Goal: Task Accomplishment & Management: Use online tool/utility

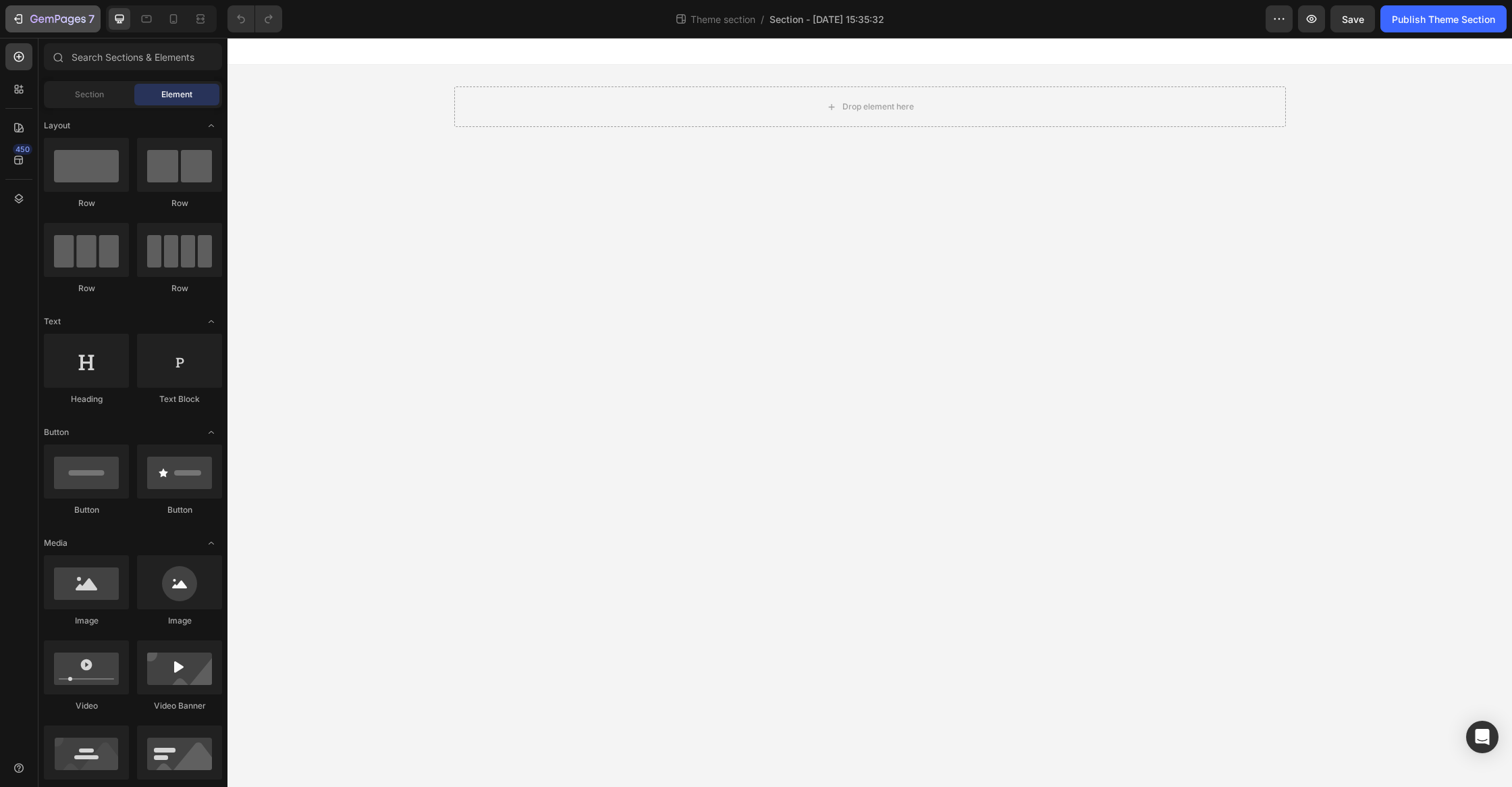
click at [82, 17] on icon "button" at bounding box center [83, 19] width 5 height 6
click at [38, 21] on icon "button" at bounding box center [58, 20] width 56 height 11
click at [45, 19] on icon "button" at bounding box center [49, 20] width 8 height 6
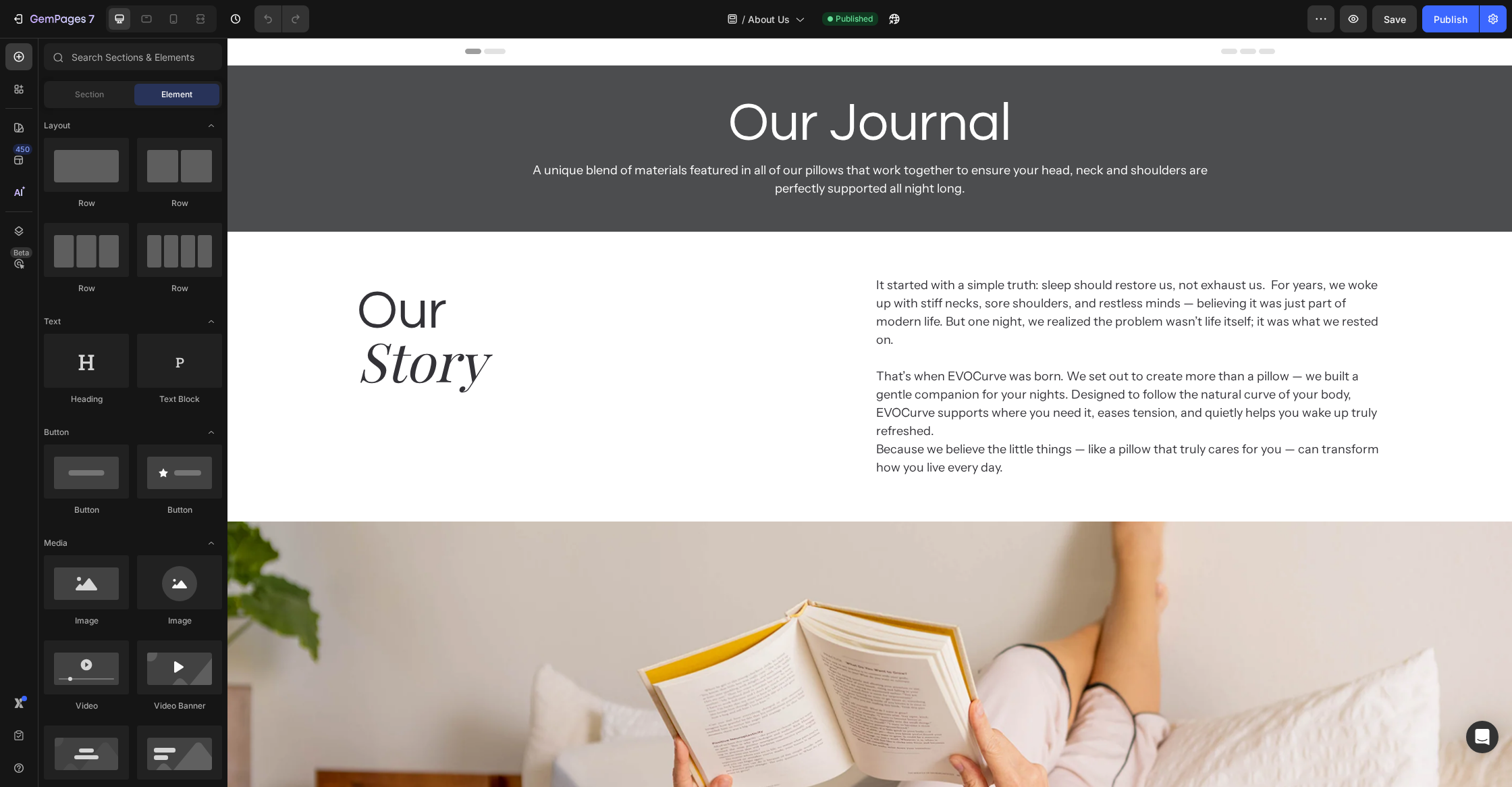
click at [1239, 138] on h2 "Our Journal" at bounding box center [870, 123] width 810 height 73
click at [1343, 106] on div "Our Journal Heading A unique blend of materials featured in all of our pillows …" at bounding box center [869, 148] width 1284 height 123
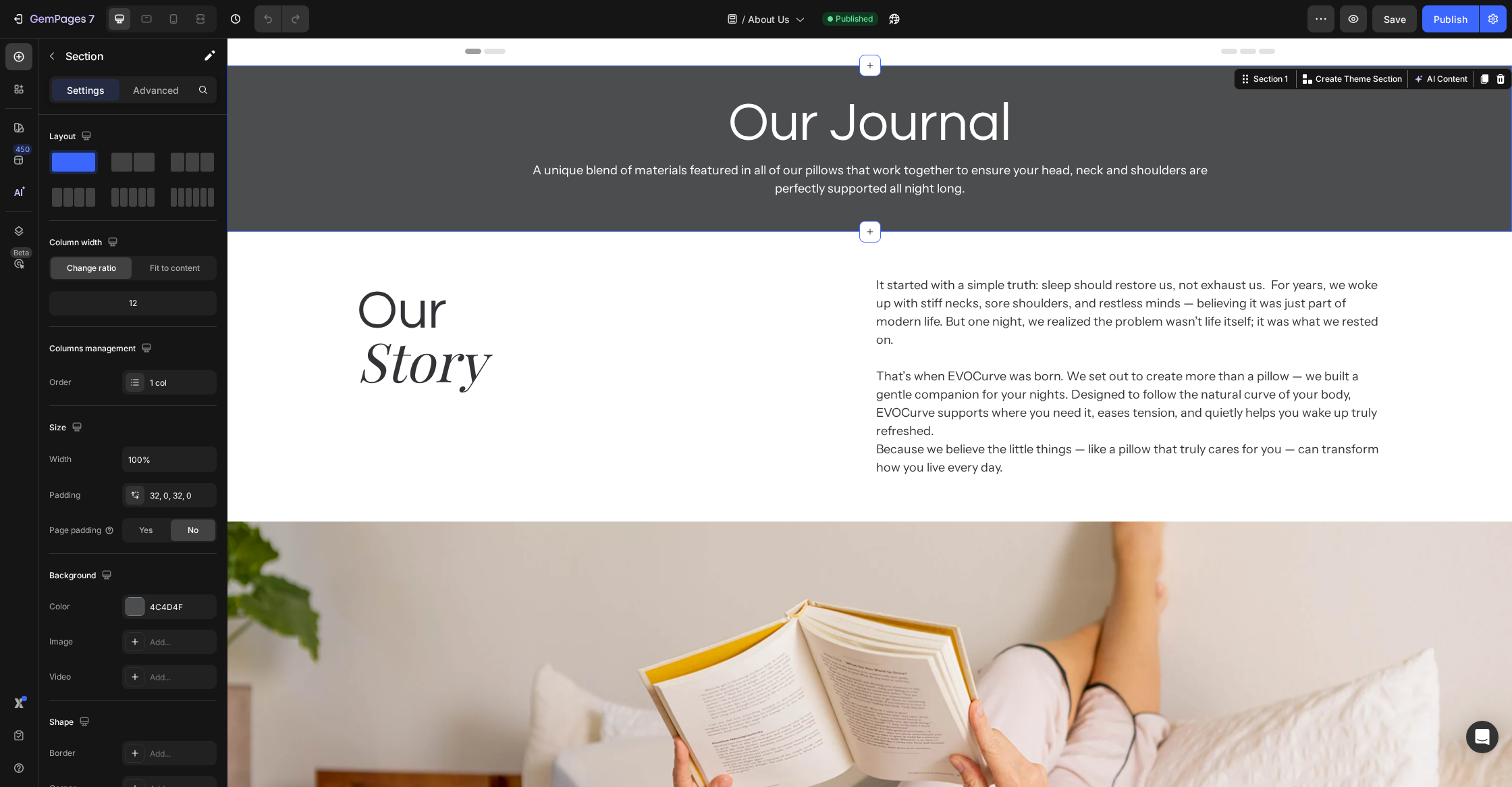
click at [1357, 129] on div "Our Journal Heading A unique blend of materials featured in all of our pillows …" at bounding box center [869, 148] width 1284 height 123
click at [1239, 141] on h2 "Our Journal" at bounding box center [870, 123] width 810 height 73
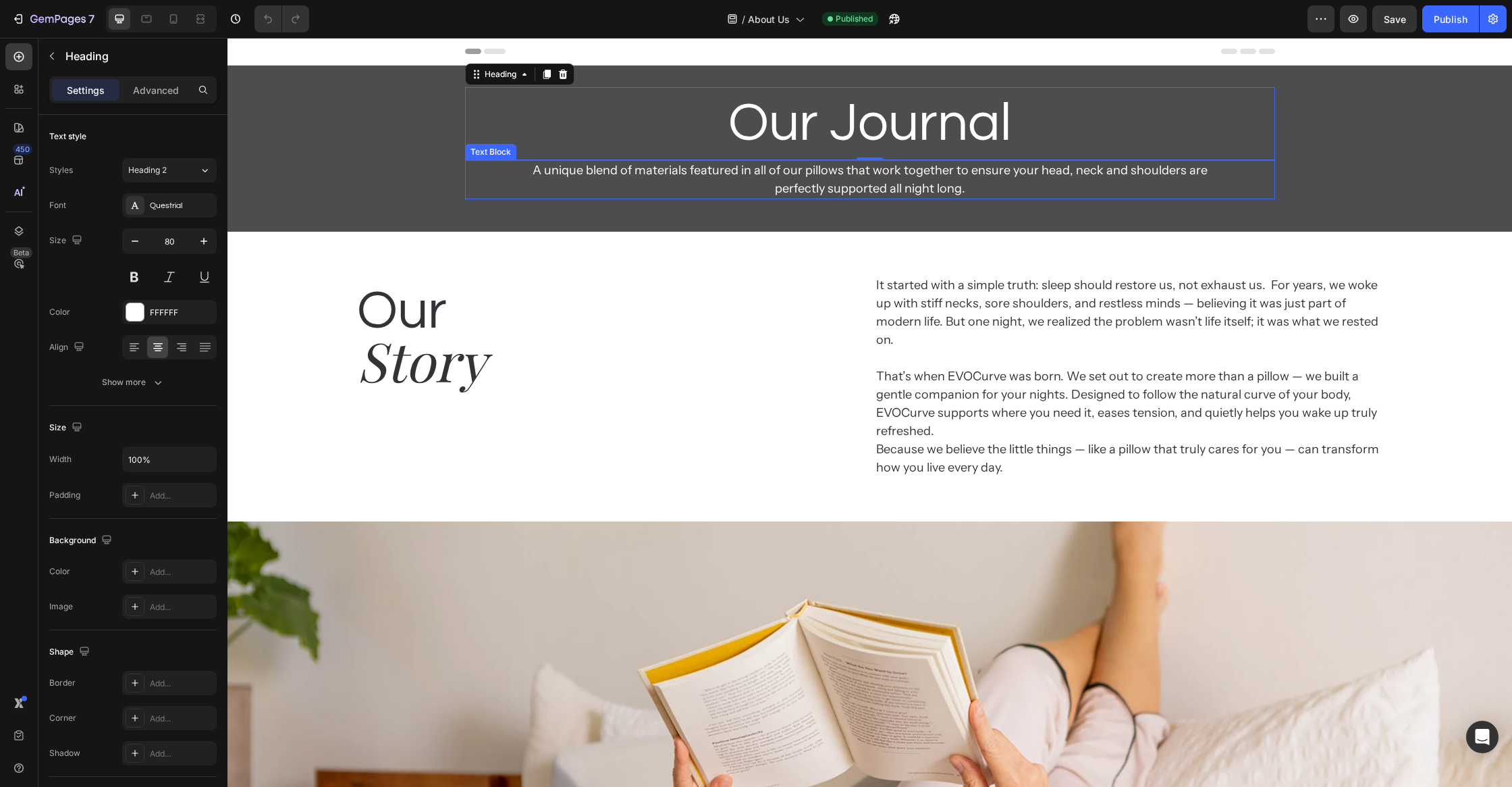
click at [1236, 168] on div "A unique blend of materials featured in all of our pillows that work together t…" at bounding box center [870, 179] width 810 height 39
click at [1264, 158] on h2 "Our Journal" at bounding box center [870, 123] width 810 height 73
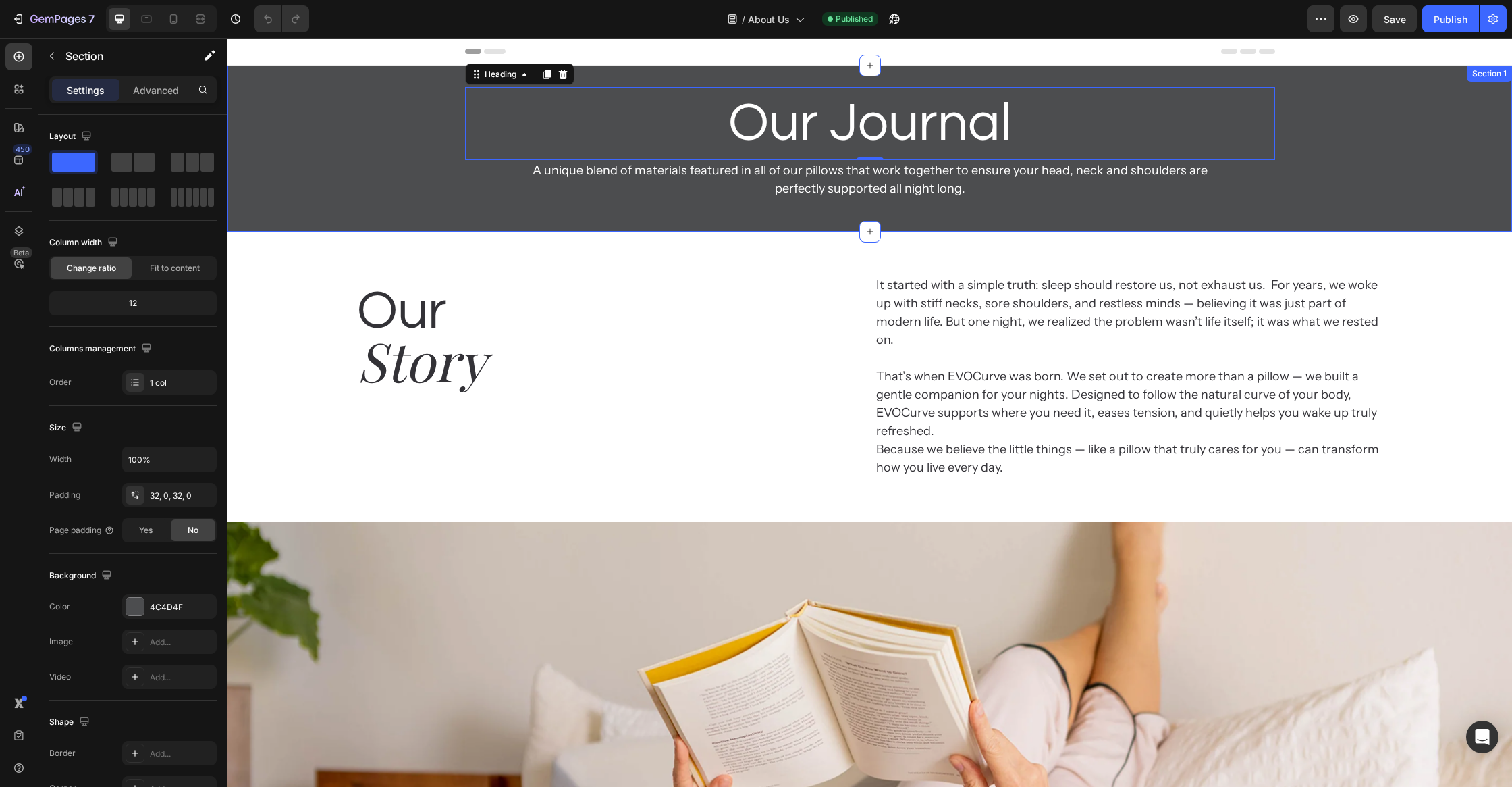
click at [1276, 154] on div "Our Journal Heading 0 A unique blend of materials featured in all of our pillow…" at bounding box center [869, 148] width 1284 height 123
click at [1276, 161] on div "Our Journal Heading A unique blend of materials featured in all of our pillows …" at bounding box center [869, 148] width 1284 height 123
click at [1274, 162] on div "A unique blend of materials featured in all of our pillows that work together t…" at bounding box center [870, 179] width 810 height 39
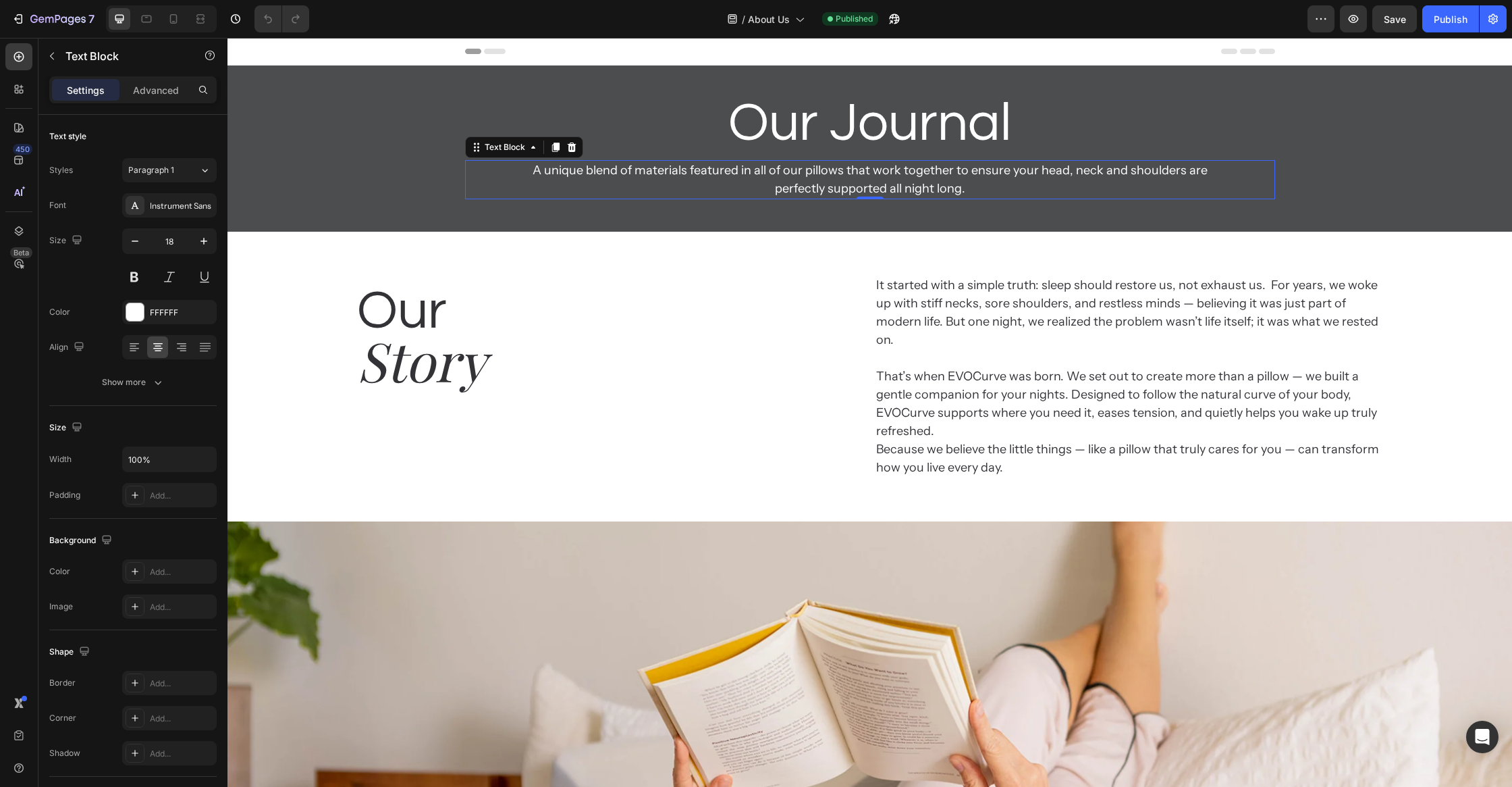
click at [1276, 156] on div "Our Journal Heading A unique blend of materials featured in all of our pillows …" at bounding box center [869, 148] width 1284 height 123
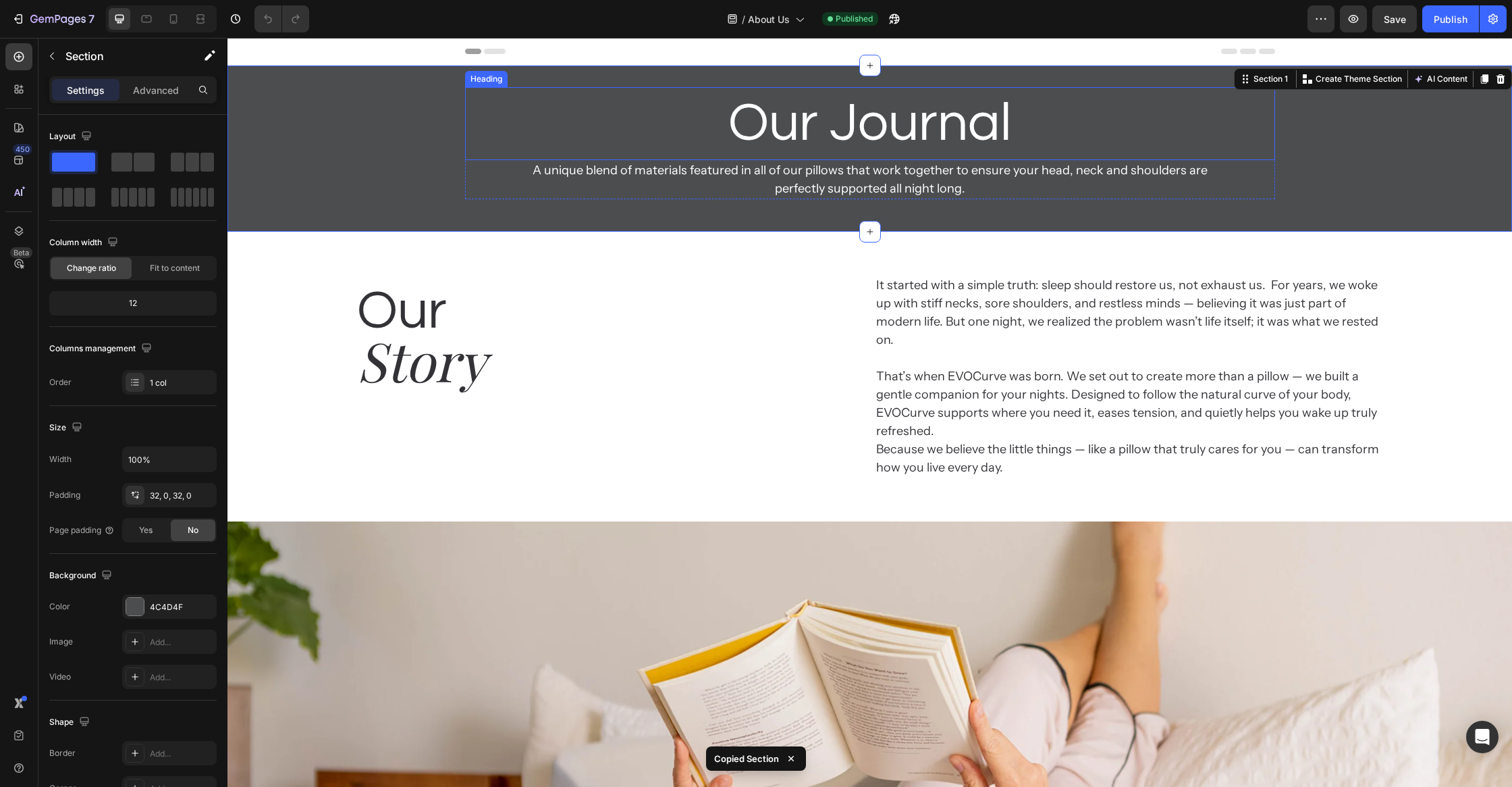
click at [928, 113] on h2 "Our Journal" at bounding box center [870, 123] width 810 height 73
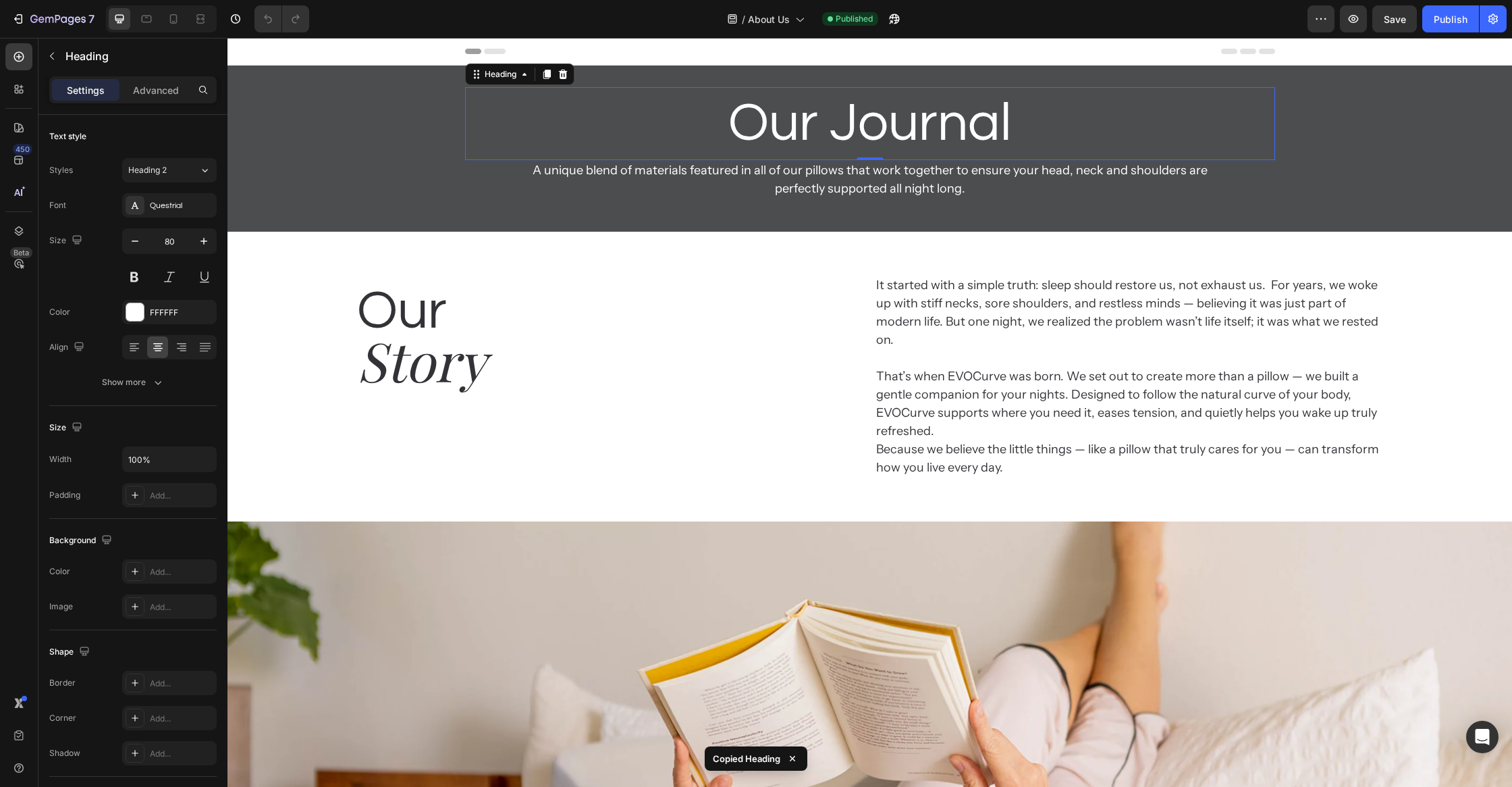
click at [923, 187] on p "A unique blend of materials featured in all of our pillows that work together t…" at bounding box center [870, 179] width 699 height 37
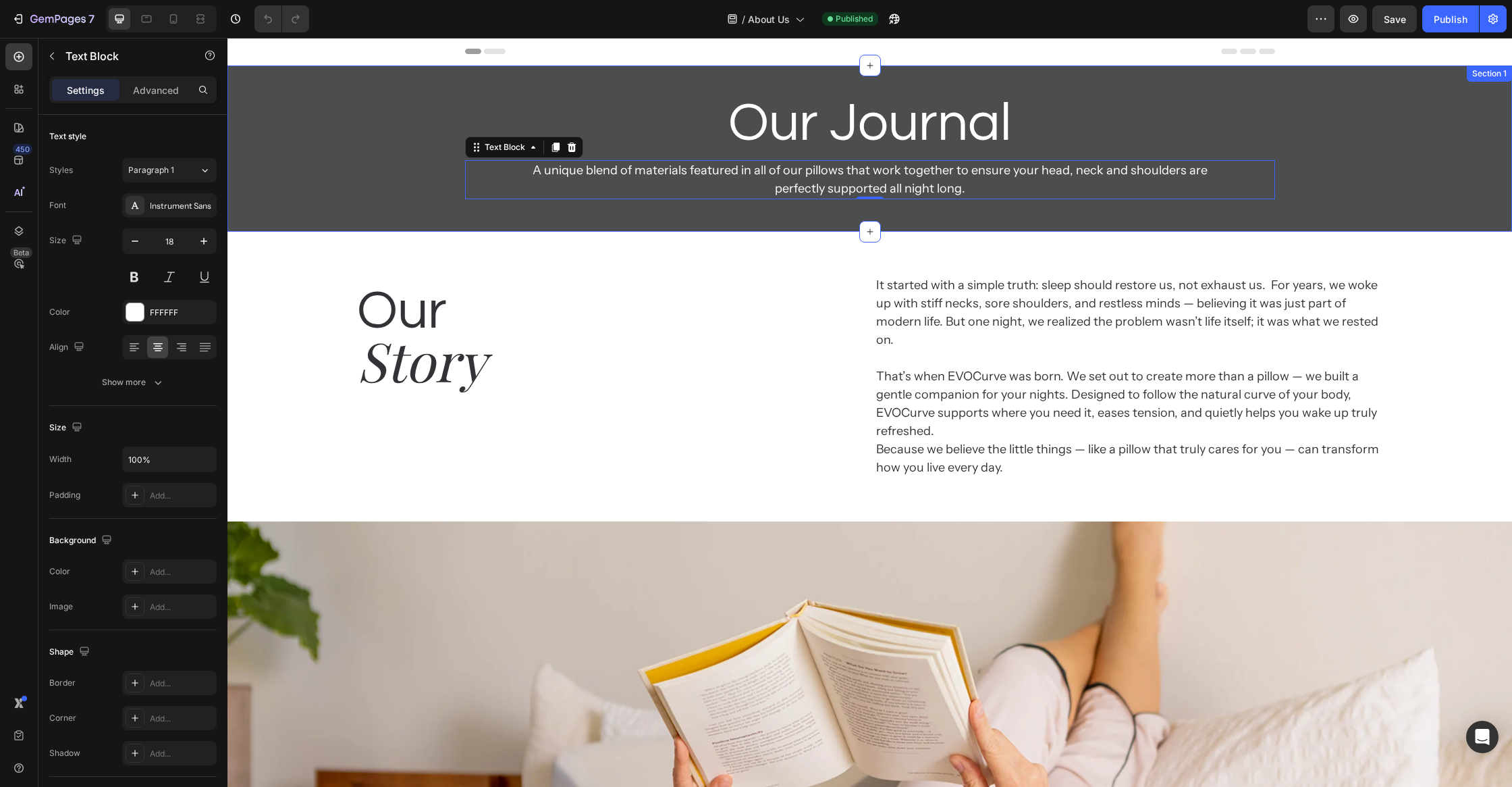
click at [305, 164] on div "Our Journal Heading A unique blend of materials featured in all of our pillows …" at bounding box center [869, 148] width 1284 height 123
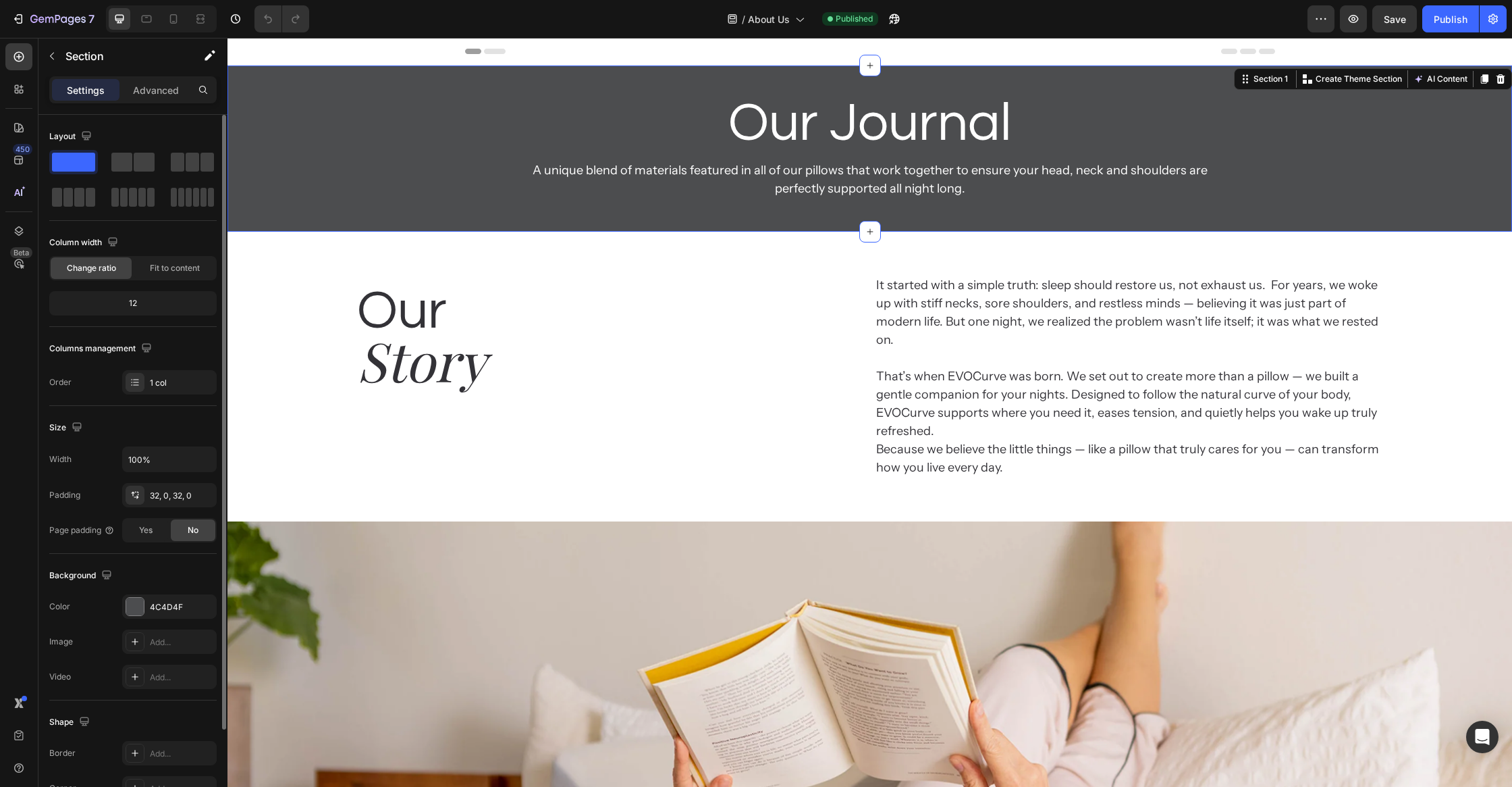
scroll to position [40, 0]
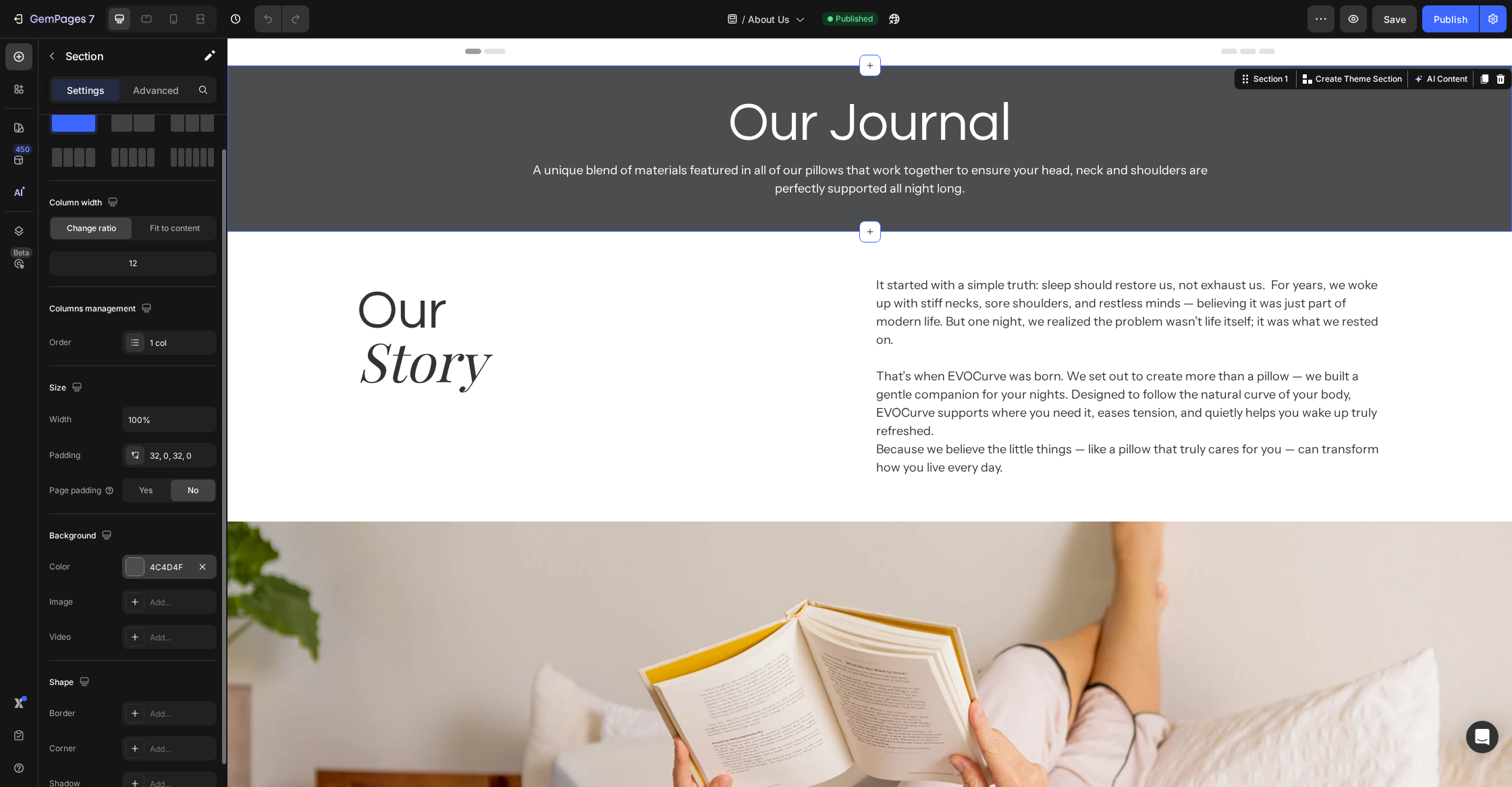
click at [171, 566] on div "4C4D4F" at bounding box center [169, 567] width 39 height 12
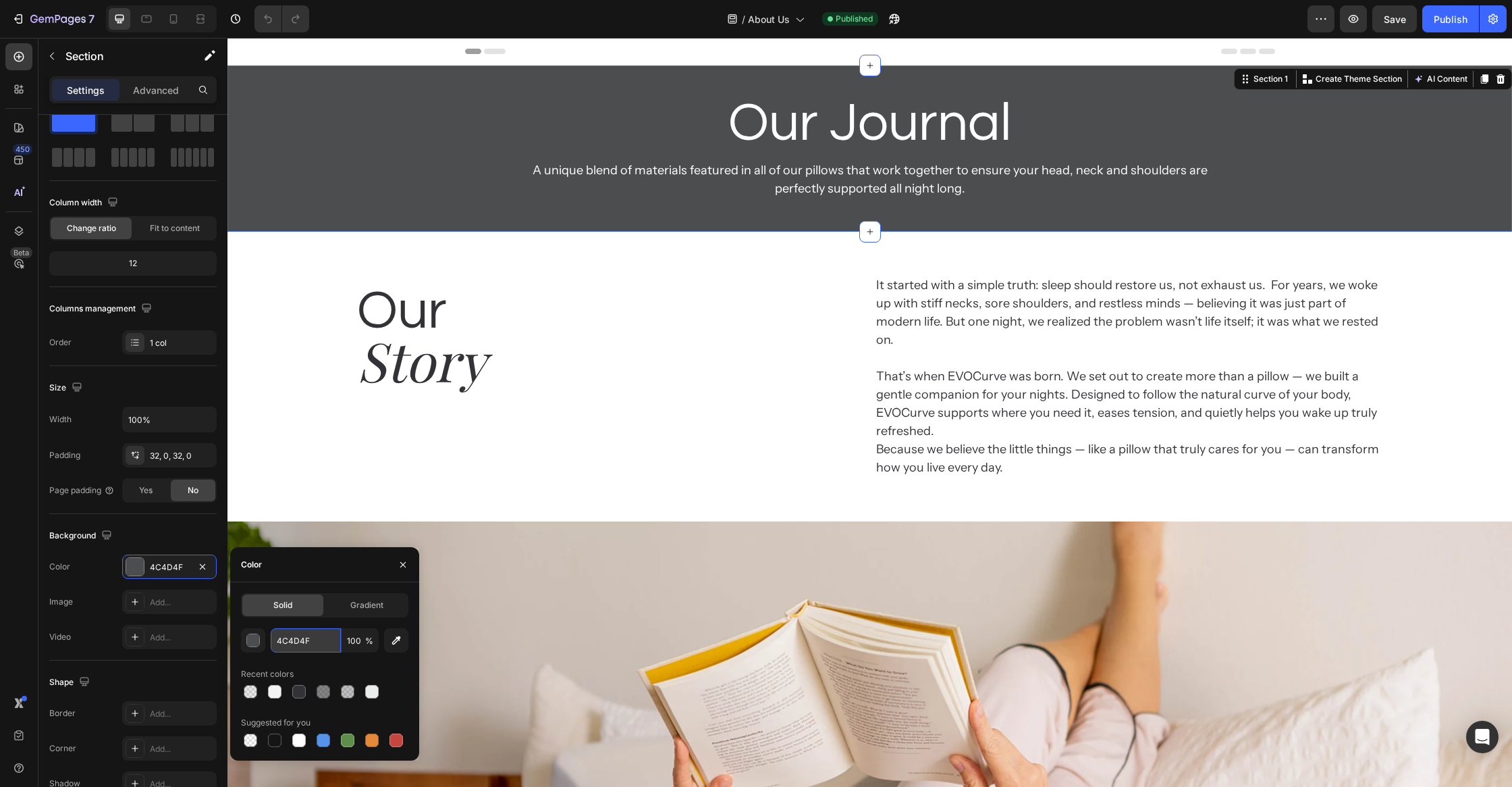
click at [299, 644] on input "4C4D4F" at bounding box center [306, 640] width 70 height 25
click at [291, 639] on input "4C4D4F" at bounding box center [306, 640] width 70 height 25
click at [837, 253] on div "Our Heading Story Heading It started with a simple truth: sleep should restore …" at bounding box center [869, 376] width 1027 height 247
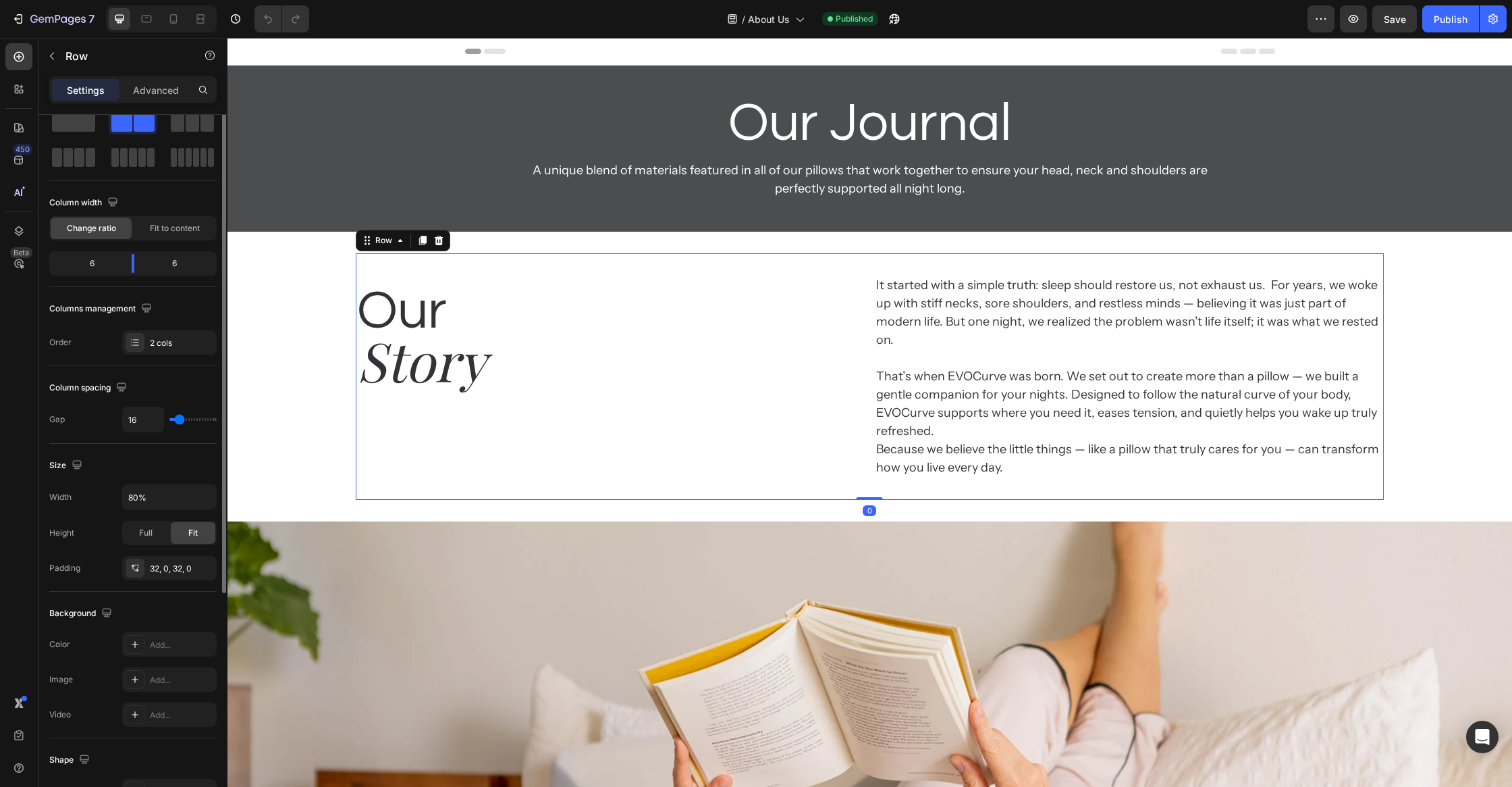
scroll to position [0, 0]
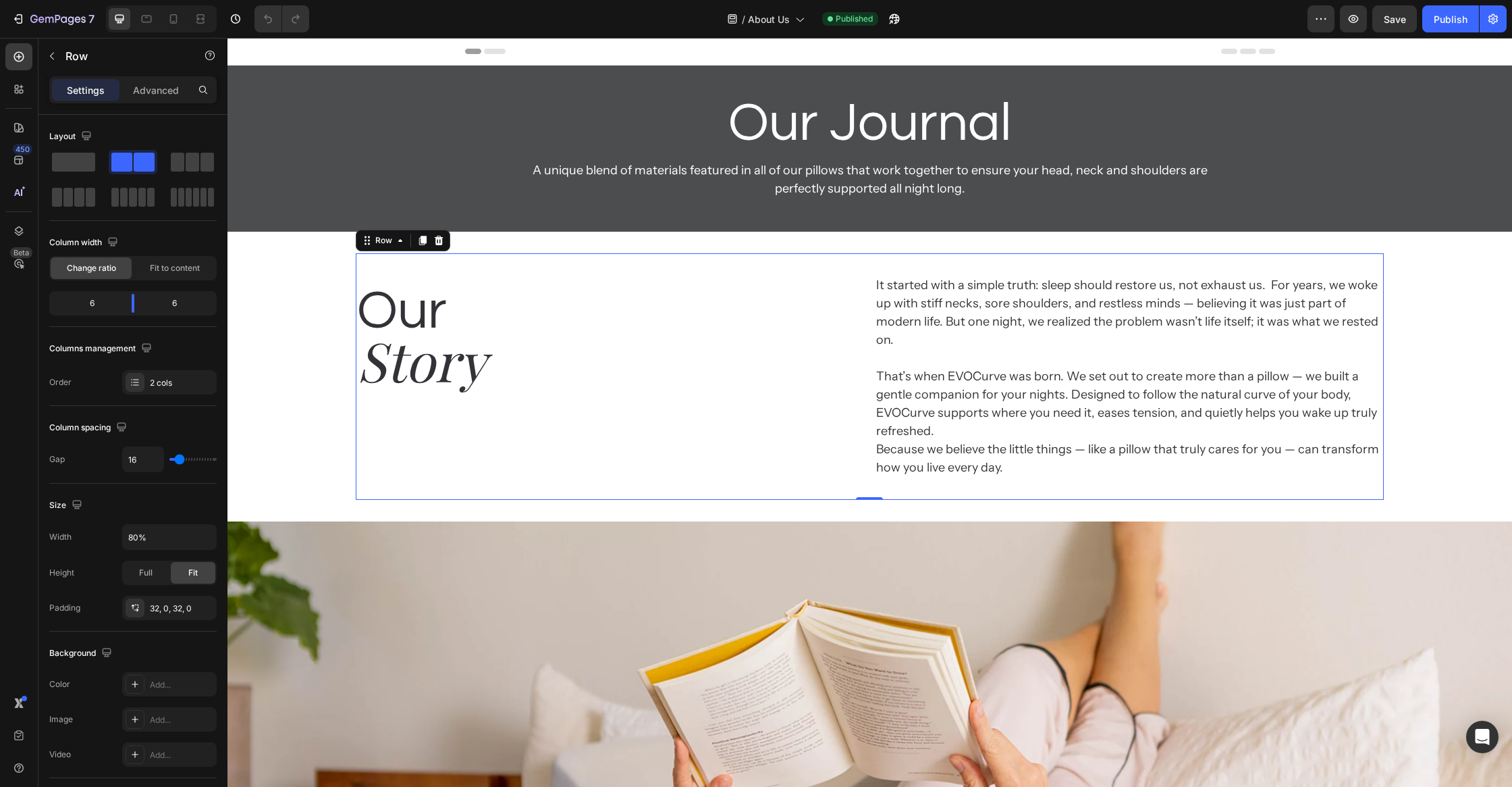
click at [858, 283] on h2 "Our" at bounding box center [610, 311] width 508 height 73
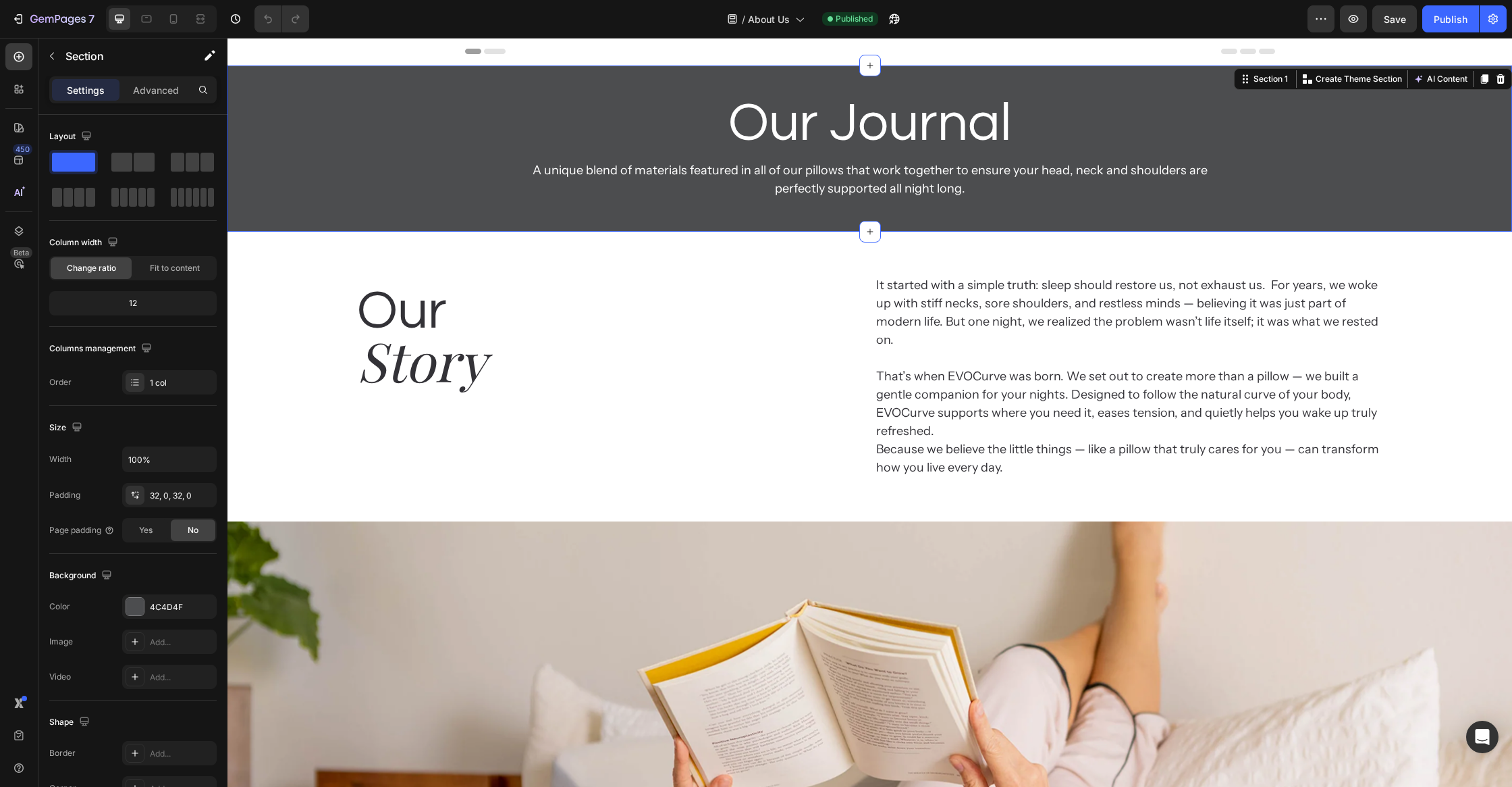
click at [1298, 111] on div "Our Journal Heading A unique blend of materials featured in all of our pillows …" at bounding box center [869, 148] width 1284 height 123
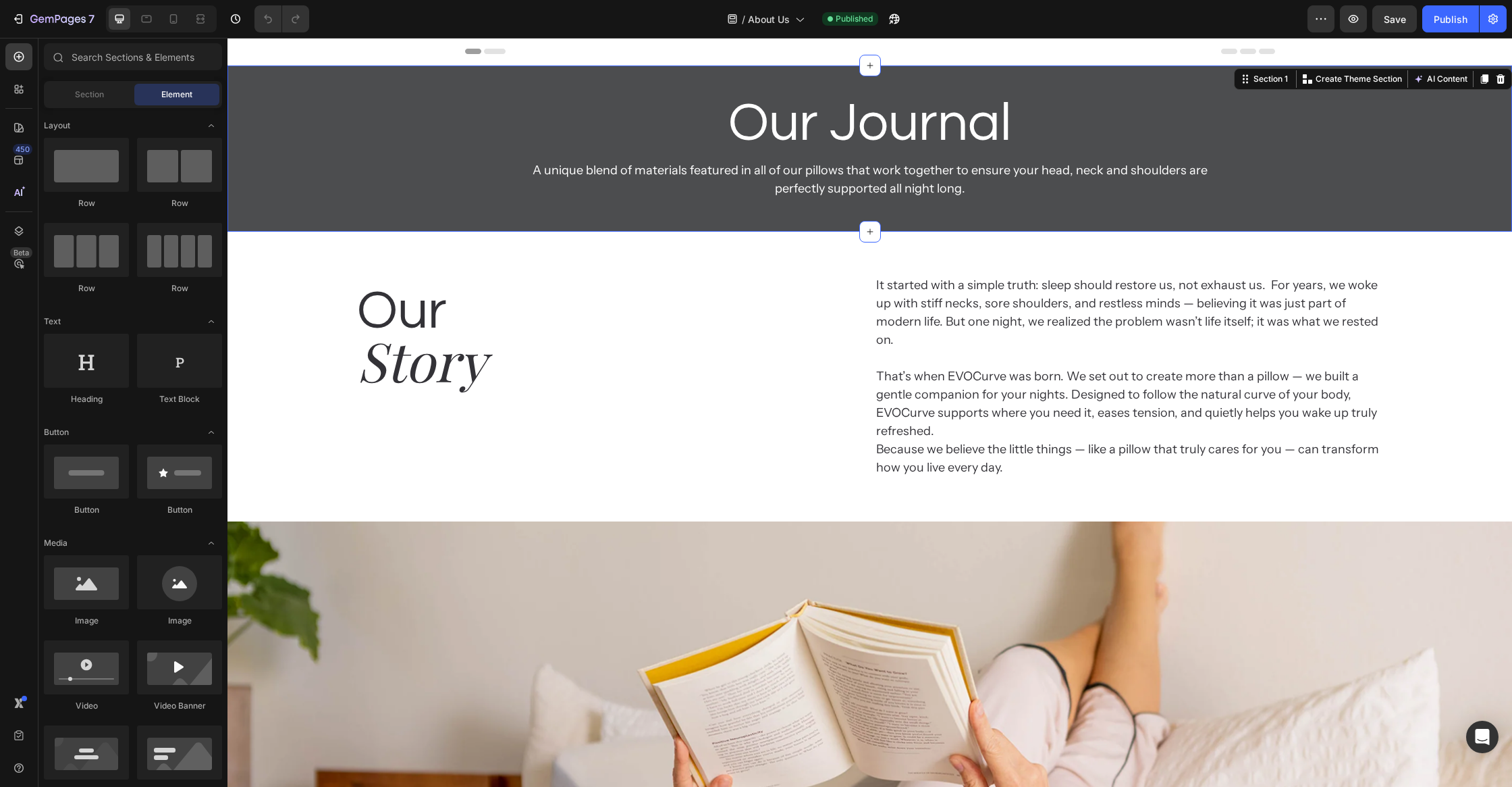
click at [990, 55] on div "Header" at bounding box center [870, 51] width 810 height 27
click at [1378, 94] on div "Our Journal Heading A unique blend of materials featured in all of our pillows …" at bounding box center [869, 148] width 1284 height 123
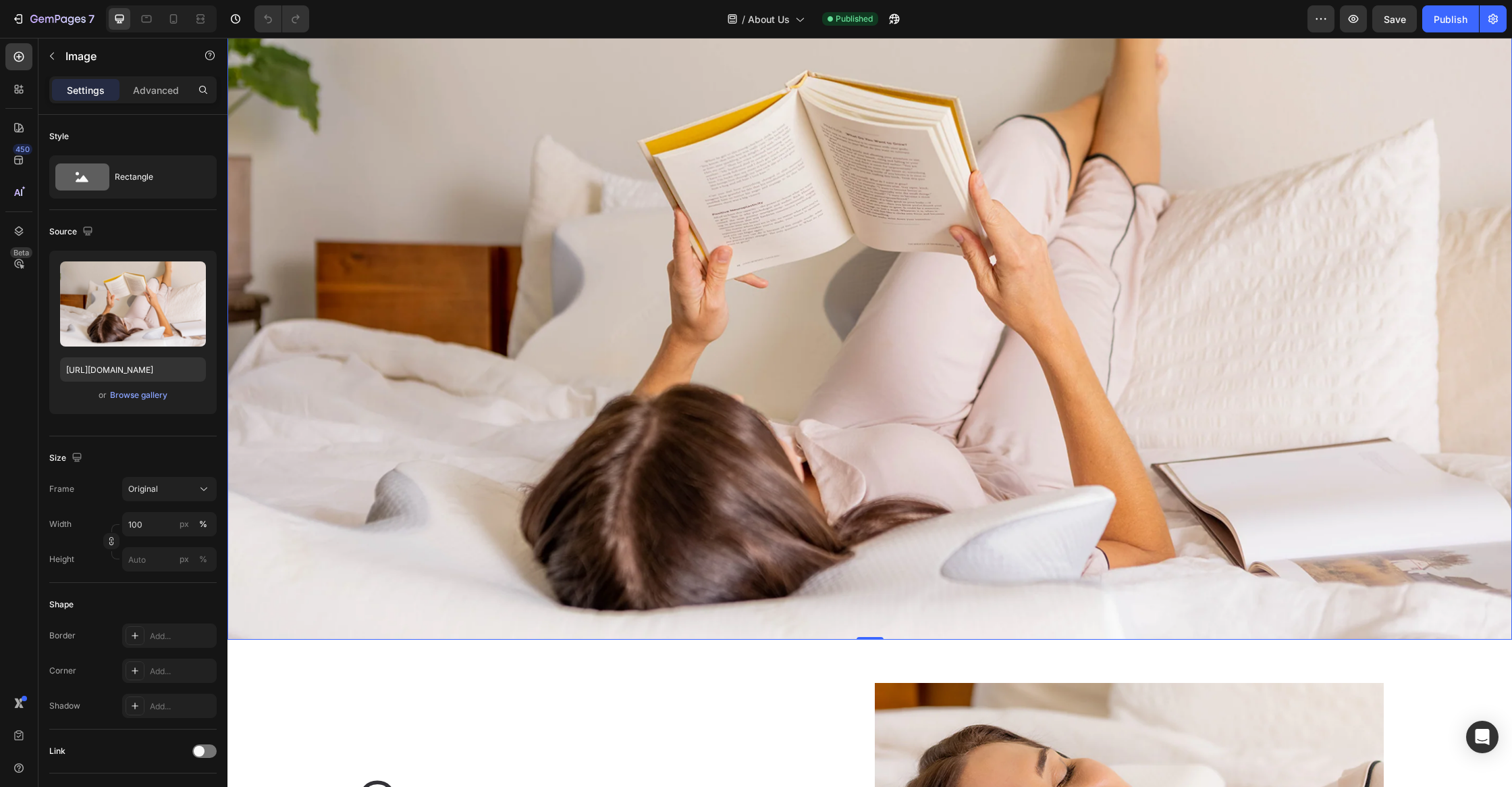
scroll to position [895, 0]
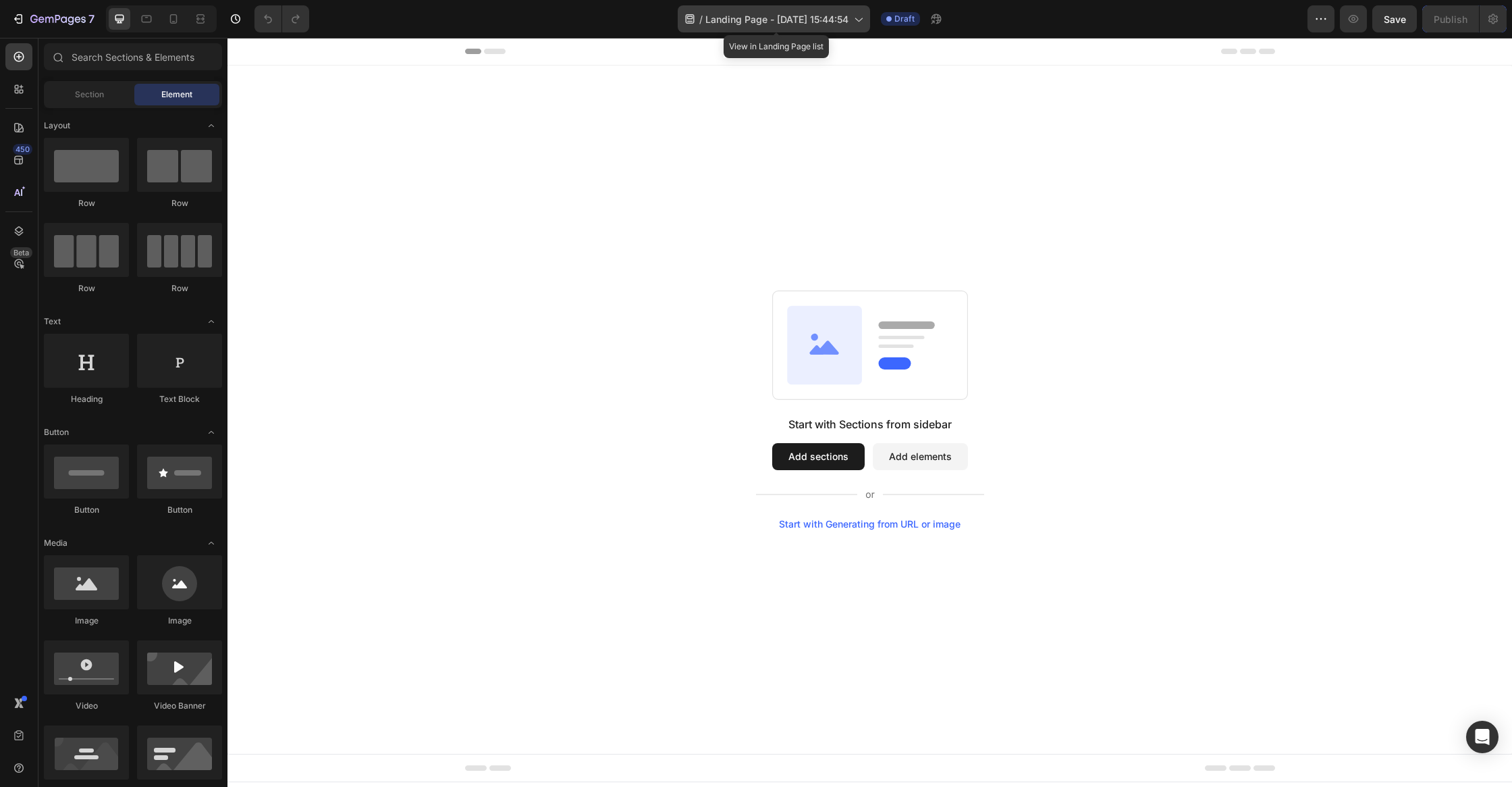
click at [837, 16] on span "Landing Page - [DATE] 15:44:54" at bounding box center [777, 19] width 143 height 14
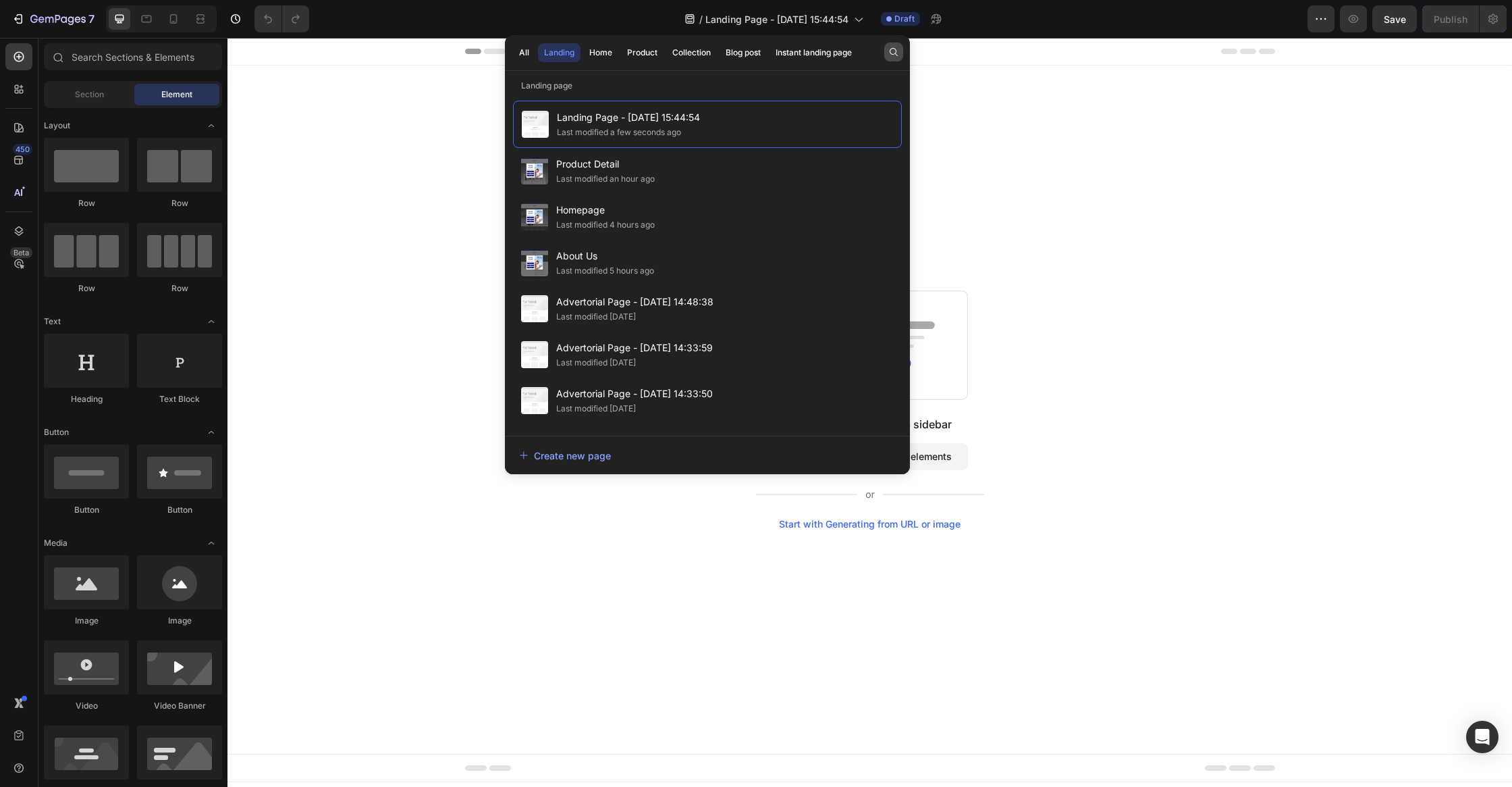
click at [889, 51] on icon "button" at bounding box center [893, 52] width 11 height 11
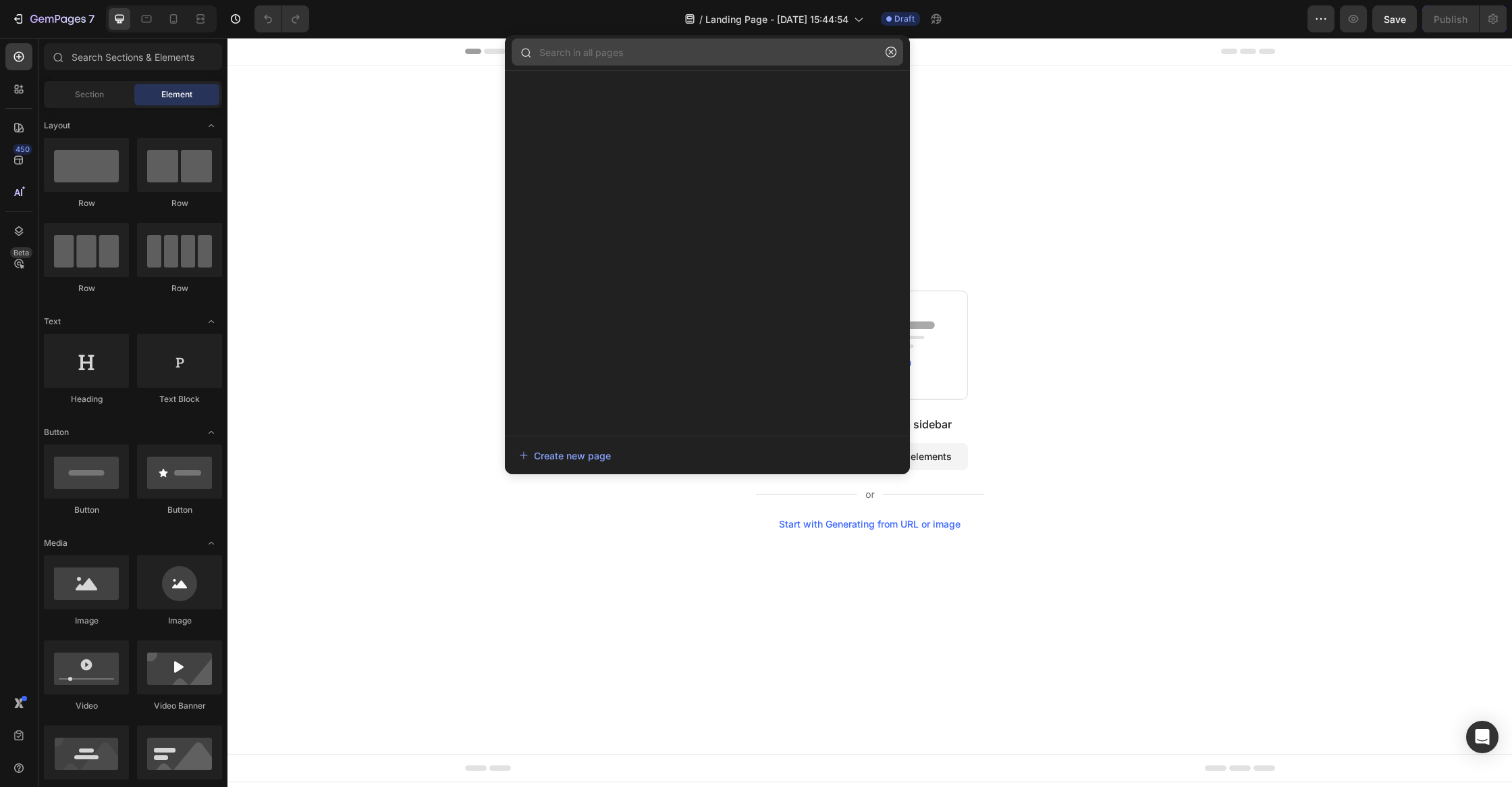
click at [847, 51] on input "text" at bounding box center [707, 52] width 391 height 27
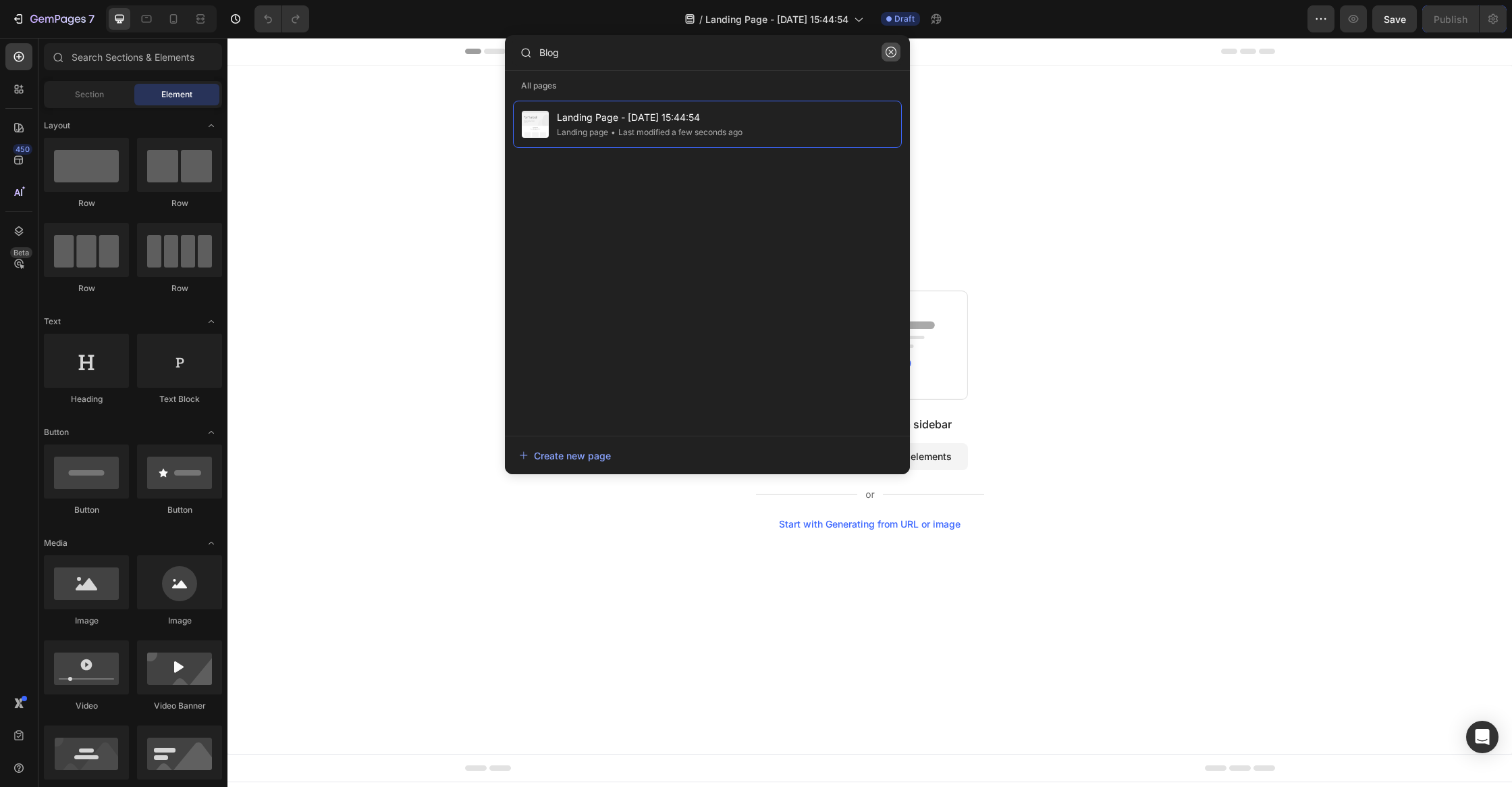
type input "Blog"
click at [891, 56] on icon "button" at bounding box center [891, 52] width 11 height 11
click at [1064, 56] on div "Header" at bounding box center [870, 51] width 810 height 27
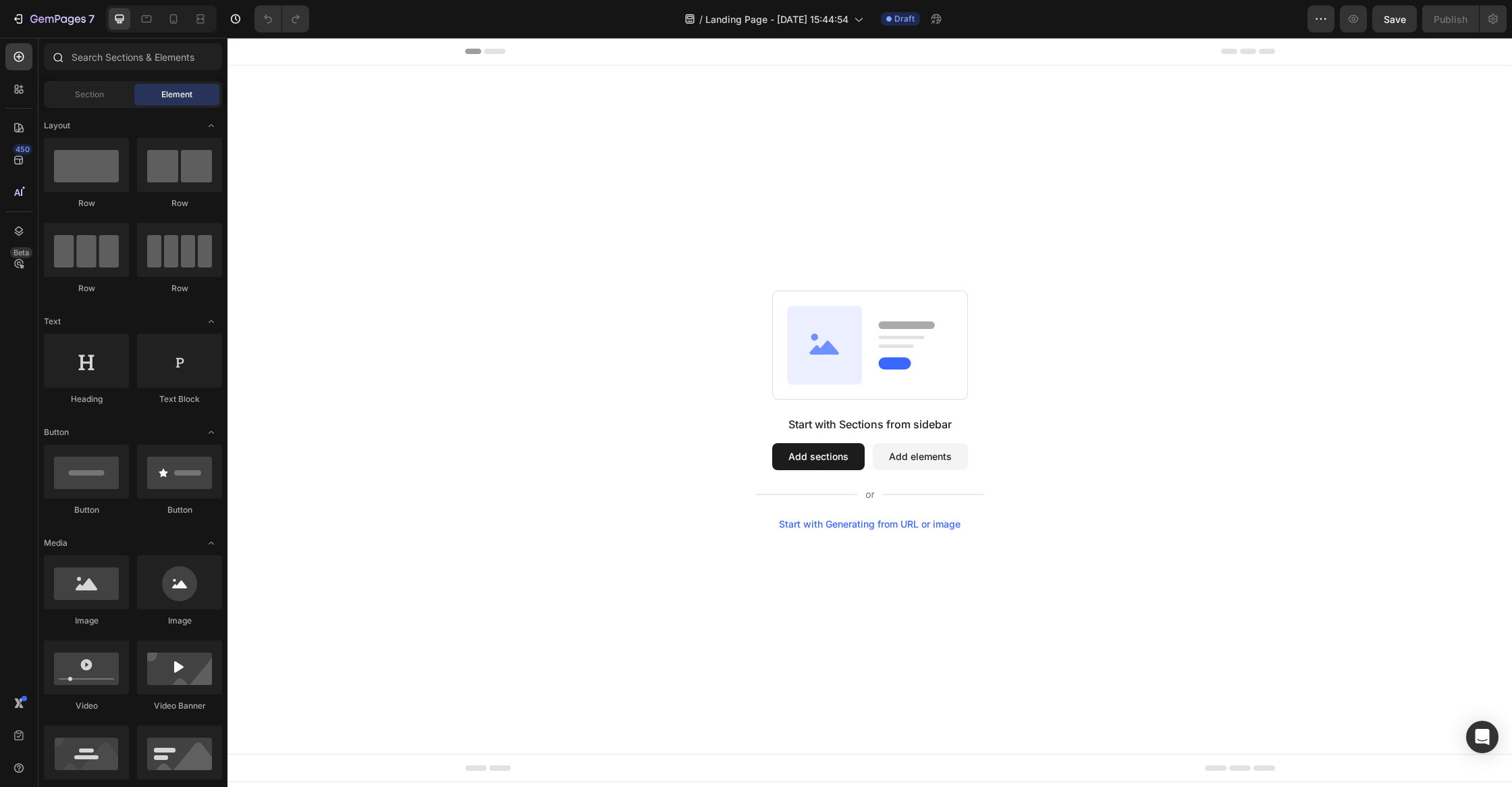
click at [118, 70] on div at bounding box center [133, 60] width 189 height 33
click at [124, 64] on input "text" at bounding box center [133, 57] width 178 height 27
click at [332, 221] on div "Start with Sections from sidebar Add sections Add elements Start with Generatin…" at bounding box center [869, 409] width 1284 height 688
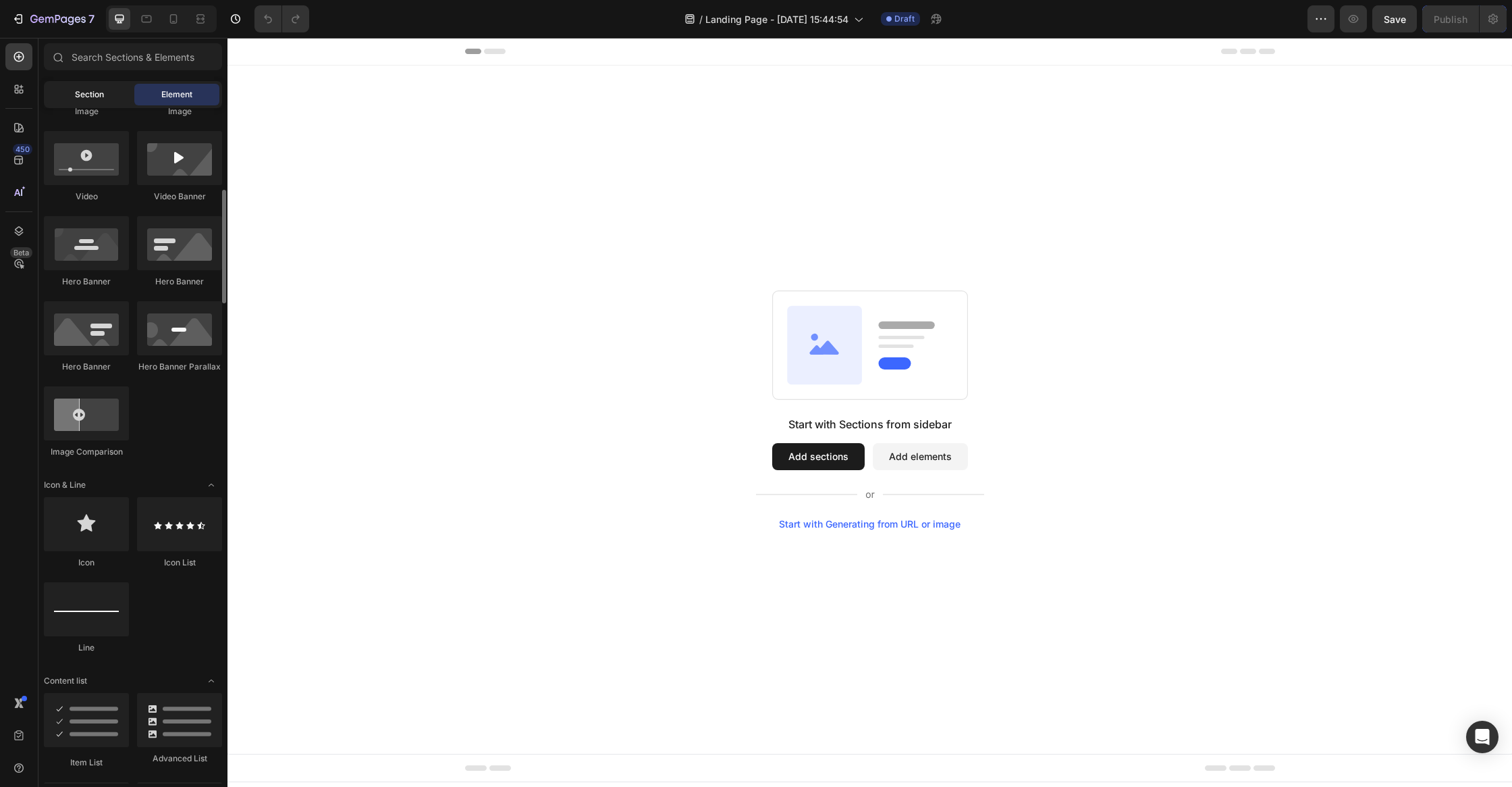
scroll to position [475, 0]
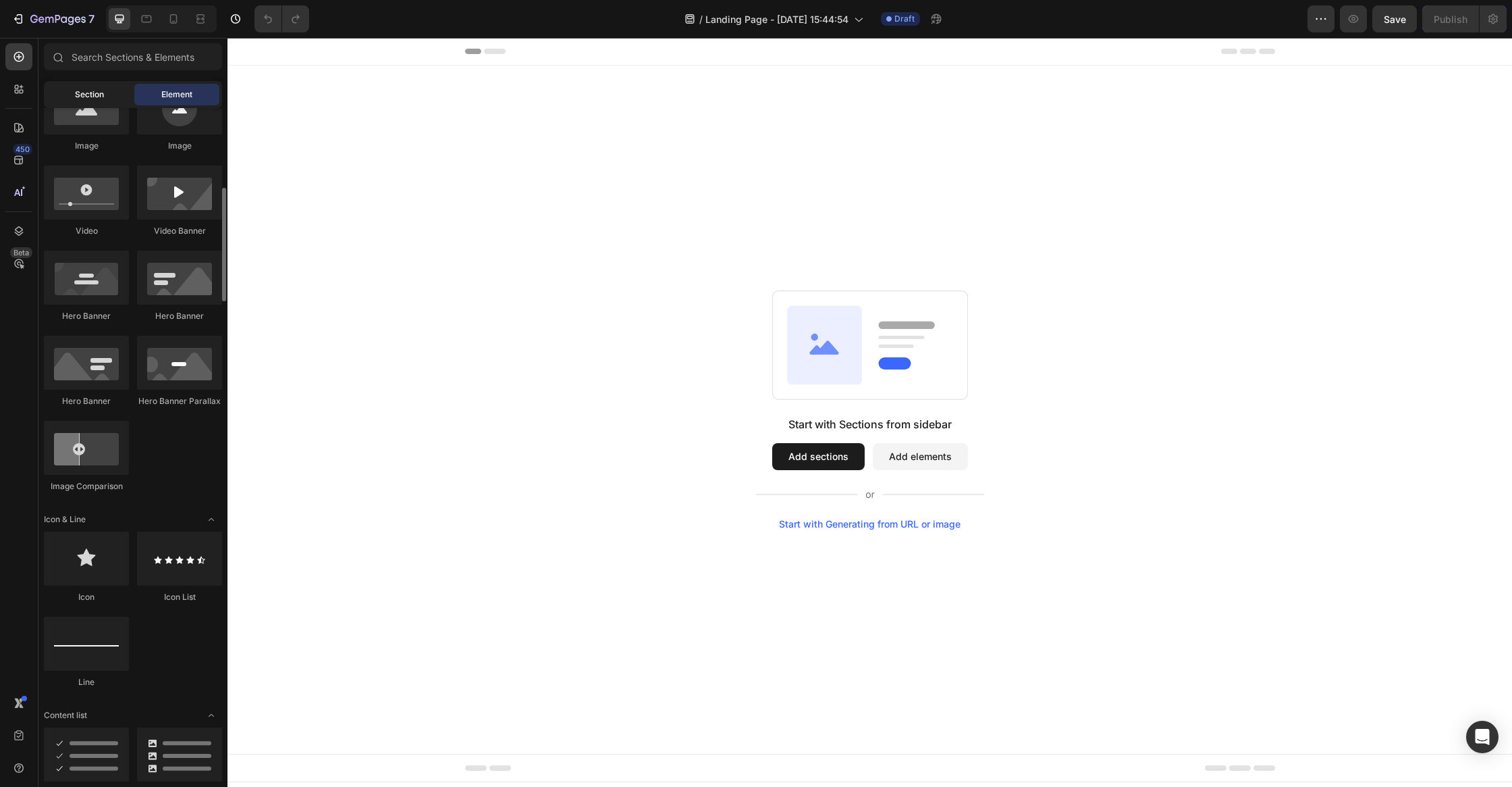
click at [105, 100] on div "Section" at bounding box center [89, 94] width 85 height 21
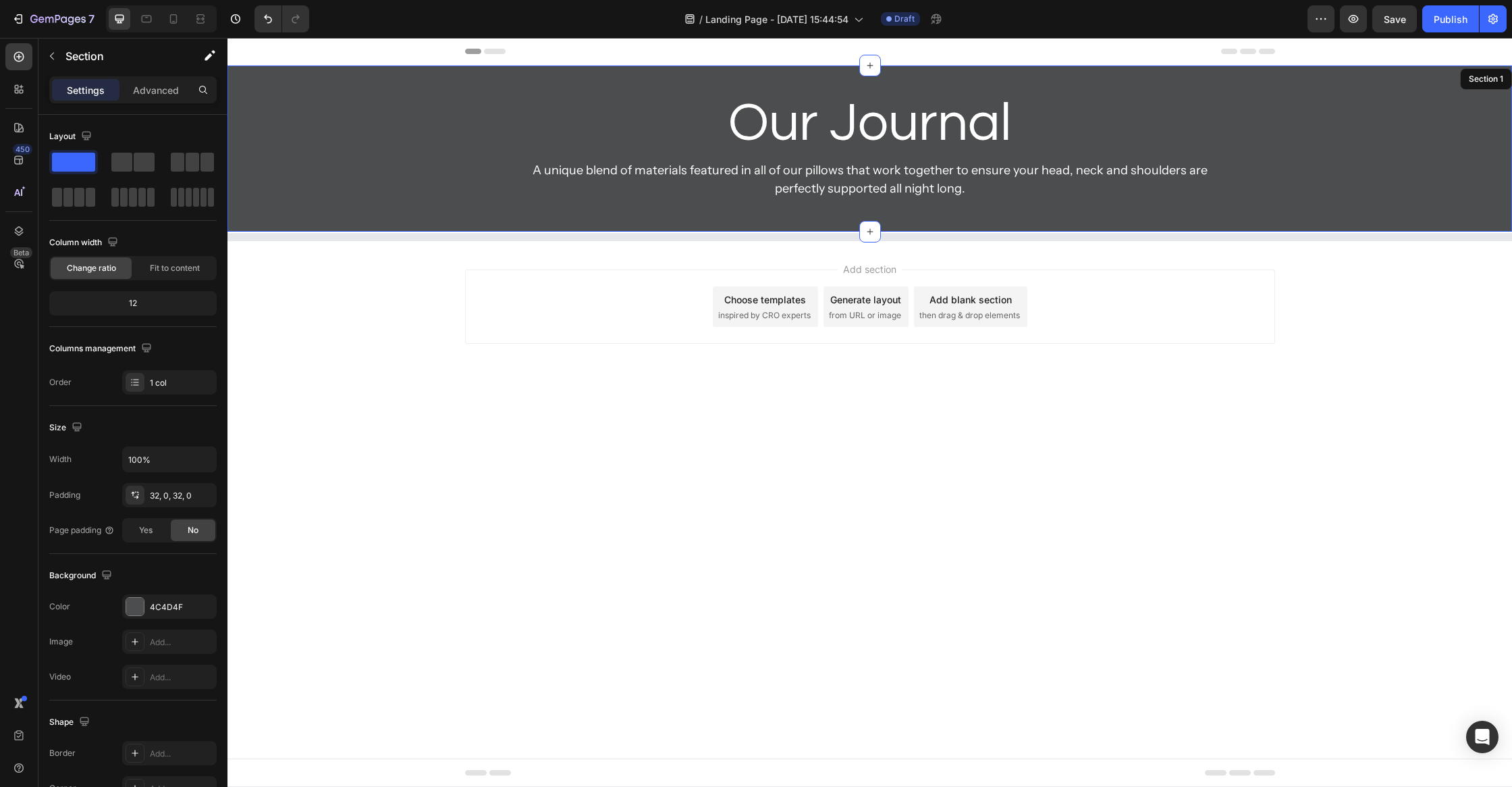
scroll to position [0, 0]
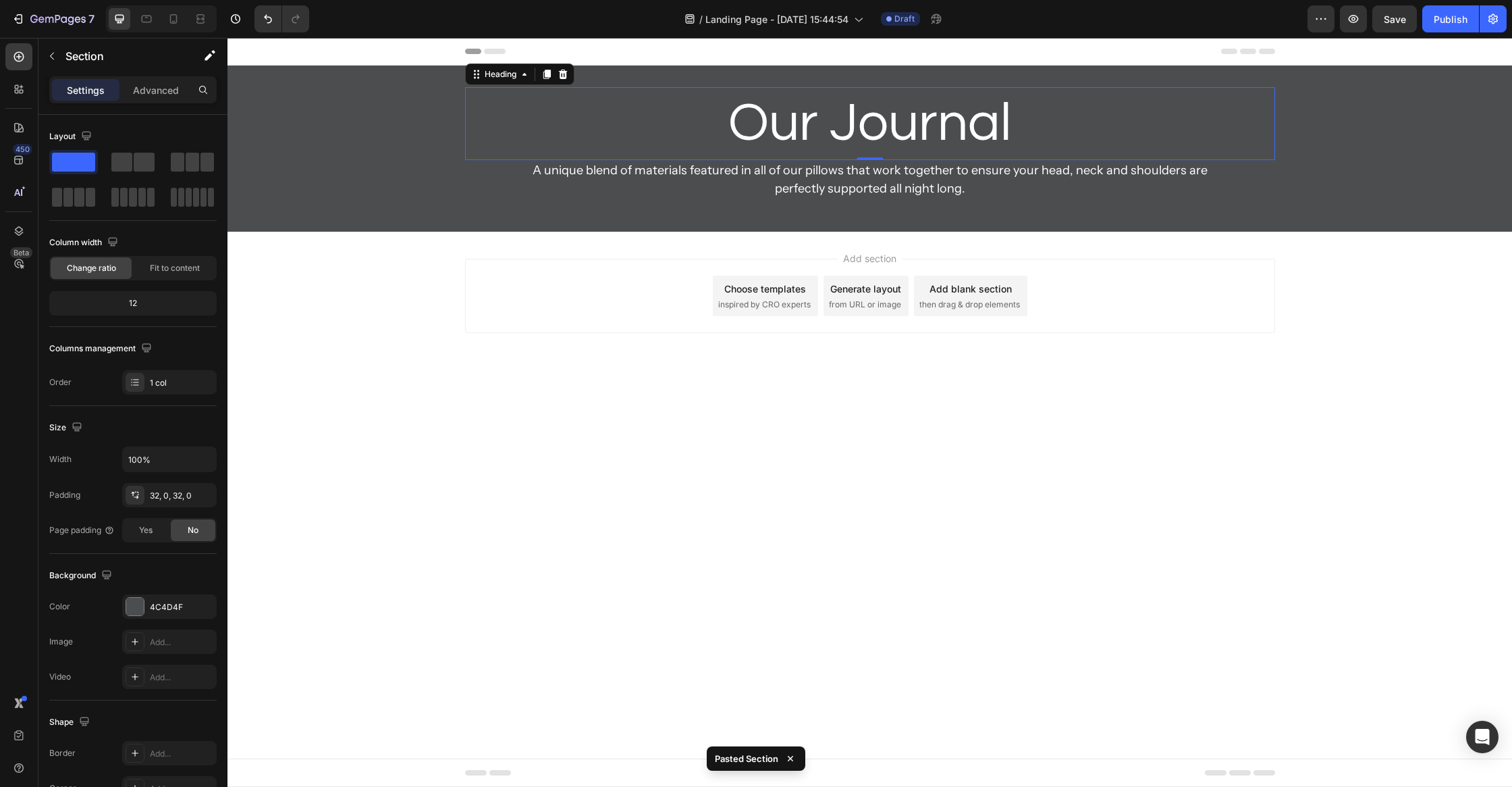
click at [822, 108] on h2 "Our Journal" at bounding box center [870, 123] width 810 height 73
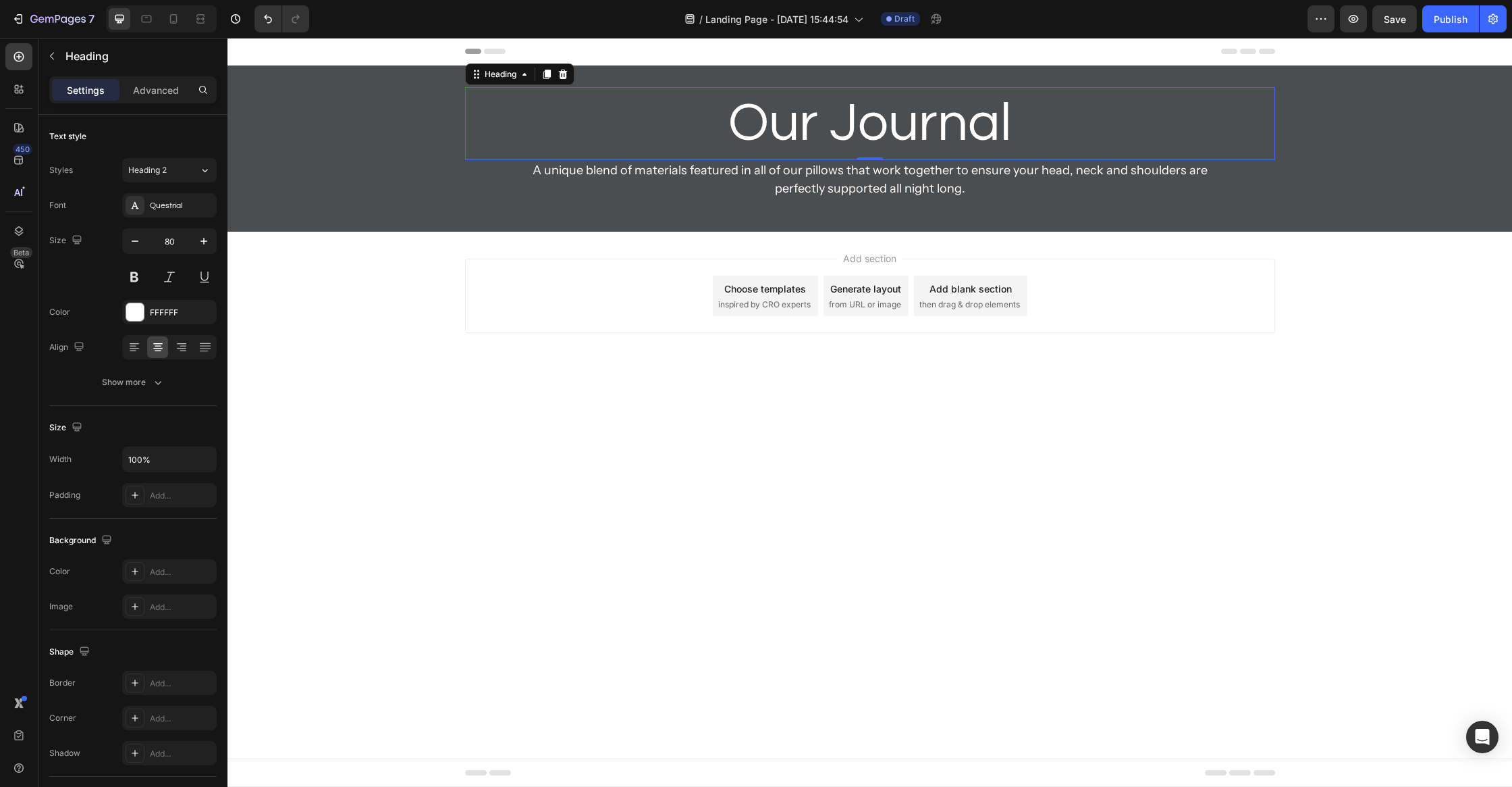
click at [877, 119] on h2 "Our Journal" at bounding box center [870, 123] width 810 height 73
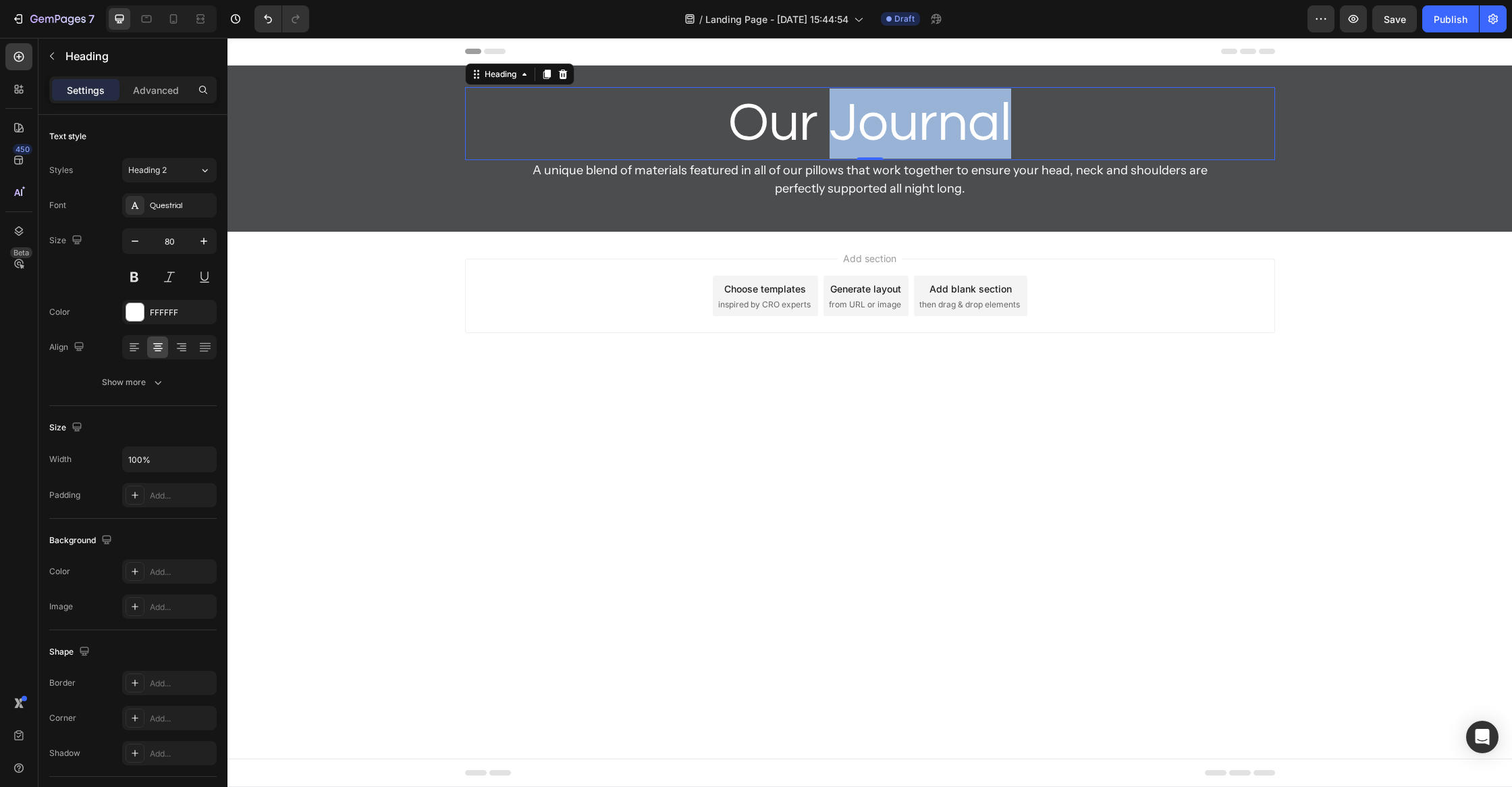
click at [877, 119] on p "Our Journal" at bounding box center [870, 124] width 807 height 70
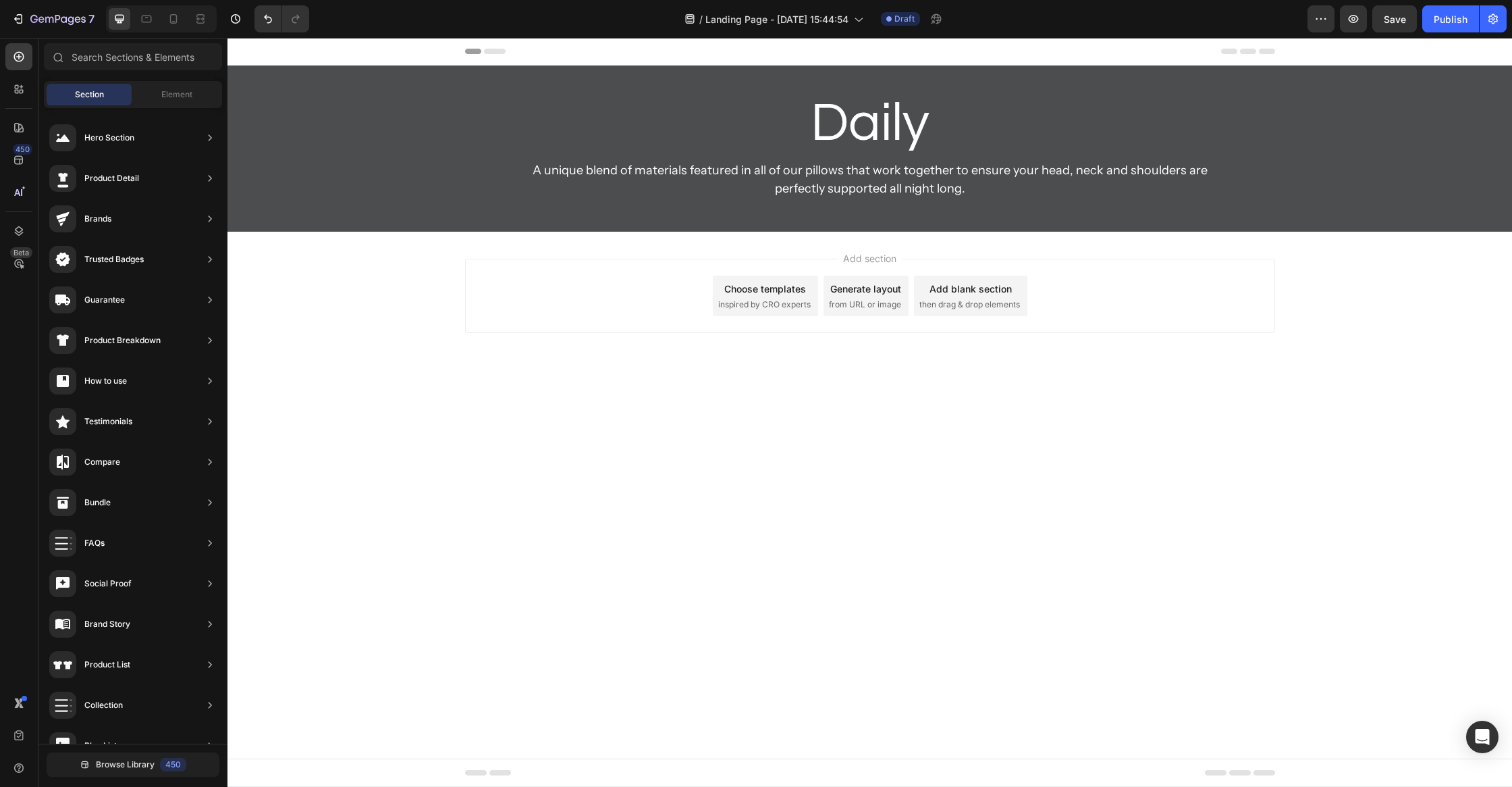
click at [666, 358] on div "Add section Choose templates inspired by CRO experts Generate layout from URL o…" at bounding box center [869, 314] width 1284 height 166
click at [904, 113] on p "Daily" at bounding box center [870, 124] width 807 height 70
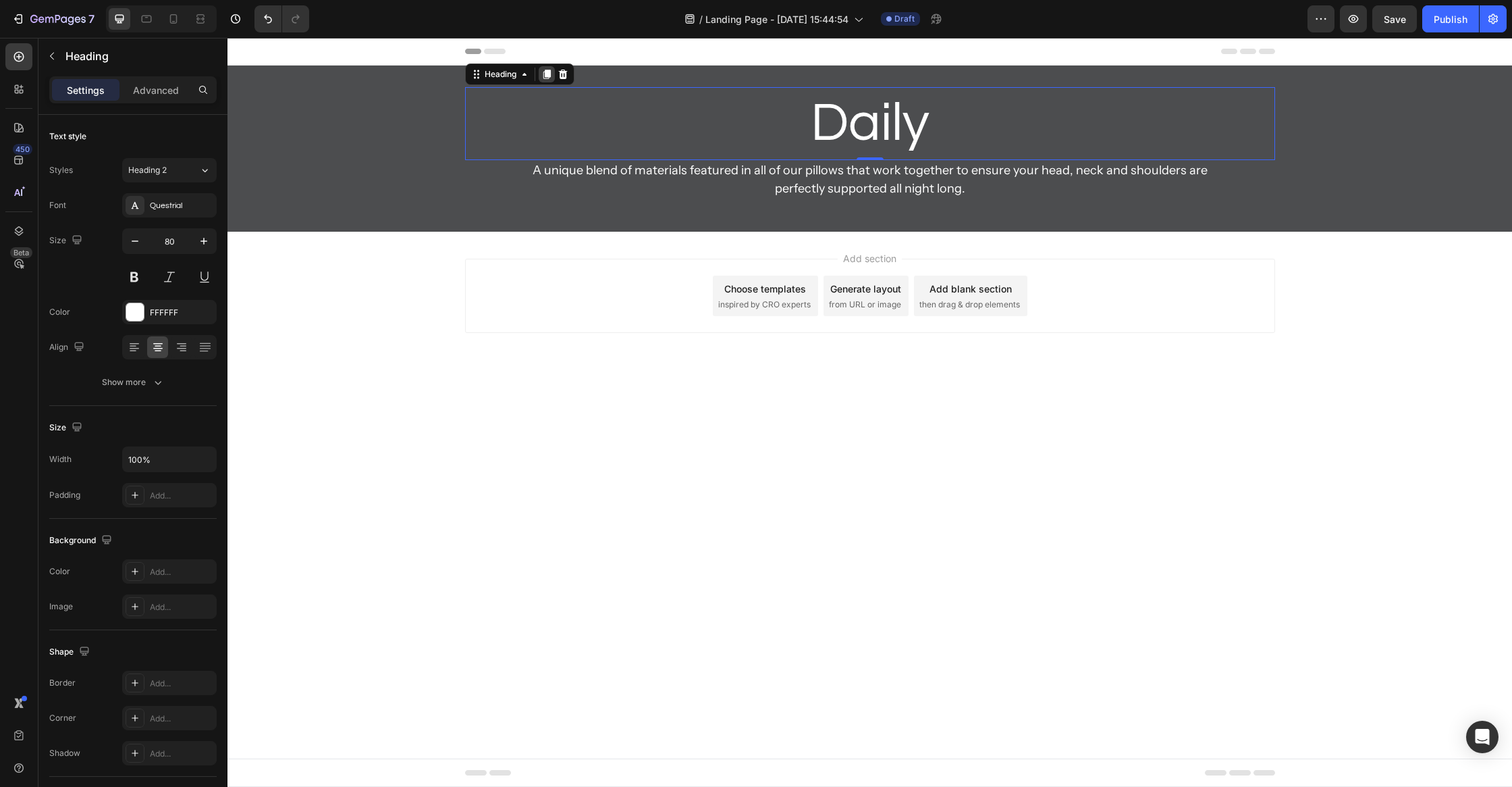
click at [553, 71] on div at bounding box center [547, 75] width 16 height 16
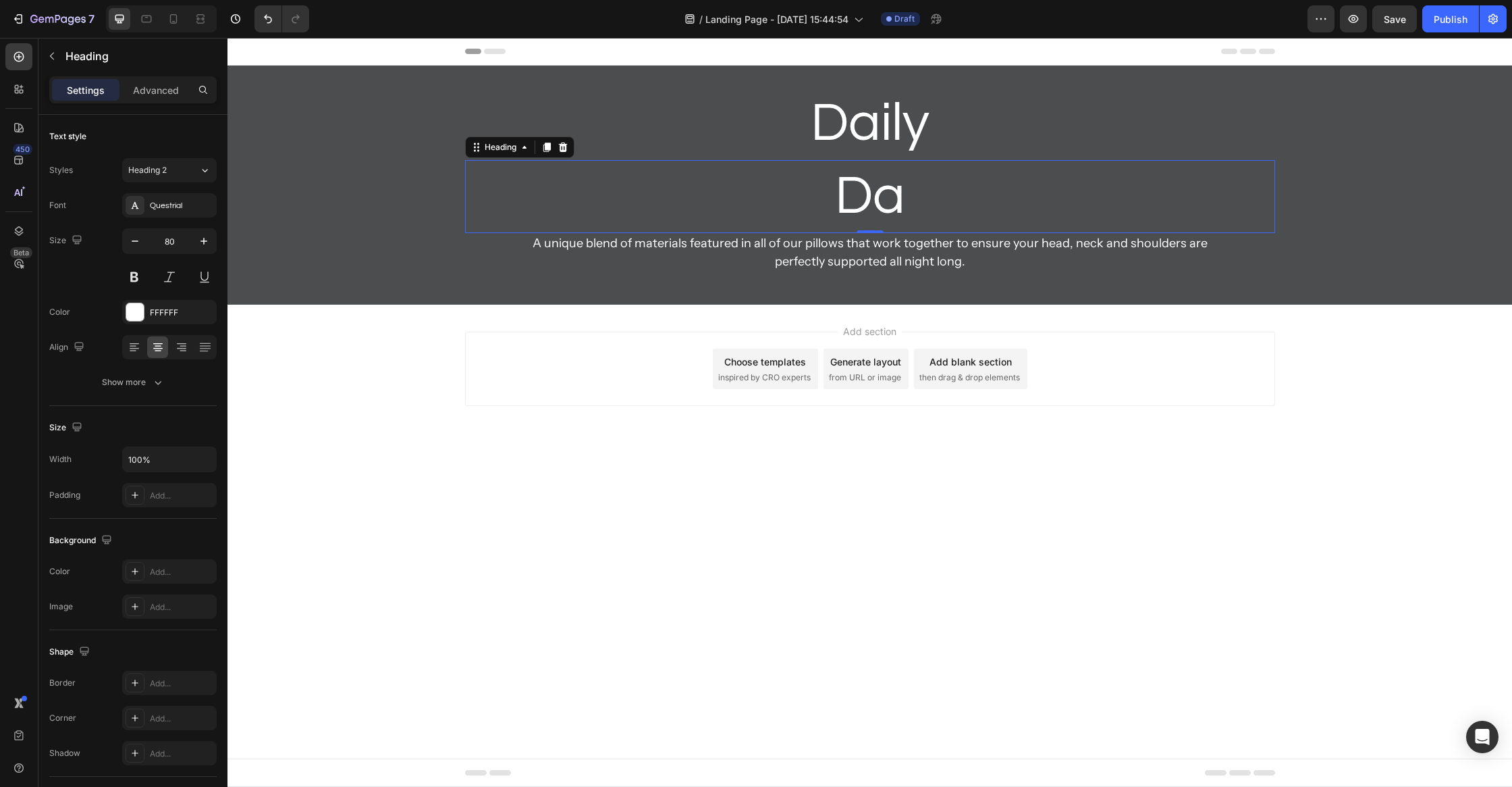
click at [856, 183] on h2 "Da" at bounding box center [870, 196] width 810 height 73
click at [858, 192] on p "Da" at bounding box center [870, 197] width 807 height 70
click at [885, 196] on p "Dis" at bounding box center [870, 197] width 807 height 70
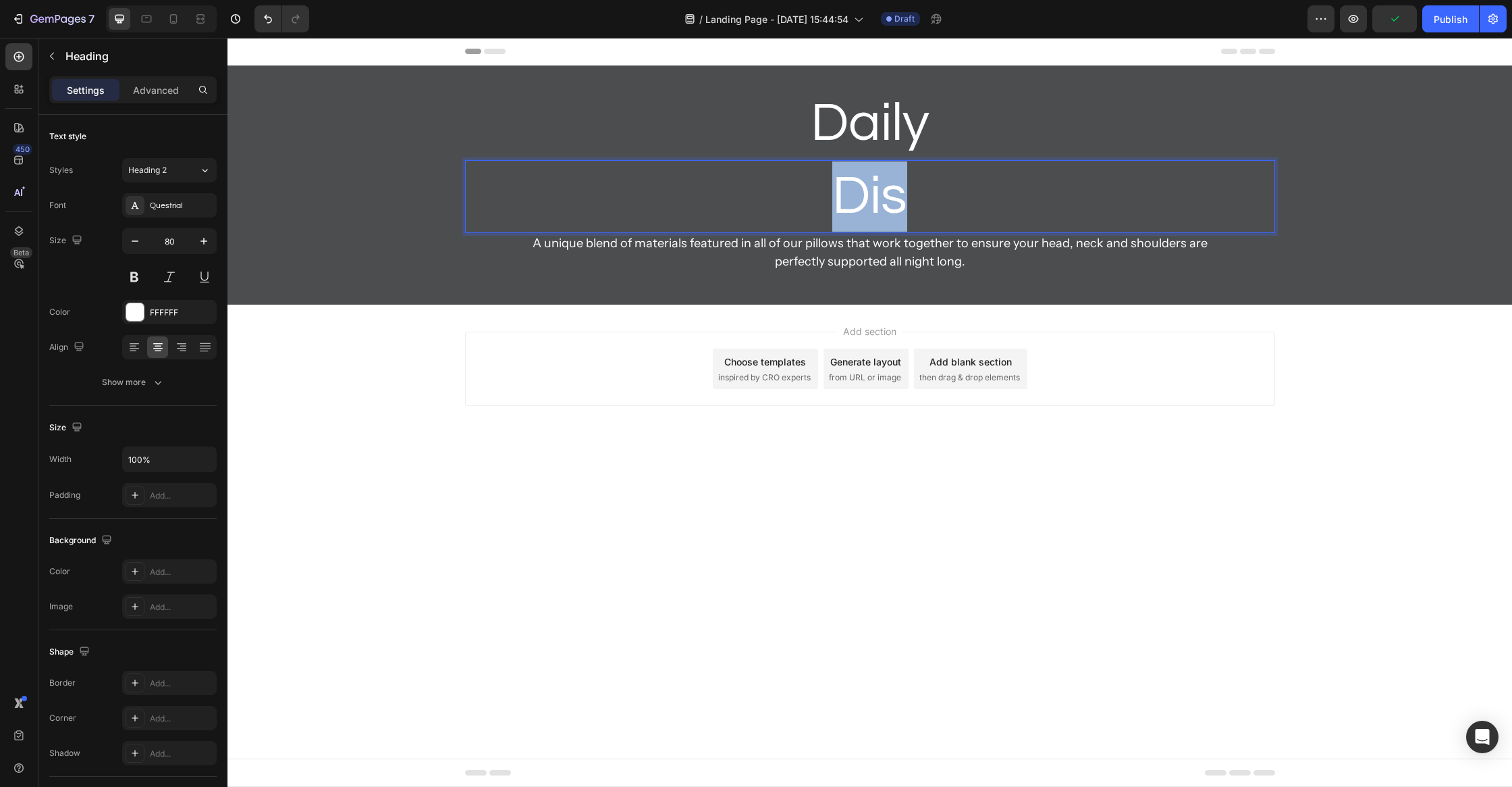
click at [885, 196] on p "Dis" at bounding box center [870, 197] width 807 height 70
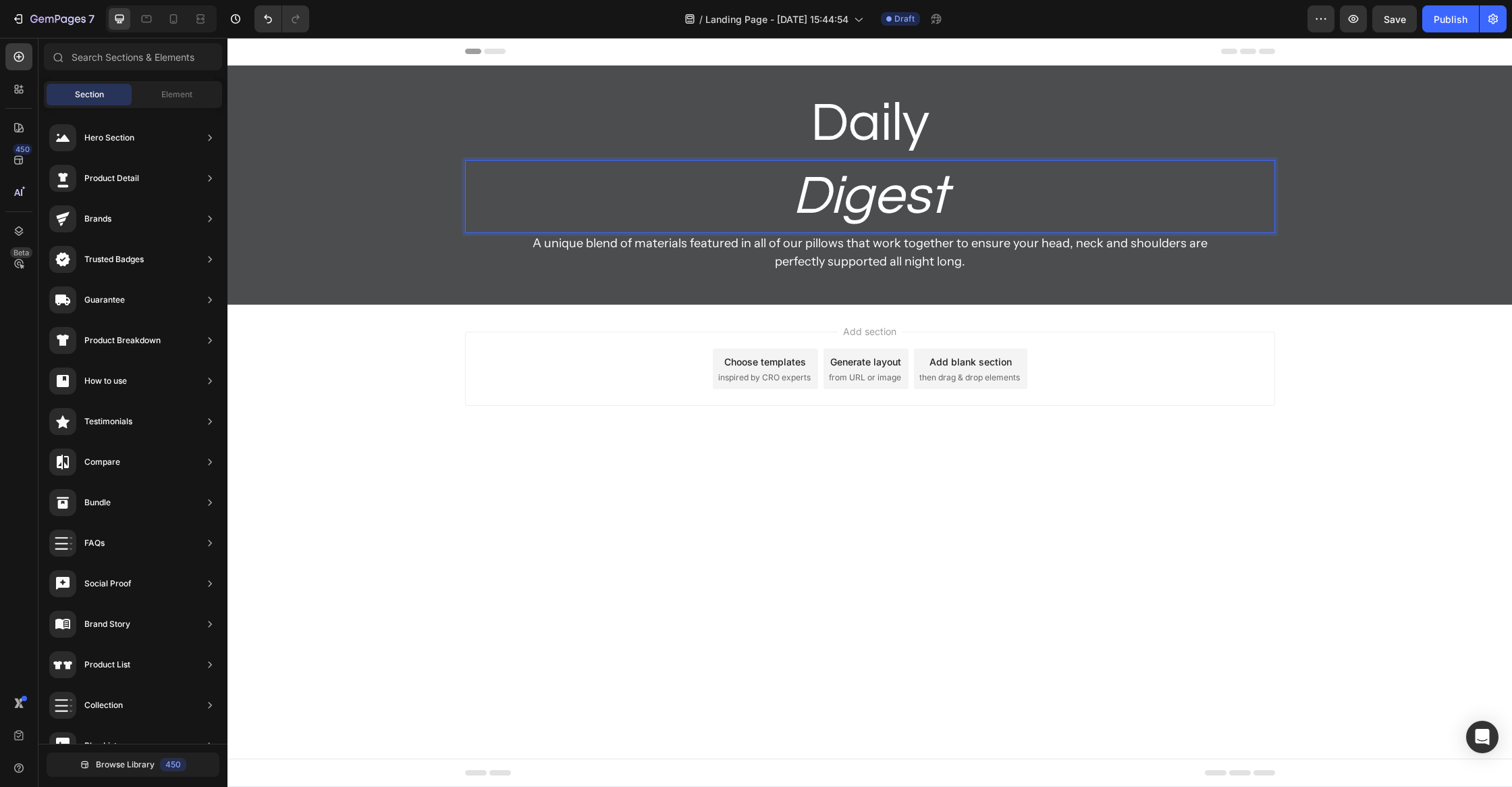
click at [639, 455] on div "Add section Choose templates inspired by CRO experts Generate layout from URL o…" at bounding box center [869, 387] width 1284 height 166
click at [937, 183] on icon "Digest" at bounding box center [870, 196] width 156 height 56
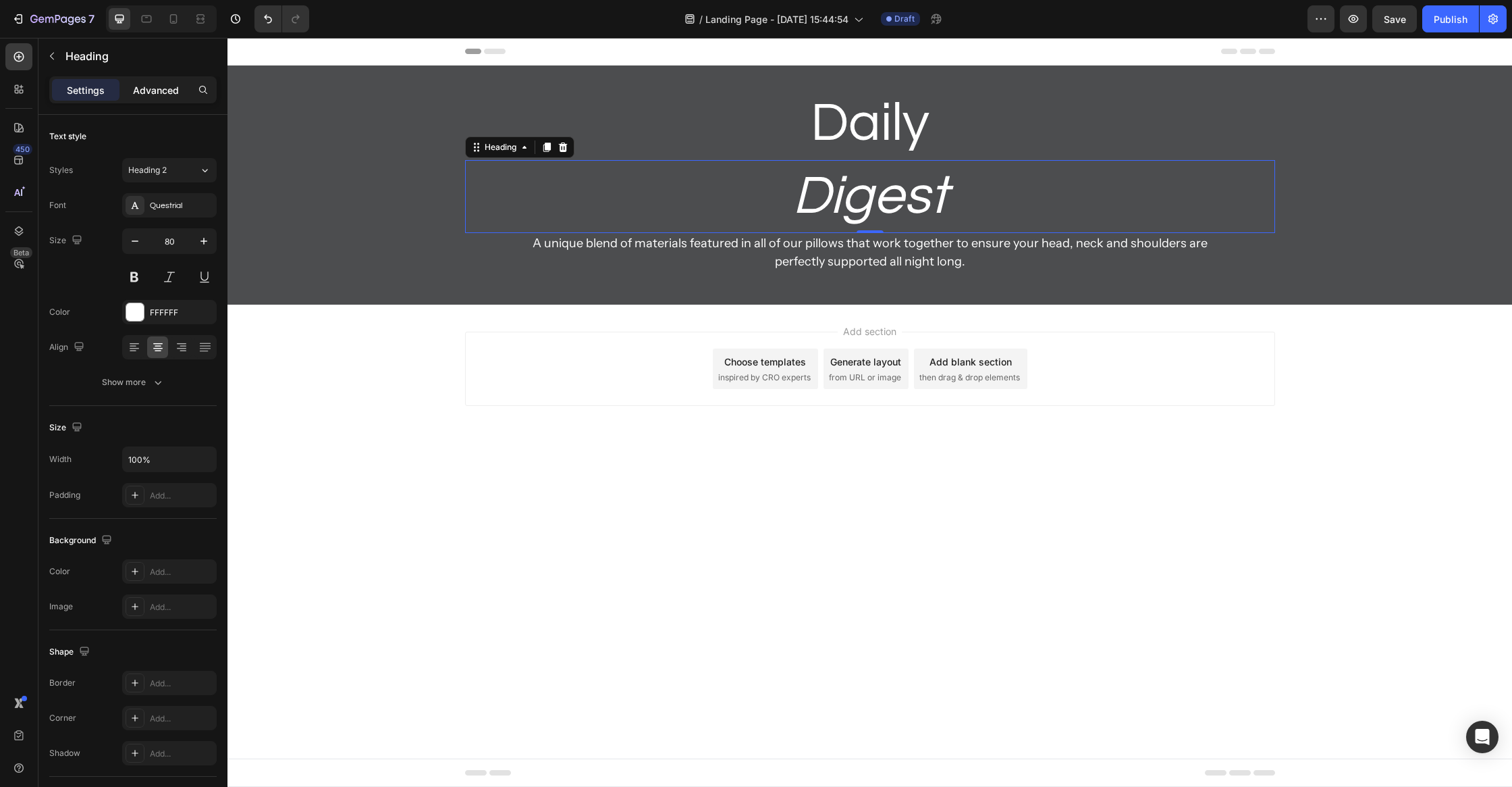
click at [152, 91] on p "Advanced" at bounding box center [156, 89] width 46 height 14
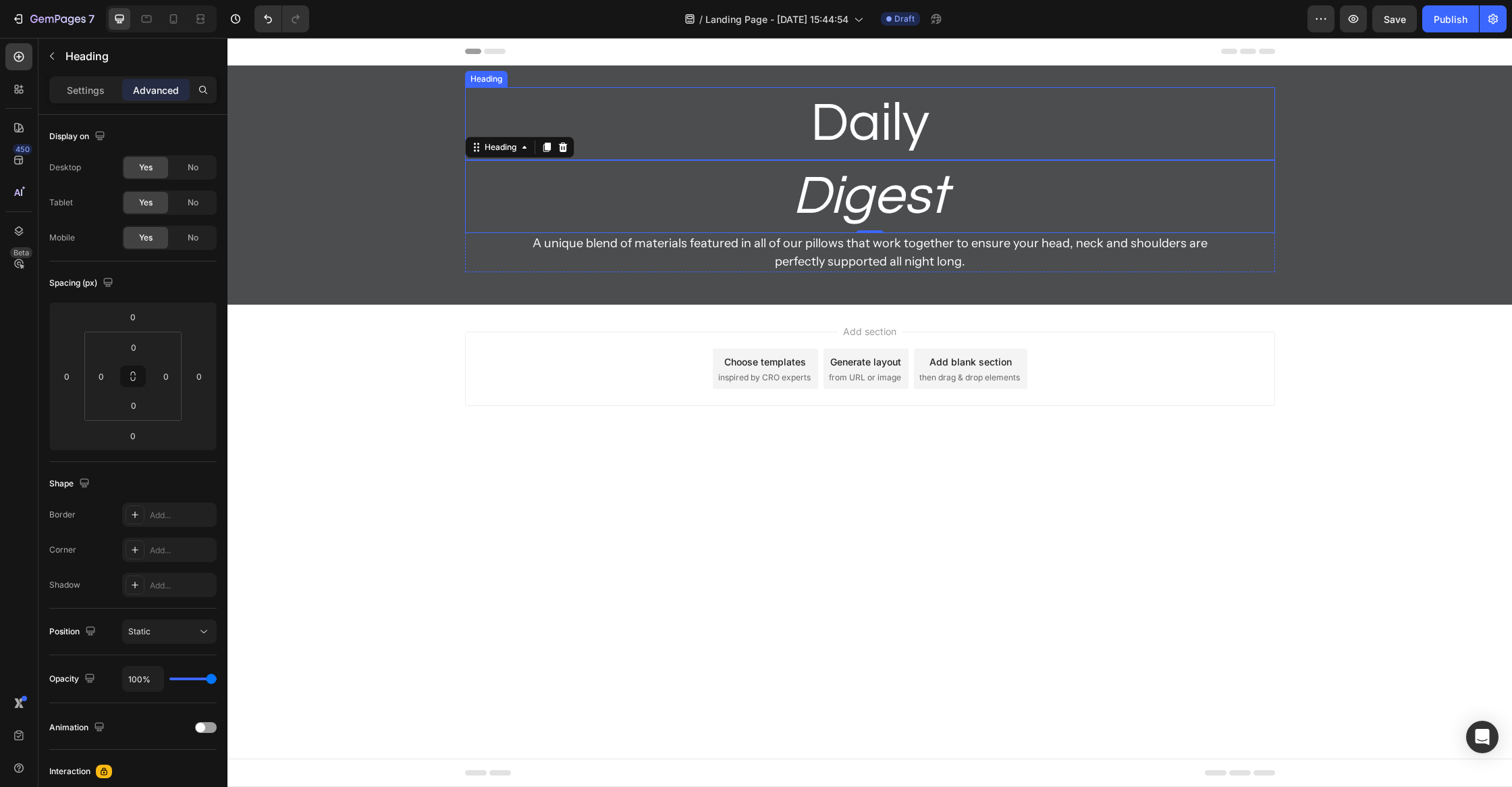
click at [849, 118] on p "Daily" at bounding box center [870, 124] width 807 height 70
click at [923, 201] on icon "Digest" at bounding box center [870, 196] width 156 height 56
click at [136, 314] on input "0" at bounding box center [133, 316] width 27 height 20
type input "-20"
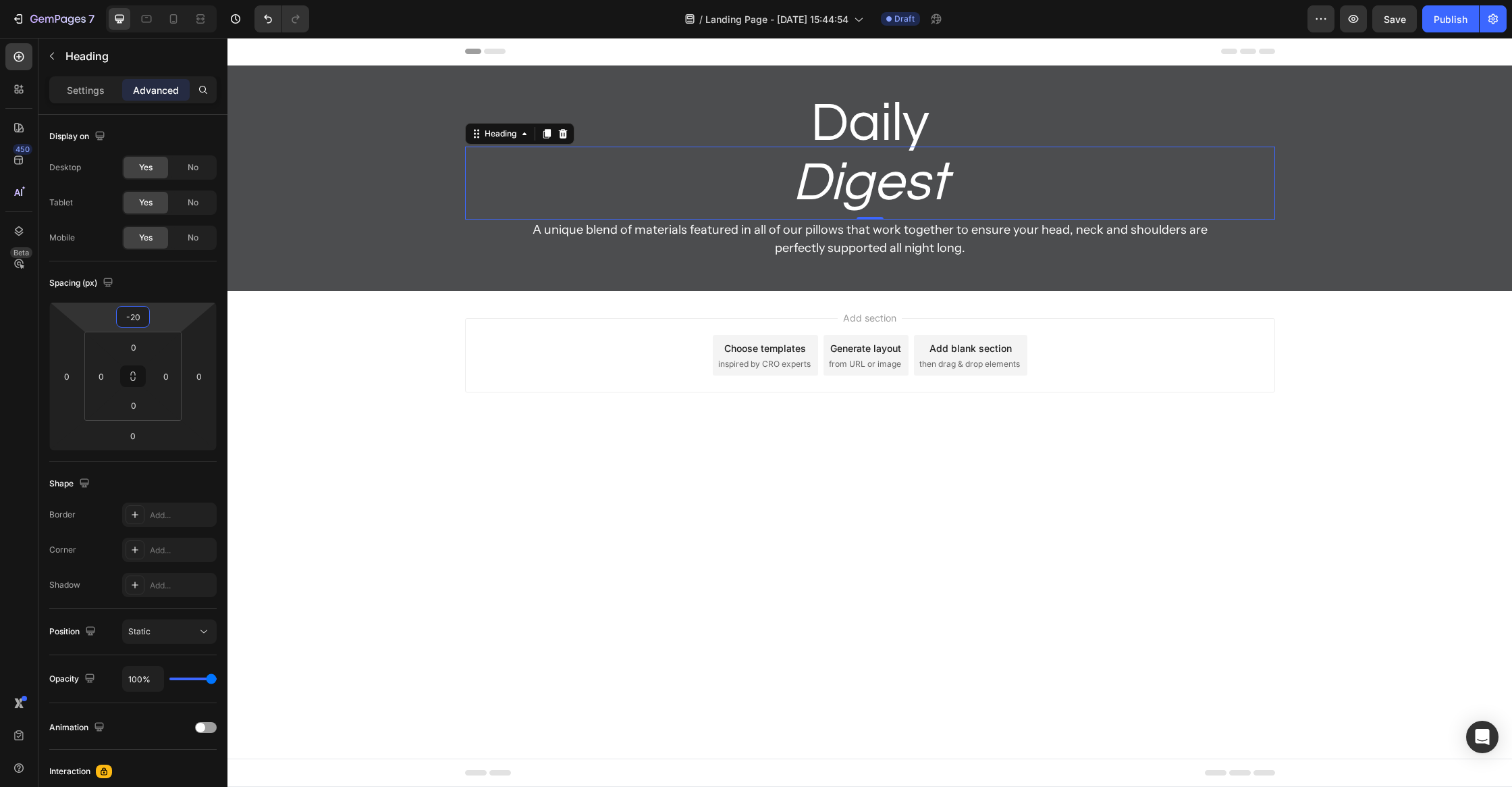
click at [460, 474] on body "Header Daily Heading ⁠⁠⁠⁠⁠⁠⁠ Digest Heading 0 A unique blend of materials featu…" at bounding box center [869, 412] width 1284 height 749
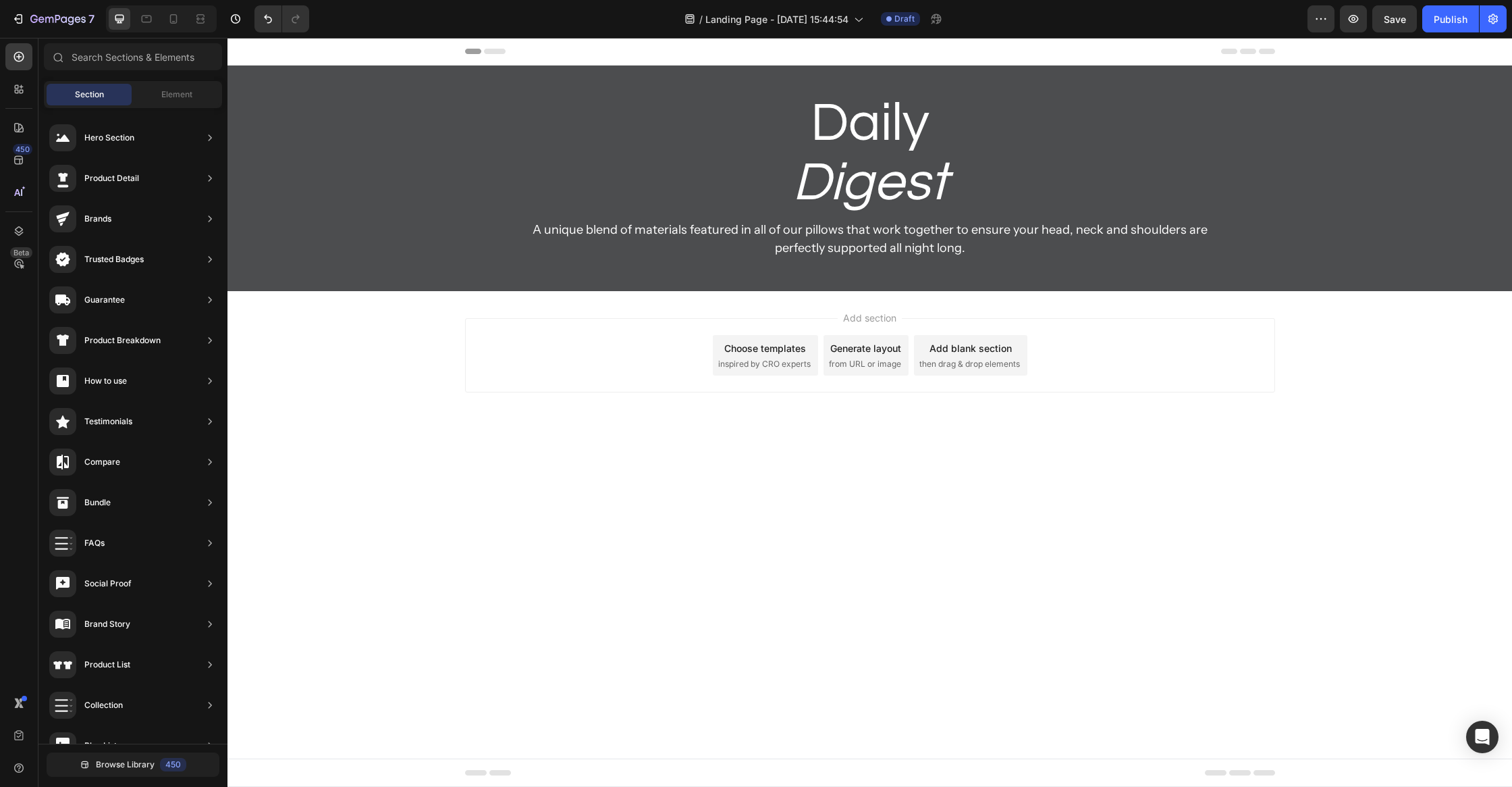
drag, startPoint x: 657, startPoint y: 423, endPoint x: 679, endPoint y: 387, distance: 42.2
click at [656, 423] on div "Add section Choose templates inspired by CRO experts Generate layout from URL o…" at bounding box center [869, 373] width 1284 height 166
click at [843, 191] on icon "Digest" at bounding box center [870, 183] width 156 height 56
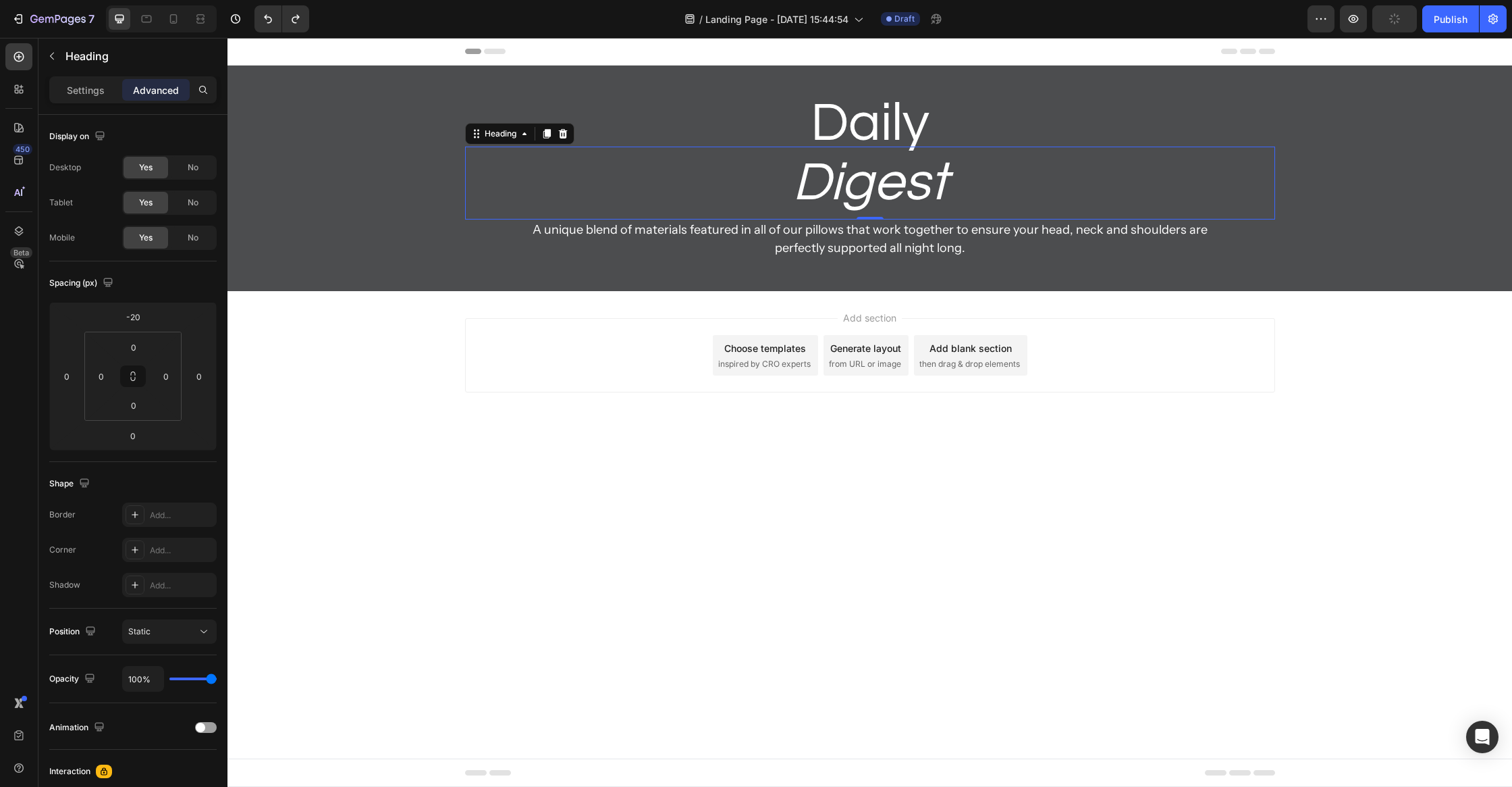
type input "0"
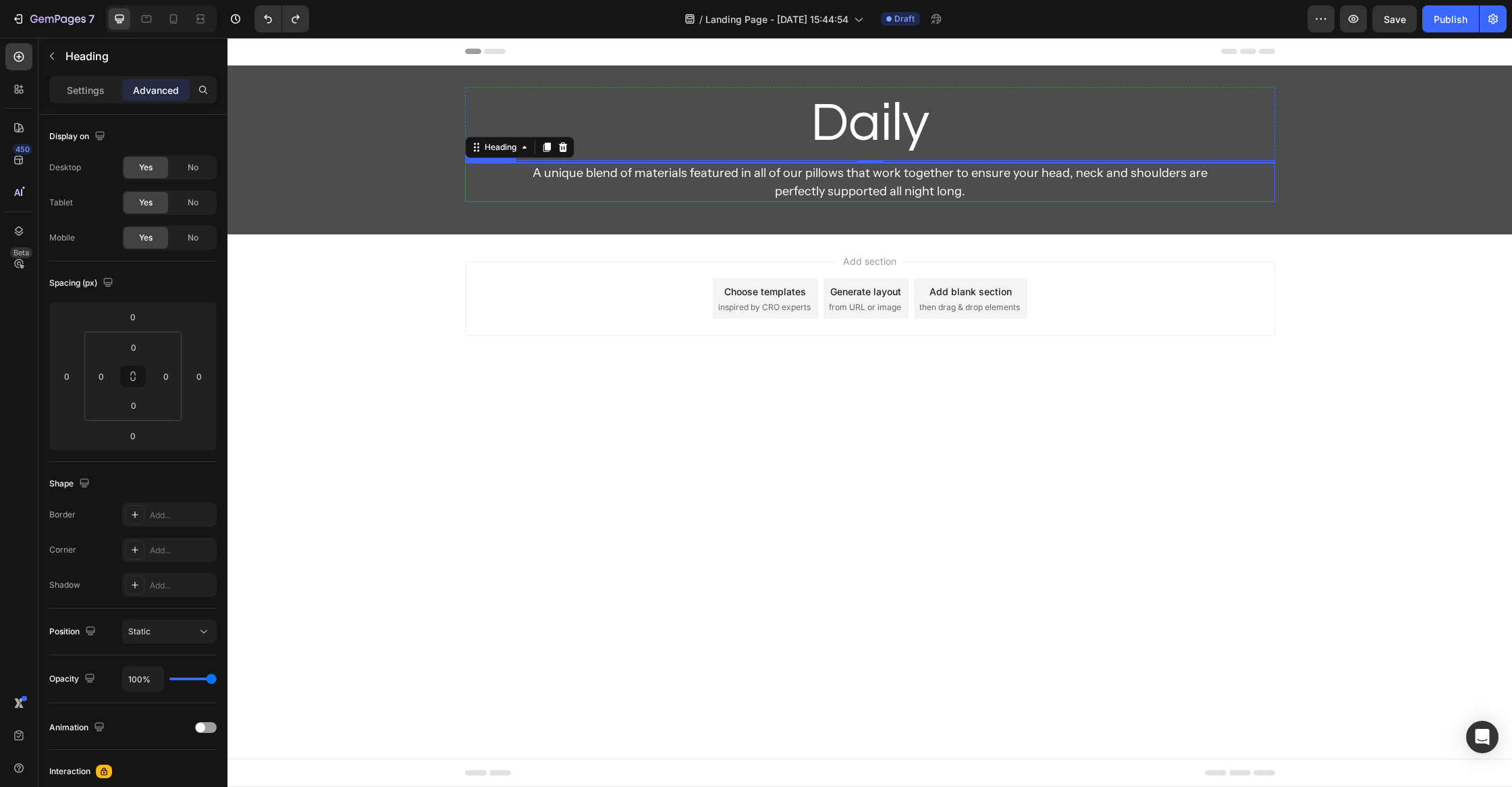
click at [896, 142] on p "Daily" at bounding box center [870, 124] width 807 height 70
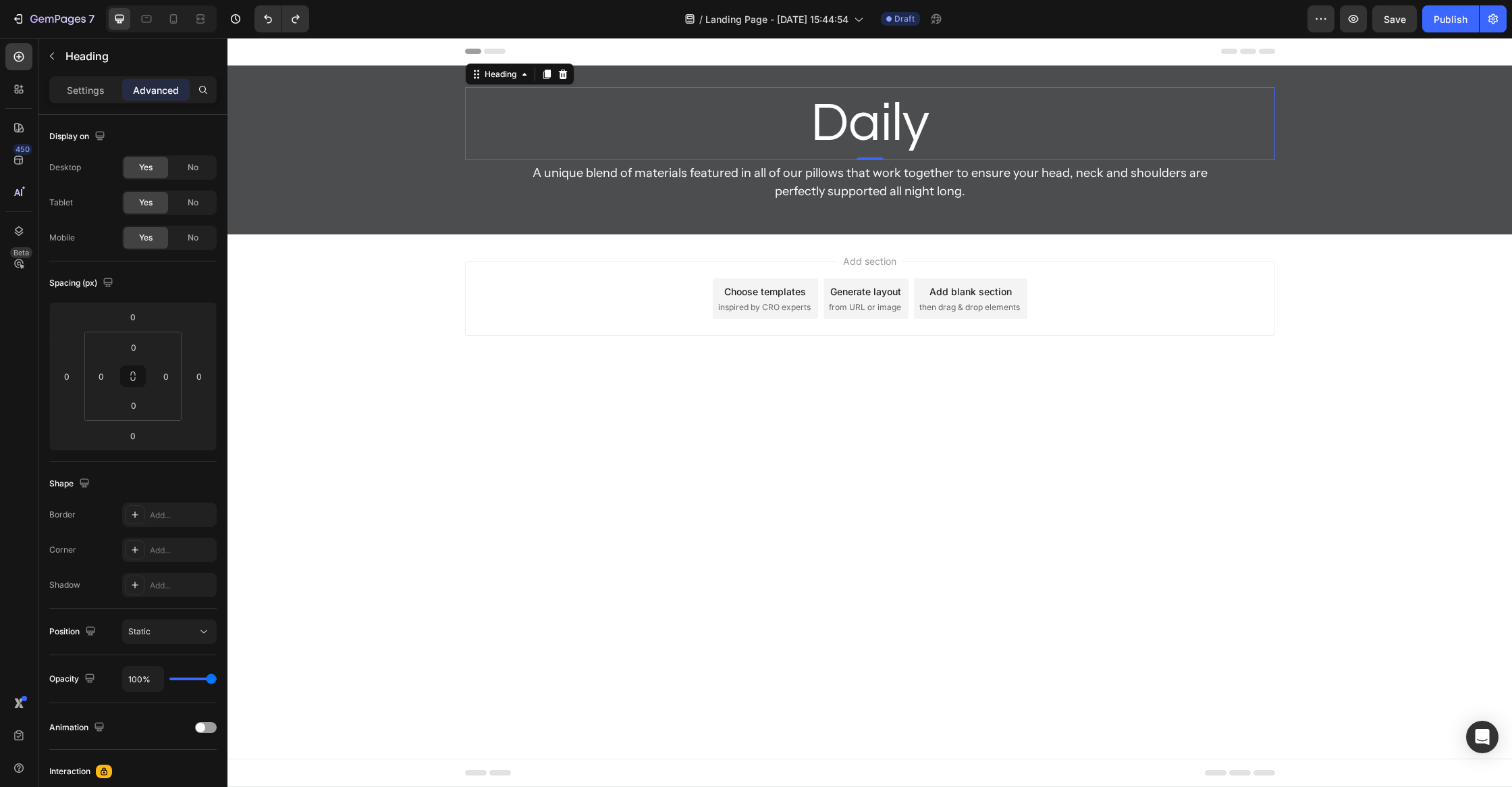
click at [946, 124] on p "Daily" at bounding box center [870, 124] width 807 height 70
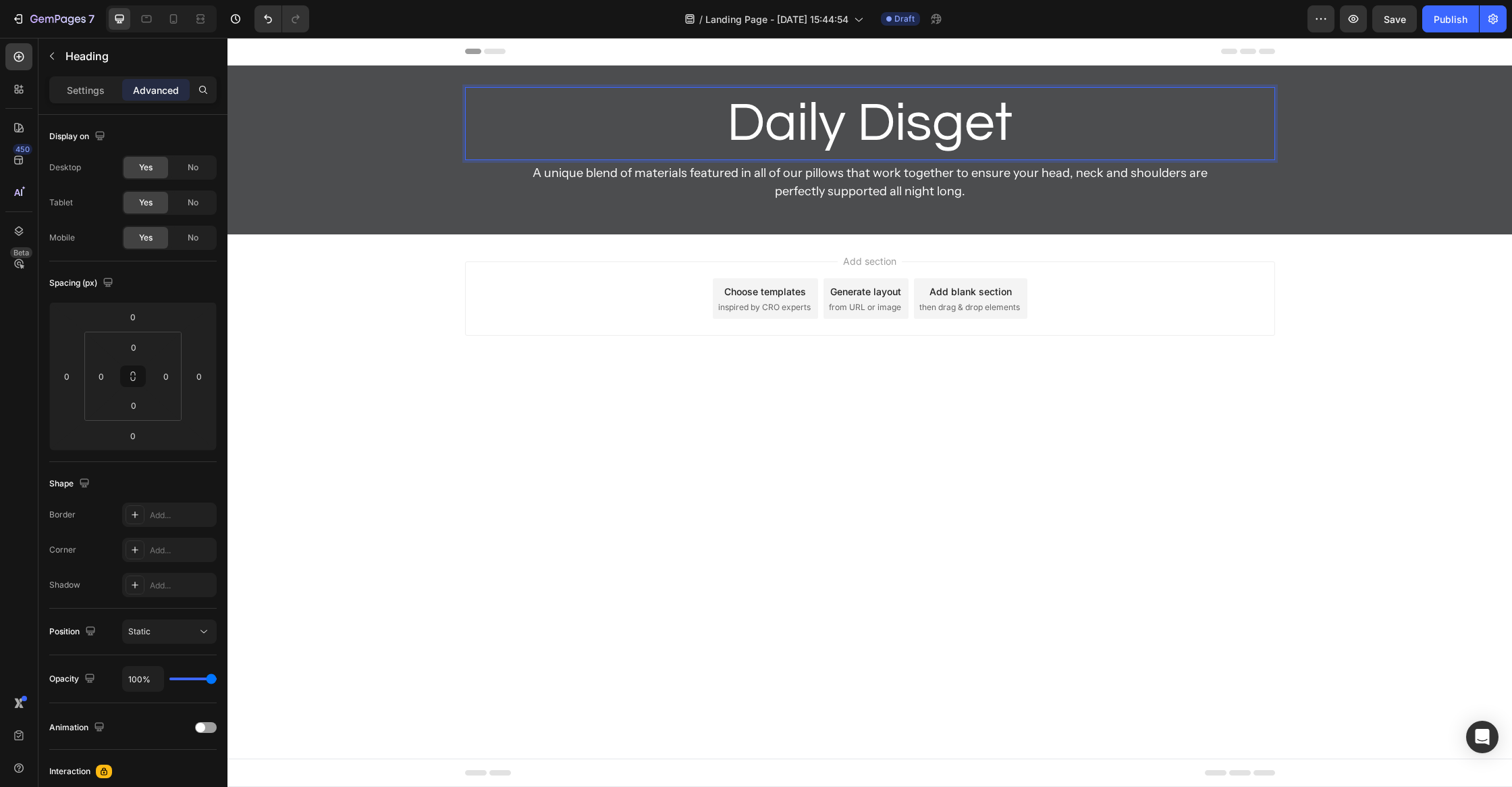
click at [955, 123] on p "Daily Disget" at bounding box center [870, 124] width 807 height 70
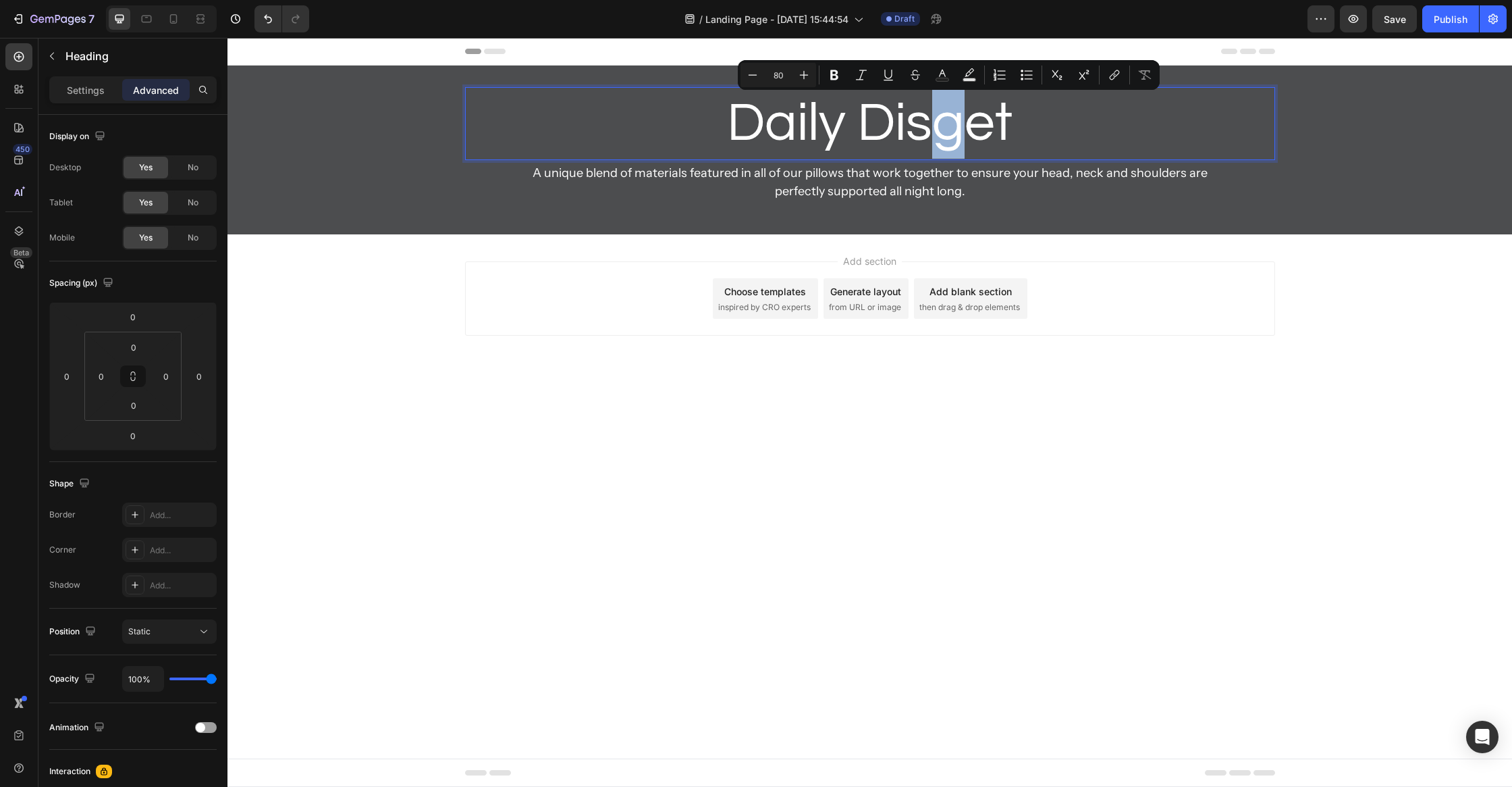
drag, startPoint x: 961, startPoint y: 128, endPoint x: 934, endPoint y: 129, distance: 27.0
click at [934, 129] on p "Daily Disget" at bounding box center [870, 124] width 807 height 70
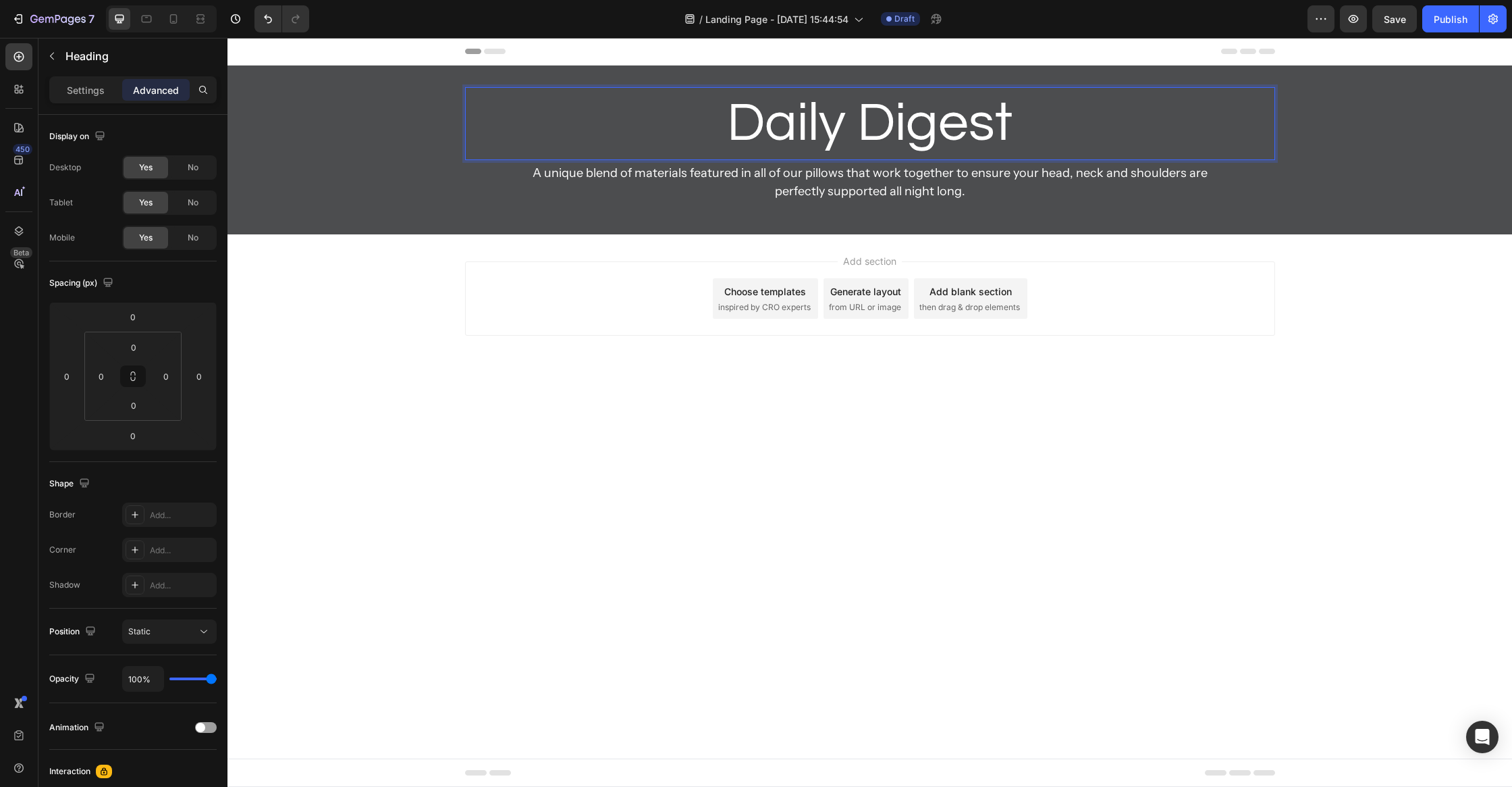
click at [639, 453] on body "Header Daily Digest Heading 0 Heading A unique blend of materials featured in a…" at bounding box center [869, 412] width 1284 height 749
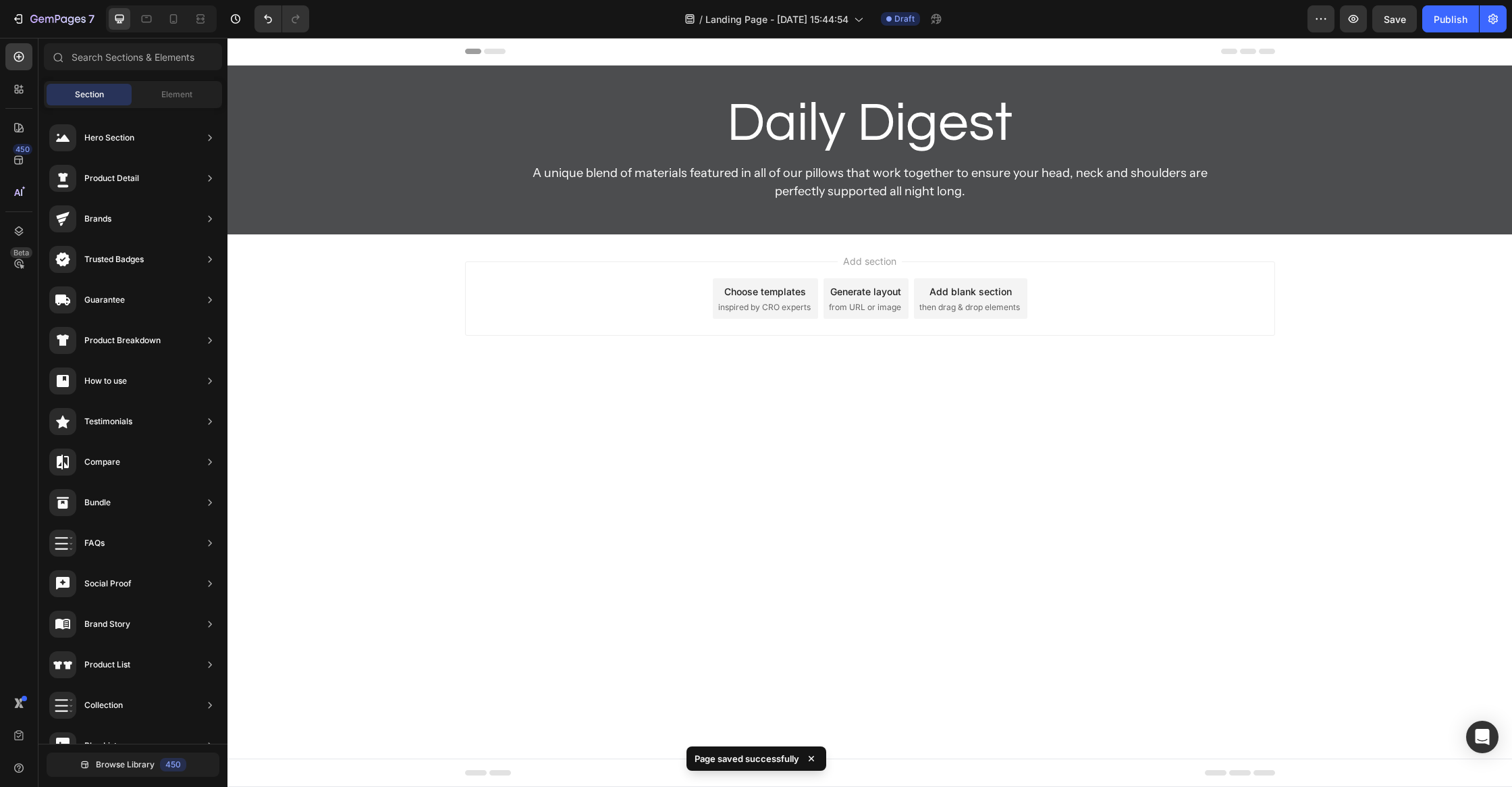
click at [679, 381] on div "Add section Choose templates inspired by CRO experts Generate layout from URL o…" at bounding box center [869, 317] width 1284 height 166
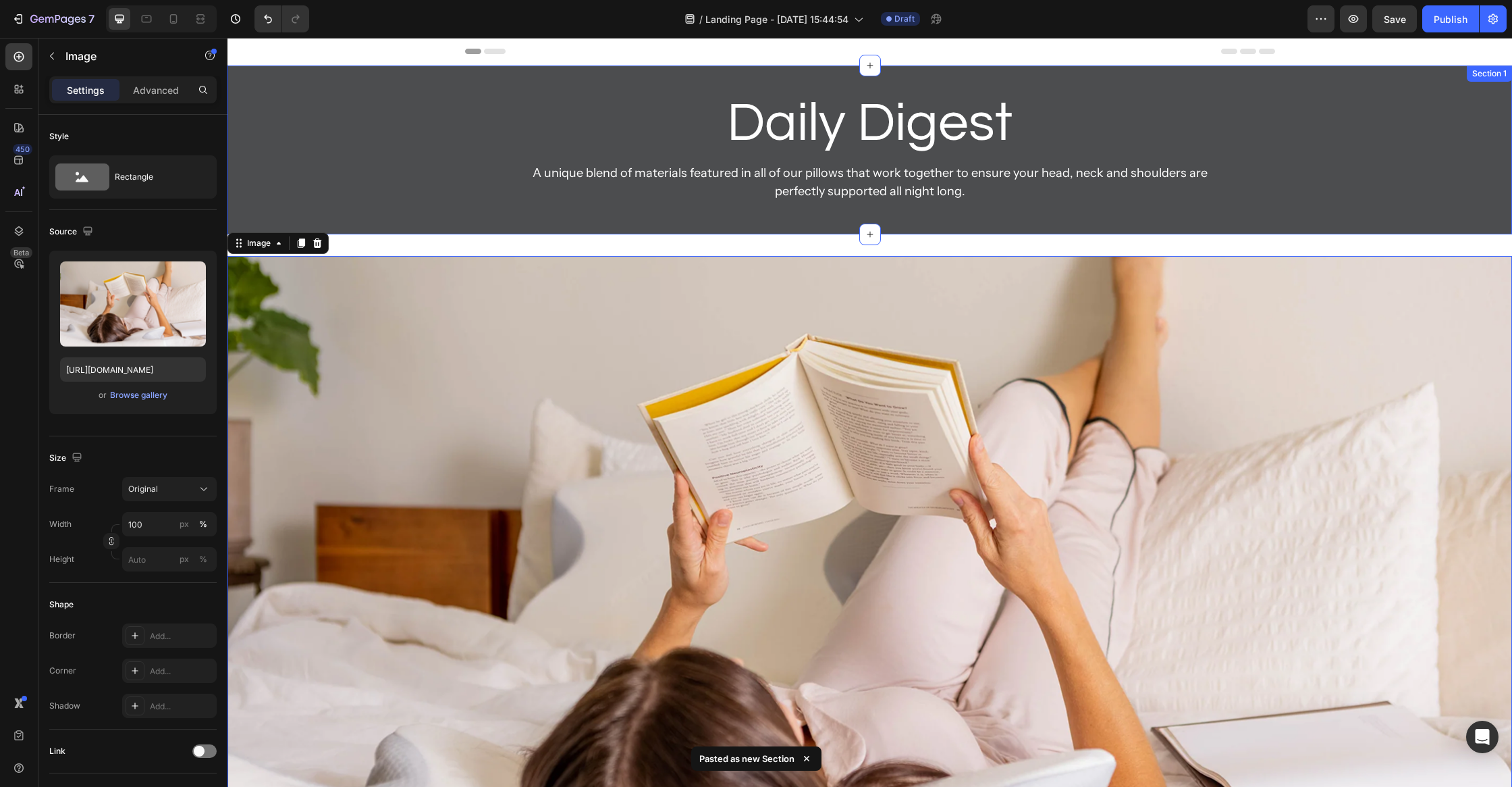
click at [846, 232] on div "Daily Digest Heading Heading A unique blend of materials featured in all of our…" at bounding box center [869, 150] width 1284 height 169
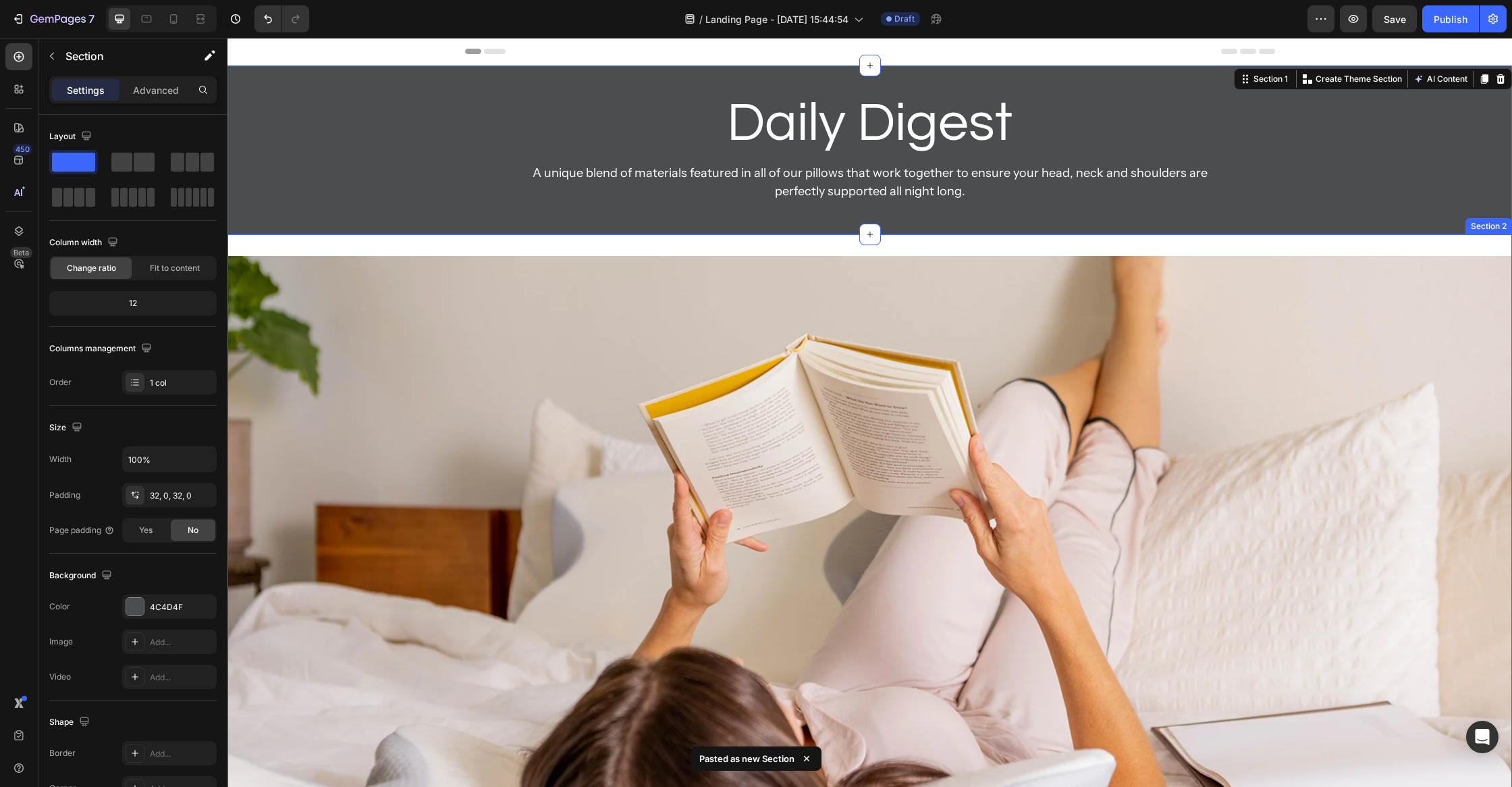
click at [849, 240] on div "Image Section 2" at bounding box center [869, 579] width 1284 height 690
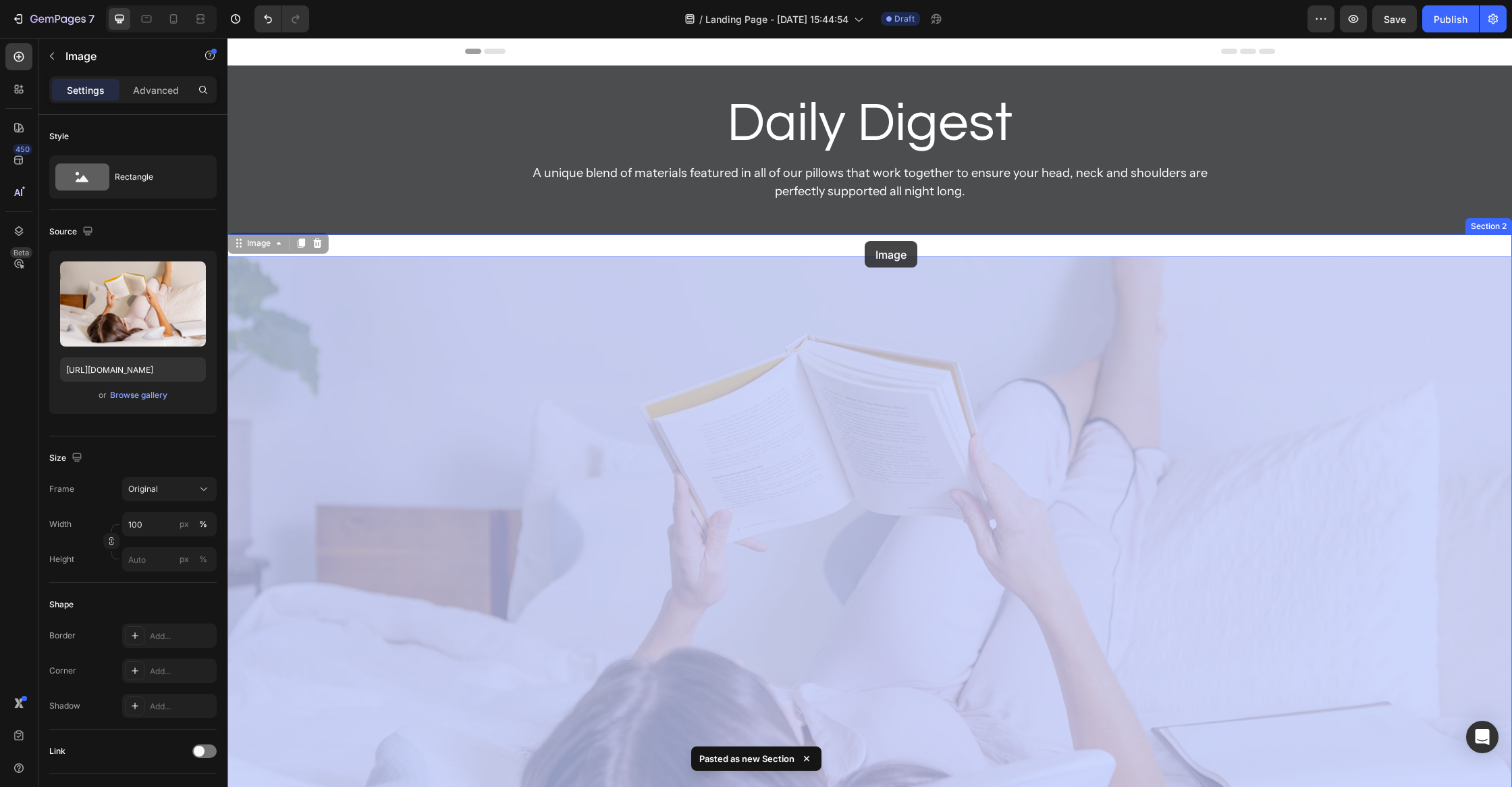
drag, startPoint x: 848, startPoint y: 319, endPoint x: 866, endPoint y: 239, distance: 82.0
click at [866, 237] on div "Header Daily Digest Heading Heading A unique blend of materials featured in all…" at bounding box center [869, 578] width 1284 height 1082
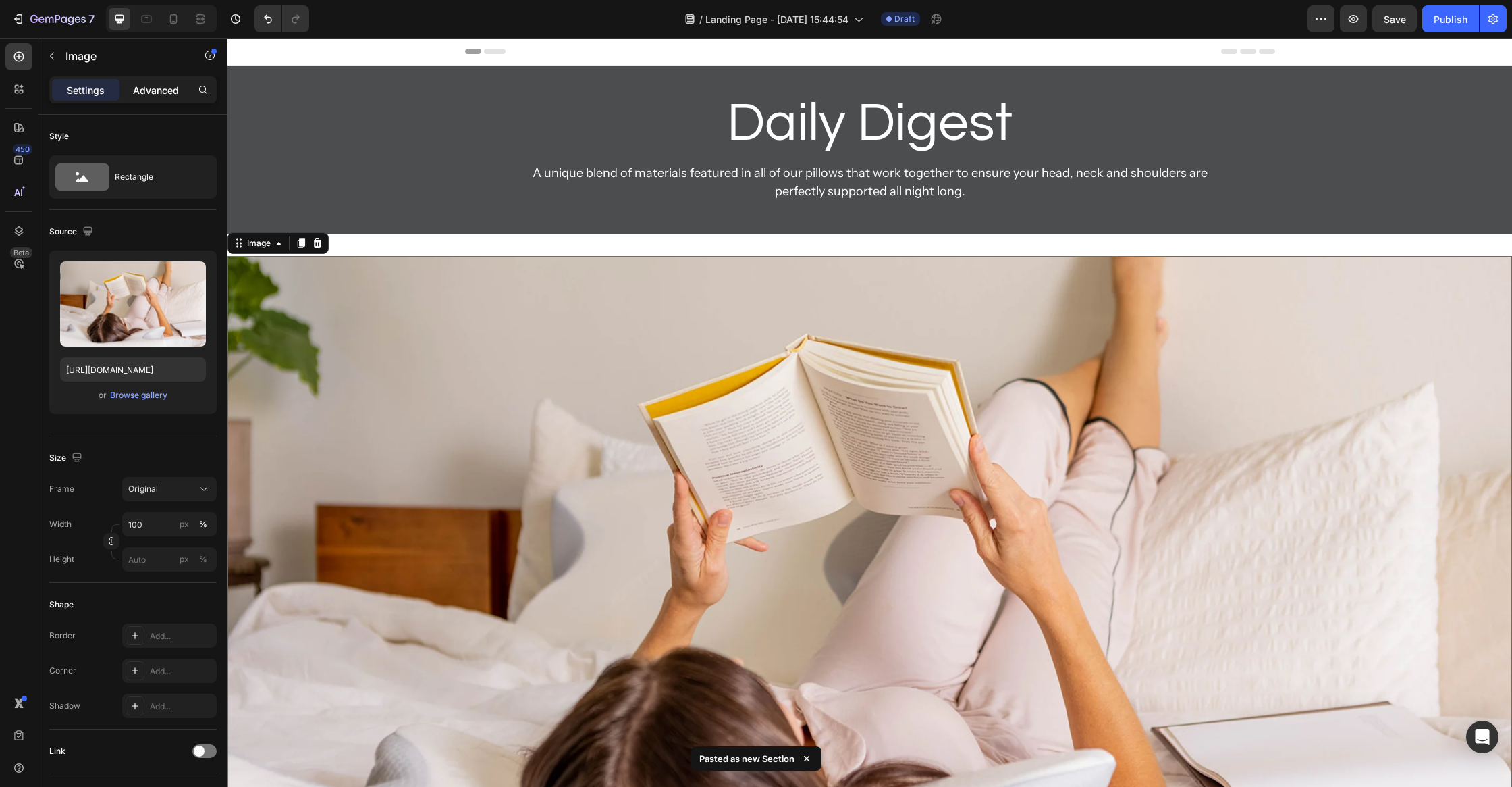
click at [141, 84] on p "Advanced" at bounding box center [156, 89] width 46 height 14
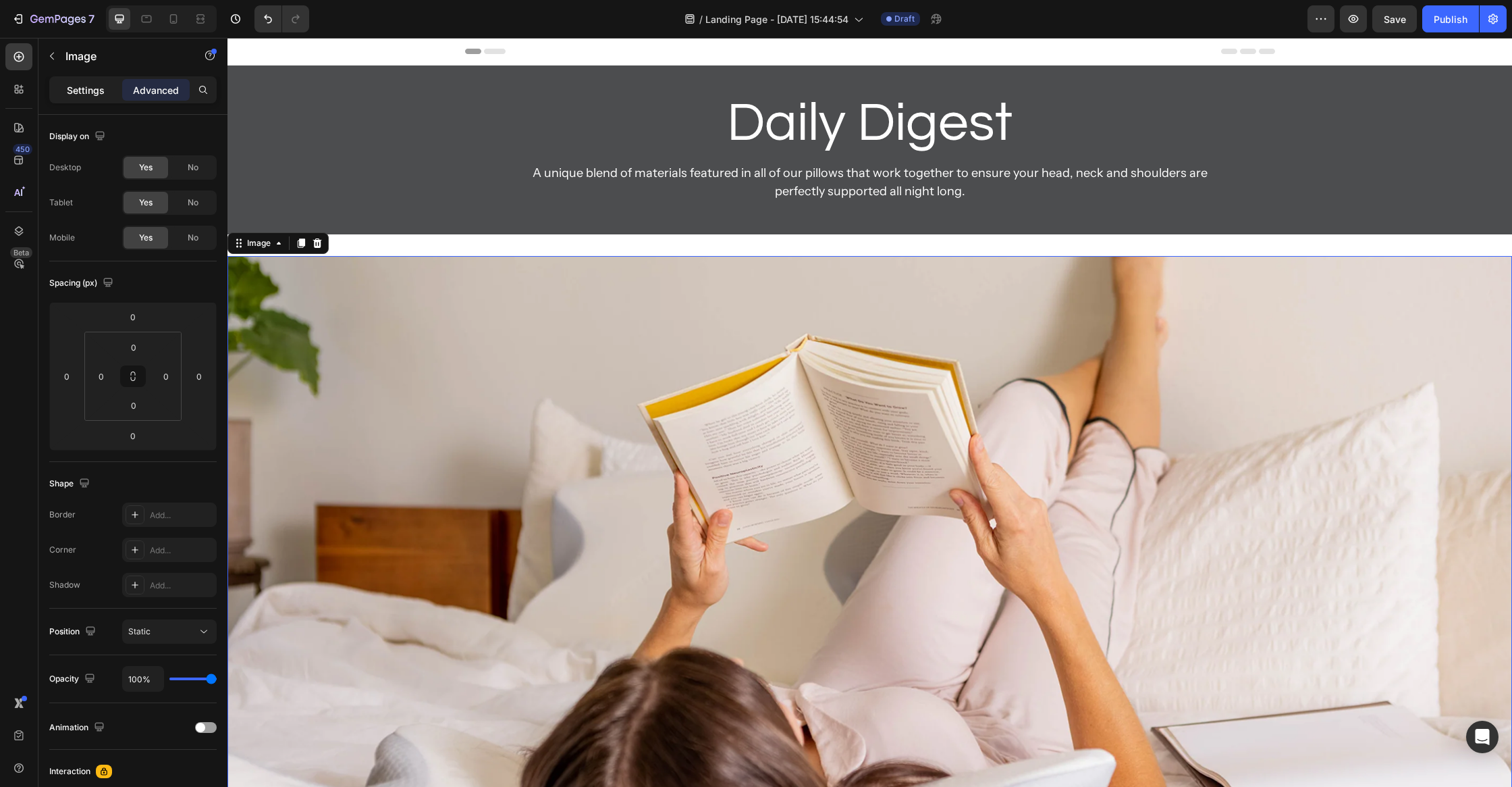
click at [79, 90] on p "Settings" at bounding box center [86, 89] width 38 height 14
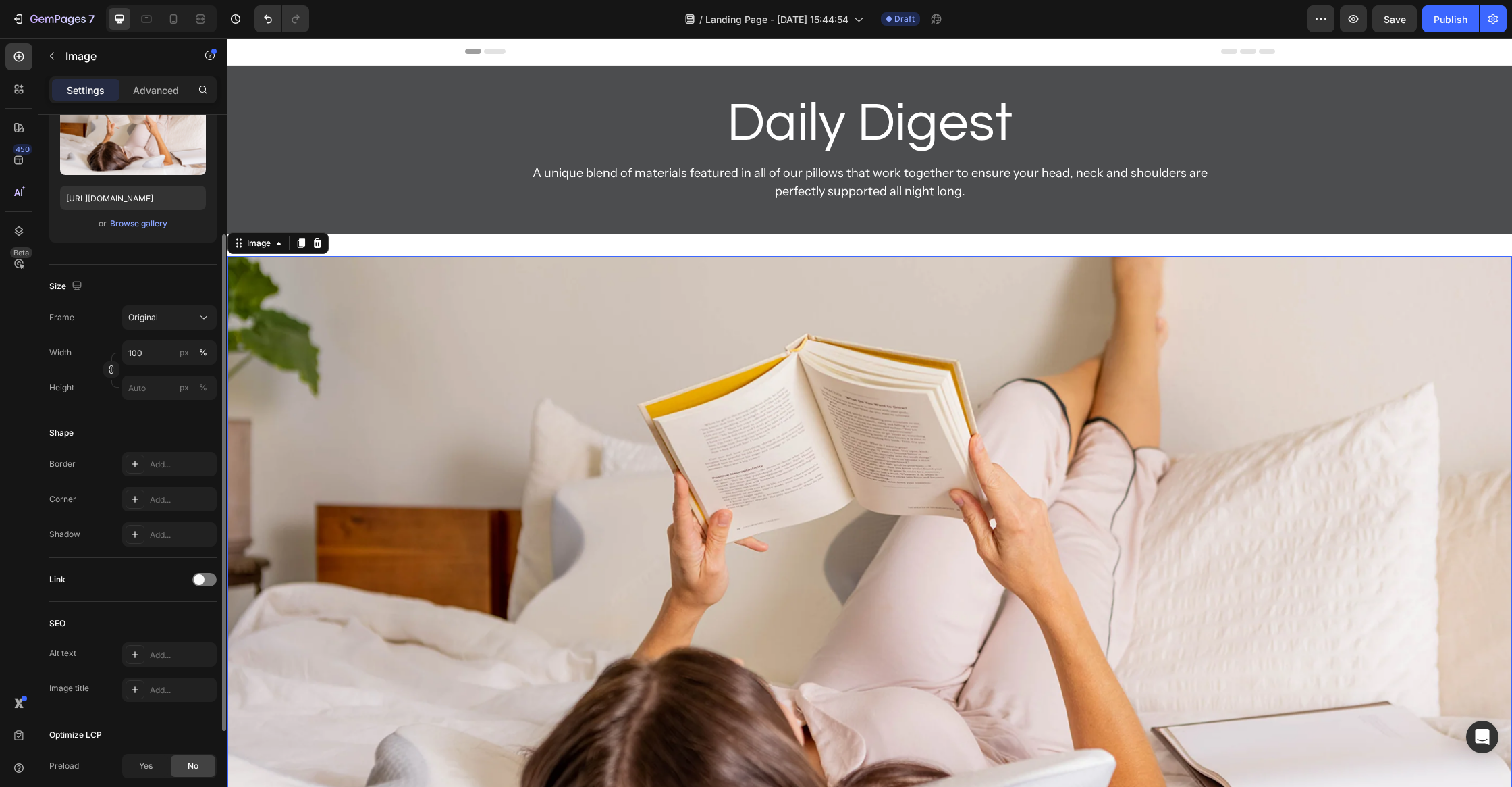
scroll to position [307, 0]
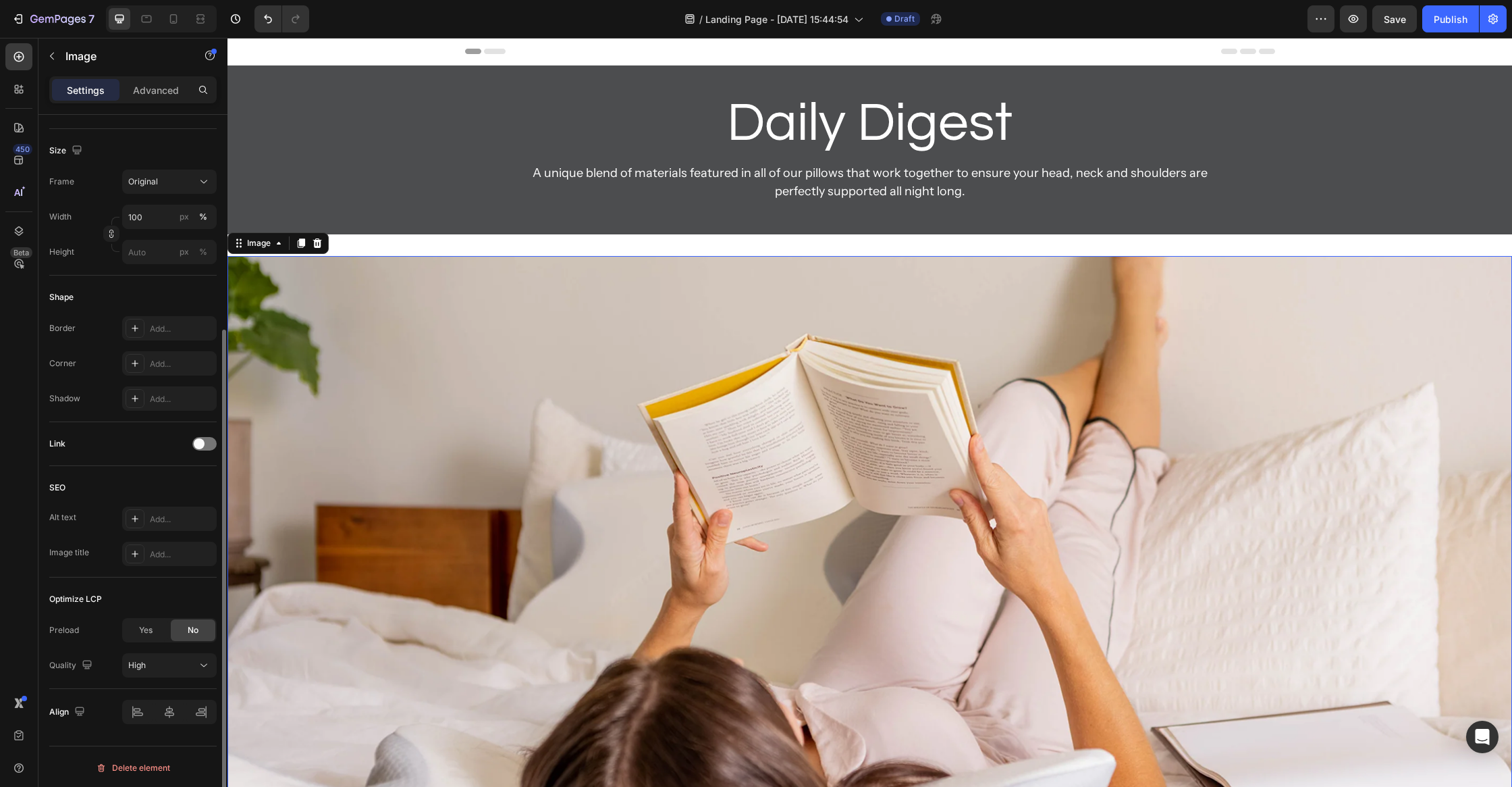
click at [426, 514] on img at bounding box center [869, 580] width 1284 height 647
click at [581, 179] on p "A unique blend of materials featured in all of our pillows that work together t…" at bounding box center [870, 182] width 699 height 37
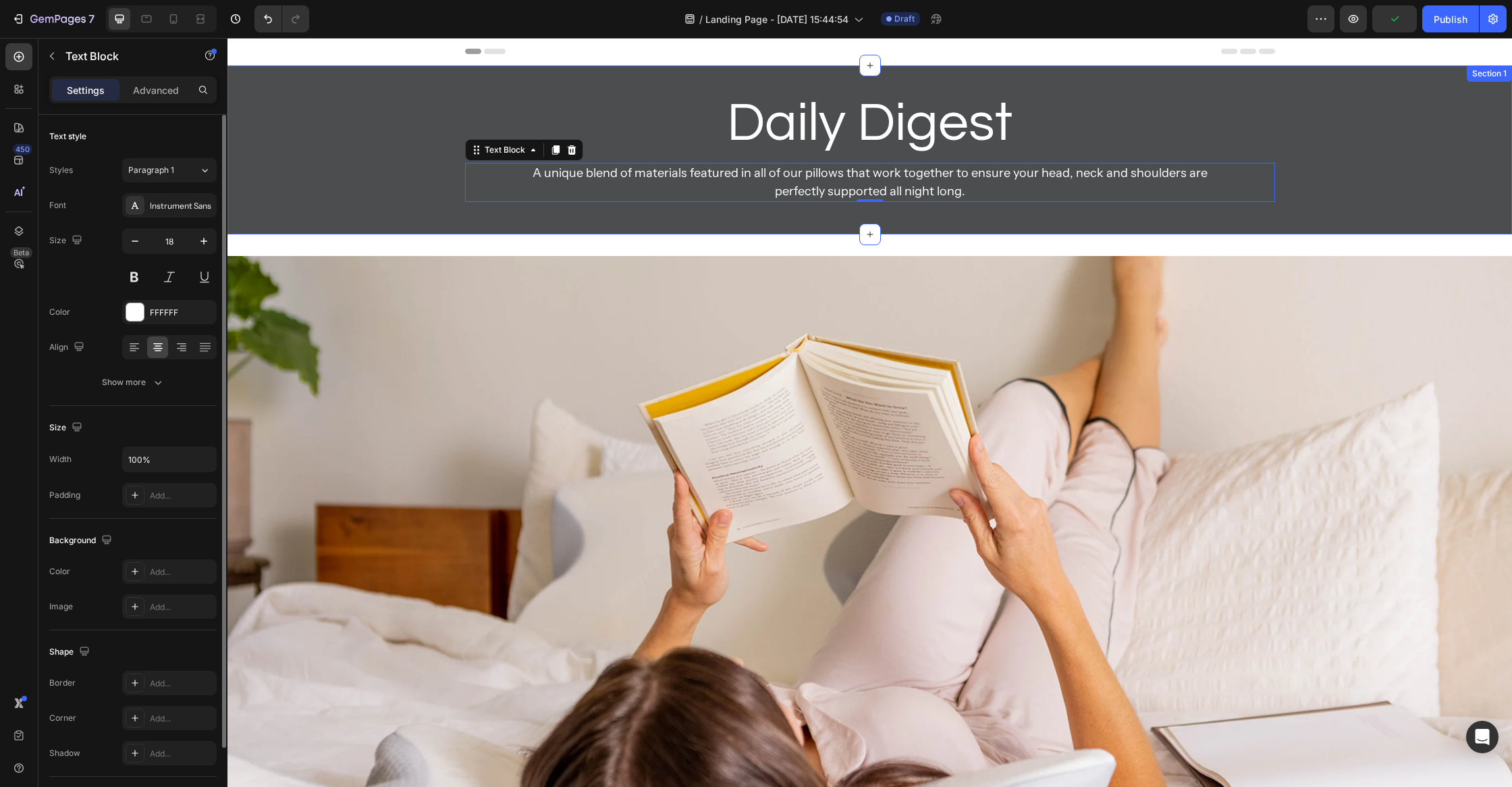
click at [571, 215] on div "Daily Digest Heading Heading A unique blend of materials featured in all of our…" at bounding box center [869, 150] width 1284 height 169
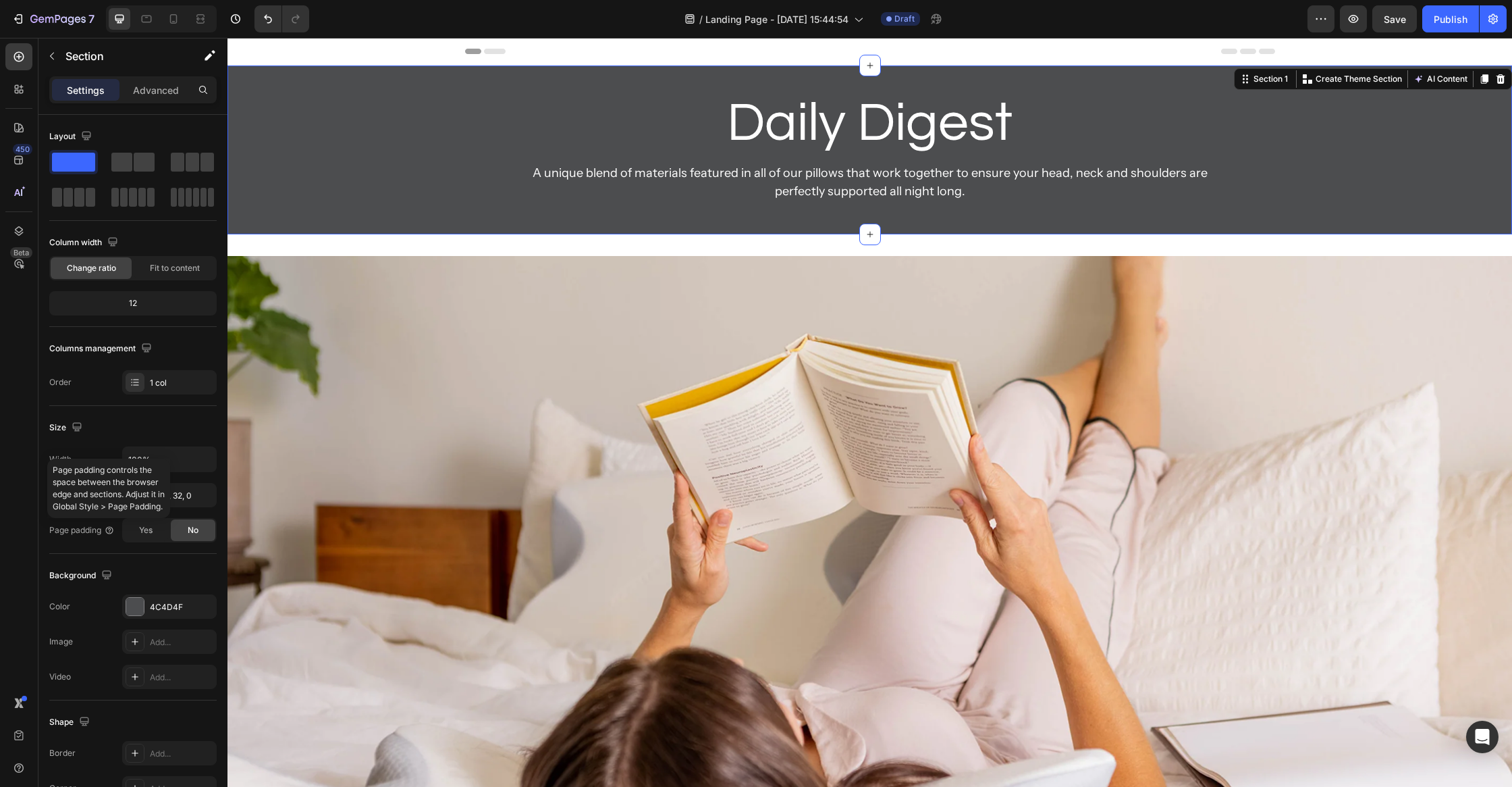
click at [165, 495] on p "Page padding controls the space between the browser edge and sections. Adjust i…" at bounding box center [108, 488] width 112 height 48
click at [183, 495] on div "32, 0, 32, 0" at bounding box center [169, 495] width 39 height 12
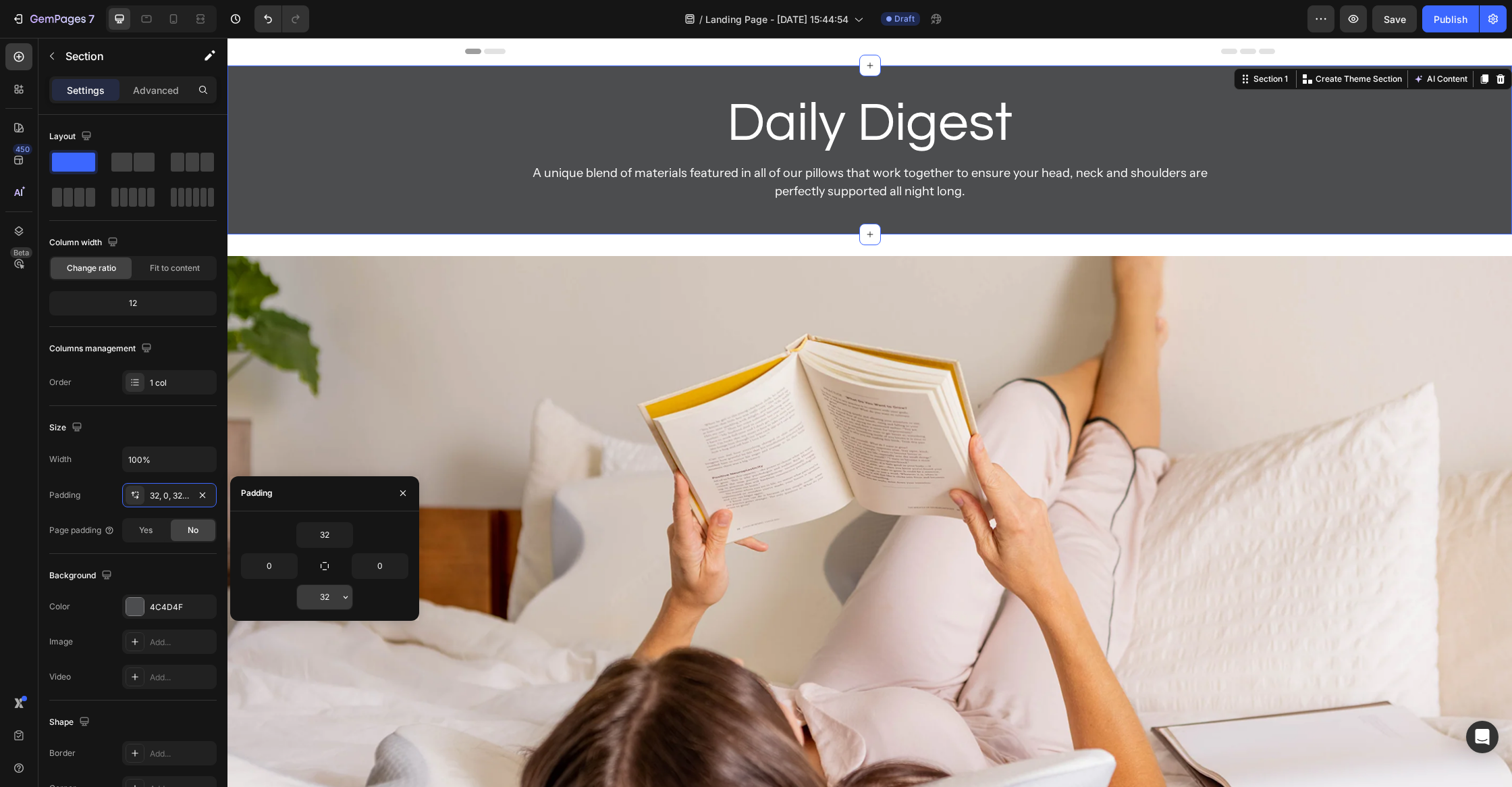
click at [336, 599] on input "32" at bounding box center [325, 597] width 56 height 25
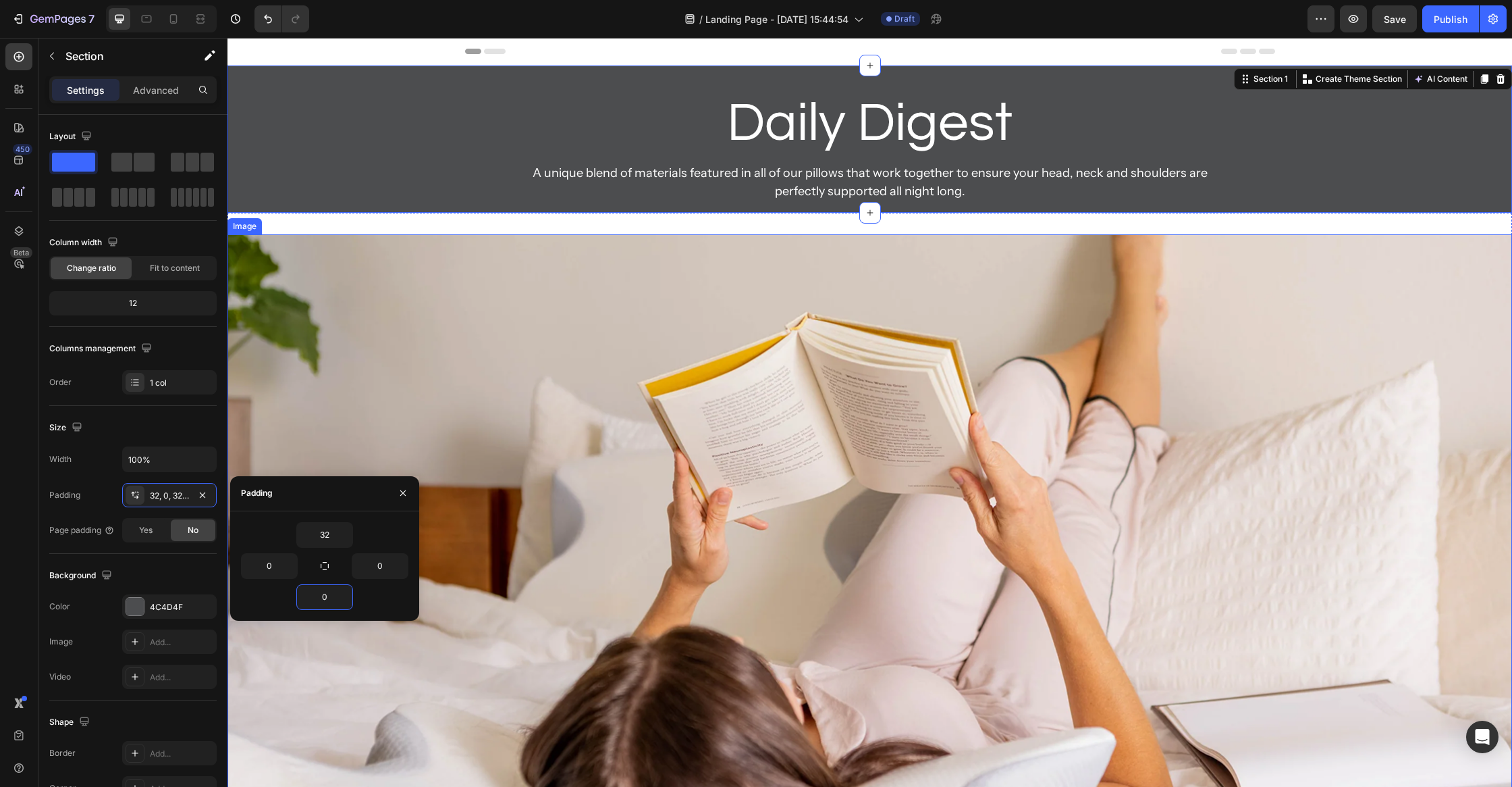
type input "32"
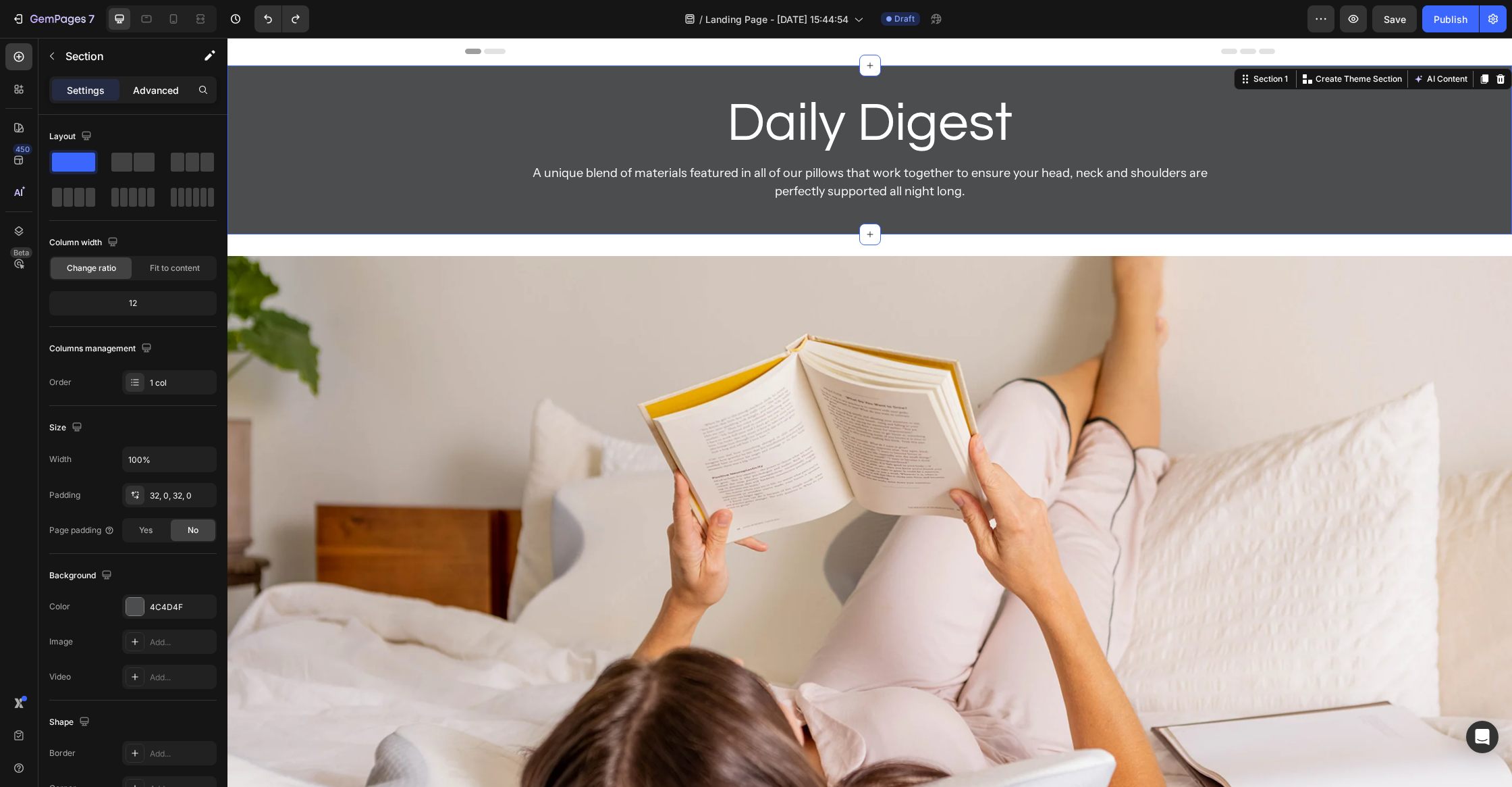
click at [135, 98] on div "Advanced" at bounding box center [156, 89] width 67 height 21
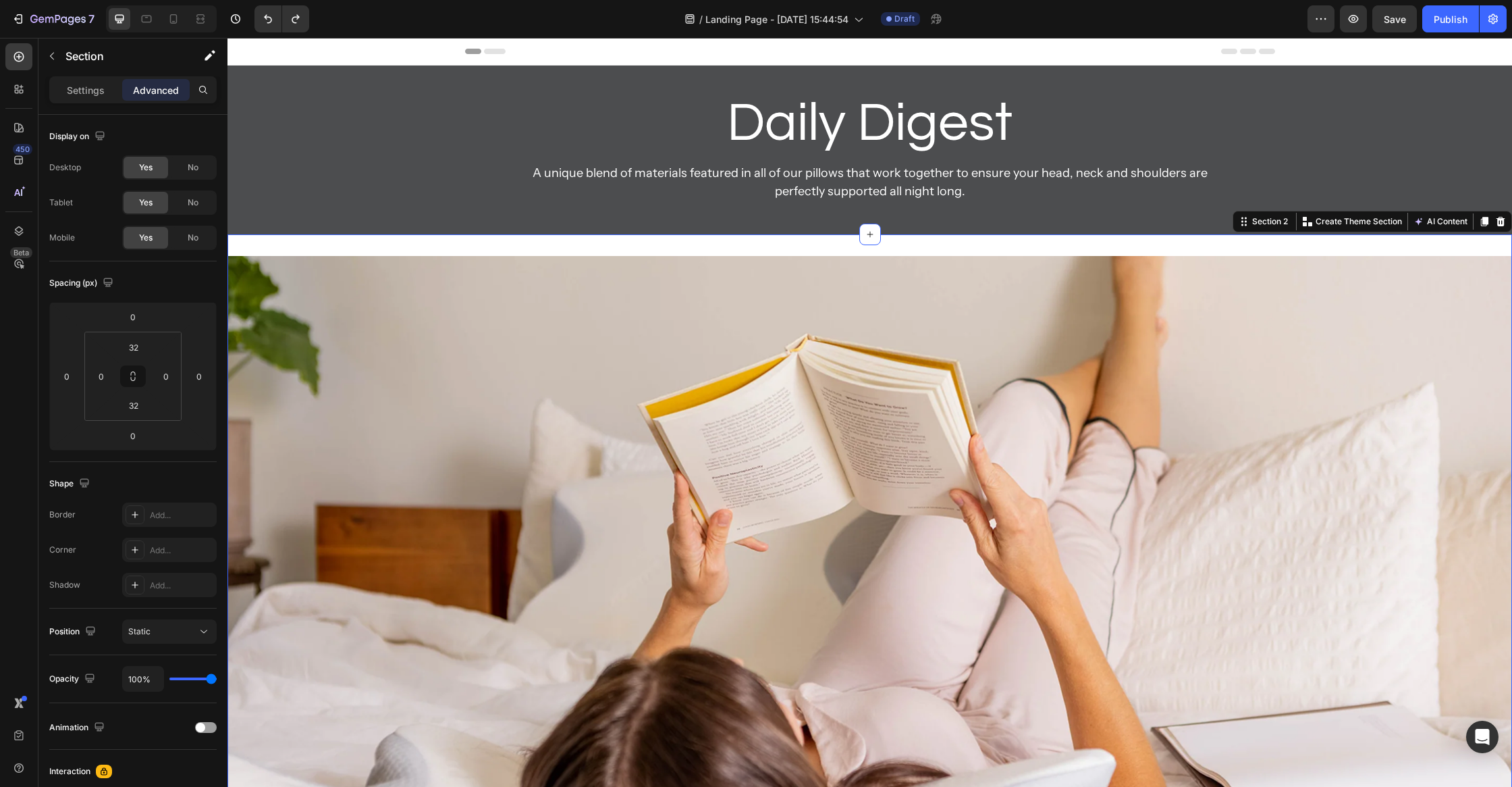
click at [603, 244] on div "Image Section 2 You can create reusable sections Create Theme Section AI Conten…" at bounding box center [869, 579] width 1284 height 690
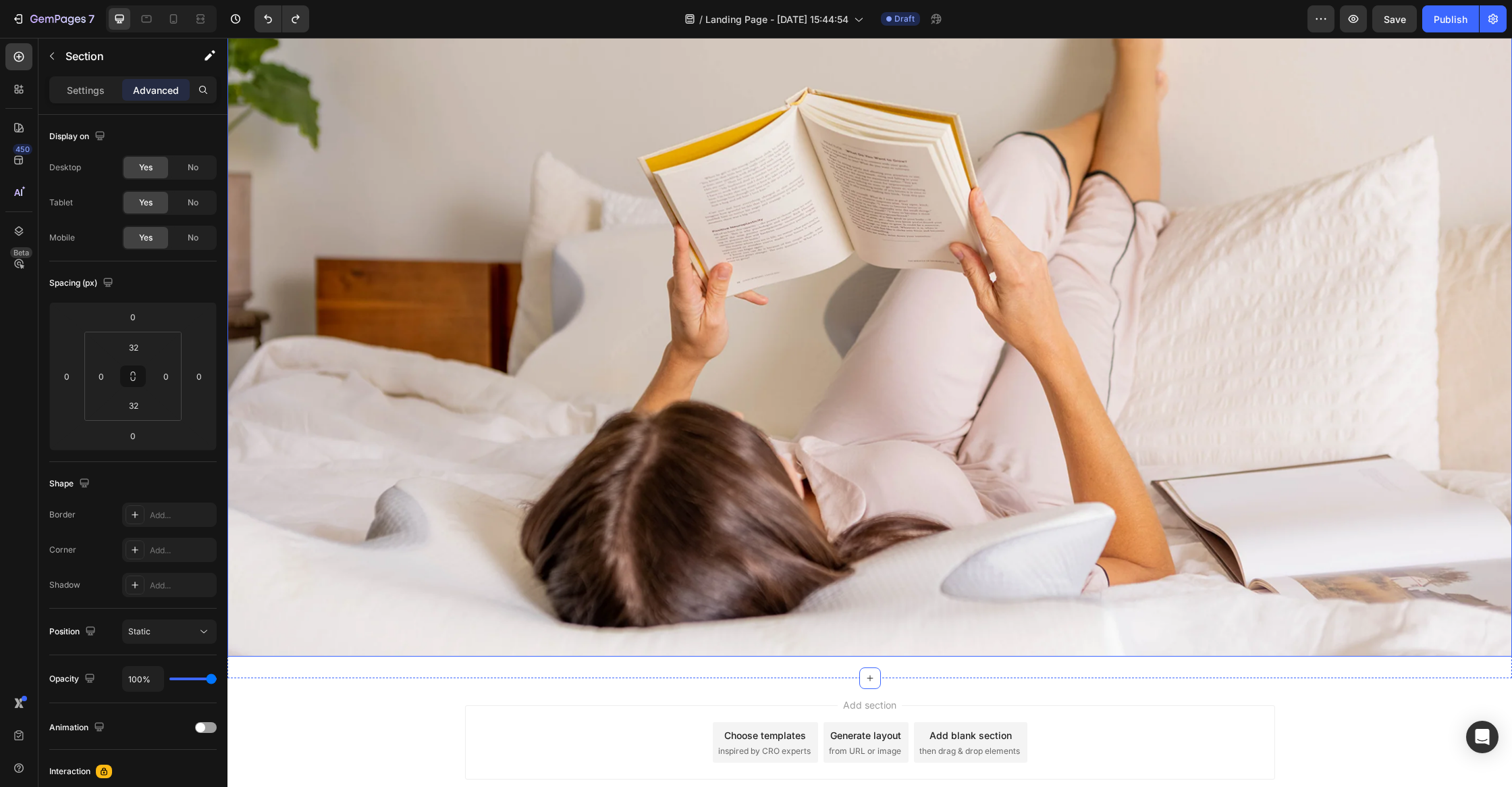
scroll to position [331, 0]
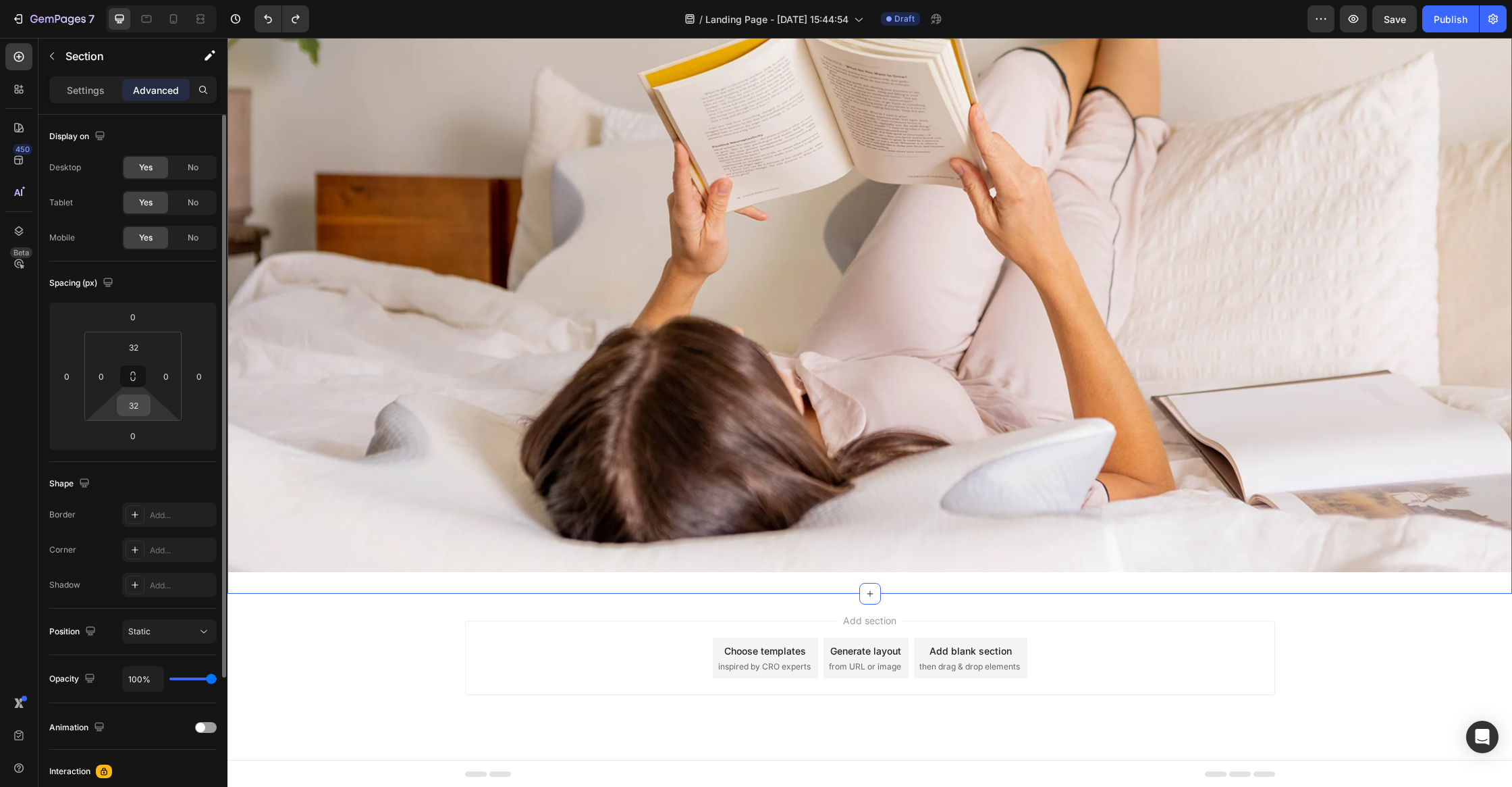
click at [137, 408] on input "32" at bounding box center [133, 405] width 27 height 20
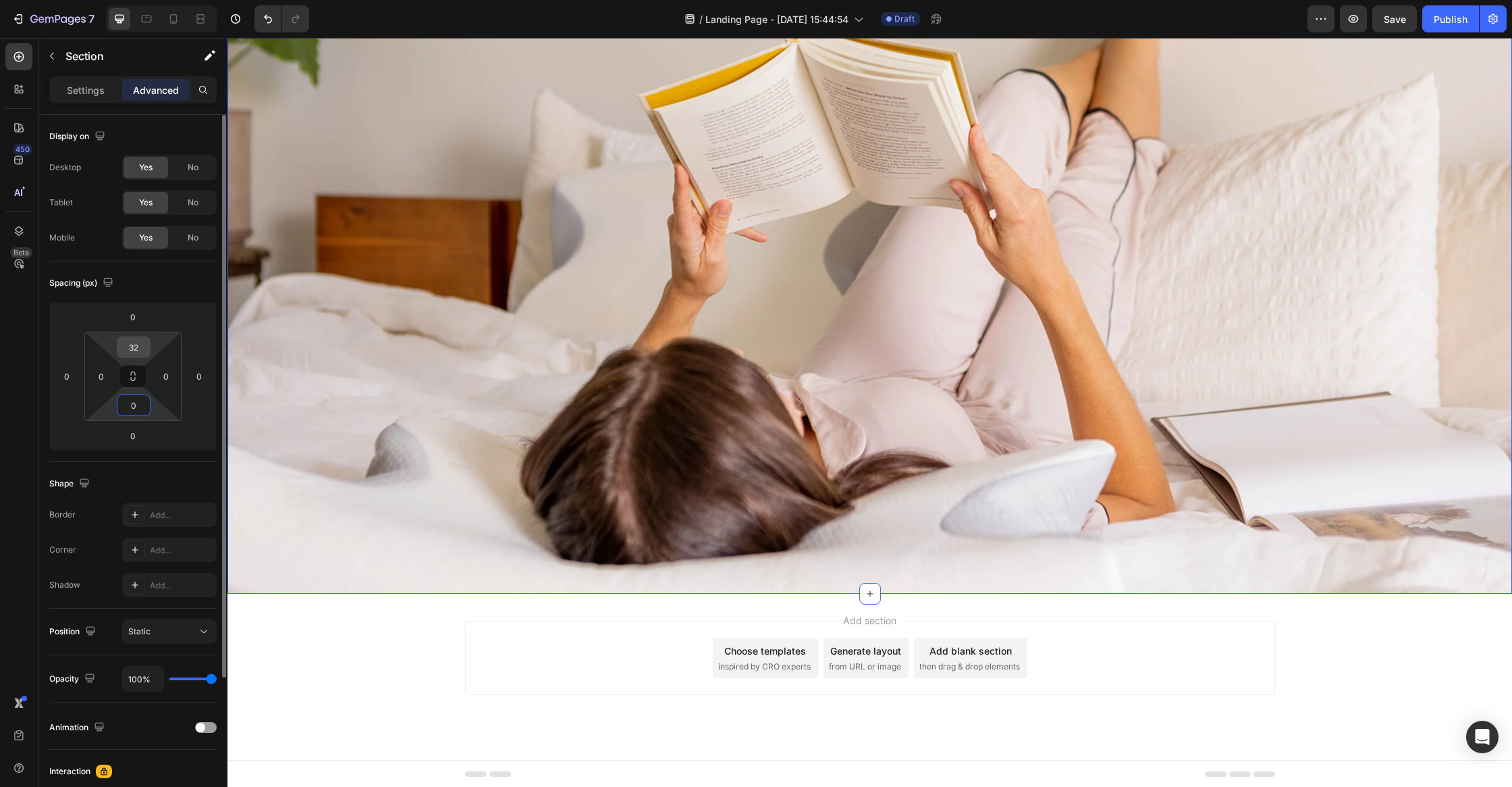
type input "0"
click at [141, 355] on input "32" at bounding box center [133, 347] width 27 height 20
type input "0"
click at [593, 301] on img at bounding box center [869, 270] width 1284 height 647
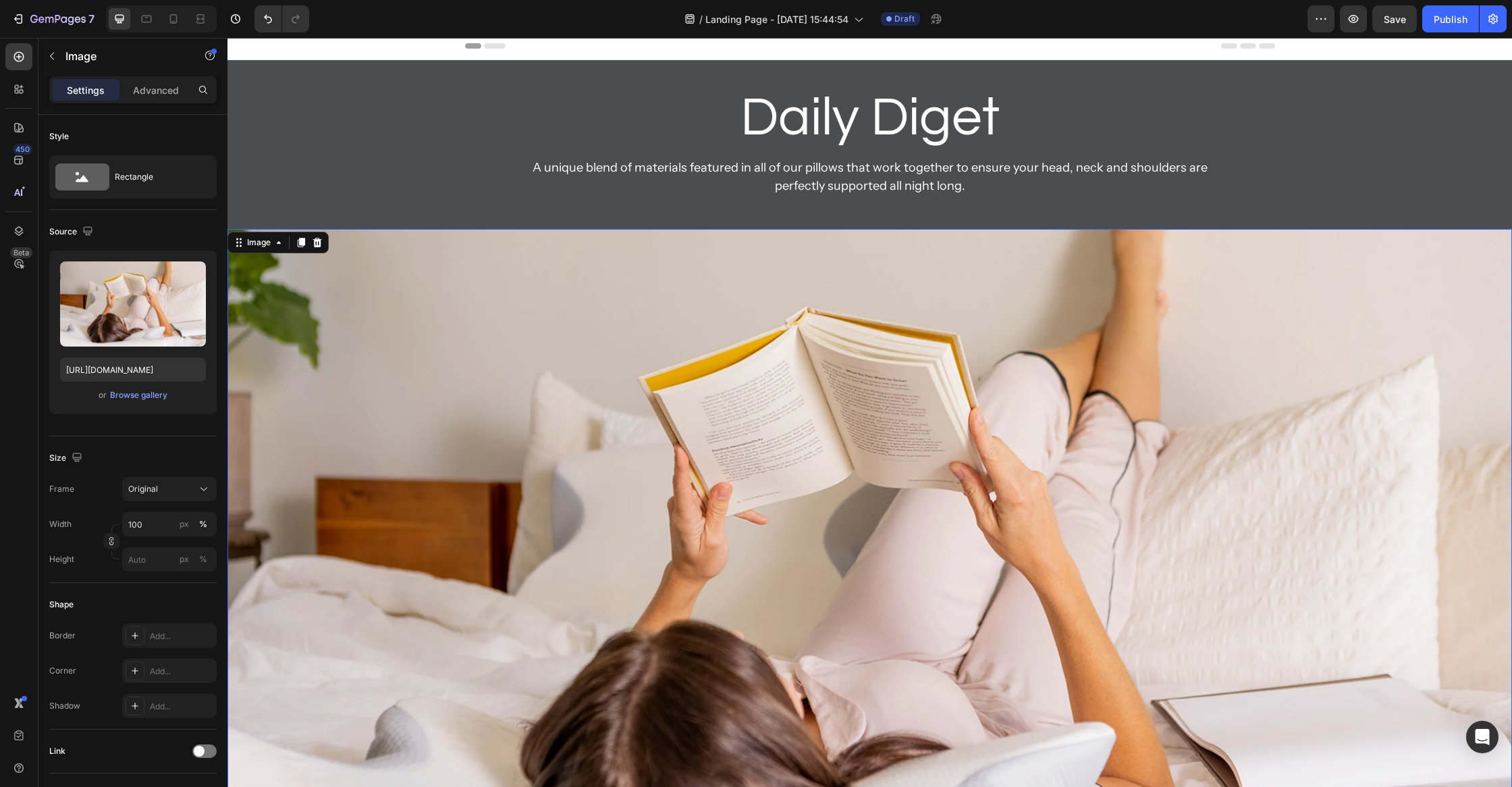
scroll to position [0, 0]
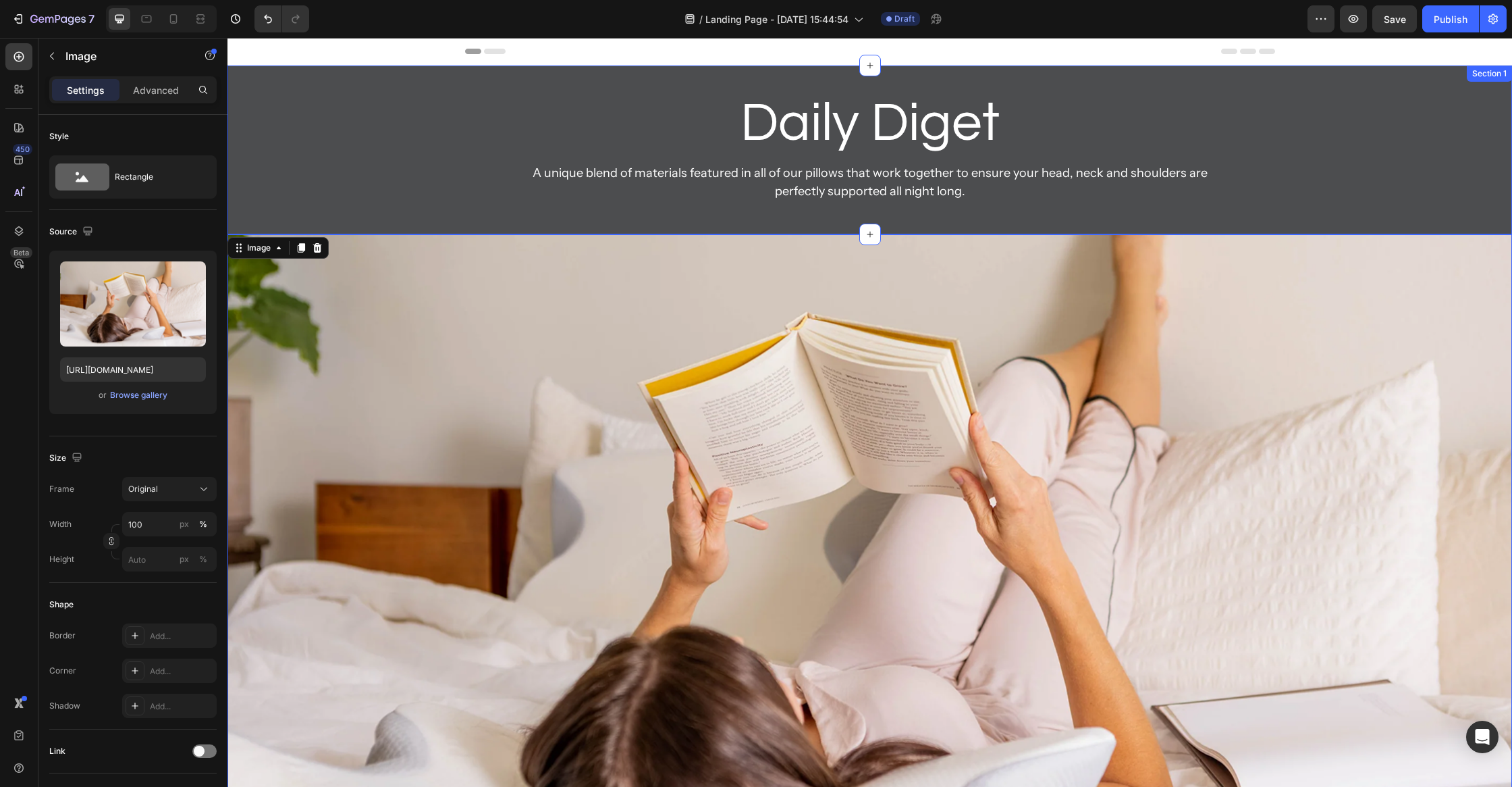
click at [402, 206] on div "Daily Diget Heading Heading A unique blend of materials featured in all of our …" at bounding box center [869, 149] width 1284 height 125
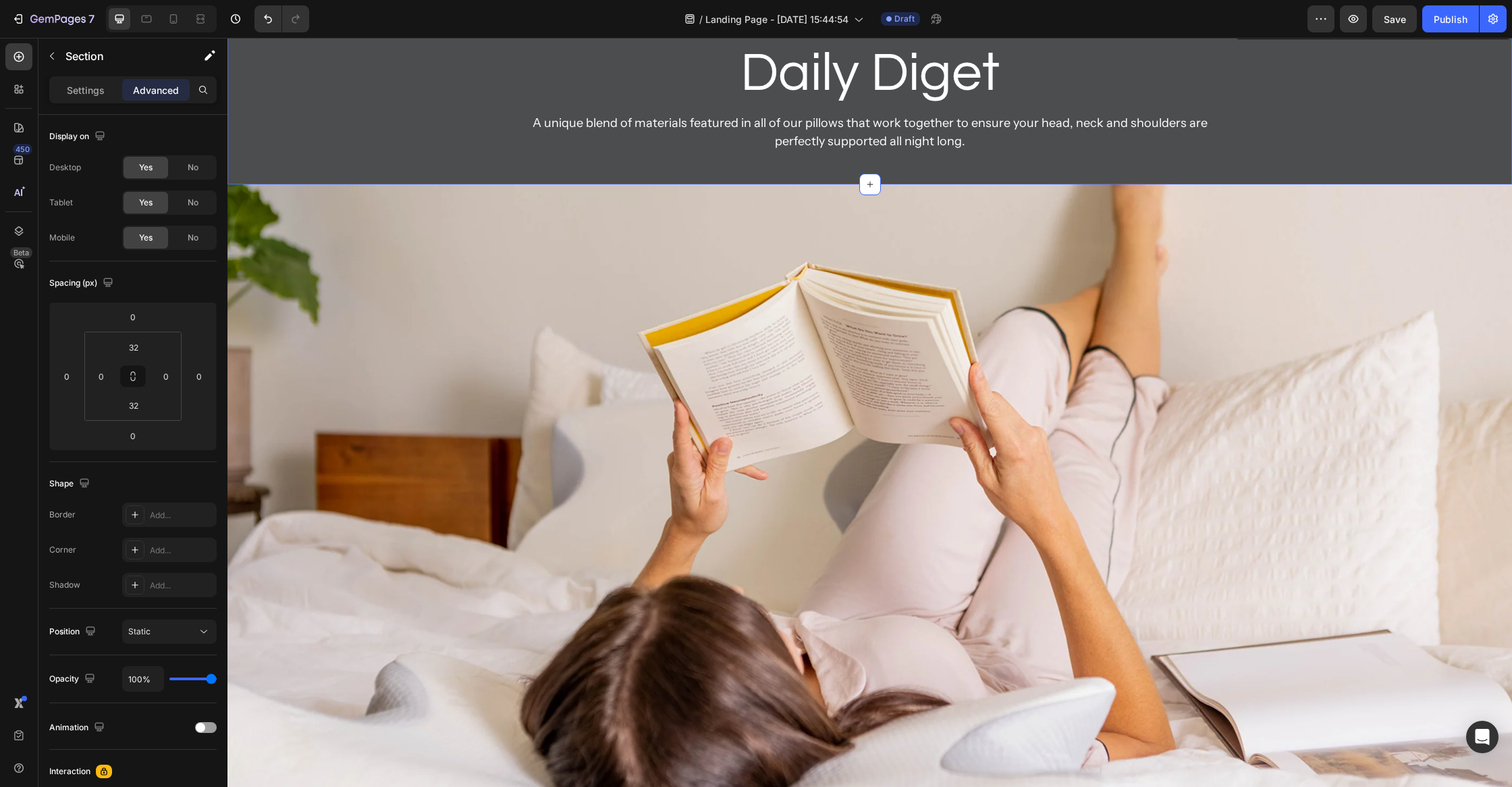
scroll to position [287, 0]
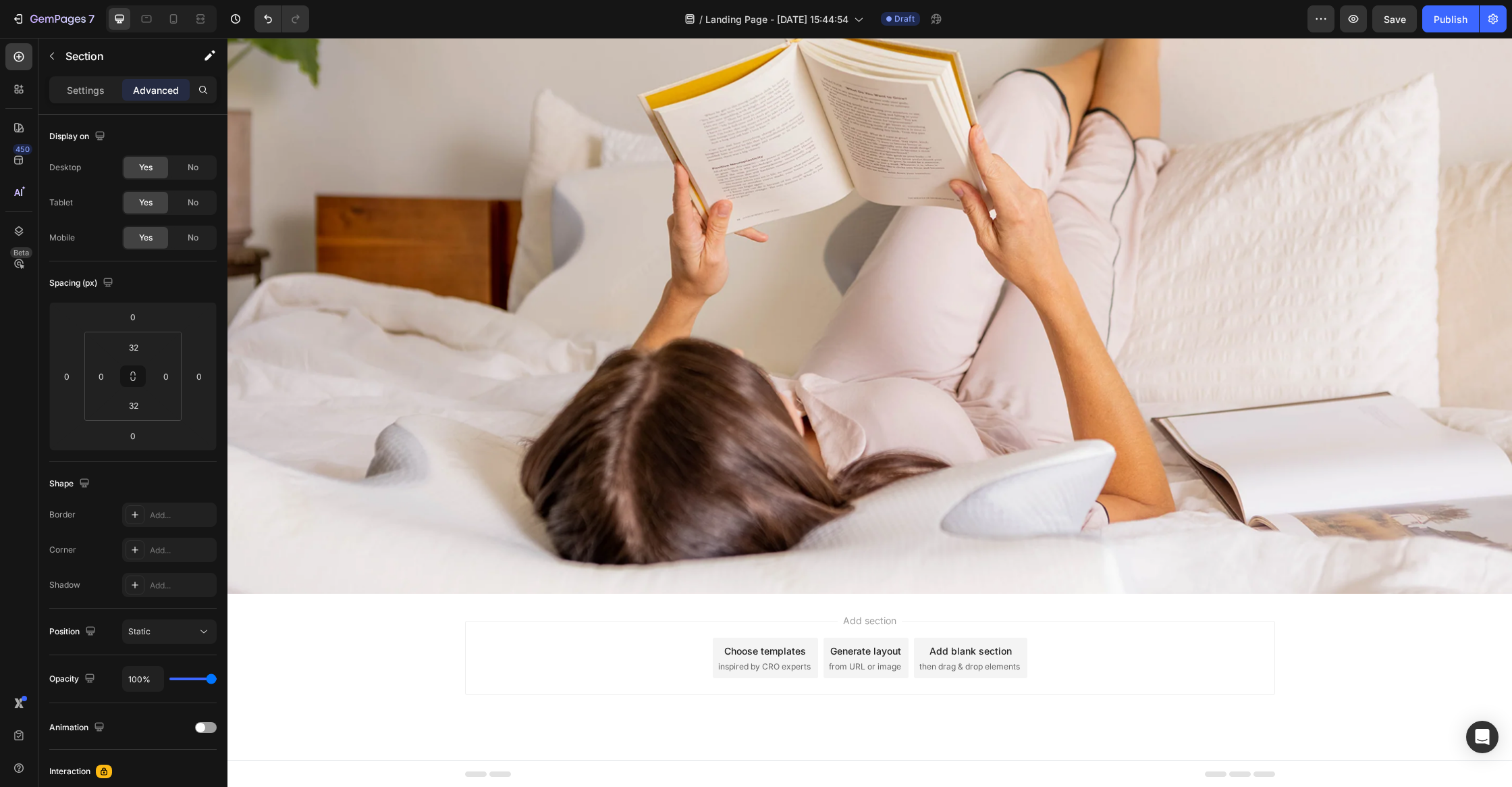
click at [494, 621] on div "Add section Choose templates inspired by CRO experts Generate layout from URL o…" at bounding box center [870, 658] width 810 height 75
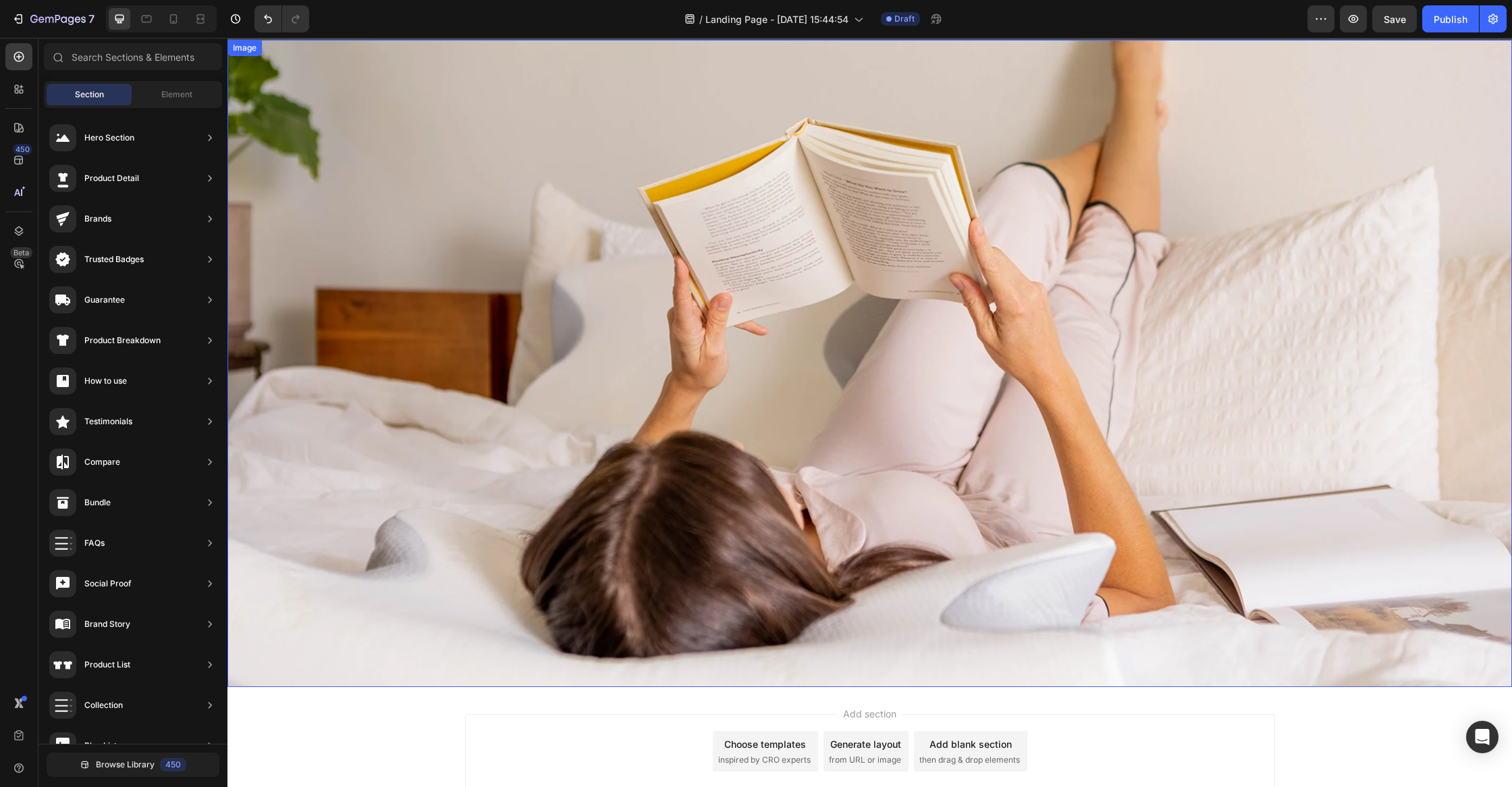
scroll to position [0, 0]
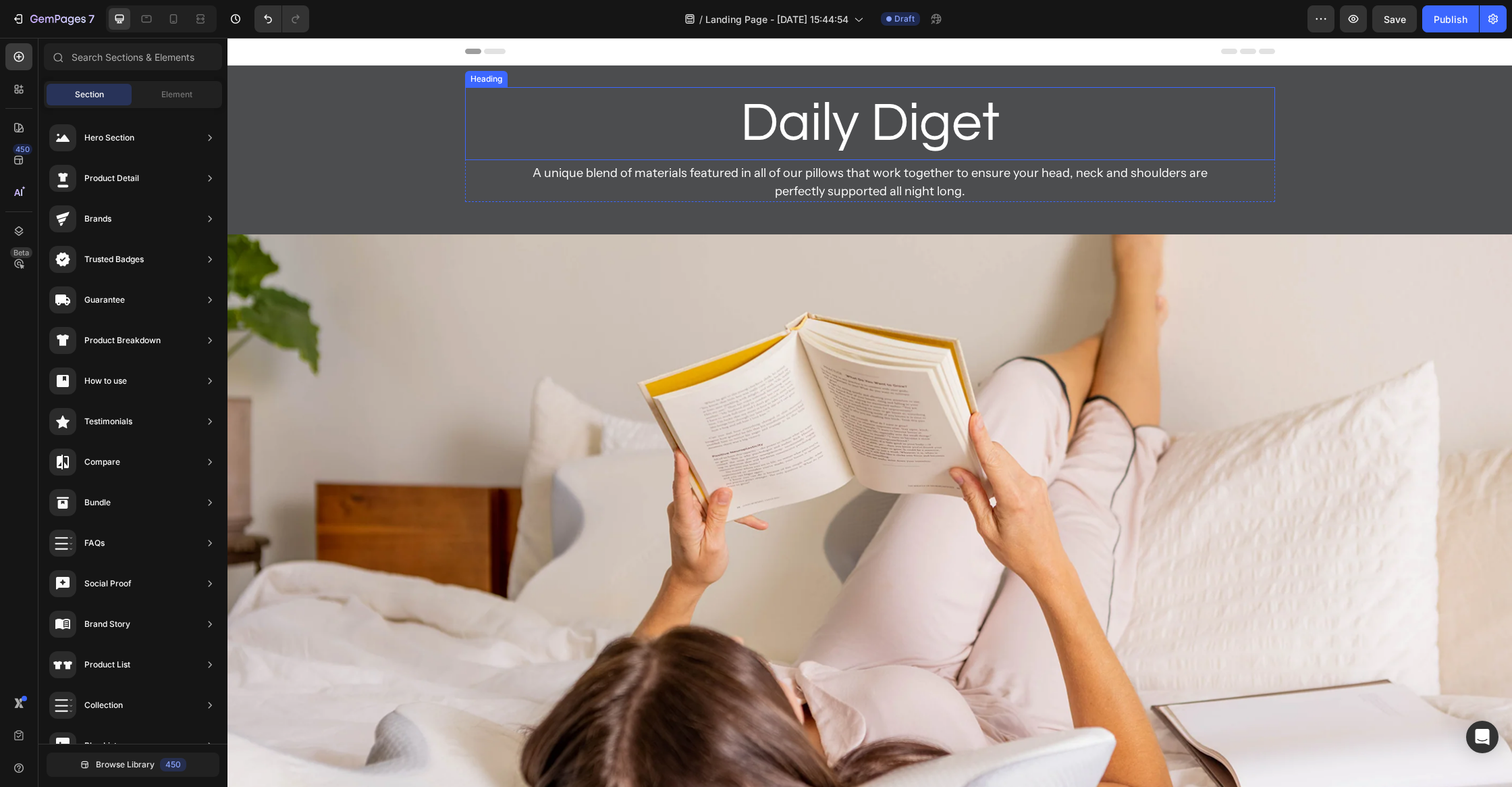
click at [833, 131] on h2 "Daily Diget" at bounding box center [870, 123] width 810 height 73
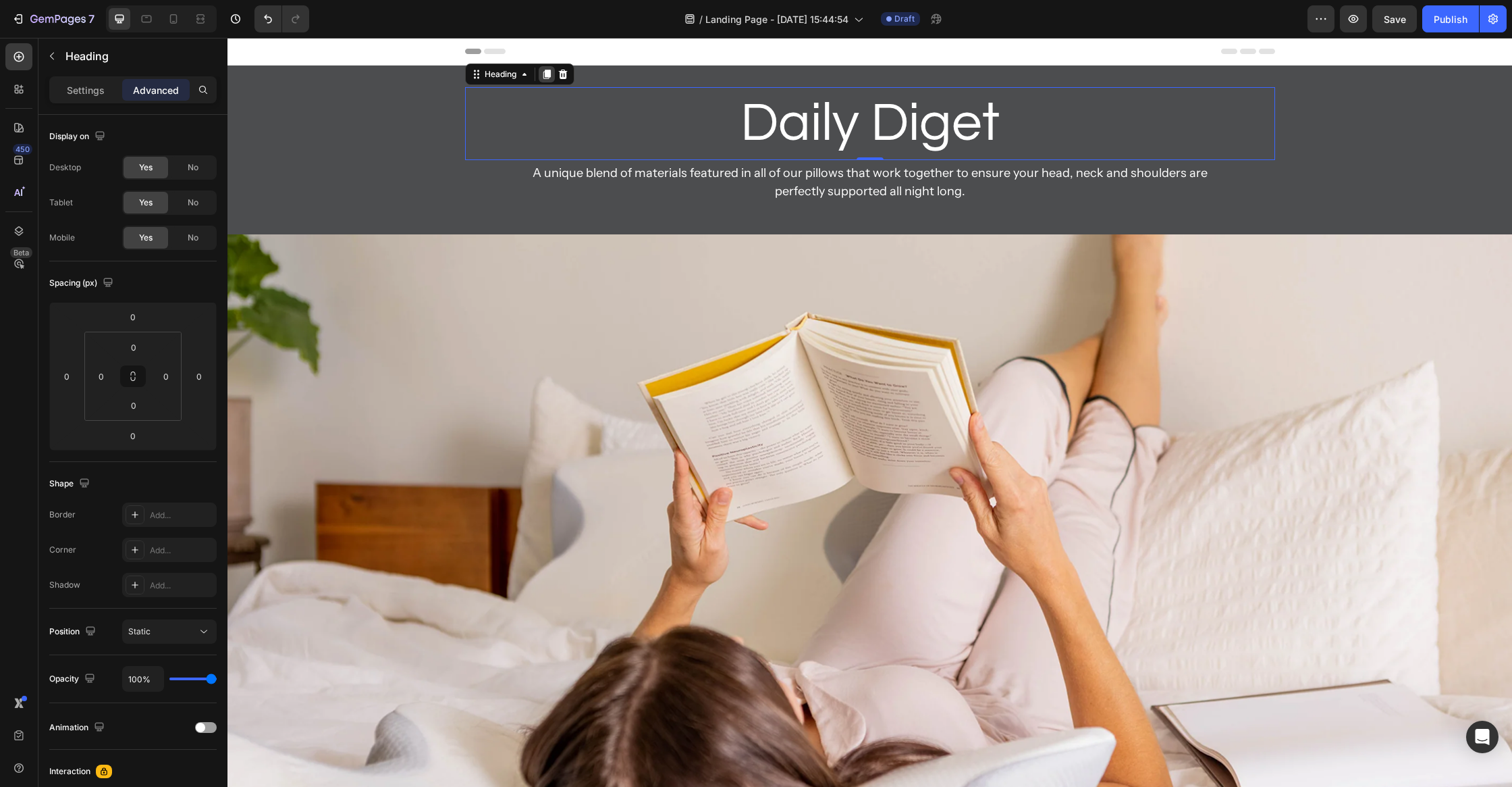
click at [545, 79] on icon at bounding box center [546, 75] width 7 height 10
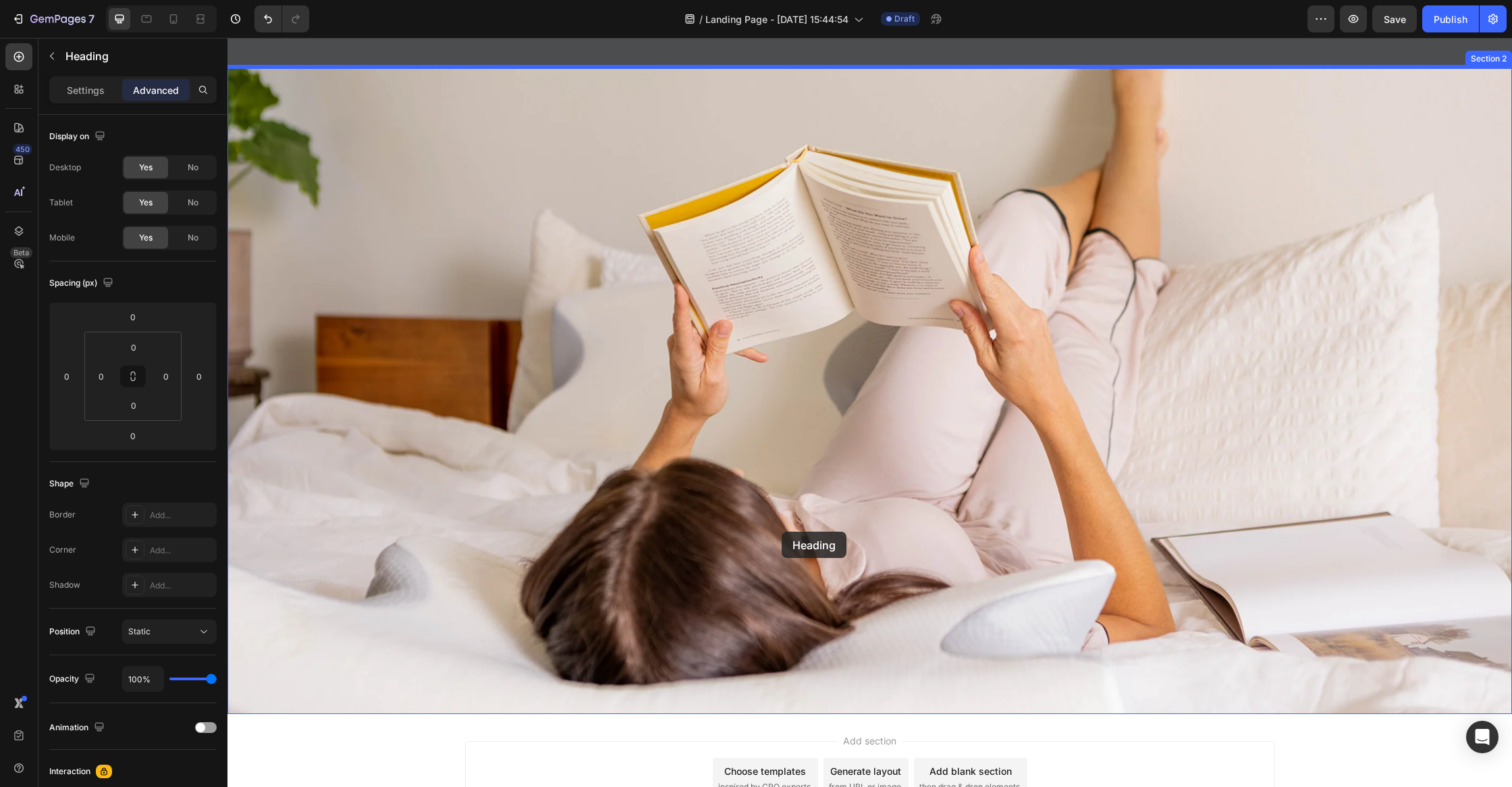
scroll to position [360, 0]
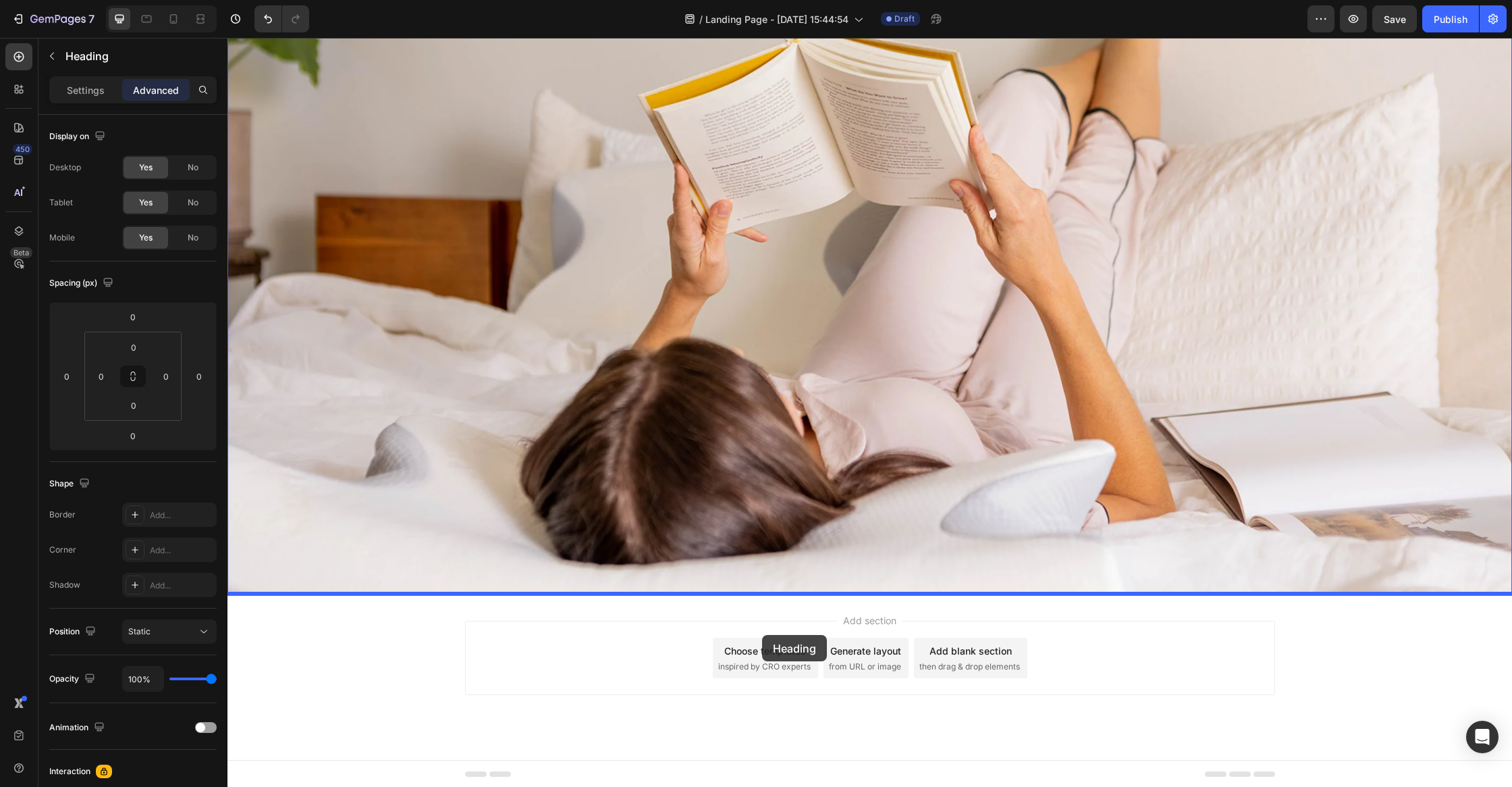
drag, startPoint x: 799, startPoint y: 200, endPoint x: 762, endPoint y: 634, distance: 435.6
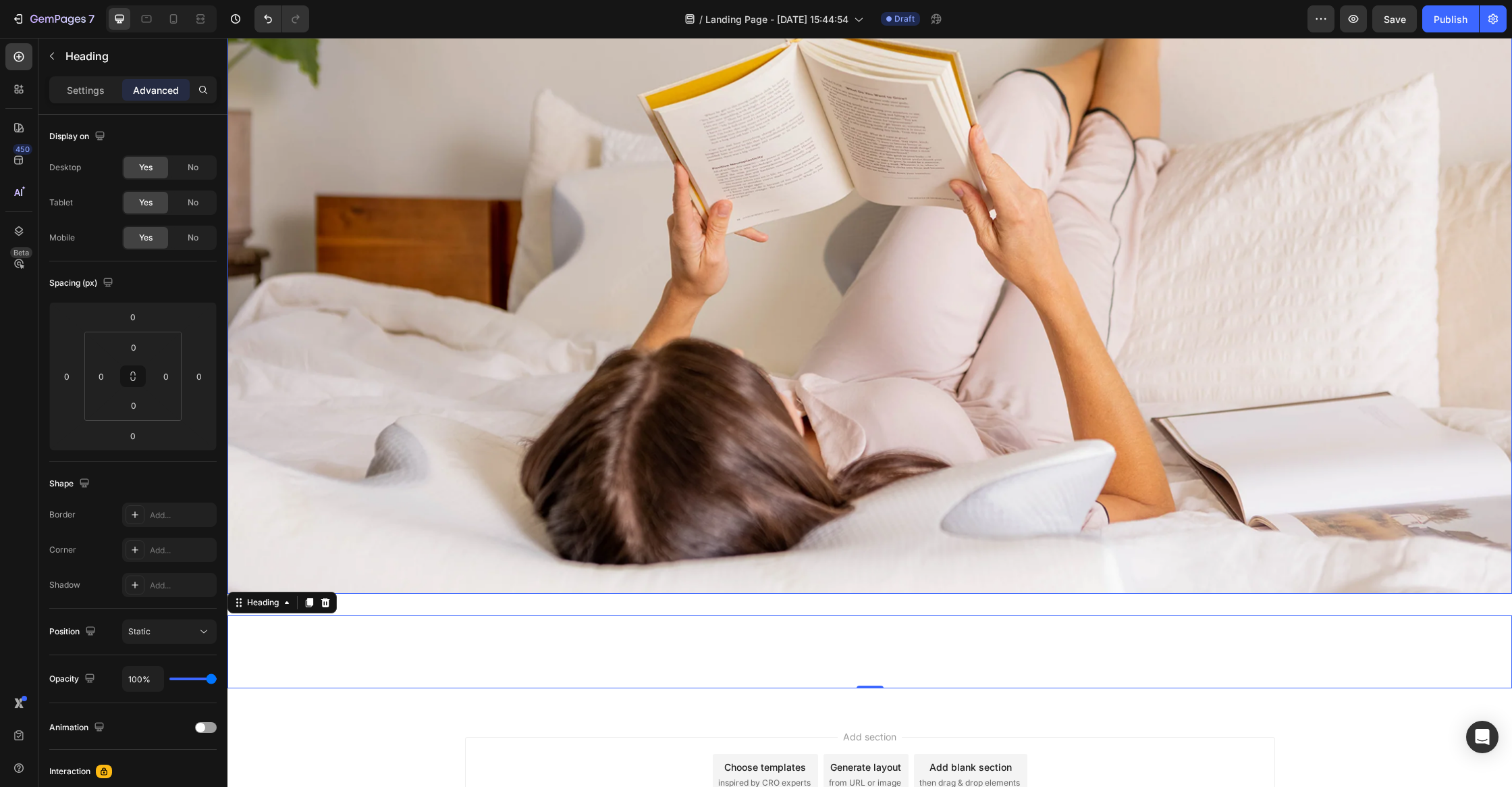
scroll to position [0, 0]
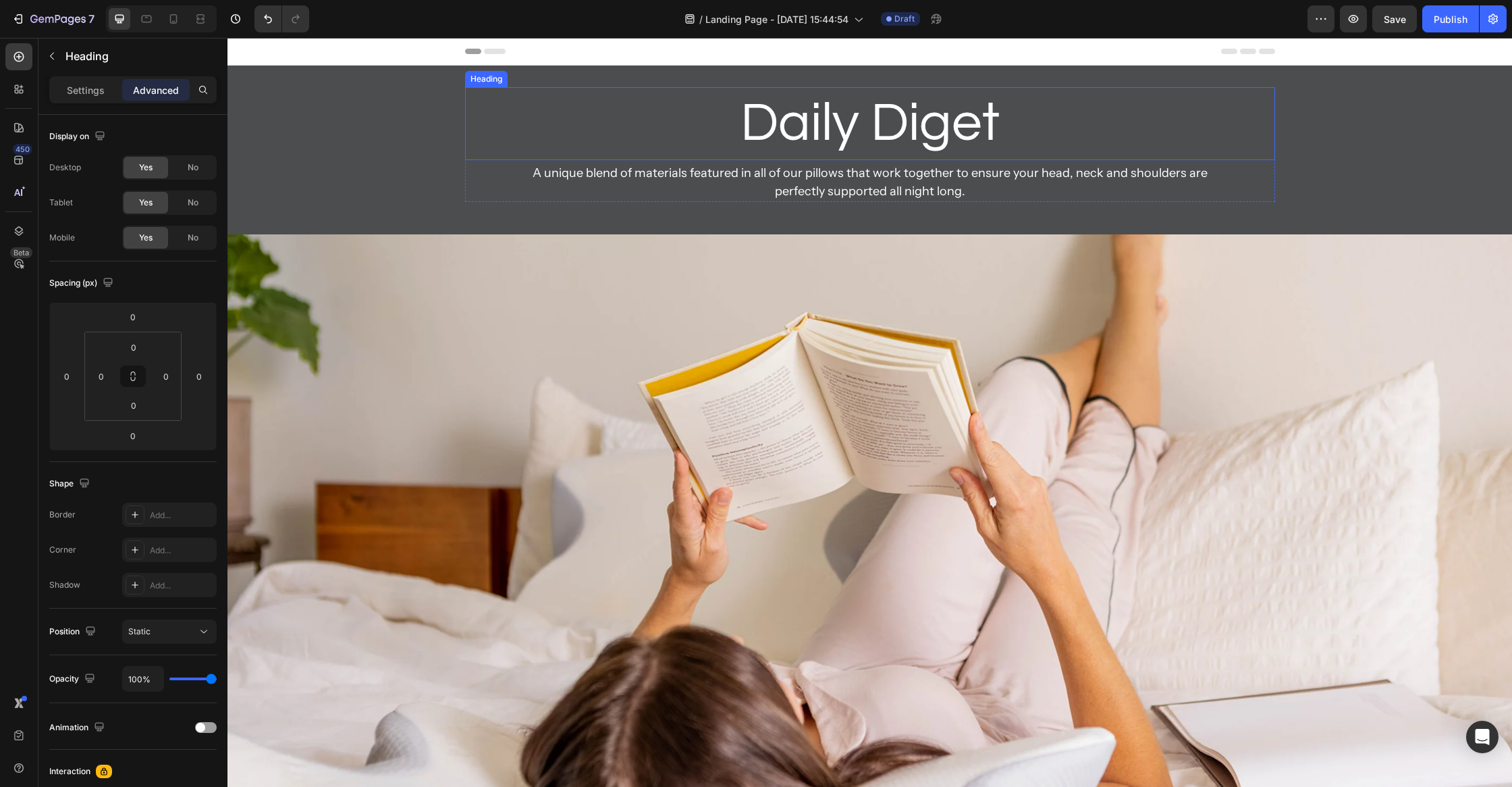
click at [923, 133] on h2 "Daily Diget" at bounding box center [870, 123] width 810 height 73
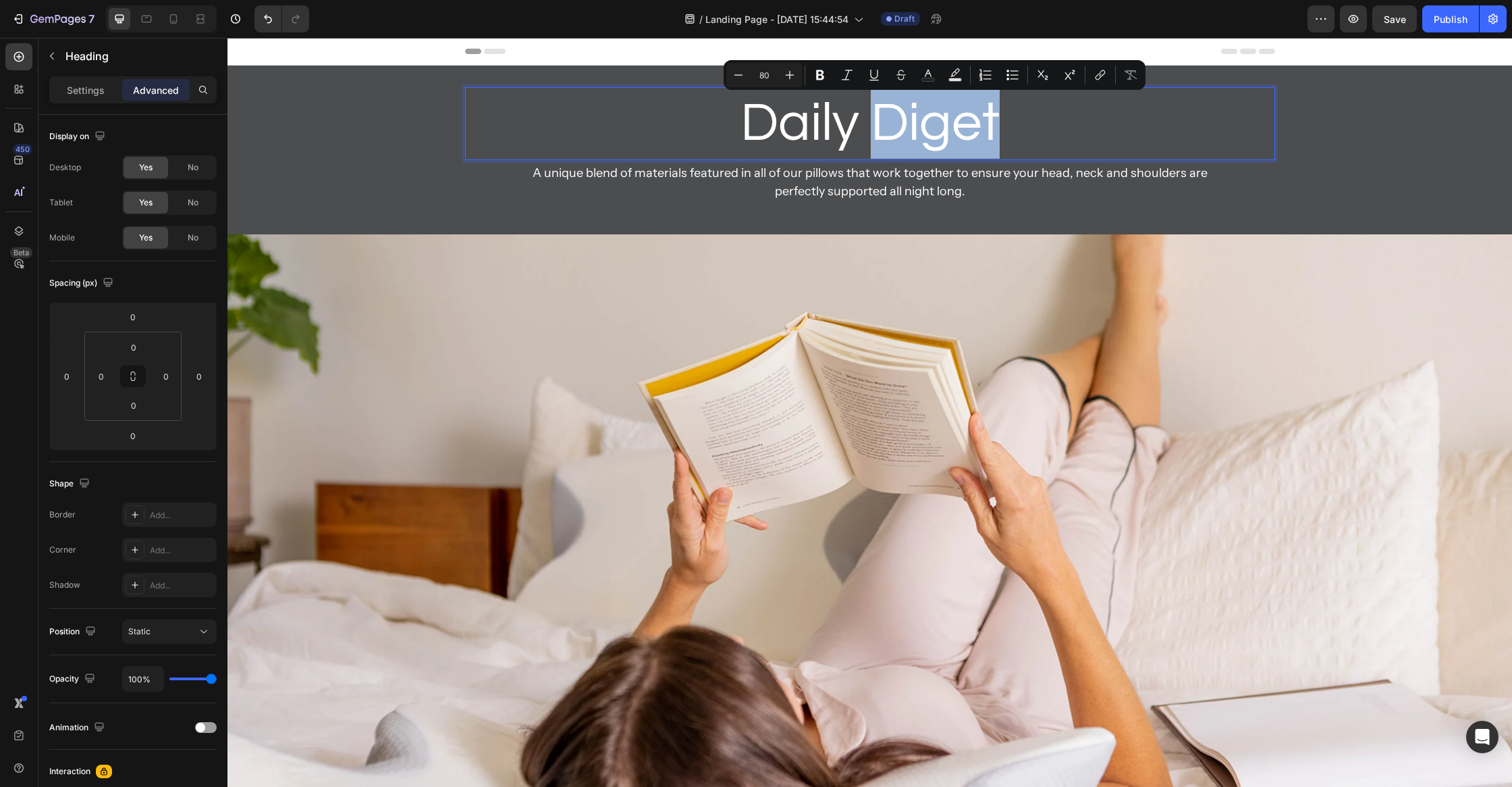
click at [959, 120] on p "Daily Diget" at bounding box center [870, 124] width 807 height 70
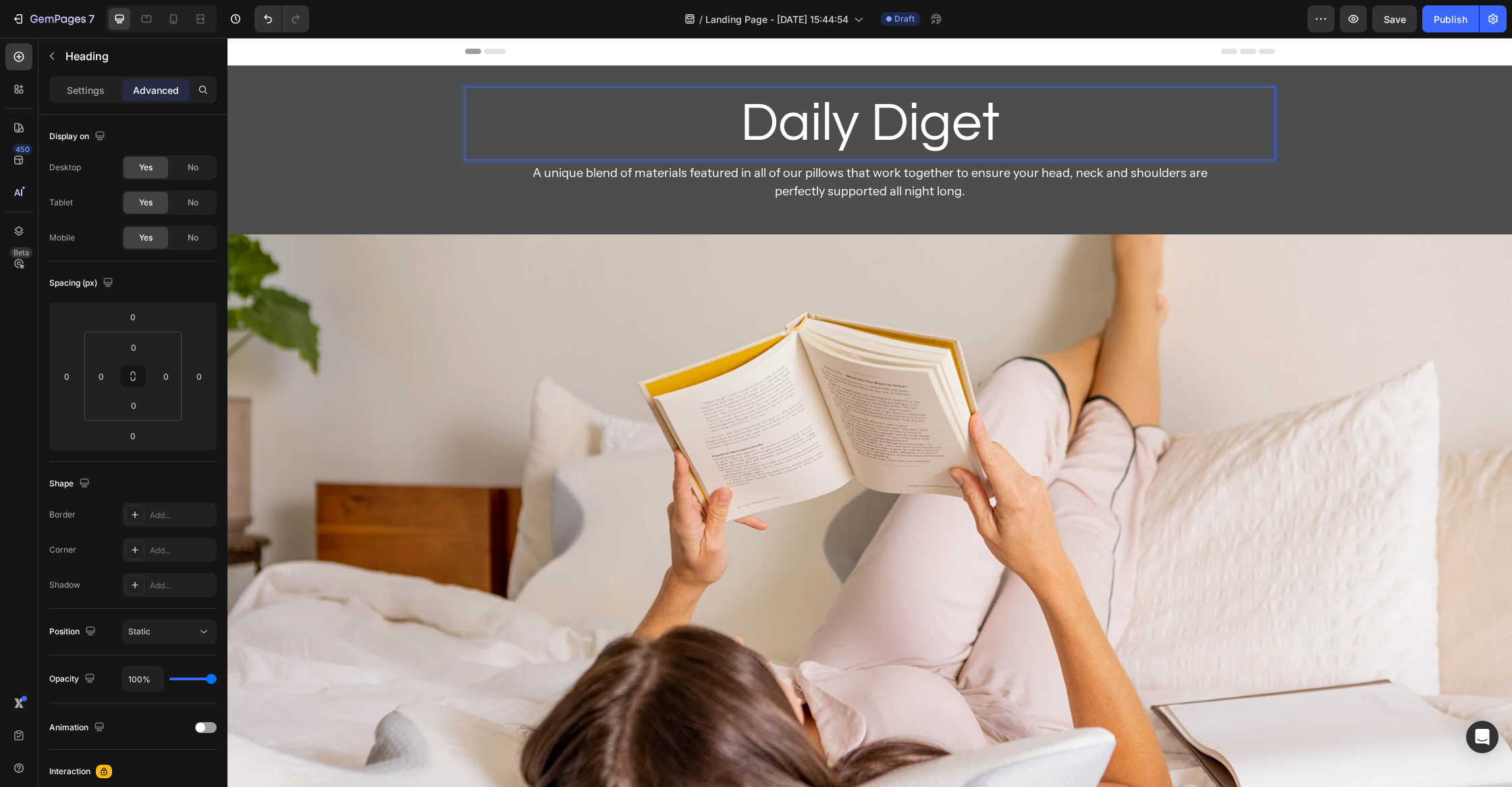
click at [972, 127] on p "Daily Diget" at bounding box center [870, 124] width 807 height 70
click at [1384, 165] on div "Daily Digest Heading 0 Heading A unique blend of materials featured in all of o…" at bounding box center [869, 149] width 1284 height 125
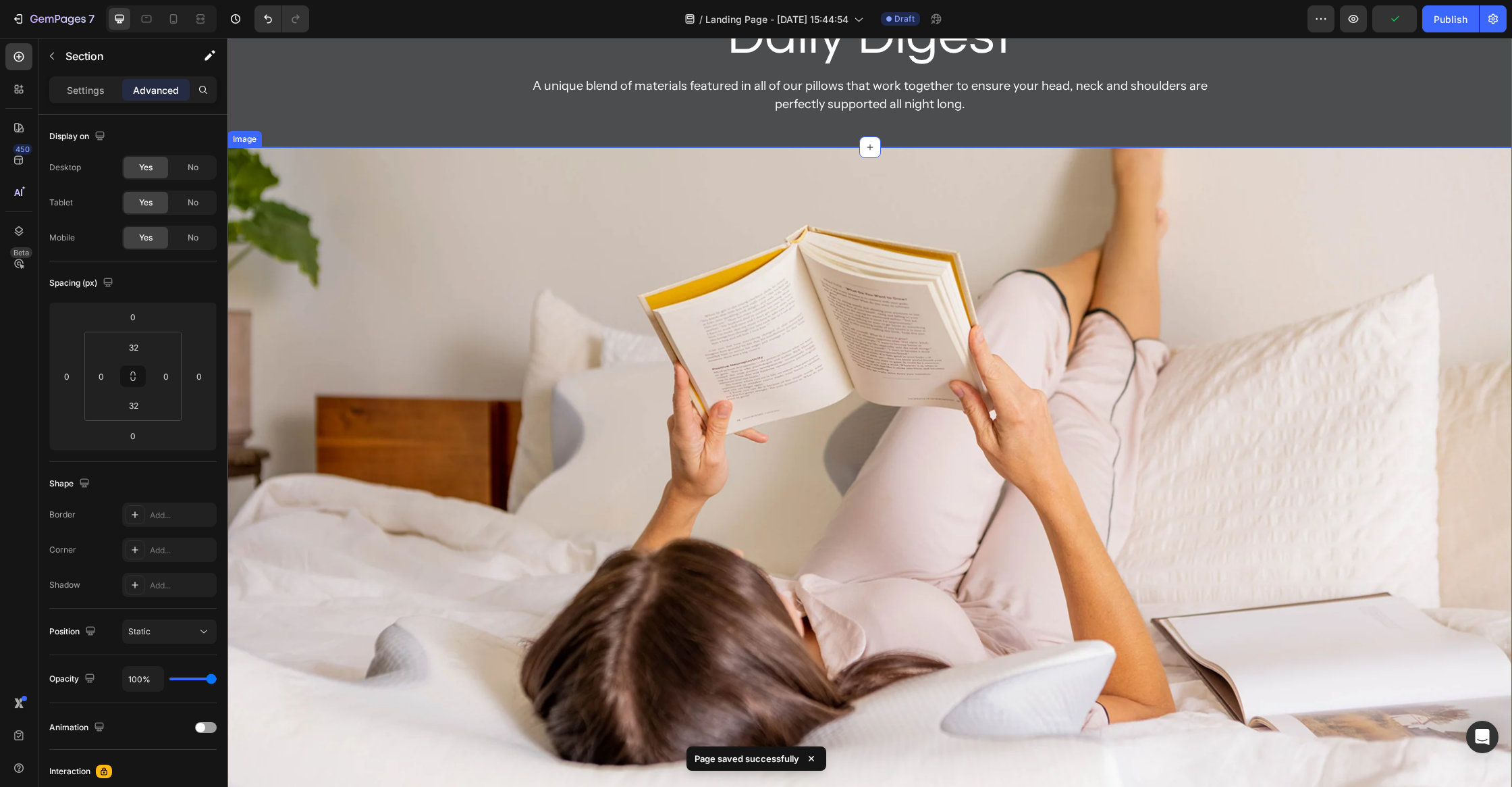
scroll to position [404, 0]
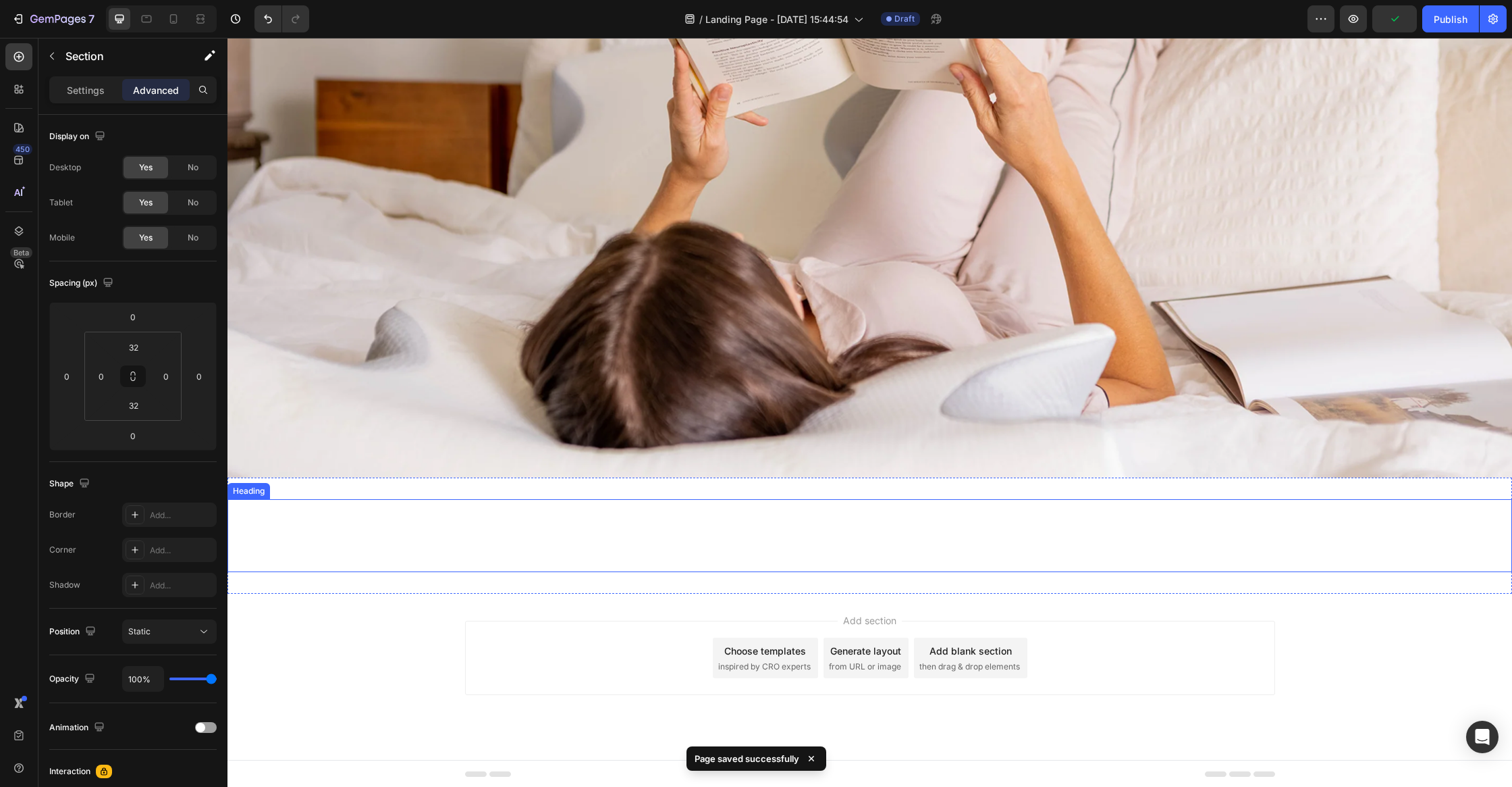
click at [801, 552] on h2 "Daily Diget" at bounding box center [869, 535] width 1284 height 73
click at [637, 480] on div "Daily Diget Heading 0 Section 3" at bounding box center [869, 536] width 1284 height 116
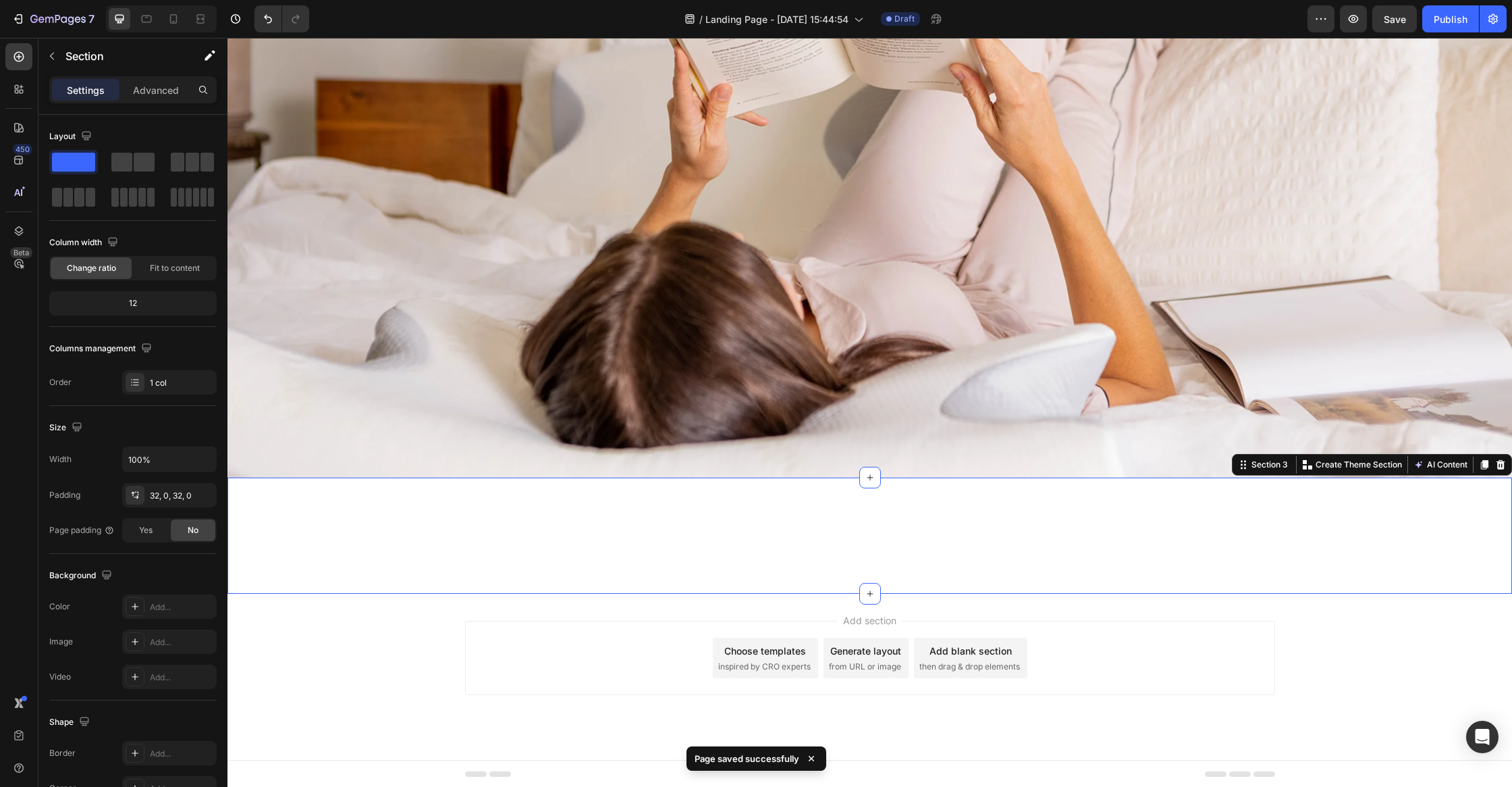
click at [640, 494] on div "Daily Diget Heading Section 3 You can create reusable sections Create Theme Sec…" at bounding box center [869, 536] width 1284 height 116
click at [648, 533] on h2 "Daily Diget" at bounding box center [869, 535] width 1284 height 73
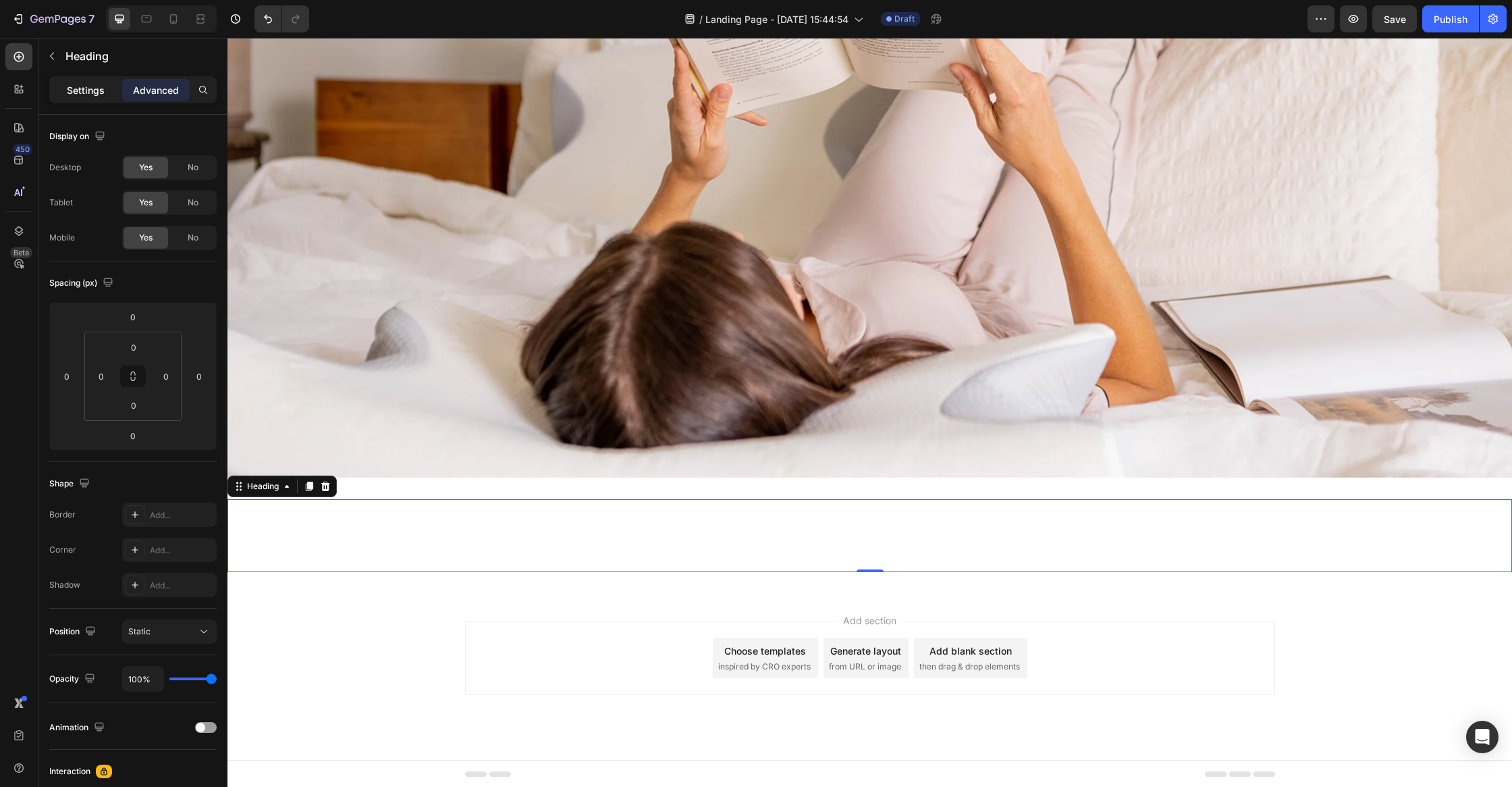
click at [110, 98] on div "Settings" at bounding box center [86, 89] width 67 height 21
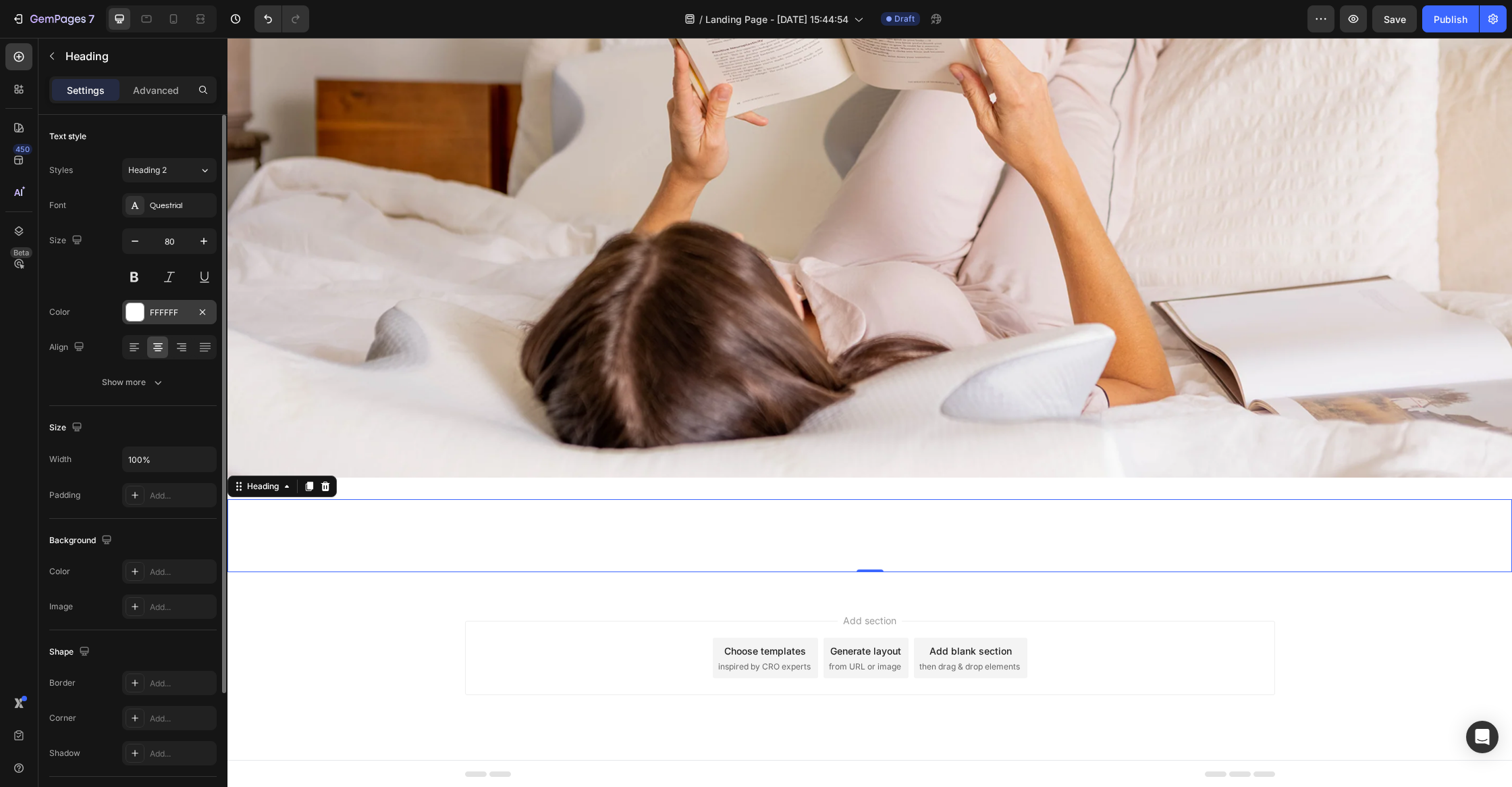
click at [129, 322] on div "FFFFFF" at bounding box center [169, 312] width 94 height 25
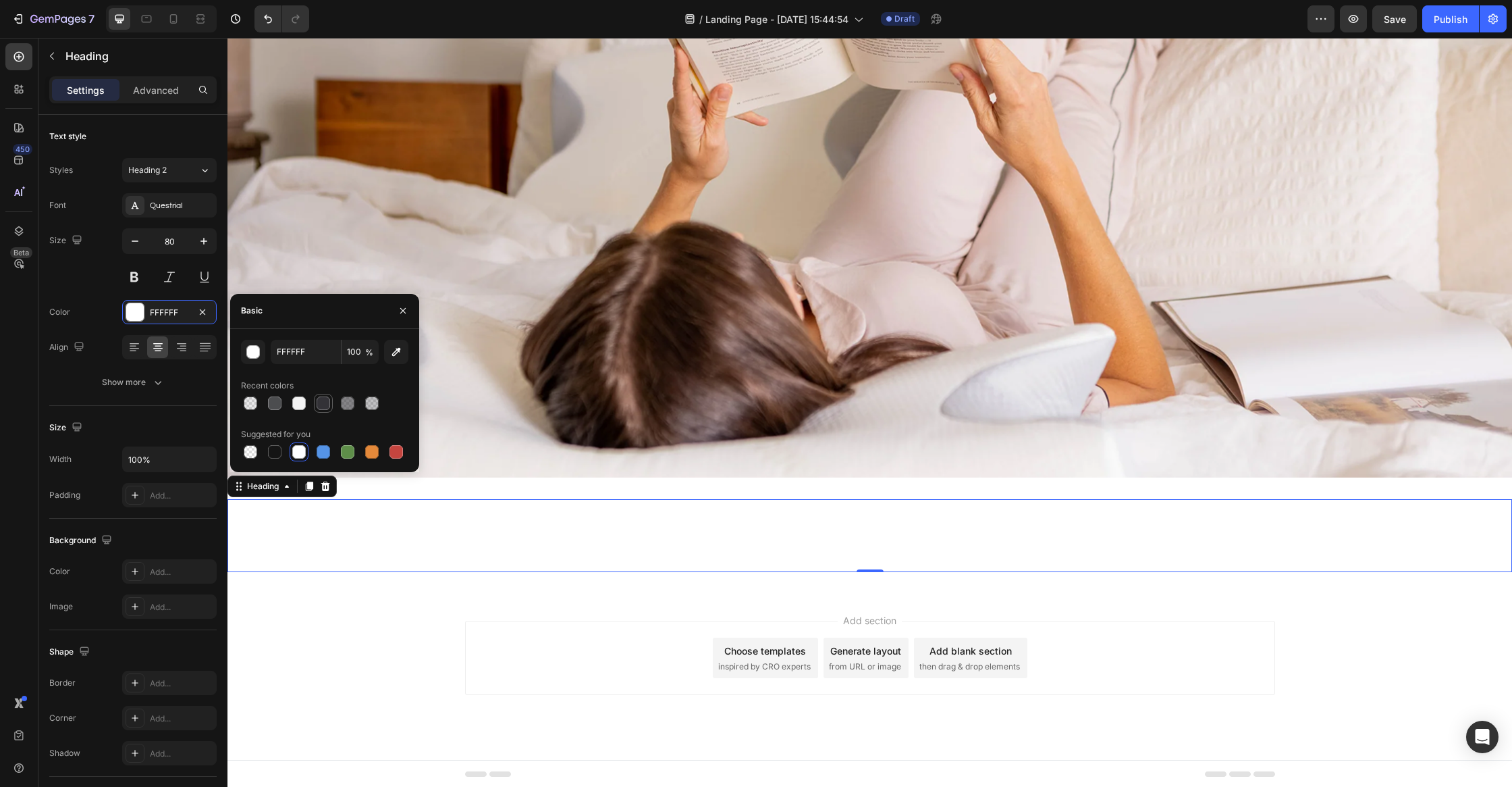
click at [320, 406] on div at bounding box center [323, 403] width 13 height 13
type input "333237"
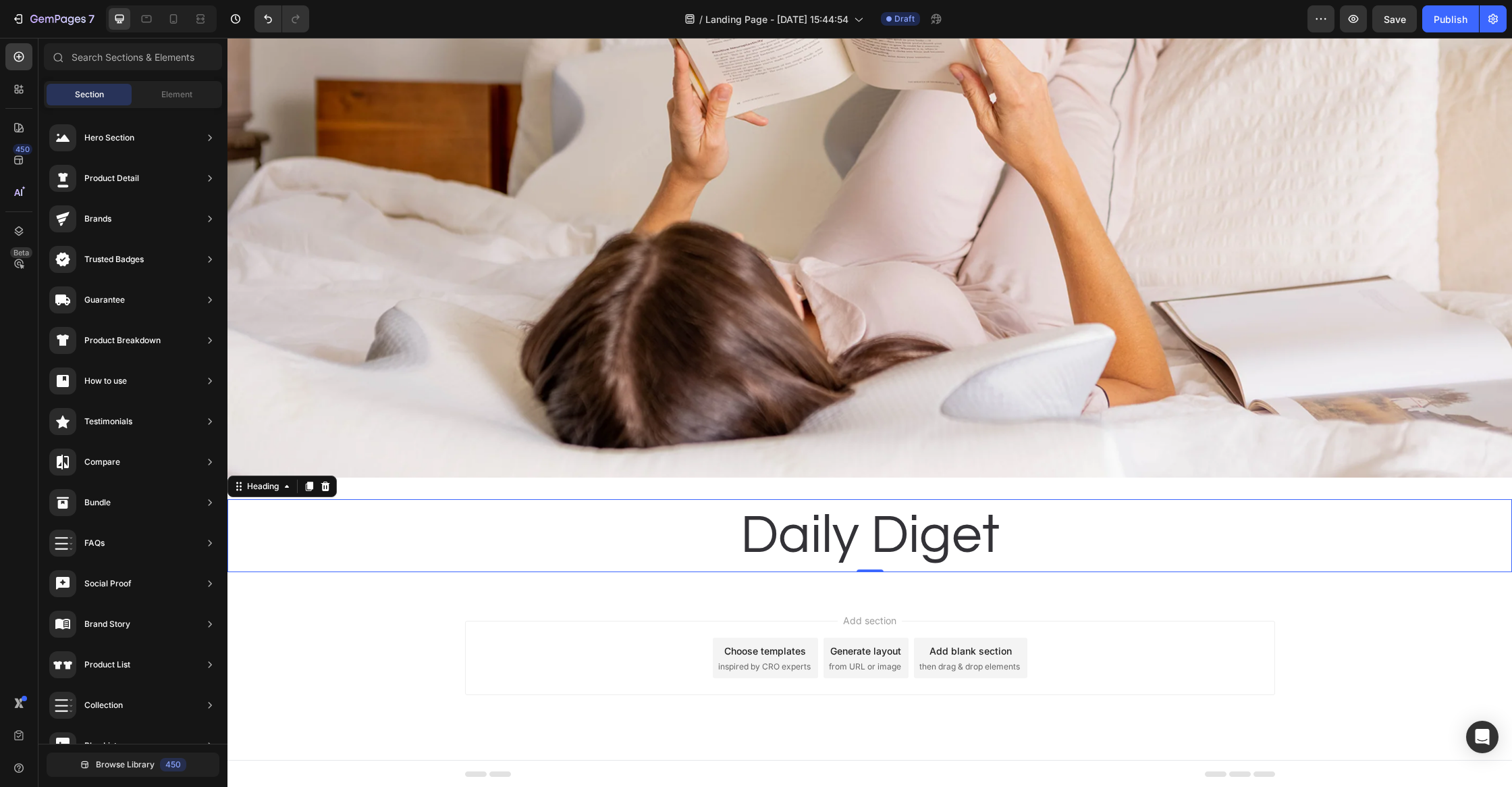
click at [396, 629] on div "Add section Choose templates inspired by CRO experts Generate layout from URL o…" at bounding box center [869, 676] width 1284 height 166
click at [911, 546] on h2 "Daily Diget" at bounding box center [869, 535] width 1284 height 73
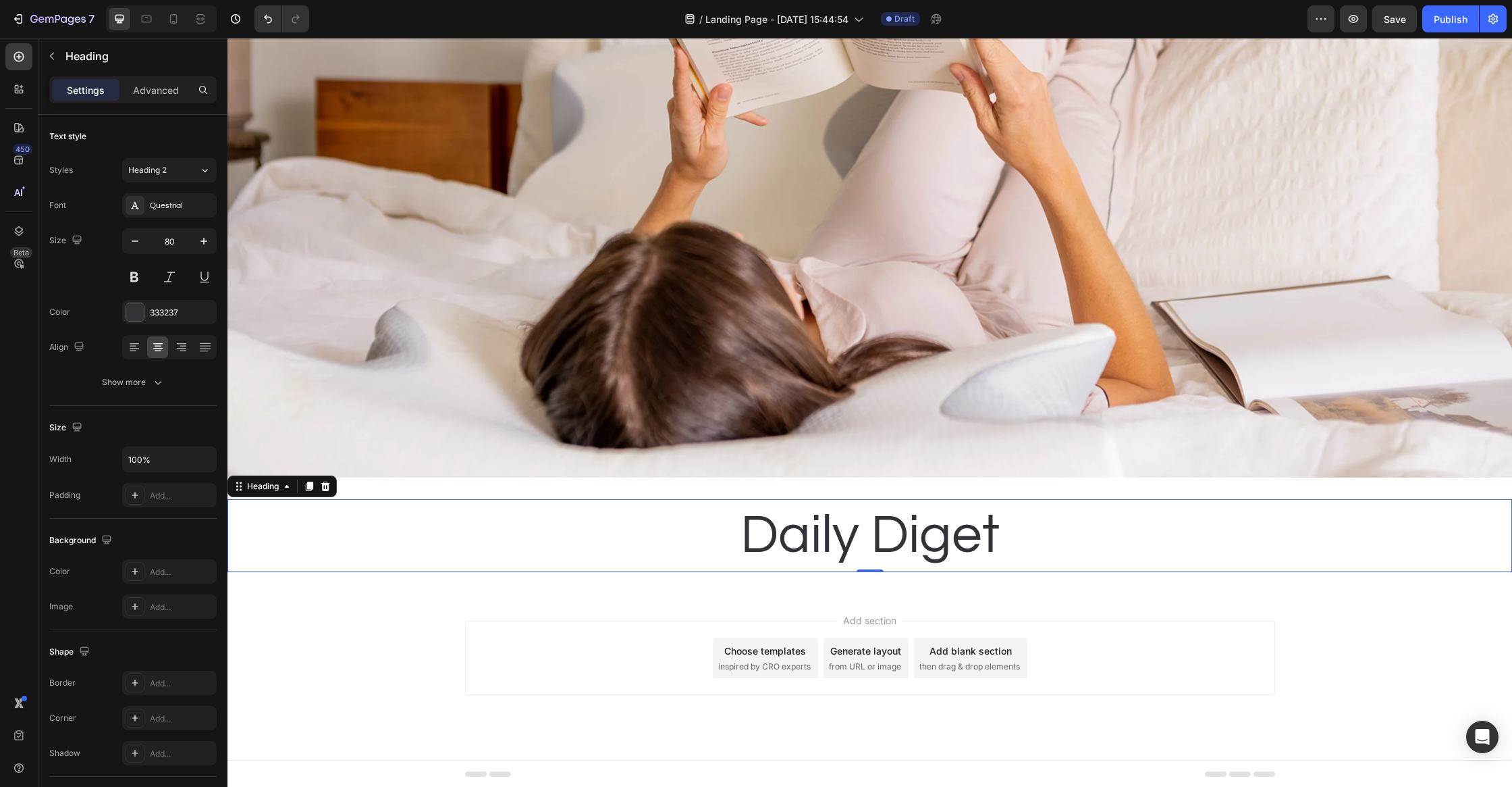
click at [824, 549] on h2 "Daily Diget" at bounding box center [869, 535] width 1284 height 73
click at [824, 549] on p "Daily Diget" at bounding box center [870, 536] width 1282 height 70
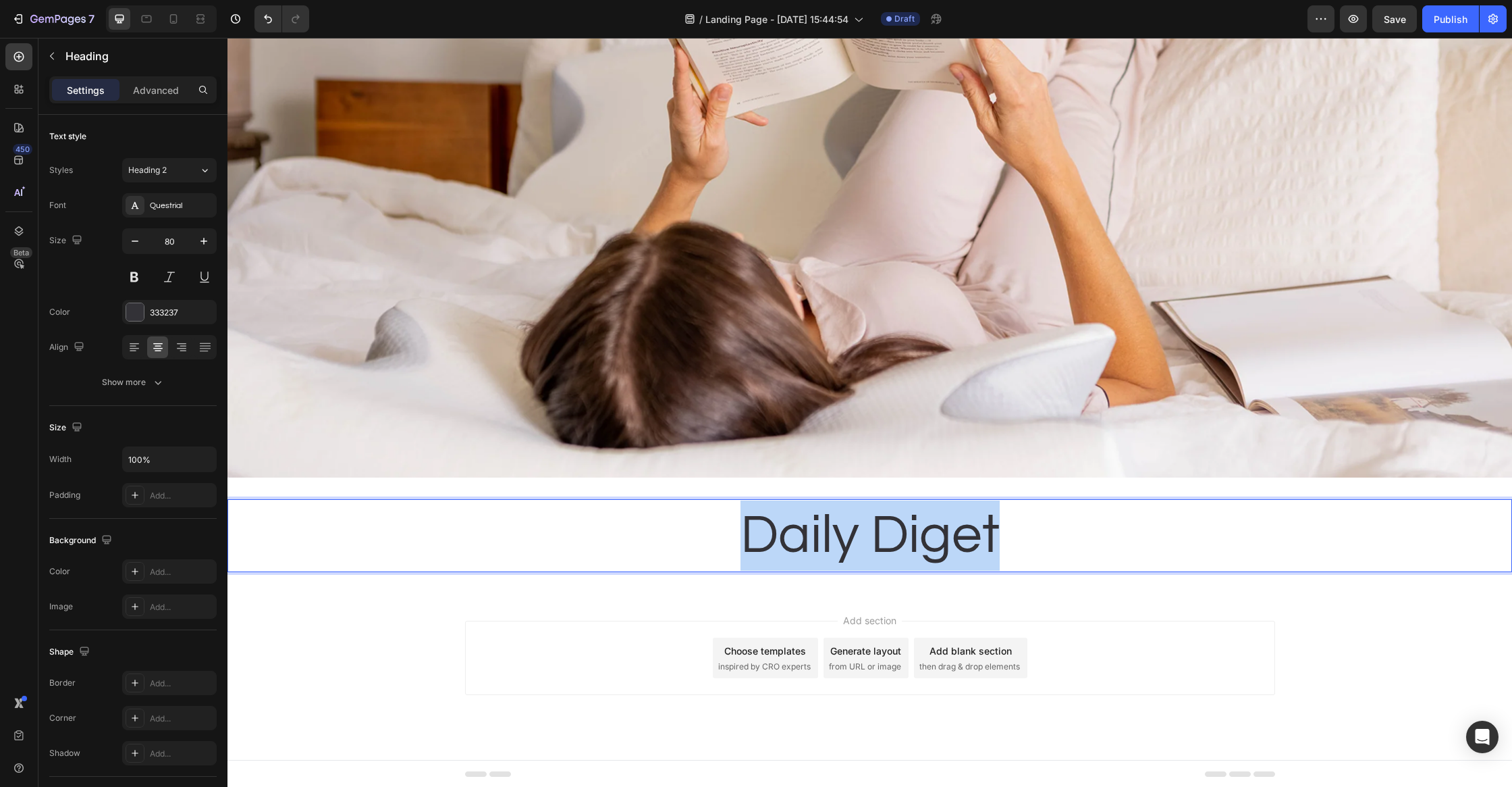
click at [824, 549] on p "Daily Diget" at bounding box center [870, 536] width 1282 height 70
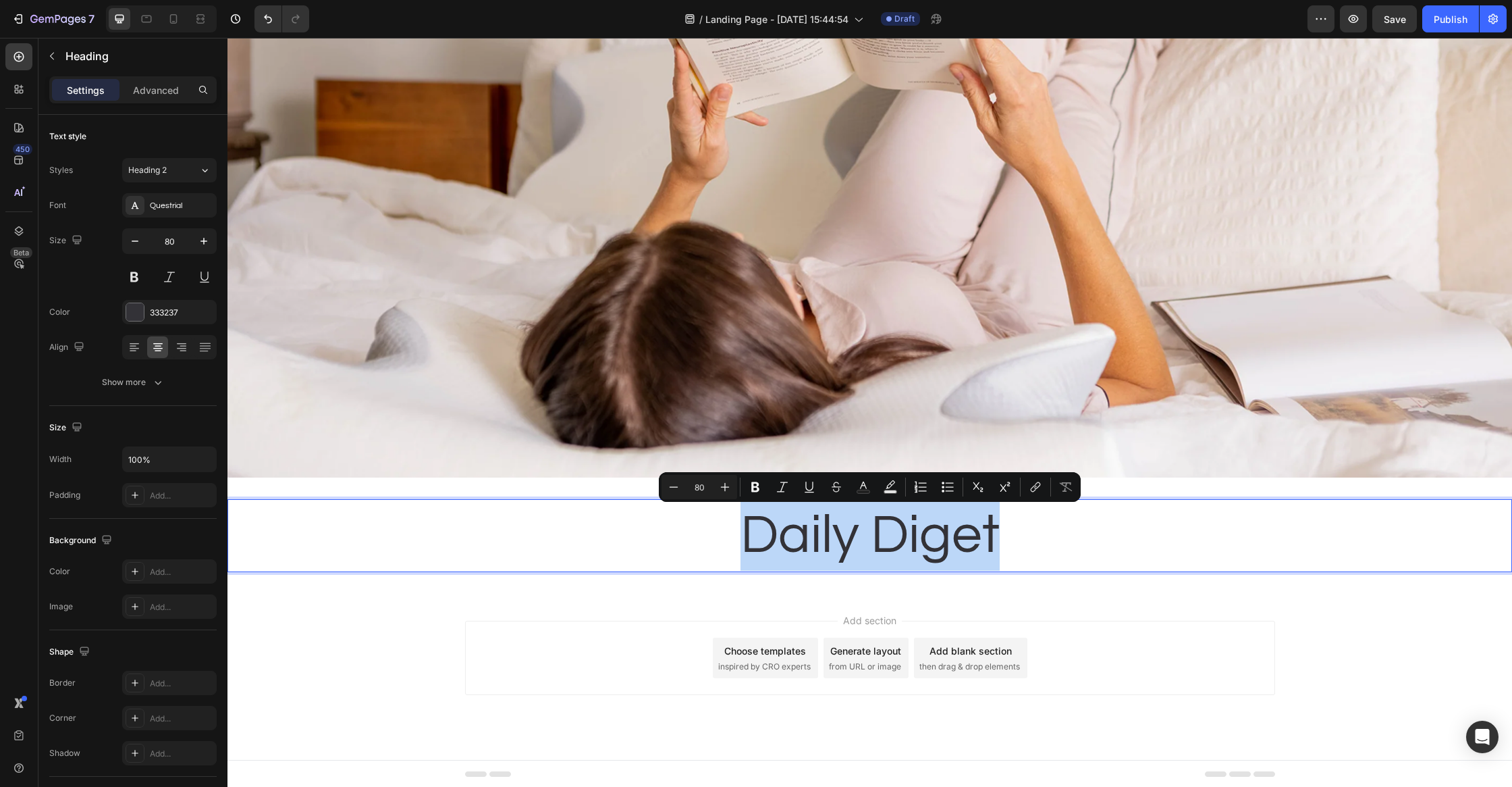
click at [994, 559] on p "Daily Diget" at bounding box center [870, 536] width 1282 height 70
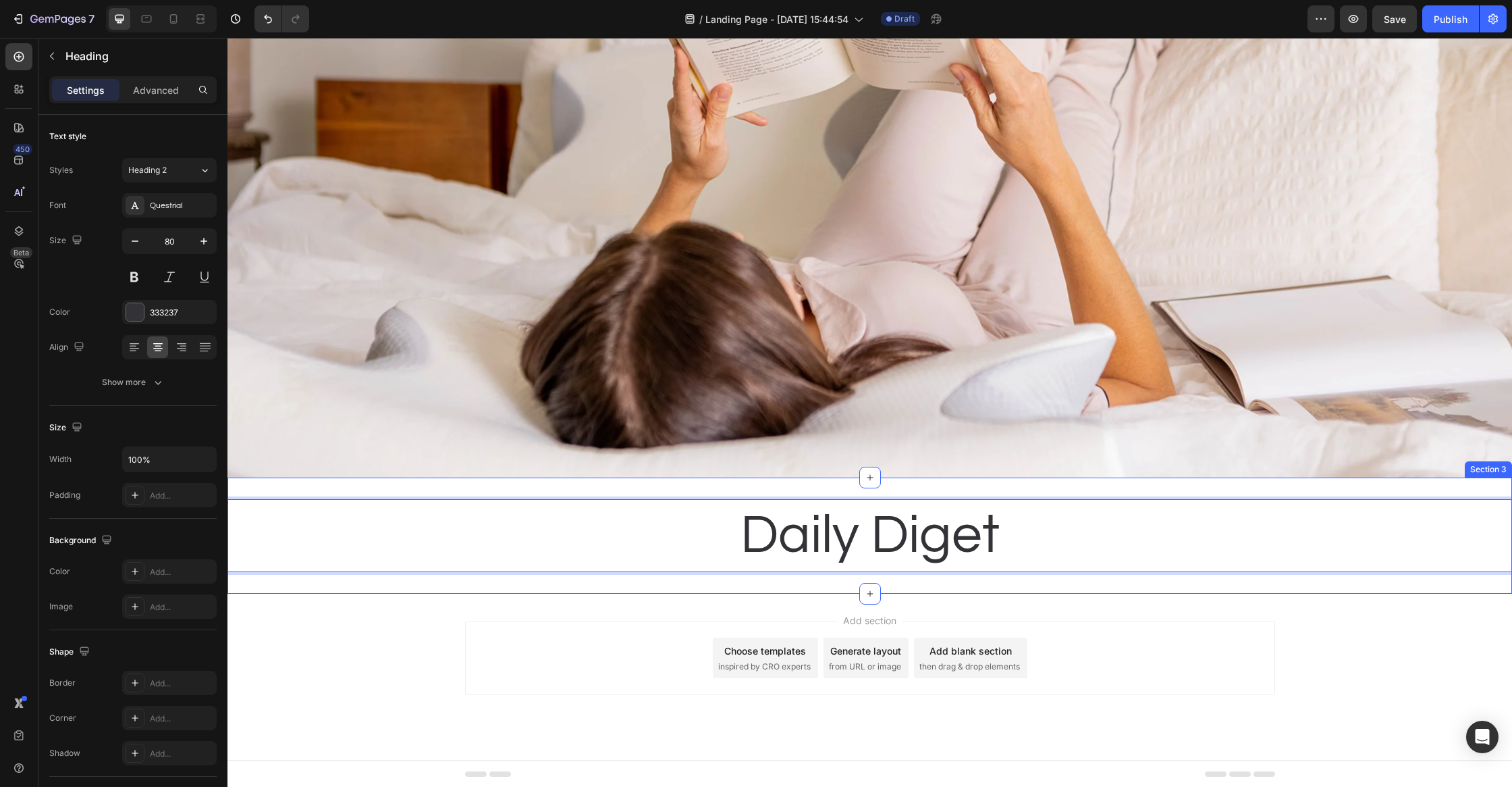
click at [1087, 613] on div "Add section Choose templates inspired by CRO experts Generate layout from URL o…" at bounding box center [869, 676] width 1284 height 166
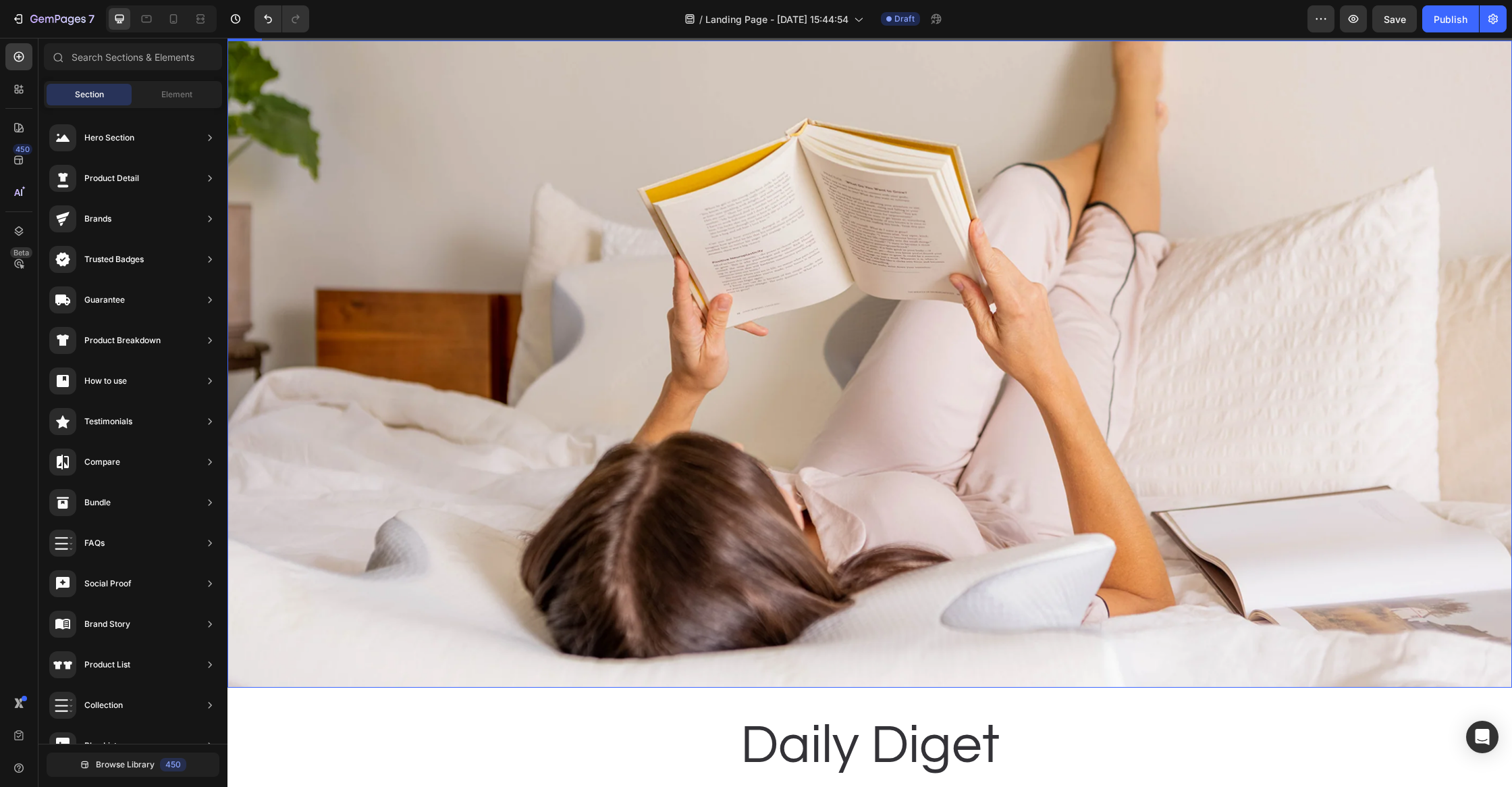
scroll to position [0, 0]
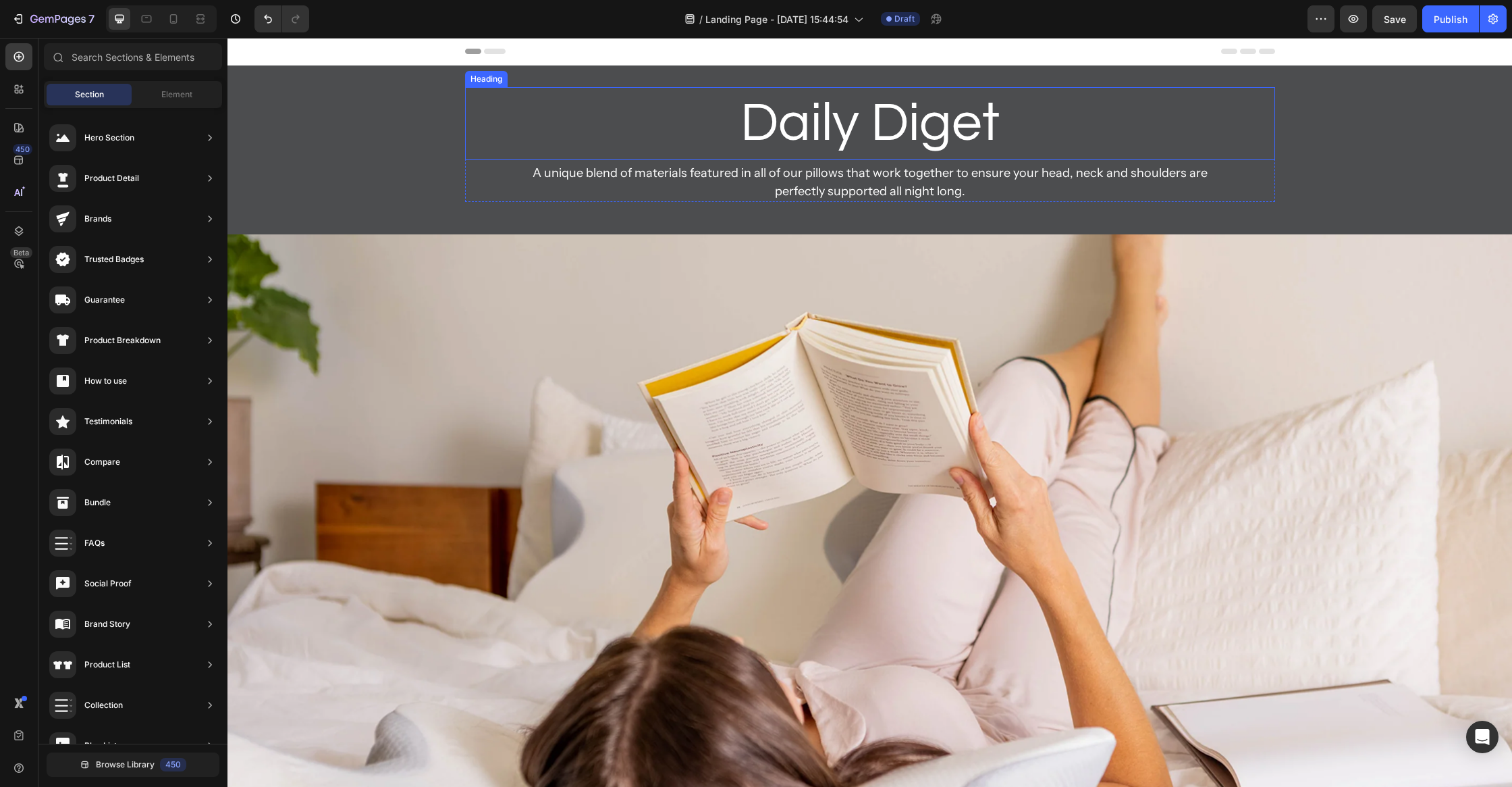
click at [946, 122] on h2 "Daily Diget" at bounding box center [870, 123] width 810 height 73
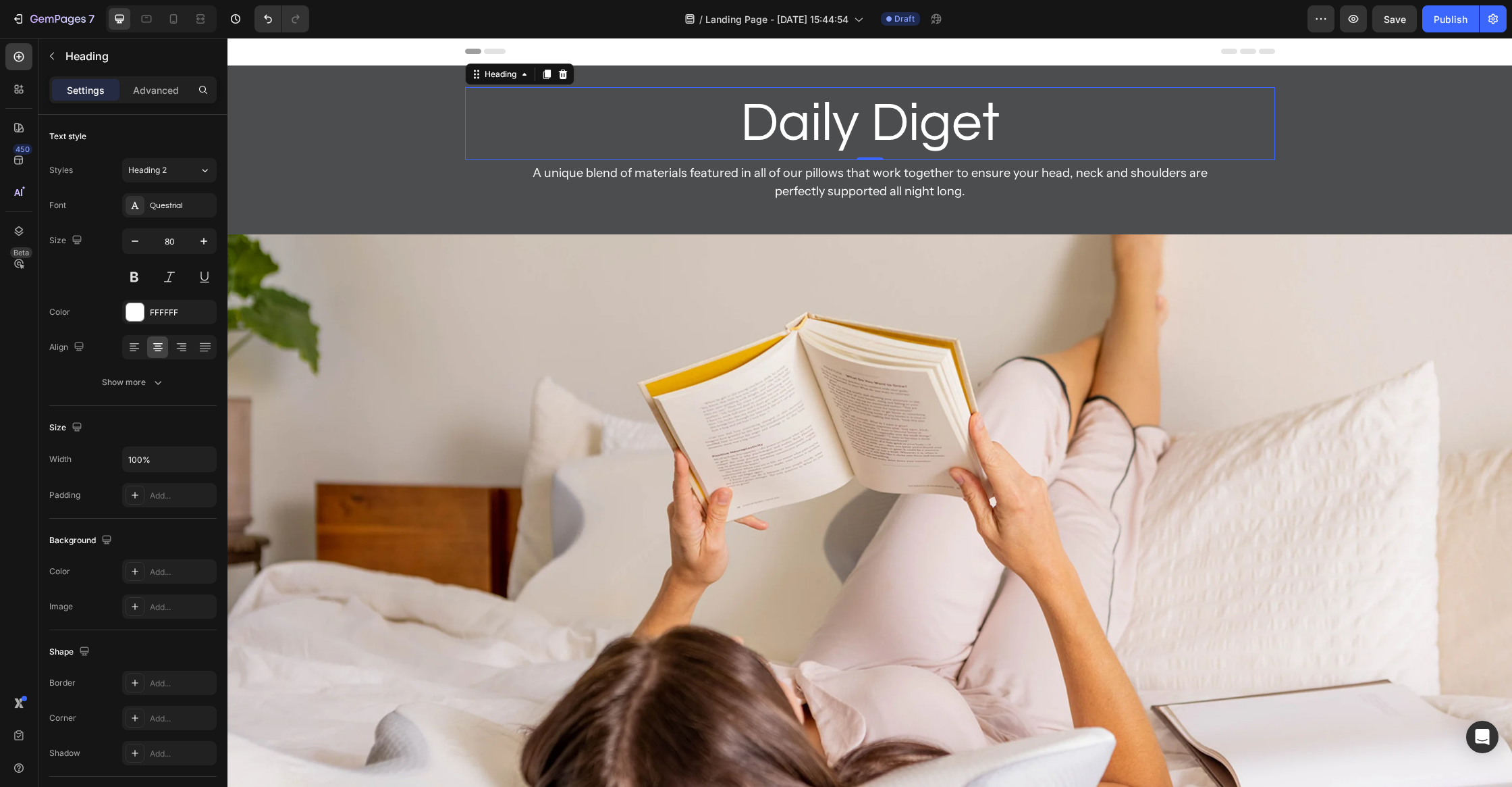
click at [958, 121] on h2 "Daily Diget" at bounding box center [870, 123] width 810 height 73
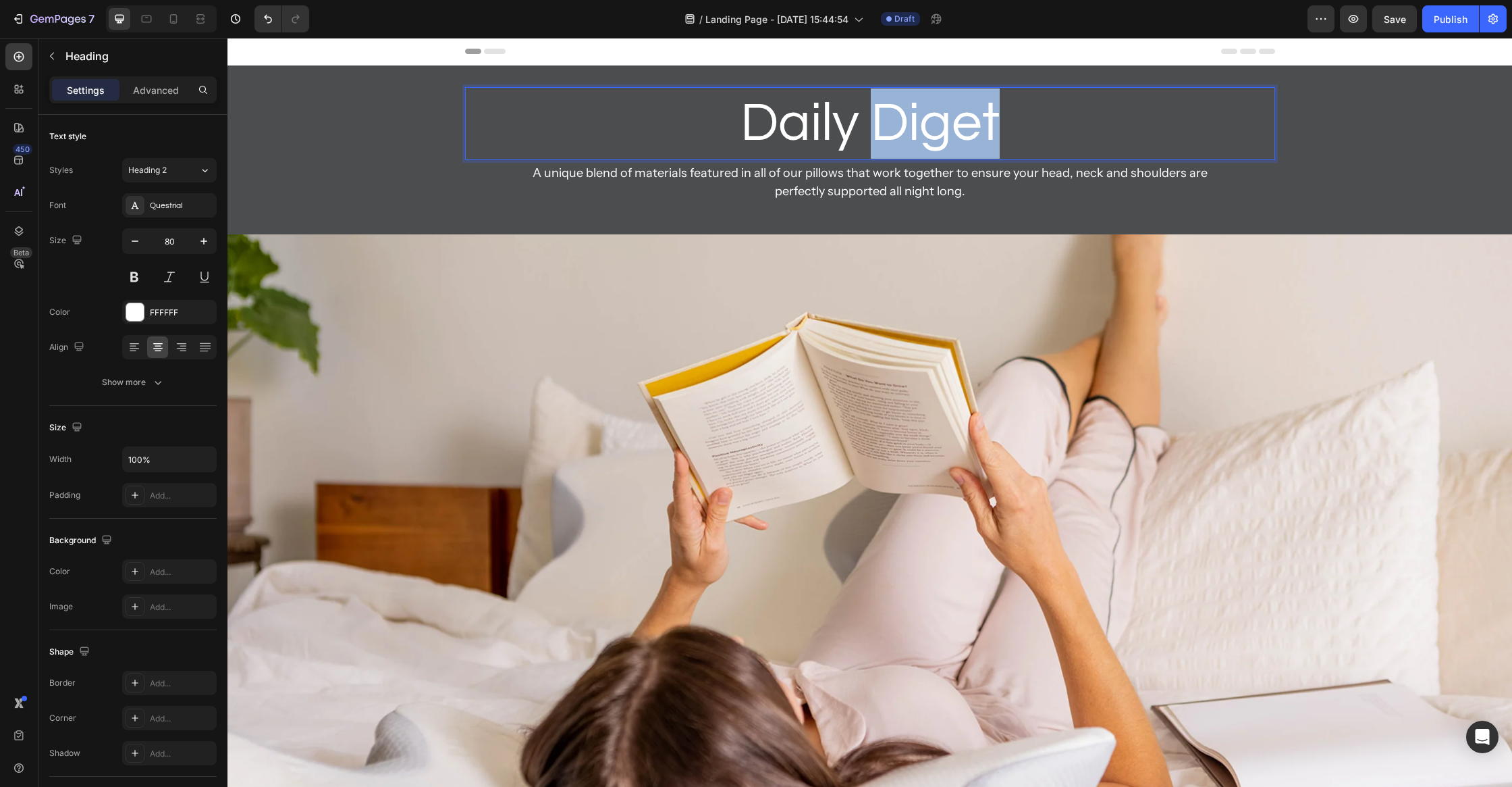
click at [958, 121] on p "Daily Diget" at bounding box center [870, 124] width 807 height 70
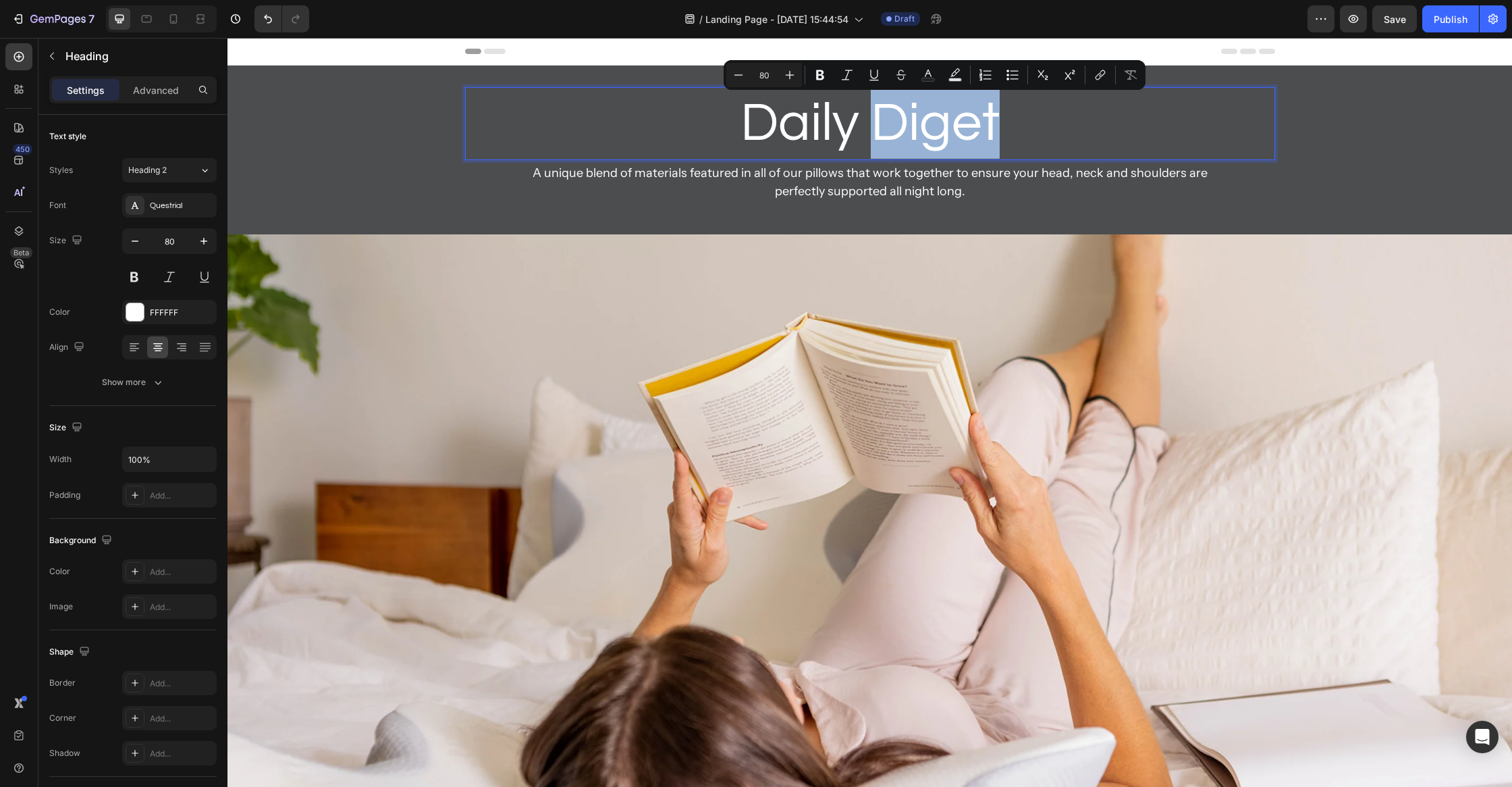
click at [979, 127] on p "Daily Diget" at bounding box center [870, 124] width 807 height 70
click at [991, 133] on p "Daily Diget" at bounding box center [870, 124] width 807 height 70
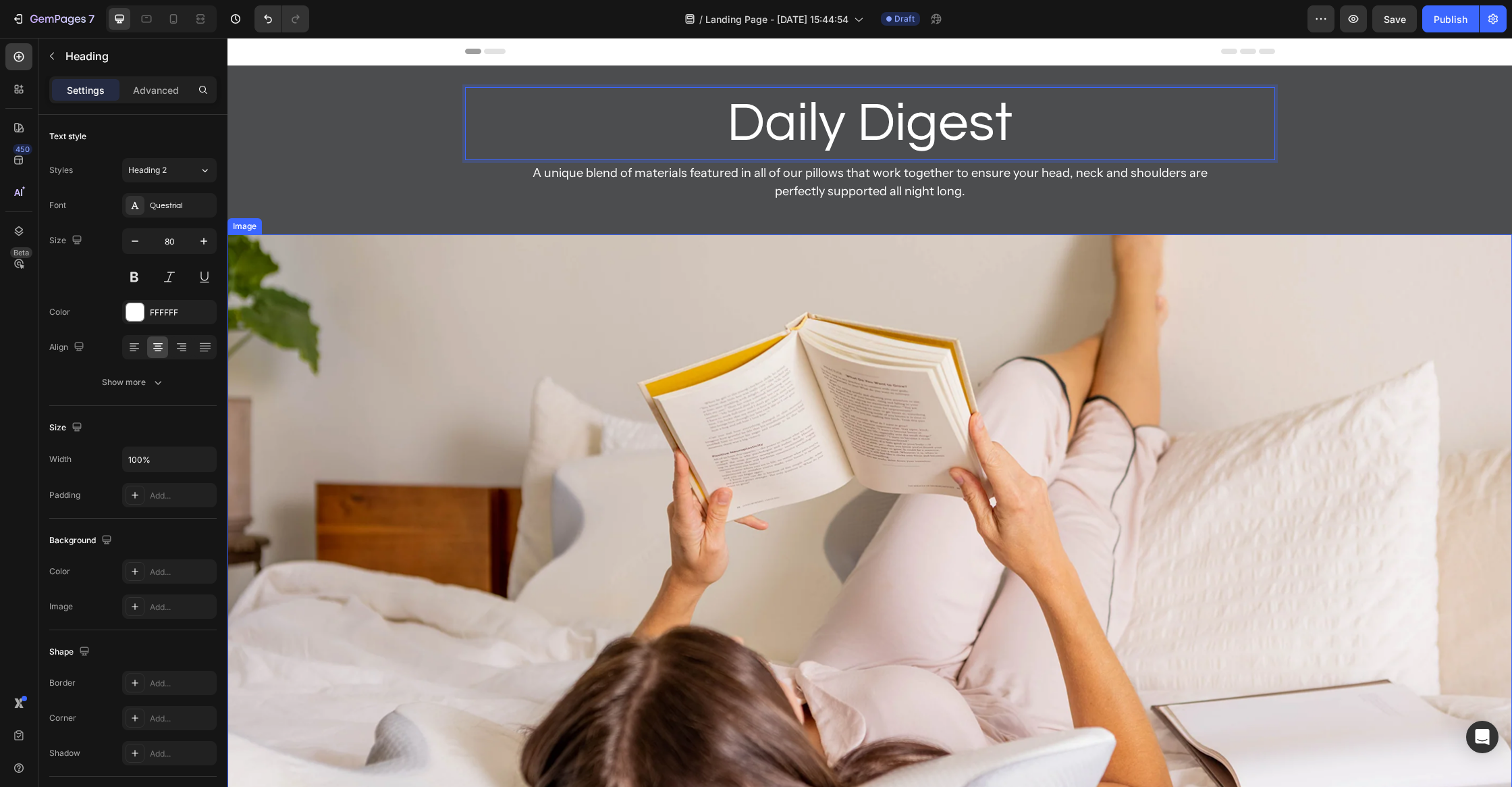
click at [879, 304] on img at bounding box center [869, 558] width 1284 height 647
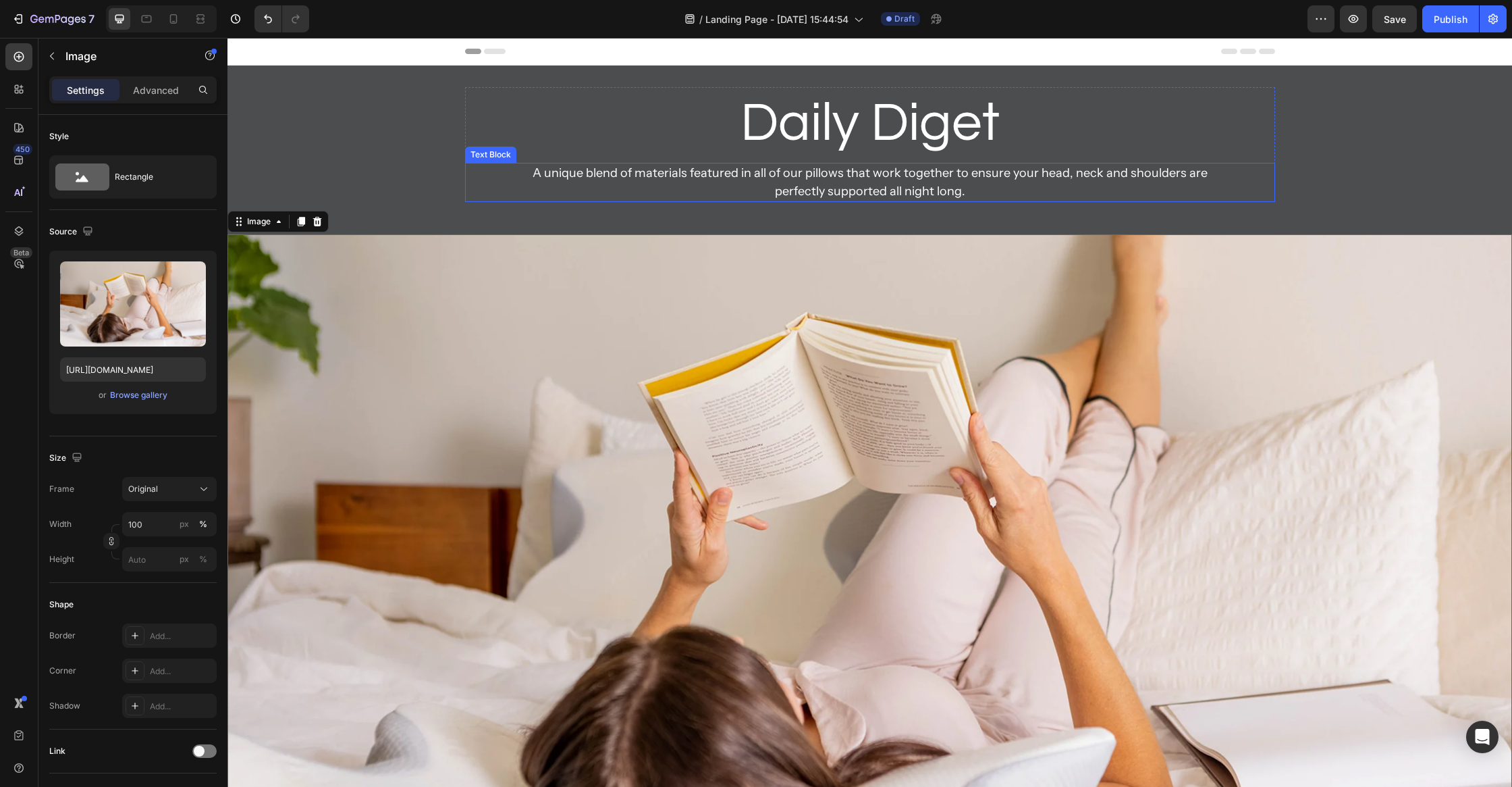
click at [968, 121] on h2 "Daily Diget" at bounding box center [870, 123] width 810 height 73
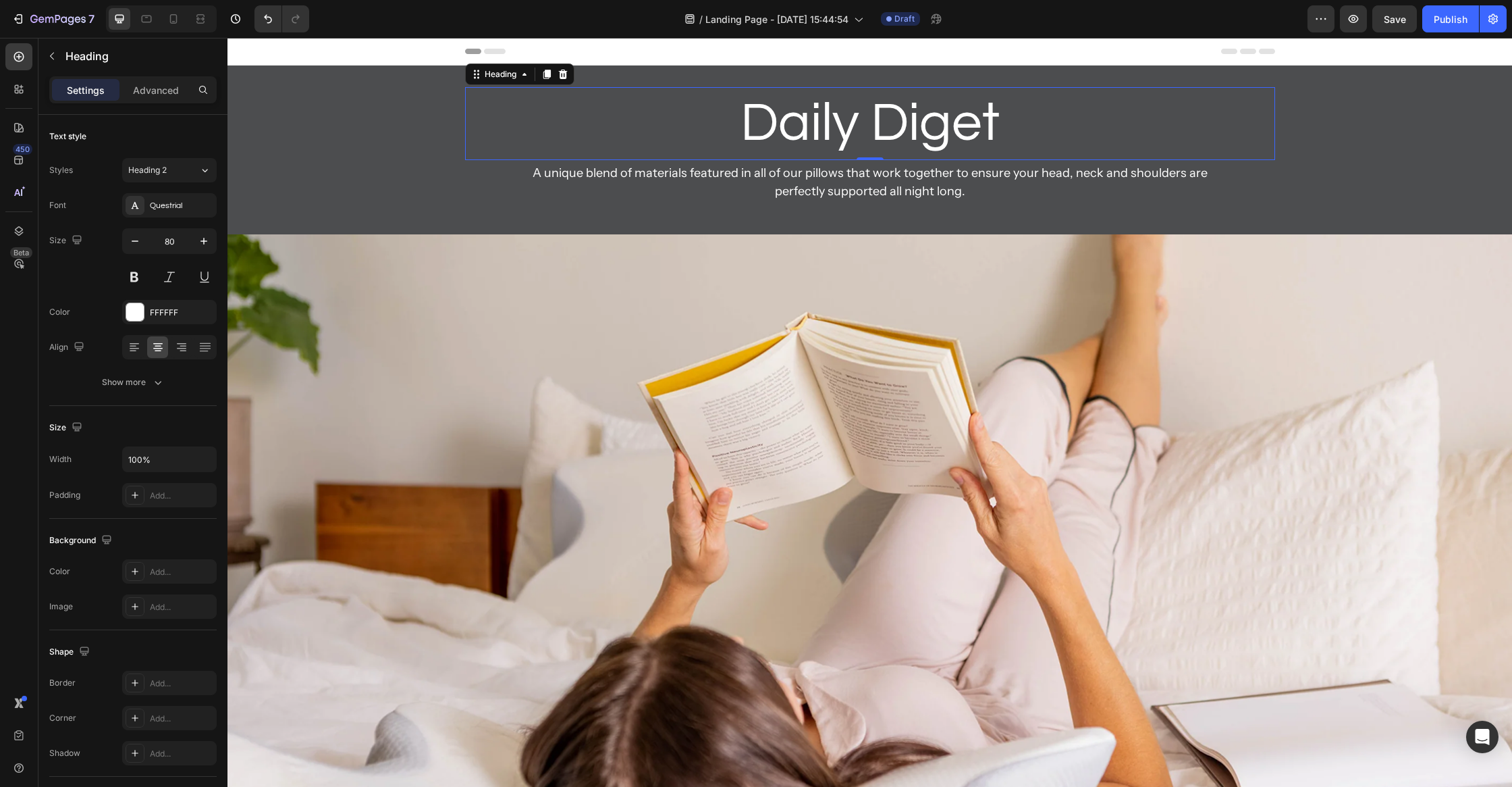
click at [968, 121] on h2 "Daily Diget" at bounding box center [870, 123] width 810 height 73
click at [984, 124] on p "Daily Diget" at bounding box center [870, 124] width 807 height 70
click at [973, 275] on img at bounding box center [869, 558] width 1284 height 647
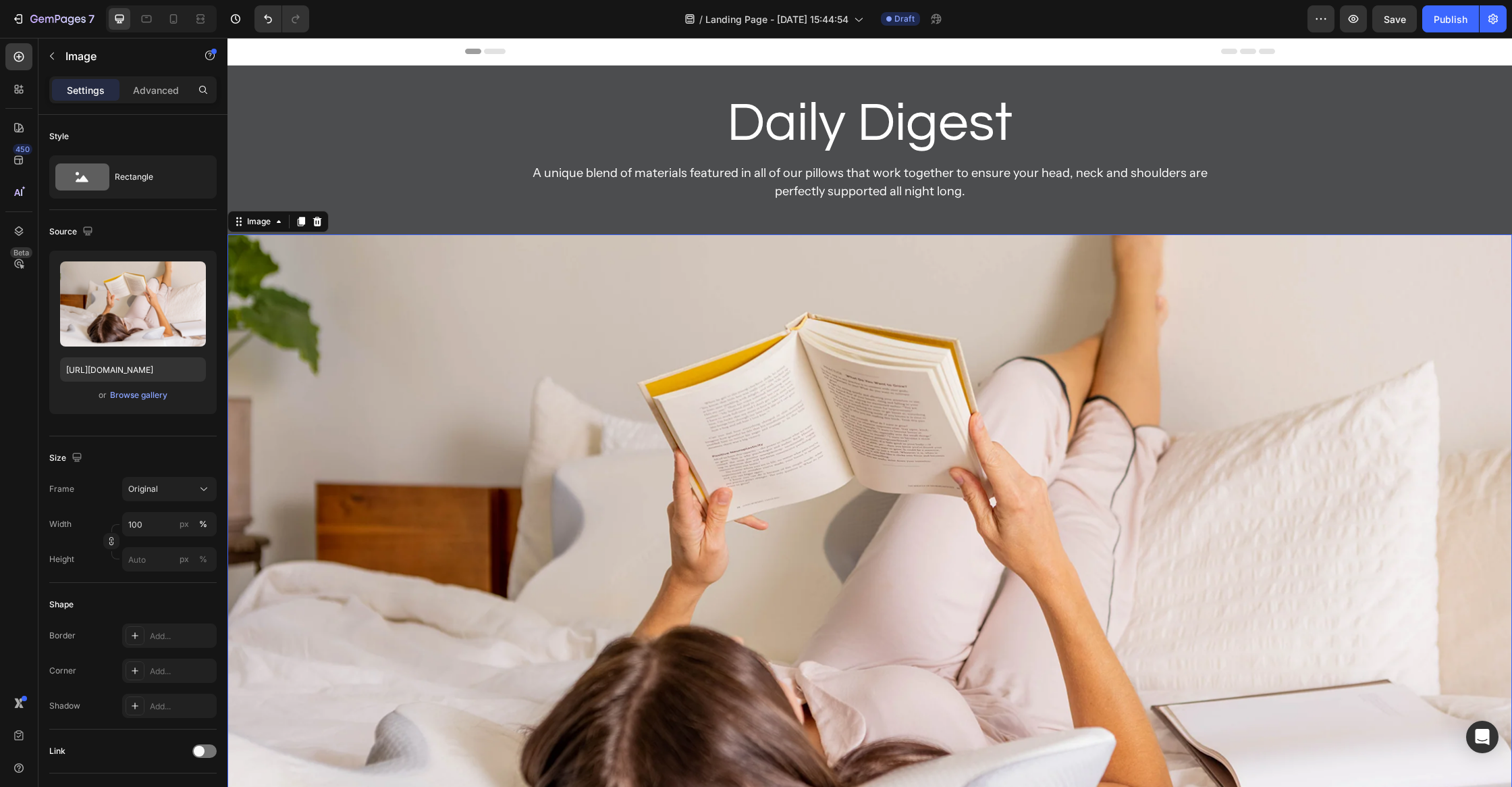
click at [995, 229] on div "Daily Digest Heading Heading A unique blend of materials featured in all of our…" at bounding box center [869, 150] width 1284 height 169
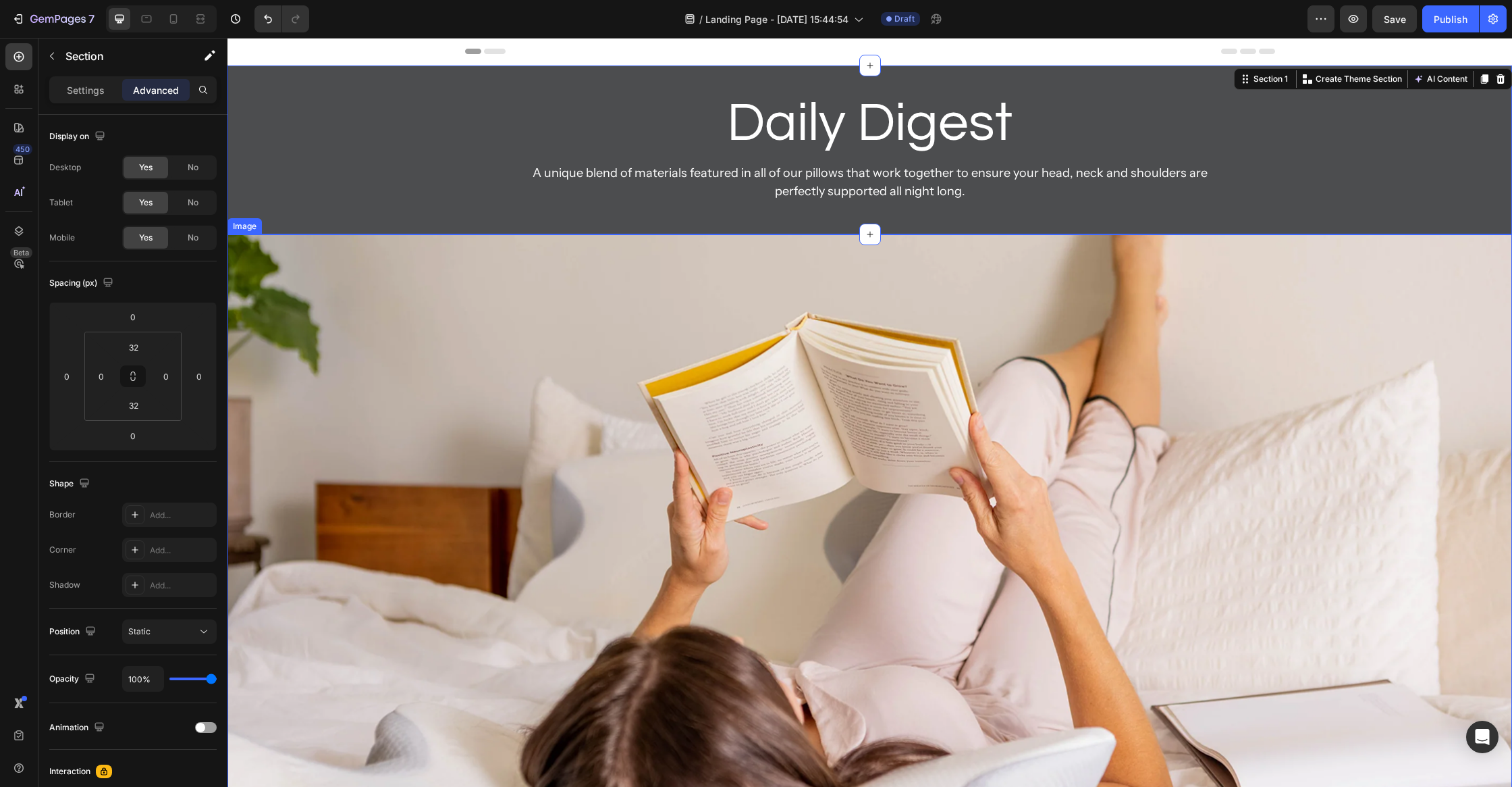
click at [1009, 311] on img at bounding box center [869, 558] width 1284 height 647
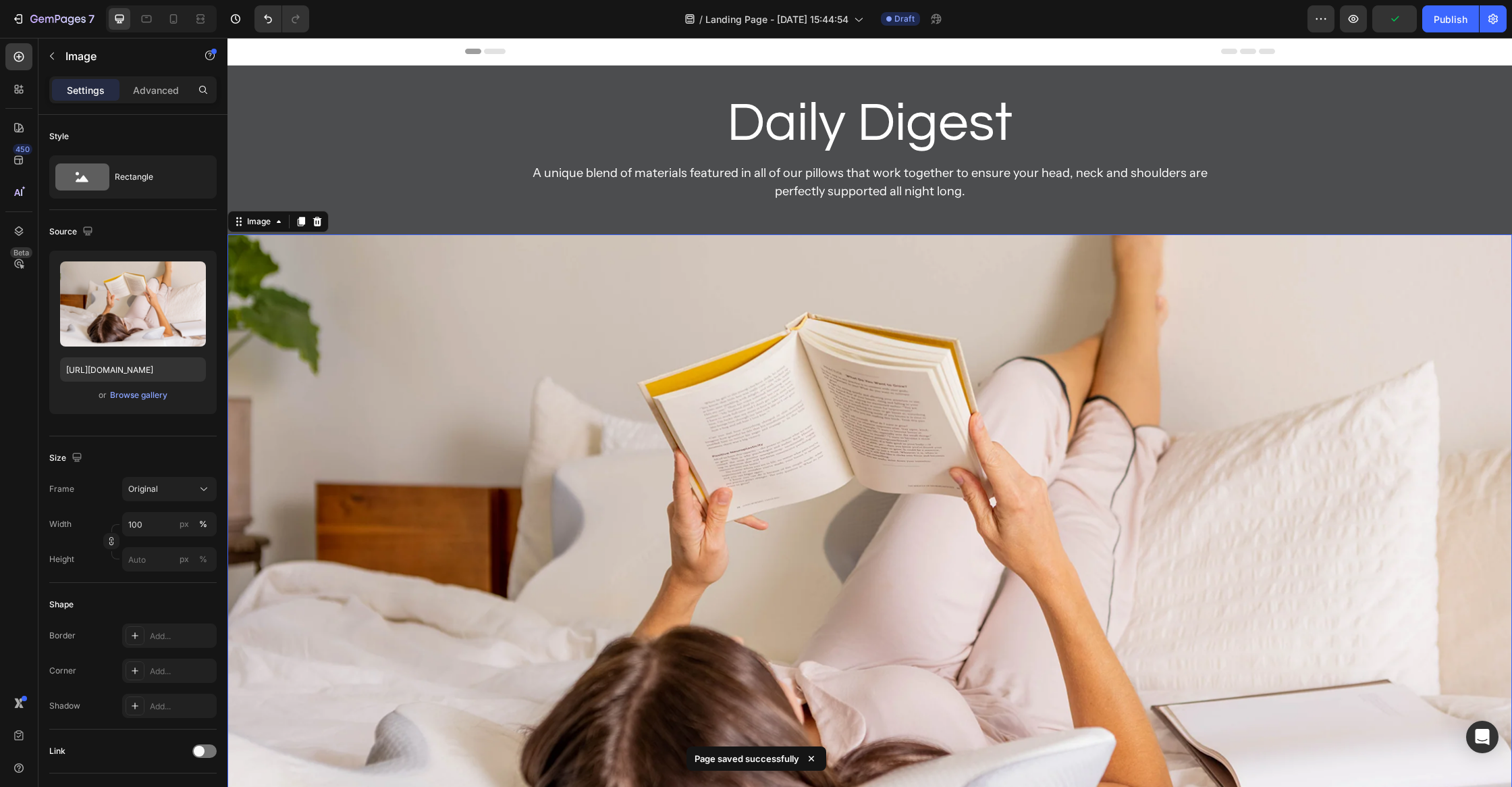
scroll to position [404, 0]
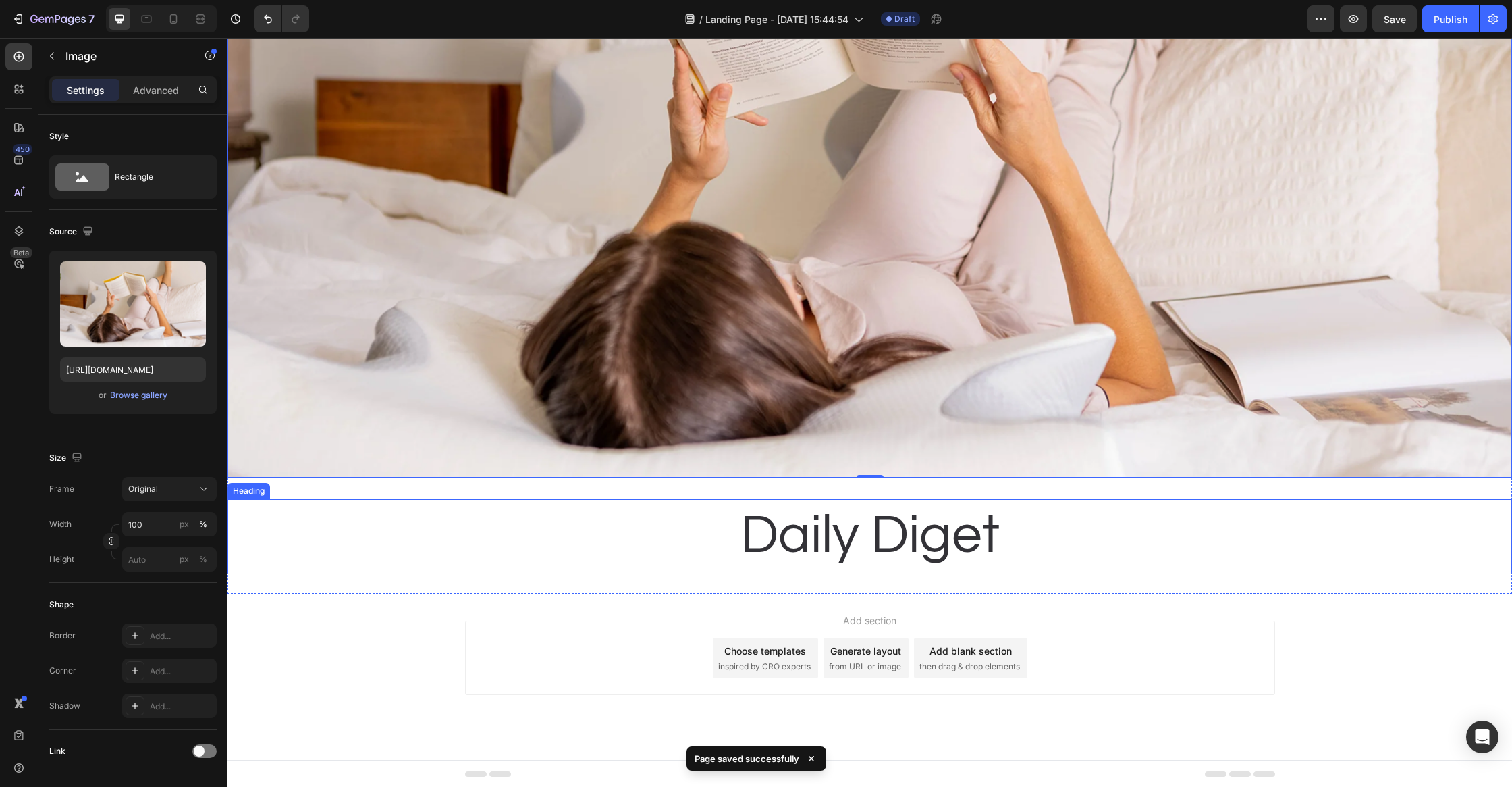
click at [891, 559] on h2 "Daily Diget" at bounding box center [869, 535] width 1284 height 73
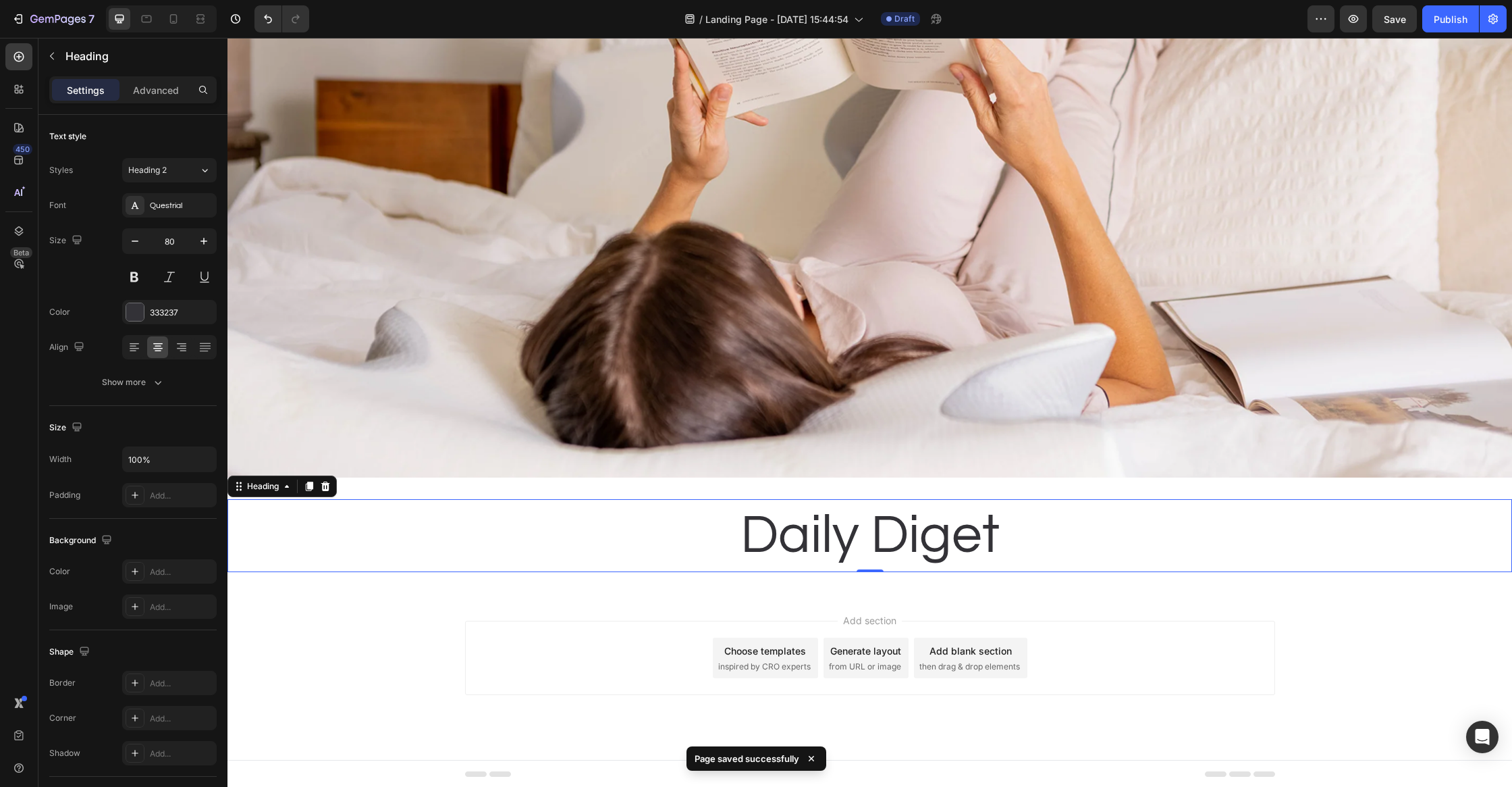
click at [891, 559] on h2 "Daily Diget" at bounding box center [869, 535] width 1284 height 73
click at [891, 559] on p "Daily Diget" at bounding box center [870, 536] width 1282 height 70
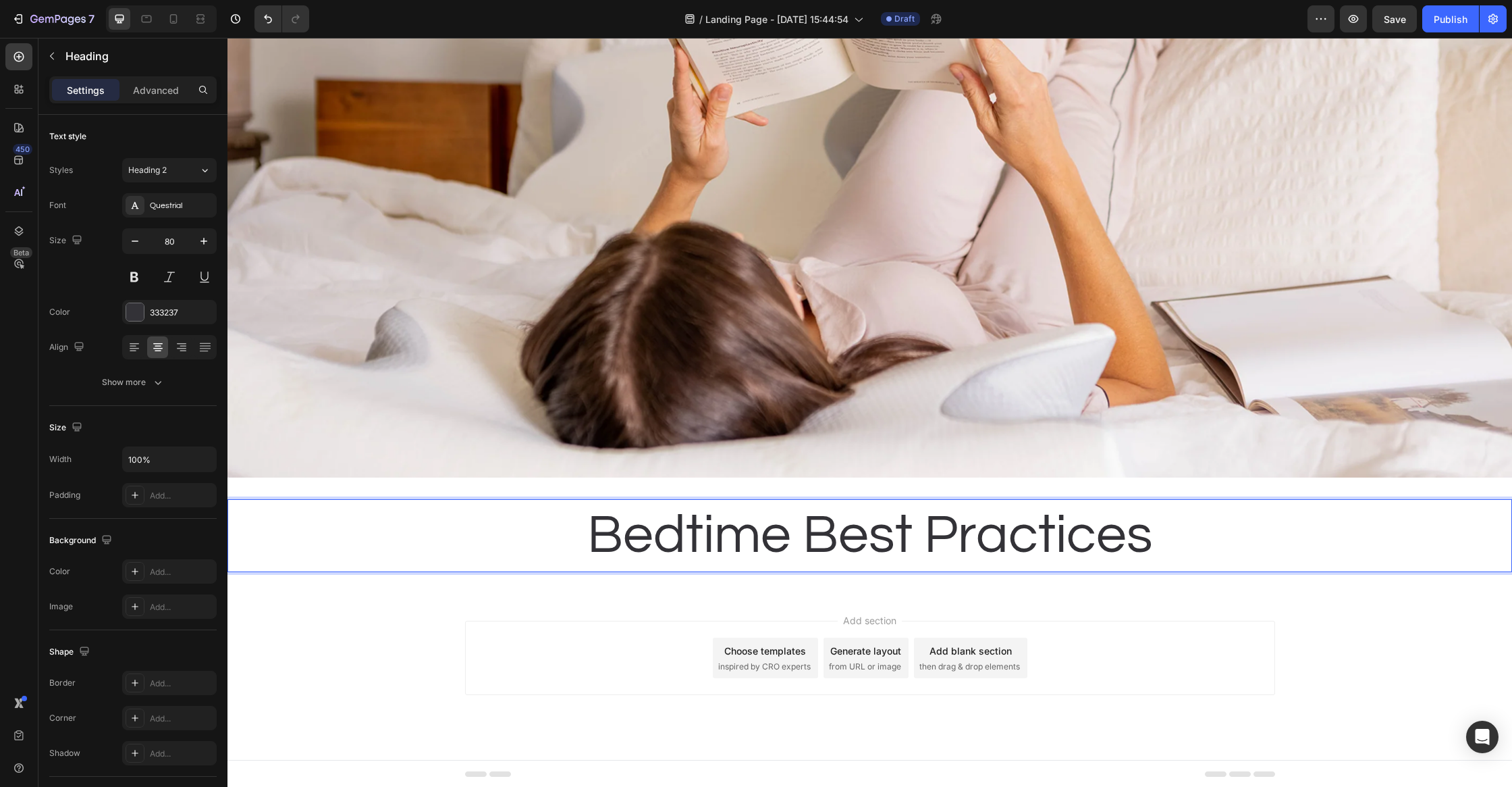
click at [630, 583] on div "Bedtime Best Practices Heading 0 Section 3" at bounding box center [869, 536] width 1284 height 116
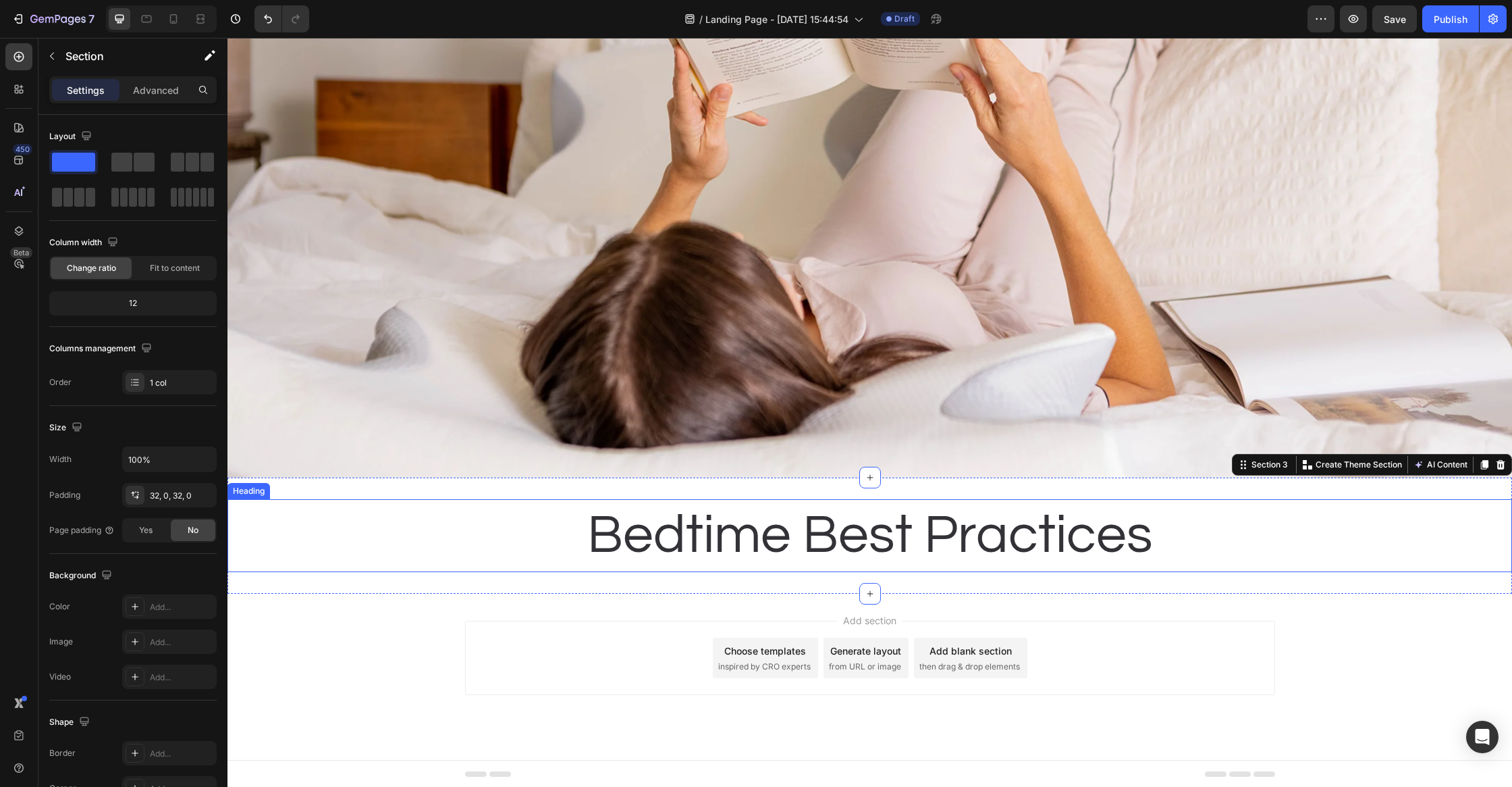
click at [527, 546] on p "Bedtime Best Practices" at bounding box center [870, 536] width 1282 height 70
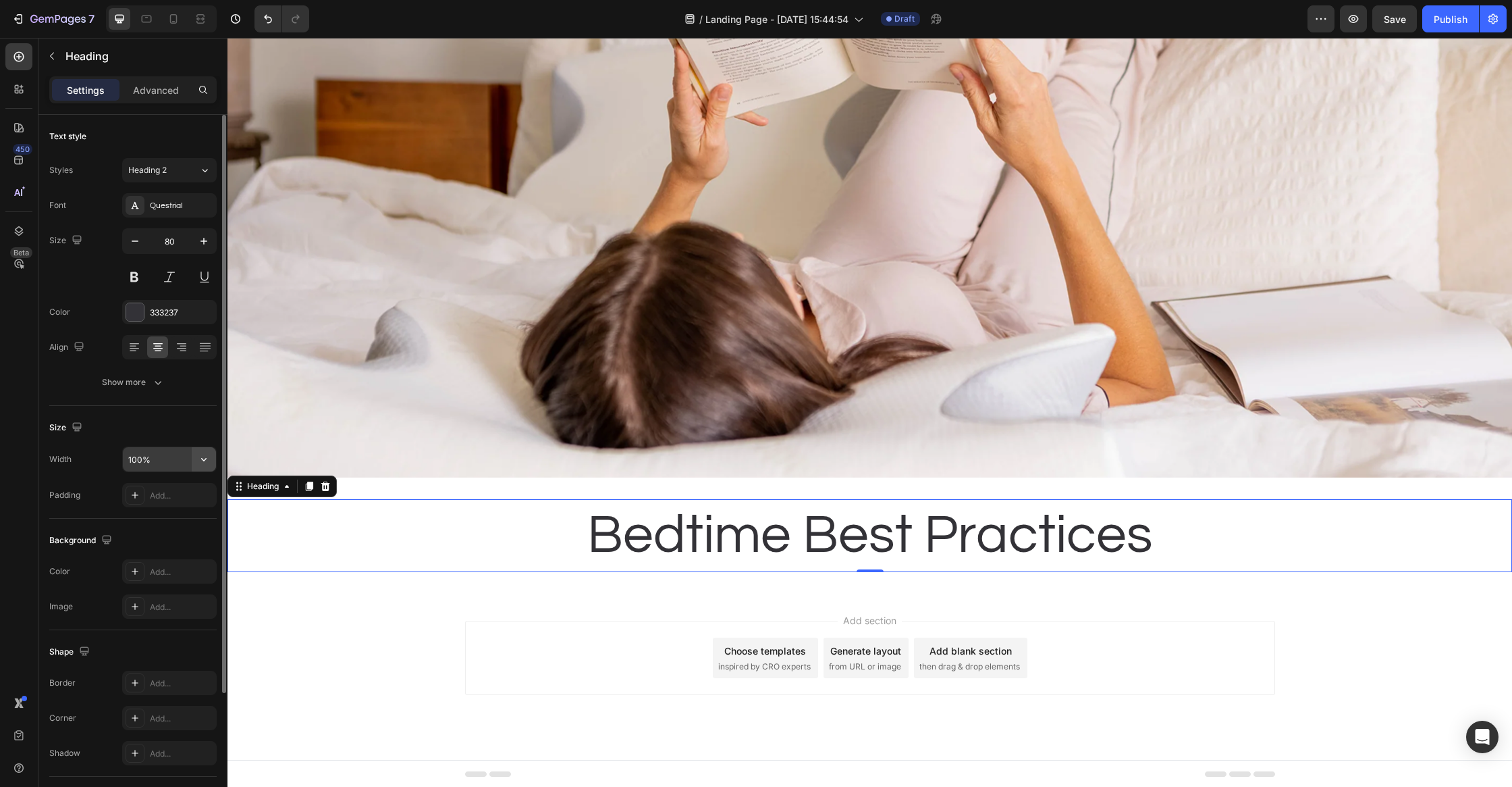
click at [202, 461] on icon "button" at bounding box center [204, 459] width 13 height 13
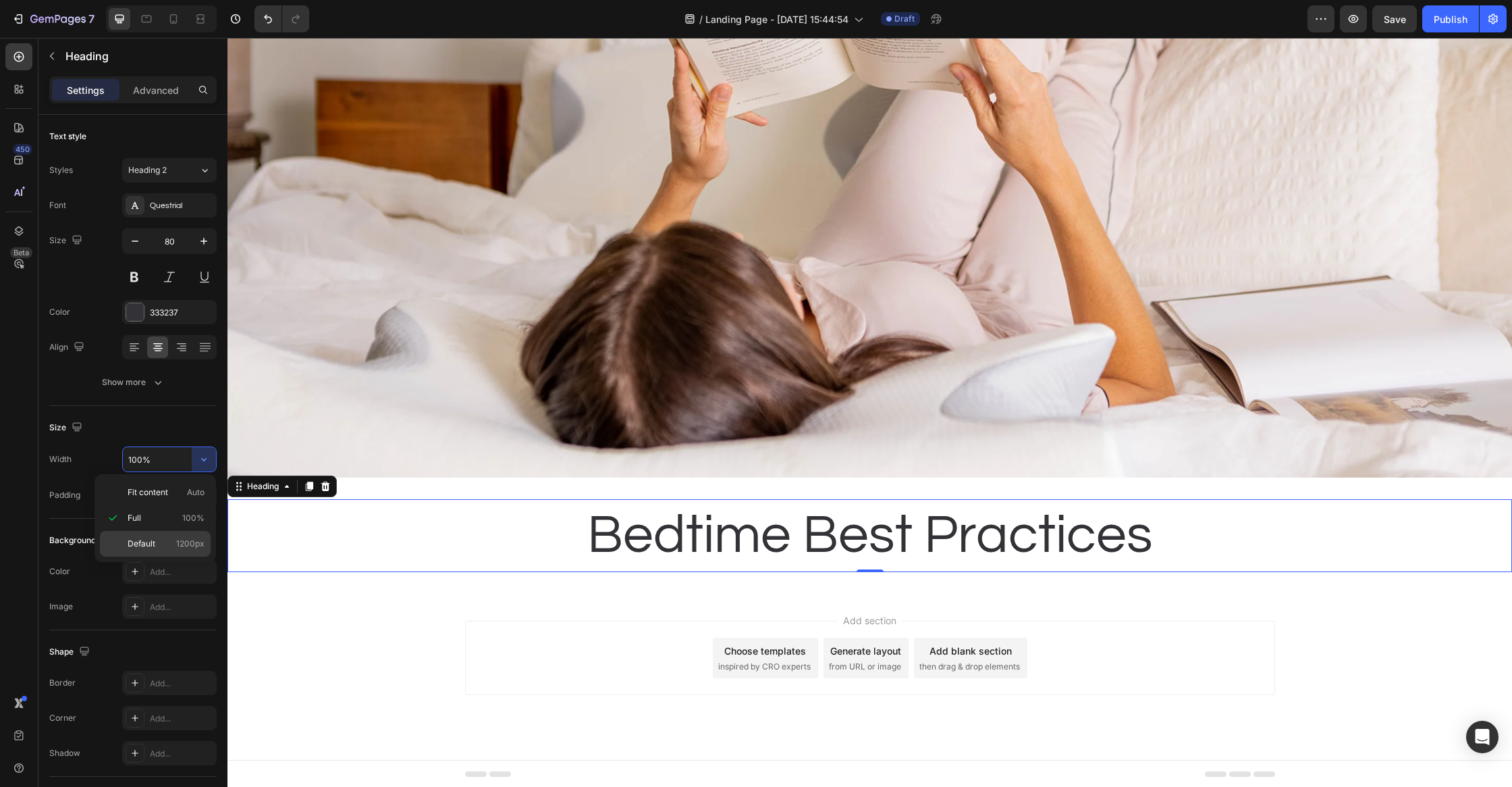
click at [160, 532] on div "Default 1200px" at bounding box center [155, 543] width 111 height 25
type input "1200"
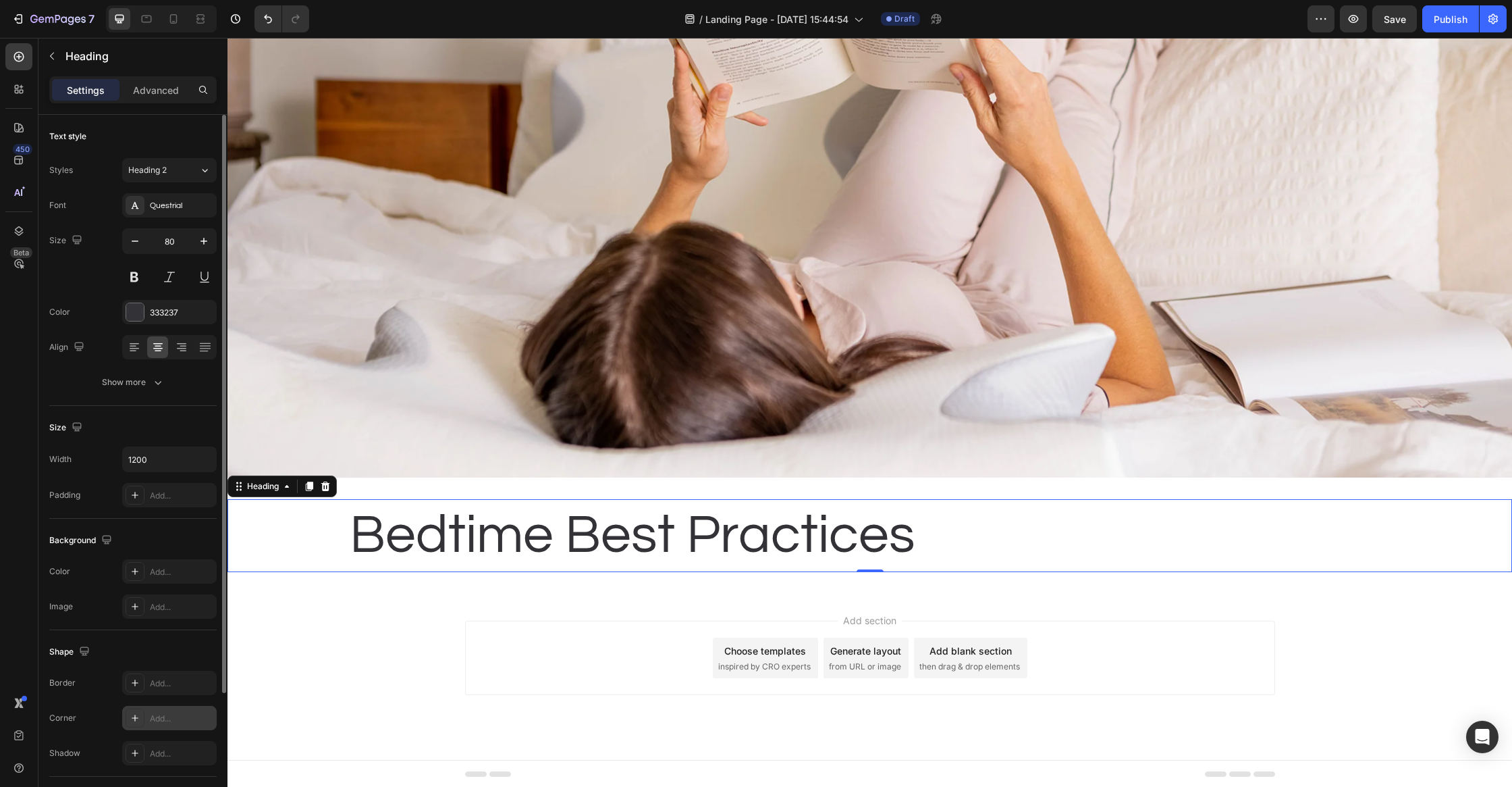
scroll to position [164, 0]
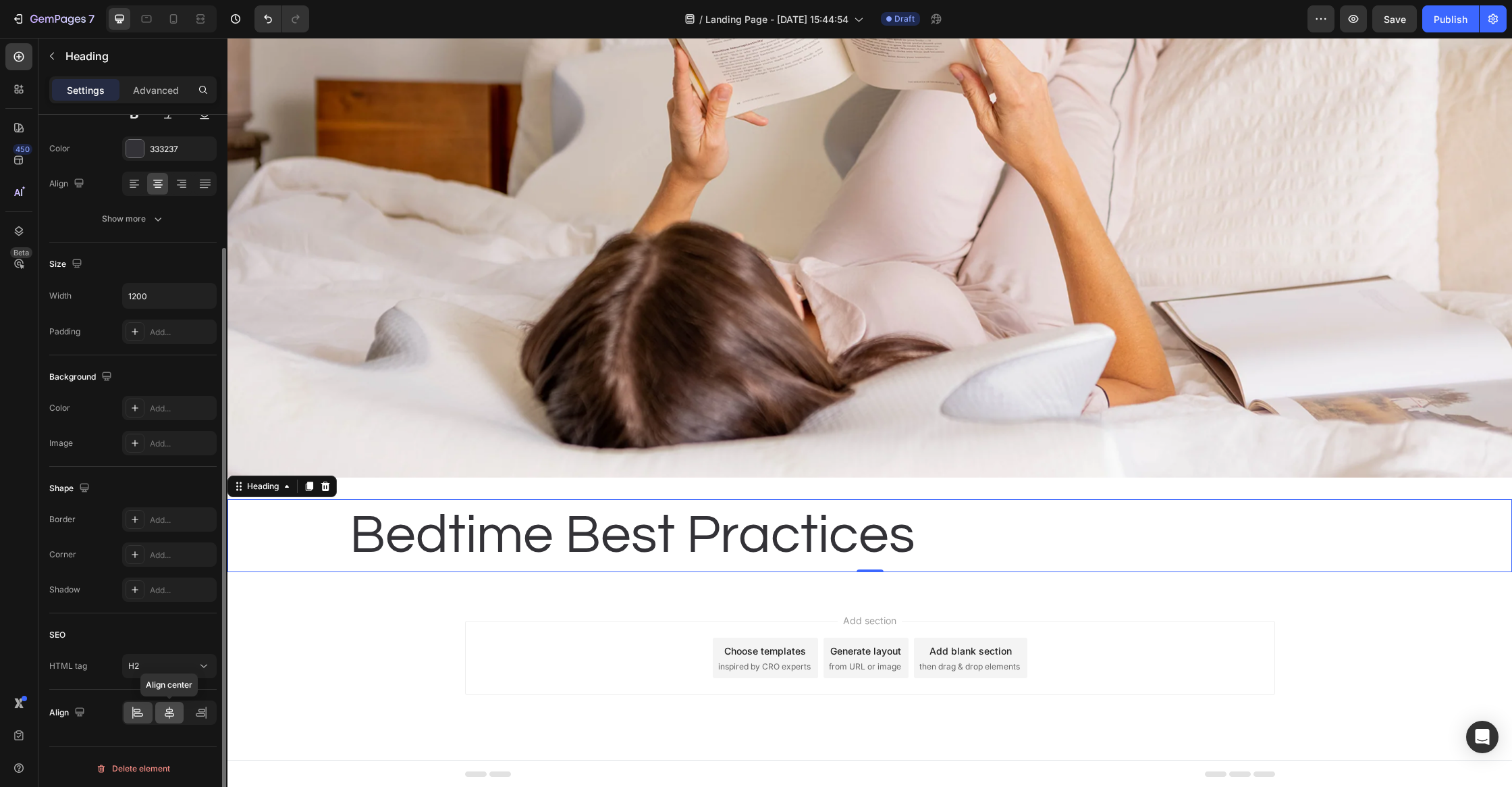
click at [170, 711] on icon at bounding box center [169, 712] width 13 height 13
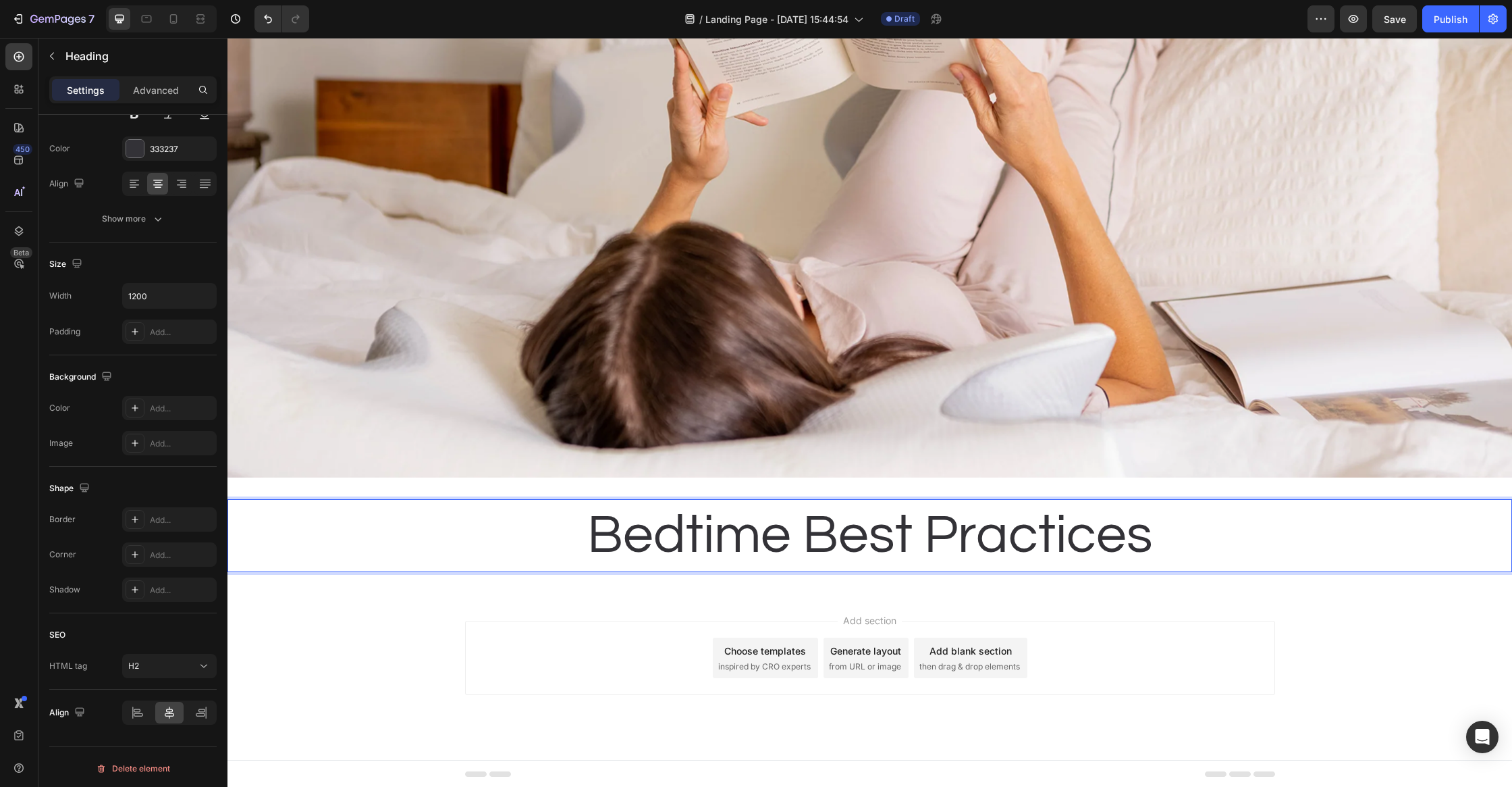
click at [608, 645] on div "Add section Choose templates inspired by CRO experts Generate layout from URL o…" at bounding box center [870, 658] width 810 height 75
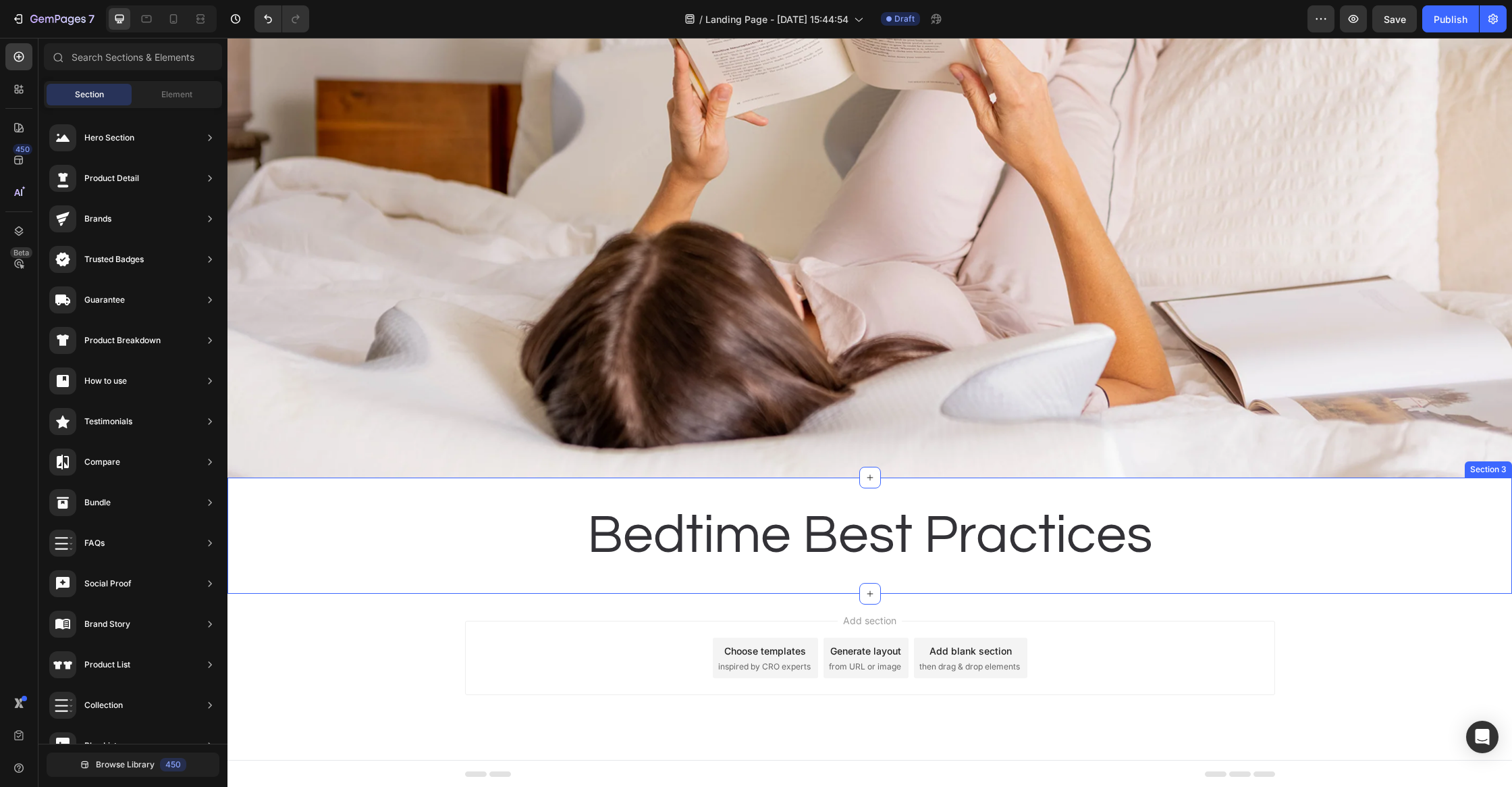
click at [621, 568] on p "Bedtime Best Practices" at bounding box center [870, 536] width 807 height 70
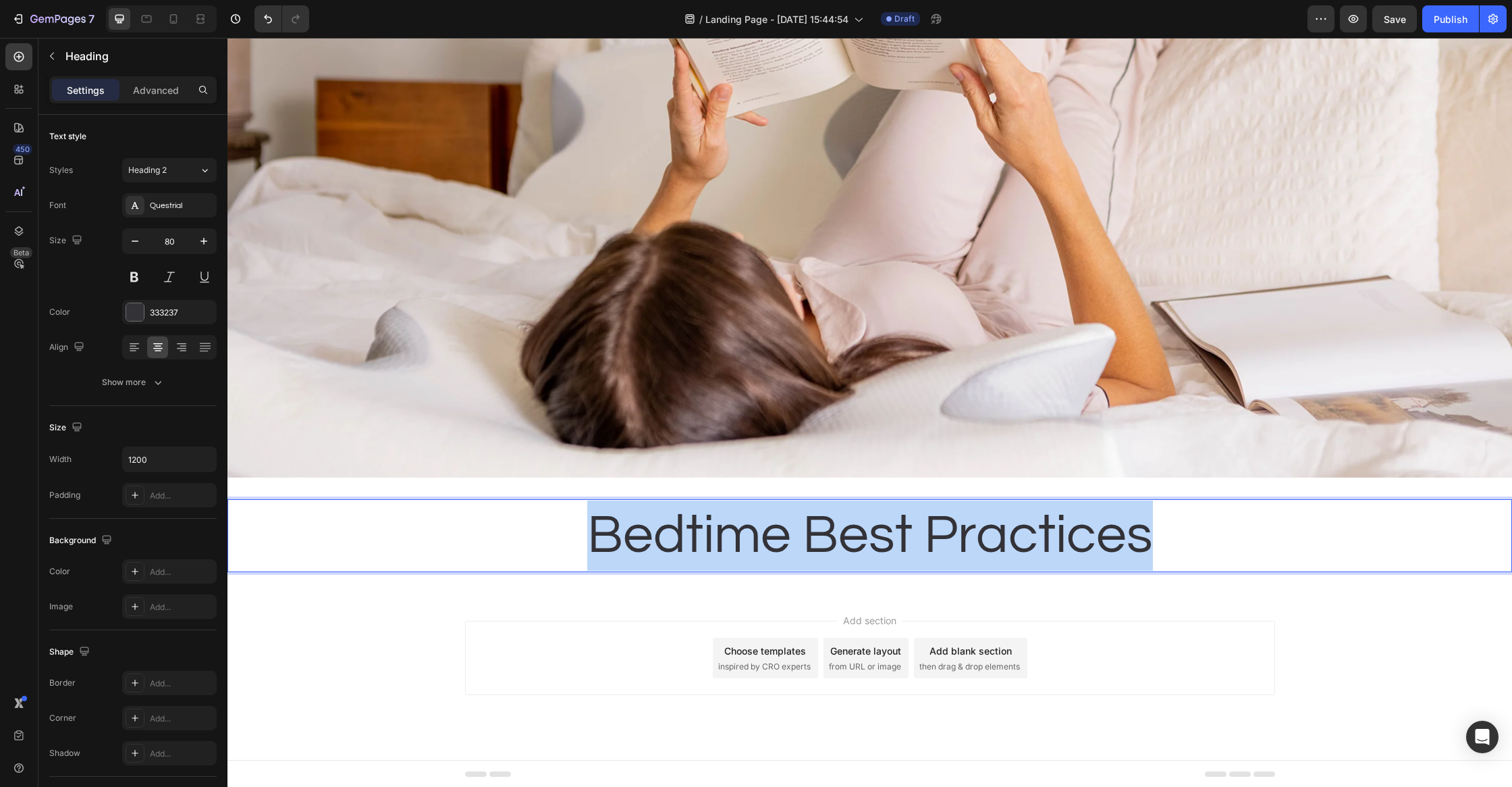
click at [632, 554] on p "Bedtime Best Practices" at bounding box center [870, 536] width 807 height 70
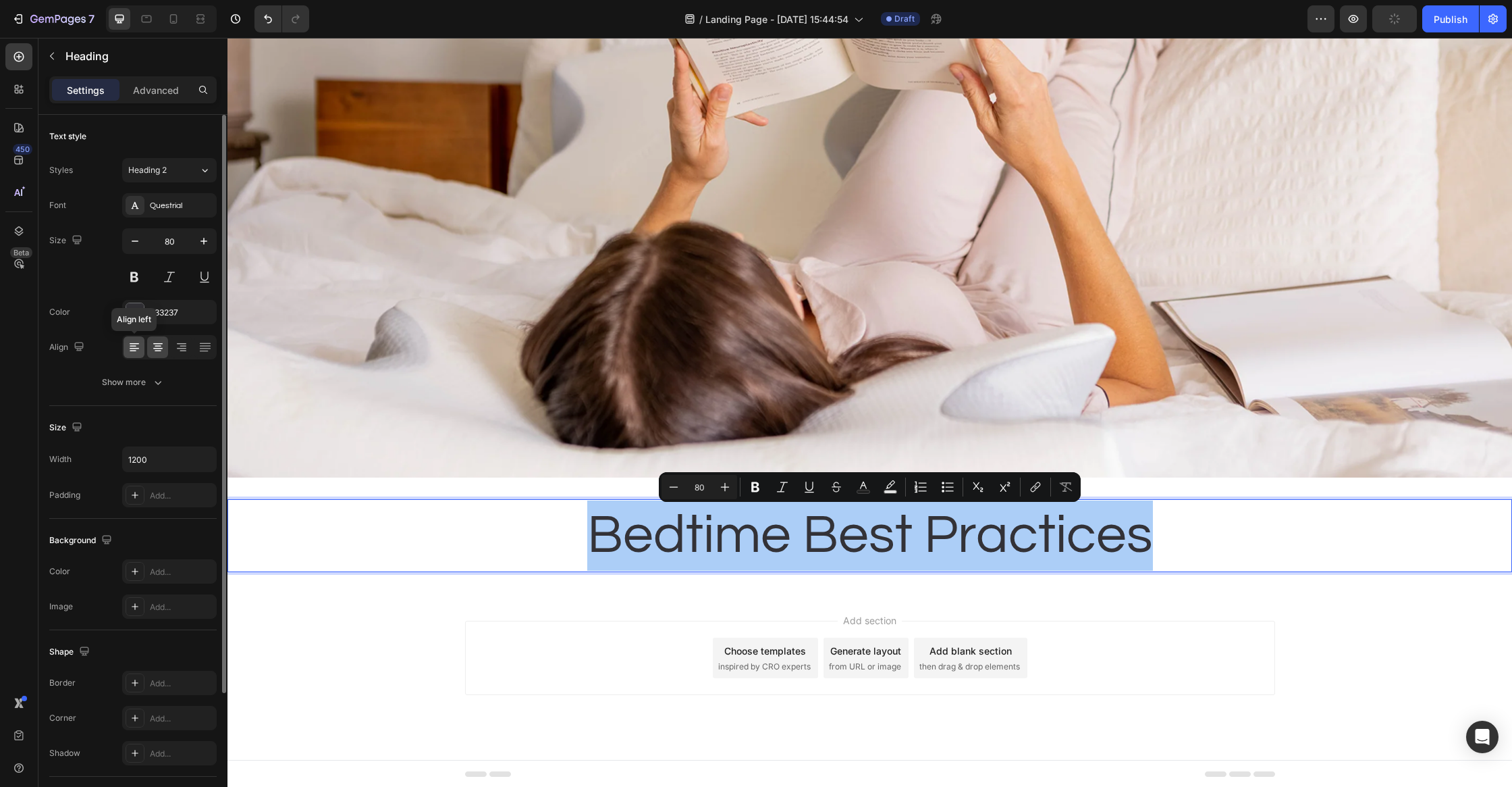
click at [133, 346] on icon at bounding box center [134, 347] width 13 height 13
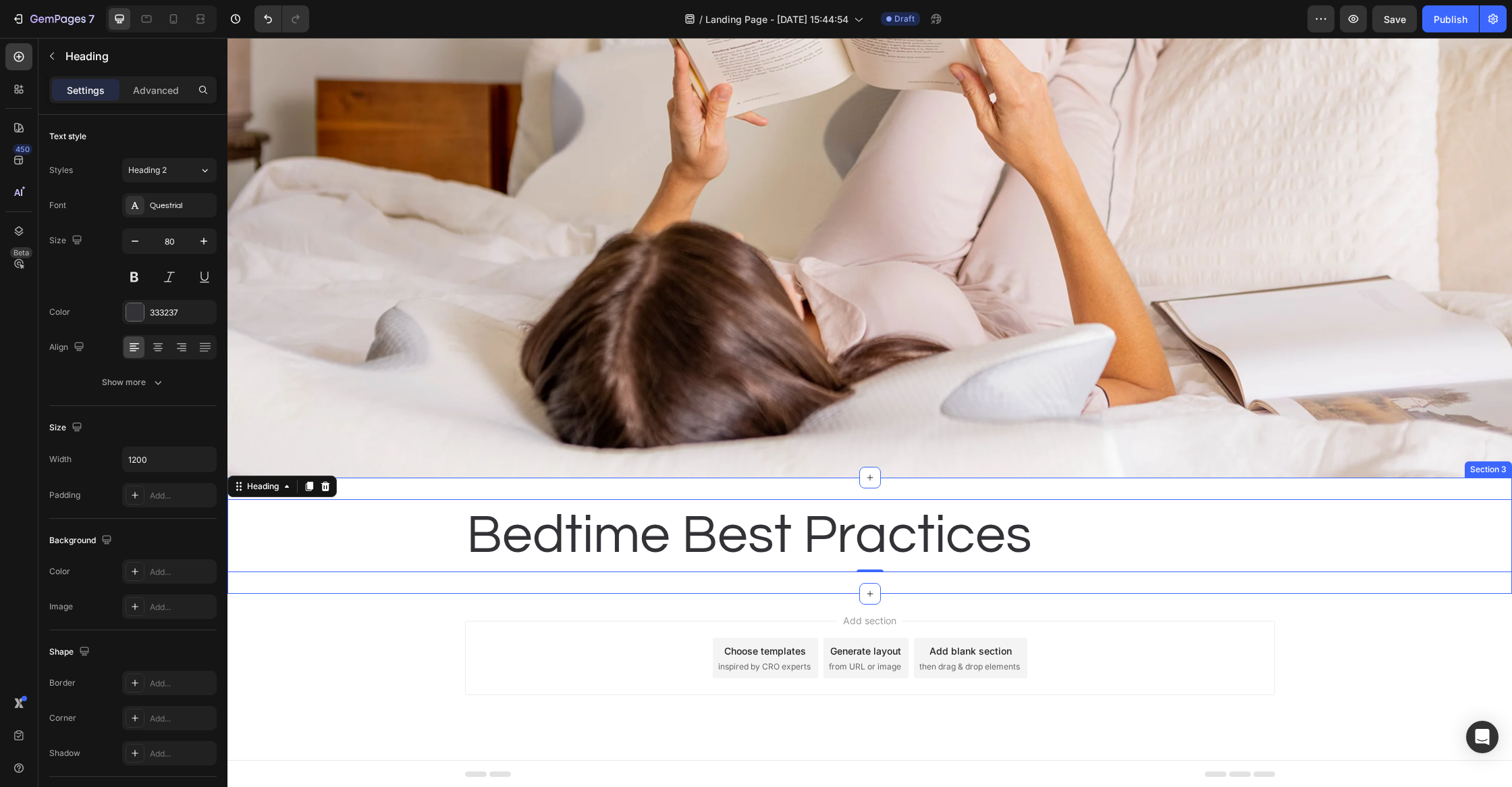
click at [461, 584] on div "Bedtime Best Practices Heading 0 Section 3" at bounding box center [869, 536] width 1284 height 116
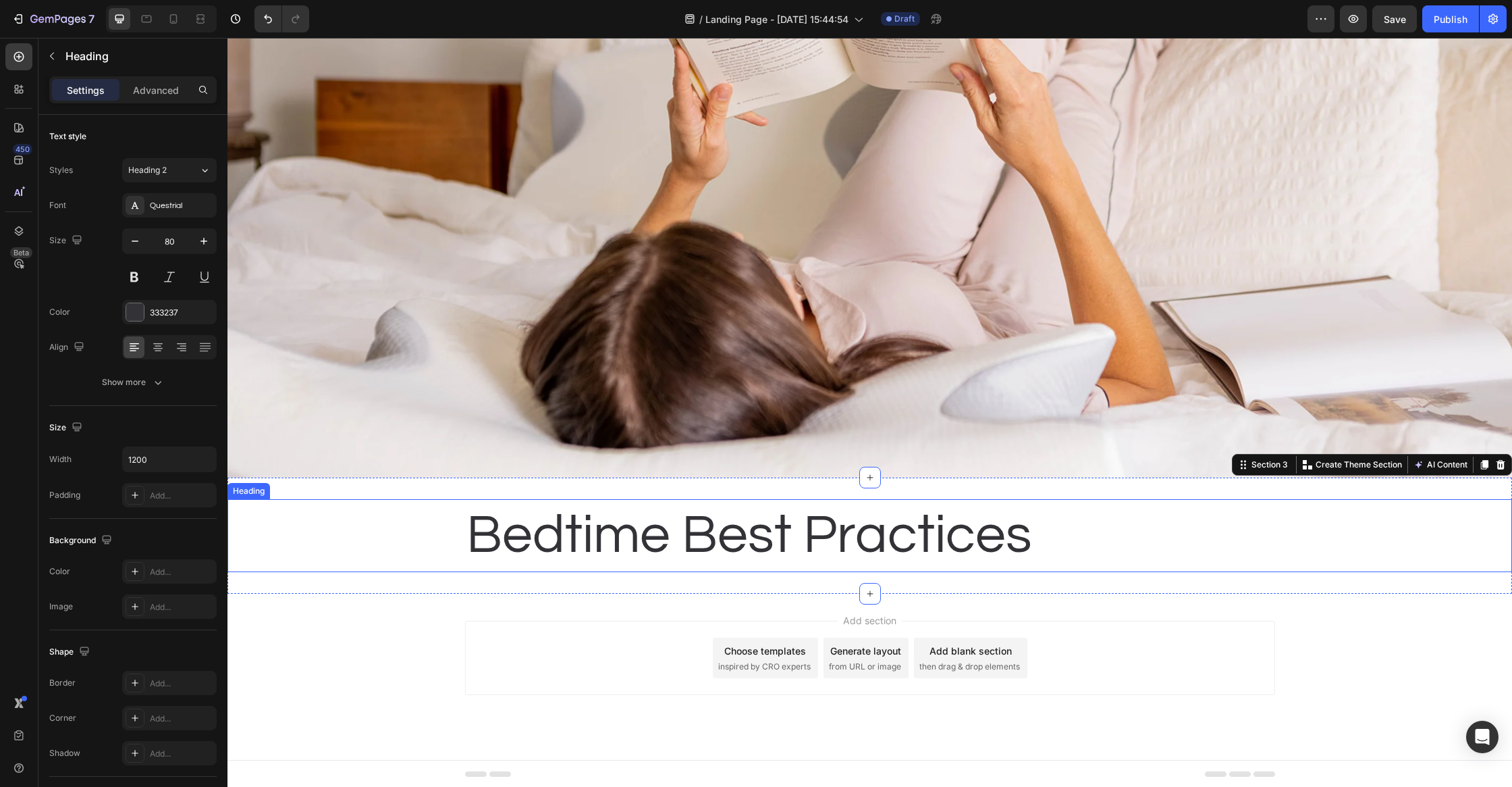
click at [1054, 540] on p "Bedtime Best Practices" at bounding box center [870, 536] width 807 height 70
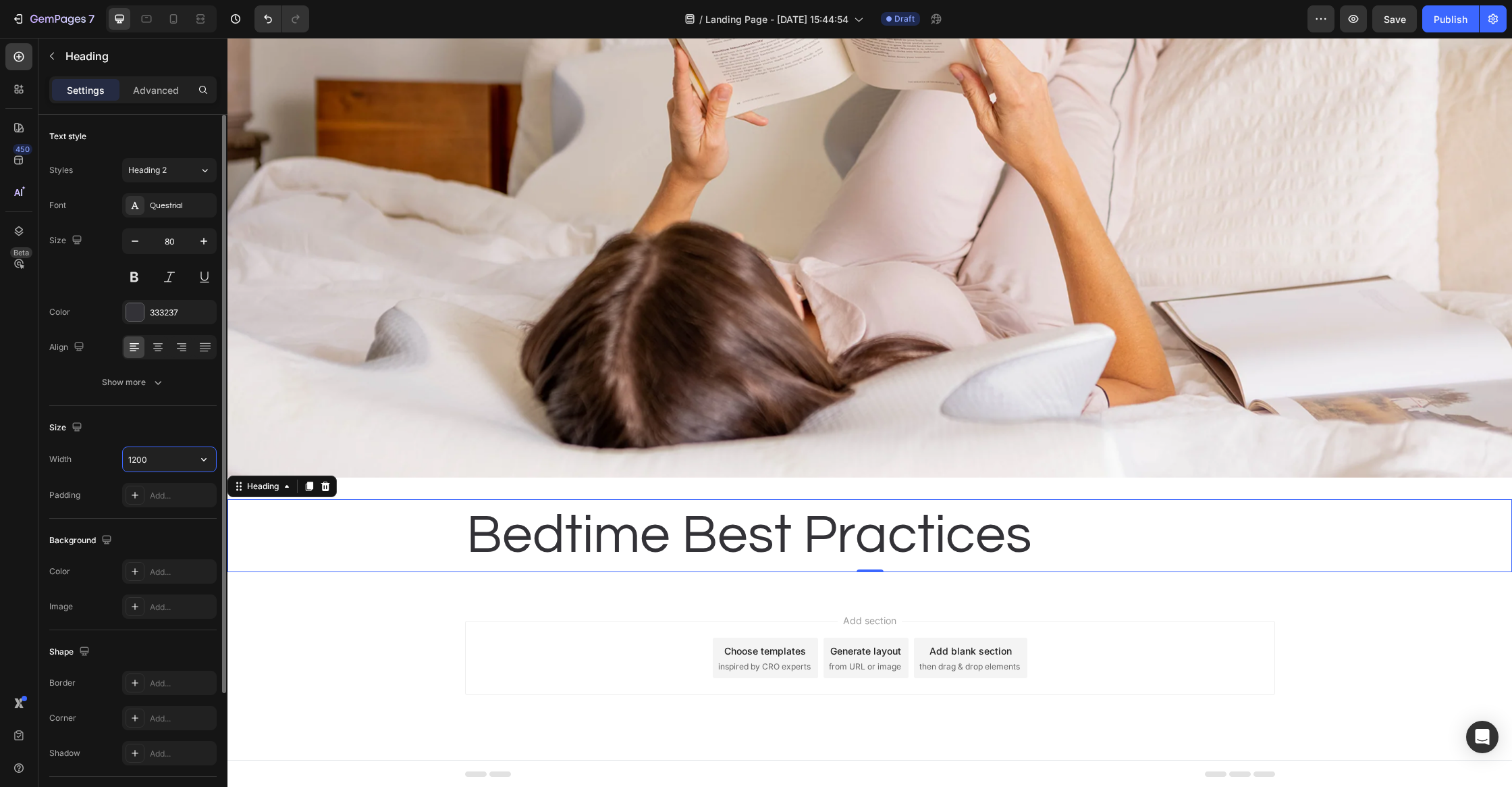
click at [164, 462] on input "1200" at bounding box center [169, 459] width 93 height 25
click at [200, 460] on icon "button" at bounding box center [204, 459] width 13 height 13
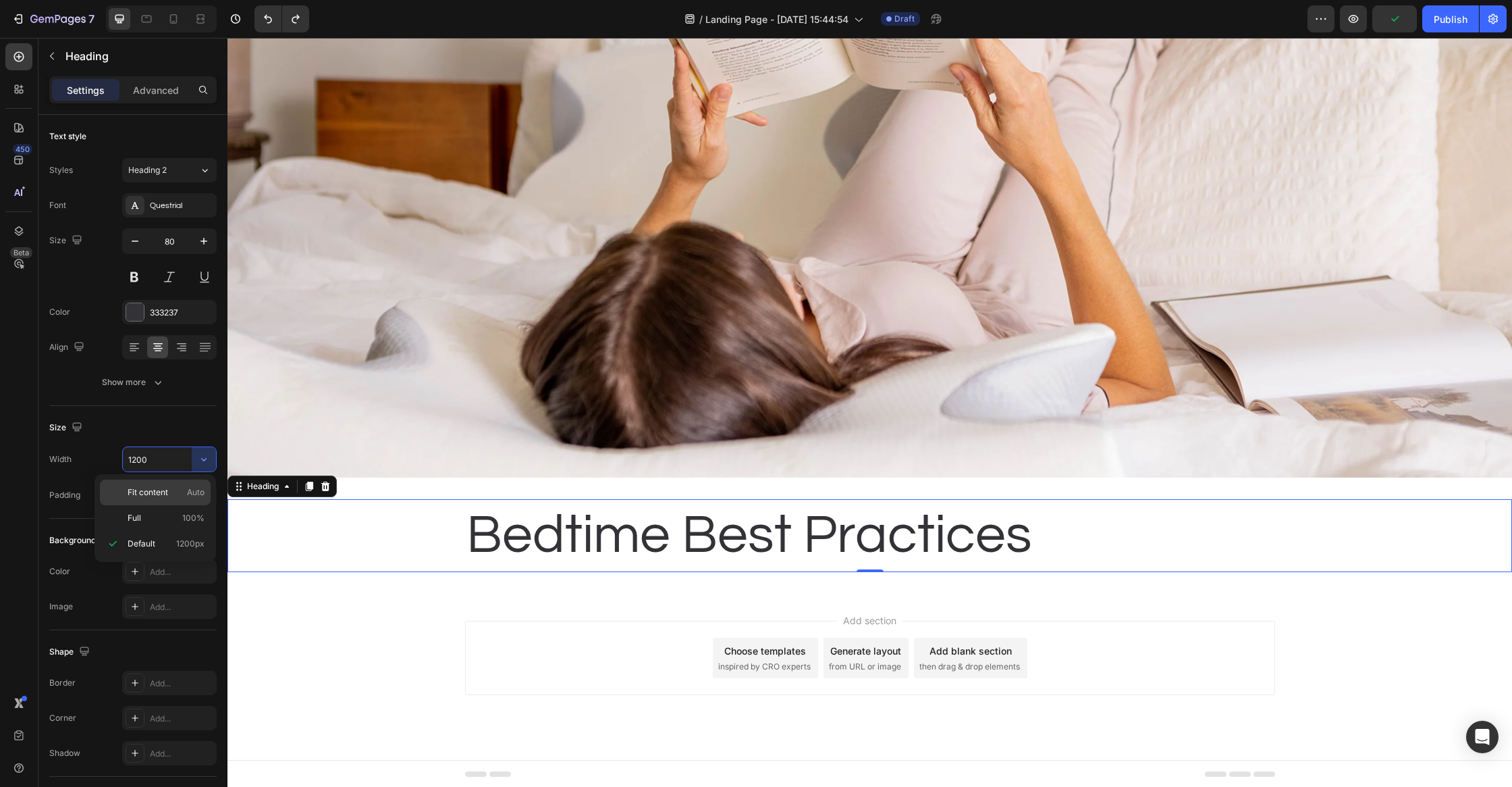
click at [187, 505] on div "Fit content Auto" at bounding box center [155, 518] width 111 height 25
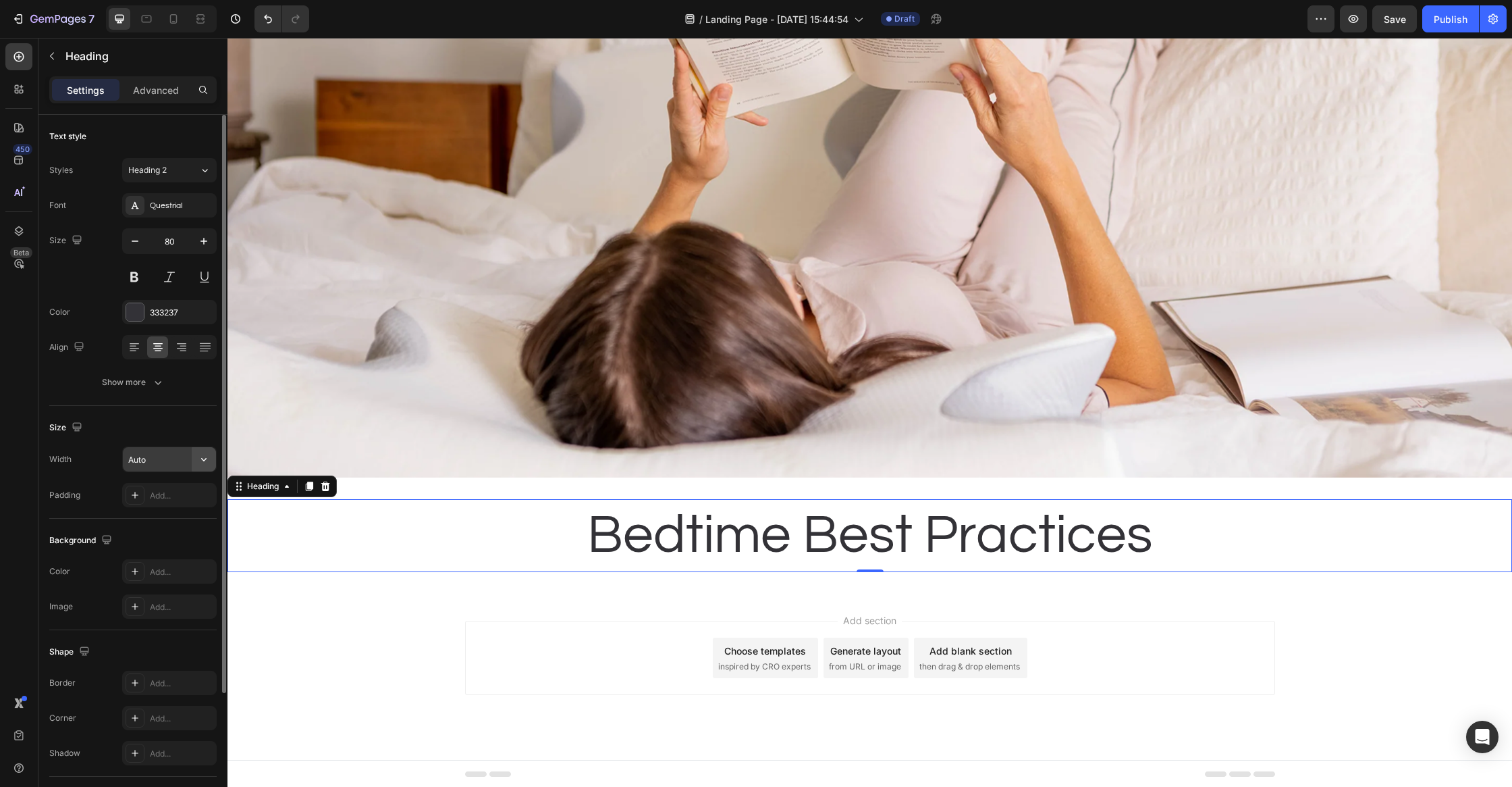
click at [197, 458] on icon "button" at bounding box center [204, 459] width 13 height 13
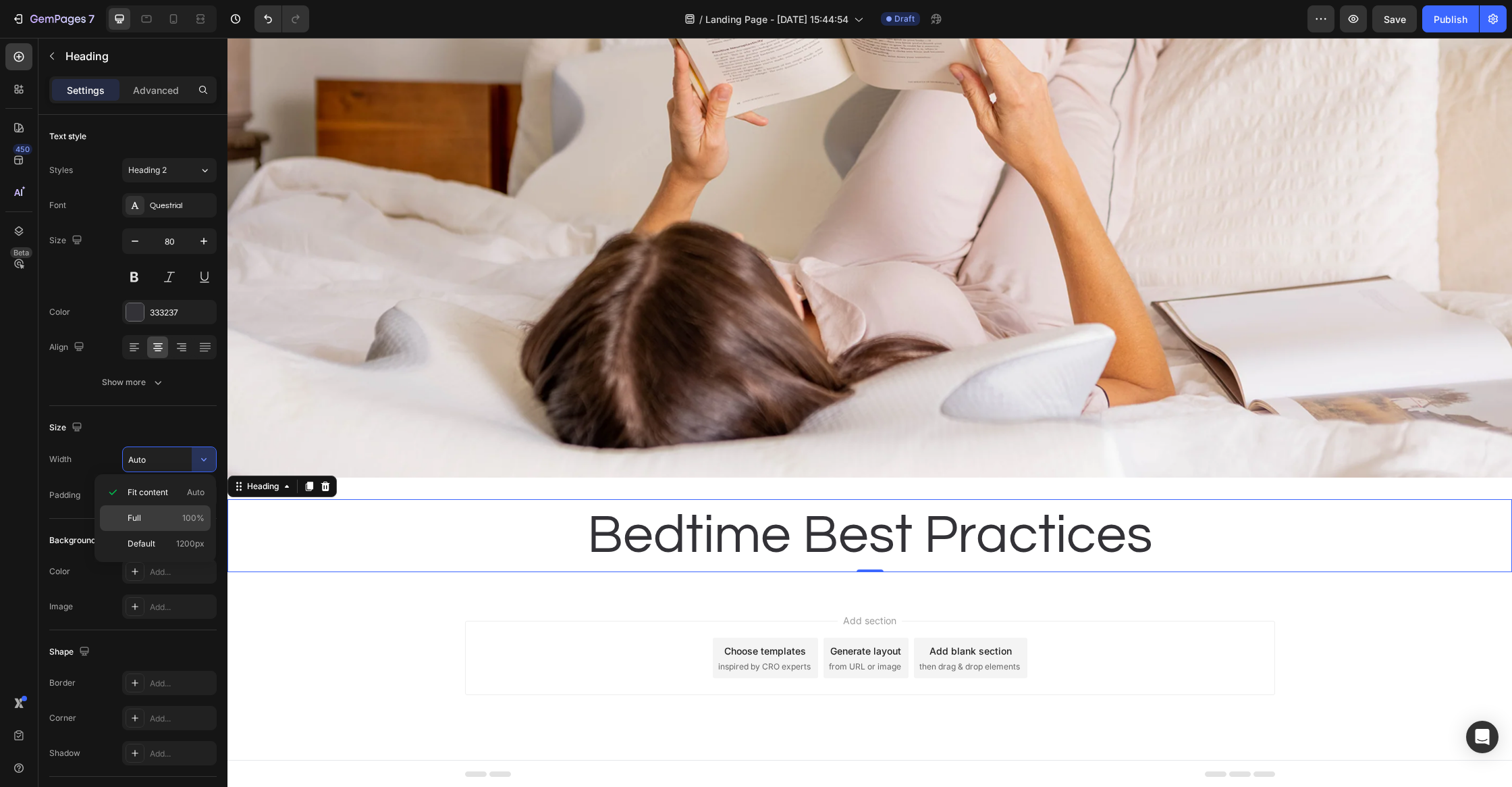
click at [169, 522] on p "Full 100%" at bounding box center [166, 518] width 77 height 12
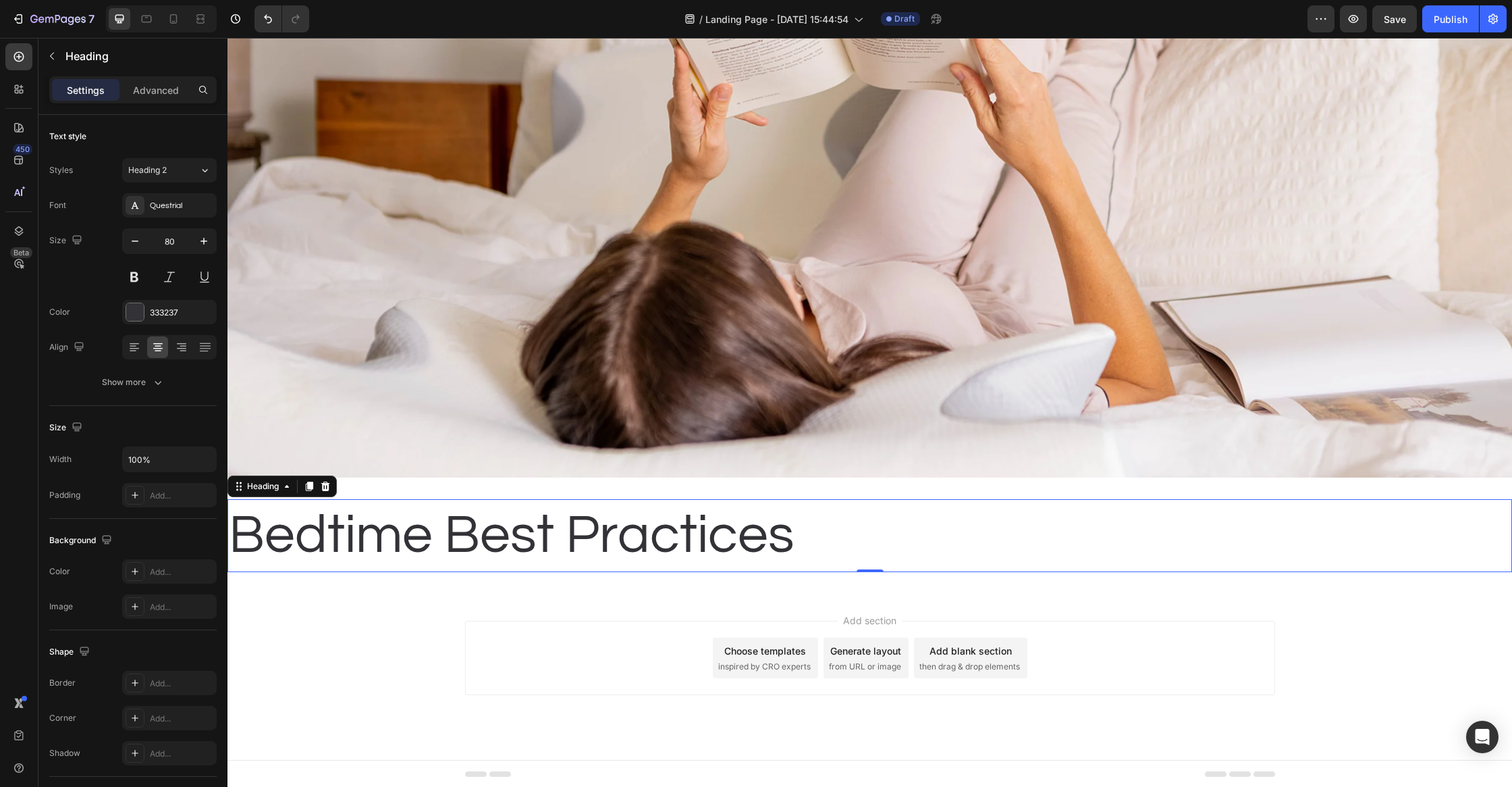
type input "Auto"
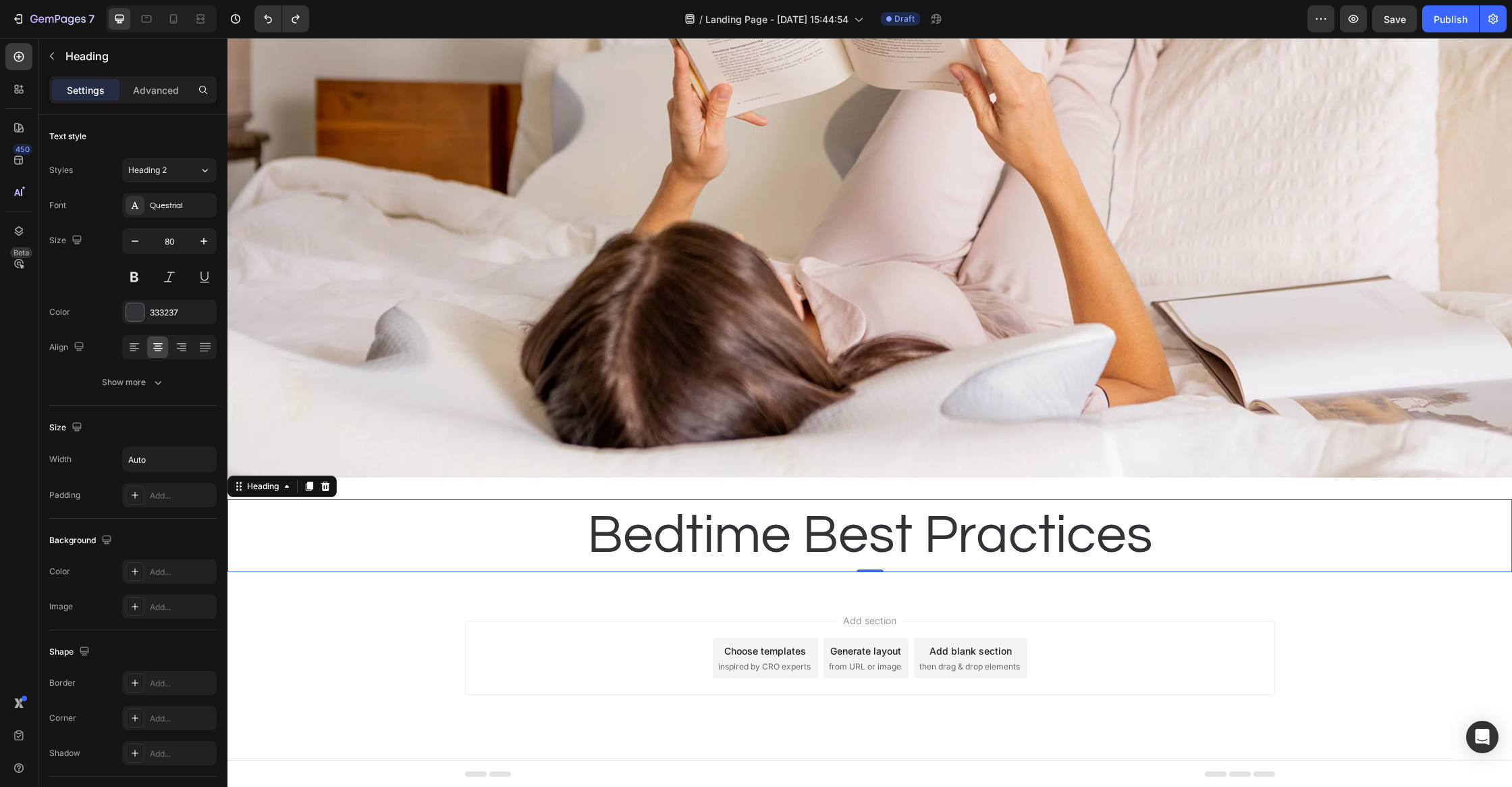
click at [452, 645] on div "Add section Choose templates inspired by CRO experts Generate layout from URL o…" at bounding box center [869, 676] width 1284 height 166
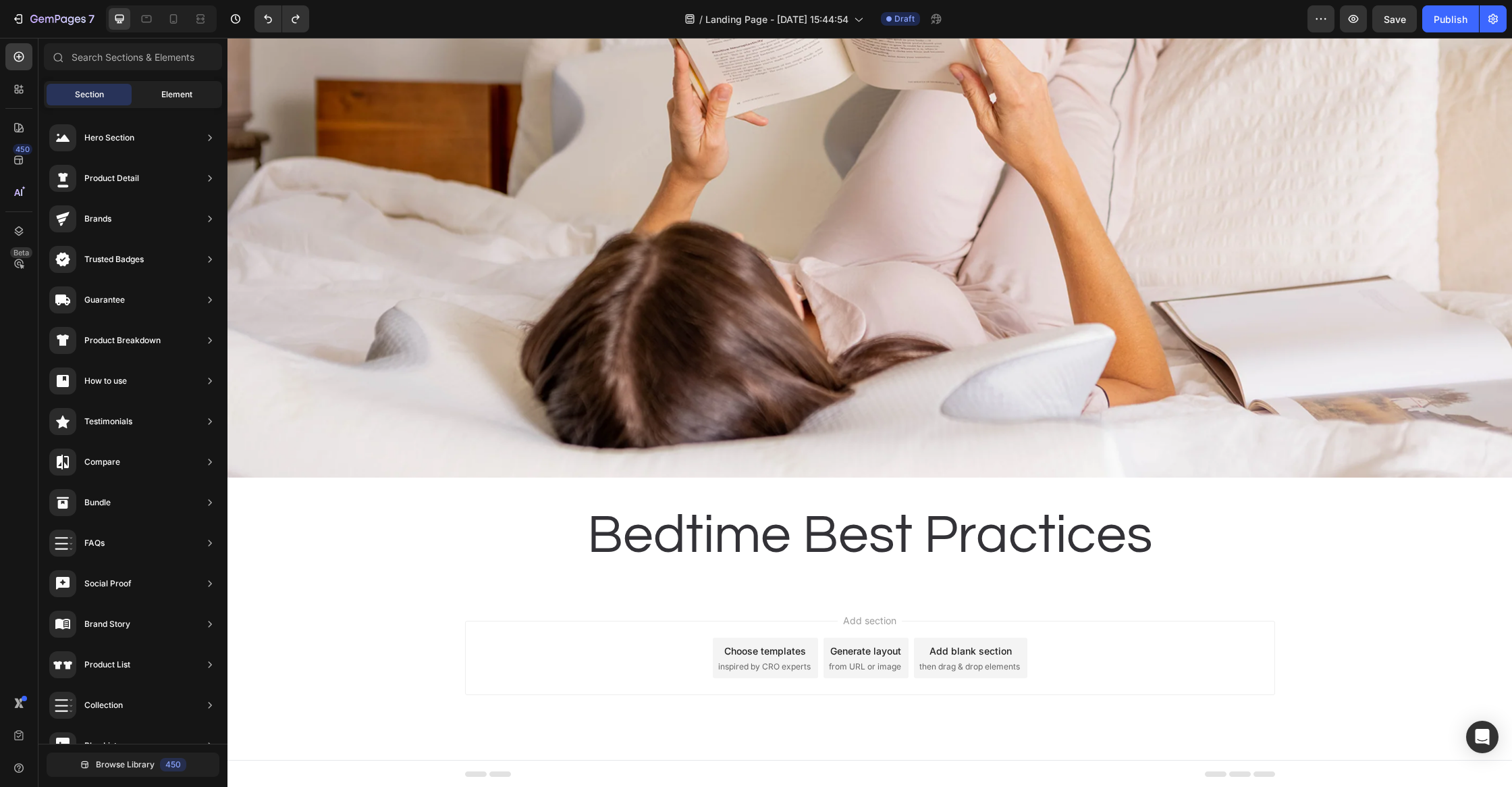
click at [171, 97] on span "Element" at bounding box center [177, 94] width 31 height 12
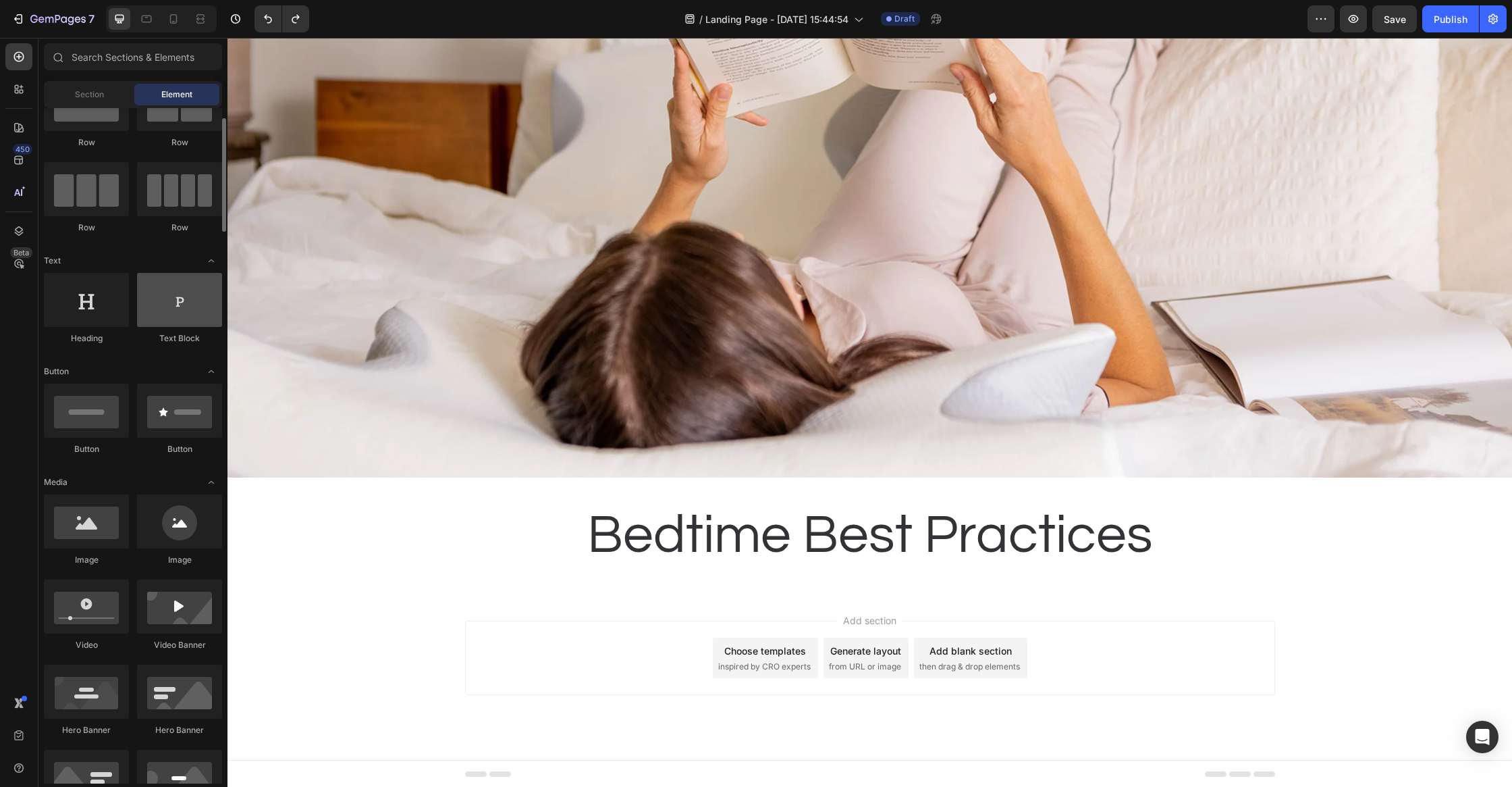
scroll to position [0, 0]
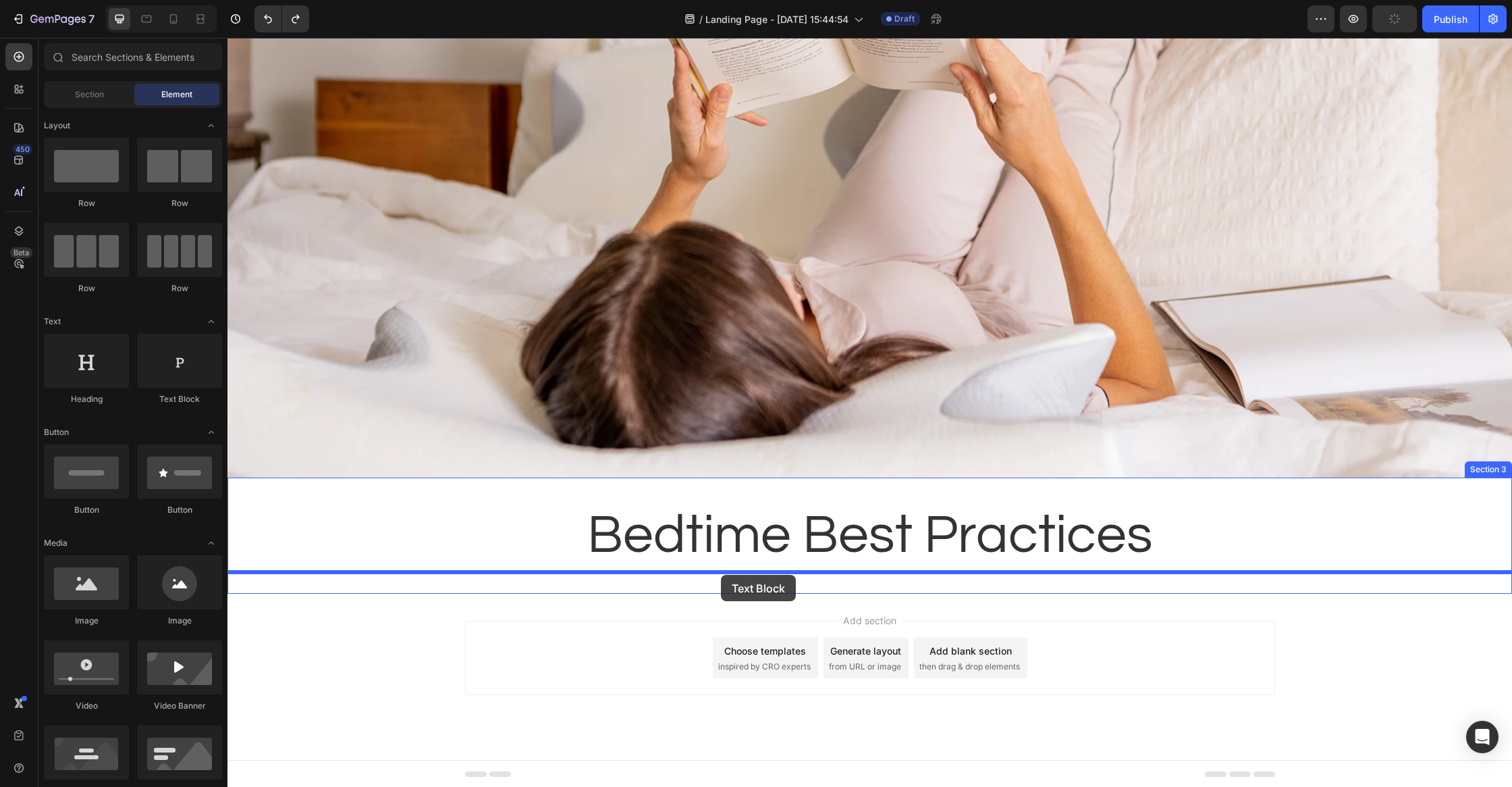
drag, startPoint x: 402, startPoint y: 418, endPoint x: 722, endPoint y: 574, distance: 356.0
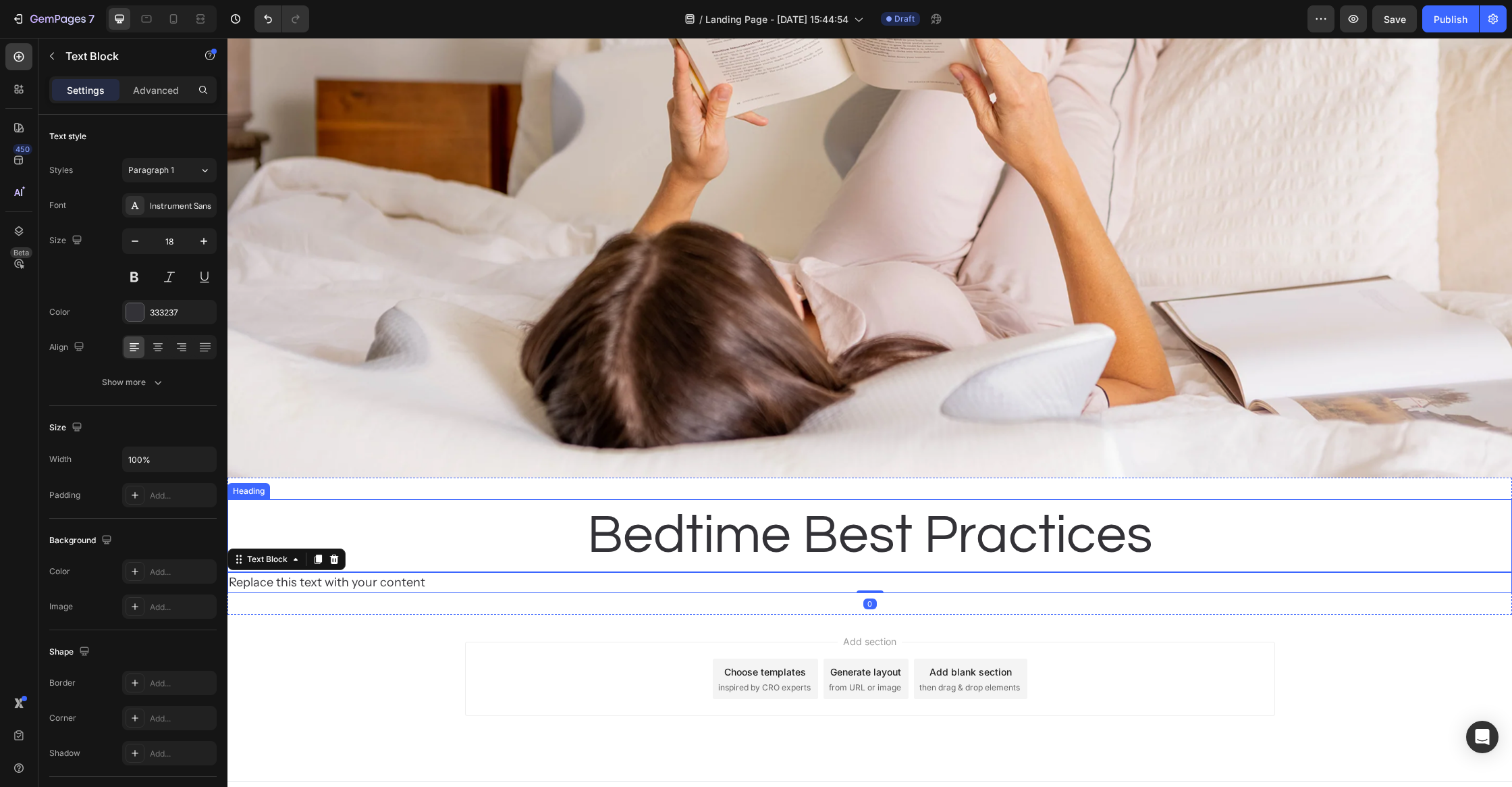
click at [646, 524] on p "Bedtime Best Practices" at bounding box center [869, 536] width 566 height 70
click at [575, 587] on div "Replace this text with your content" at bounding box center [869, 583] width 1284 height 21
click at [676, 545] on p "Bedtime Best Practices" at bounding box center [869, 536] width 566 height 70
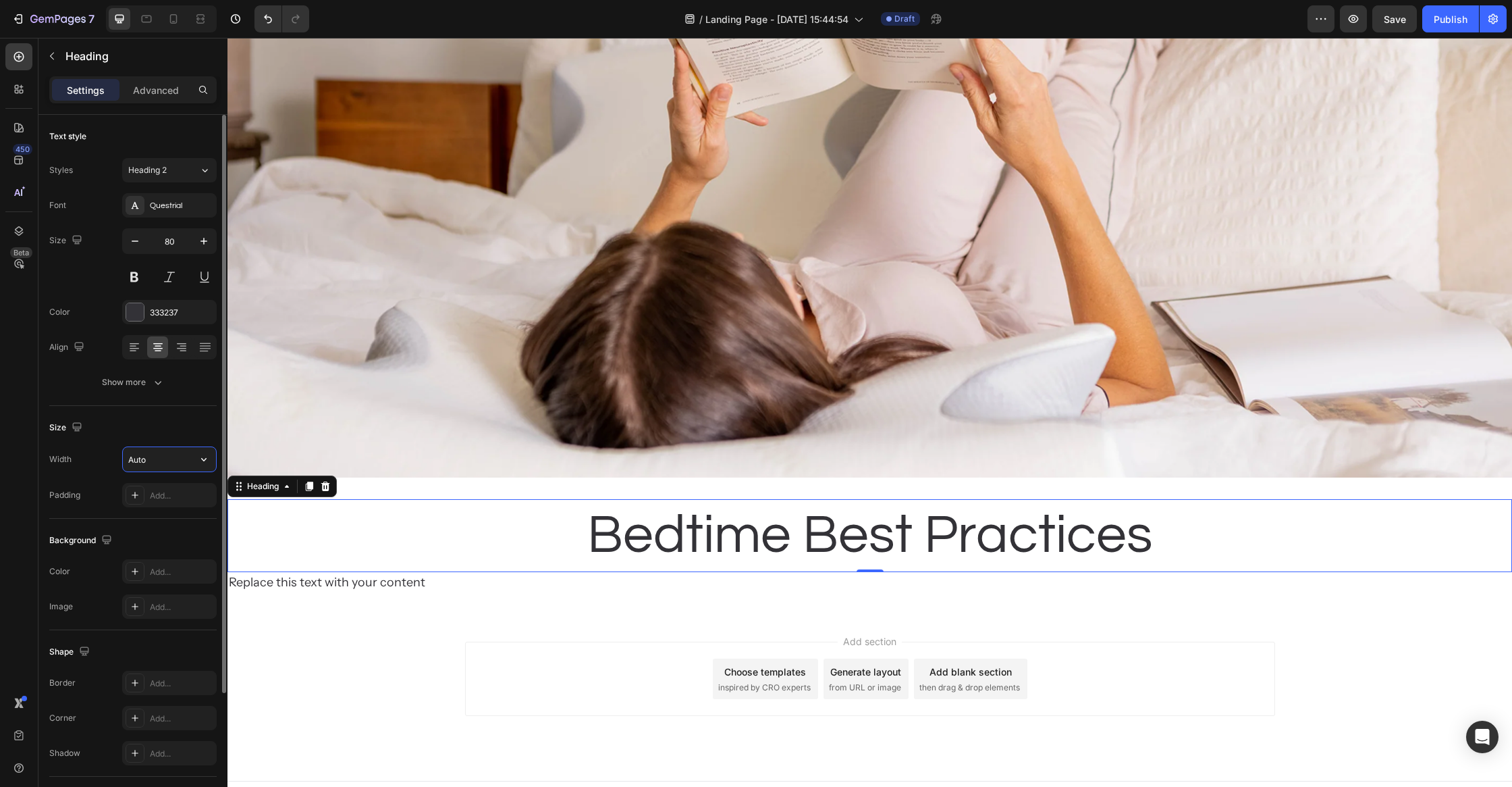
click at [174, 464] on input "Auto" at bounding box center [169, 459] width 93 height 25
click at [207, 457] on icon "button" at bounding box center [204, 459] width 13 height 13
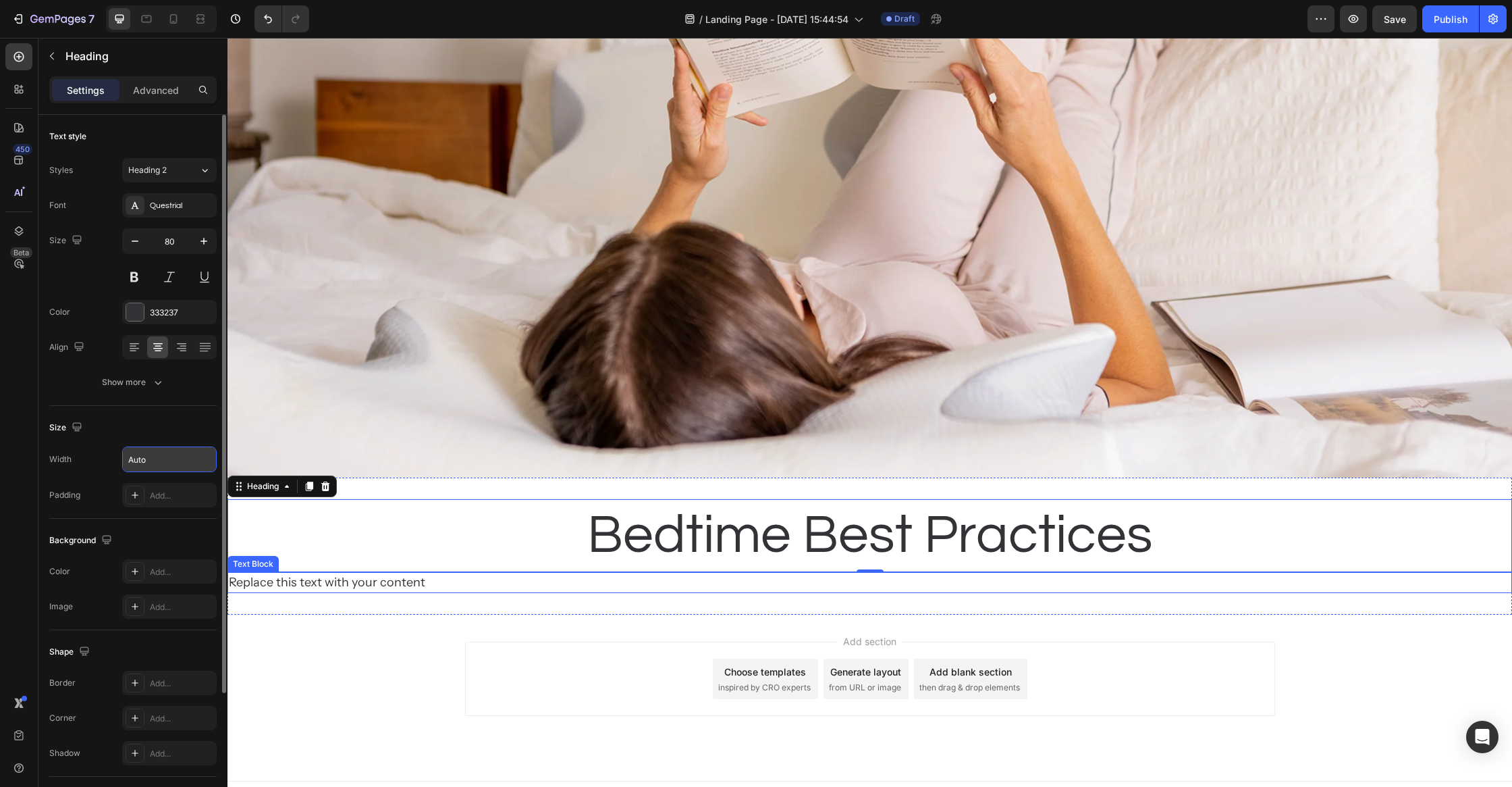
click at [377, 578] on div "Replace this text with your content" at bounding box center [869, 583] width 1284 height 21
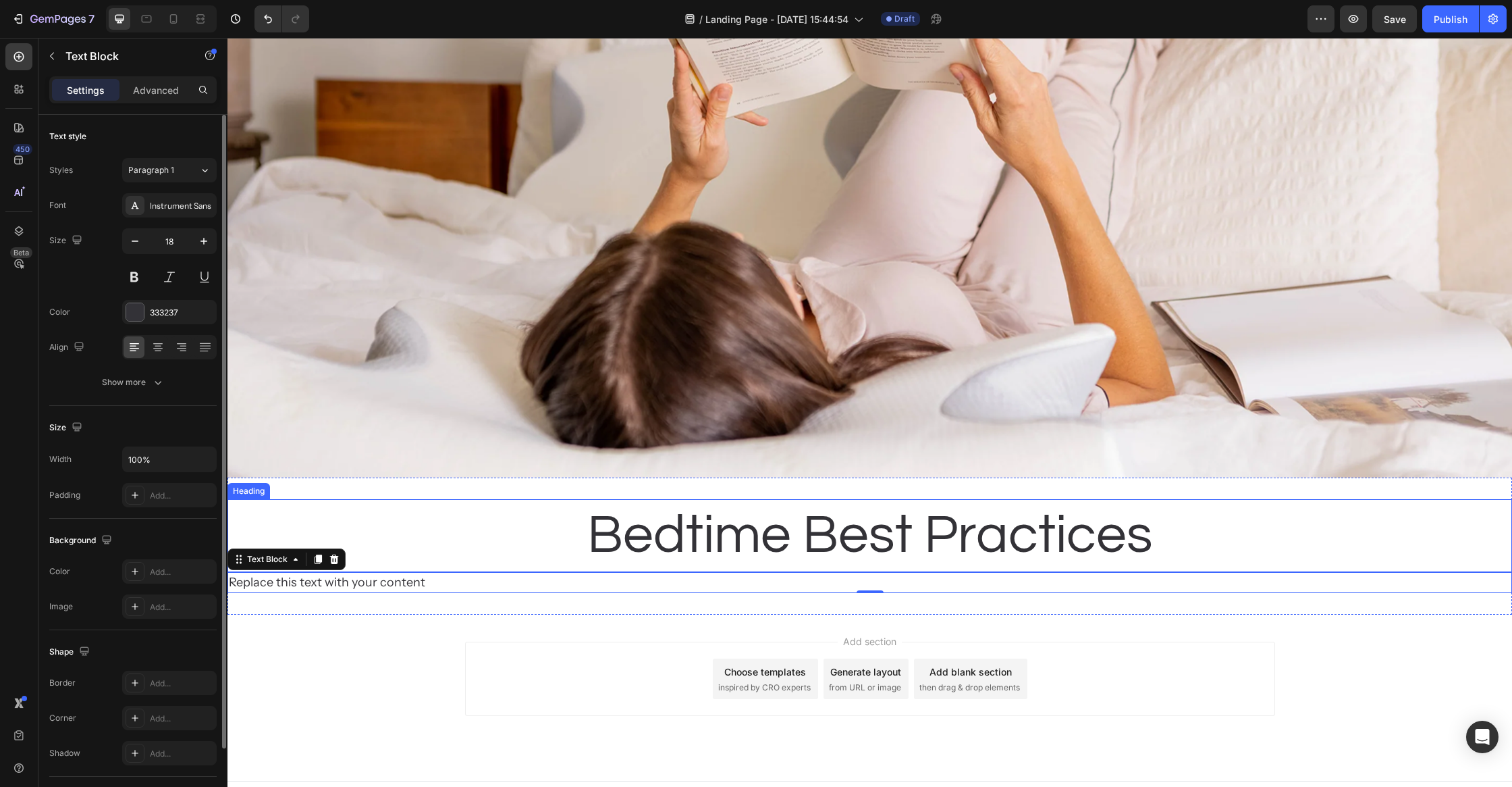
click at [487, 568] on div "Bedtime Best Practices" at bounding box center [869, 535] width 1284 height 73
click at [481, 581] on div "Replace this text with your content" at bounding box center [869, 583] width 1284 height 21
click at [341, 560] on div at bounding box center [334, 559] width 16 height 16
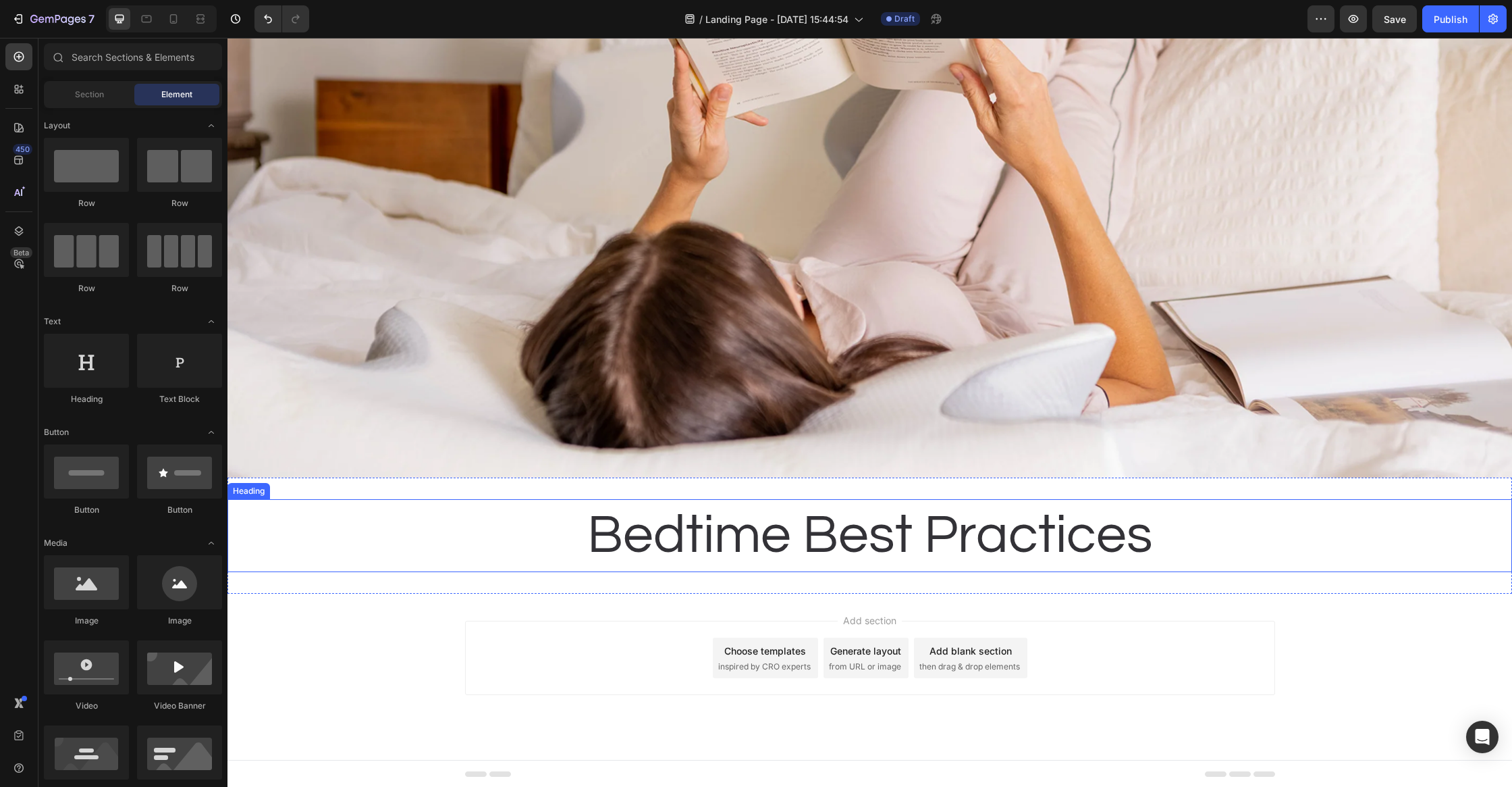
click at [619, 533] on p "Bedtime Best Practices" at bounding box center [869, 536] width 566 height 70
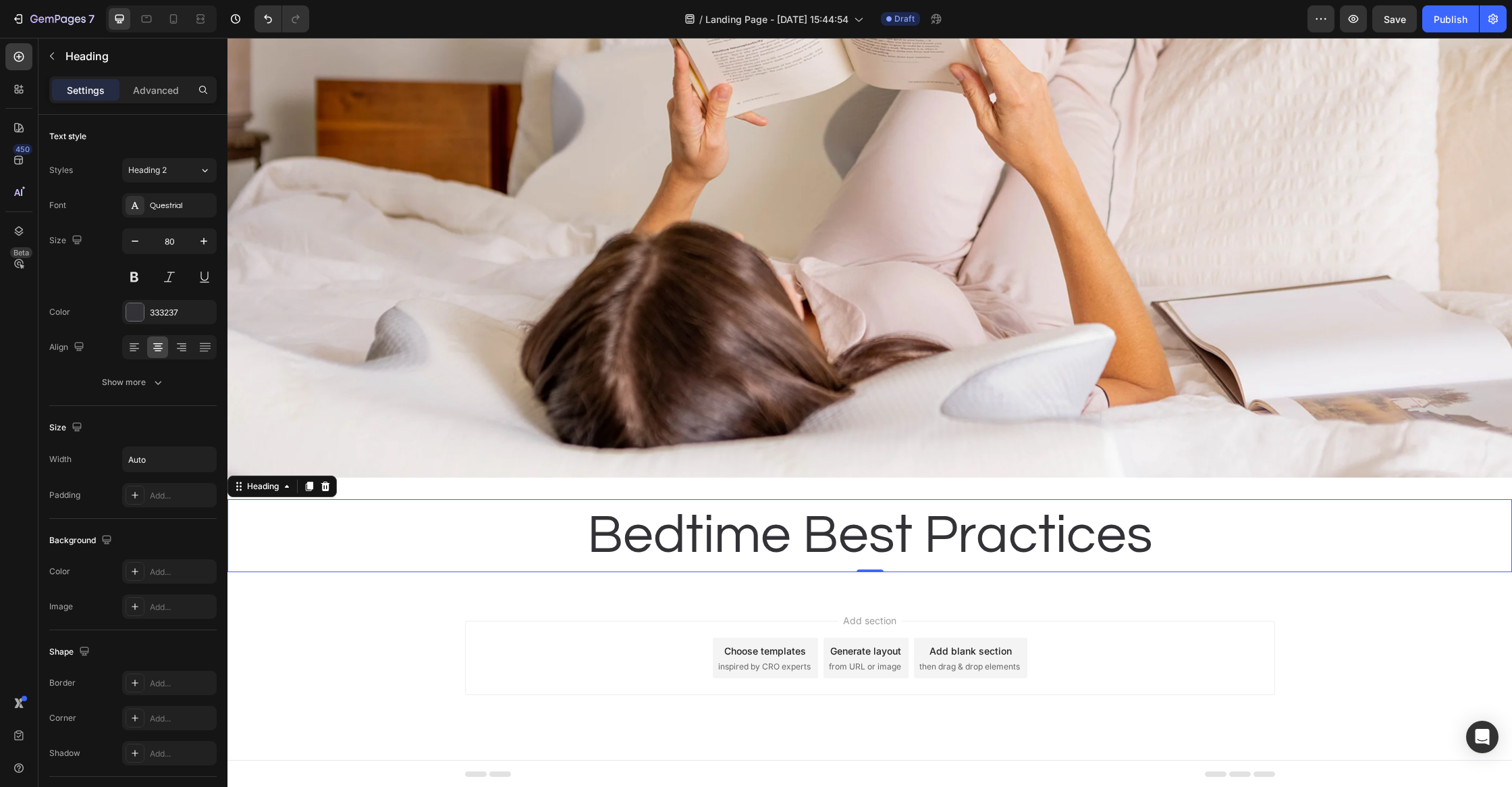
click at [305, 482] on icon at bounding box center [309, 486] width 11 height 11
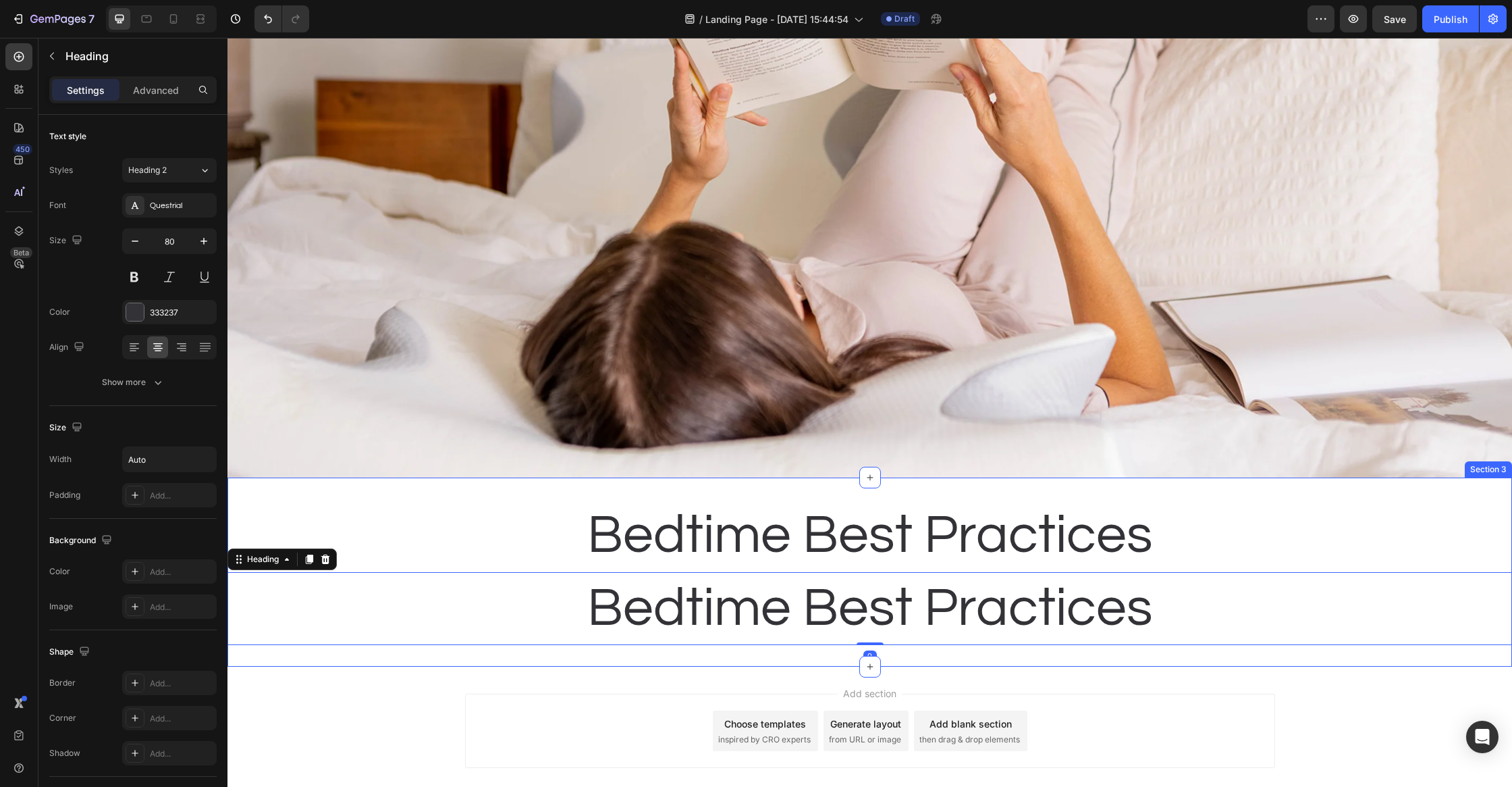
scroll to position [164, 0]
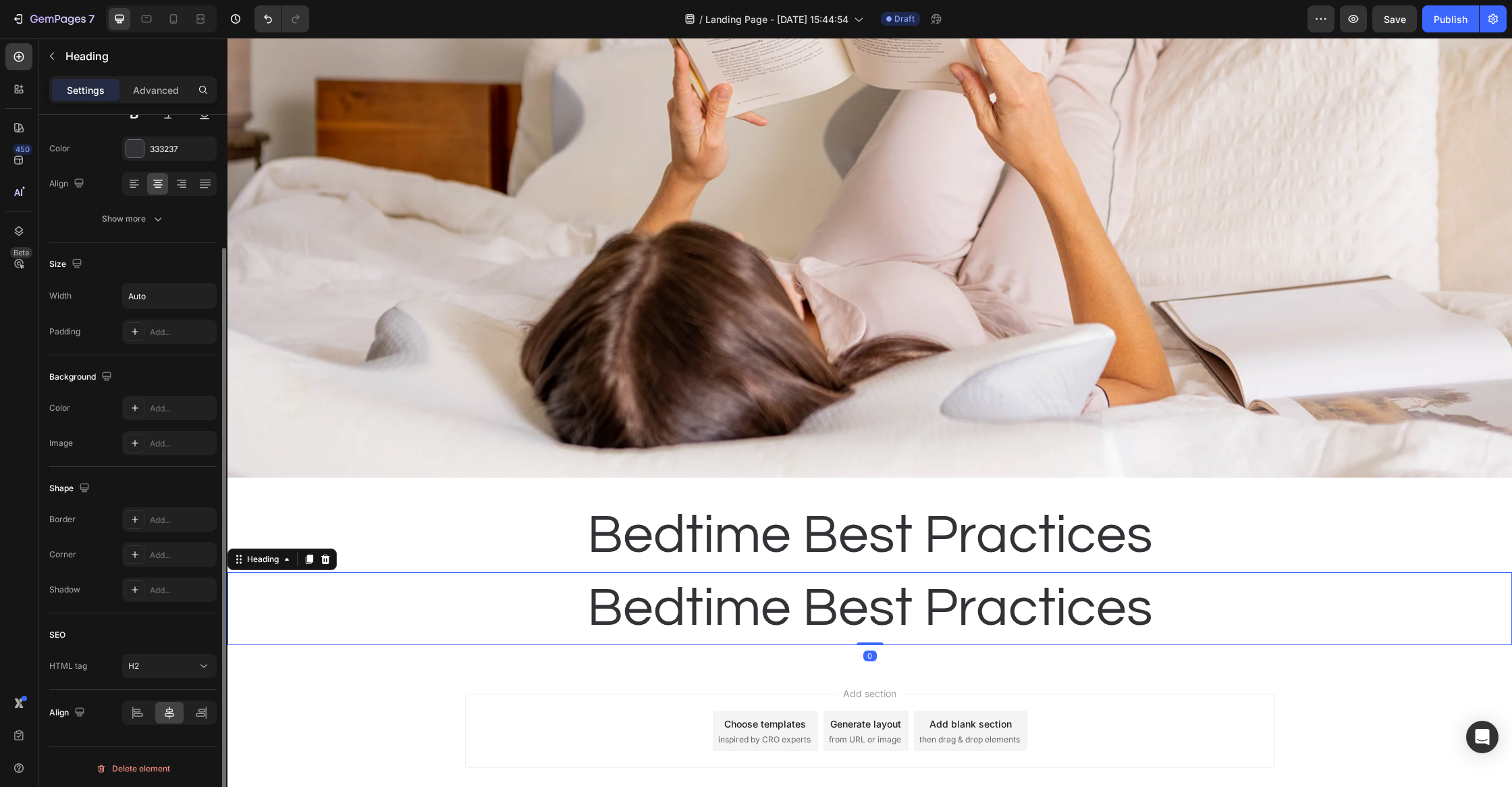
click at [683, 614] on h2 "Bedtime Best Practices" at bounding box center [870, 608] width 568 height 73
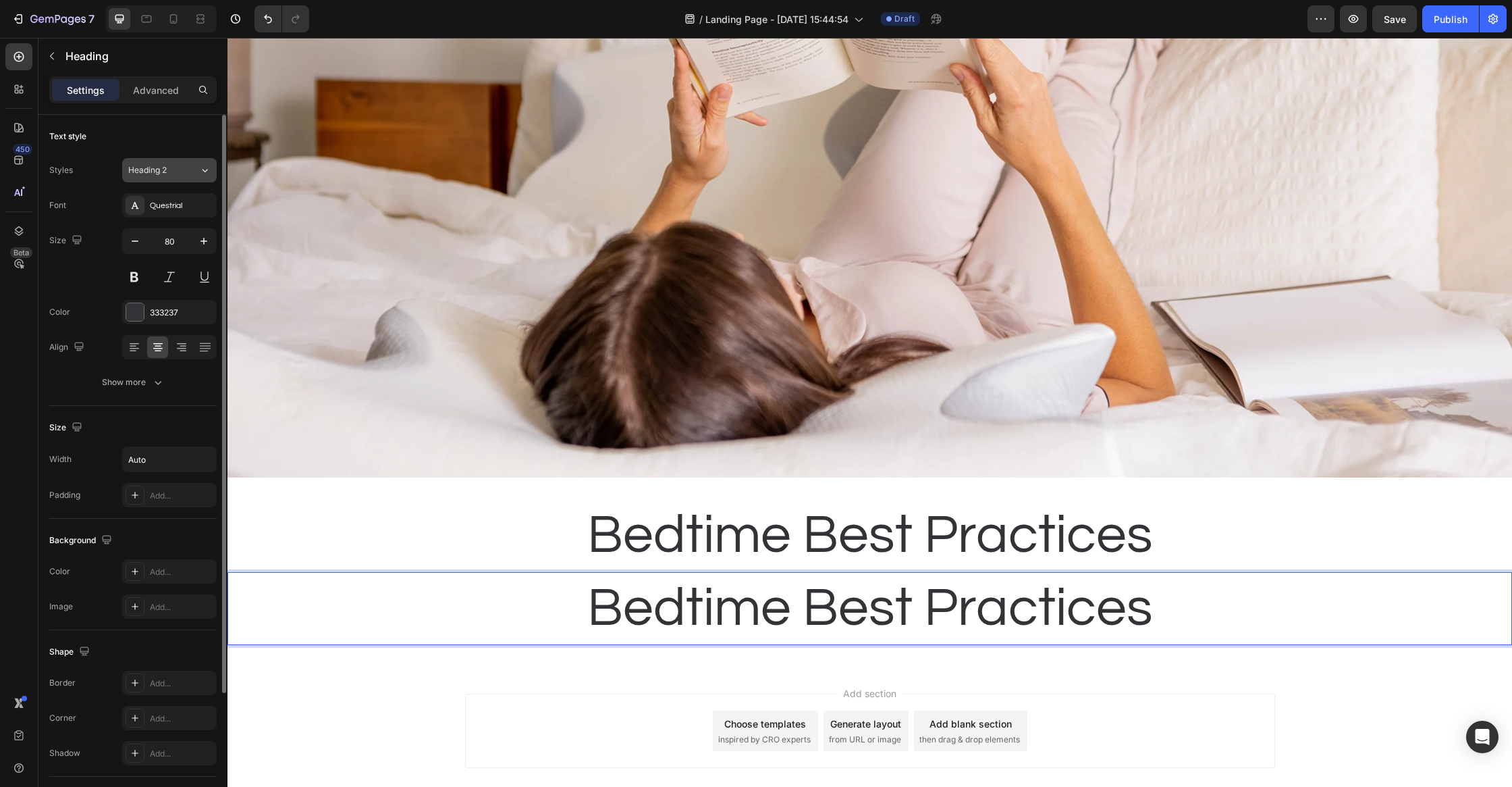
click at [183, 182] on div "Styles Heading 2 Font Questrial Size 80 Color 333237 Align Show more" at bounding box center [133, 276] width 168 height 237
click at [184, 179] on button "Heading 2" at bounding box center [169, 170] width 94 height 25
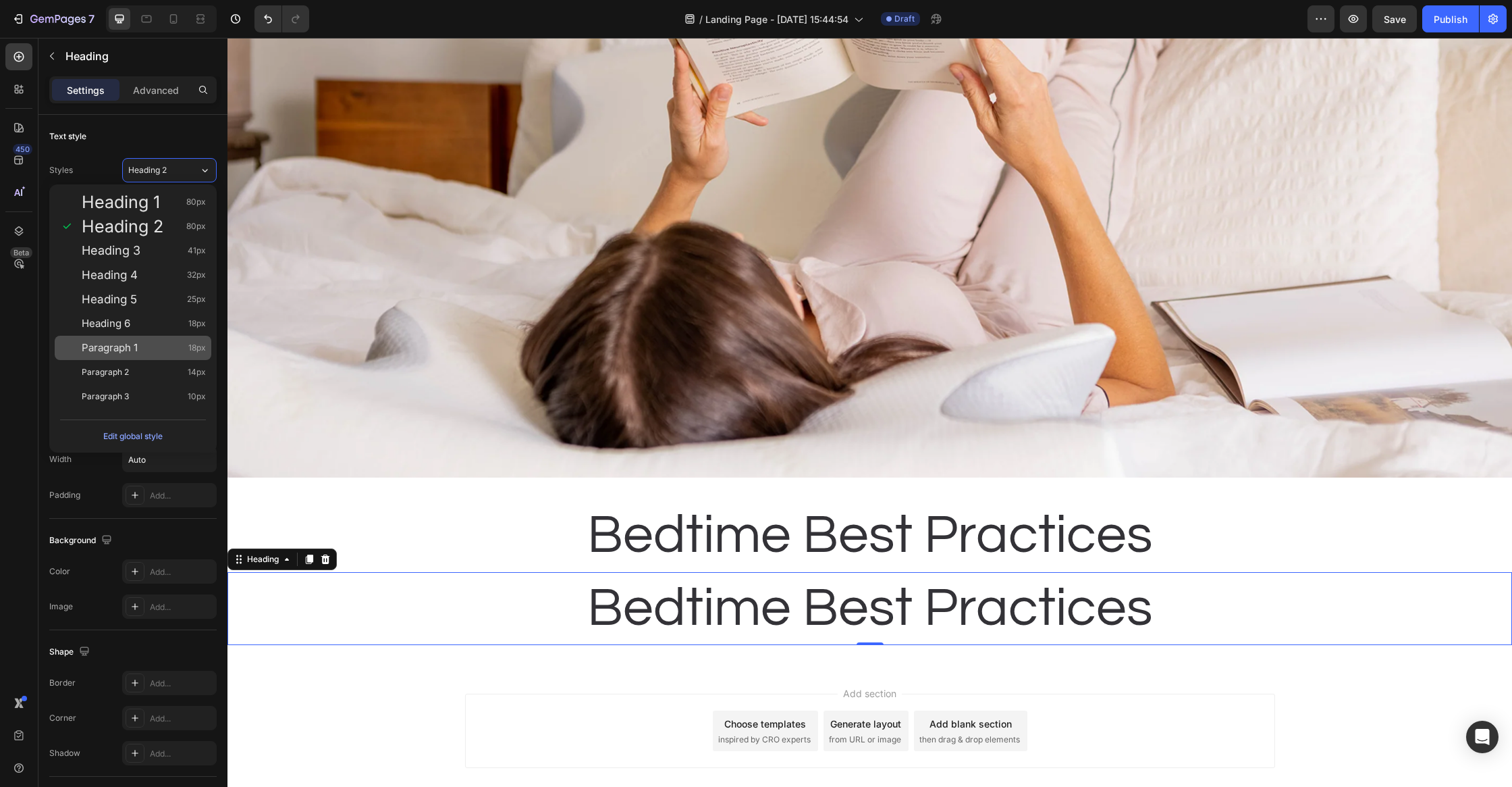
click at [168, 356] on div "Paragraph 1 18px" at bounding box center [133, 348] width 156 height 25
type input "18"
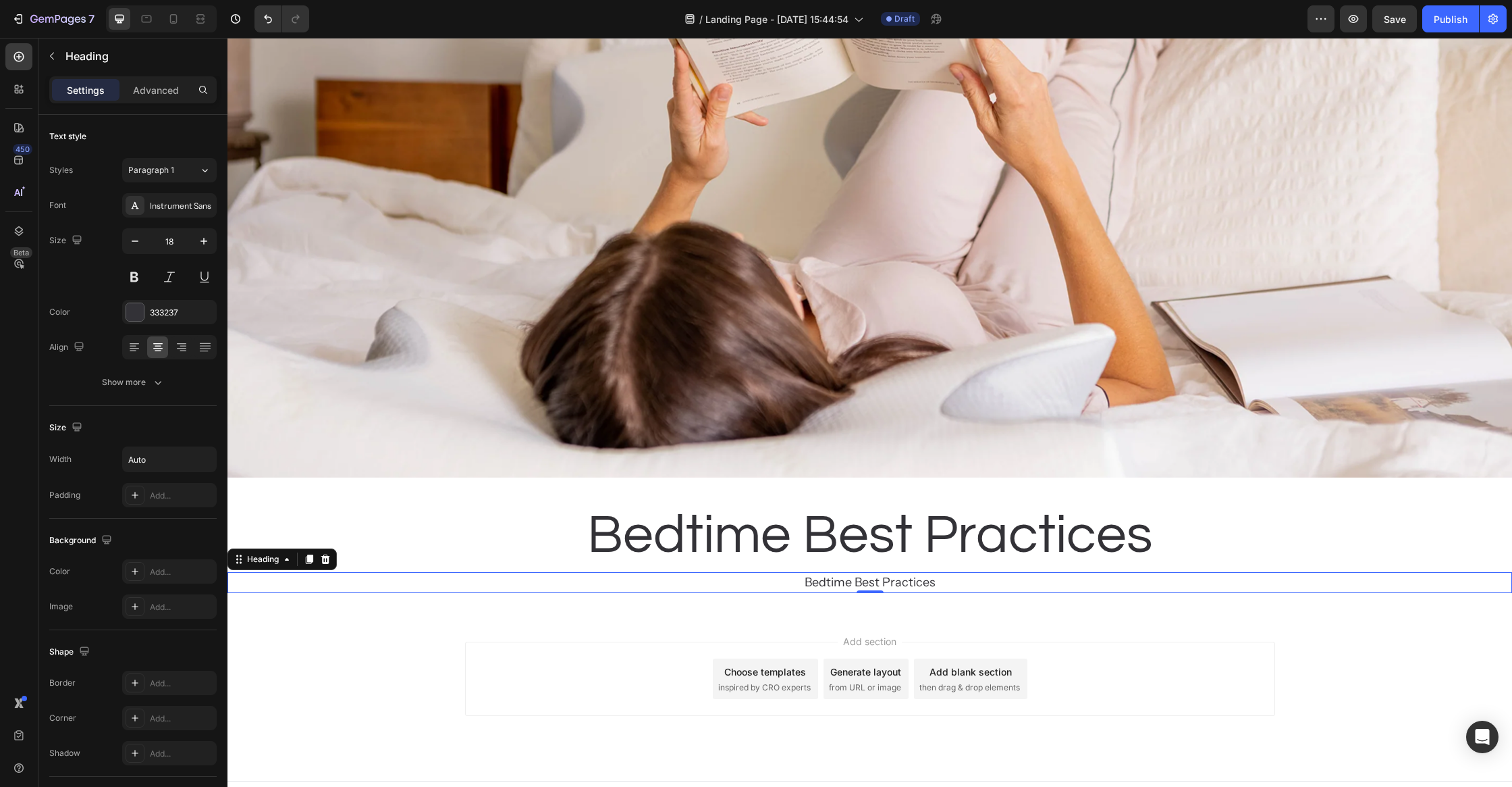
click at [582, 672] on div "Add section Choose templates inspired by CRO experts Generate layout from URL o…" at bounding box center [870, 678] width 810 height 75
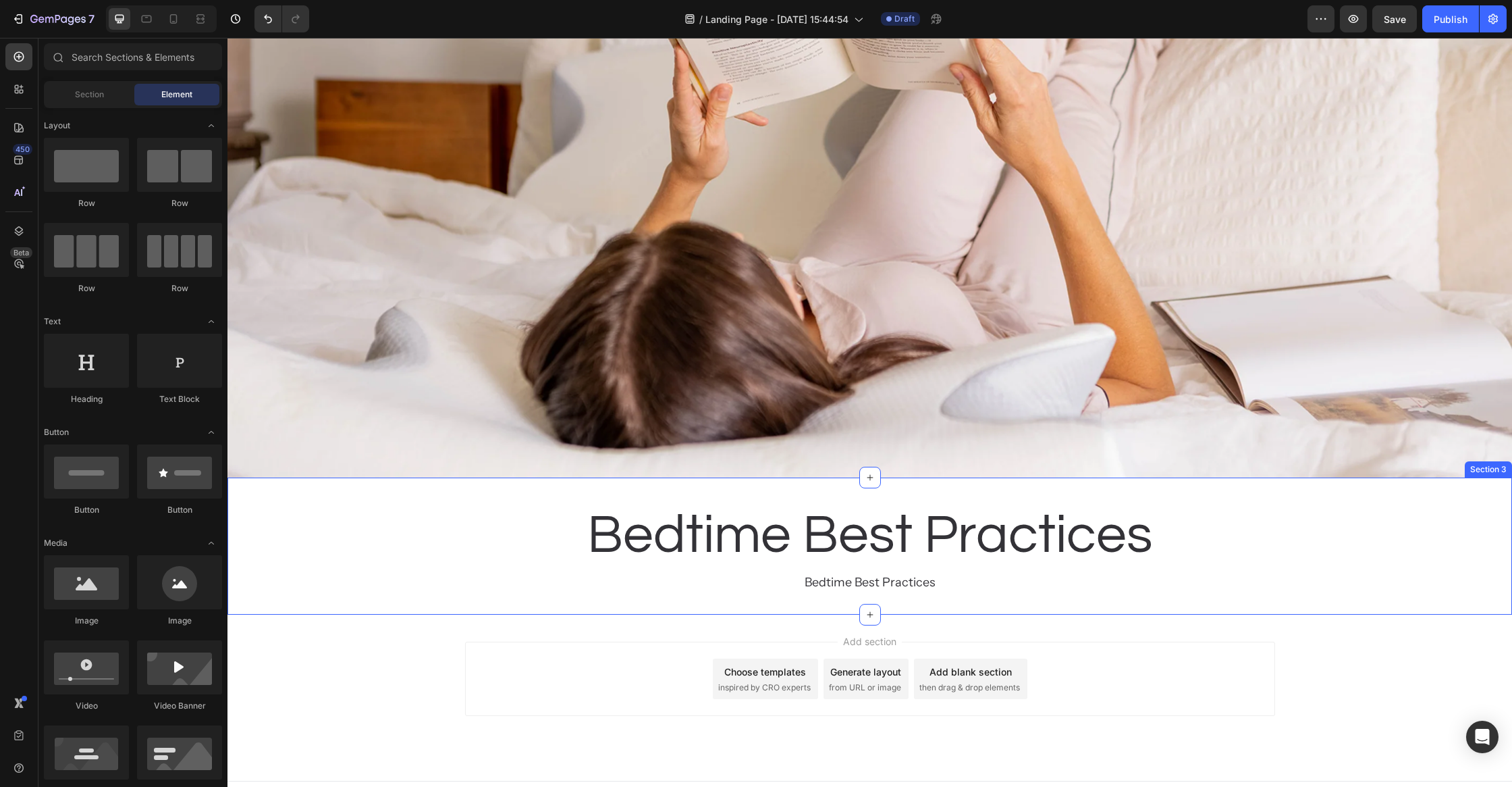
click at [846, 581] on p "Bedtime Best Practices" at bounding box center [870, 582] width 131 height 18
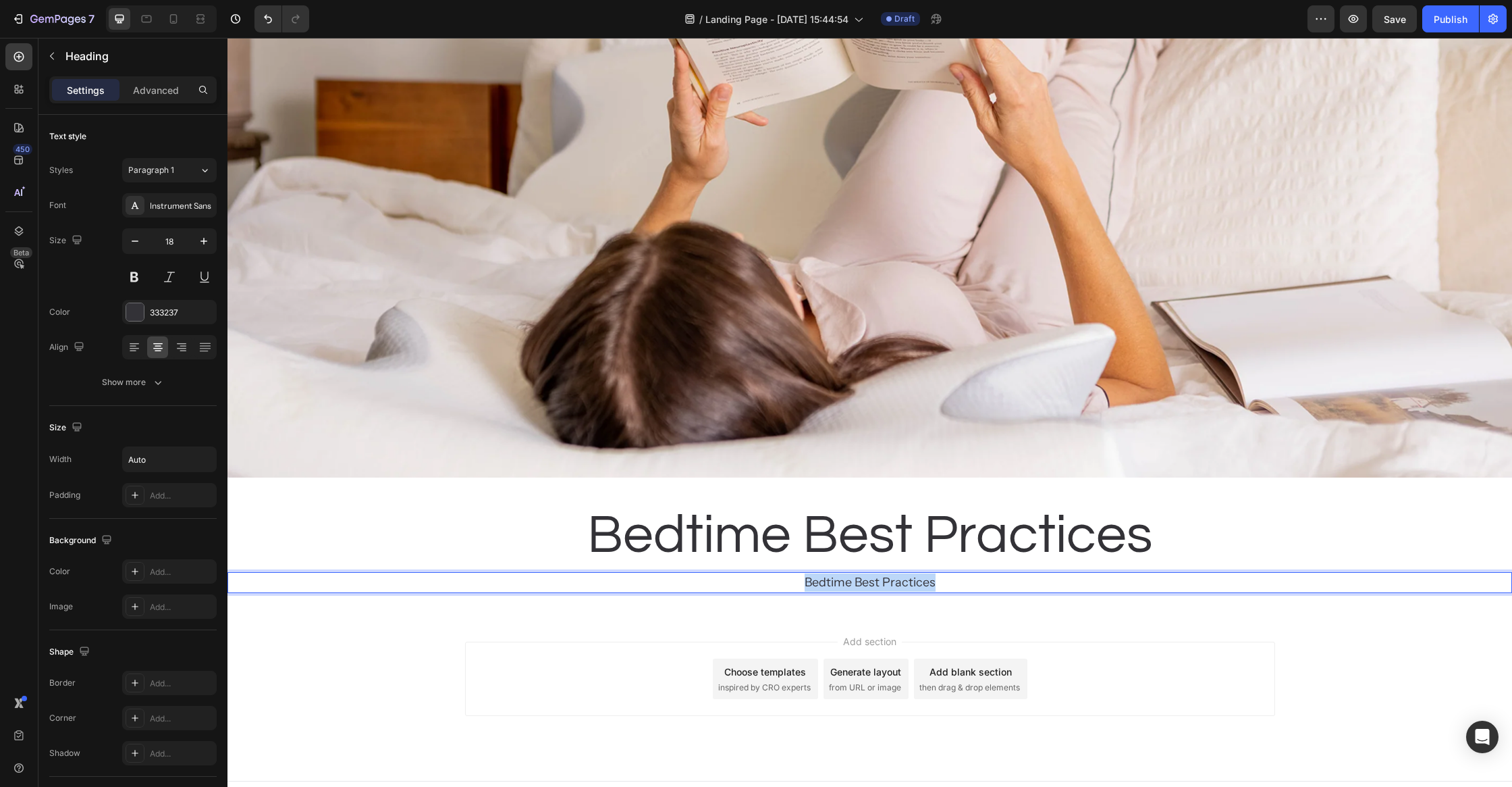
click at [846, 581] on p "Bedtime Best Practices" at bounding box center [870, 582] width 131 height 18
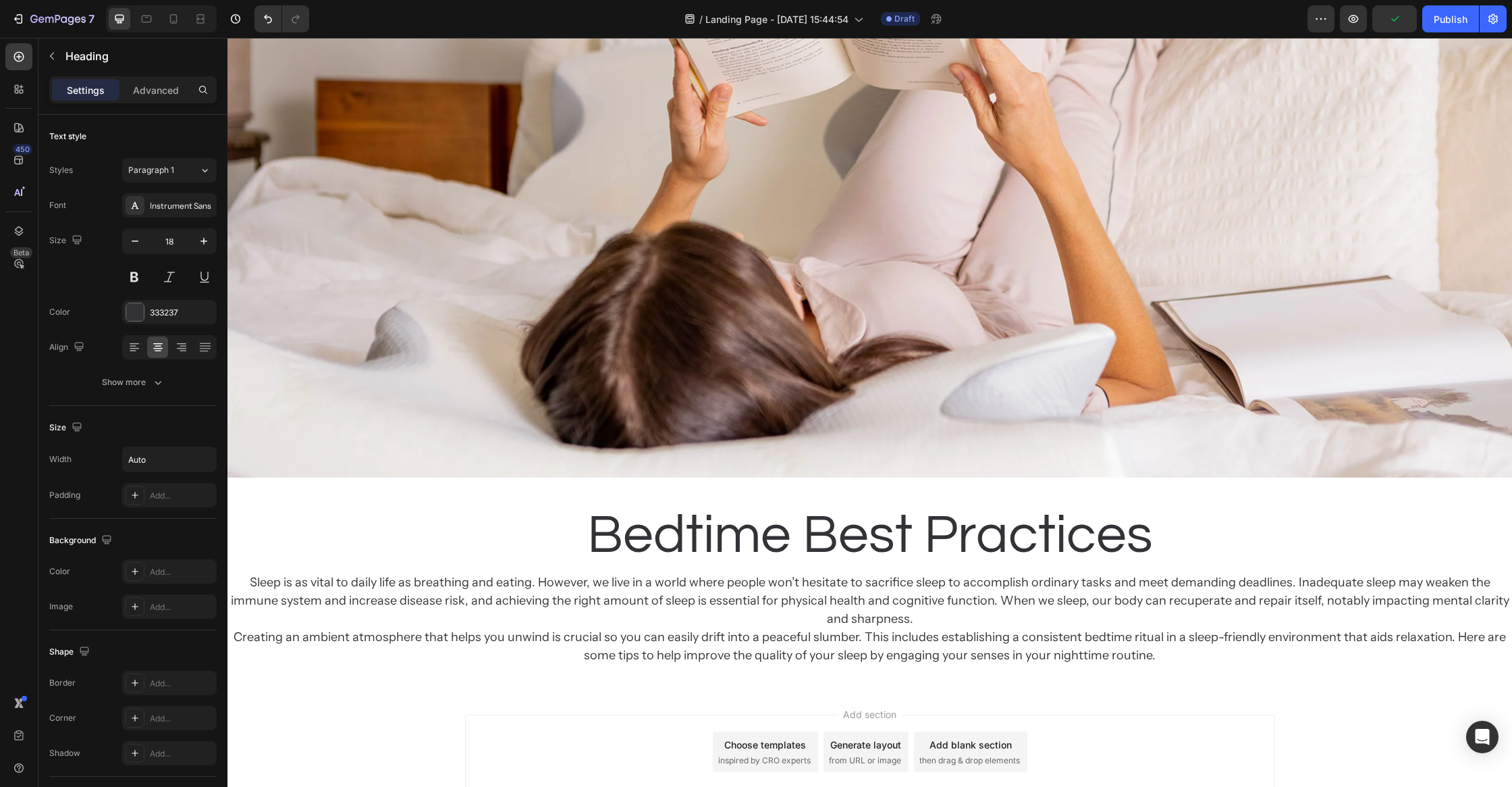
click at [521, 732] on div "Add section Choose templates inspired by CRO experts Generate layout from URL o…" at bounding box center [870, 752] width 810 height 75
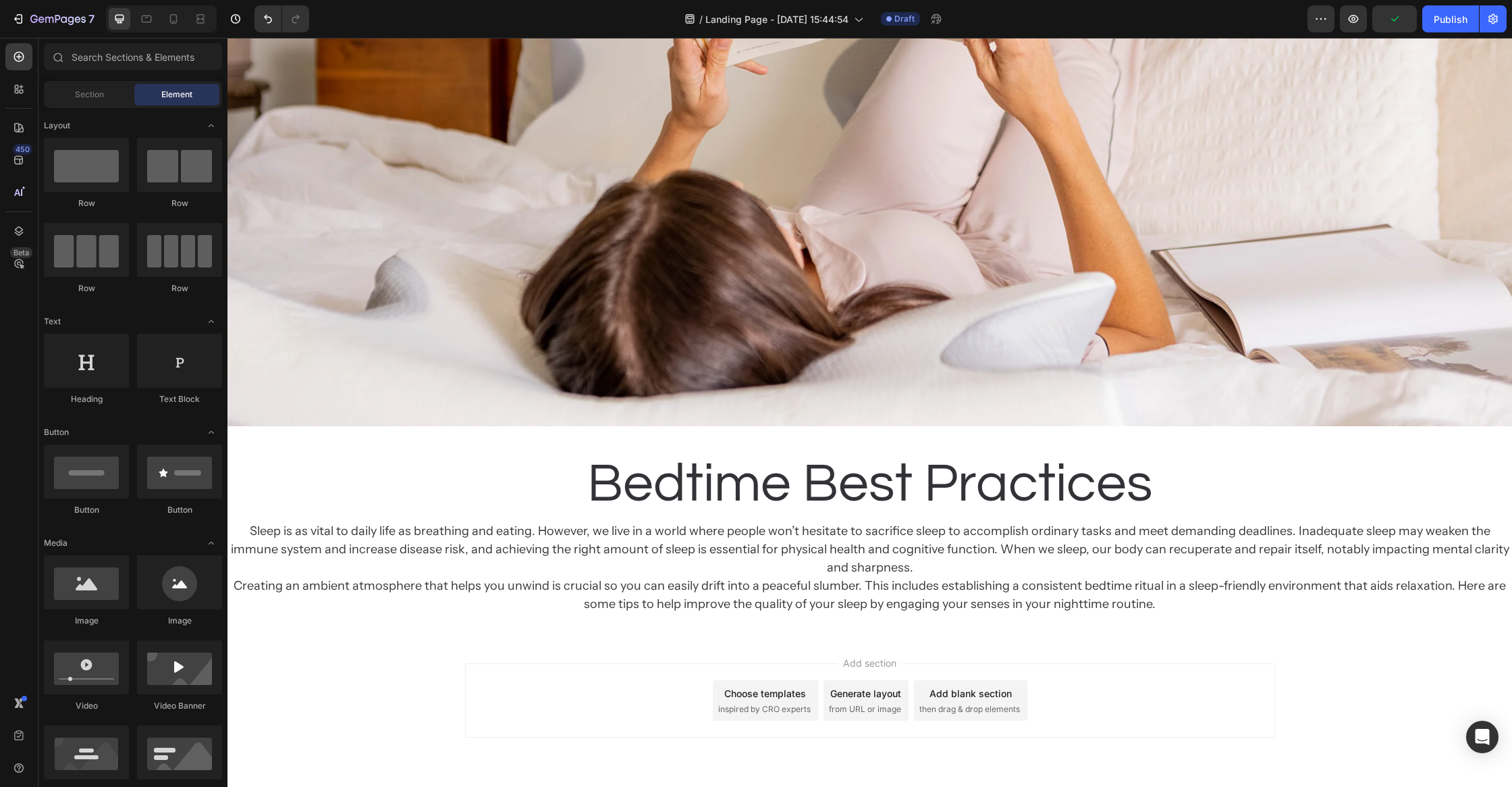
scroll to position [498, 0]
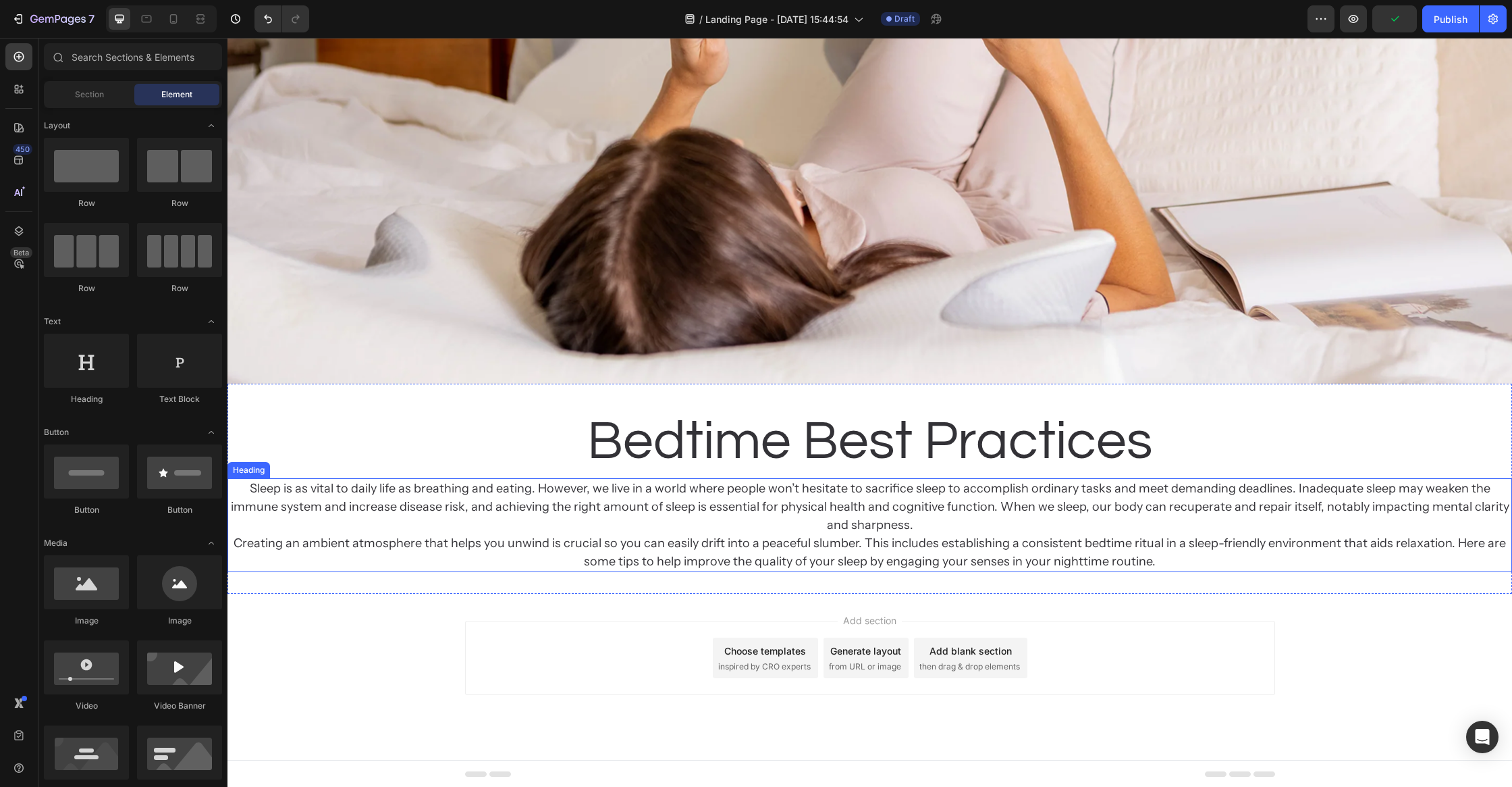
click at [591, 531] on p "Sleep is as vital to daily life as breathing and eating. However, we live in a …" at bounding box center [870, 525] width 1282 height 91
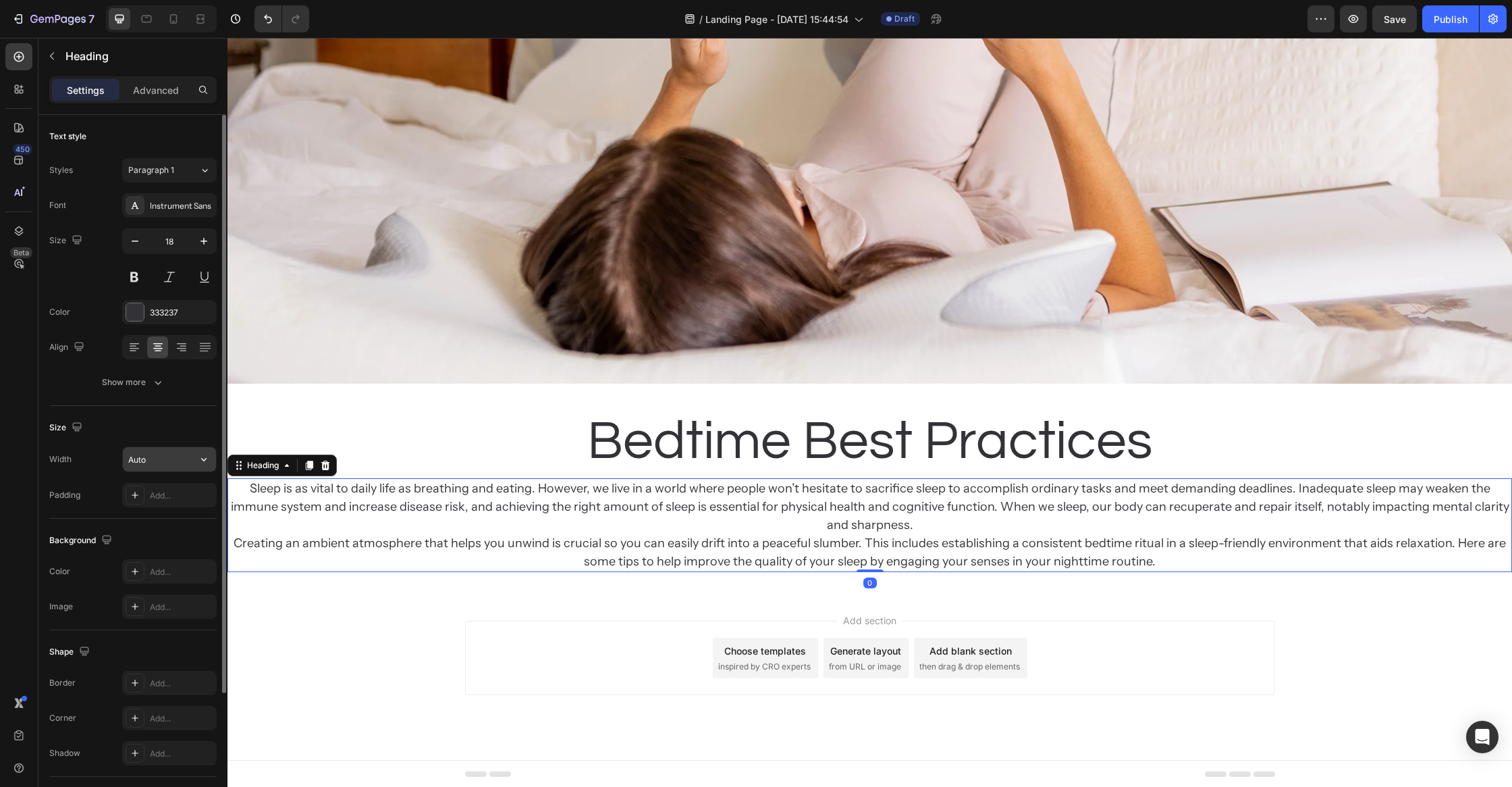
click at [150, 455] on input "Auto" at bounding box center [169, 459] width 93 height 25
click at [207, 456] on icon "button" at bounding box center [204, 459] width 13 height 13
click at [186, 548] on span "1200px" at bounding box center [190, 543] width 29 height 12
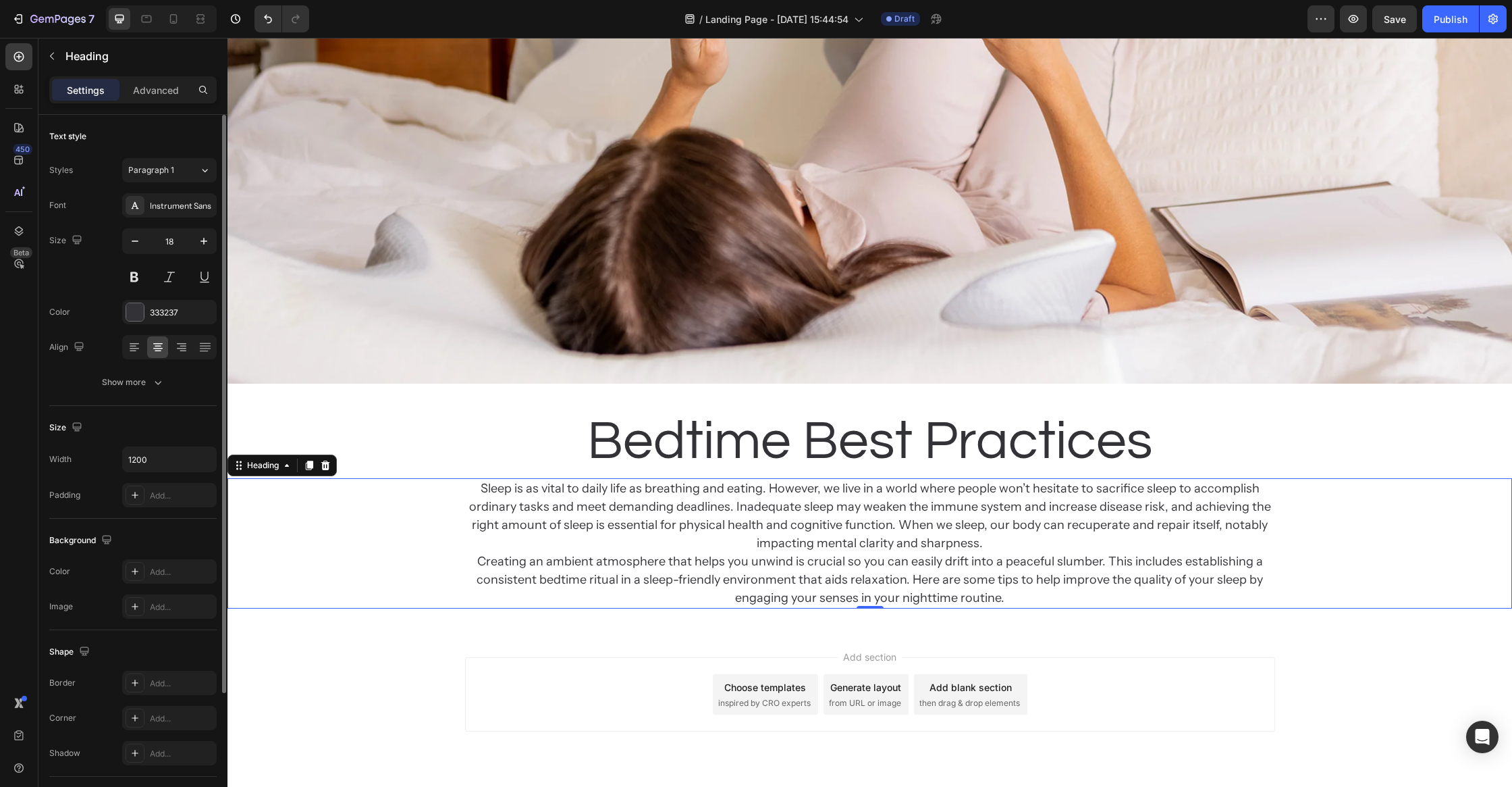
click at [133, 335] on div at bounding box center [169, 347] width 94 height 25
click at [133, 337] on div at bounding box center [134, 347] width 21 height 21
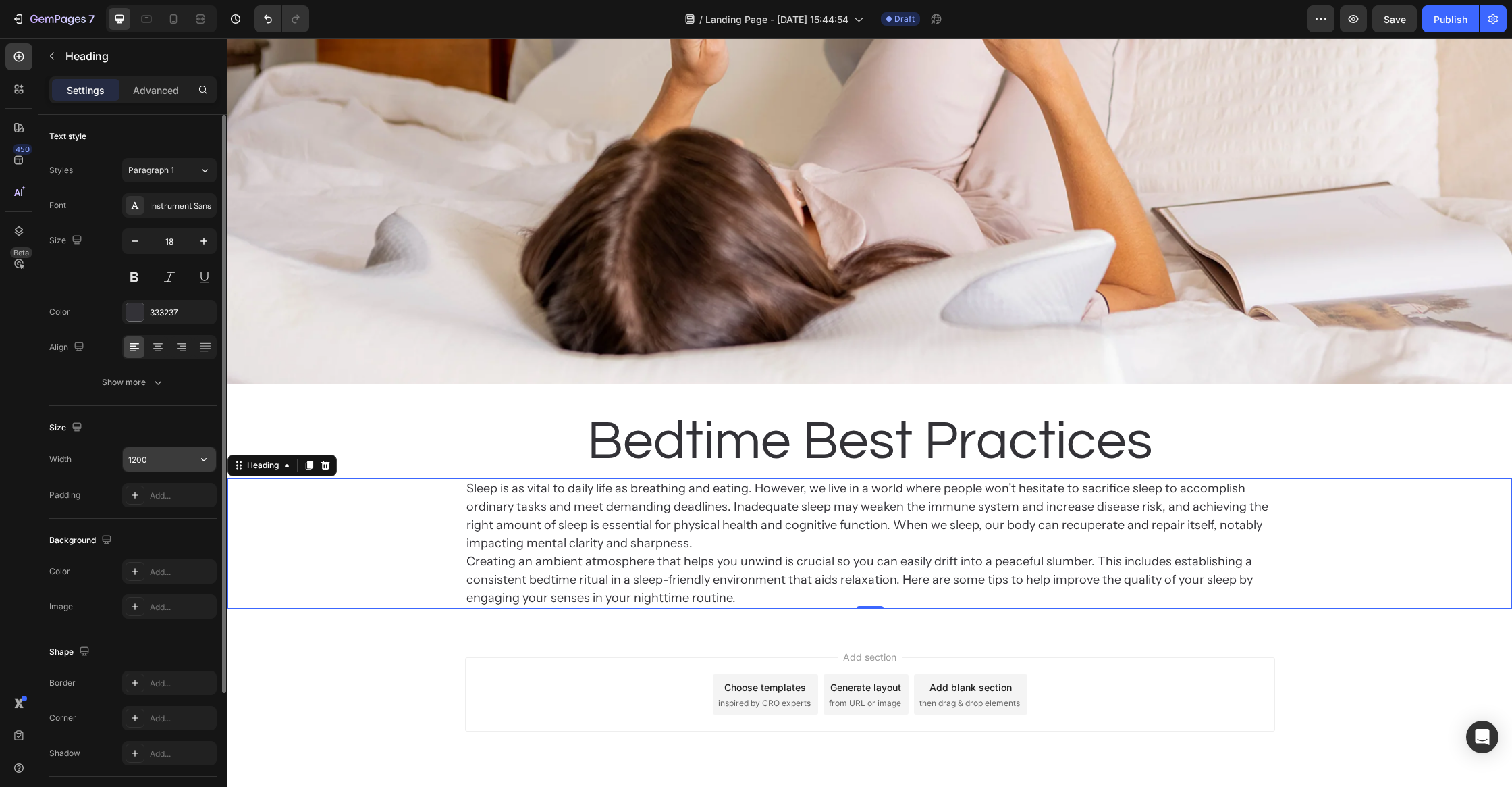
click at [164, 460] on input "1200" at bounding box center [169, 459] width 93 height 25
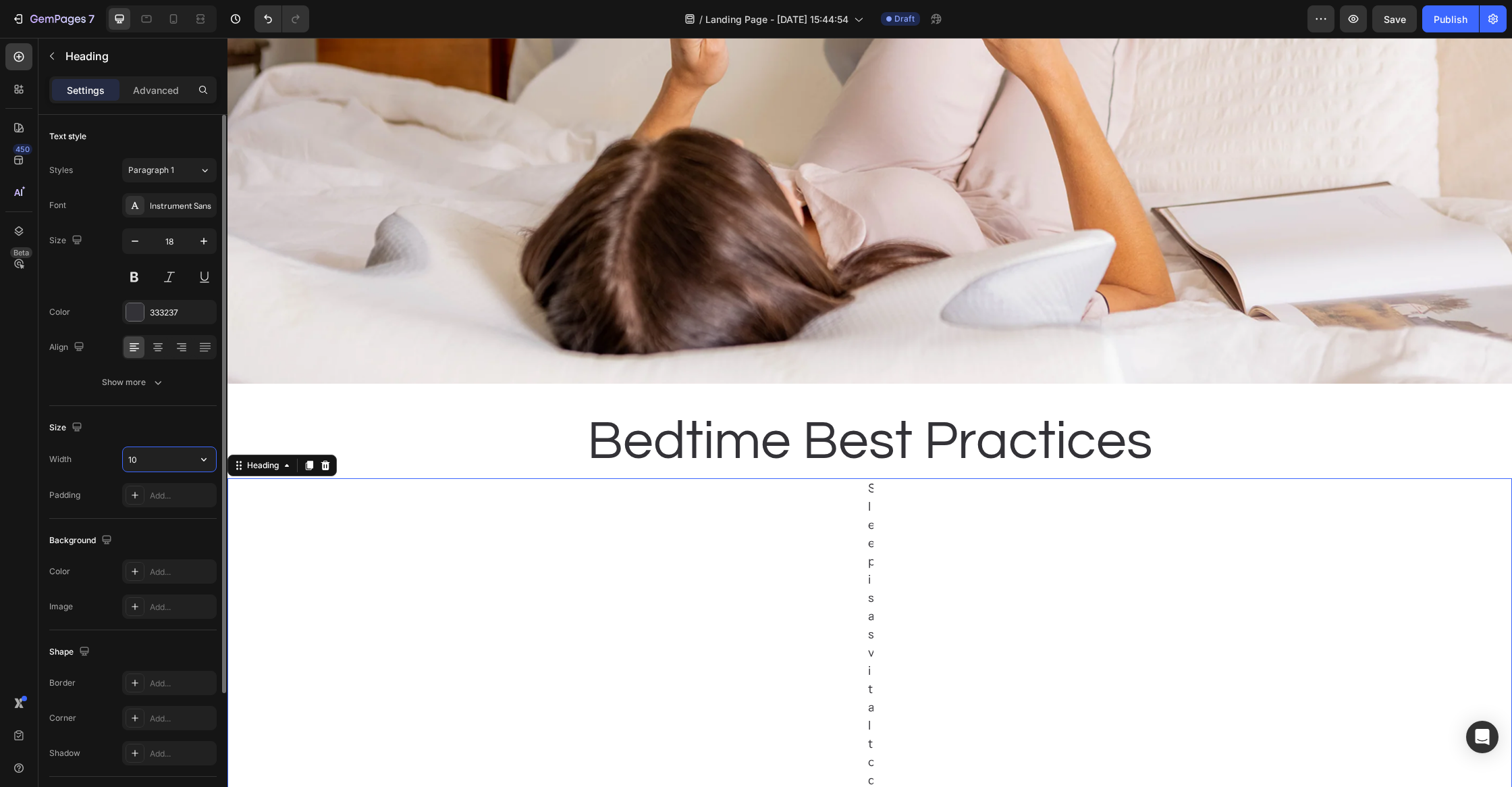
type input "1"
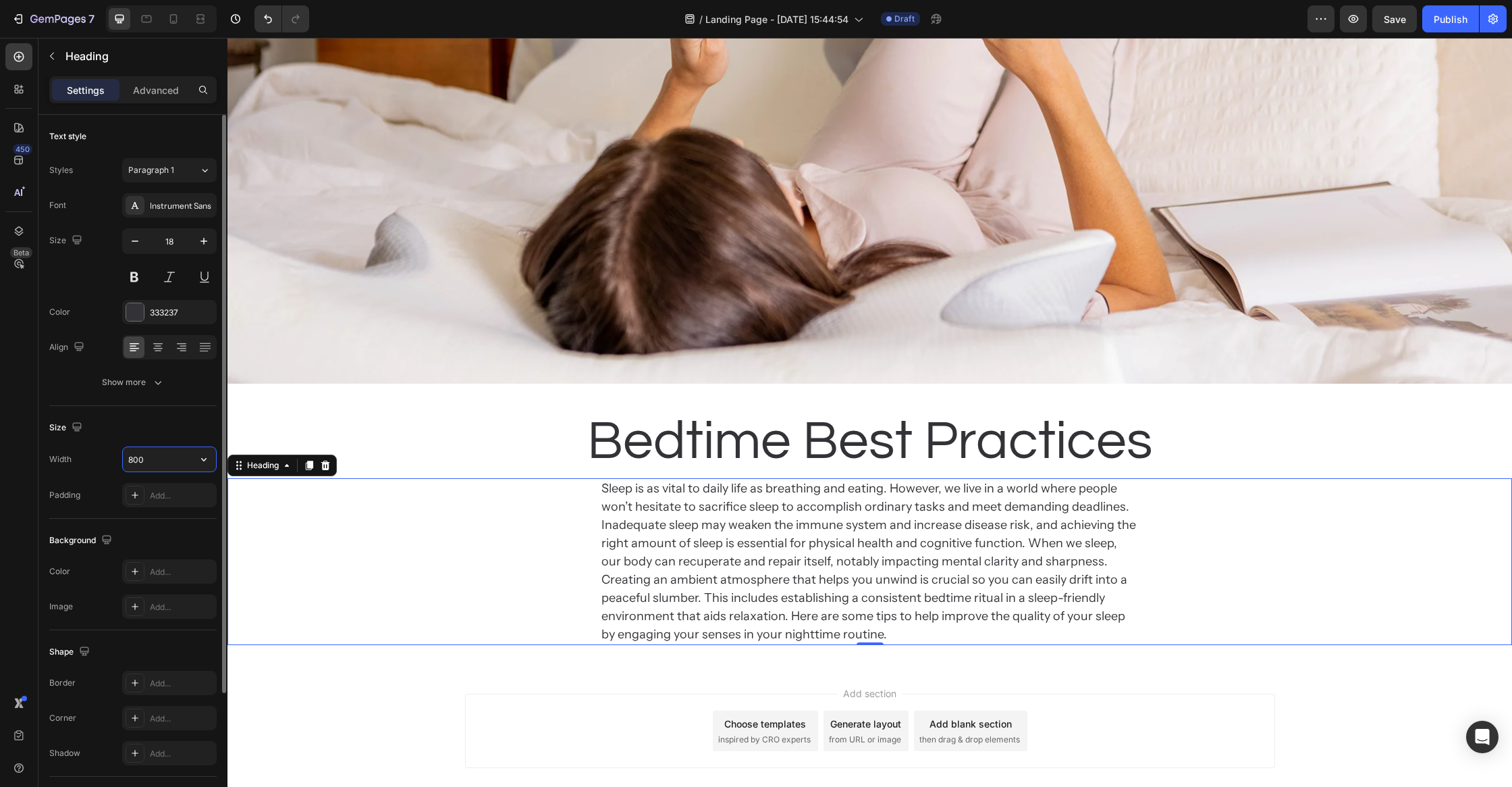
click at [153, 455] on input "800" at bounding box center [169, 459] width 93 height 25
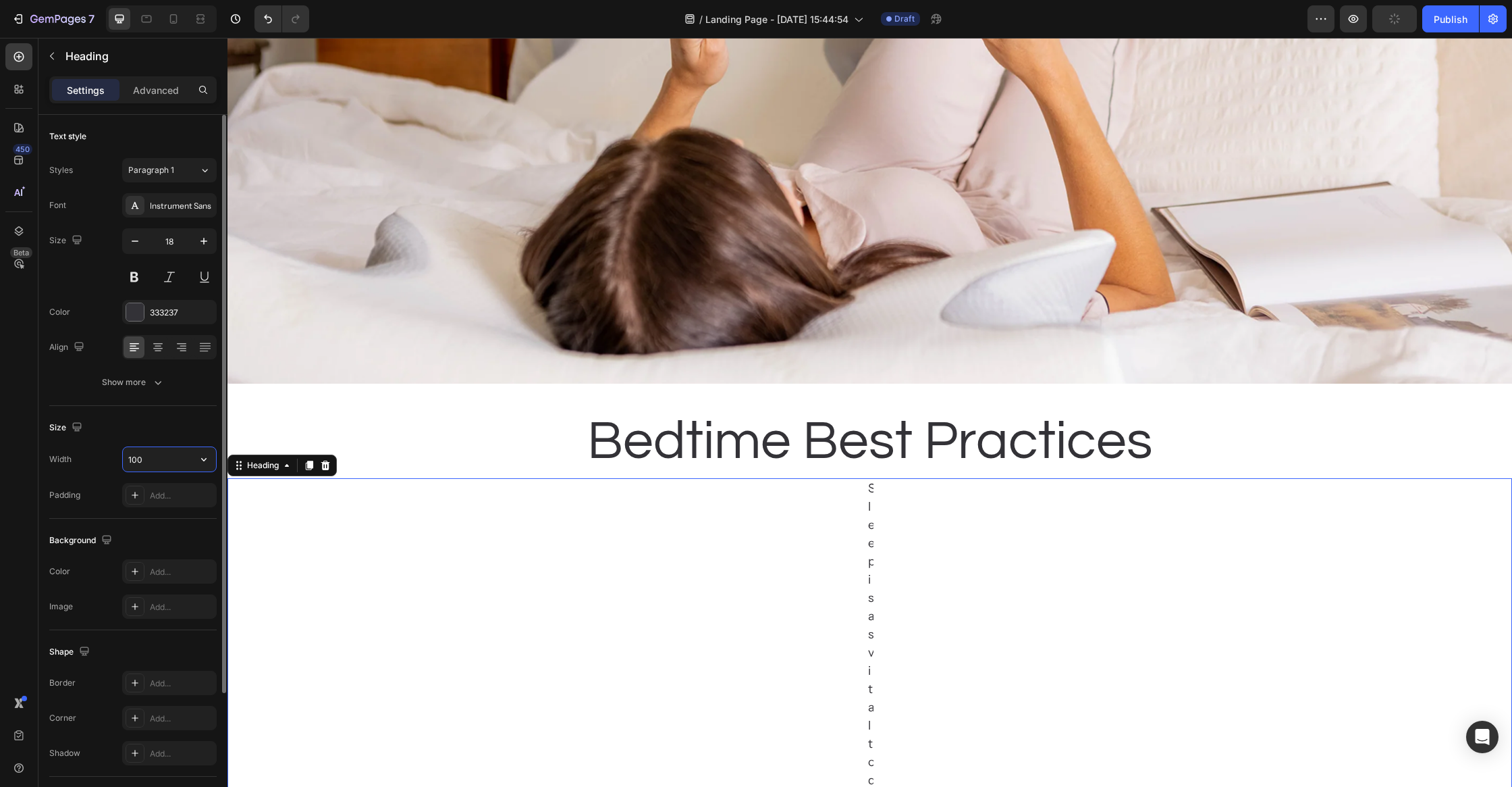
type input "1000"
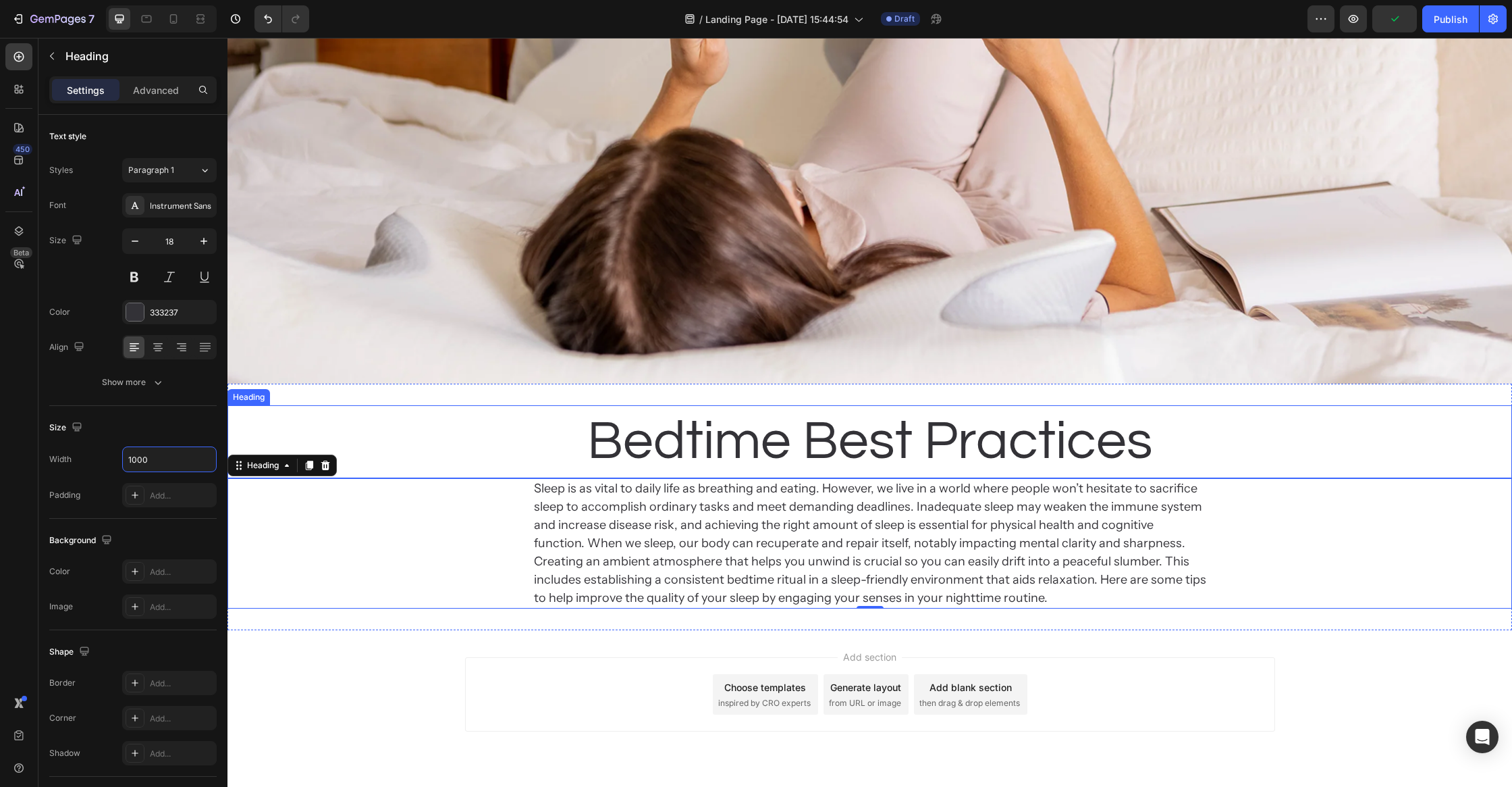
click at [697, 438] on p "Bedtime Best Practices" at bounding box center [869, 441] width 566 height 70
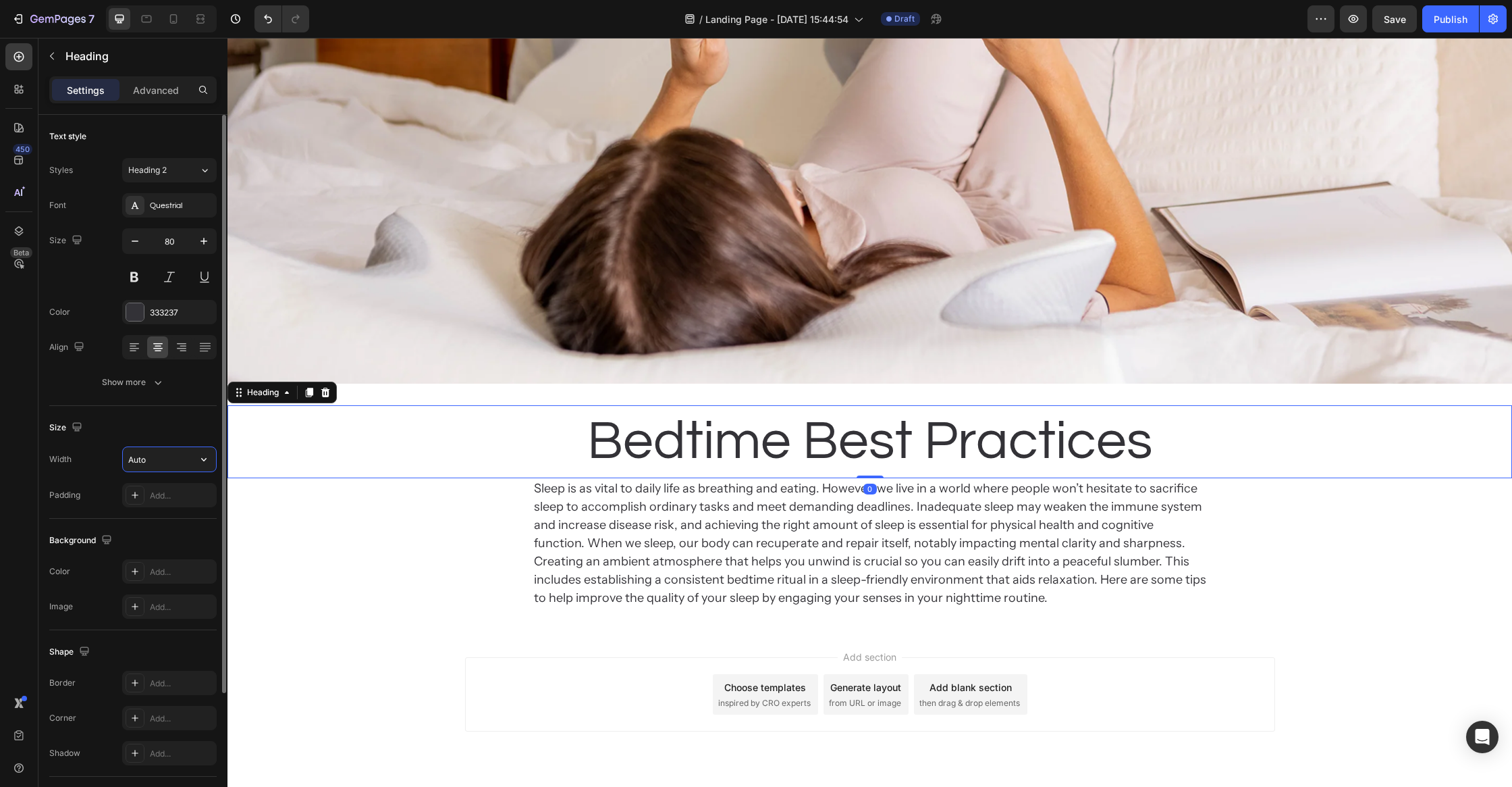
click at [179, 451] on input "Auto" at bounding box center [169, 459] width 93 height 25
click at [204, 453] on icon "button" at bounding box center [204, 459] width 13 height 13
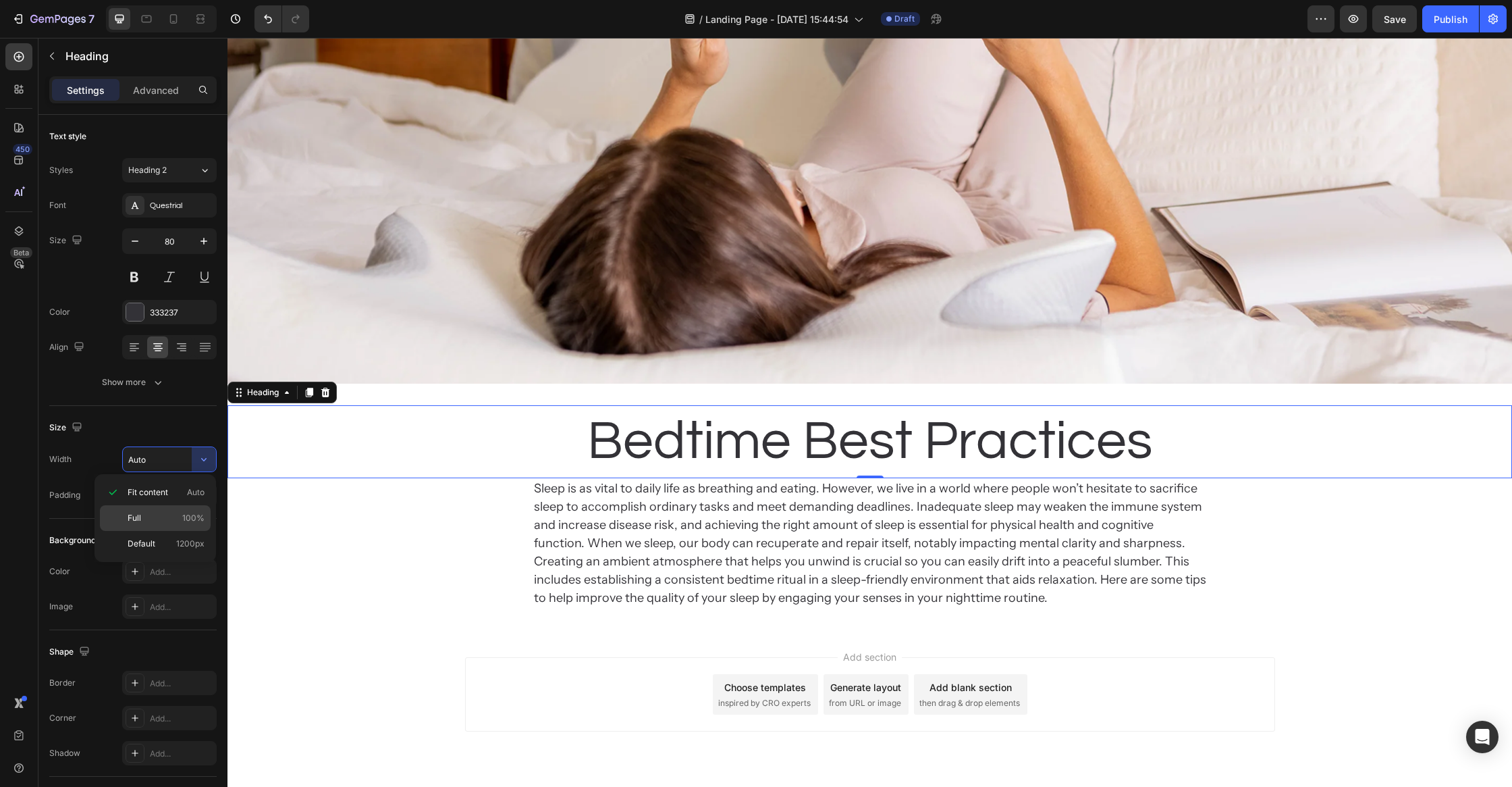
click at [177, 514] on p "Full 100%" at bounding box center [166, 518] width 77 height 12
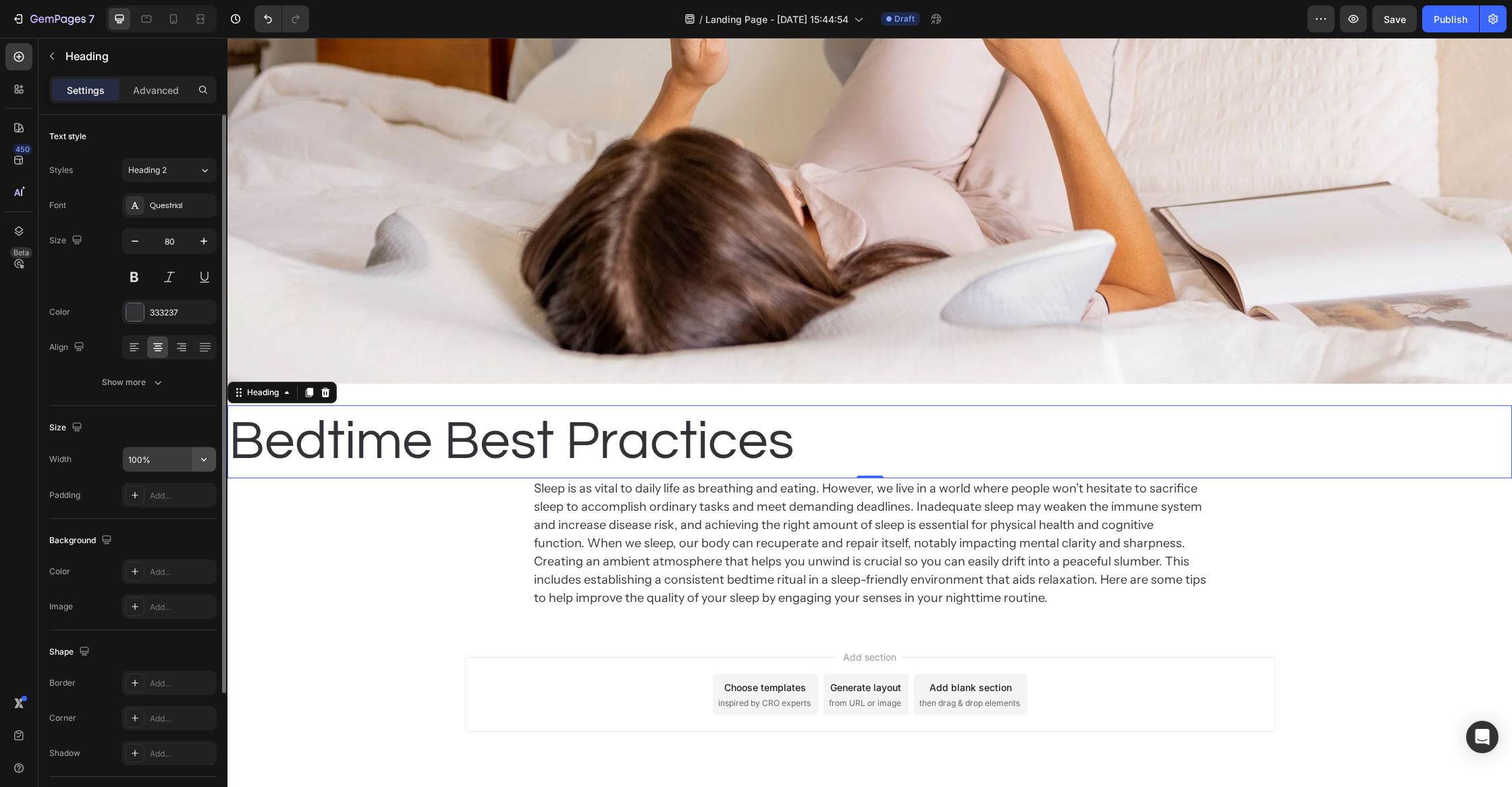
click at [204, 459] on icon "button" at bounding box center [204, 459] width 6 height 3
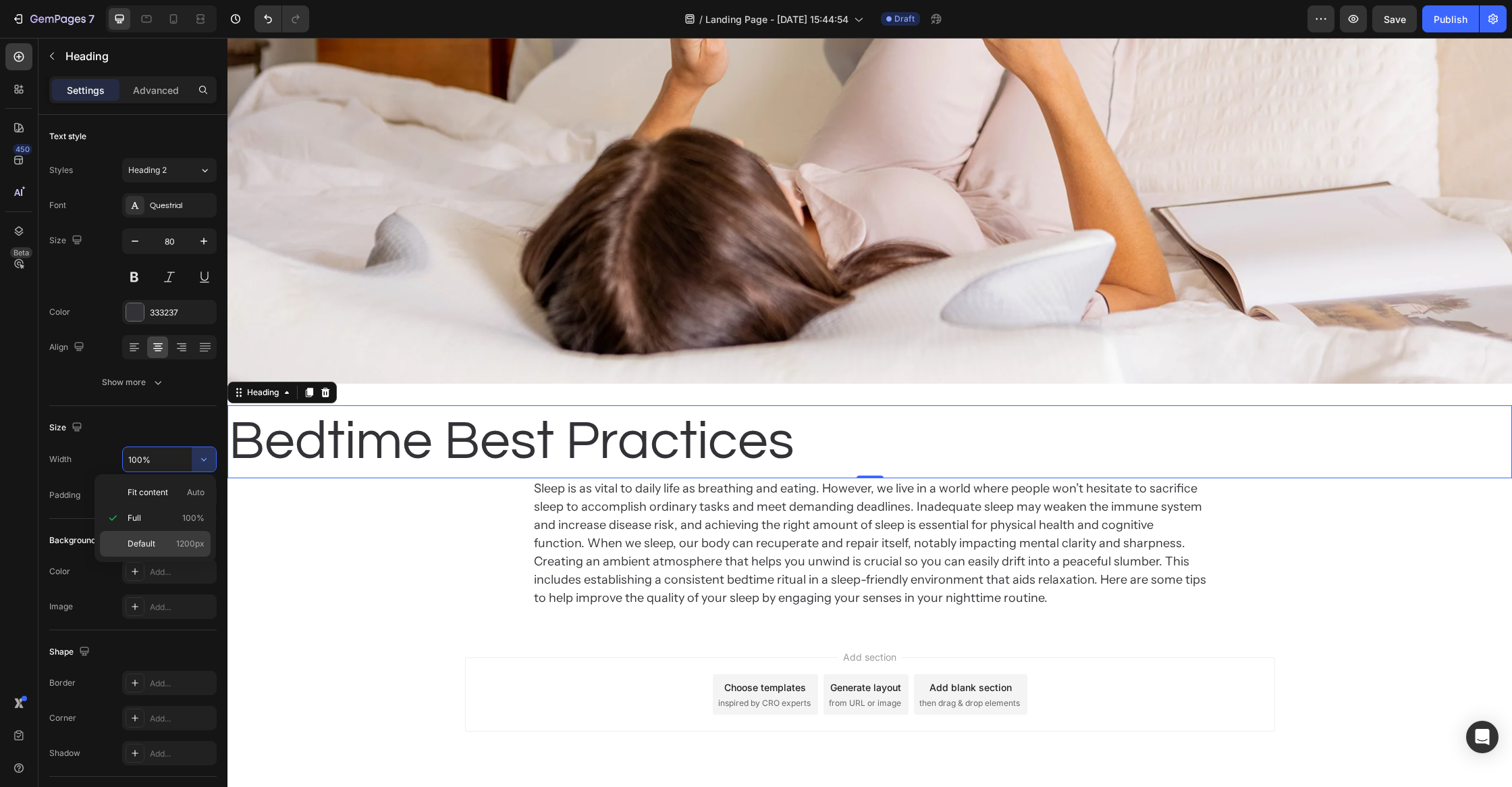
click at [169, 534] on div "Default 1200px" at bounding box center [155, 543] width 111 height 25
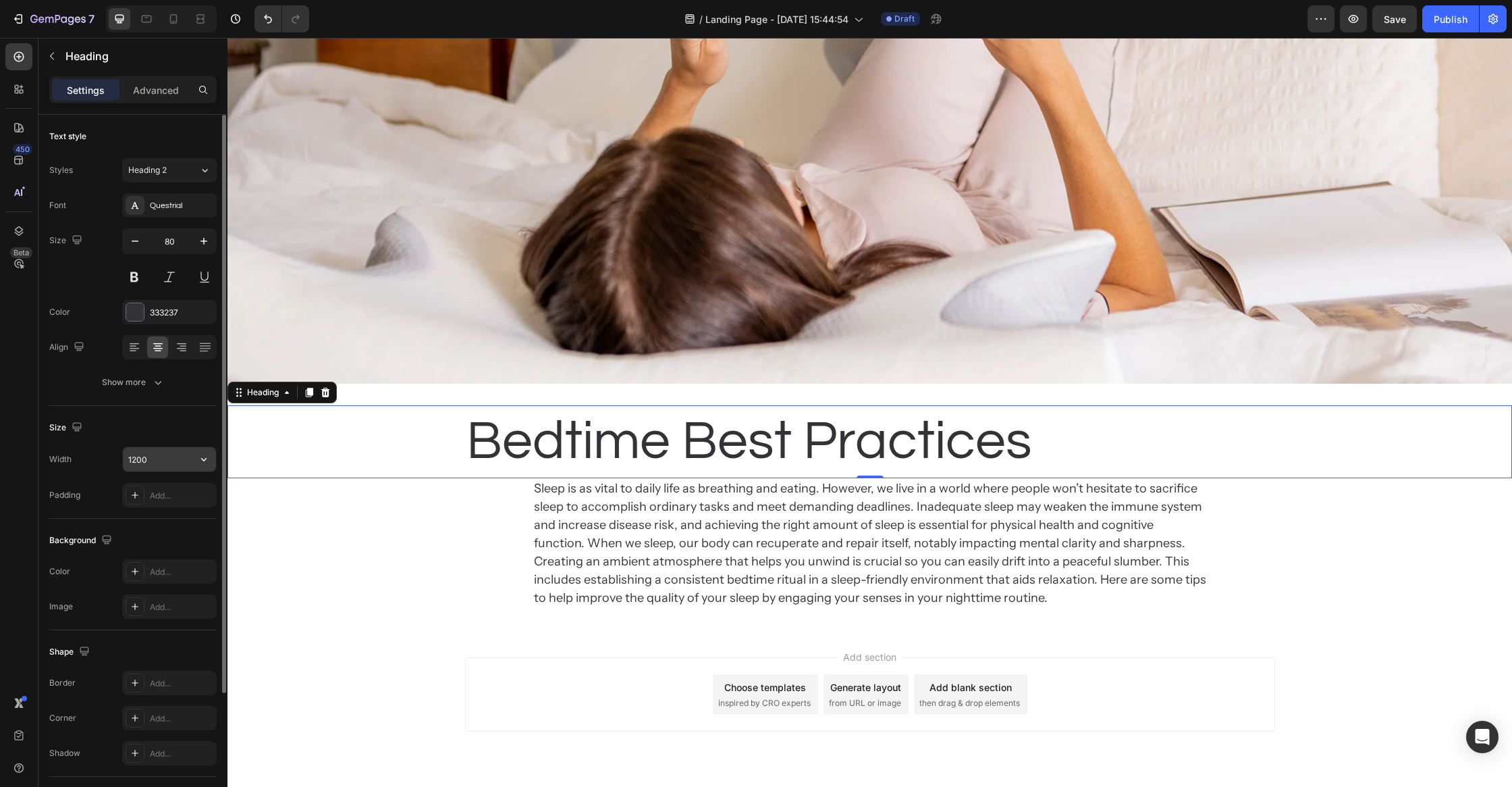
click at [169, 455] on input "1200" at bounding box center [169, 459] width 93 height 25
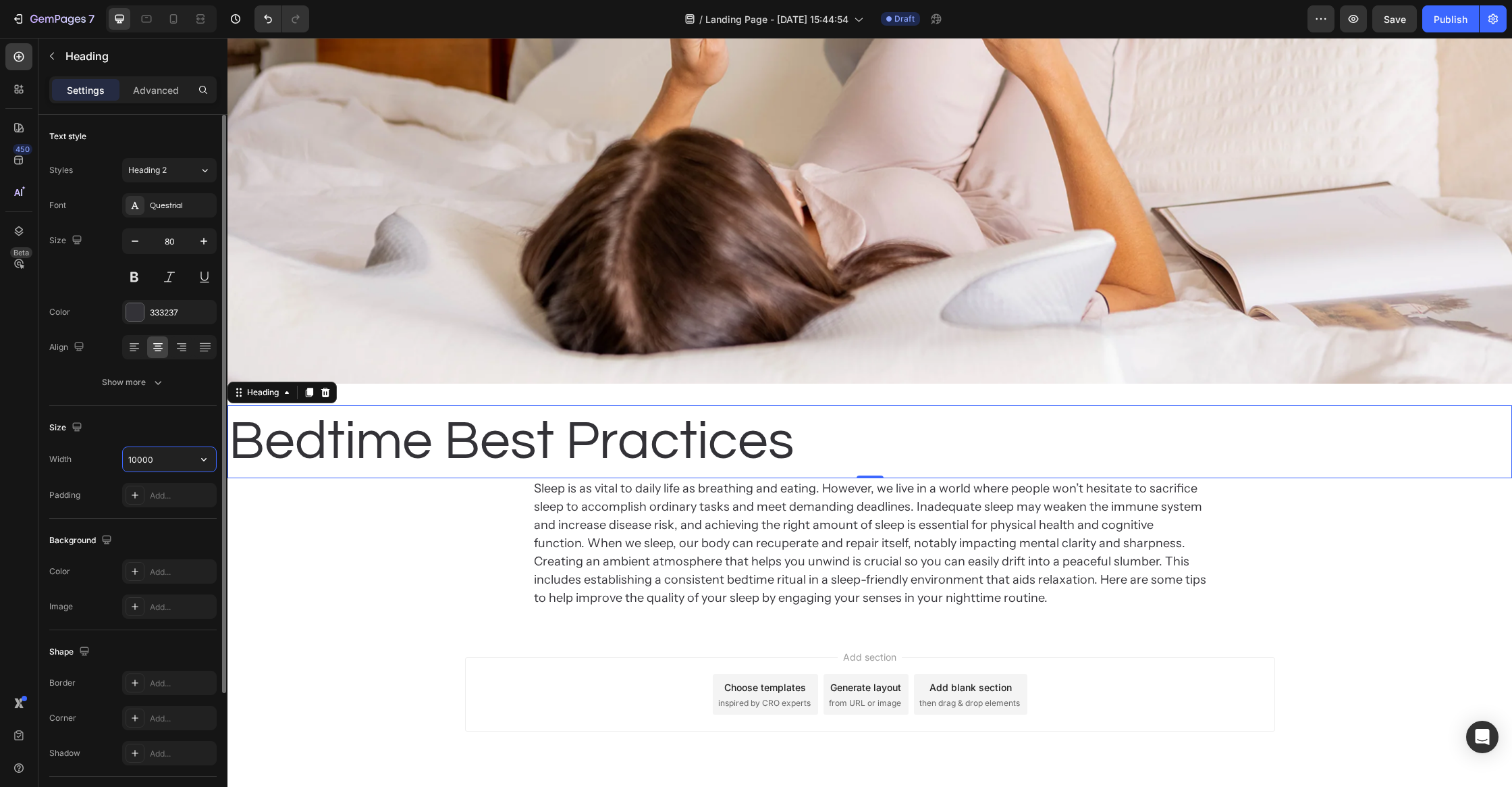
type input "1000"
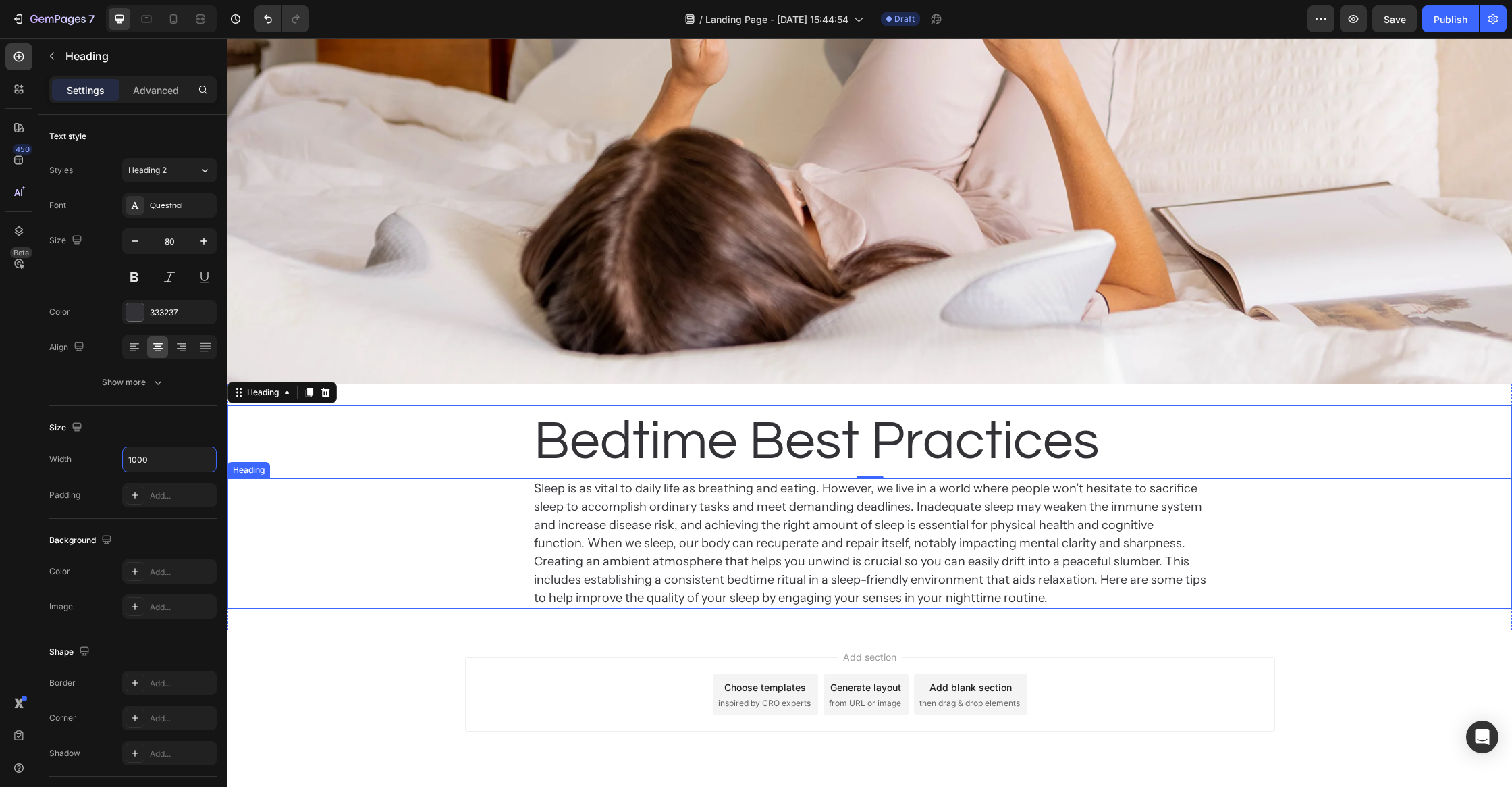
click at [428, 608] on div "Bedtime Best Practices Heading 0 Sleep is as vital to daily life as breathing a…" at bounding box center [869, 506] width 1284 height 247
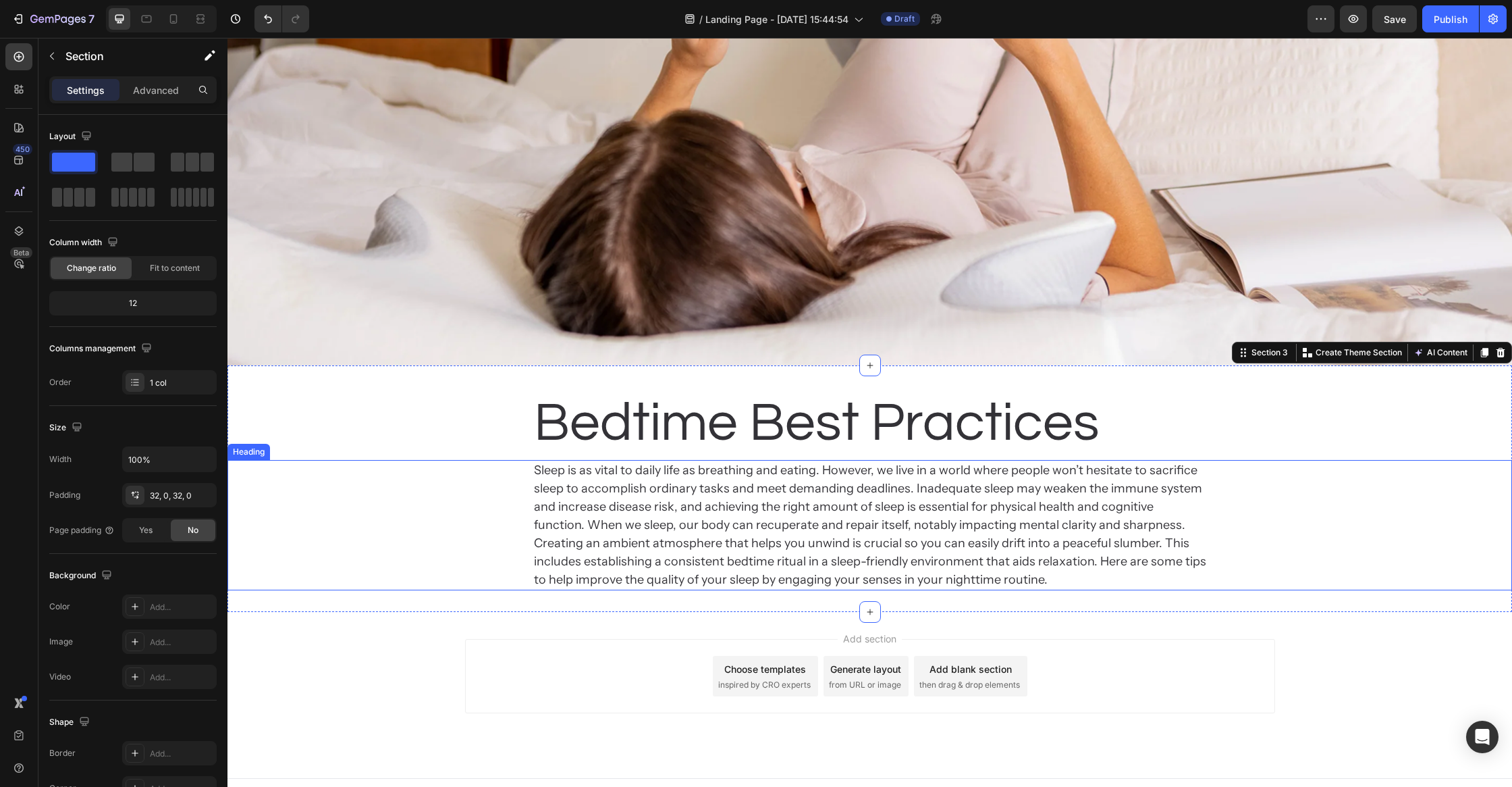
scroll to position [534, 0]
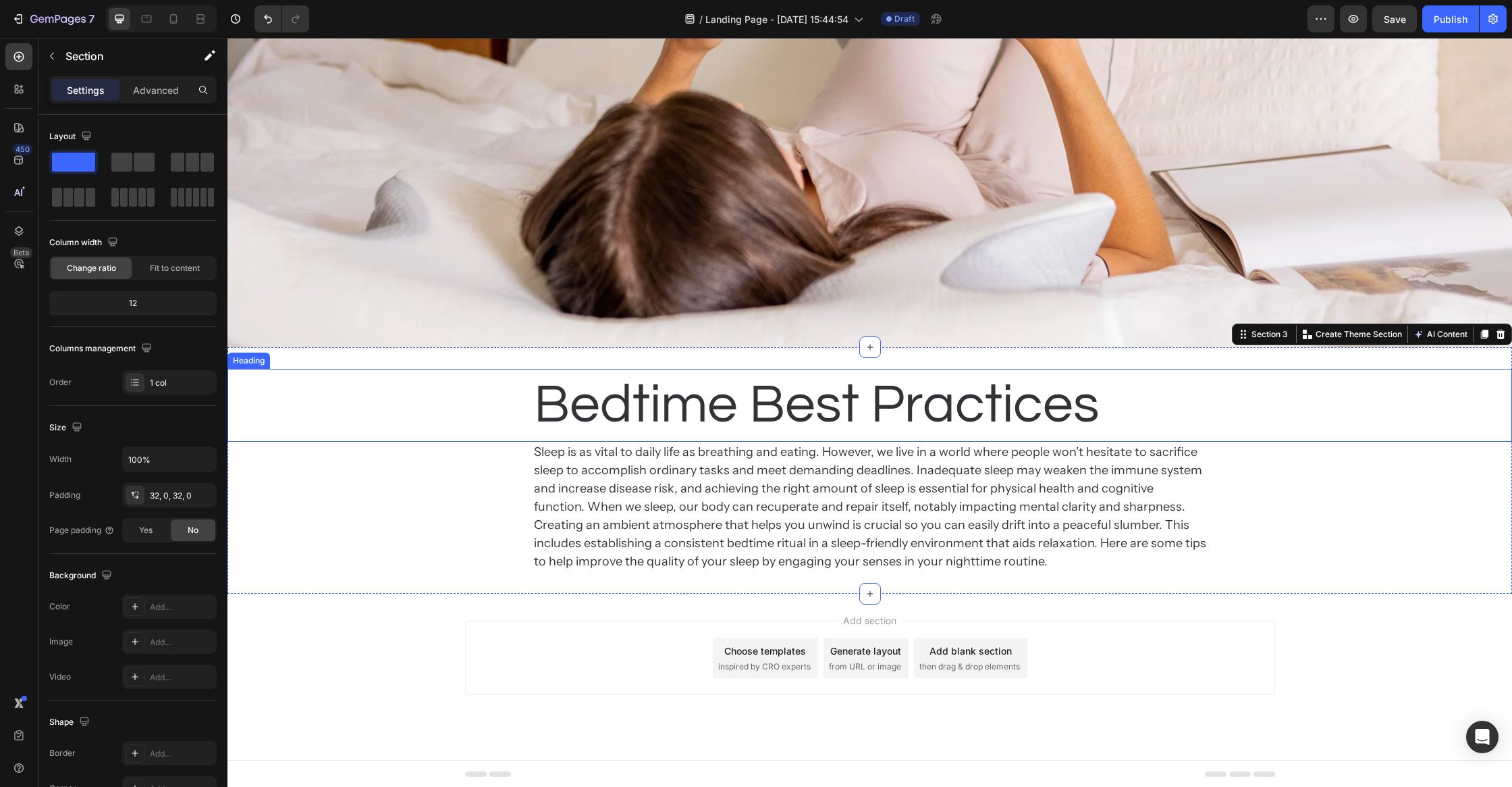
click at [915, 414] on p "Bedtime Best Practices" at bounding box center [869, 405] width 672 height 70
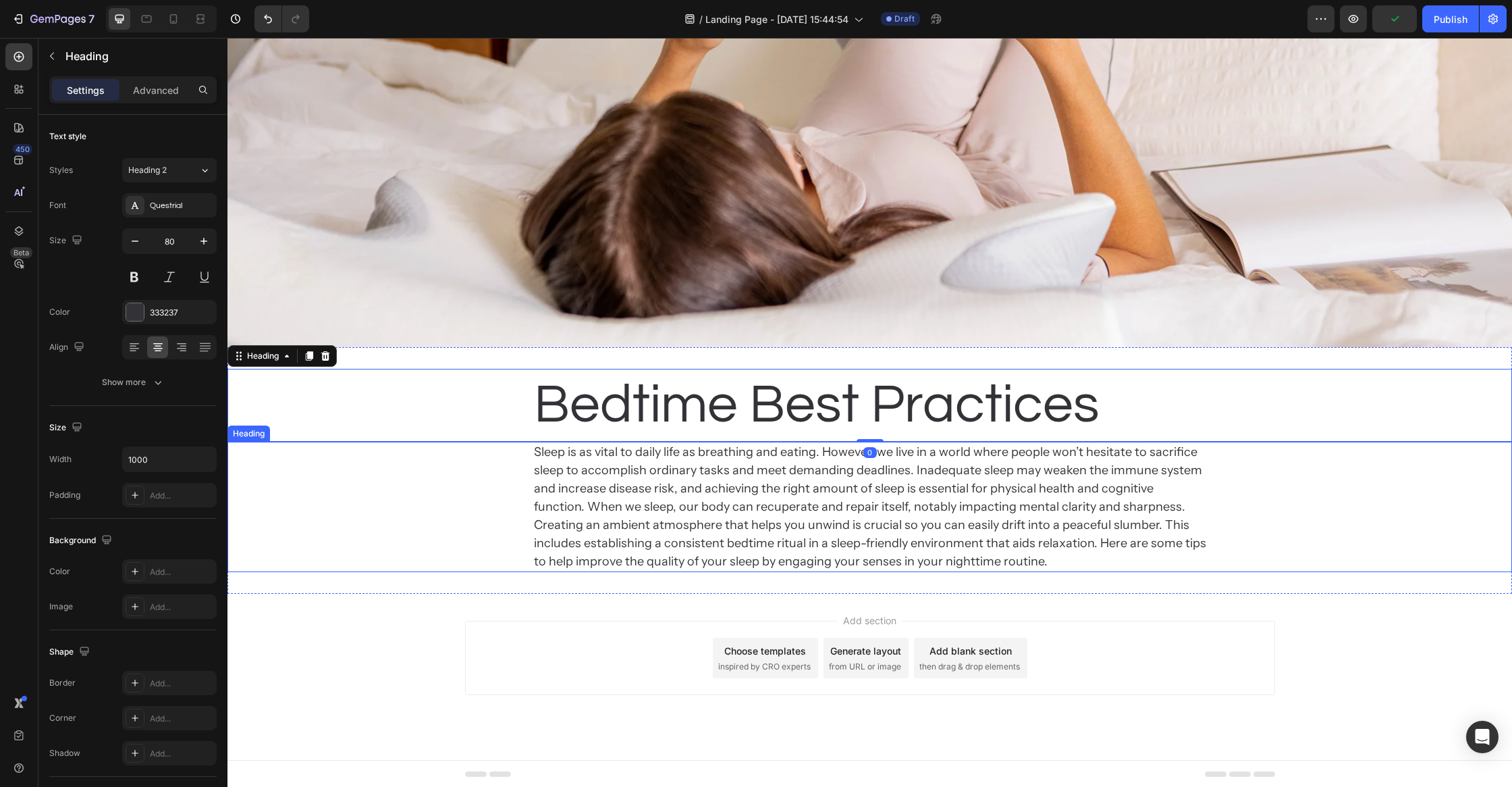
click at [681, 513] on p "Sleep is as vital to daily life as breathing and eating. However, we live in a …" at bounding box center [869, 507] width 672 height 128
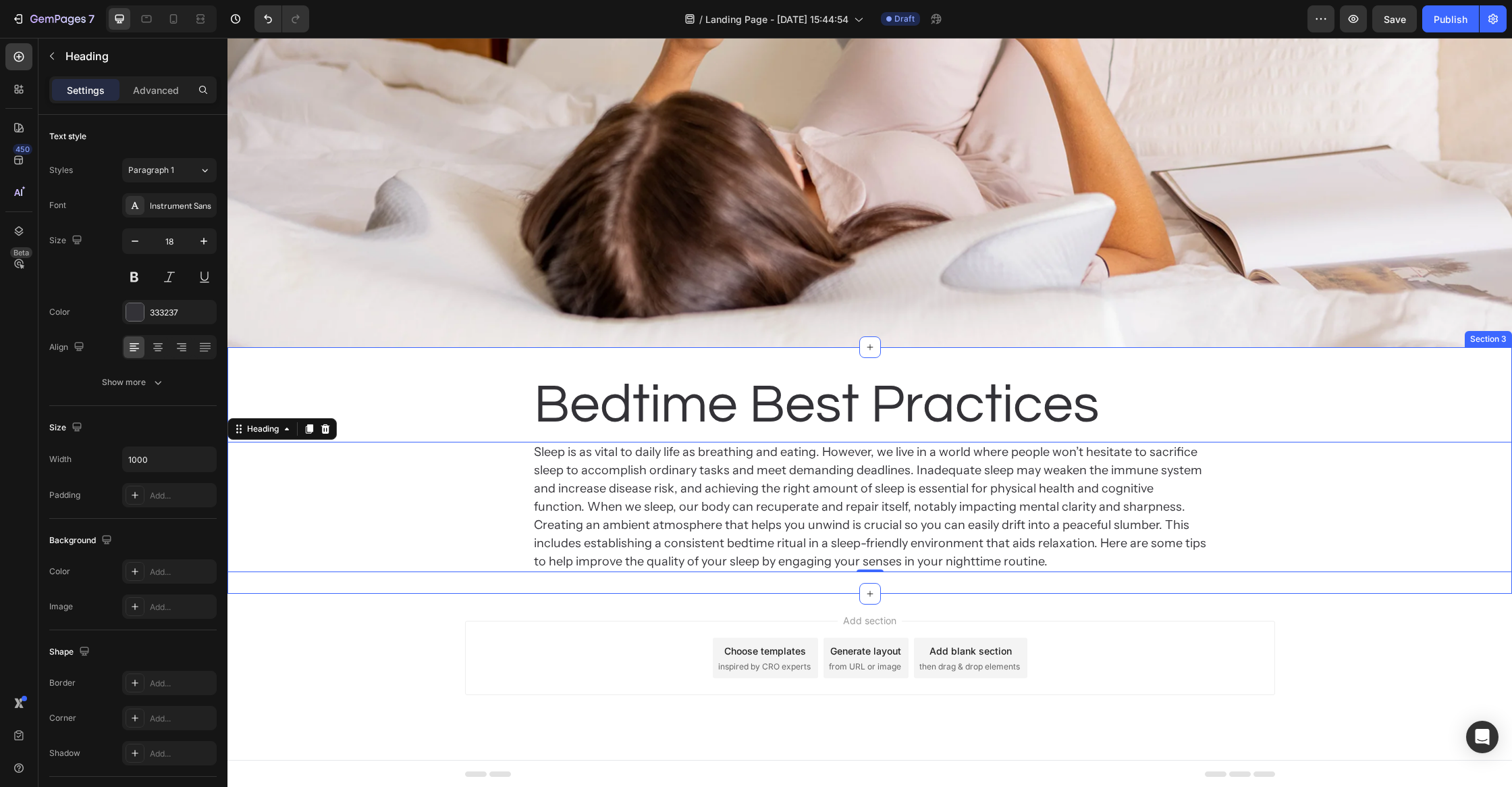
click at [729, 402] on p "Bedtime Best Practices" at bounding box center [869, 405] width 672 height 70
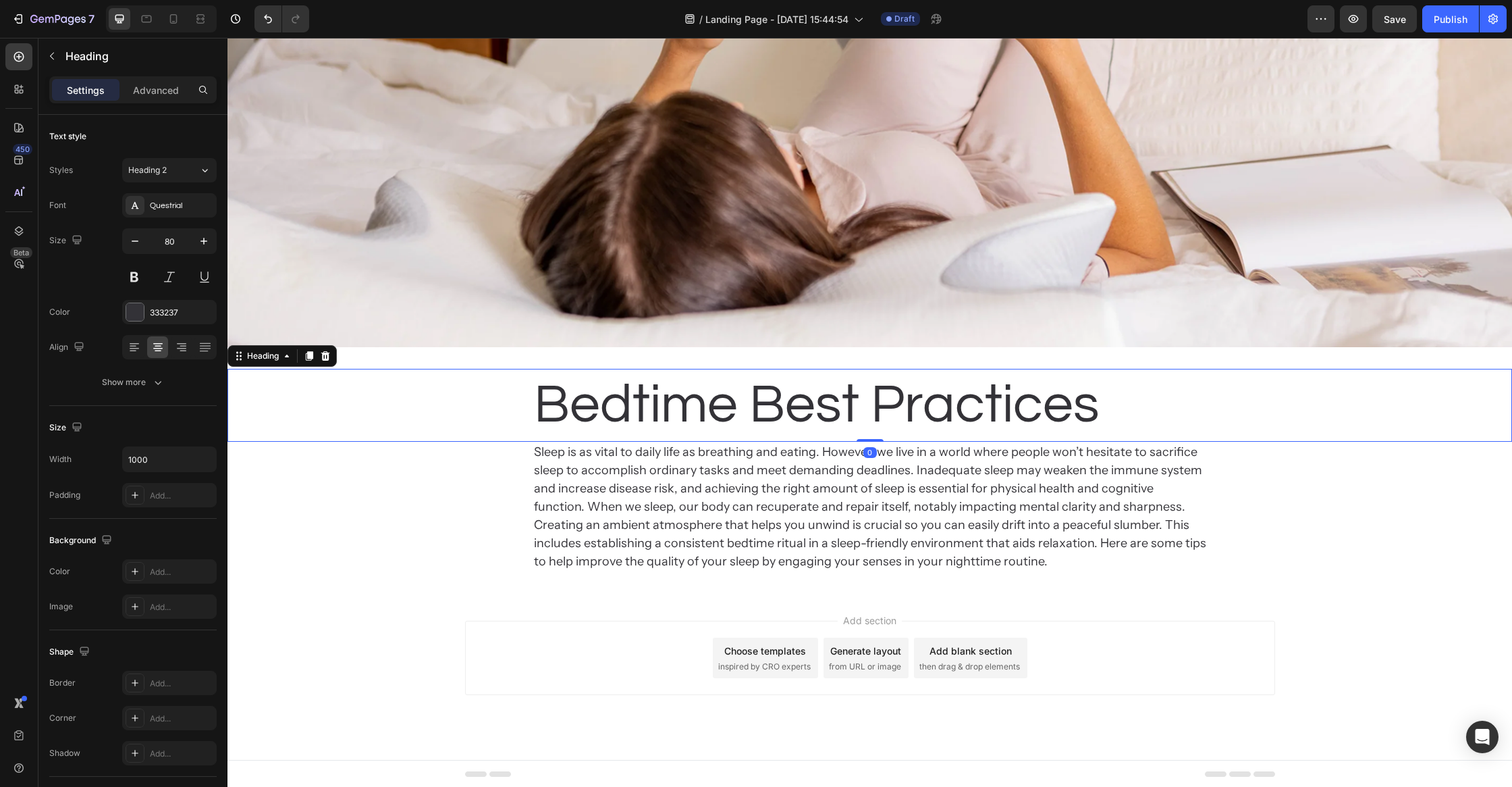
click at [697, 495] on p "Sleep is as vital to daily life as breathing and eating. However, we live in a …" at bounding box center [869, 507] width 672 height 128
click at [309, 430] on icon at bounding box center [309, 430] width 7 height 10
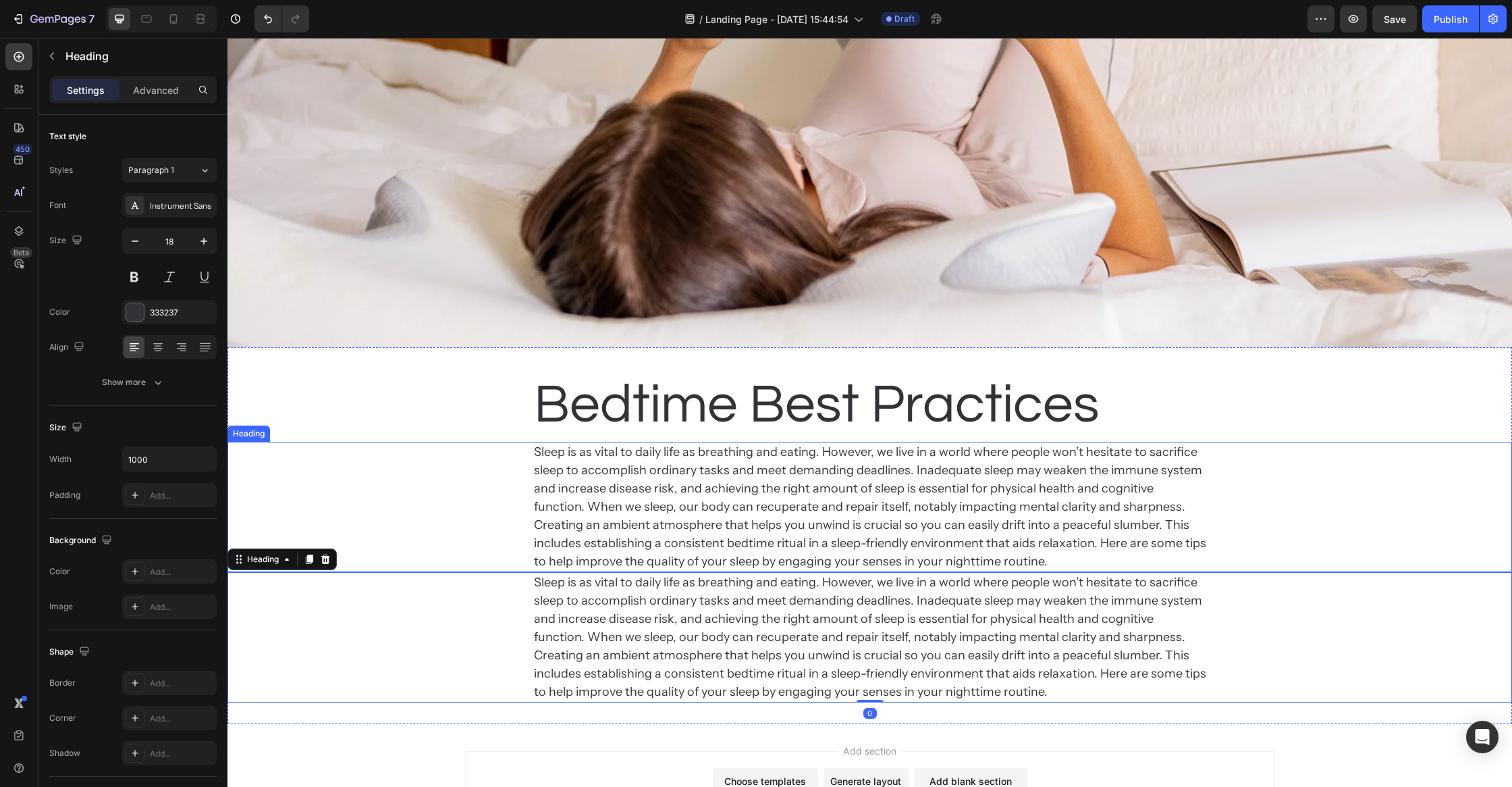
click at [649, 456] on p "Sleep is as vital to daily life as breathing and eating. However, we live in a …" at bounding box center [869, 507] width 672 height 128
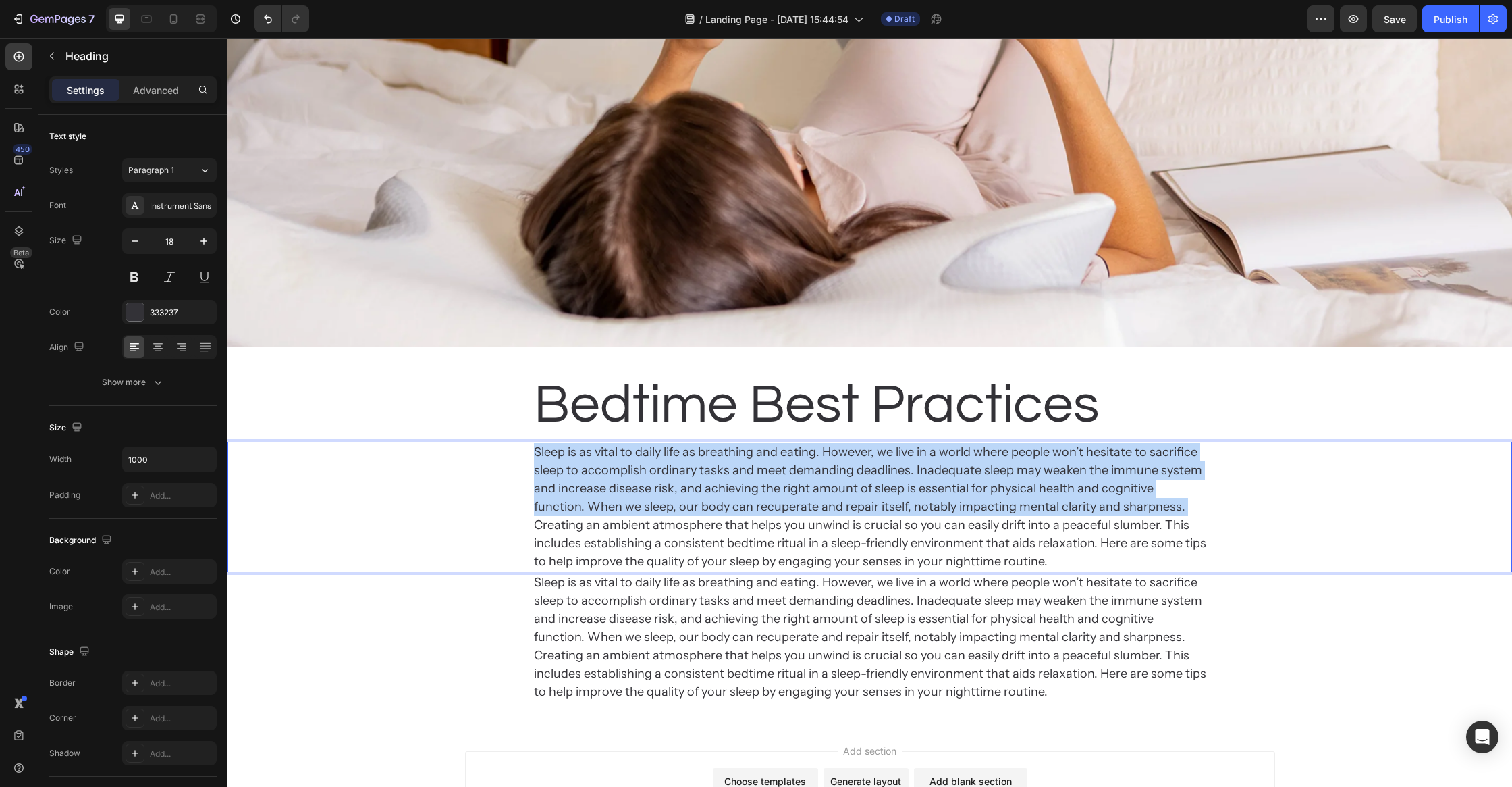
click at [649, 456] on p "Sleep is as vital to daily life as breathing and eating. However, we live in a …" at bounding box center [869, 507] width 672 height 128
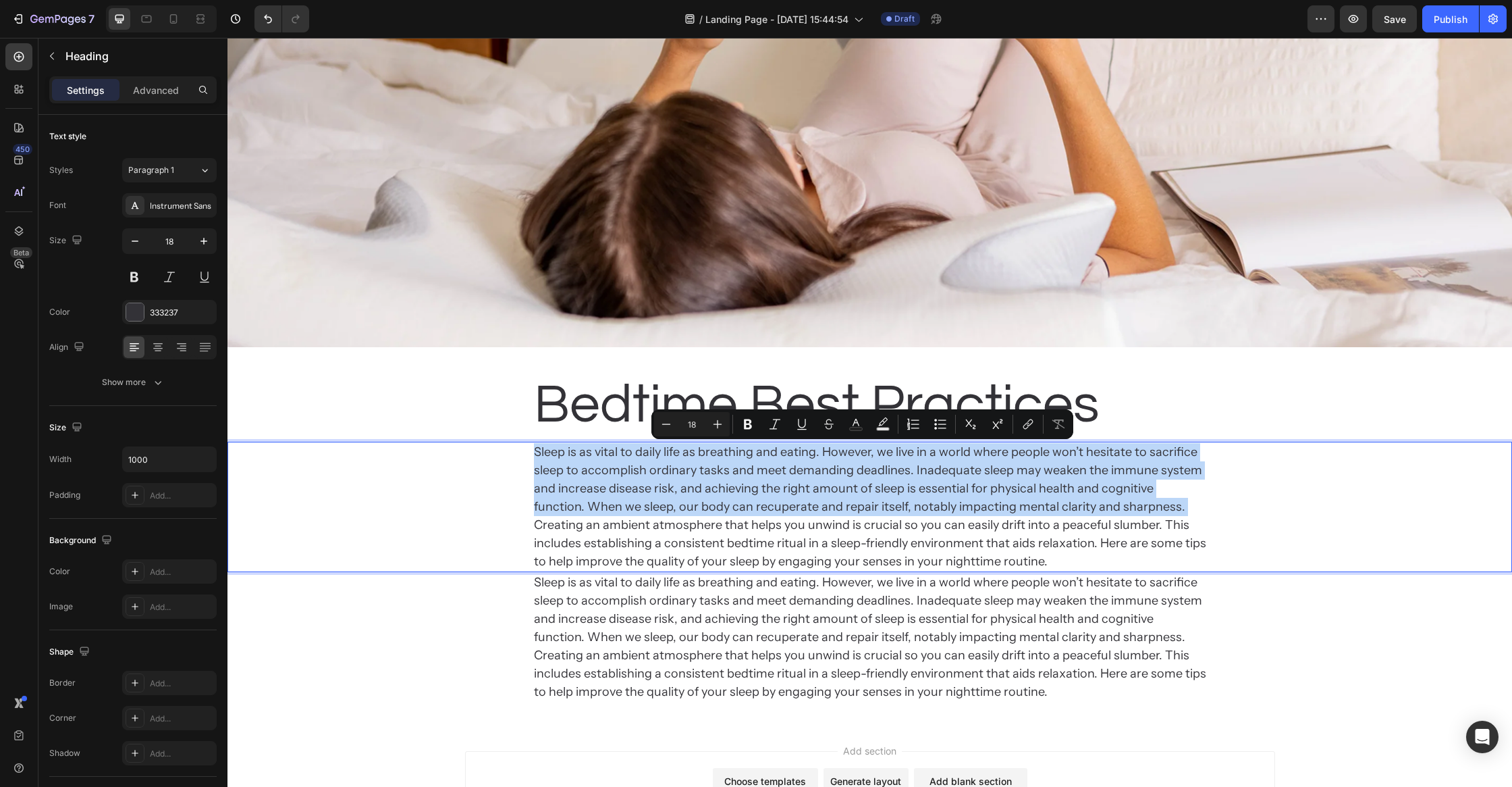
click at [643, 495] on p "Sleep is as vital to daily life as breathing and eating. However, we live in a …" at bounding box center [869, 507] width 672 height 128
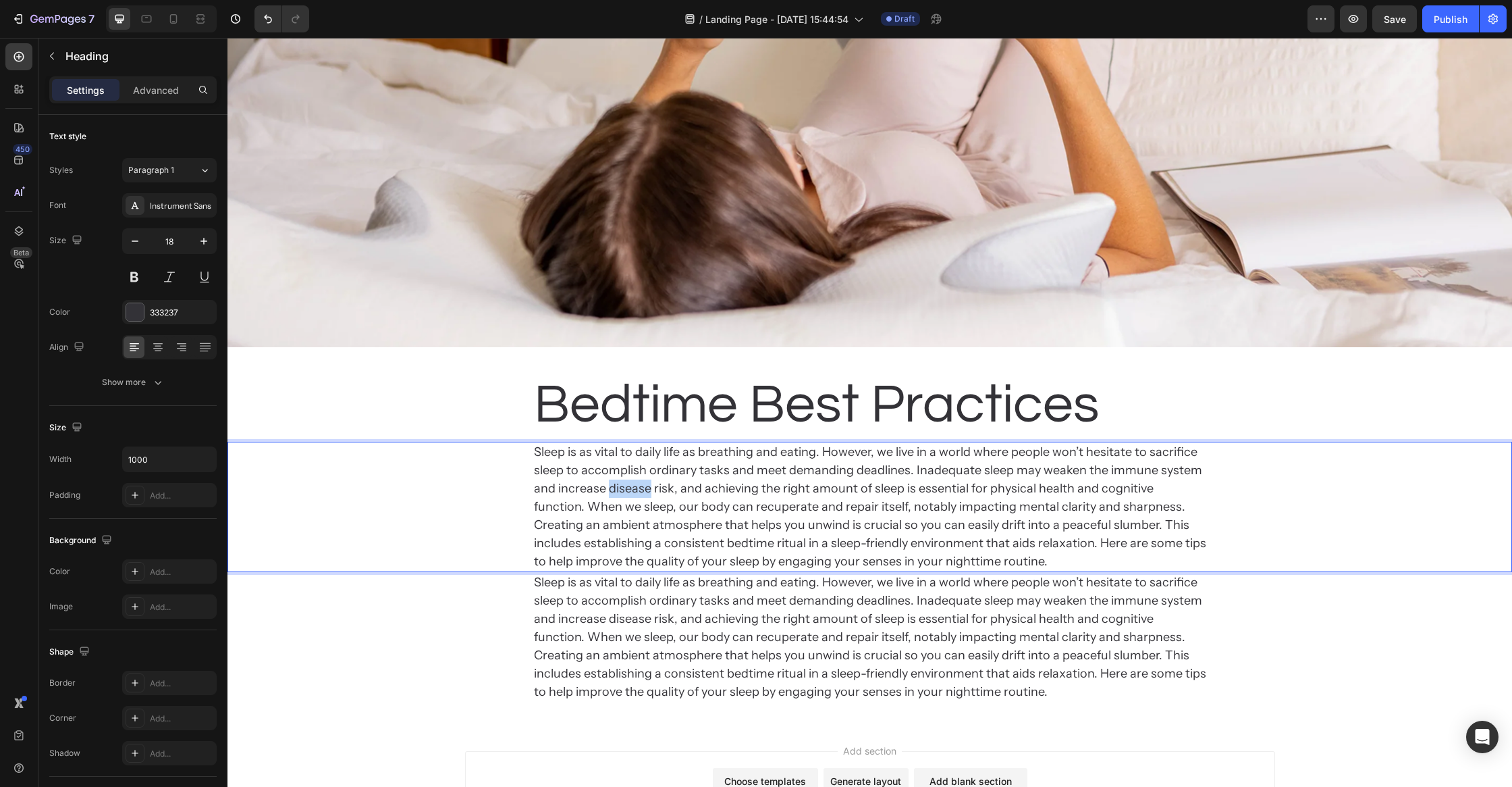
click at [643, 495] on p "Sleep is as vital to daily life as breathing and eating. However, we live in a …" at bounding box center [869, 507] width 672 height 128
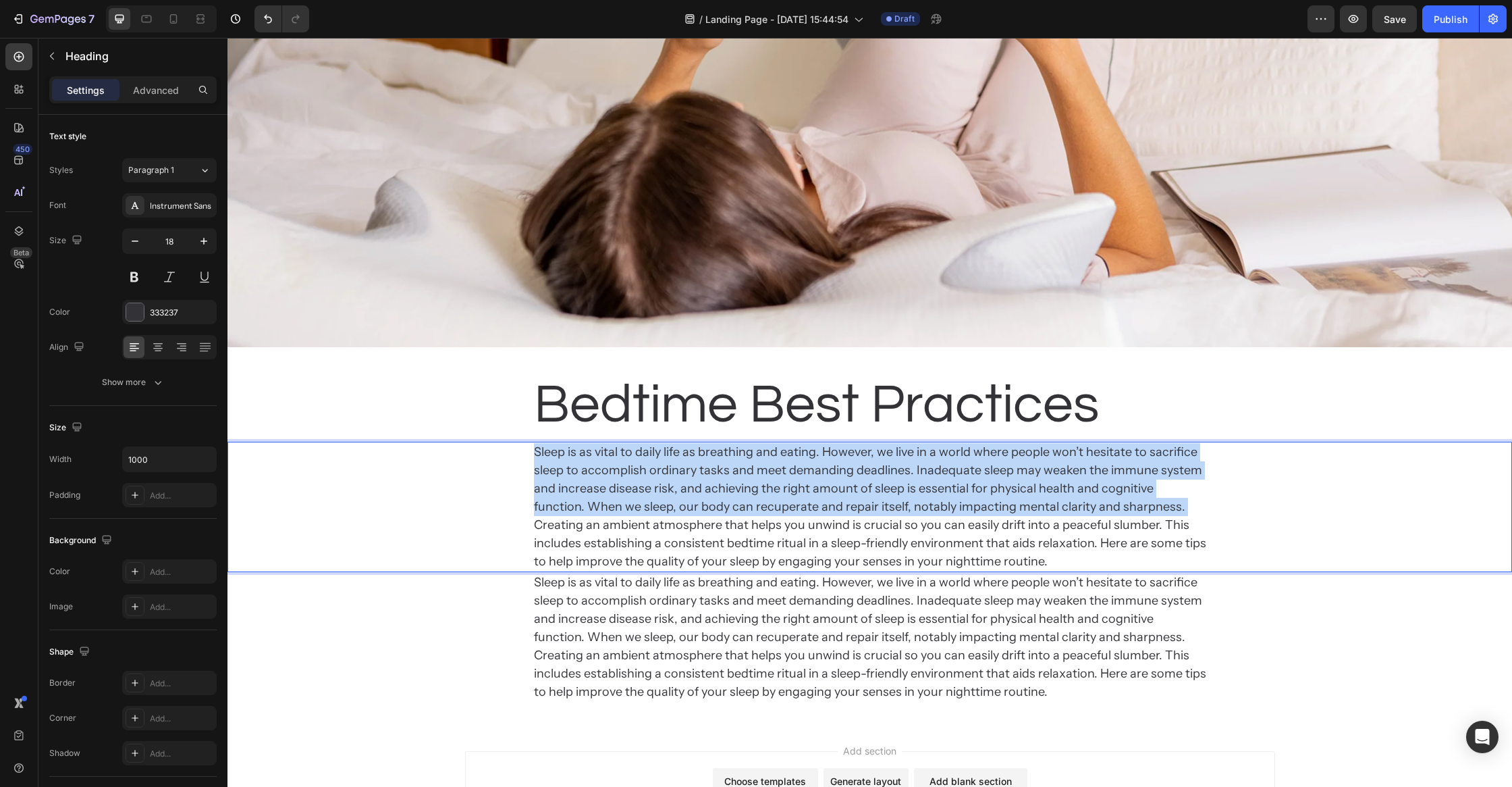
click at [643, 495] on p "Sleep is as vital to daily life as breathing and eating. However, we live in a …" at bounding box center [869, 507] width 672 height 128
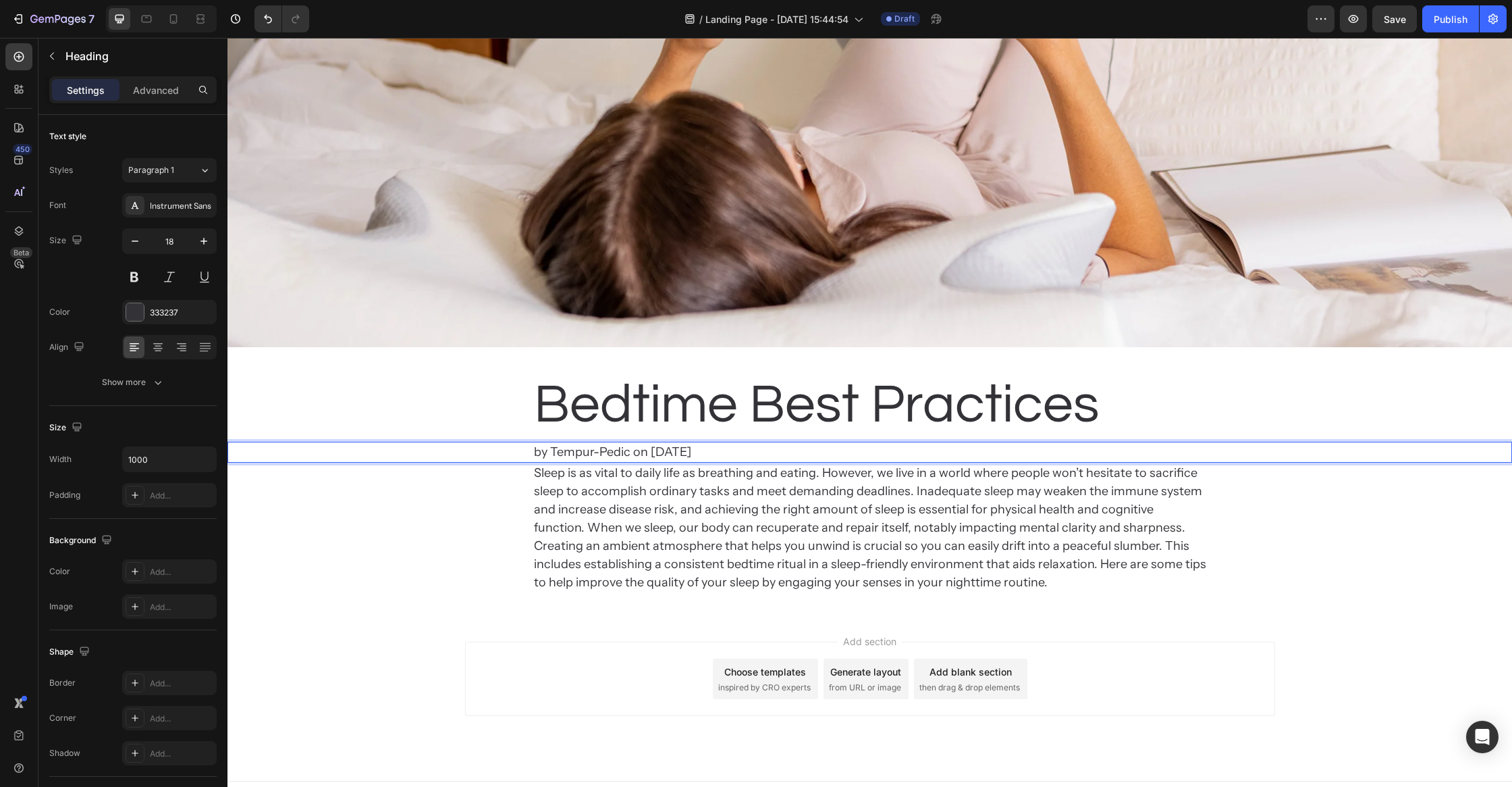
click at [488, 681] on div "Add section Choose templates inspired by CRO experts Generate layout from URL o…" at bounding box center [870, 678] width 810 height 75
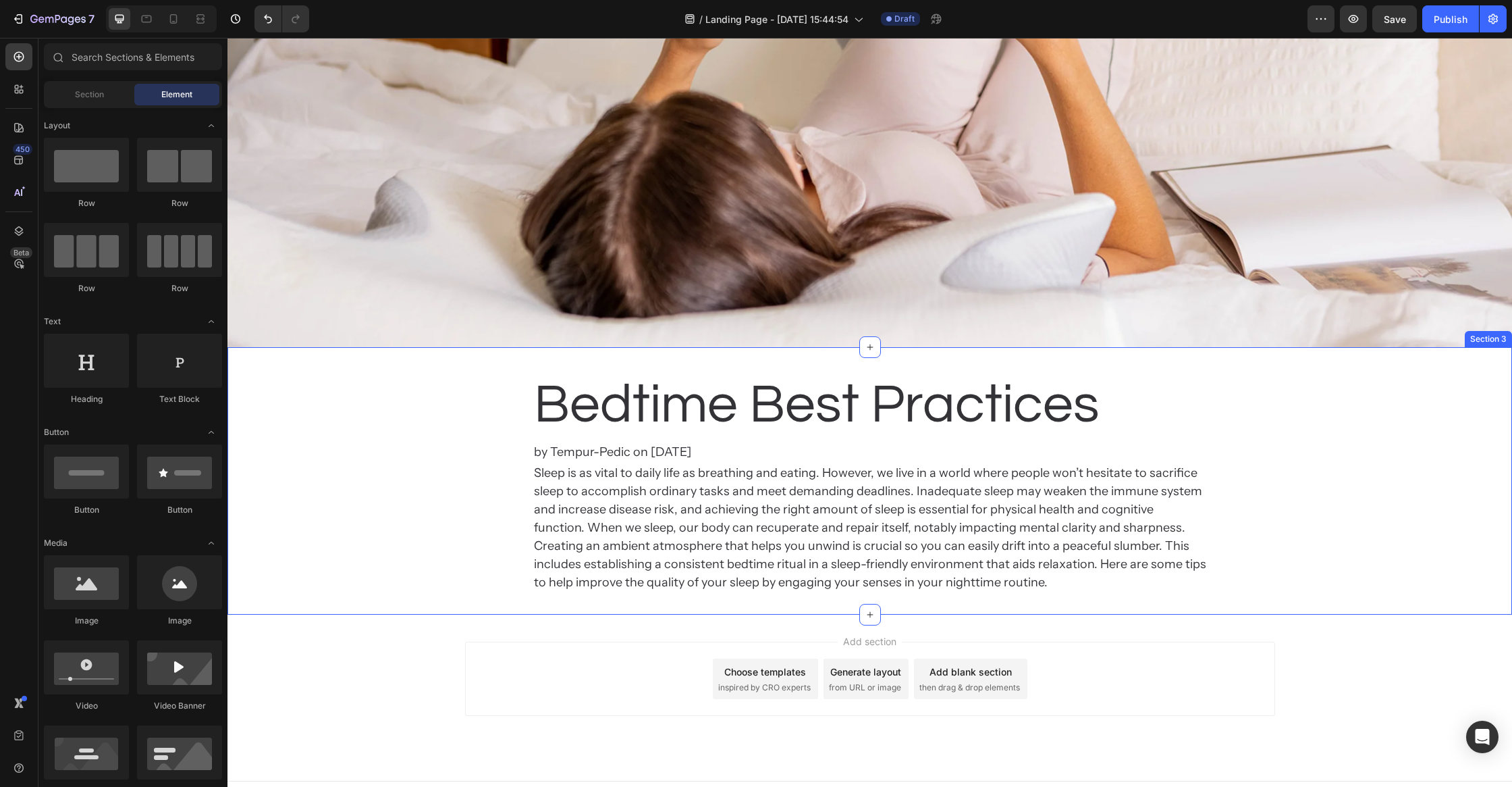
click at [628, 541] on h2 "Sleep is as vital to daily life as breathing and eating. However, we live in a …" at bounding box center [870, 527] width 675 height 130
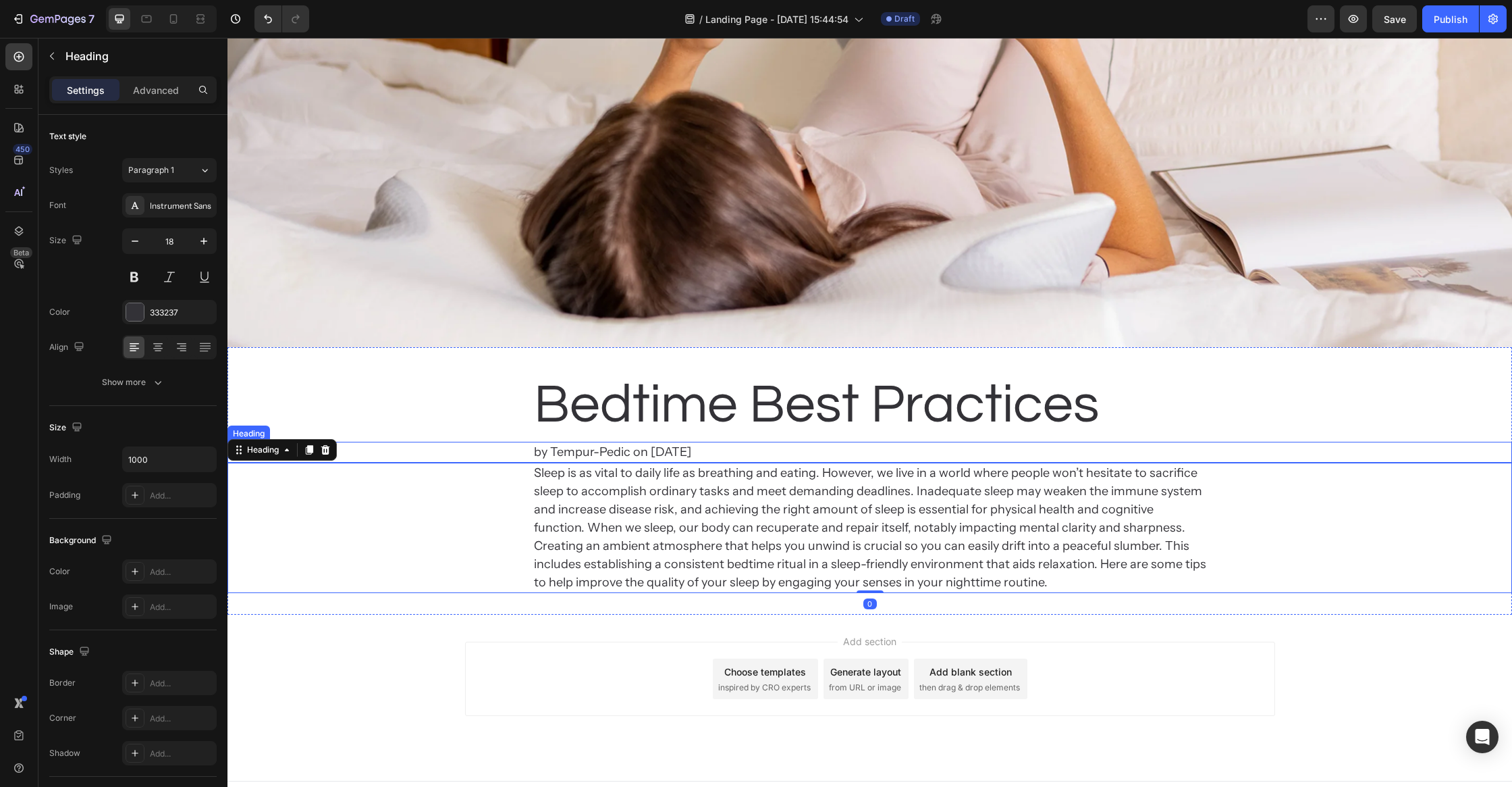
click at [670, 449] on p "by Tempur-Pedic on Apr 29, 2024" at bounding box center [869, 452] width 672 height 18
click at [602, 412] on p "Bedtime Best Practices" at bounding box center [869, 405] width 672 height 70
click at [634, 497] on h2 "Sleep is as vital to daily life as breathing and eating. However, we live in a …" at bounding box center [870, 527] width 675 height 130
click at [508, 627] on div "Add section Choose templates inspired by CRO experts Generate layout from URL o…" at bounding box center [869, 697] width 1284 height 166
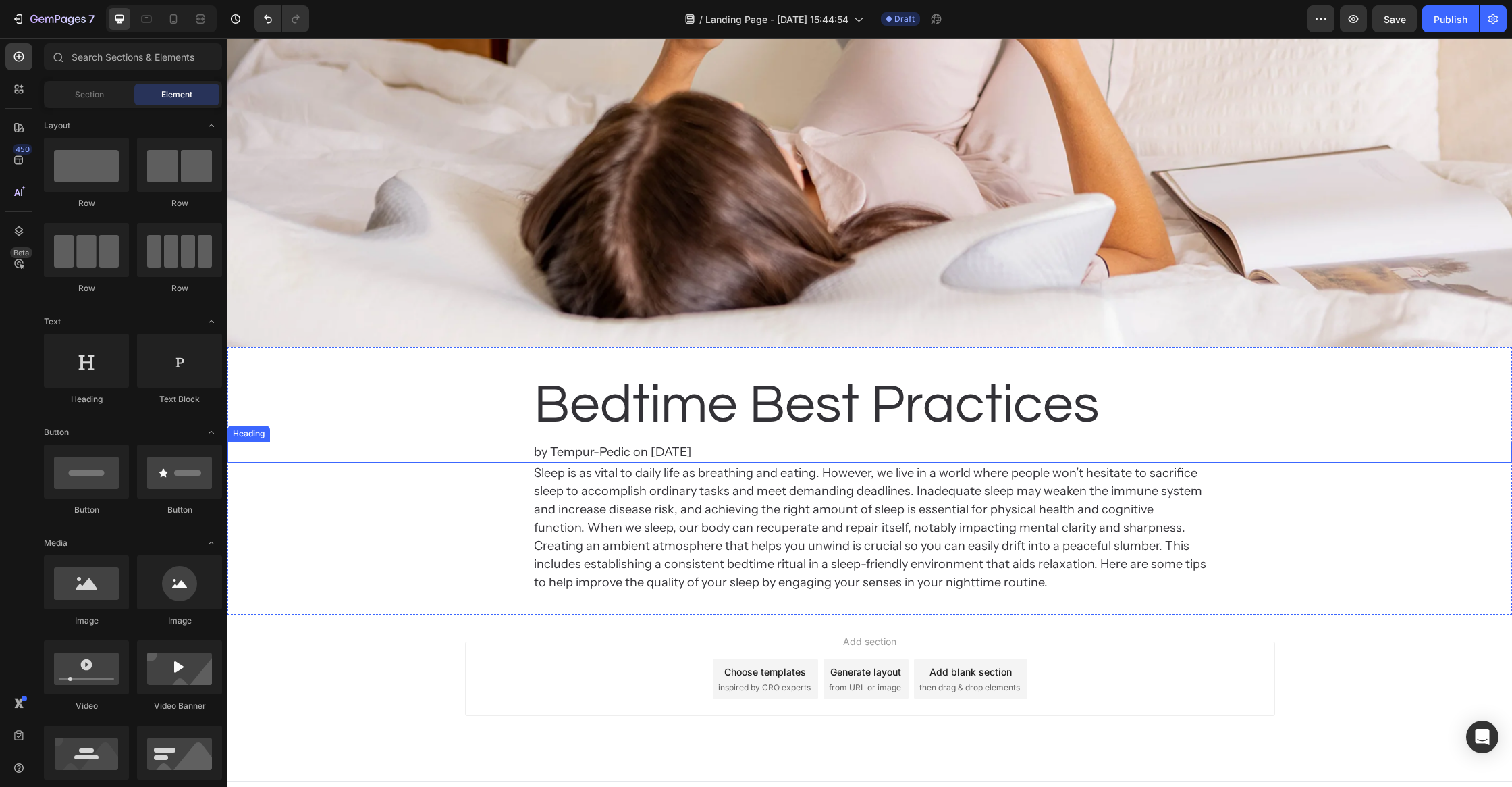
click at [638, 453] on p "by Tempur-Pedic on Apr 29, 2024" at bounding box center [869, 452] width 672 height 18
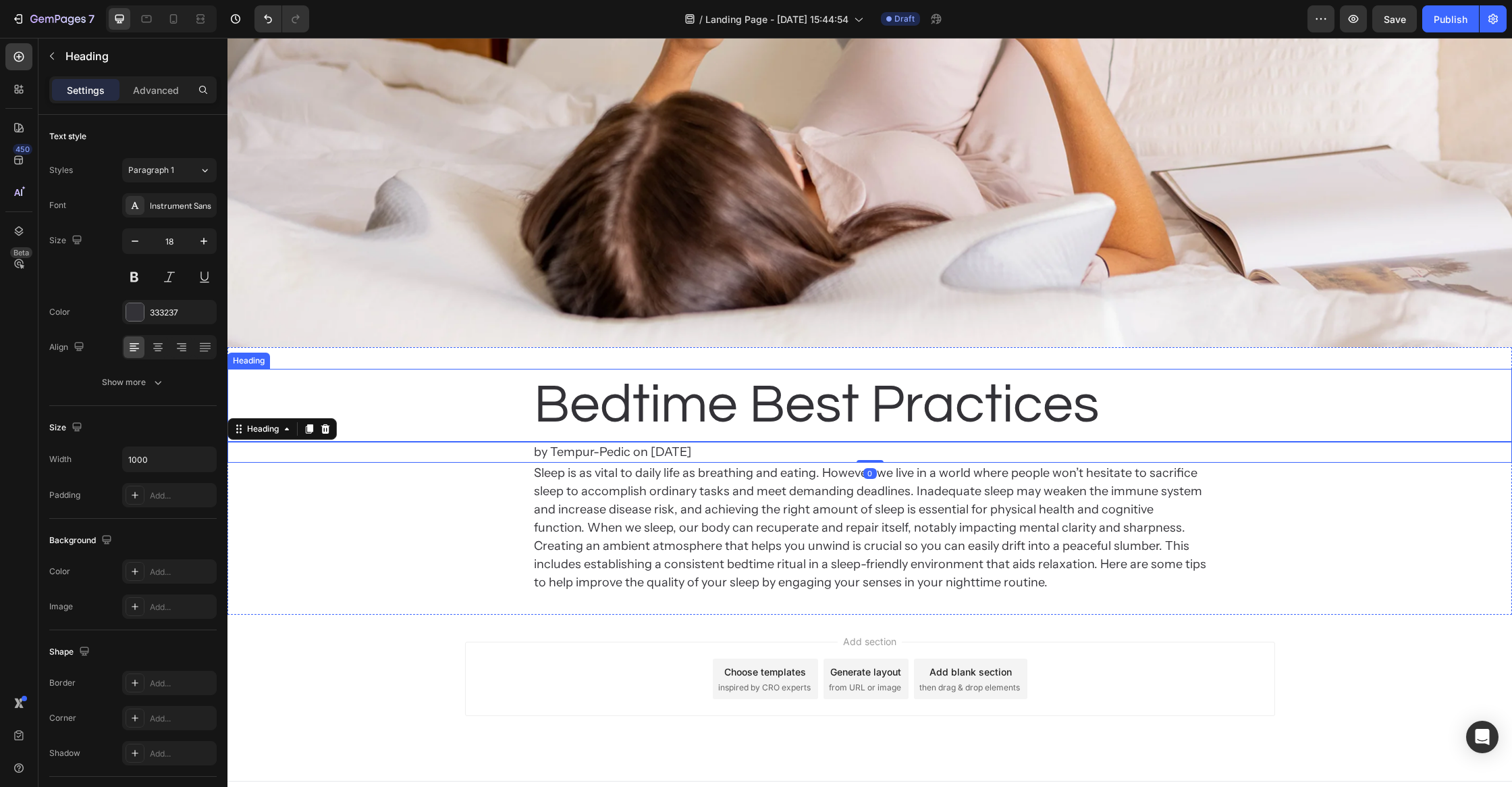
click at [652, 409] on p "Bedtime Best Practices" at bounding box center [869, 405] width 672 height 70
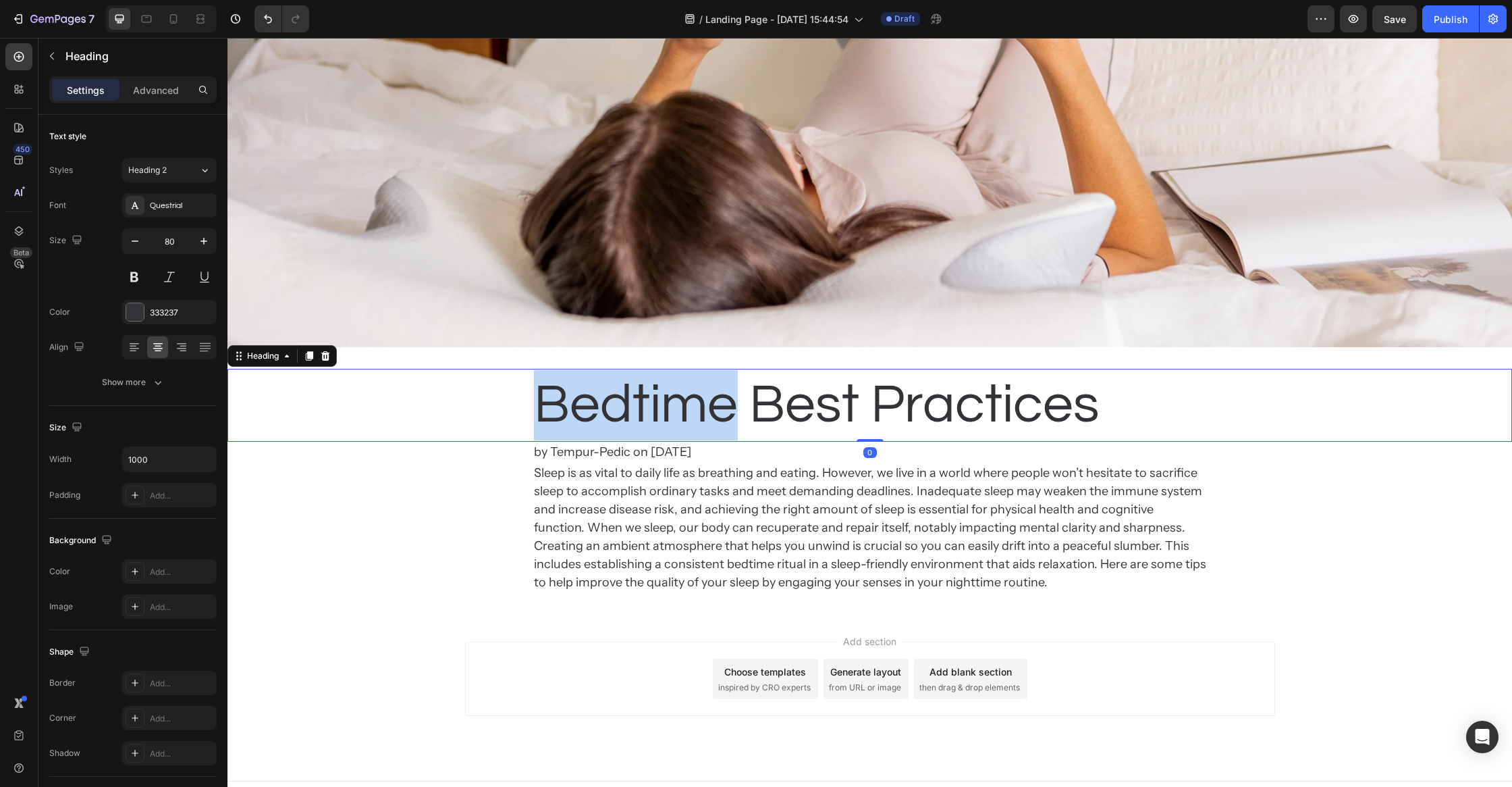
click at [597, 415] on p "Bedtime Best Practices" at bounding box center [869, 405] width 672 height 70
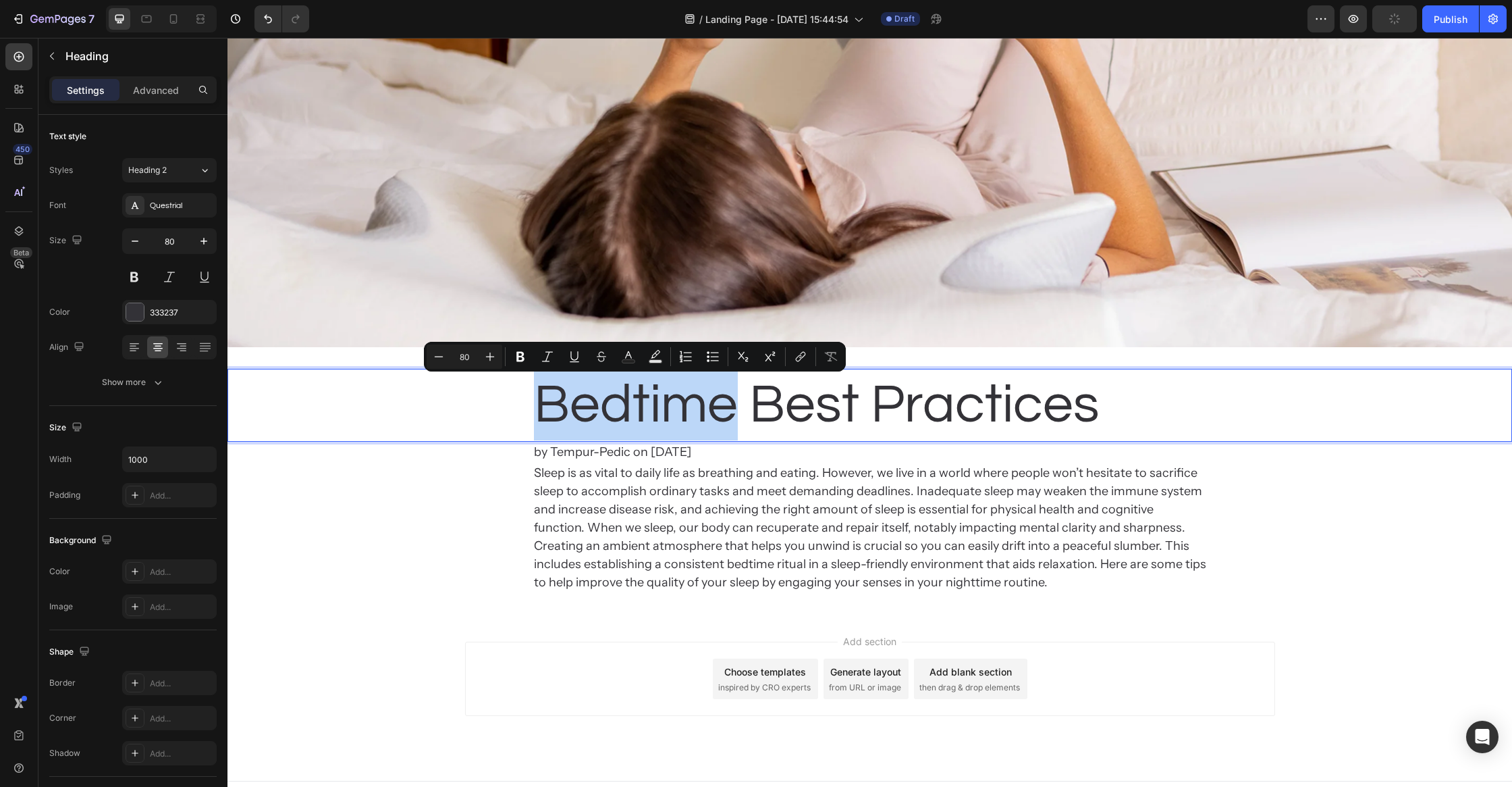
click at [545, 413] on p "Bedtime Best Practices" at bounding box center [869, 405] width 672 height 70
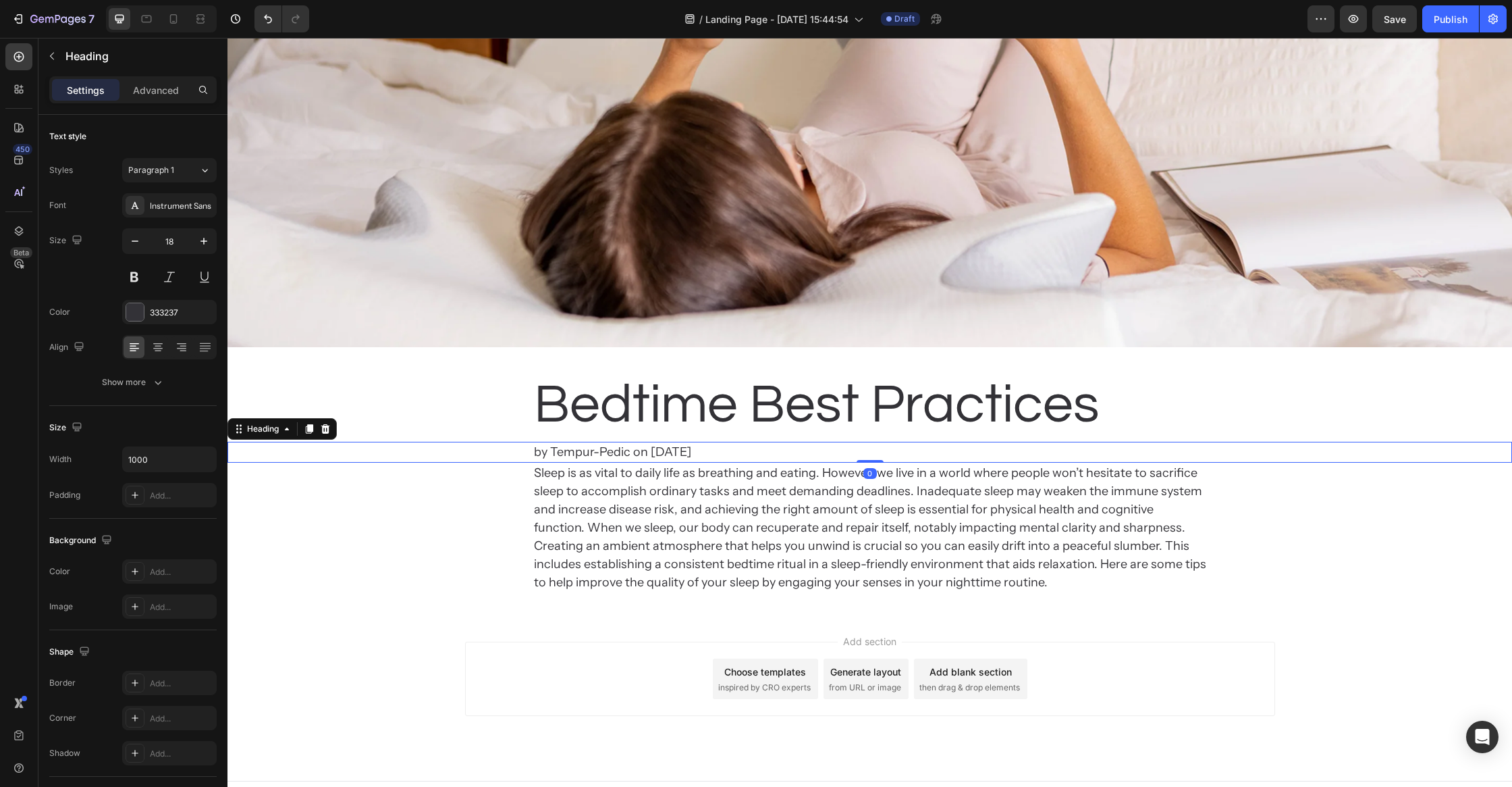
click at [618, 453] on p "by Tempur-Pedic on Apr 29, 2024" at bounding box center [869, 452] width 672 height 18
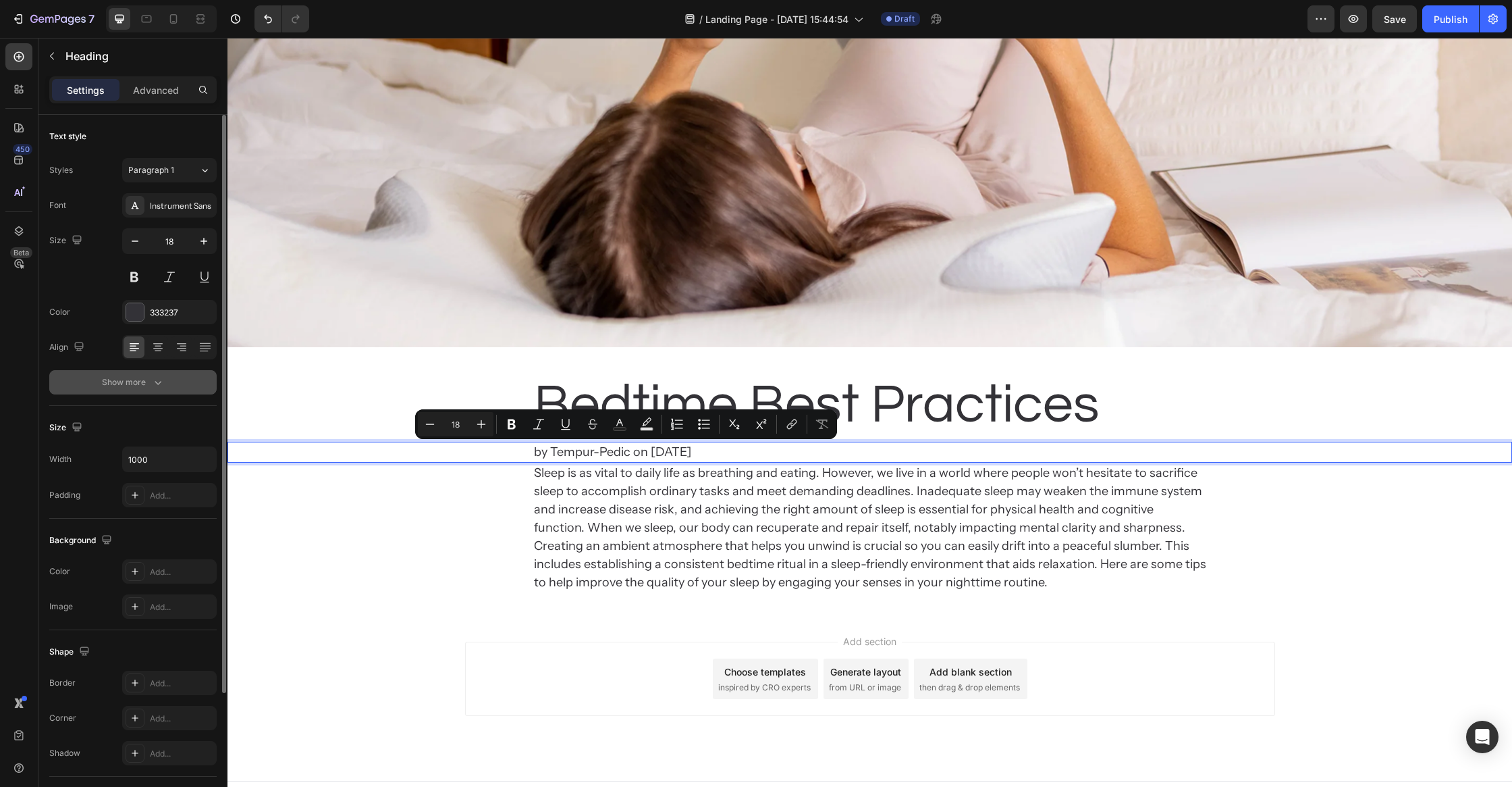
click at [130, 384] on div "Show more" at bounding box center [133, 382] width 63 height 13
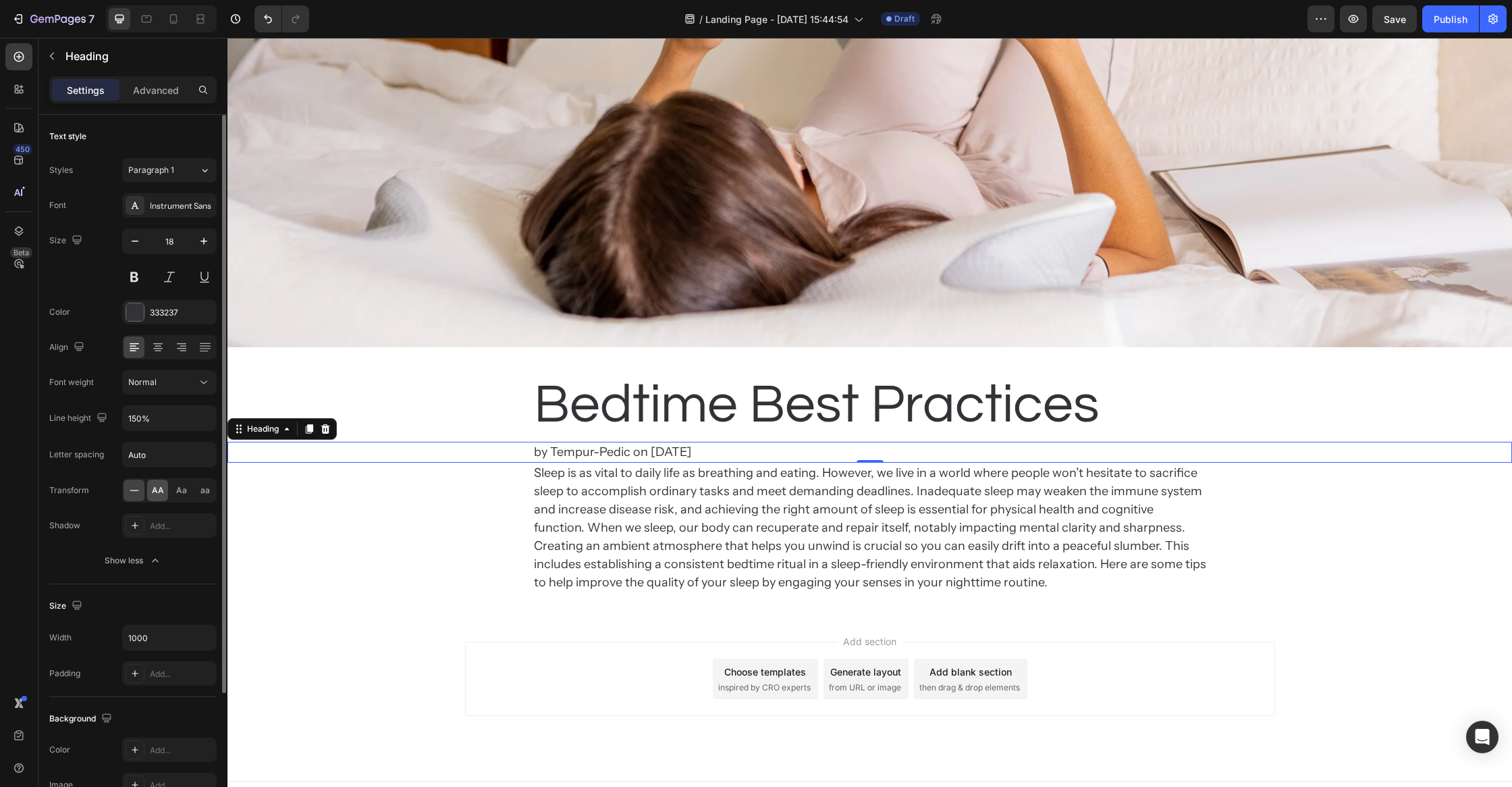
click at [150, 486] on div "AA" at bounding box center [158, 491] width 21 height 21
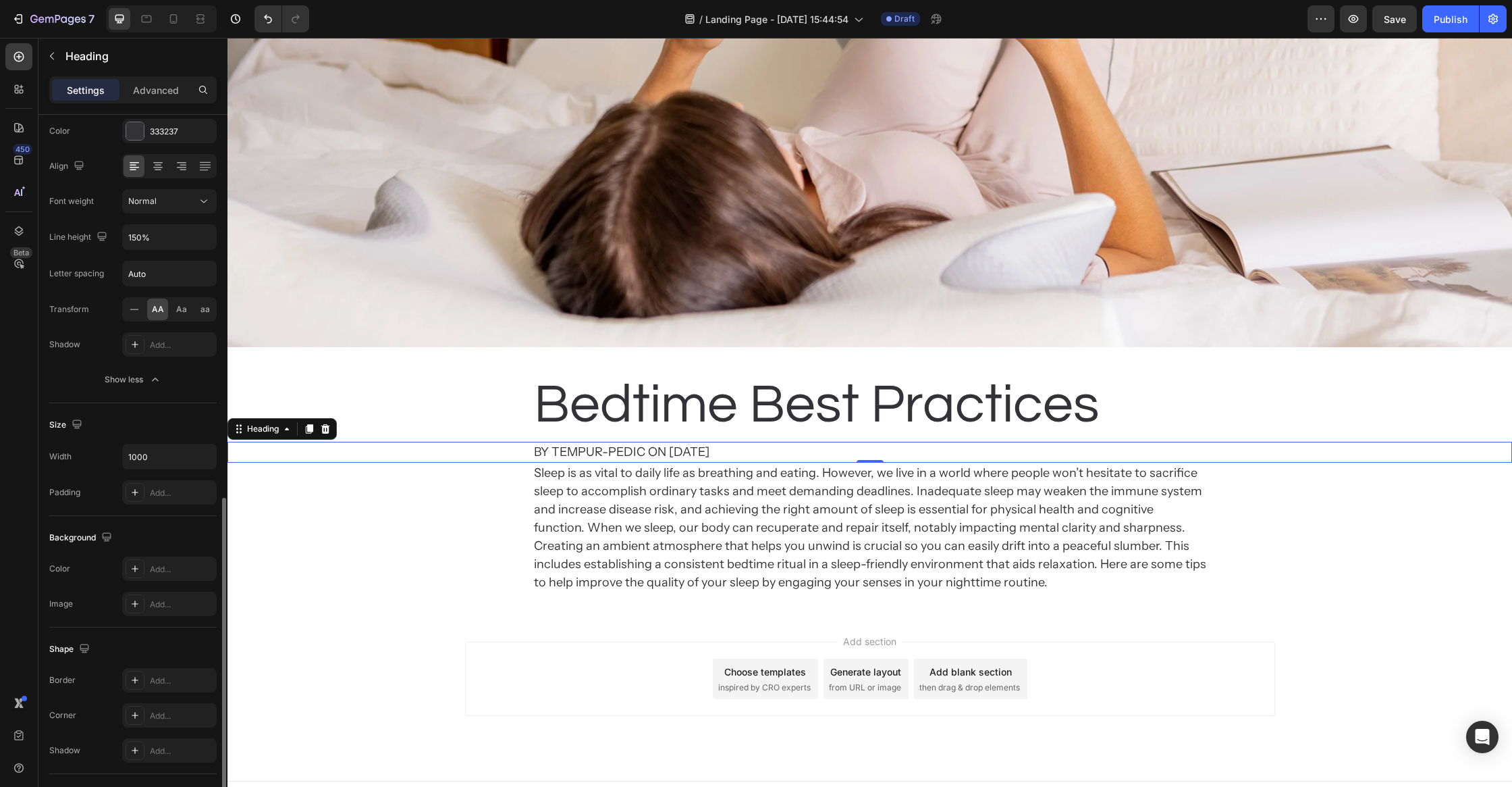
scroll to position [341, 0]
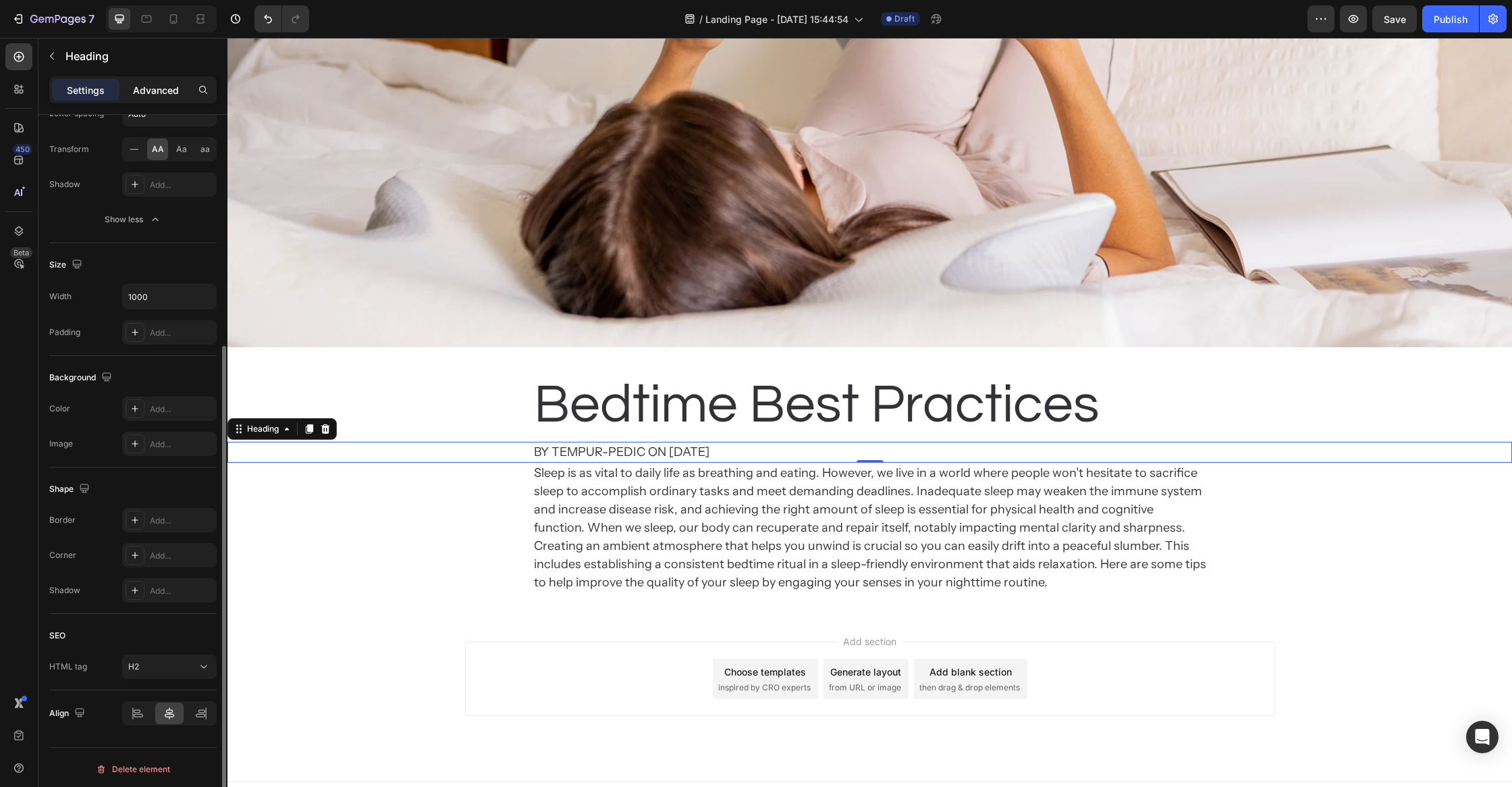
click at [155, 98] on div "Advanced" at bounding box center [156, 89] width 67 height 21
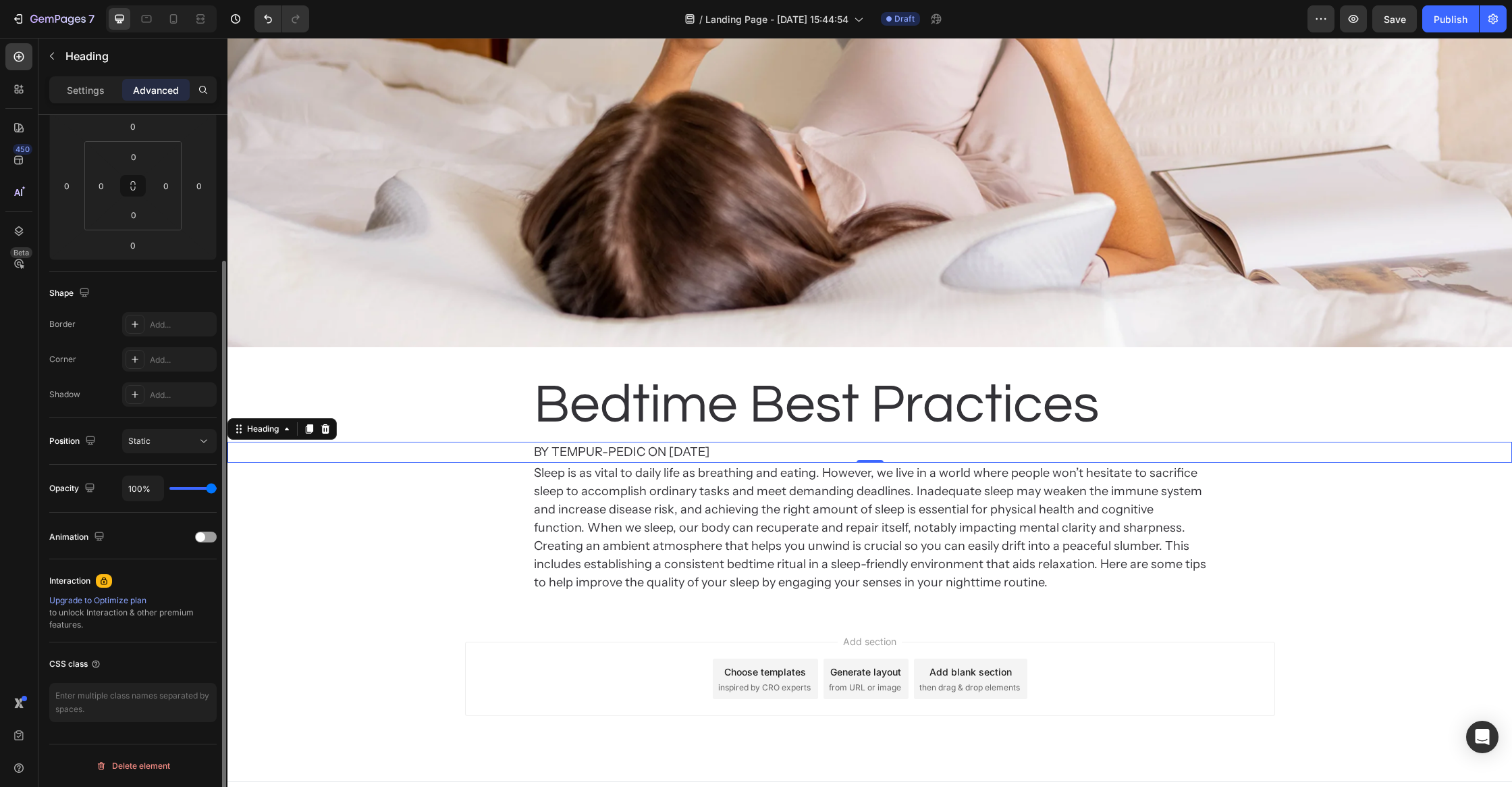
scroll to position [188, 0]
type input "94%"
type input "94"
type input "89%"
type input "89"
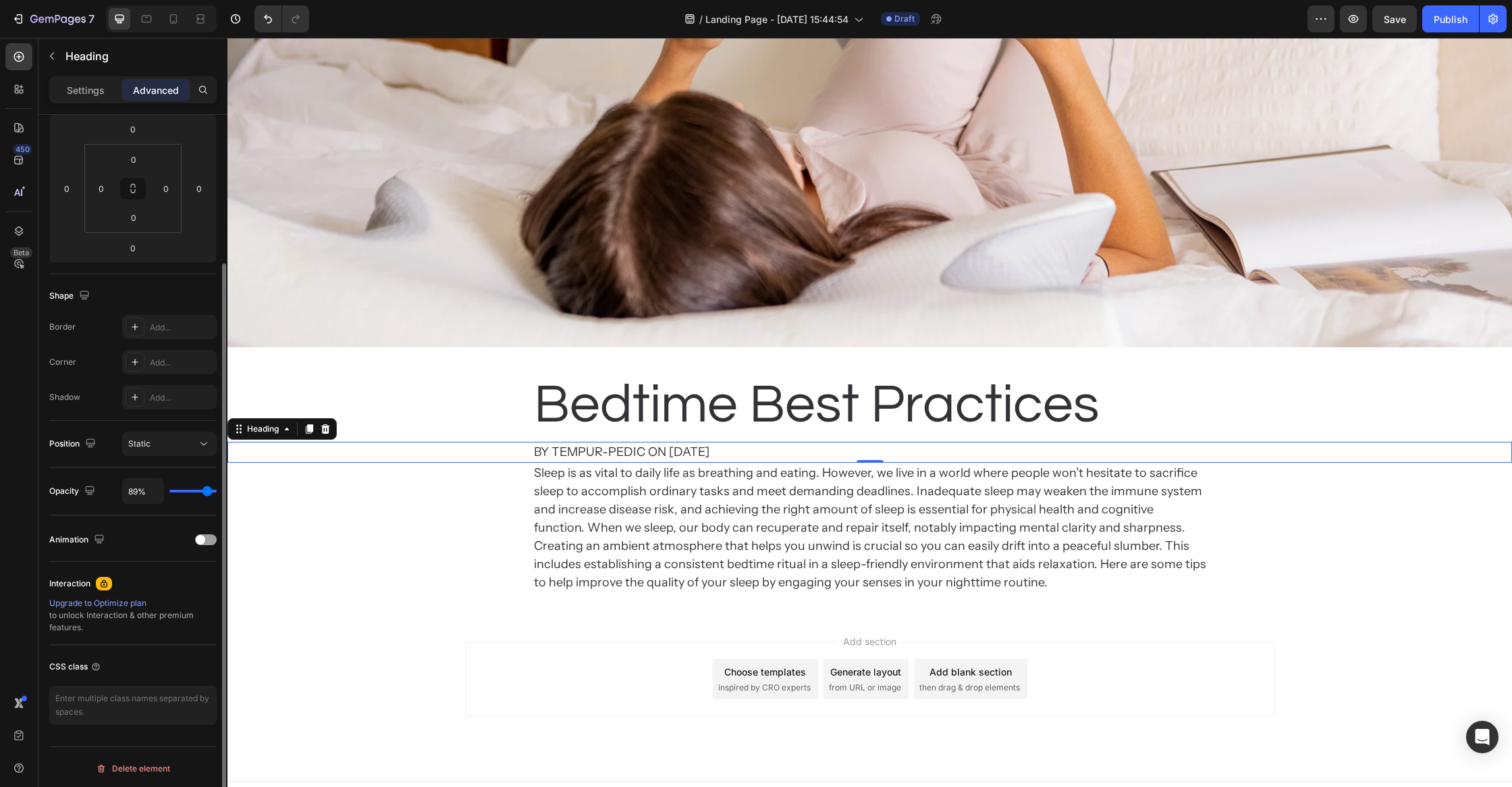
type input "87%"
type input "87"
type input "76%"
type input "76"
type input "72%"
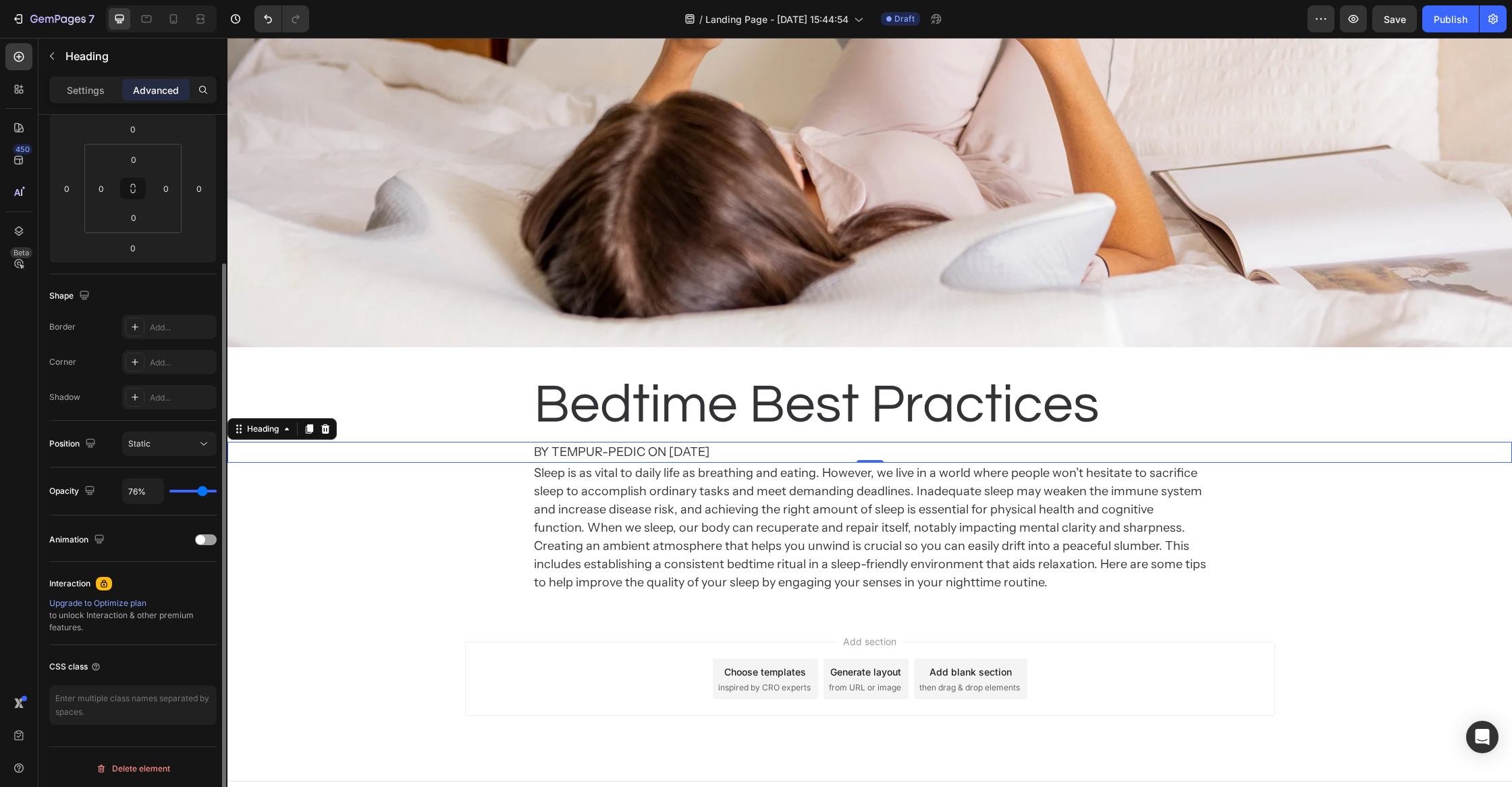
type input "72"
type input "69%"
type input "69"
type input "64%"
type input "64"
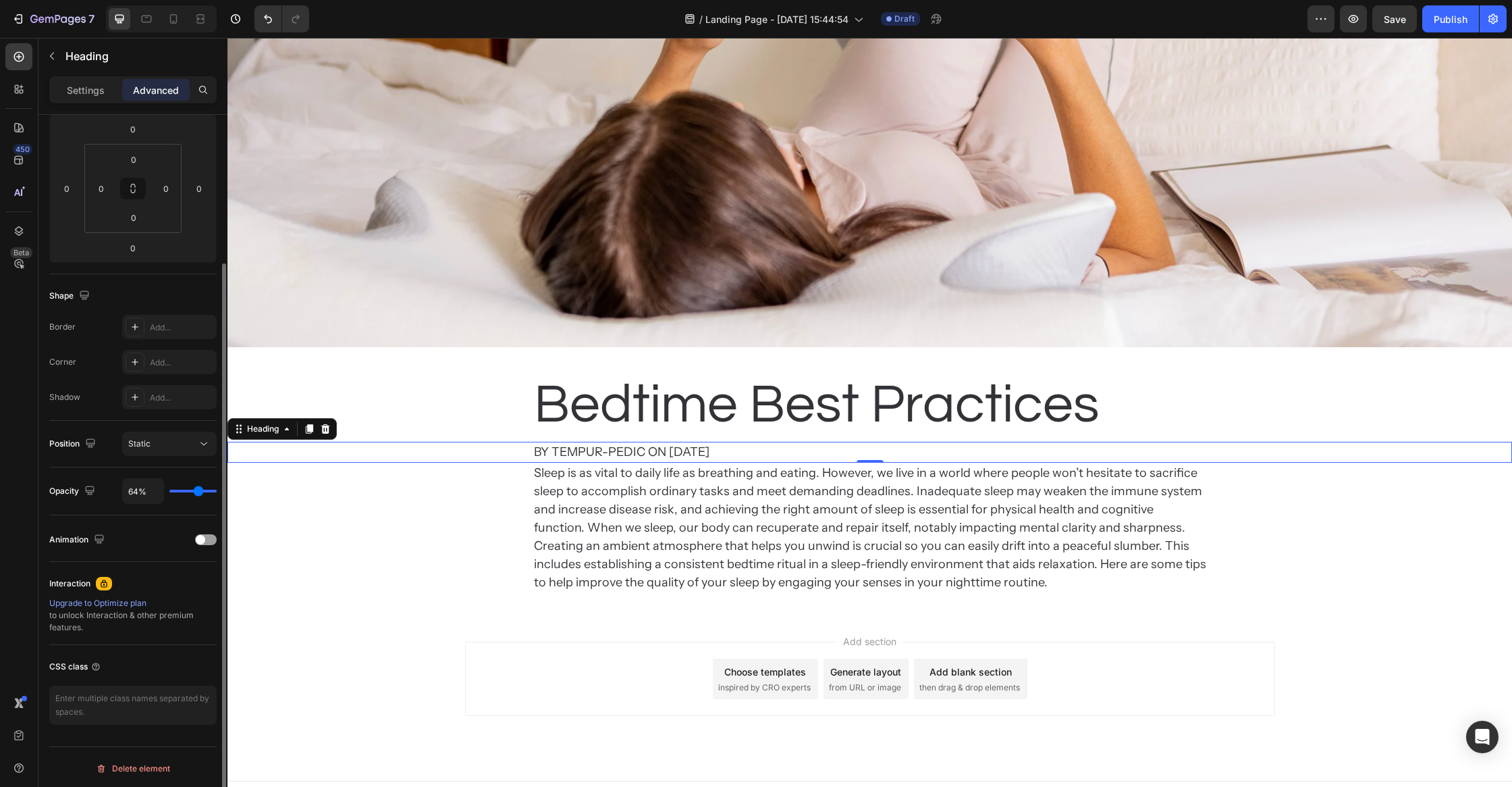
type input "62%"
type input "62"
type input "61%"
type input "61"
type input "60%"
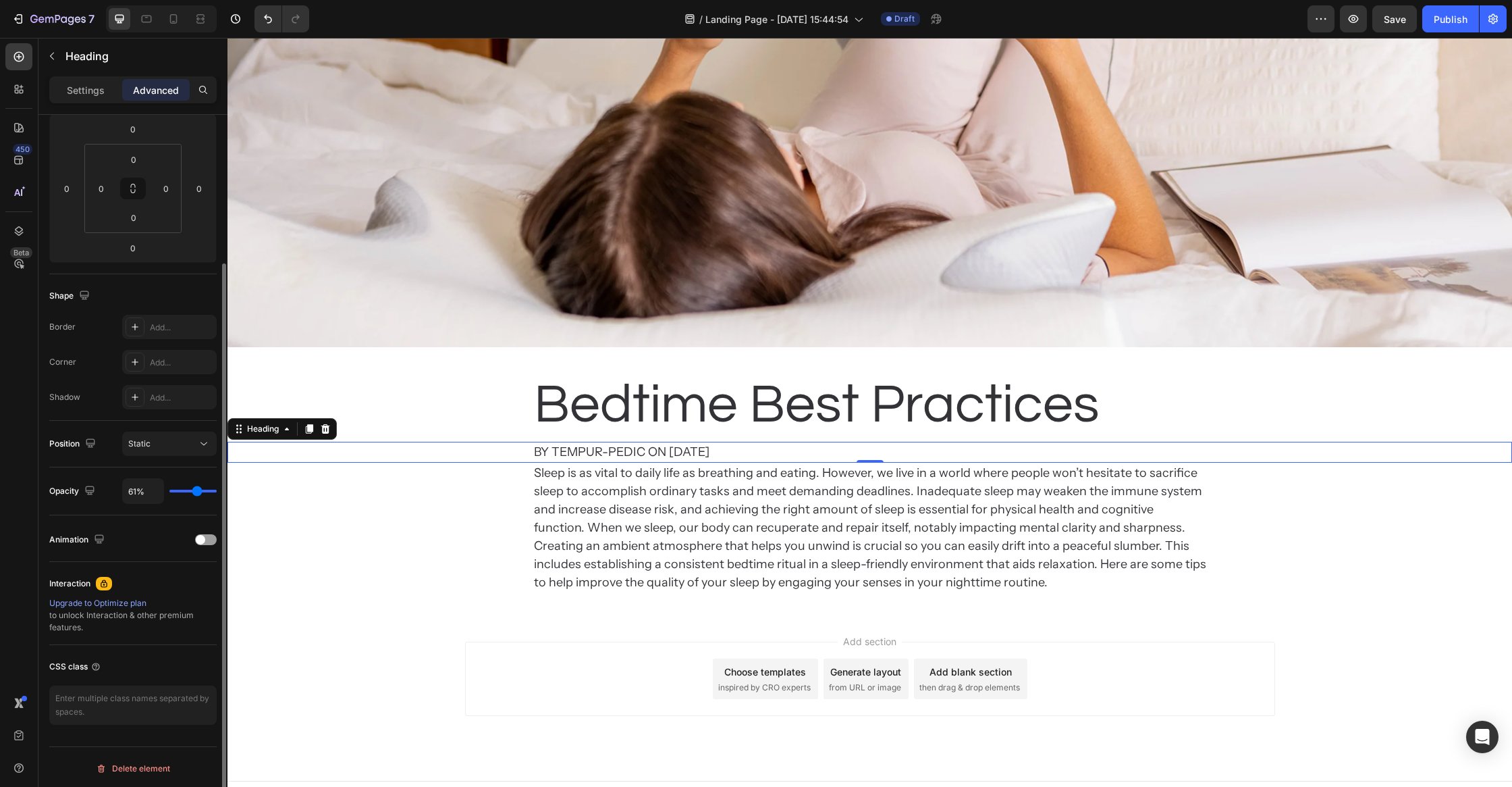
type input "60"
type input "59%"
type input "59"
type input "57%"
type input "57"
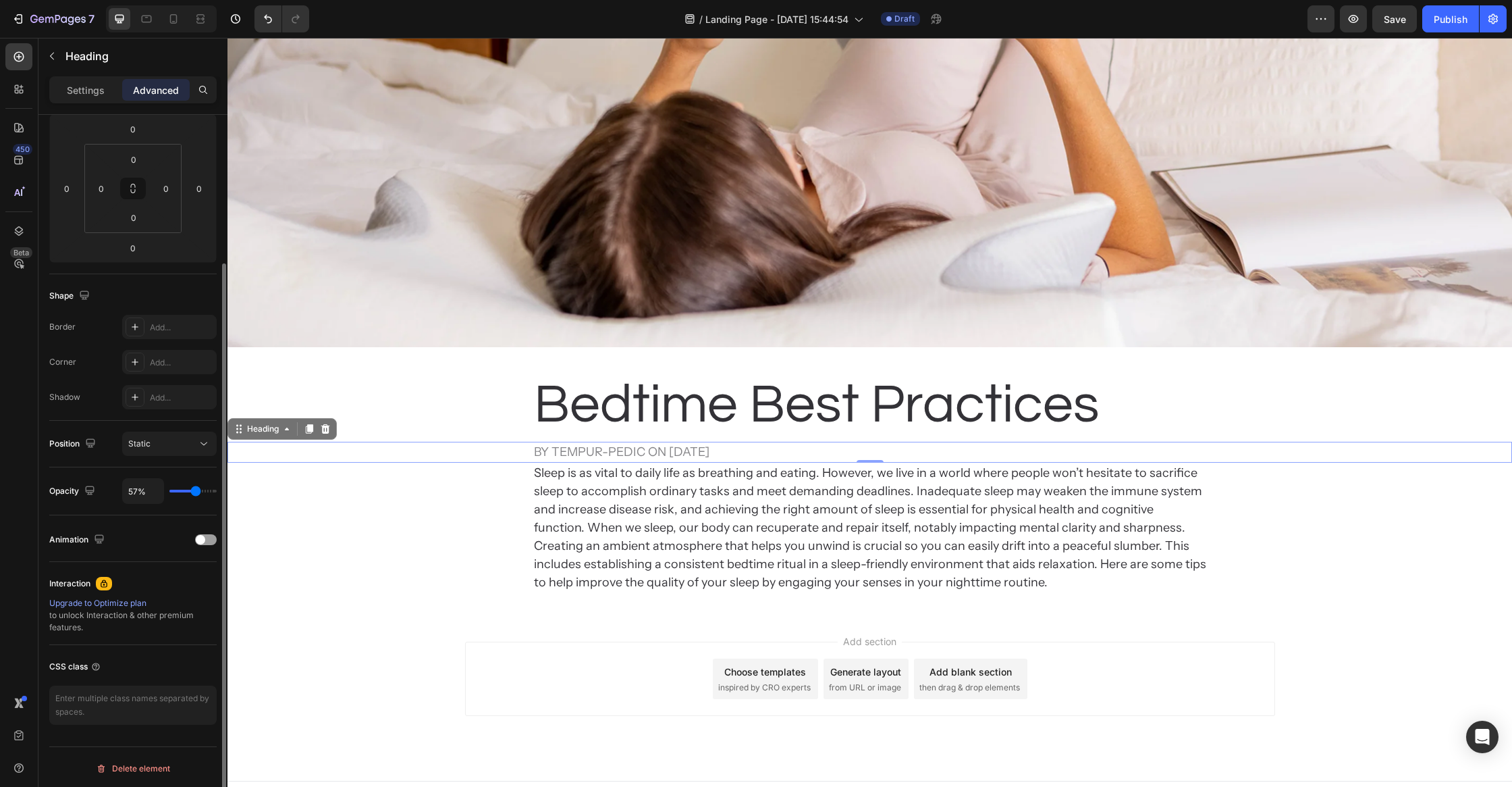
type input "55%"
type input "55"
type input "54%"
type input "54"
type input "50%"
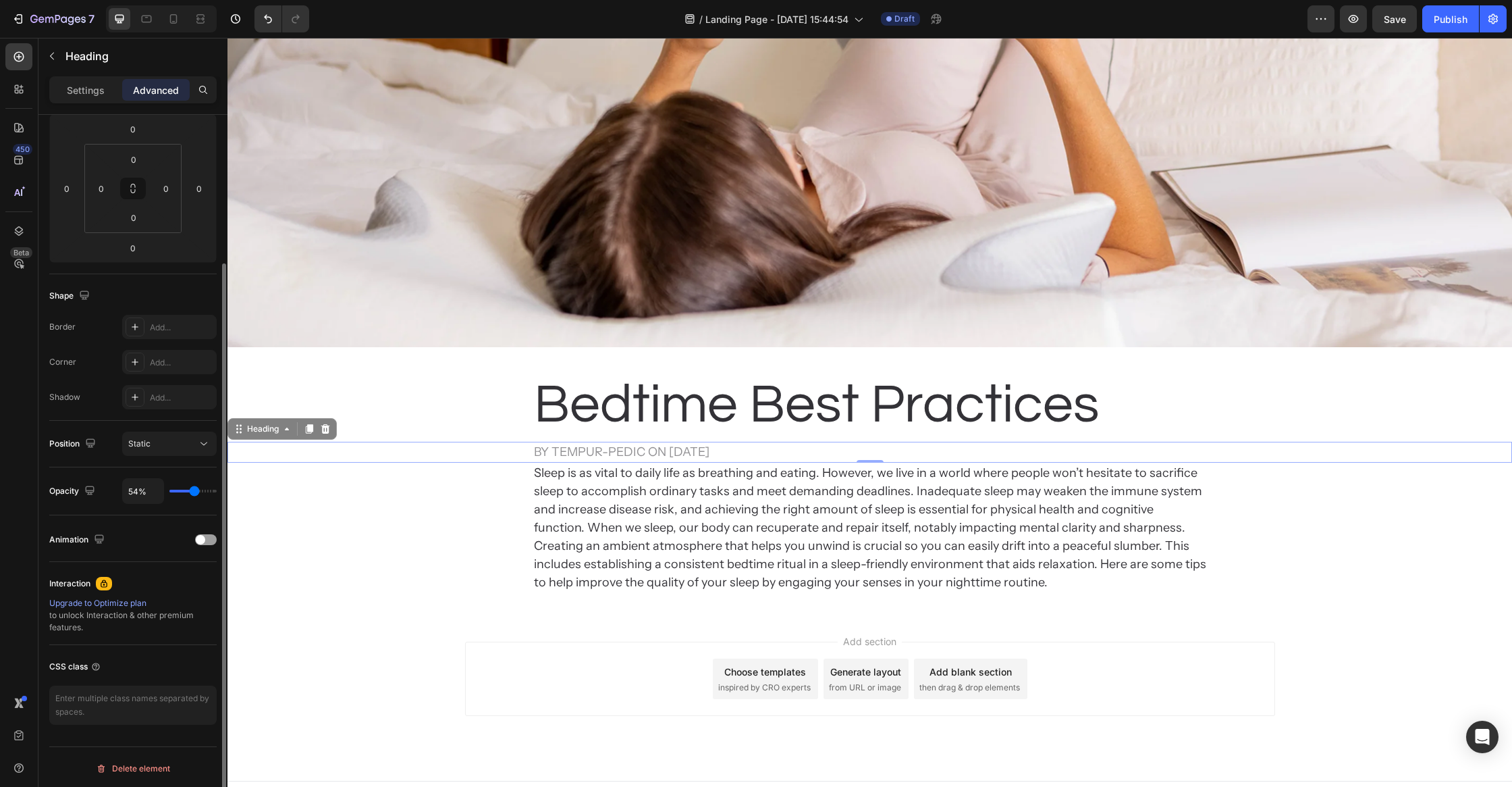
type input "50"
type input "46%"
type input "46"
type input "41%"
type input "41"
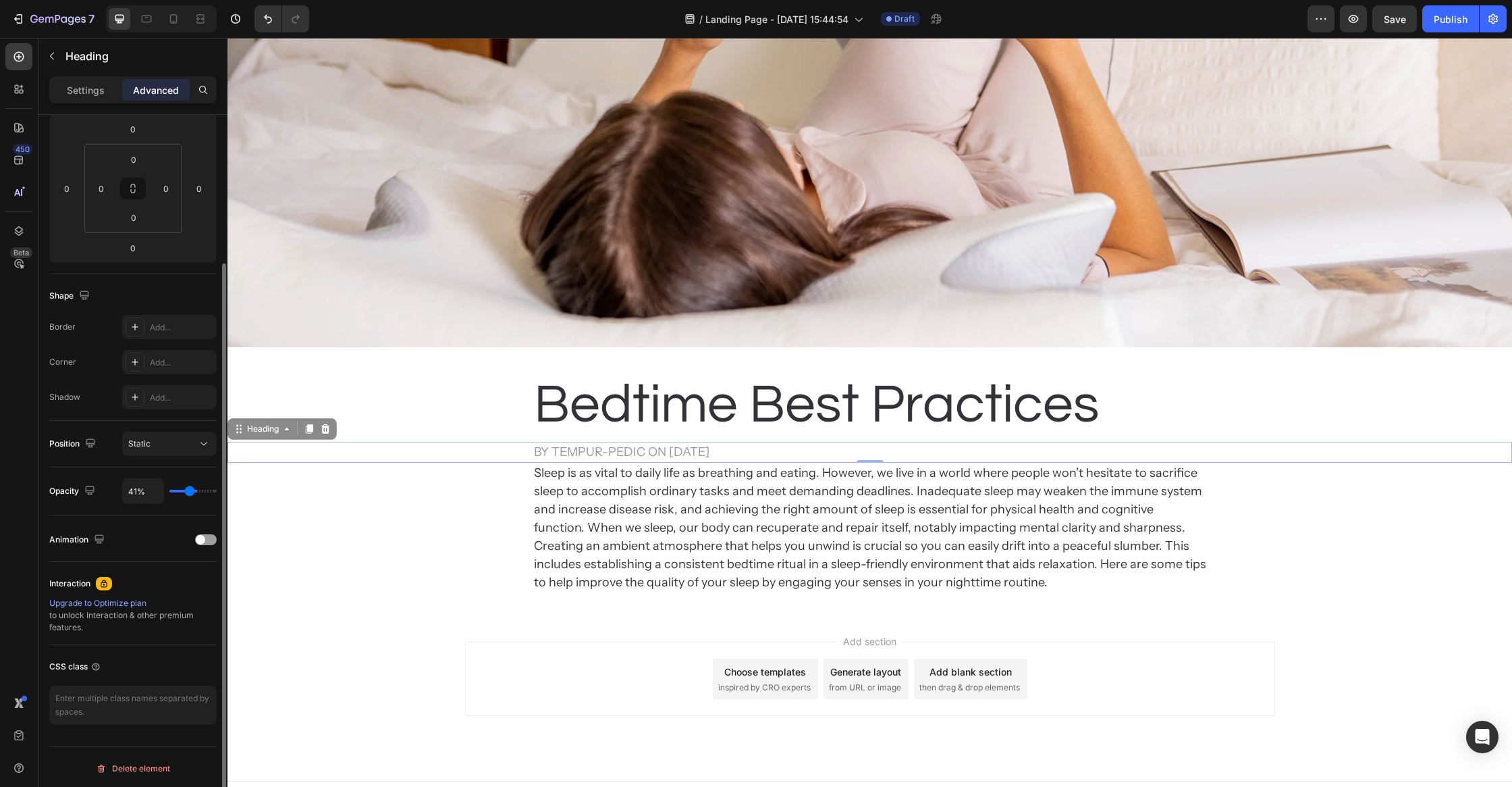
type input "39%"
type input "39"
type input "38%"
type input "38"
type input "37%"
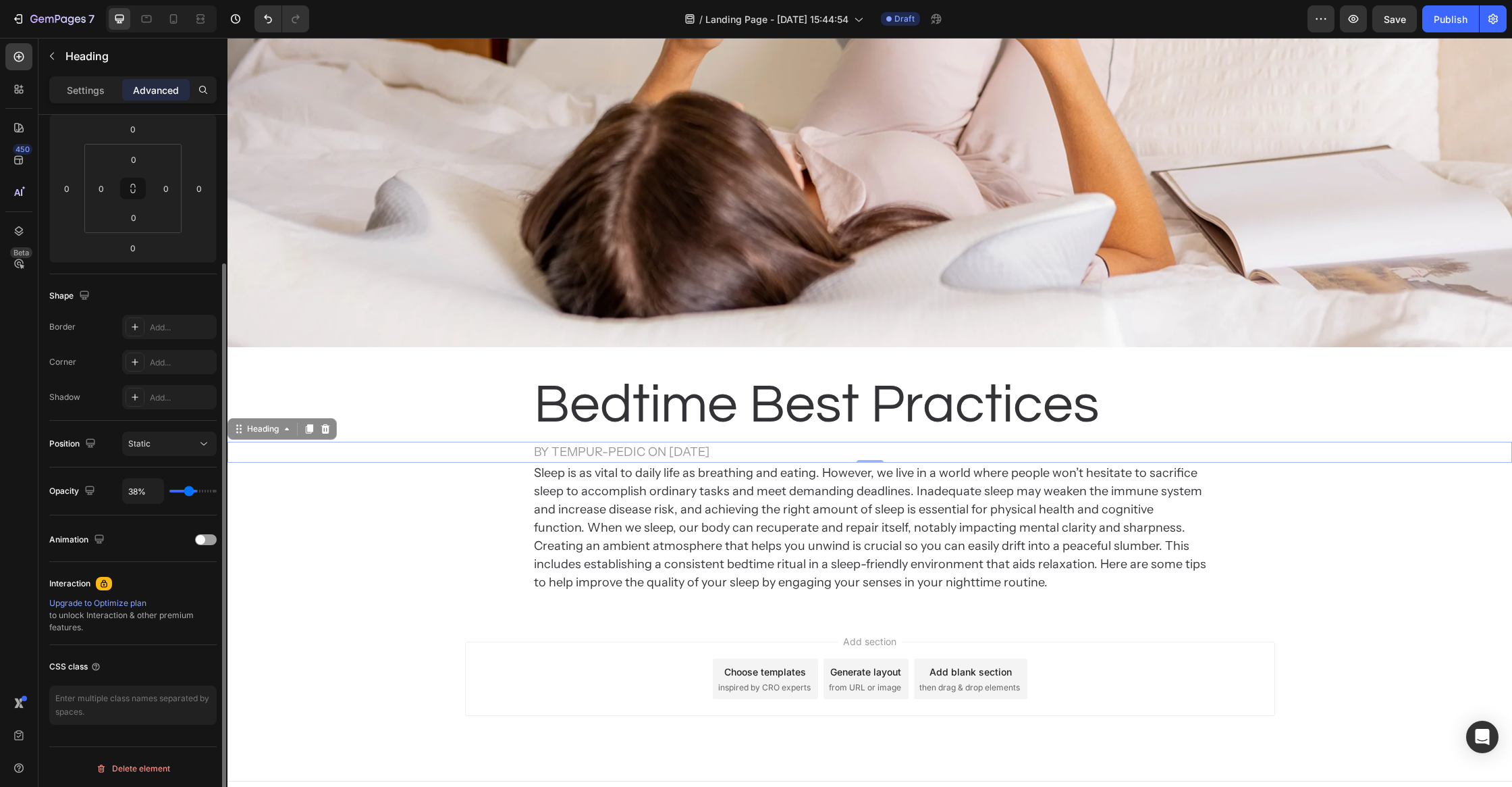
type input "37"
type input "38%"
type input "38"
type input "40%"
type input "40"
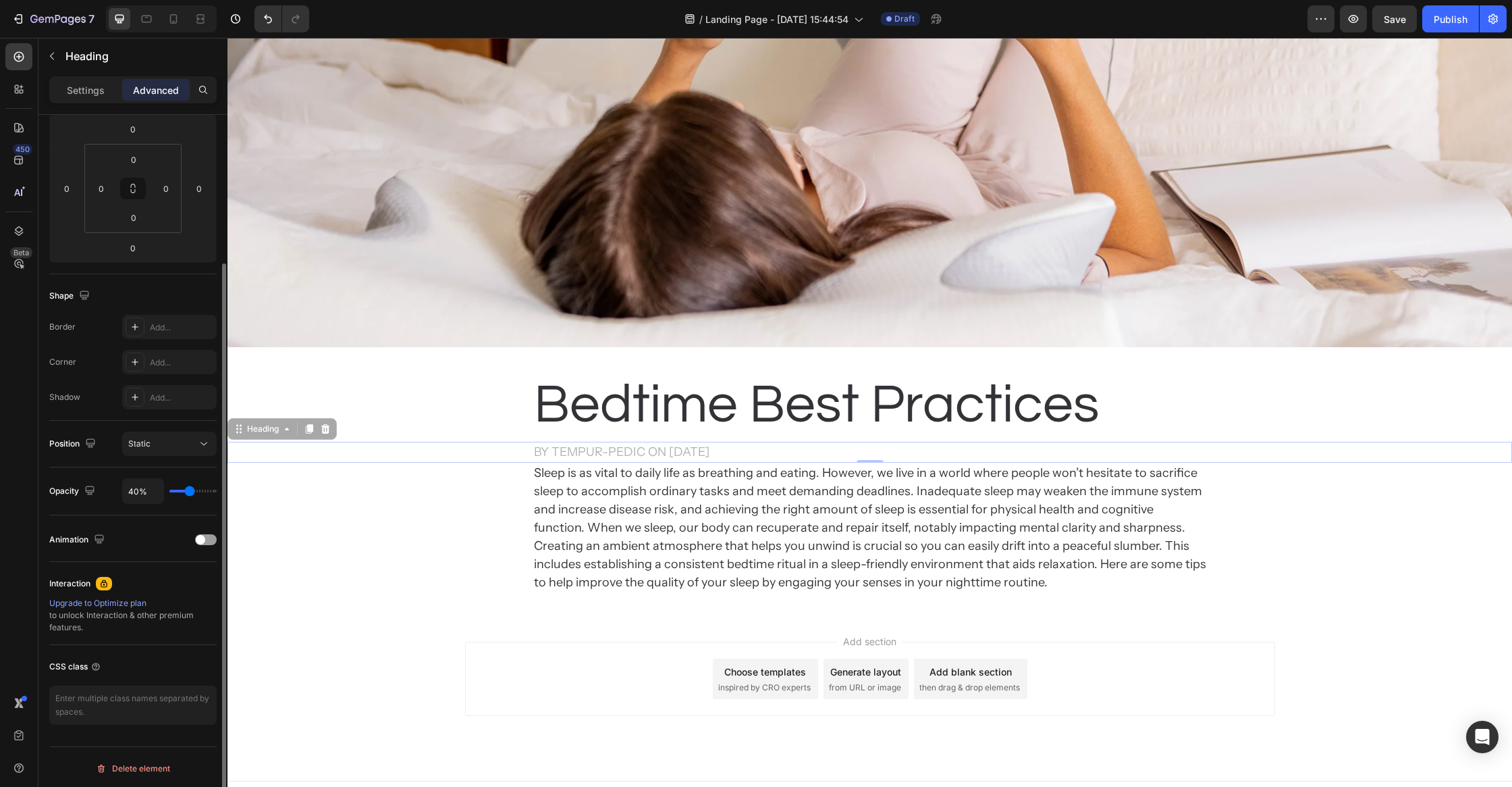
type input "42%"
type input "42"
type input "43%"
type input "43"
type input "45%"
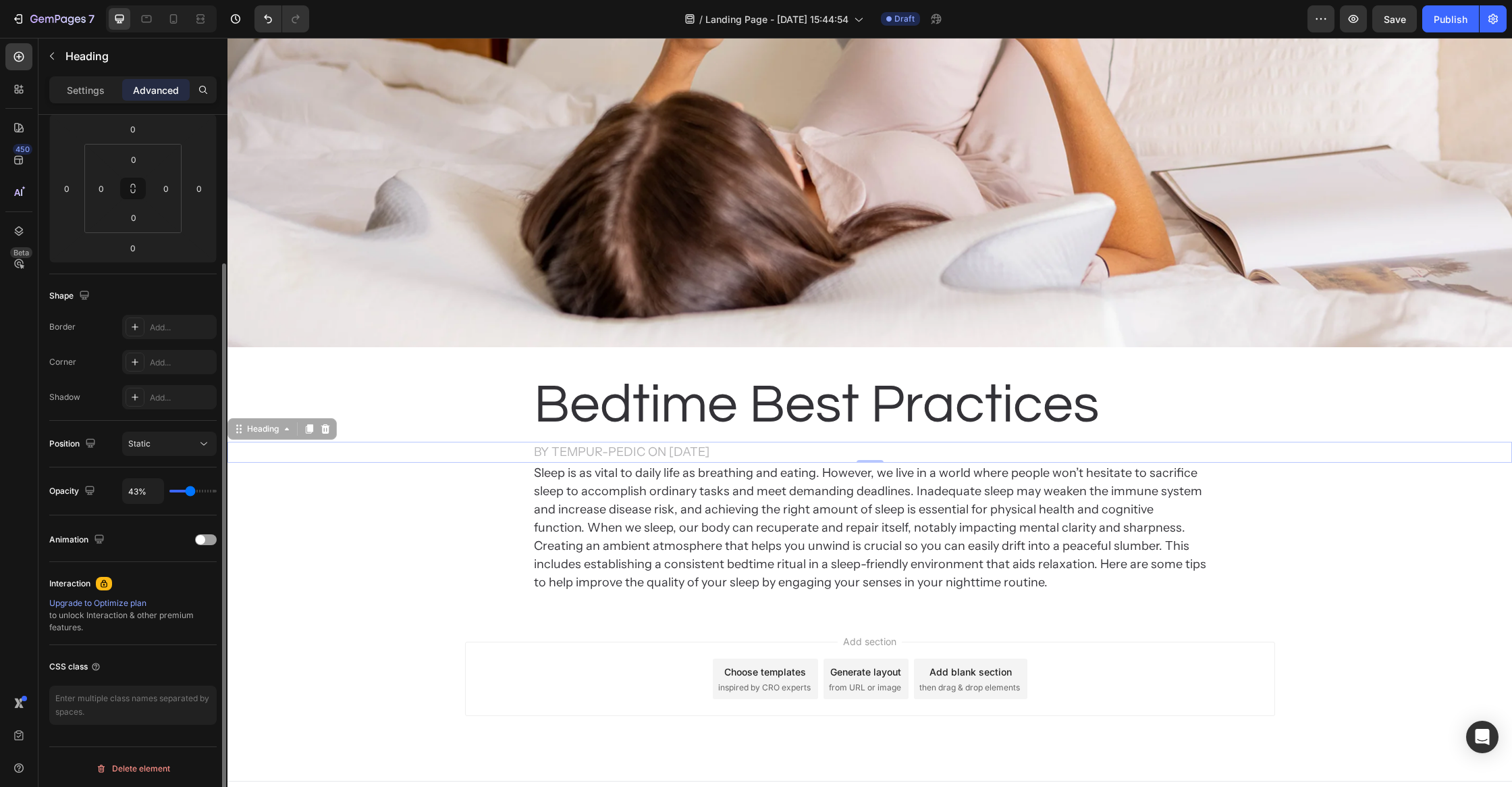
type input "45"
type input "46%"
type input "46"
type input "47%"
type input "47"
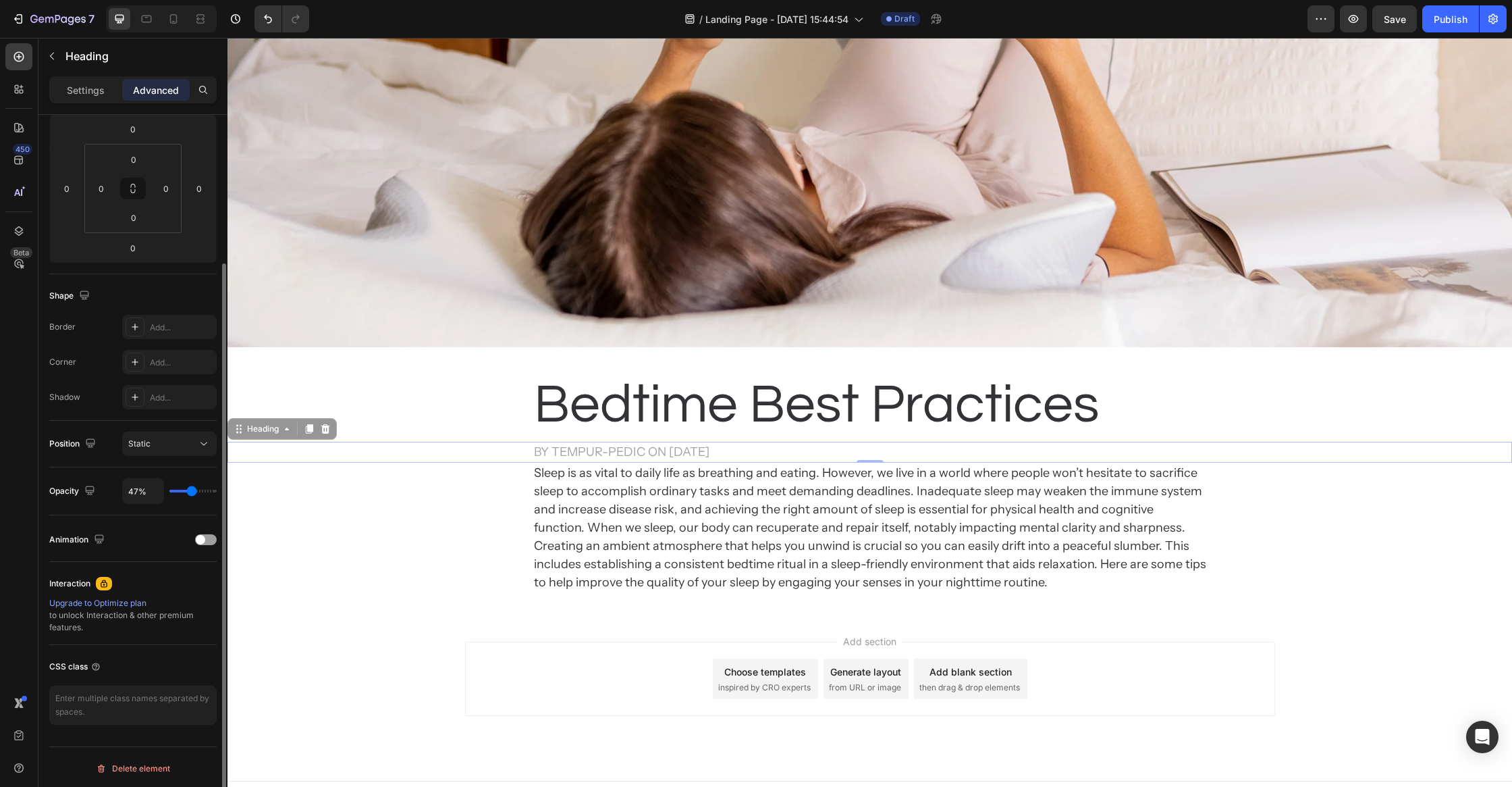
type input "49%"
type input "49"
type input "50%"
type input "50"
type input "51%"
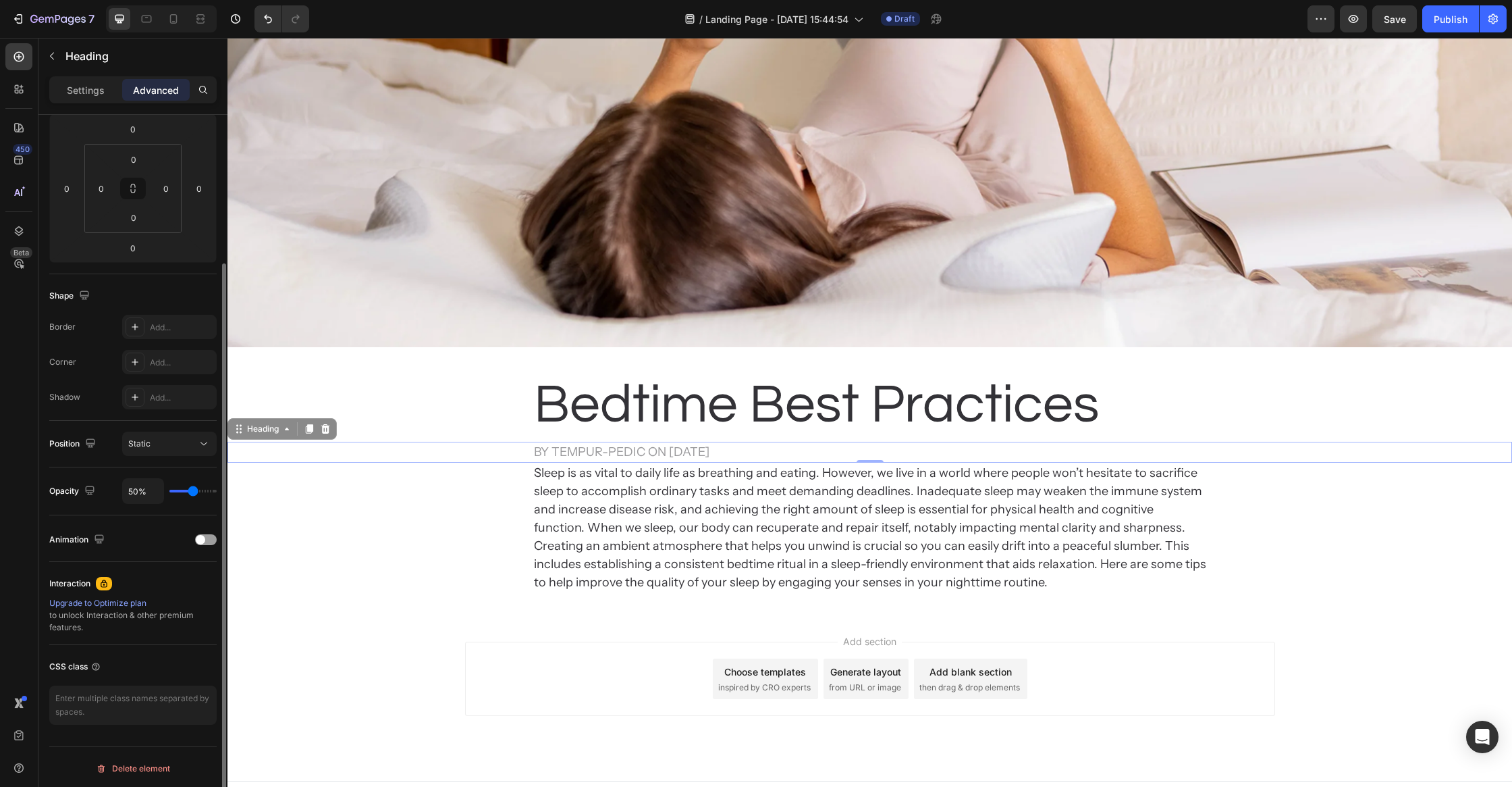
type input "51"
type input "50%"
type input "50"
type input "49%"
type input "49"
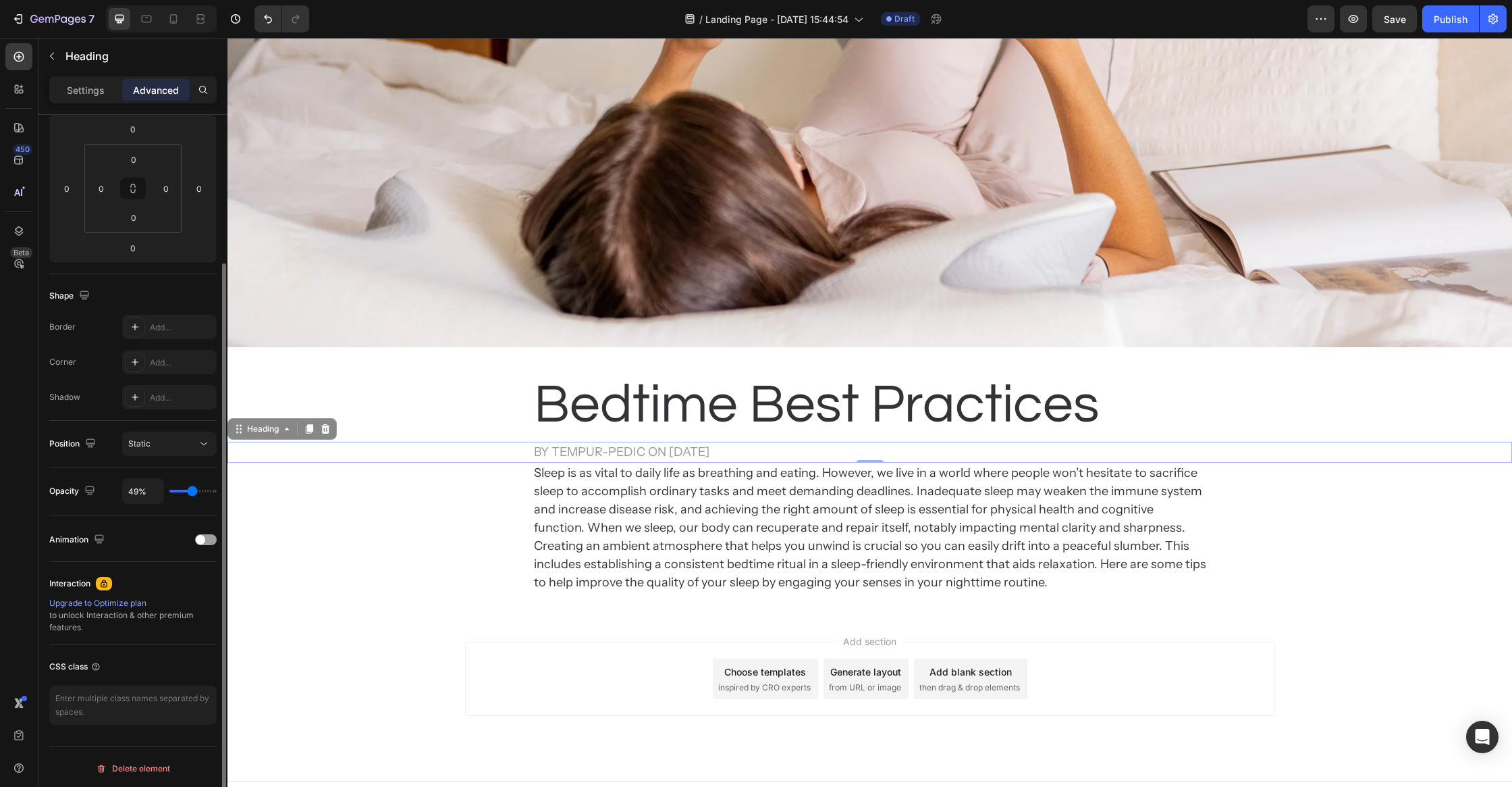
type input "48%"
type input "48"
type input "47%"
type input "47"
type input "46%"
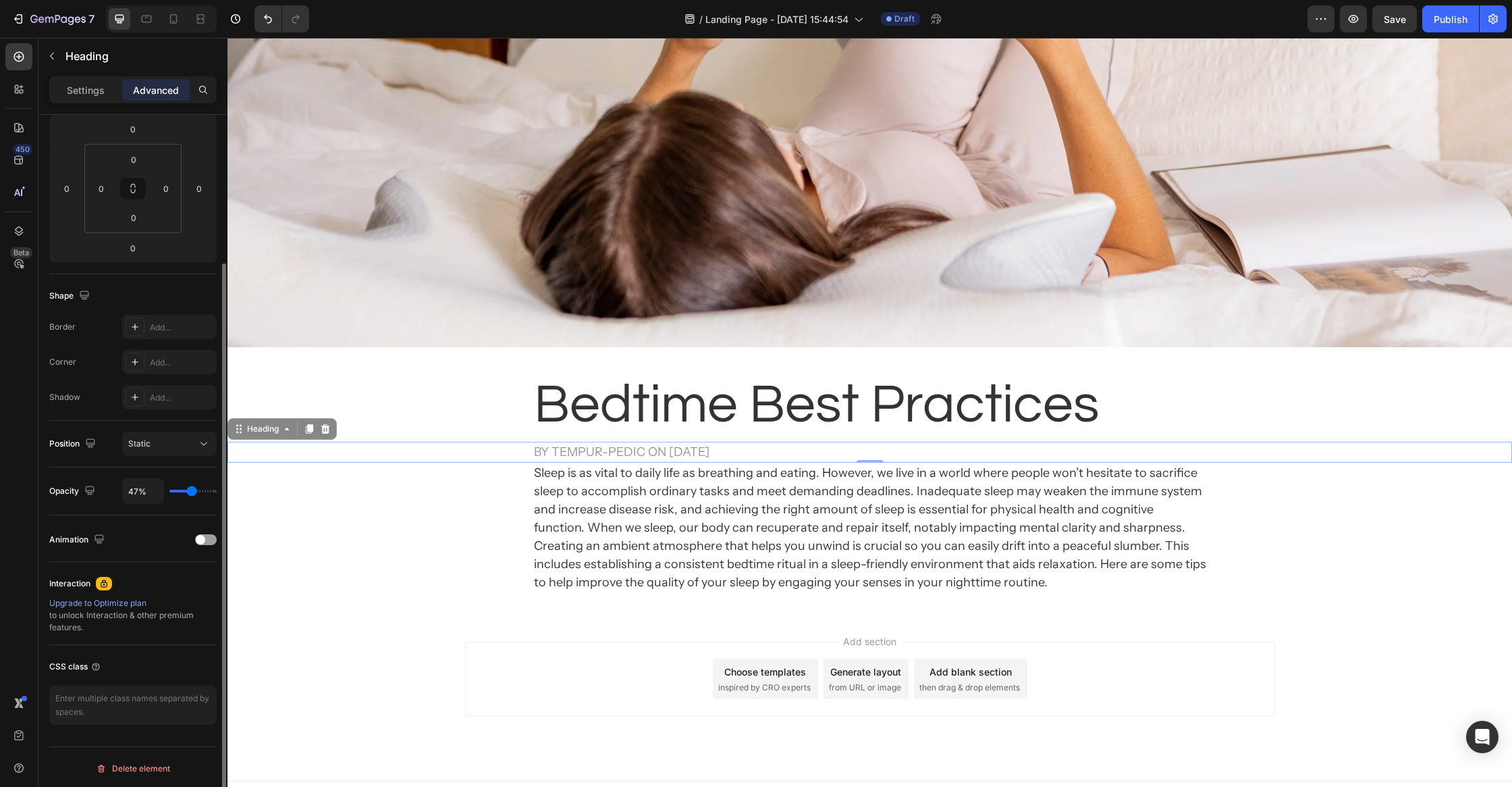
type input "46"
type input "47%"
type input "47"
type input "48%"
type input "48"
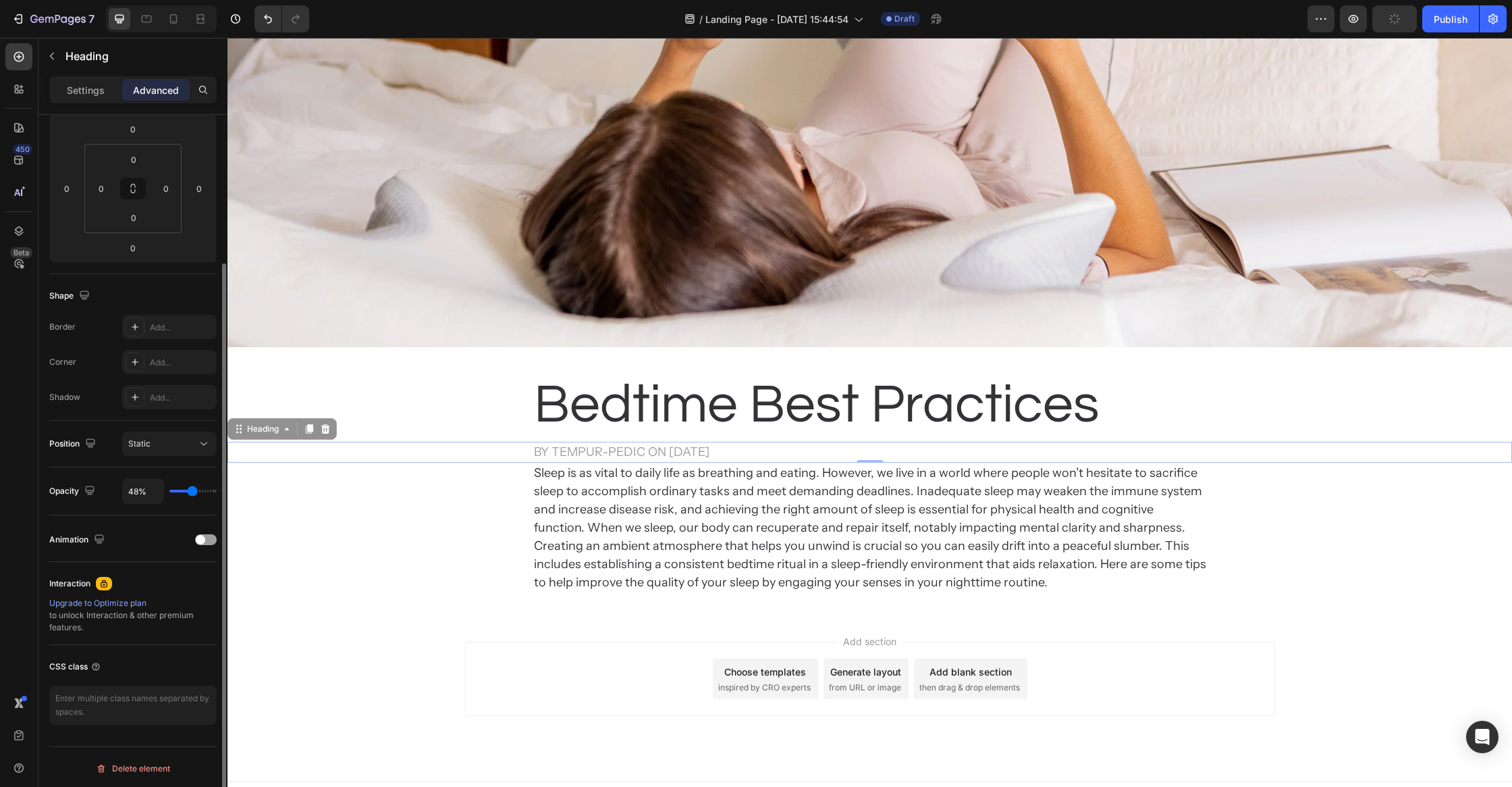
type input "49%"
type input "49"
type input "50%"
drag, startPoint x: 210, startPoint y: 489, endPoint x: 193, endPoint y: 491, distance: 17.1
type input "50"
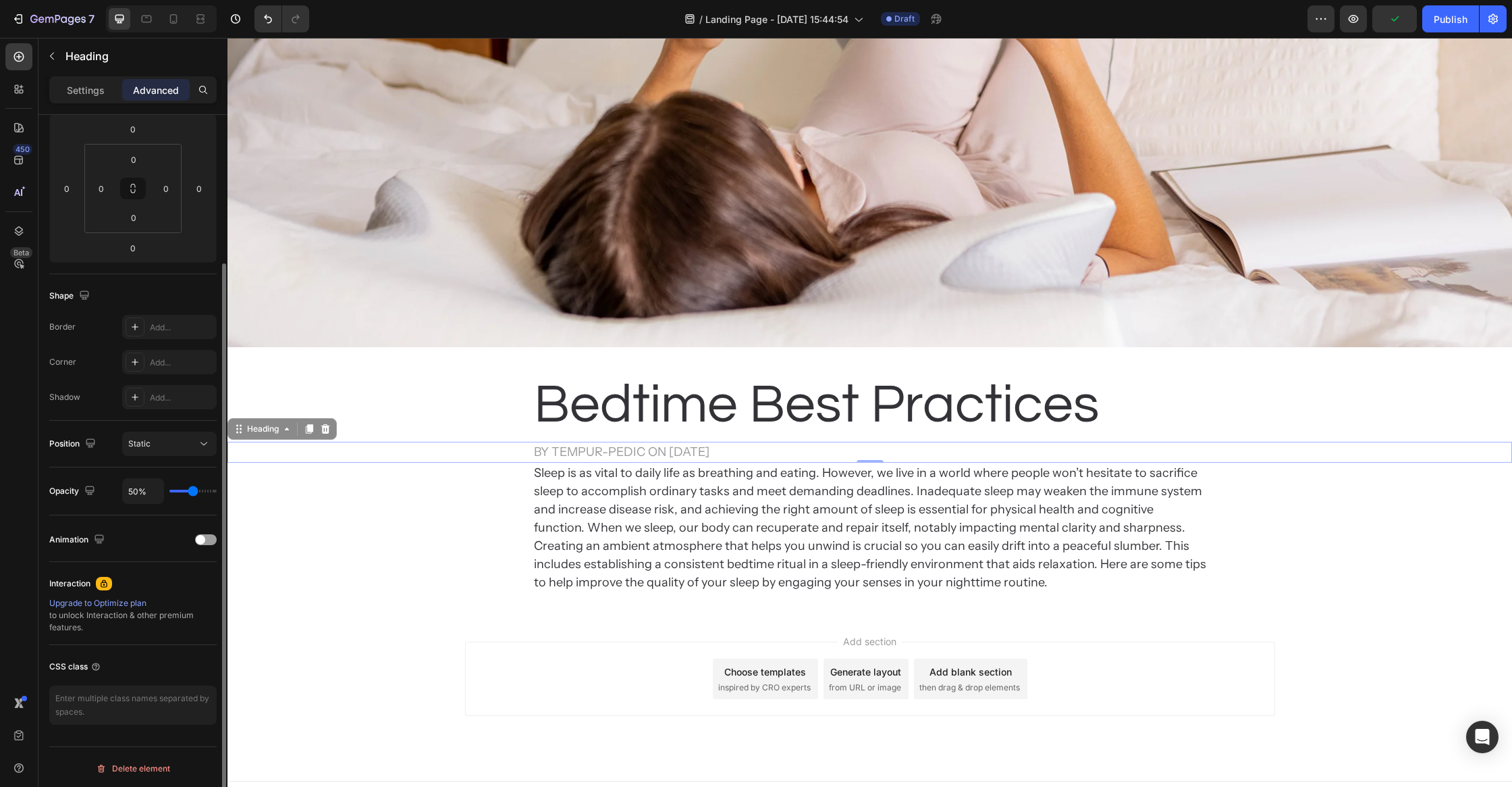
click at [193, 491] on input "range" at bounding box center [193, 491] width 47 height 2
click at [161, 519] on div "Animation" at bounding box center [133, 538] width 168 height 47
click at [333, 520] on div "Sleep is as vital to daily life as breathing and eating. However, we live in a …" at bounding box center [869, 527] width 1284 height 130
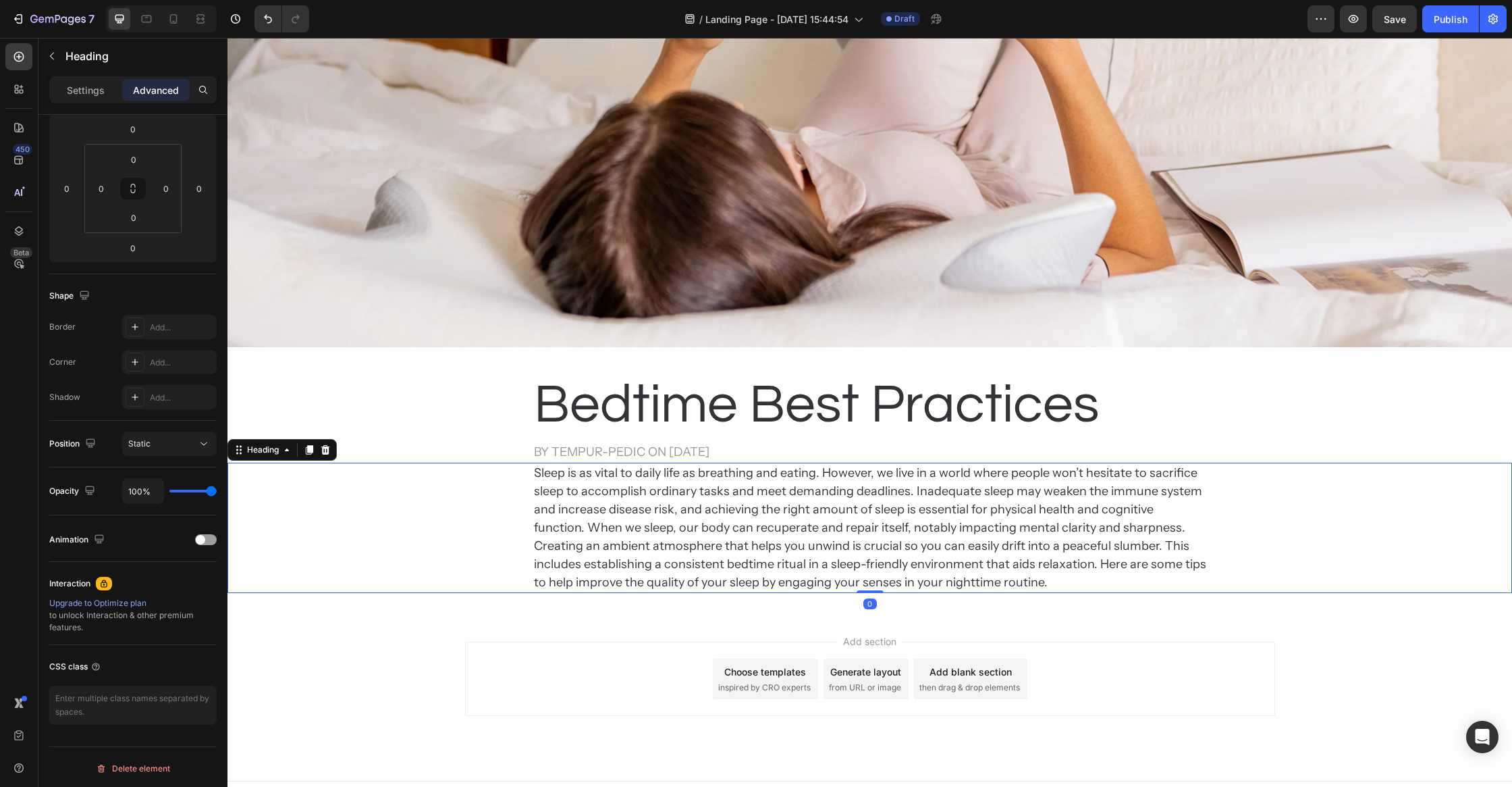
click at [572, 546] on h2 "Sleep is as vital to daily life as breathing and eating. However, we live in a …" at bounding box center [870, 527] width 675 height 130
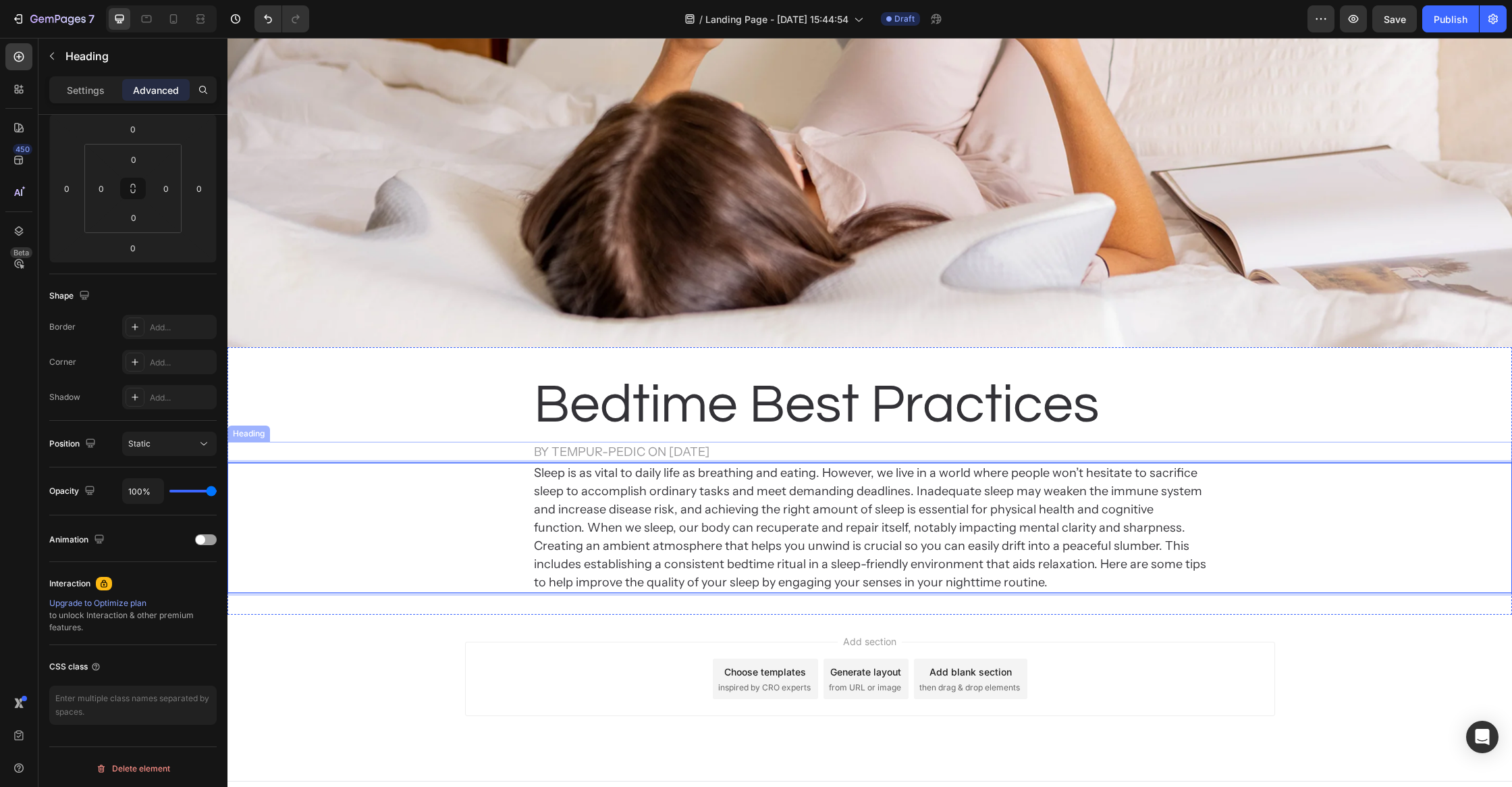
click at [669, 452] on p "by Tempur-Pedic on Apr 29, 2024" at bounding box center [869, 452] width 672 height 18
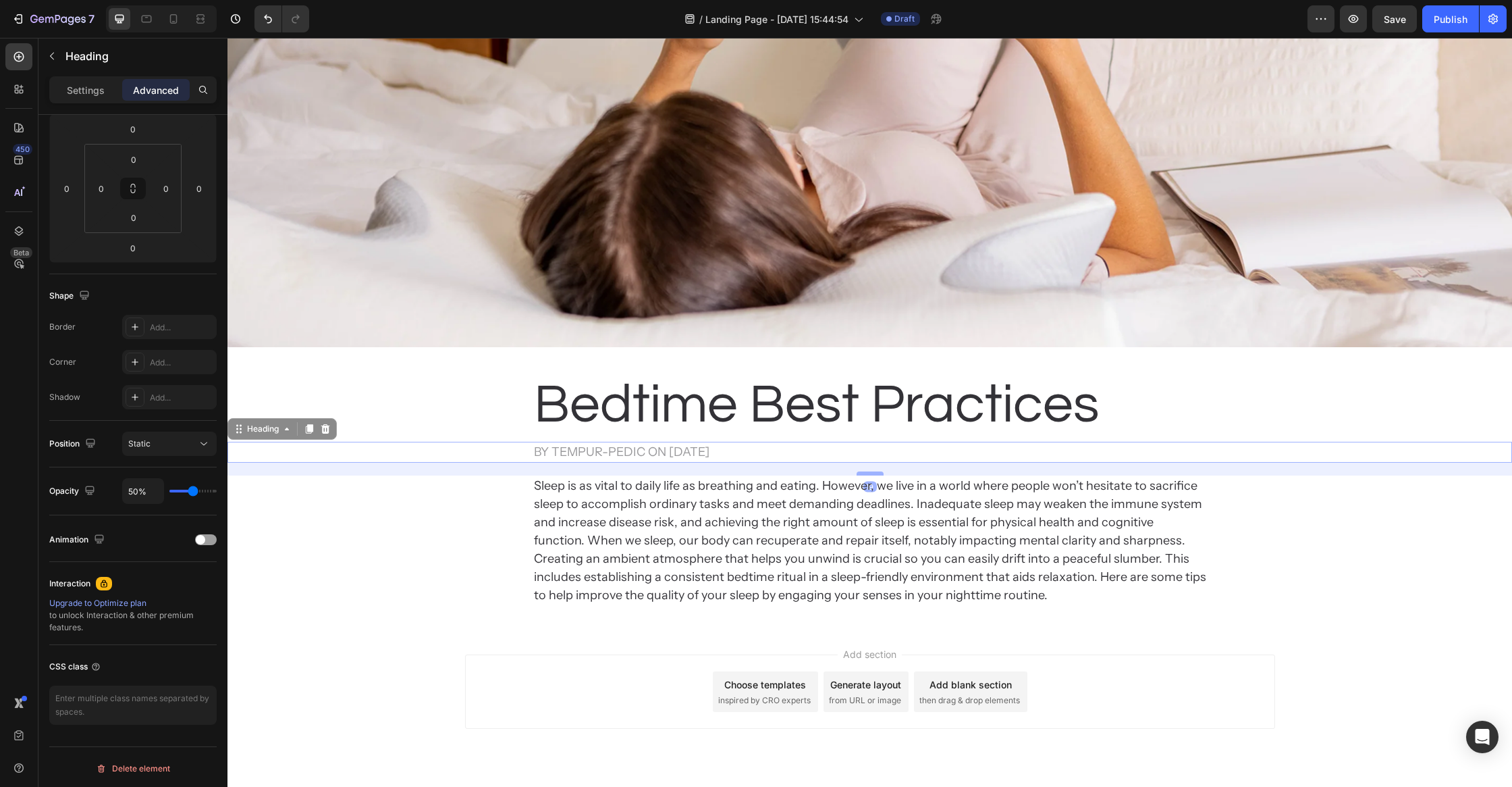
drag, startPoint x: 877, startPoint y: 460, endPoint x: 883, endPoint y: 473, distance: 14.3
click at [883, 473] on div at bounding box center [870, 473] width 27 height 4
type input "19"
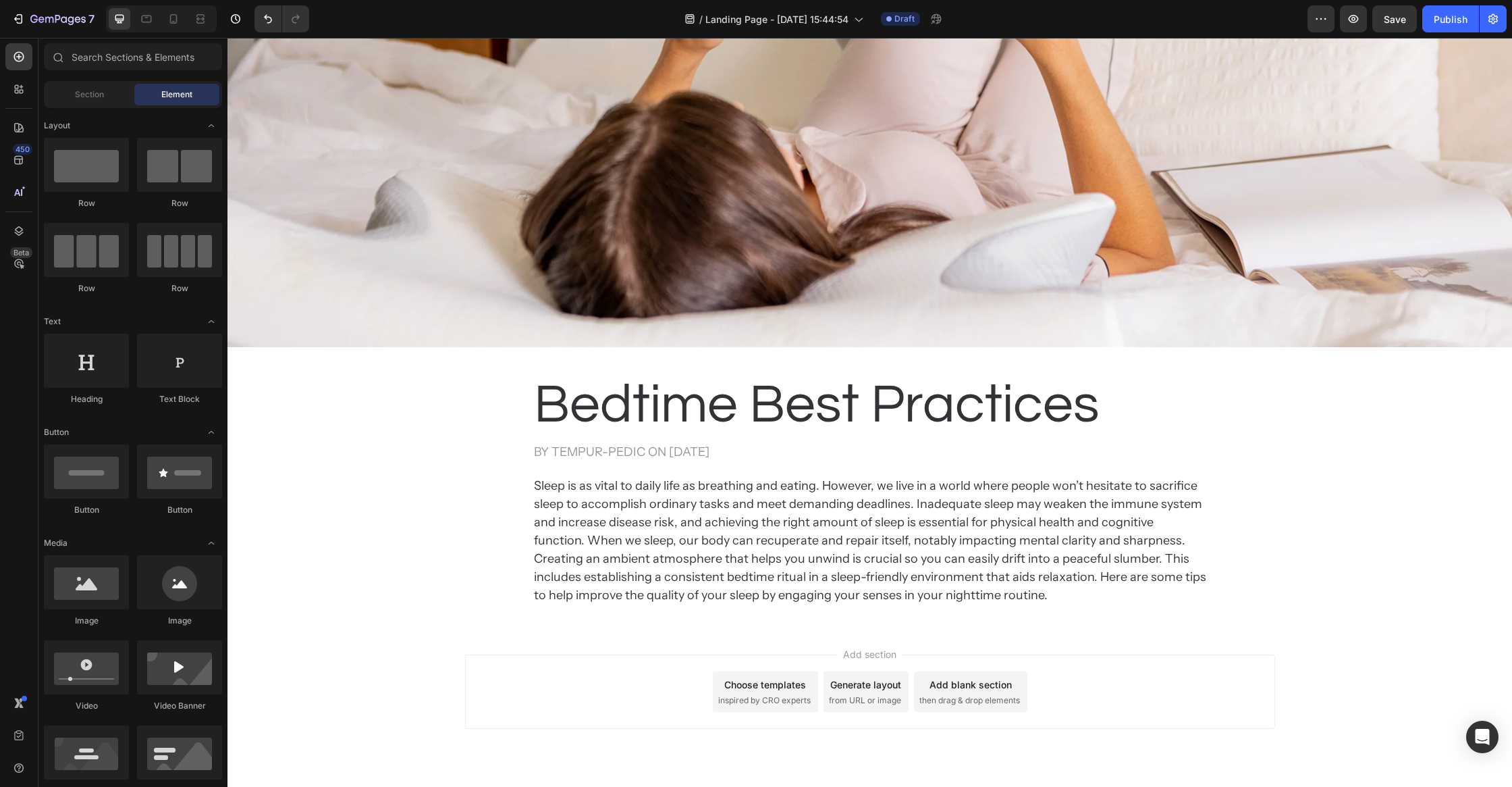
click at [541, 680] on div "Add section Choose templates inspired by CRO experts Generate layout from URL o…" at bounding box center [870, 691] width 810 height 75
click at [833, 554] on p "Sleep is as vital to daily life as breathing and eating. However, we live in a …" at bounding box center [869, 540] width 672 height 128
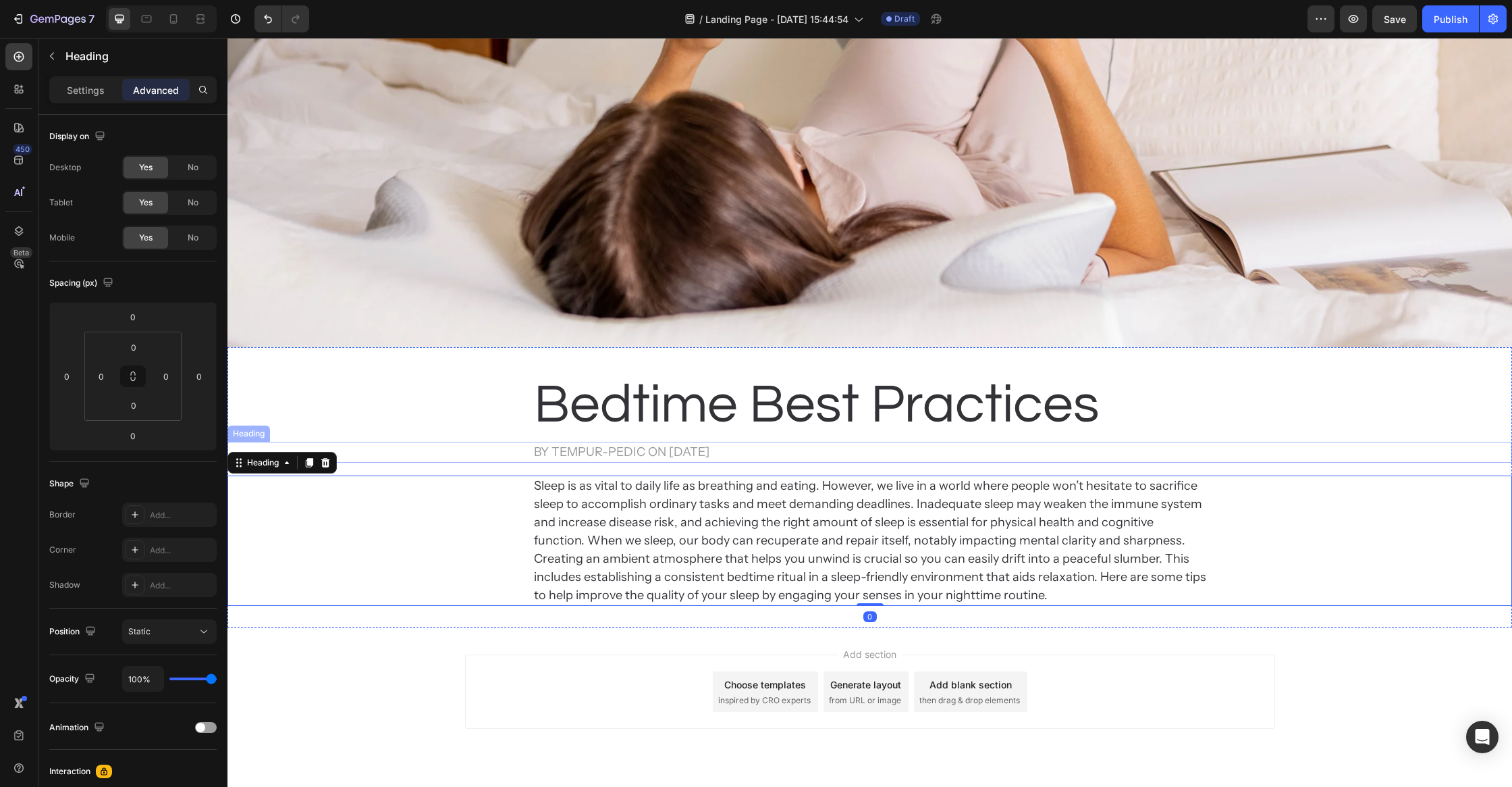
click at [857, 451] on p "by Tempur-Pedic on Apr 29, 2024" at bounding box center [869, 452] width 672 height 18
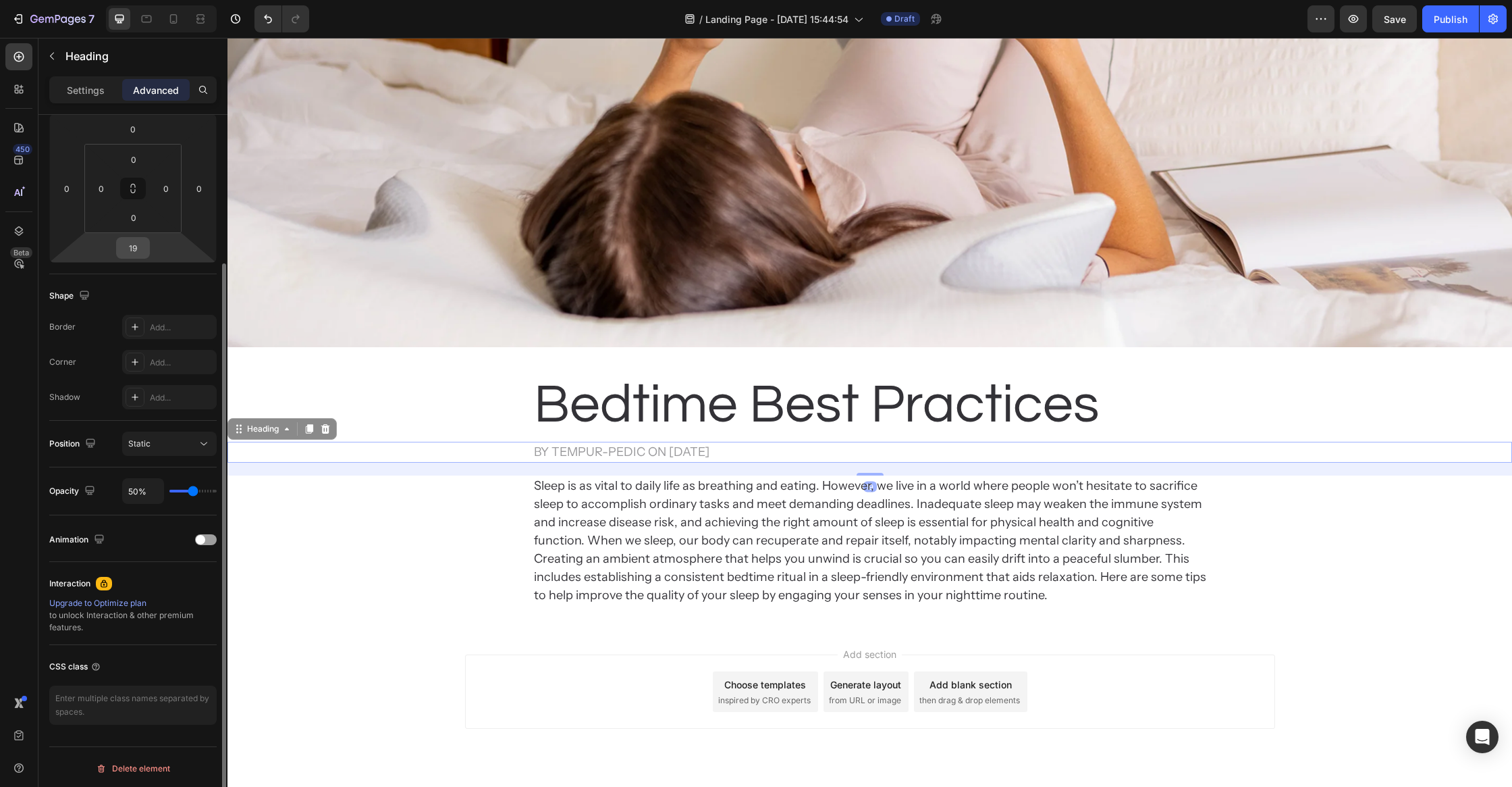
click at [141, 247] on input "19" at bounding box center [133, 247] width 27 height 20
type input "32"
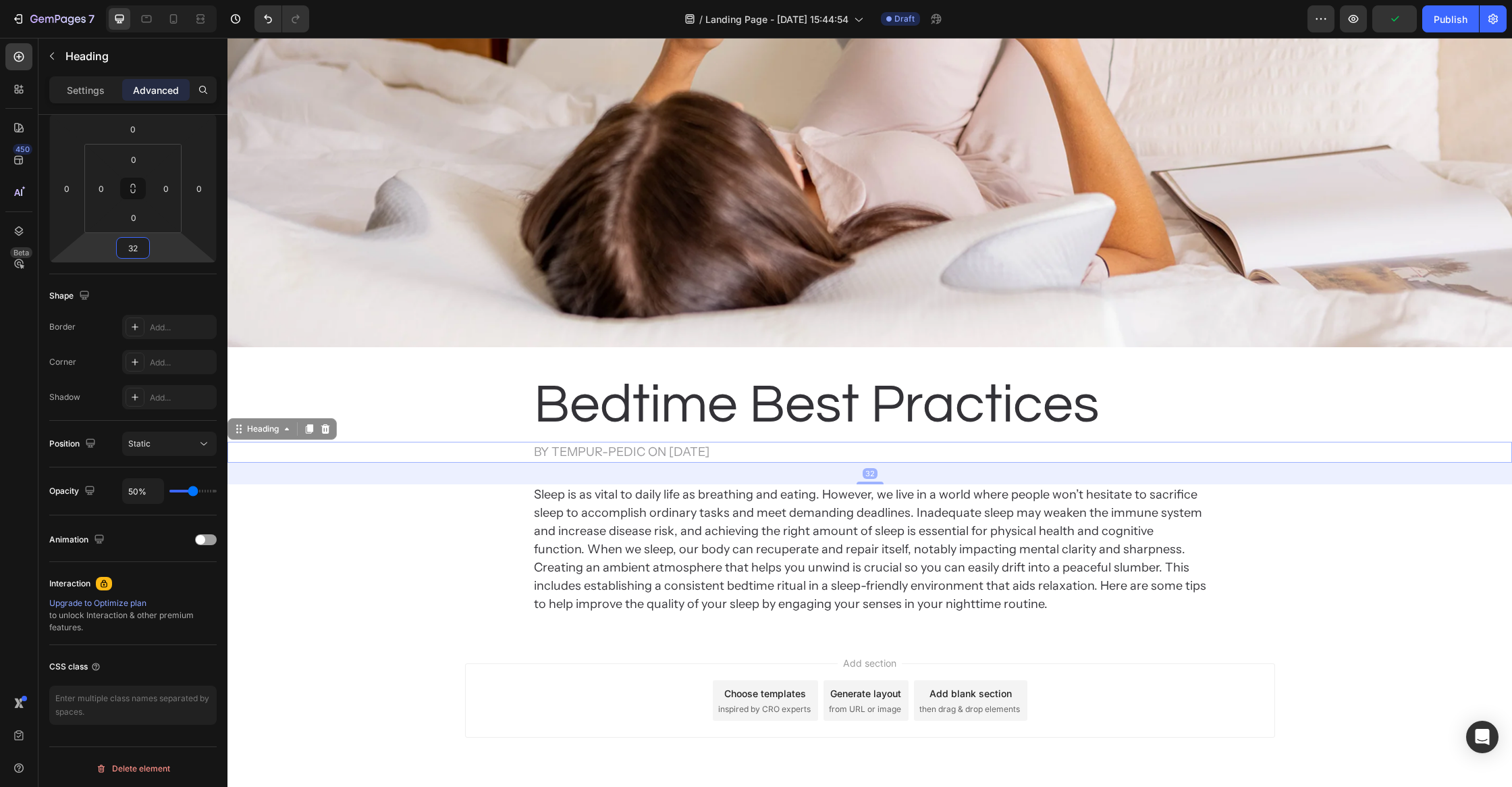
click at [433, 712] on div "Add section Choose templates inspired by CRO experts Generate layout from URL o…" at bounding box center [869, 719] width 1284 height 166
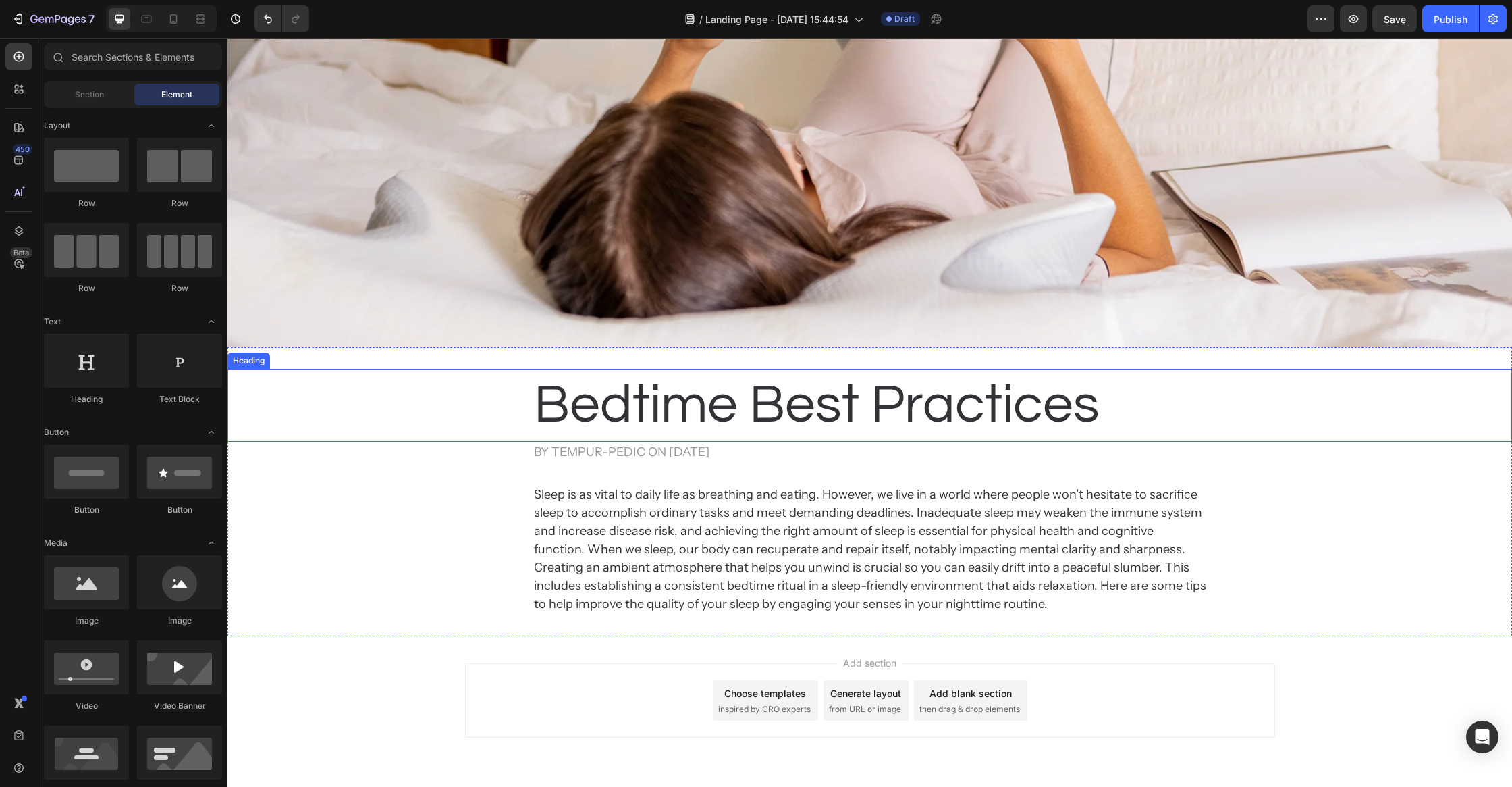
click at [707, 418] on p "Bedtime Best Practices" at bounding box center [869, 405] width 672 height 70
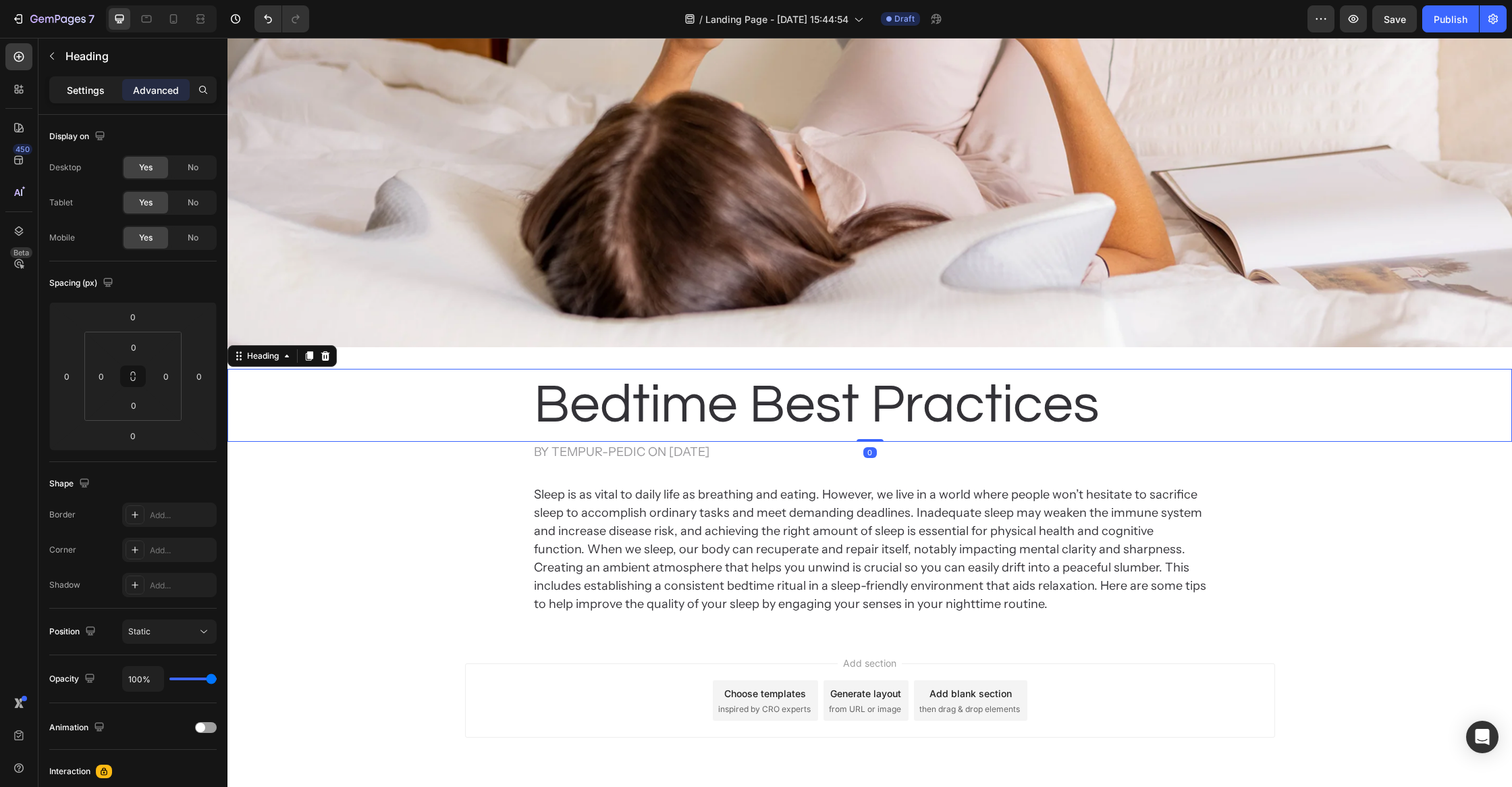
click at [81, 81] on div "Settings" at bounding box center [86, 89] width 67 height 21
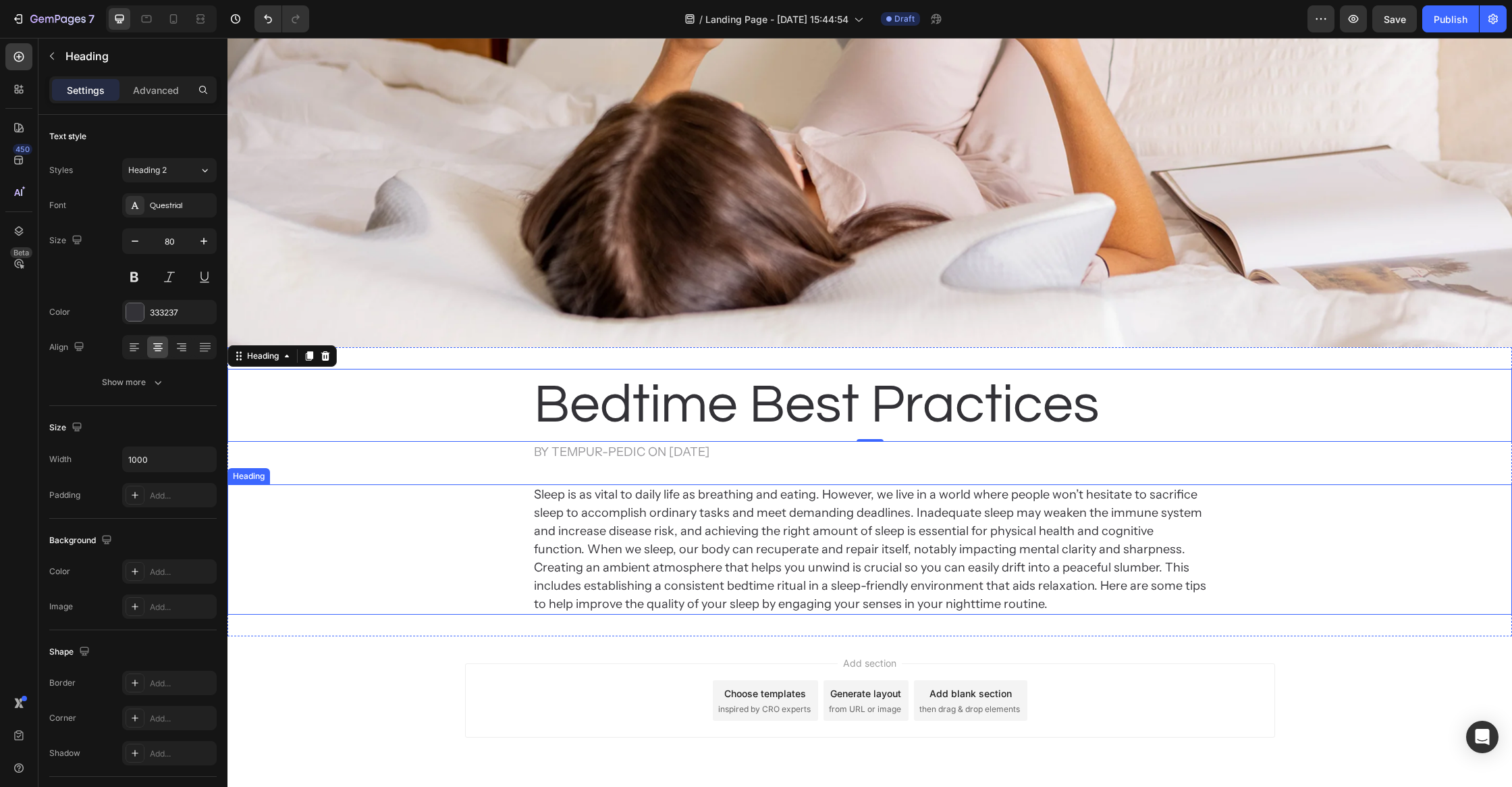
click at [629, 593] on p "Sleep is as vital to daily life as breathing and eating. However, we live in a …" at bounding box center [869, 550] width 672 height 128
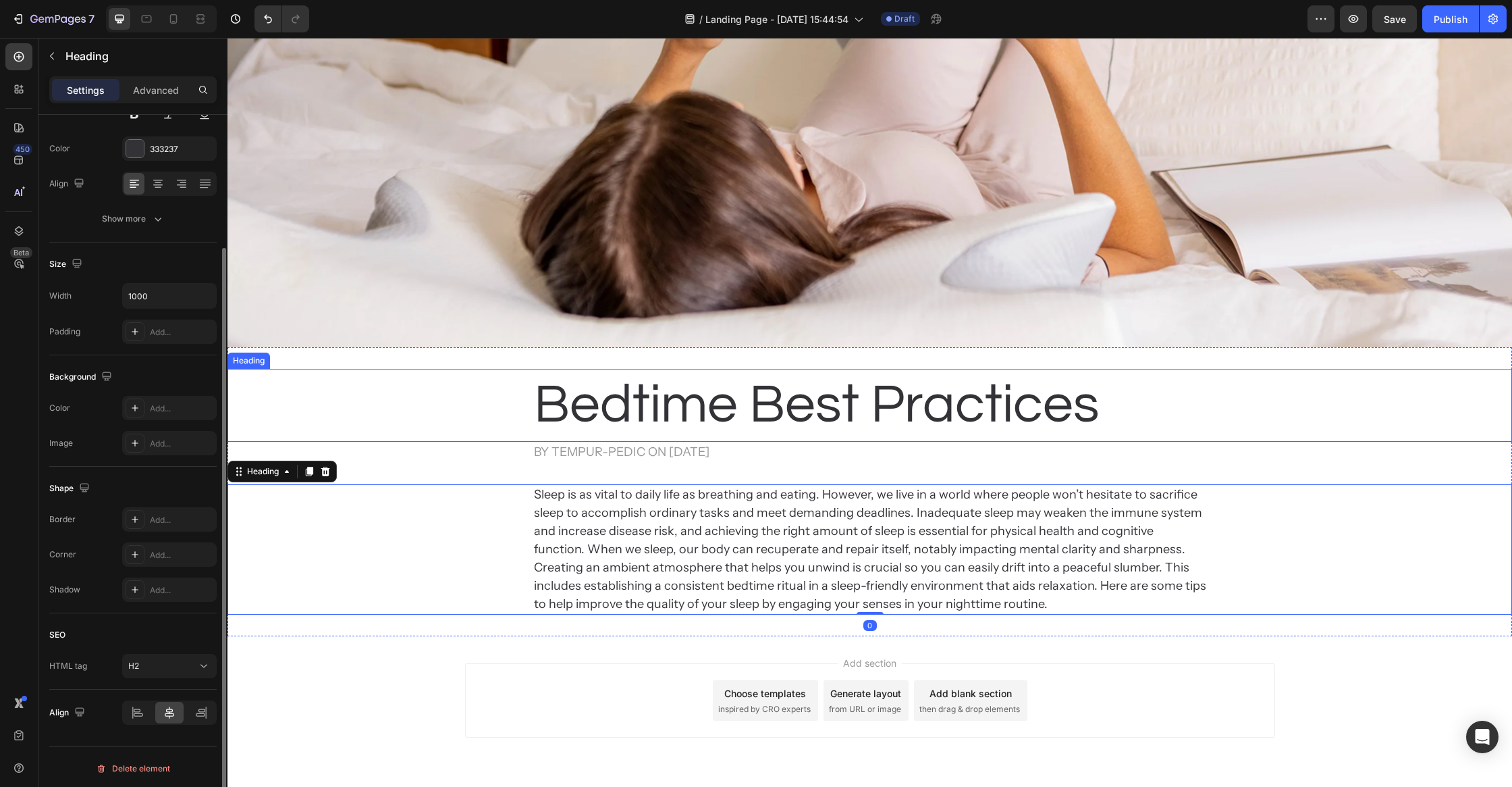
click at [612, 418] on p "Bedtime Best Practices" at bounding box center [869, 405] width 672 height 70
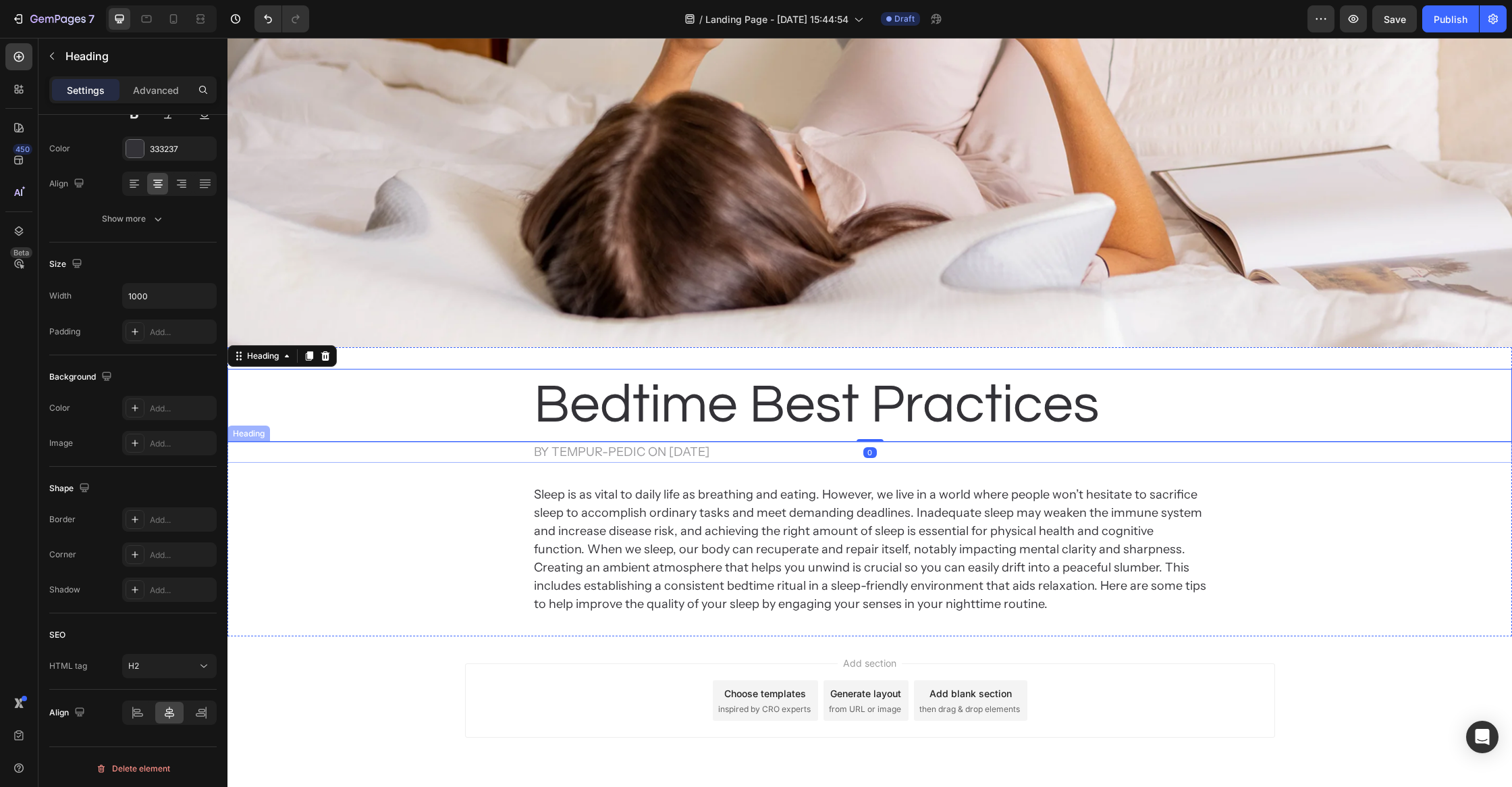
click at [609, 451] on p "by Tempur-Pedic on Apr 29, 2024" at bounding box center [869, 452] width 672 height 18
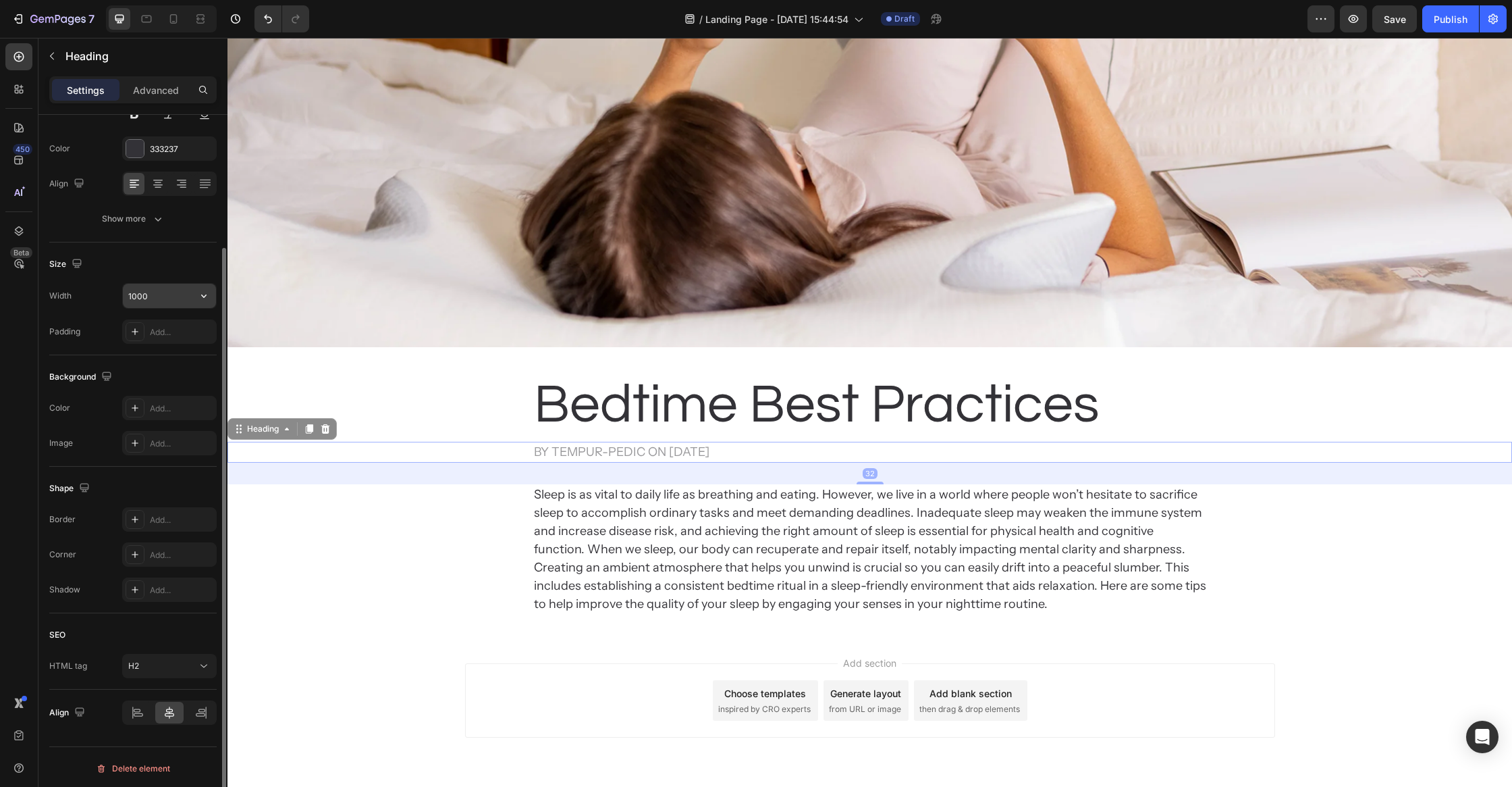
click at [156, 292] on input "1000" at bounding box center [169, 296] width 93 height 25
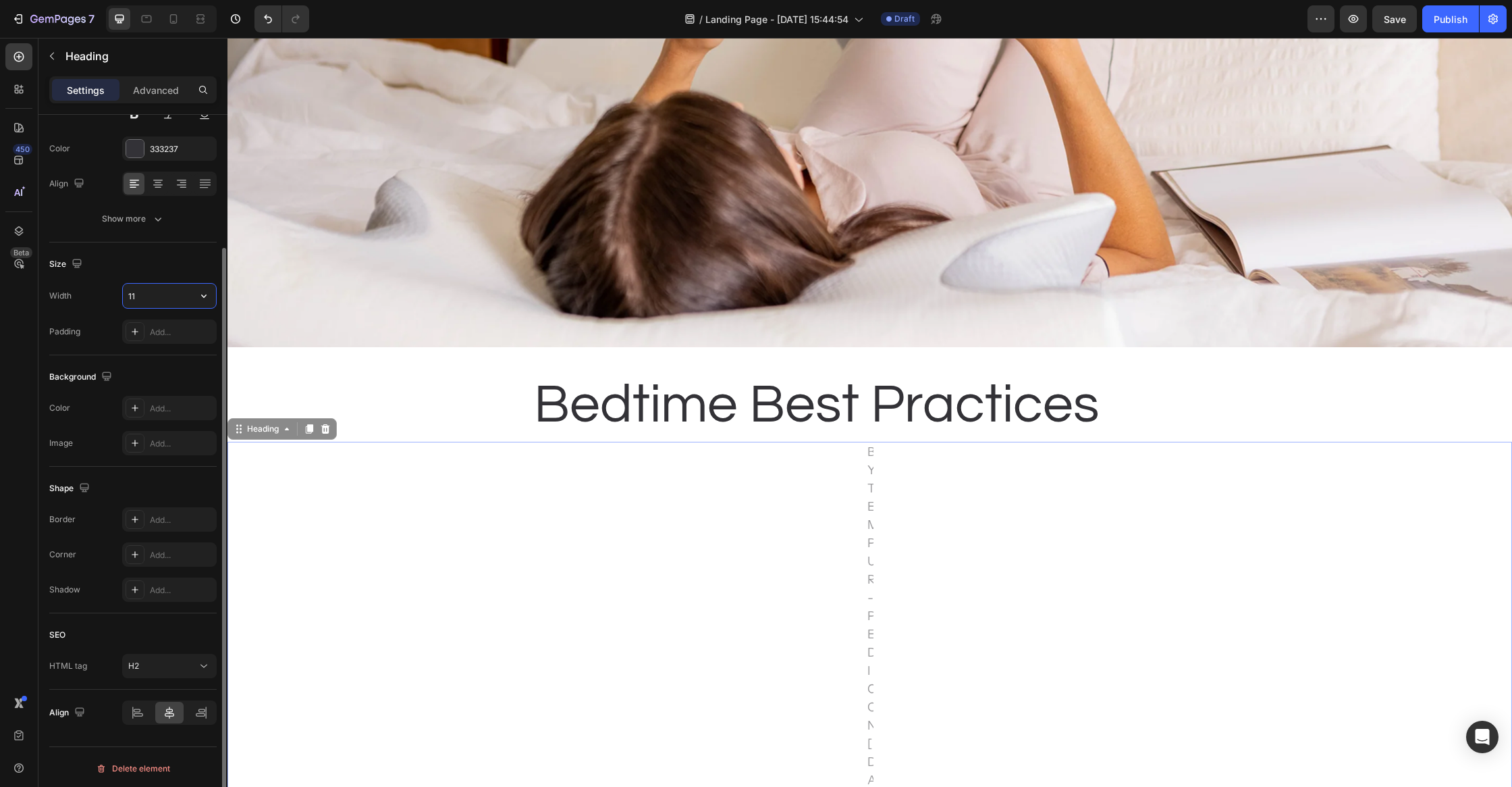
type input "1"
type input "990"
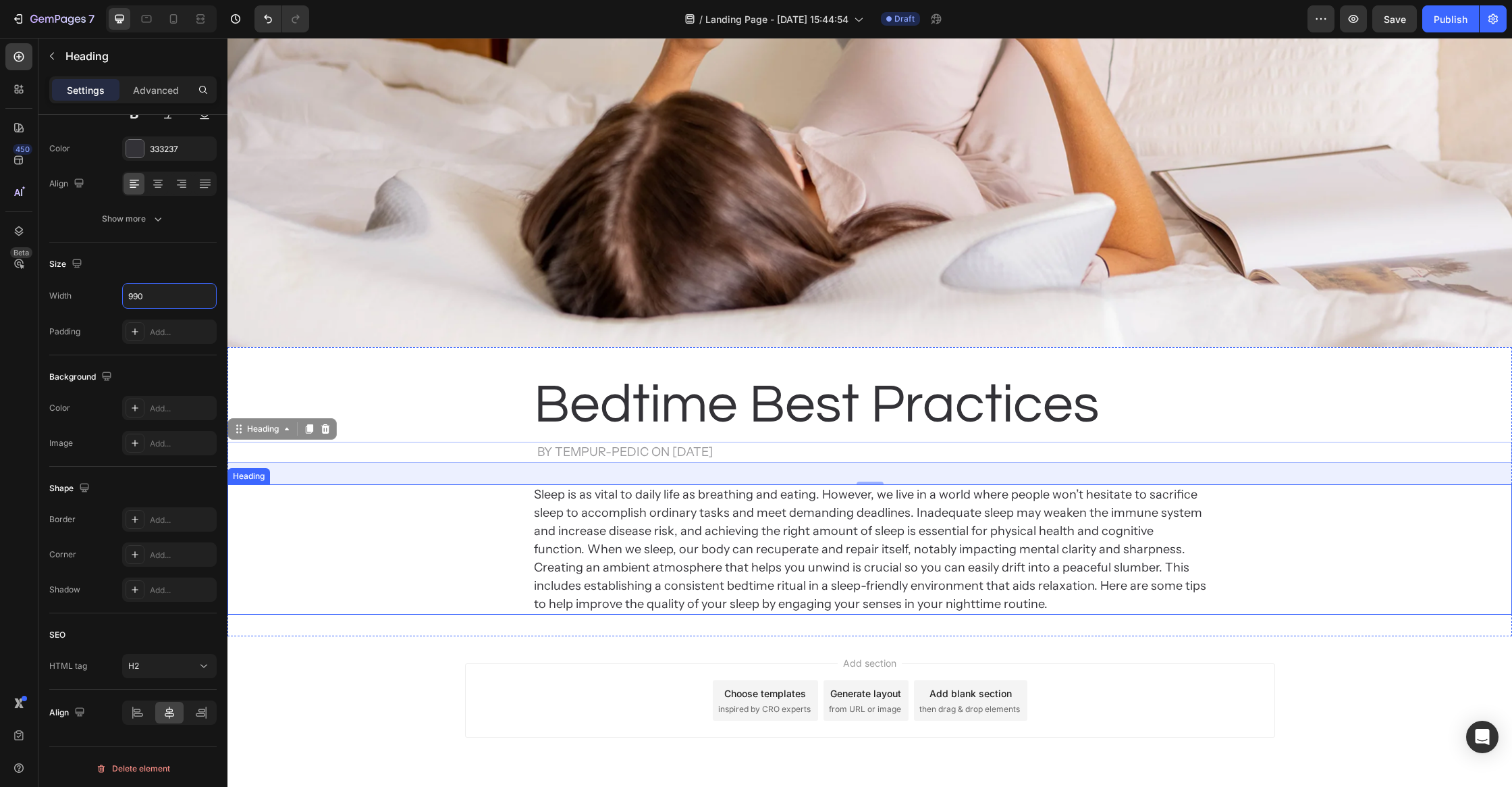
click at [616, 549] on p "Sleep is as vital to daily life as breathing and eating. However, we live in a …" at bounding box center [869, 550] width 672 height 128
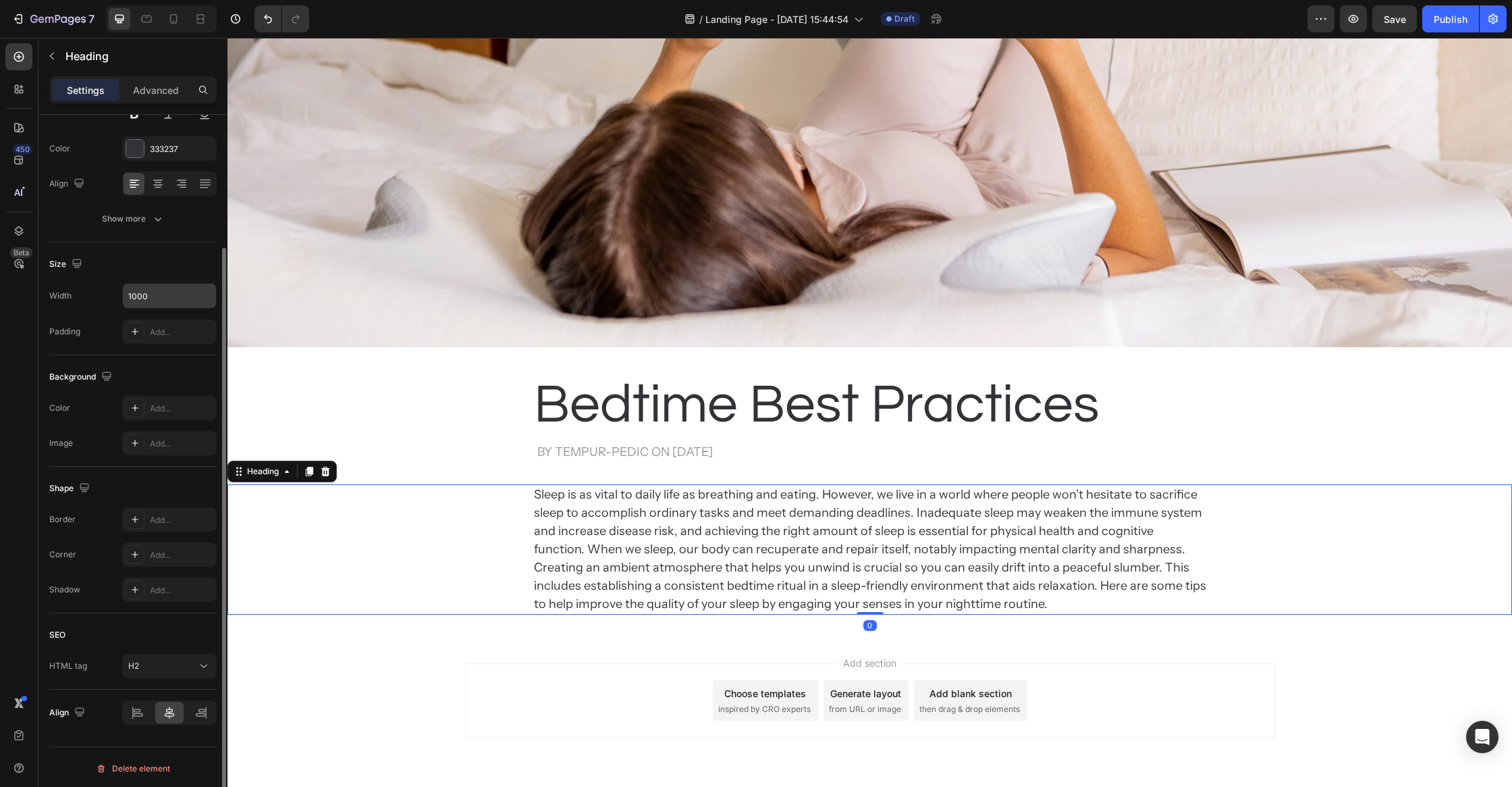
click at [158, 293] on input "1000" at bounding box center [169, 296] width 93 height 25
type input "990"
click at [594, 679] on div "Add section Choose templates inspired by CRO experts Generate layout from URL o…" at bounding box center [870, 700] width 810 height 75
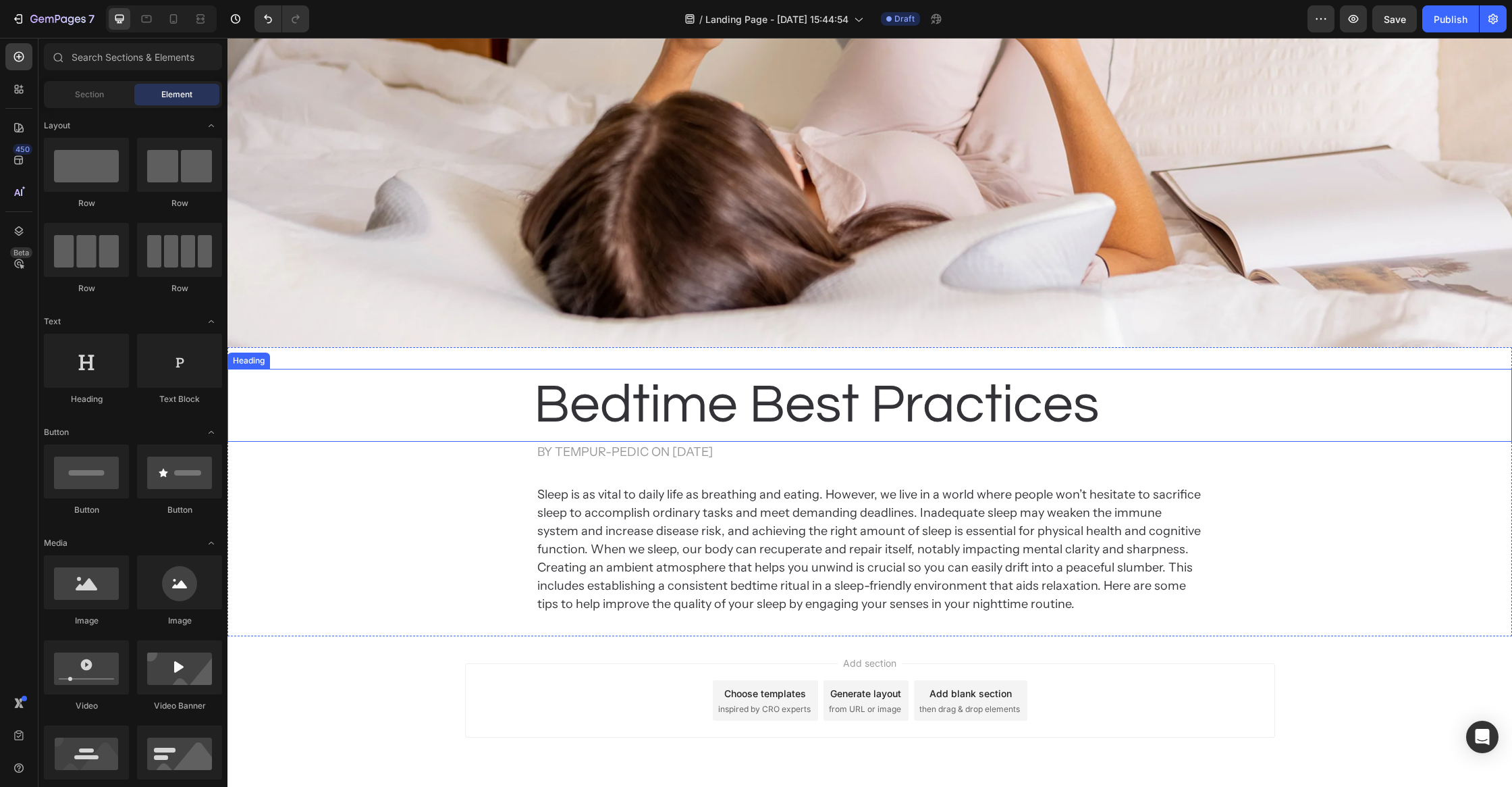
click at [758, 414] on p "Bedtime Best Practices" at bounding box center [869, 405] width 672 height 70
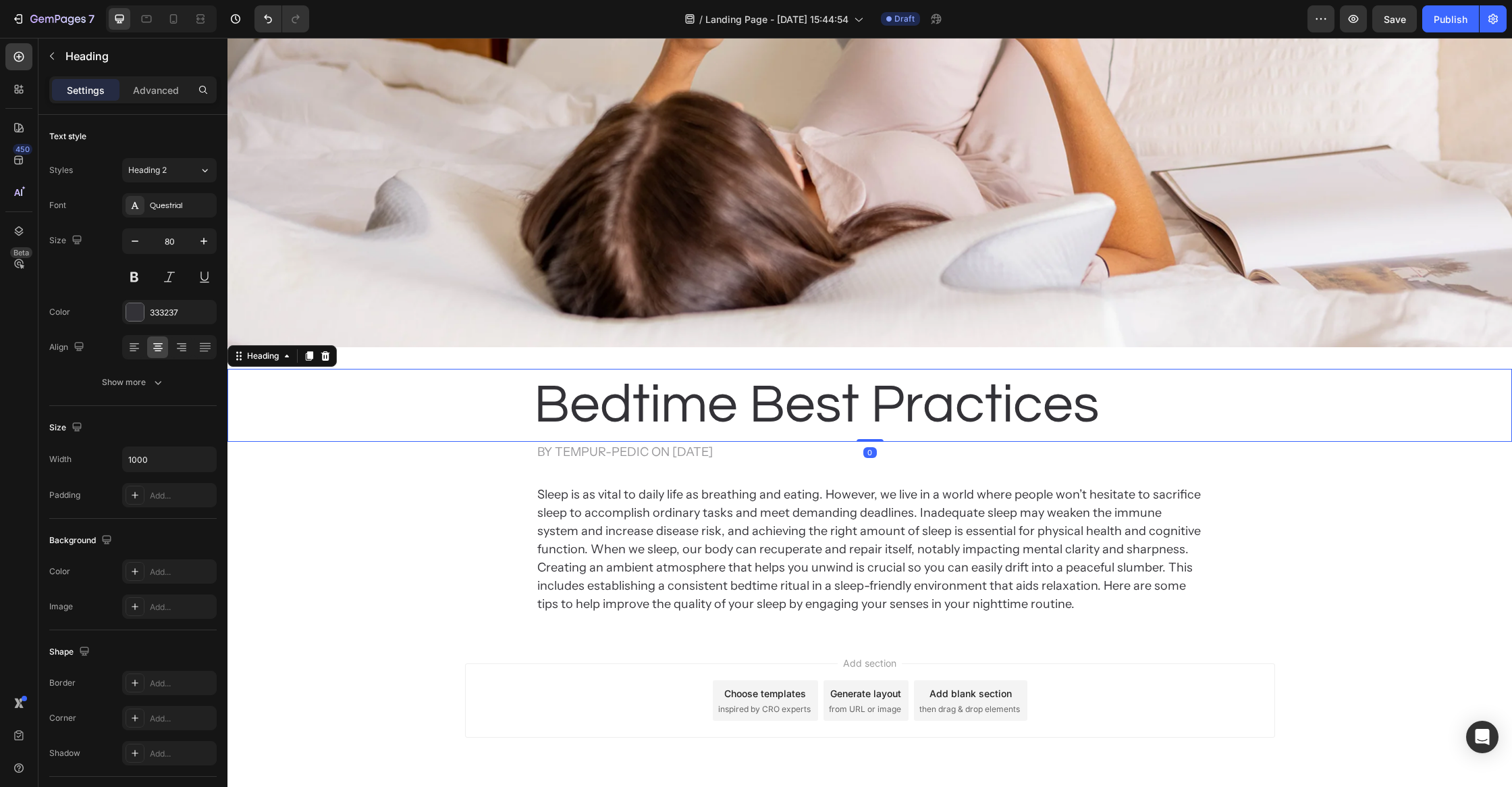
click at [726, 492] on p "Sleep is as vital to daily life as breathing and eating. However, we live in a …" at bounding box center [869, 550] width 666 height 128
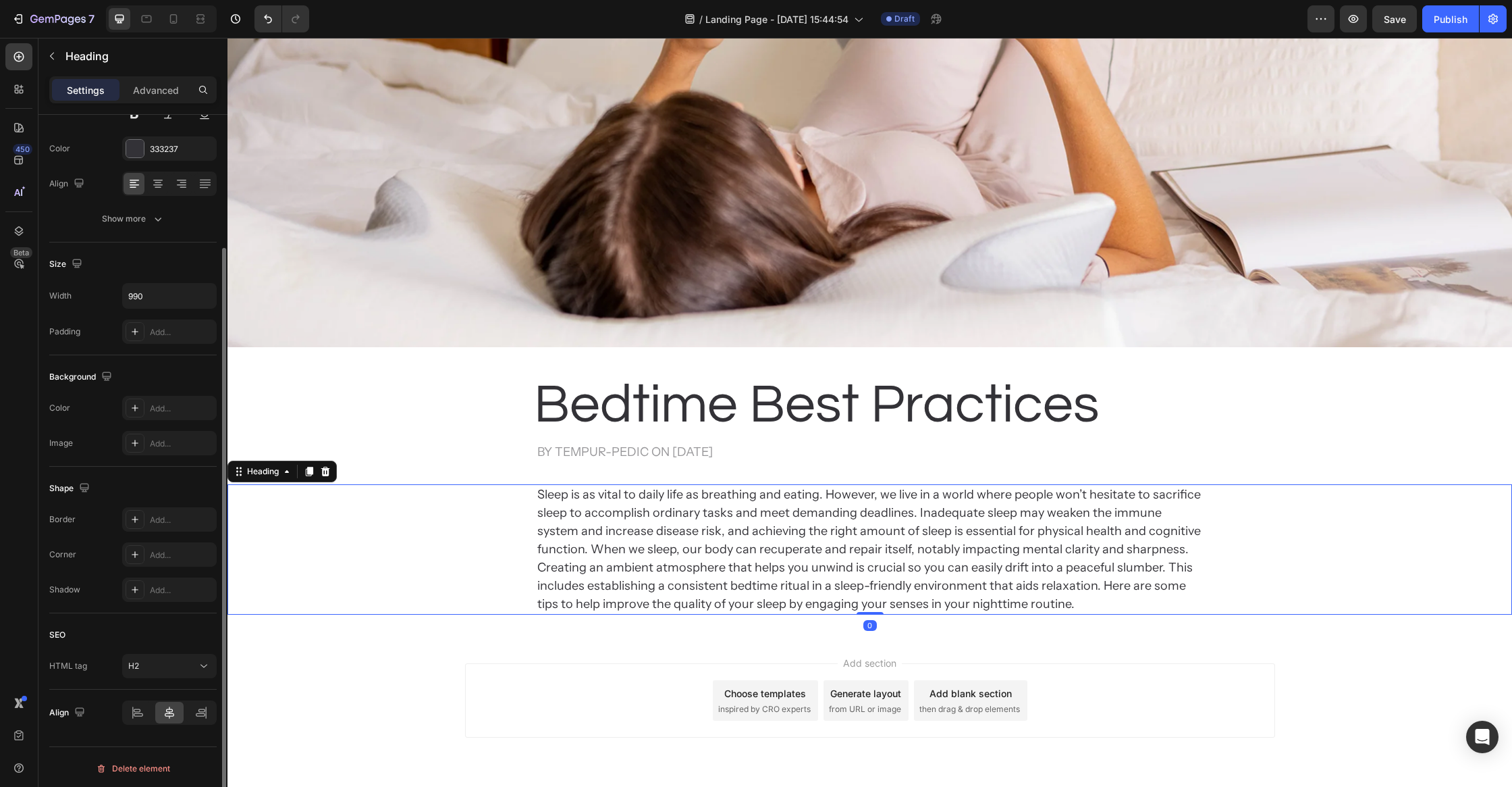
click at [719, 446] on p "by Tempur-Pedic on Apr 29, 2024" at bounding box center [869, 452] width 666 height 18
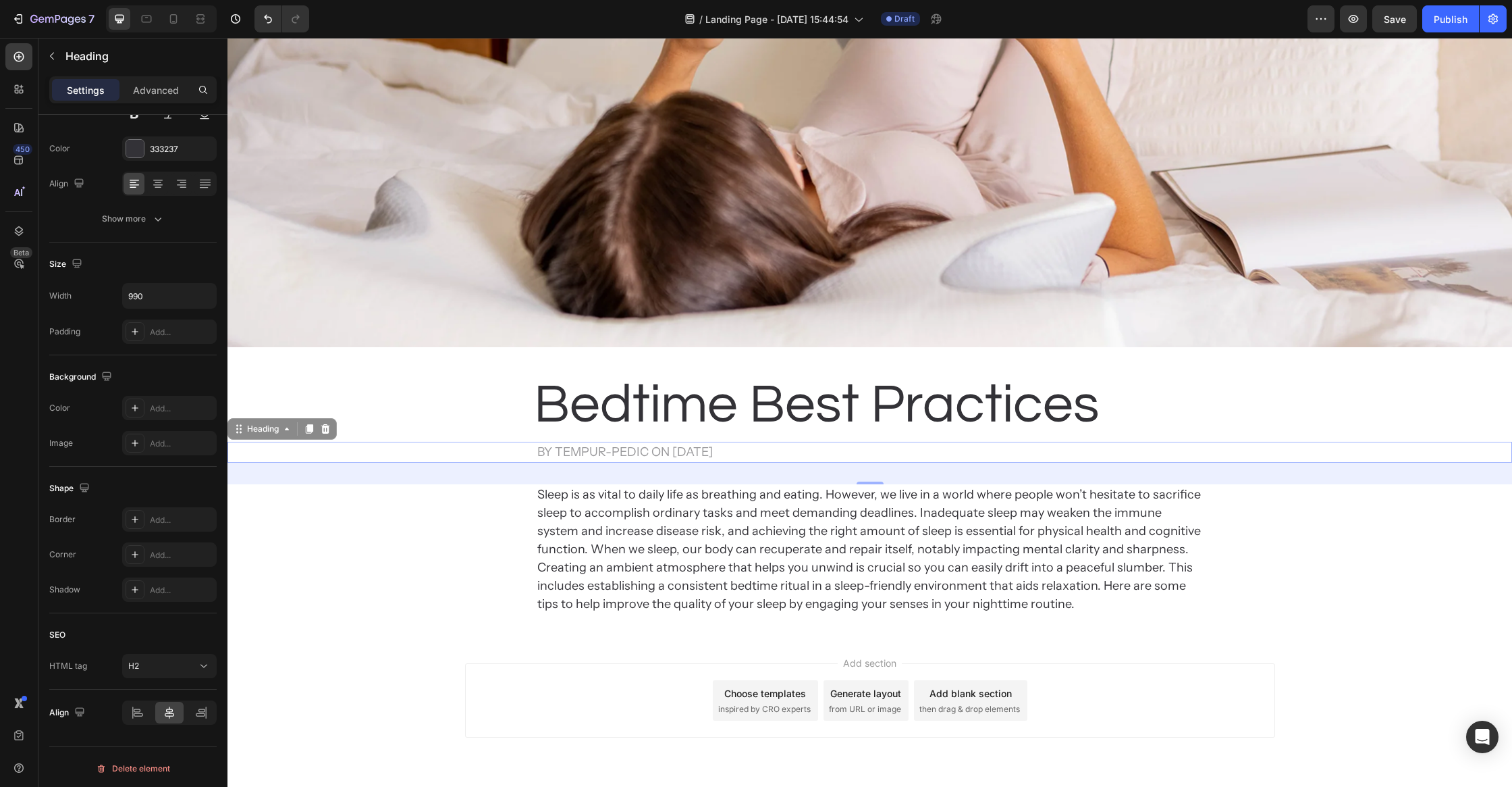
click at [548, 680] on div "Add section Choose templates inspired by CRO experts Generate layout from URL o…" at bounding box center [870, 700] width 810 height 75
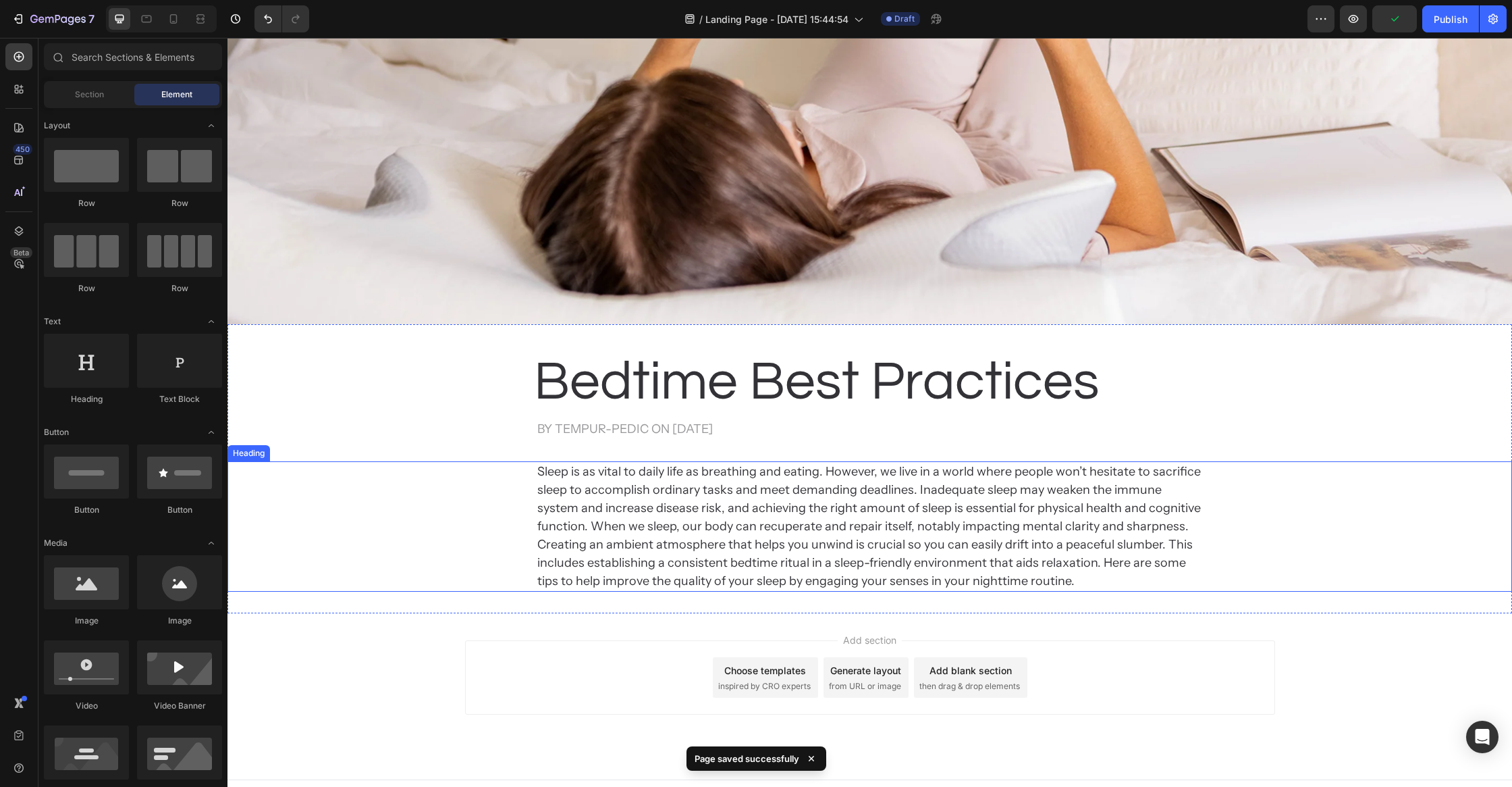
scroll to position [577, 0]
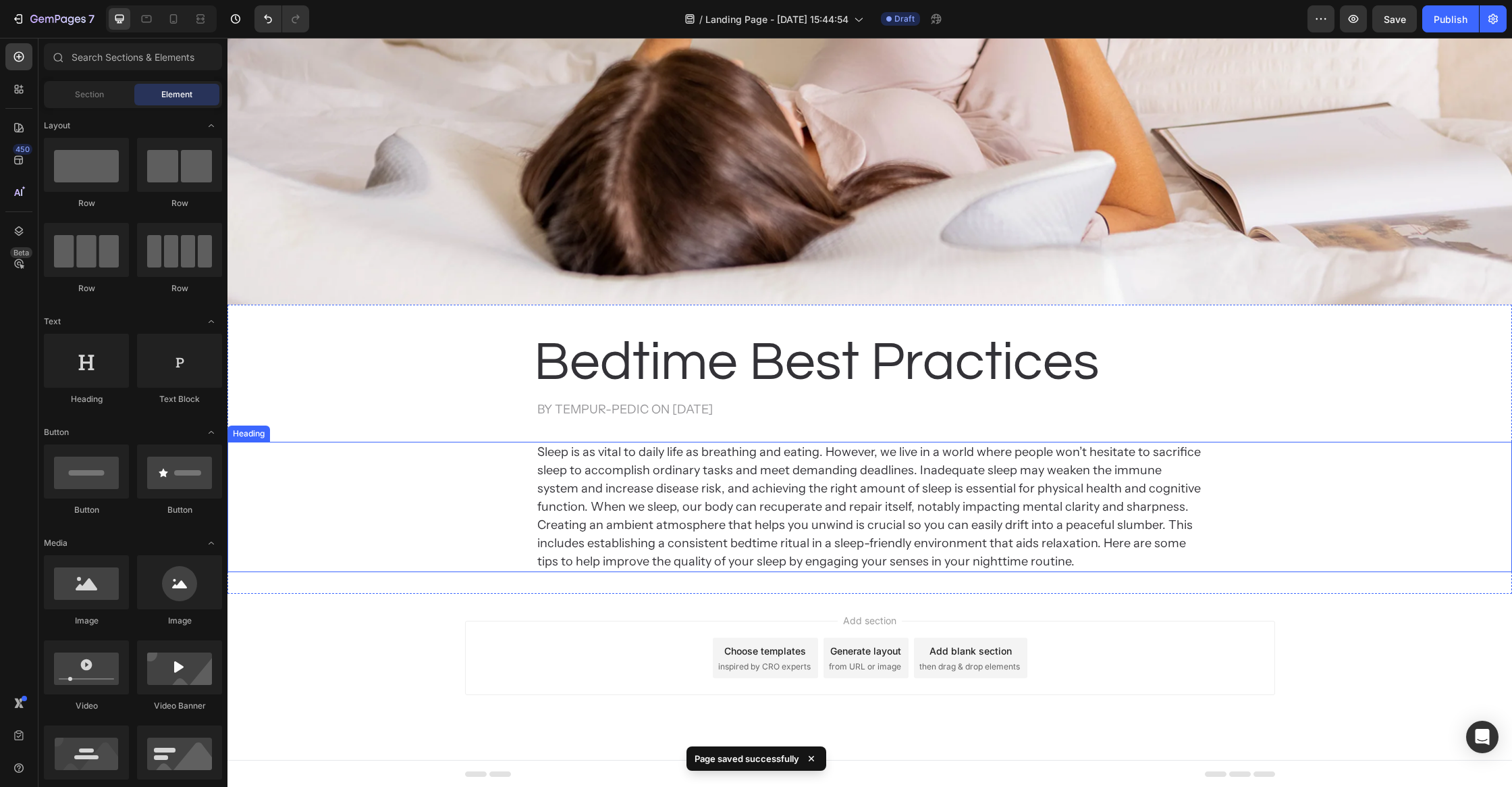
click at [863, 522] on p "Sleep is as vital to daily life as breathing and eating. However, we live in a …" at bounding box center [869, 507] width 666 height 128
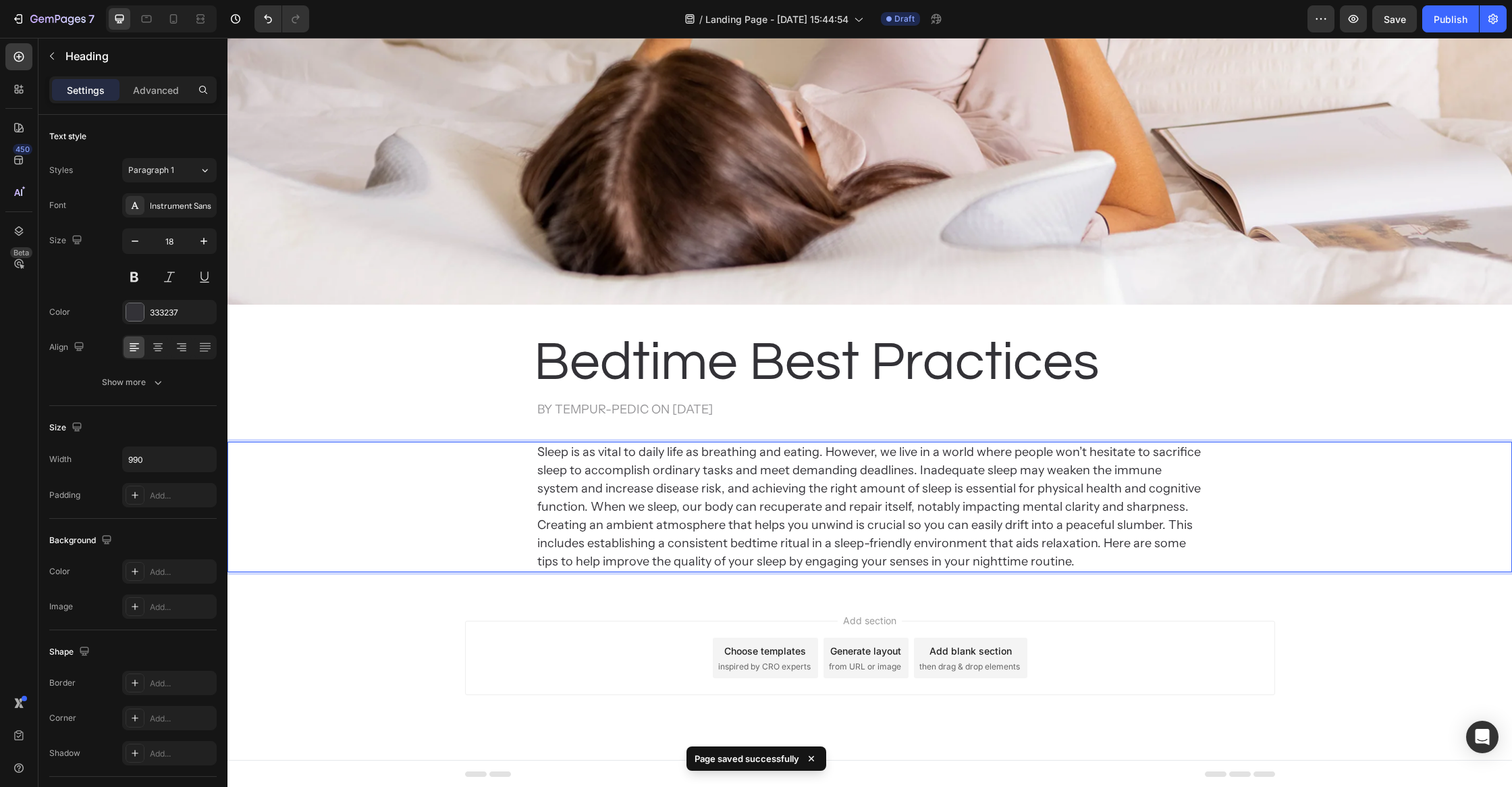
drag, startPoint x: 1092, startPoint y: 507, endPoint x: 1135, endPoint y: 504, distance: 43.1
click at [1092, 507] on p "Sleep is as vital to daily life as breathing and eating. However, we live in a …" at bounding box center [869, 507] width 666 height 128
click at [1142, 507] on p "Sleep is as vital to daily life as breathing and eating. However, we live in a …" at bounding box center [869, 507] width 666 height 128
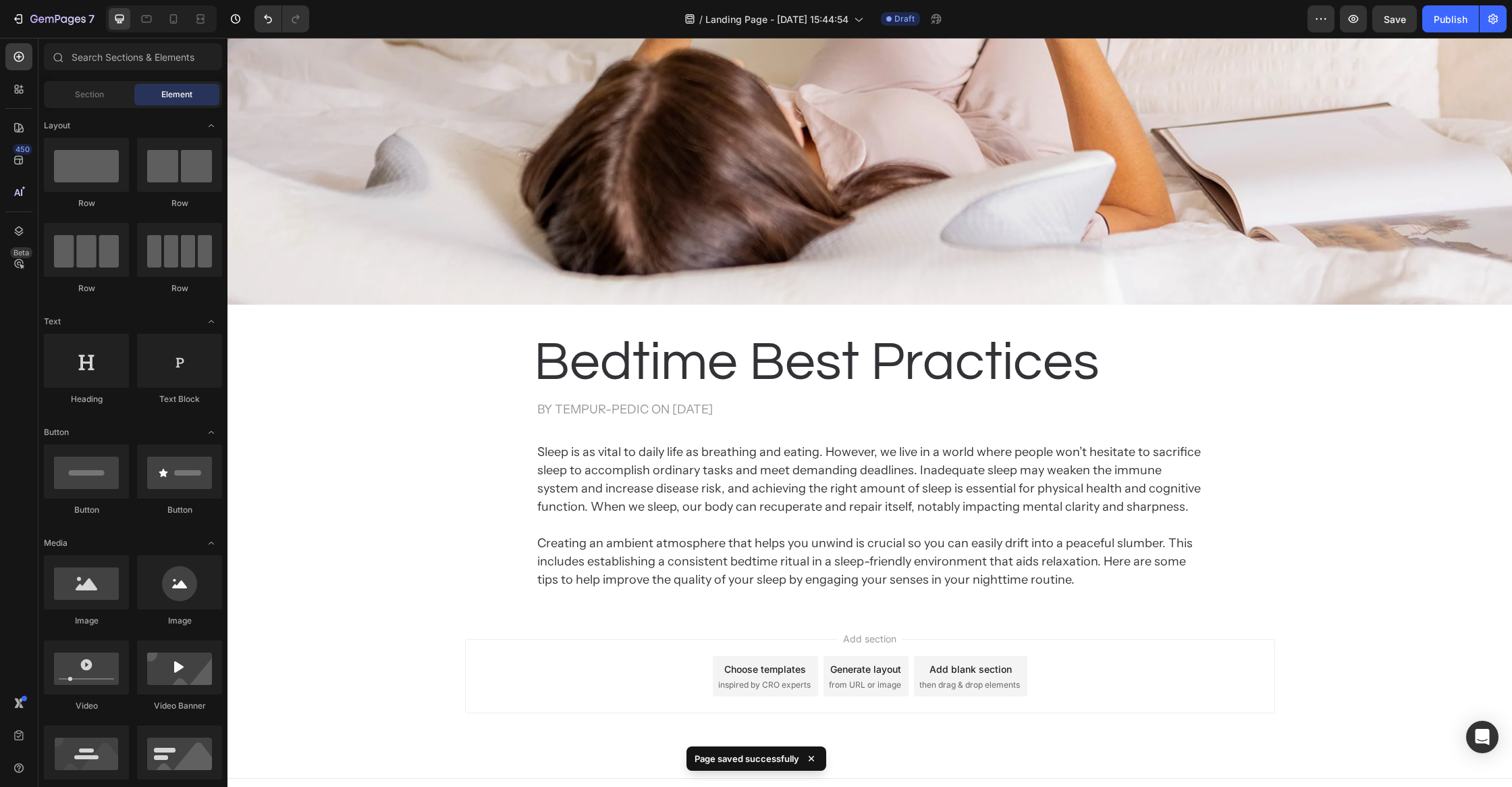
click at [366, 624] on div "Add section Choose templates inspired by CRO experts Generate layout from URL o…" at bounding box center [869, 694] width 1284 height 166
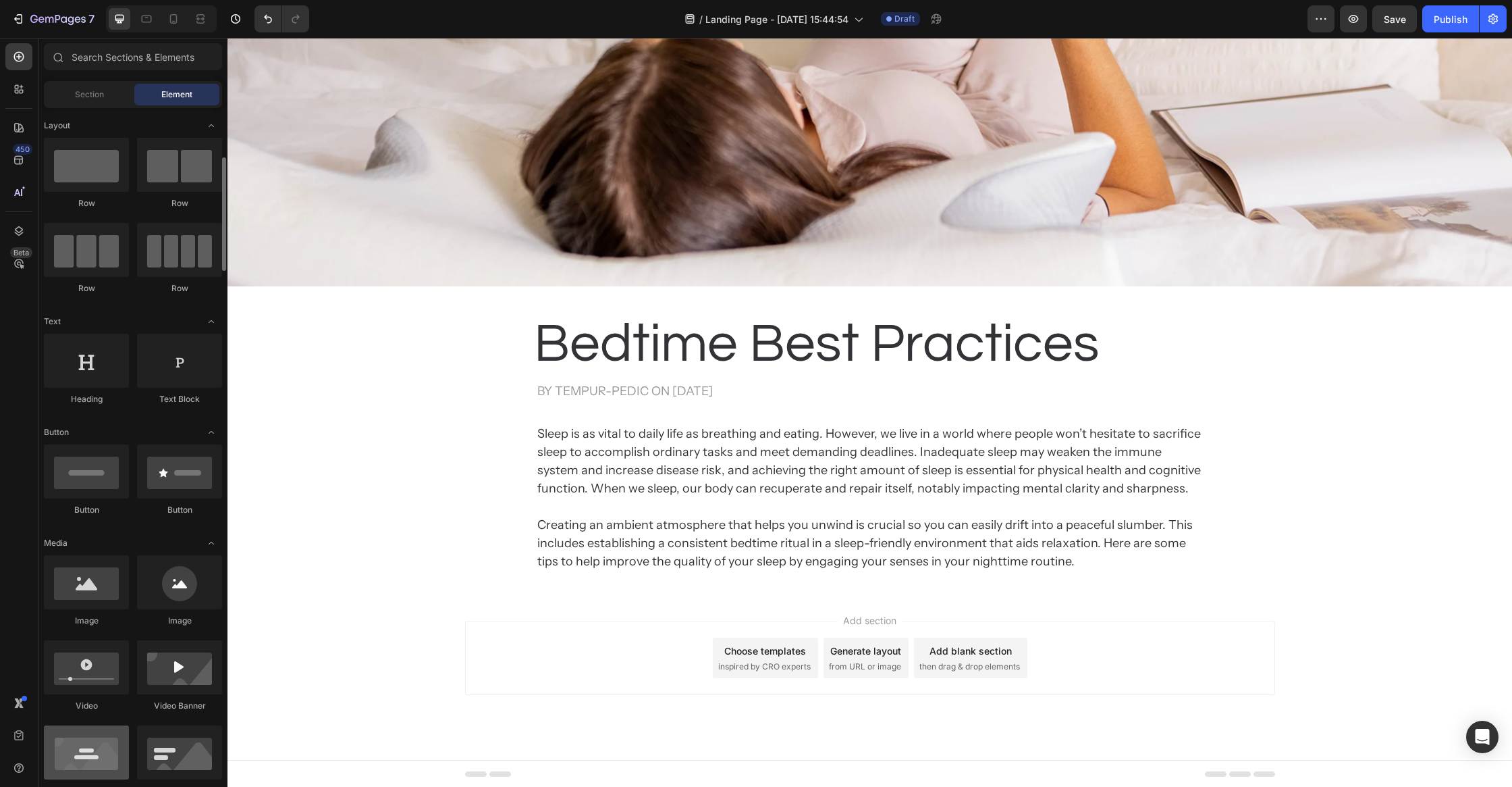
scroll to position [155, 0]
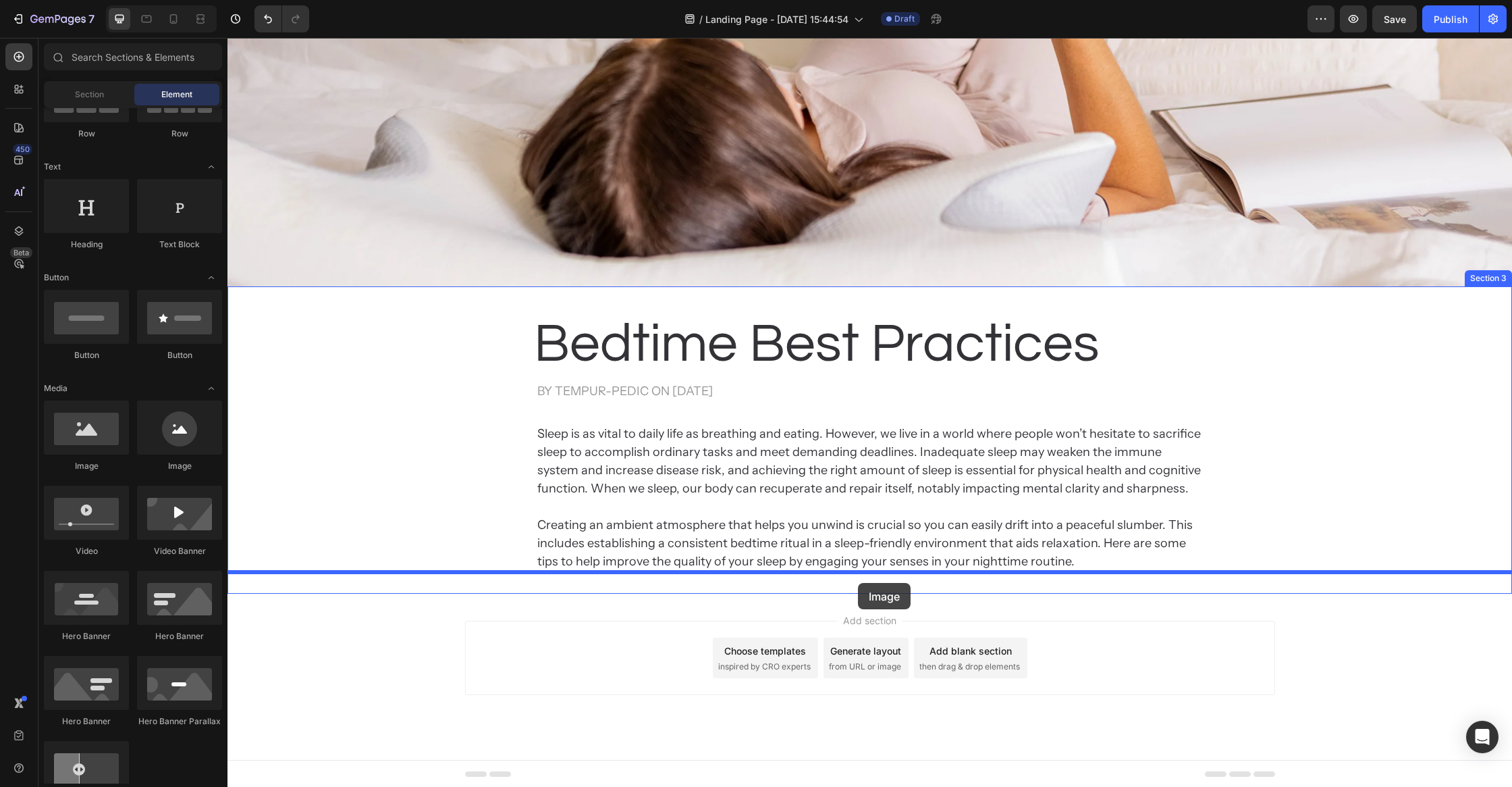
drag, startPoint x: 326, startPoint y: 479, endPoint x: 858, endPoint y: 584, distance: 542.3
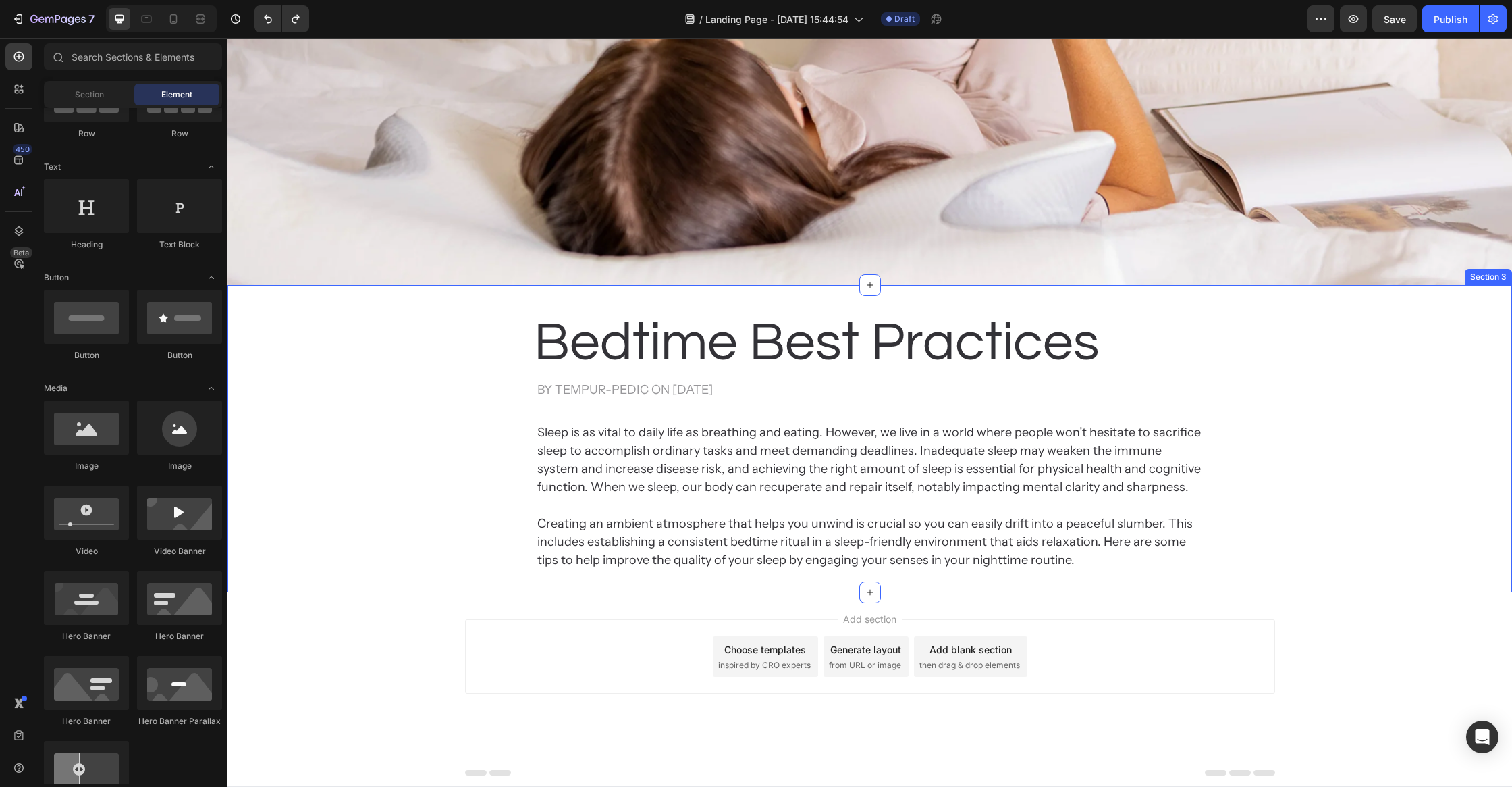
scroll to position [595, 0]
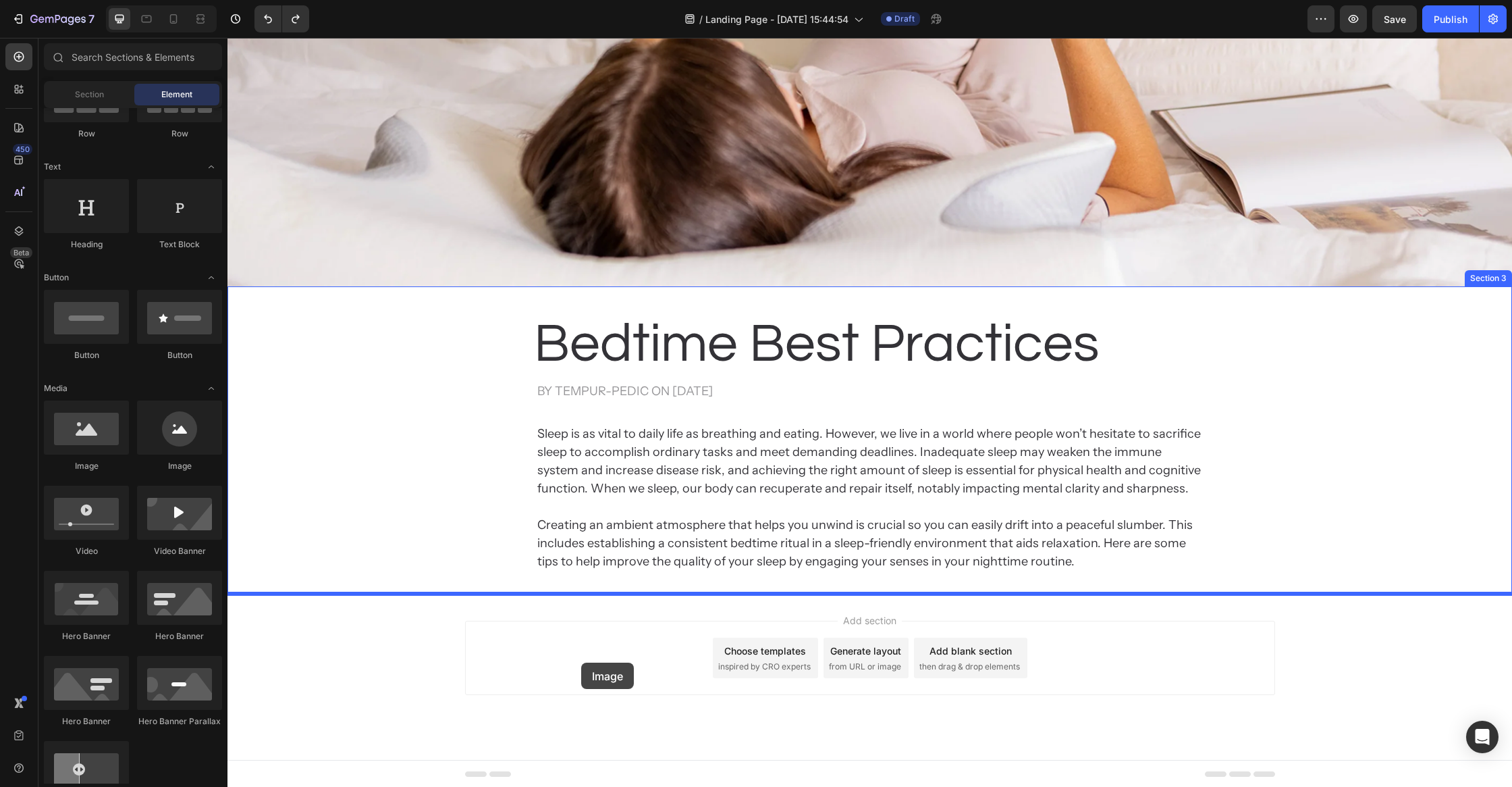
drag, startPoint x: 306, startPoint y: 473, endPoint x: 591, endPoint y: 657, distance: 339.2
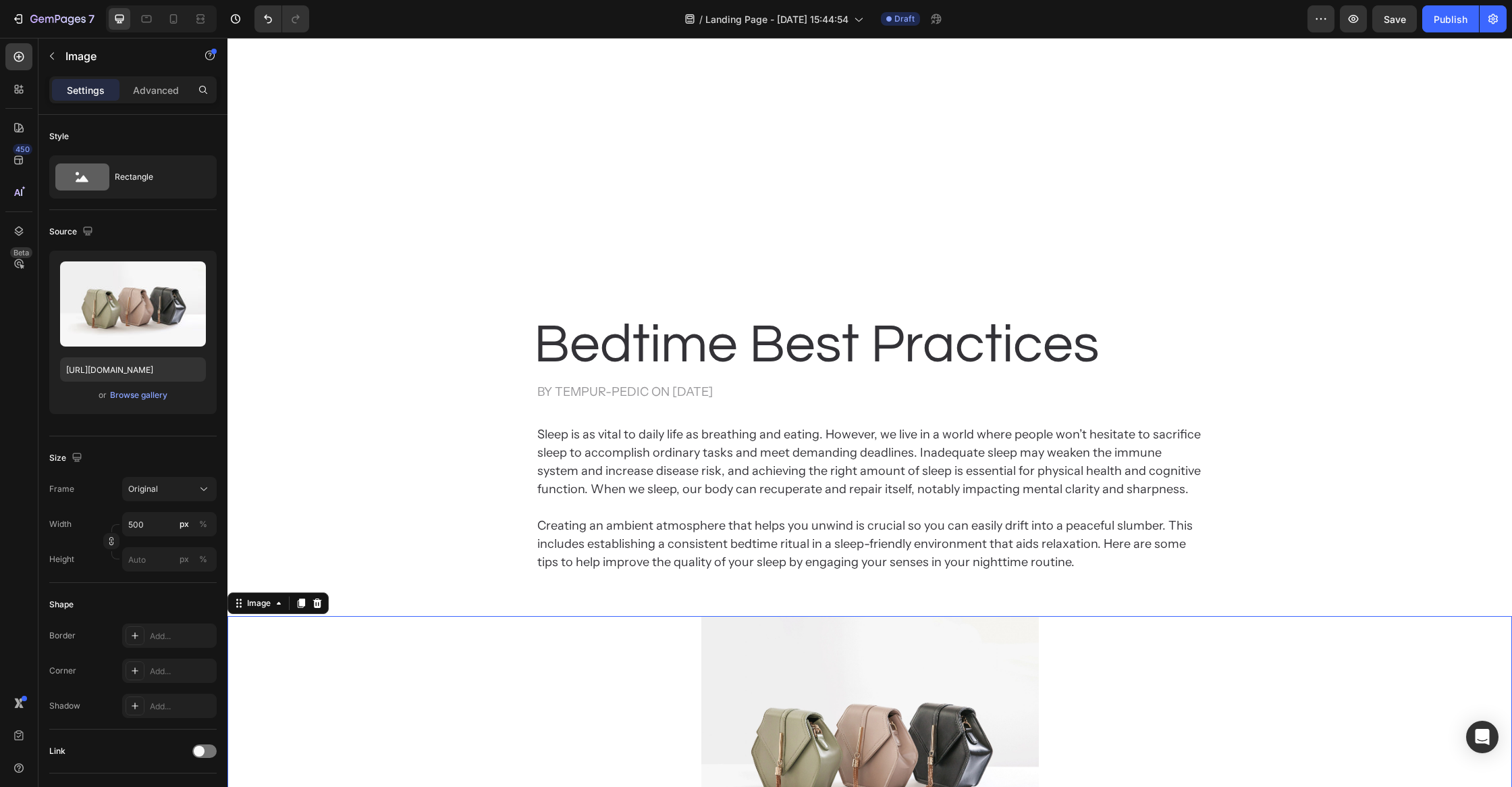
scroll to position [892, 0]
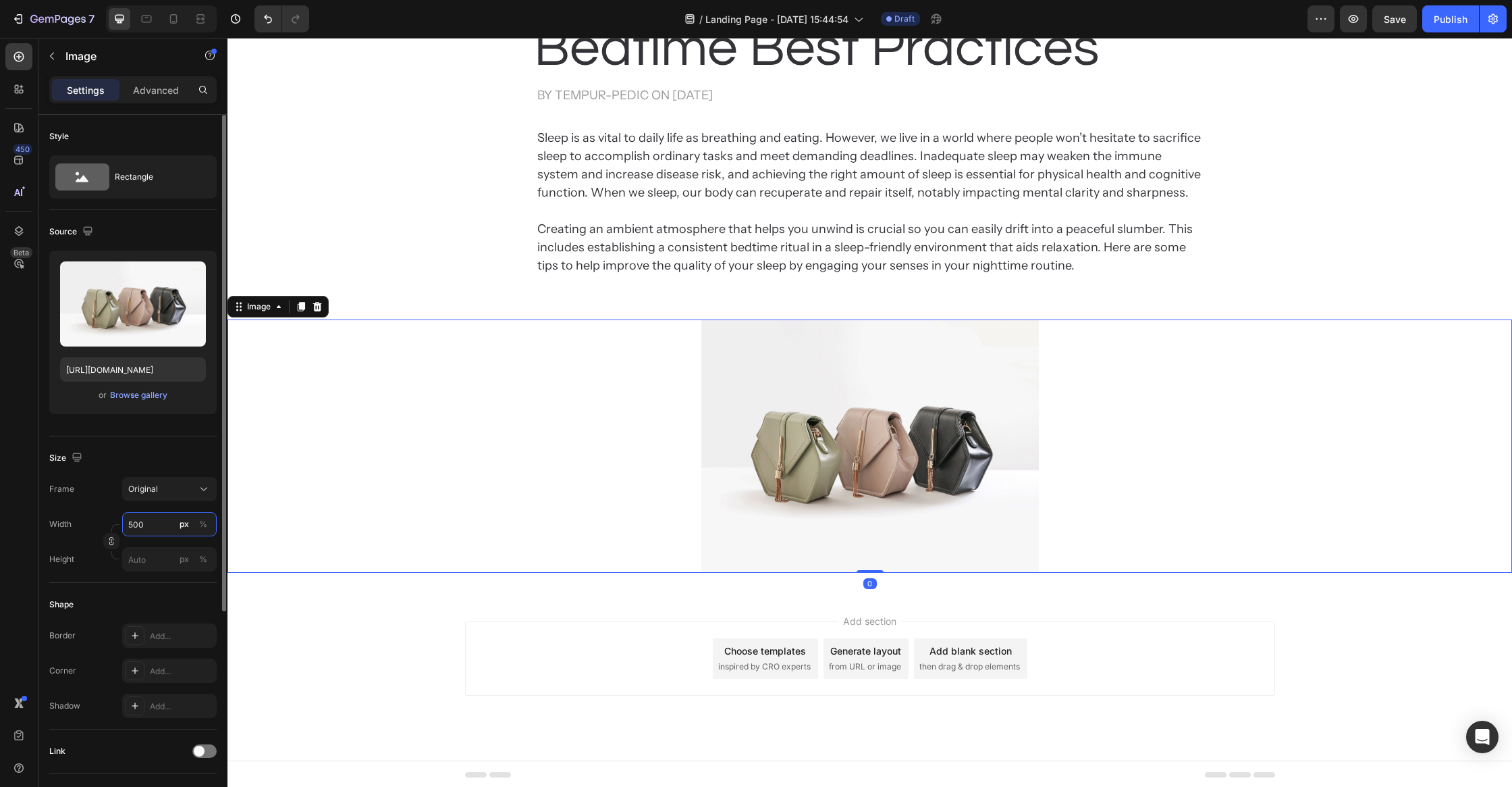
click at [156, 527] on input "500" at bounding box center [169, 524] width 94 height 25
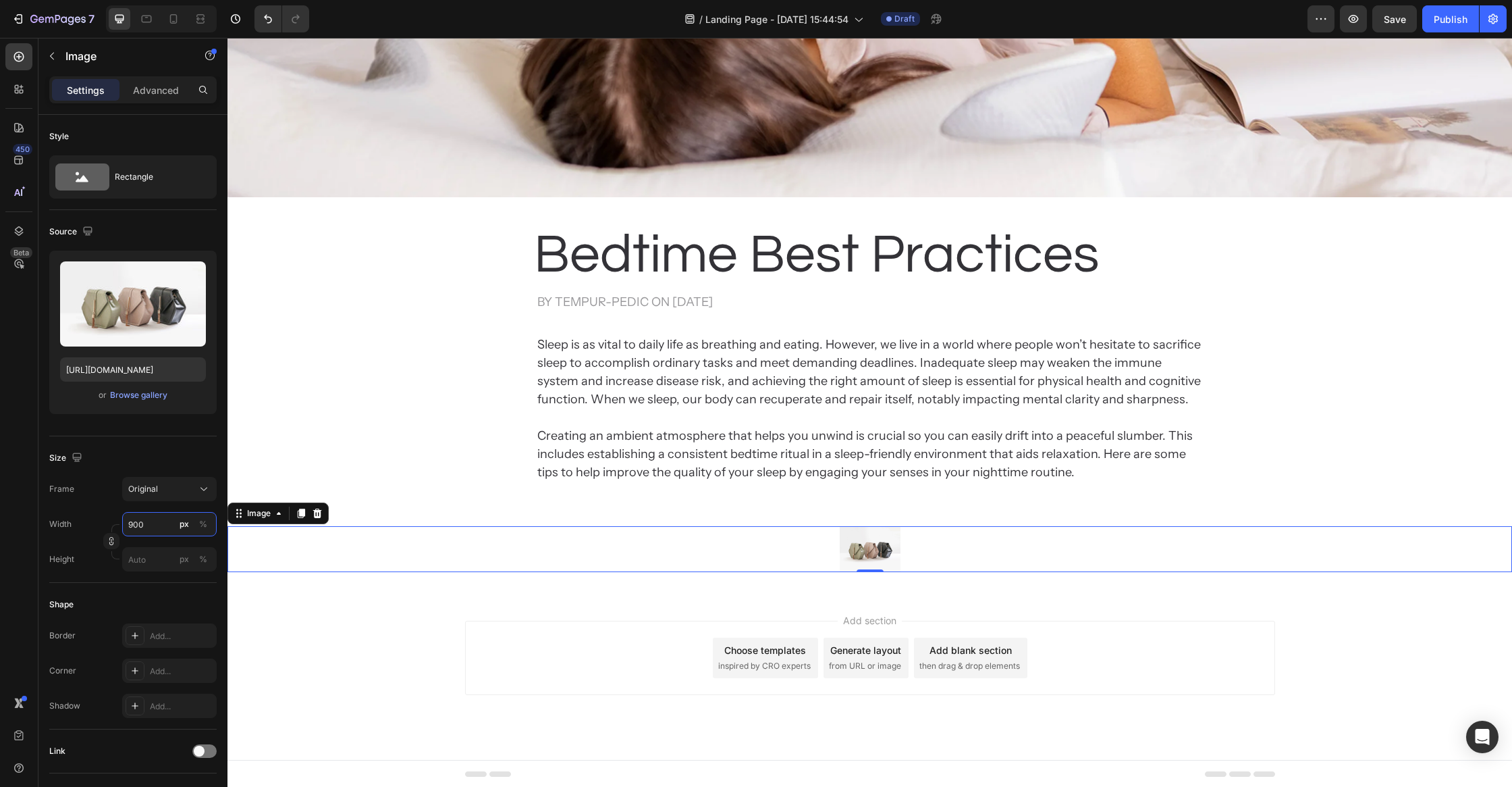
scroll to position [913, 0]
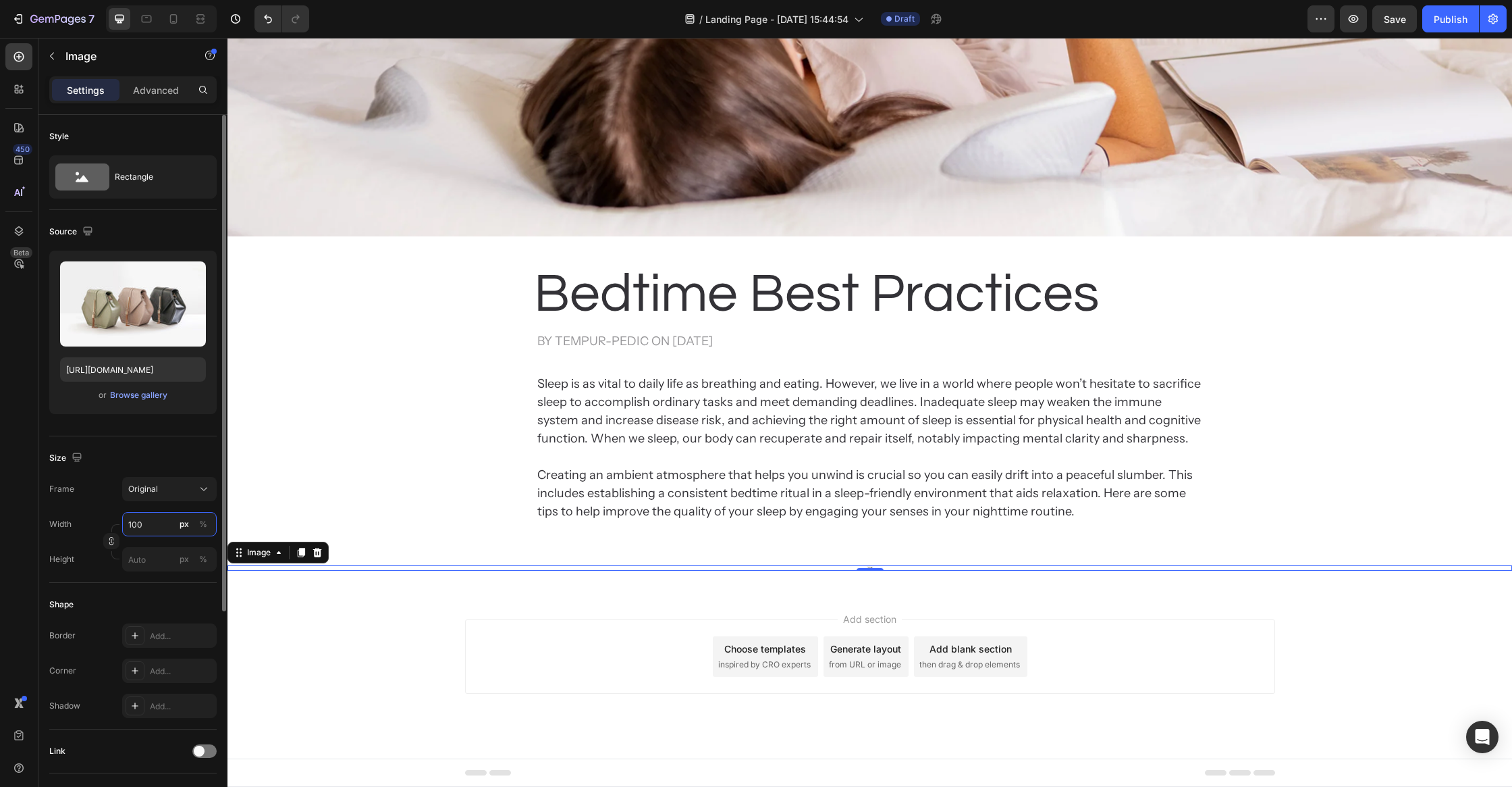
type input "1000"
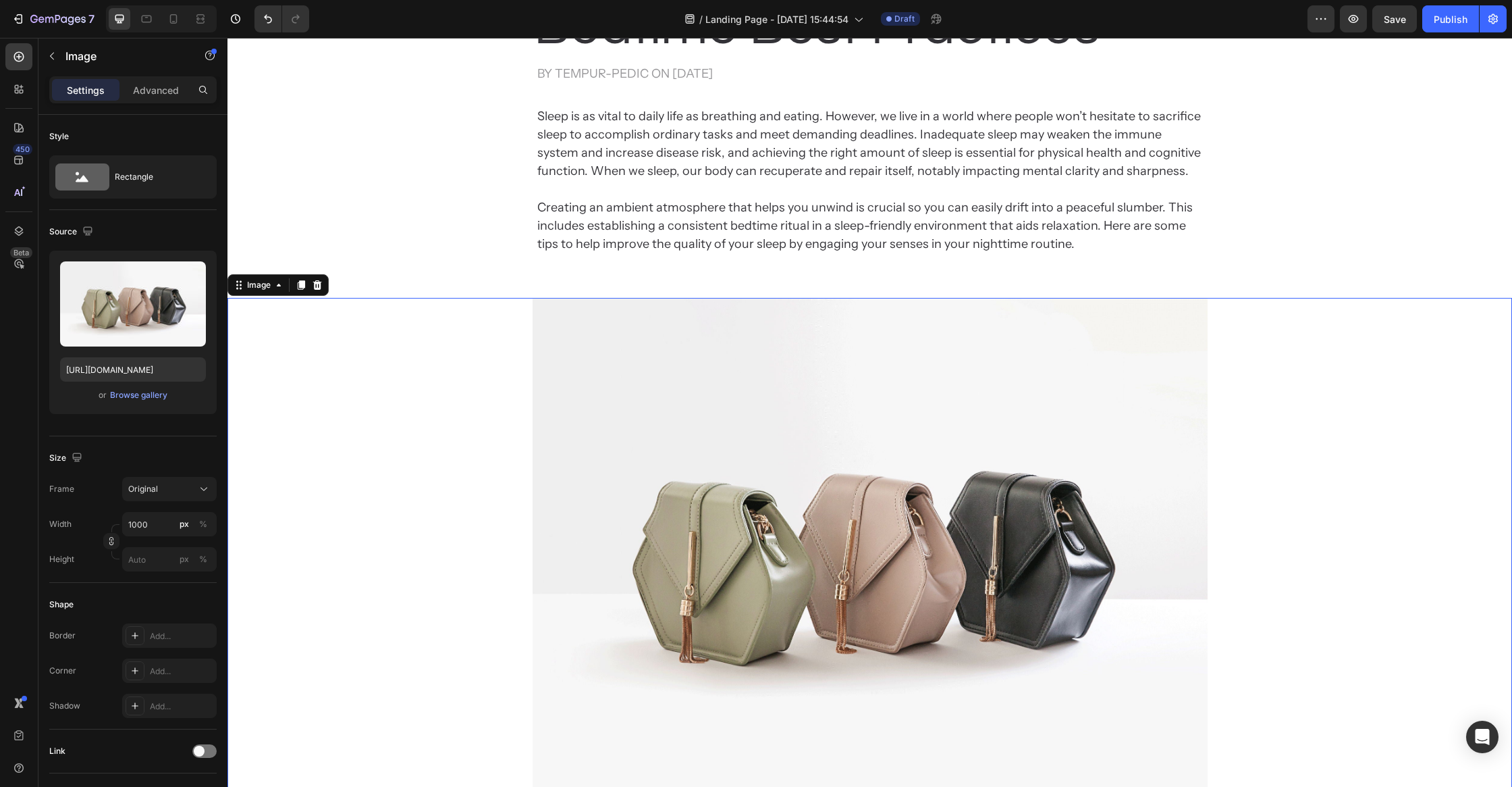
click at [424, 278] on div "Image 0 Section 4" at bounding box center [869, 550] width 1284 height 550
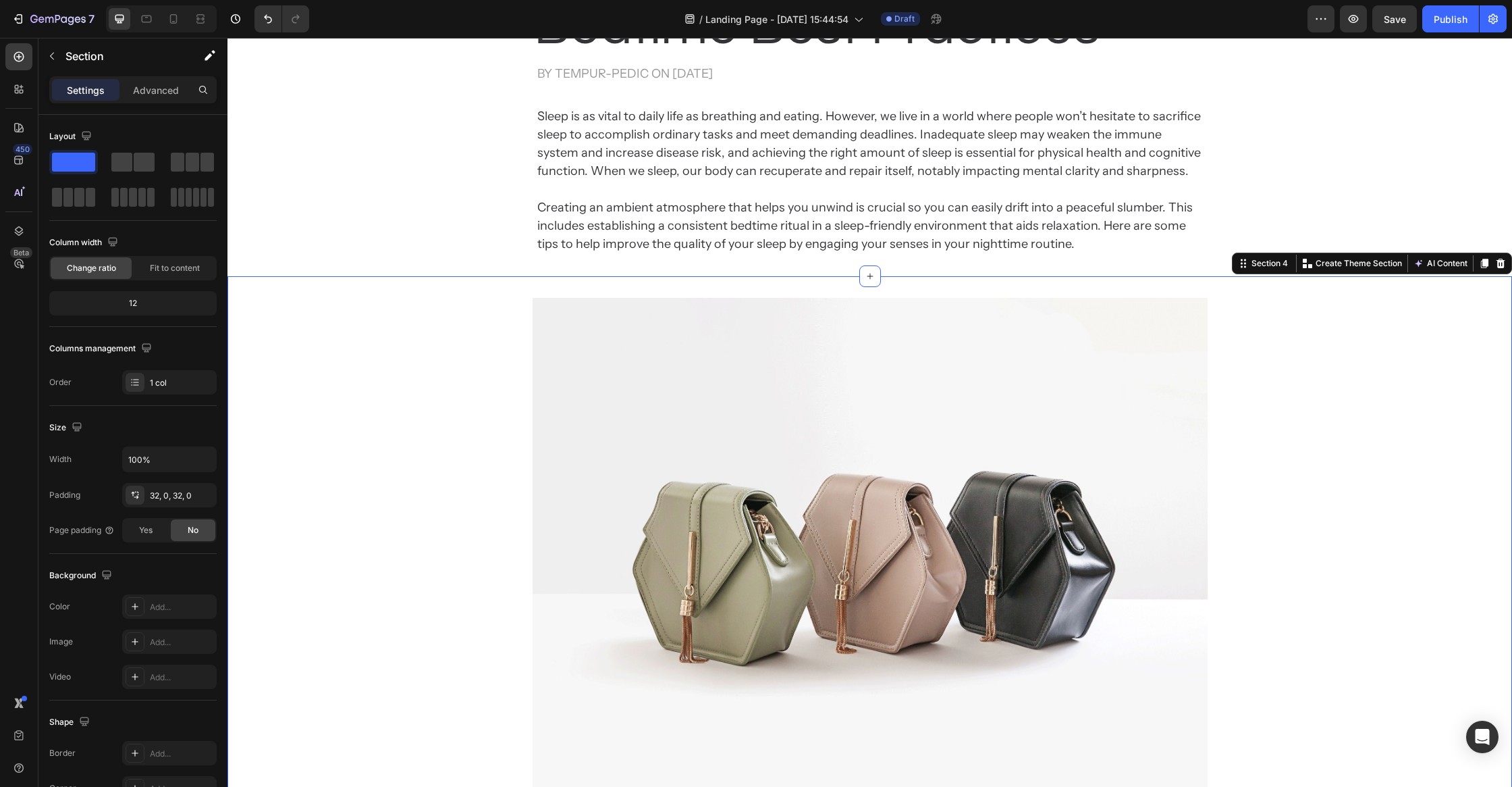
click at [568, 472] on img at bounding box center [870, 551] width 675 height 507
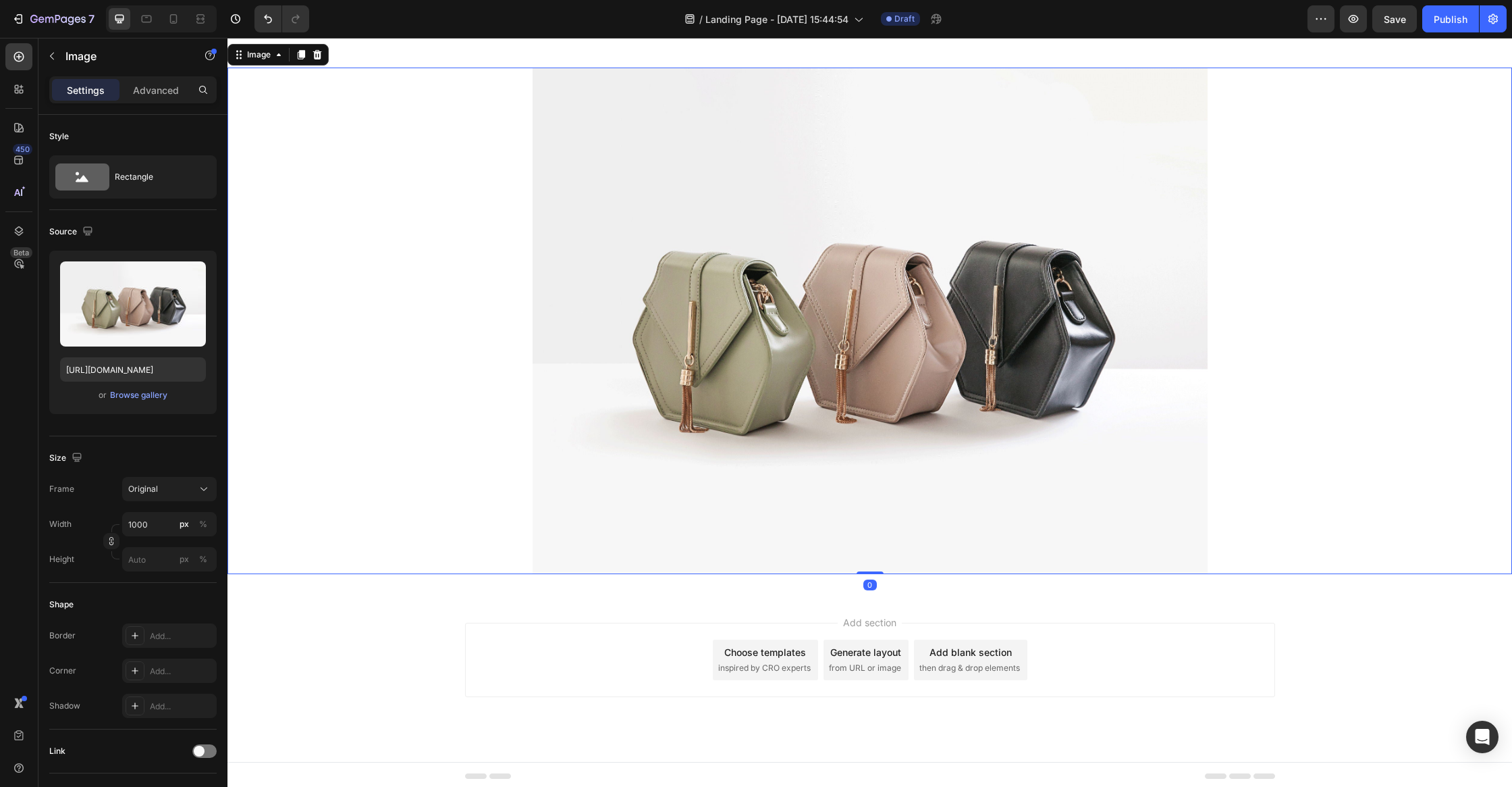
scroll to position [1146, 0]
click at [541, 633] on div "Add section Choose templates inspired by CRO experts Generate layout from URL o…" at bounding box center [870, 658] width 810 height 75
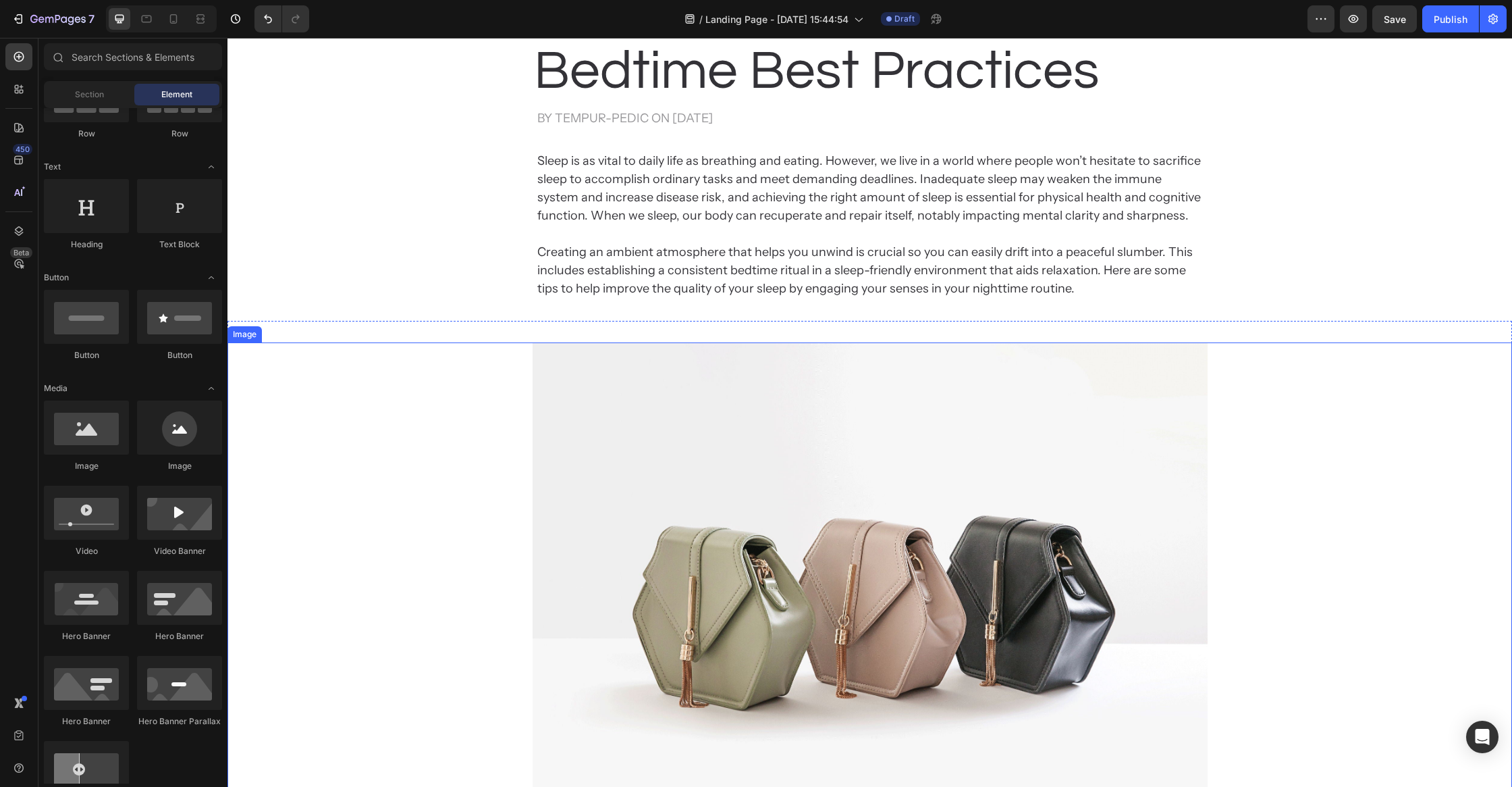
scroll to position [838, 0]
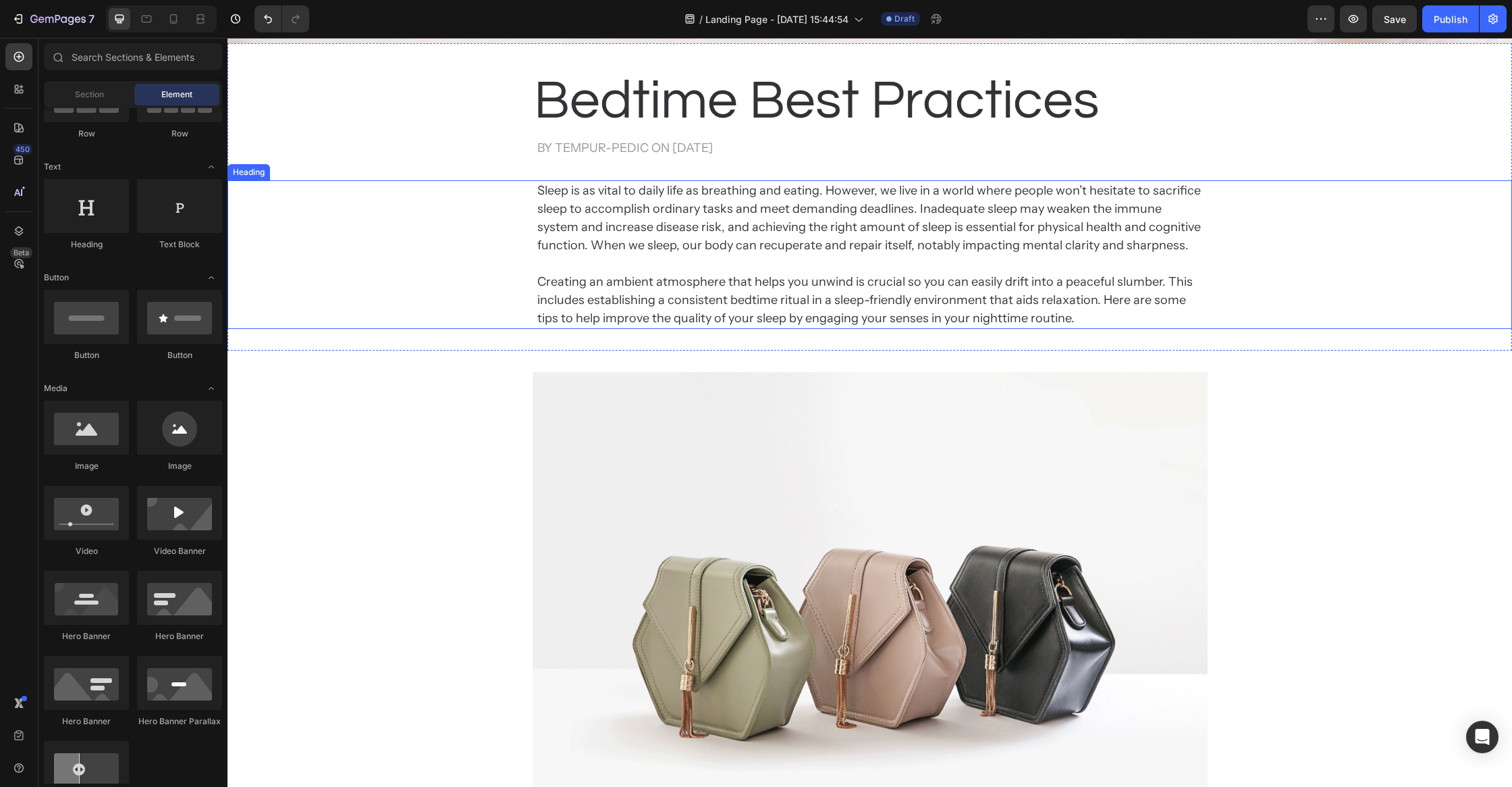
click at [768, 272] on p "Sleep is as vital to daily life as breathing and eating. However, we live in a …" at bounding box center [869, 255] width 666 height 146
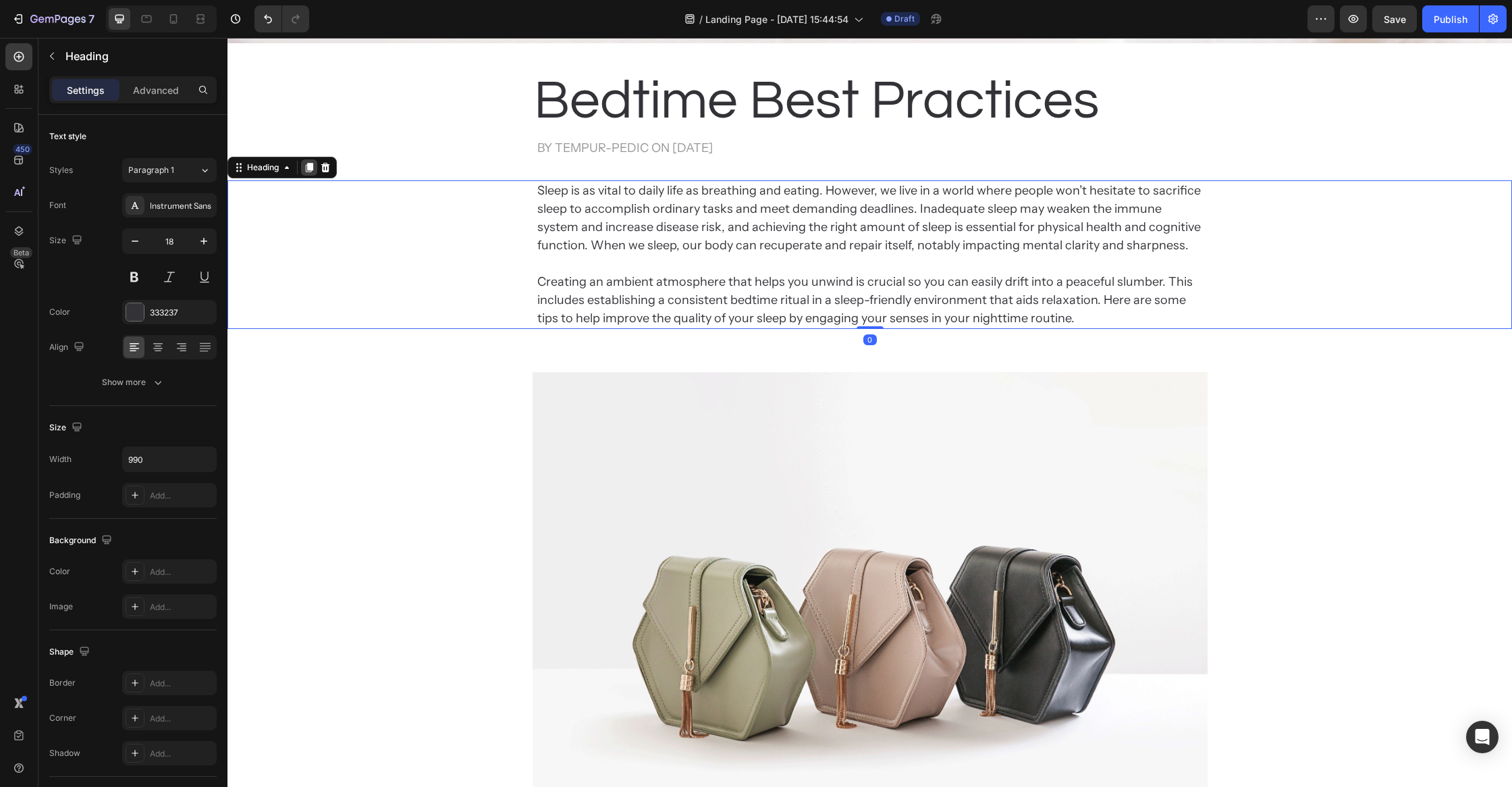
click at [306, 167] on icon at bounding box center [309, 169] width 7 height 10
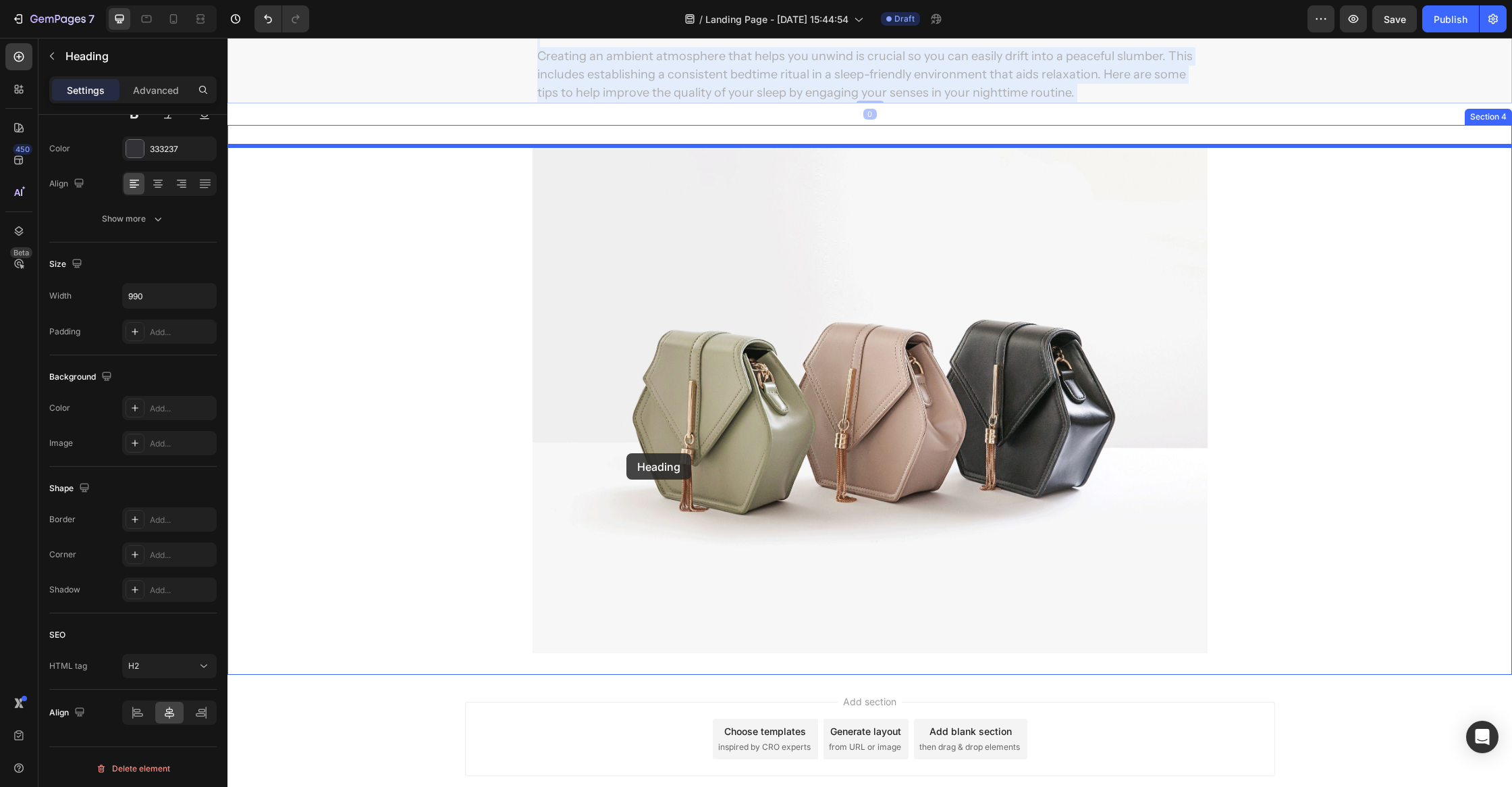
scroll to position [1294, 0]
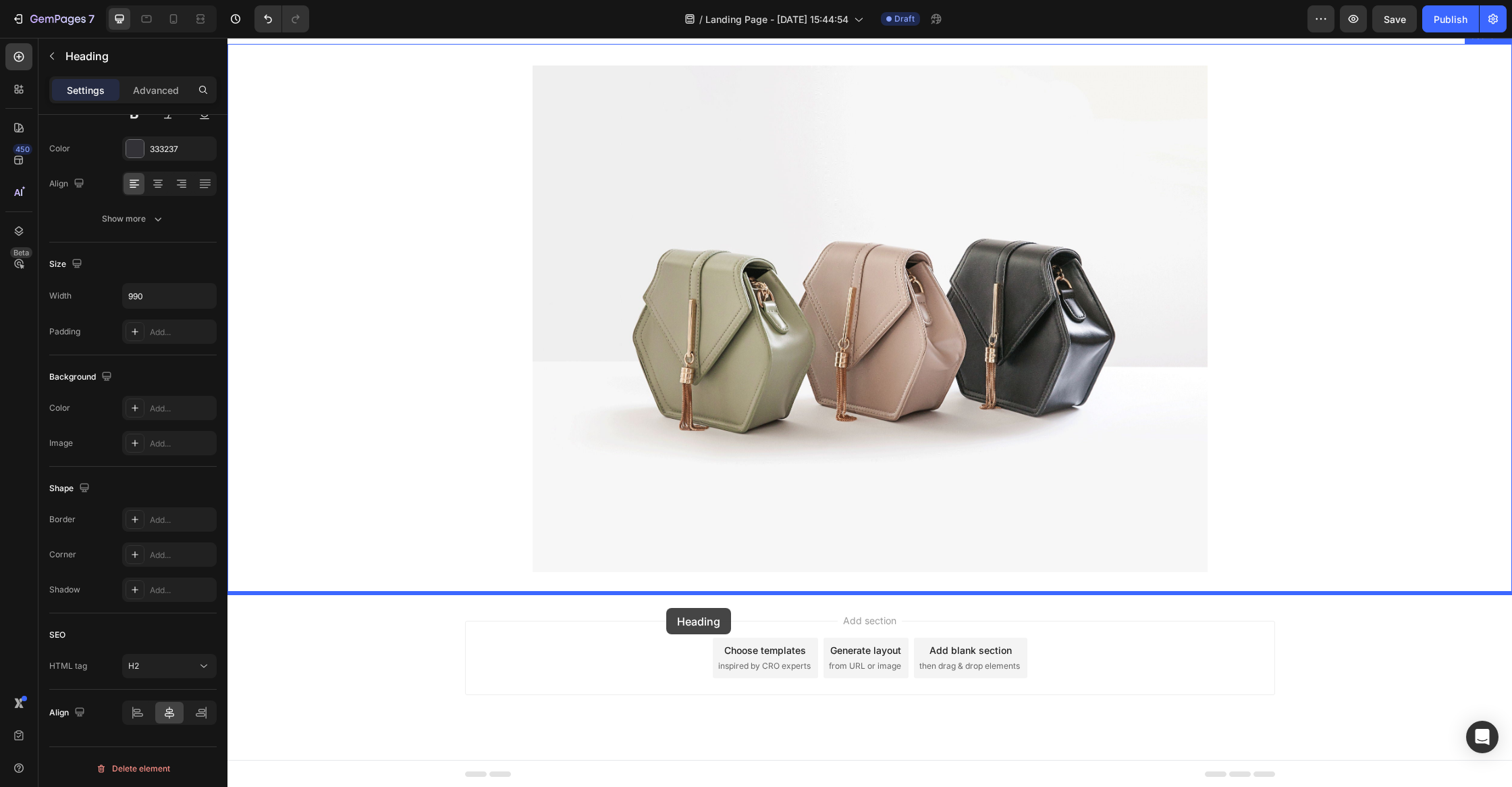
drag, startPoint x: 635, startPoint y: 350, endPoint x: 666, endPoint y: 607, distance: 258.9
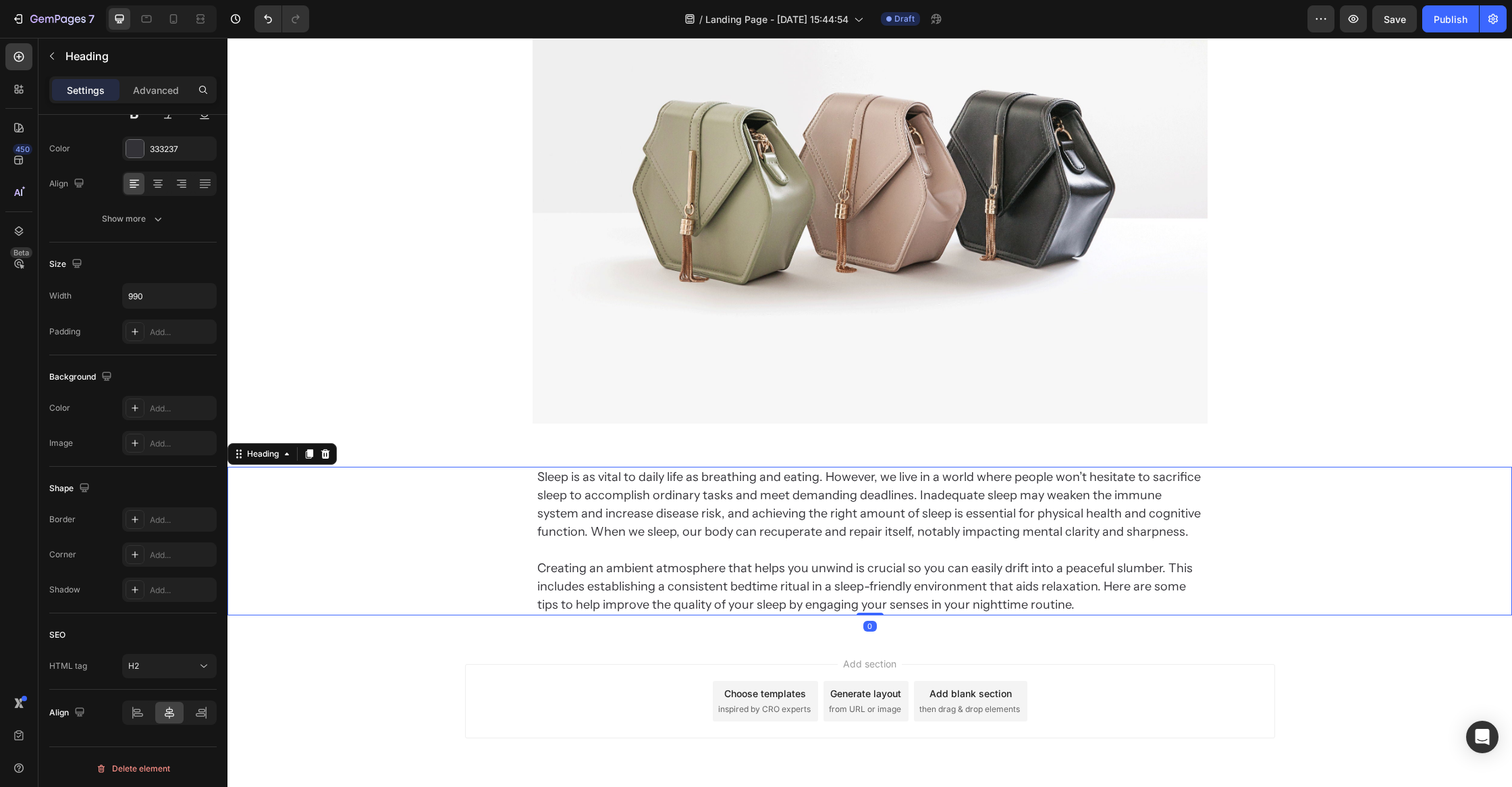
click at [699, 557] on h2 "Sleep is as vital to daily life as breathing and eating. However, we live in a …" at bounding box center [870, 540] width 668 height 148
click at [699, 557] on p "Sleep is as vital to daily life as breathing and eating. However, we live in a …" at bounding box center [869, 541] width 666 height 146
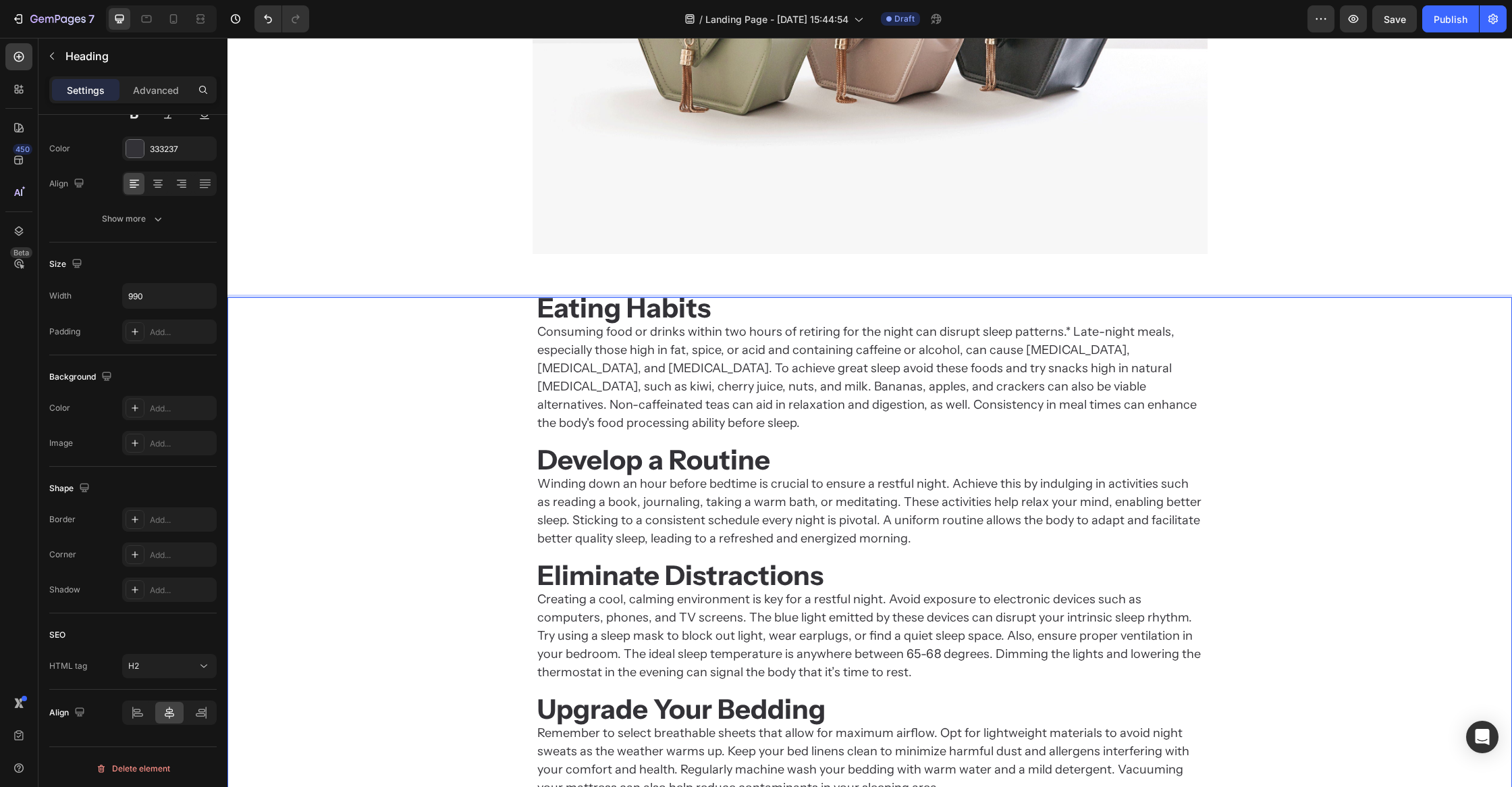
click at [421, 504] on div "Eating Habits Consuming food or drinks within two hours of retiring for the nig…" at bounding box center [869, 548] width 1284 height 501
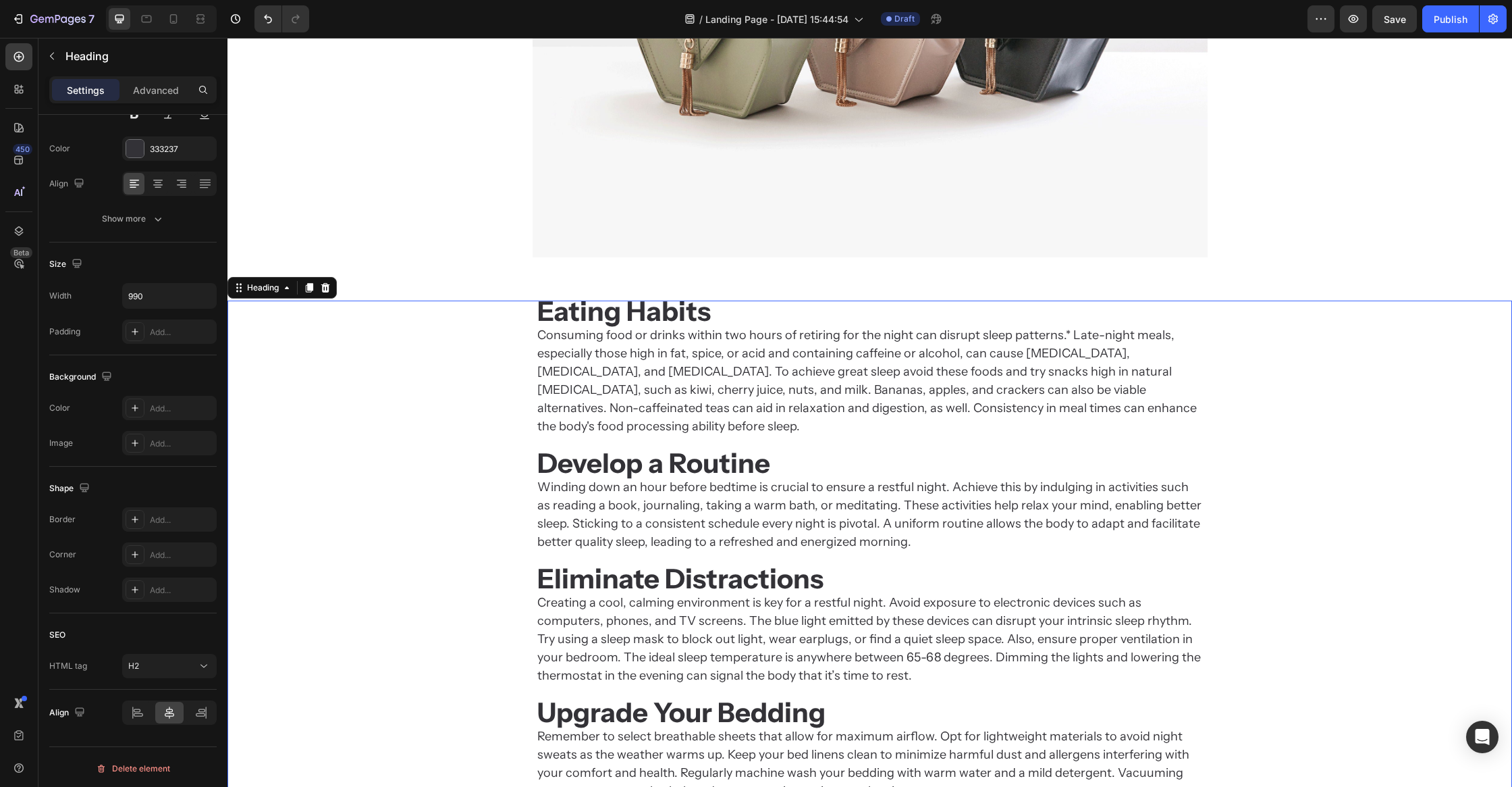
scroll to position [1460, 0]
click at [670, 320] on strong "Eating Habits" at bounding box center [624, 311] width 174 height 33
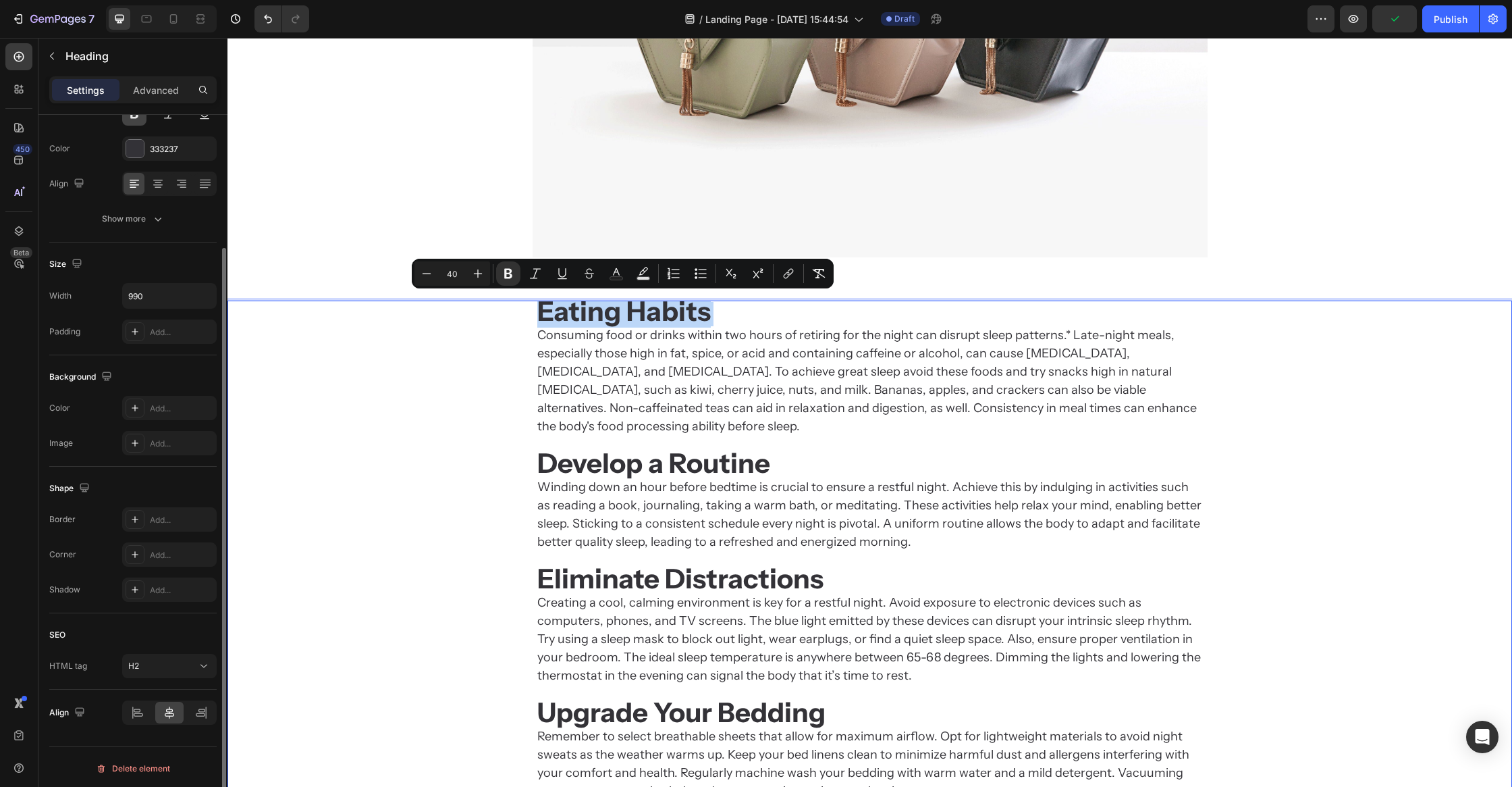
scroll to position [0, 0]
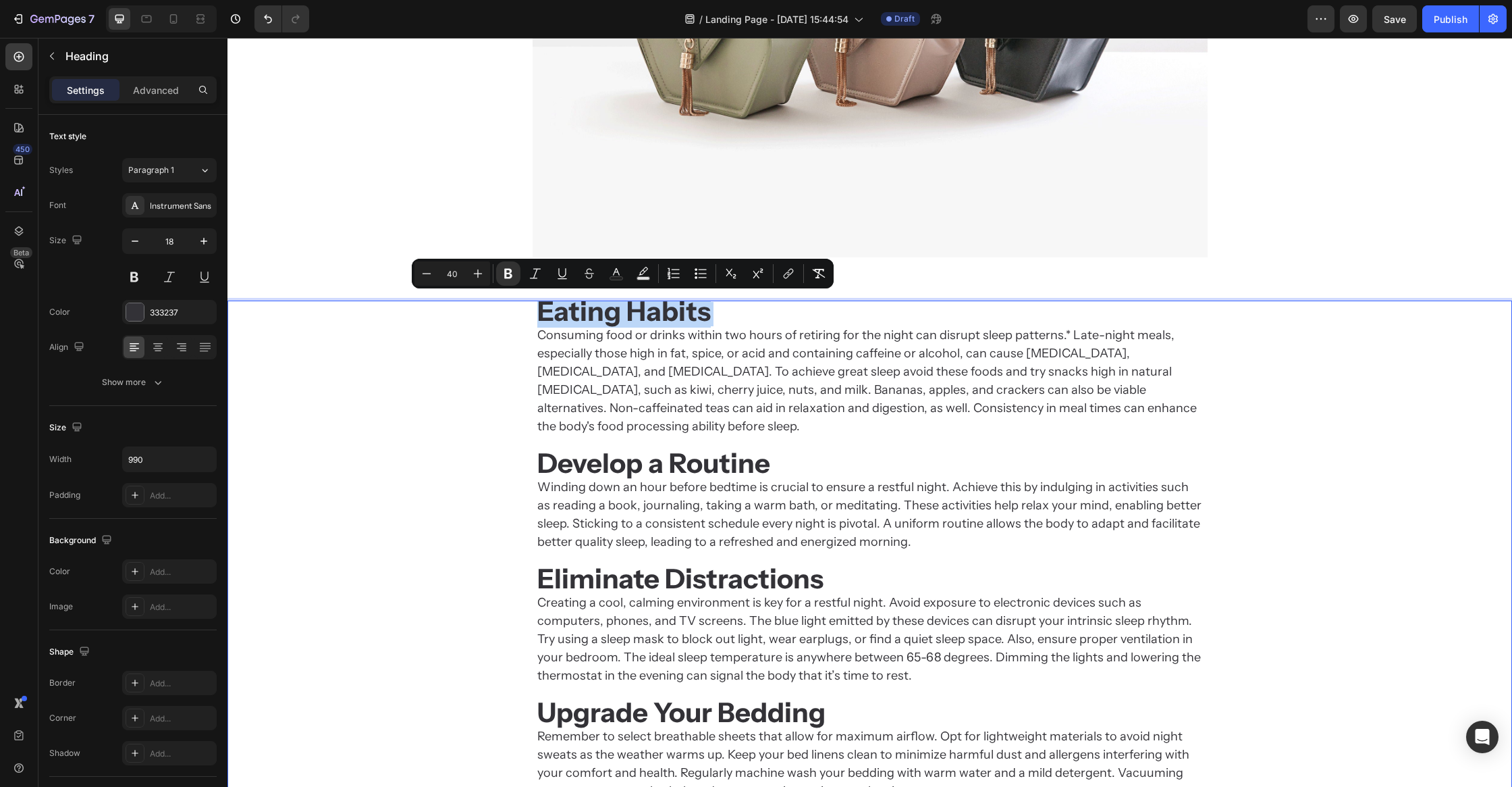
click at [431, 403] on div "Eating Habits Consuming food or drinks within two hours of retiring for the nig…" at bounding box center [869, 551] width 1284 height 501
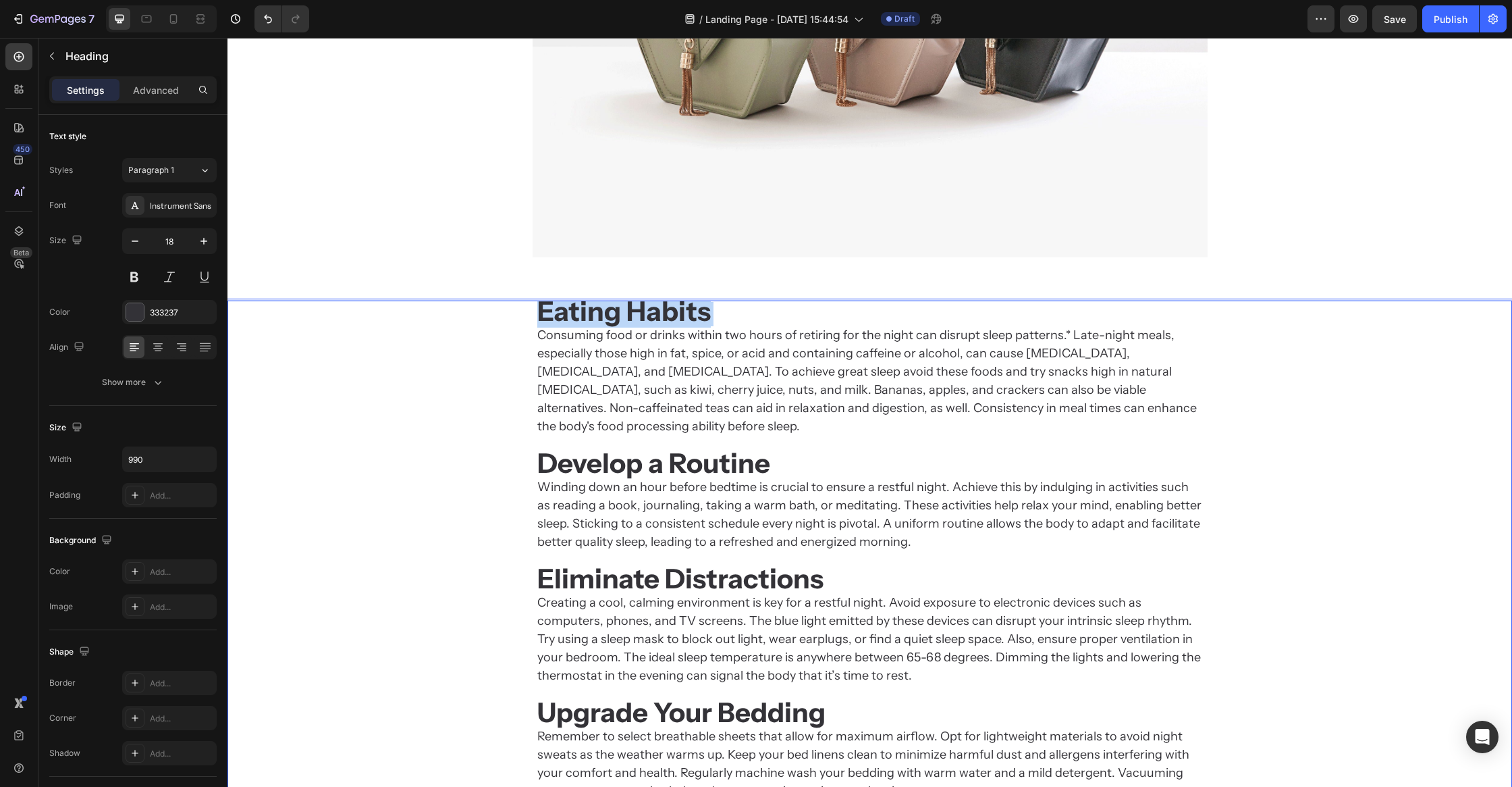
click at [583, 314] on strong "Eating Habits" at bounding box center [624, 311] width 174 height 33
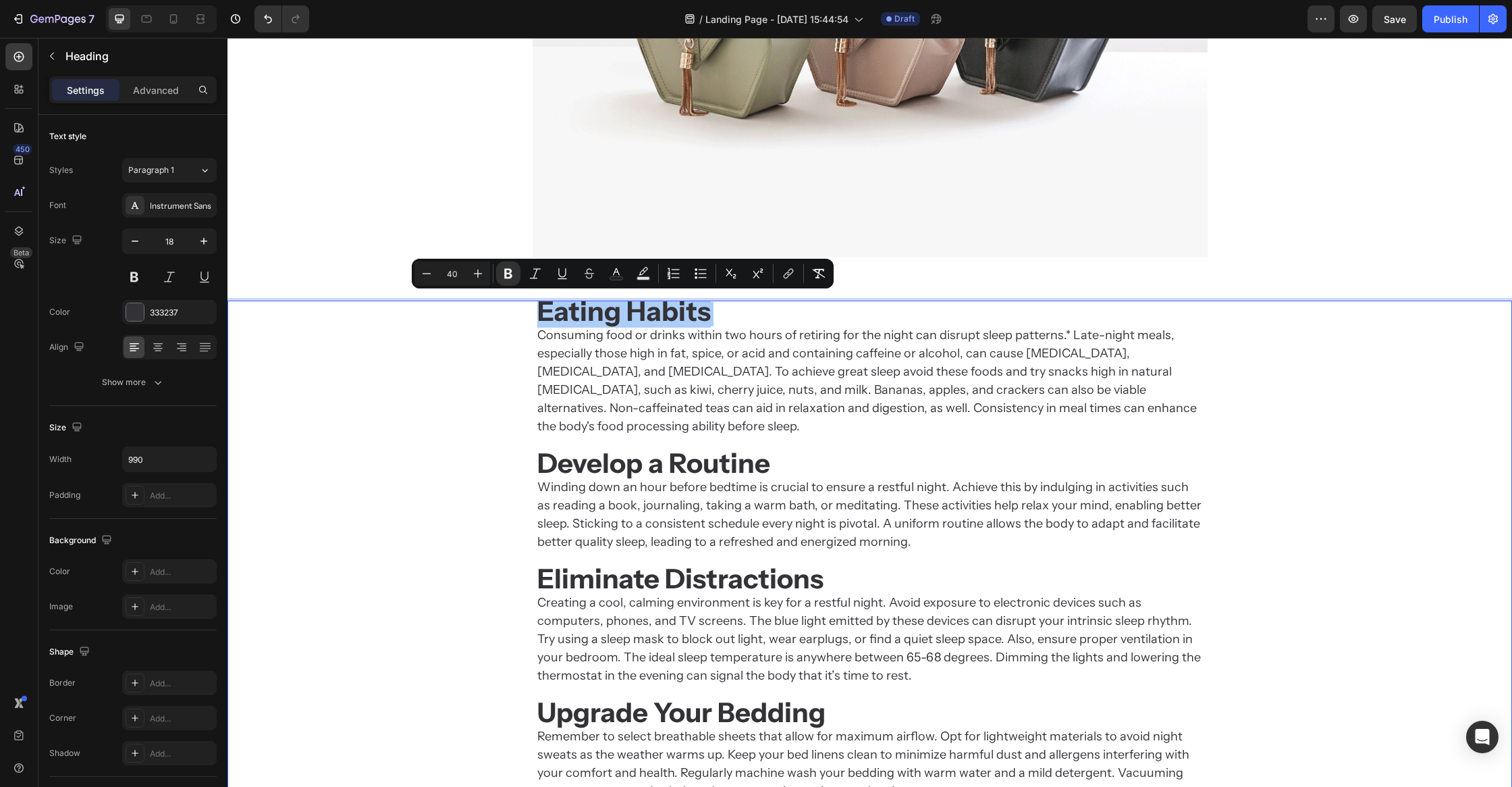
click at [453, 275] on input "40" at bounding box center [452, 274] width 27 height 16
click at [451, 274] on input "40" at bounding box center [452, 274] width 27 height 16
type input "18"
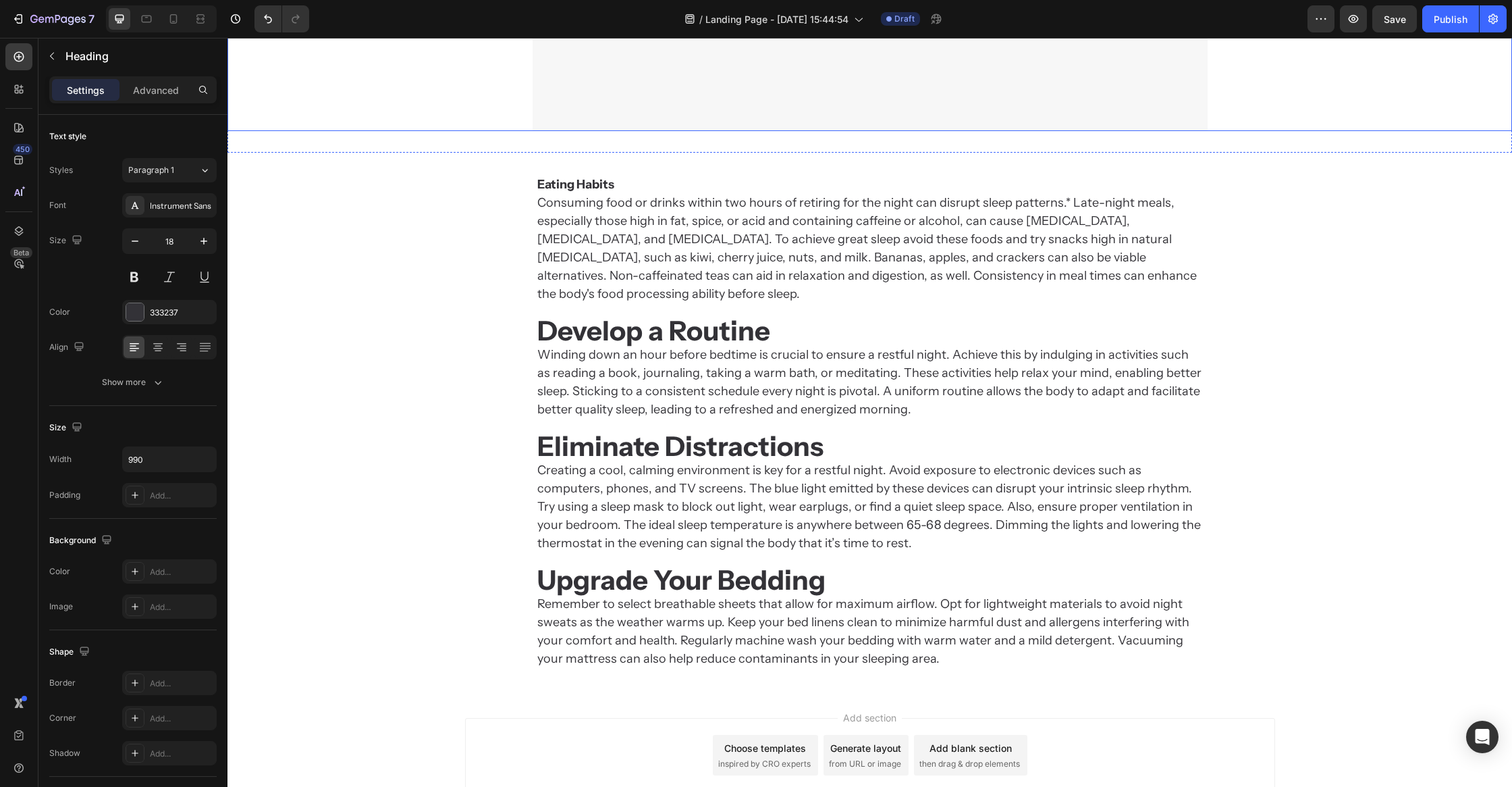
scroll to position [564, 0]
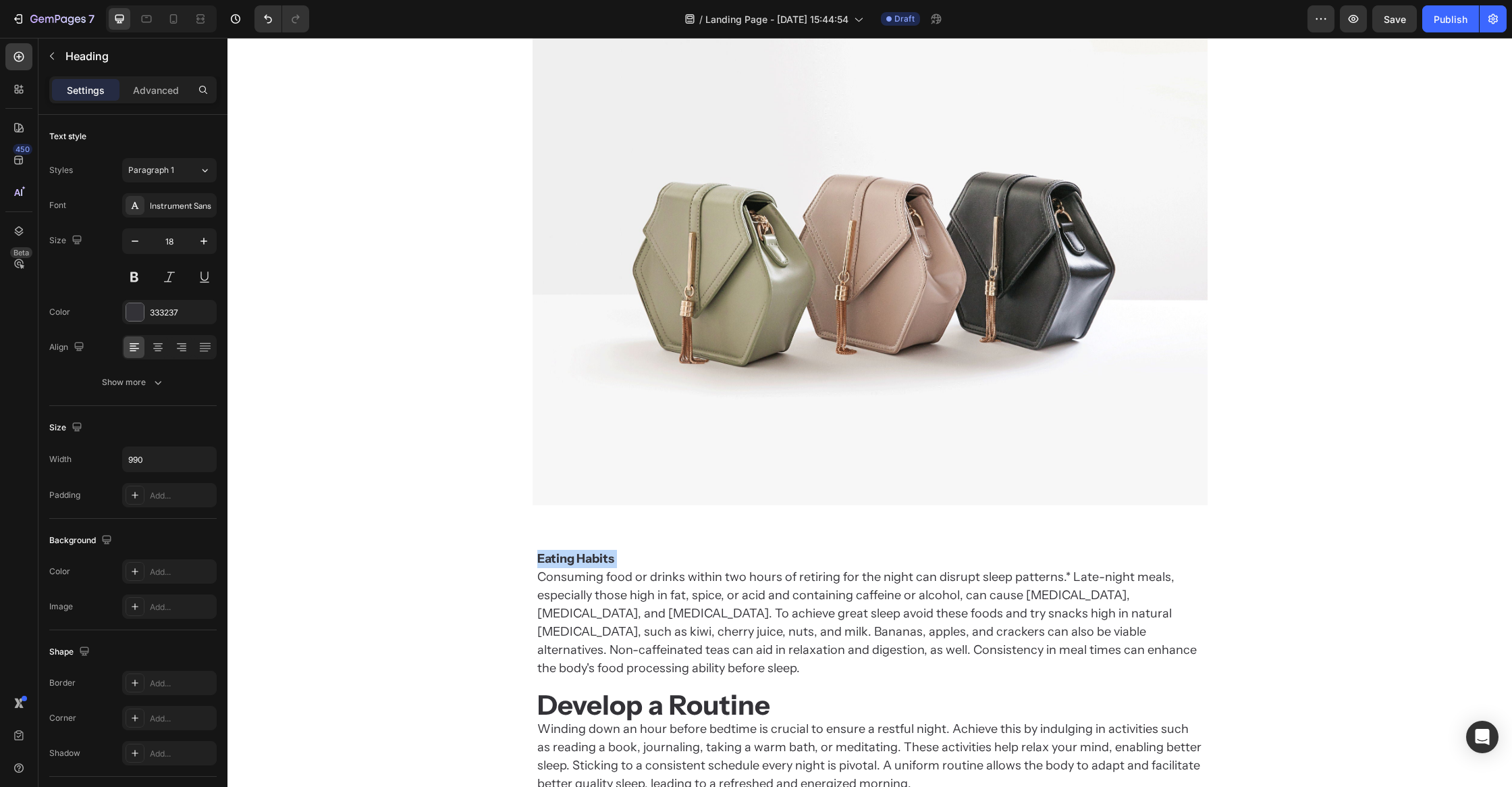
click at [591, 554] on strong "Eating Habits" at bounding box center [575, 559] width 77 height 15
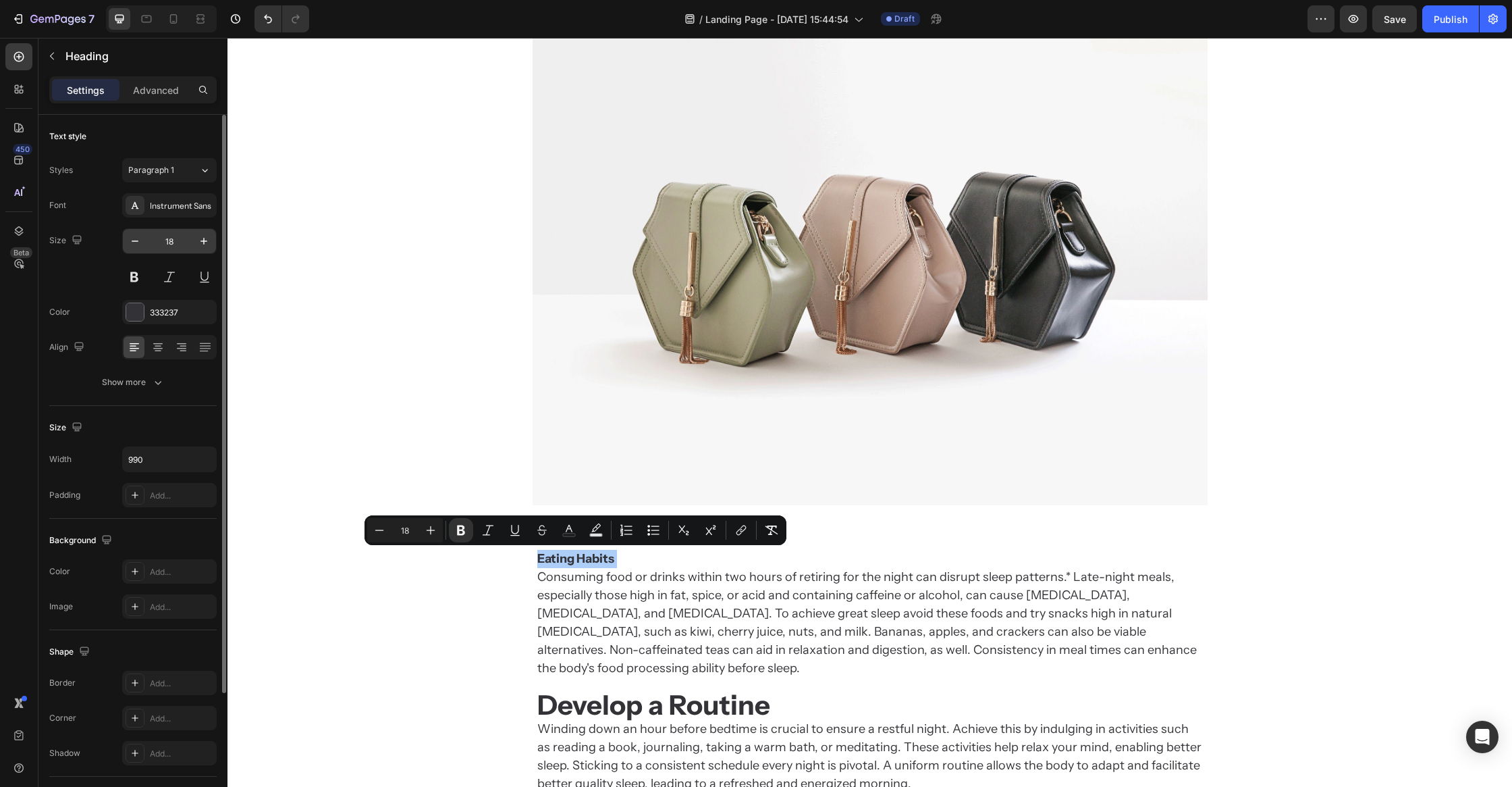
click at [175, 244] on input "18" at bounding box center [169, 242] width 44 height 25
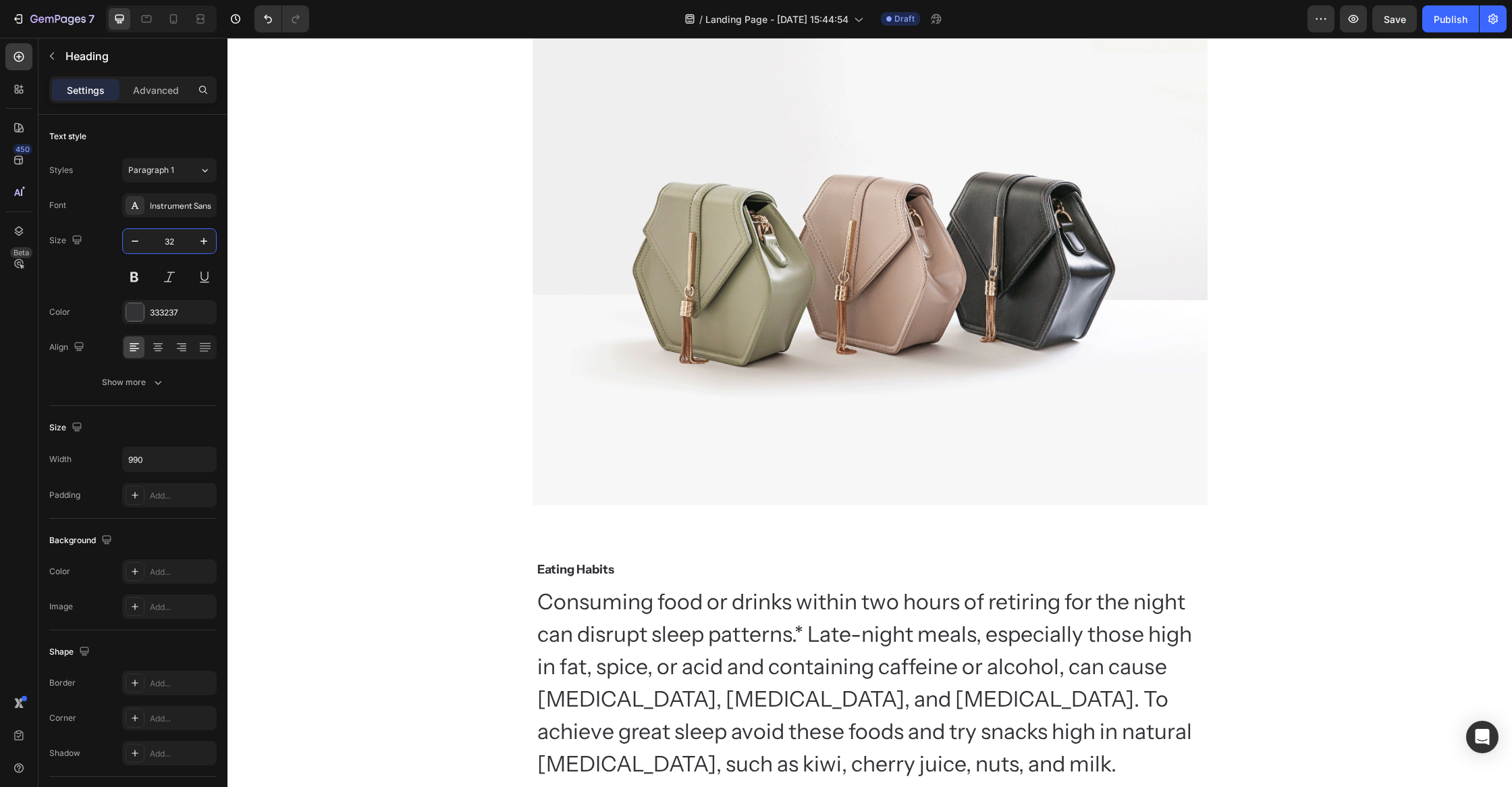
type input "3"
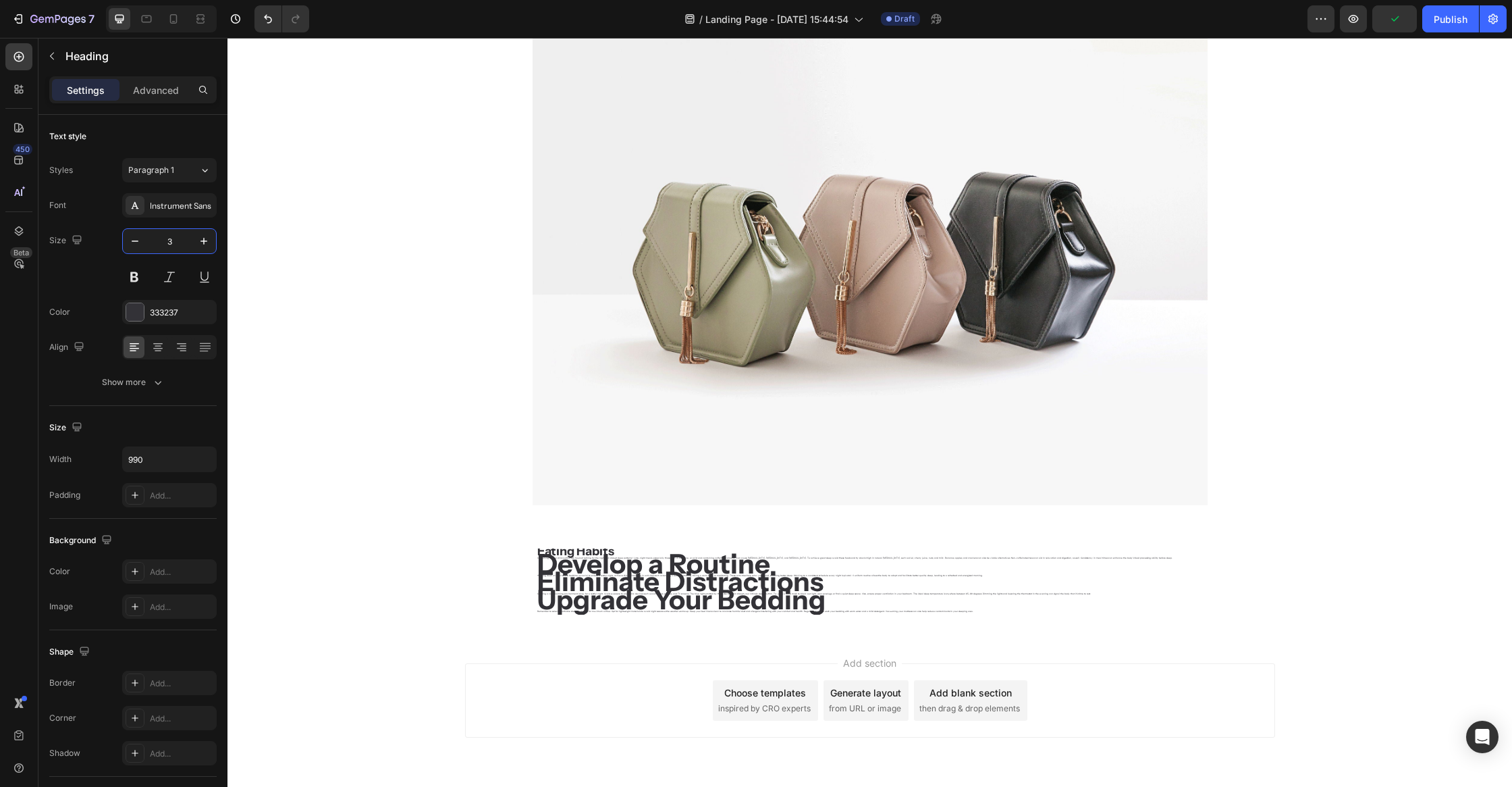
click at [424, 510] on div "Image Section 4" at bounding box center [869, 251] width 1284 height 550
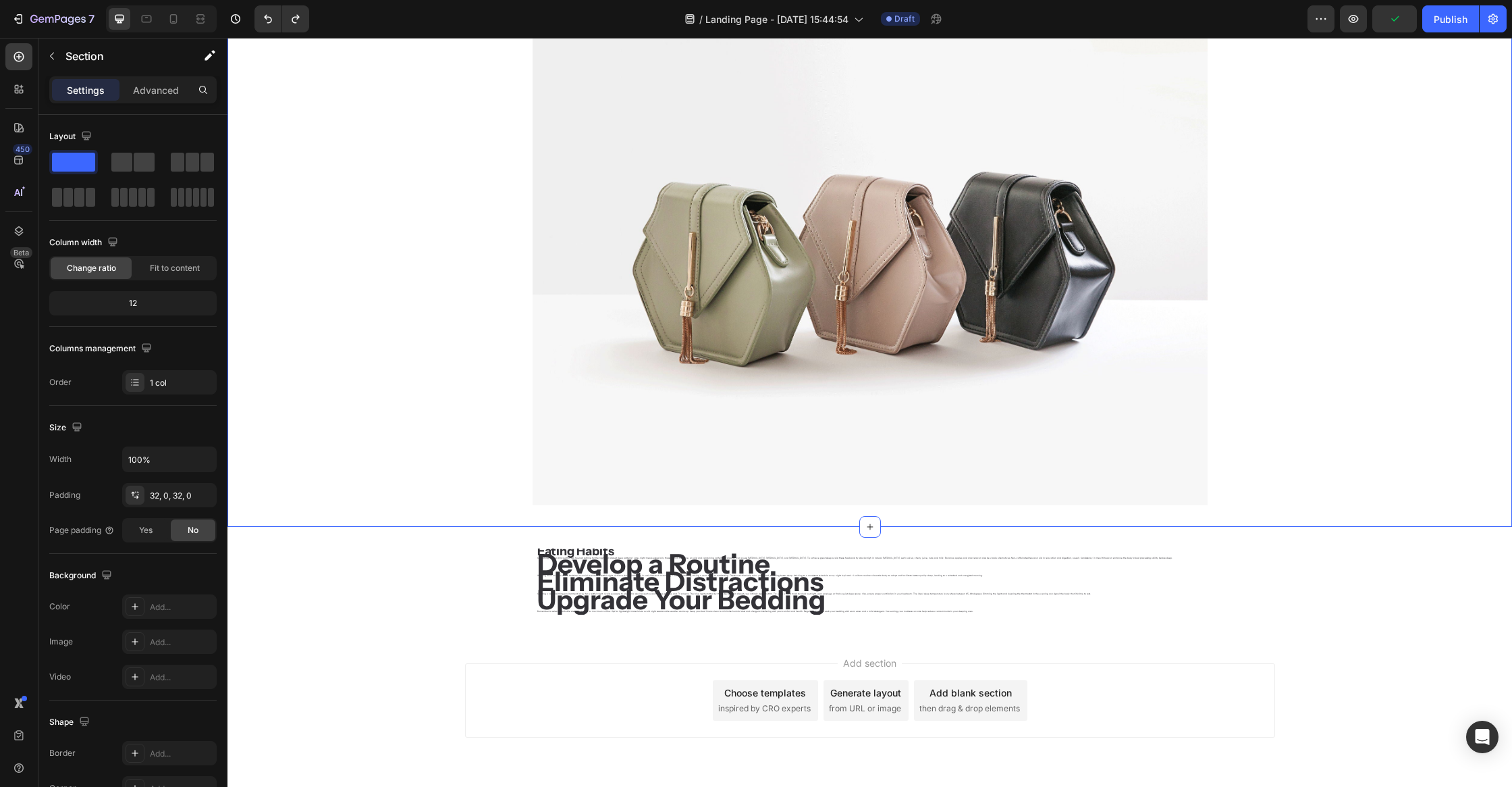
click at [408, 441] on div at bounding box center [869, 251] width 1284 height 507
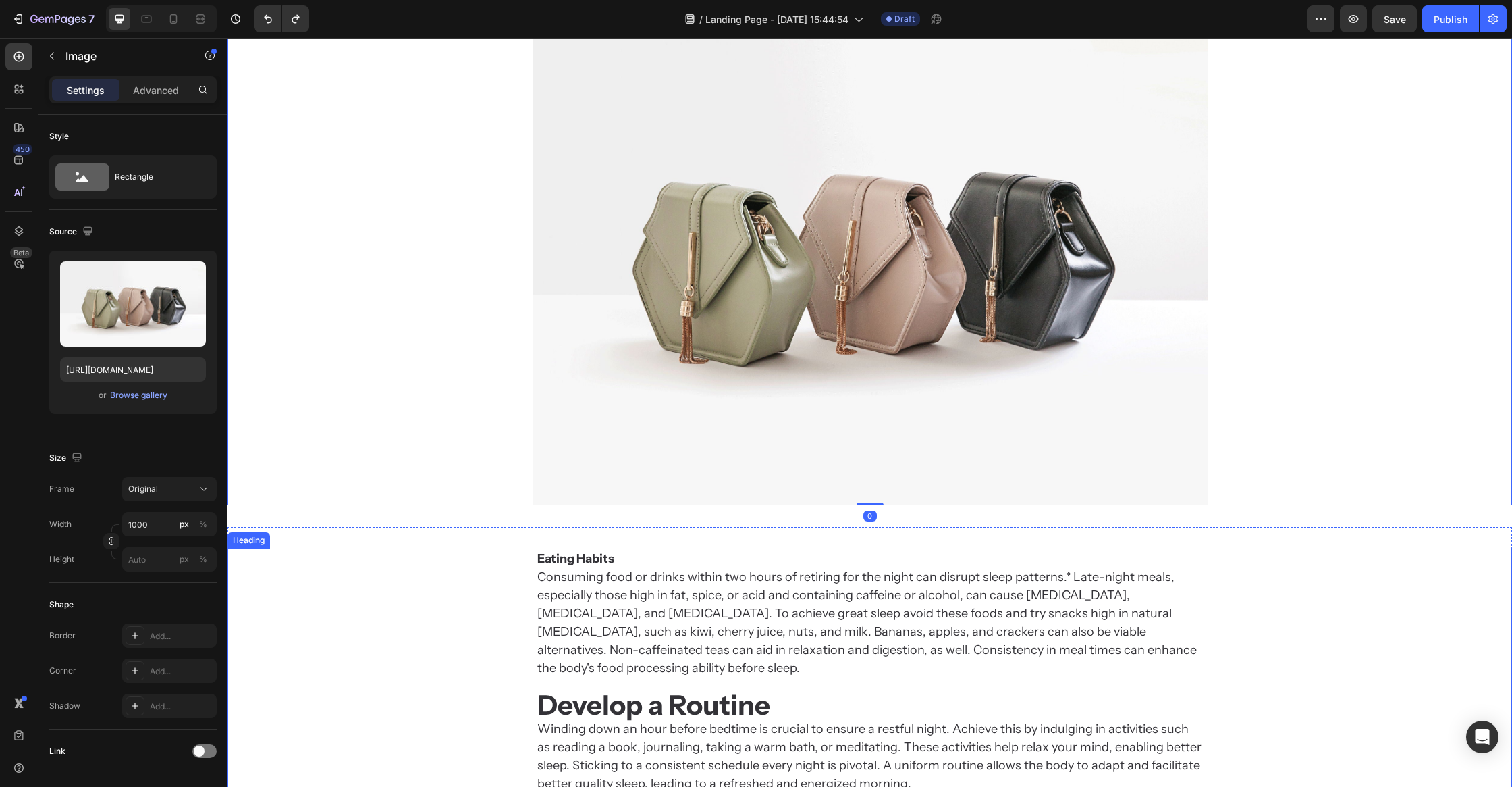
click at [552, 560] on strong "Eating Habits" at bounding box center [575, 559] width 77 height 15
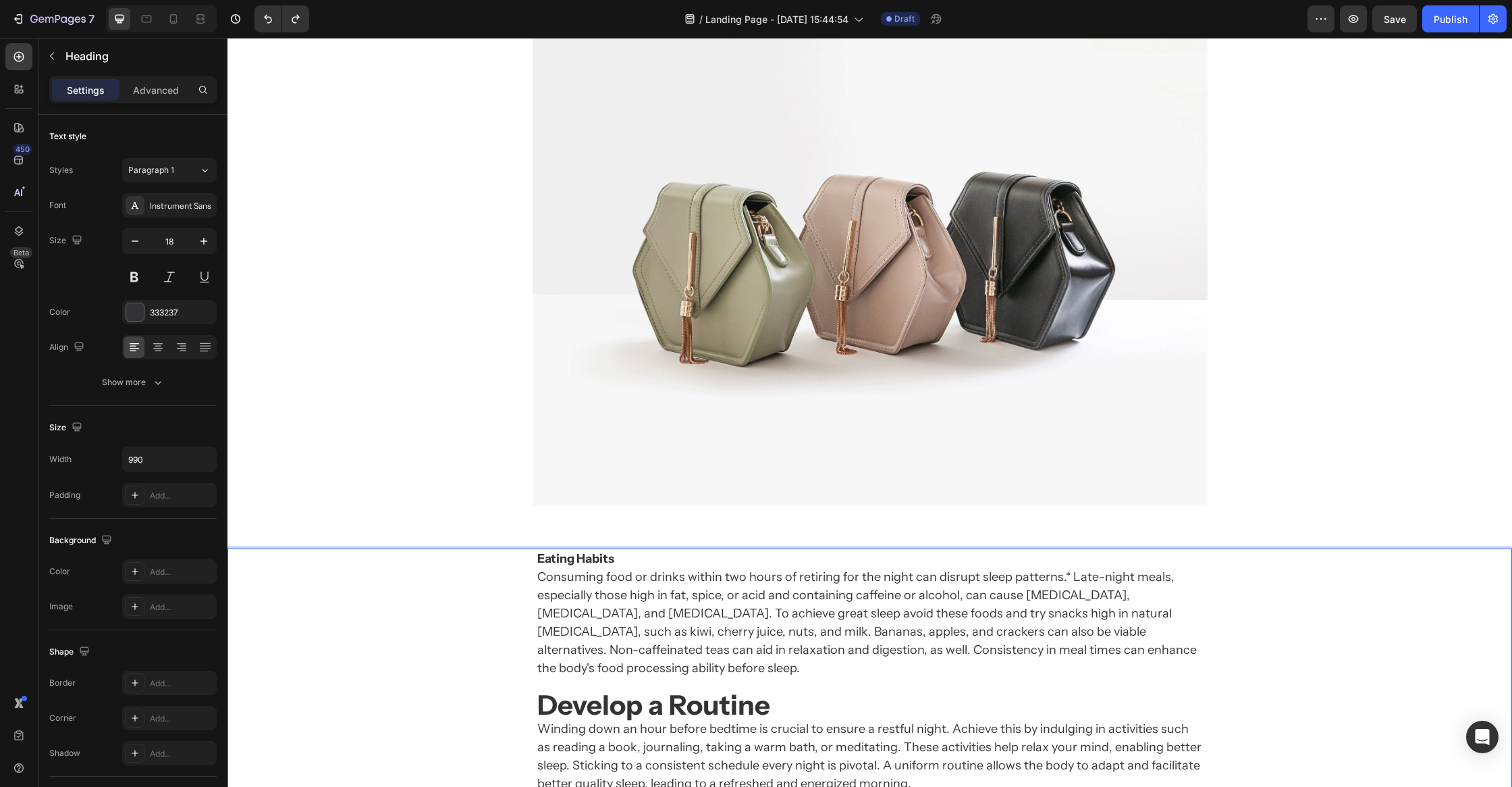
click at [561, 556] on strong "Eating Habits" at bounding box center [575, 559] width 77 height 15
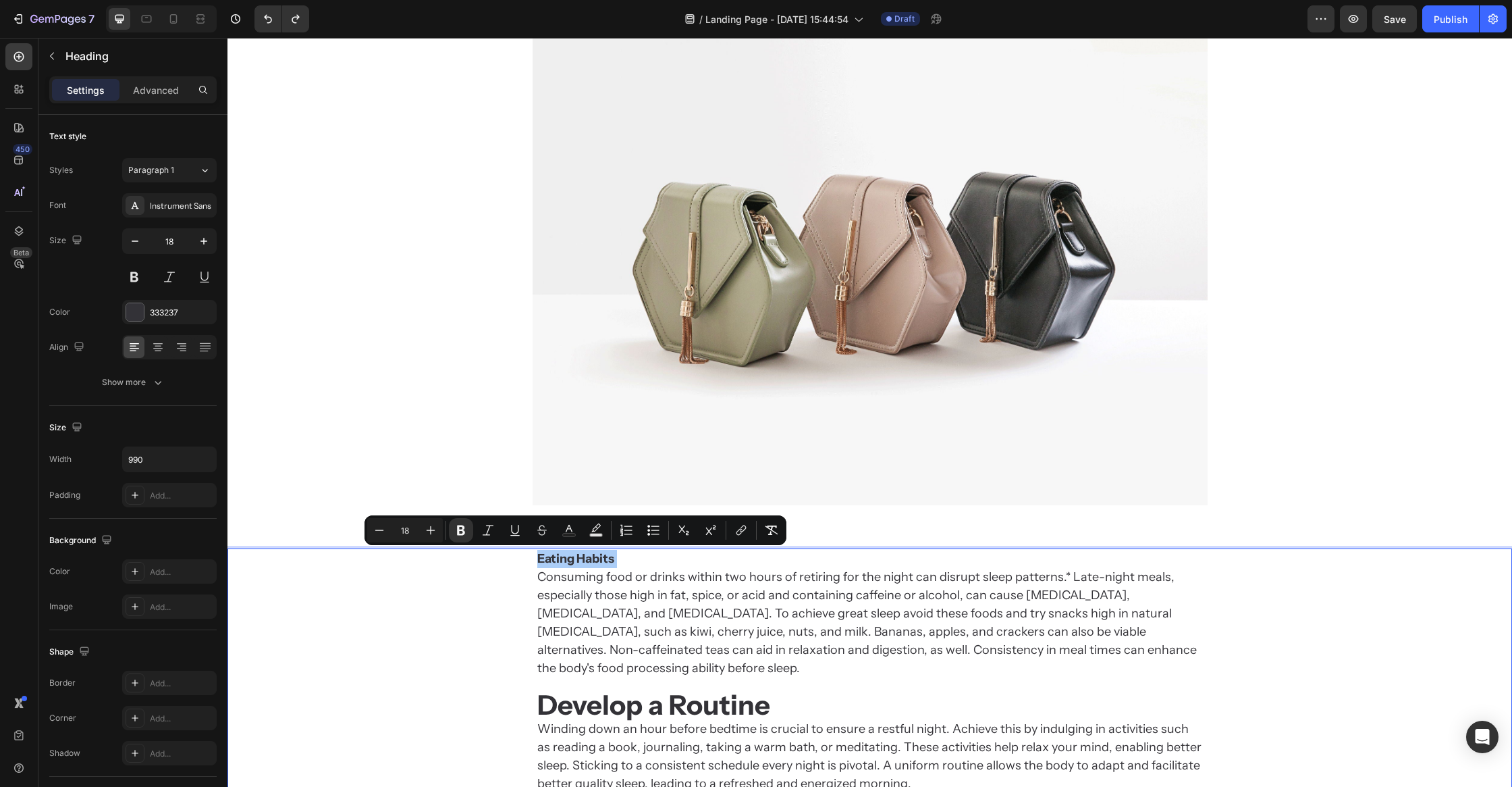
click at [403, 528] on input "18" at bounding box center [404, 530] width 27 height 16
click at [406, 528] on input "18" at bounding box center [404, 530] width 27 height 16
type input "40"
click at [602, 692] on strong "Develop a Routine" at bounding box center [653, 708] width 233 height 33
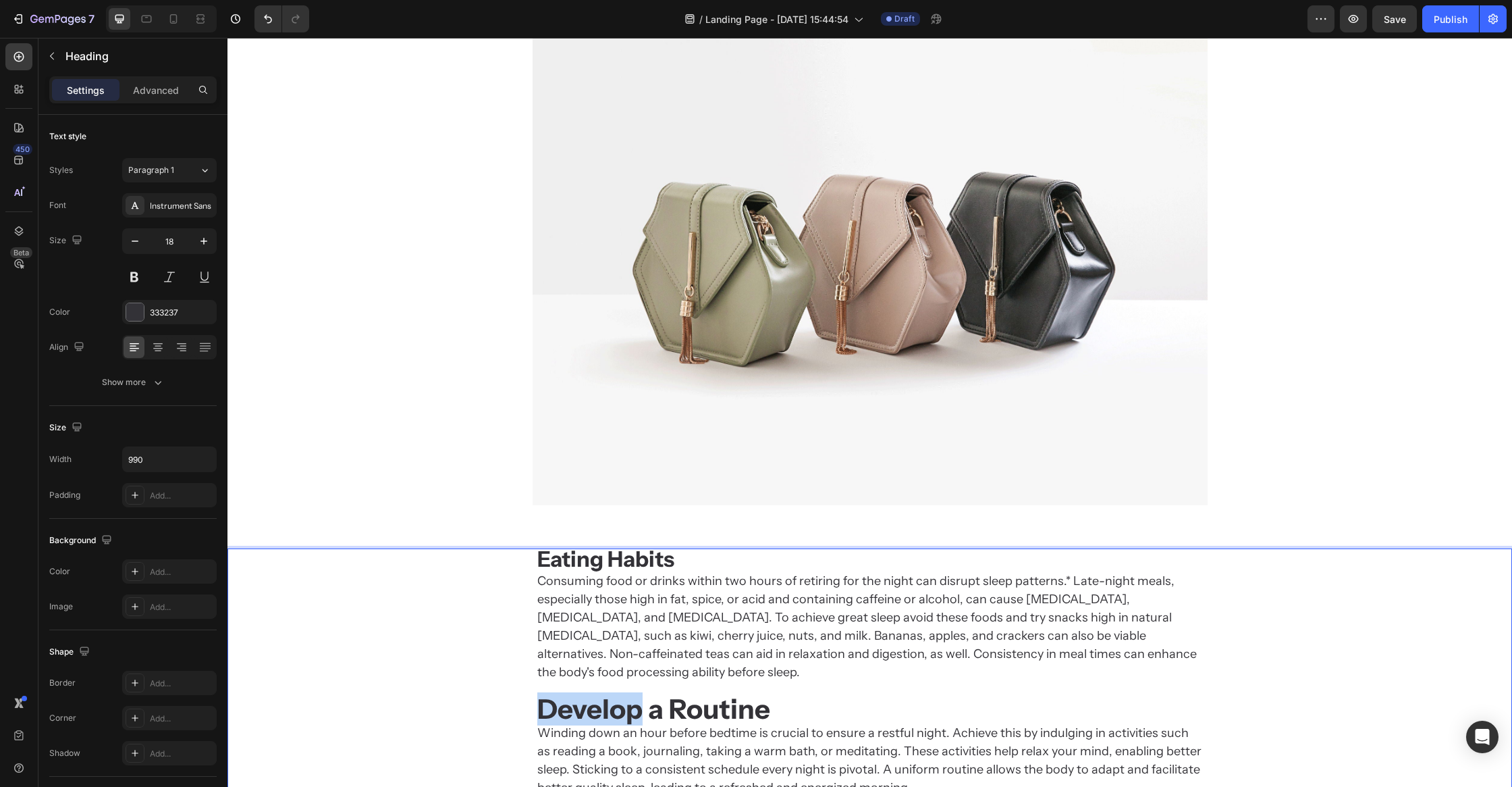
click at [602, 692] on strong "Develop a Routine" at bounding box center [653, 708] width 233 height 33
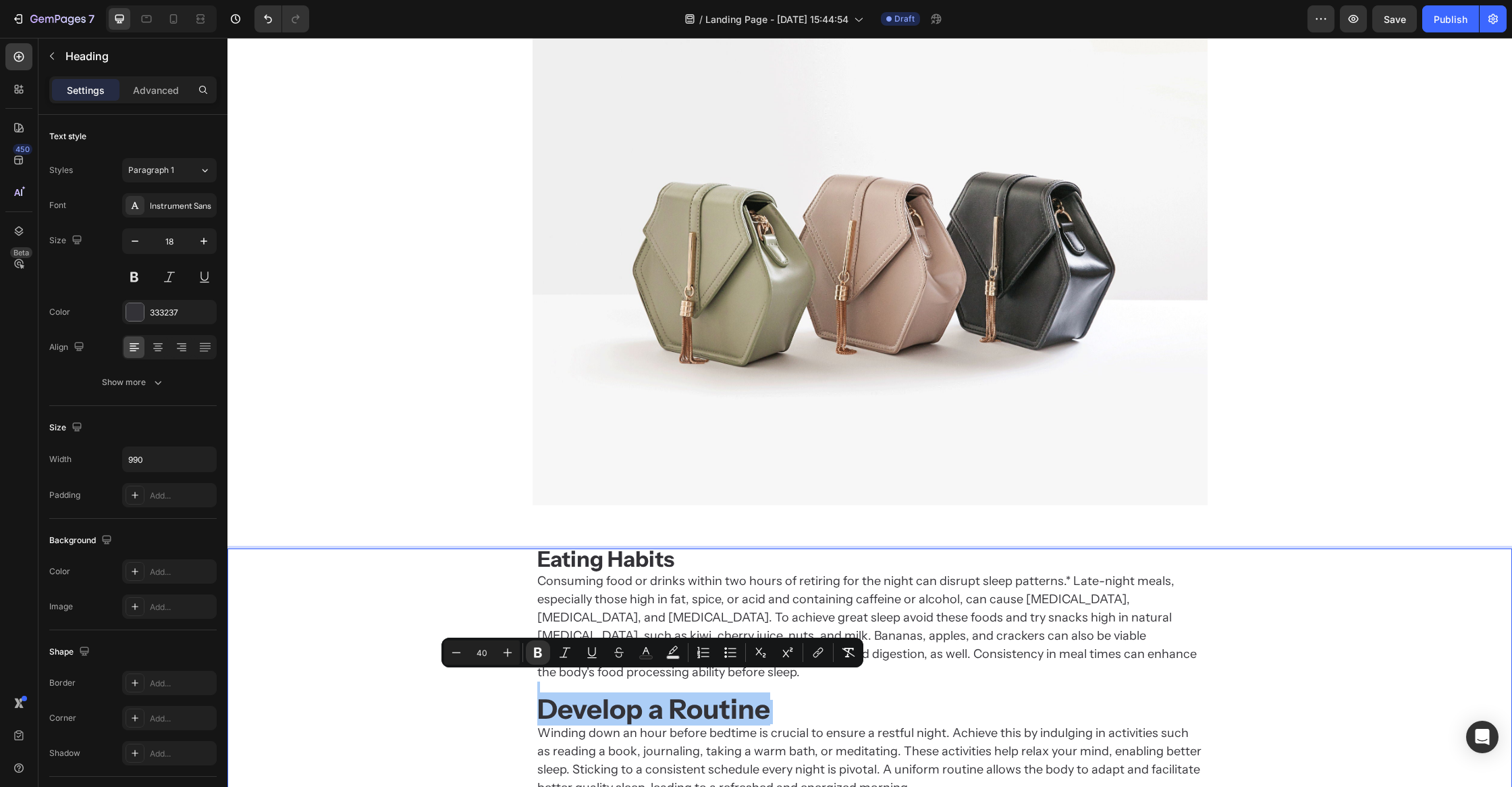
click at [485, 654] on input "40" at bounding box center [481, 653] width 27 height 16
type input "32"
click at [501, 561] on div "Eating Habits Consuming food or drinks within two hours of retiring for the nig…" at bounding box center [869, 797] width 1284 height 497
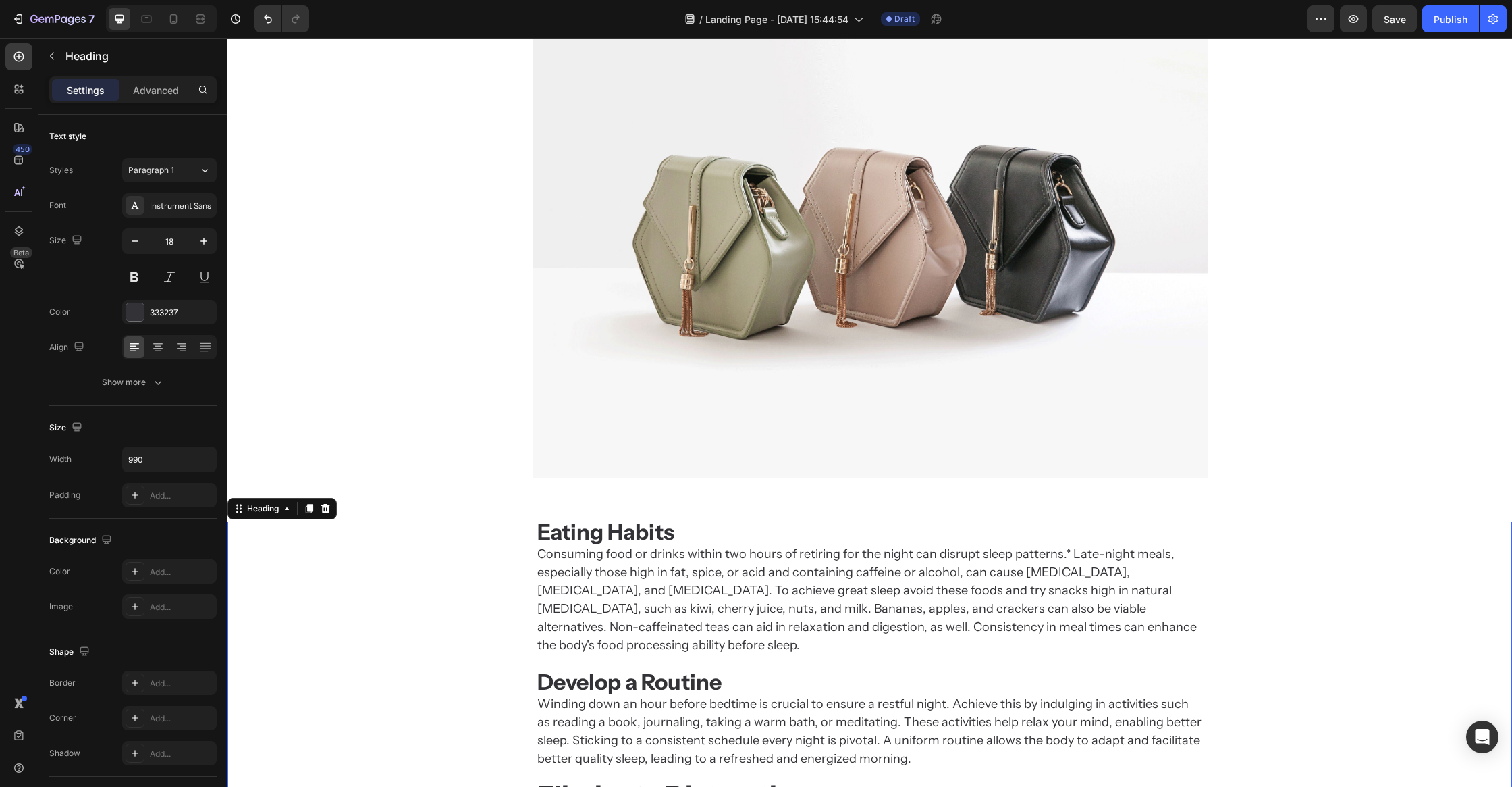
scroll to position [723, 0]
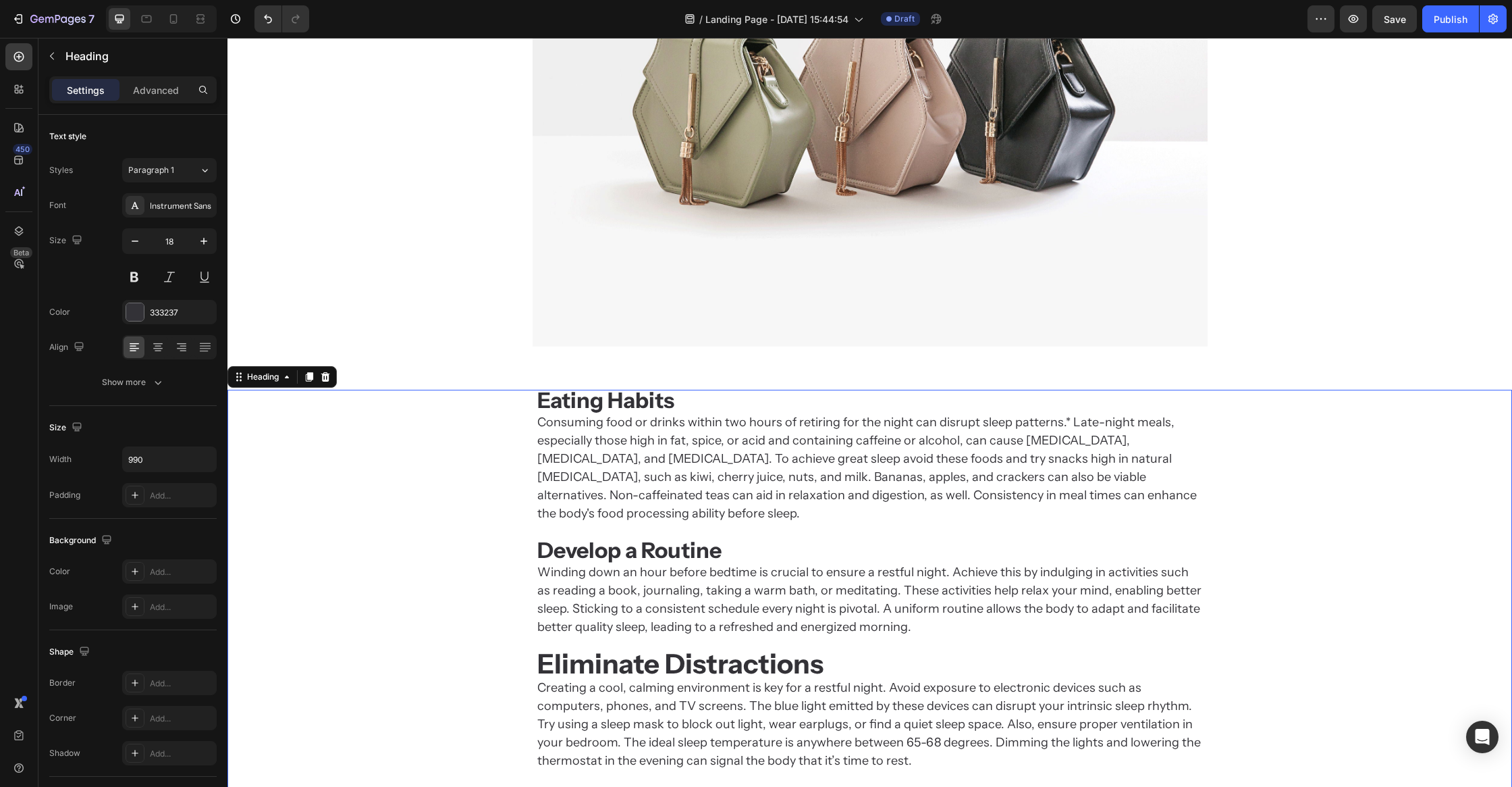
click at [588, 647] on strong "Eliminate Distractions" at bounding box center [680, 663] width 287 height 33
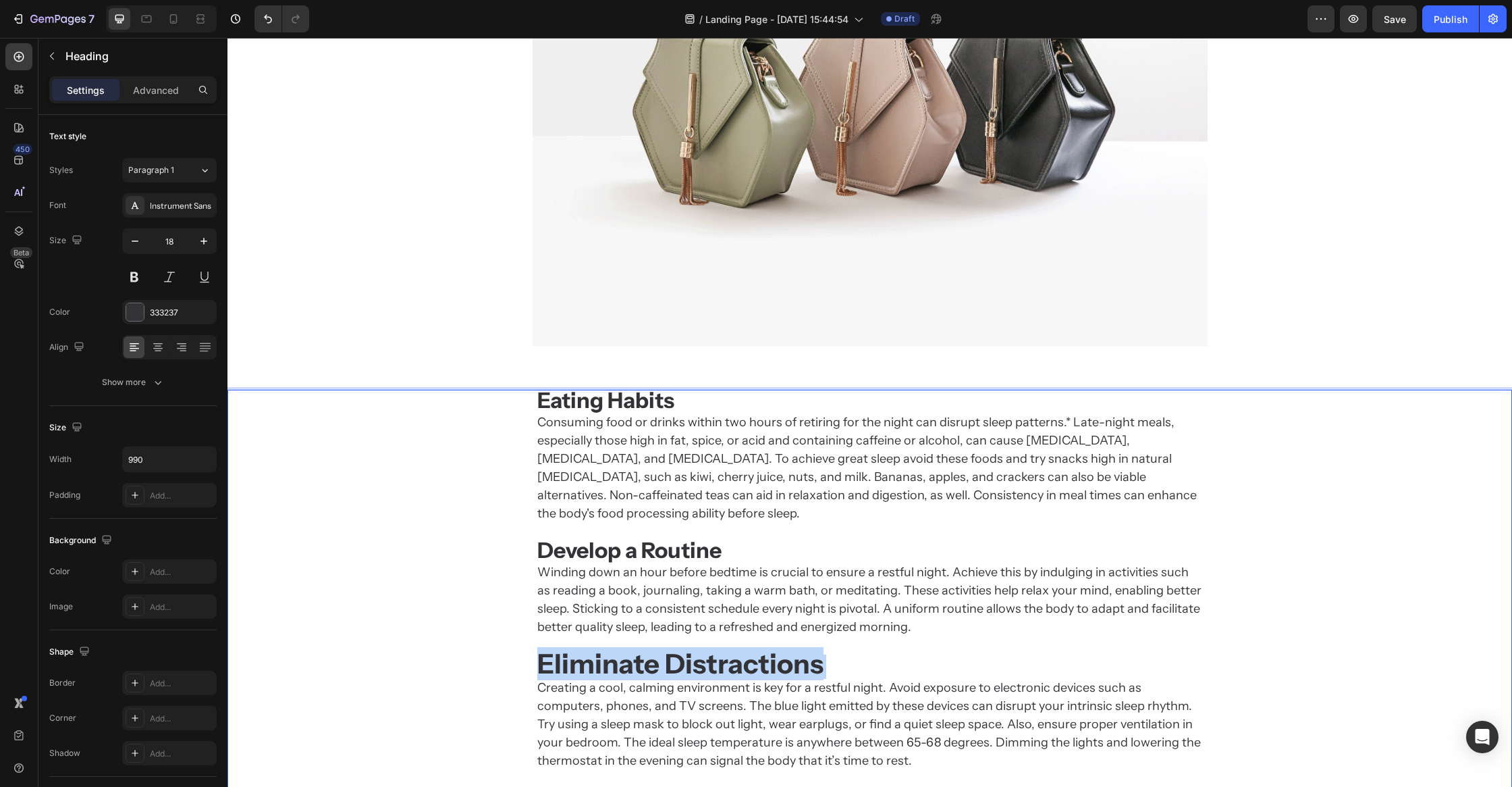
click at [588, 647] on strong "Eliminate Distractions" at bounding box center [680, 663] width 287 height 33
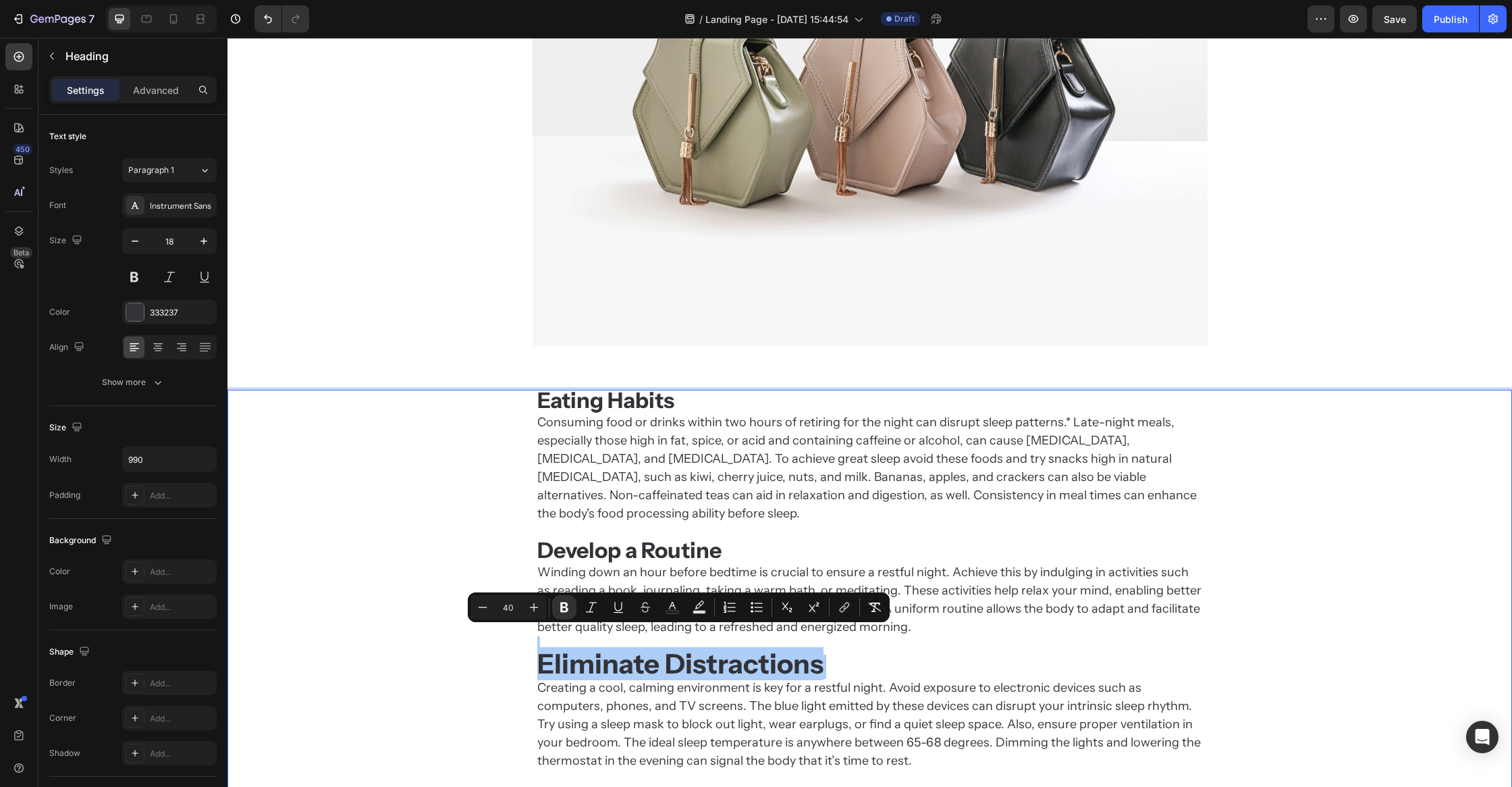
click at [508, 607] on input "40" at bounding box center [508, 607] width 27 height 16
click at [508, 606] on input "40" at bounding box center [508, 607] width 27 height 16
click at [493, 668] on div "Eating Habits Consuming food or drinks within two hours of retiring for the nig…" at bounding box center [869, 638] width 1284 height 497
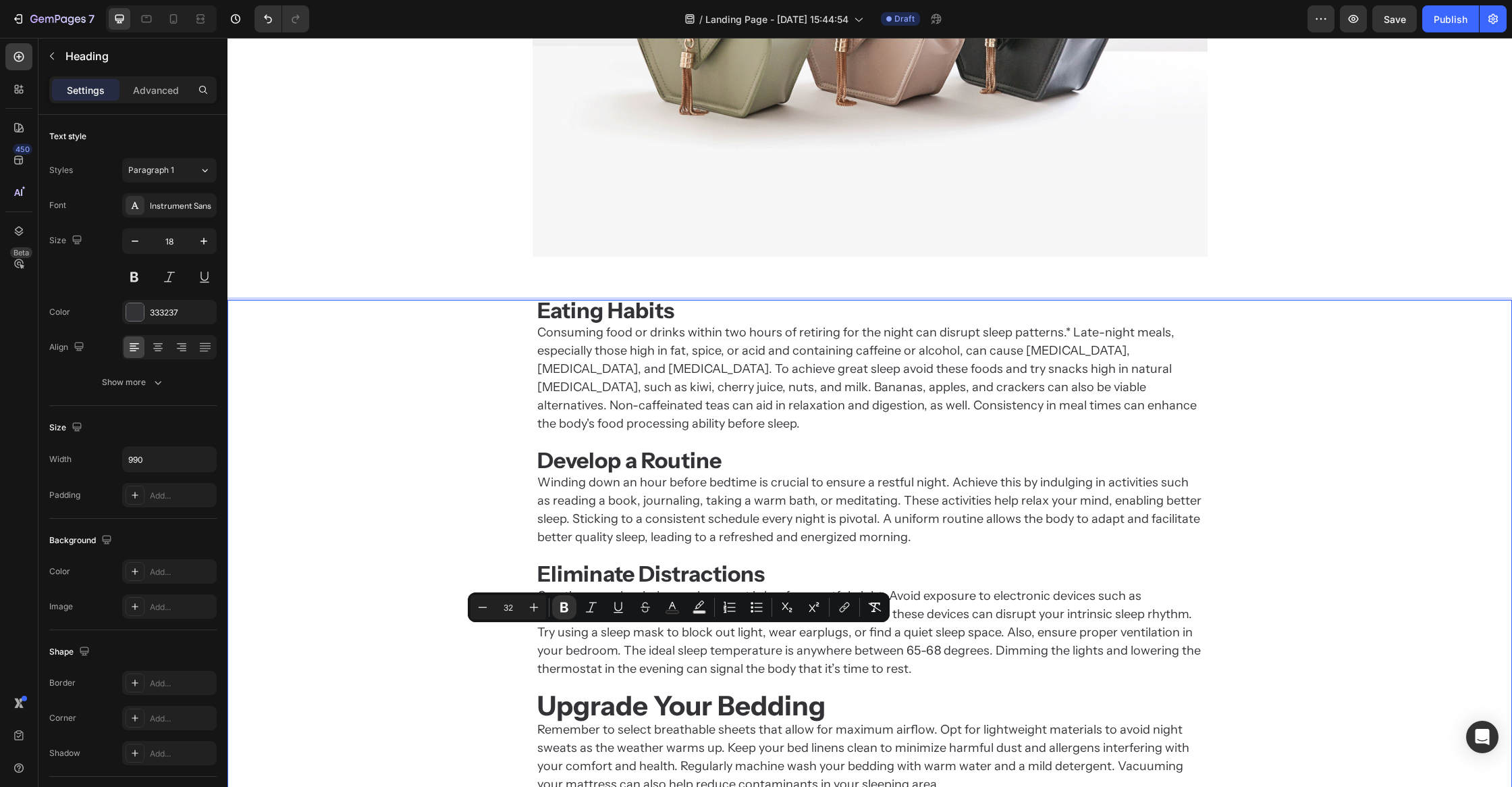
scroll to position [1015, 0]
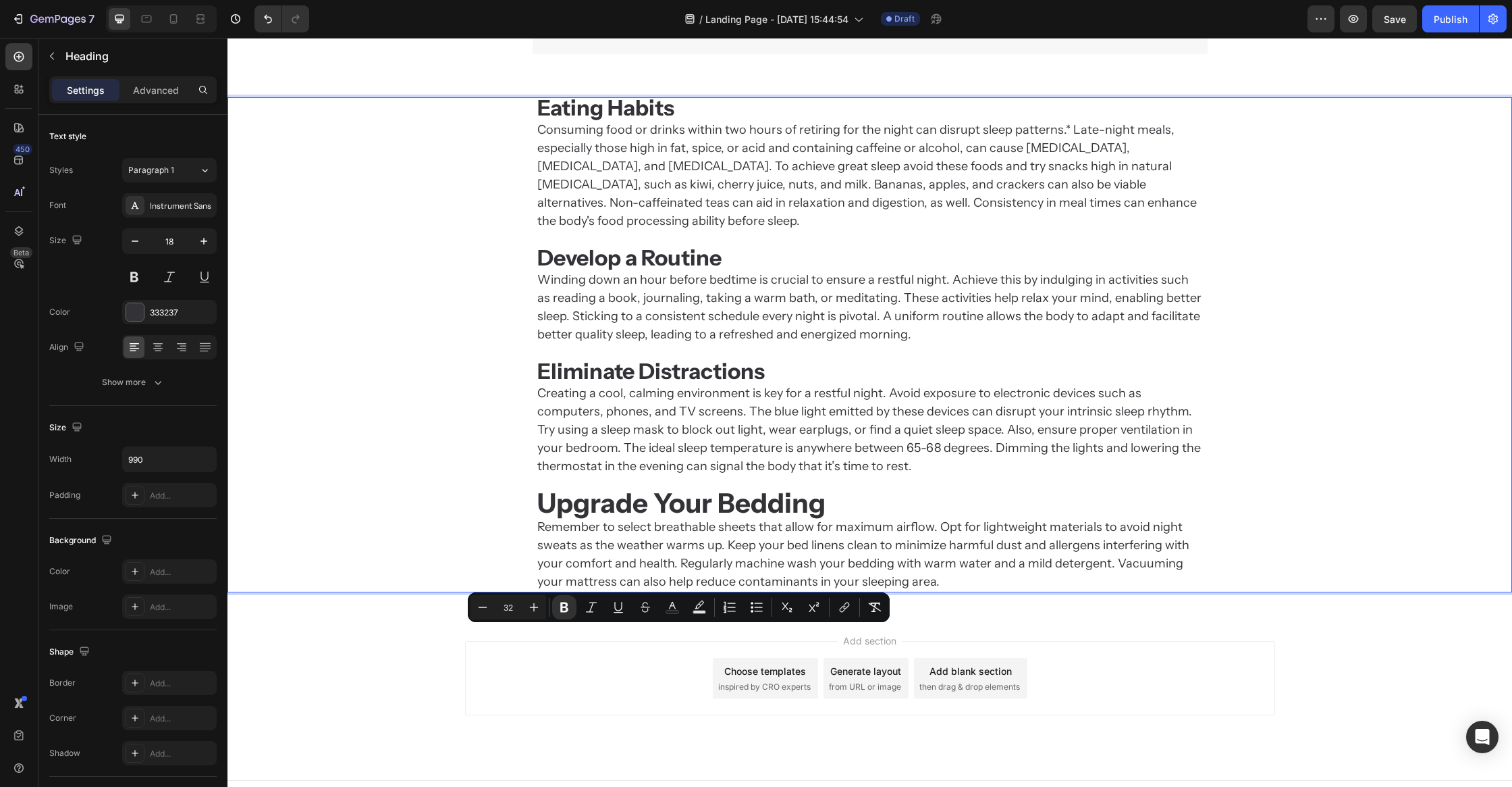
type input "40"
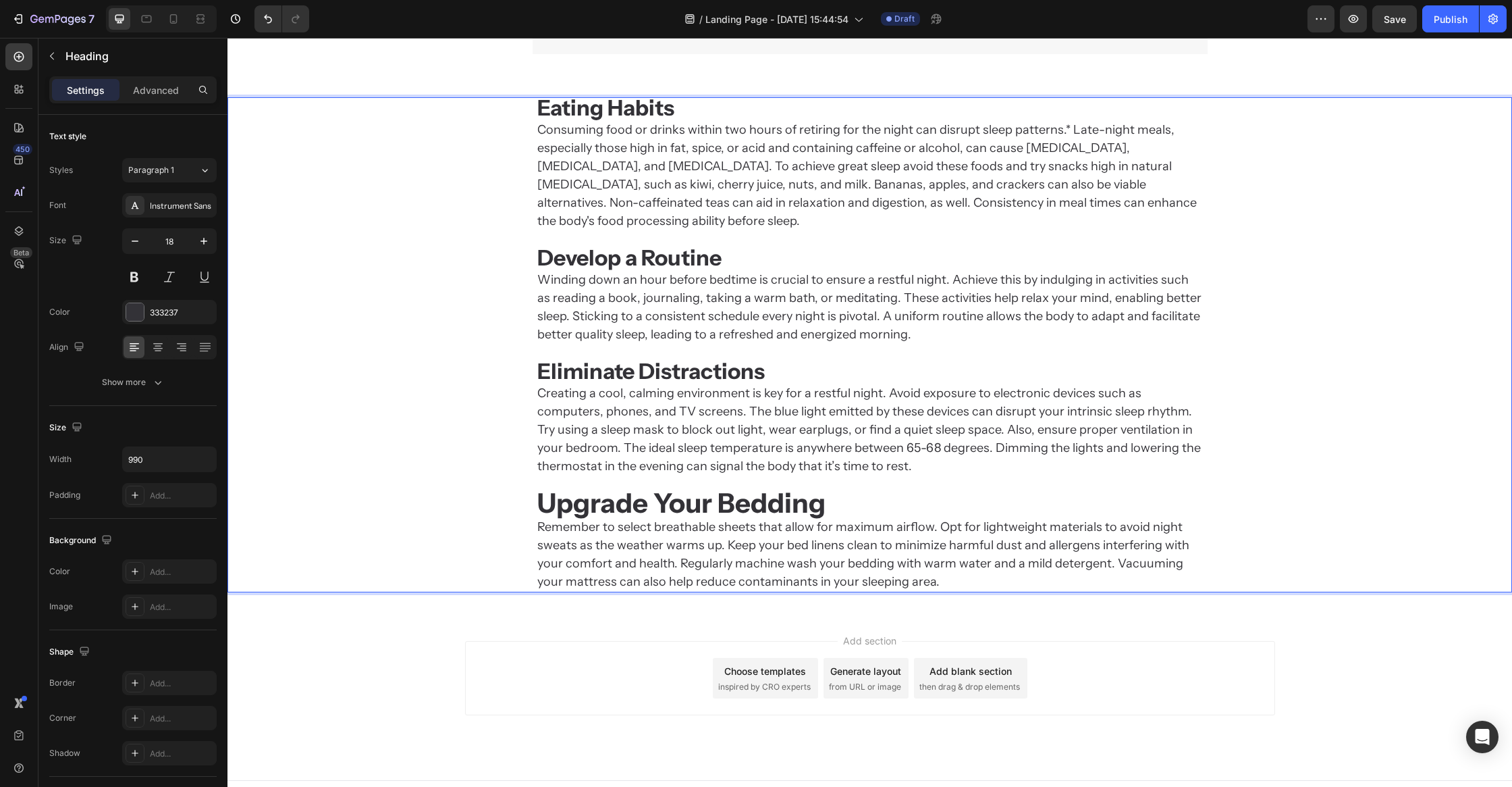
click at [674, 486] on strong "Upgrade Your Bedding" at bounding box center [681, 503] width 288 height 33
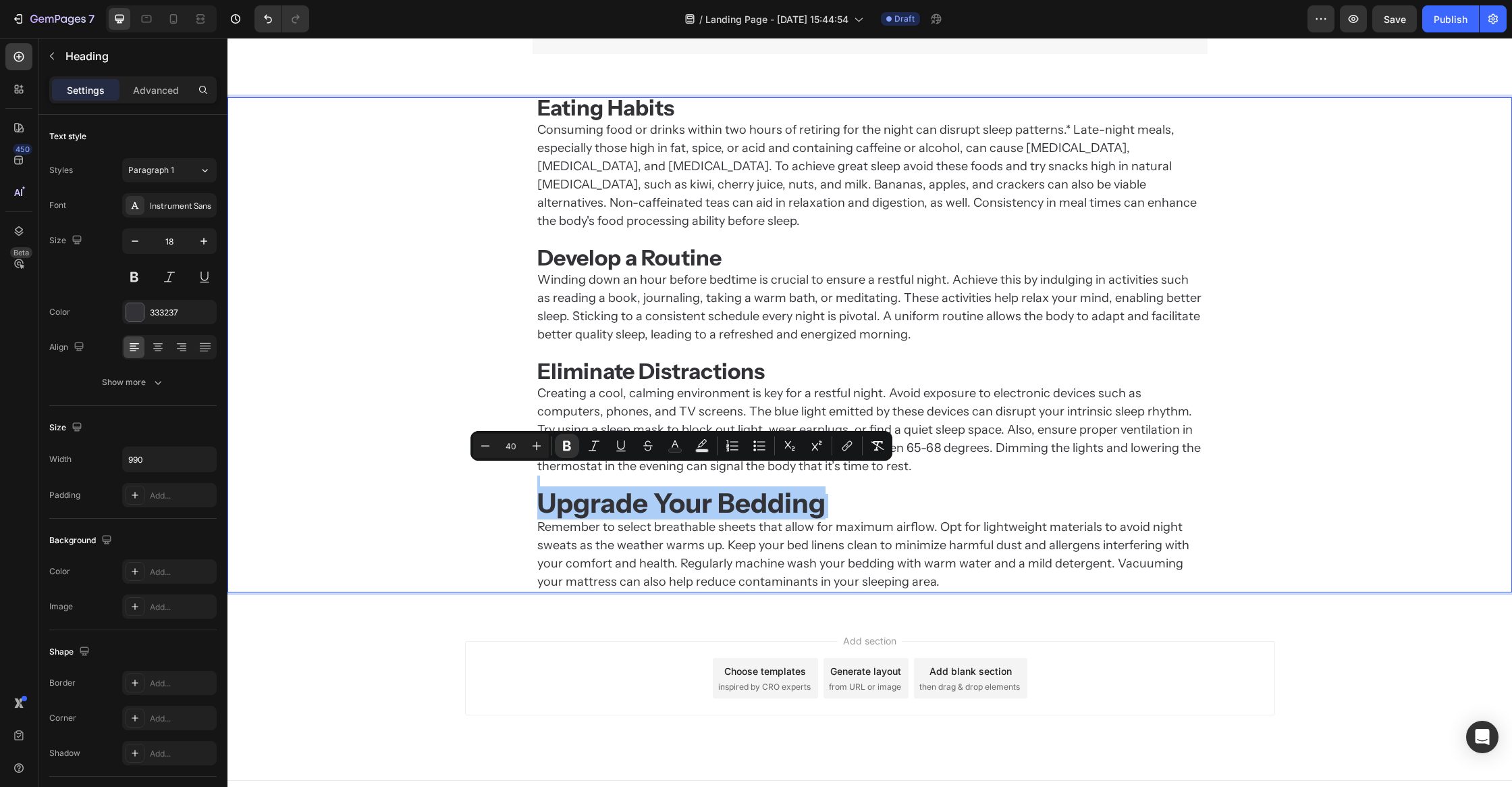
click at [516, 444] on input "40" at bounding box center [511, 446] width 27 height 16
type input "32"
click at [464, 550] on div "Eating Habits Consuming food or drinks within two hours of retiring for the nig…" at bounding box center [869, 345] width 1284 height 495
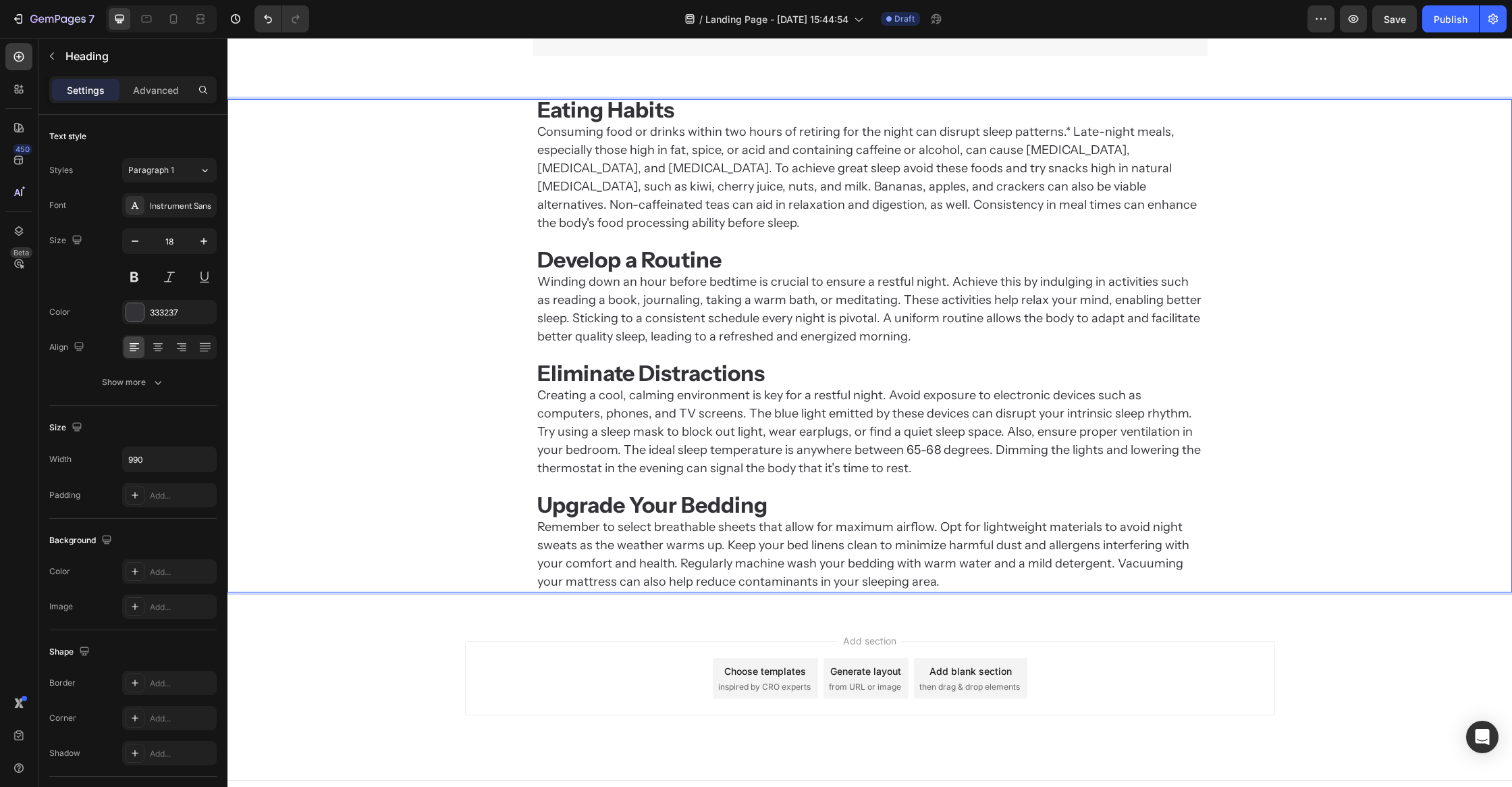
click at [737, 491] on strong "Upgrade Your Bedding" at bounding box center [652, 504] width 230 height 26
click at [784, 489] on p "Eating Habits Consuming food or drinks within two hours of retiring for the nig…" at bounding box center [869, 346] width 666 height 491
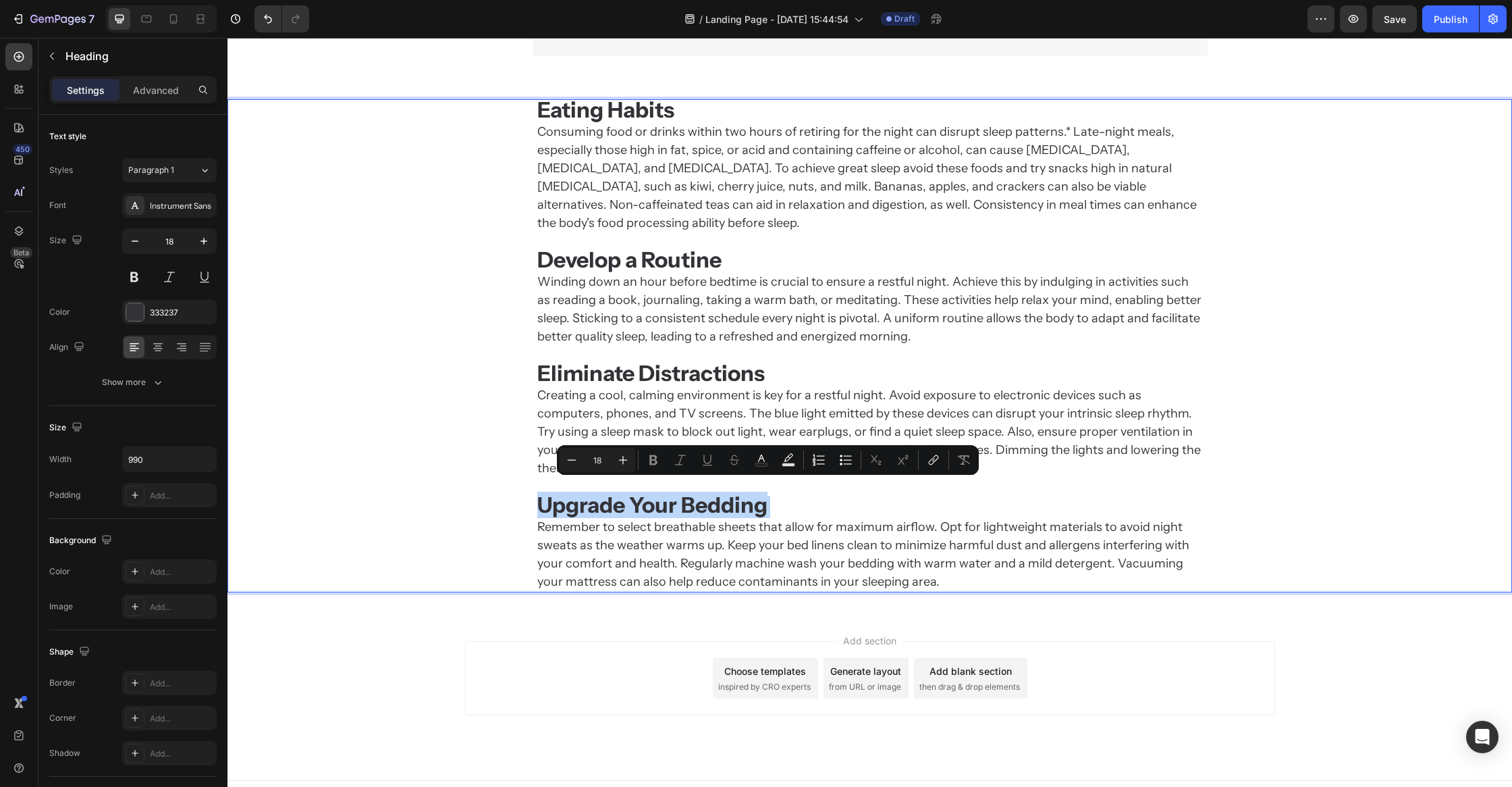
click at [776, 491] on p "Eating Habits Consuming food or drinks within two hours of retiring for the nig…" at bounding box center [869, 346] width 666 height 491
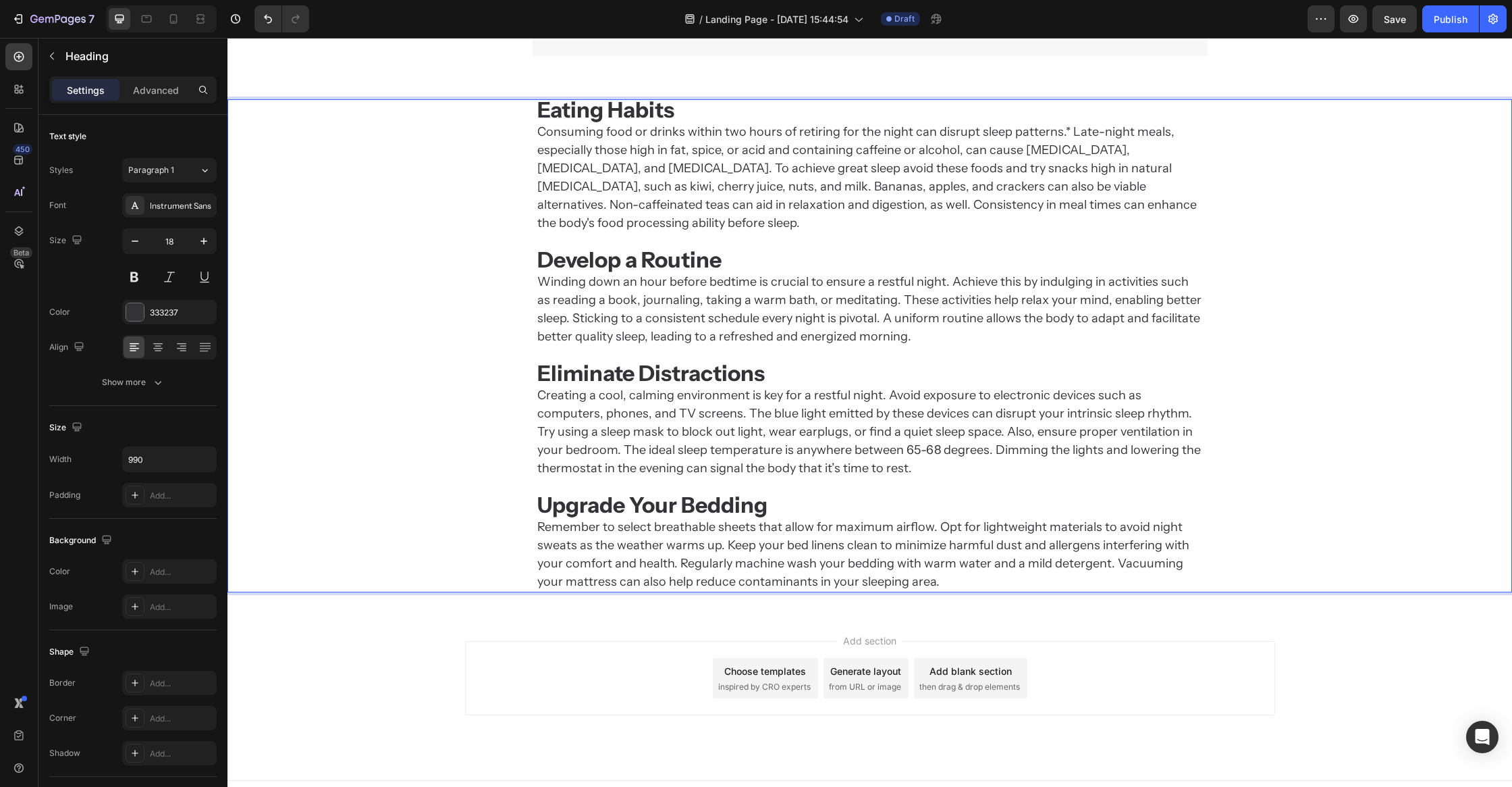
click at [405, 438] on div "Eating Habits Consuming food or drinks within two hours of retiring for the nig…" at bounding box center [869, 346] width 1284 height 493
click at [430, 634] on div "Add section Choose templates inspired by CRO experts Generate layout from URL o…" at bounding box center [869, 697] width 1284 height 166
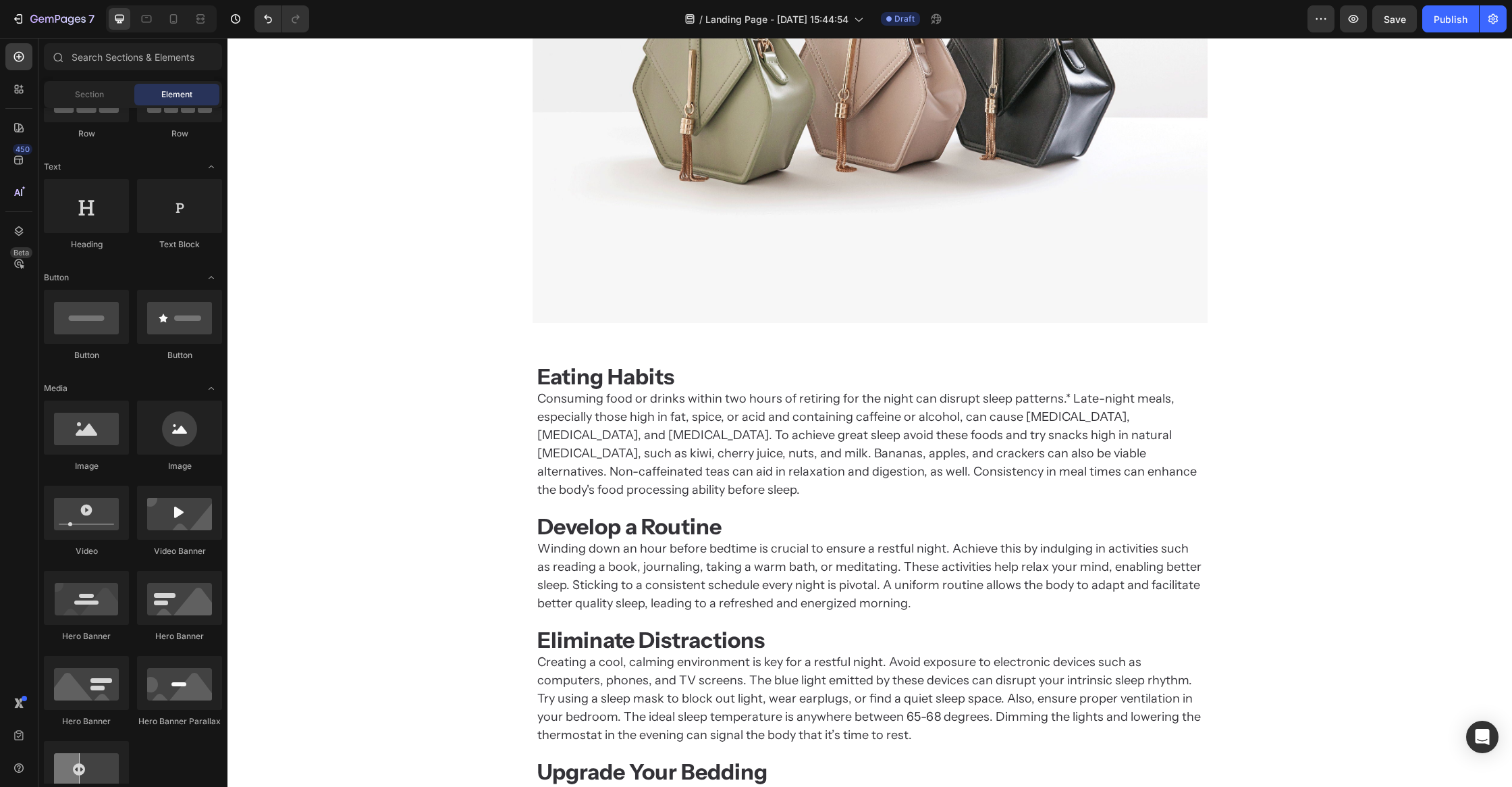
scroll to position [734, 0]
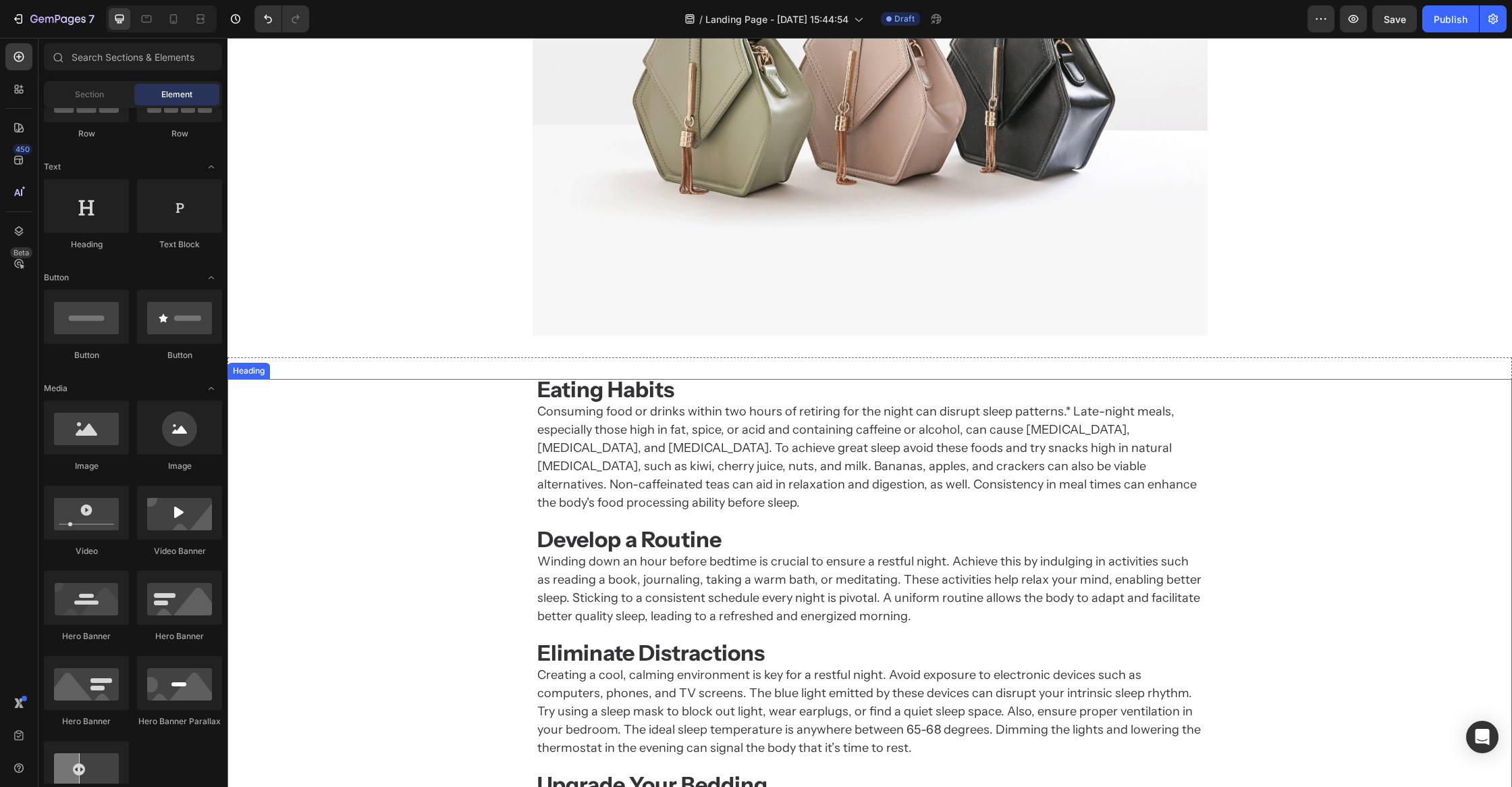
click at [668, 455] on p "⁠⁠⁠⁠⁠⁠⁠ Eating Habits Consuming food or drinks within two hours of retiring for…" at bounding box center [869, 625] width 666 height 491
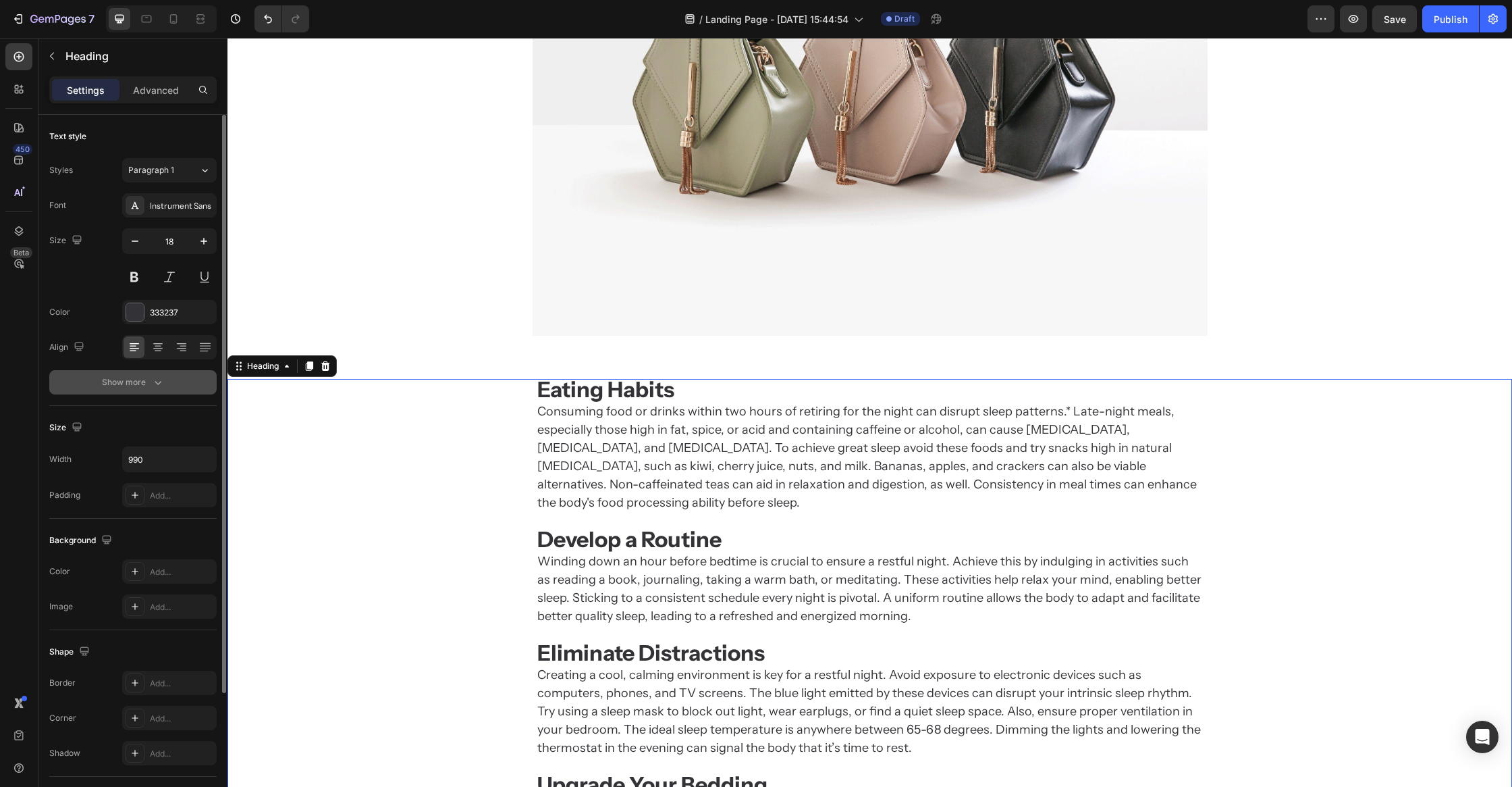
click at [133, 381] on div "Show more" at bounding box center [133, 382] width 63 height 13
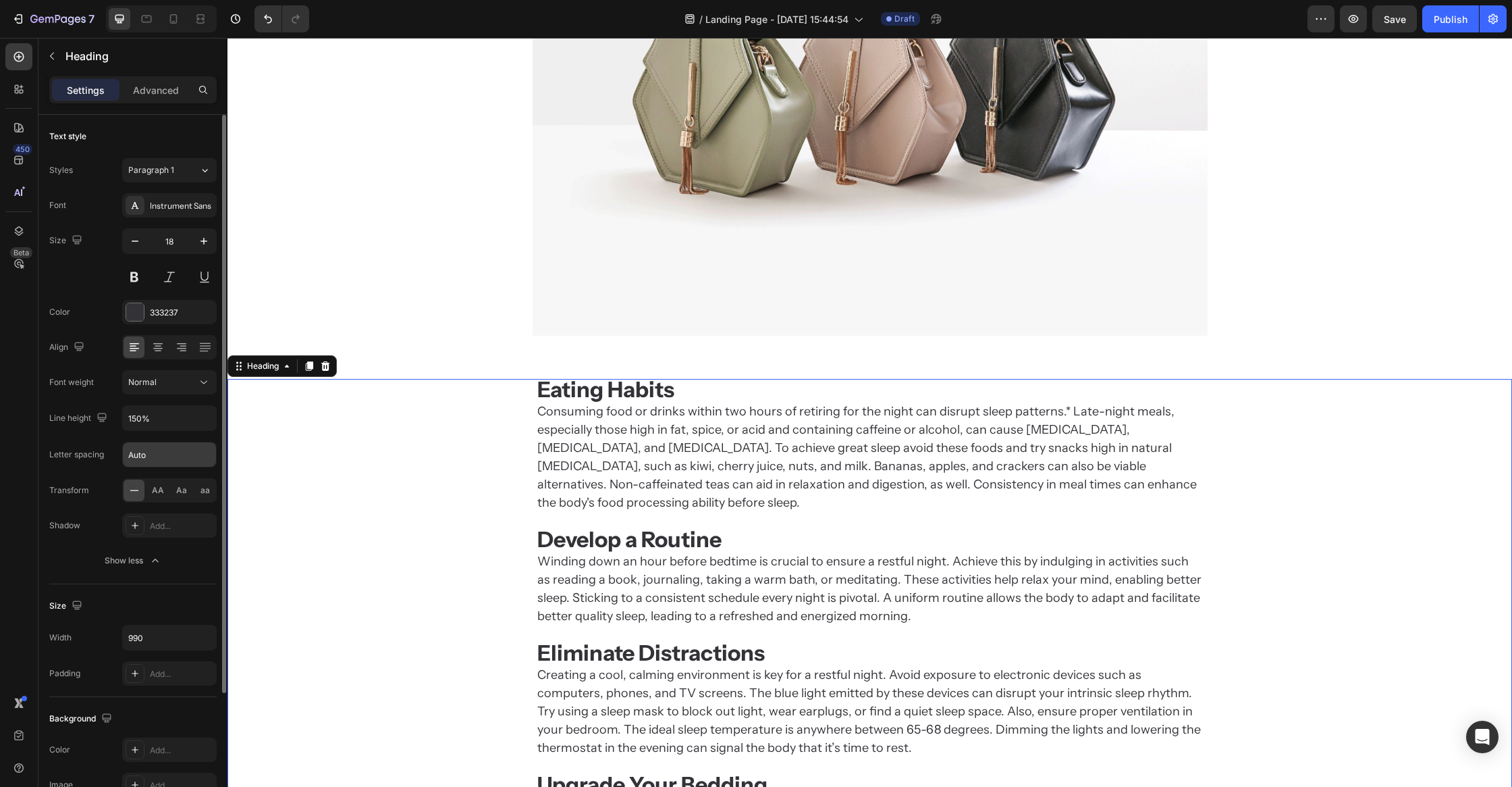
click at [160, 455] on input "Auto" at bounding box center [169, 455] width 93 height 25
click at [459, 448] on div "Eating Habits Consuming food or drinks within two hours of retiring for the nig…" at bounding box center [869, 626] width 1284 height 493
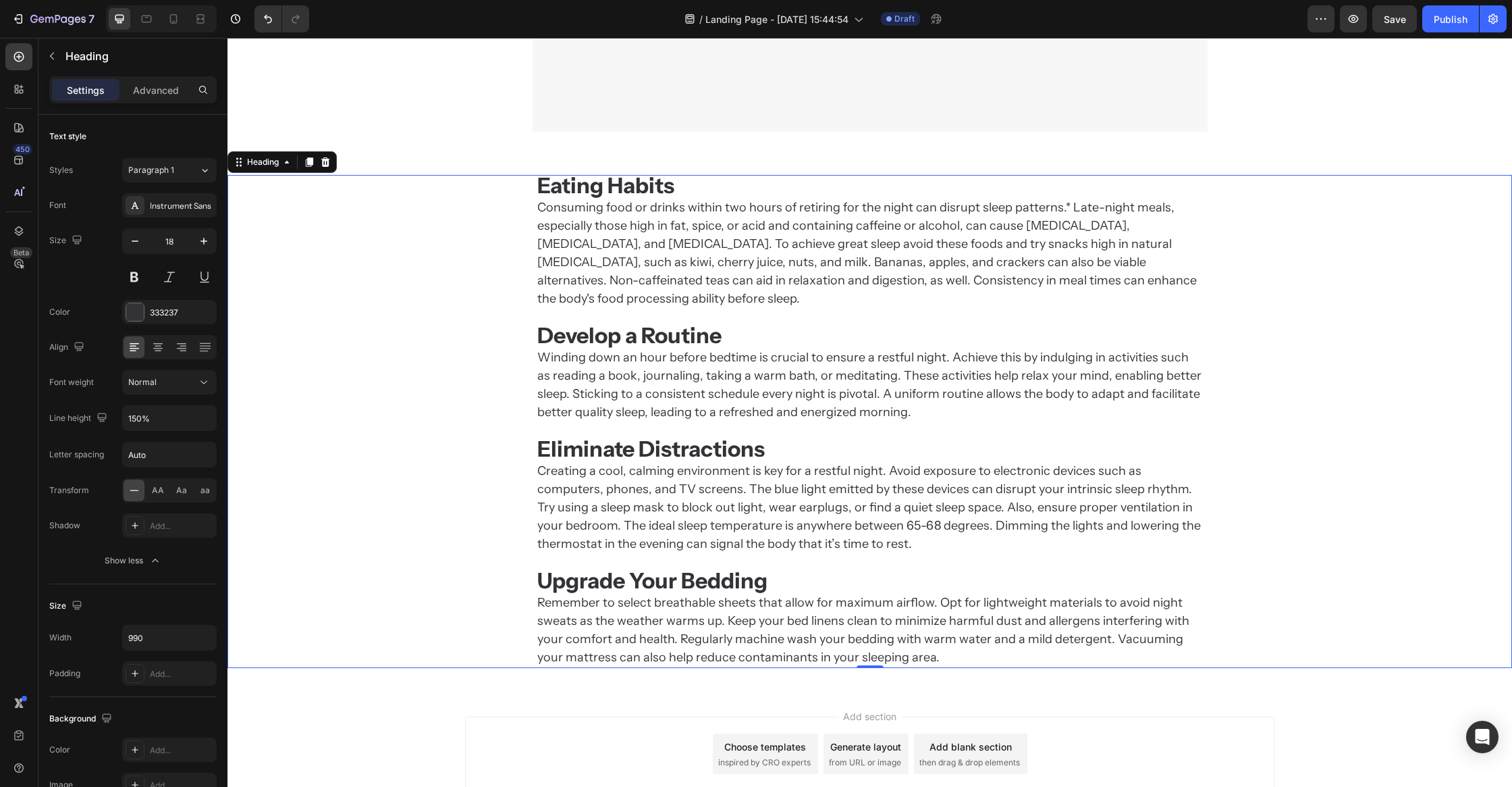
scroll to position [917, 0]
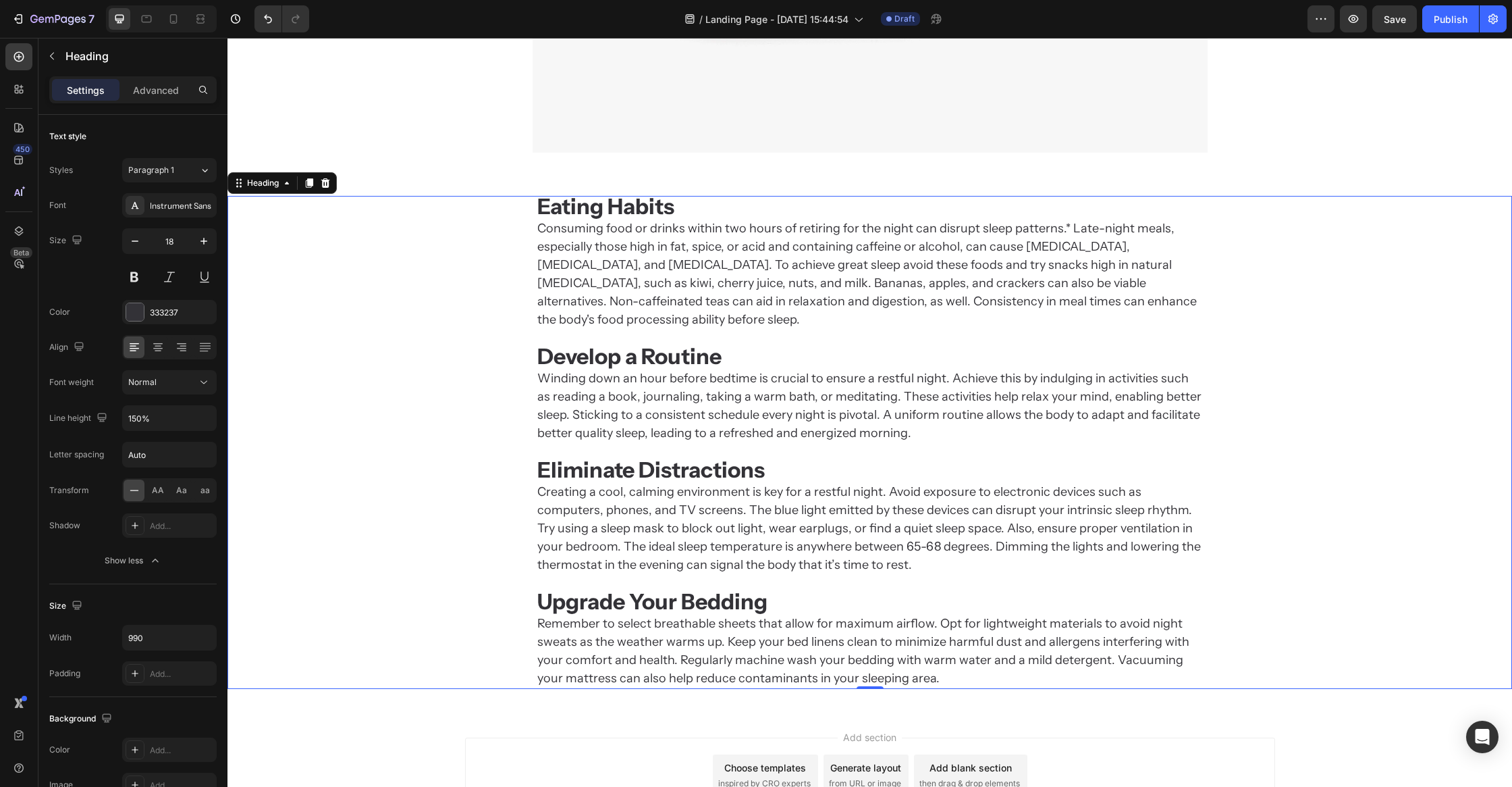
click at [641, 221] on p "Eating Habits Consuming food or drinks within two hours of retiring for the nig…" at bounding box center [869, 442] width 666 height 491
click at [676, 209] on p "Eating Habits Consuming food or drinks within two hours of retiring for the nig…" at bounding box center [869, 442] width 666 height 491
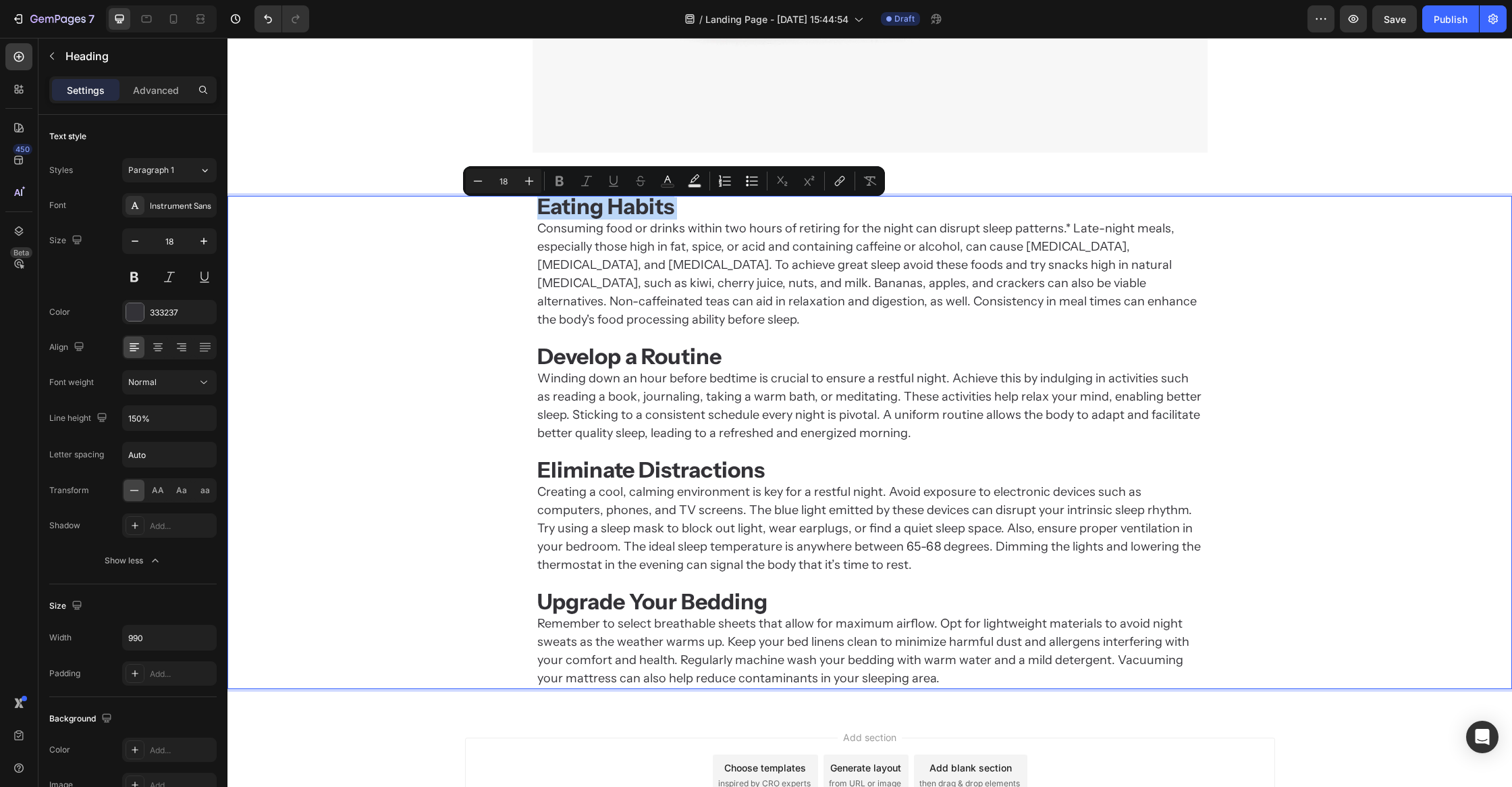
click at [680, 206] on p "Eating Habits Consuming food or drinks within two hours of retiring for the nig…" at bounding box center [869, 442] width 666 height 491
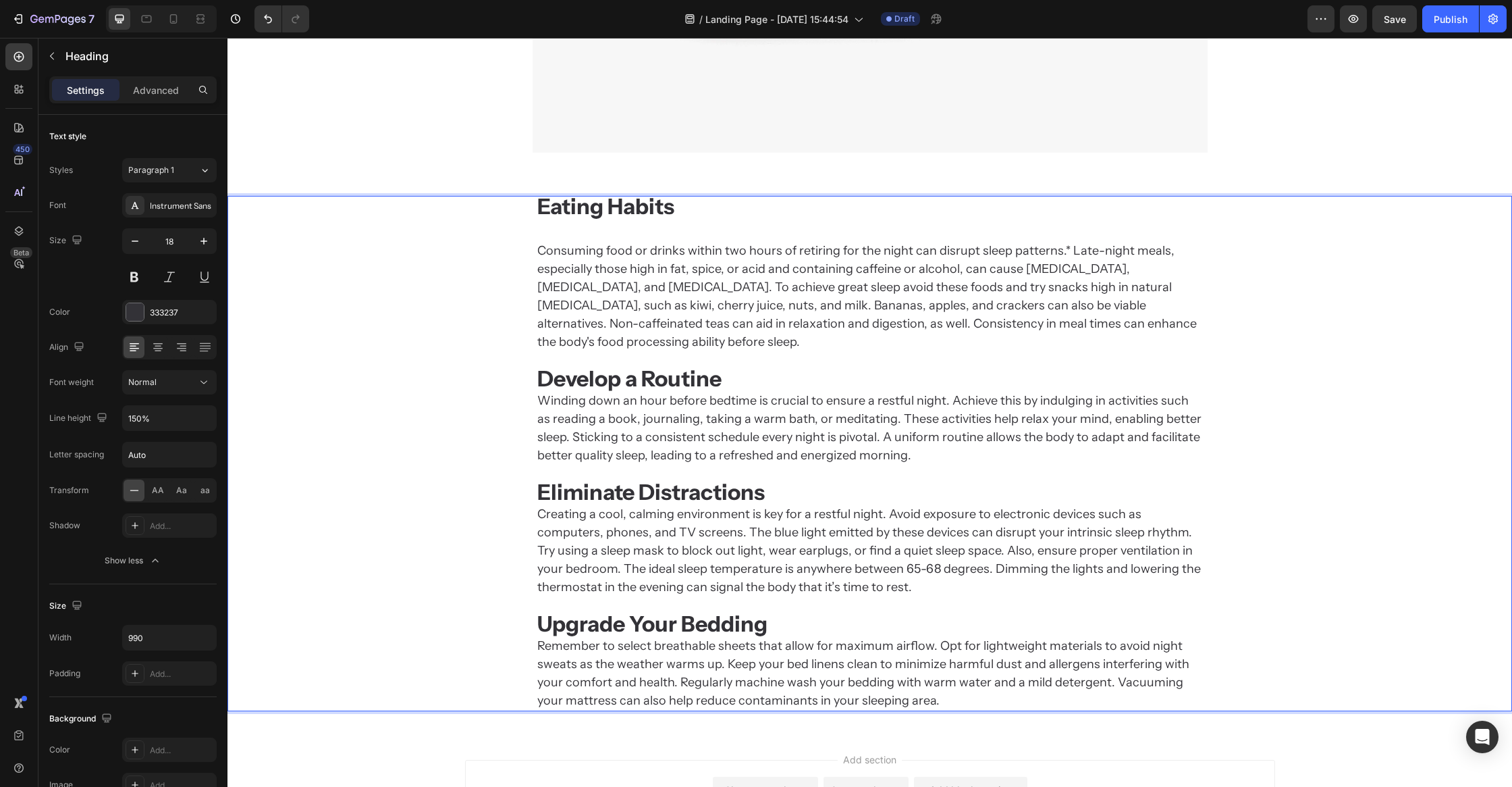
click at [706, 335] on p "Eating Habits ⁠⁠⁠⁠⁠⁠⁠ Consuming food or drinks within two hours of retiring for…" at bounding box center [869, 454] width 666 height 513
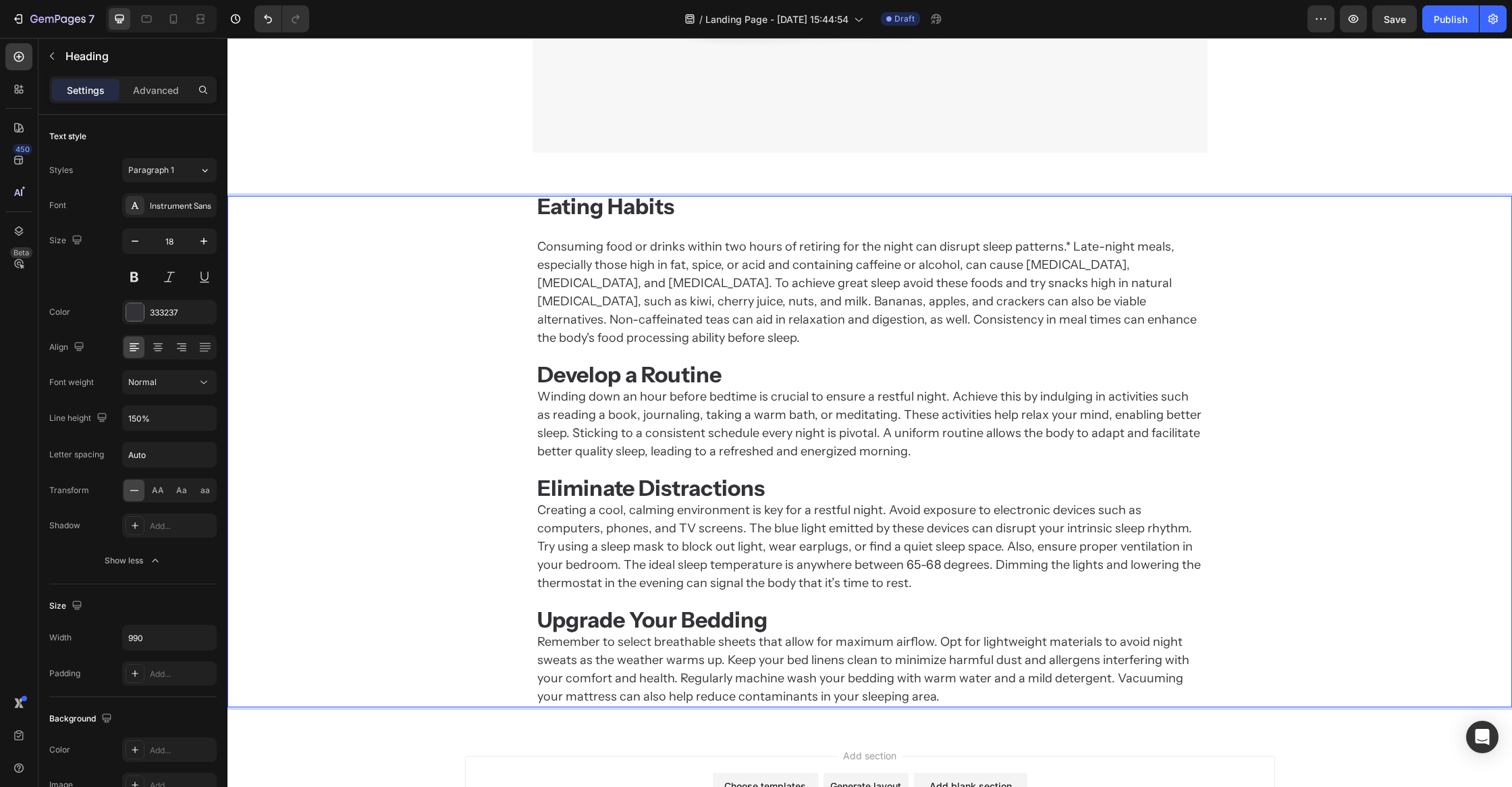
click at [732, 361] on p "Eating Habits Consuming food or drinks within two hours of retiring for the nig…" at bounding box center [869, 451] width 666 height 509
click at [560, 233] on p "Eating Habits Consuming food or drinks within two hours of retiring for the nig…" at bounding box center [869, 451] width 666 height 509
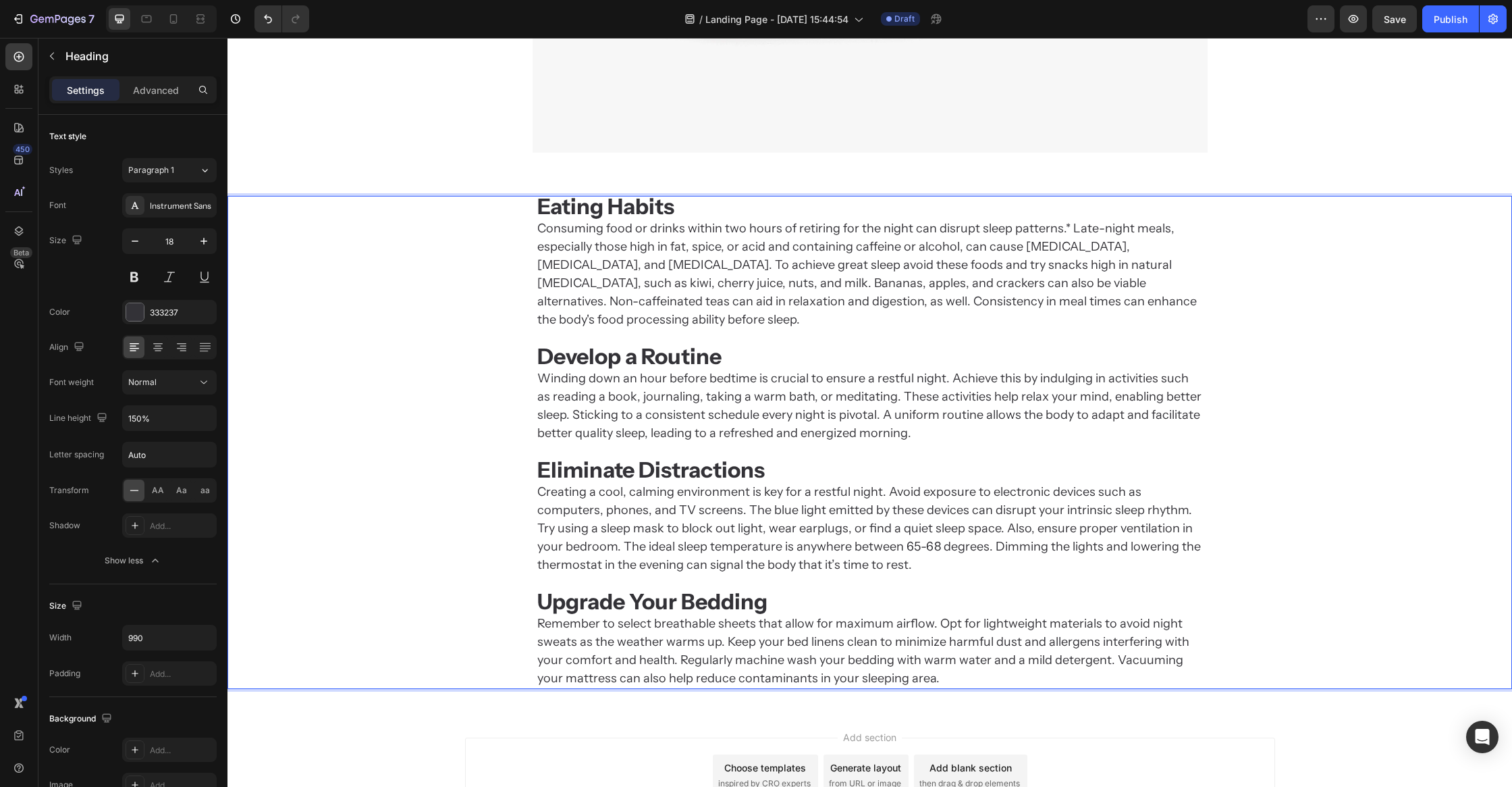
click at [465, 287] on div "Eating Habits Consuming food or drinks within two hours of retiring for the nig…" at bounding box center [869, 442] width 1284 height 493
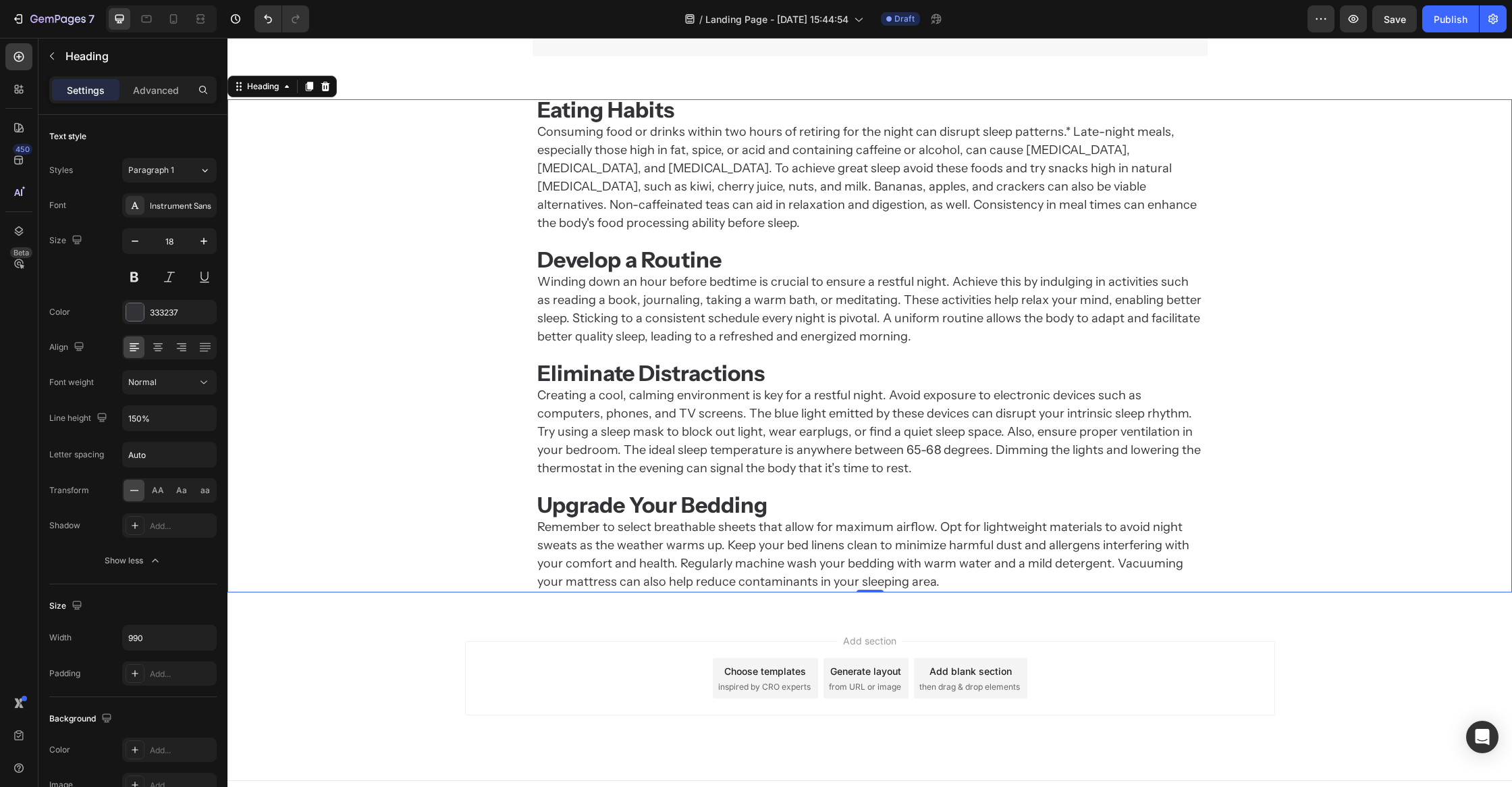
scroll to position [642, 0]
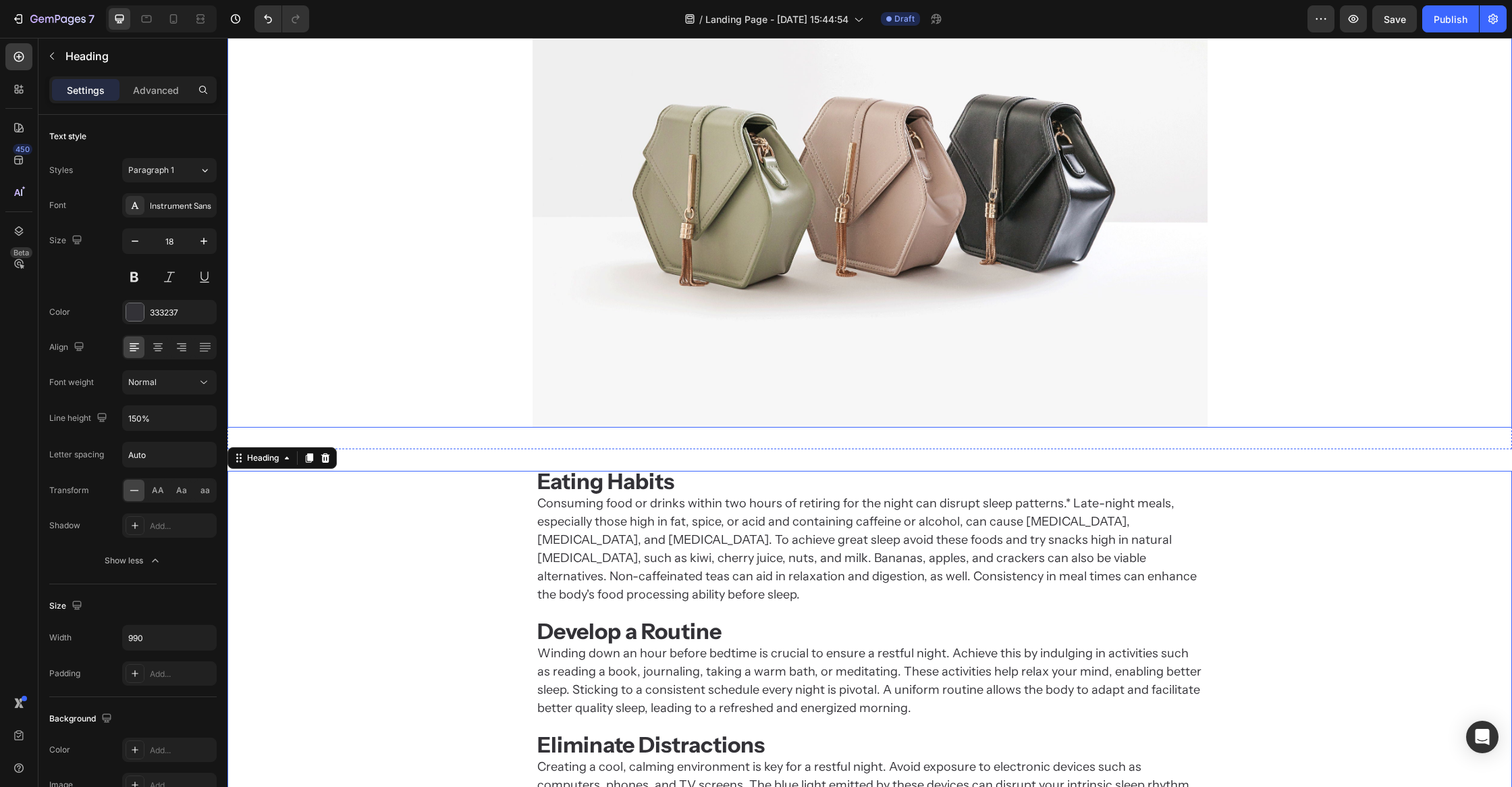
click at [794, 283] on img at bounding box center [870, 174] width 675 height 507
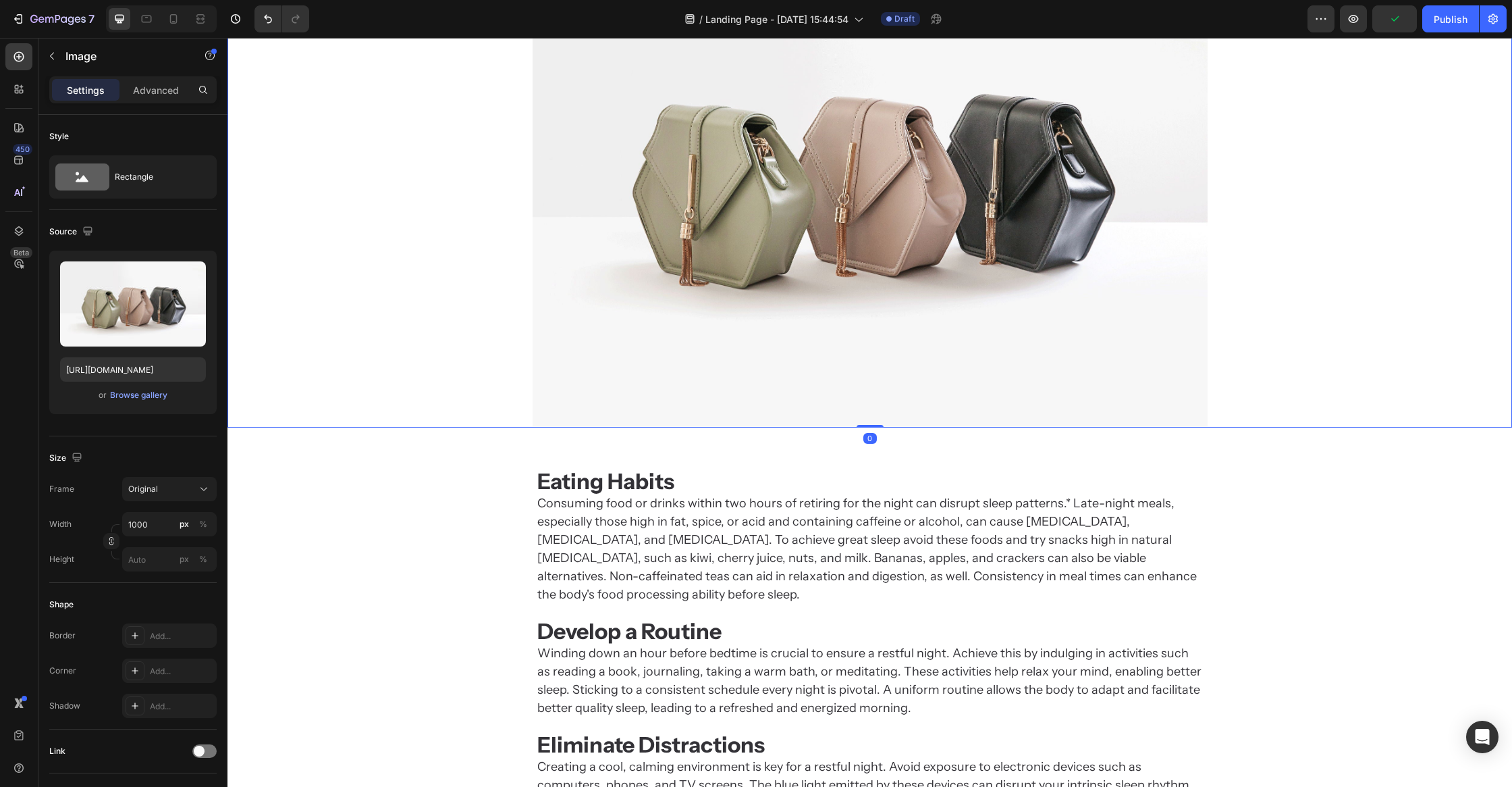
scroll to position [407, 0]
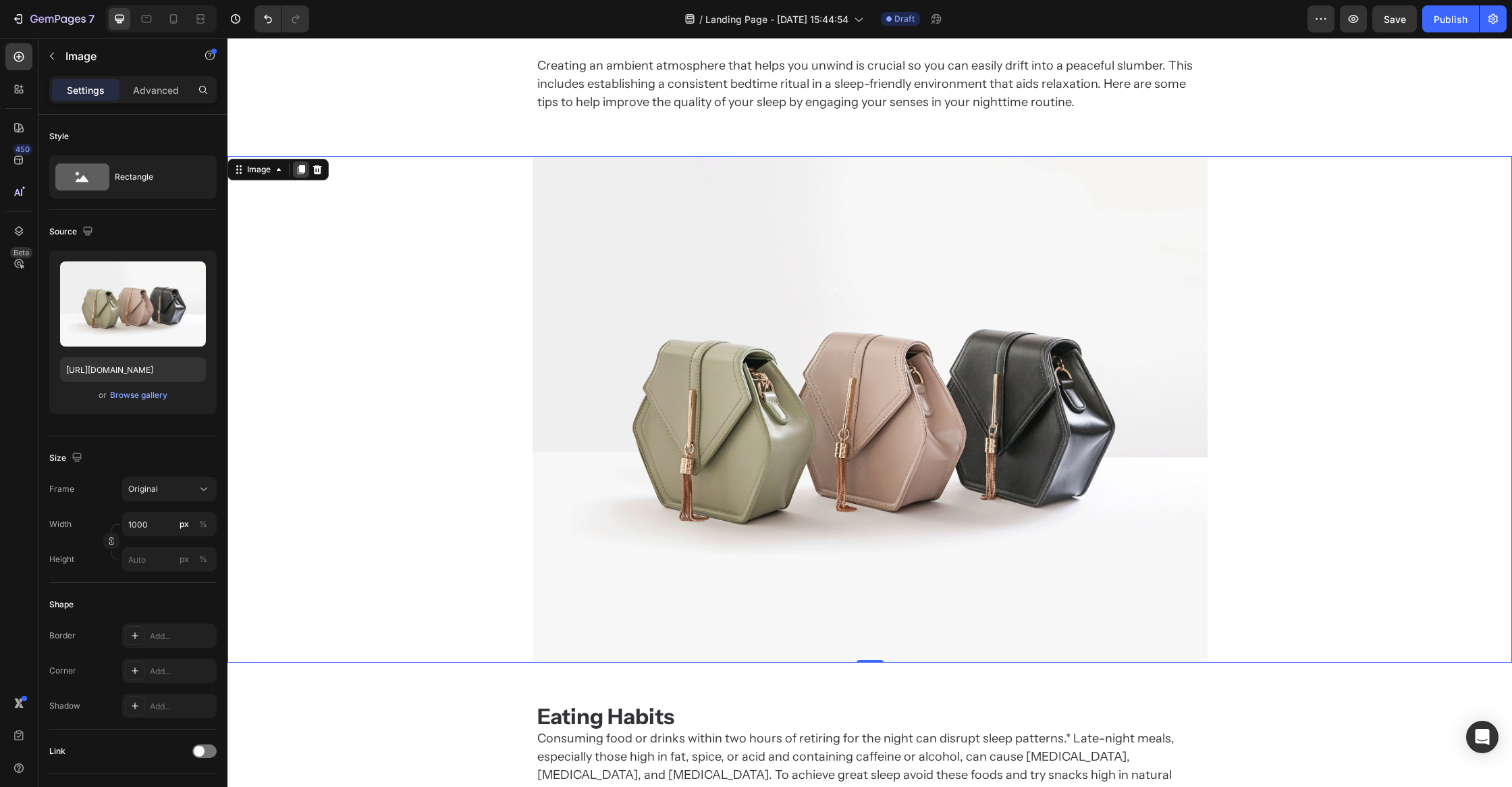
click at [305, 167] on icon at bounding box center [301, 170] width 7 height 10
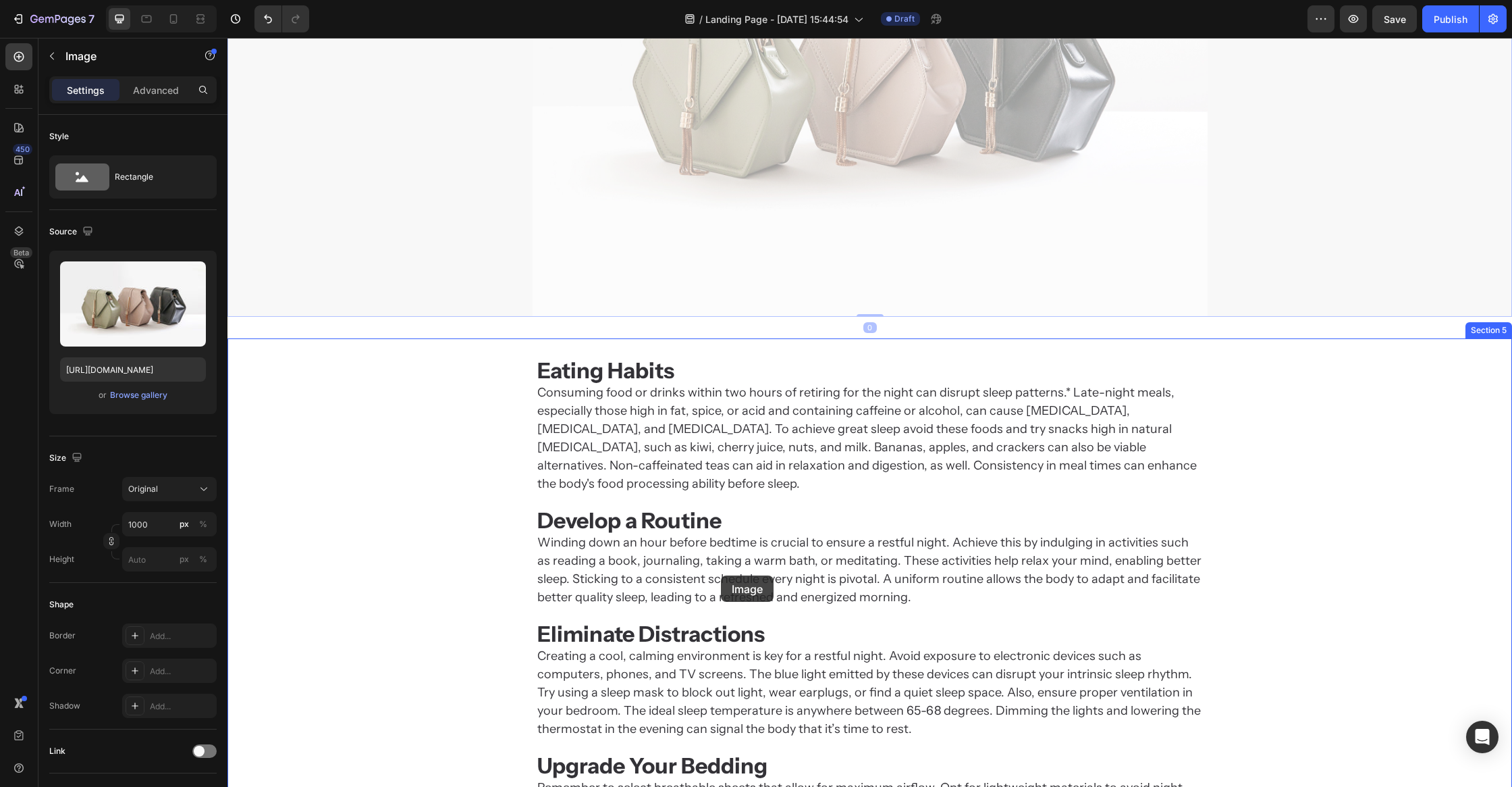
scroll to position [1520, 0]
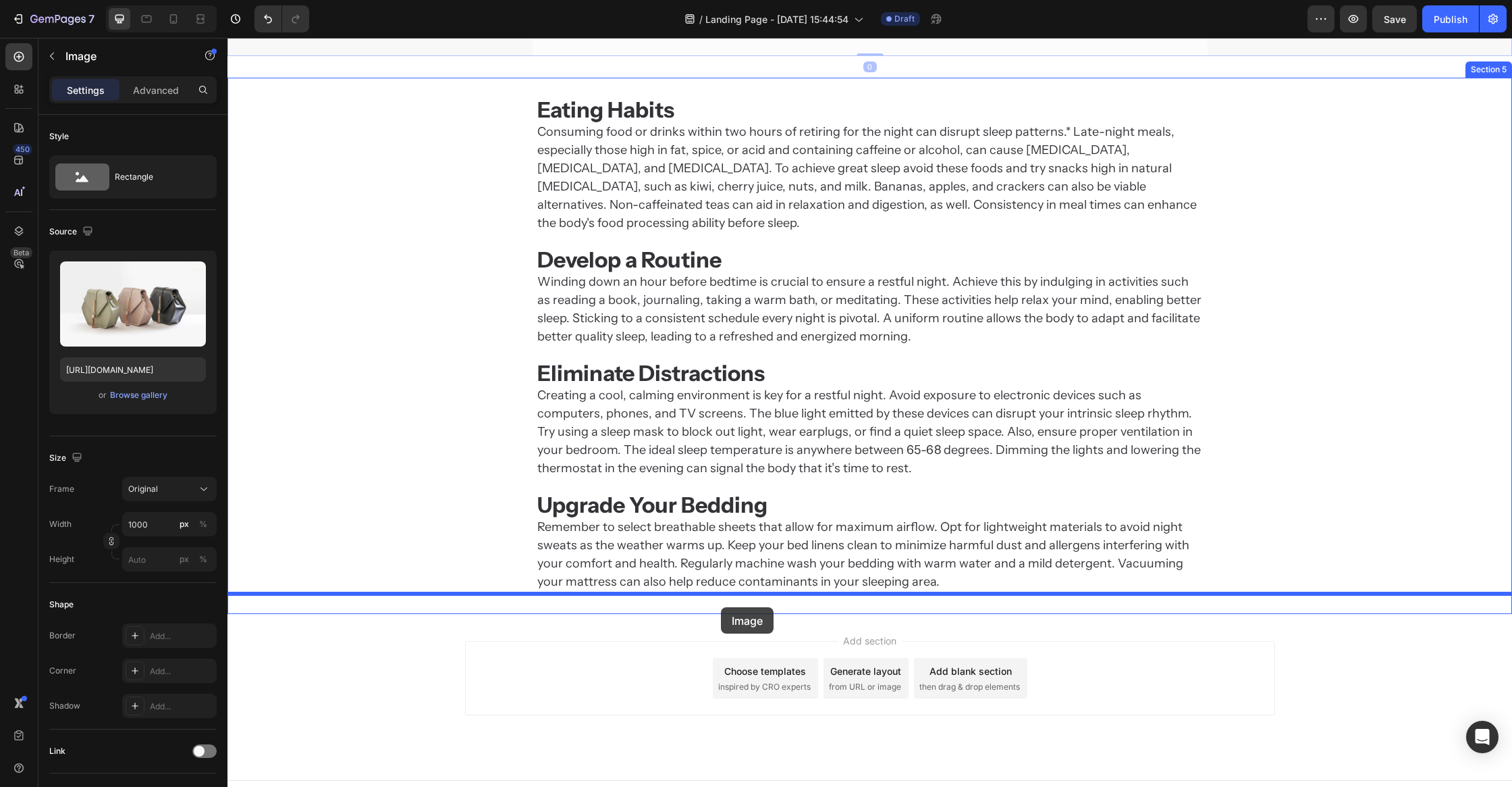
drag, startPoint x: 696, startPoint y: 254, endPoint x: 721, endPoint y: 607, distance: 353.9
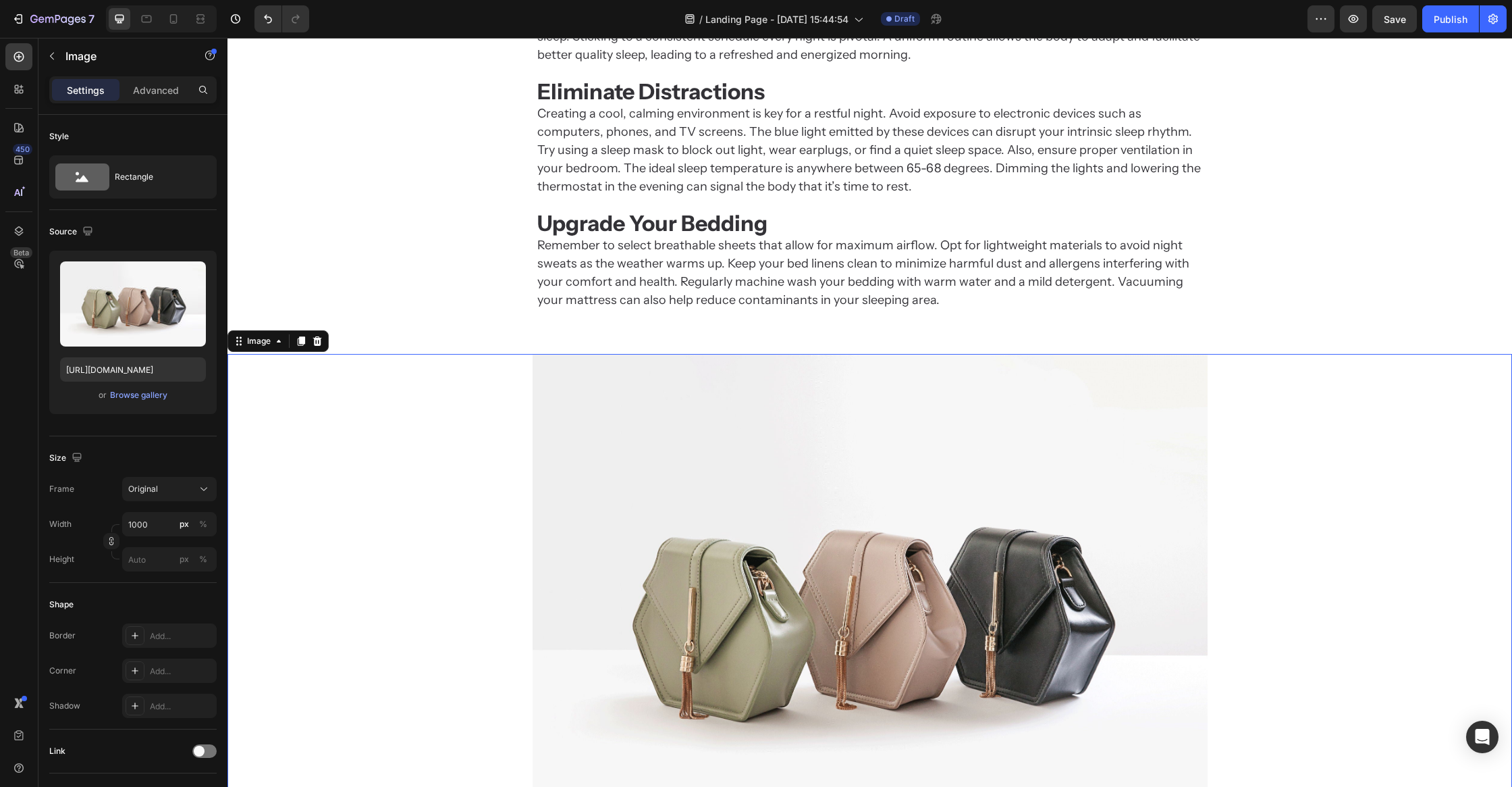
scroll to position [1238, 0]
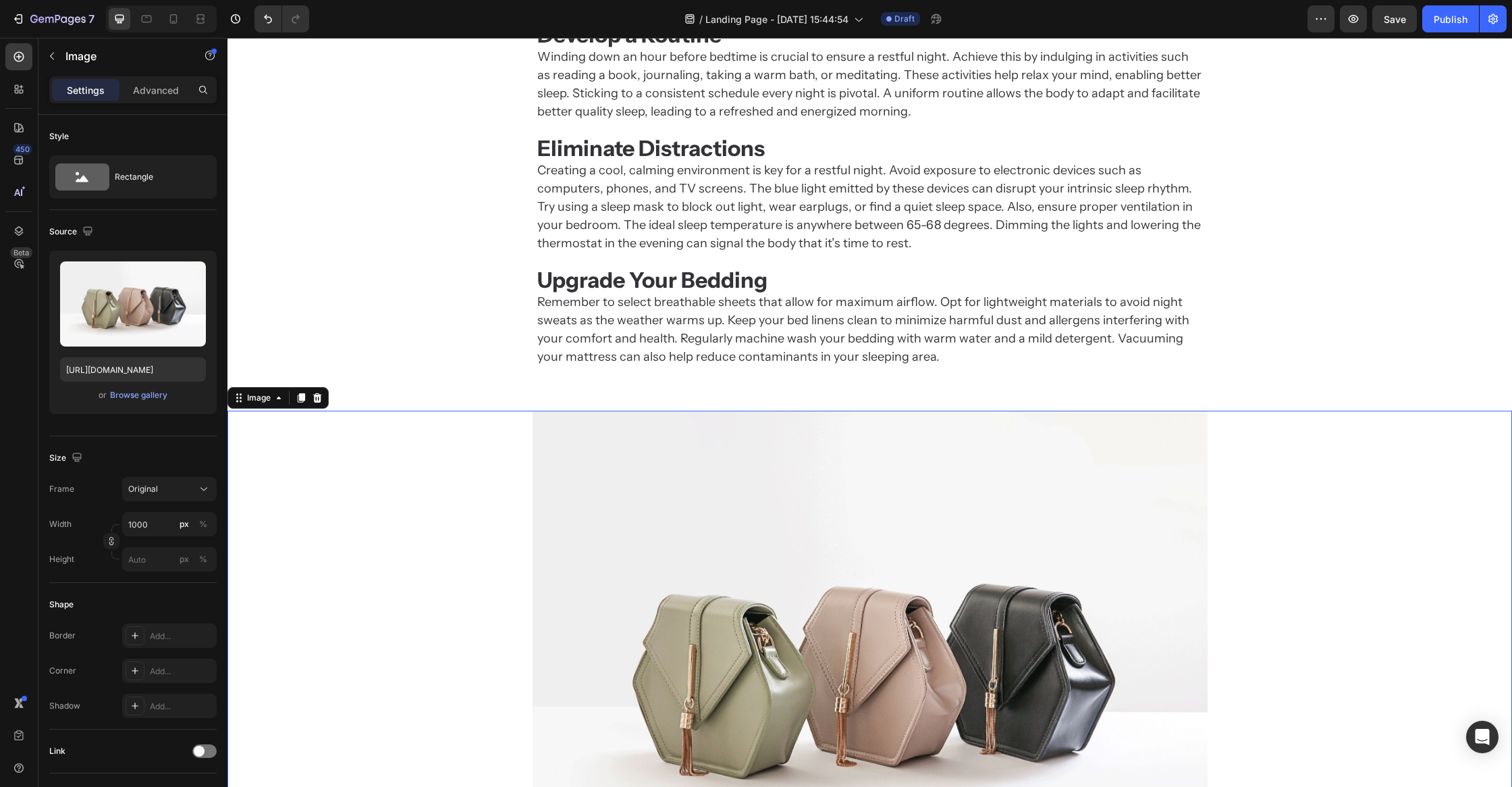
click at [752, 346] on h2 "Eating Habits Consuming food or drinks within two hours of retiring for the nig…" at bounding box center [870, 121] width 668 height 493
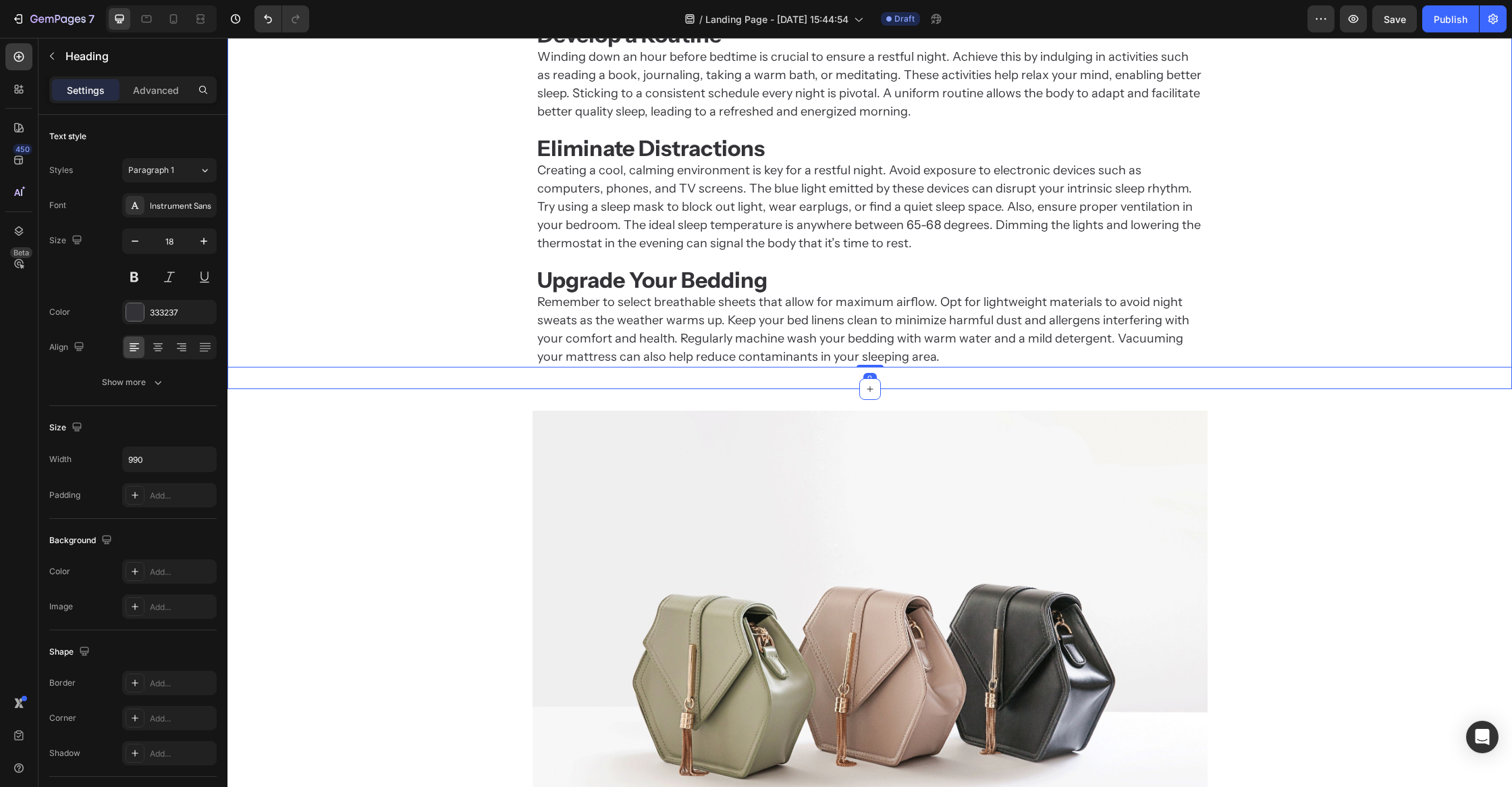
click at [860, 410] on img at bounding box center [870, 663] width 675 height 507
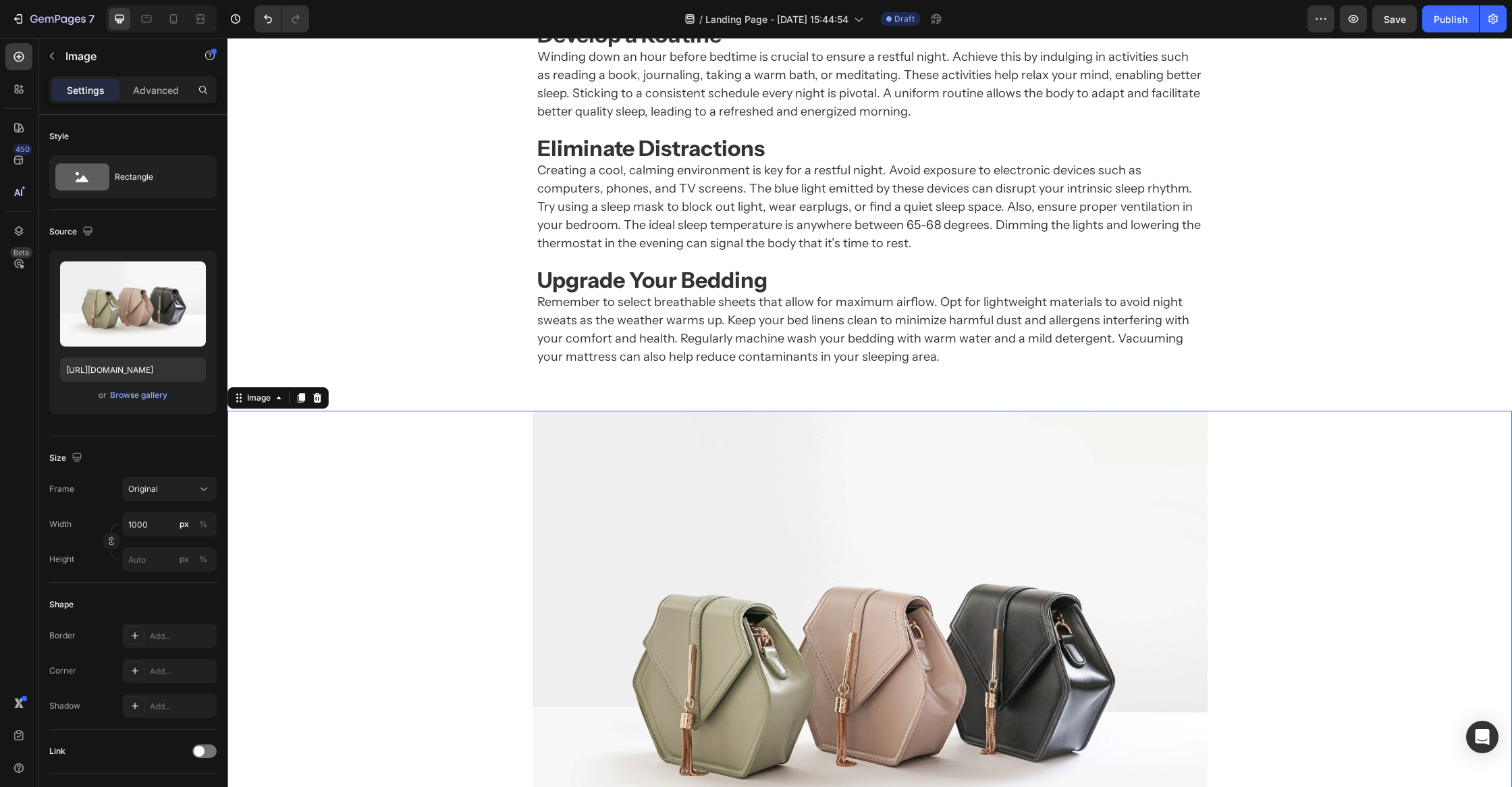
click at [831, 306] on h2 "Eating Habits Consuming food or drinks within two hours of retiring for the nig…" at bounding box center [870, 121] width 668 height 493
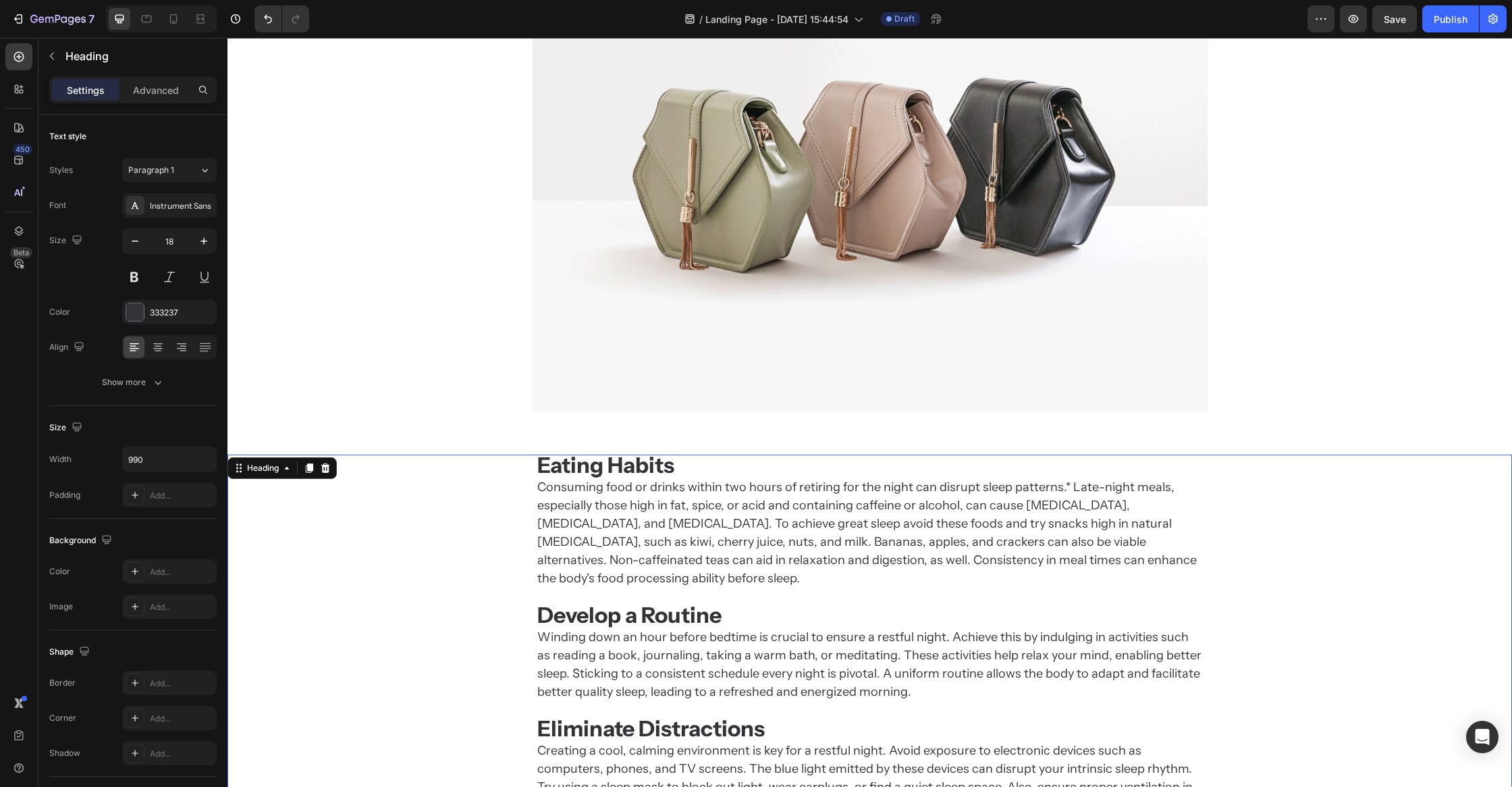
scroll to position [658, 0]
drag, startPoint x: 306, startPoint y: 470, endPoint x: 368, endPoint y: 461, distance: 62.6
click at [306, 470] on icon at bounding box center [309, 468] width 11 height 11
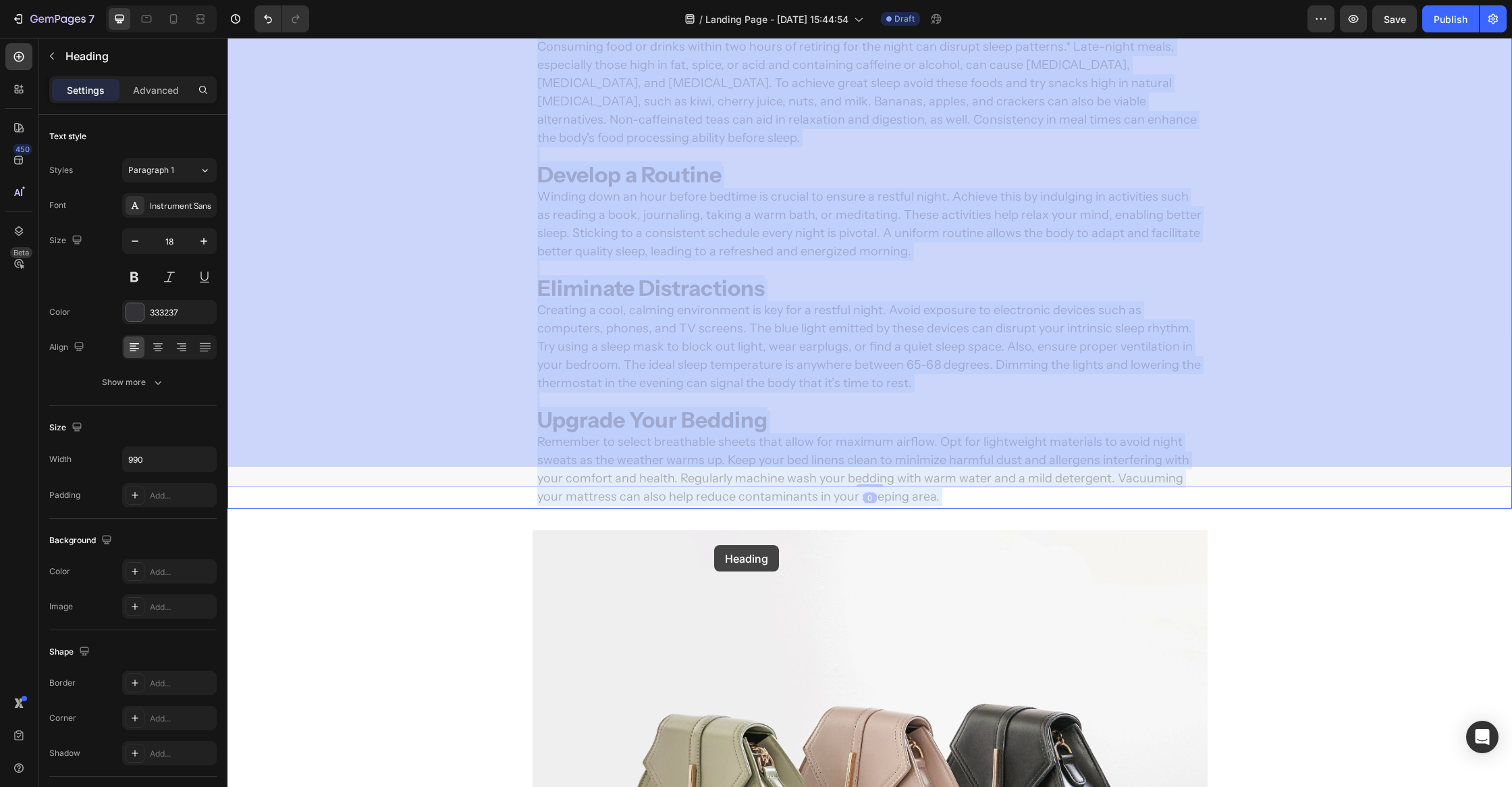
scroll to position [2037, 0]
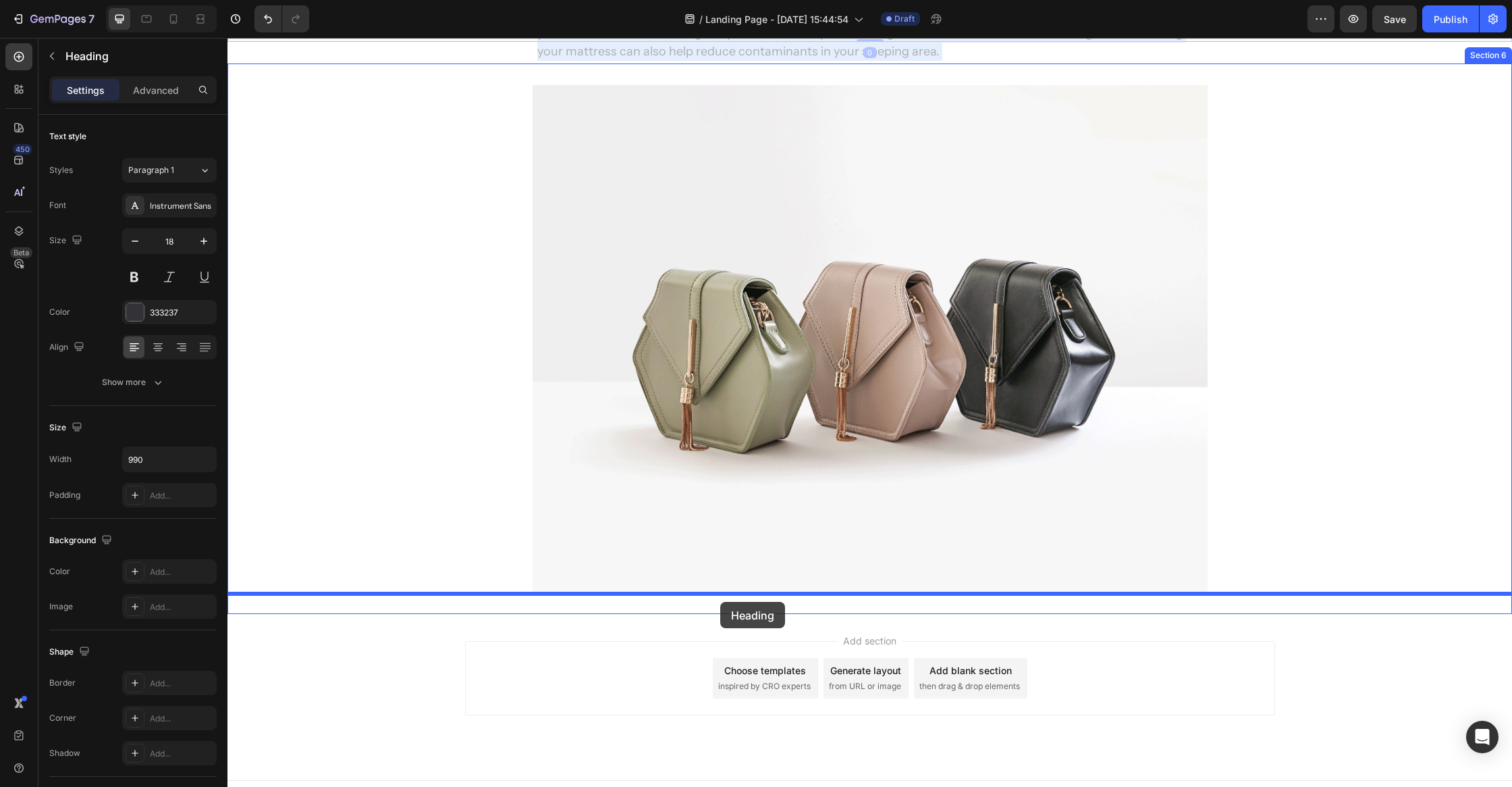
drag, startPoint x: 702, startPoint y: 291, endPoint x: 720, endPoint y: 602, distance: 311.5
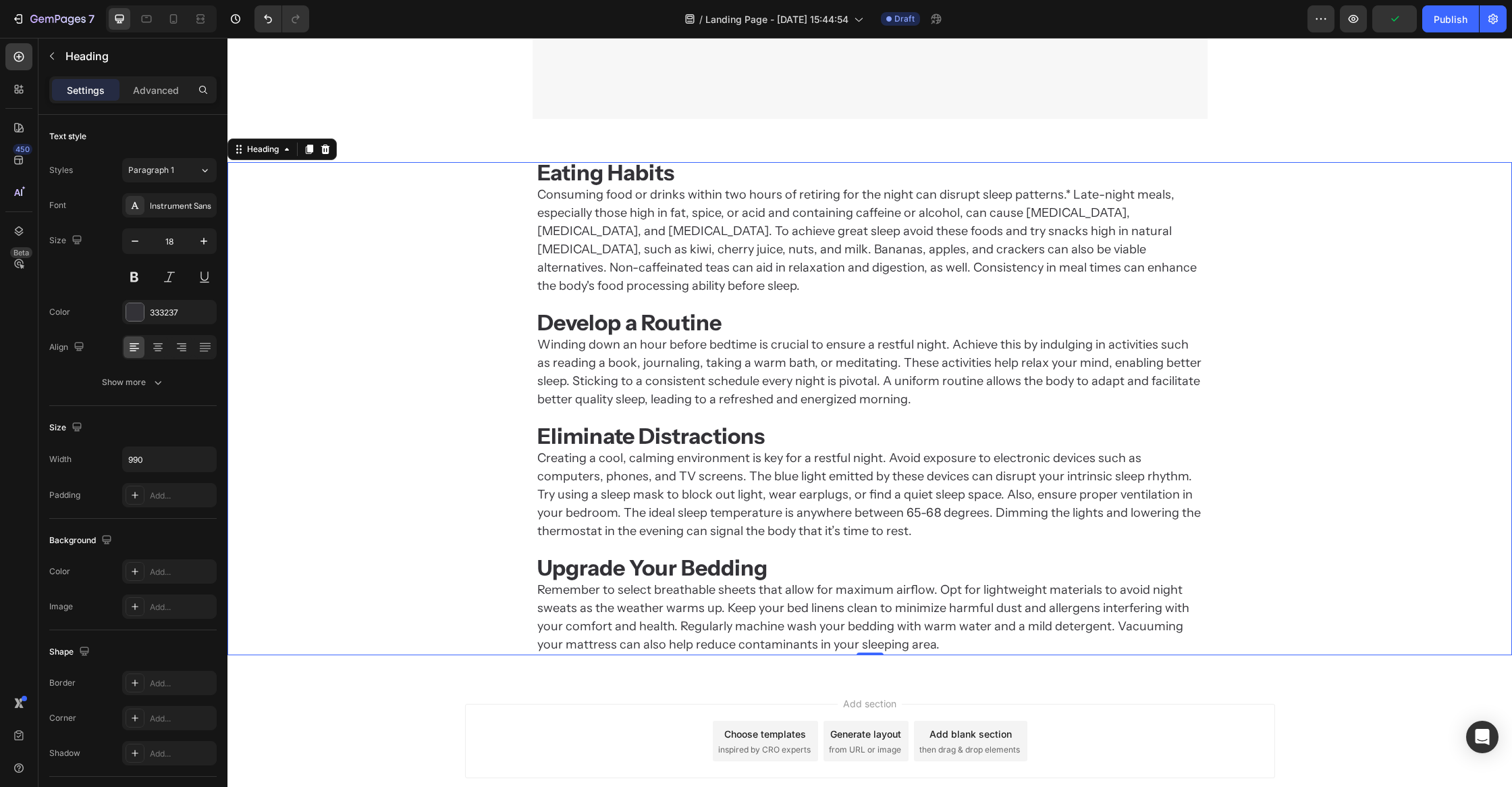
click at [720, 455] on h2 "Eating Habits Consuming food or drinks within two hours of retiring for the nig…" at bounding box center [870, 409] width 668 height 493
click at [720, 455] on p "Eating Habits Consuming food or drinks within two hours of retiring for the nig…" at bounding box center [869, 409] width 666 height 491
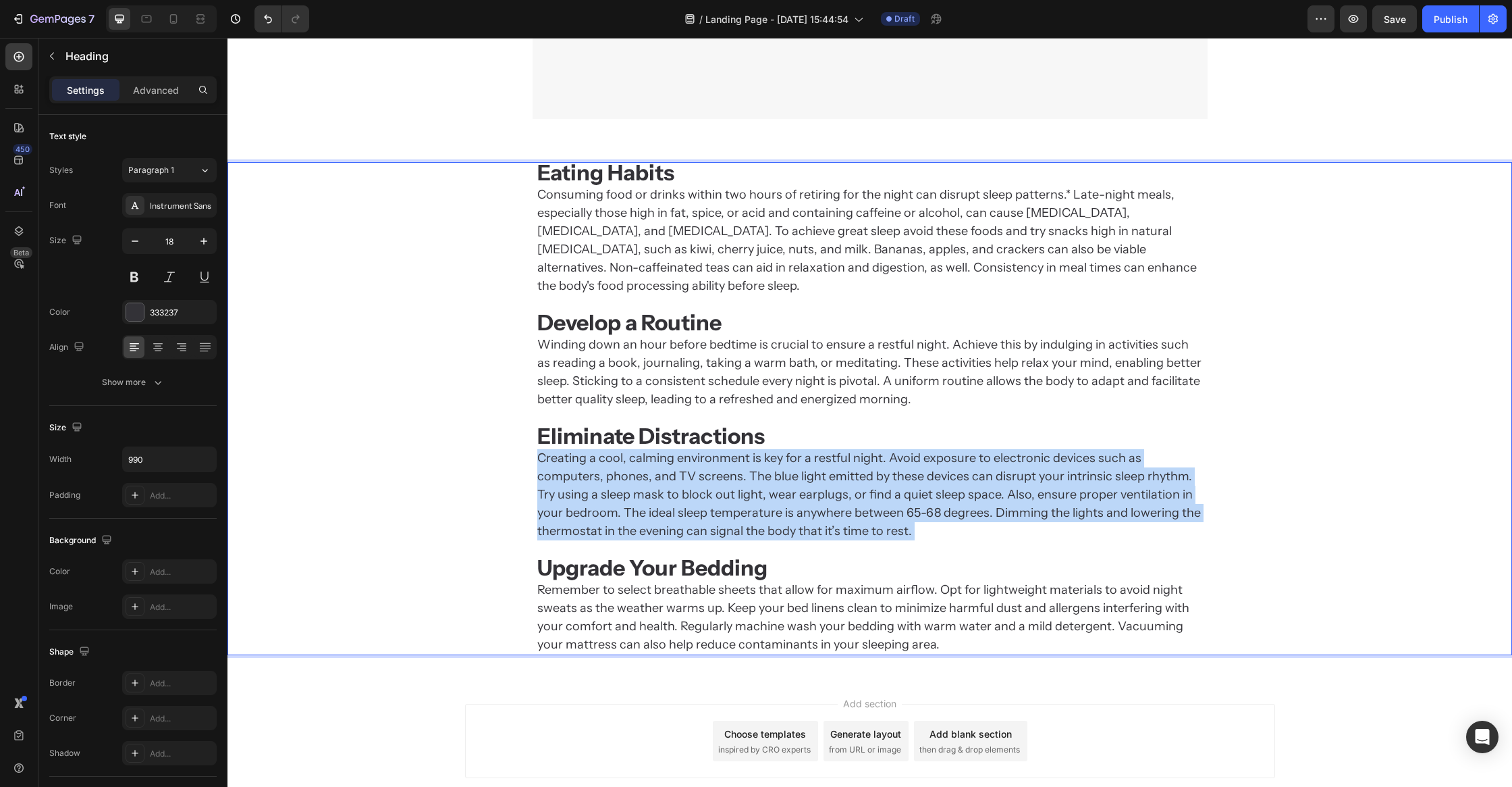
click at [720, 455] on p "Eating Habits Consuming food or drinks within two hours of retiring for the nig…" at bounding box center [869, 409] width 666 height 491
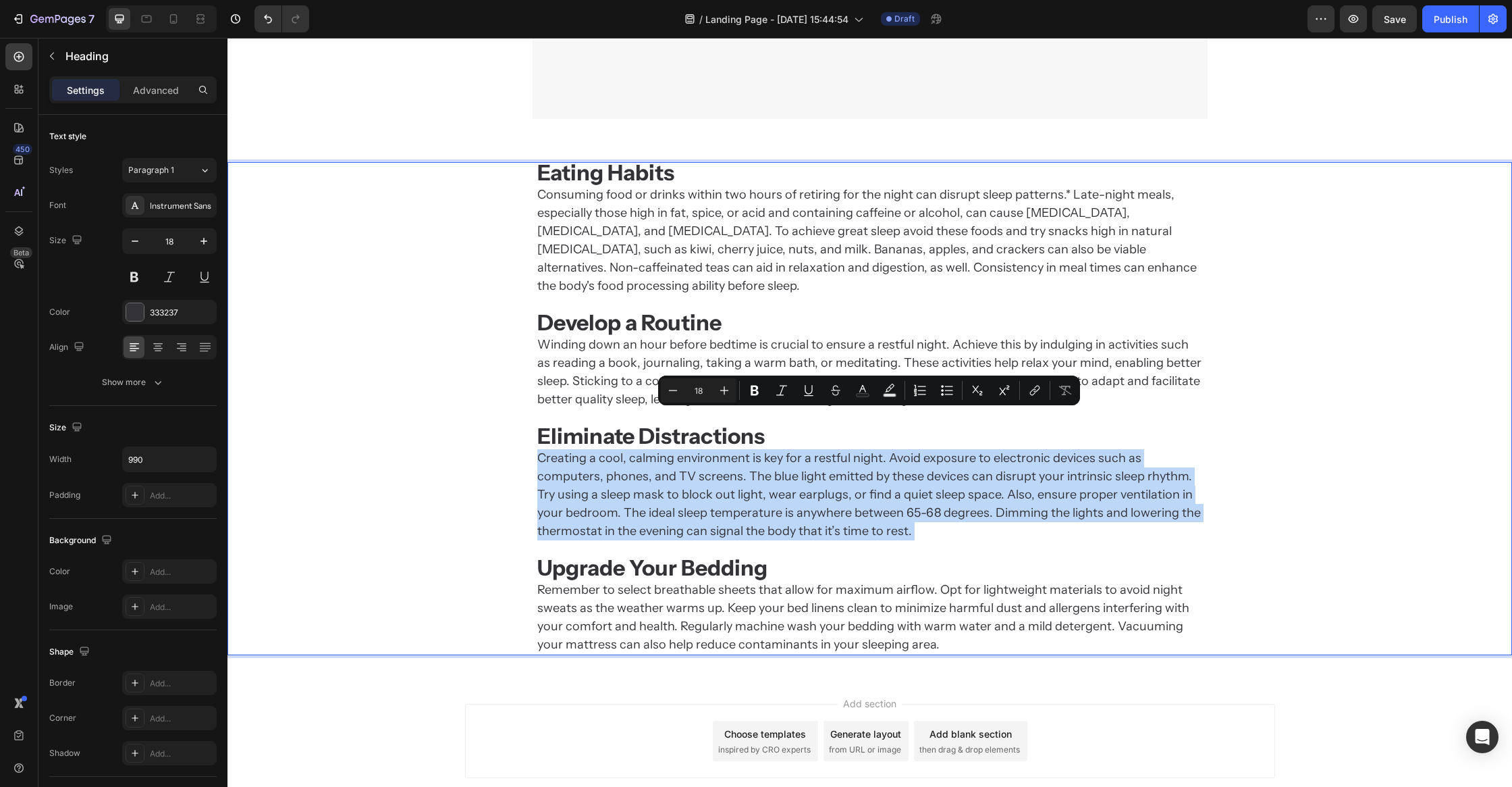
click at [720, 455] on p "Eating Habits Consuming food or drinks within two hours of retiring for the nig…" at bounding box center [869, 409] width 666 height 491
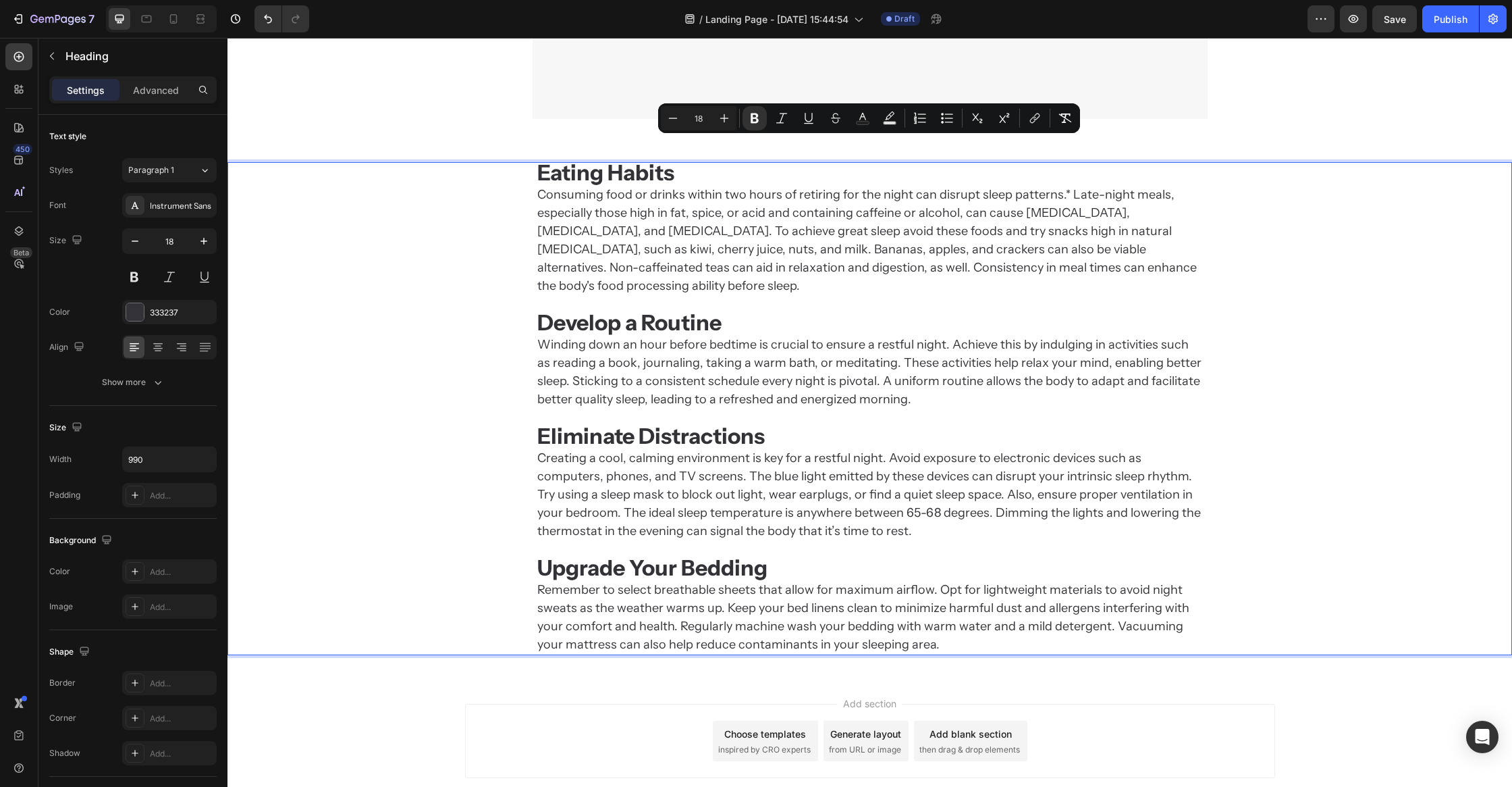
scroll to position [1966, 0]
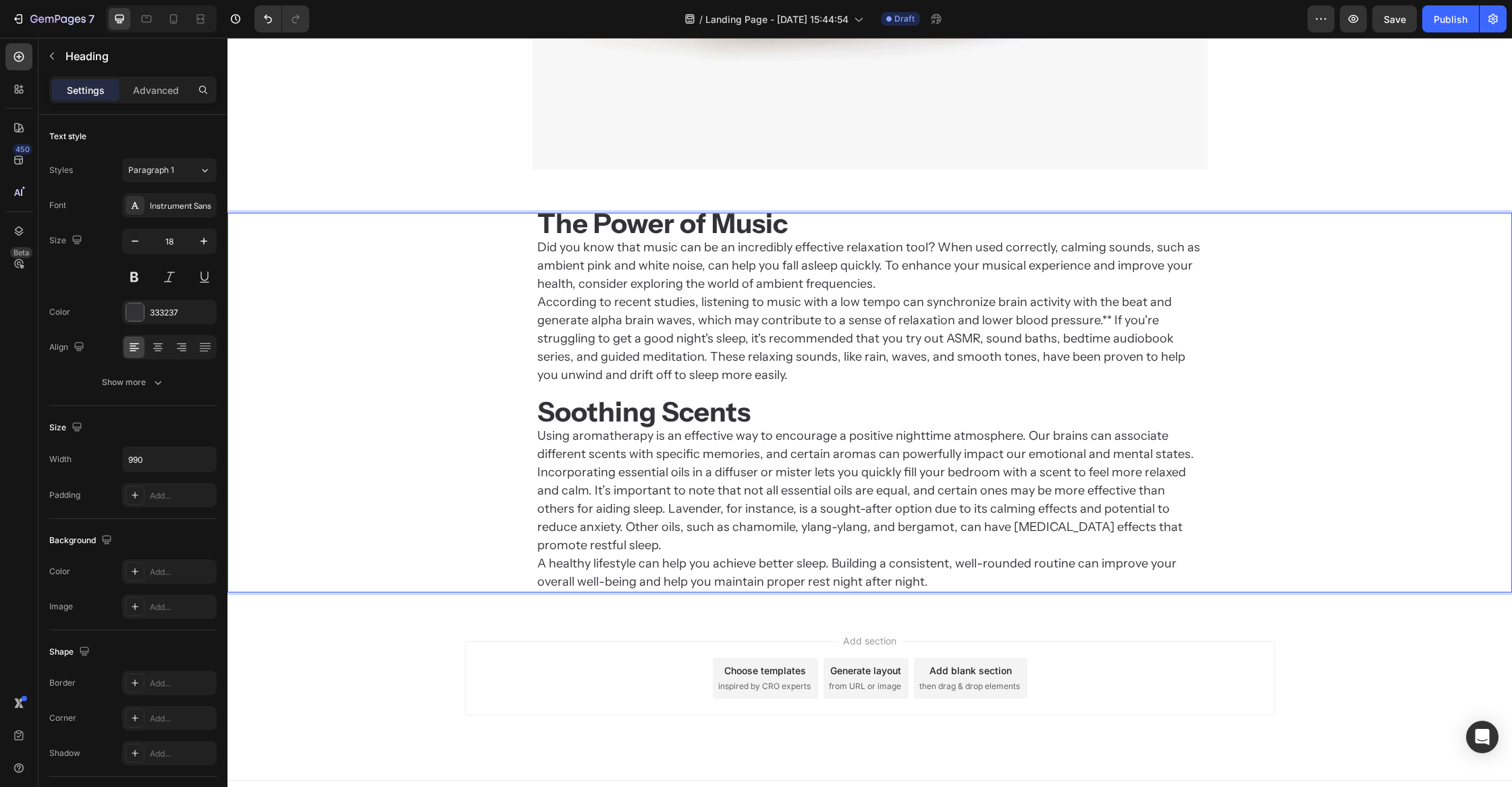
click at [476, 652] on div "Add section Choose templates inspired by CRO experts Generate layout from URL o…" at bounding box center [870, 678] width 810 height 75
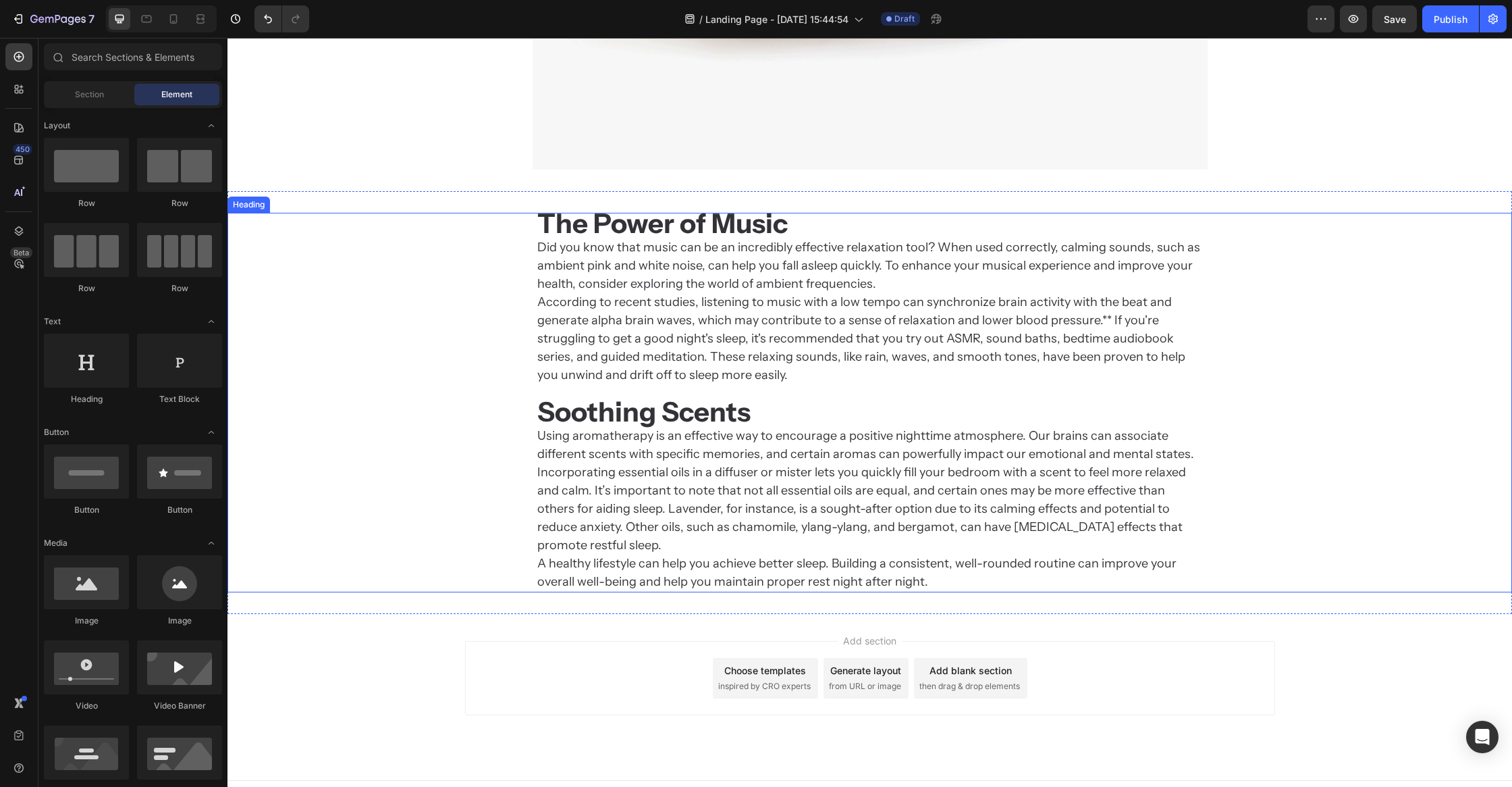
click at [676, 225] on strong "The Power of Music" at bounding box center [662, 223] width 250 height 33
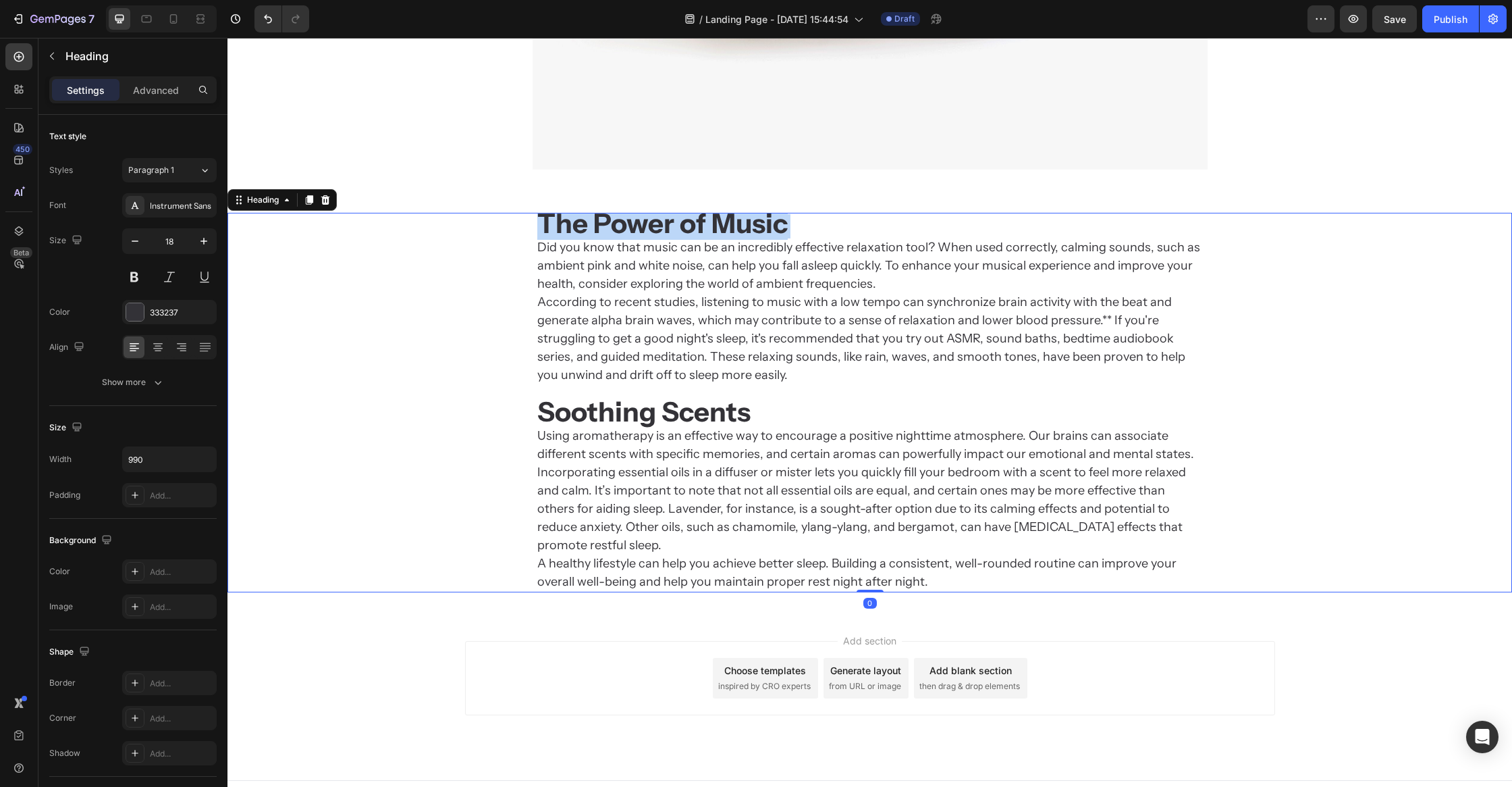
click at [676, 225] on strong "The Power of Music" at bounding box center [662, 223] width 250 height 33
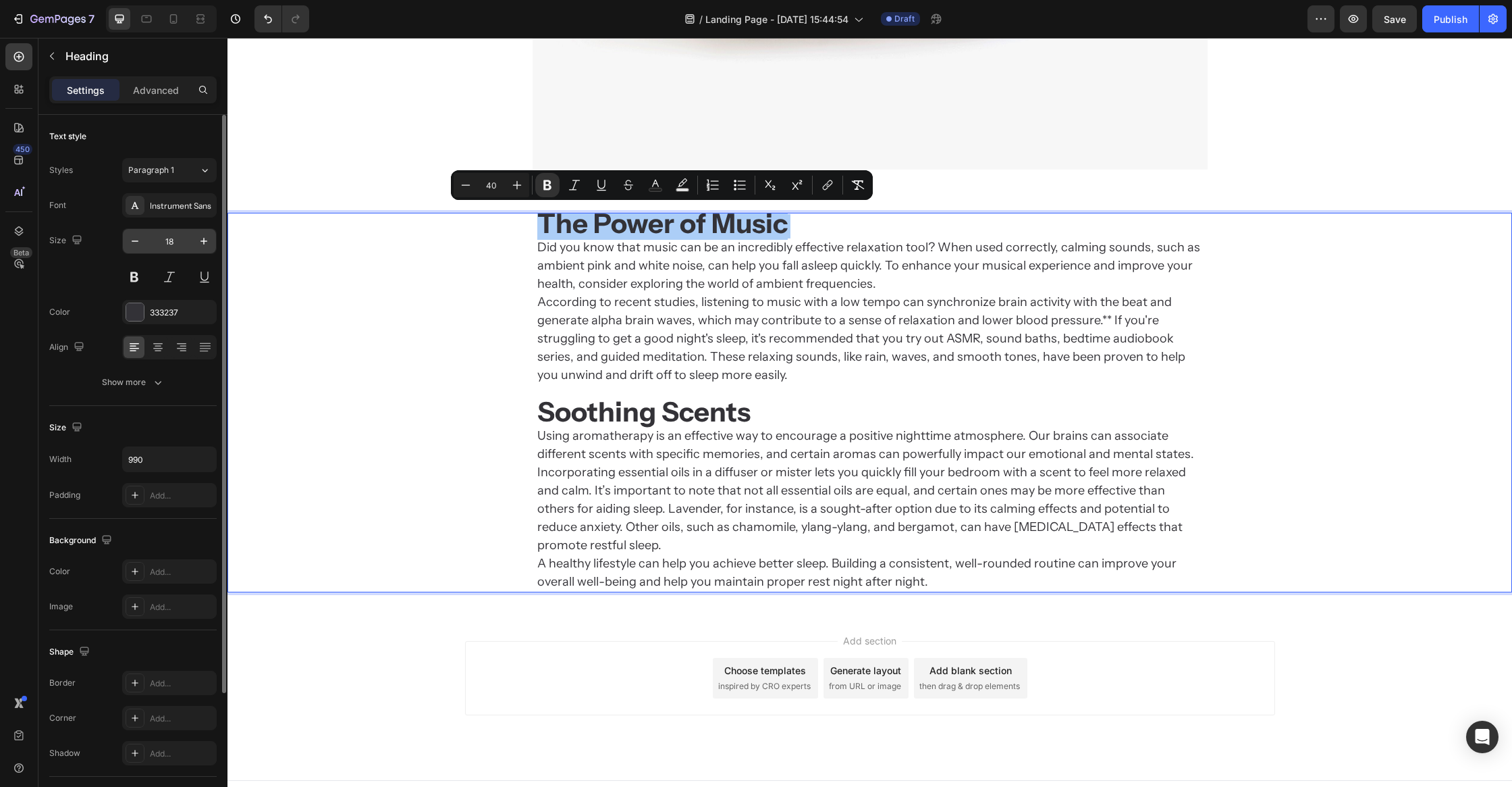
click at [169, 237] on input "18" at bounding box center [169, 242] width 44 height 25
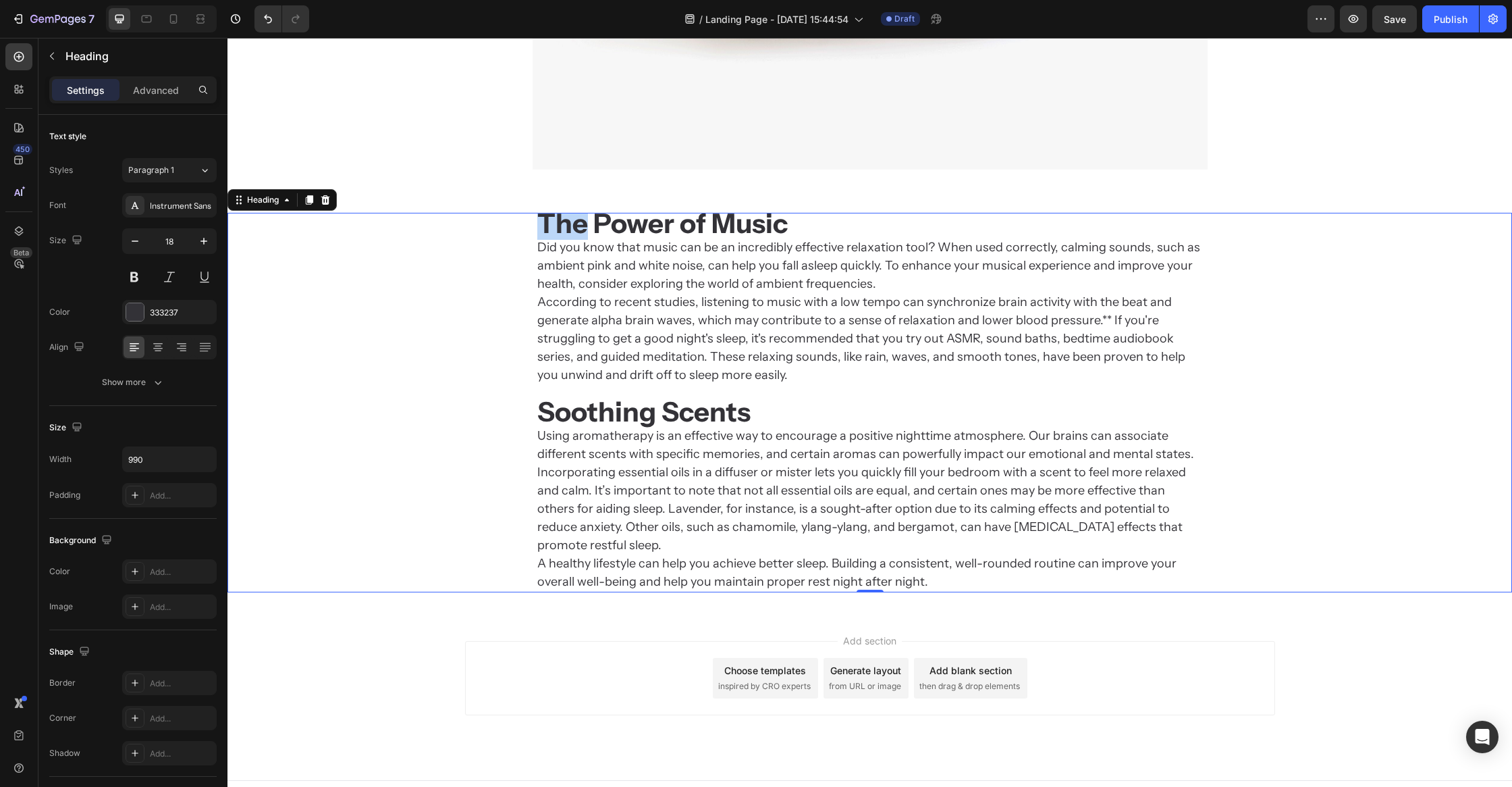
click at [560, 224] on strong "The Power of Music" at bounding box center [662, 223] width 250 height 33
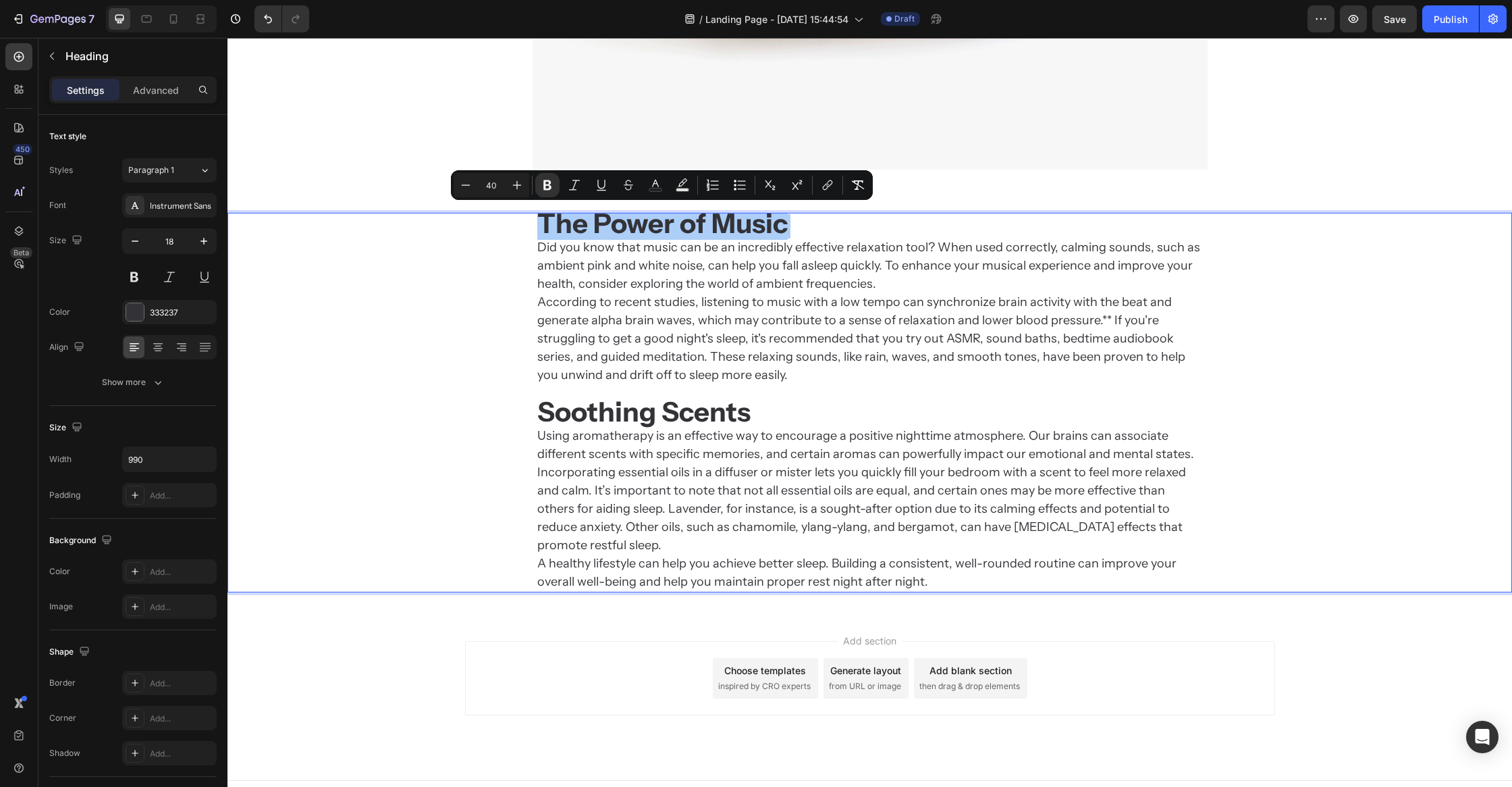
click at [491, 184] on input "40" at bounding box center [491, 185] width 27 height 16
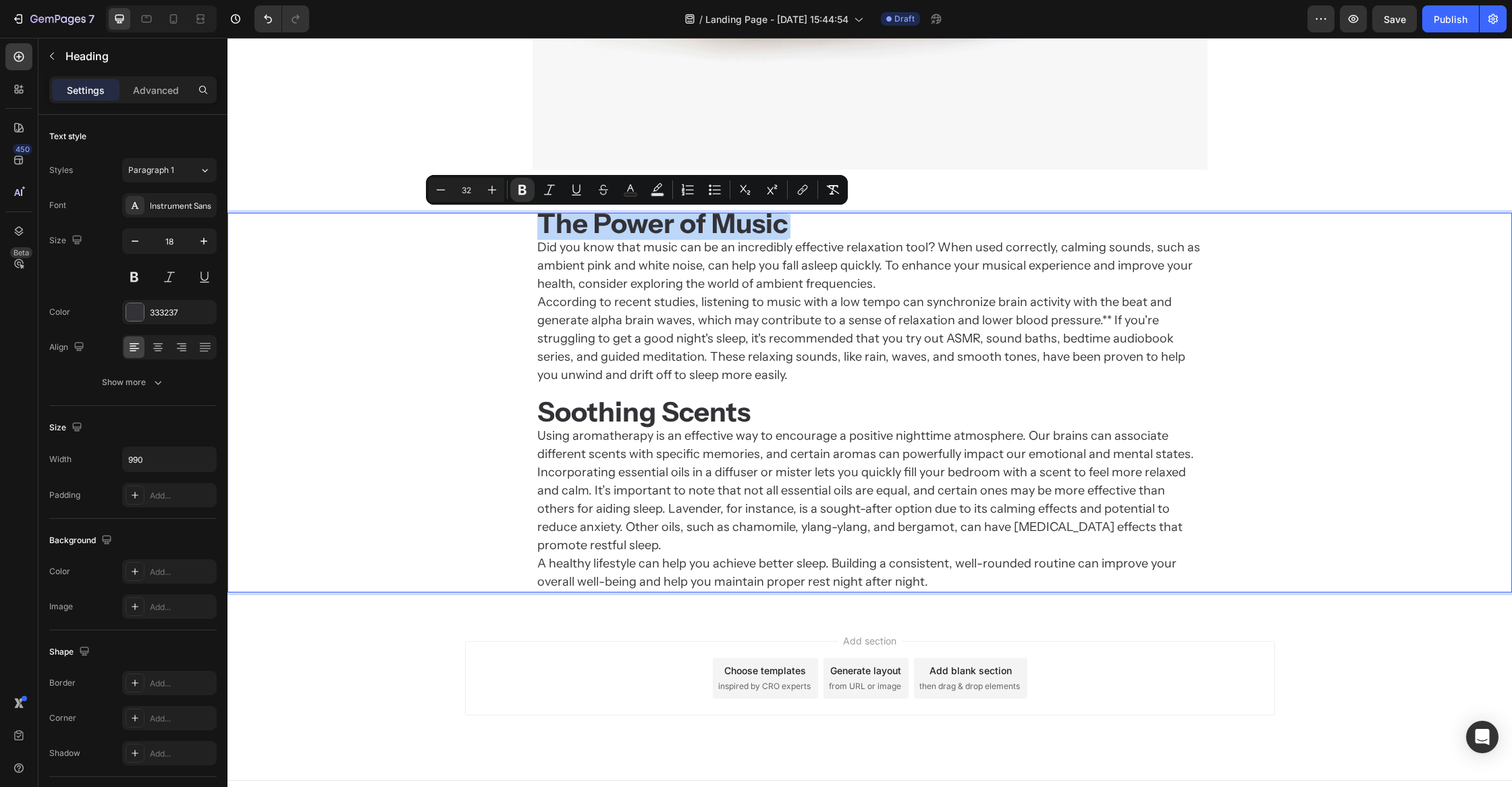
type input "40"
click at [625, 402] on strong "Soothing Scents" at bounding box center [643, 411] width 214 height 33
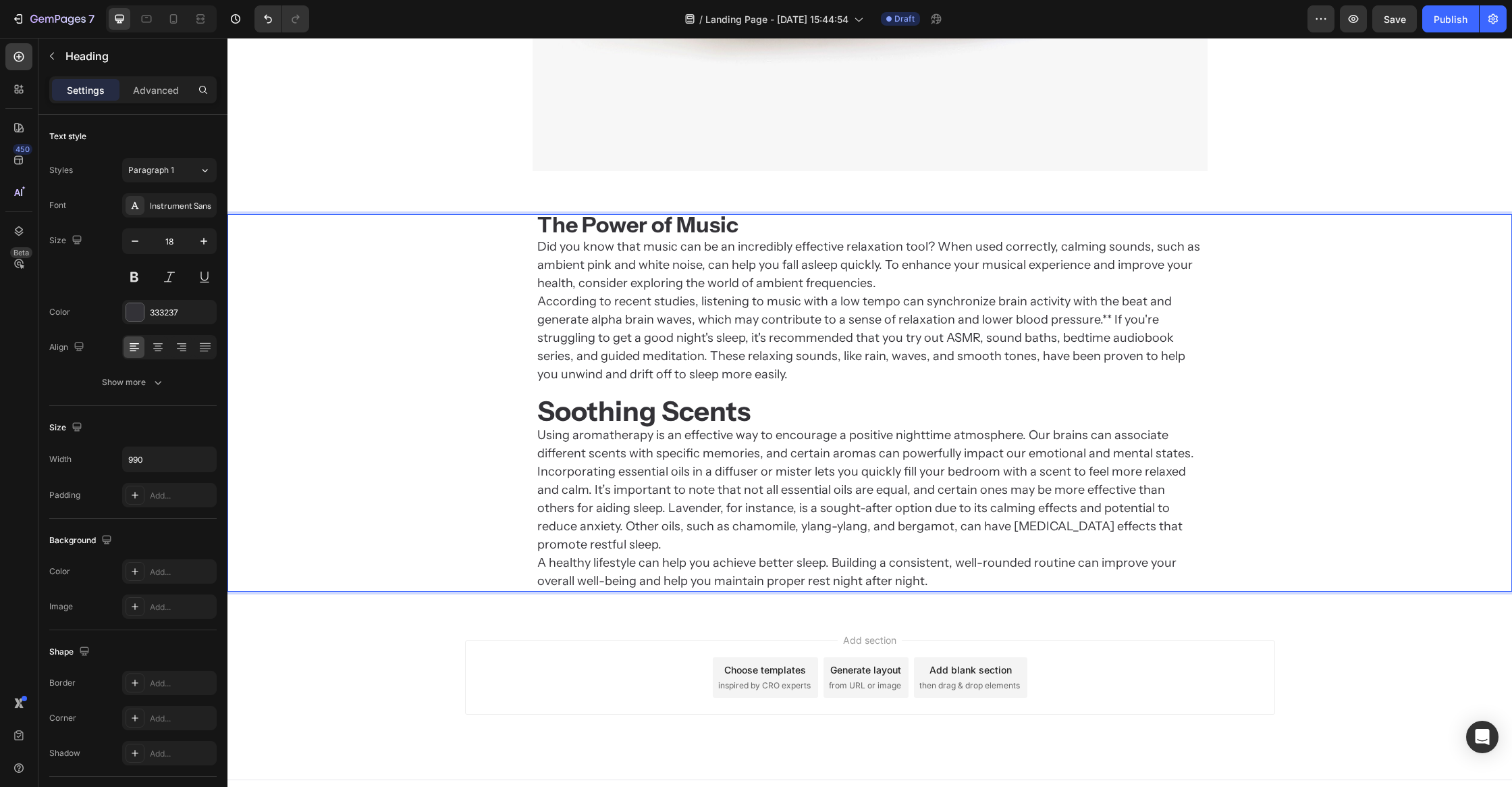
click at [626, 409] on strong "Soothing Scents" at bounding box center [643, 411] width 214 height 33
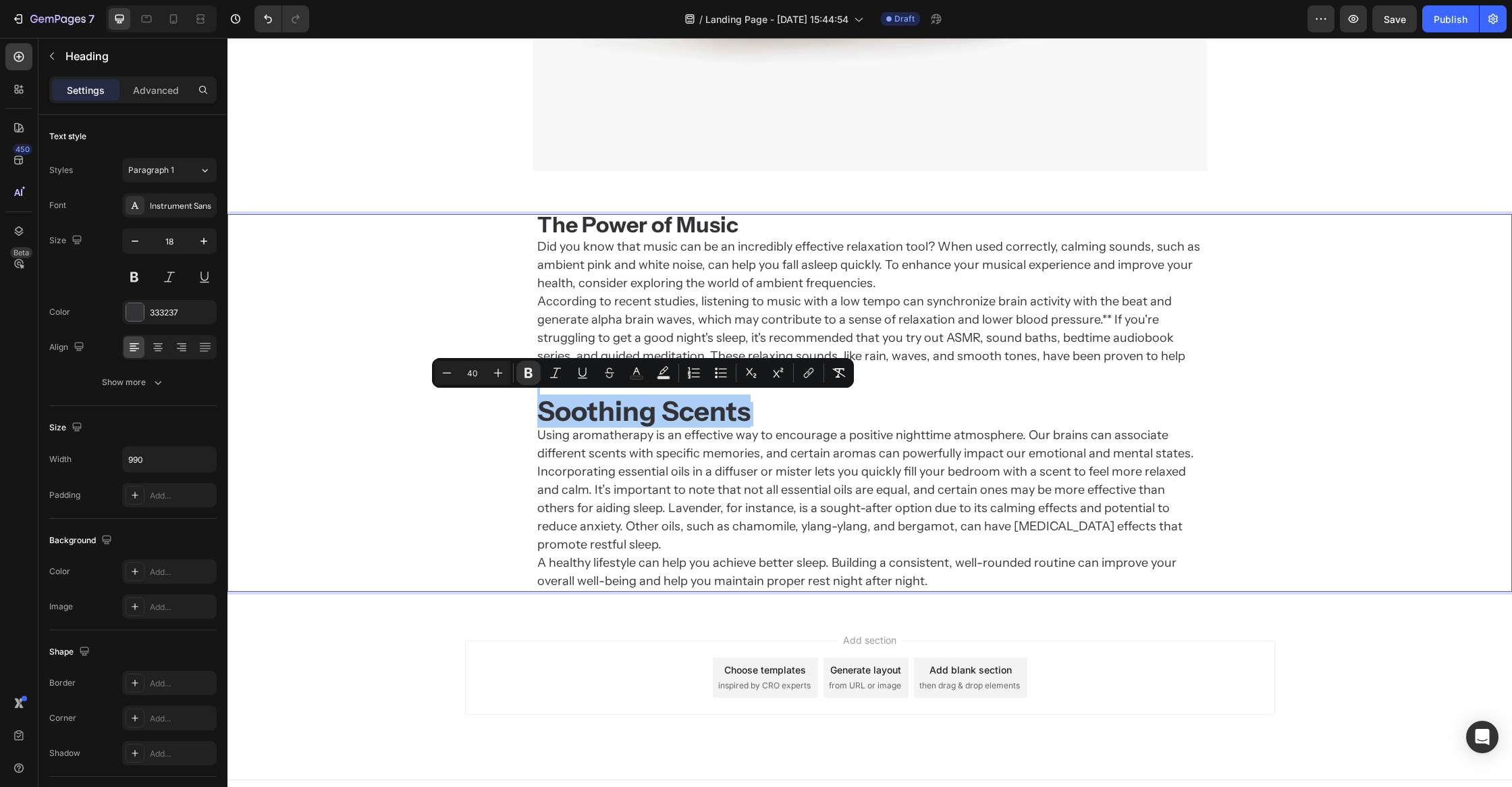
click at [477, 370] on input "40" at bounding box center [472, 373] width 27 height 16
type input "32"
click at [503, 559] on div "The Power of Music Did you know that music can be an incredibly effective relax…" at bounding box center [869, 402] width 1284 height 378
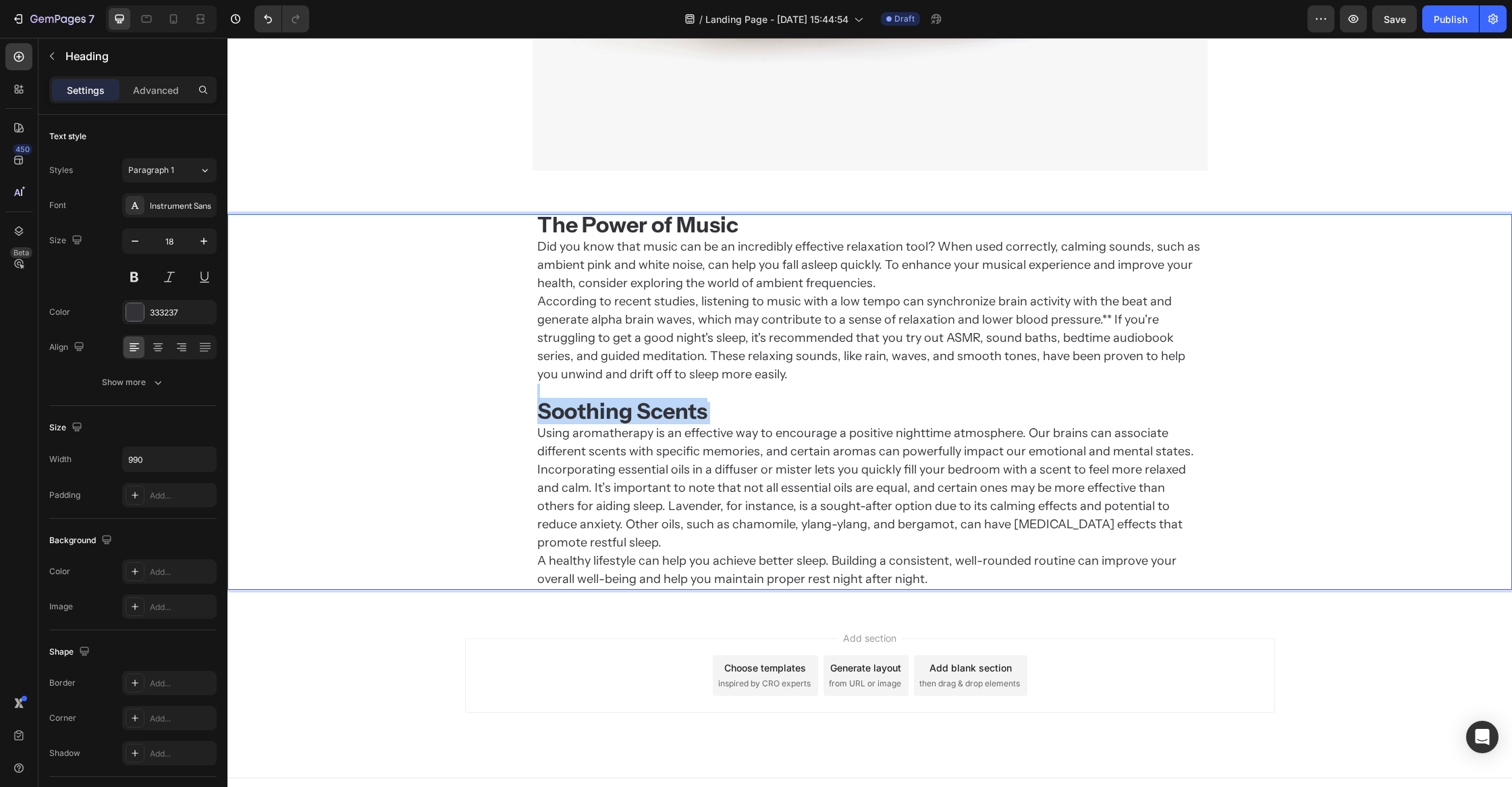
scroll to position [1963, 0]
click at [514, 684] on div "Add section Choose templates inspired by CRO experts Generate layout from URL o…" at bounding box center [870, 677] width 810 height 75
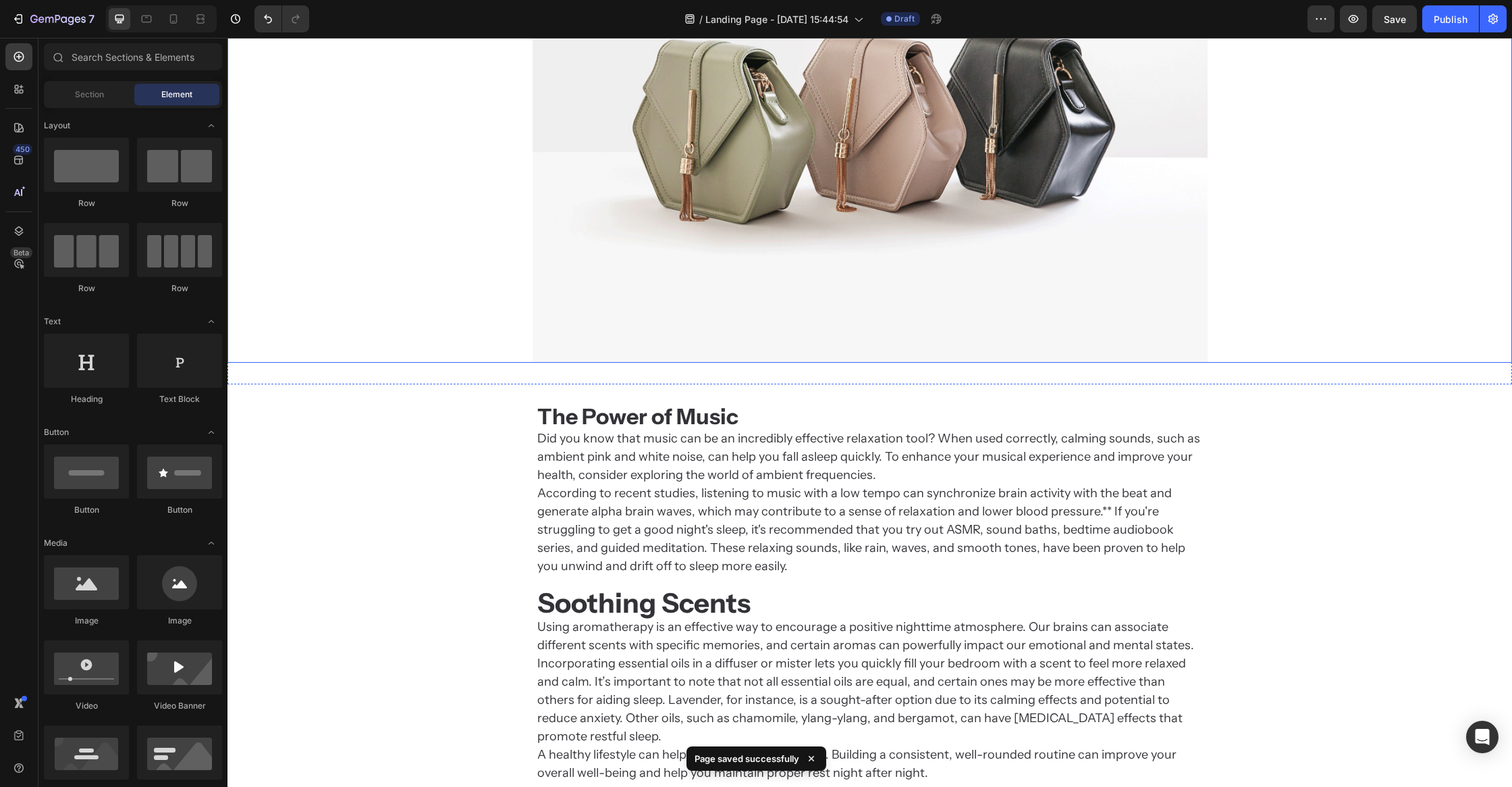
scroll to position [2612, 0]
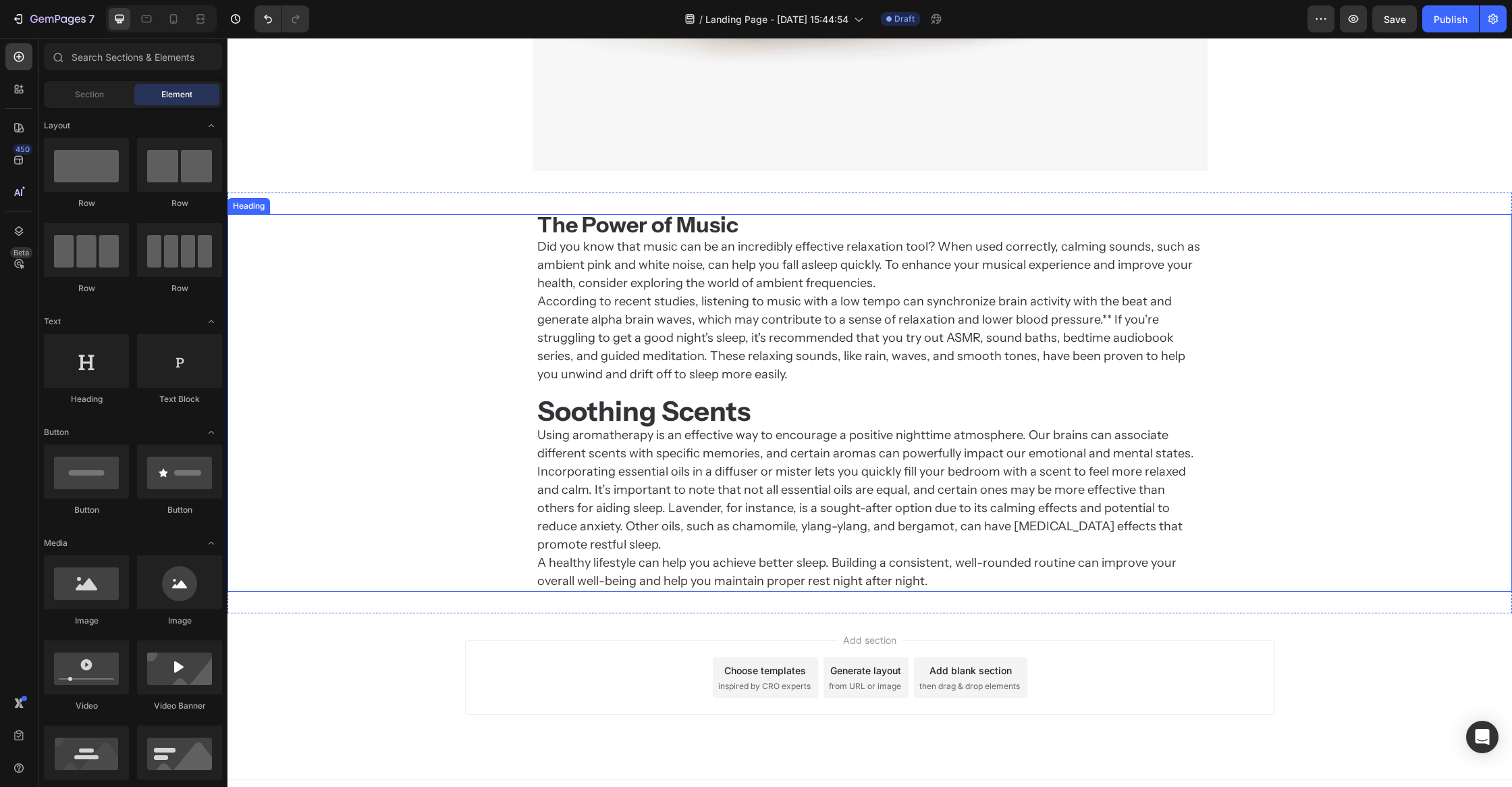
click at [556, 425] on h2 "The Power of Music Did you know that music can be an incredibly effective relax…" at bounding box center [870, 402] width 668 height 378
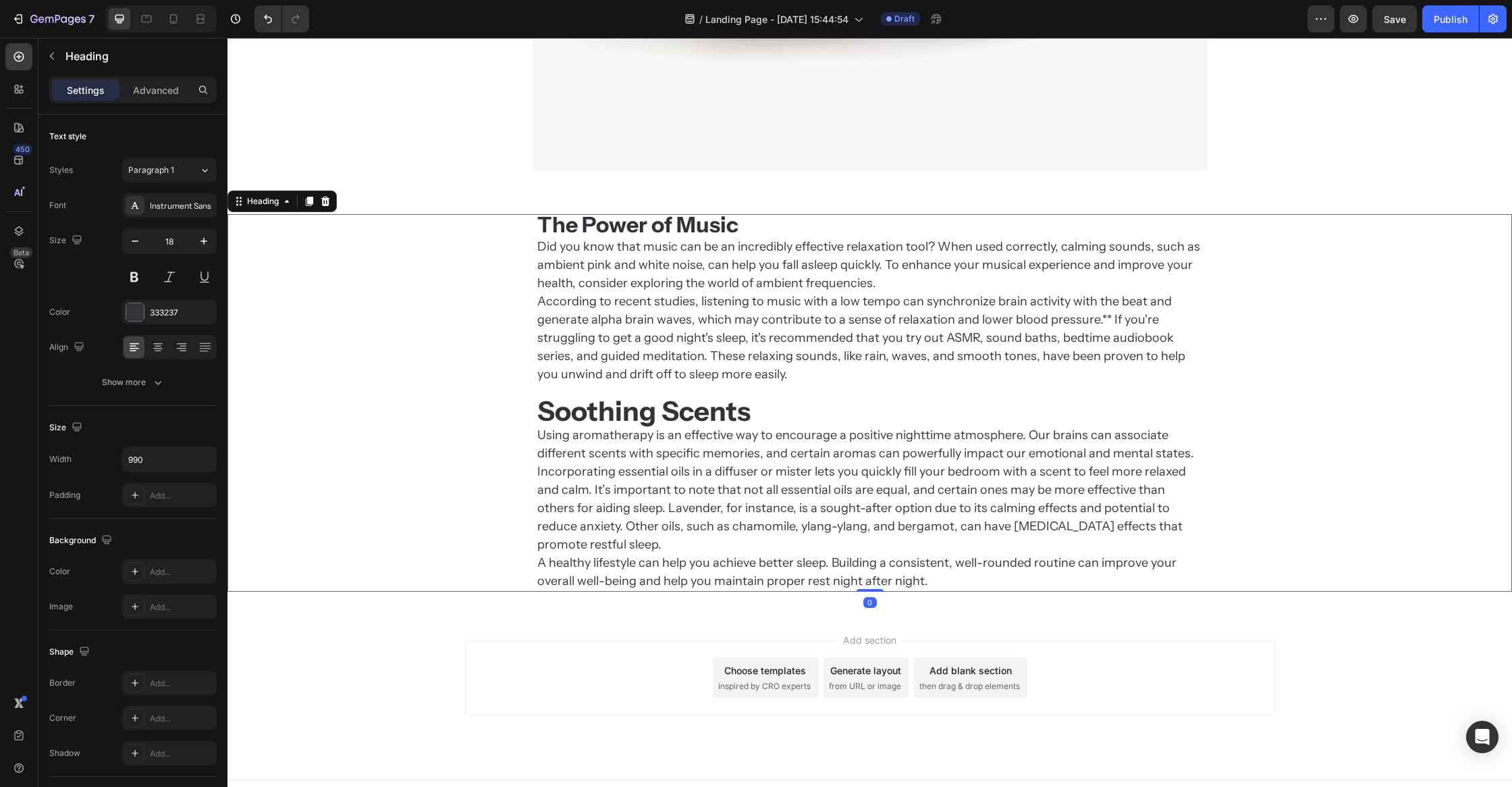
click at [556, 425] on h2 "The Power of Music Did you know that music can be an incredibly effective relax…" at bounding box center [870, 402] width 668 height 378
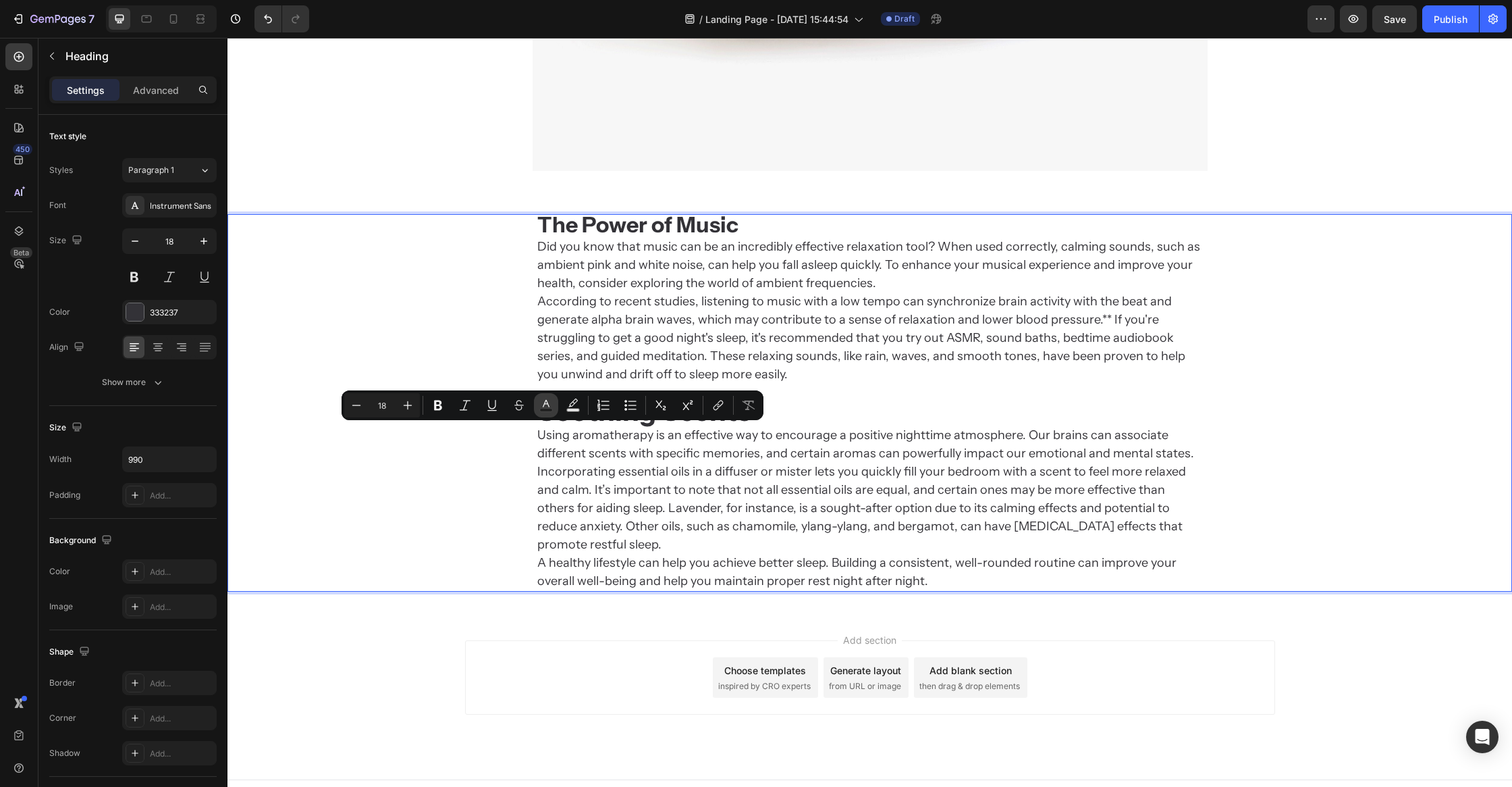
click at [556, 411] on button "Text Color" at bounding box center [546, 405] width 25 height 25
type input "333237"
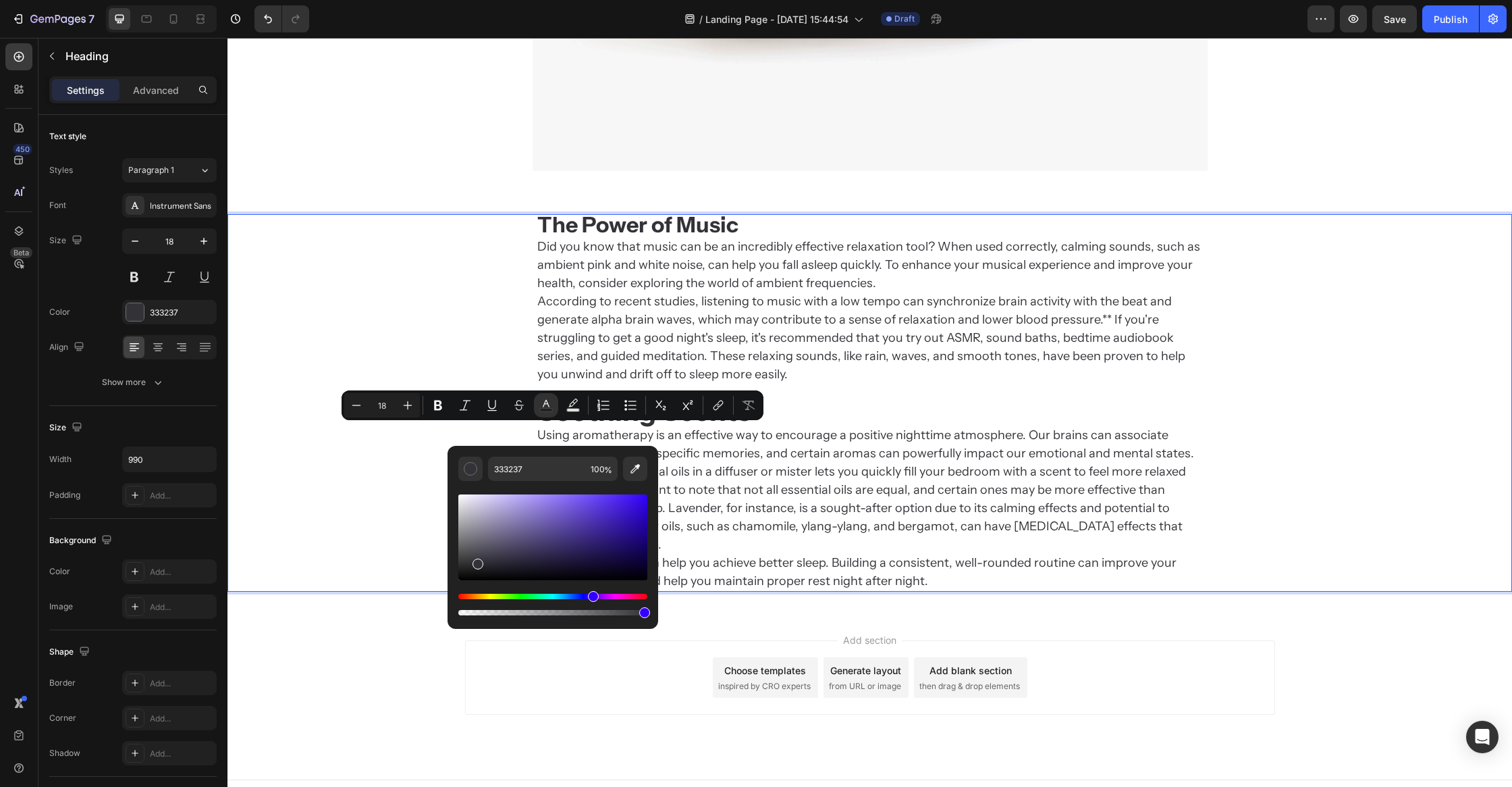
click at [805, 491] on p "The Power of Music Did you know that music can be an incredibly effective relax…" at bounding box center [869, 403] width 666 height 375
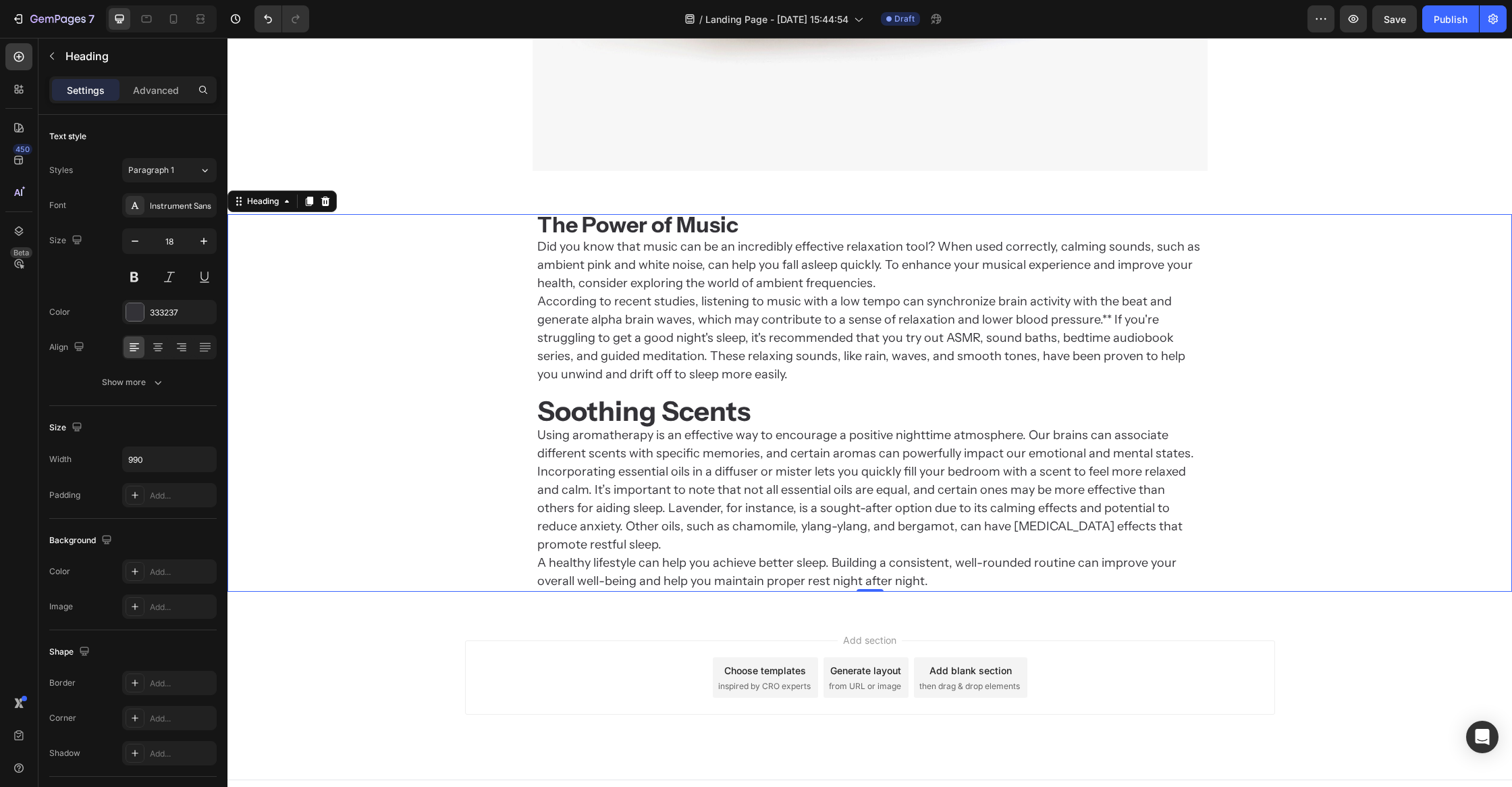
click at [521, 409] on div "The Power of Music Did you know that music can be an incredibly effective relax…" at bounding box center [869, 402] width 1284 height 378
click at [558, 415] on strong "Soothing Scents" at bounding box center [643, 411] width 214 height 33
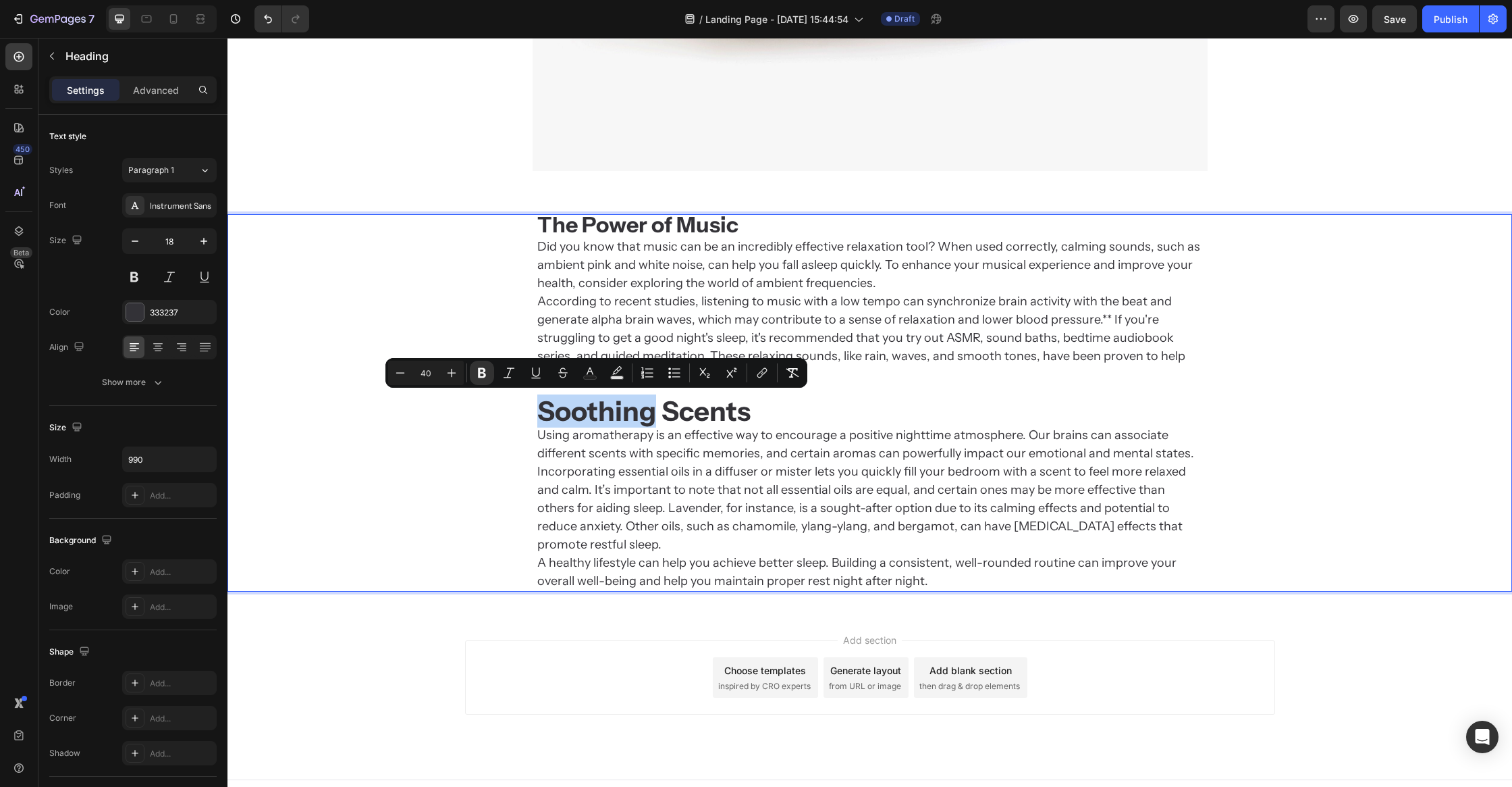
click at [541, 412] on strong "Soothing Scents" at bounding box center [643, 411] width 214 height 33
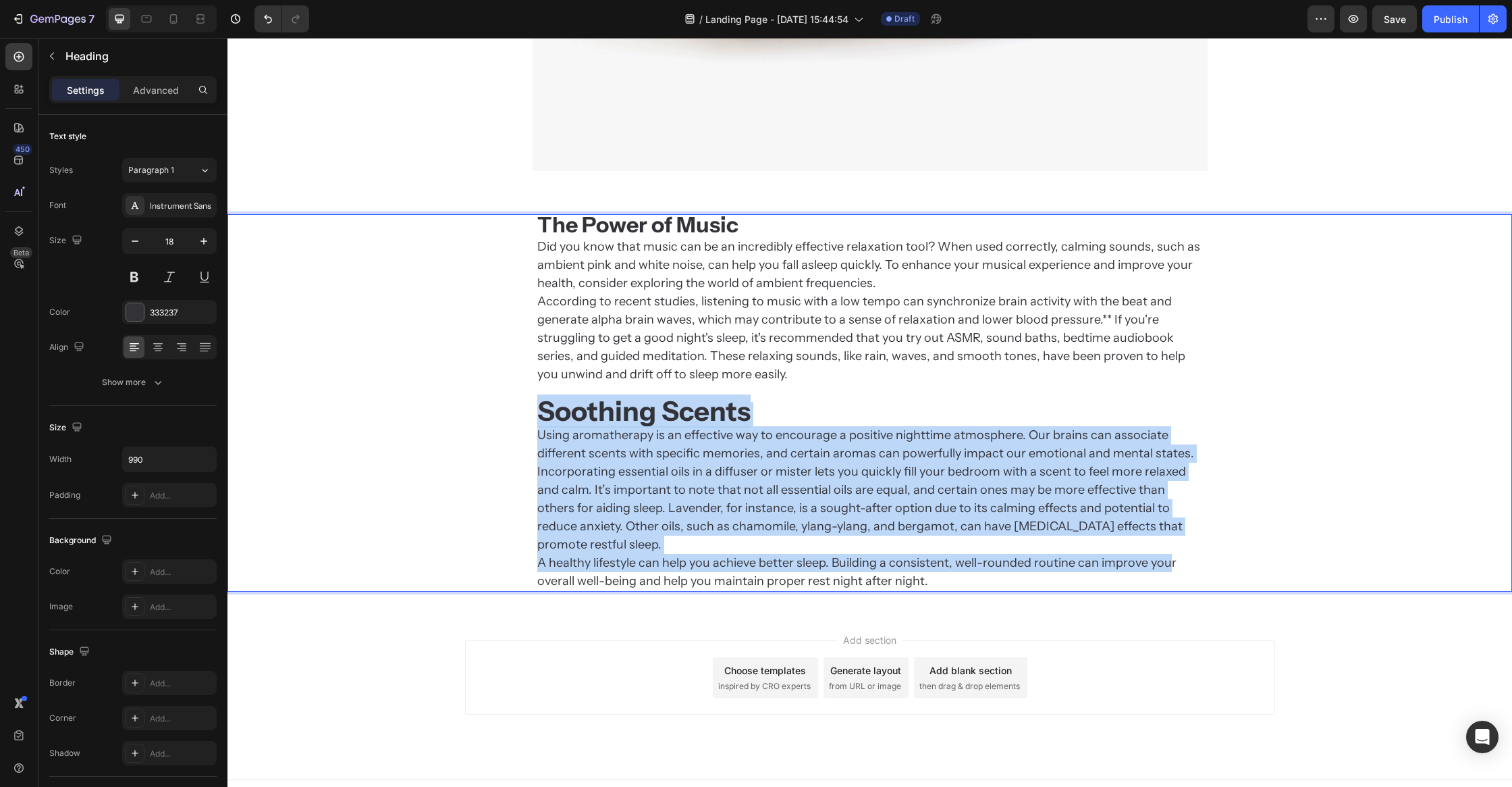
drag, startPoint x: 535, startPoint y: 409, endPoint x: 1163, endPoint y: 551, distance: 643.9
click at [1163, 551] on h2 "The Power of Music Did you know that music can be an incredibly effective relax…" at bounding box center [870, 402] width 668 height 378
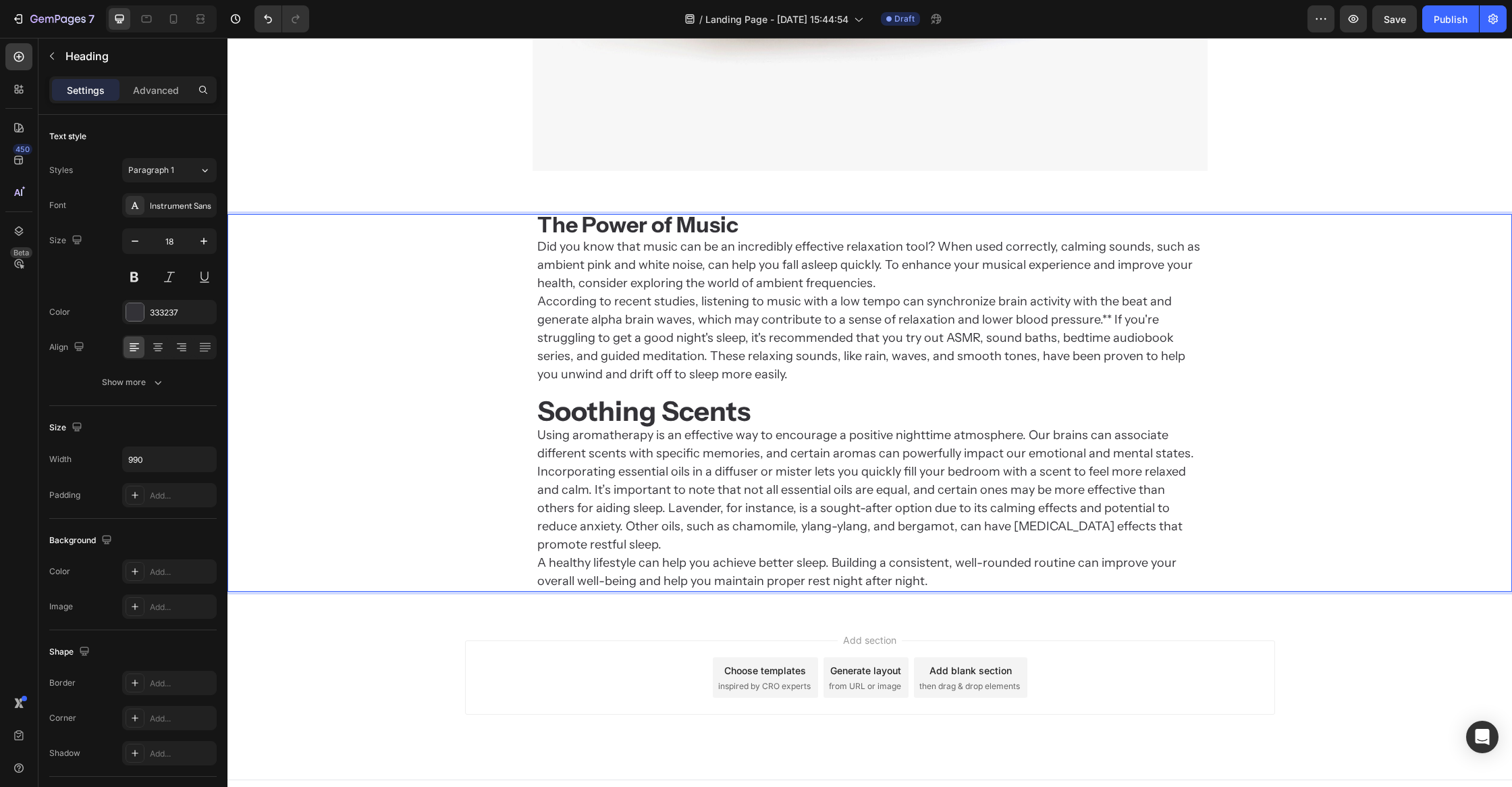
click at [1010, 564] on p "The Power of Music Did you know that music can be an incredibly effective relax…" at bounding box center [869, 403] width 666 height 375
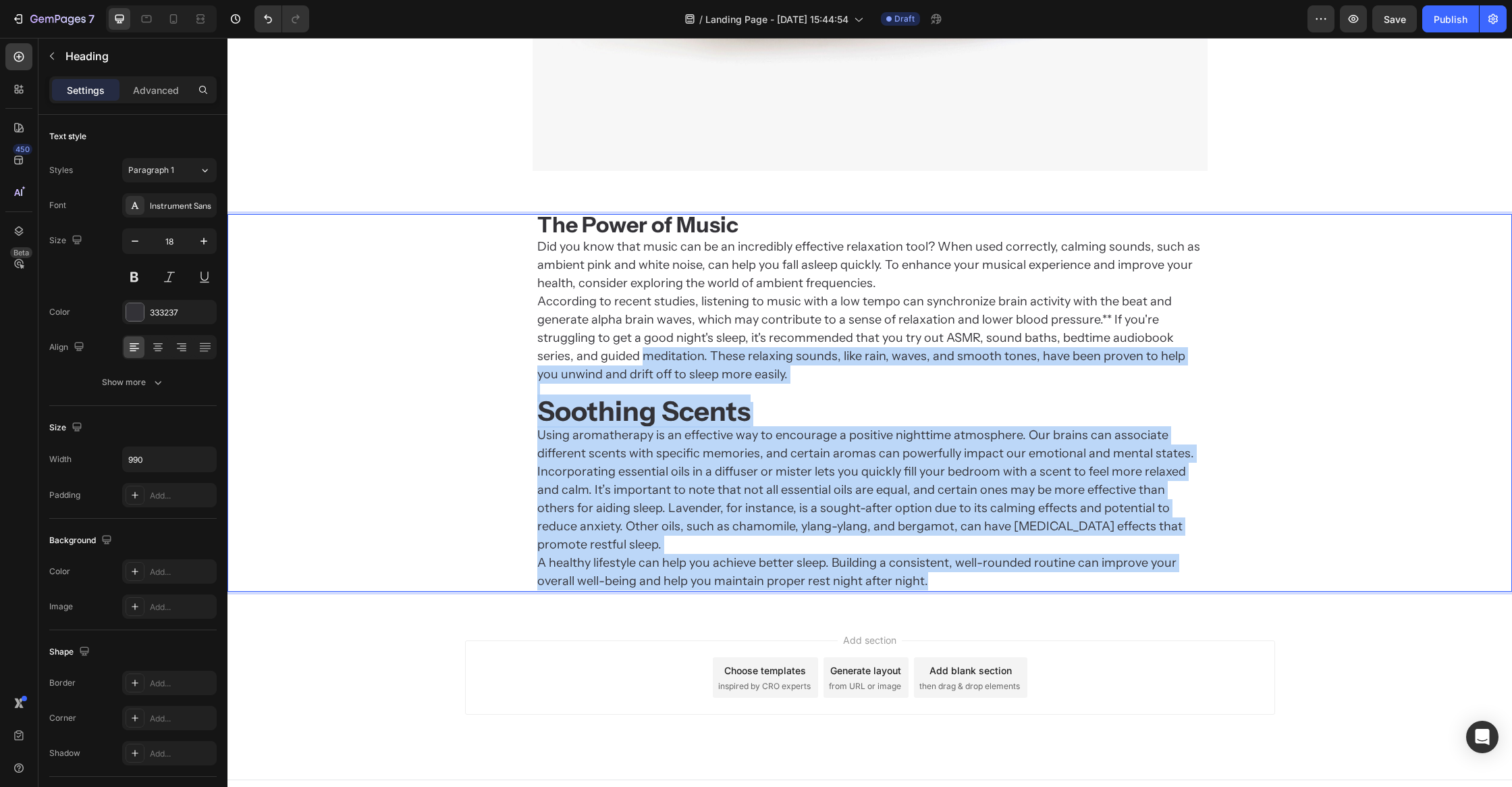
drag, startPoint x: 969, startPoint y: 561, endPoint x: 387, endPoint y: 361, distance: 615.4
click at [387, 361] on div "The Power of Music Did you know that music can be an incredibly effective relax…" at bounding box center [869, 402] width 1284 height 378
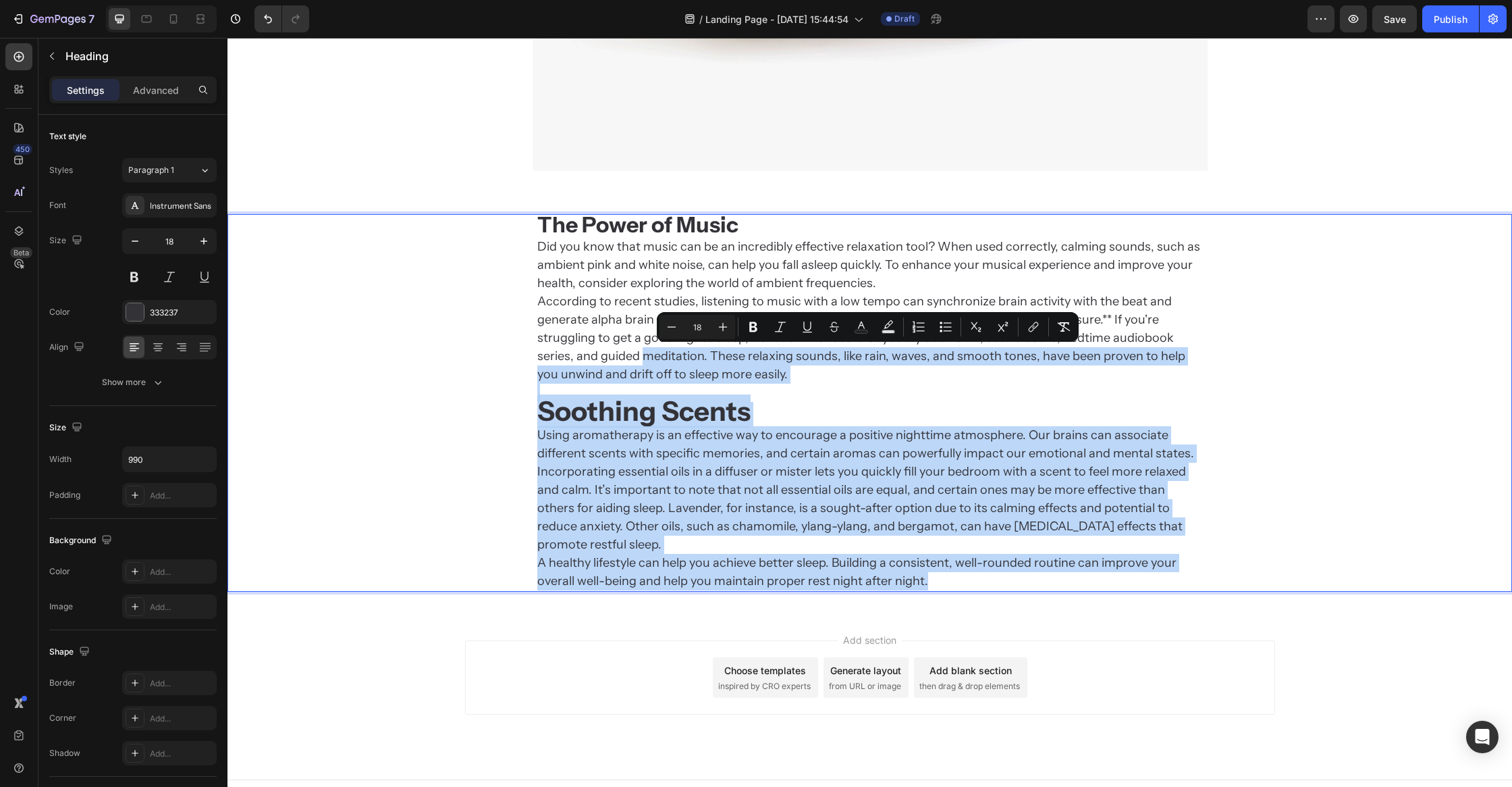
click at [507, 433] on div "The Power of Music Did you know that music can be an incredibly effective relax…" at bounding box center [869, 402] width 1284 height 378
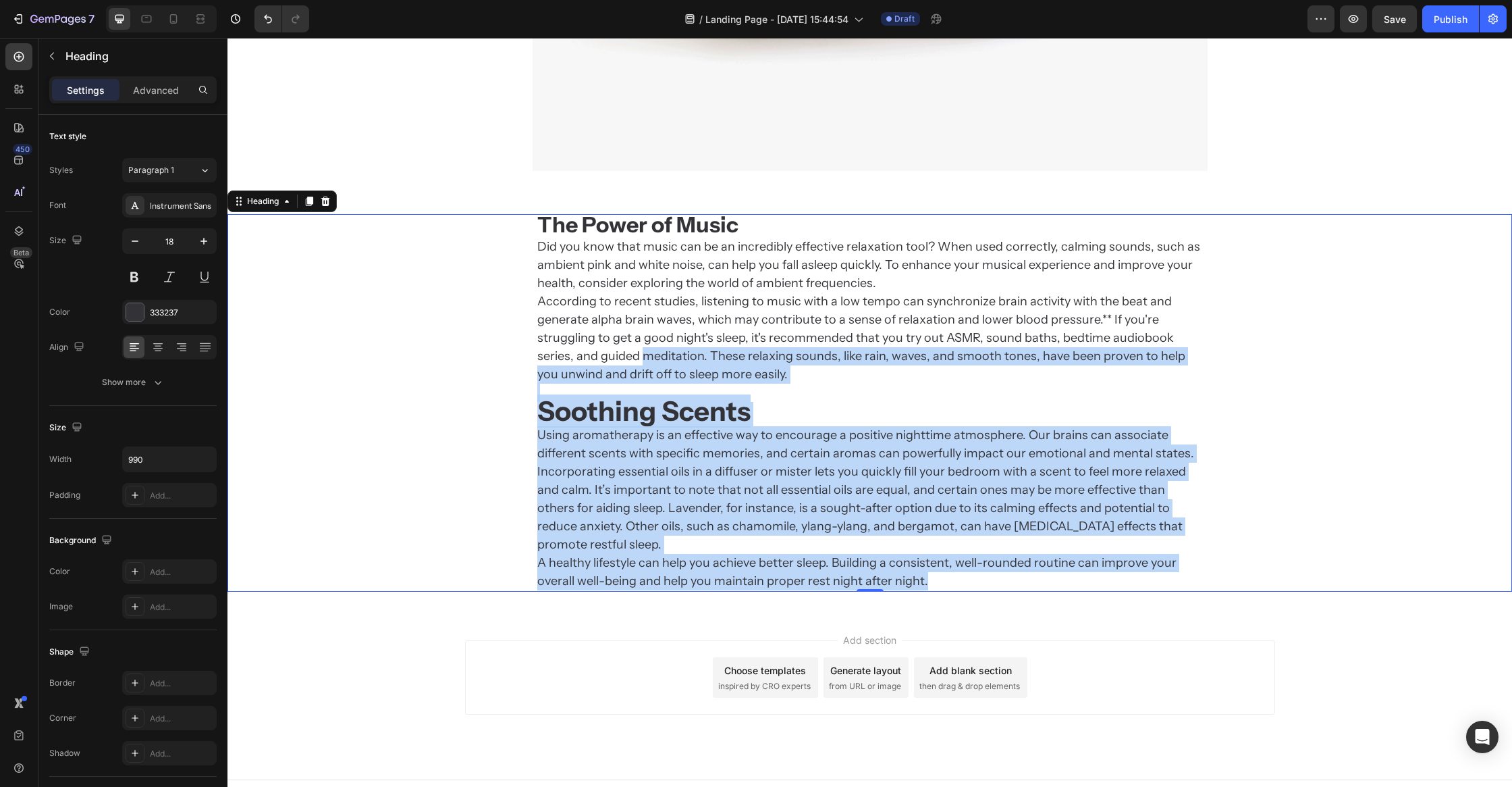
click at [536, 407] on h2 "The Power of Music Did you know that music can be an incredibly effective relax…" at bounding box center [870, 402] width 668 height 378
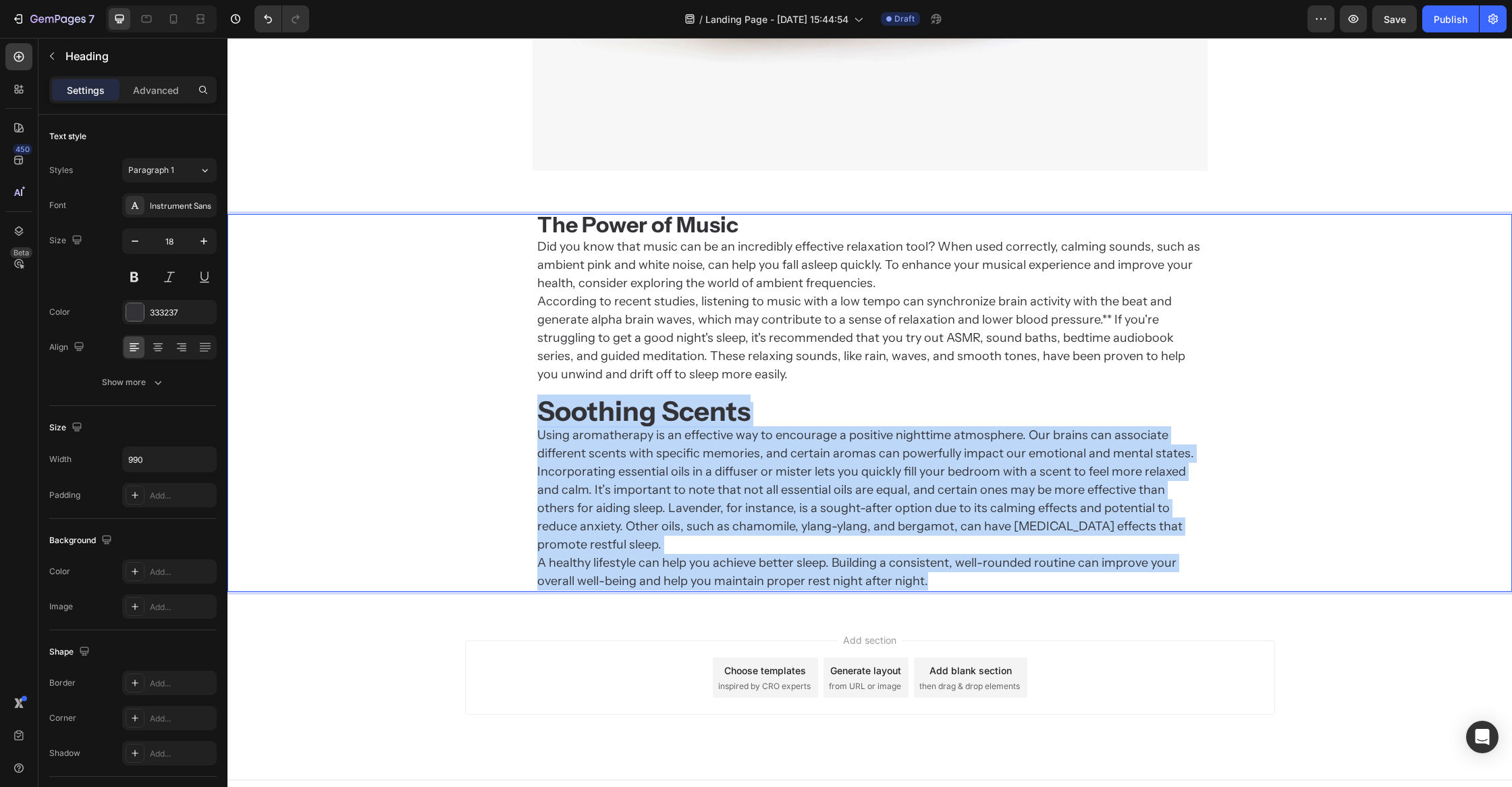
drag, startPoint x: 535, startPoint y: 409, endPoint x: 1043, endPoint y: 568, distance: 532.3
click at [1043, 568] on h2 "The Power of Music Did you know that music can be an incredibly effective relax…" at bounding box center [870, 402] width 668 height 378
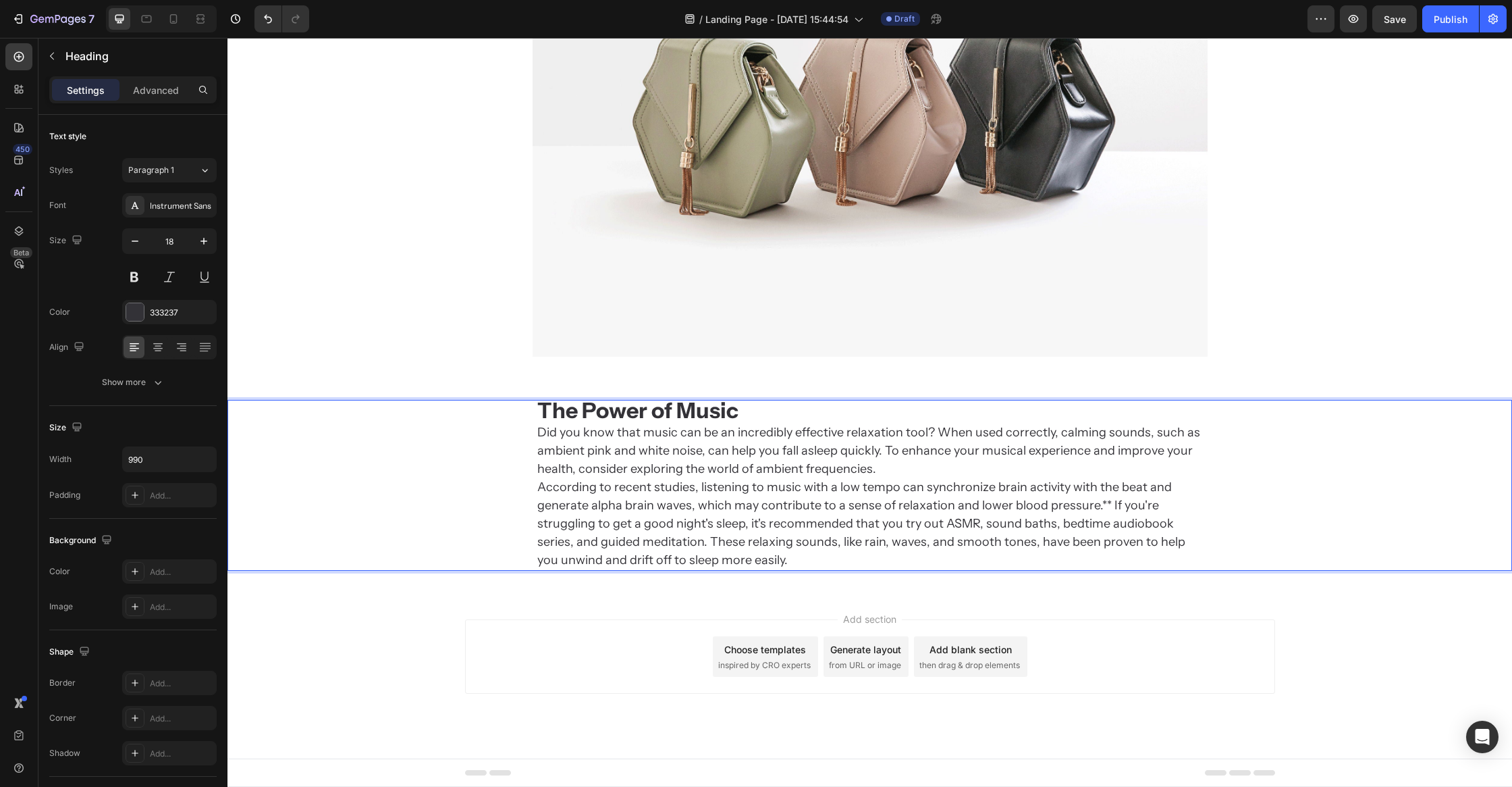
scroll to position [2425, 0]
click at [430, 678] on div "Add section Choose templates inspired by CRO experts Generate layout from URL o…" at bounding box center [869, 677] width 1284 height 166
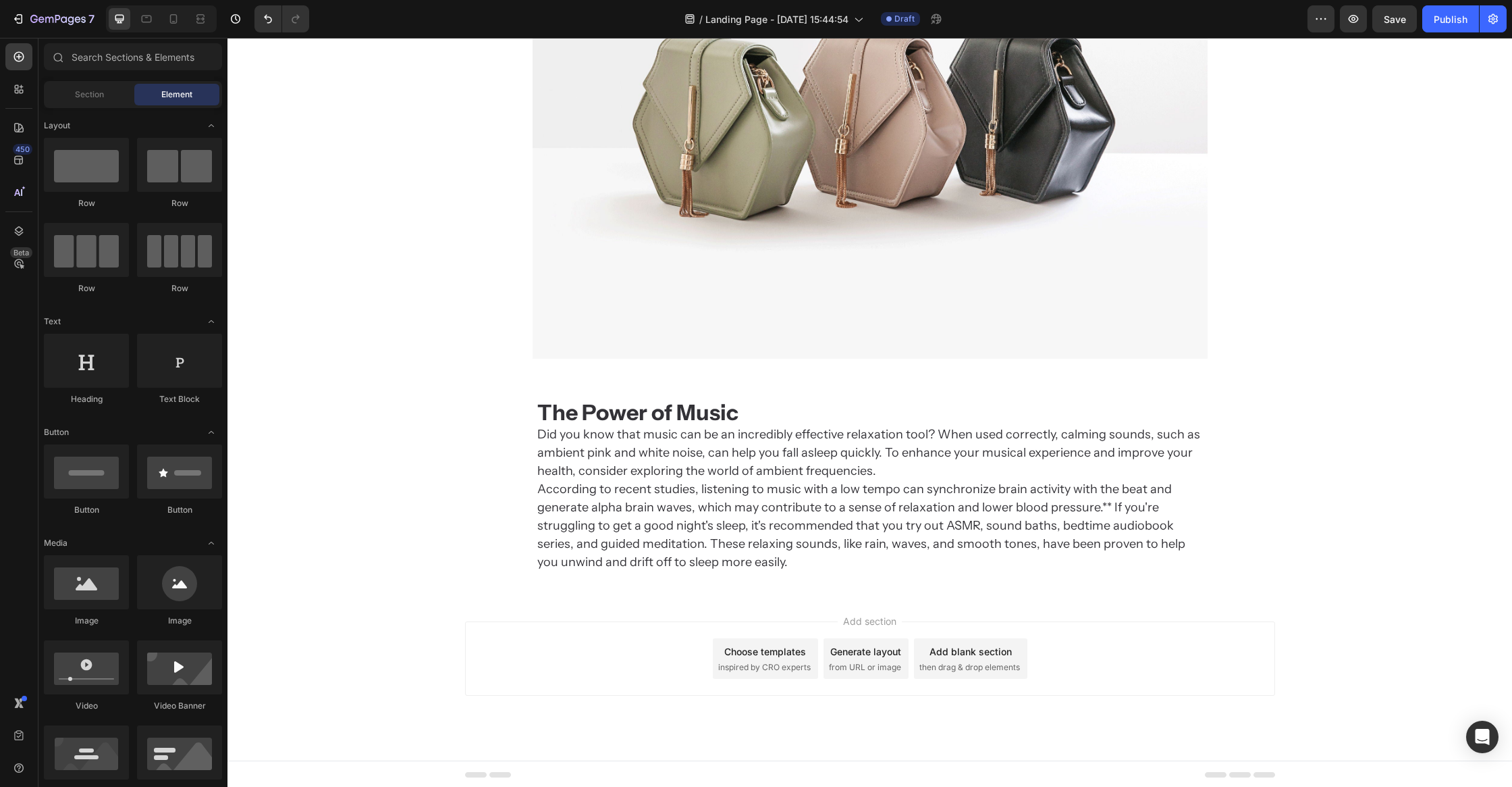
click at [618, 482] on p "⁠⁠⁠⁠⁠⁠⁠ The Power of Music Did you know that music can be an incredibly effecti…" at bounding box center [869, 486] width 666 height 168
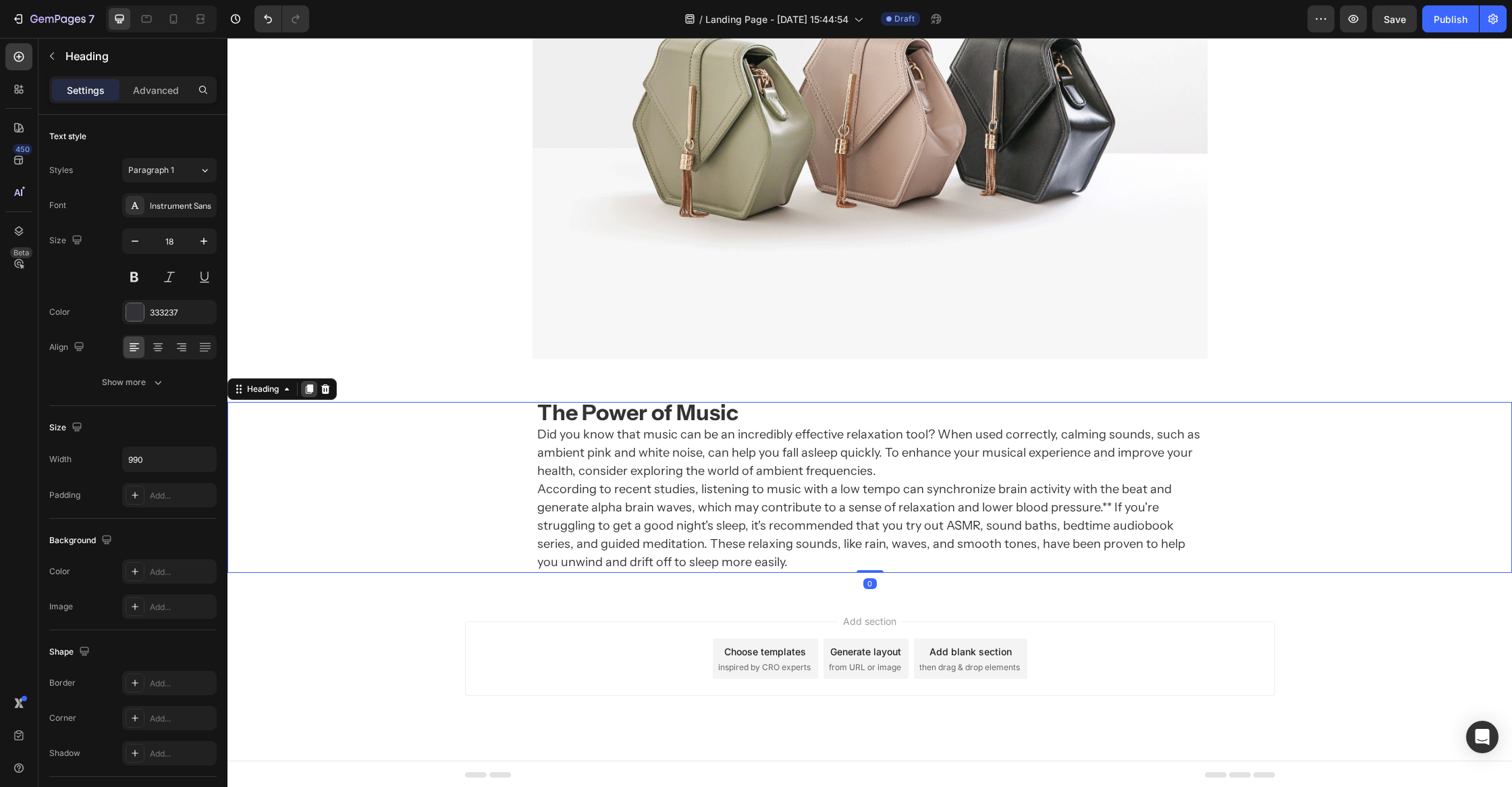
click at [313, 387] on icon at bounding box center [309, 389] width 7 height 10
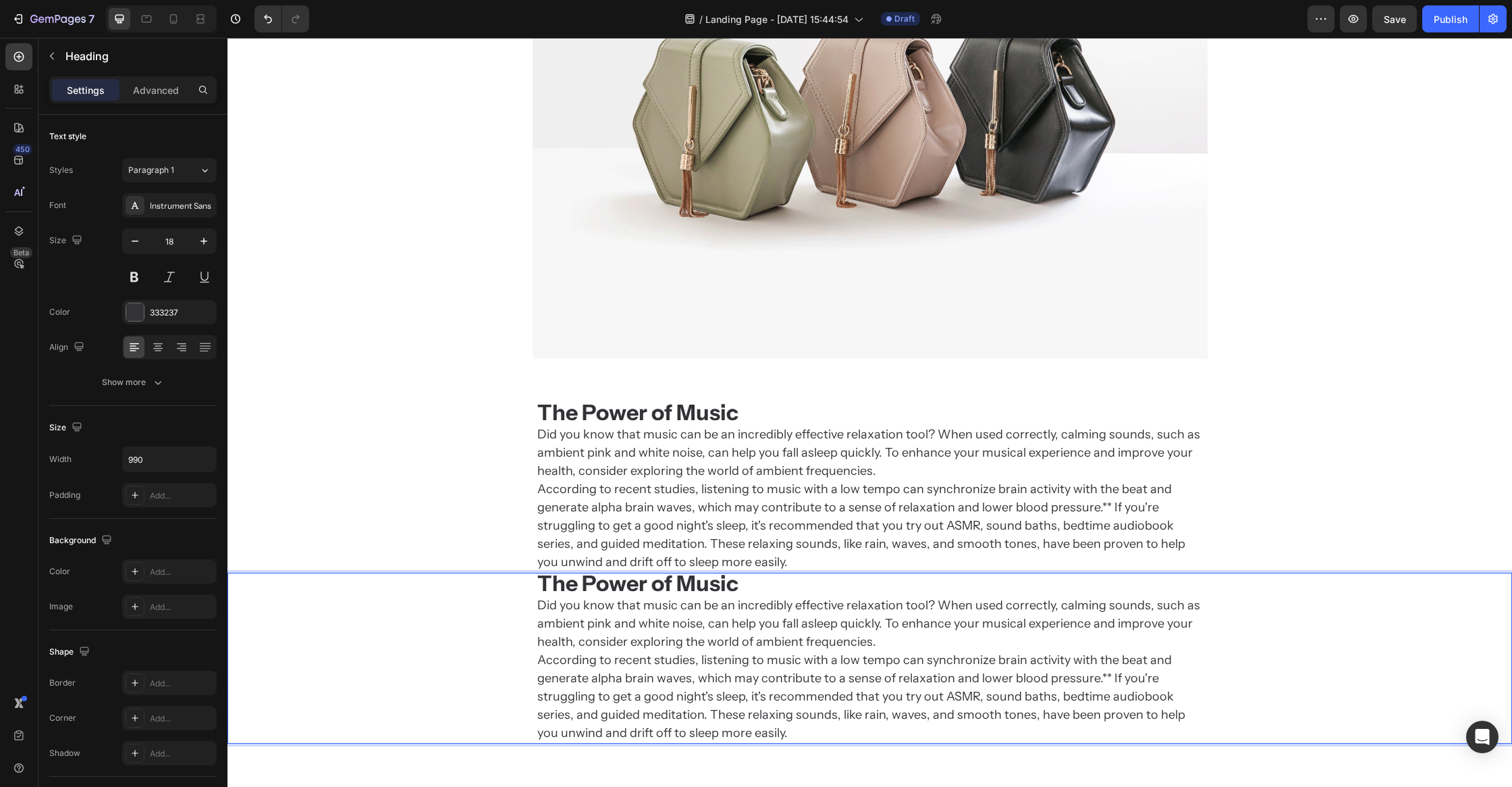
click at [696, 629] on h2 "The Power of Music Did you know that music can be an incredibly effective relax…" at bounding box center [870, 658] width 668 height 171
click at [696, 629] on p "The Power of Music Did you know that music can be an incredibly effective relax…" at bounding box center [869, 658] width 666 height 168
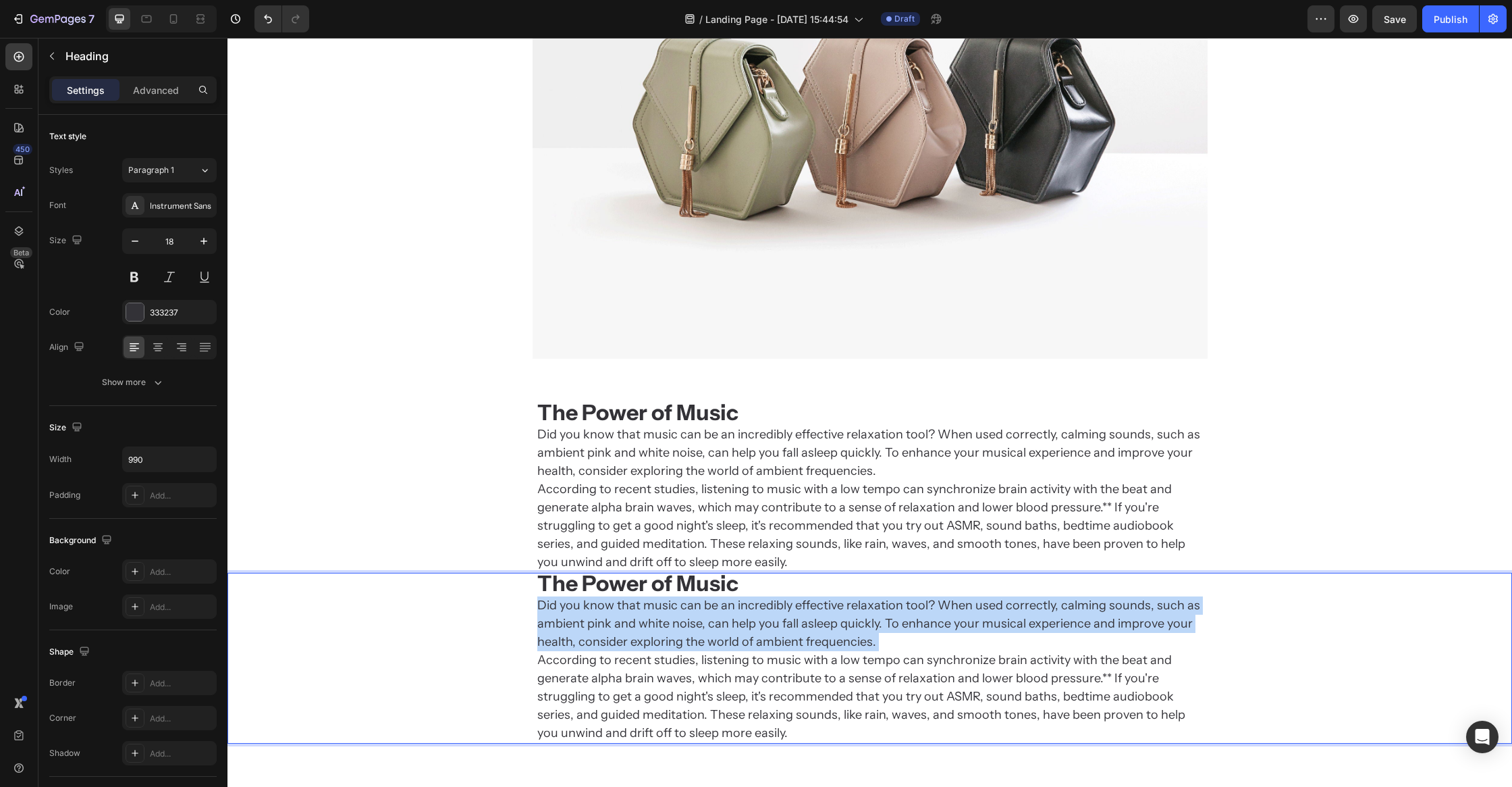
click at [696, 629] on p "The Power of Music Did you know that music can be an incredibly effective relax…" at bounding box center [869, 658] width 666 height 168
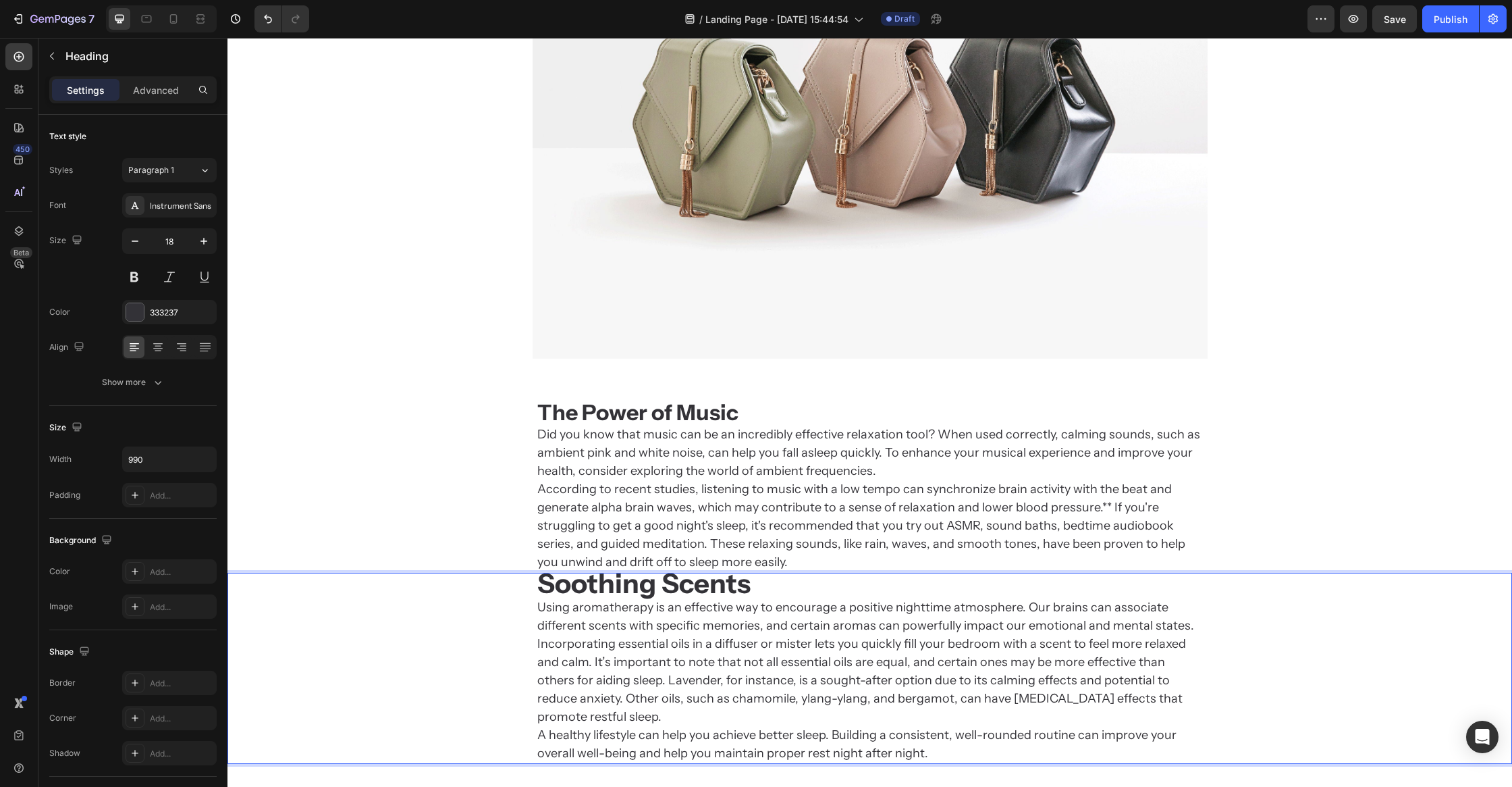
click at [695, 586] on strong "Soothing Scents" at bounding box center [643, 583] width 214 height 33
click at [695, 586] on strong "Soothing Scents" at bounding box center [643, 583] width 214 height 33
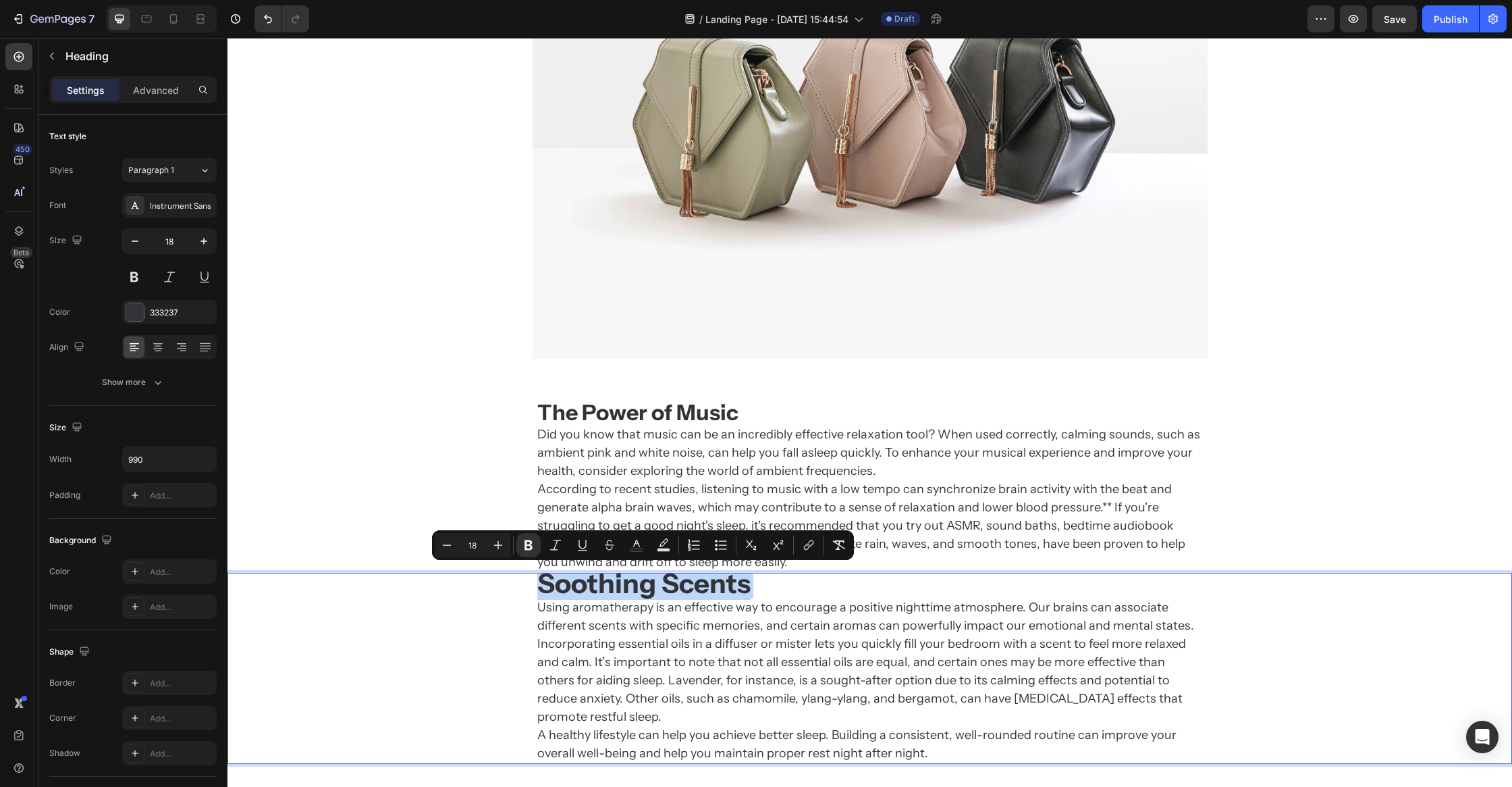
click at [691, 641] on p "Soothing Scents Using aromatherapy is an effective way to encourage a positive …" at bounding box center [869, 668] width 666 height 188
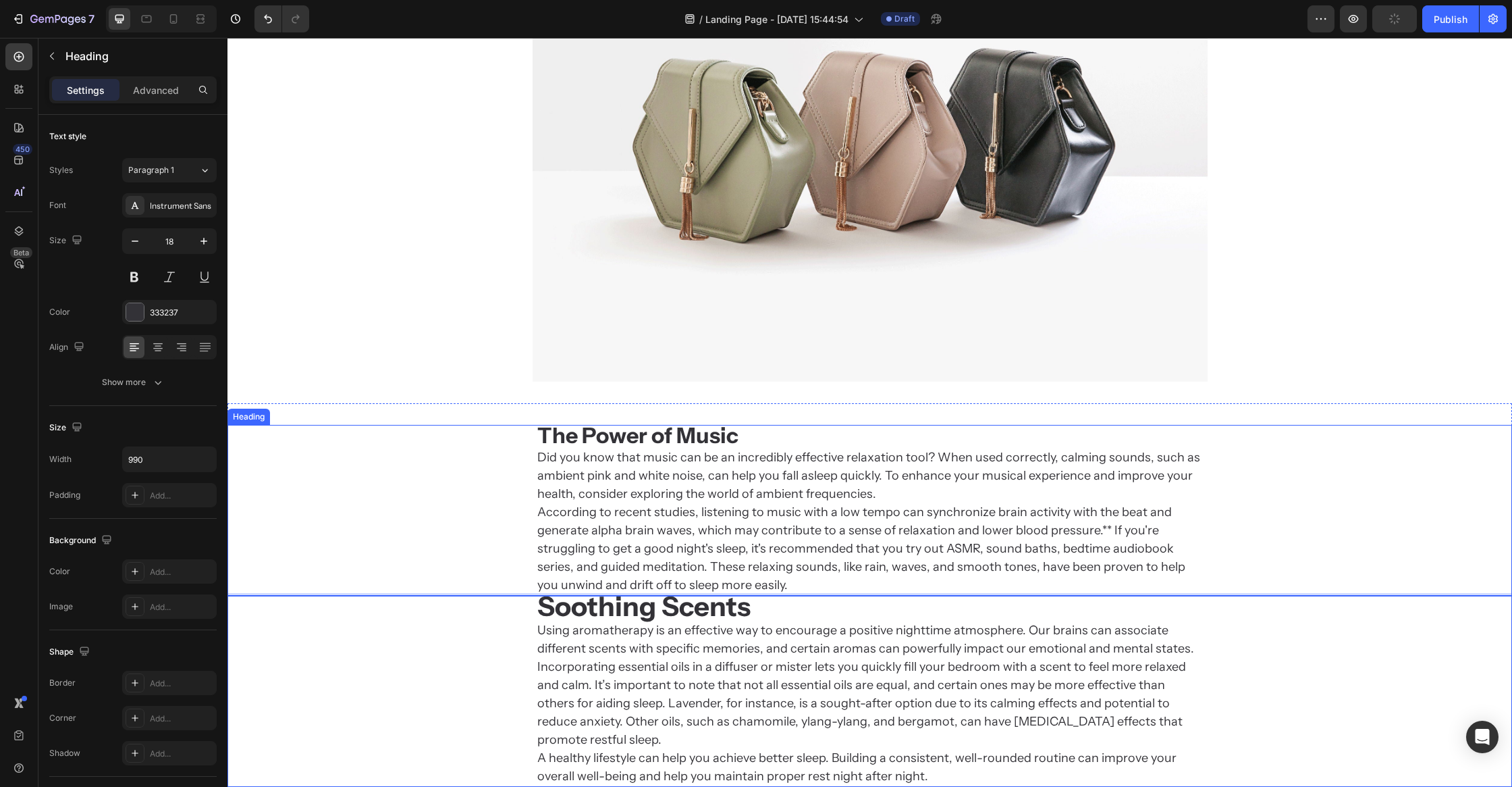
scroll to position [2390, 0]
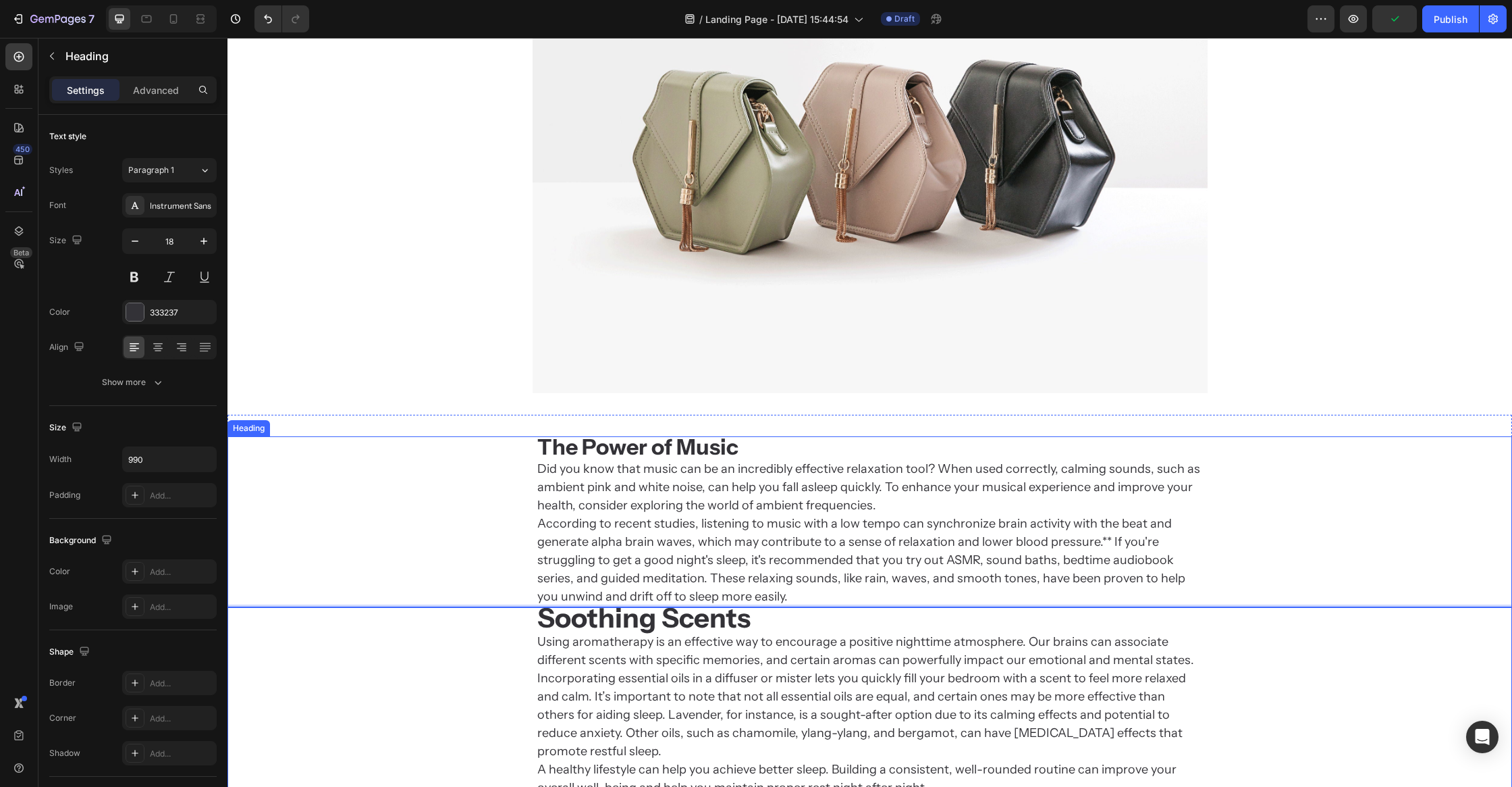
click at [691, 451] on strong "The Power of Music" at bounding box center [638, 446] width 201 height 26
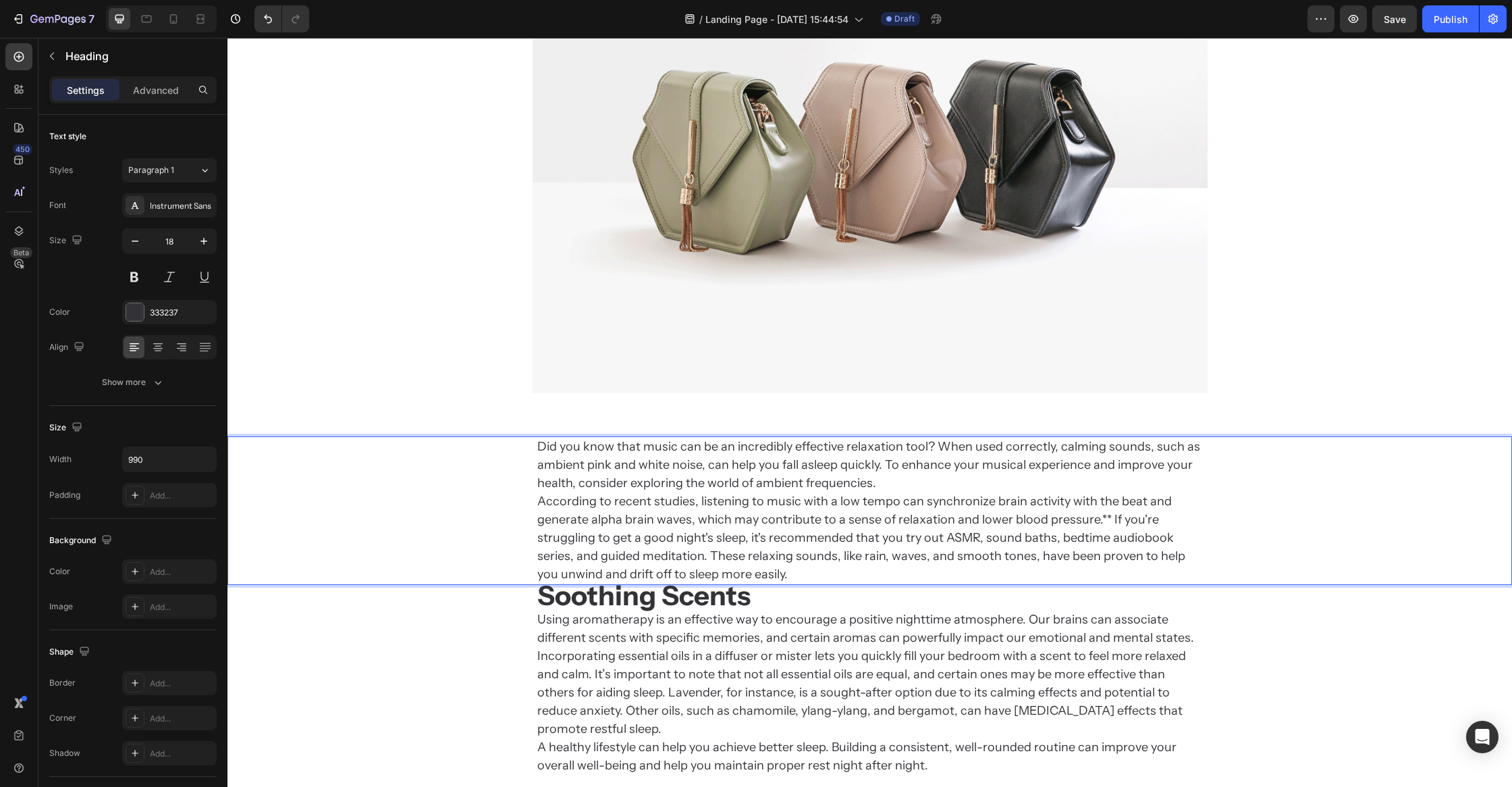
click at [611, 488] on p "Did you know that music can be an incredibly effective relaxation tool? When us…" at bounding box center [869, 510] width 666 height 146
click at [435, 511] on div "Did you know that music can be an incredibly effective relaxation tool? When us…" at bounding box center [869, 510] width 1284 height 148
click at [406, 391] on div at bounding box center [869, 139] width 1284 height 507
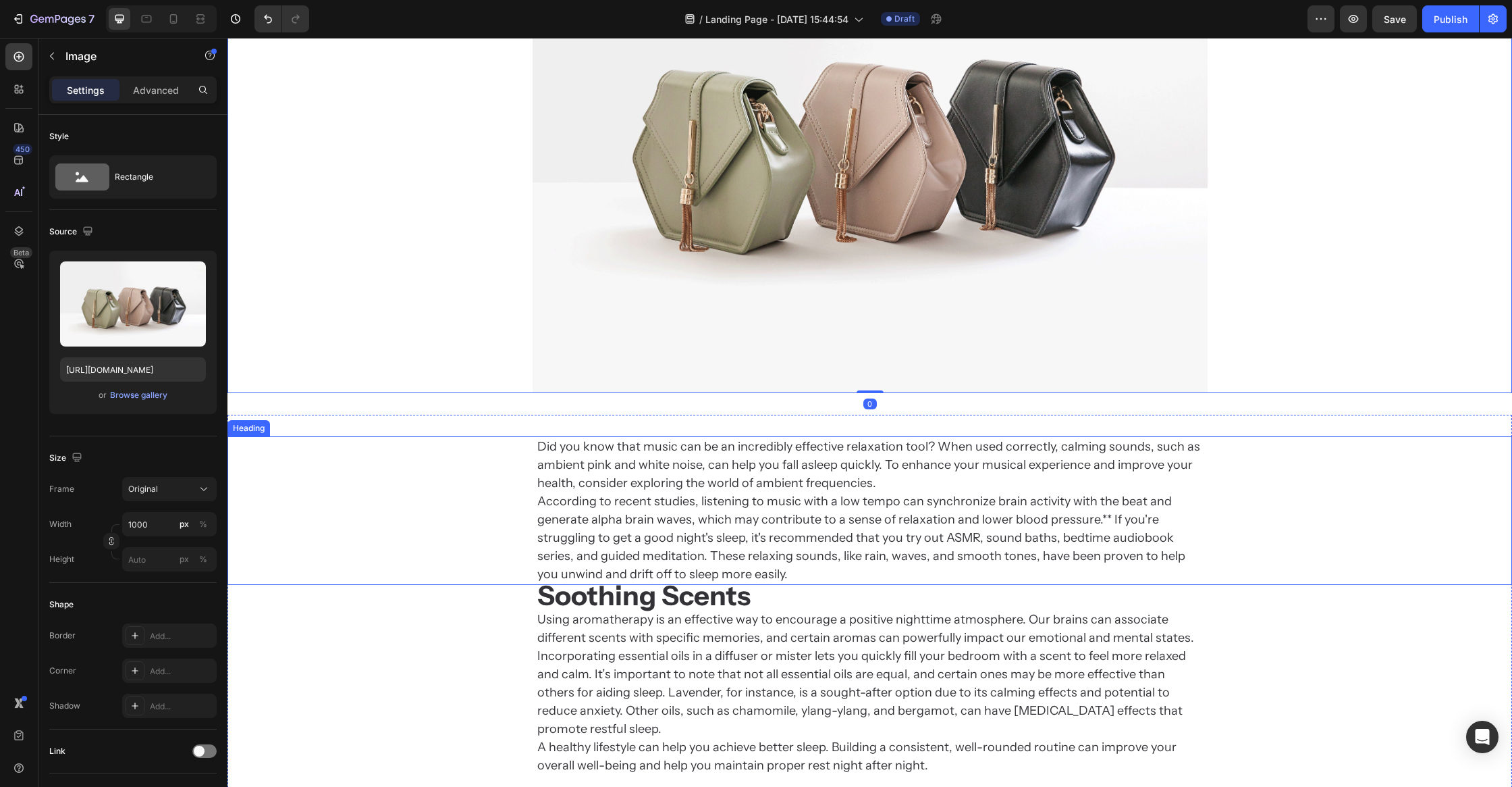
click at [588, 504] on p "Did you know that music can be an incredibly effective relaxation tool? When us…" at bounding box center [869, 510] width 666 height 146
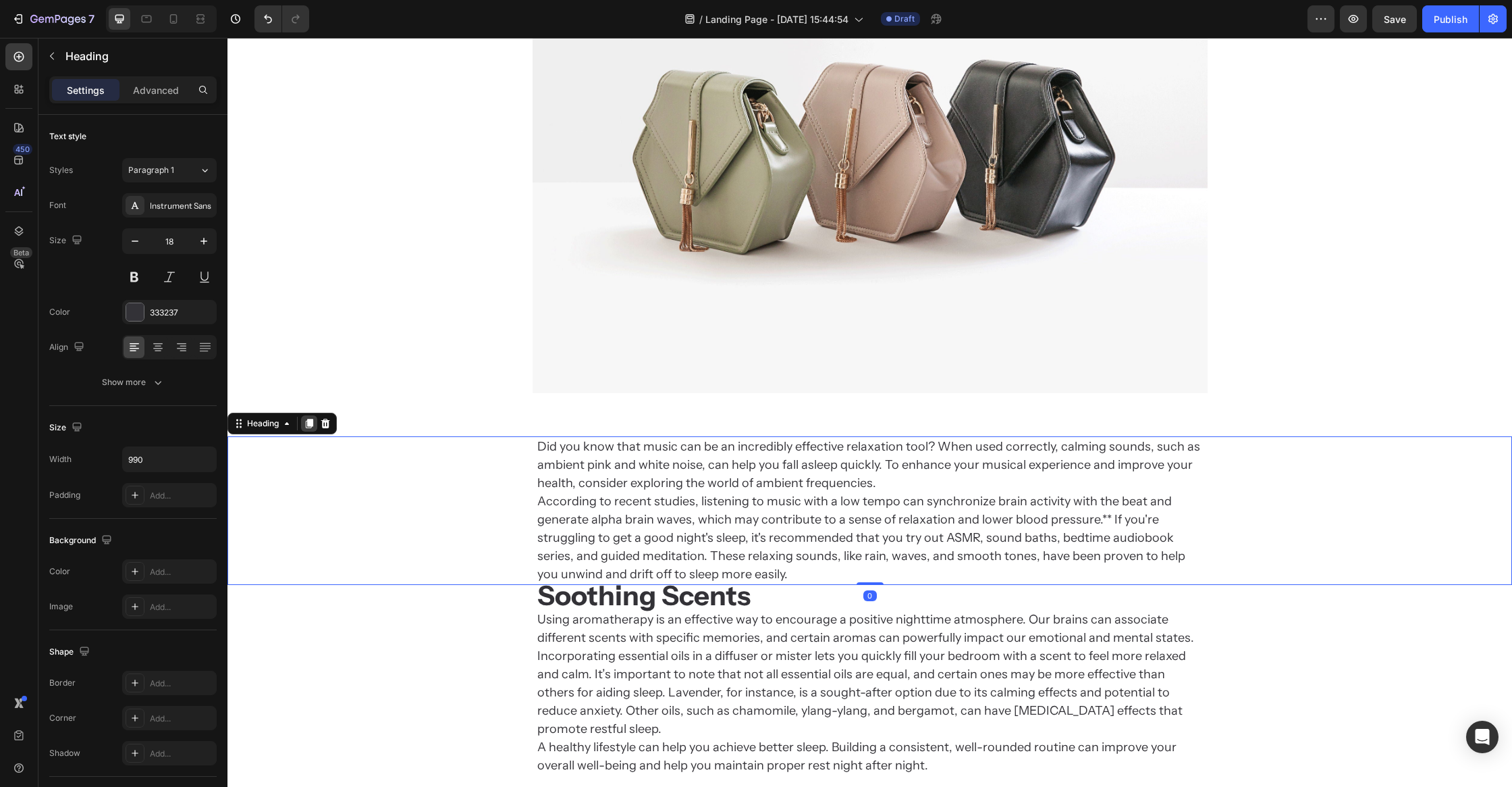
click at [308, 425] on icon at bounding box center [309, 423] width 7 height 10
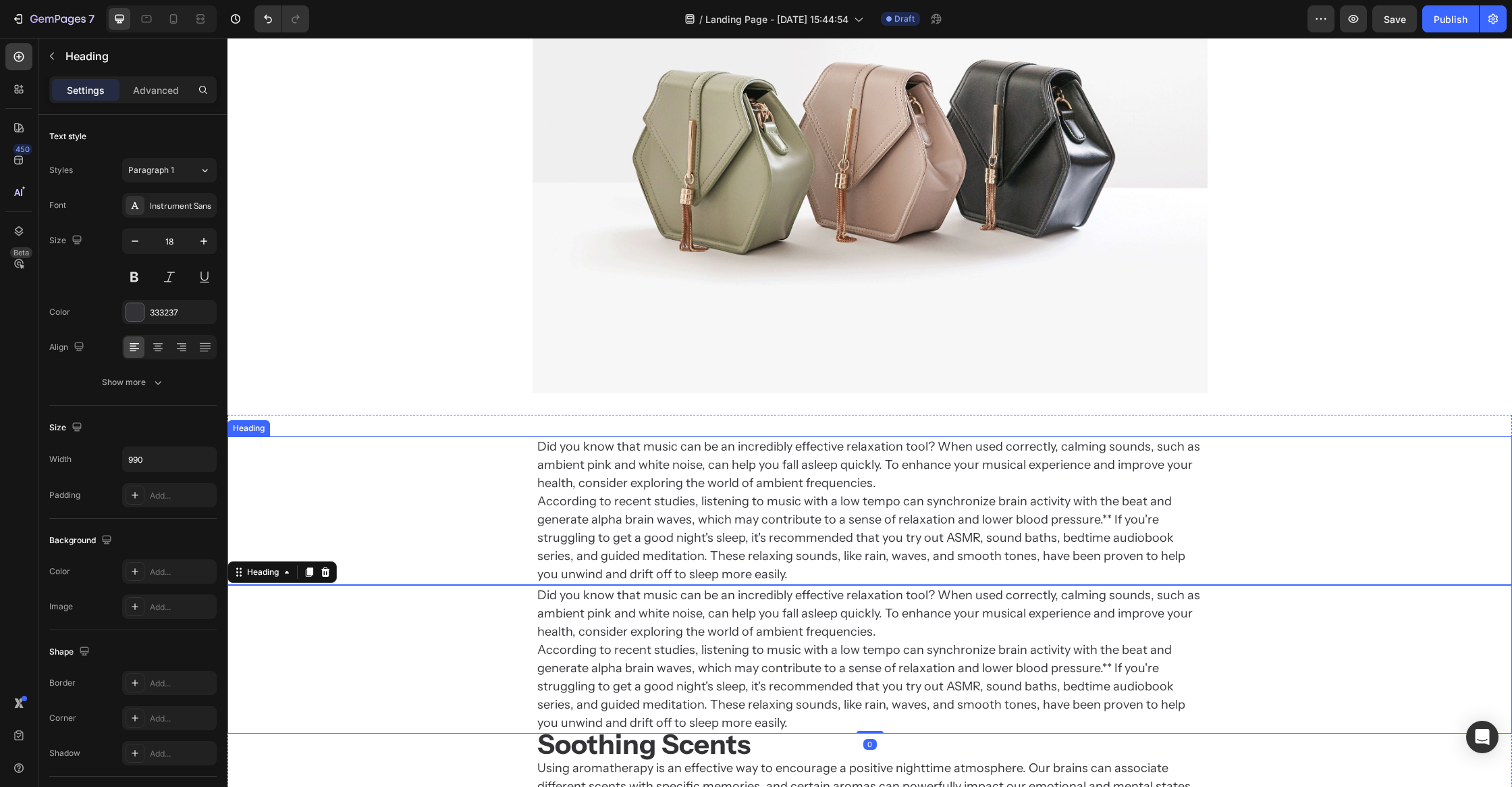
click at [647, 487] on p "Did you know that music can be an incredibly effective relaxation tool? When us…" at bounding box center [869, 510] width 666 height 146
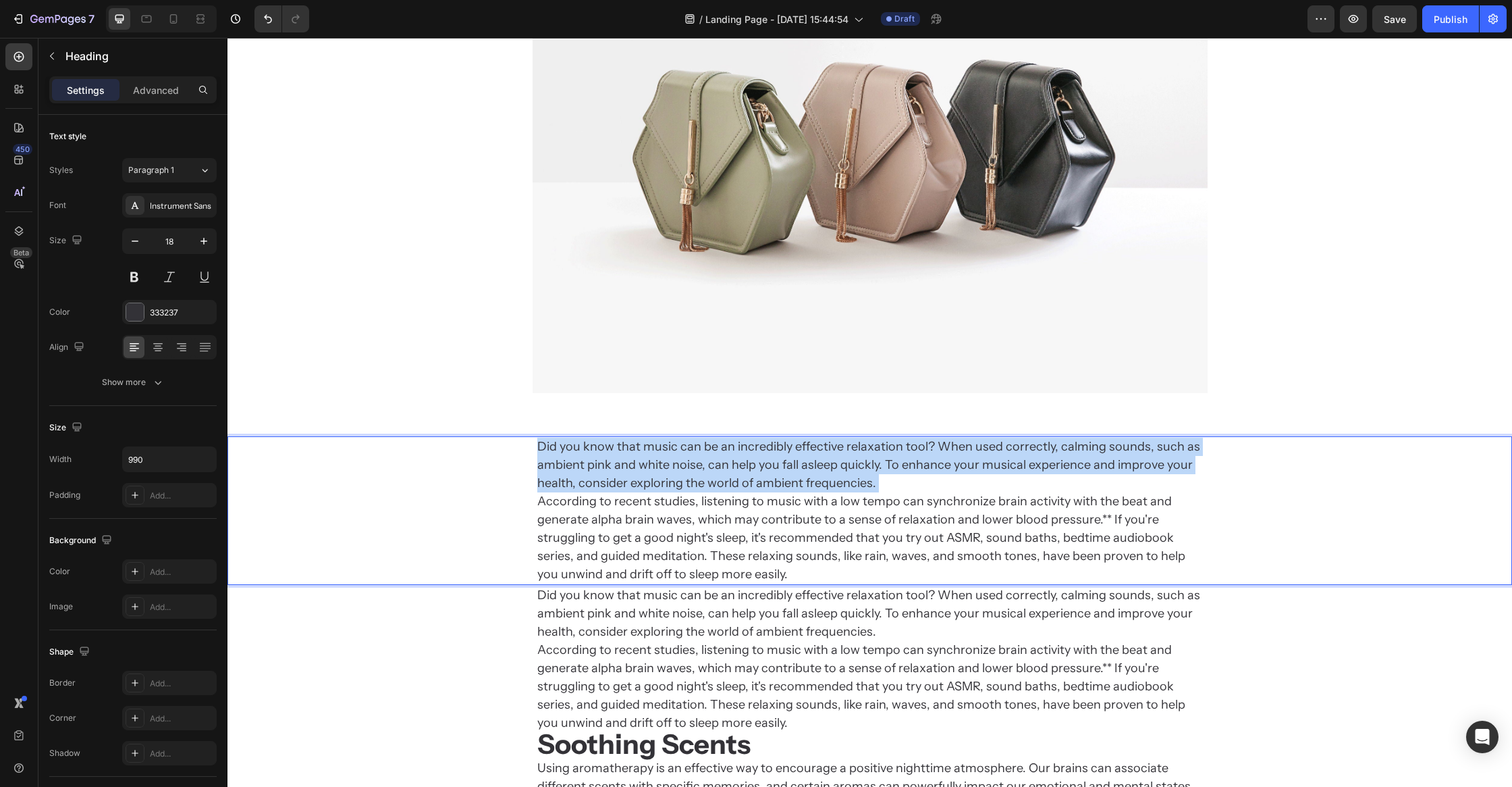
click at [647, 487] on p "Did you know that music can be an incredibly effective relaxation tool? When us…" at bounding box center [869, 510] width 666 height 146
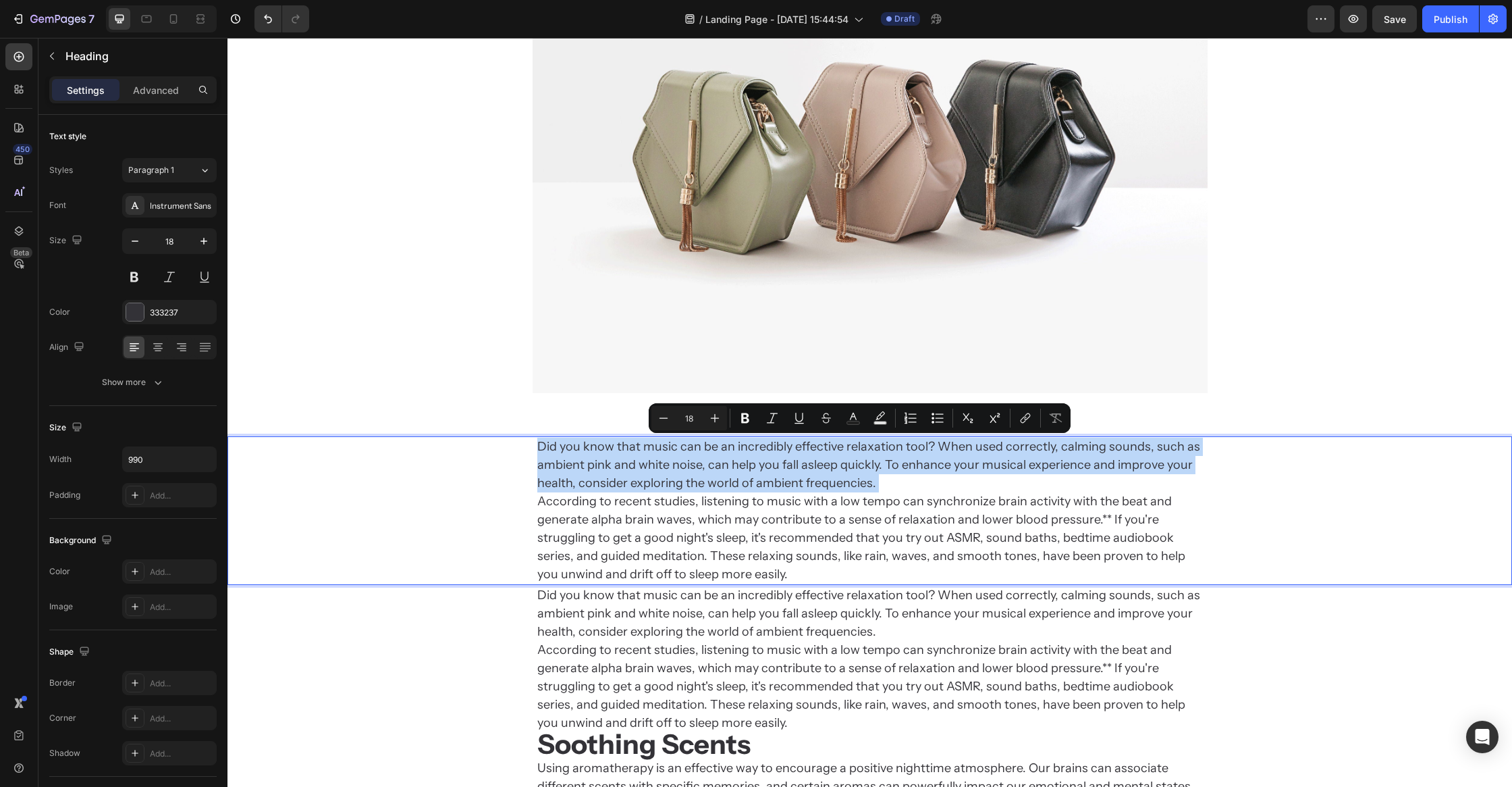
click at [647, 487] on p "Did you know that music can be an incredibly effective relaxation tool? When us…" at bounding box center [869, 510] width 666 height 146
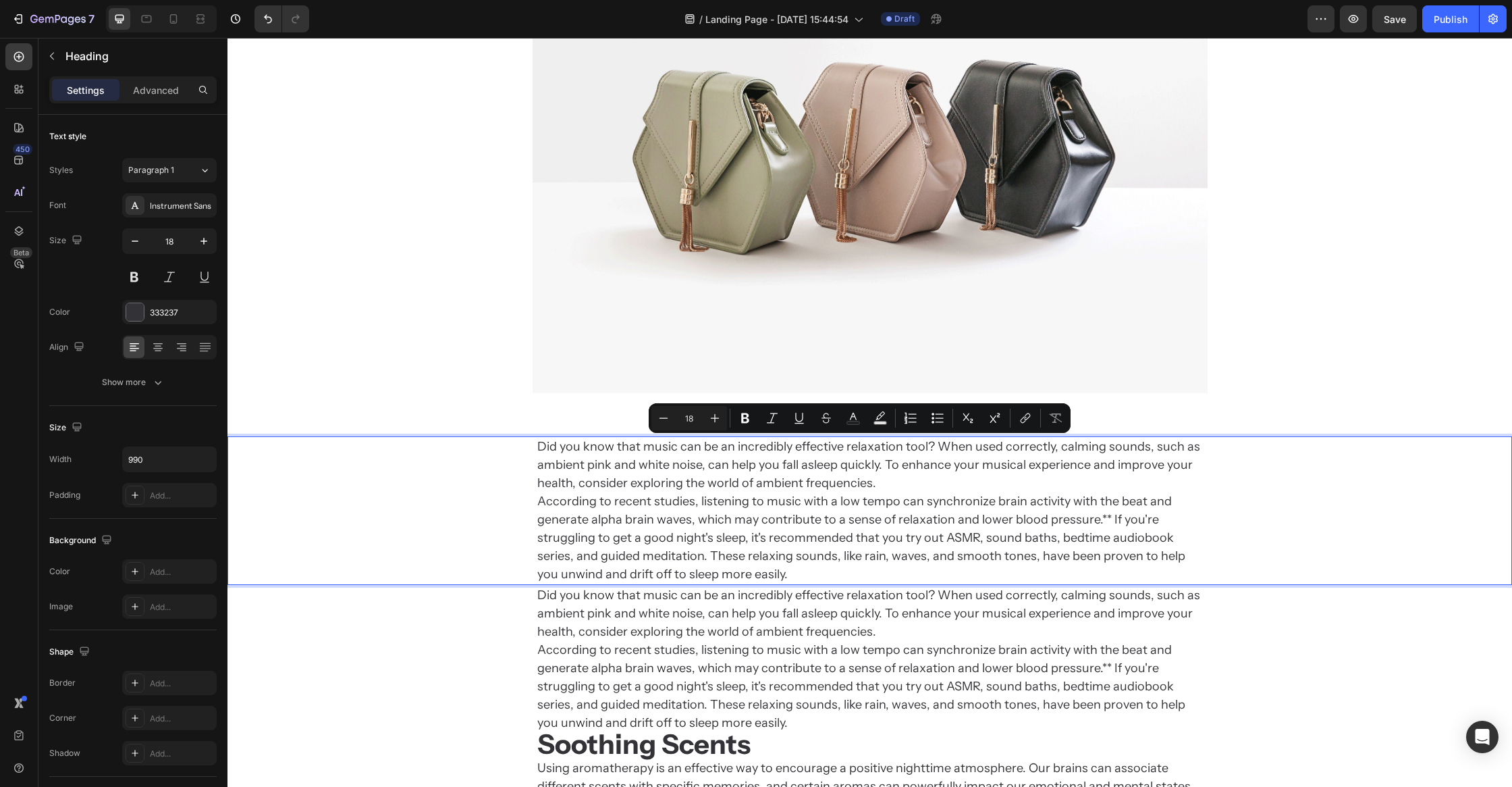
click at [648, 497] on p "Did you know that music can be an incredibly effective relaxation tool? When us…" at bounding box center [869, 510] width 666 height 146
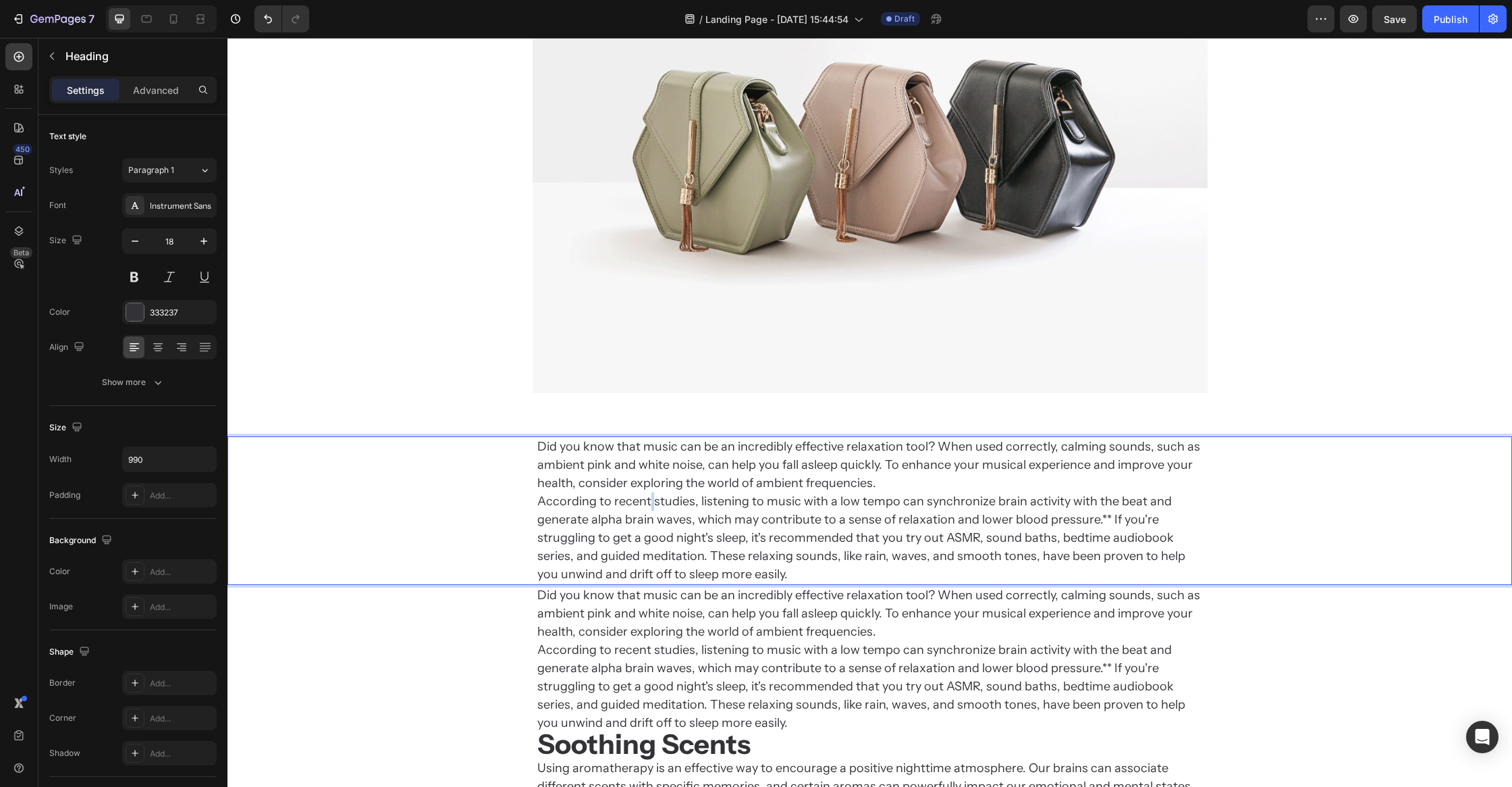
click at [648, 497] on p "Did you know that music can be an incredibly effective relaxation tool? When us…" at bounding box center [869, 510] width 666 height 146
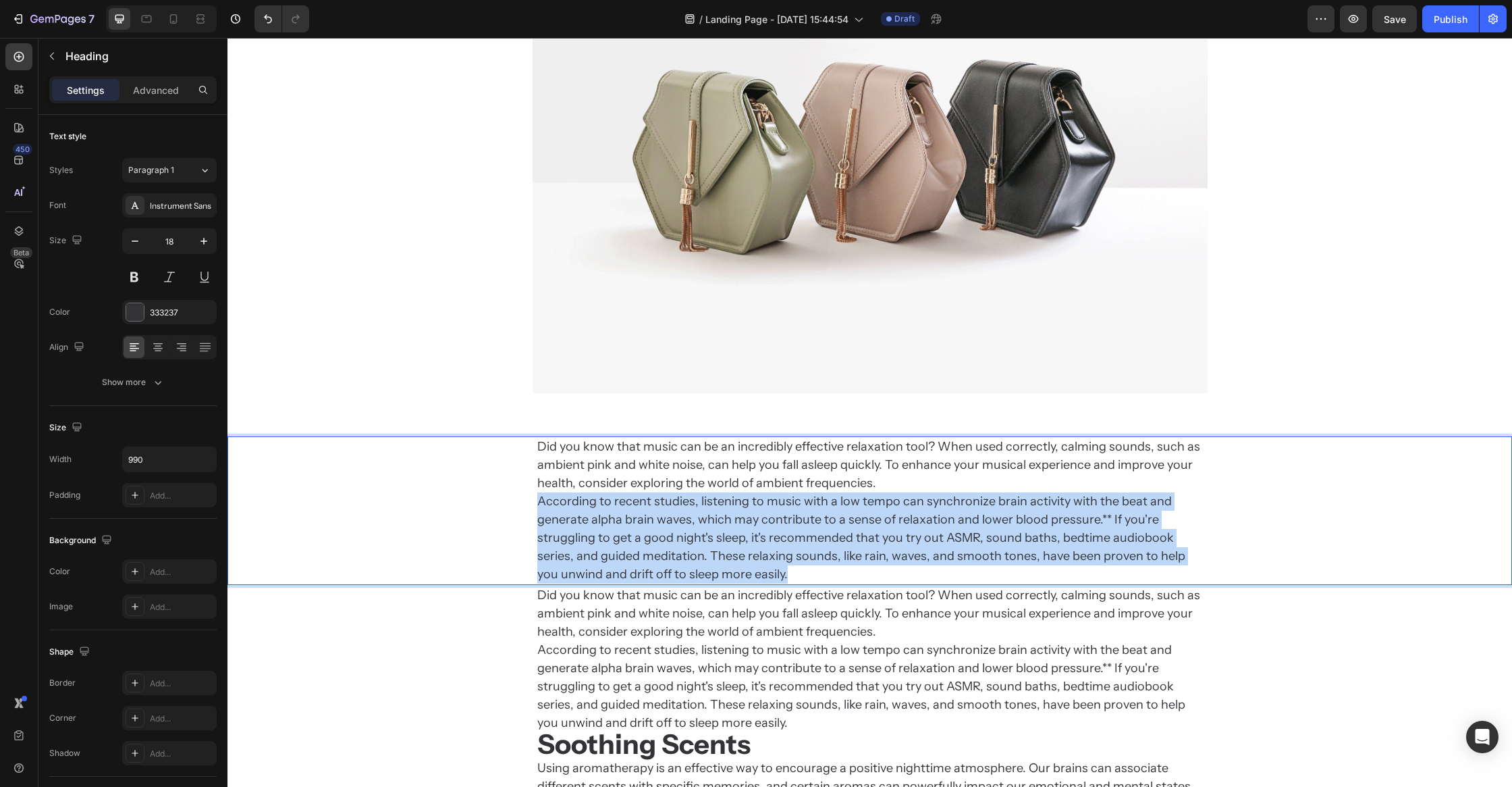
click at [648, 497] on p "Did you know that music can be an incredibly effective relaxation tool? When us…" at bounding box center [869, 510] width 666 height 146
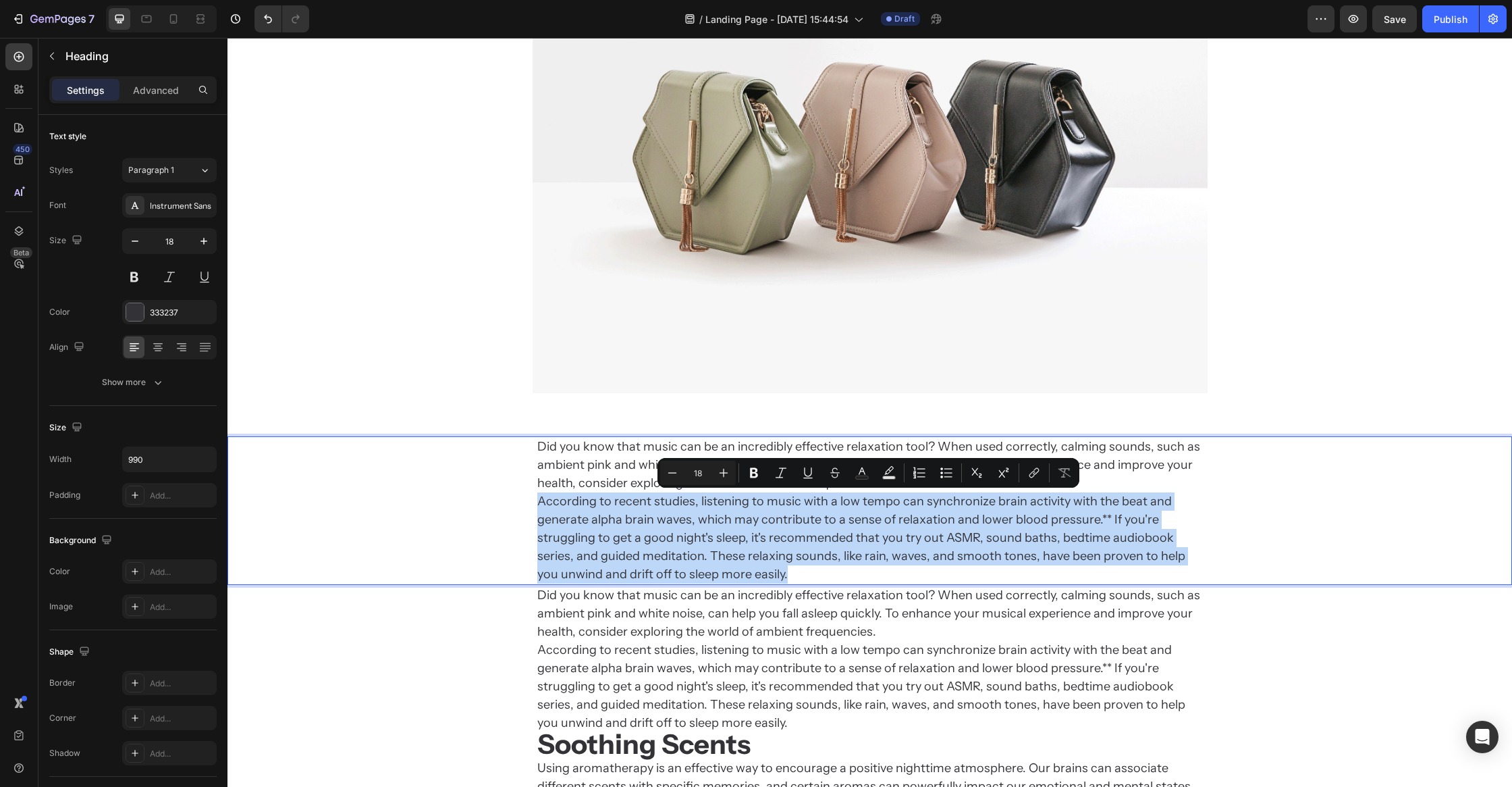
click at [648, 497] on p "Did you know that music can be an incredibly effective relaxation tool? When us…" at bounding box center [869, 510] width 666 height 146
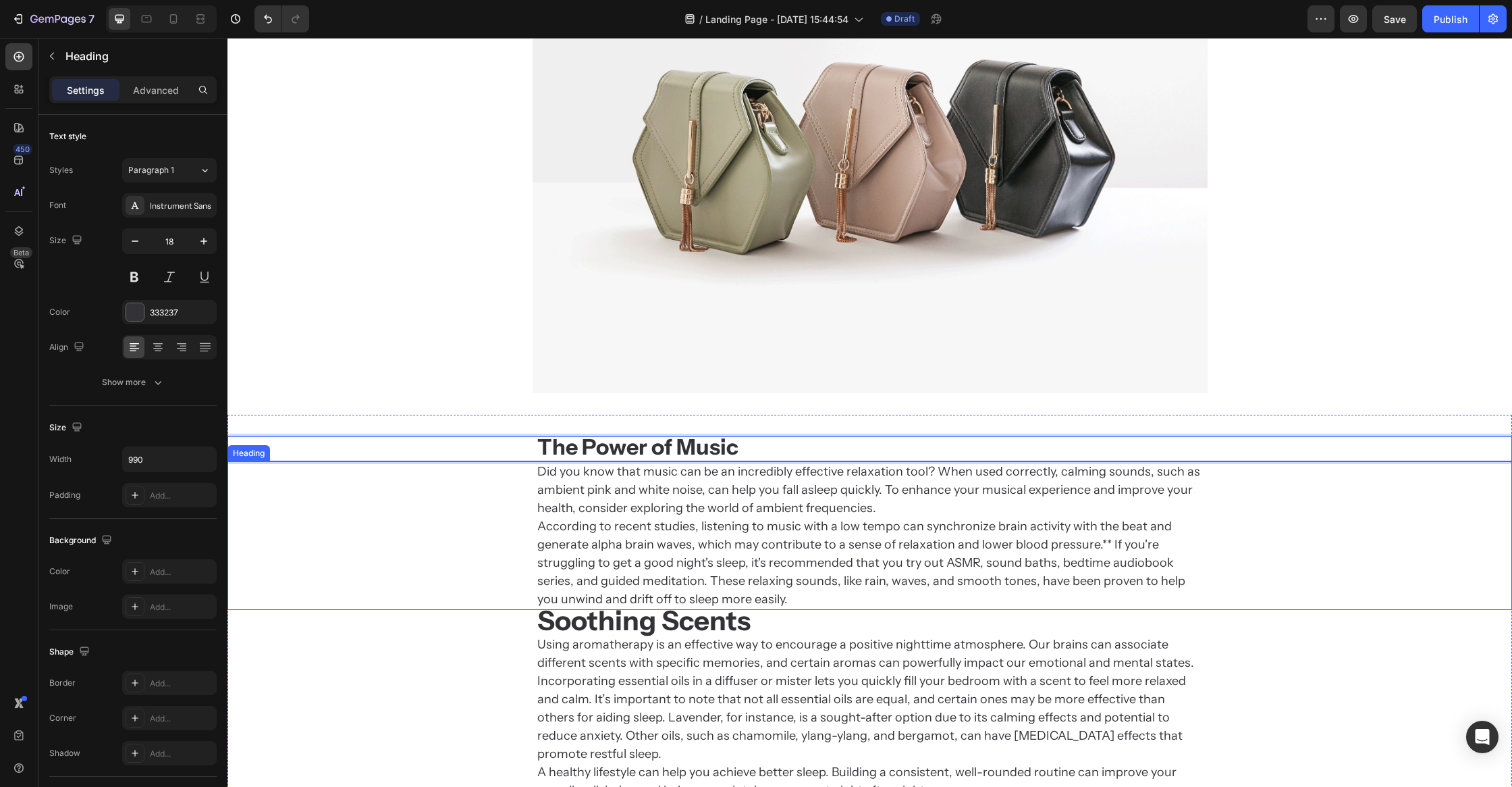
click at [487, 545] on div "Did you know that music can be an incredibly effective relaxation tool? When us…" at bounding box center [869, 535] width 1284 height 148
click at [688, 450] on strong "The Power of Music" at bounding box center [638, 446] width 201 height 26
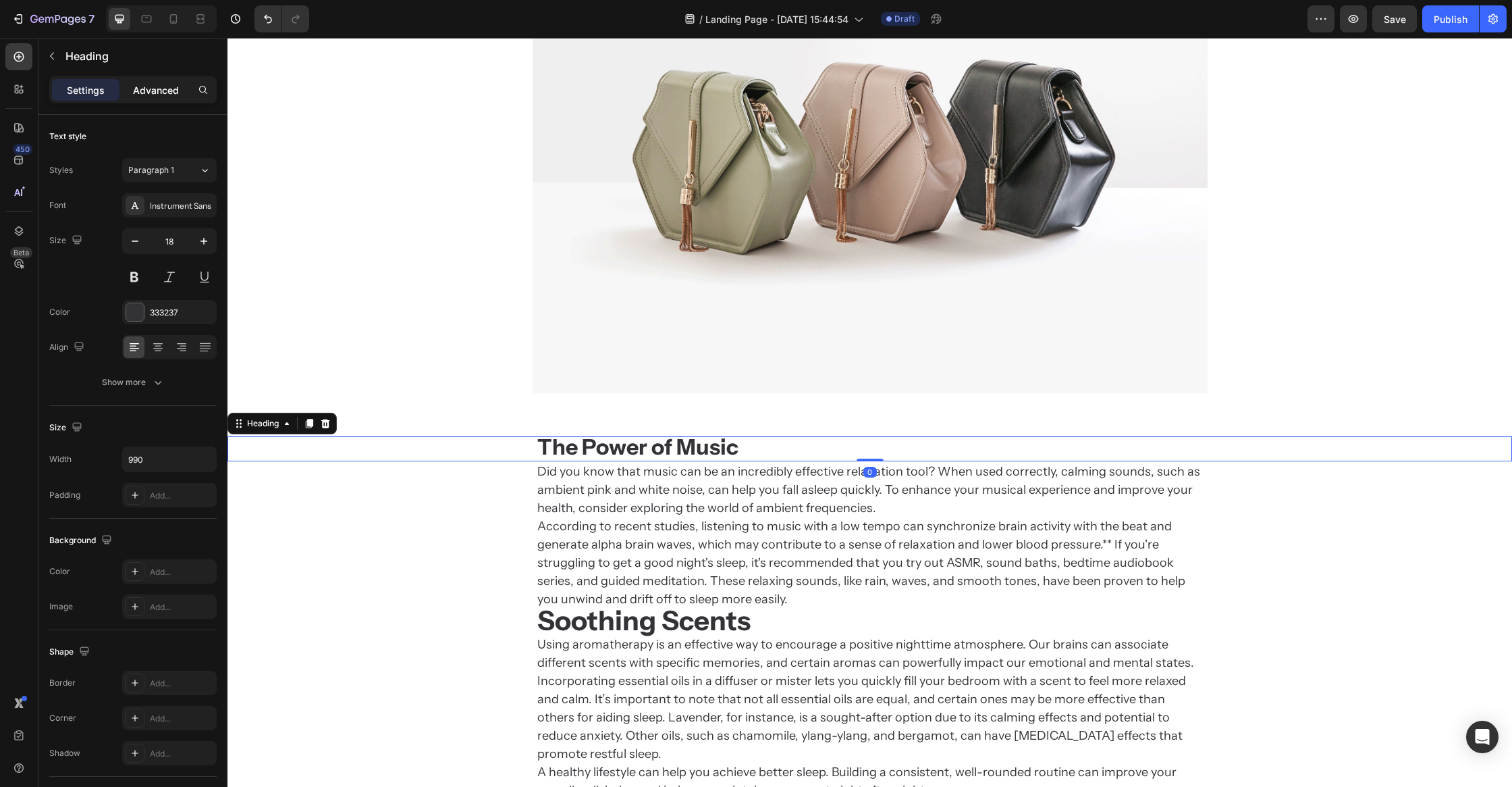
click at [155, 91] on p "Advanced" at bounding box center [156, 89] width 46 height 14
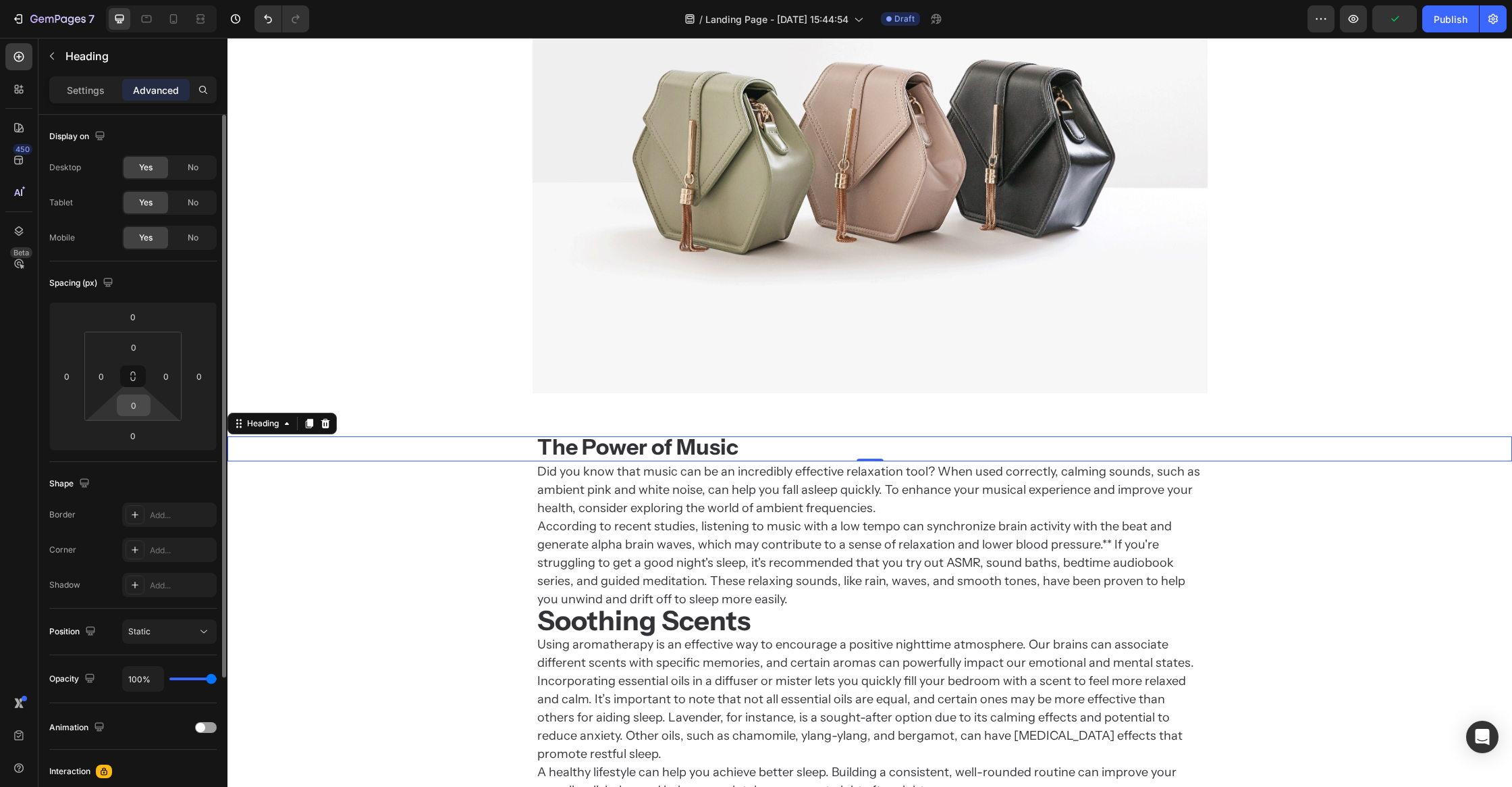
click at [141, 400] on input "0" at bounding box center [133, 405] width 27 height 20
type input "4"
click at [372, 597] on div "Did you know that music can be an incredibly effective relaxation tool? When us…" at bounding box center [869, 538] width 1284 height 148
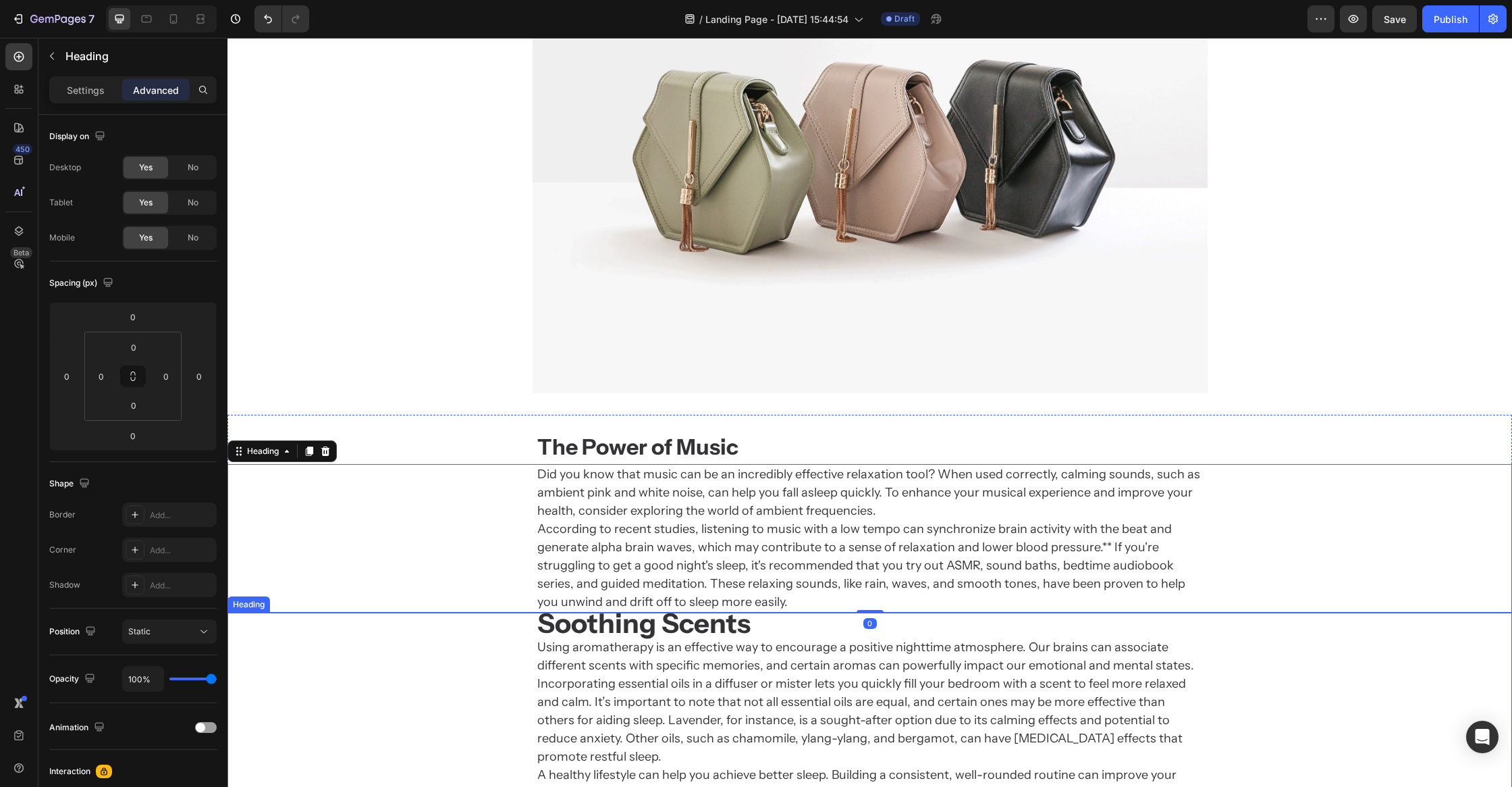
click at [613, 667] on p "⁠⁠⁠⁠⁠⁠⁠ Soothing Scents Using aromatherapy is an effective way to encourage a p…" at bounding box center [869, 708] width 666 height 188
click at [653, 451] on strong "The Power of Music" at bounding box center [638, 446] width 201 height 26
click at [465, 468] on div "Did you know that music can be an incredibly effective relaxation tool? When us…" at bounding box center [869, 538] width 1284 height 148
click at [463, 456] on div "⁠⁠⁠⁠⁠⁠⁠ The Power of Music" at bounding box center [869, 449] width 1284 height 25
click at [612, 586] on h2 "Did you know that music can be an incredibly effective relaxation tool? When us…" at bounding box center [870, 538] width 668 height 148
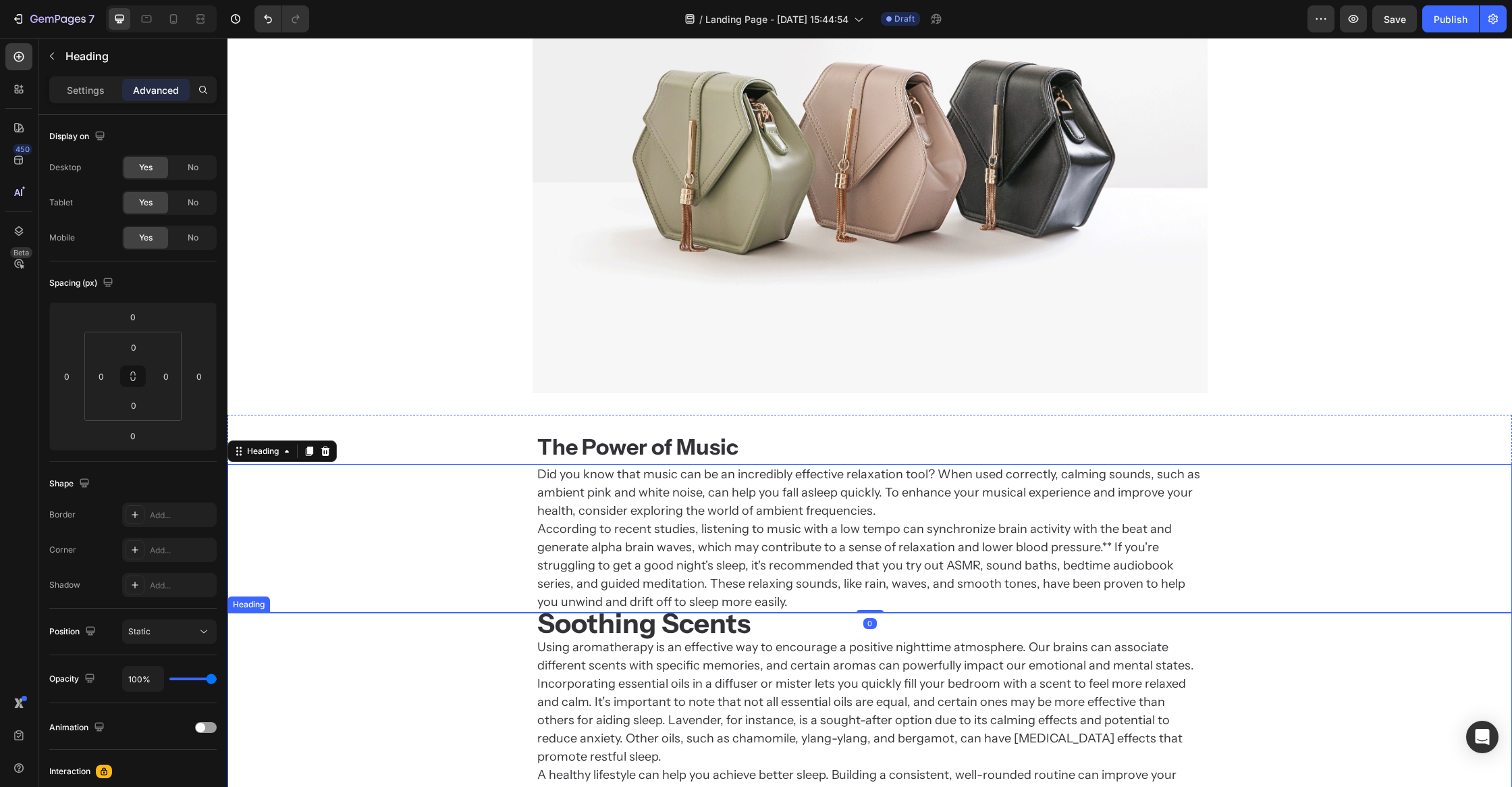
click at [617, 625] on strong "Soothing Scents" at bounding box center [643, 623] width 214 height 33
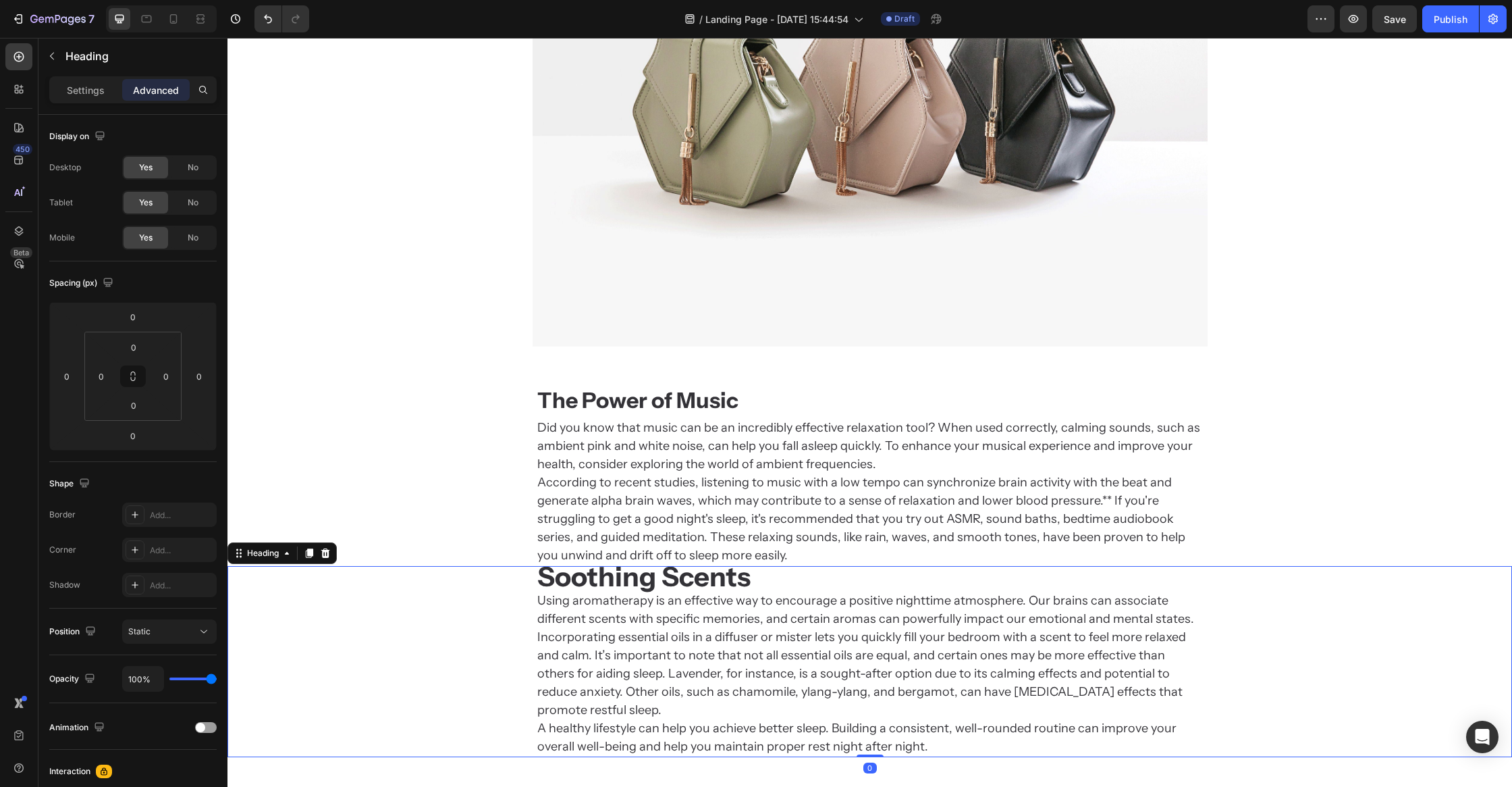
scroll to position [2452, 0]
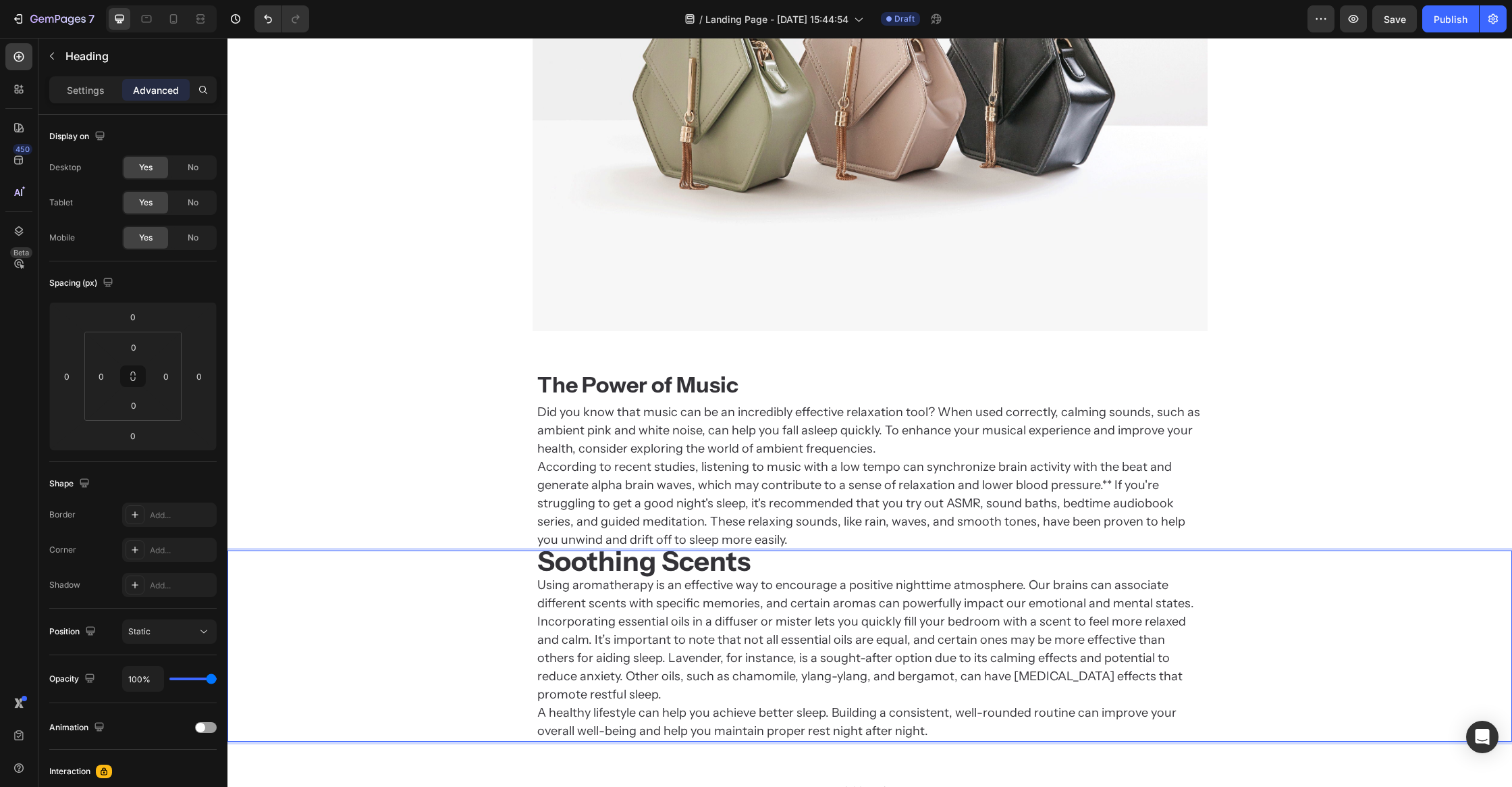
click at [616, 625] on p "Soothing Scents Using aromatherapy is an effective way to encourage a positive …" at bounding box center [869, 646] width 666 height 188
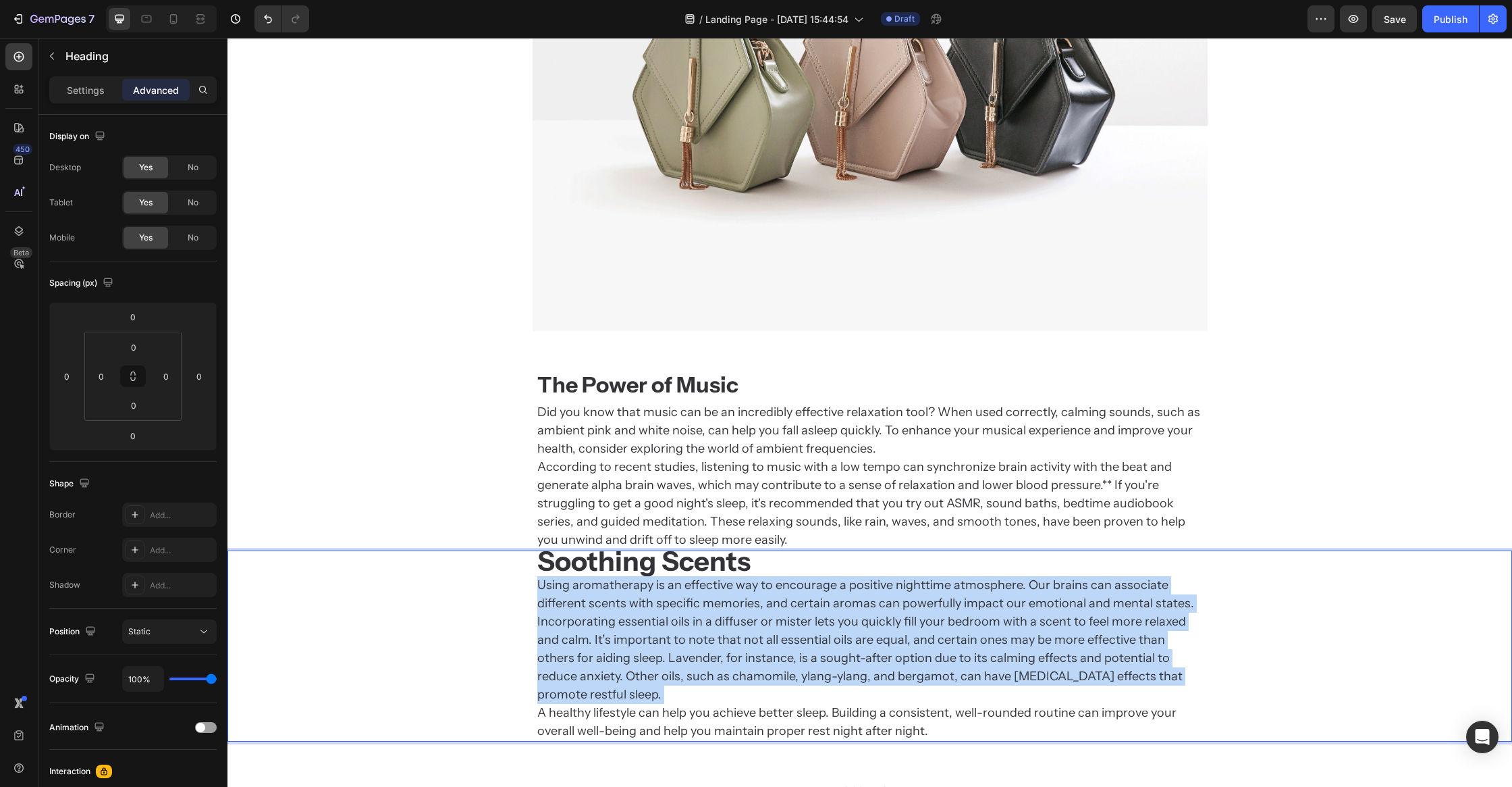
click at [616, 624] on p "Soothing Scents Using aromatherapy is an effective way to encourage a positive …" at bounding box center [869, 646] width 666 height 188
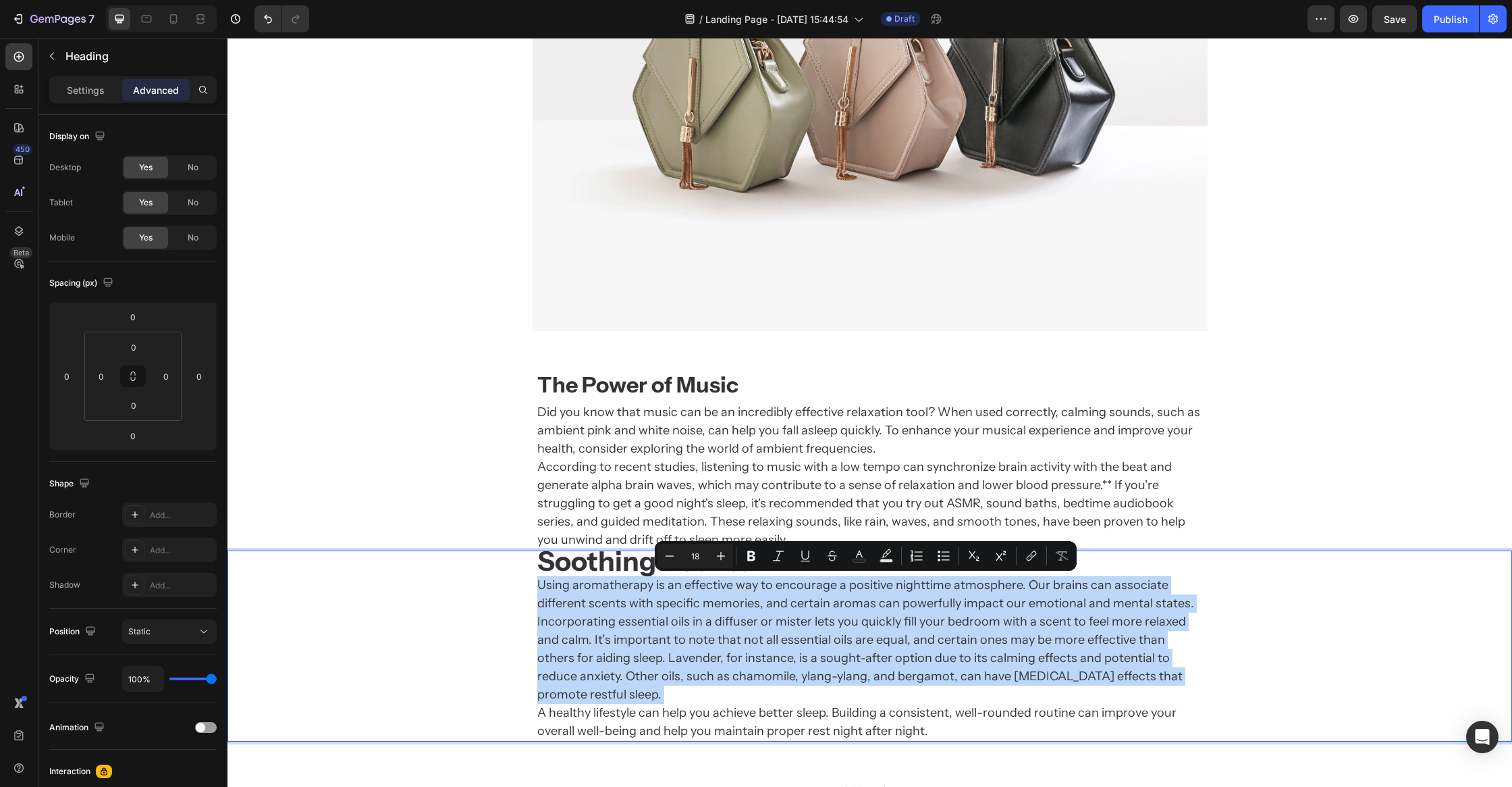
click at [616, 624] on p "Soothing Scents Using aromatherapy is an effective way to encourage a positive …" at bounding box center [869, 646] width 666 height 188
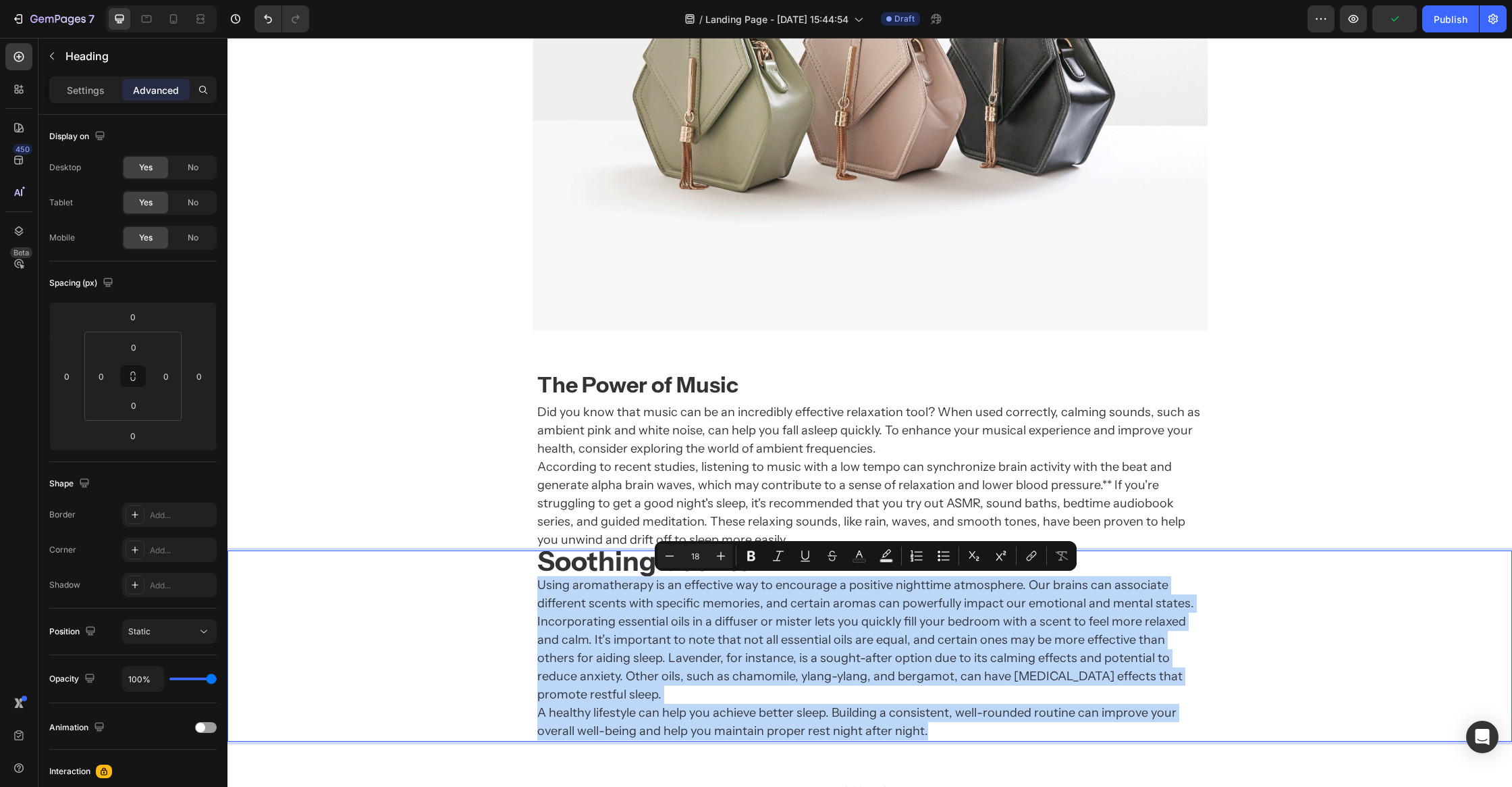
drag, startPoint x: 953, startPoint y: 707, endPoint x: 514, endPoint y: 591, distance: 454.1
click at [514, 591] on div "Soothing Scents Using aromatherapy is an effective way to encourage a positive …" at bounding box center [869, 645] width 1284 height 191
copy p "Using aromatherapy is an effective way to encourage a positive nighttime atmosp…"
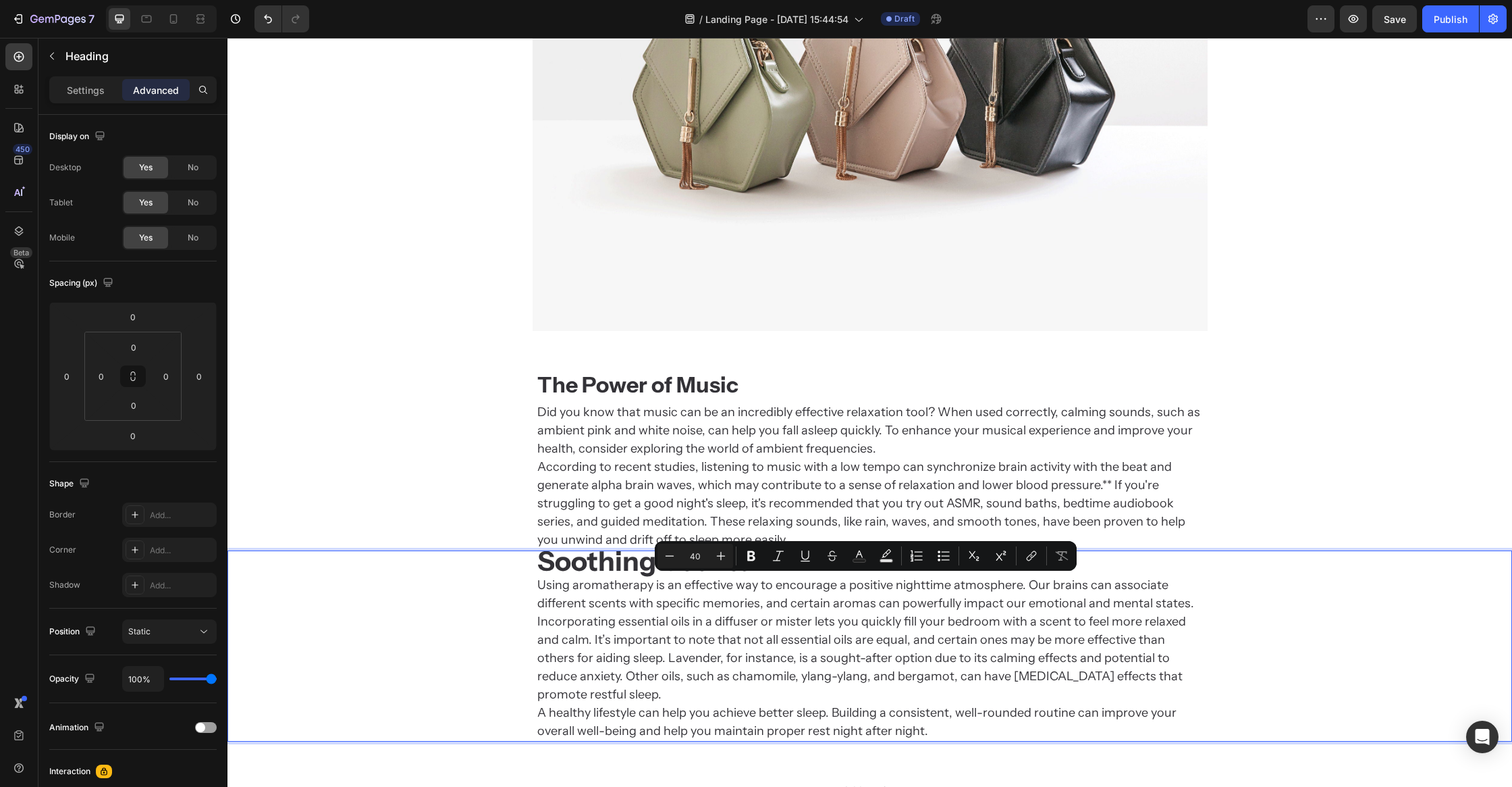
click at [571, 557] on strong "Soothing Scents" at bounding box center [643, 561] width 214 height 33
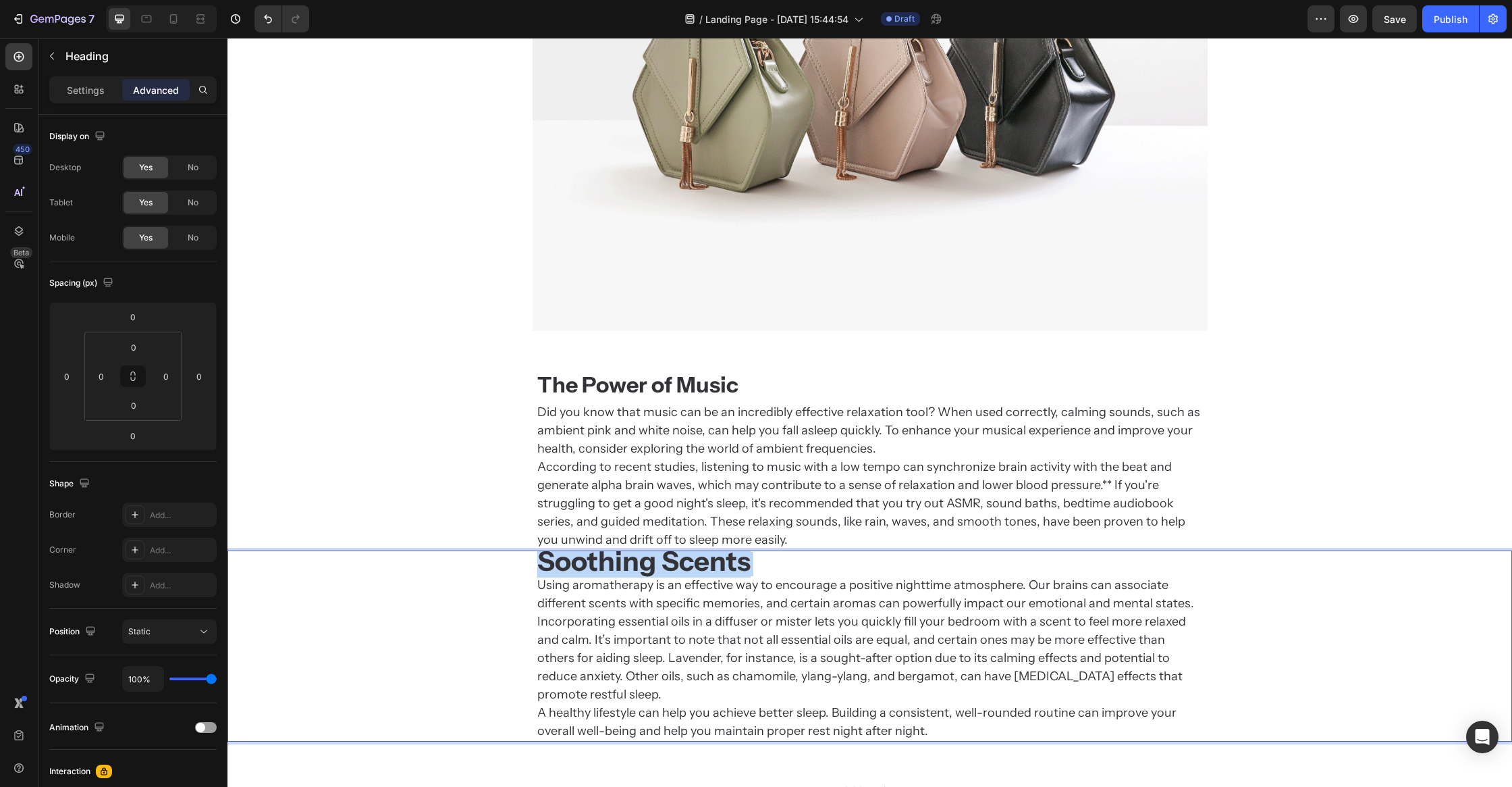
click at [571, 557] on strong "Soothing Scents" at bounding box center [643, 561] width 214 height 33
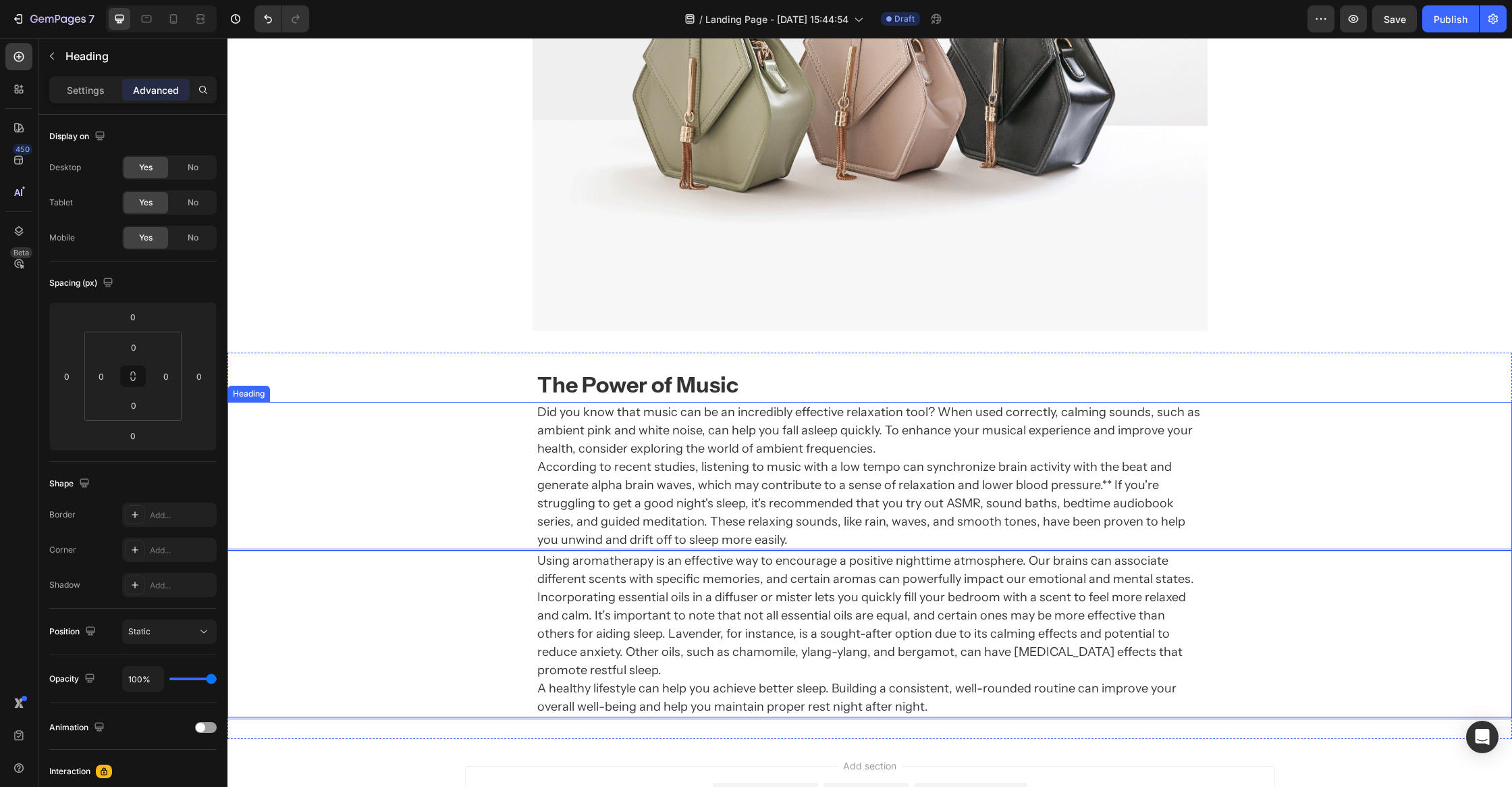
click at [579, 486] on h2 "Did you know that music can be an incredibly effective relaxation tool? When us…" at bounding box center [870, 476] width 668 height 148
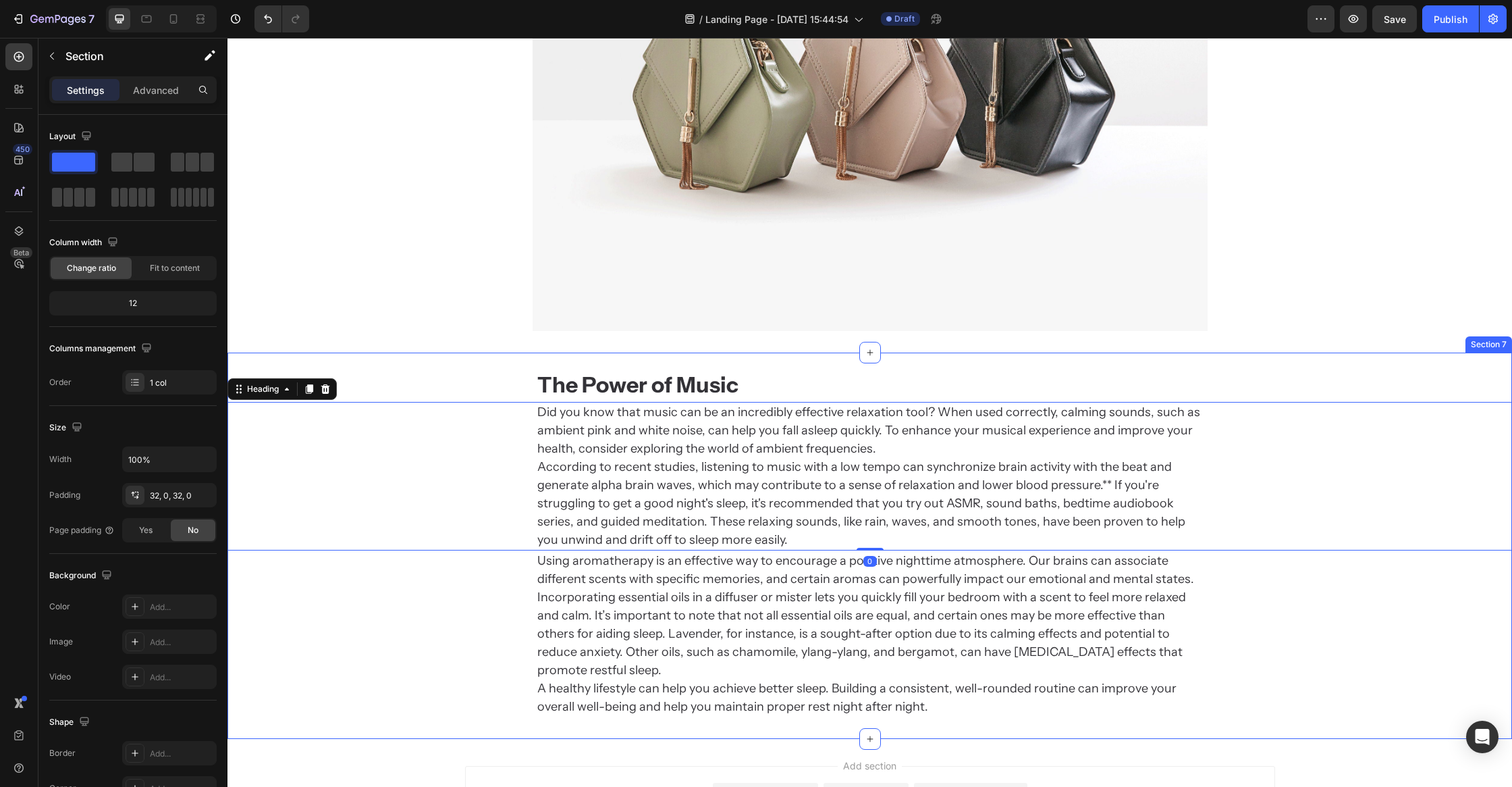
click at [607, 368] on div "⁠⁠⁠⁠⁠⁠⁠ The Power of Music Heading Did you know that music can be an incredibly…" at bounding box center [869, 545] width 1284 height 387
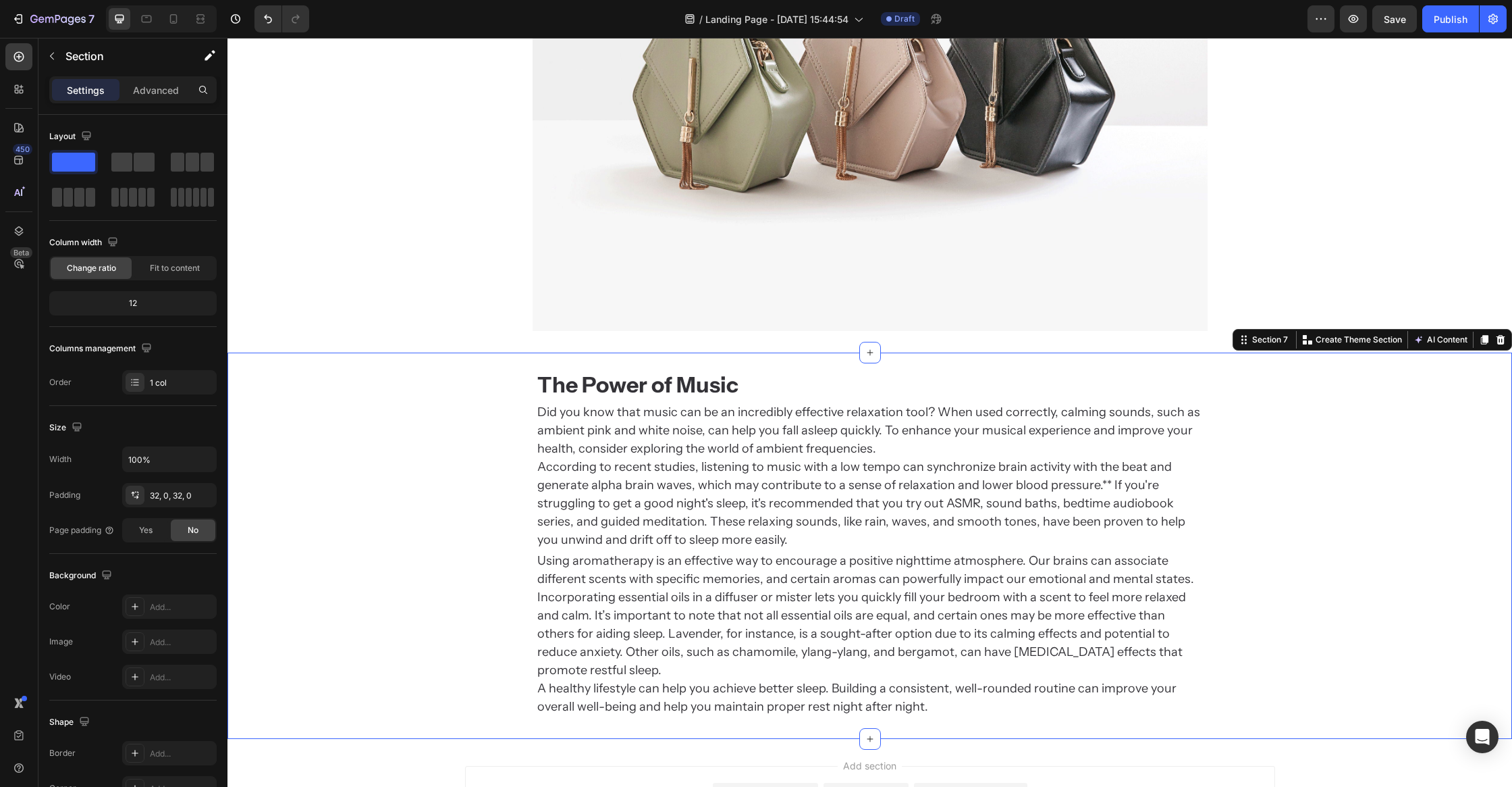
click at [596, 387] on strong "The Power of Music" at bounding box center [638, 385] width 201 height 26
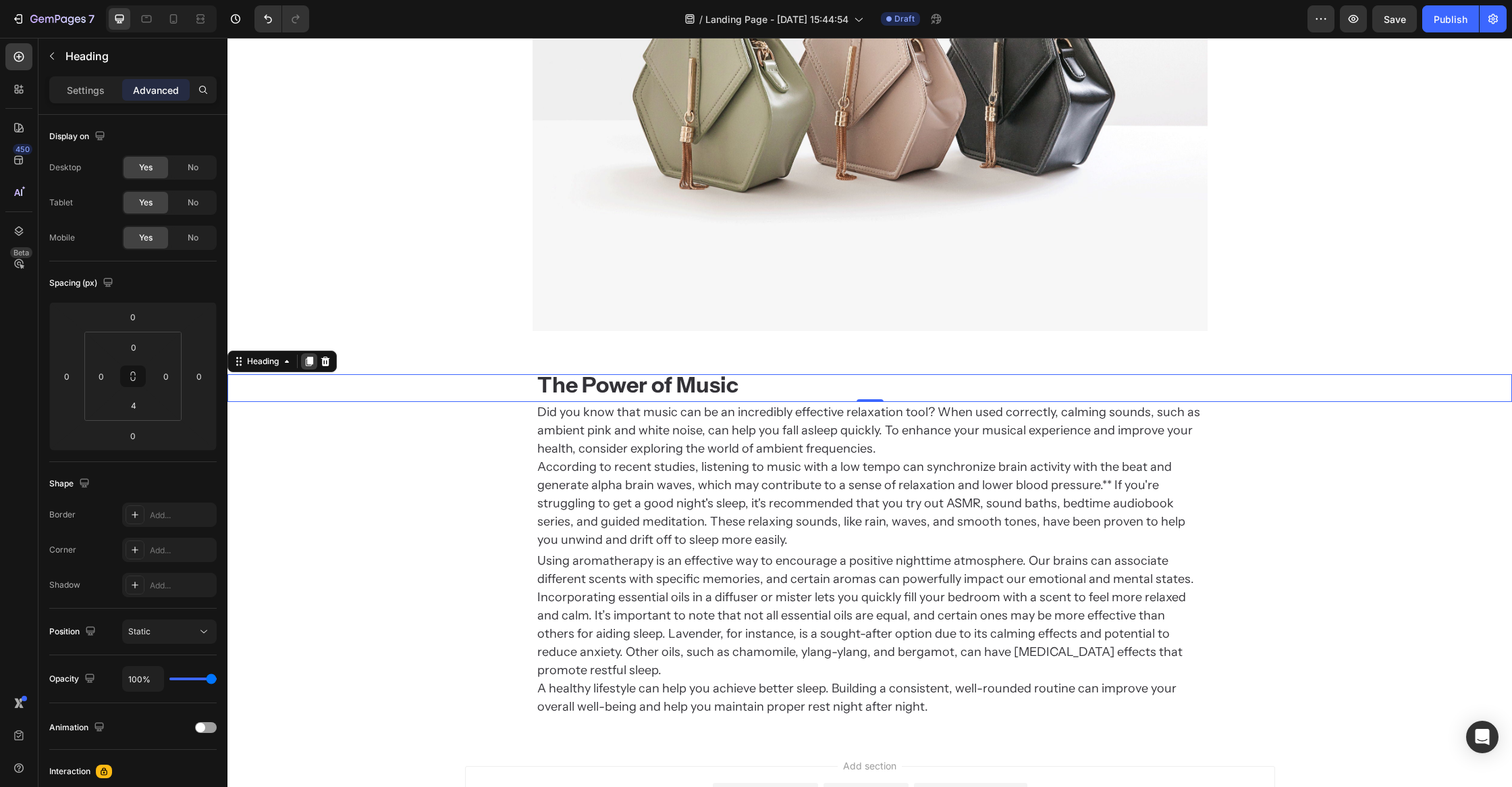
click at [307, 358] on icon at bounding box center [309, 361] width 7 height 10
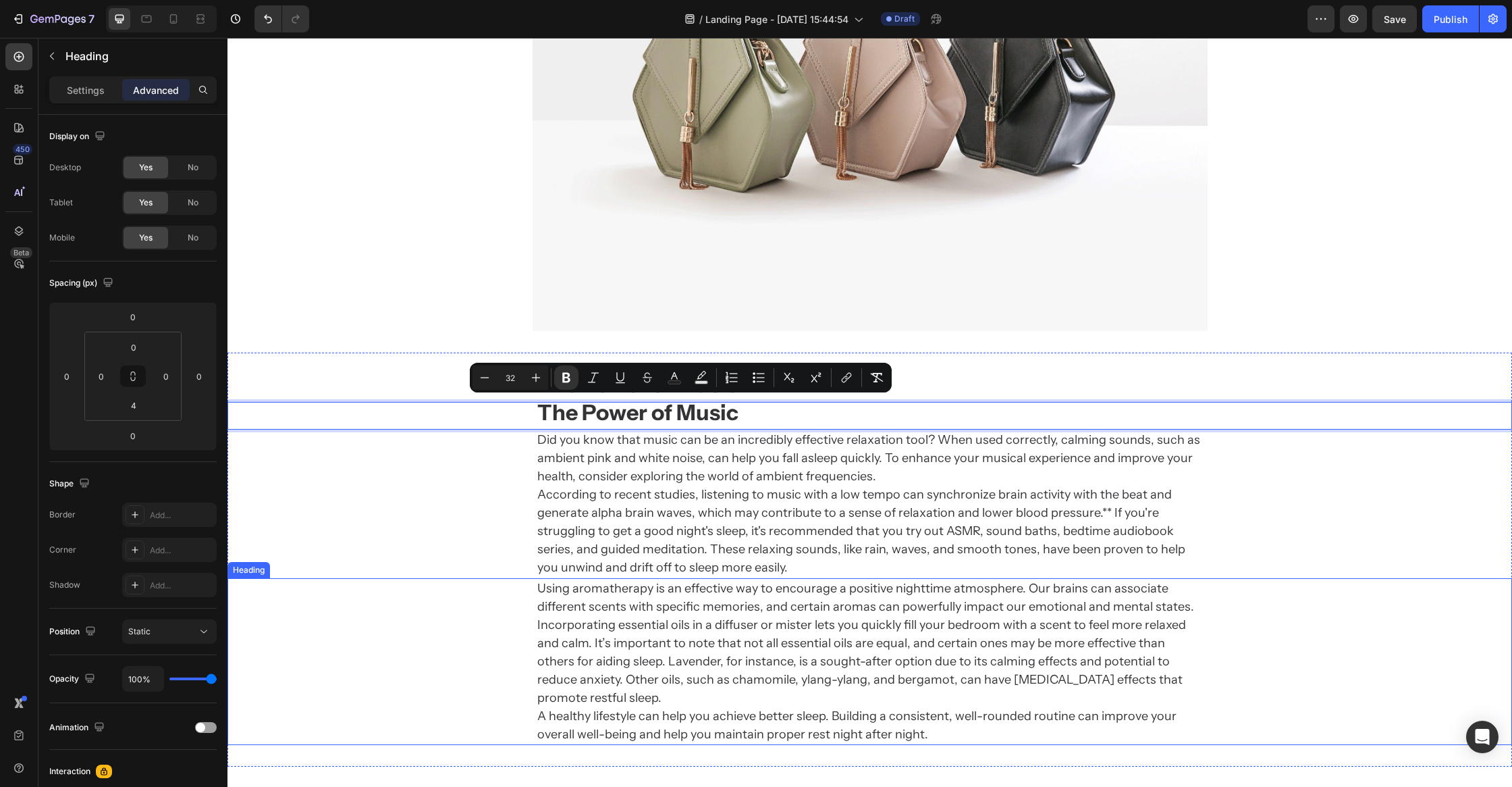
drag, startPoint x: 622, startPoint y: 449, endPoint x: 614, endPoint y: 577, distance: 128.2
click at [482, 431] on div "Did you know that music can be an incredibly effective relaxation tool? When us…" at bounding box center [869, 504] width 1284 height 148
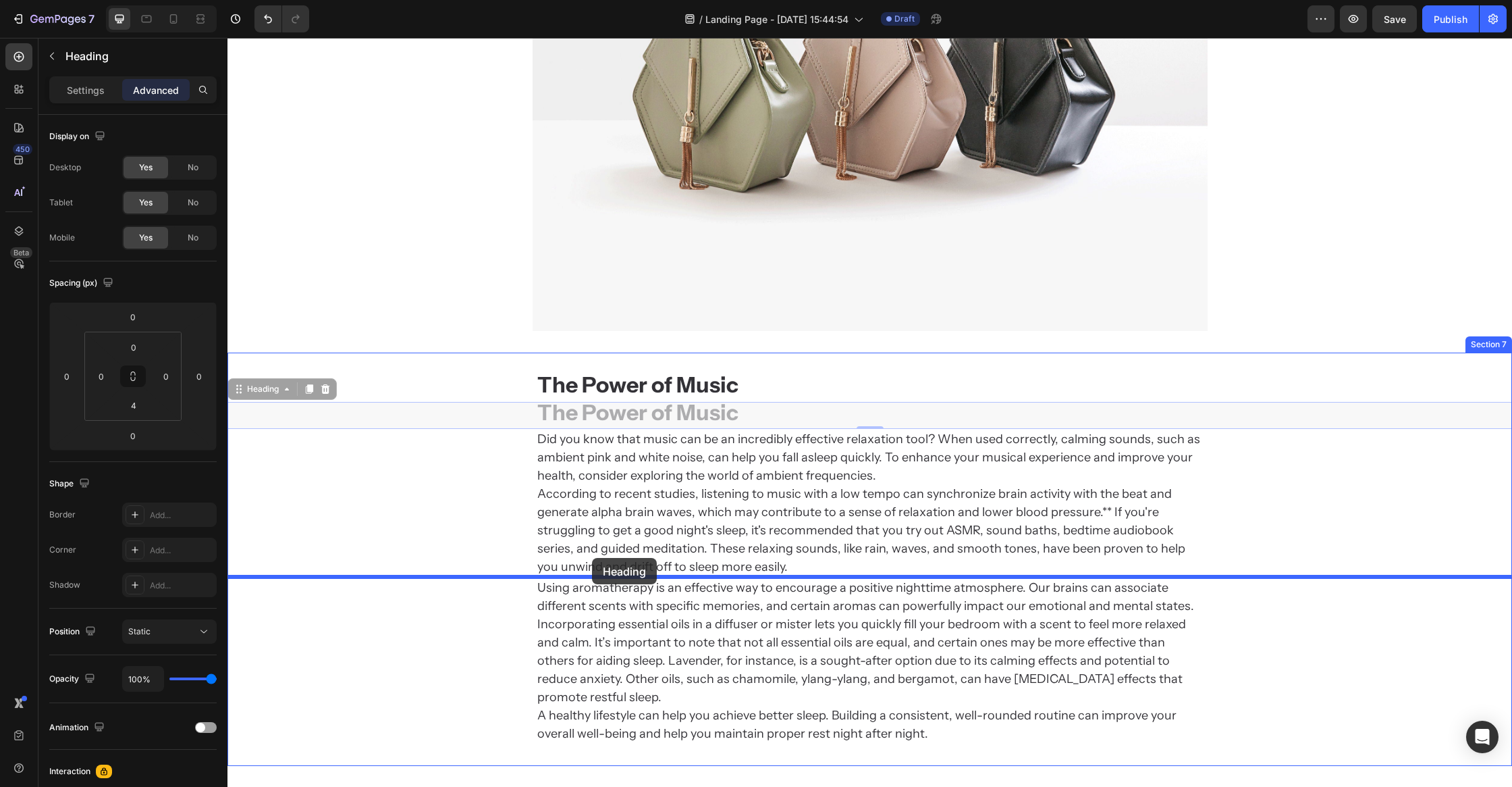
drag, startPoint x: 591, startPoint y: 410, endPoint x: 593, endPoint y: 560, distance: 150.0
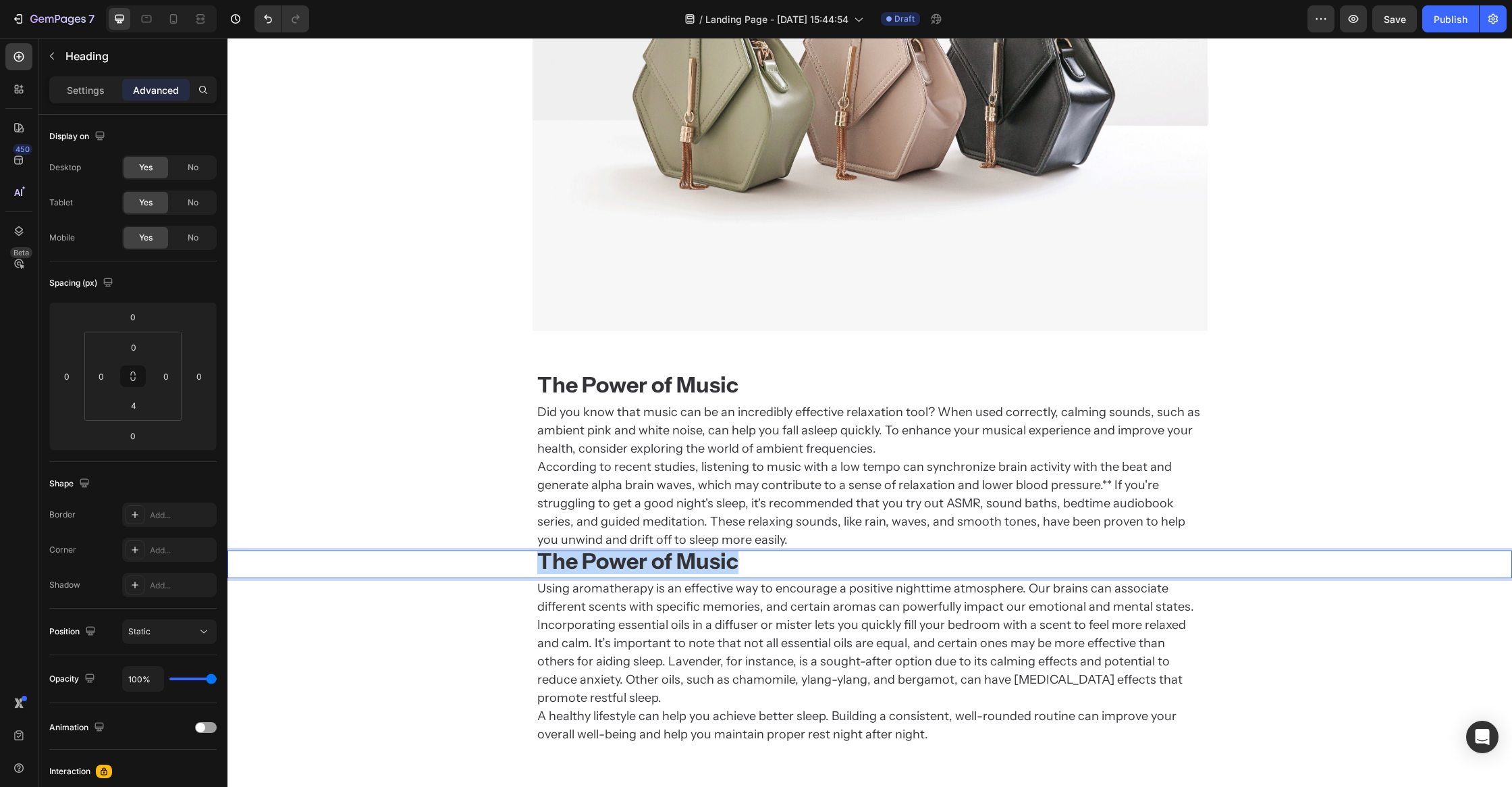
click at [603, 571] on strong "The Power of Music" at bounding box center [638, 561] width 201 height 26
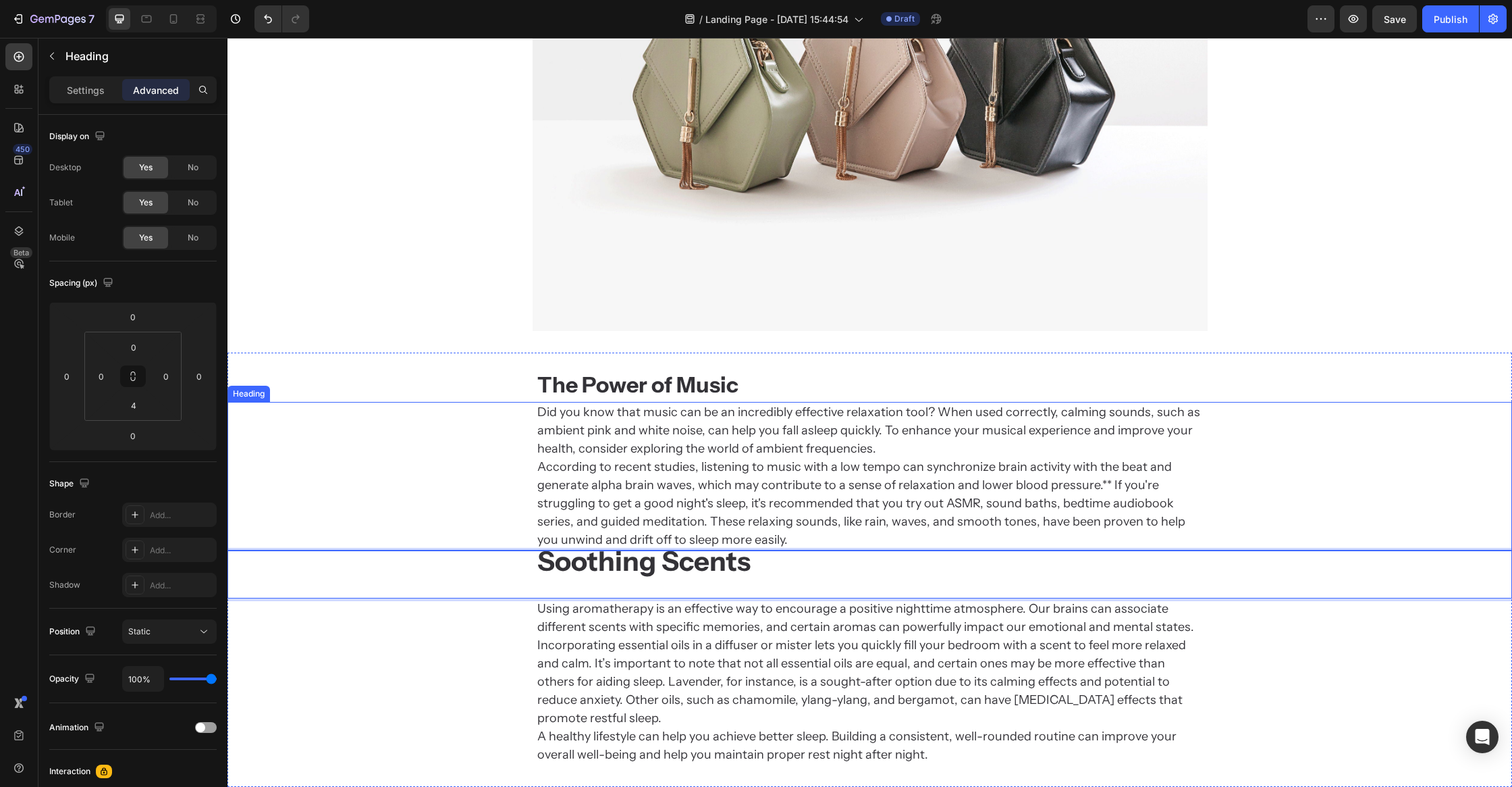
click at [887, 505] on h2 "Did you know that music can be an incredibly effective relaxation tool? When us…" at bounding box center [870, 476] width 668 height 148
click at [645, 564] on strong "Soothing Scents" at bounding box center [643, 561] width 214 height 33
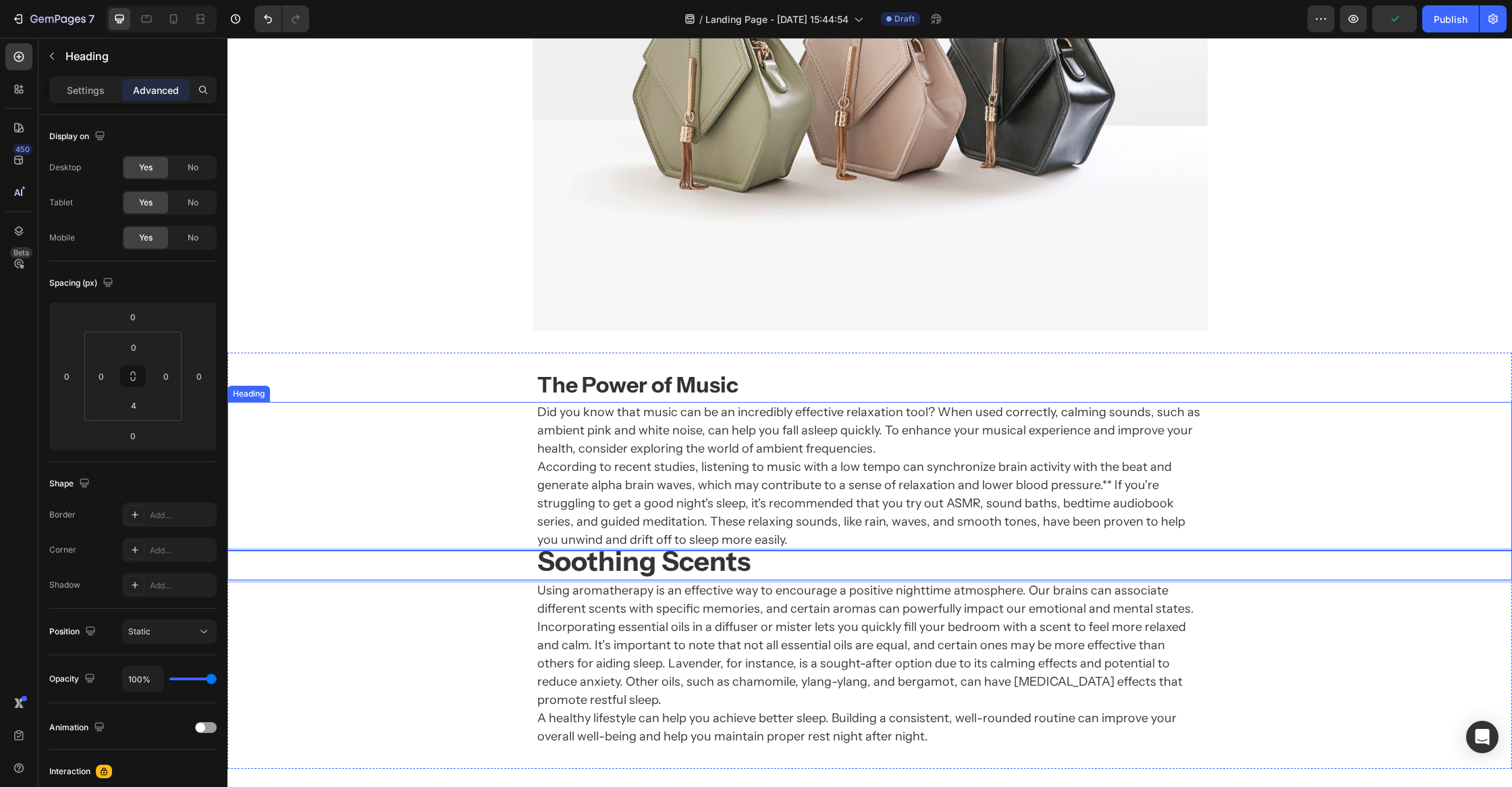
click at [749, 496] on h2 "Did you know that music can be an incredibly effective relaxation tool? When us…" at bounding box center [870, 476] width 668 height 148
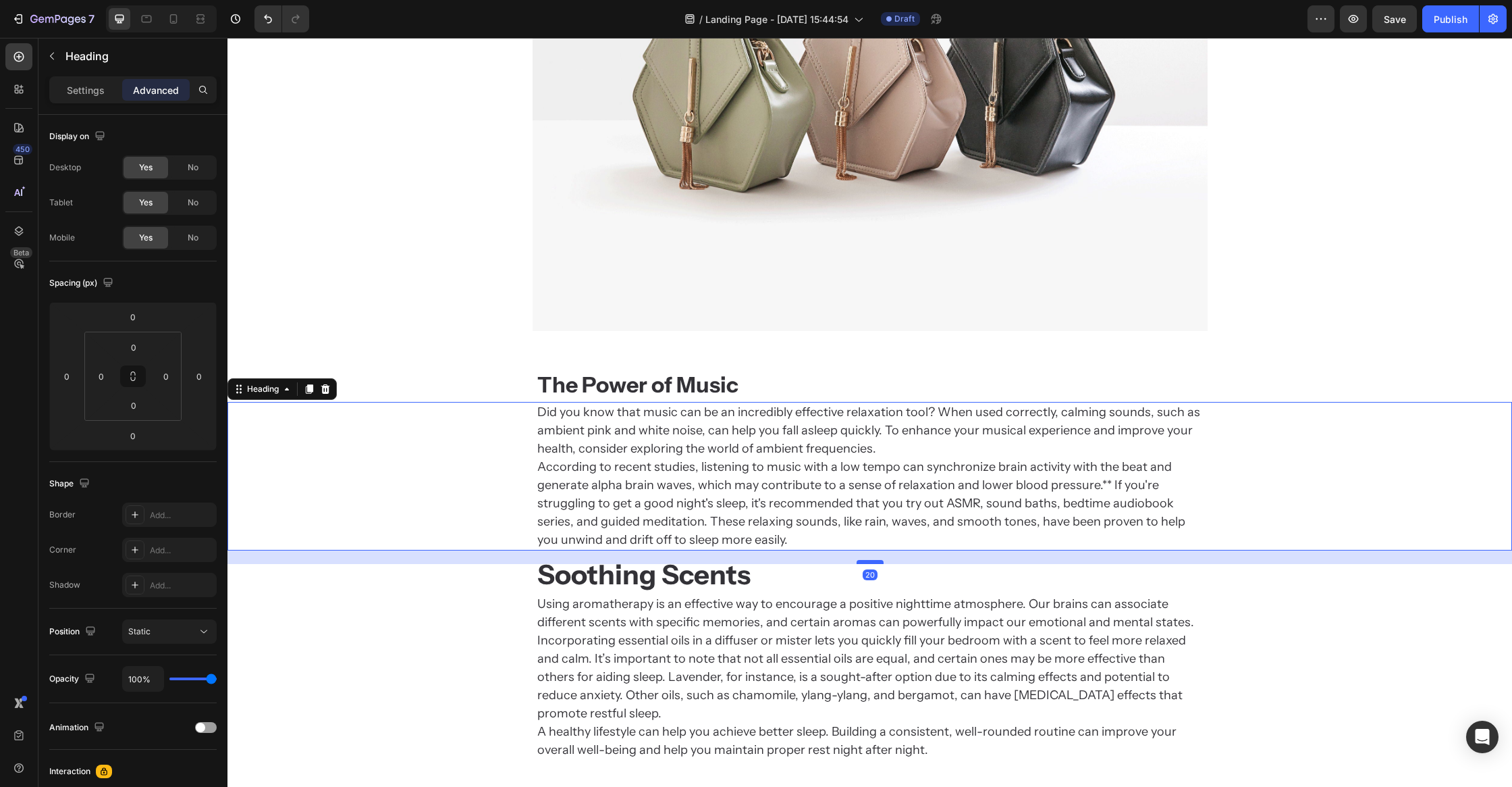
drag, startPoint x: 870, startPoint y: 548, endPoint x: 873, endPoint y: 561, distance: 13.3
click at [873, 561] on div at bounding box center [870, 562] width 27 height 4
type input "20"
click at [659, 572] on strong "Soothing Scents" at bounding box center [643, 574] width 214 height 33
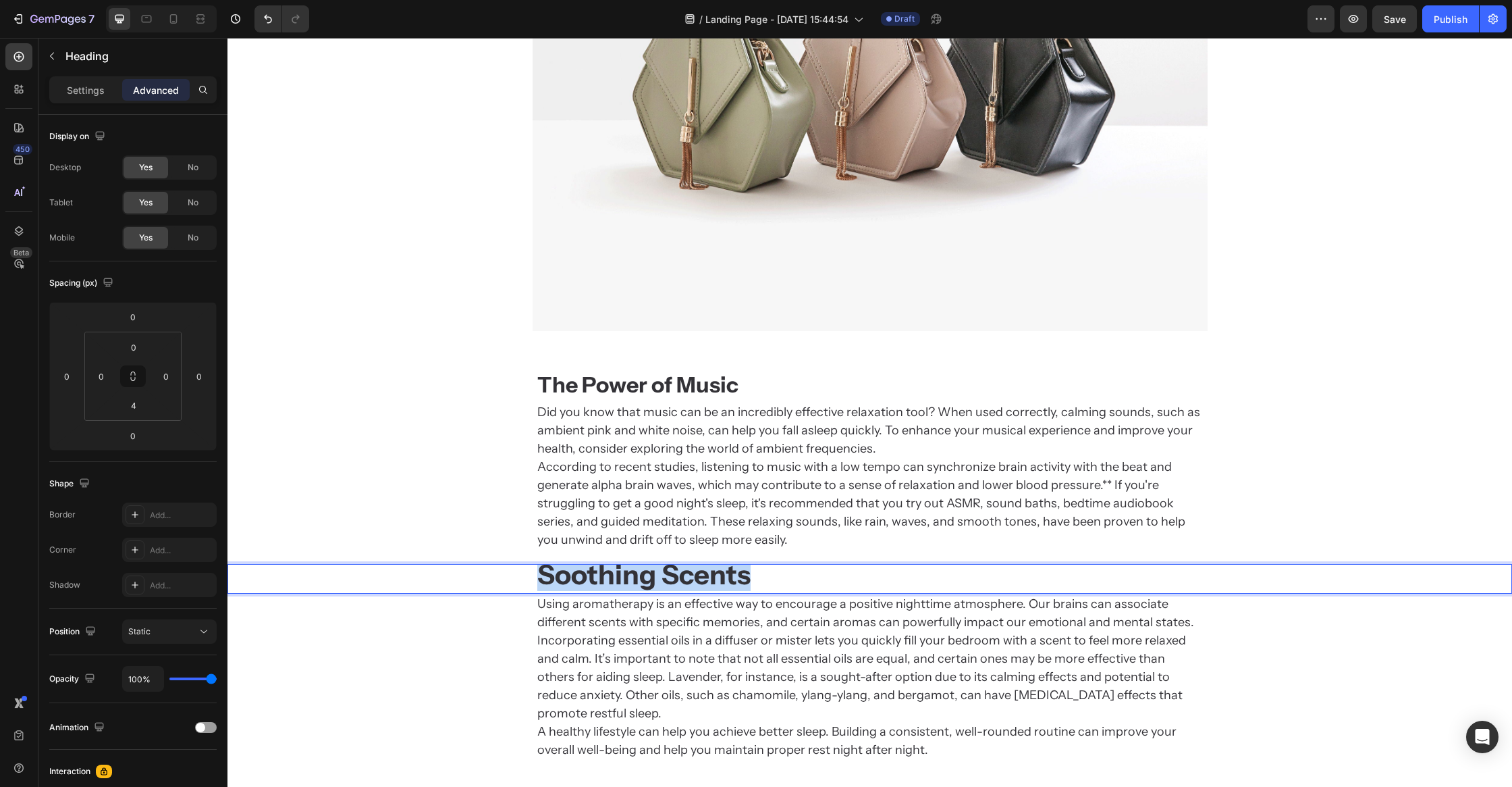
click at [659, 572] on strong "Soothing Scents" at bounding box center [643, 574] width 214 height 33
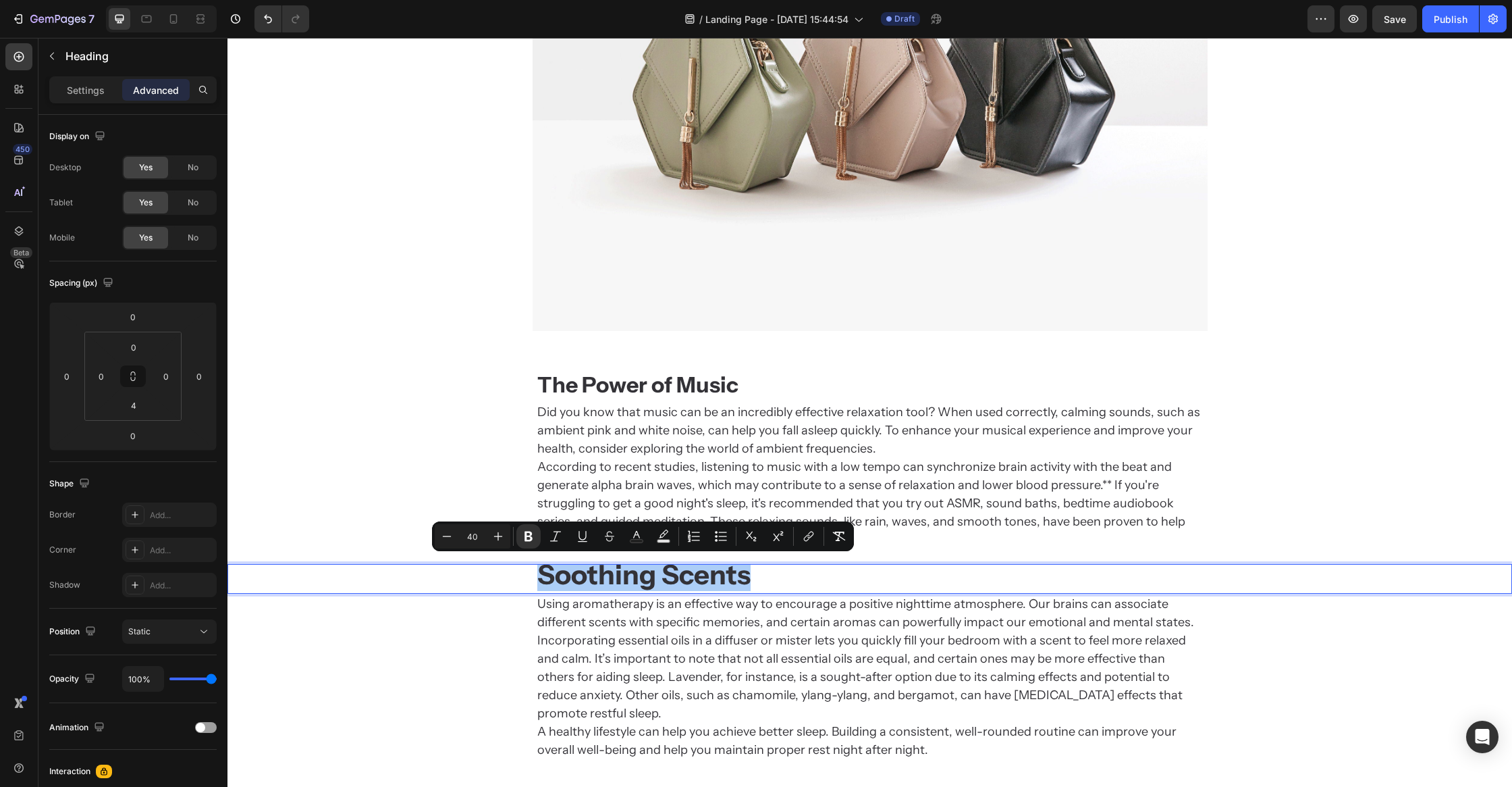
click at [476, 536] on input "40" at bounding box center [472, 536] width 27 height 16
type input "32"
click at [479, 489] on div "Did you know that music can be an incredibly effective relaxation tool? When us…" at bounding box center [869, 476] width 1284 height 148
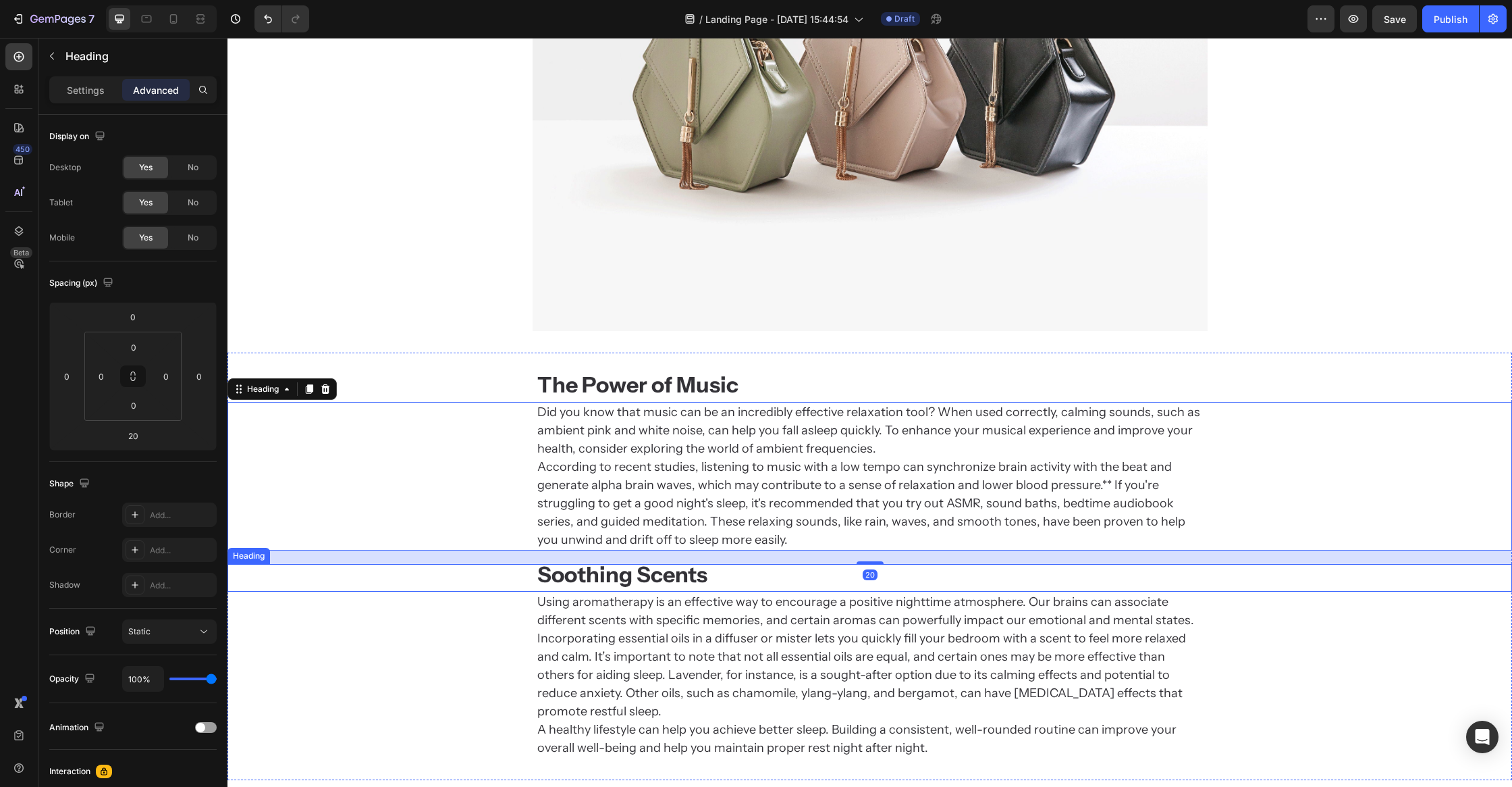
click at [644, 572] on strong "Soothing Scents" at bounding box center [622, 574] width 170 height 26
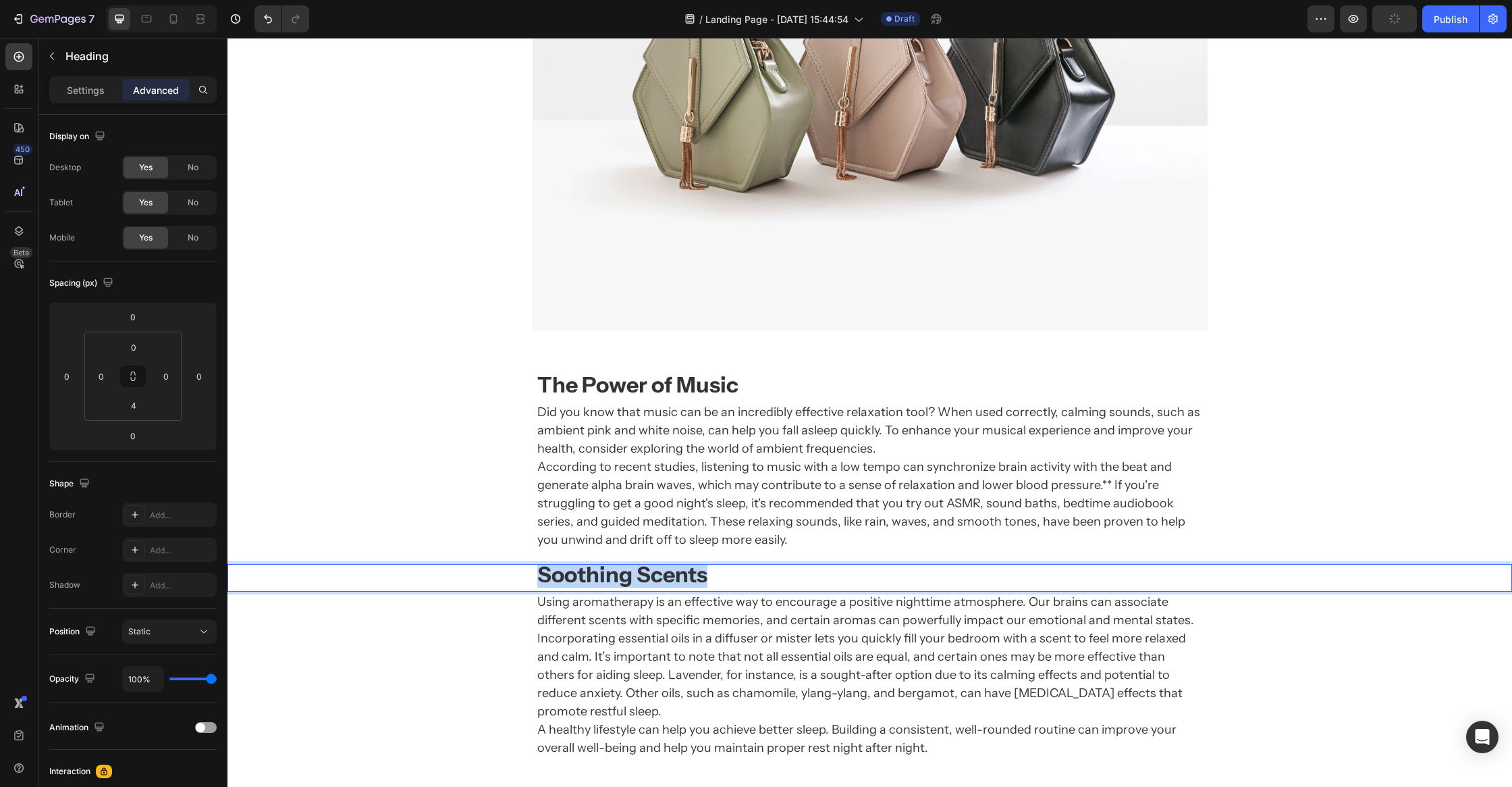
click at [644, 572] on strong "Soothing Scents" at bounding box center [622, 574] width 170 height 26
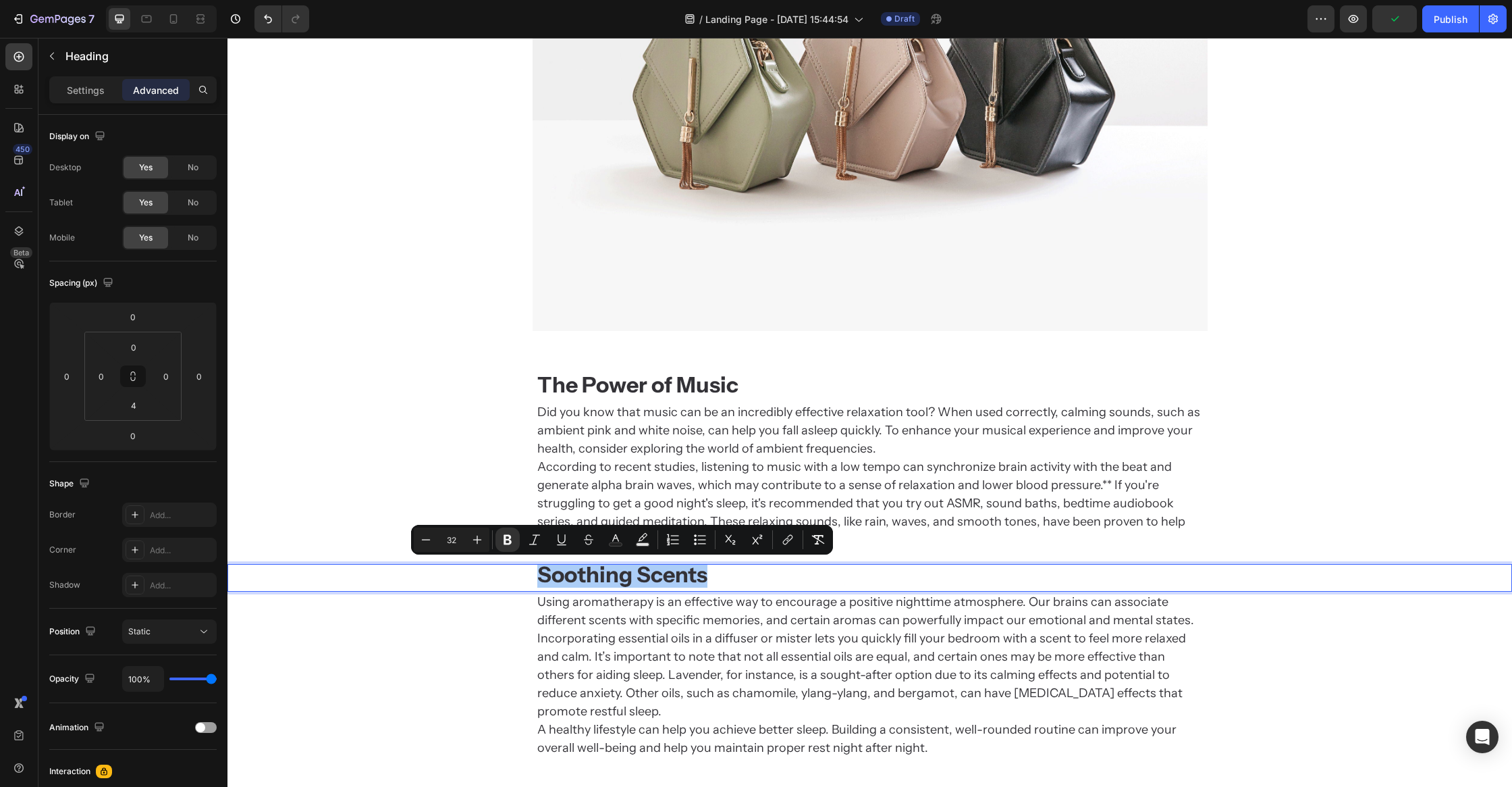
click at [457, 541] on input "32" at bounding box center [451, 540] width 27 height 16
type input "28"
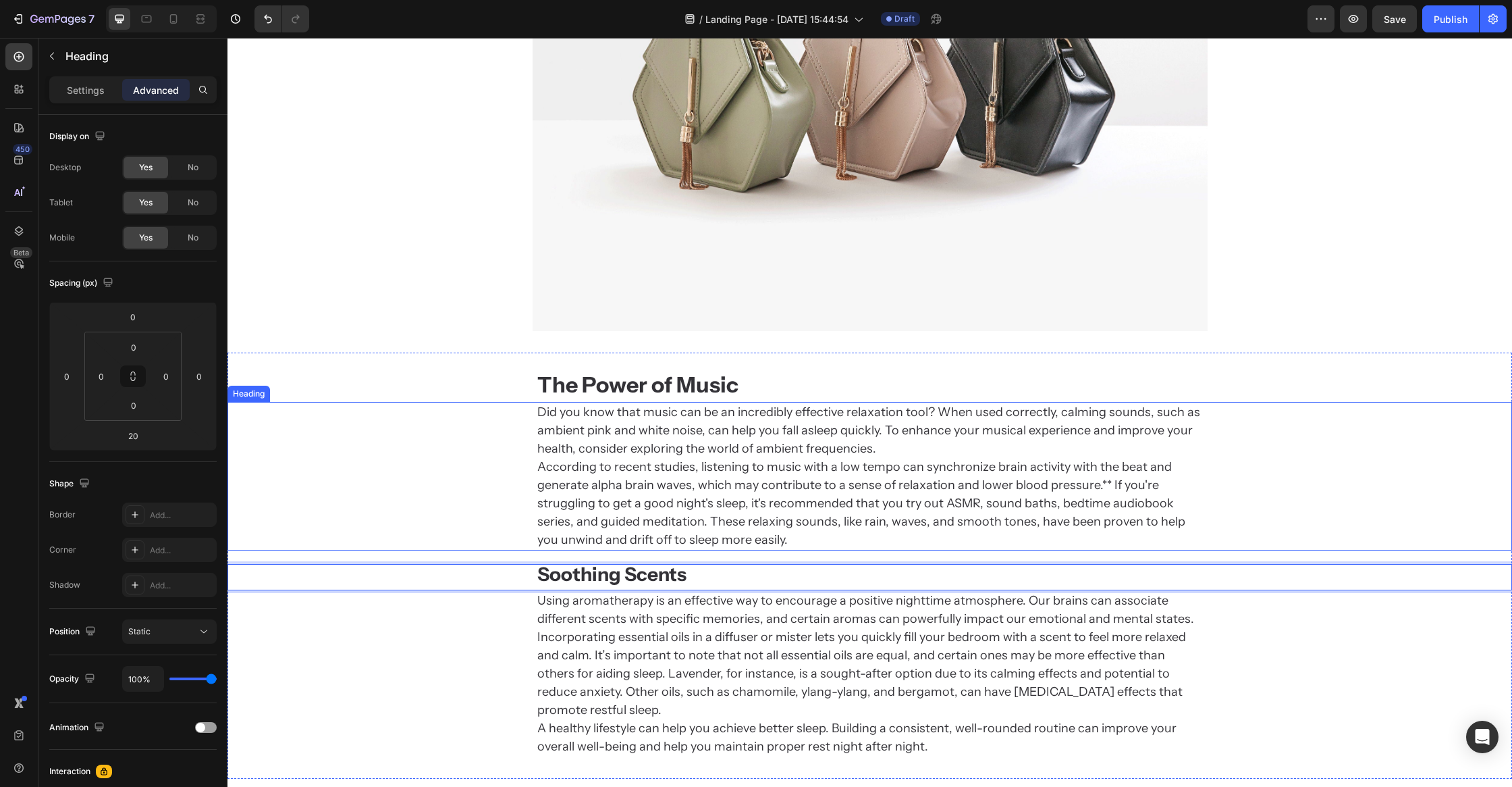
click at [422, 468] on div "Did you know that music can be an incredibly effective relaxation tool? When us…" at bounding box center [869, 476] width 1284 height 148
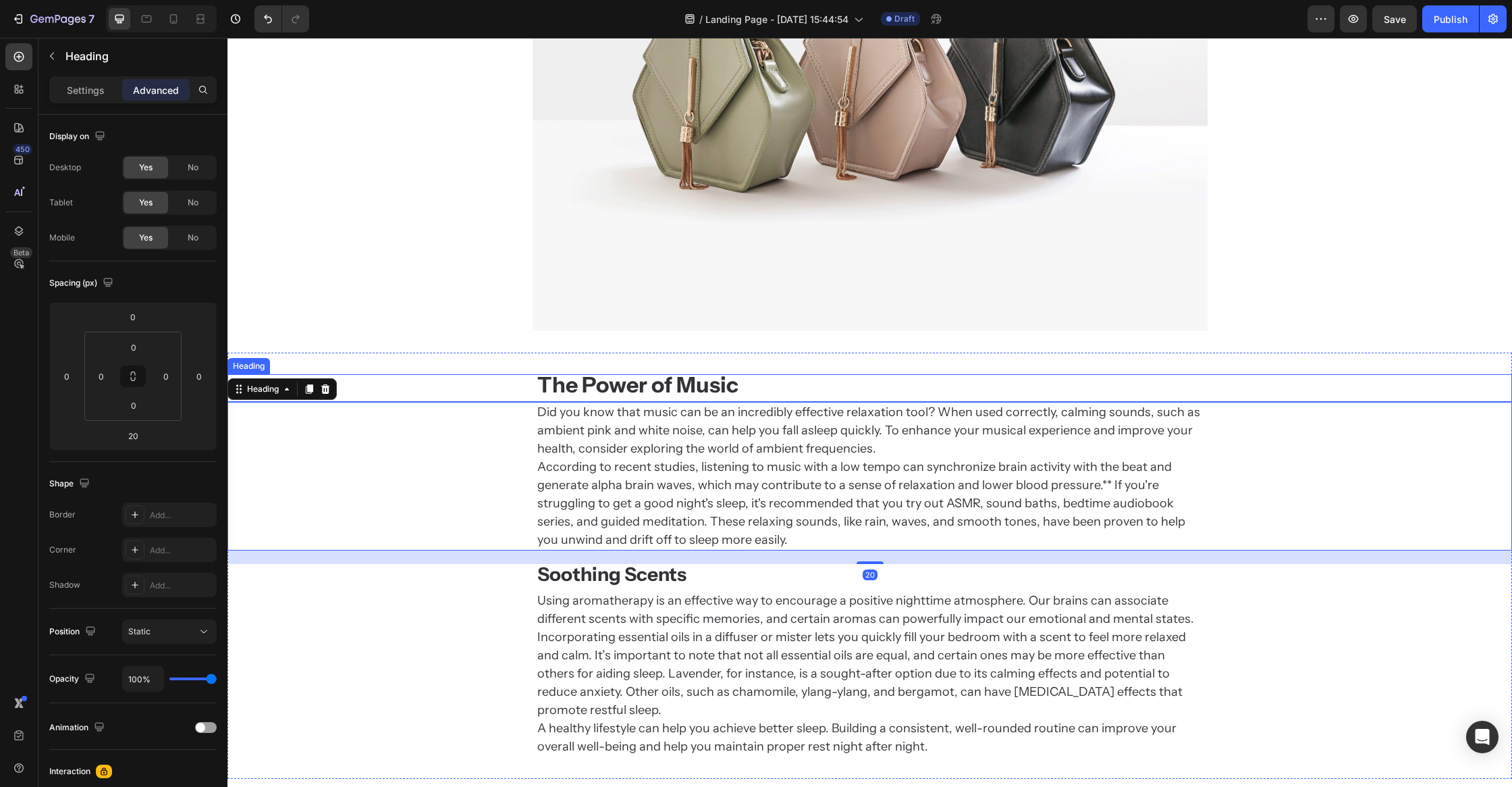
click at [699, 387] on strong "The Power of Music" at bounding box center [638, 385] width 201 height 26
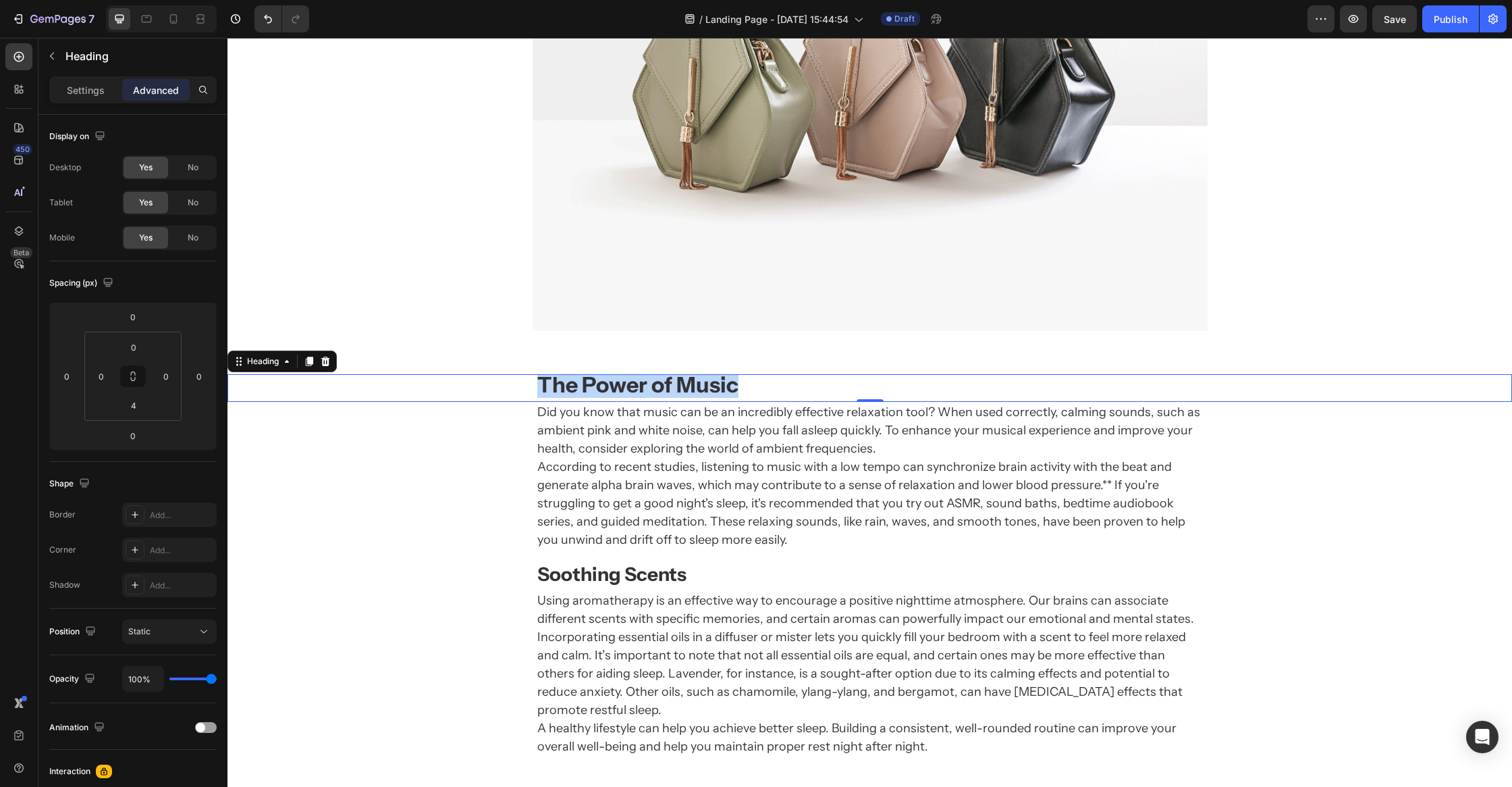
click at [699, 387] on strong "The Power of Music" at bounding box center [638, 385] width 201 height 26
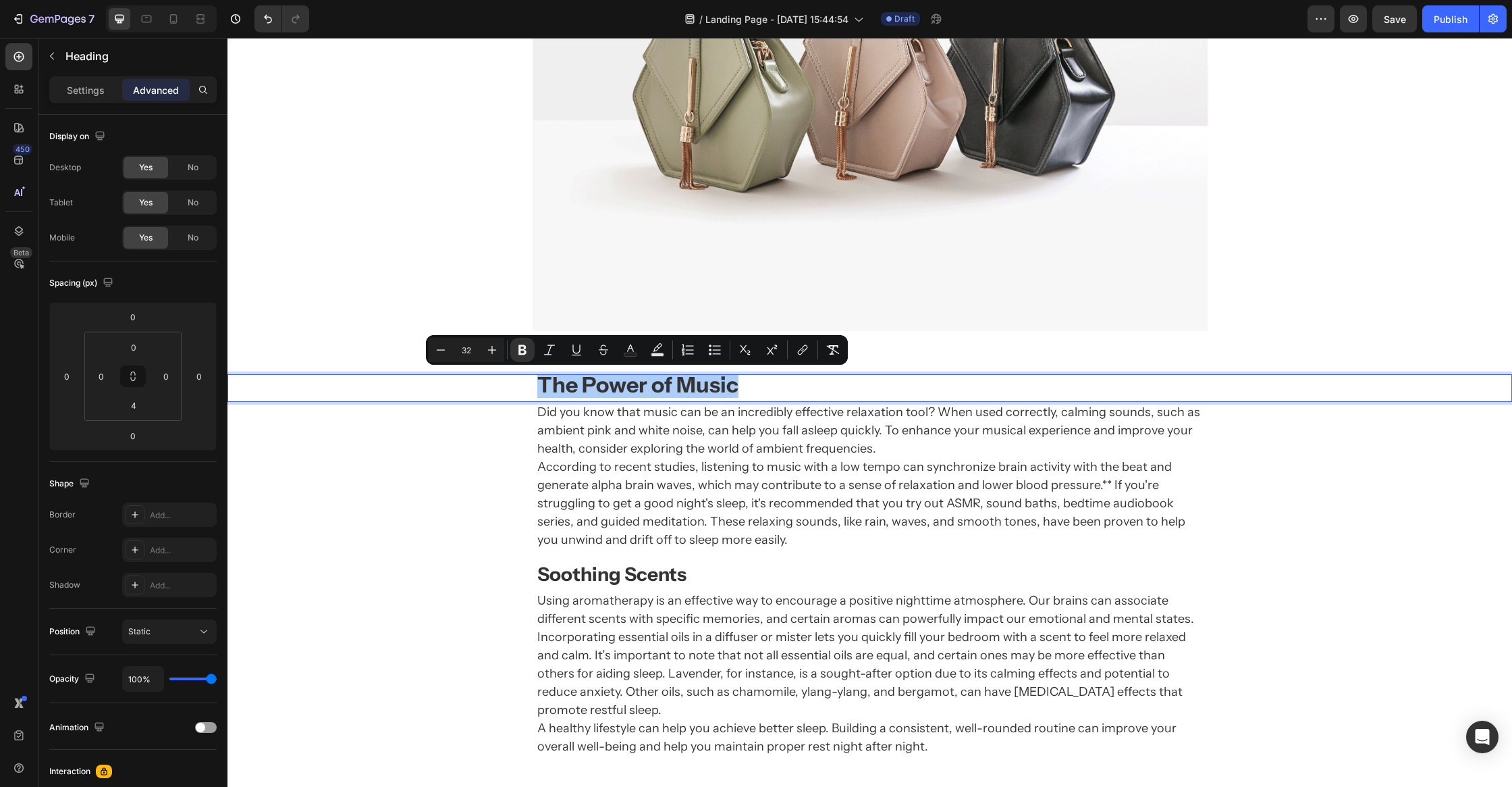
click at [461, 346] on input "32" at bounding box center [466, 350] width 27 height 16
click at [463, 349] on input "32" at bounding box center [466, 350] width 27 height 16
type input "28"
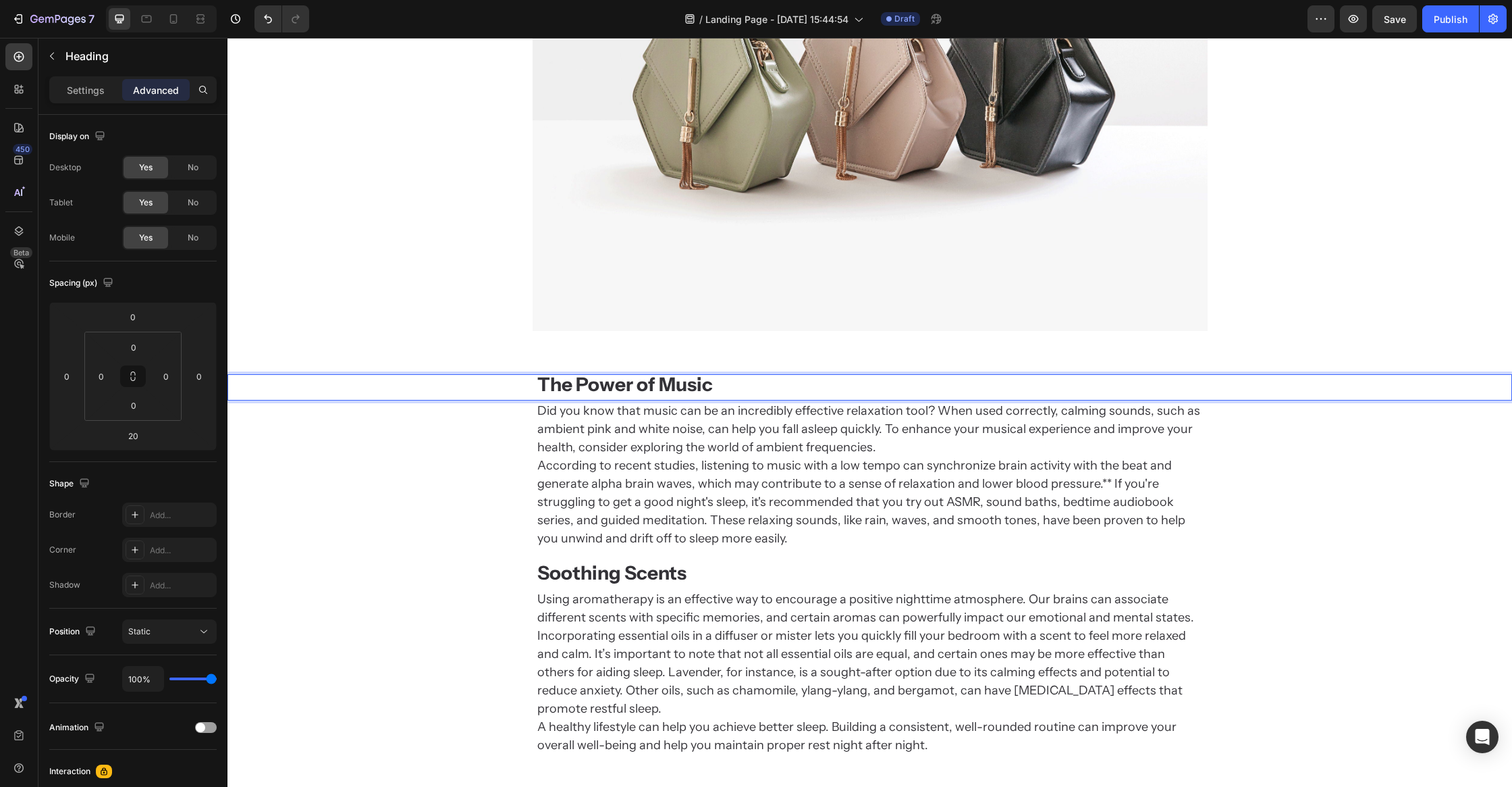
click at [395, 511] on div "Did you know that music can be an incredibly effective relaxation tool? When us…" at bounding box center [869, 474] width 1284 height 148
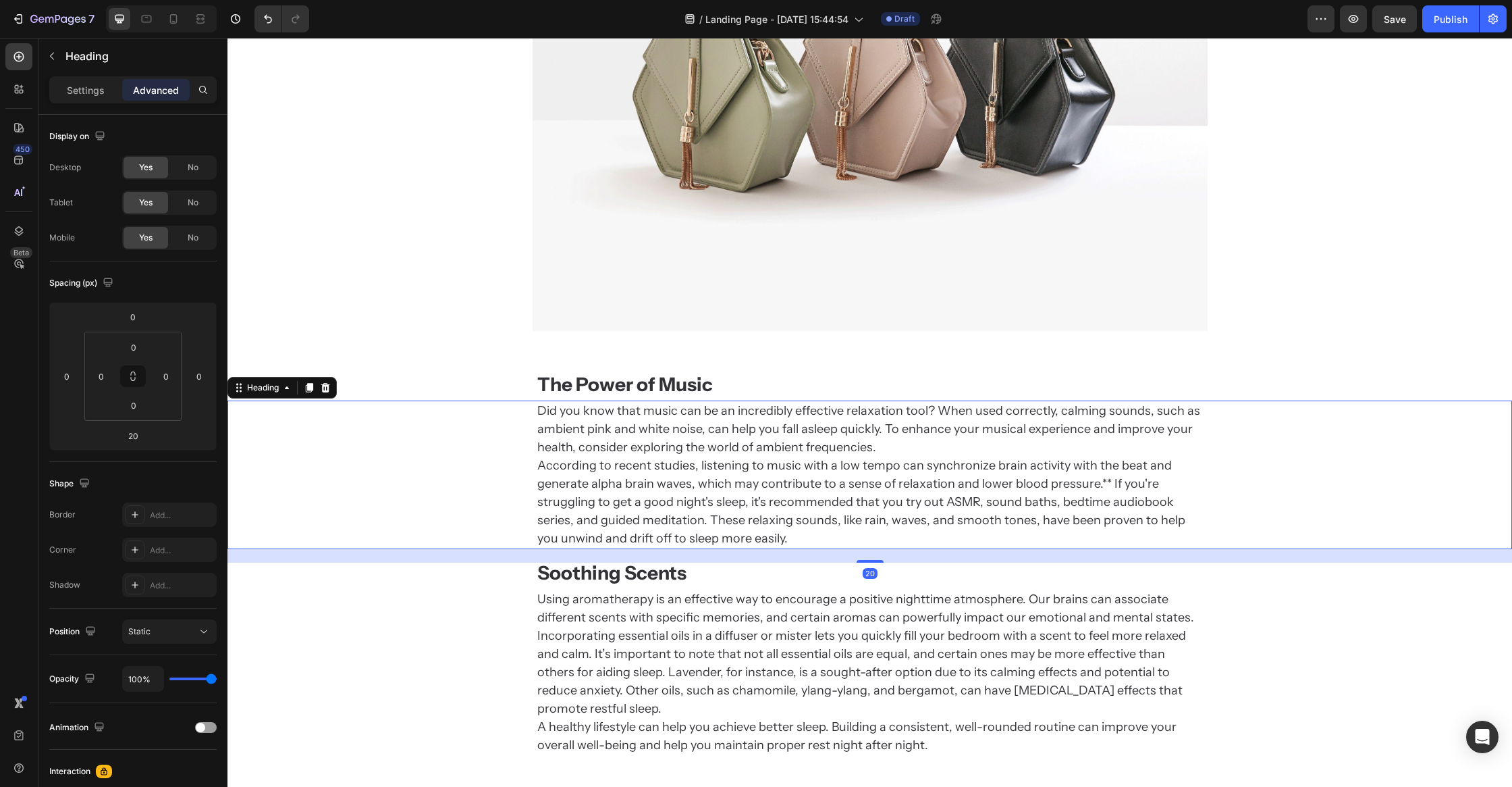
click at [399, 317] on div at bounding box center [869, 78] width 1284 height 507
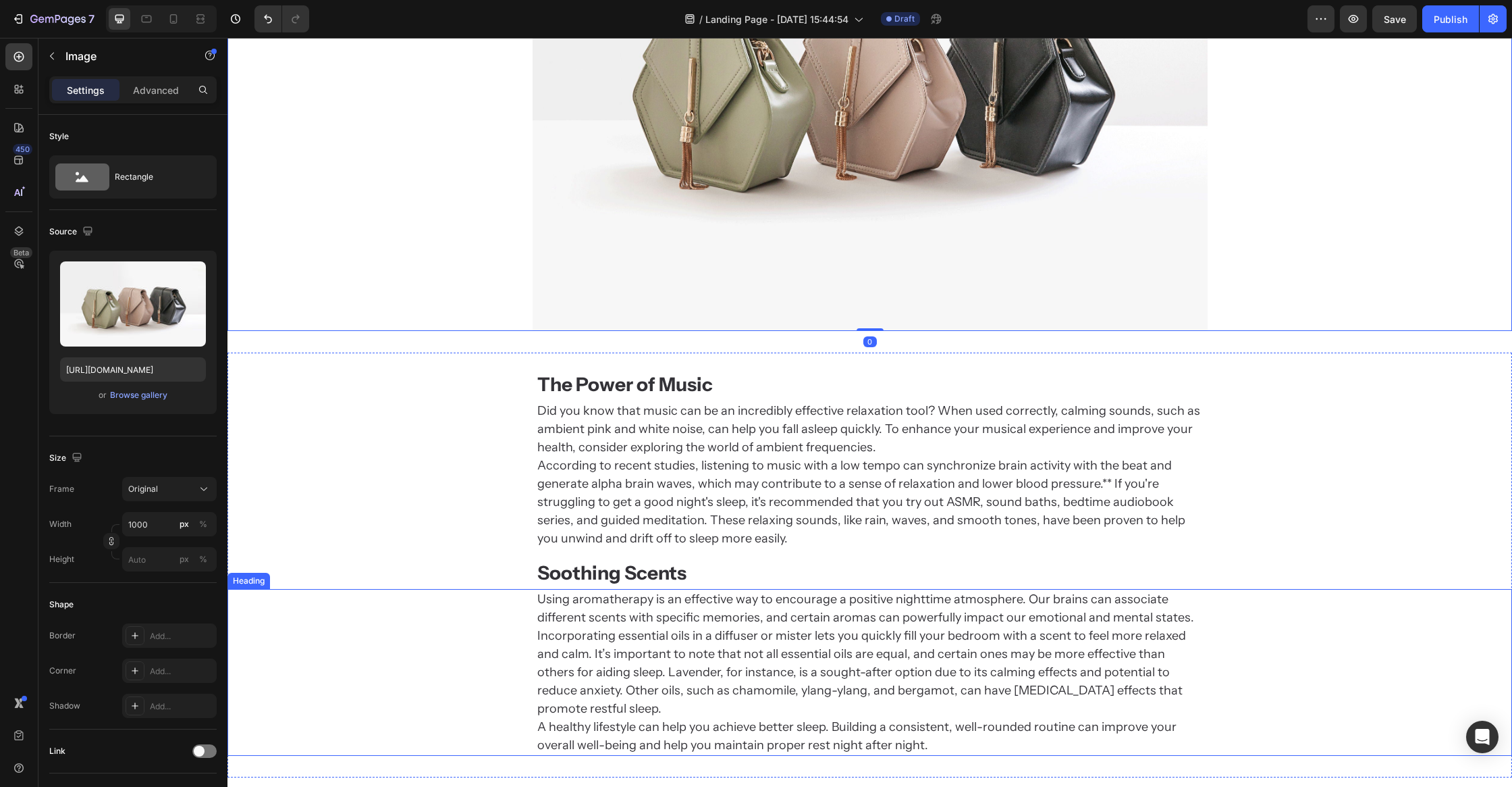
click at [655, 581] on strong "Soothing Scents" at bounding box center [612, 572] width 149 height 23
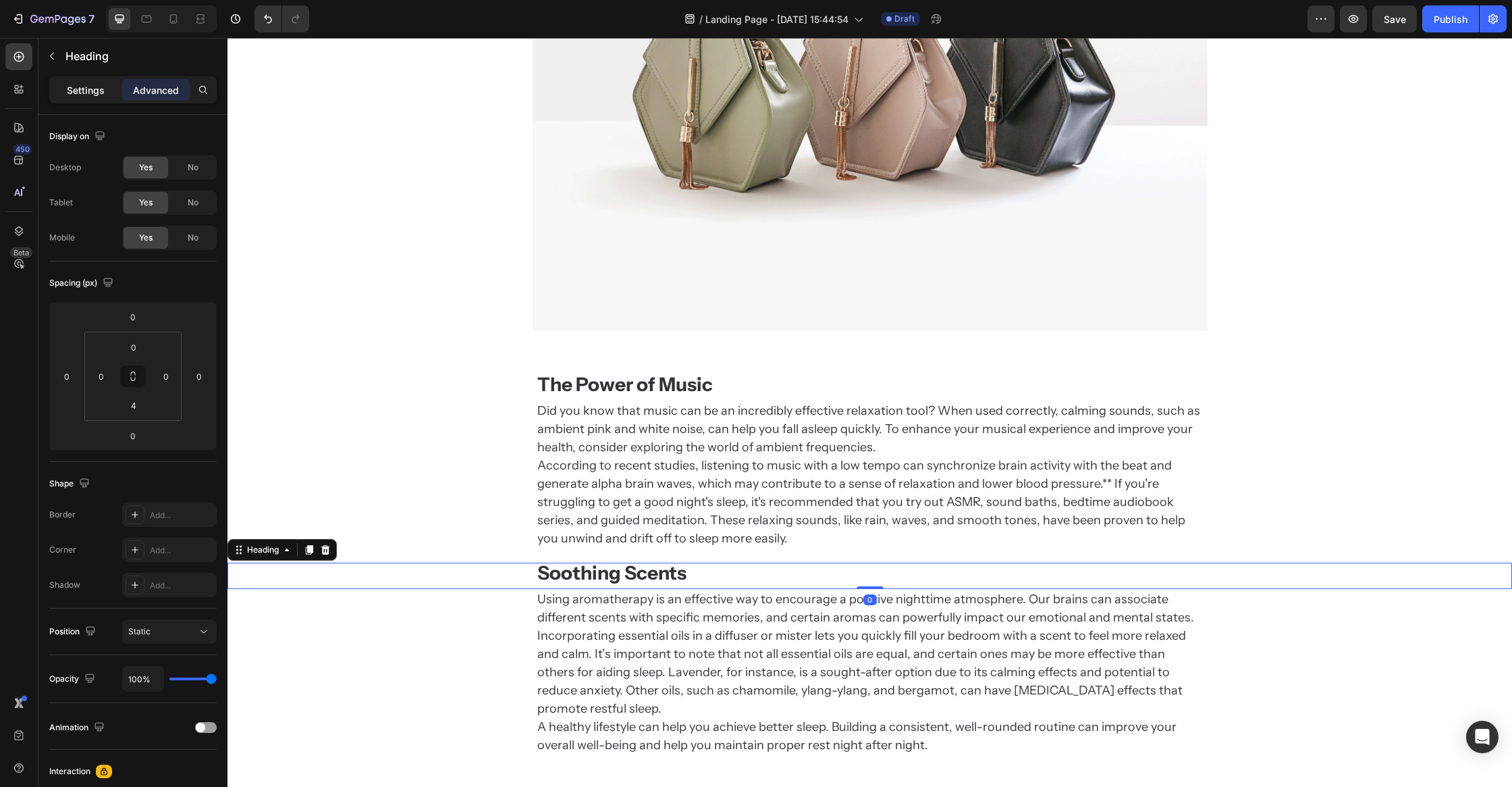
click at [71, 88] on p "Settings" at bounding box center [86, 89] width 38 height 14
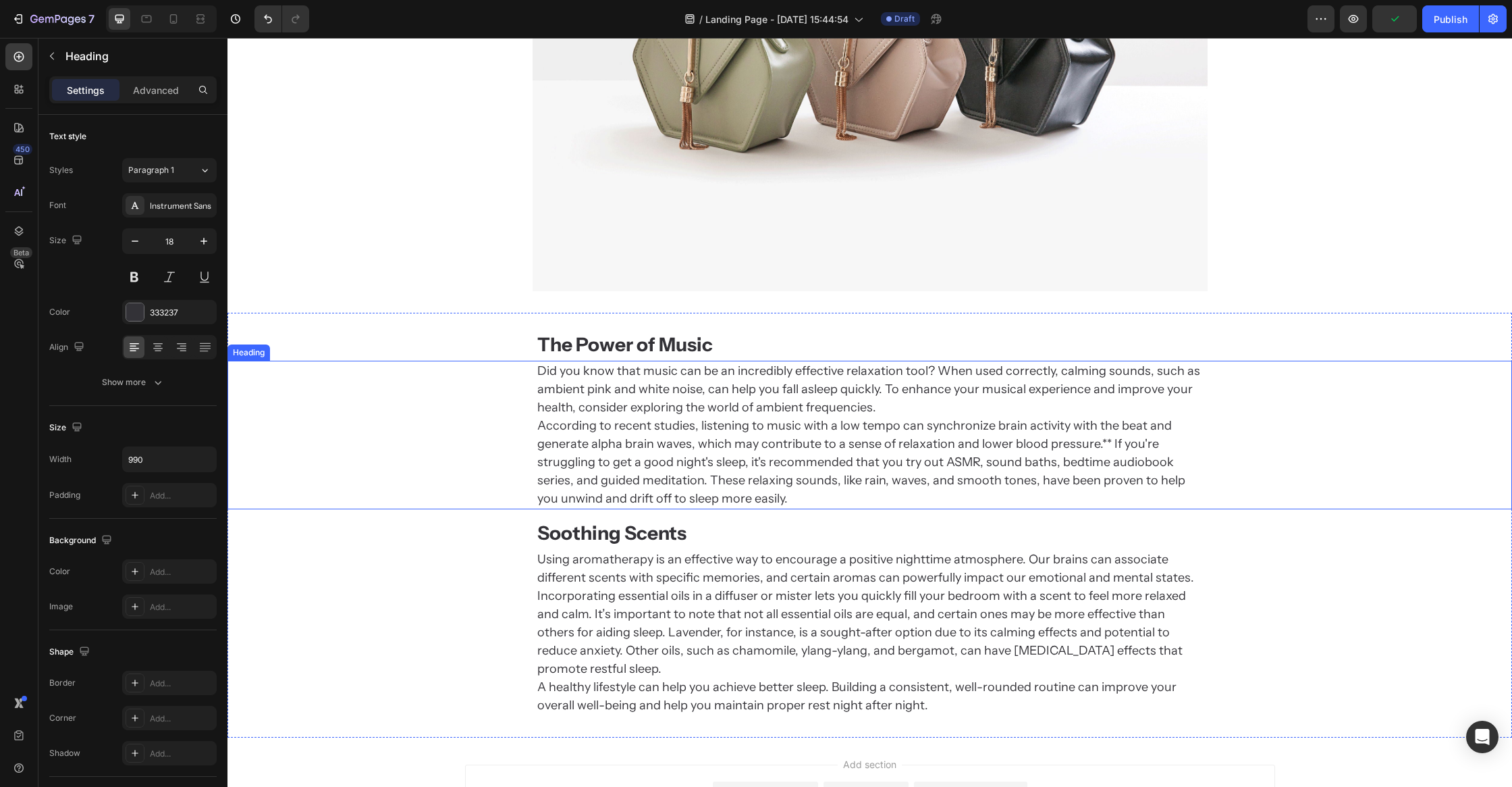
scroll to position [2617, 0]
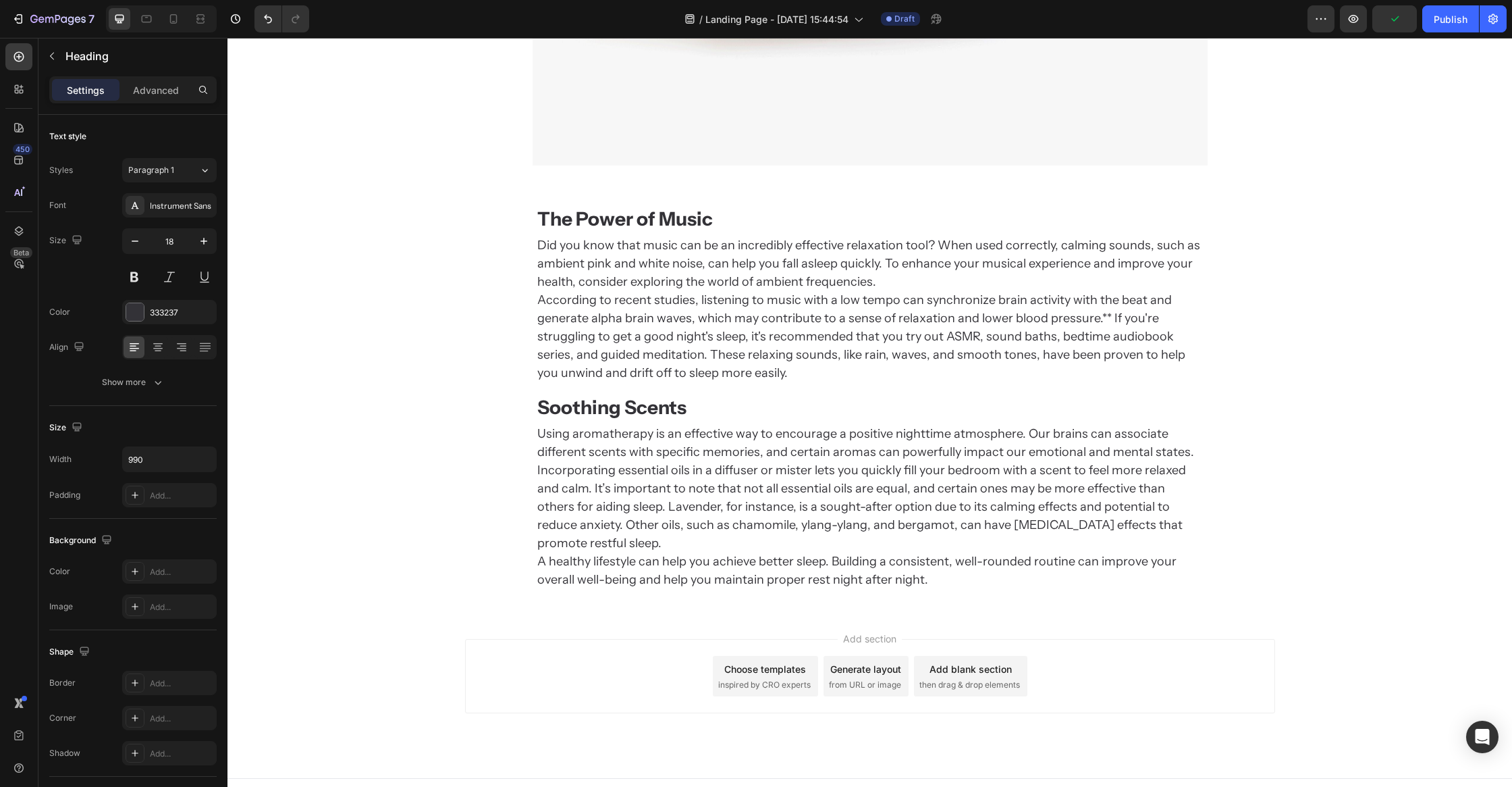
click at [544, 695] on div "Add section Choose templates inspired by CRO experts Generate layout from URL o…" at bounding box center [869, 694] width 1284 height 166
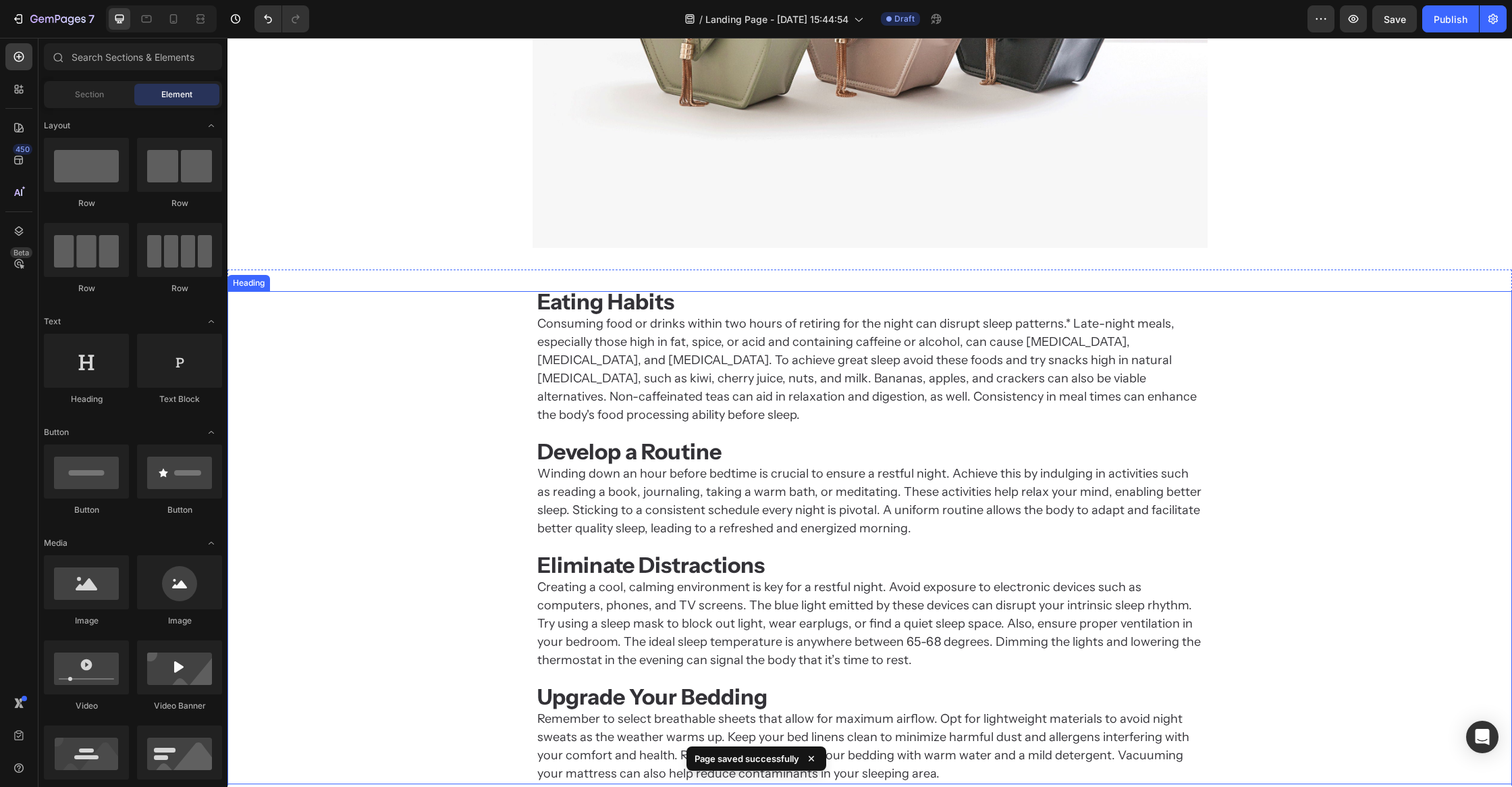
scroll to position [1315, 0]
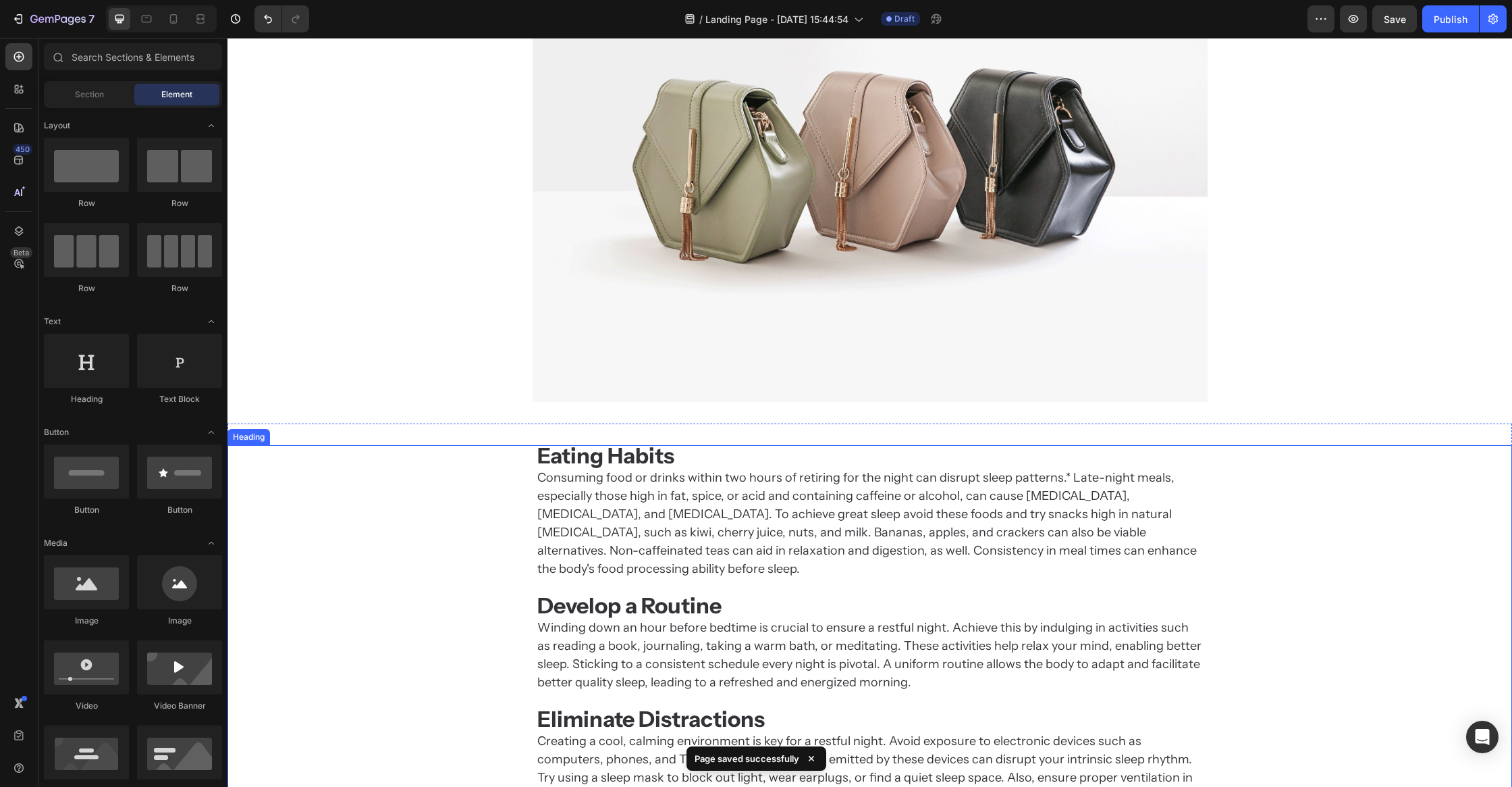
click at [642, 487] on h2 "Eating Habits Consuming food or drinks within two hours of retiring for the nig…" at bounding box center [870, 691] width 668 height 493
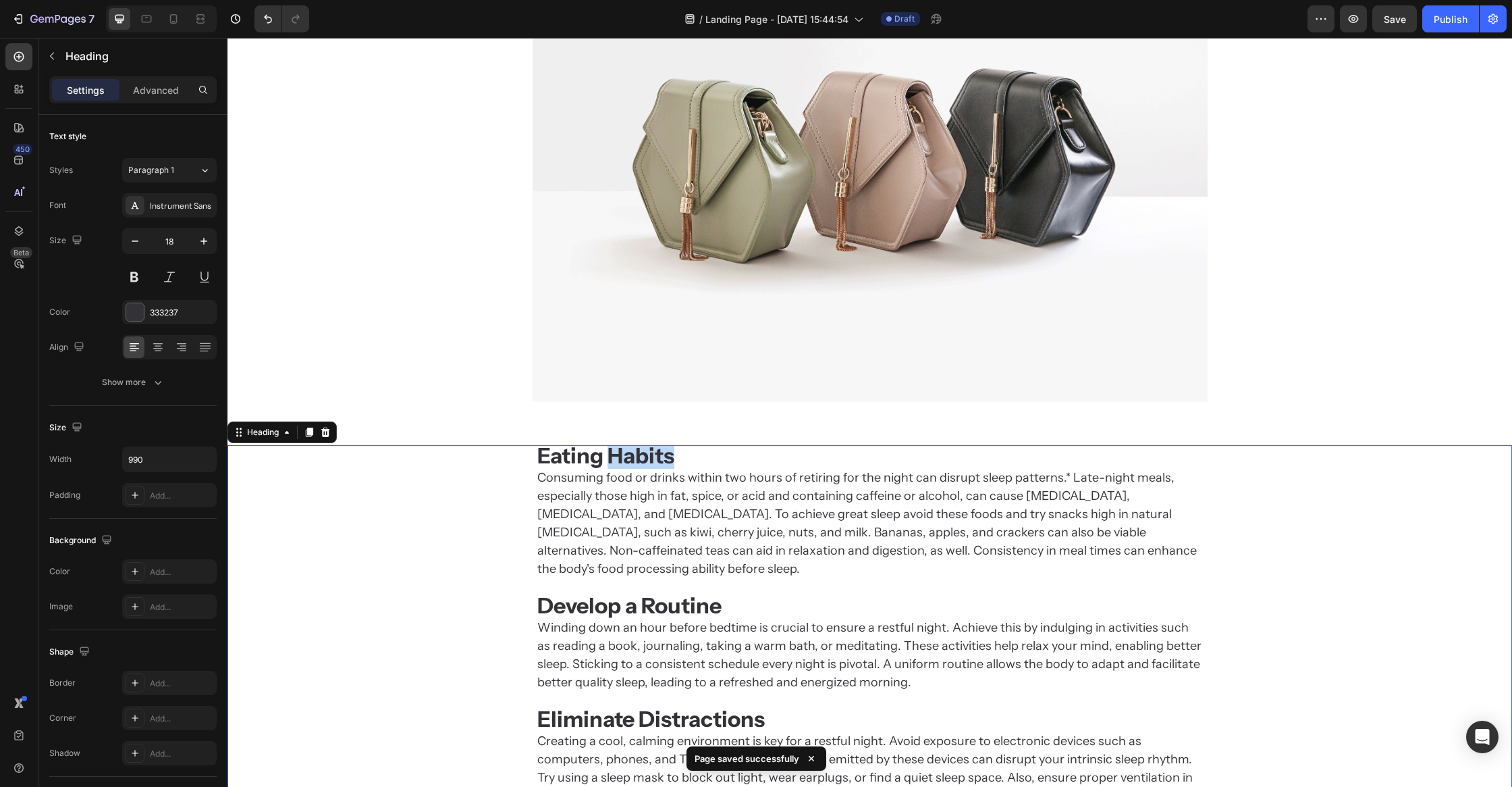
click at [644, 462] on strong "Eating Habits" at bounding box center [605, 455] width 137 height 26
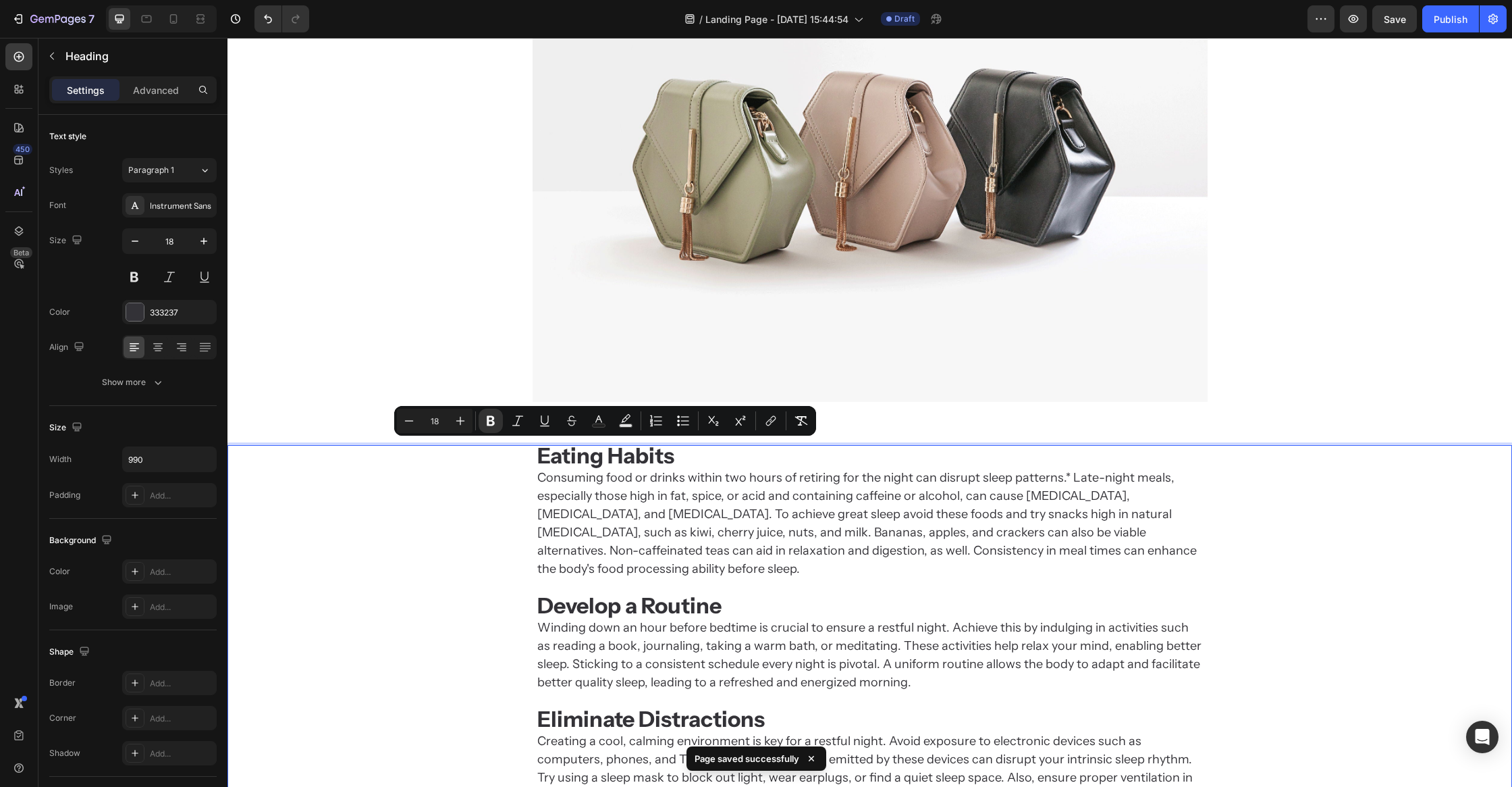
scroll to position [1294, 0]
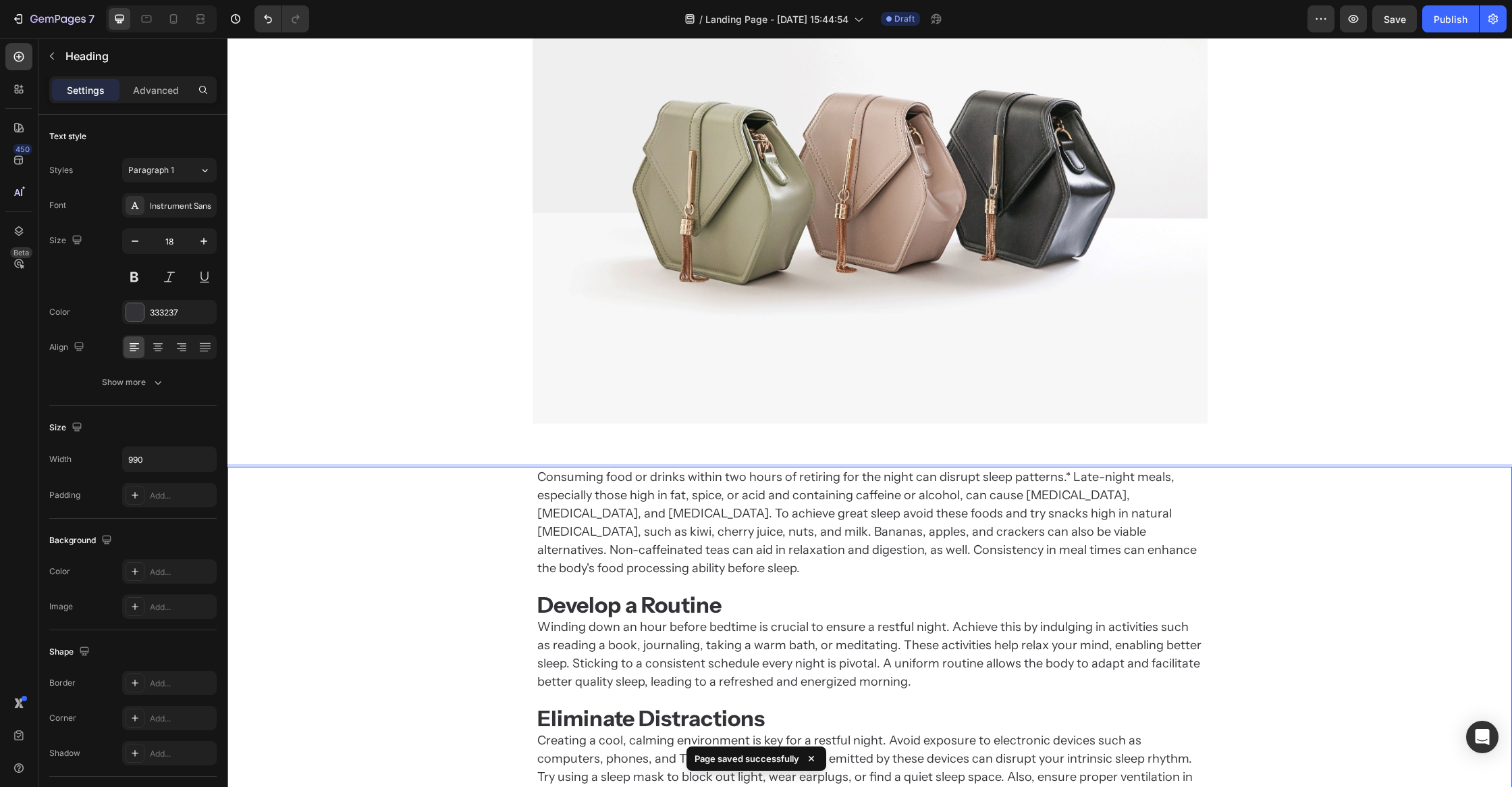
click at [453, 464] on div "Consuming food or drinks within two hours of retiring for the night can disrupt…" at bounding box center [869, 702] width 1284 height 514
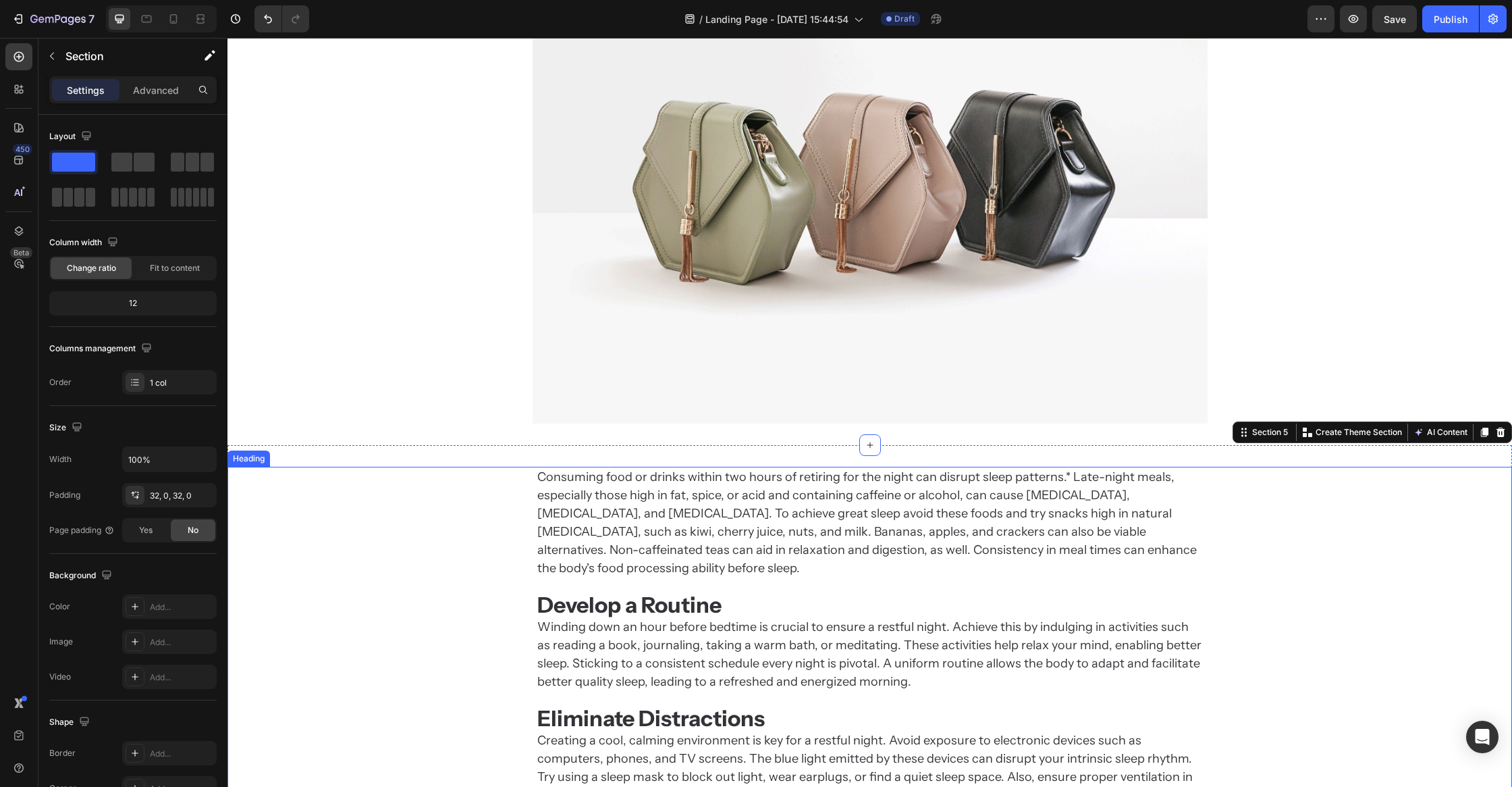
click at [567, 509] on p "Consuming food or drinks within two hours of retiring for the night can disrupt…" at bounding box center [869, 703] width 666 height 468
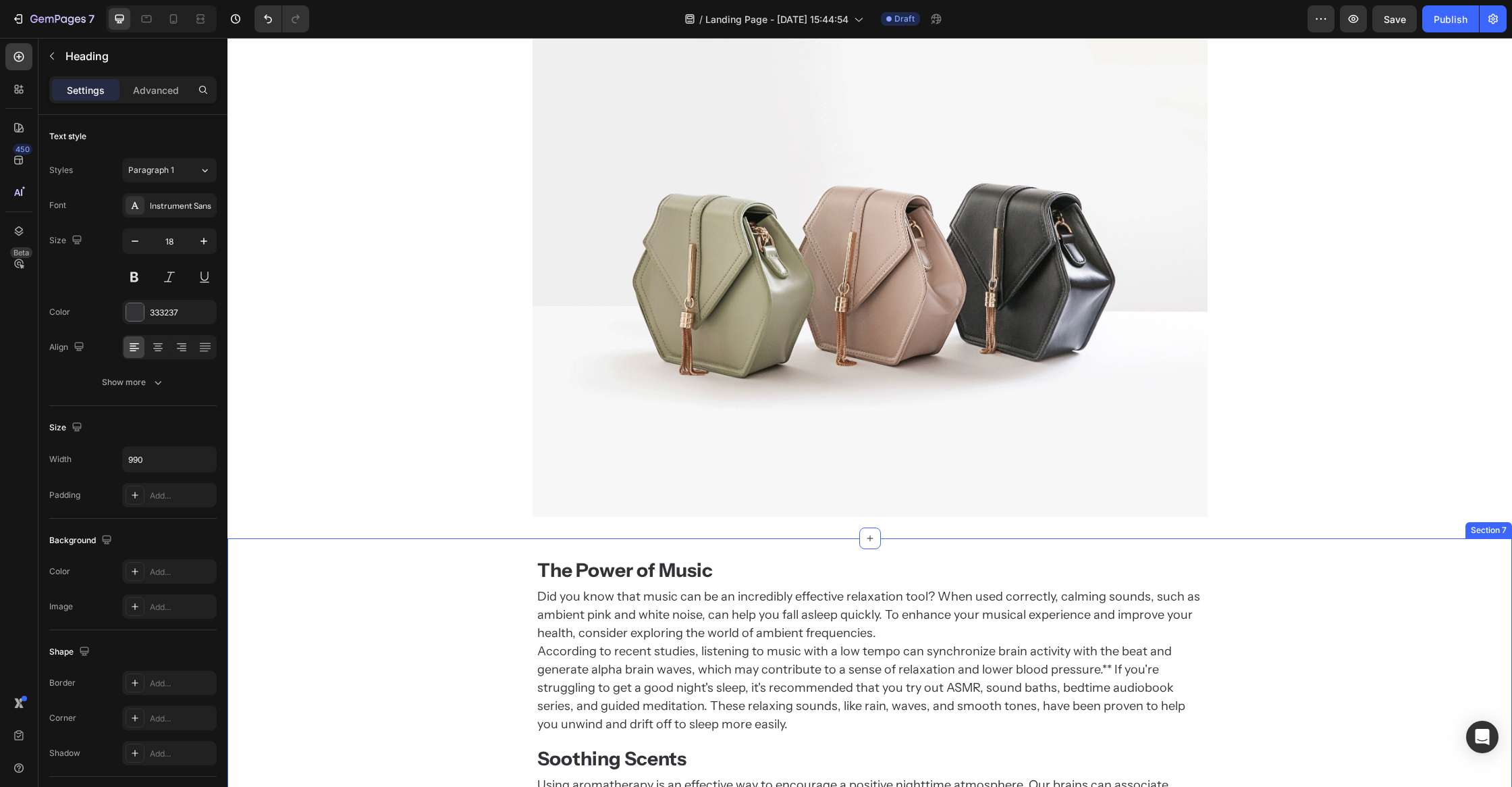
scroll to position [2279, 0]
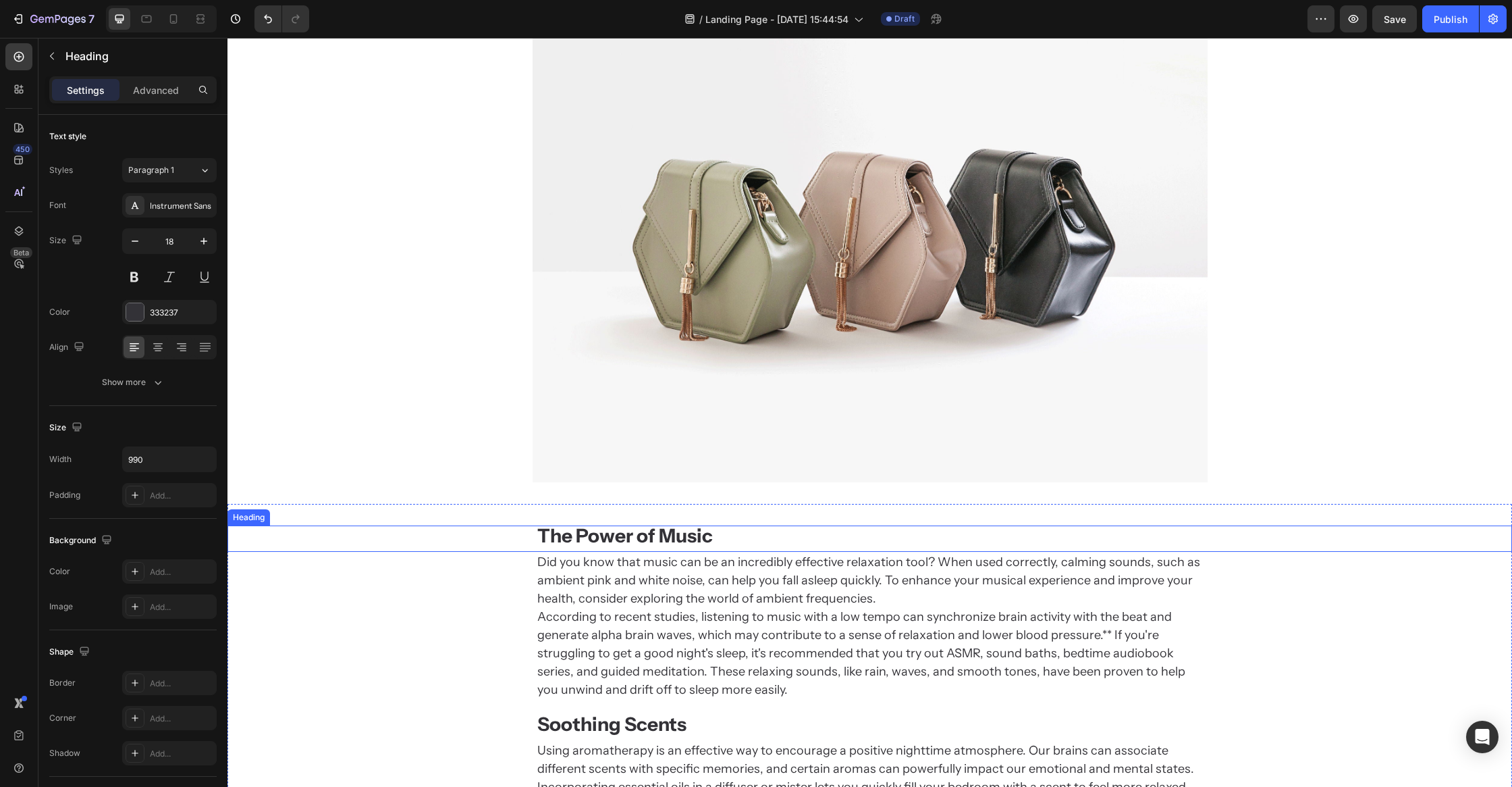
click at [564, 538] on strong "The Power of Music" at bounding box center [625, 536] width 175 height 23
click at [308, 513] on icon at bounding box center [309, 513] width 7 height 10
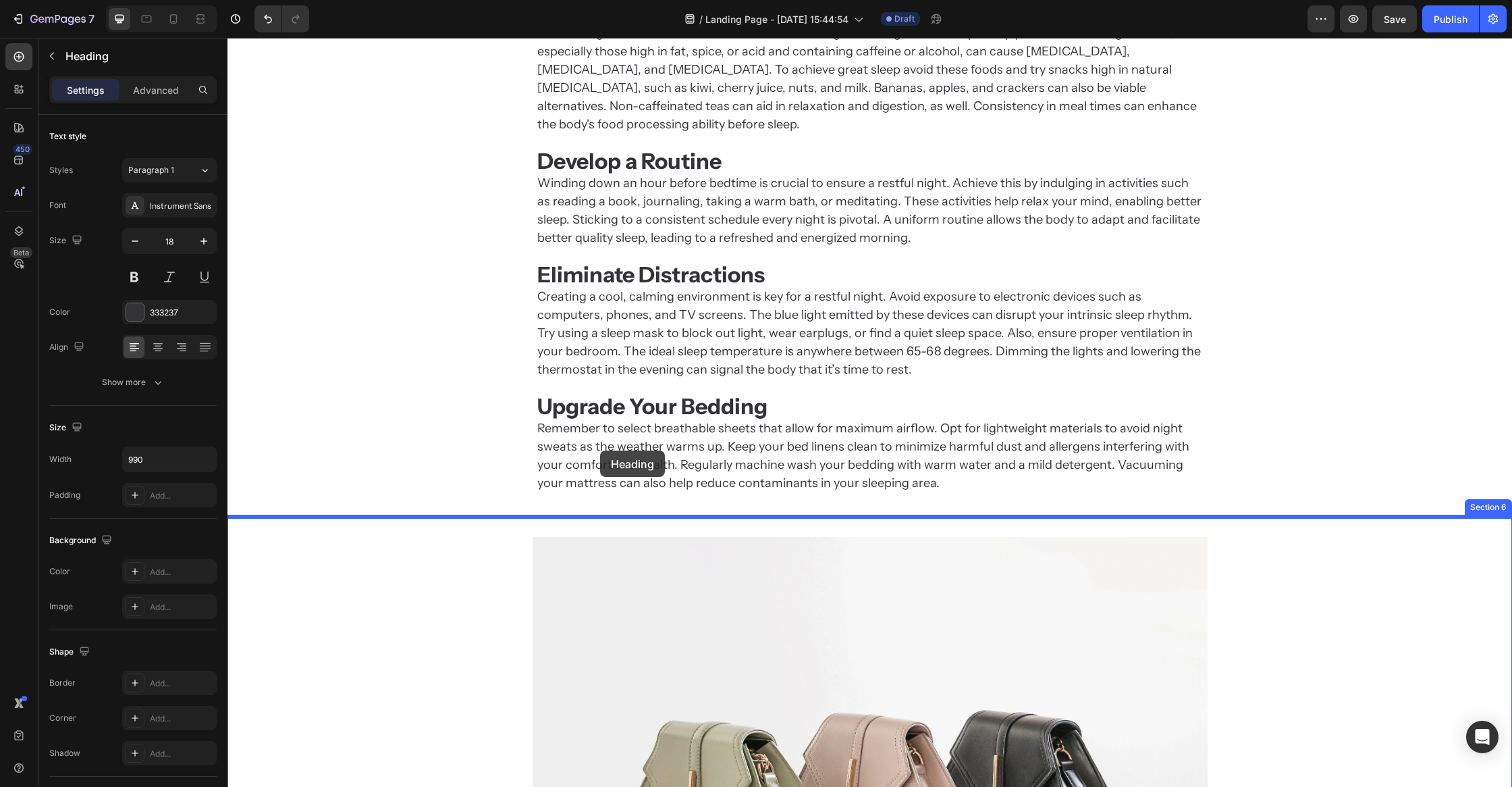
scroll to position [1606, 0]
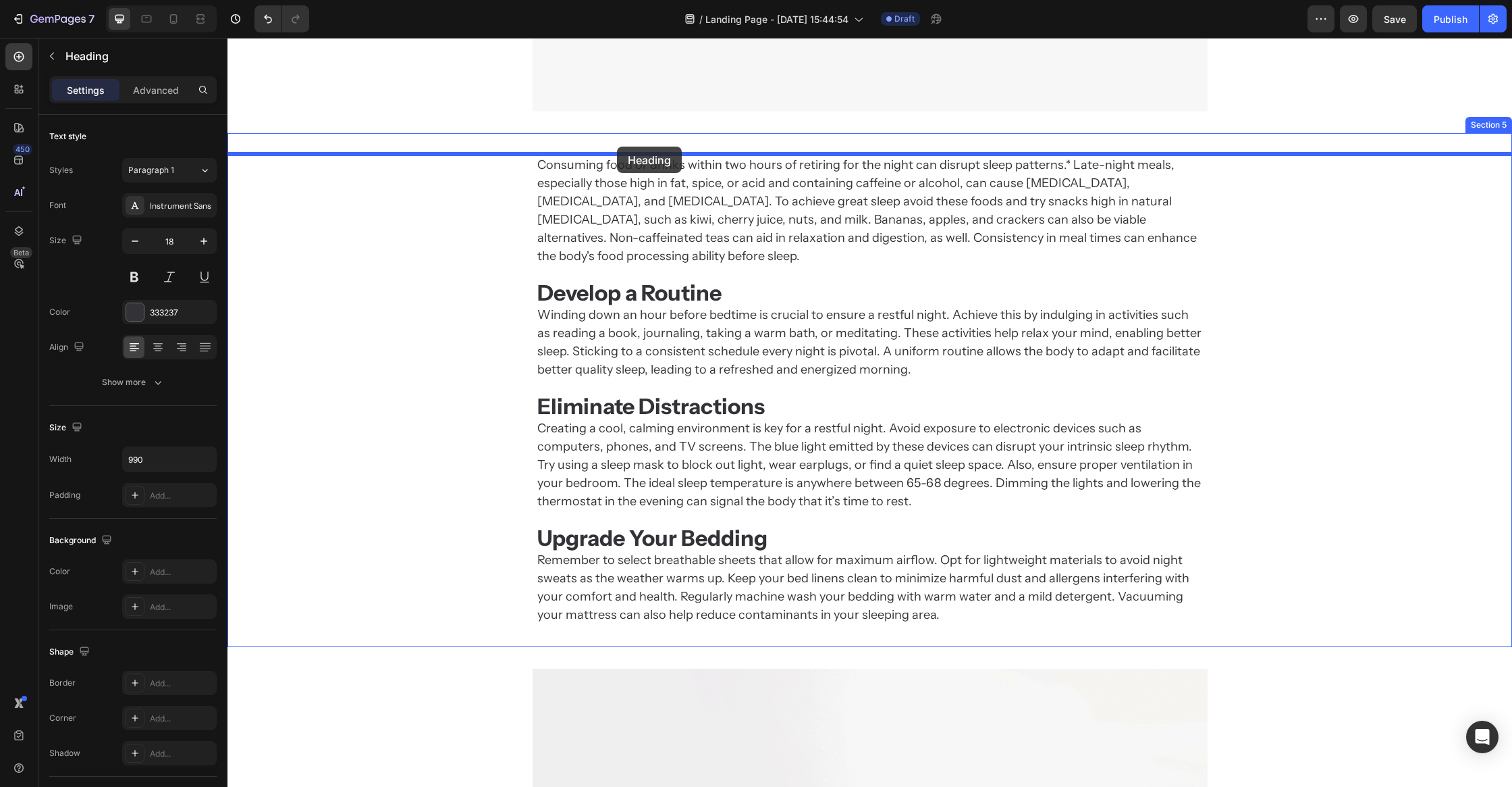
drag, startPoint x: 598, startPoint y: 539, endPoint x: 617, endPoint y: 147, distance: 392.5
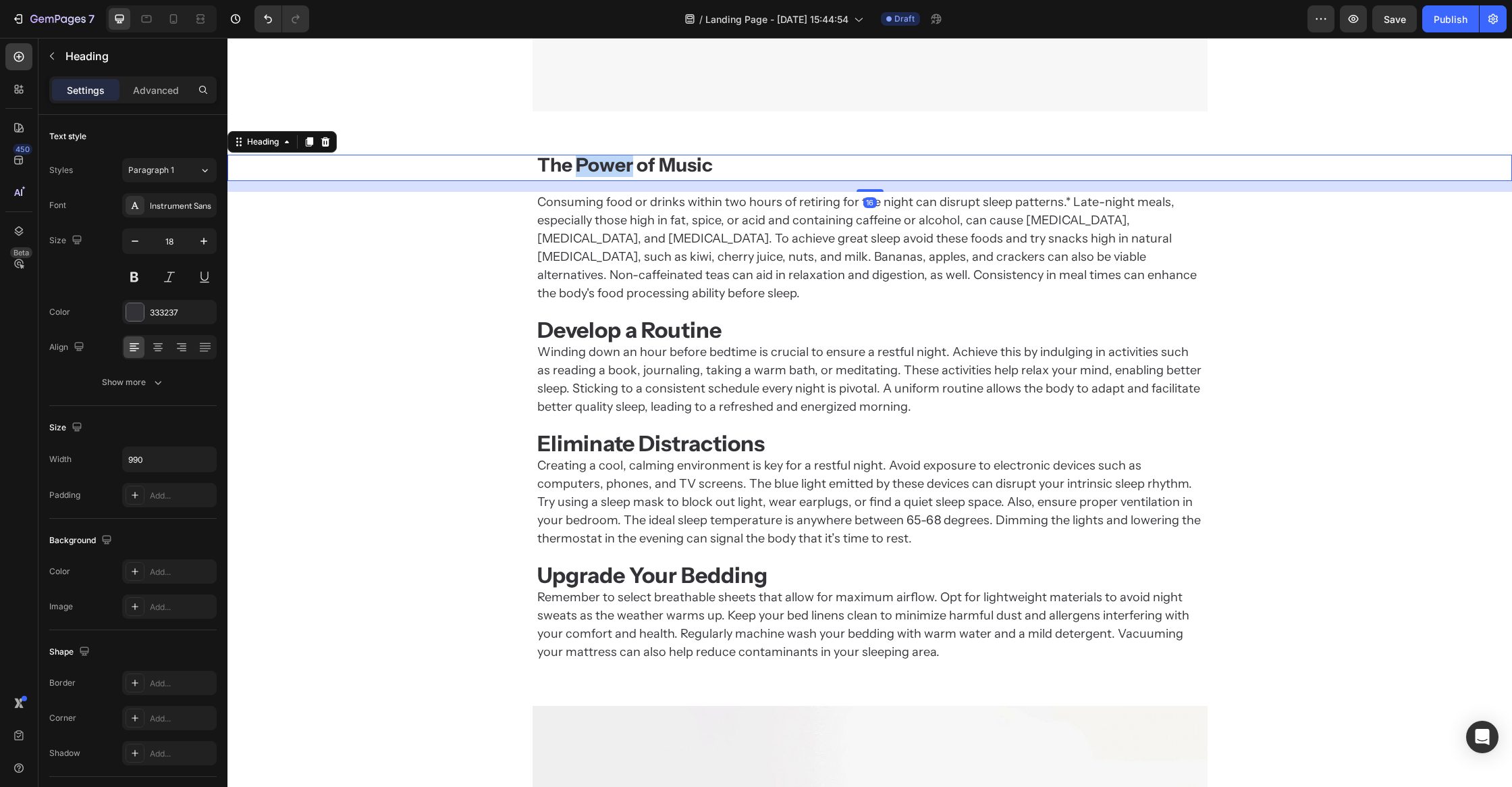
click at [625, 161] on strong "The Power of Music" at bounding box center [625, 165] width 175 height 23
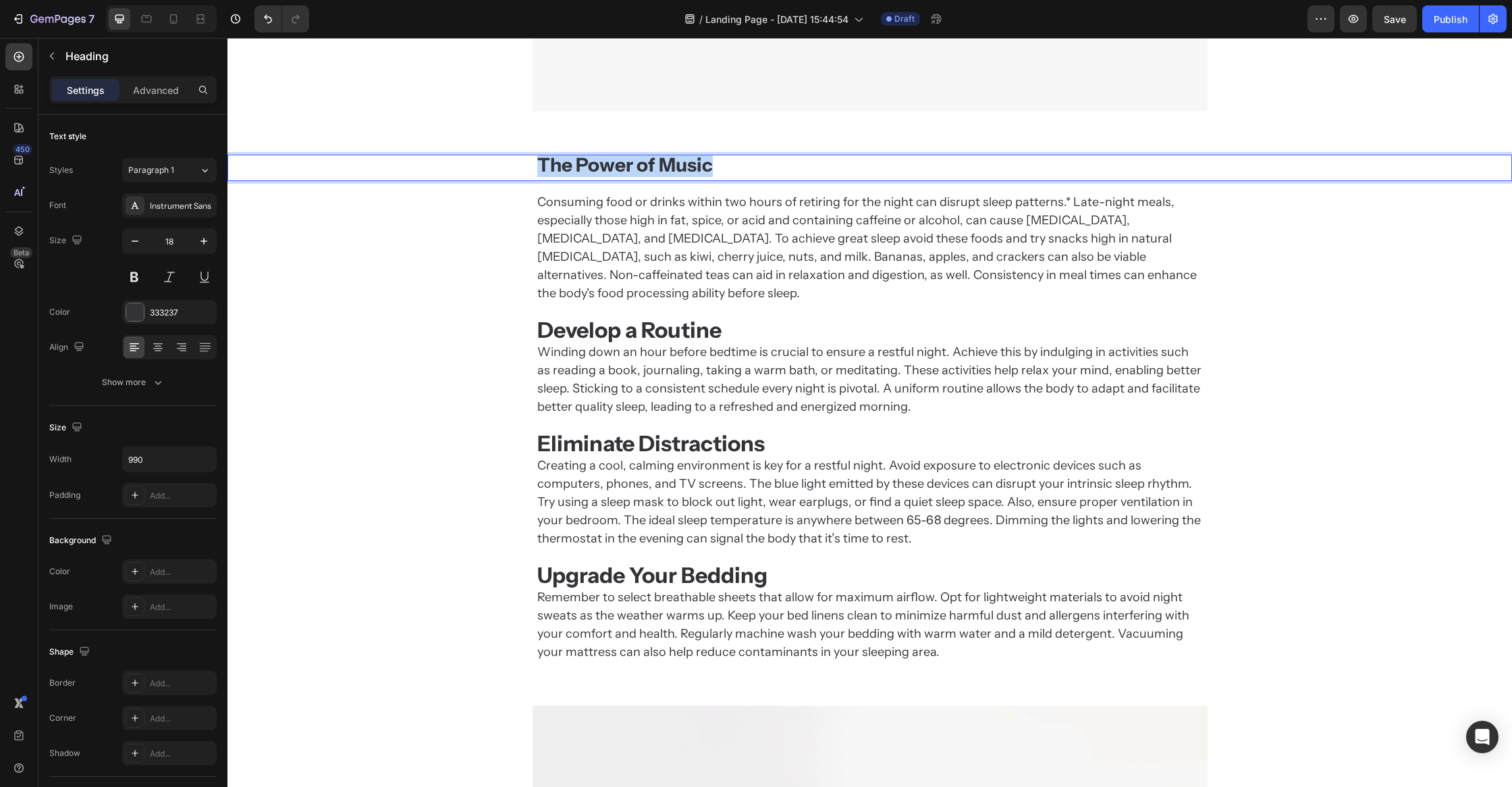
click at [625, 161] on strong "The Power of Music" at bounding box center [625, 165] width 175 height 23
click at [478, 288] on div "Consuming food or drinks within two hours of retiring for the night can disrupt…" at bounding box center [869, 428] width 1284 height 471
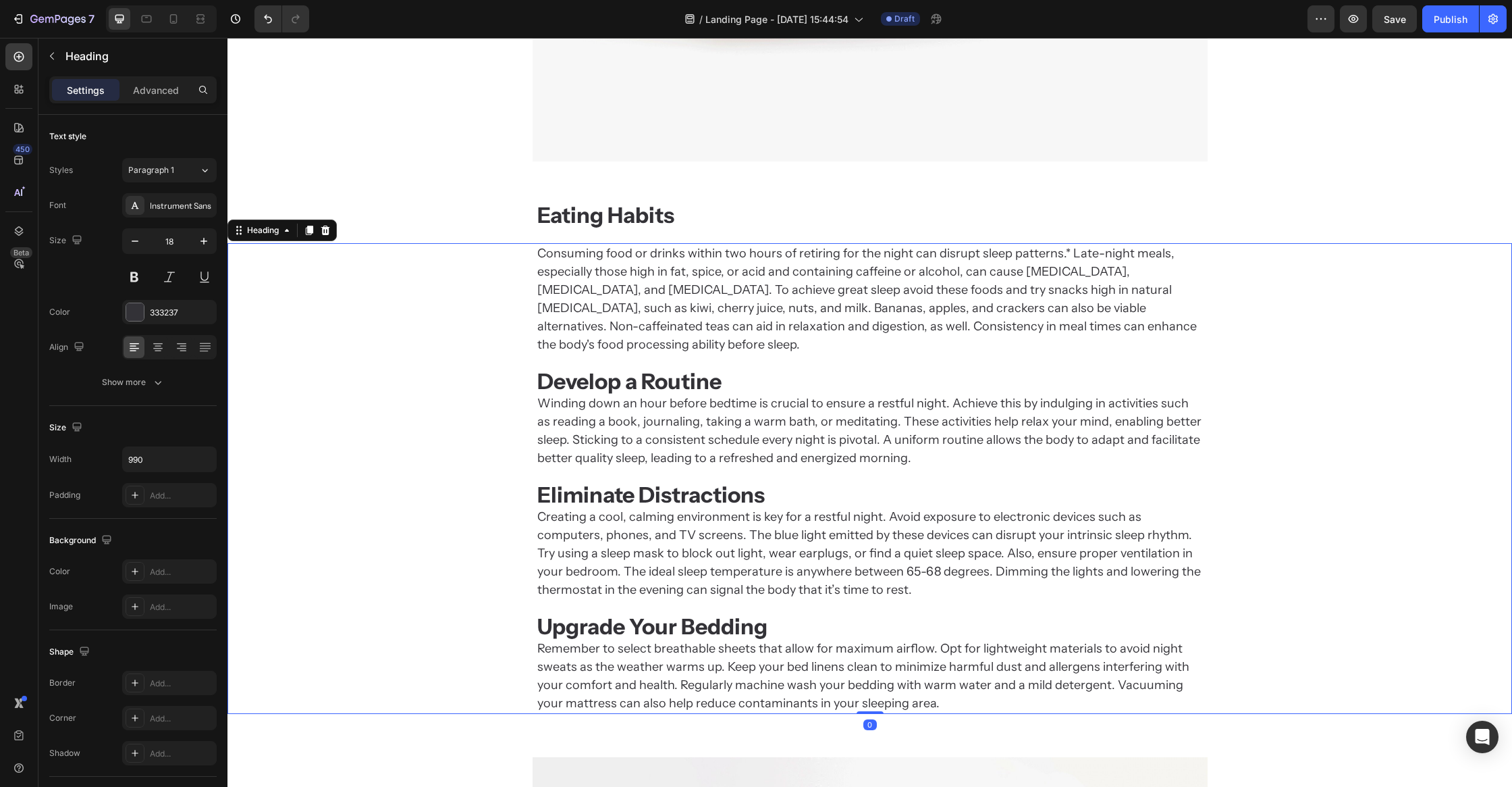
scroll to position [1524, 0]
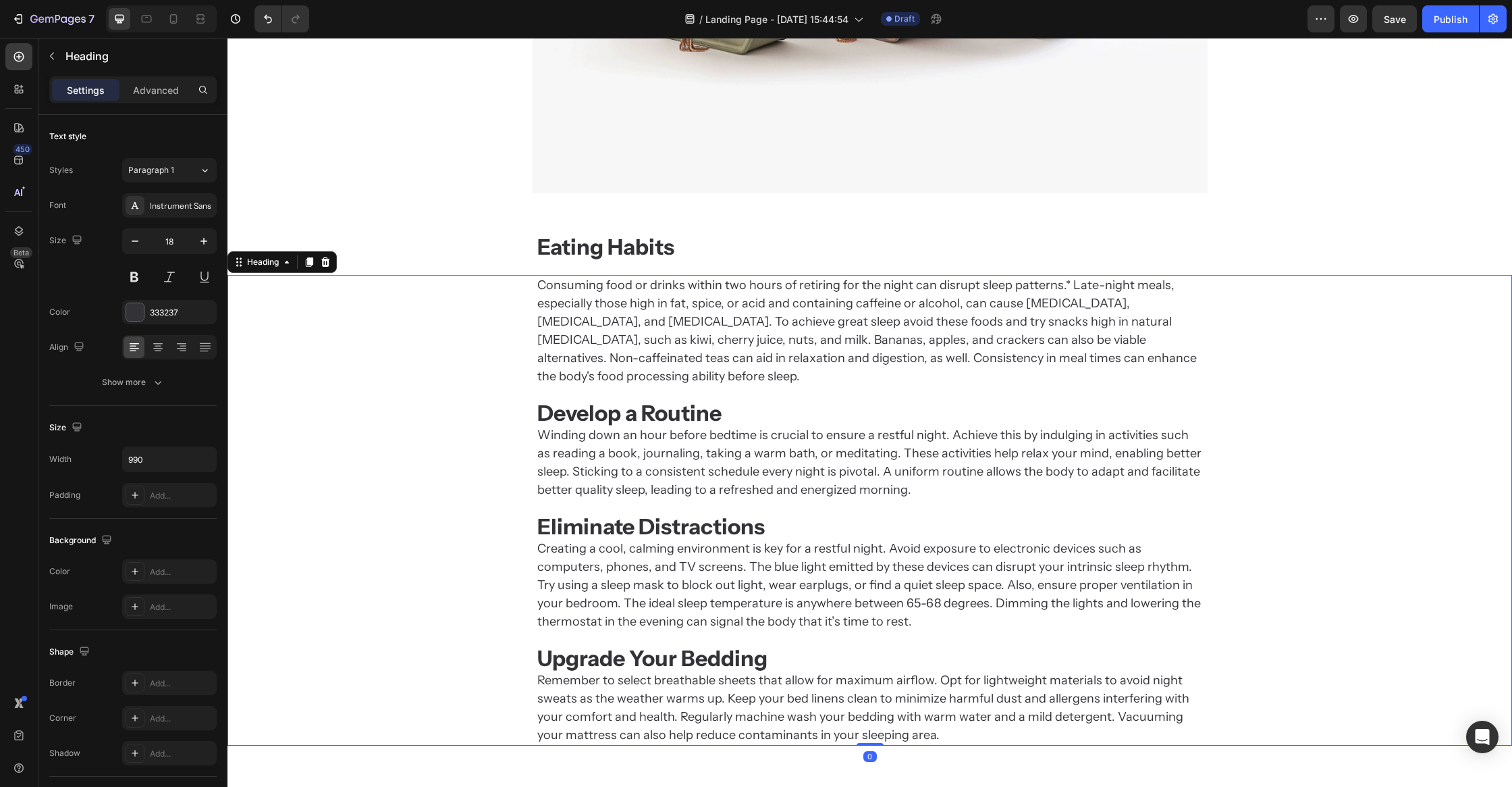
click at [609, 319] on h2 "Consuming food or drinks within two hours of retiring for the night can disrupt…" at bounding box center [870, 510] width 668 height 471
click at [634, 244] on strong "Eating Habits" at bounding box center [605, 247] width 137 height 26
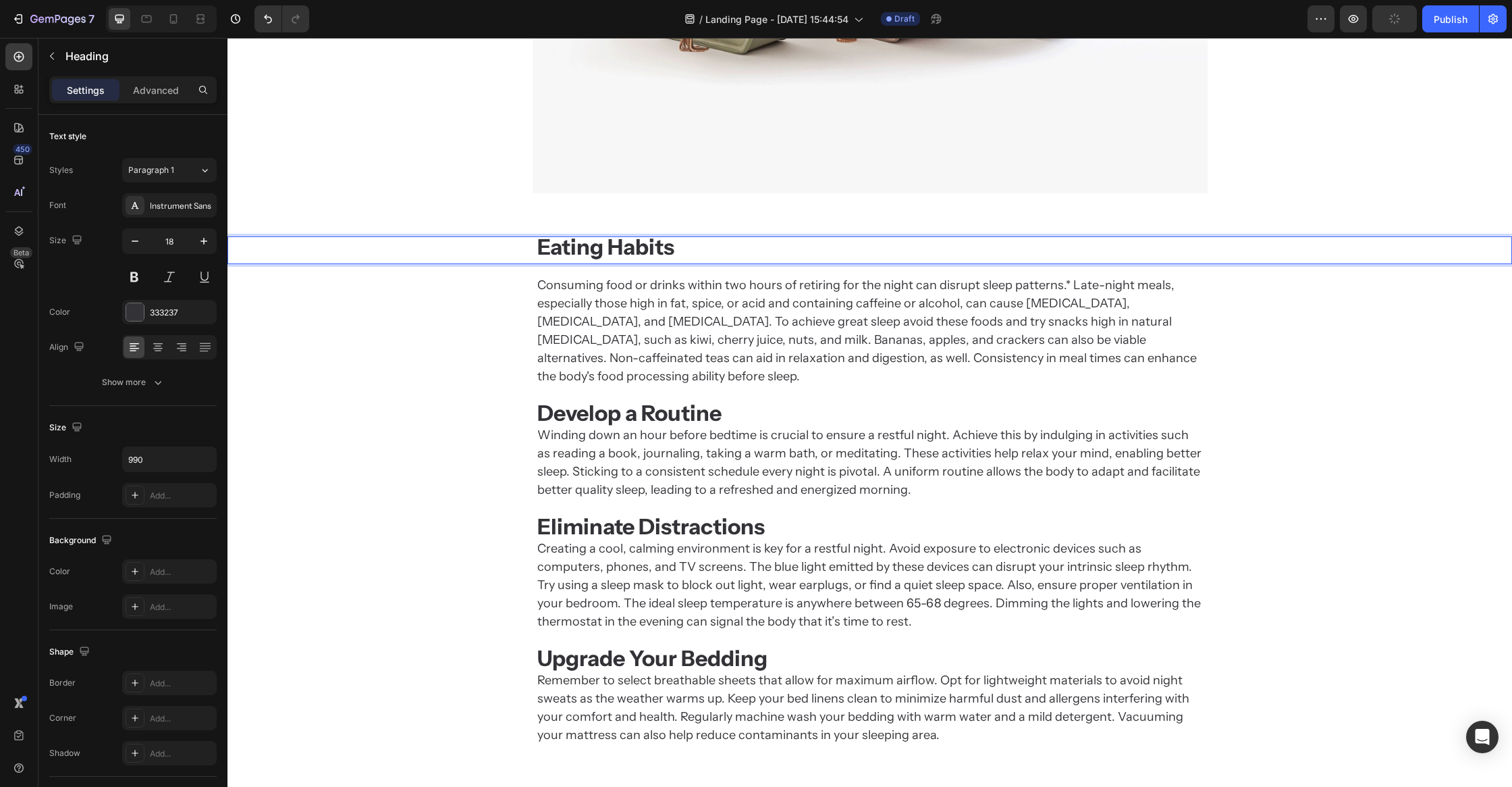
click at [691, 293] on p "Consuming food or drinks within two hours of retiring for the night can disrupt…" at bounding box center [869, 510] width 666 height 468
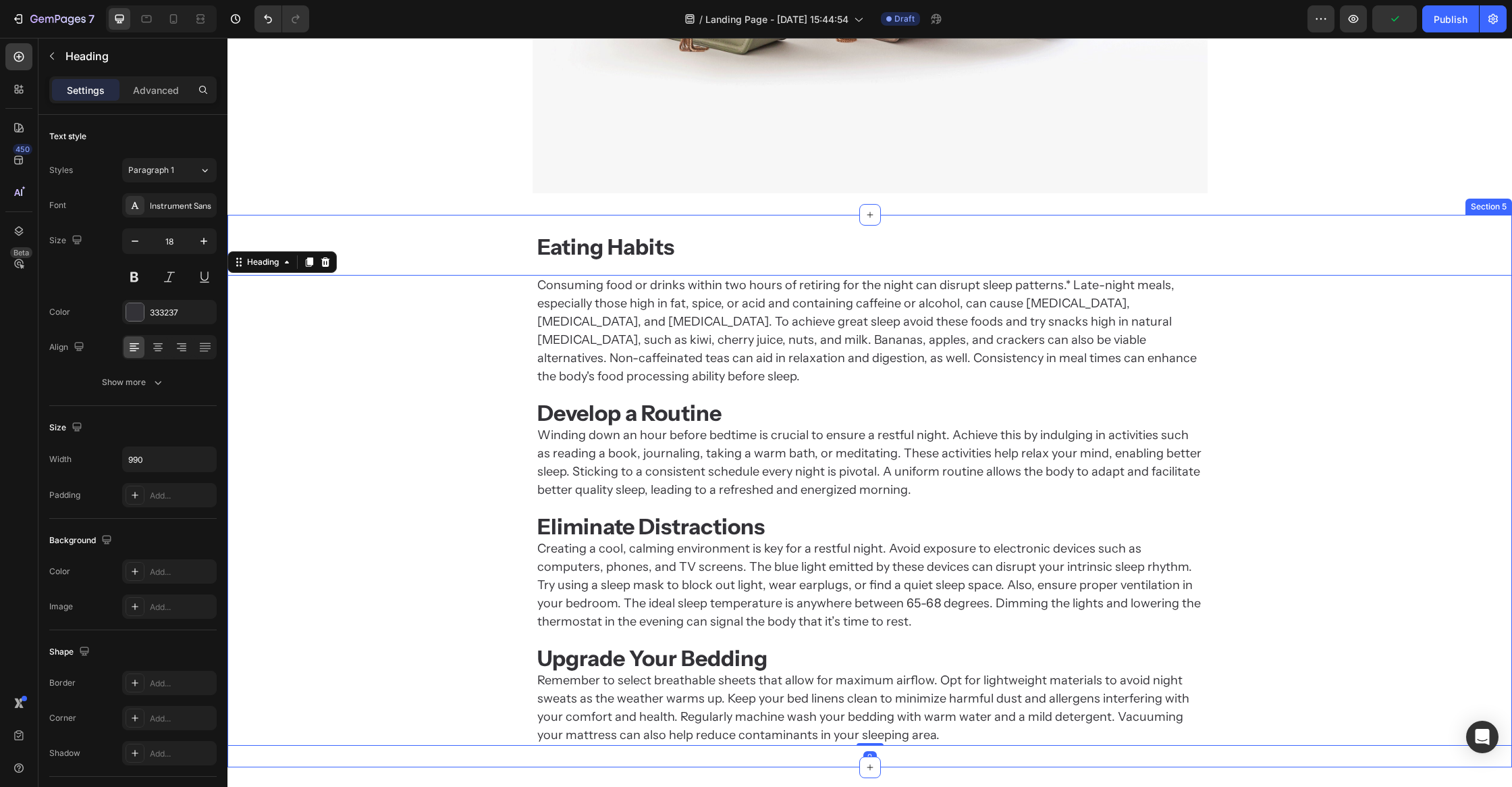
click at [881, 258] on p "⁠⁠⁠⁠⁠⁠⁠ Eating Habits" at bounding box center [869, 248] width 666 height 22
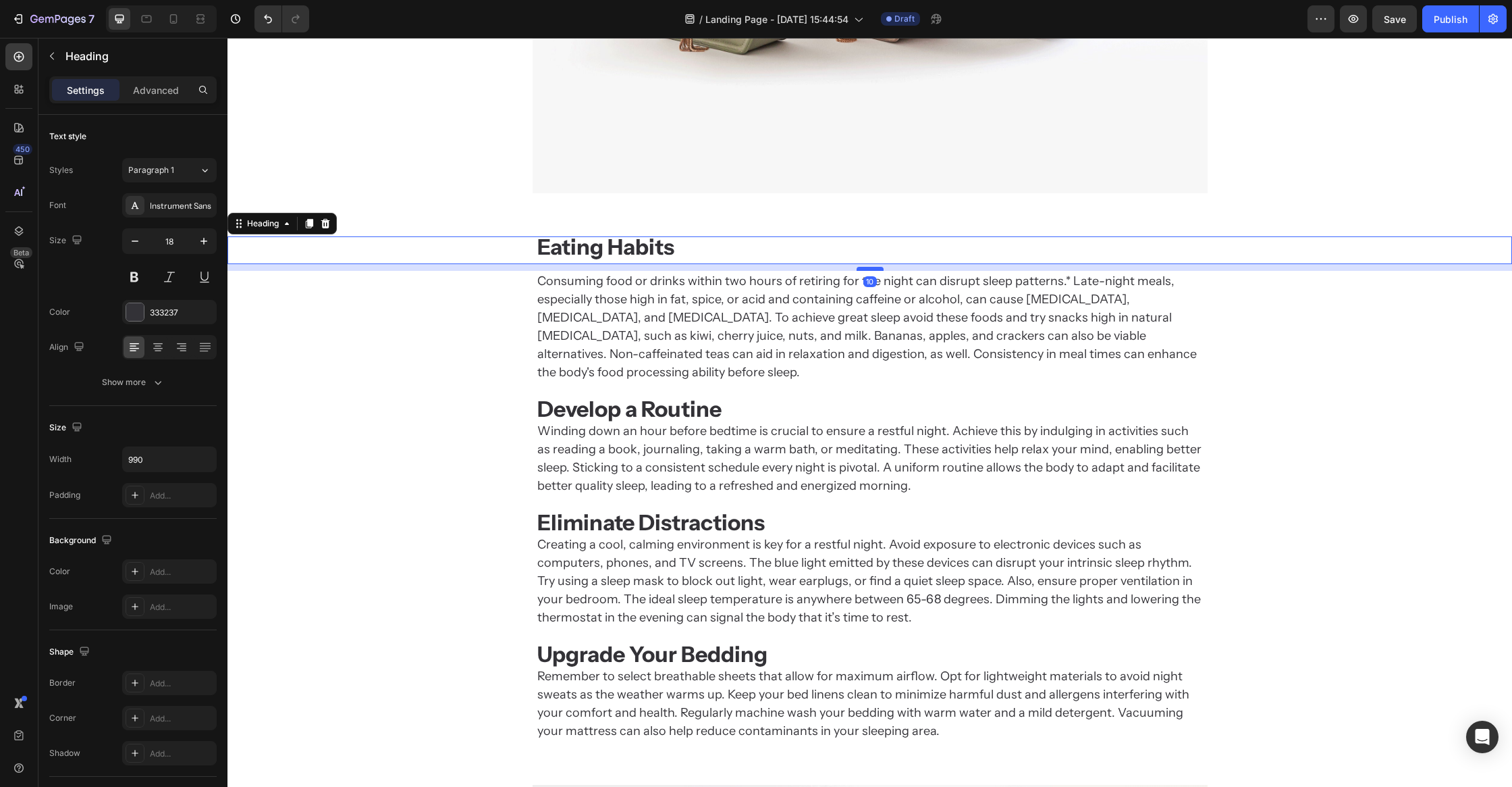
click at [878, 268] on div at bounding box center [870, 269] width 27 height 4
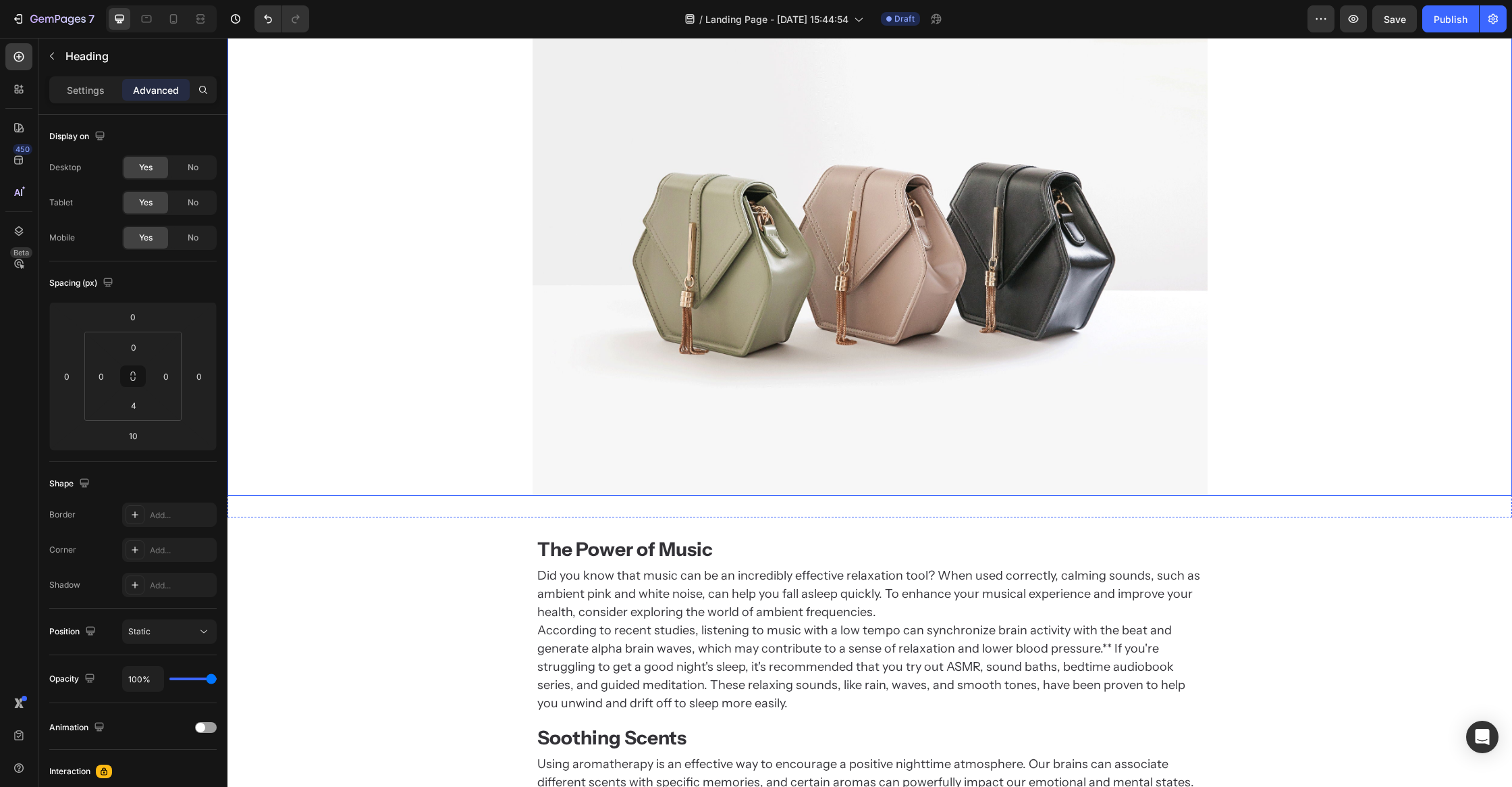
scroll to position [2628, 0]
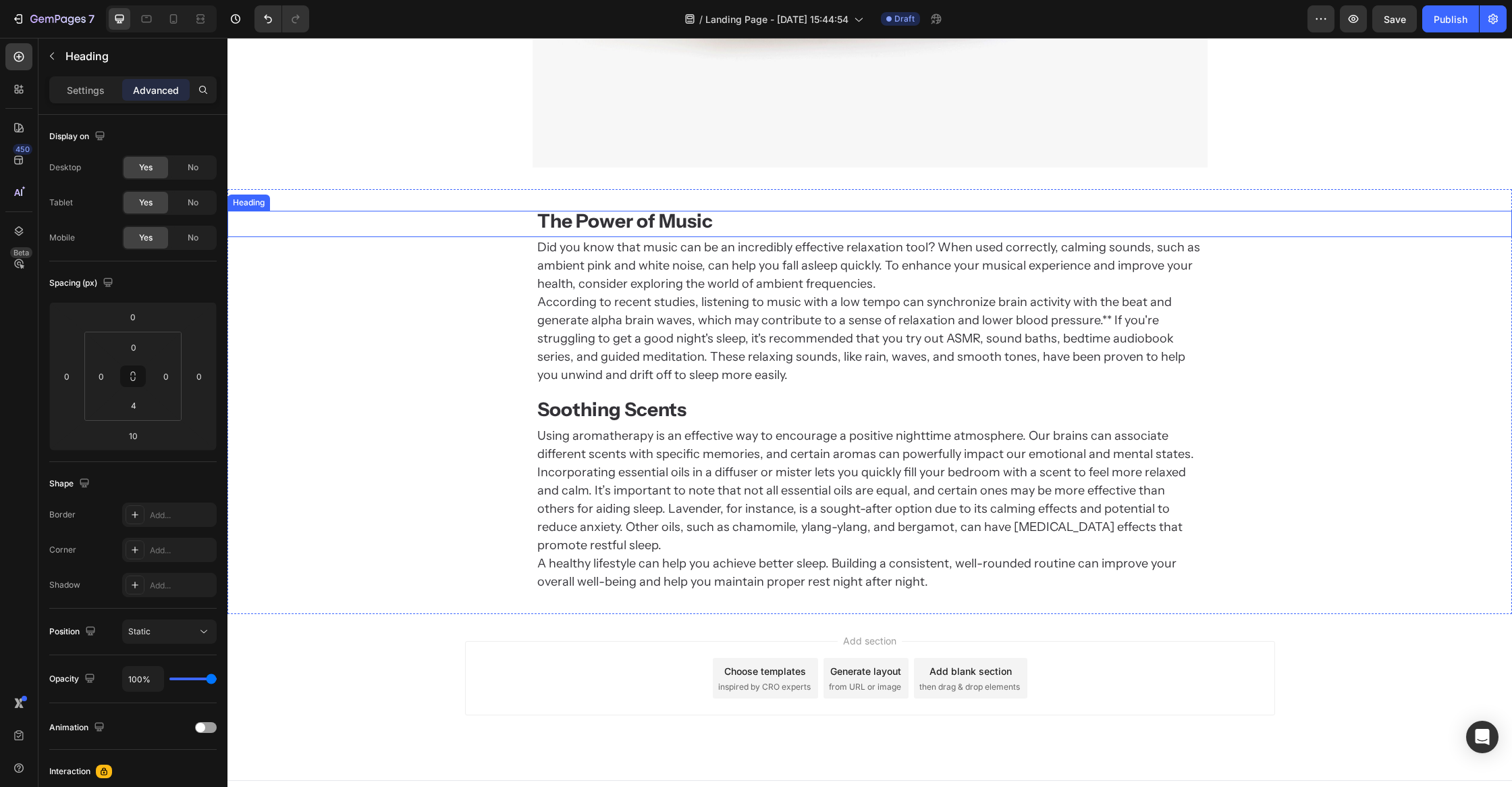
click at [634, 216] on strong "The Power of Music" at bounding box center [625, 221] width 175 height 23
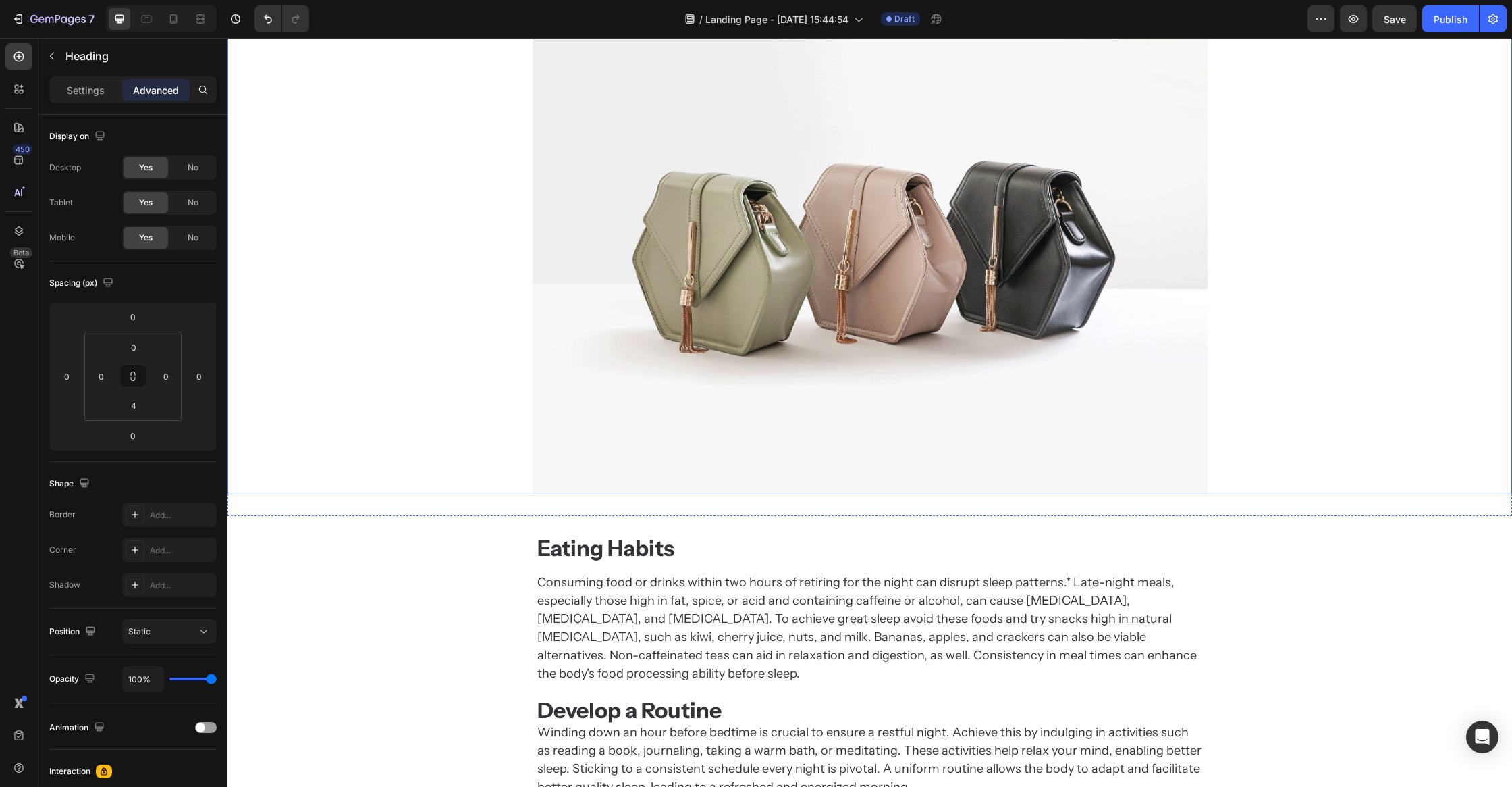
scroll to position [1246, 0]
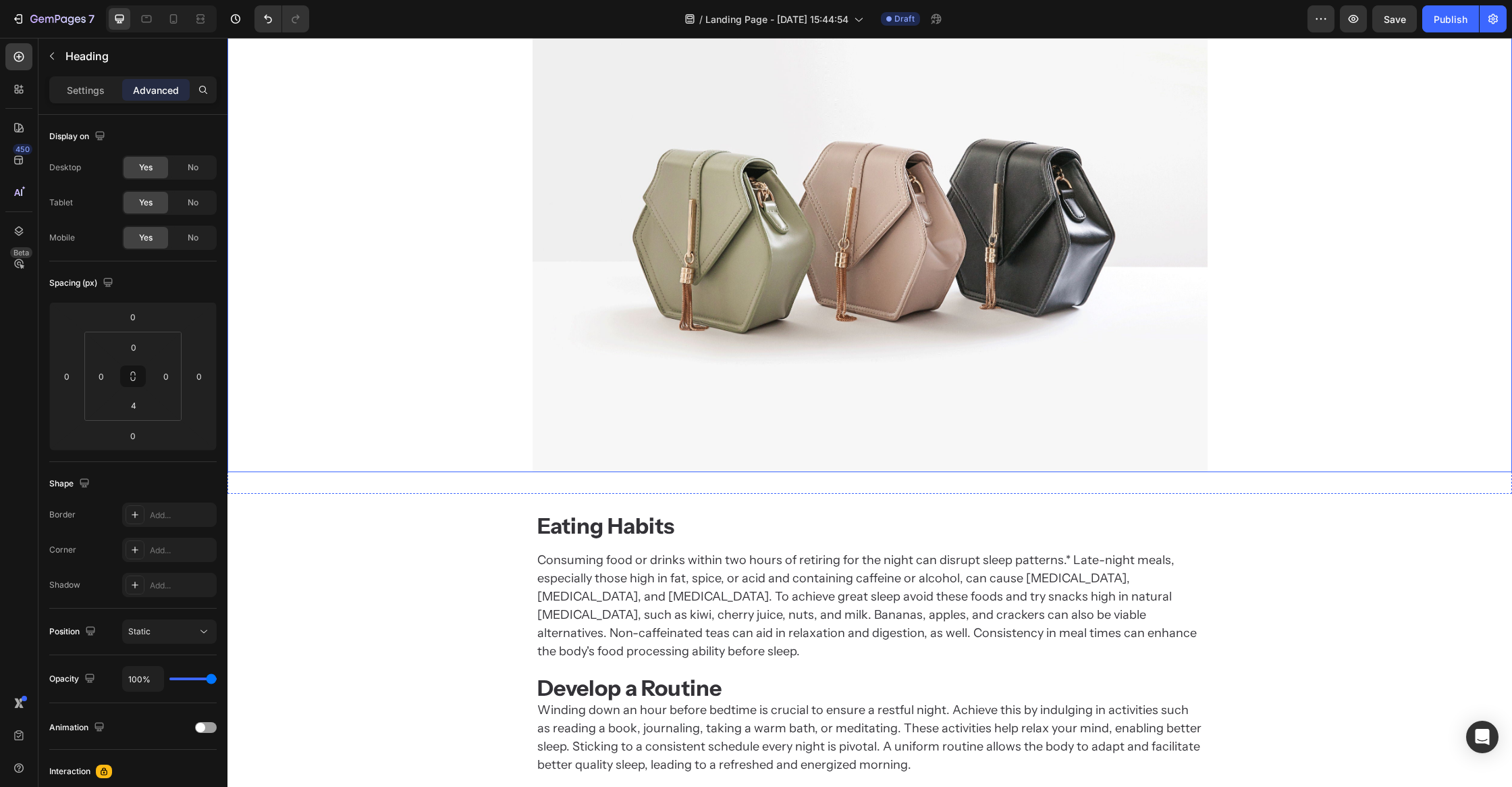
click at [638, 511] on div "Eating Habits Heading Consuming food or drinks within two hours of retiring for…" at bounding box center [869, 768] width 1284 height 549
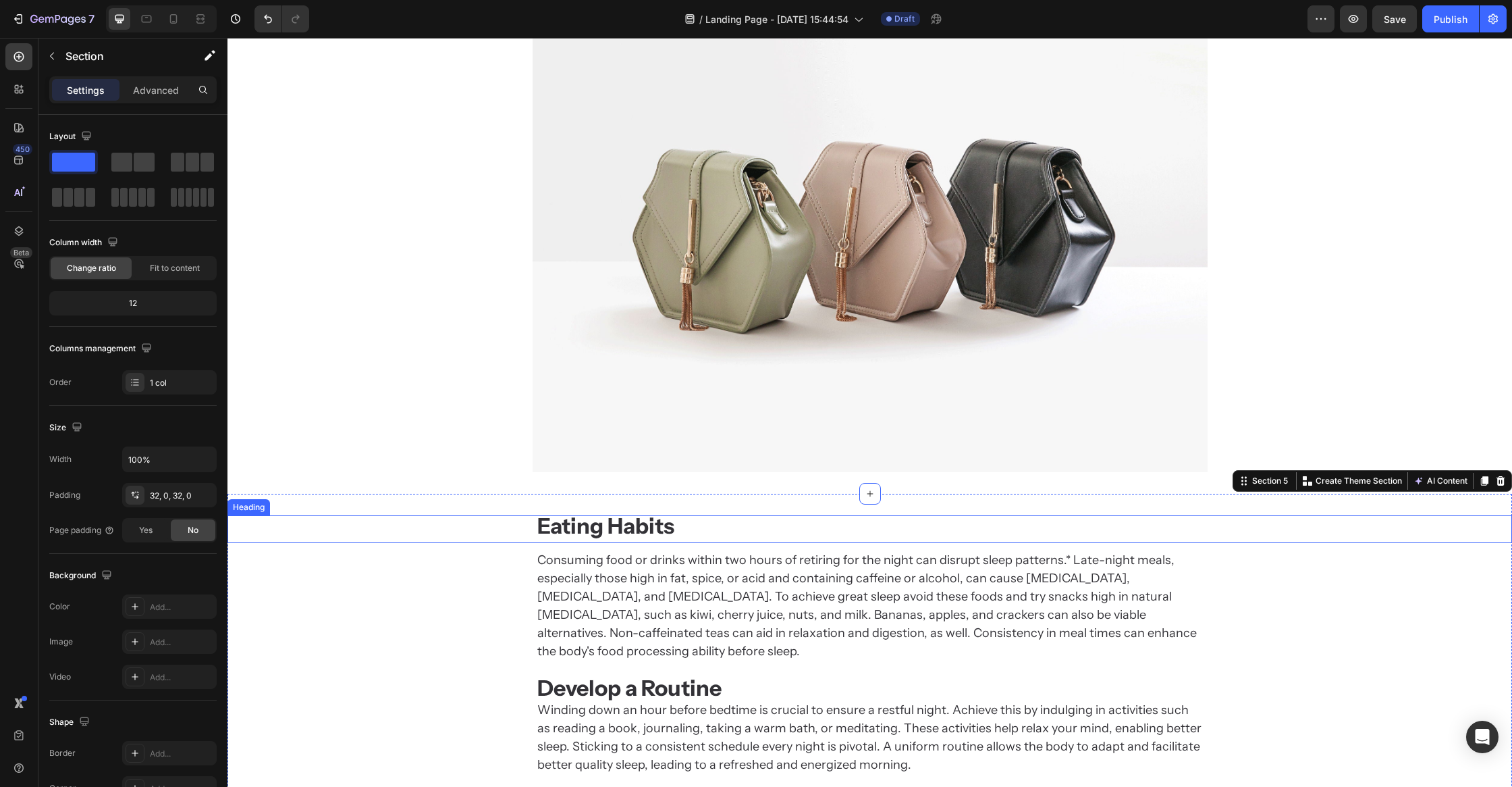
click at [673, 534] on strong "Eating Habits" at bounding box center [605, 526] width 137 height 26
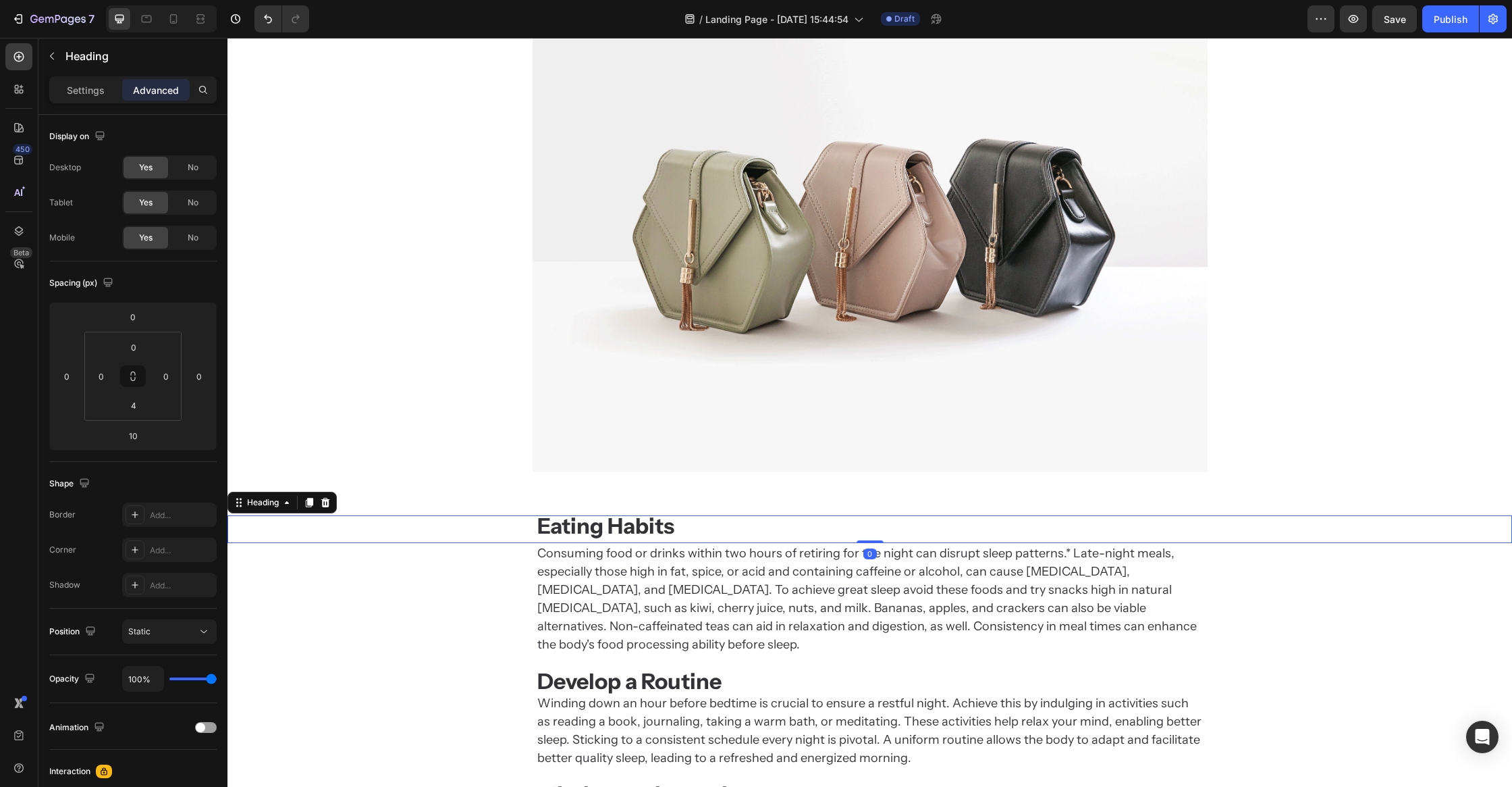
drag, startPoint x: 869, startPoint y: 546, endPoint x: 628, endPoint y: 500, distance: 245.4
click at [869, 483] on div "Image Section 4 Eating Habits Heading 0 Consuming food or drinks within two hou…" at bounding box center [869, 405] width 1284 height 3172
type input "0"
drag, startPoint x: 614, startPoint y: 608, endPoint x: 609, endPoint y: 613, distance: 7.1
click at [614, 608] on h2 "Consuming food or drinks within two hours of retiring for the night can disrupt…" at bounding box center [870, 778] width 668 height 471
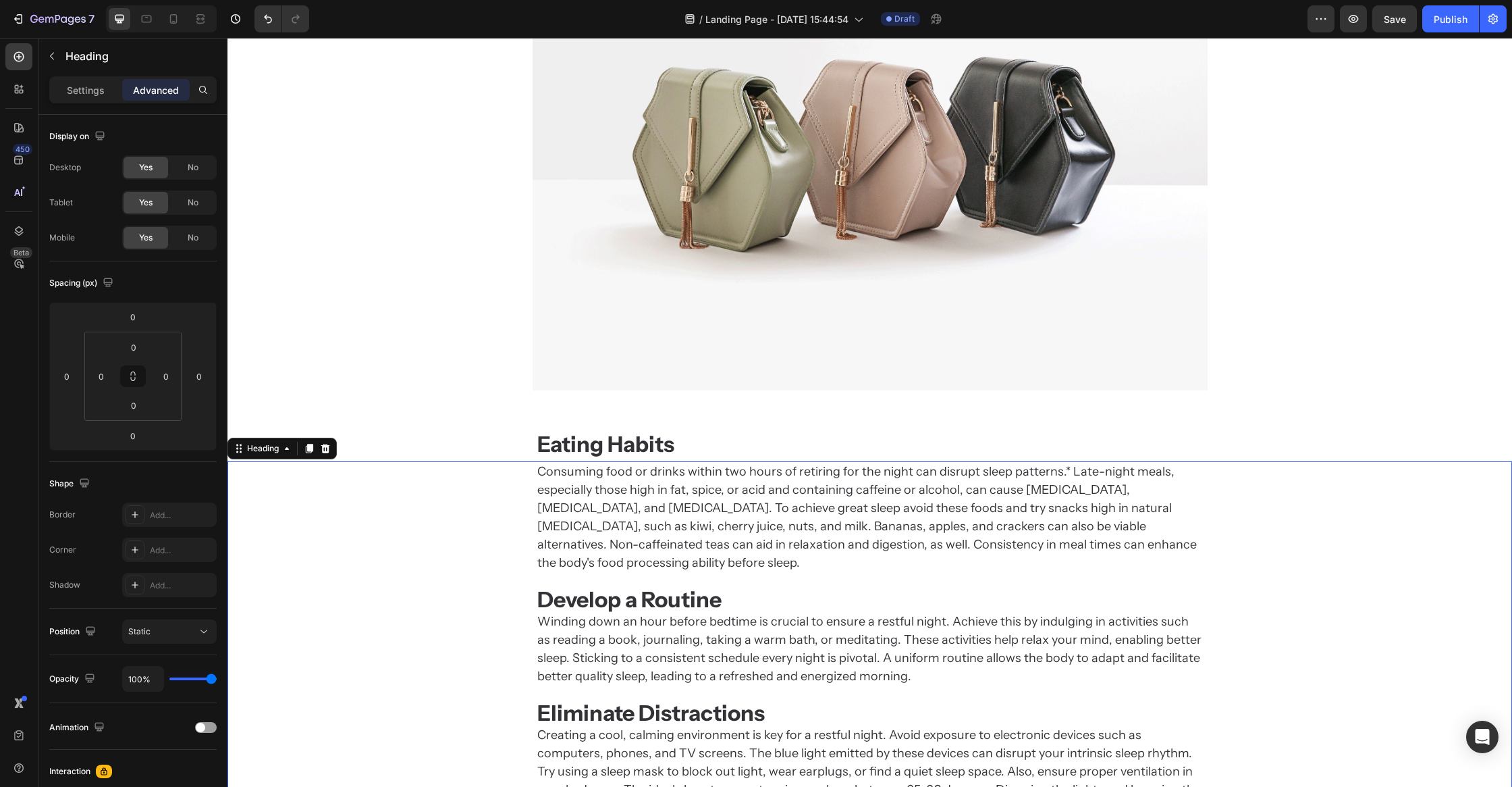
scroll to position [1598, 0]
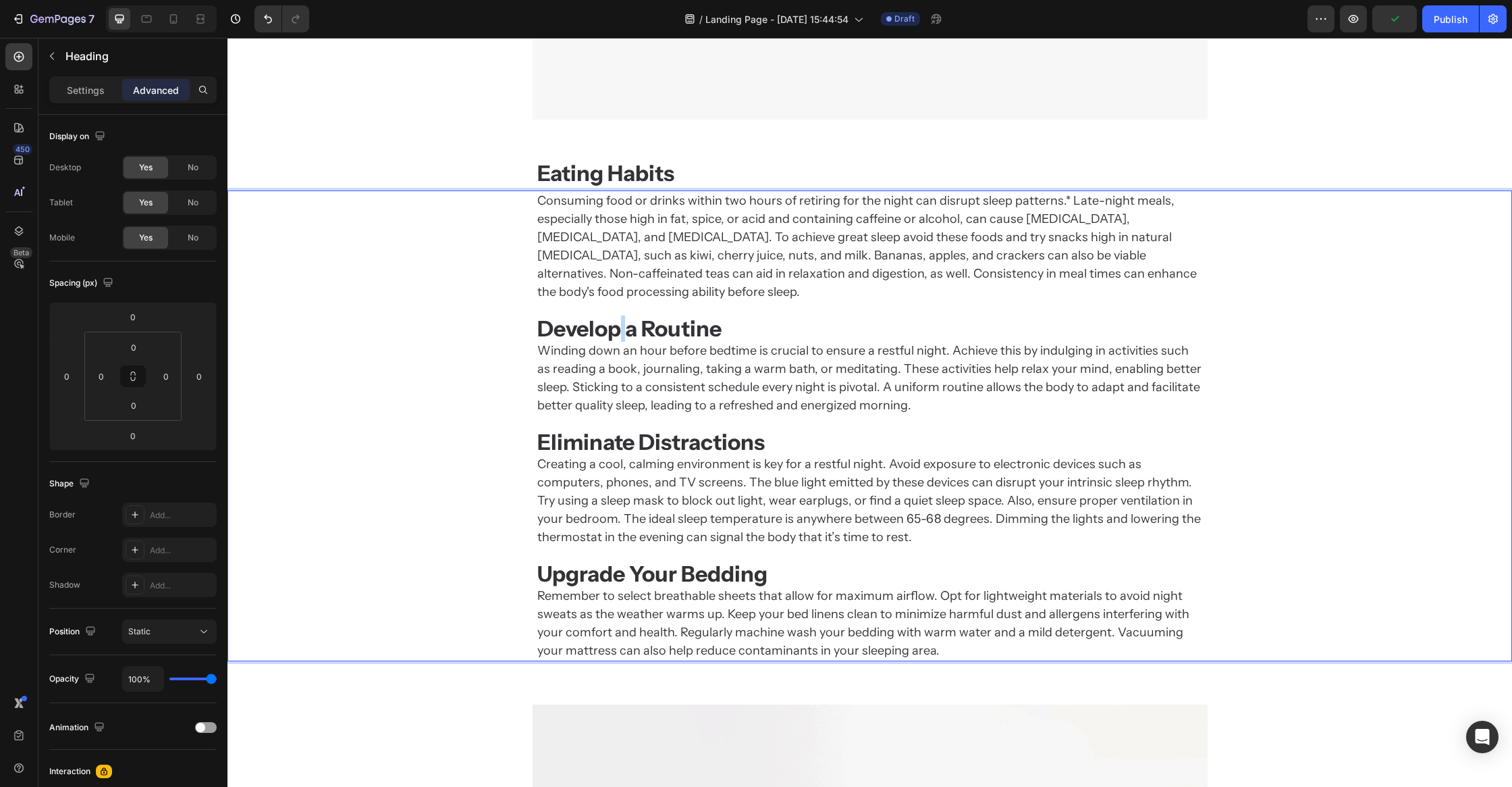
click at [622, 315] on strong "Develop a Routine" at bounding box center [629, 328] width 184 height 26
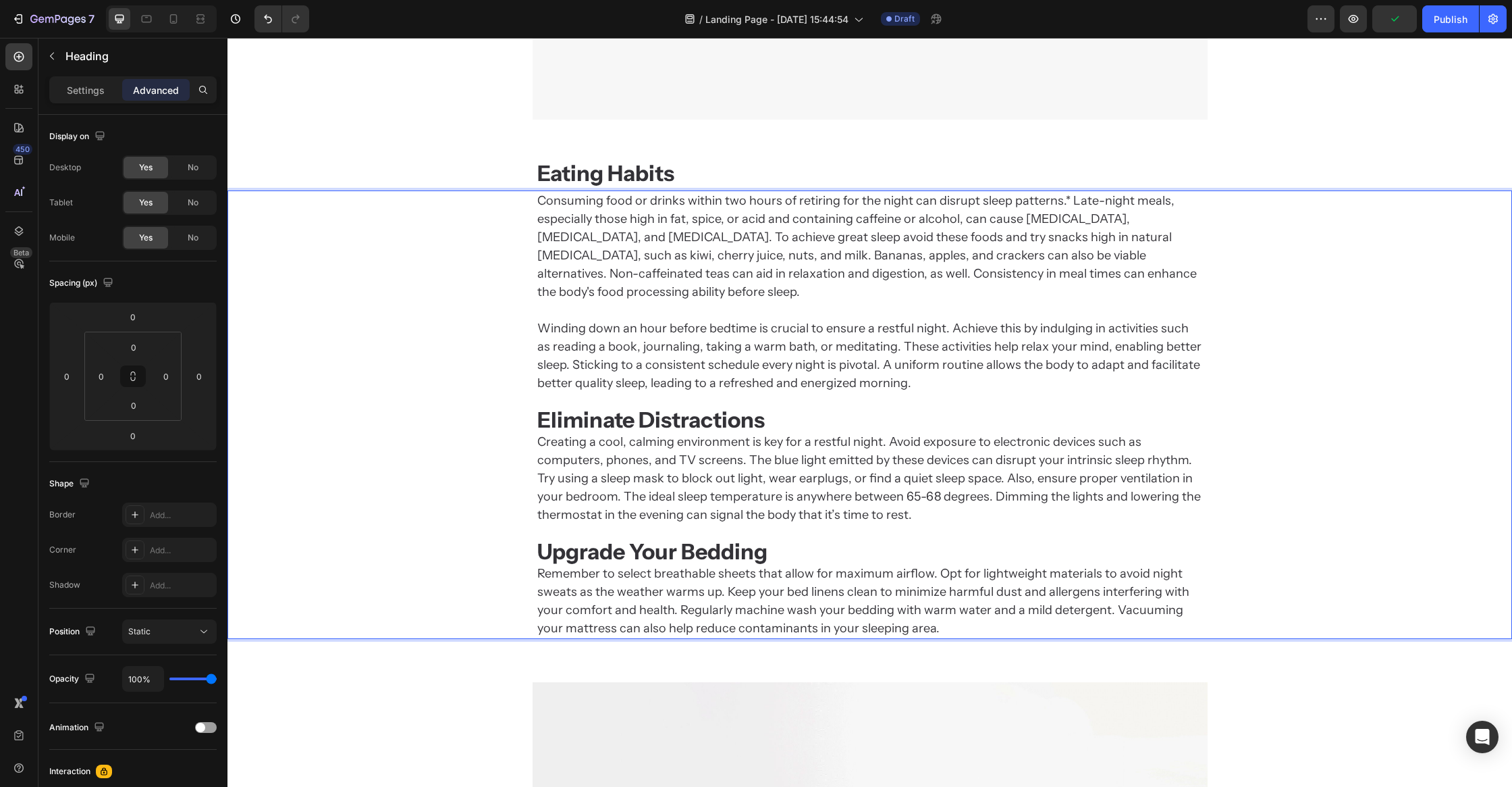
click at [436, 376] on div "Consuming food or drinks within two hours of retiring for the night can disrupt…" at bounding box center [869, 415] width 1284 height 449
click at [621, 184] on strong "Eating Habits" at bounding box center [605, 173] width 137 height 26
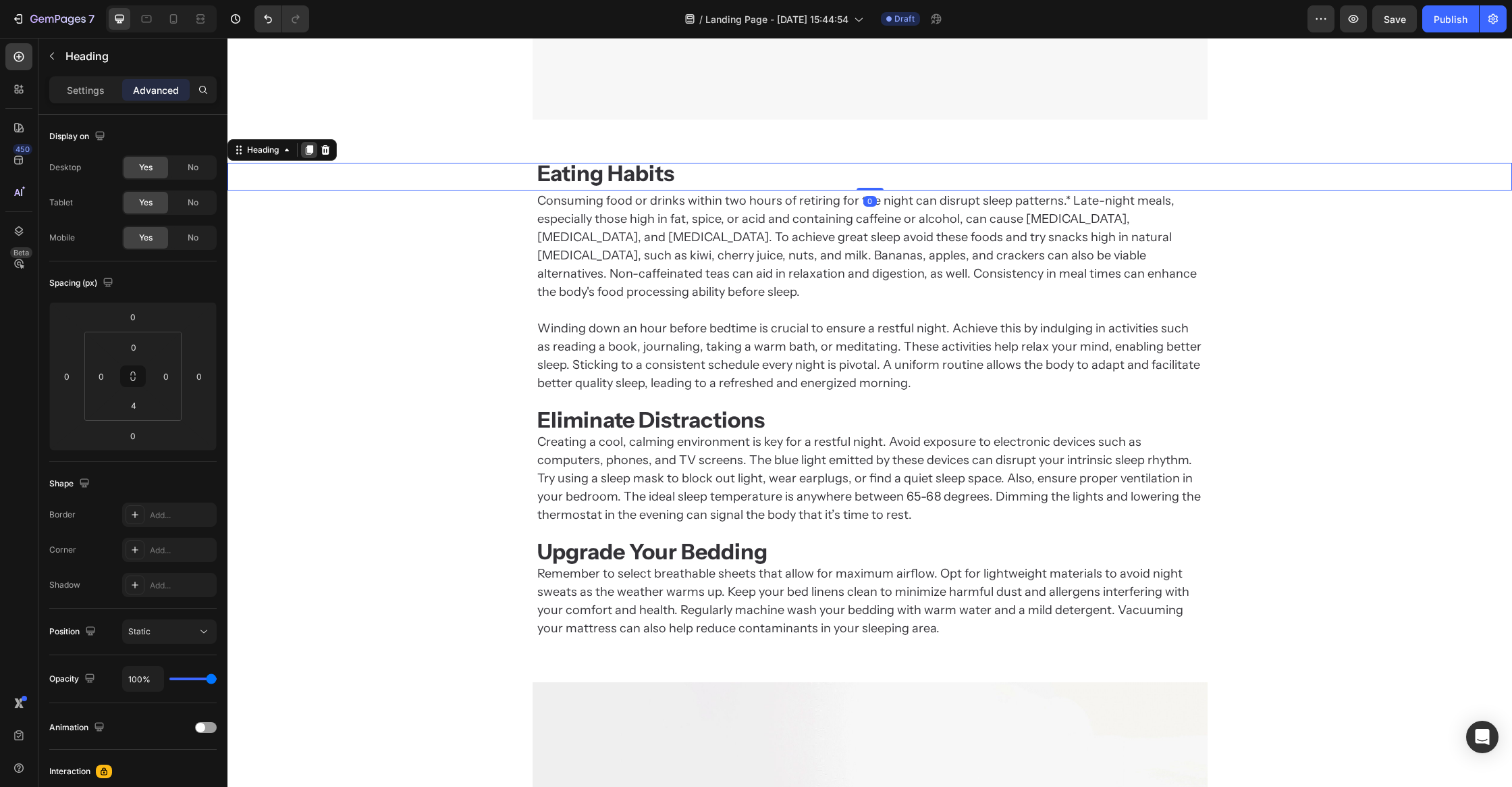
click at [309, 153] on icon at bounding box center [309, 150] width 7 height 10
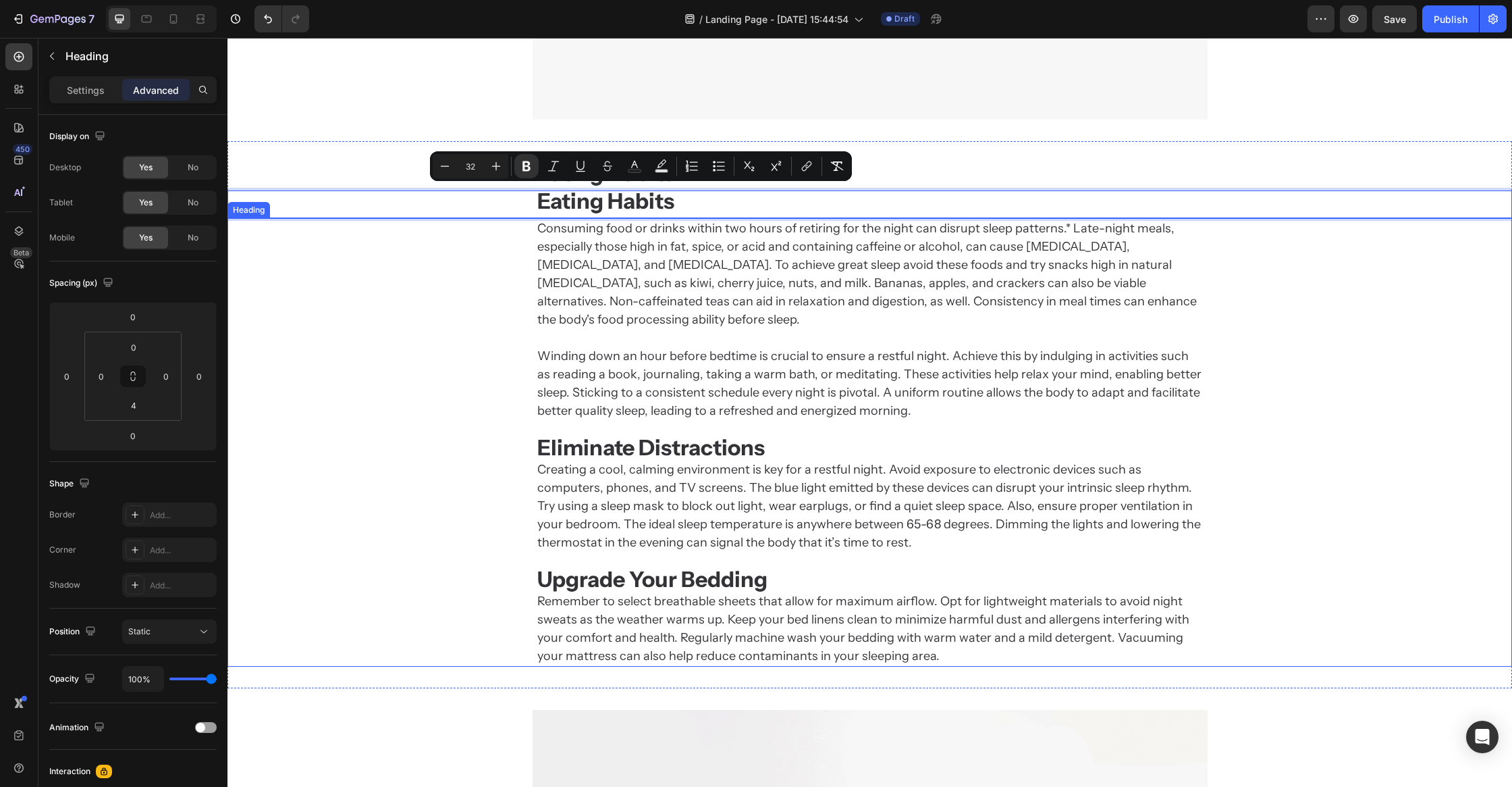
drag, startPoint x: 611, startPoint y: 221, endPoint x: 621, endPoint y: 327, distance: 106.5
click at [415, 326] on div "Consuming food or drinks within two hours of retiring for the night can disrupt…" at bounding box center [869, 442] width 1284 height 449
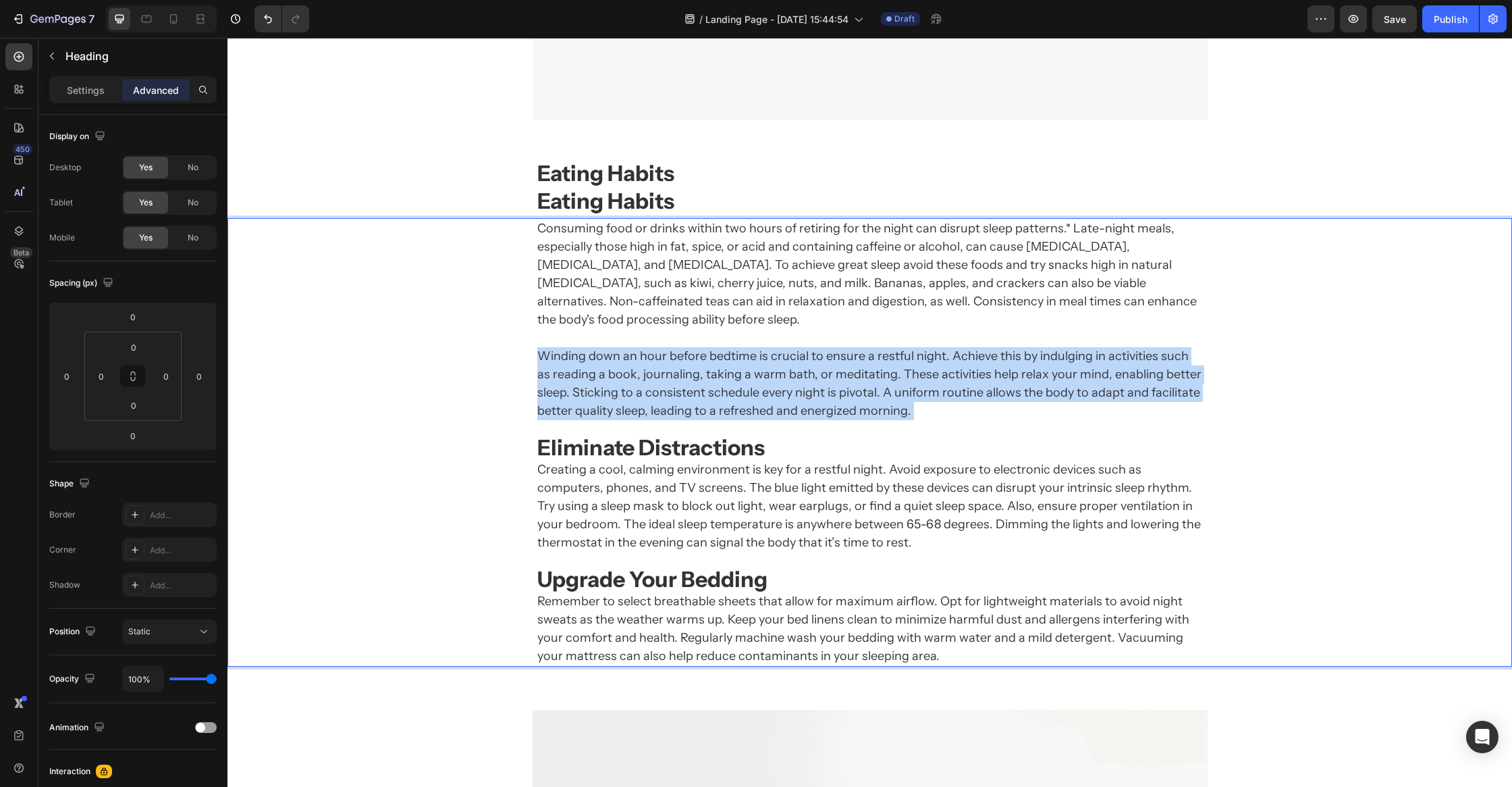
click at [617, 336] on p "Consuming food or drinks within two hours of retiring for the night can disrupt…" at bounding box center [869, 442] width 666 height 446
click at [598, 170] on strong "Eating Habits" at bounding box center [605, 173] width 137 height 26
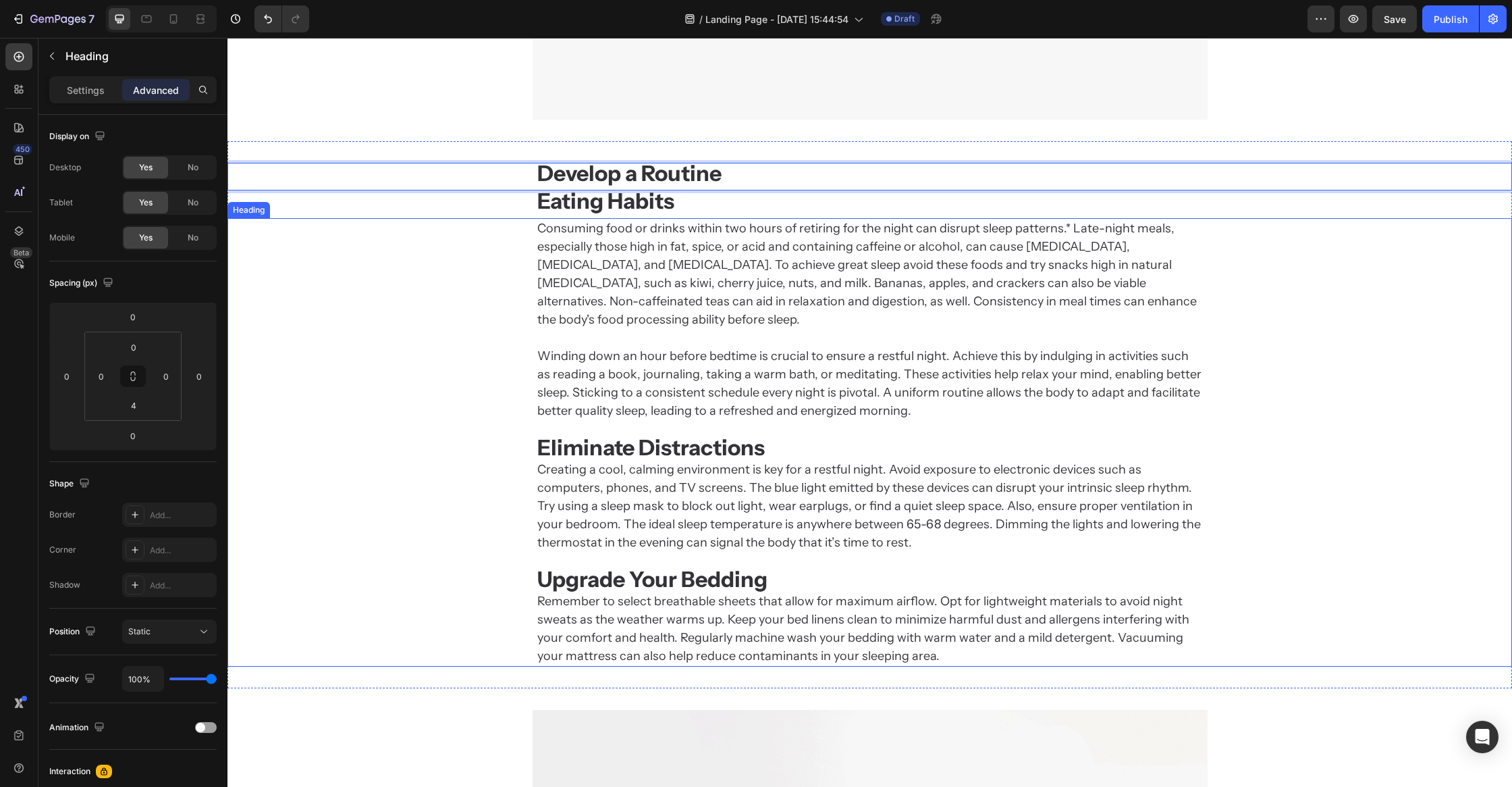
click at [580, 329] on p "Consuming food or drinks within two hours of retiring for the night can disrupt…" at bounding box center [869, 442] width 666 height 446
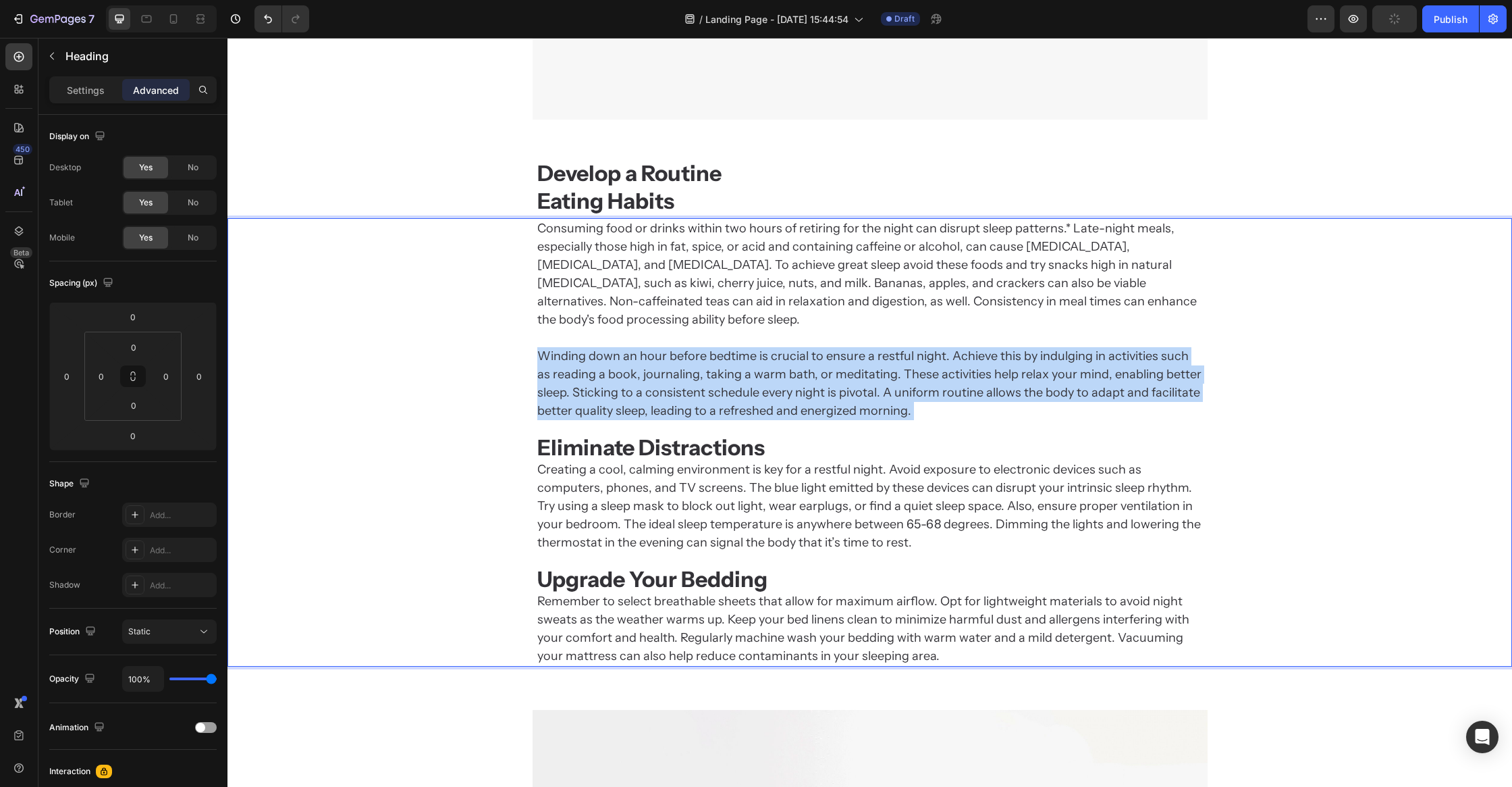
click at [608, 355] on p "Consuming food or drinks within two hours of retiring for the night can disrupt…" at bounding box center [869, 442] width 666 height 446
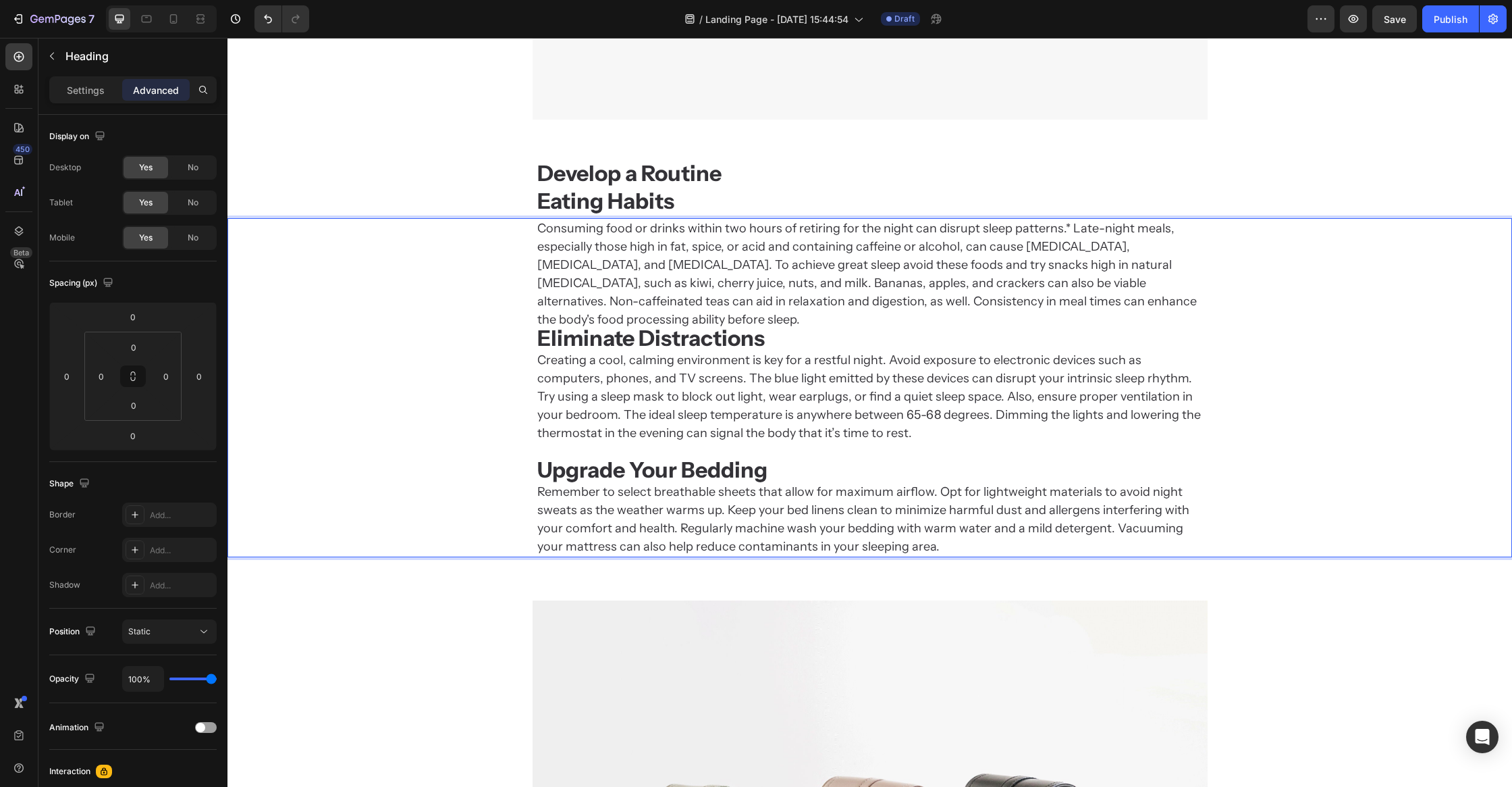
click at [454, 341] on div "Consuming food or drinks within two hours of retiring for the night can disrupt…" at bounding box center [869, 387] width 1284 height 339
click at [584, 197] on strong "Eating Habits" at bounding box center [605, 201] width 137 height 26
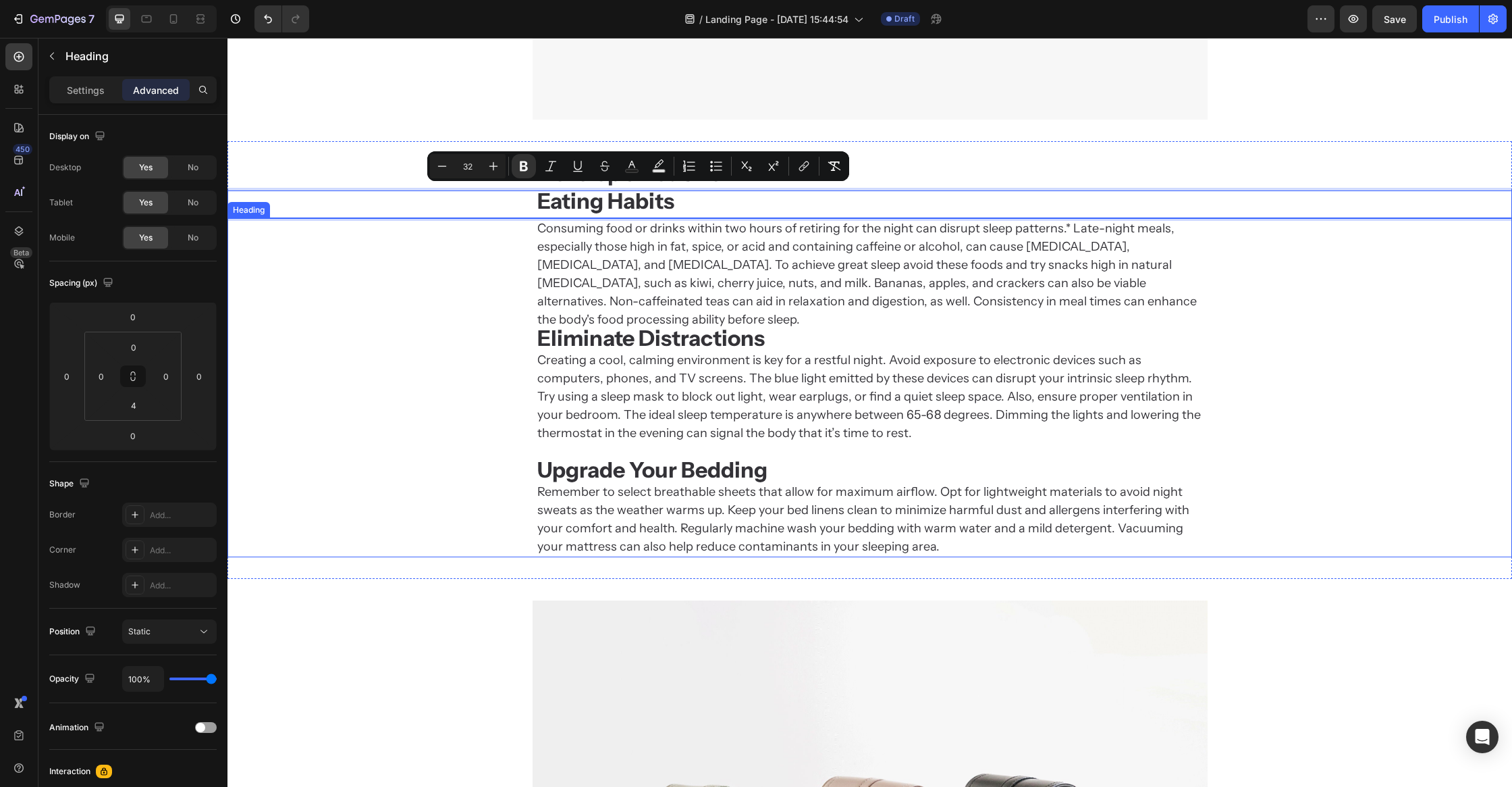
drag, startPoint x: 604, startPoint y: 206, endPoint x: 521, endPoint y: 388, distance: 200.0
click at [430, 341] on div "Consuming food or drinks within two hours of retiring for the night can disrupt…" at bounding box center [869, 387] width 1284 height 339
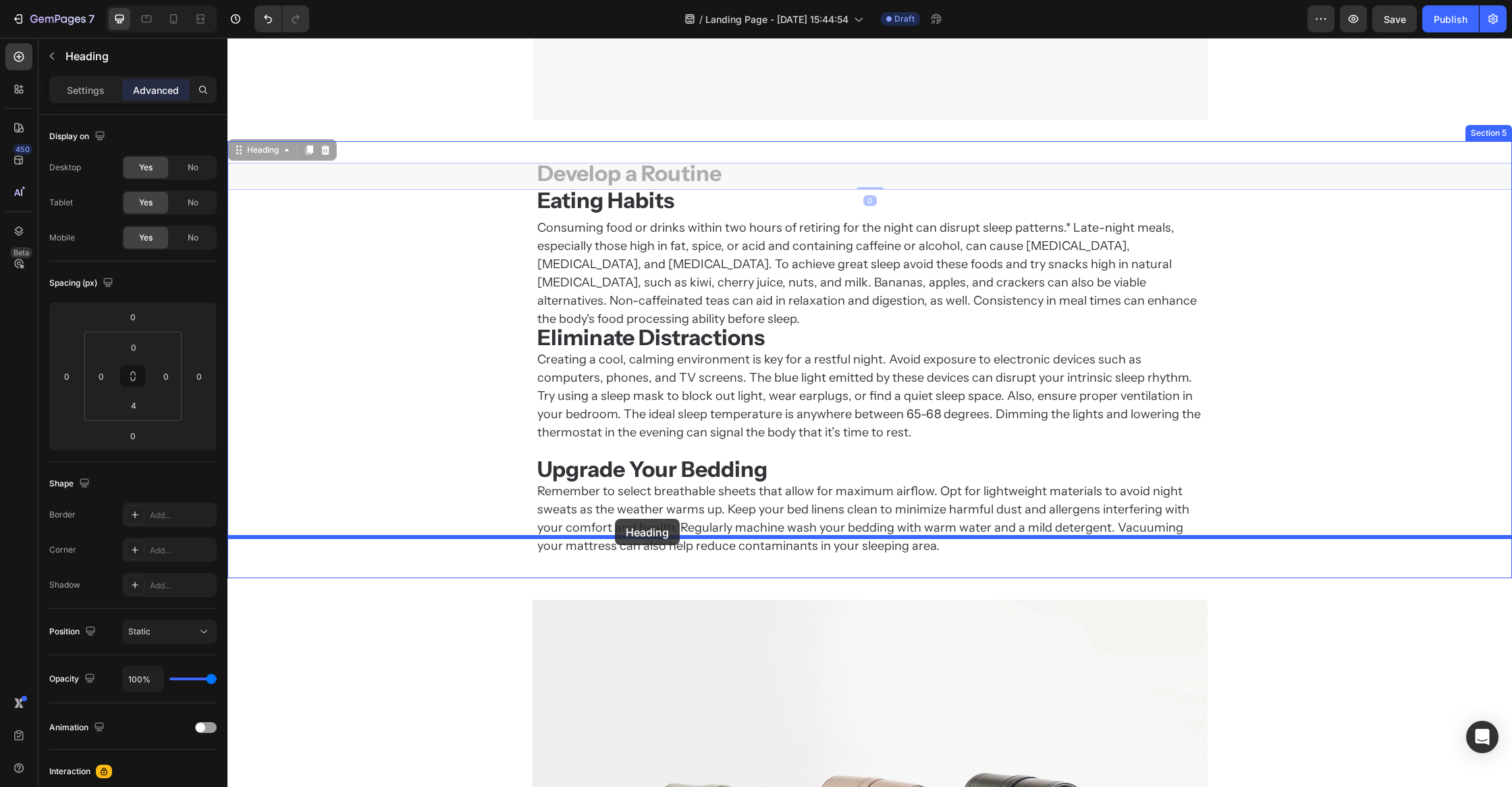
drag, startPoint x: 594, startPoint y: 186, endPoint x: 615, endPoint y: 523, distance: 337.7
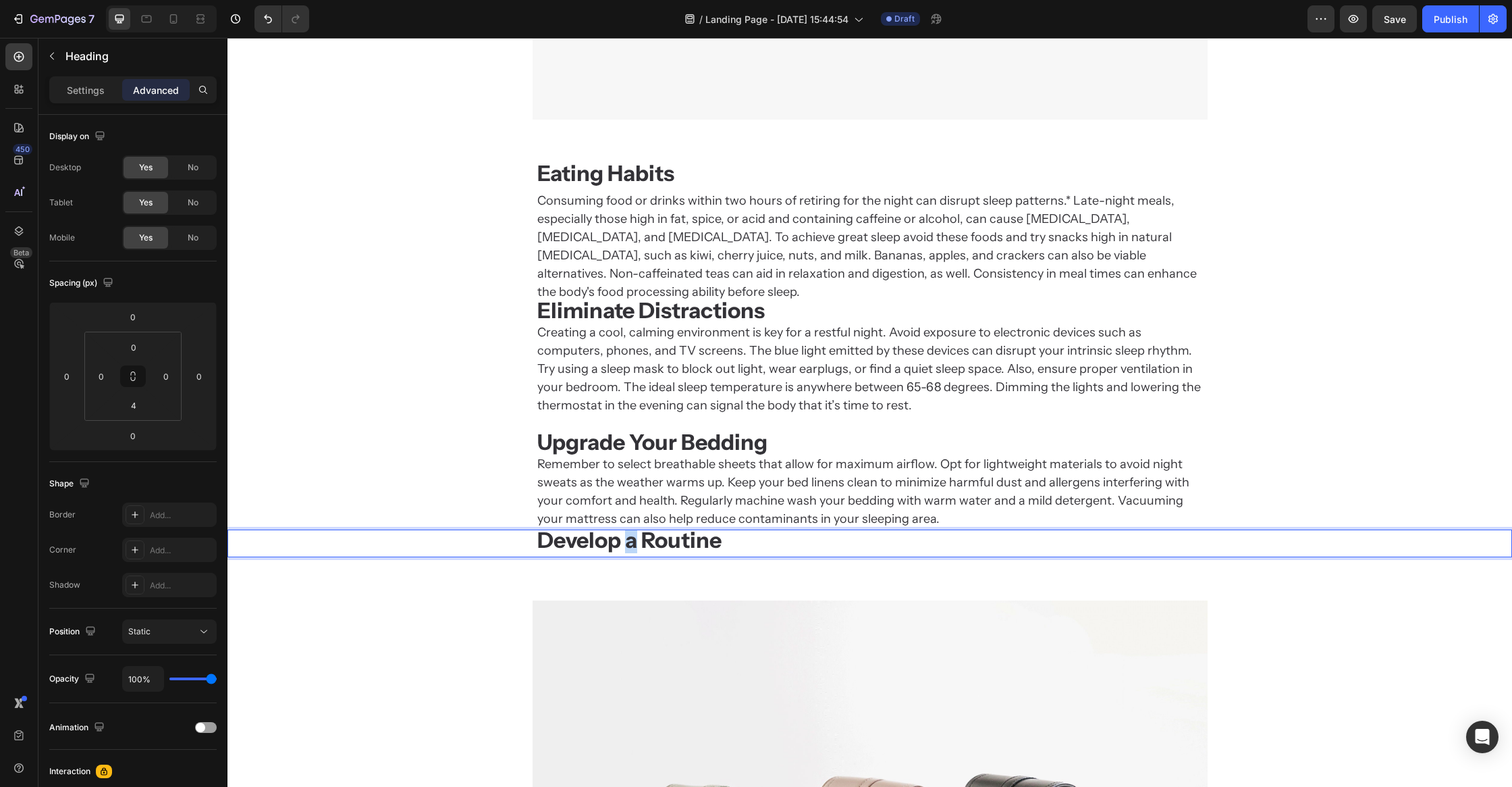
click at [629, 527] on strong "Develop a Routine" at bounding box center [629, 540] width 184 height 26
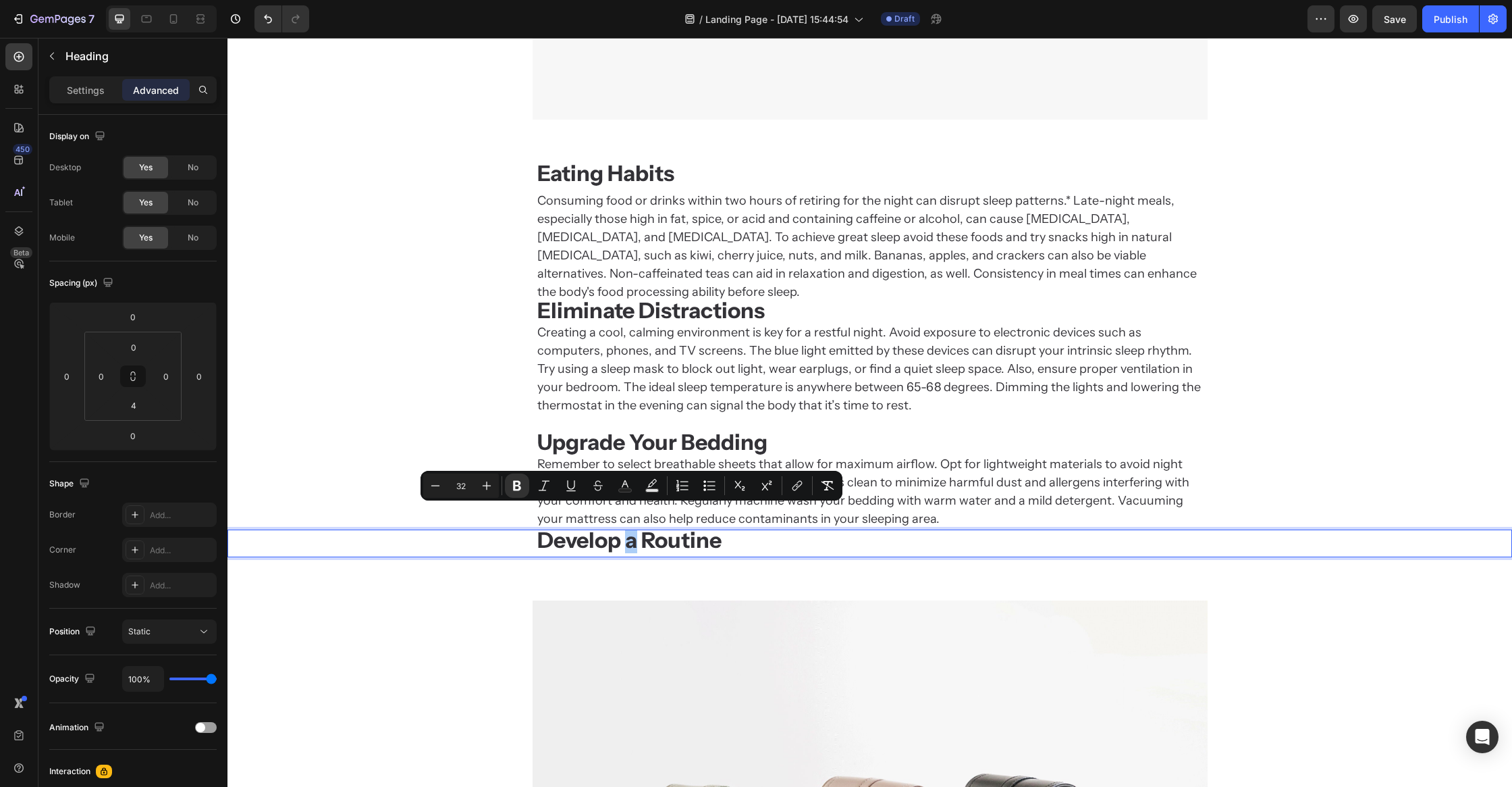
click at [699, 553] on div "⁠⁠⁠⁠⁠⁠⁠ Eating Habits Heading Consuming food or drinks within two hours of reti…" at bounding box center [869, 360] width 1284 height 437
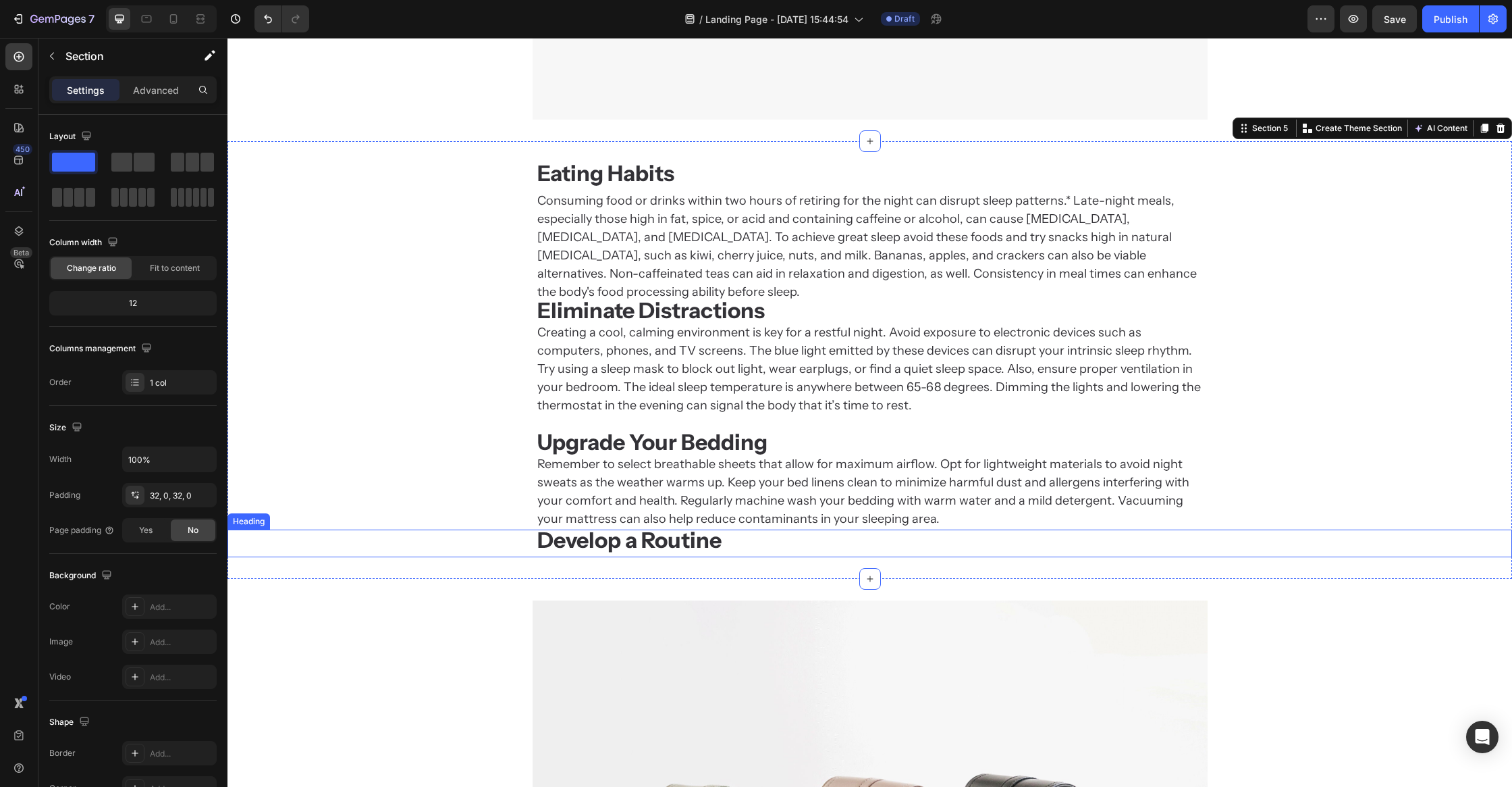
click at [641, 247] on p "Consuming food or drinks within two hours of retiring for the night can disrupt…" at bounding box center [869, 360] width 666 height 337
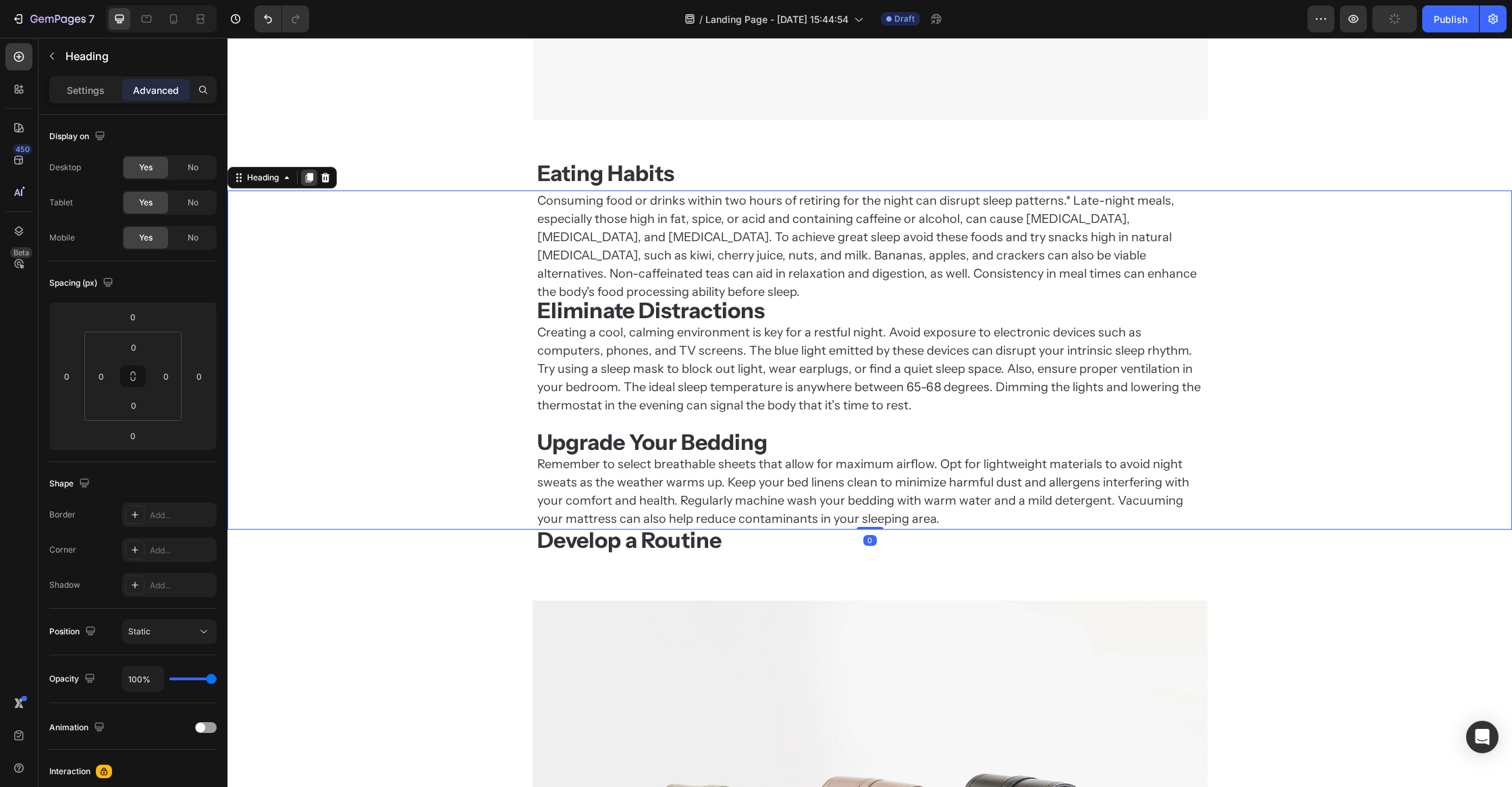
click at [304, 178] on icon at bounding box center [309, 177] width 11 height 11
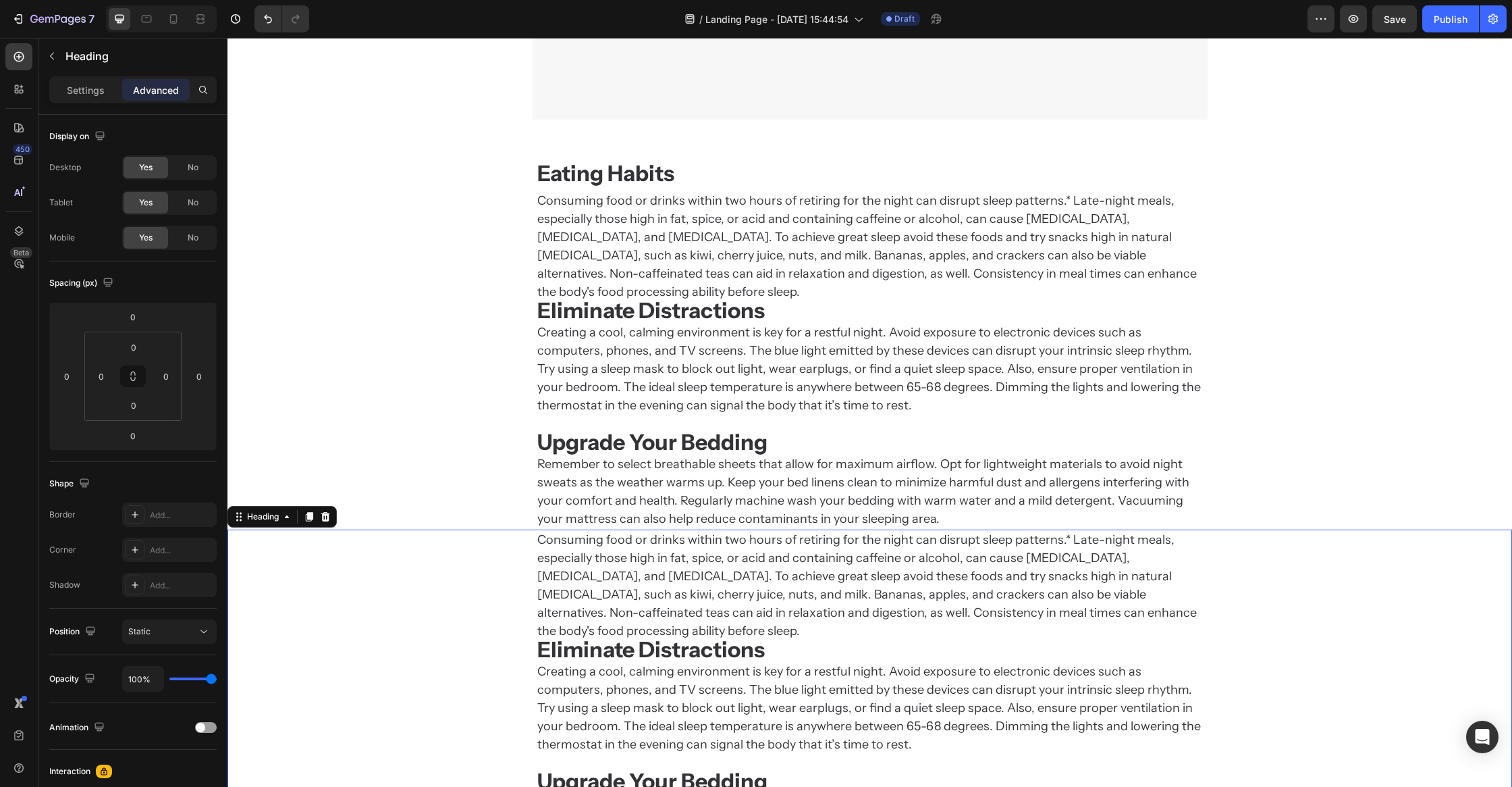
click at [638, 572] on h2 "Consuming food or drinks within two hours of retiring for the night can disrupt…" at bounding box center [870, 699] width 668 height 339
click at [638, 572] on p "Consuming food or drinks within two hours of retiring for the night can disrupt…" at bounding box center [869, 699] width 666 height 337
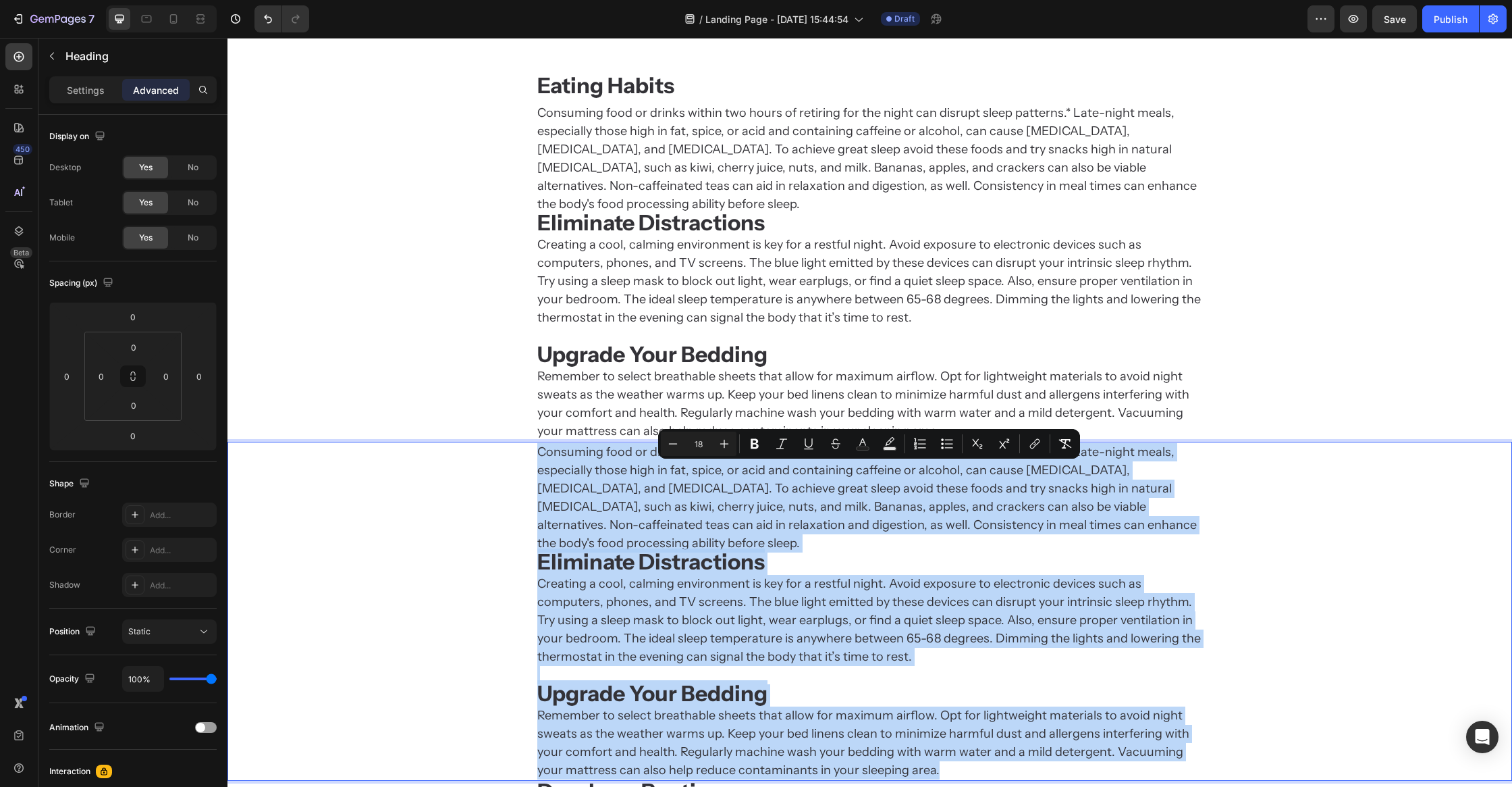
scroll to position [1916, 0]
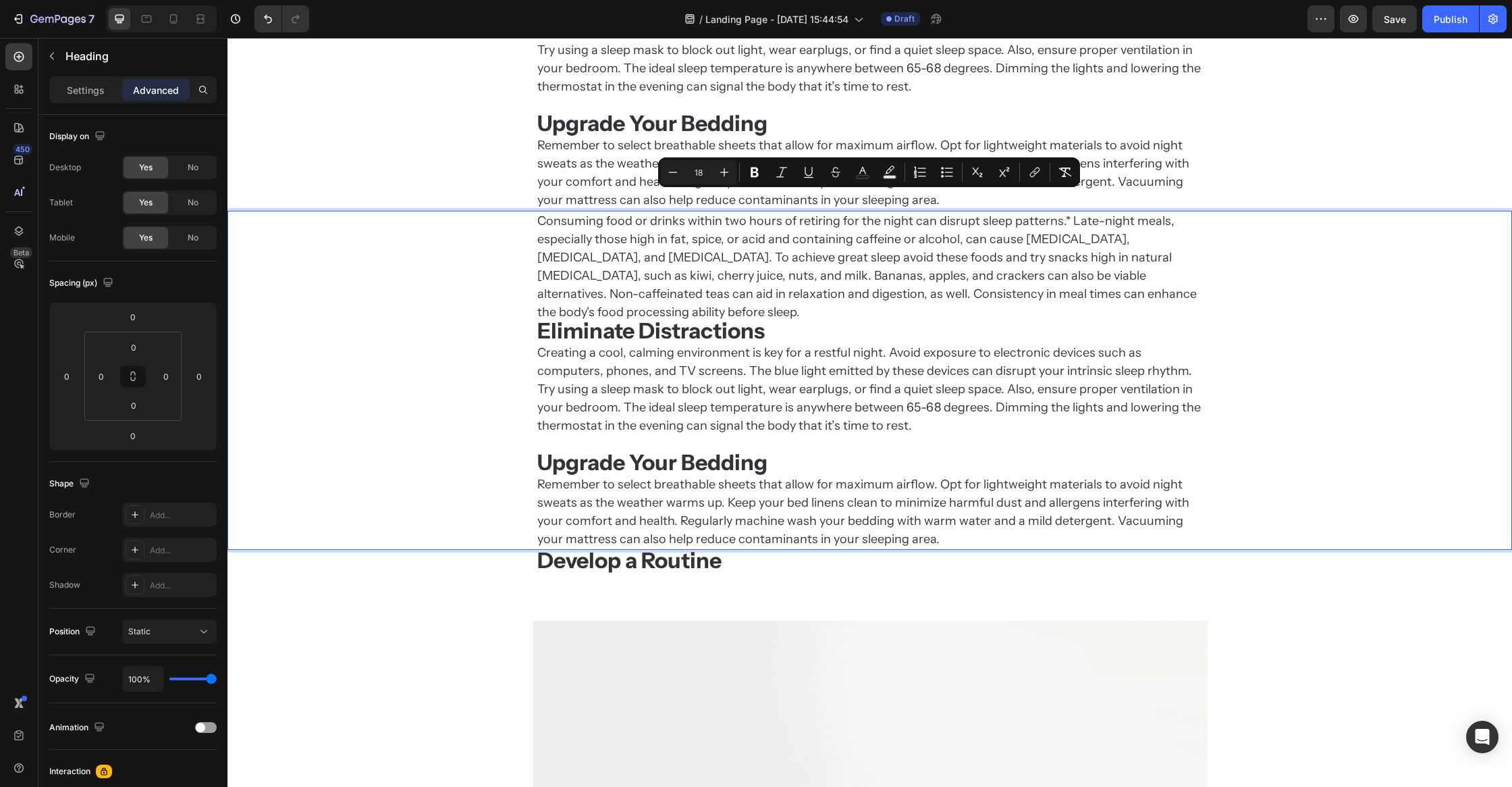
click at [625, 478] on p "Consuming food or drinks within two hours of retiring for the night can disrupt…" at bounding box center [869, 380] width 666 height 337
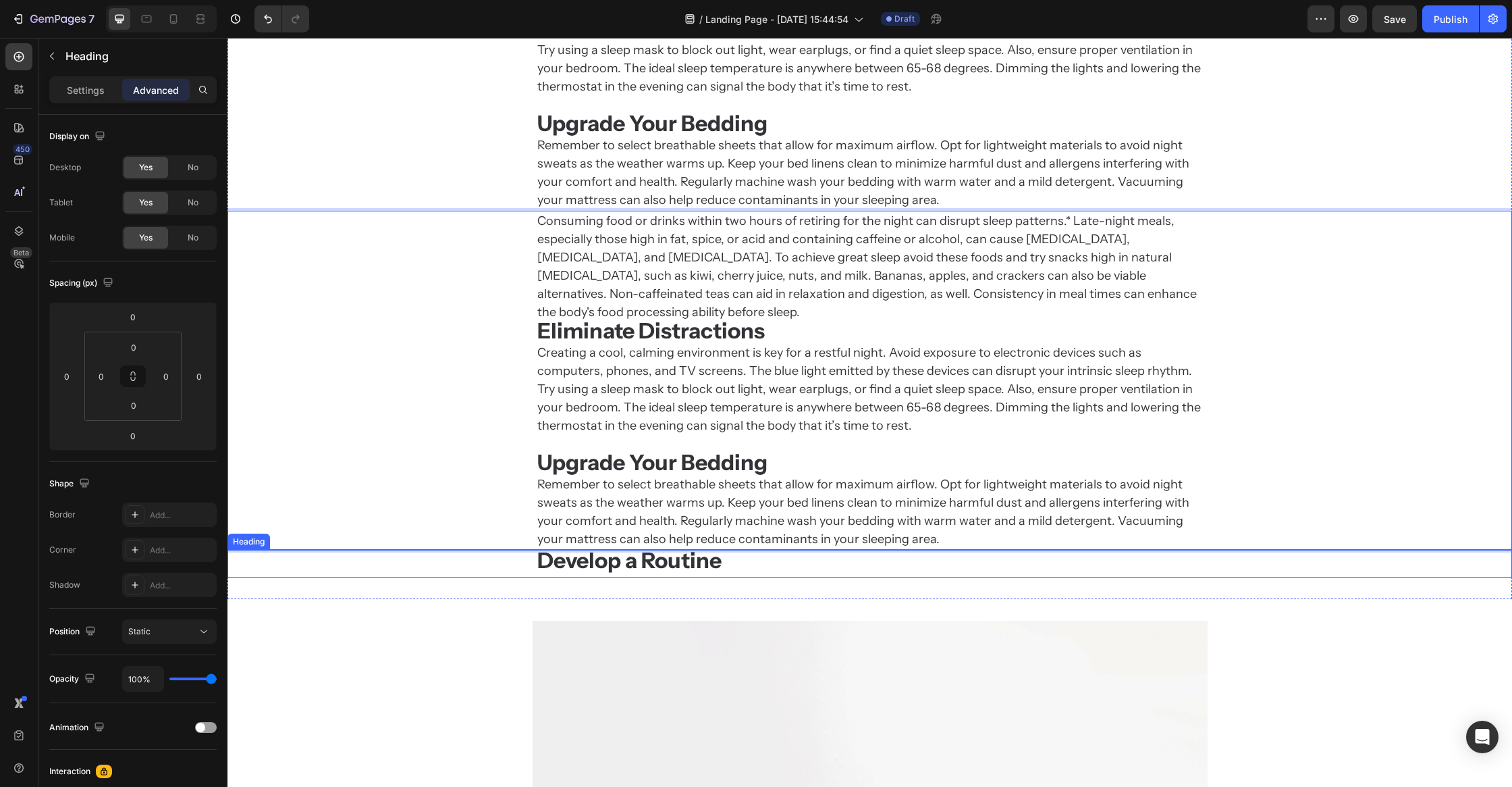
click at [626, 547] on strong "Develop a Routine" at bounding box center [629, 560] width 184 height 26
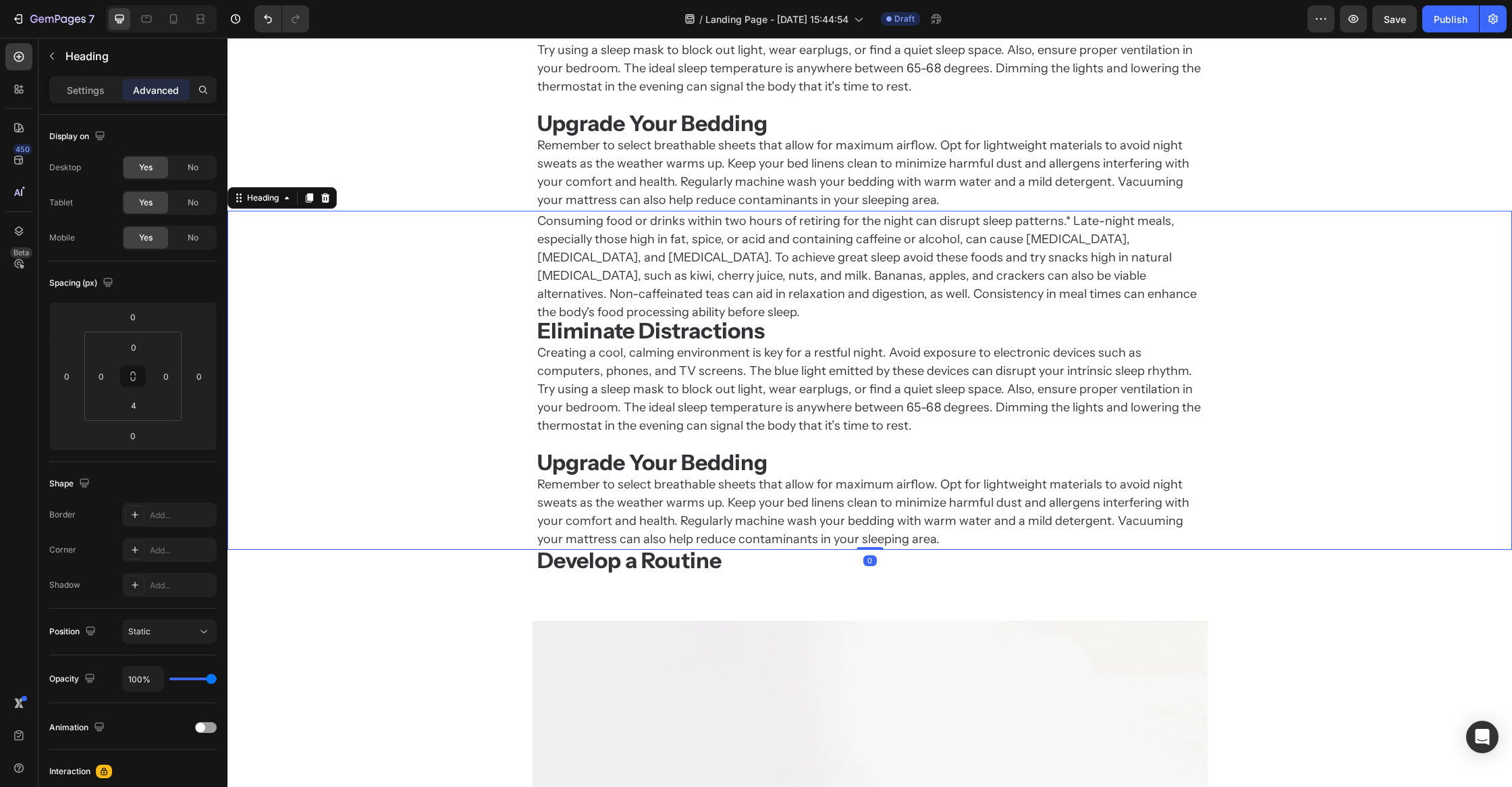
click at [679, 318] on strong "Eliminate Distractions" at bounding box center [651, 331] width 228 height 26
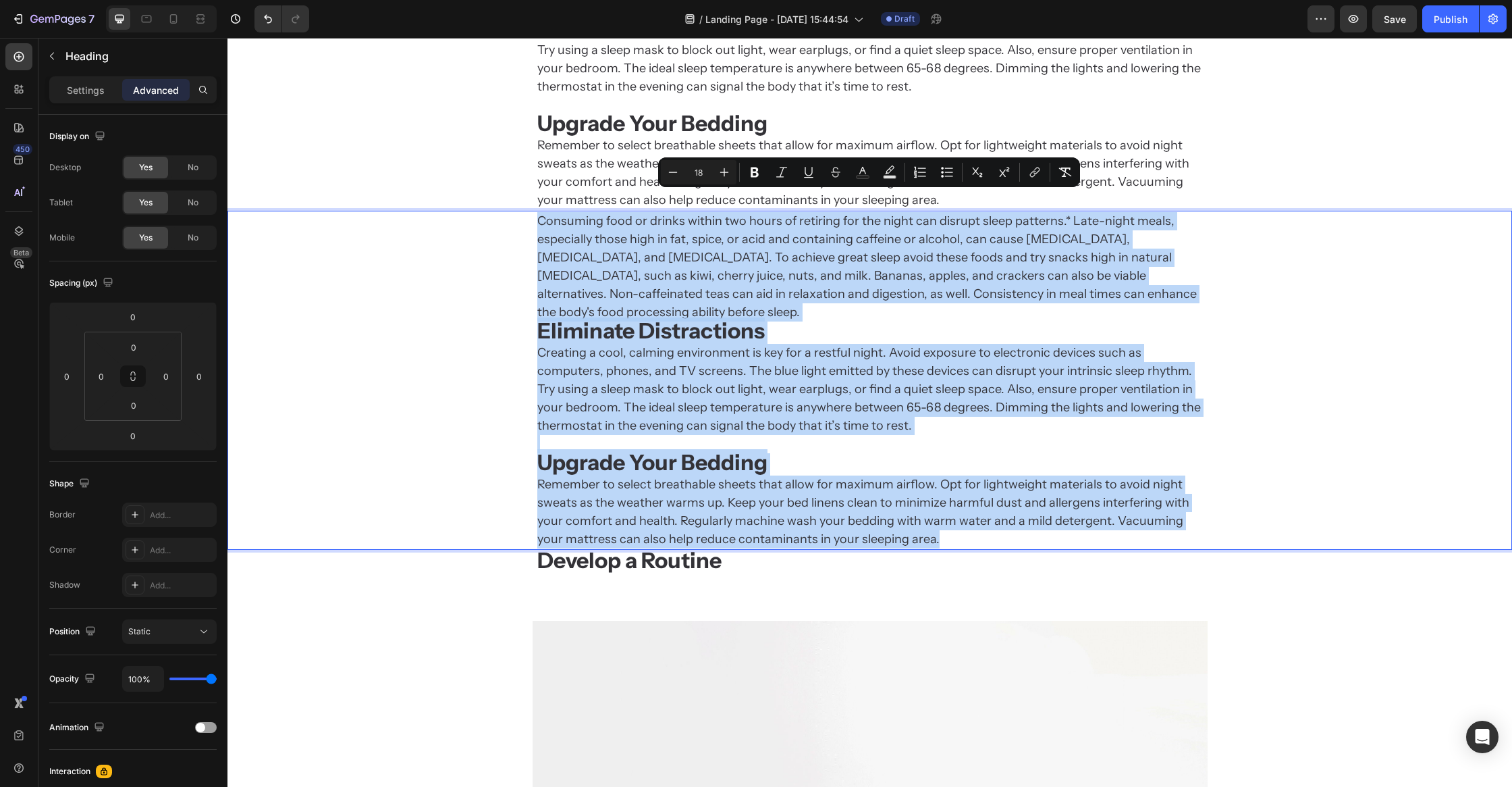
scroll to position [1643, 0]
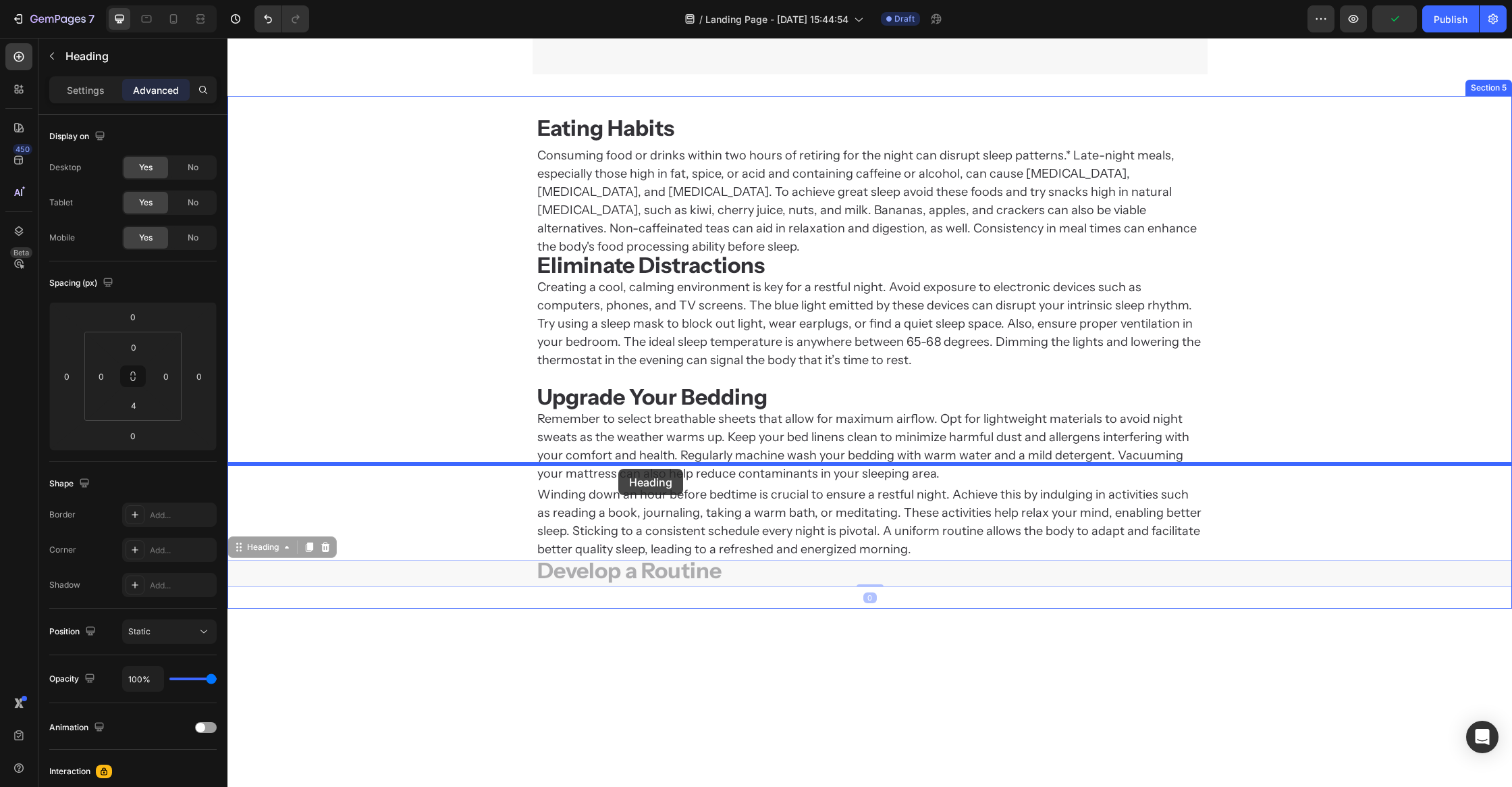
drag, startPoint x: 603, startPoint y: 553, endPoint x: 618, endPoint y: 468, distance: 86.3
click at [618, 468] on div "Header Image Section 4 ⁠⁠⁠⁠⁠⁠⁠ Eating Habits Heading Consuming food or drinks w…" at bounding box center [869, 77] width 1284 height 3365
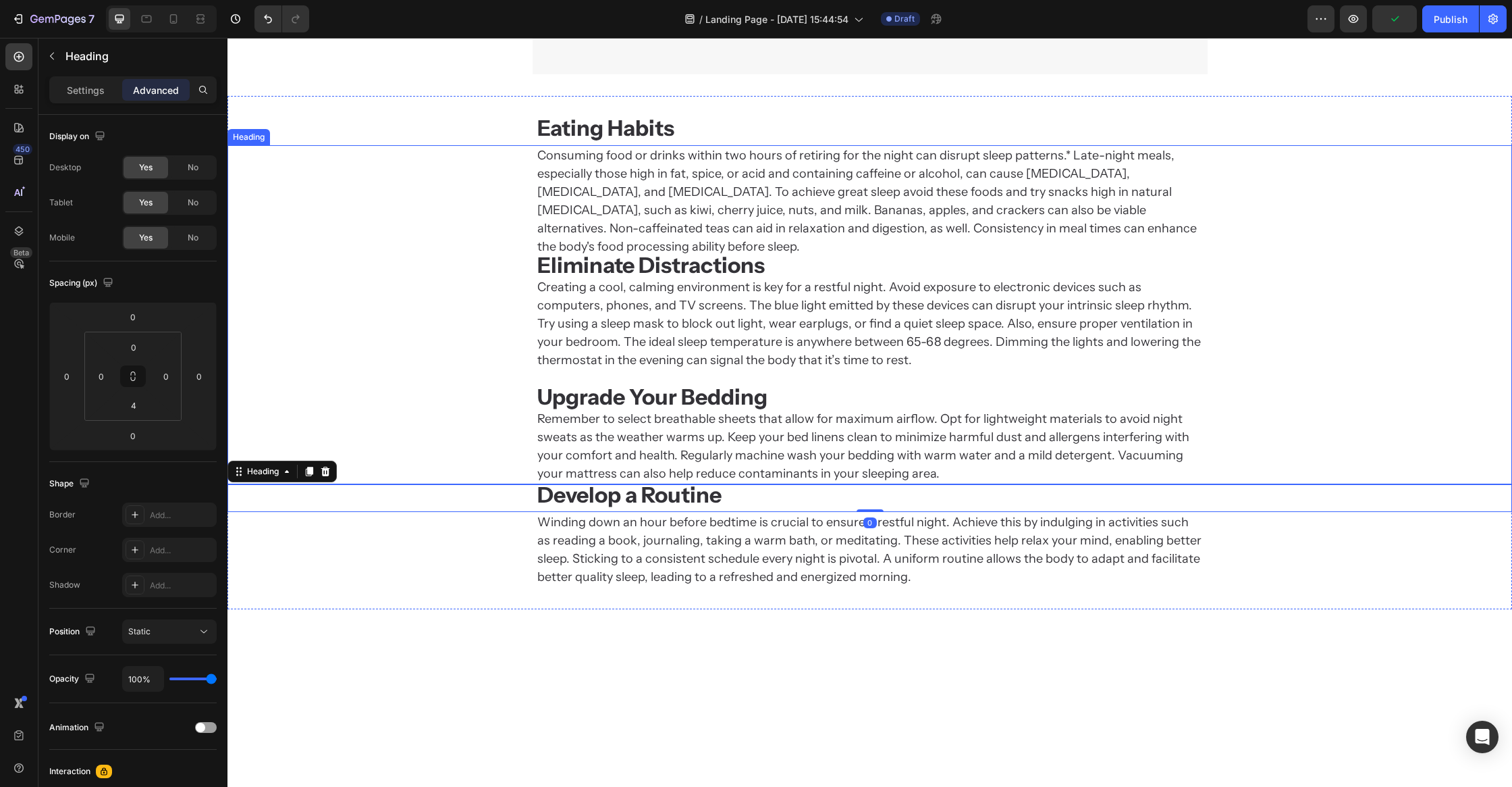
click at [776, 431] on p "Consuming food or drinks within two hours of retiring for the night can disrupt…" at bounding box center [869, 314] width 666 height 337
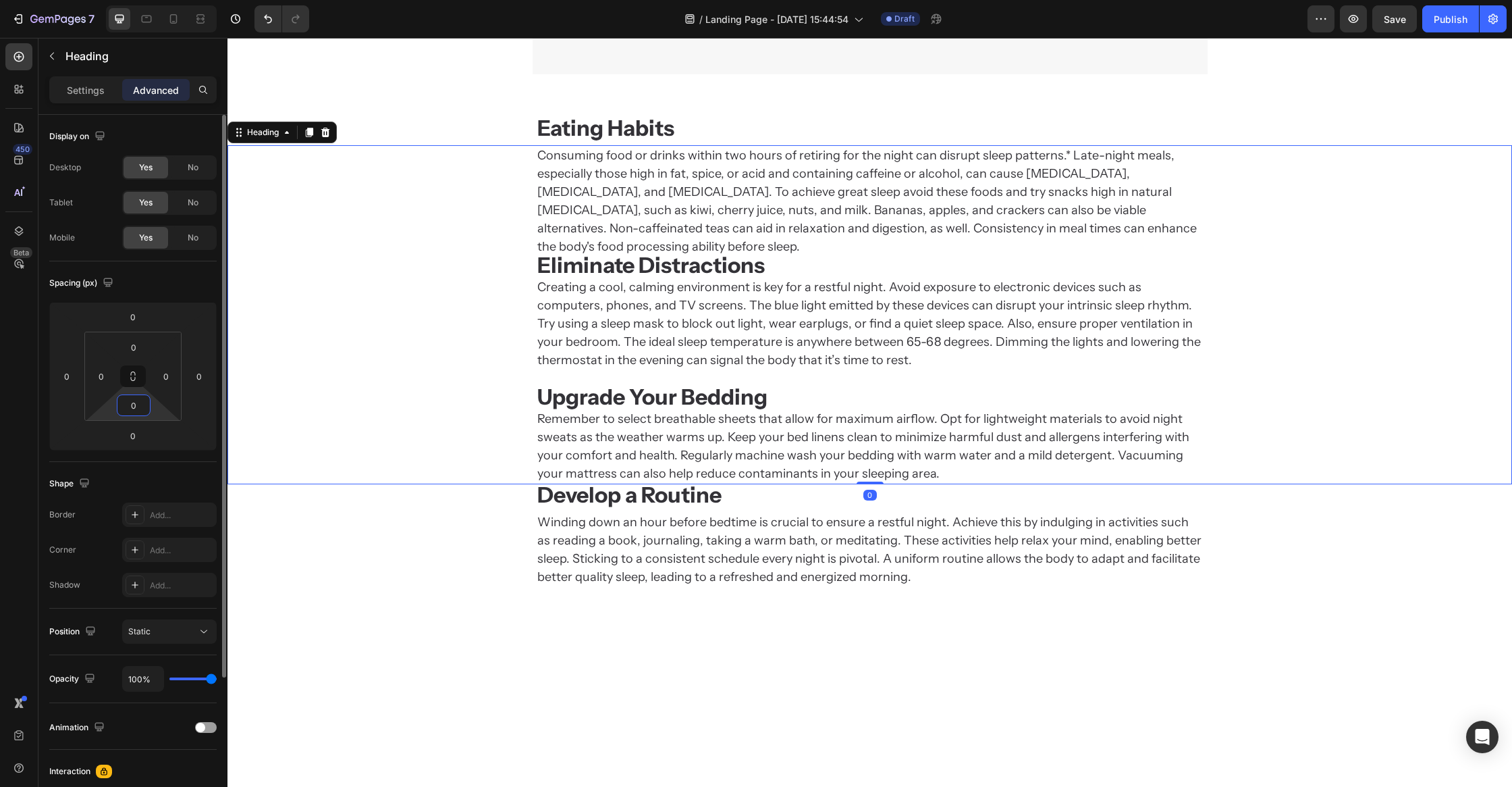
click at [140, 403] on input "0" at bounding box center [133, 405] width 27 height 20
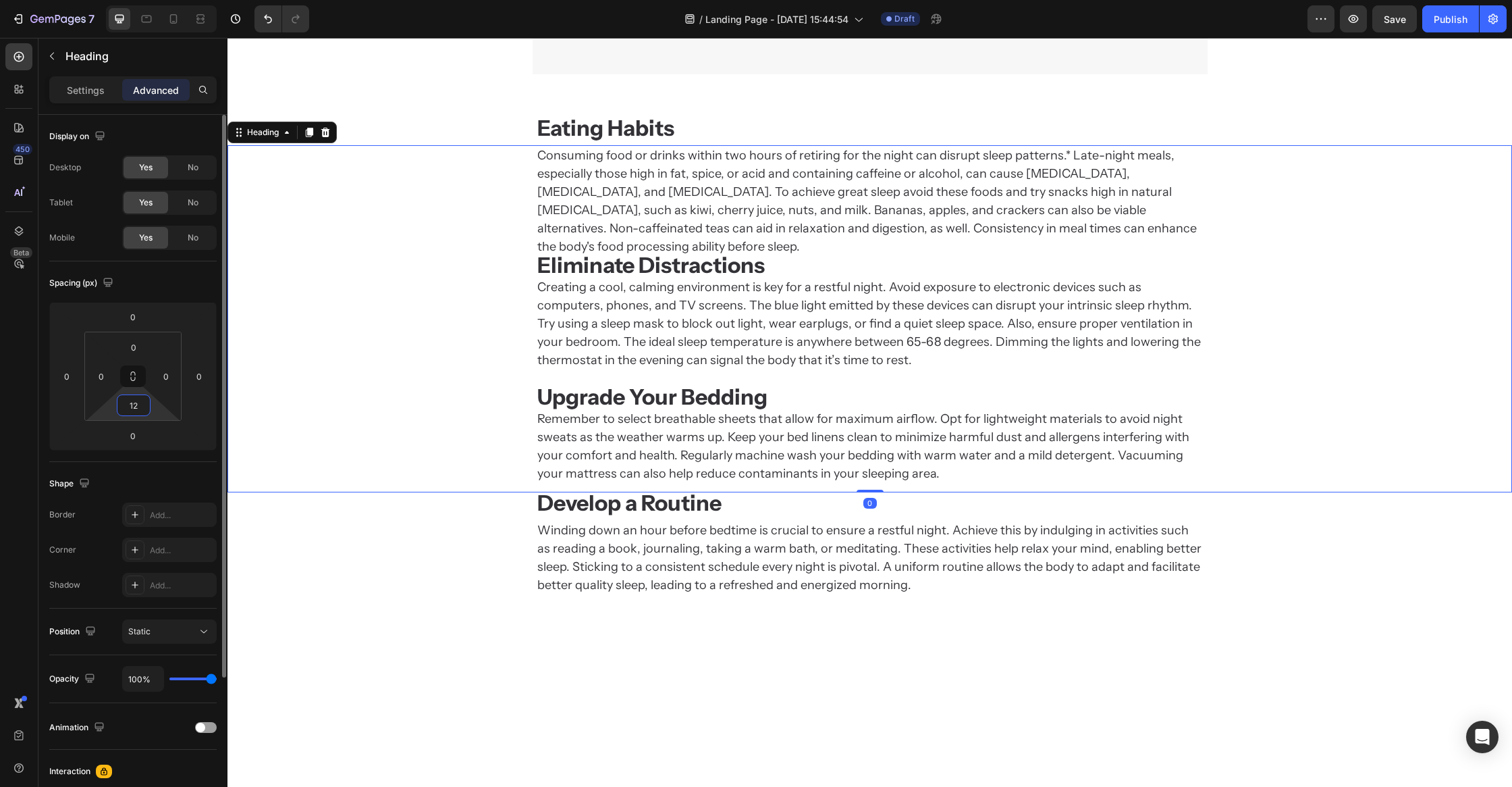
click at [130, 403] on input "12" at bounding box center [133, 405] width 27 height 20
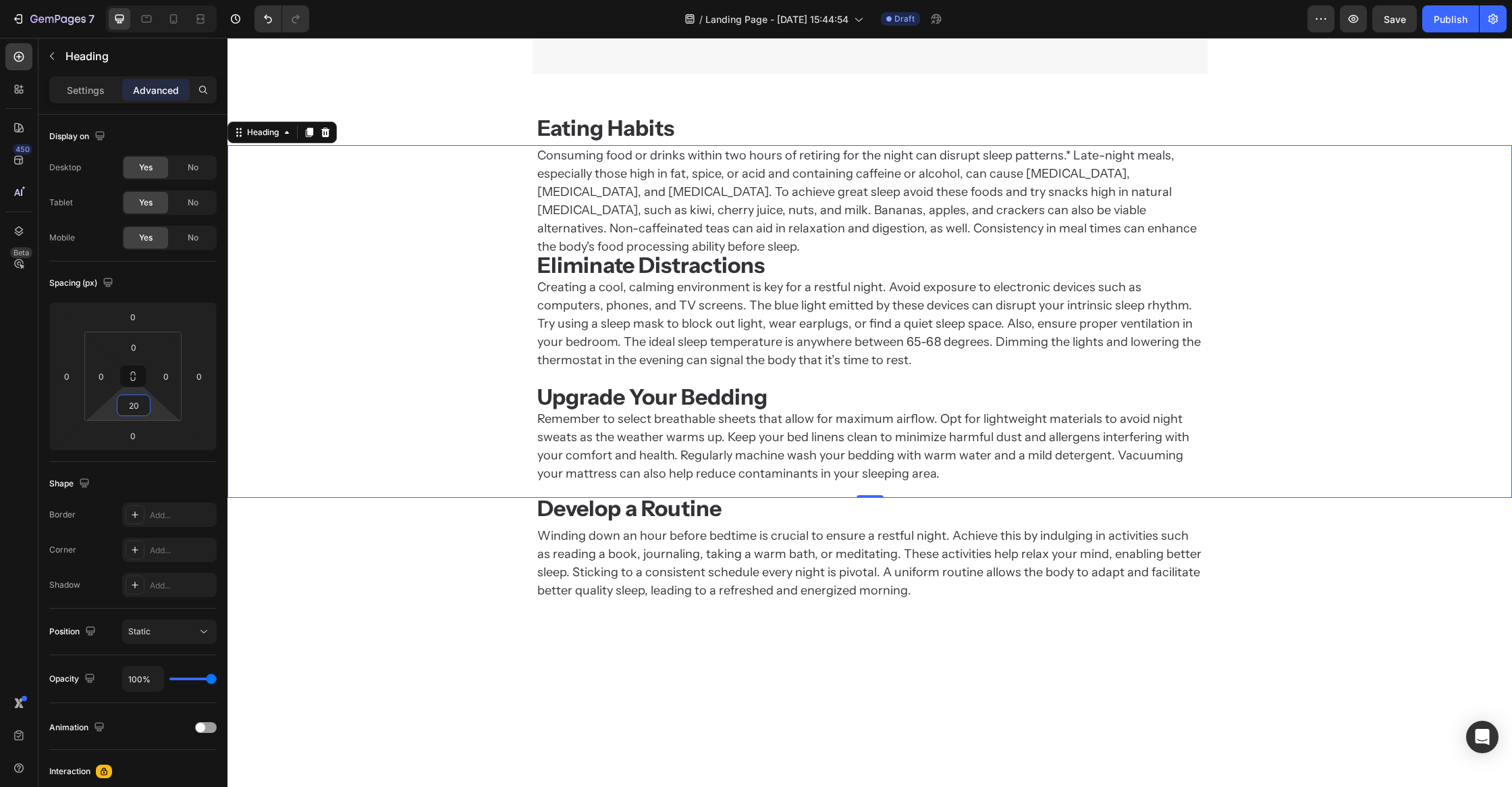
type input "20"
click at [403, 406] on div "Consuming food or drinks within two hours of retiring for the night can disrupt…" at bounding box center [869, 314] width 1284 height 339
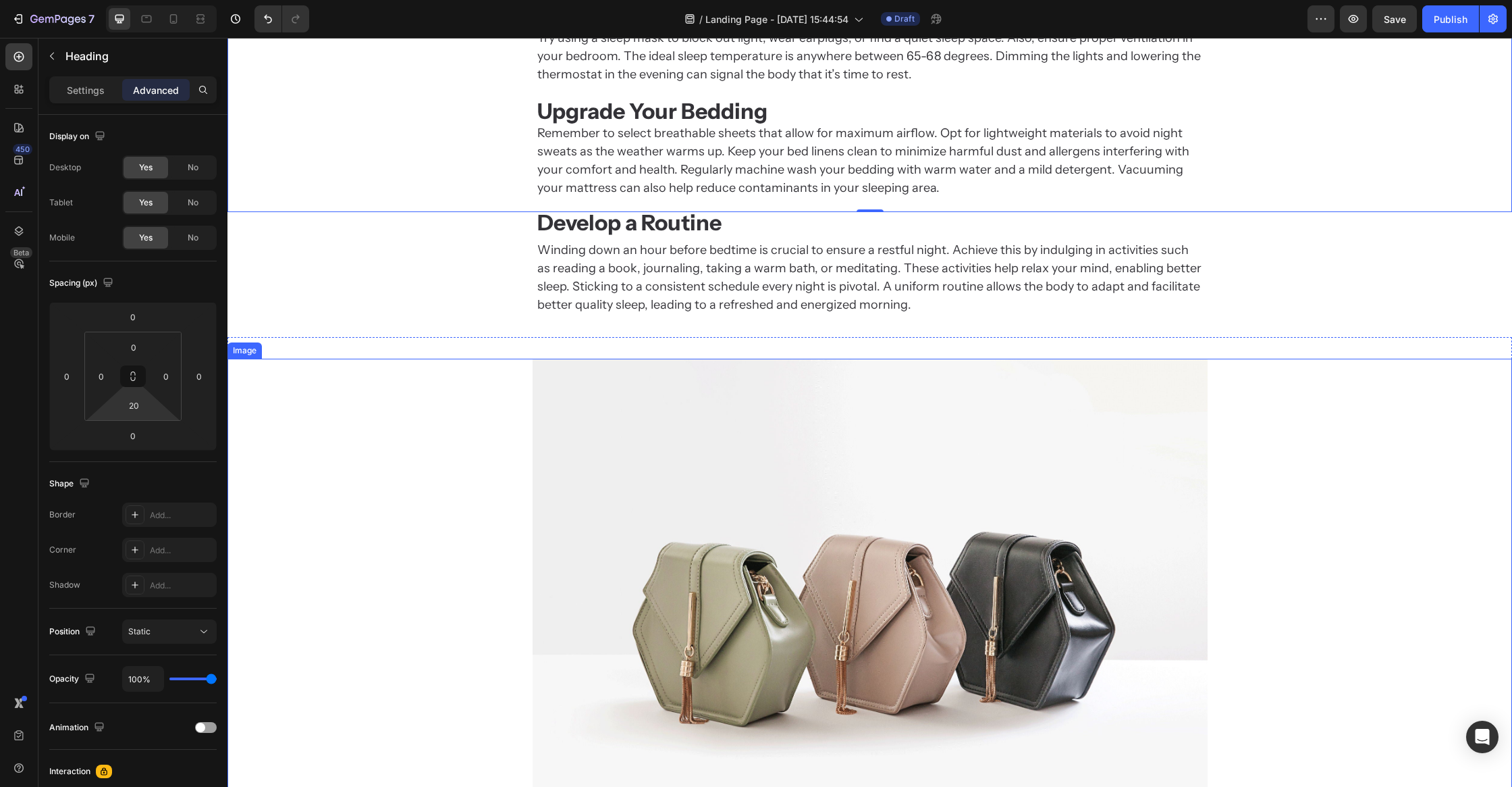
click at [417, 446] on div at bounding box center [869, 612] width 1284 height 507
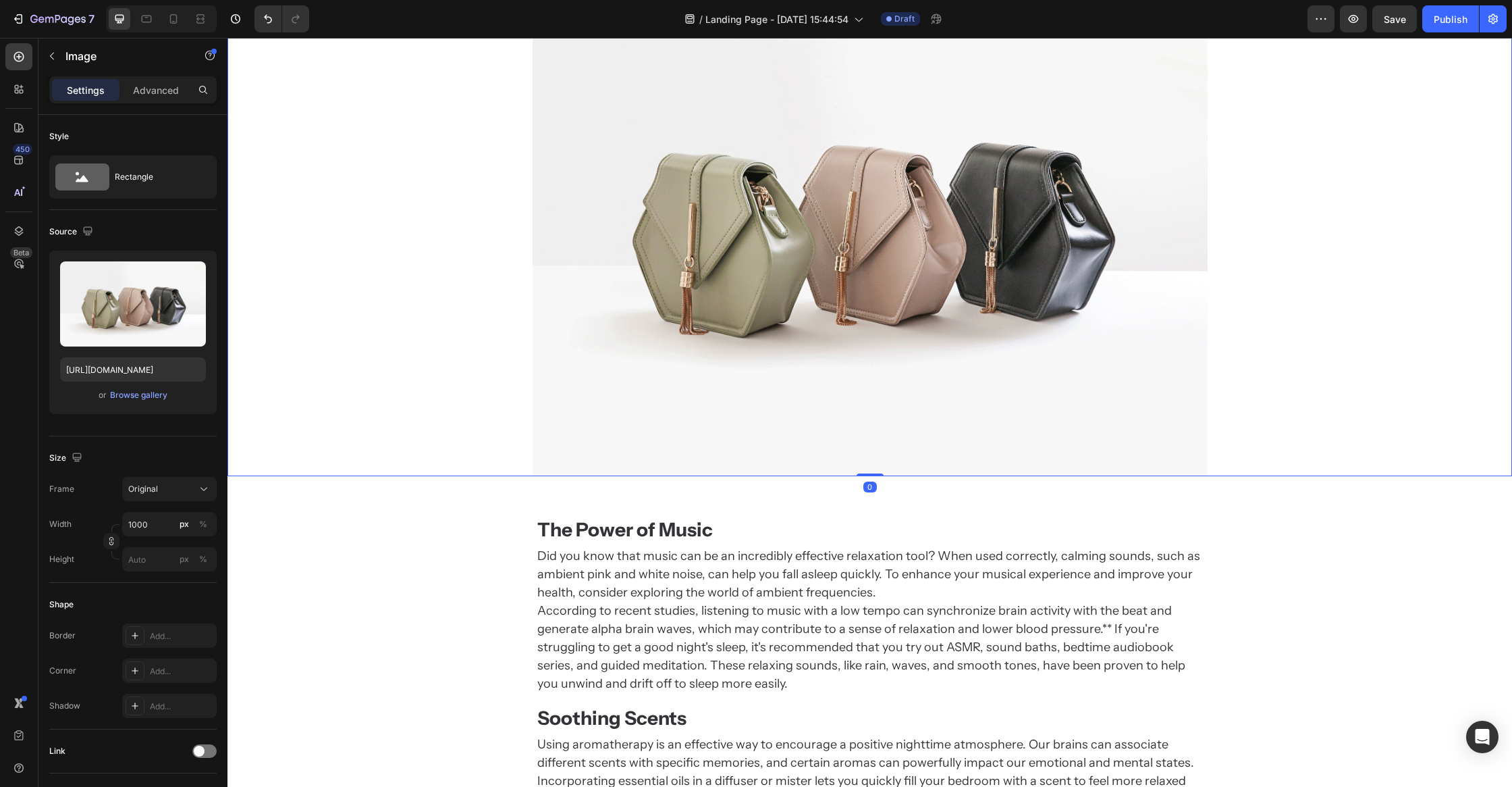
scroll to position [2433, 0]
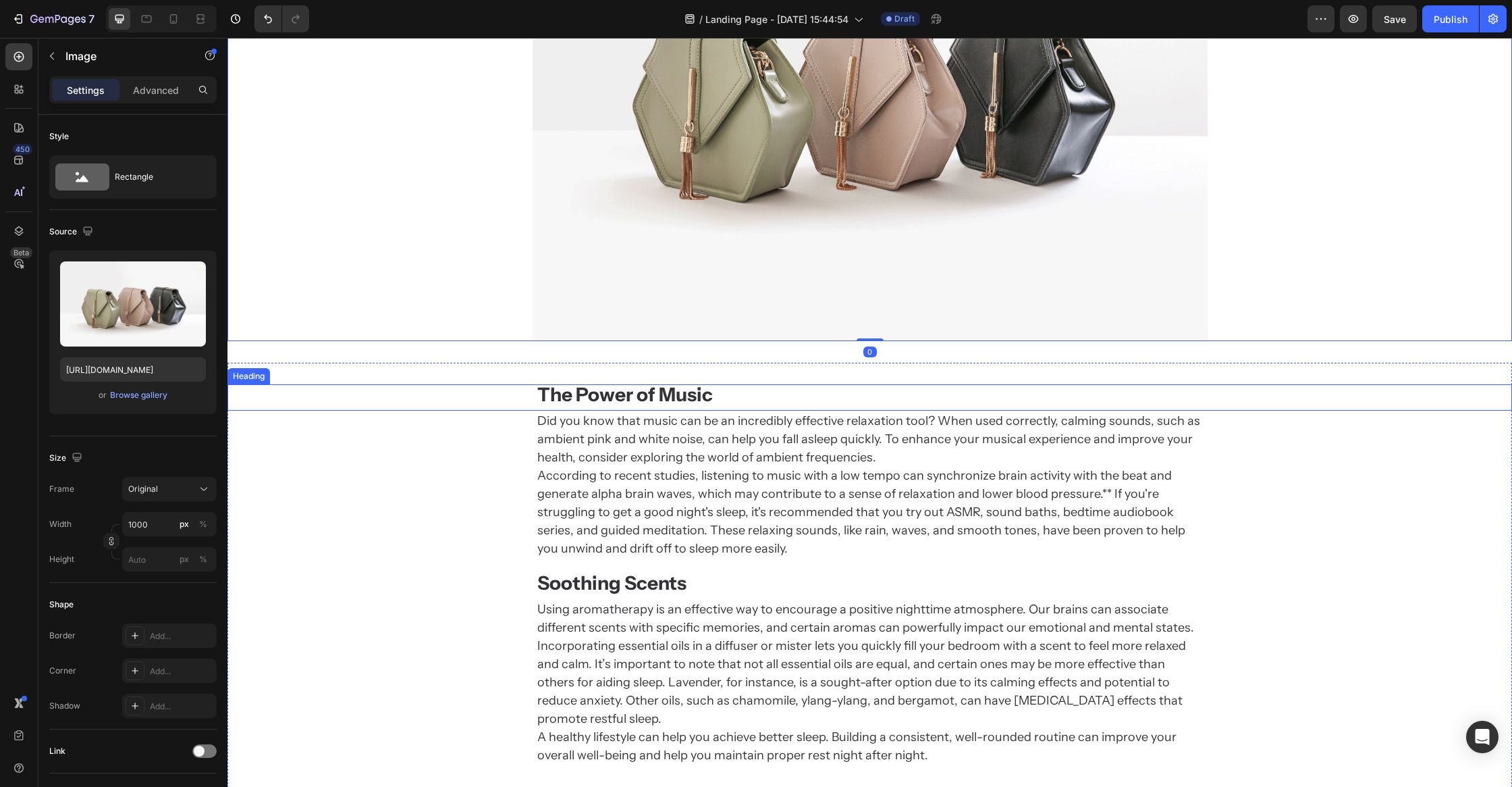
click at [611, 396] on strong "The Power of Music" at bounding box center [625, 395] width 175 height 23
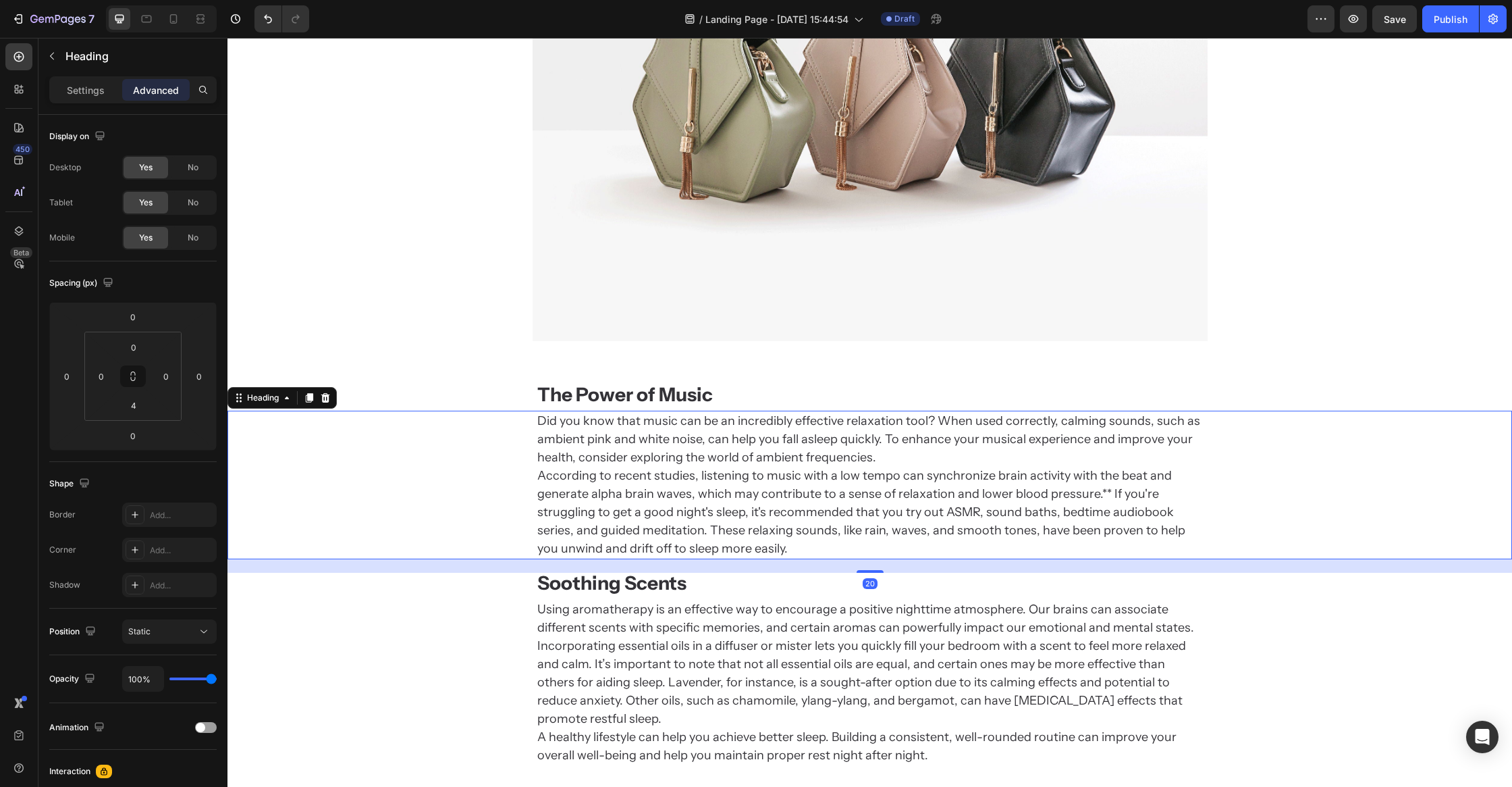
click at [612, 537] on h2 "Did you know that music can be an incredibly effective relaxation tool? When us…" at bounding box center [870, 484] width 668 height 148
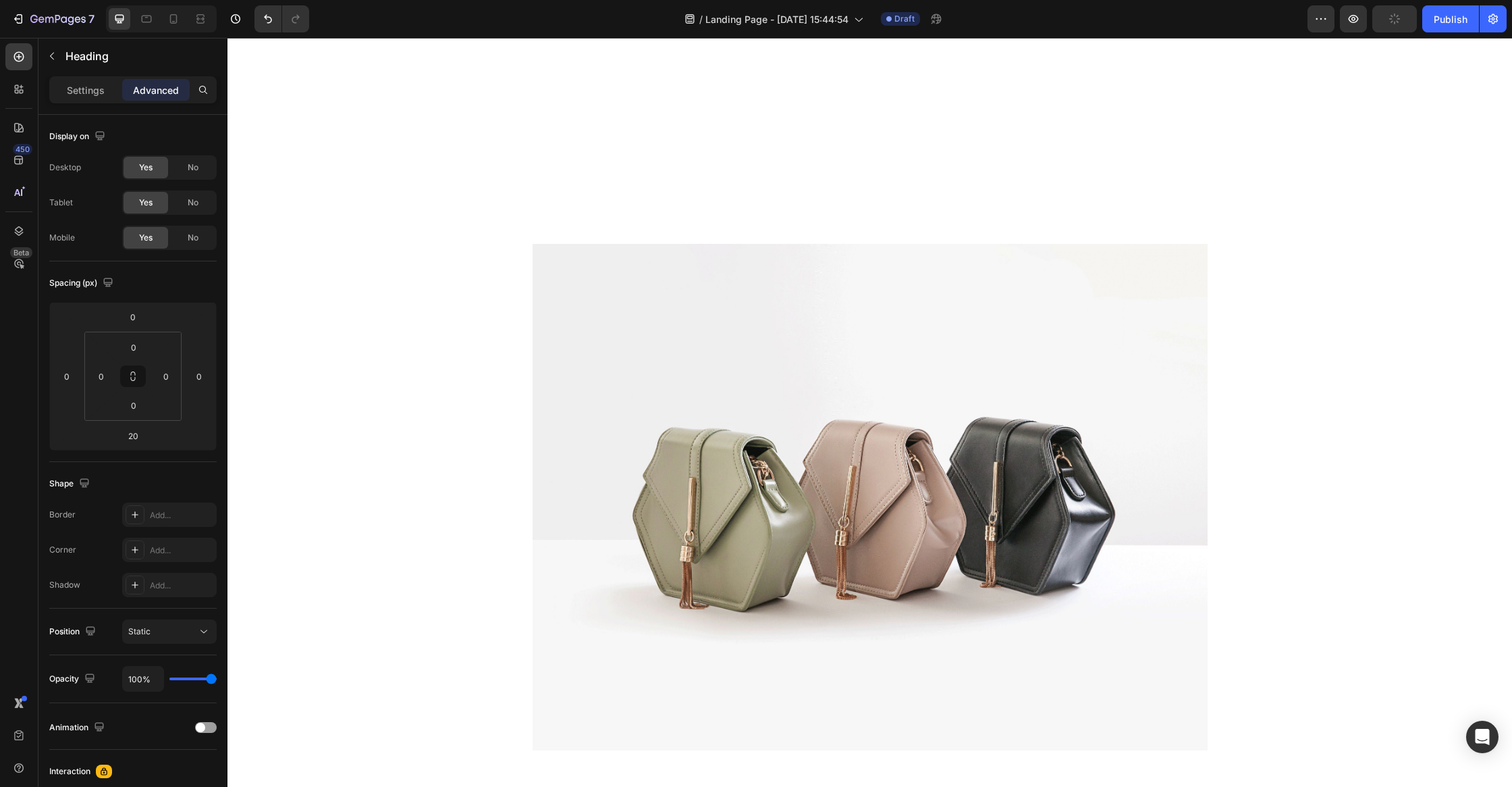
scroll to position [1567, 0]
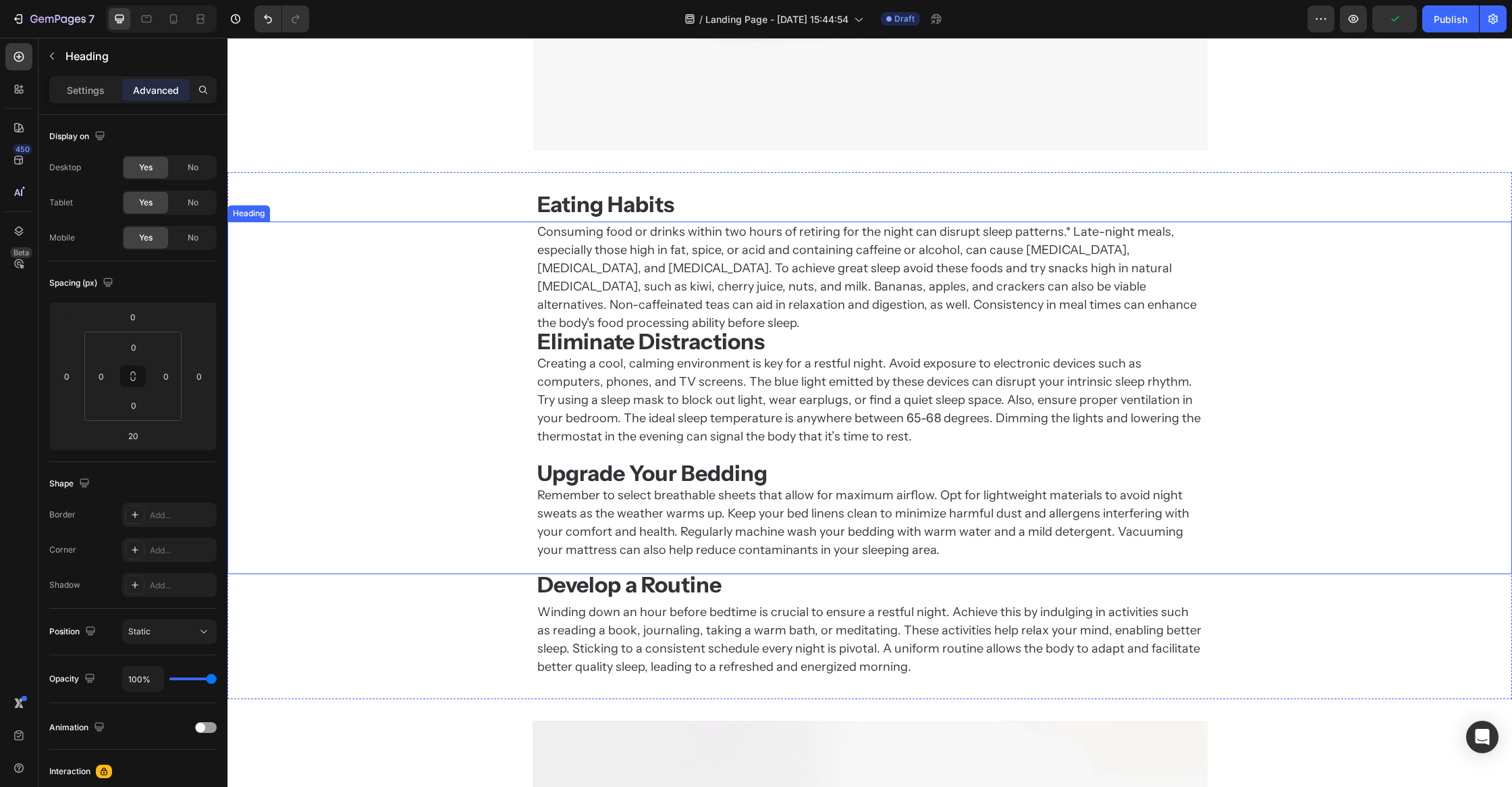
click at [638, 464] on strong "Upgrade Your Bedding" at bounding box center [652, 473] width 230 height 26
click at [600, 335] on h2 "Consuming food or drinks within two hours of retiring for the night can disrupt…" at bounding box center [870, 391] width 668 height 339
drag, startPoint x: 600, startPoint y: 335, endPoint x: 599, endPoint y: 342, distance: 7.1
click at [600, 334] on p "Consuming food or drinks within two hours of retiring for the night can disrupt…" at bounding box center [869, 391] width 666 height 337
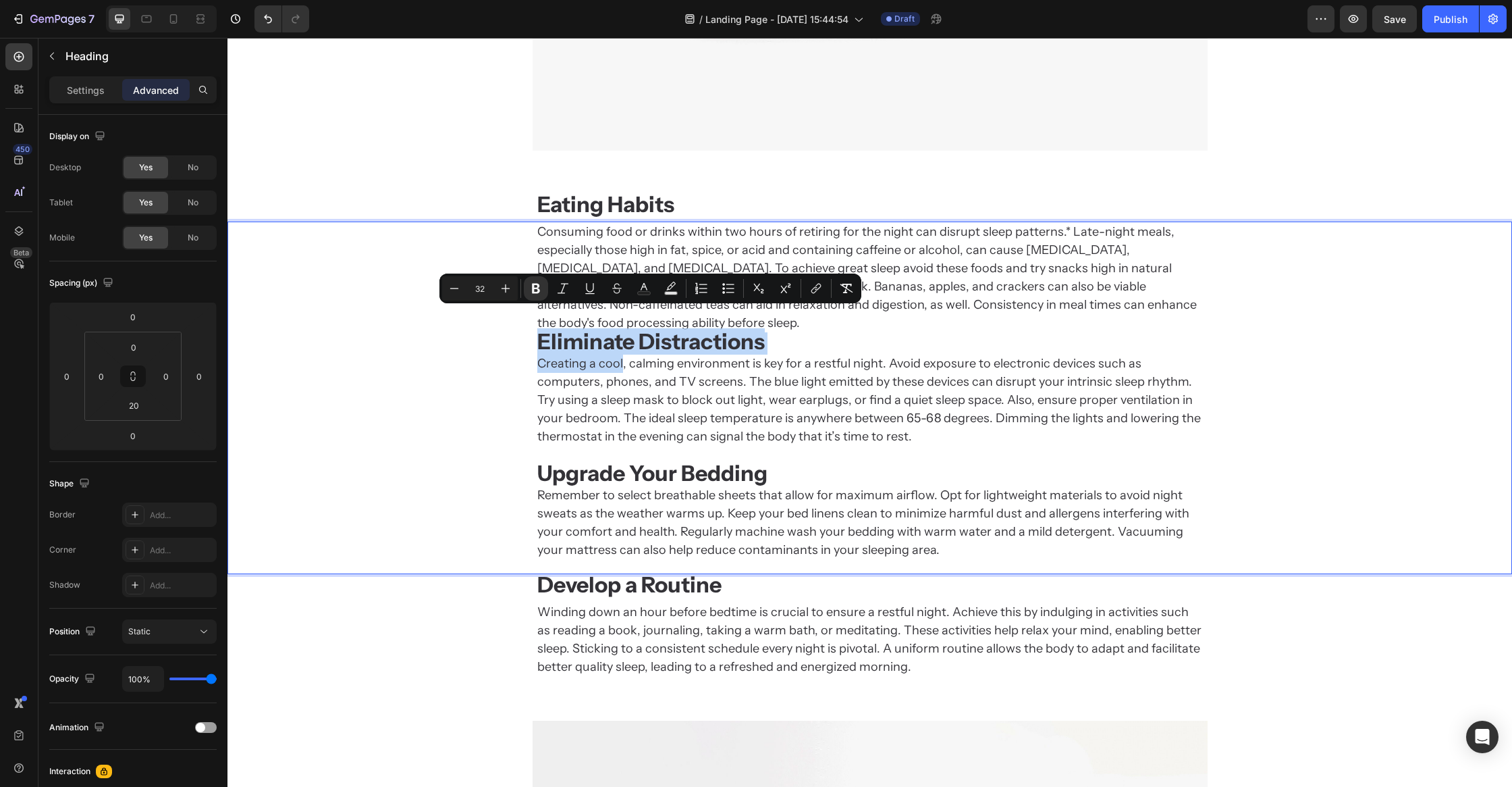
click at [598, 352] on p "Consuming food or drinks within two hours of retiring for the night can disrupt…" at bounding box center [869, 391] width 666 height 337
click at [572, 349] on p "Consuming food or drinks within two hours of retiring for the night can disrupt…" at bounding box center [869, 391] width 666 height 337
type input "18"
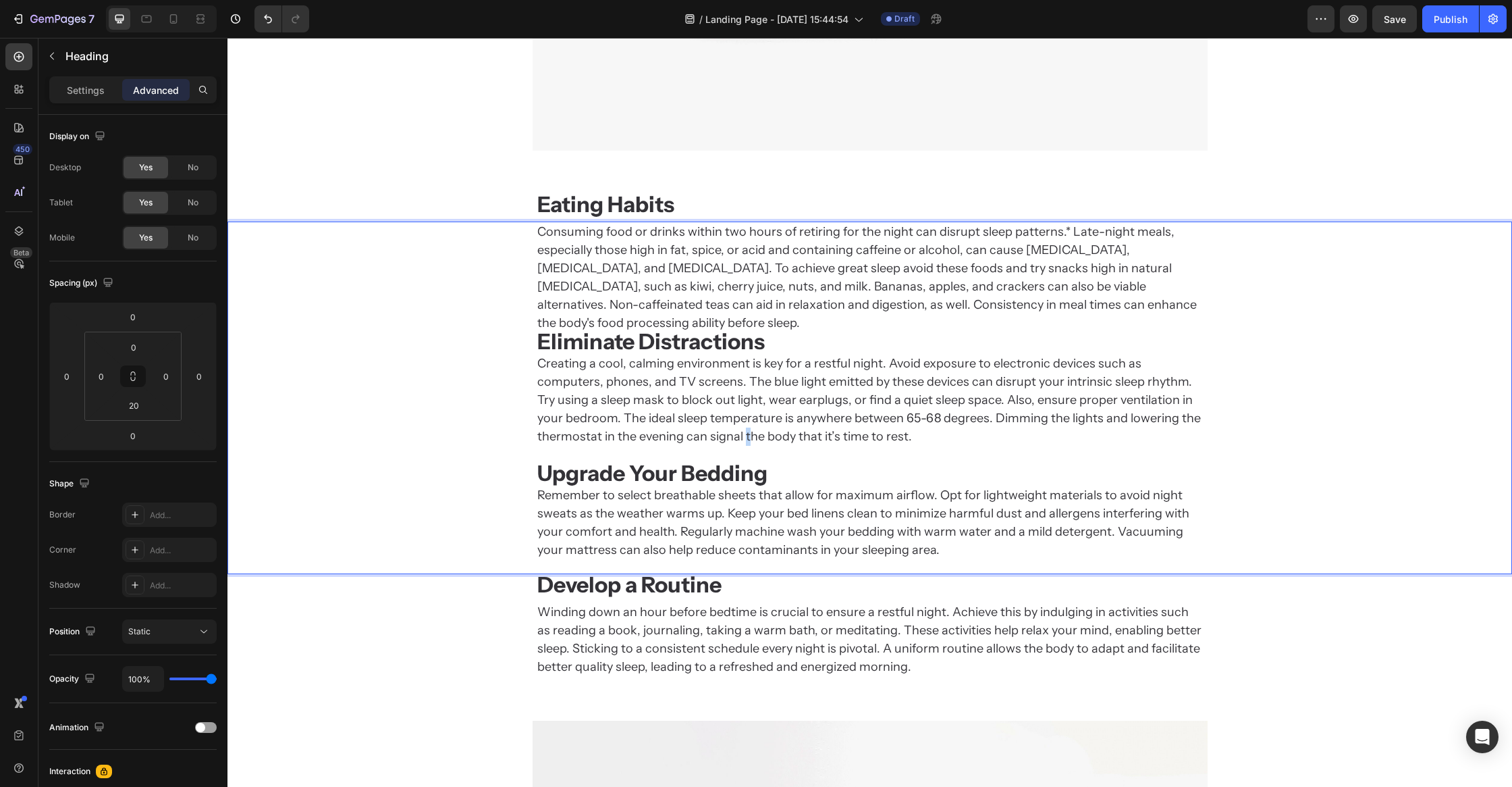
click at [643, 420] on p "Consuming food or drinks within two hours of retiring for the night can disrupt…" at bounding box center [869, 391] width 666 height 337
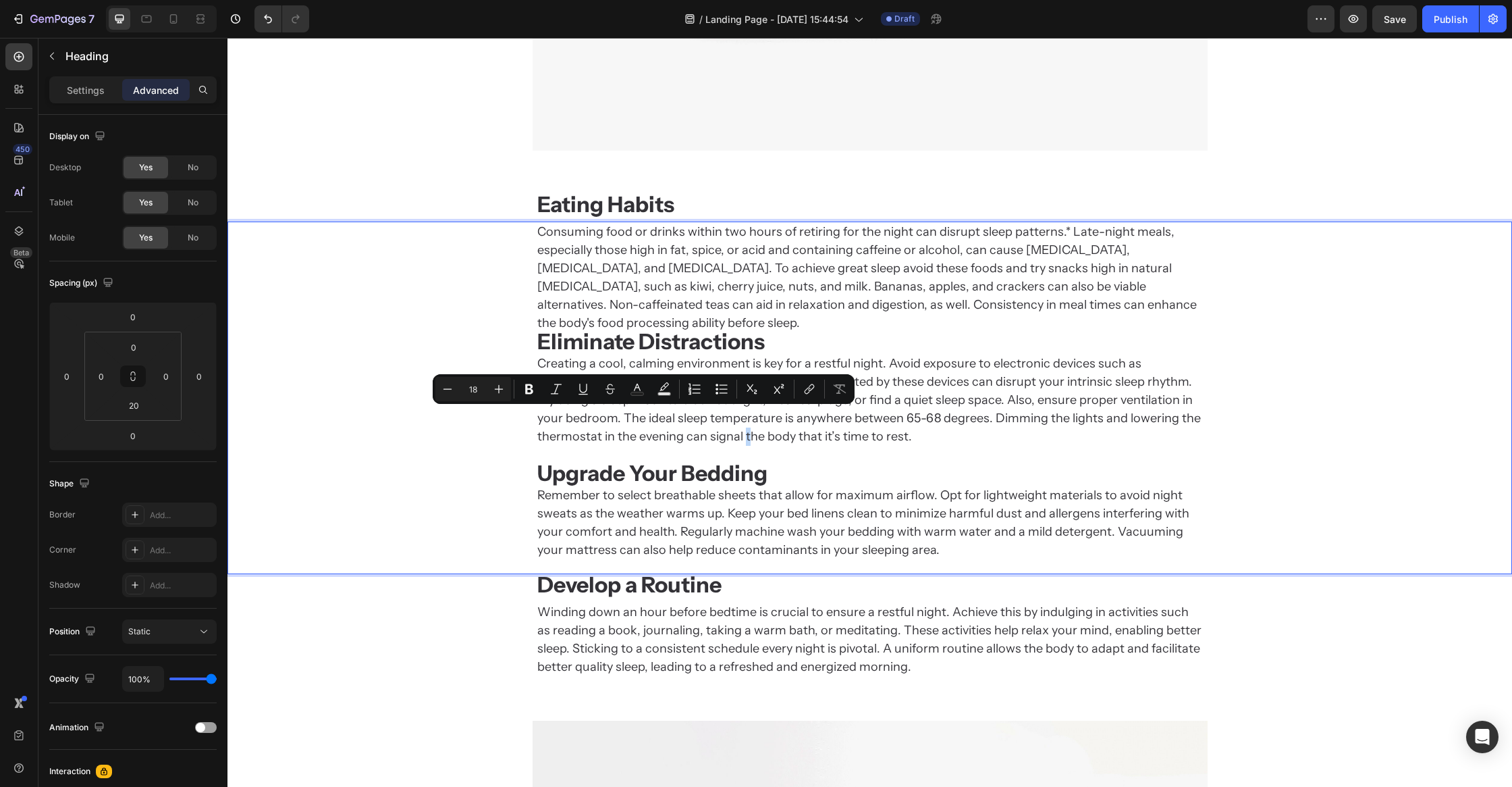
click at [535, 317] on div "Consuming food or drinks within two hours of retiring for the night can disrupt…" at bounding box center [869, 391] width 1284 height 339
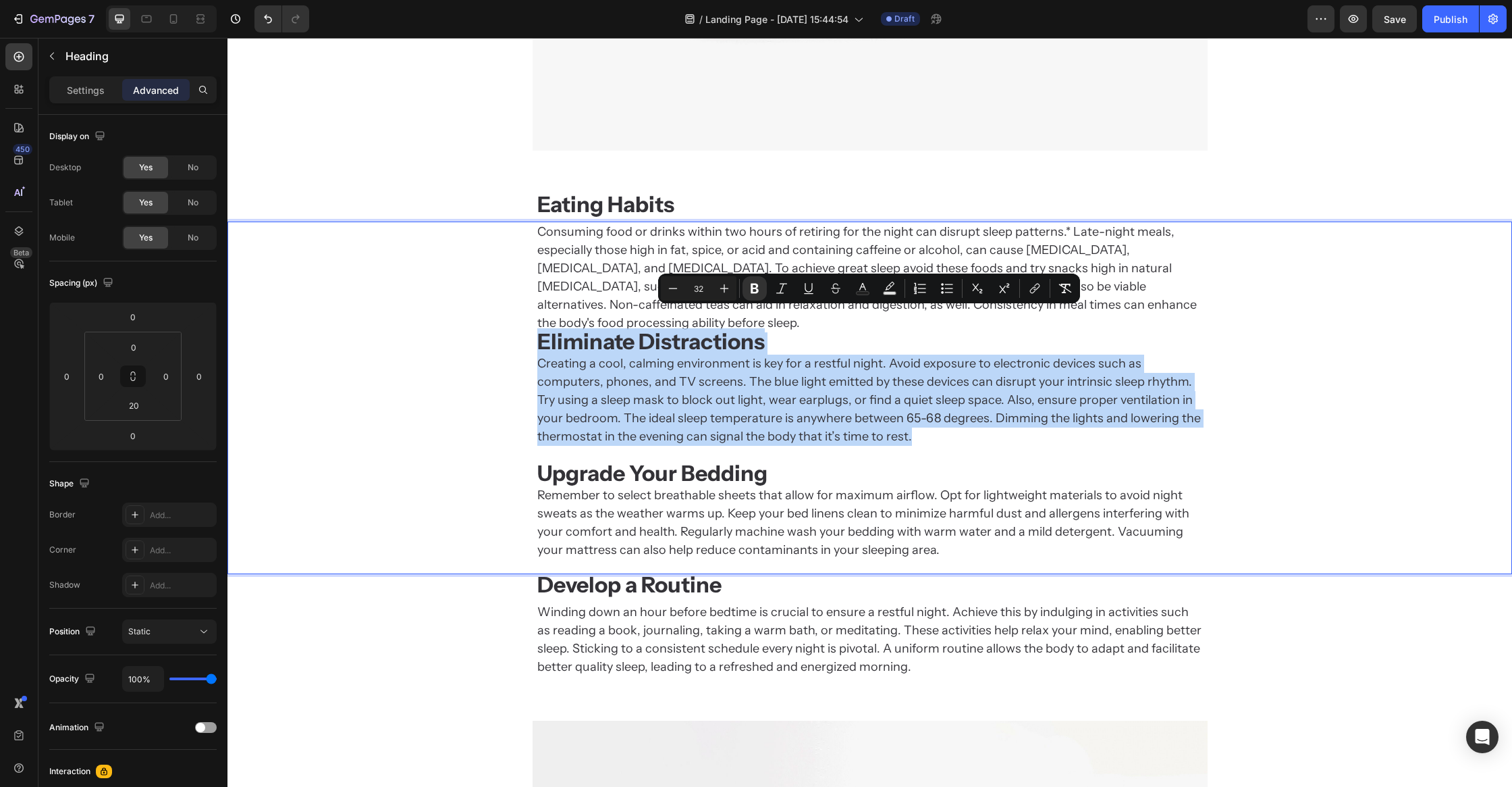
drag, startPoint x: 536, startPoint y: 322, endPoint x: 897, endPoint y: 415, distance: 372.8
click at [897, 415] on h2 "Consuming food or drinks within two hours of retiring for the night can disrupt…" at bounding box center [870, 391] width 668 height 339
click at [840, 415] on p "Consuming food or drinks within two hours of retiring for the night can disrupt…" at bounding box center [869, 391] width 666 height 337
click at [585, 198] on strong "Eating Habits" at bounding box center [605, 204] width 137 height 26
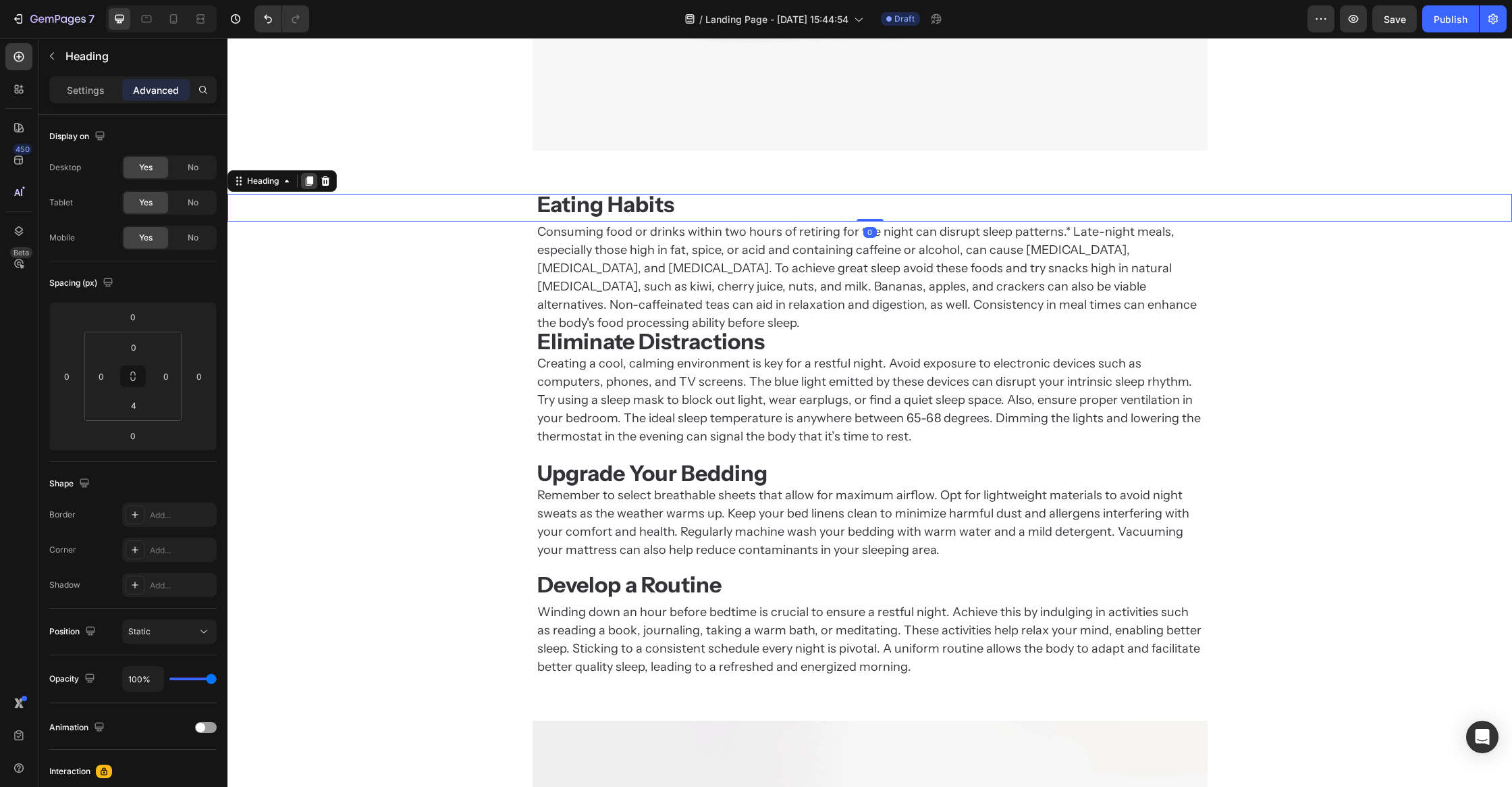
click at [312, 179] on icon at bounding box center [309, 181] width 7 height 10
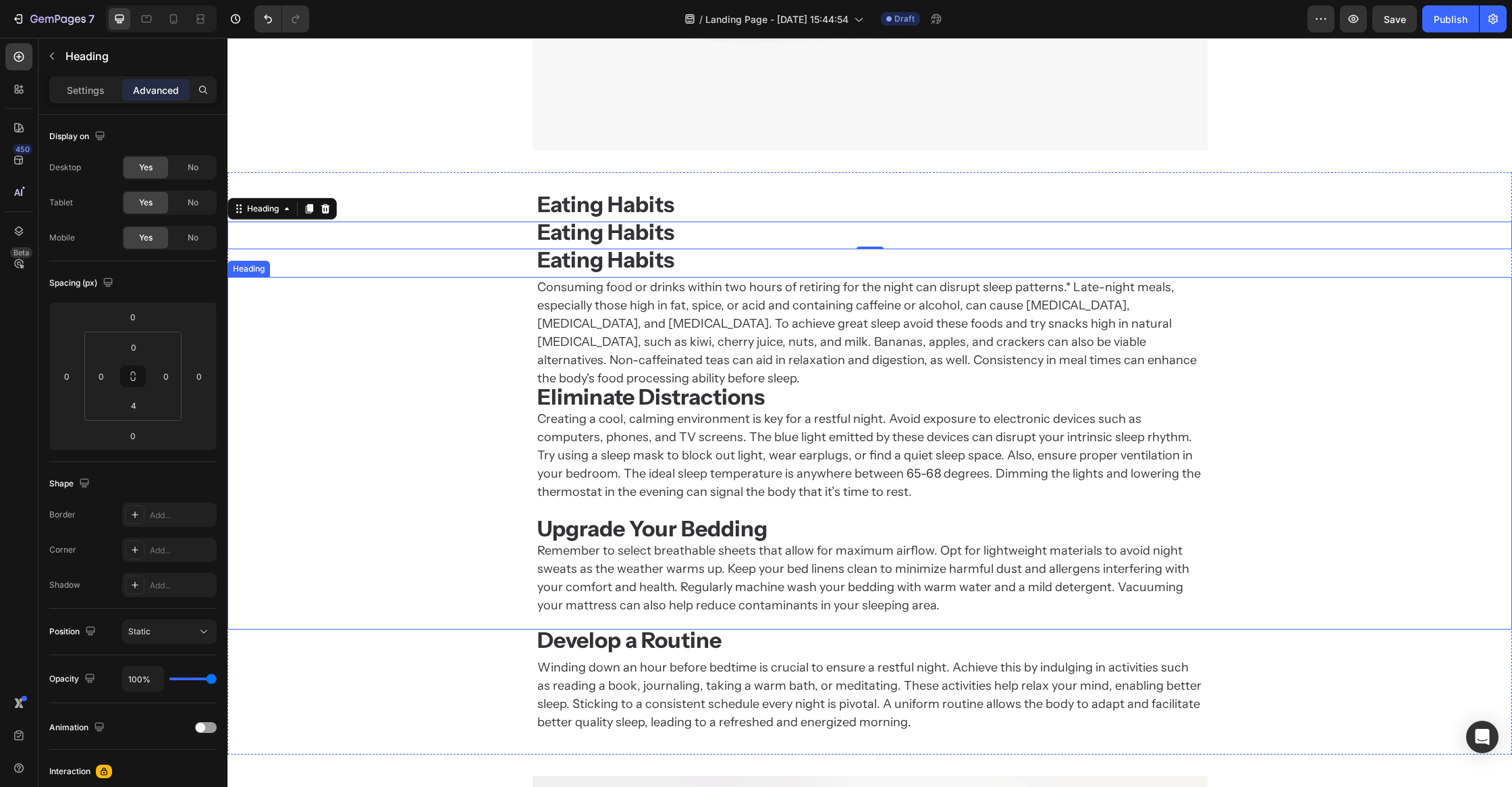
click at [630, 515] on strong "Upgrade Your Bedding" at bounding box center [652, 528] width 230 height 26
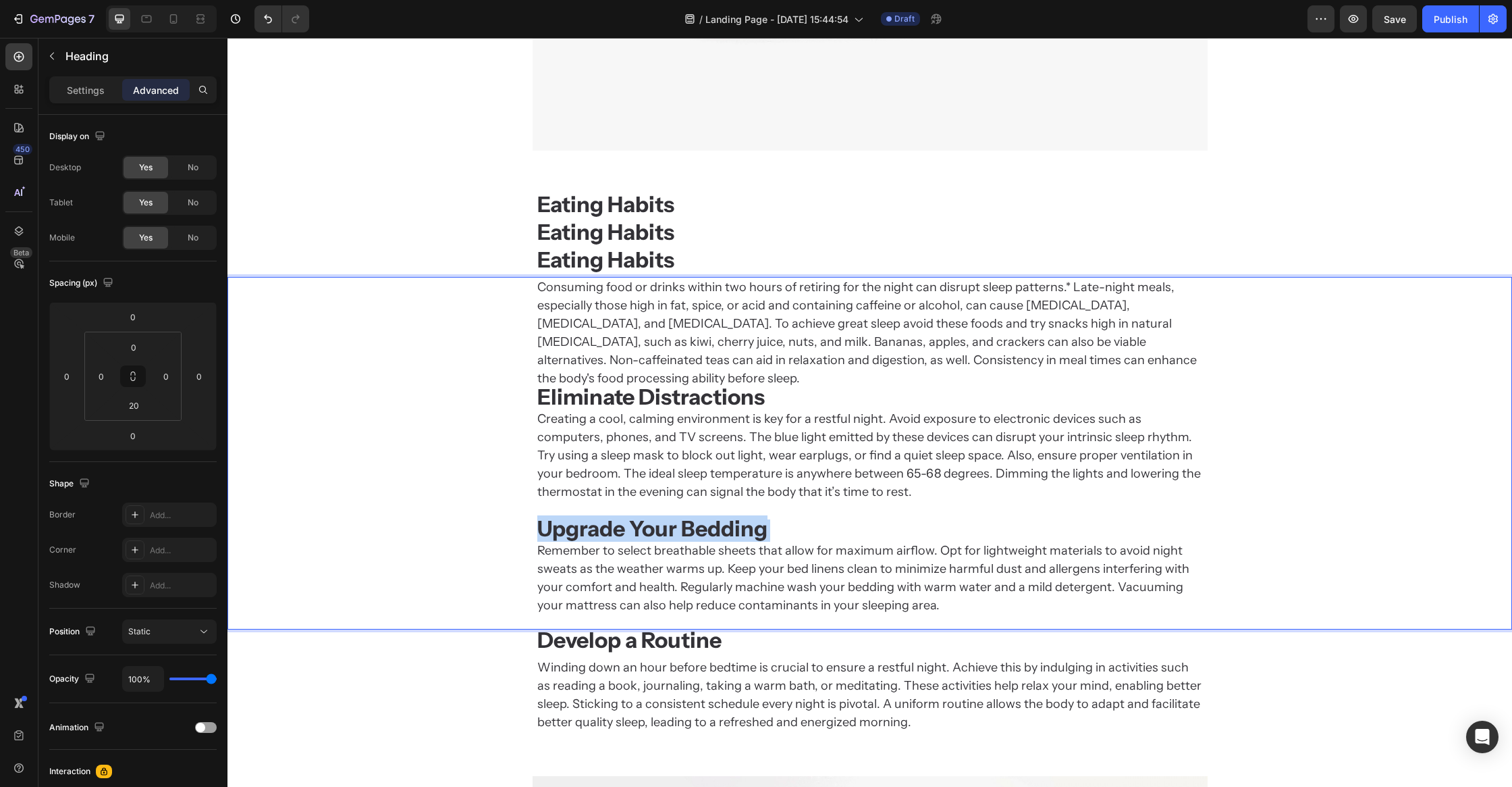
click at [630, 515] on strong "Upgrade Your Bedding" at bounding box center [652, 528] width 230 height 26
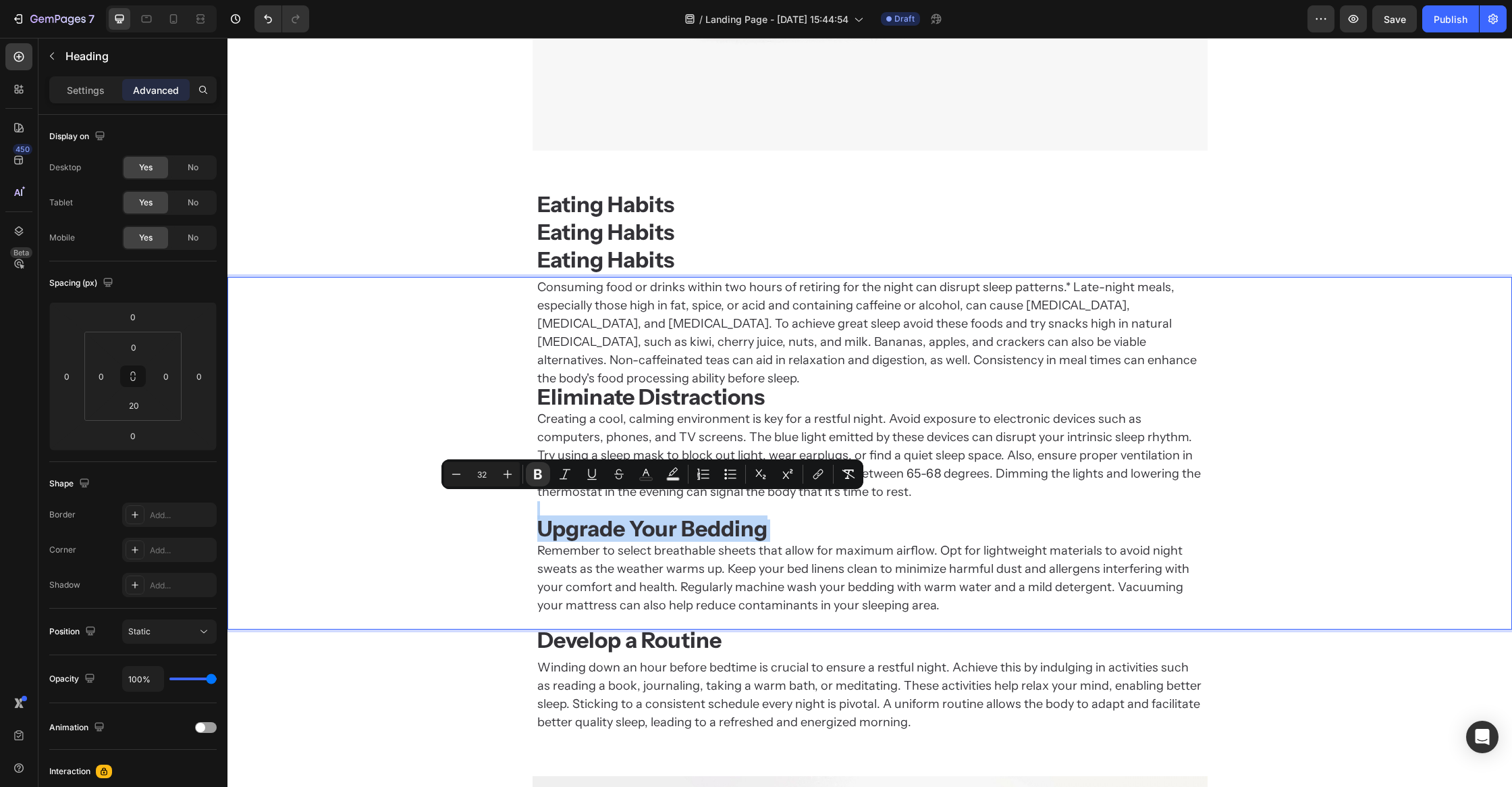
copy p "Upgrade Your Bedding"
click at [571, 201] on strong "Eating Habits" at bounding box center [605, 204] width 137 height 26
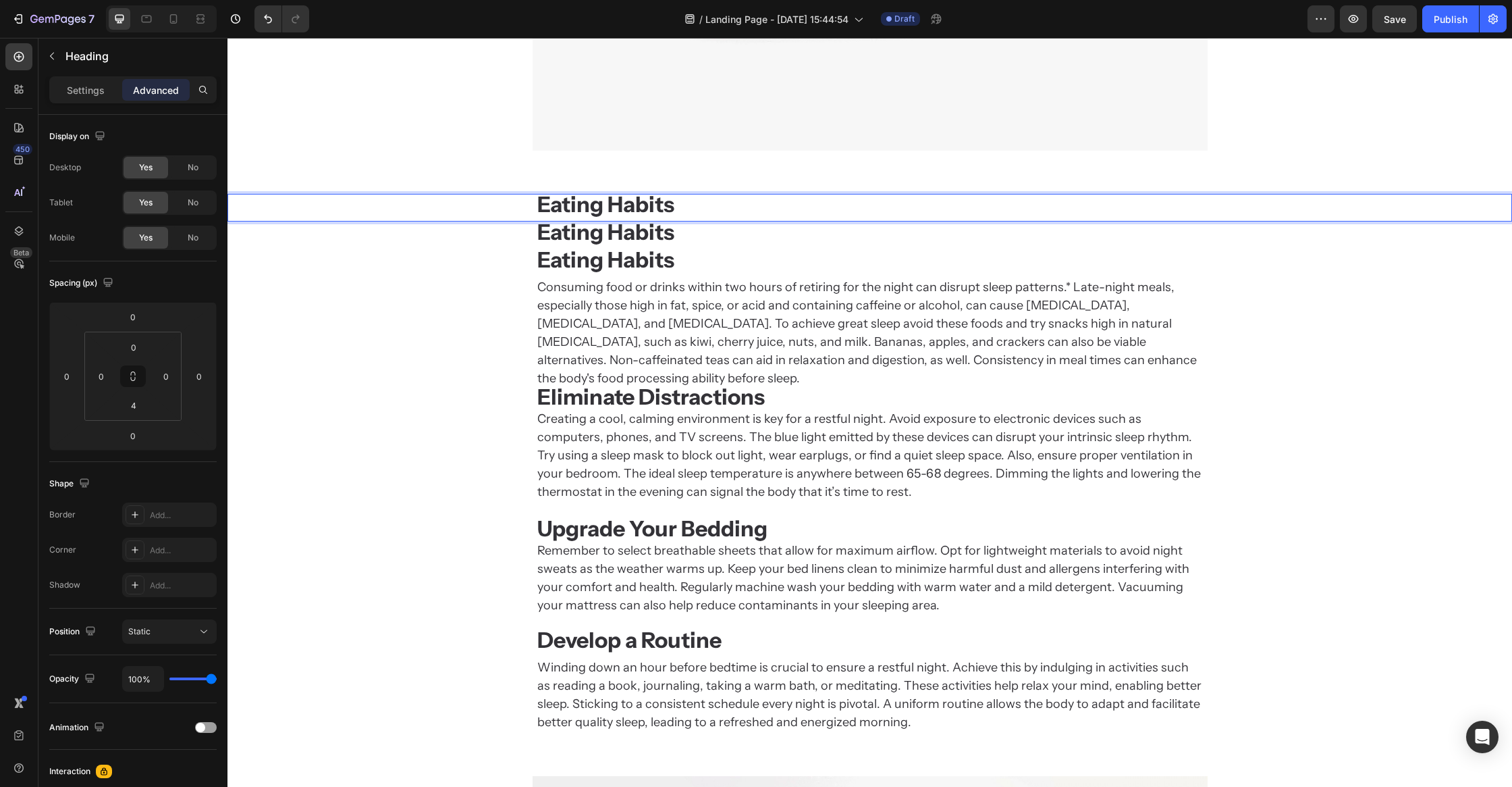
click at [571, 201] on strong "Eating Habits" at bounding box center [605, 204] width 137 height 26
click at [625, 626] on strong "Develop a Routine" at bounding box center [629, 640] width 184 height 26
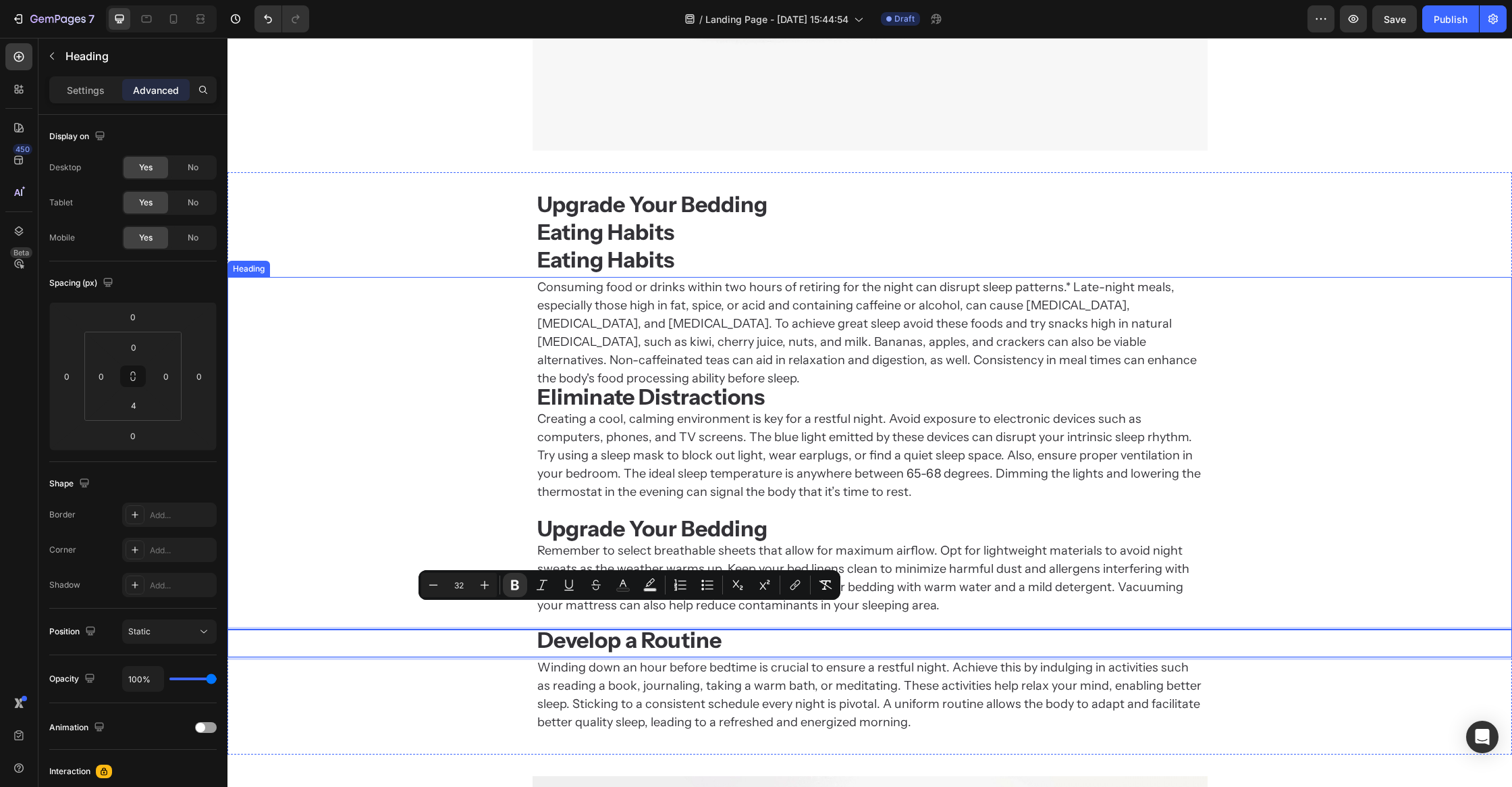
click at [650, 515] on strong "Upgrade Your Bedding" at bounding box center [652, 528] width 230 height 26
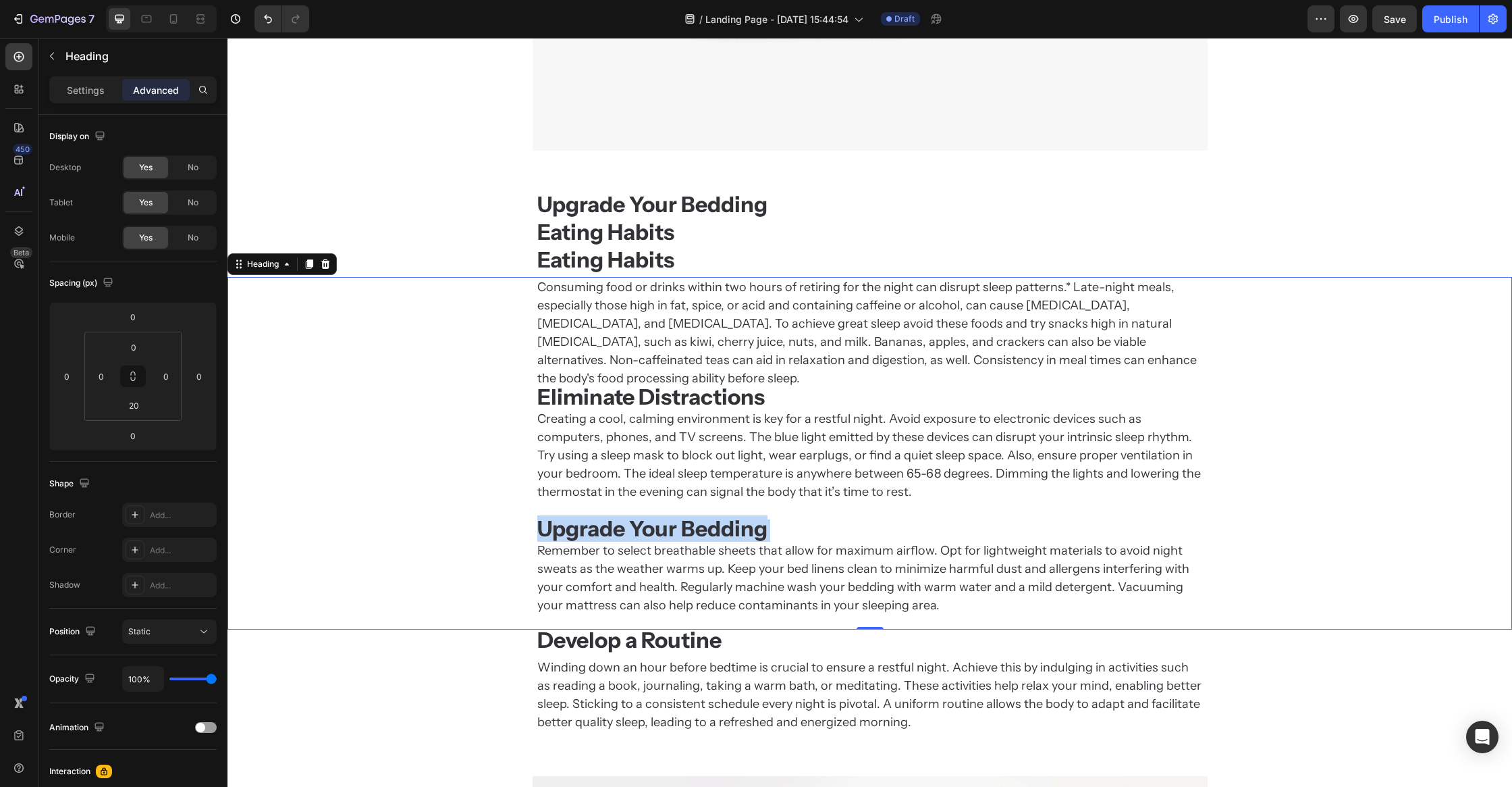
click at [650, 515] on strong "Upgrade Your Bedding" at bounding box center [652, 528] width 230 height 26
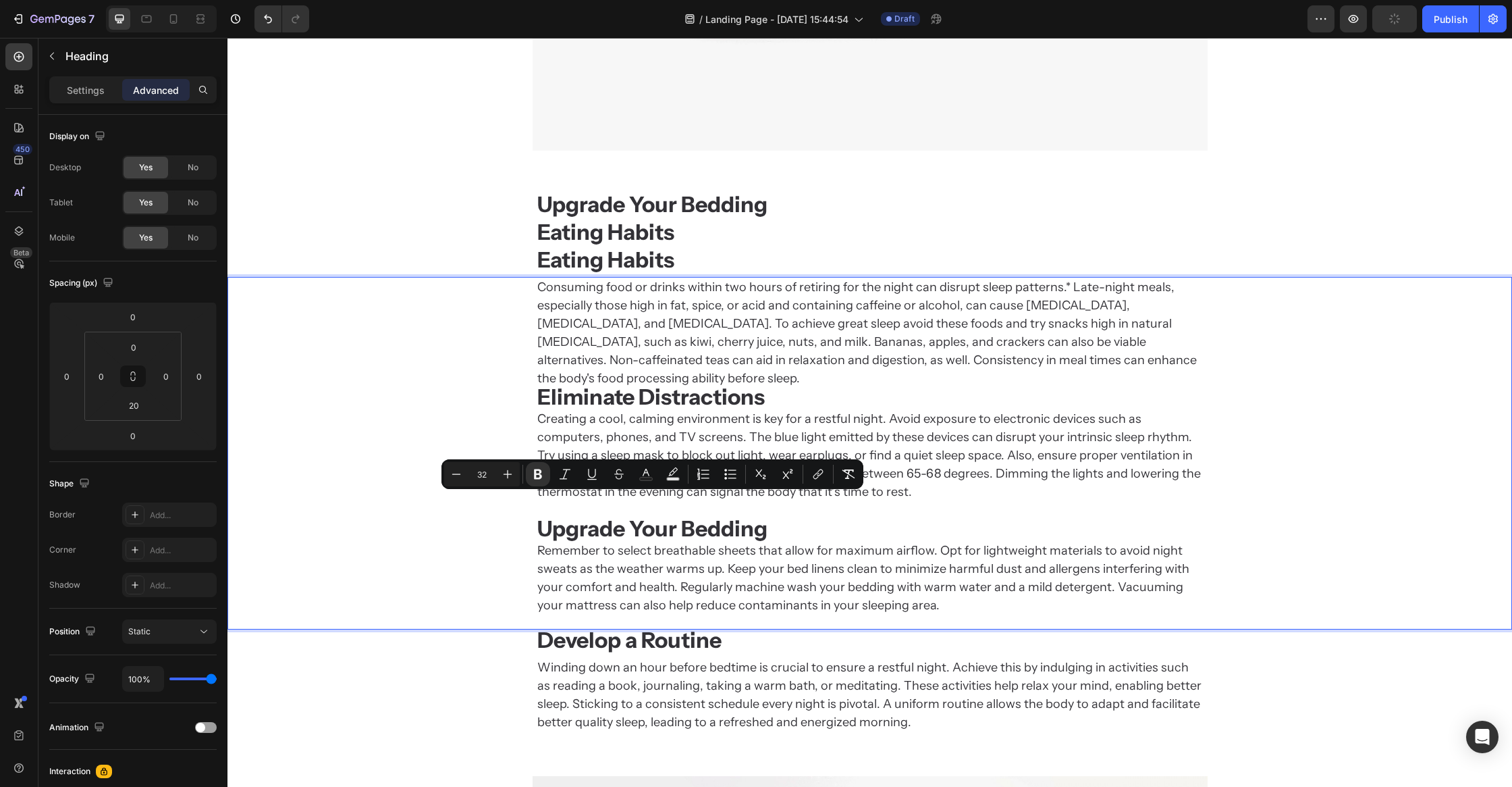
click at [634, 383] on strong "Eliminate Distractions" at bounding box center [651, 396] width 228 height 26
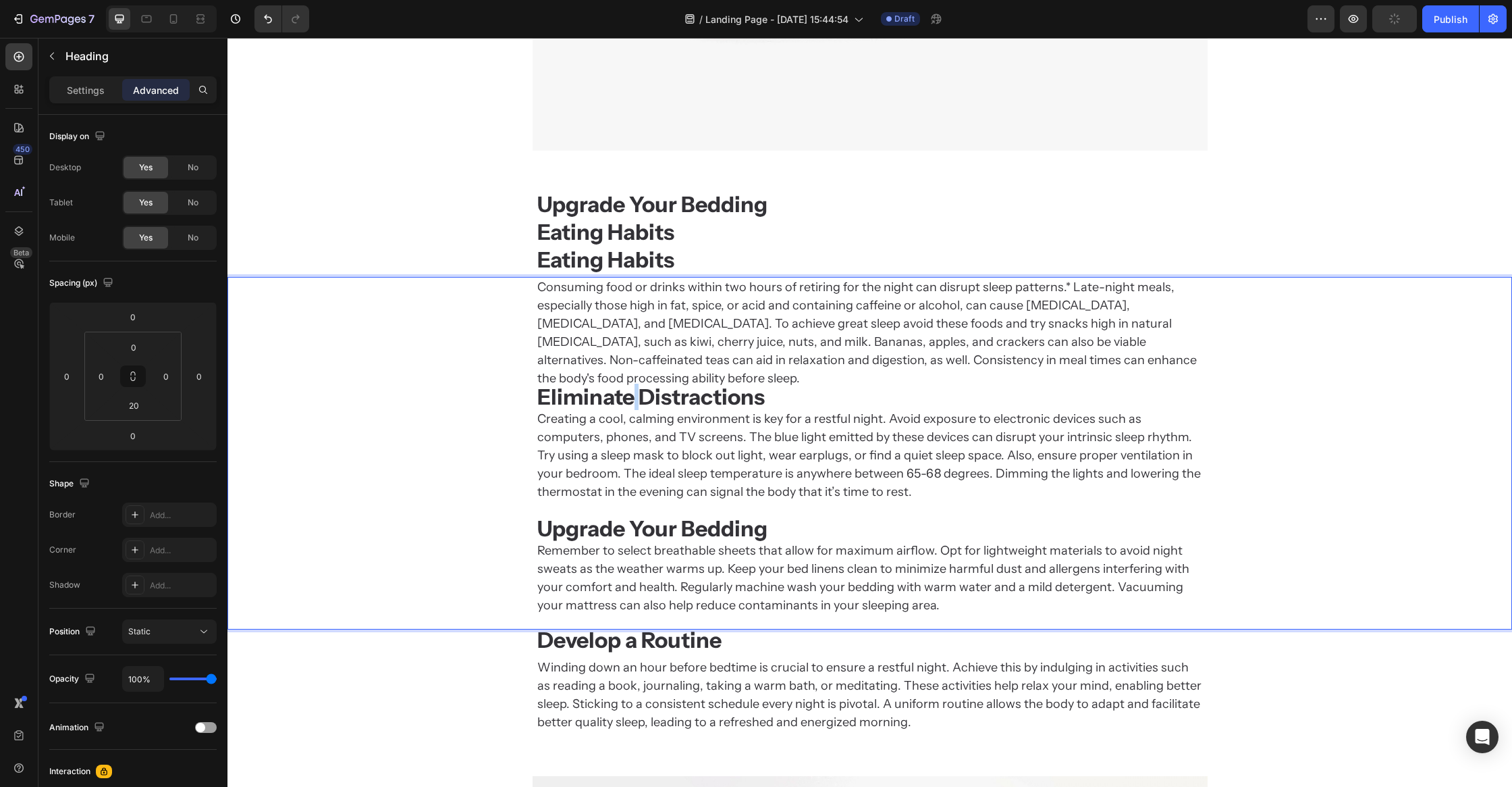
click at [634, 383] on strong "Eliminate Distractions" at bounding box center [651, 396] width 228 height 26
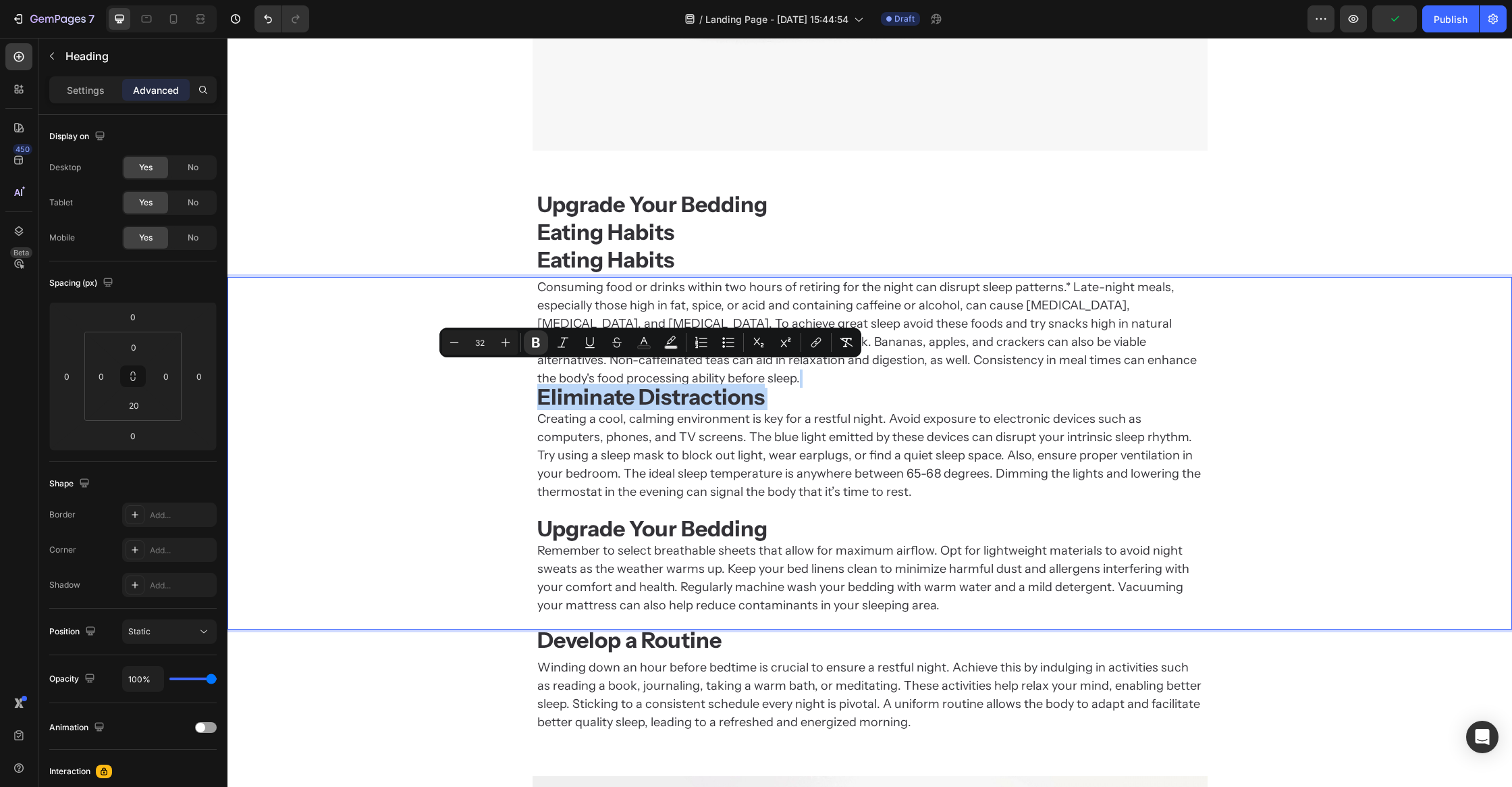
copy p "Eliminate Distractions"
click at [579, 224] on strong "Eating Habits" at bounding box center [605, 232] width 137 height 26
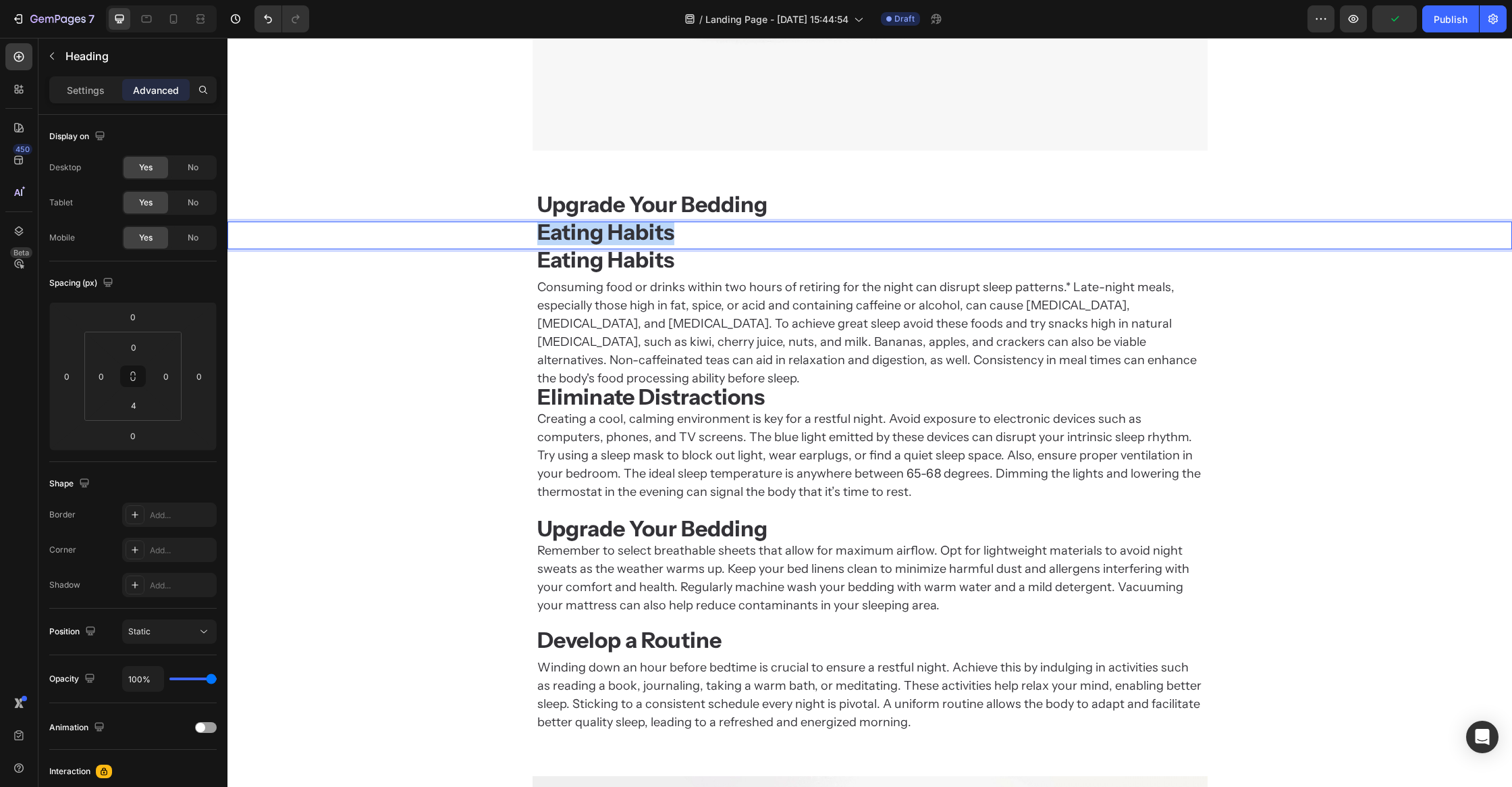
click at [579, 224] on strong "Eating Habits" at bounding box center [605, 232] width 137 height 26
click at [606, 341] on p "Consuming food or drinks within two hours of retiring for the night can disrupt…" at bounding box center [869, 446] width 666 height 337
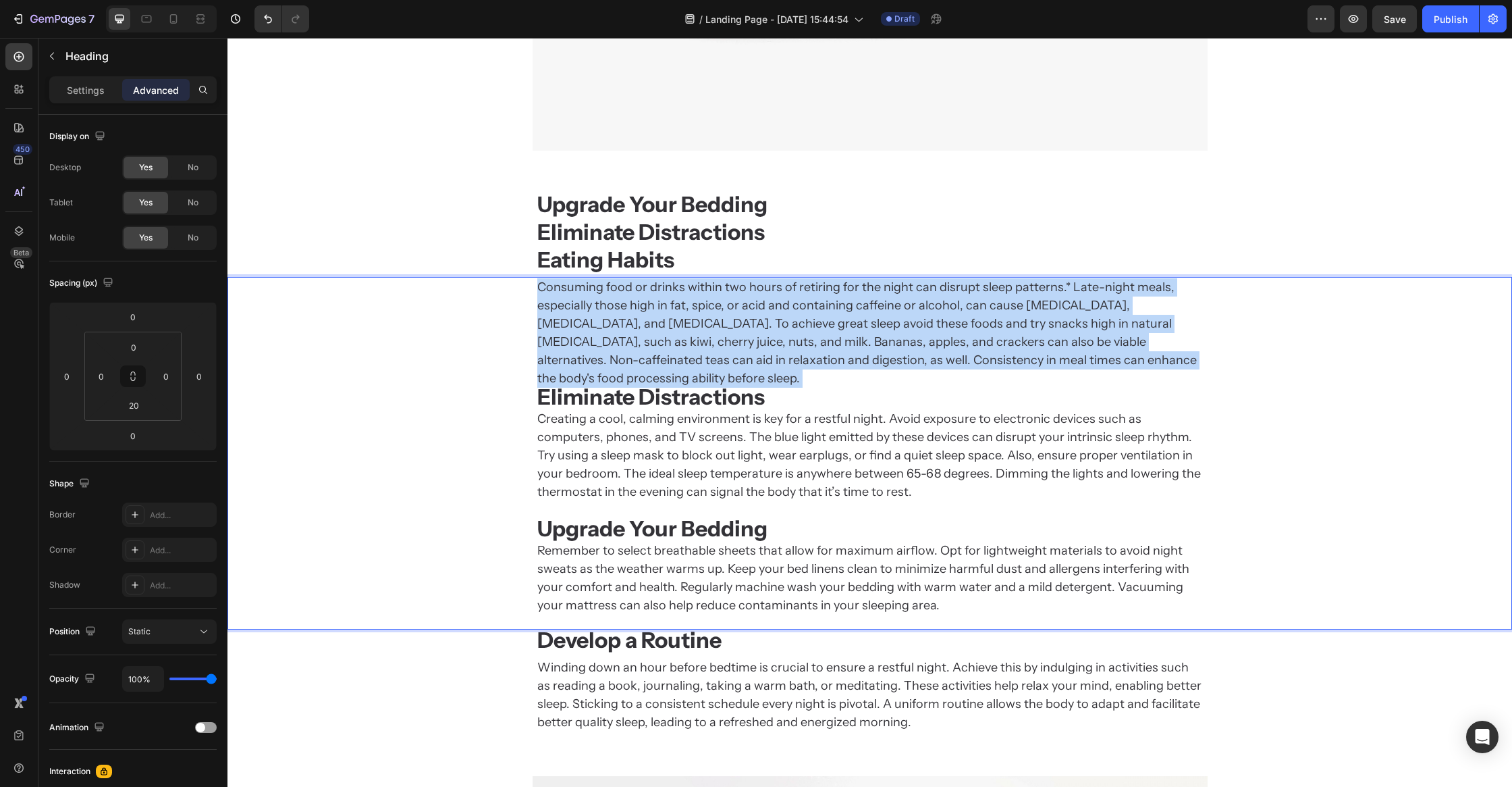
click at [606, 341] on p "Consuming food or drinks within two hours of retiring for the night can disrupt…" at bounding box center [869, 446] width 666 height 337
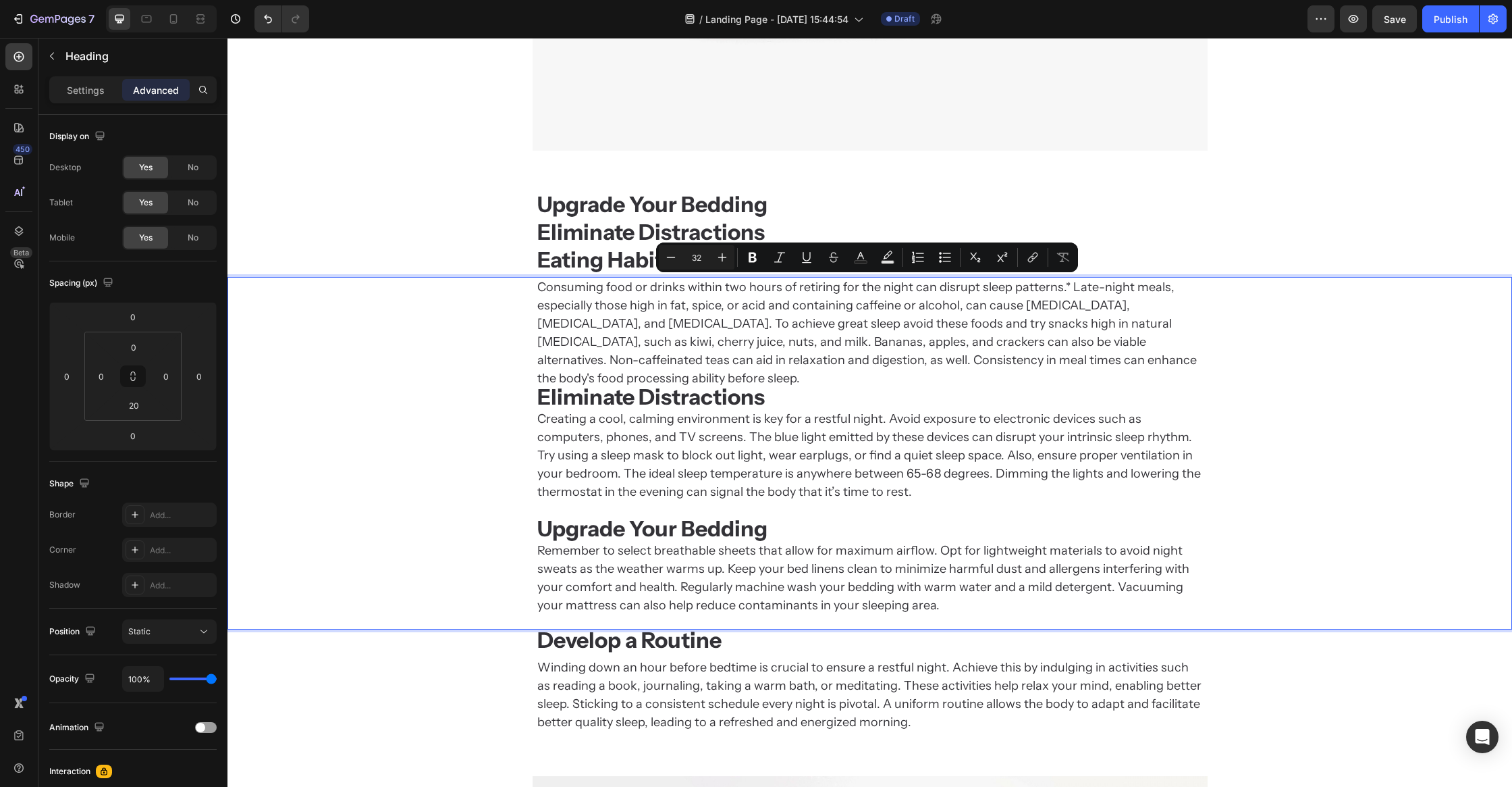
click at [598, 383] on strong "Eliminate Distractions" at bounding box center [651, 396] width 228 height 26
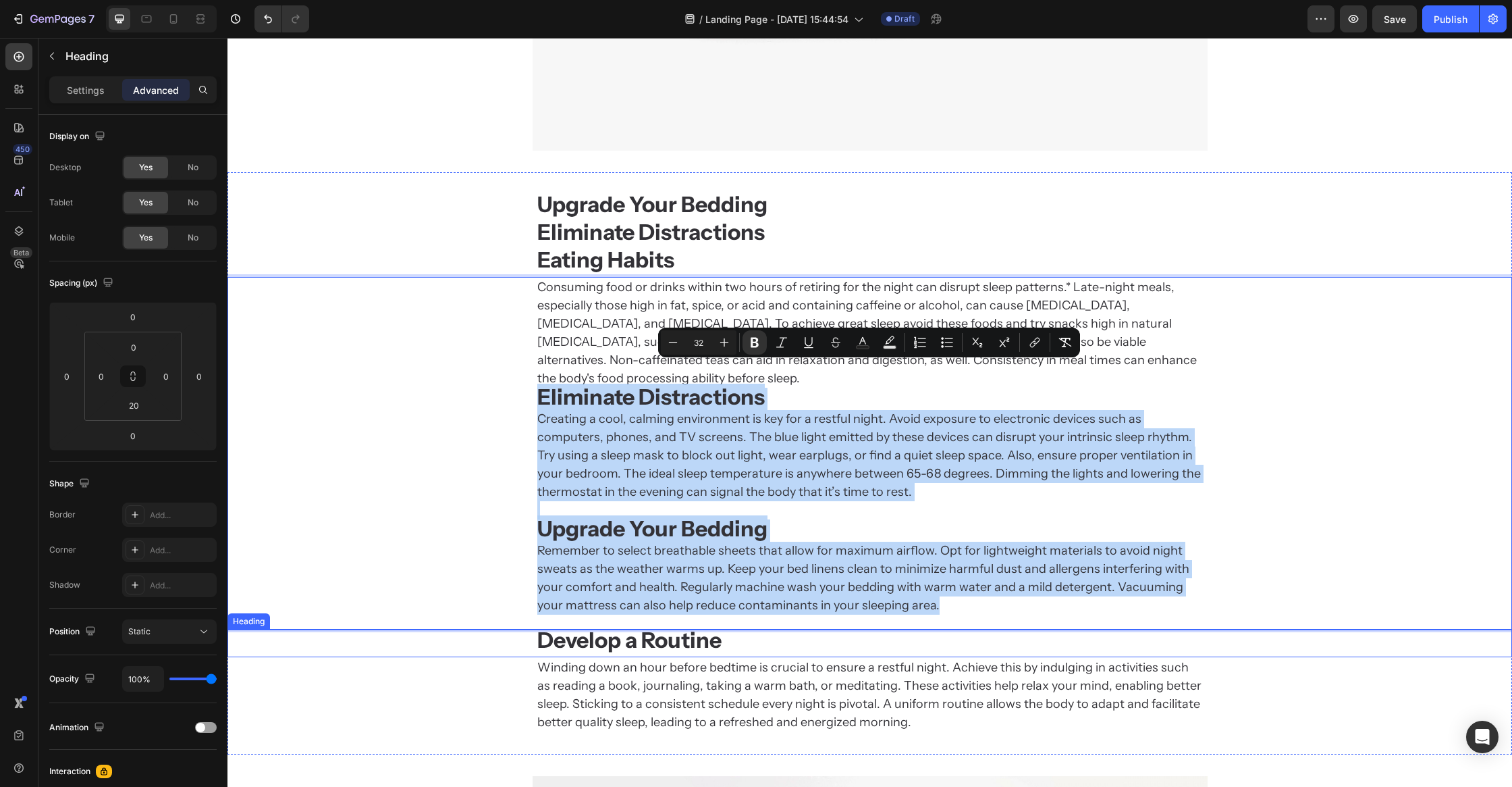
drag, startPoint x: 537, startPoint y: 378, endPoint x: 1026, endPoint y: 622, distance: 546.5
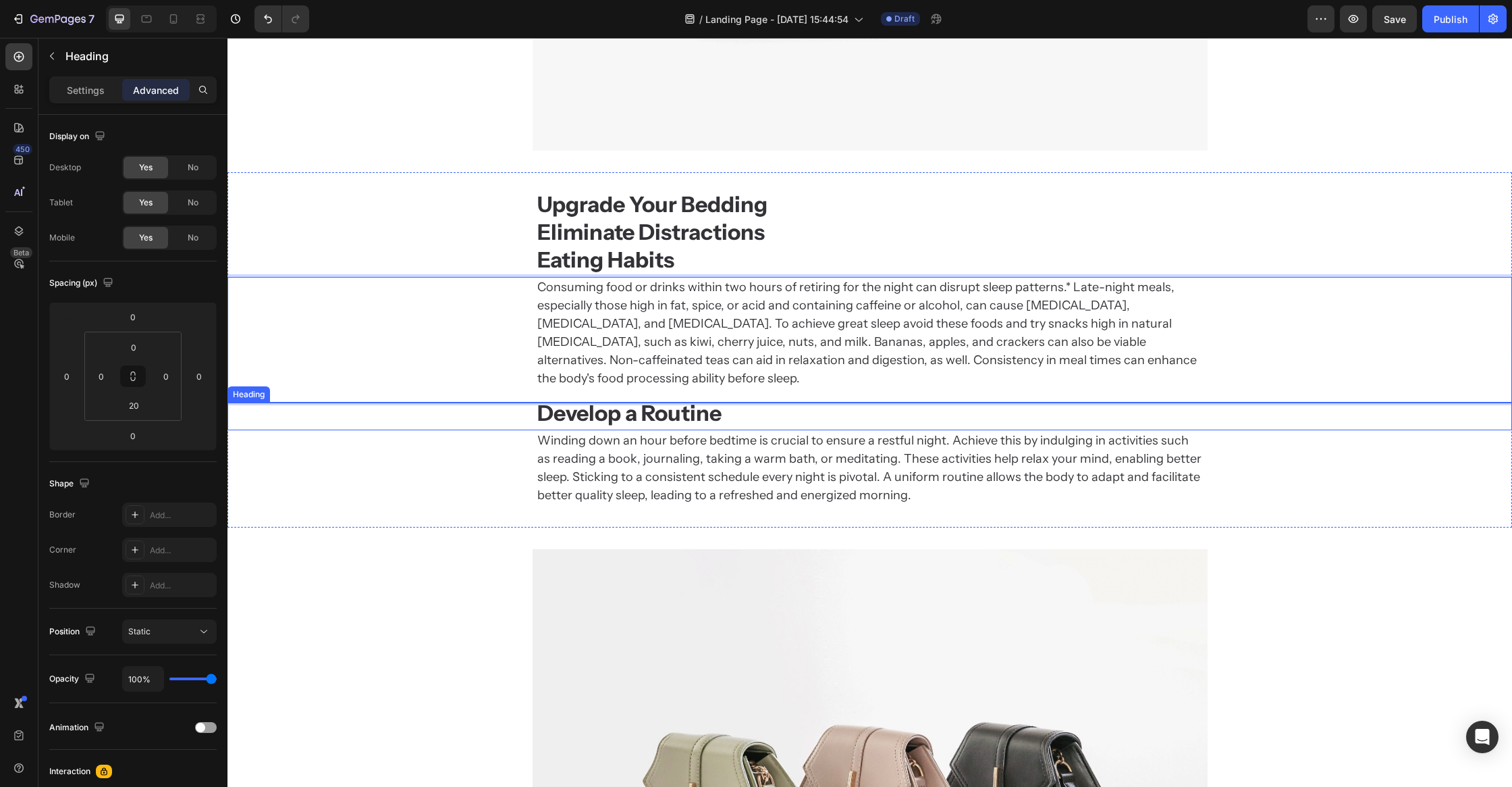
click at [345, 447] on div "Winding down an hour before bedtime is crucial to ensure a restful night. Achie…" at bounding box center [869, 468] width 1284 height 75
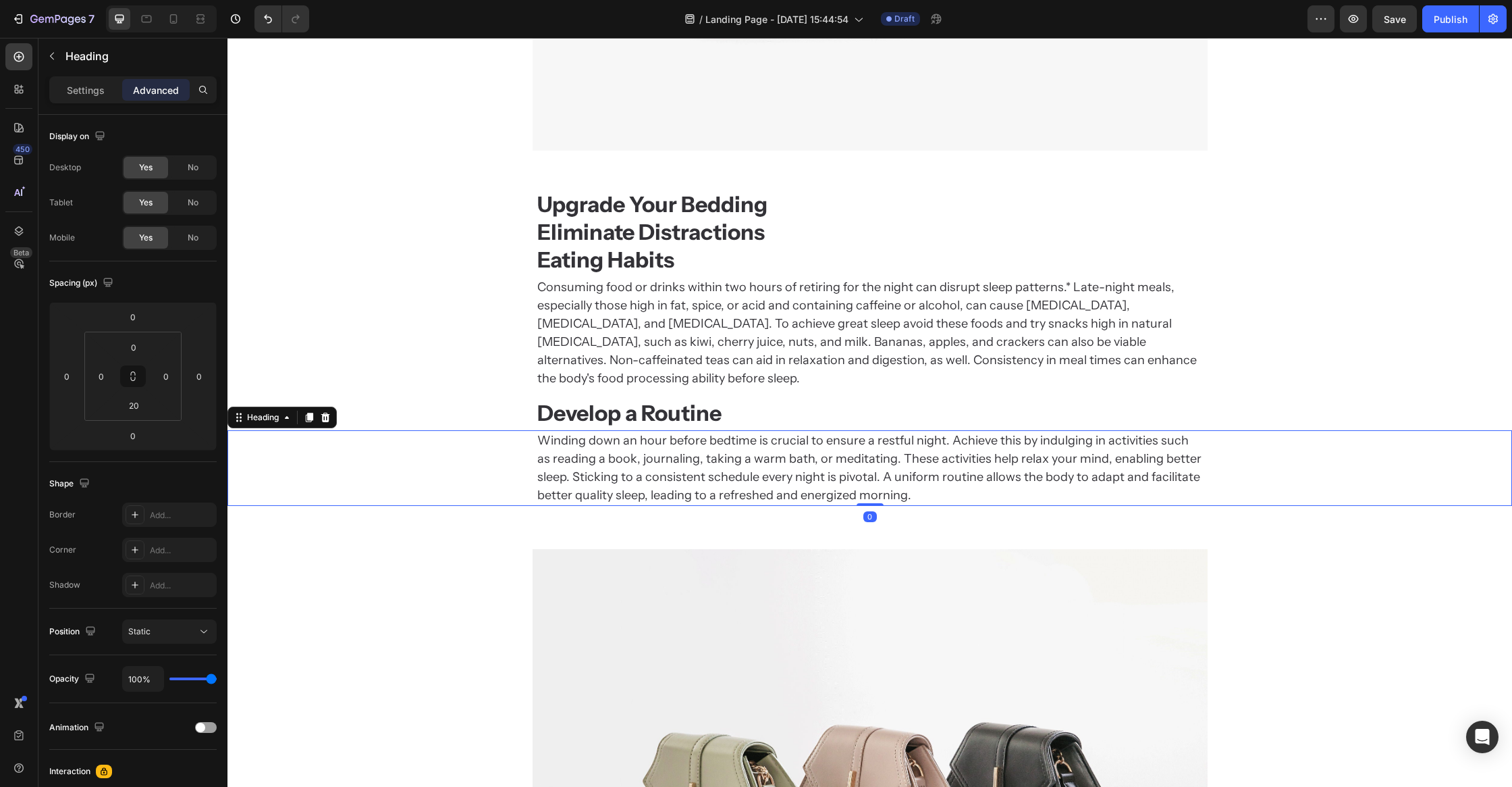
click at [588, 326] on p "Consuming food or drinks within two hours of retiring for the night can disrupt…" at bounding box center [869, 333] width 666 height 110
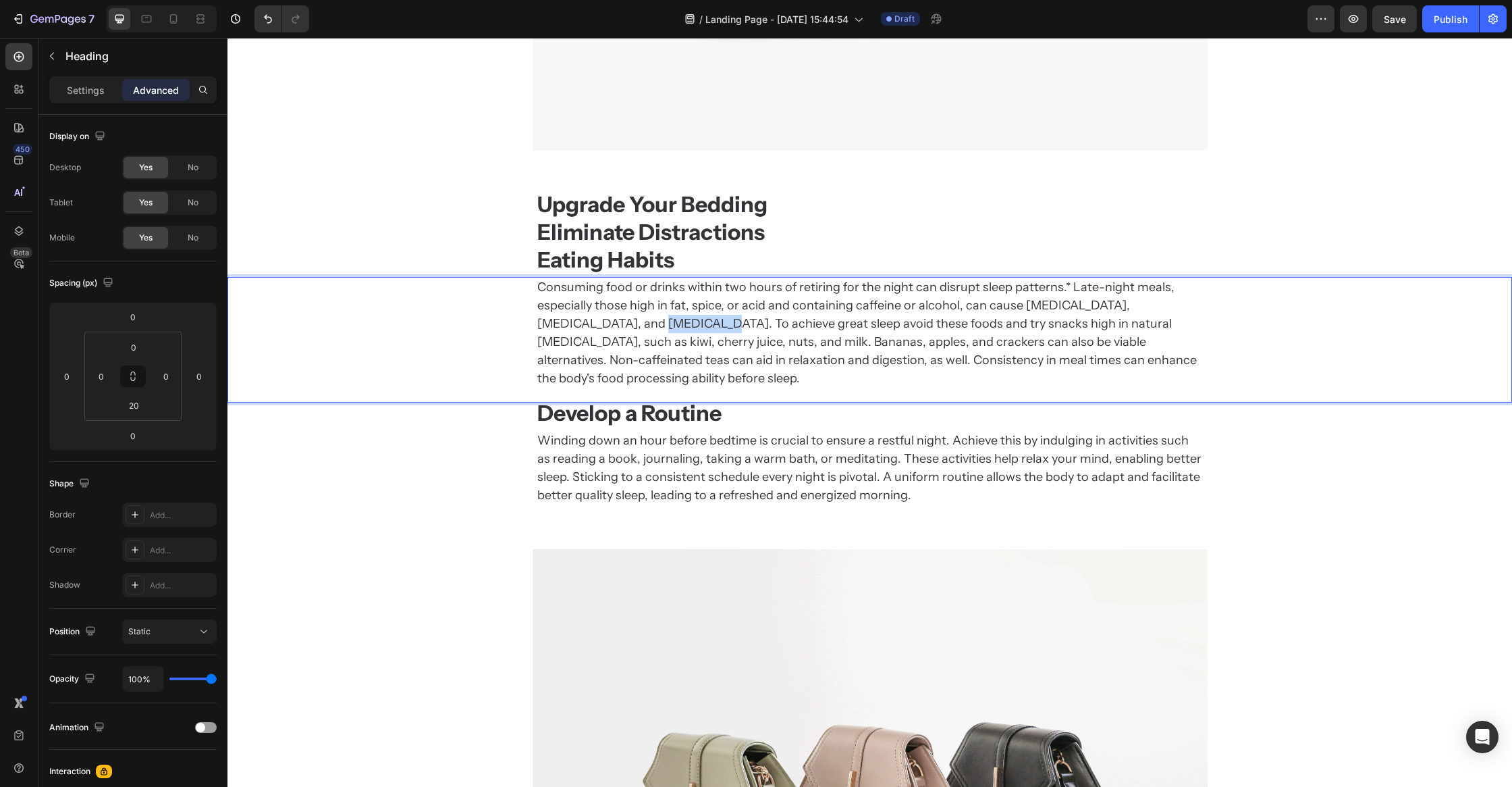
click at [589, 328] on p "Consuming food or drinks within two hours of retiring for the night can disrupt…" at bounding box center [869, 333] width 666 height 110
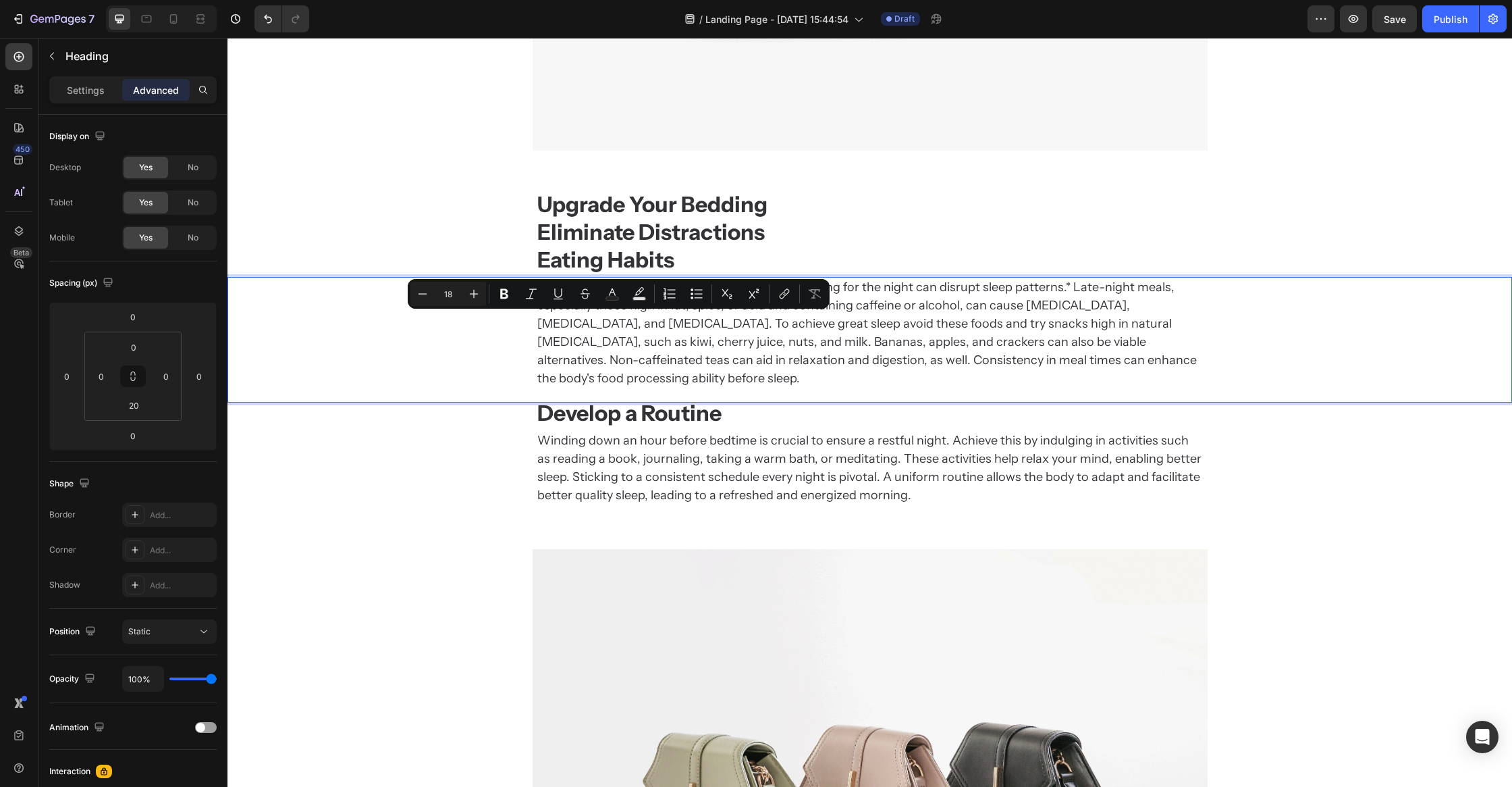
click at [644, 362] on p "Consuming food or drinks within two hours of retiring for the night can disrupt…" at bounding box center [869, 333] width 666 height 110
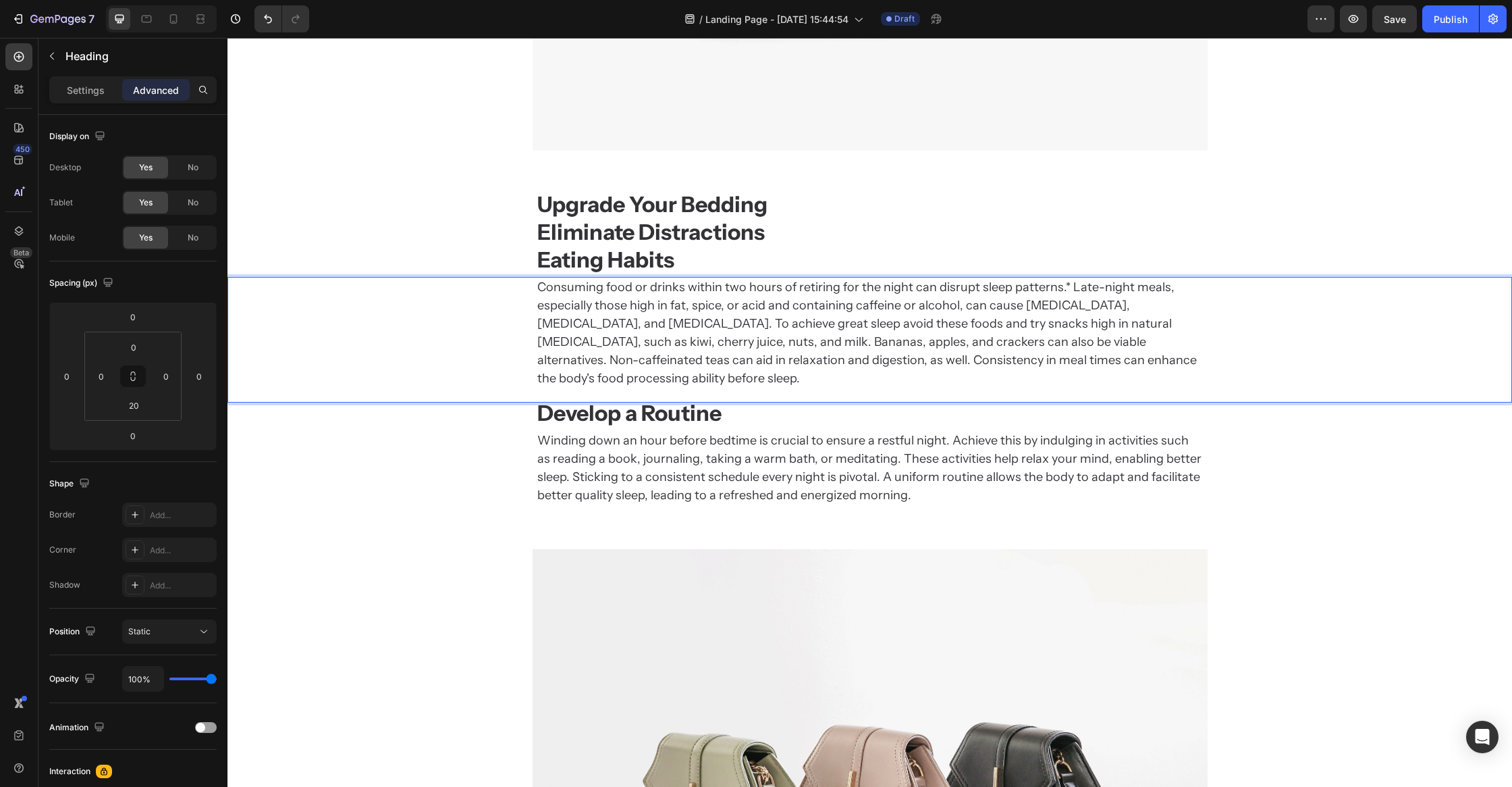
click at [643, 372] on div "Consuming food or drinks within two hours of retiring for the night can disrupt…" at bounding box center [869, 339] width 1284 height 125
click at [440, 501] on div "⁠⁠⁠⁠⁠⁠⁠ Upgrade Your Bedding Heading ⁠⁠⁠⁠⁠⁠⁠ Eliminate Distractions Heading Eat…" at bounding box center [869, 350] width 1284 height 355
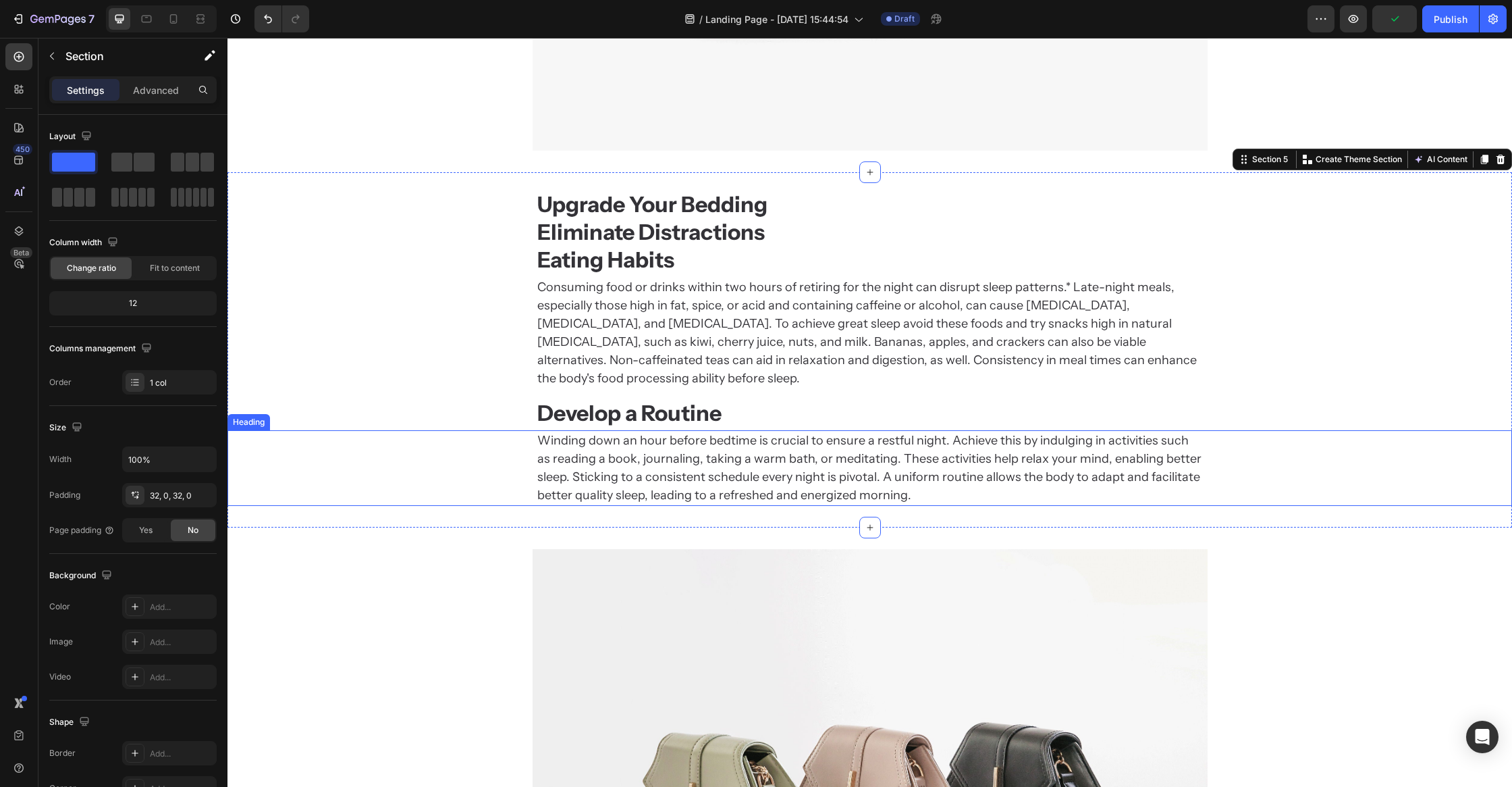
click at [621, 451] on h2 "Winding down an hour before bedtime is crucial to ensure a restful night. Achie…" at bounding box center [870, 468] width 668 height 75
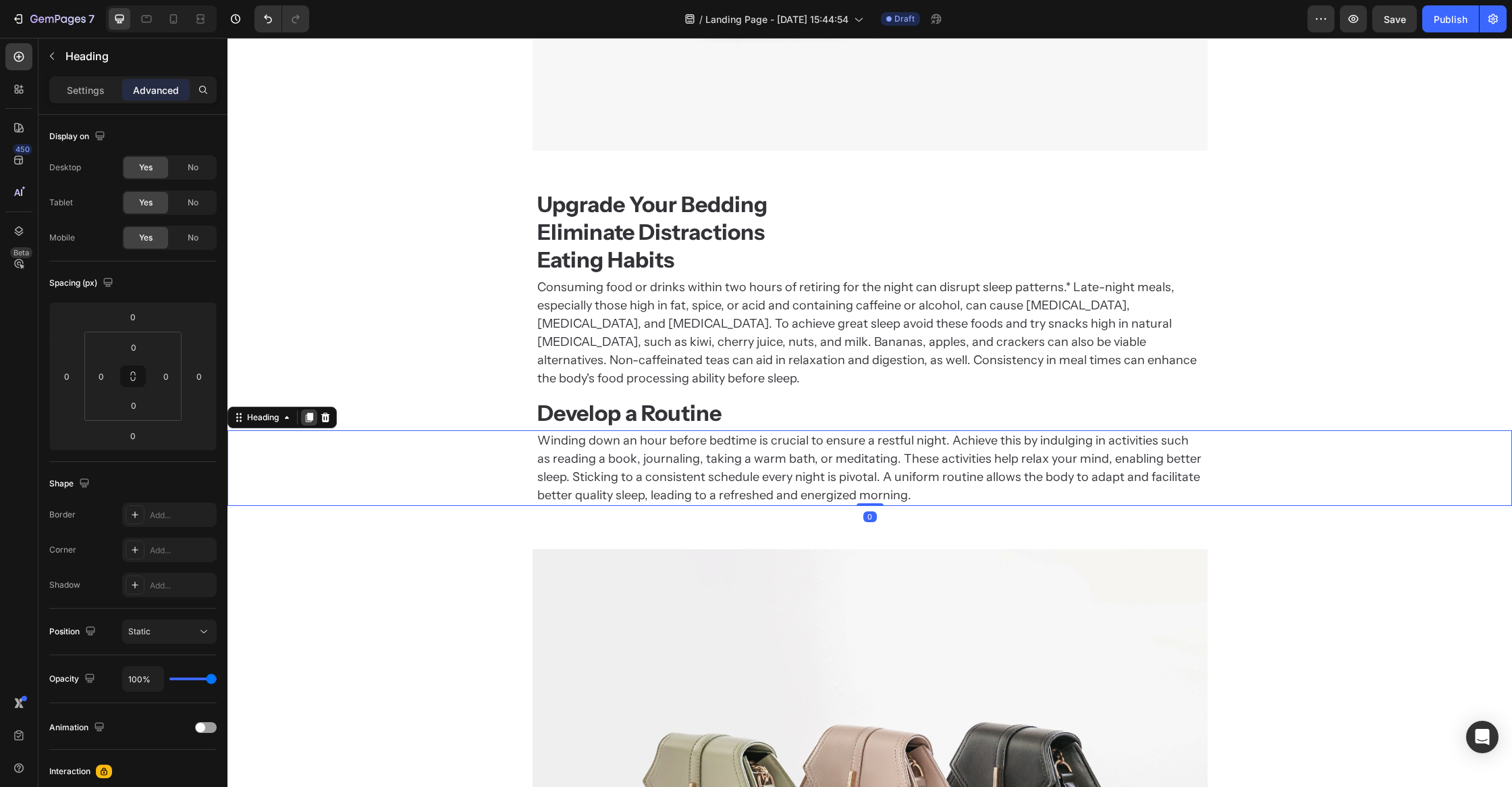
click at [306, 413] on icon at bounding box center [309, 418] width 7 height 10
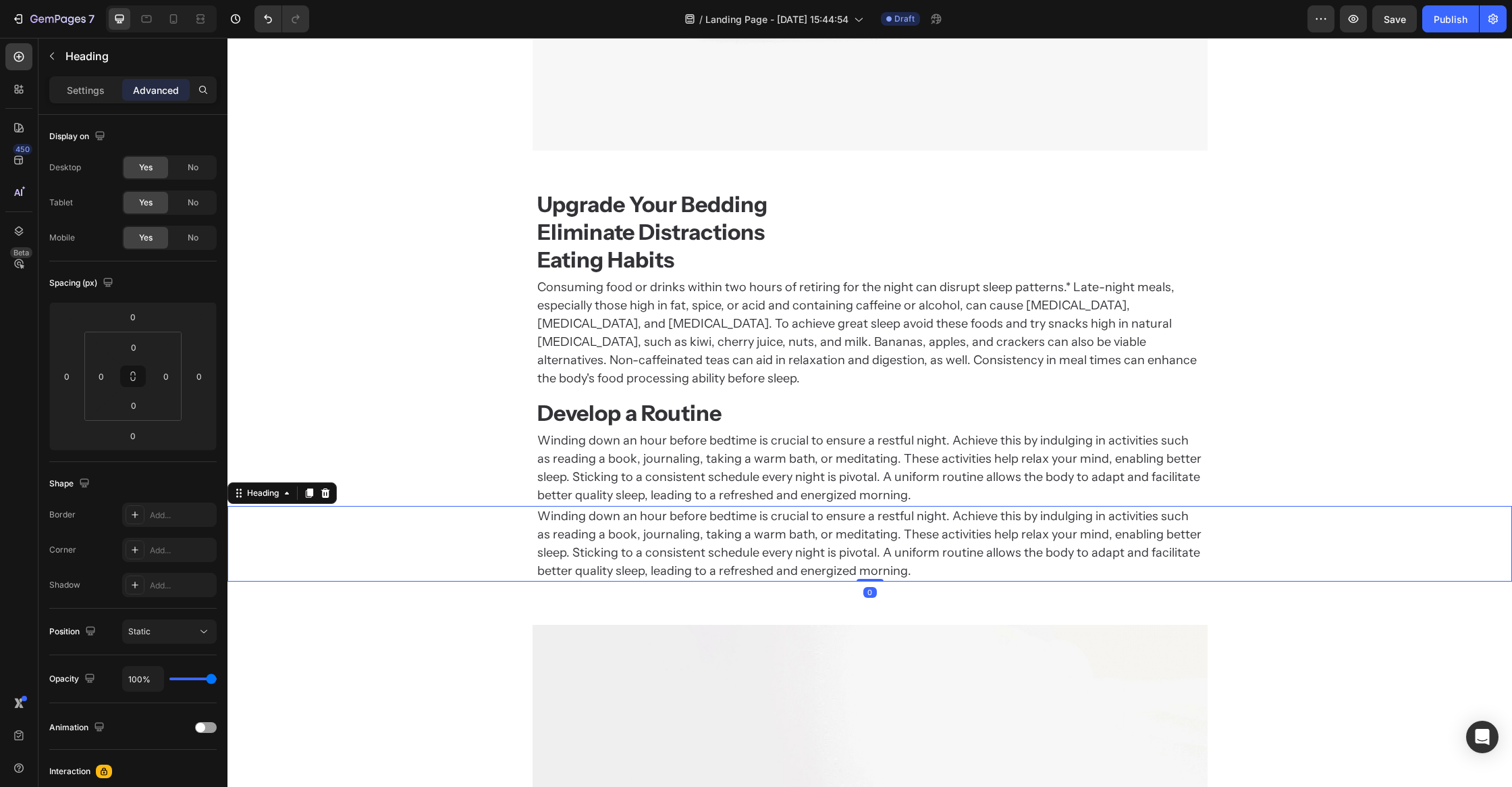
click at [630, 515] on h2 "Winding down an hour before bedtime is crucial to ensure a restful night. Achie…" at bounding box center [870, 544] width 668 height 75
click at [629, 522] on p "Winding down an hour before bedtime is crucial to ensure a restful night. Achie…" at bounding box center [869, 543] width 666 height 73
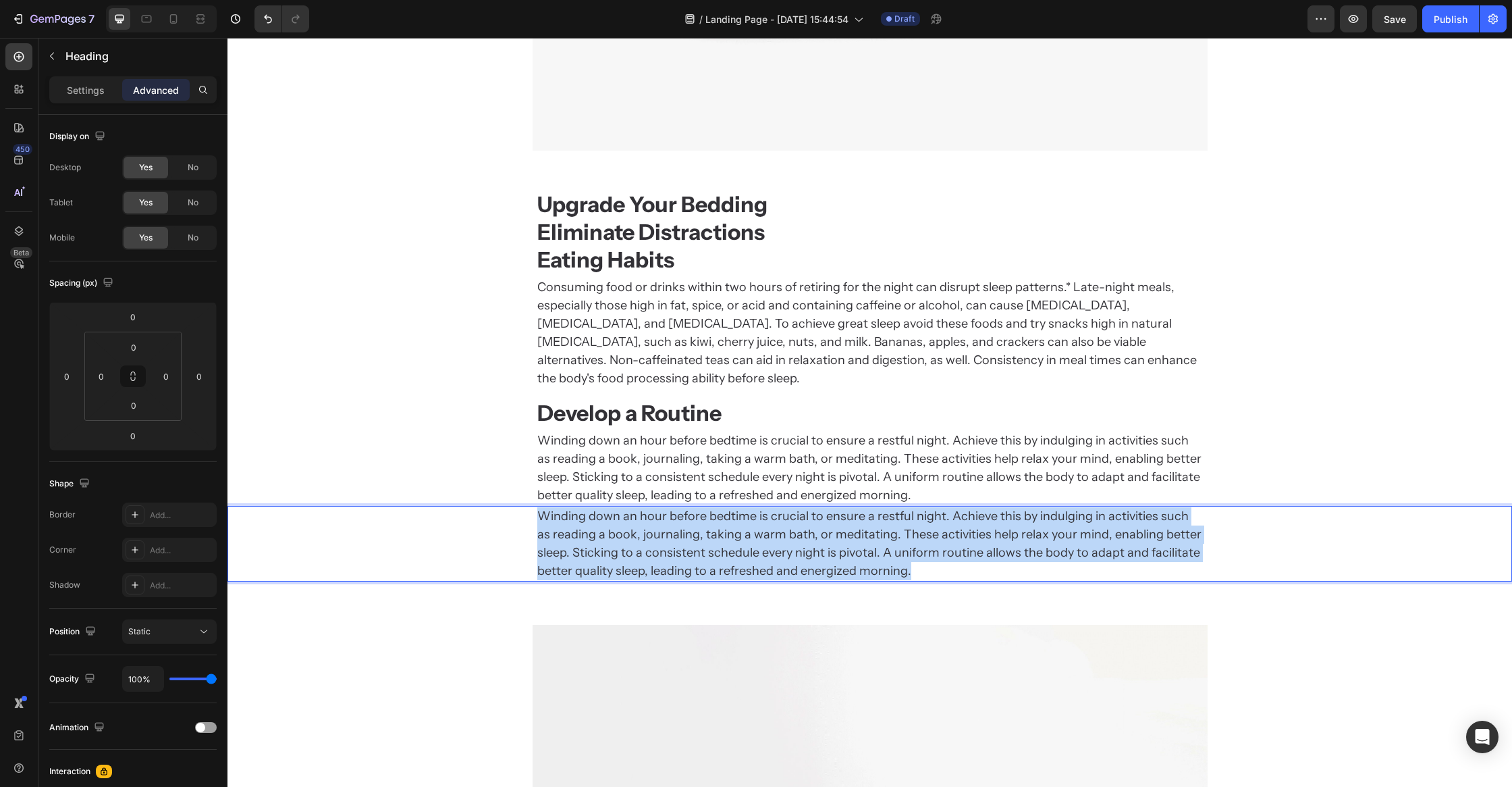
click at [629, 521] on p "Winding down an hour before bedtime is crucial to ensure a restful night. Achie…" at bounding box center [869, 543] width 666 height 73
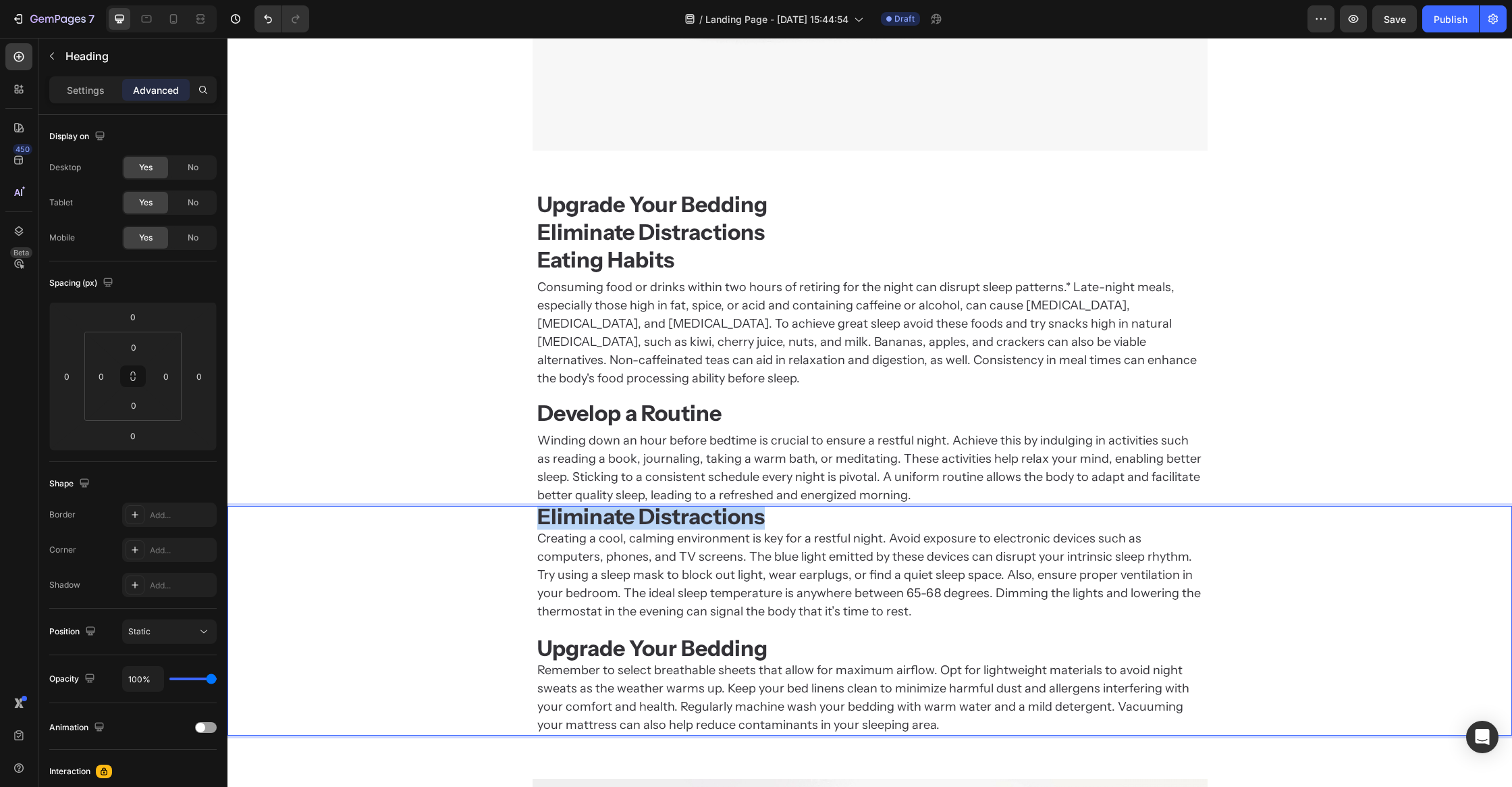
drag, startPoint x: 767, startPoint y: 494, endPoint x: 422, endPoint y: 483, distance: 345.2
click at [422, 483] on div "⁠⁠⁠⁠⁠⁠⁠ Upgrade Your Bedding Heading ⁠⁠⁠⁠⁠⁠⁠ Eliminate Distractions Heading Eat…" at bounding box center [869, 464] width 1284 height 541
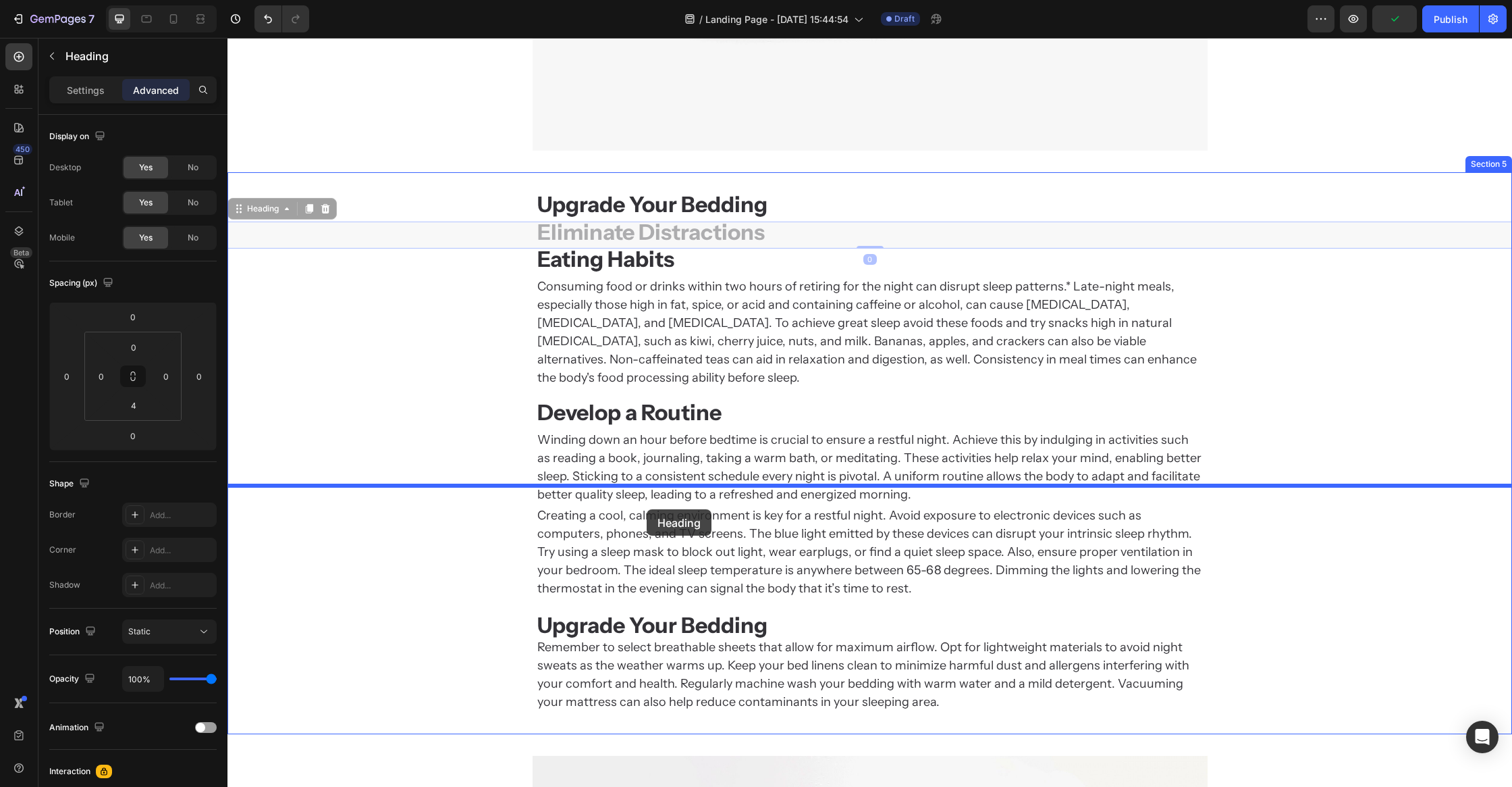
drag, startPoint x: 634, startPoint y: 233, endPoint x: 647, endPoint y: 509, distance: 276.3
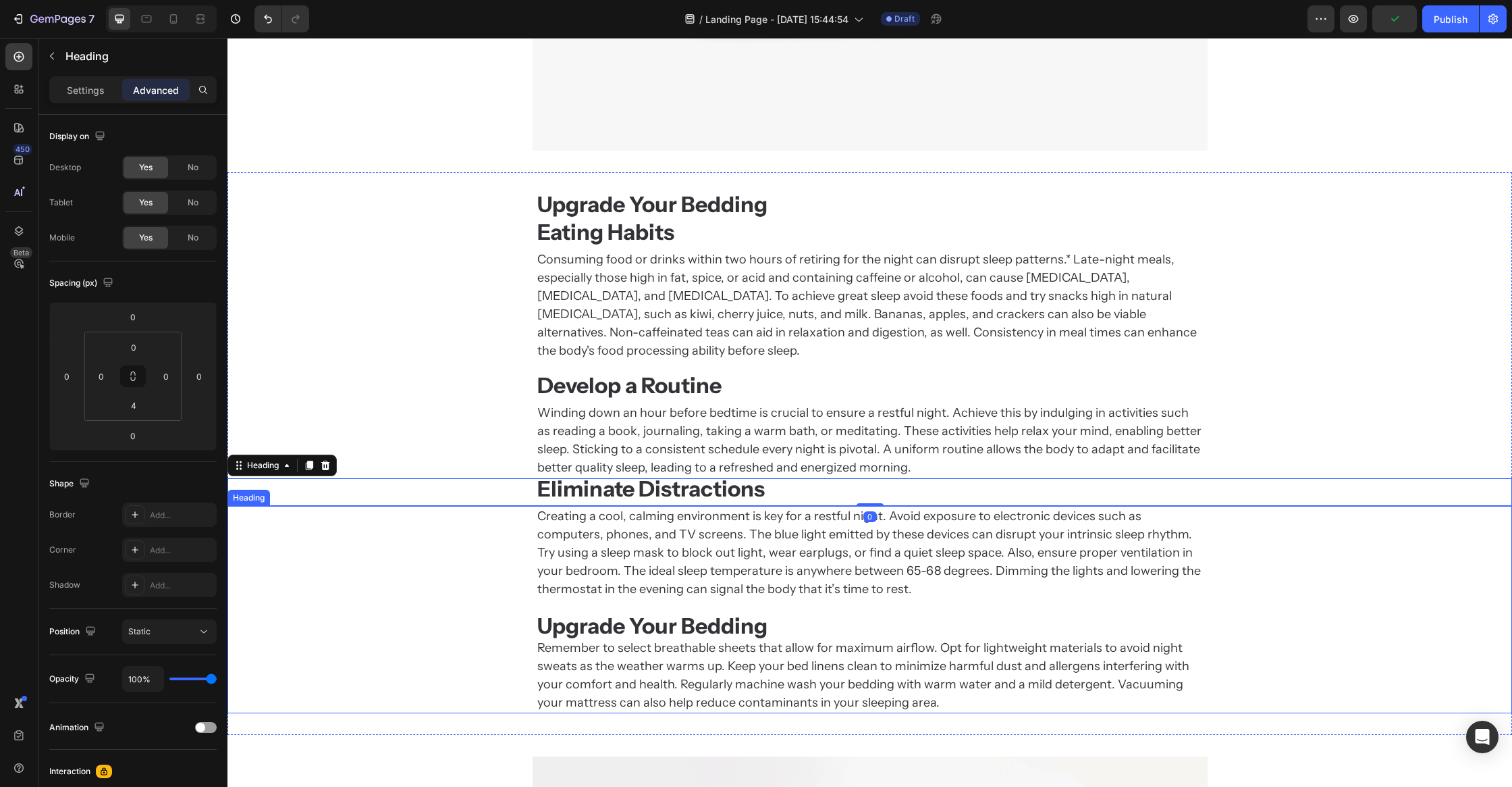
click at [676, 415] on h2 "Winding down an hour before bedtime is crucial to ensure a restful night. Achie…" at bounding box center [870, 441] width 668 height 75
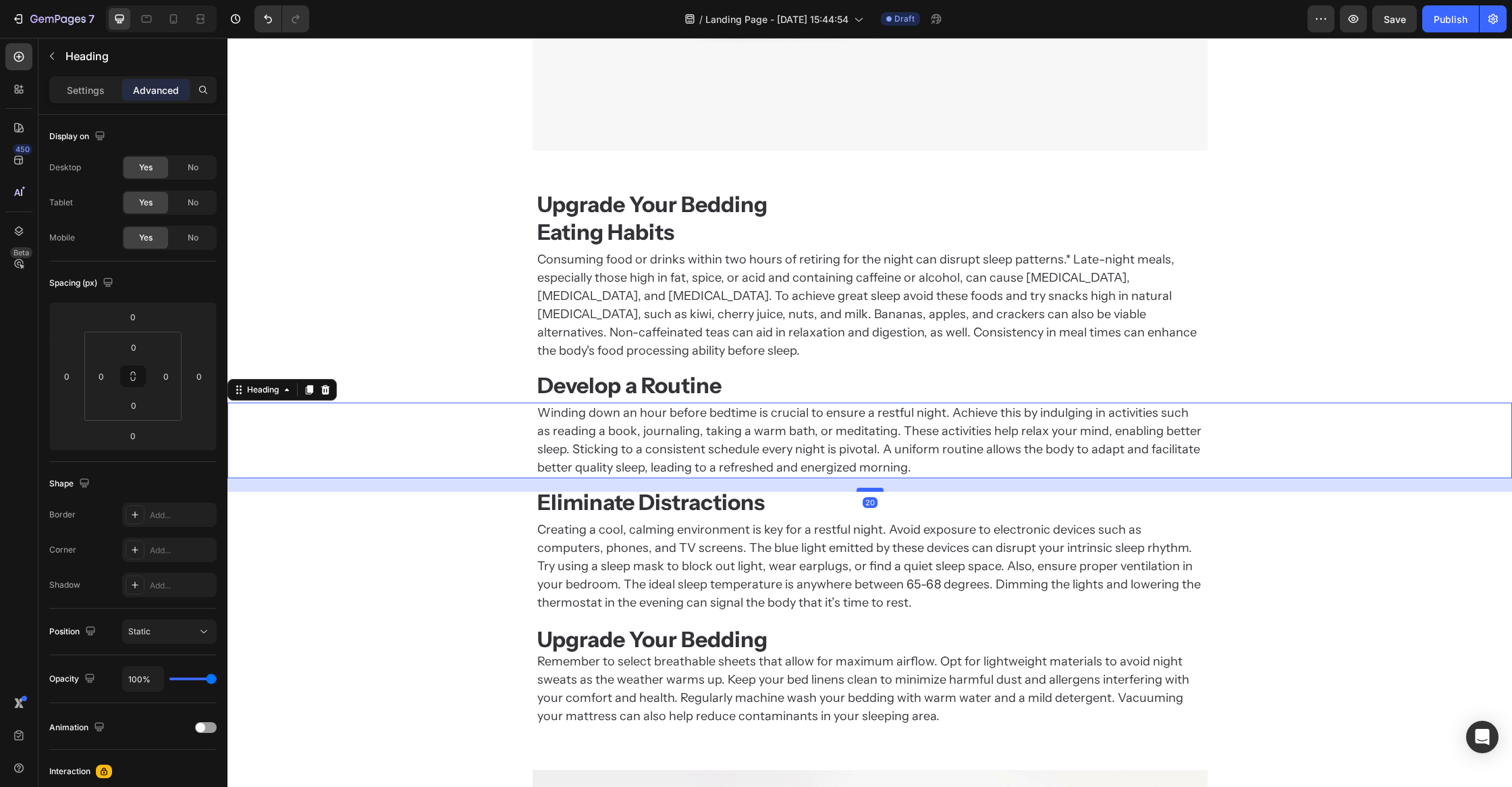
drag, startPoint x: 869, startPoint y: 456, endPoint x: 876, endPoint y: 469, distance: 14.8
click at [876, 487] on div at bounding box center [870, 489] width 27 height 4
type input "20"
click at [431, 676] on div "Creating a cool, calming environment is key for a restful night. Avoid exposure…" at bounding box center [869, 622] width 1284 height 207
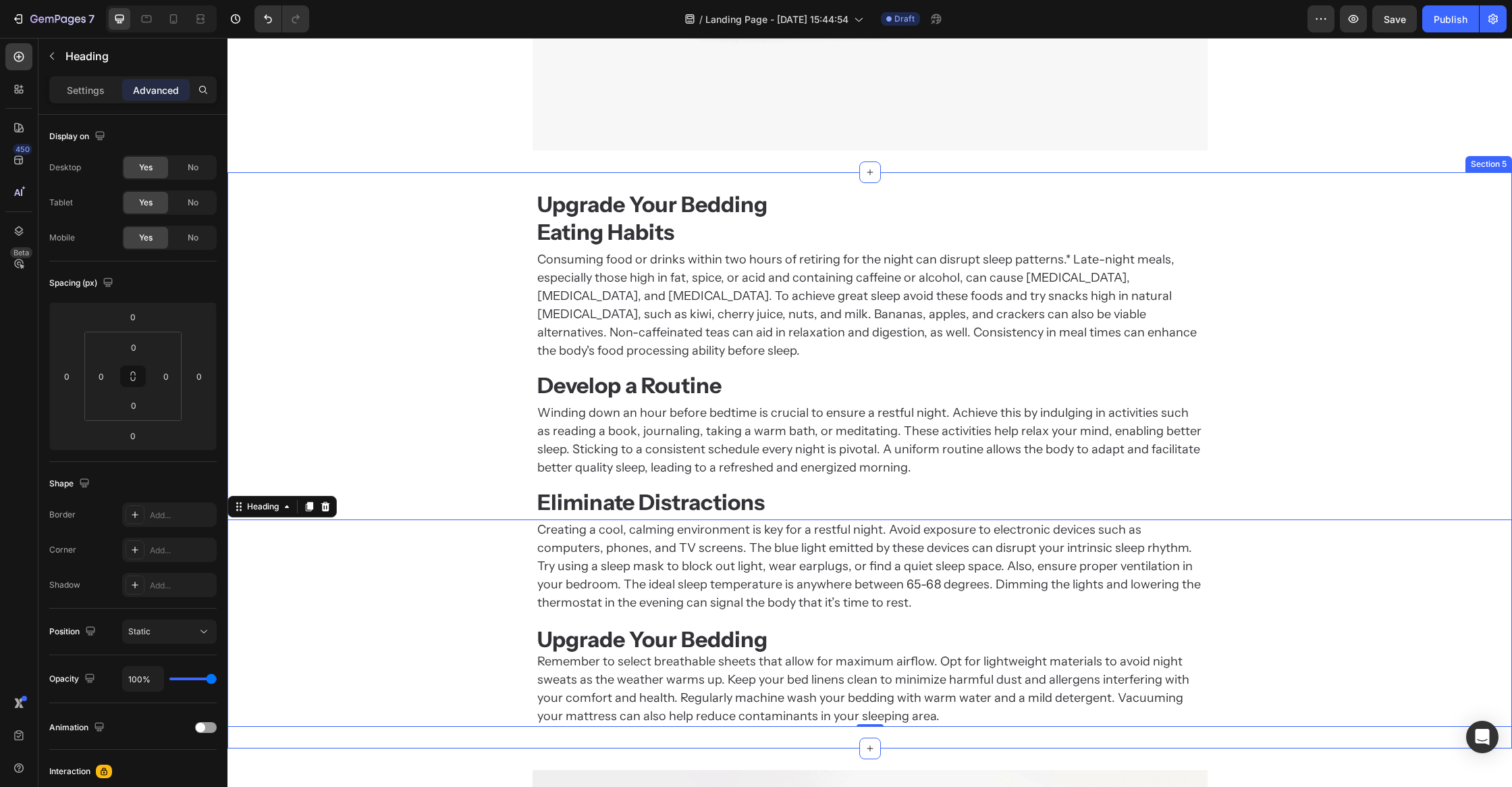
click at [657, 191] on div "⁠⁠⁠⁠⁠⁠⁠ Upgrade Your Bedding Heading Eating Habits Heading Consuming food or dr…" at bounding box center [869, 459] width 1284 height 576
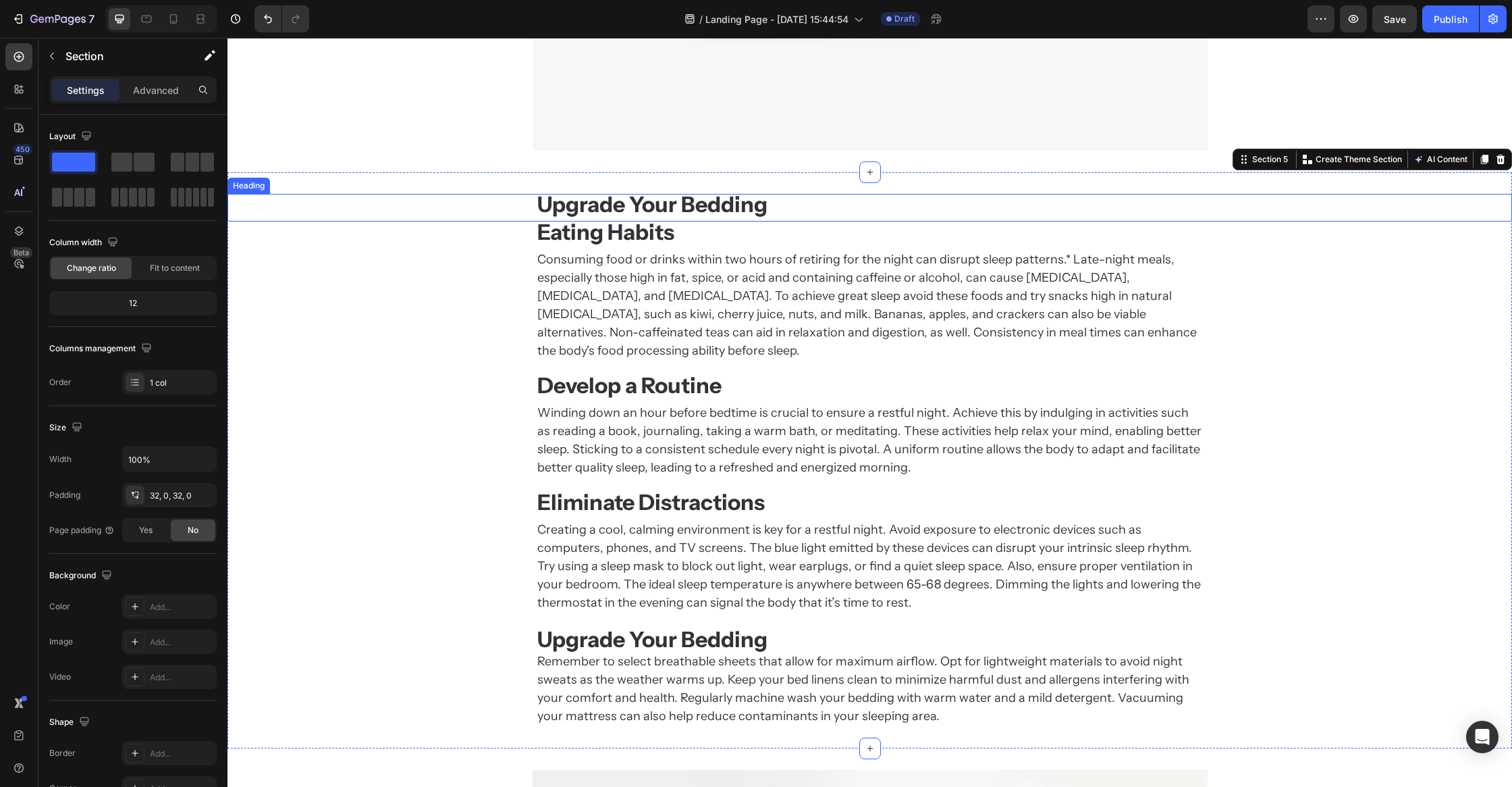
click at [657, 201] on strong "Upgrade Your Bedding" at bounding box center [652, 204] width 230 height 26
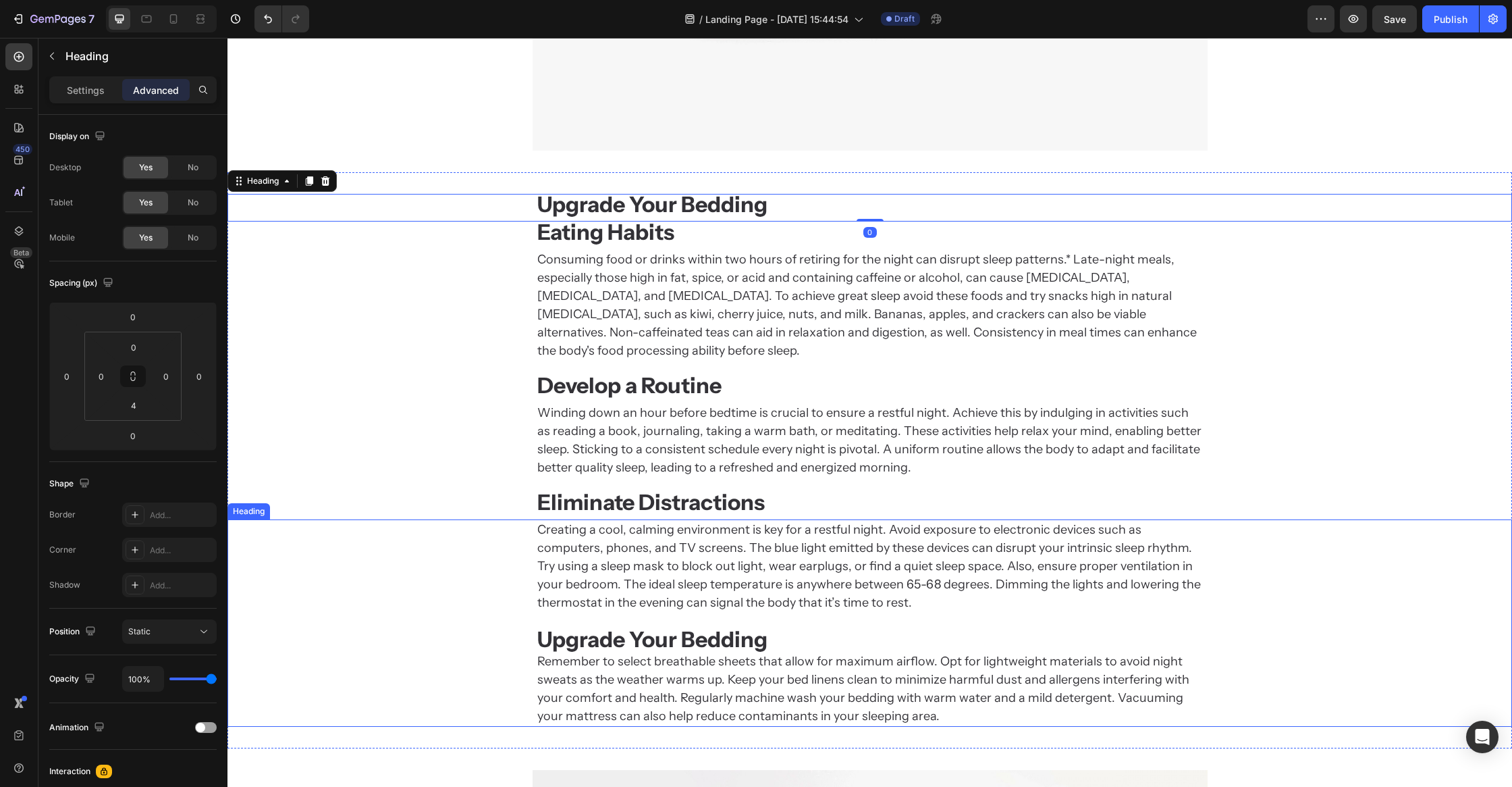
click at [688, 631] on strong "Upgrade Your Bedding" at bounding box center [652, 639] width 230 height 26
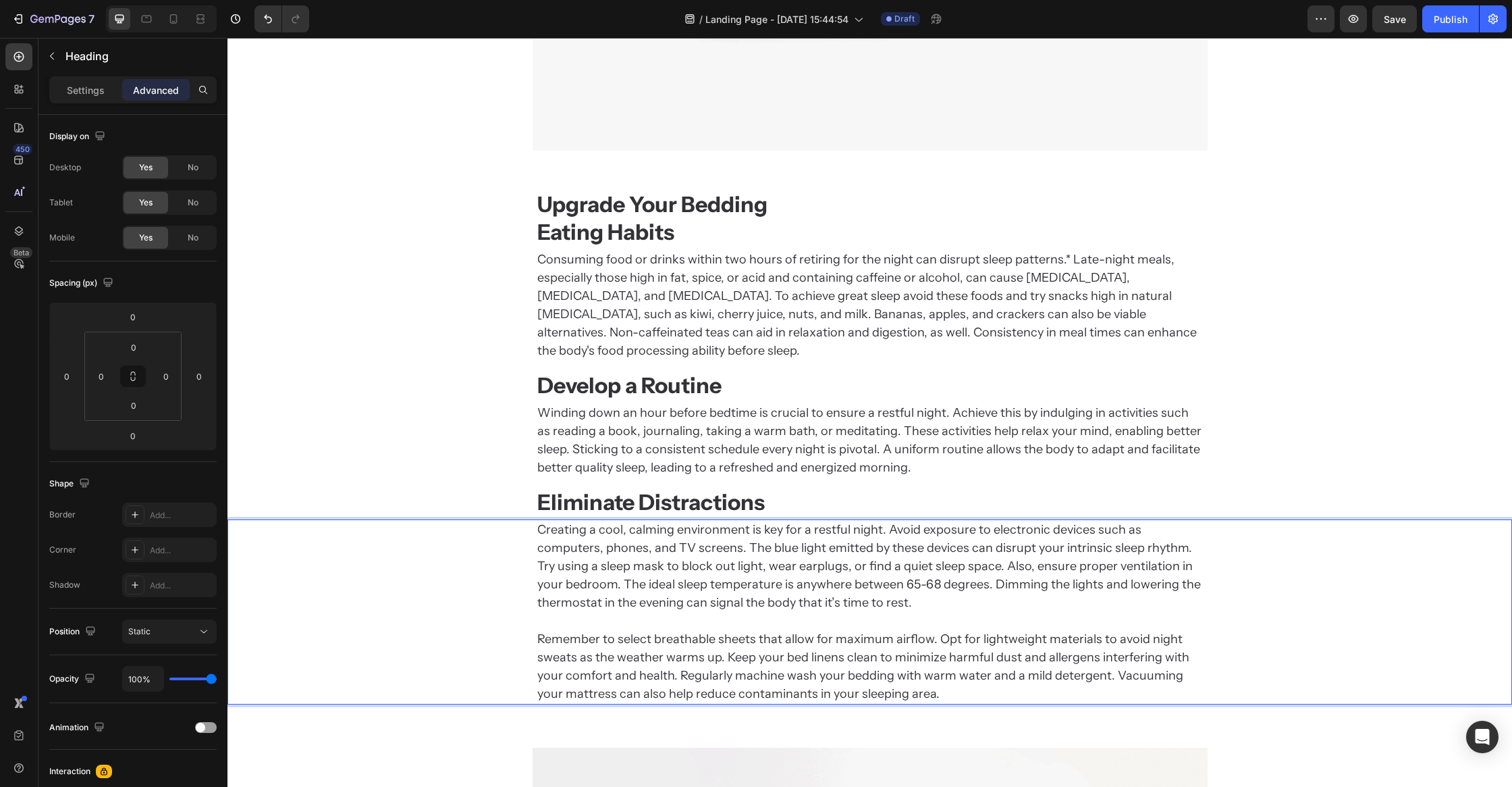
click at [617, 622] on p "Creating a cool, calming environment is key for a restful night. Avoid exposure…" at bounding box center [869, 612] width 666 height 183
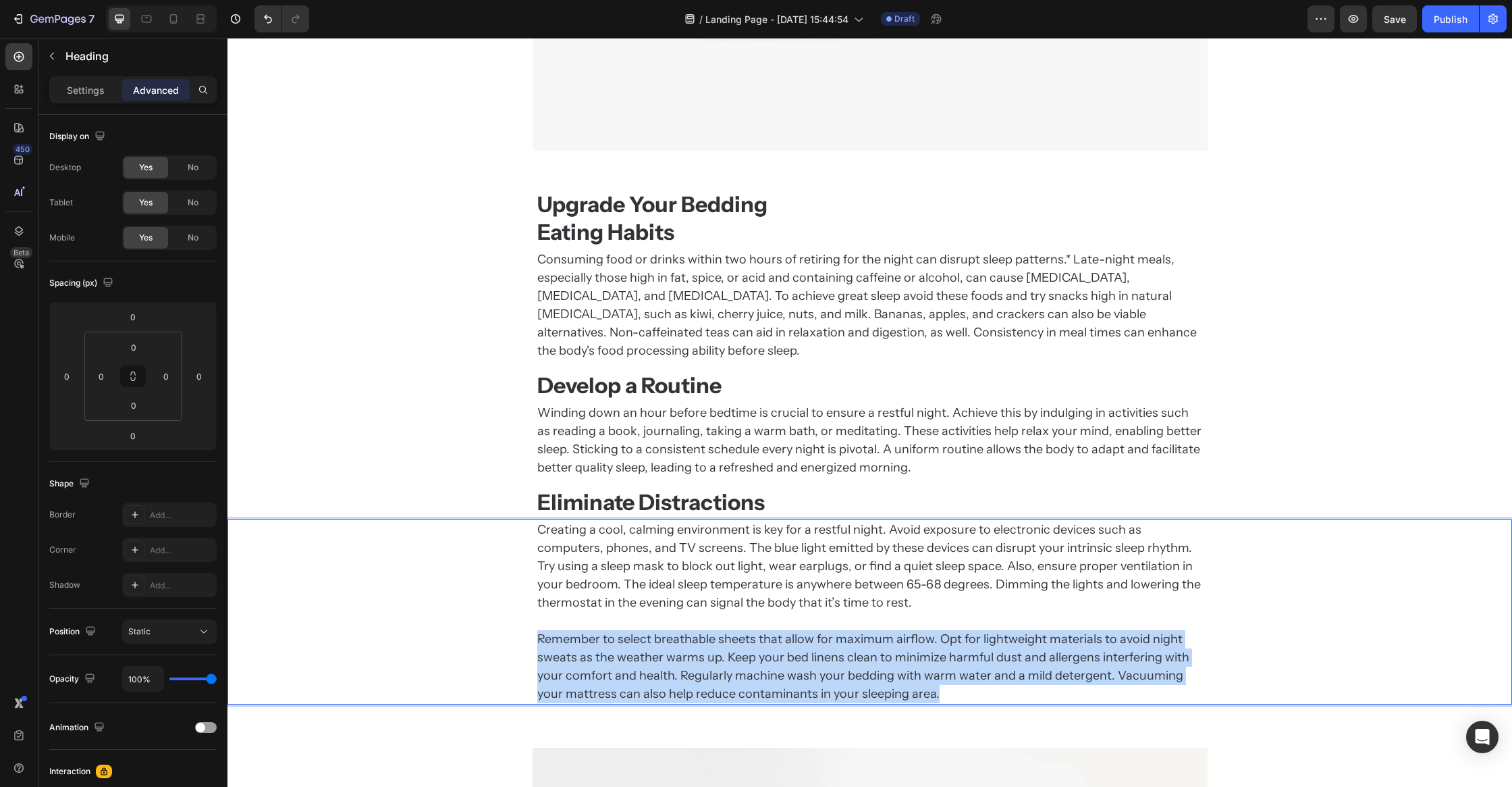
click at [617, 622] on p "Creating a cool, calming environment is key for a restful night. Avoid exposure…" at bounding box center [869, 612] width 666 height 183
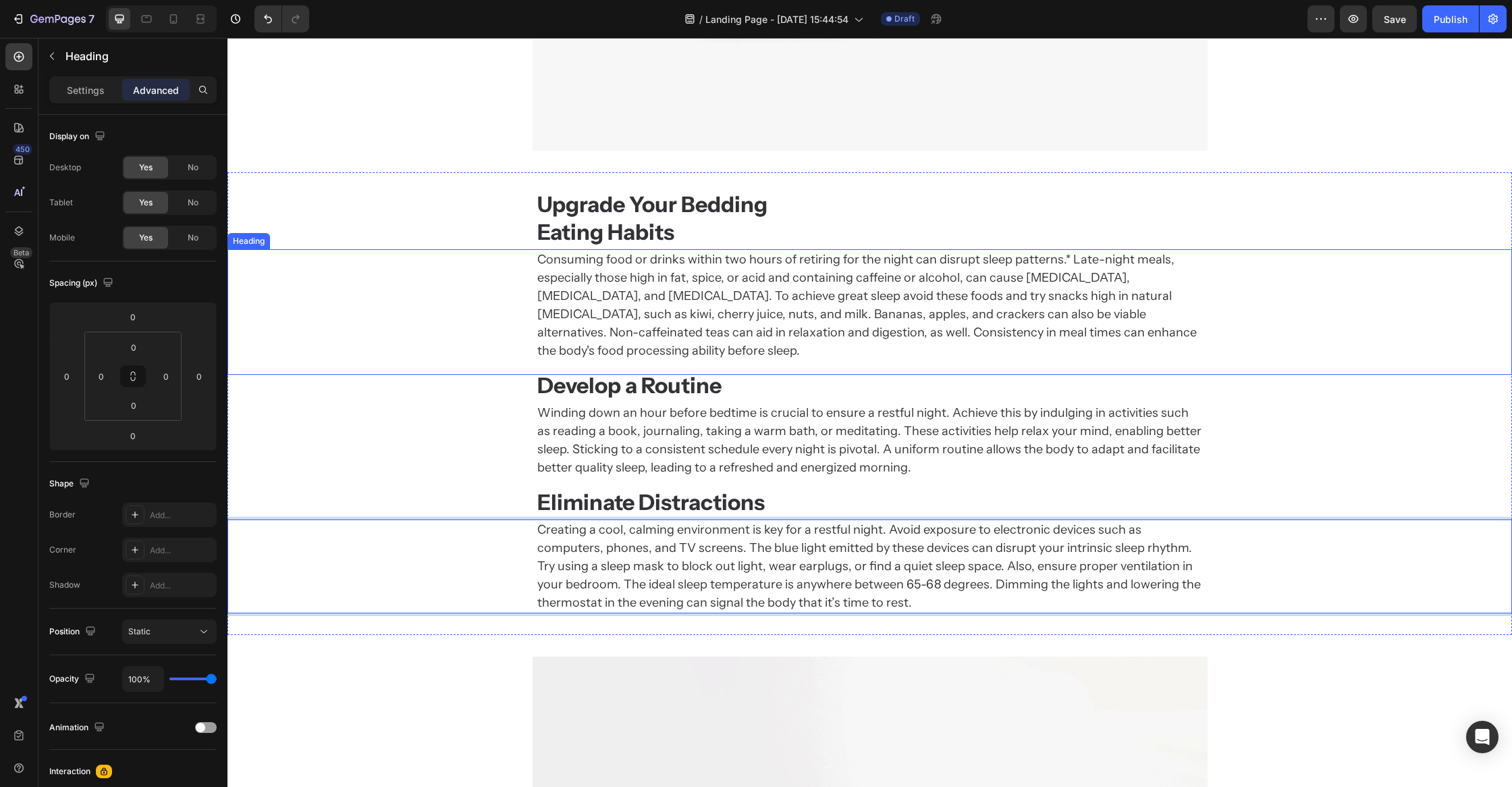
click at [661, 261] on p "Consuming food or drinks within two hours of retiring for the night can disrupt…" at bounding box center [869, 305] width 666 height 110
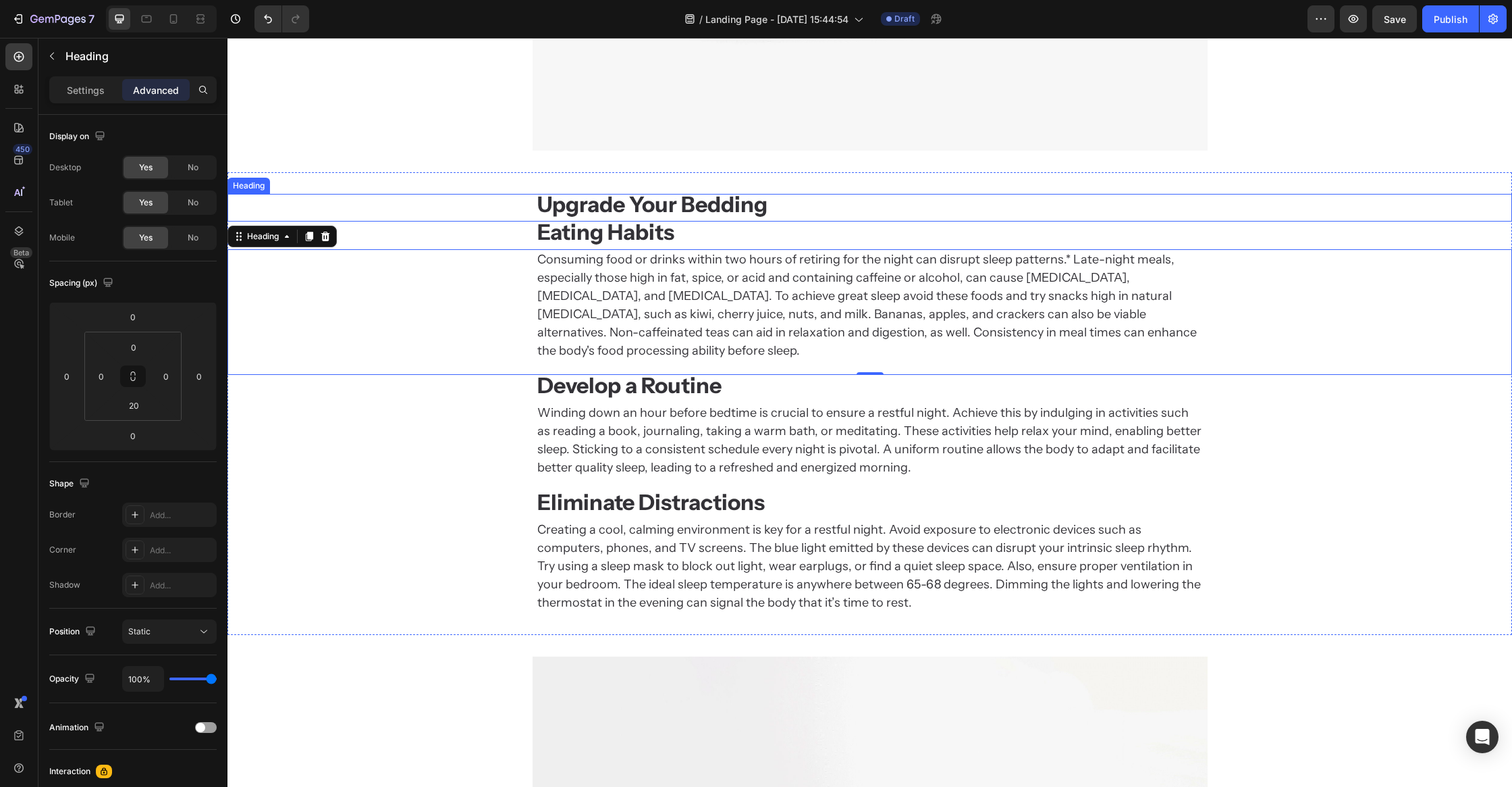
click at [638, 215] on strong "Upgrade Your Bedding" at bounding box center [652, 204] width 230 height 26
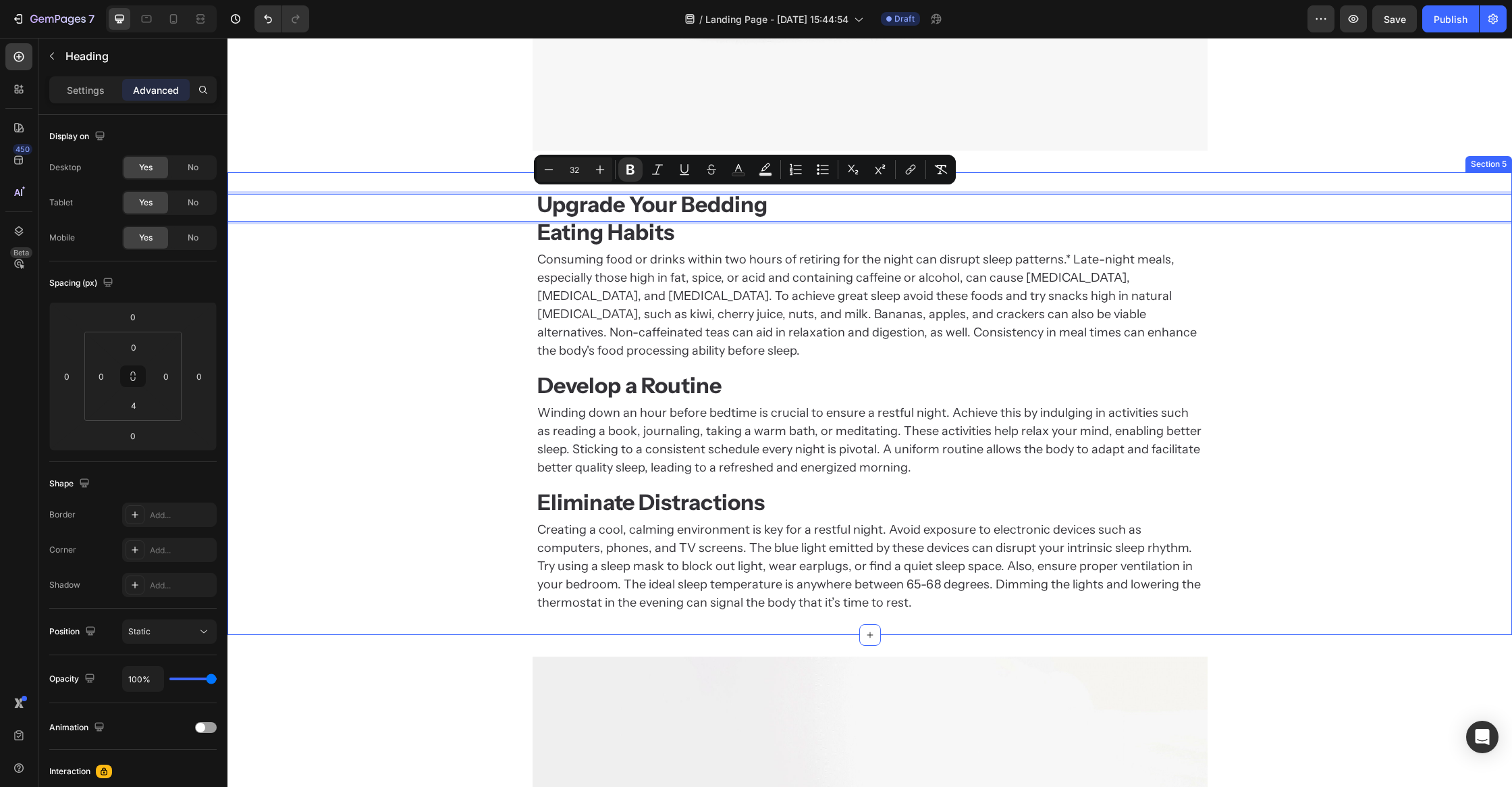
drag, startPoint x: 726, startPoint y: 201, endPoint x: 723, endPoint y: 606, distance: 405.0
click at [432, 299] on div "Consuming food or drinks within two hours of retiring for the night can disrupt…" at bounding box center [869, 305] width 1284 height 112
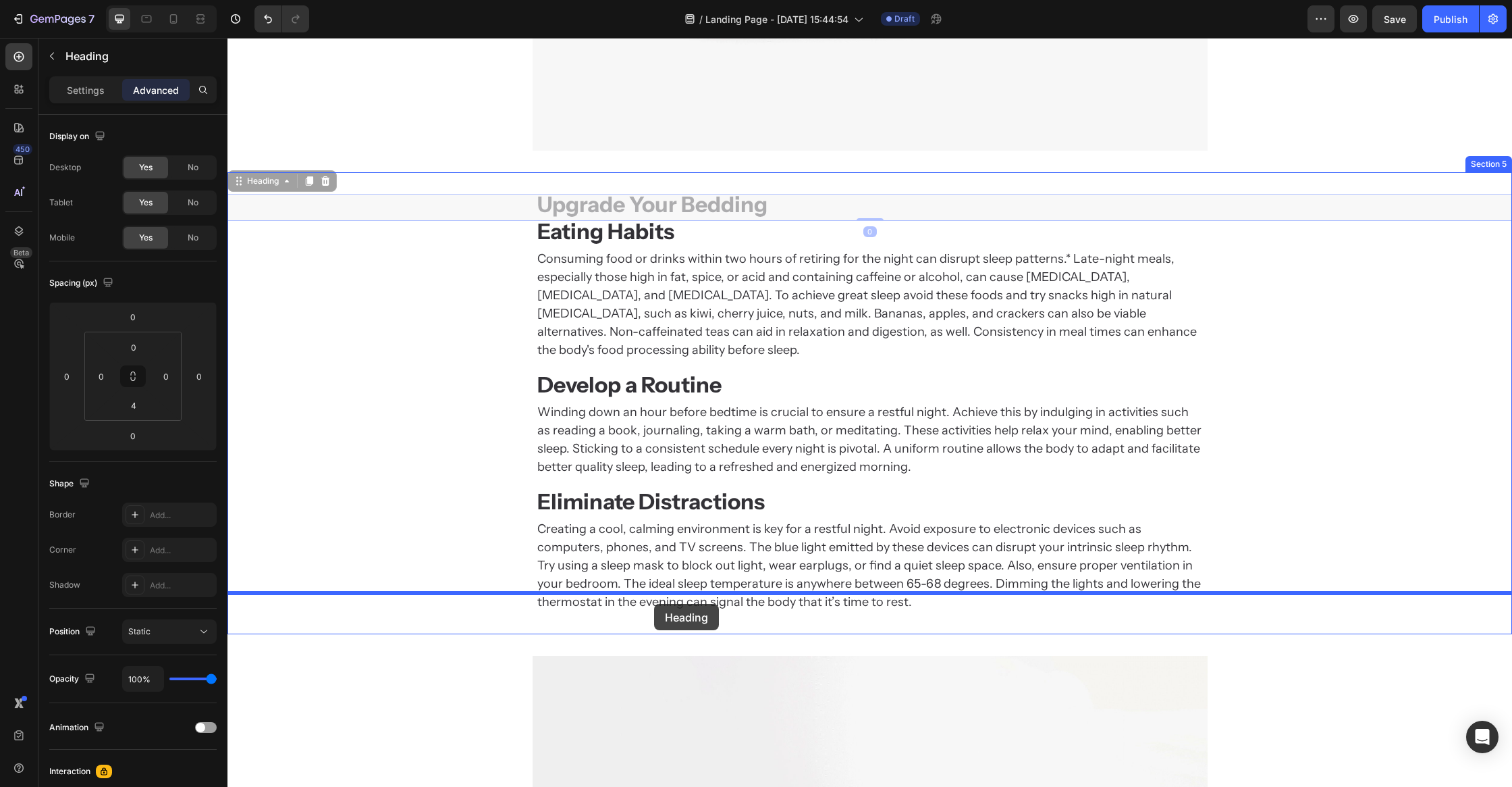
drag, startPoint x: 634, startPoint y: 208, endPoint x: 654, endPoint y: 604, distance: 396.5
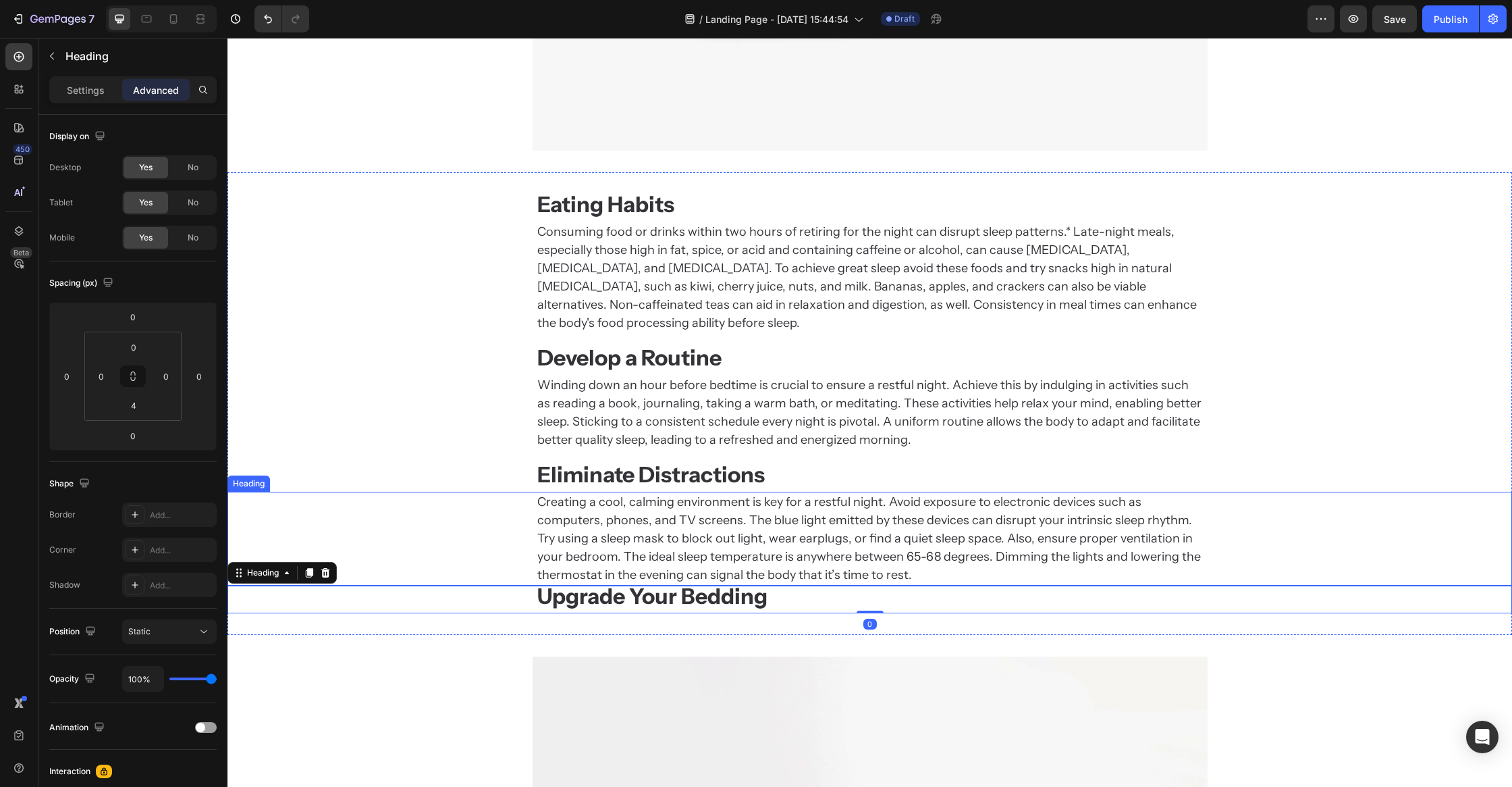
click at [661, 527] on p "Creating a cool, calming environment is key for a restful night. Avoid exposure…" at bounding box center [869, 538] width 666 height 91
click at [310, 474] on icon at bounding box center [309, 479] width 7 height 10
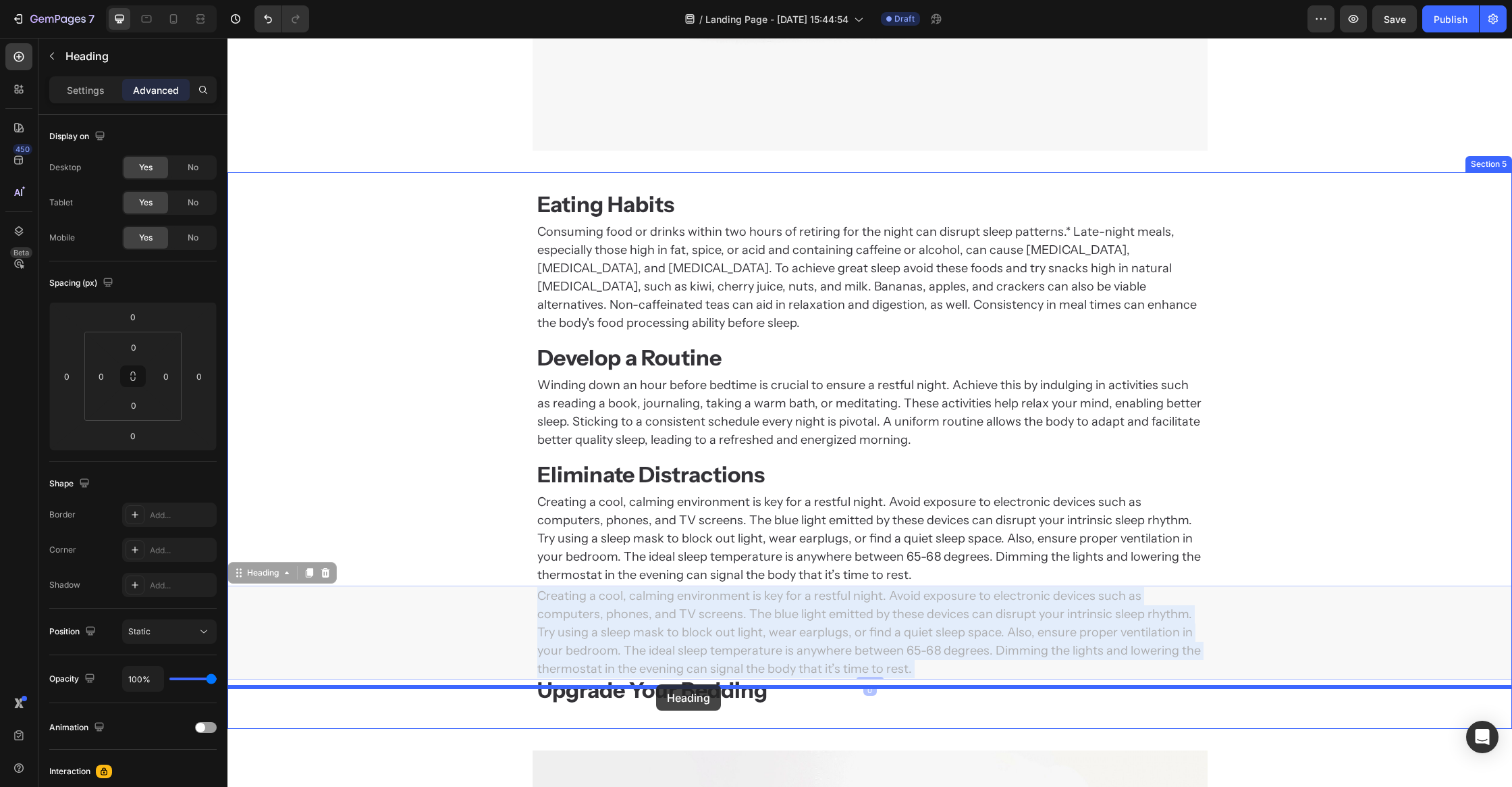
drag, startPoint x: 643, startPoint y: 583, endPoint x: 657, endPoint y: 688, distance: 105.9
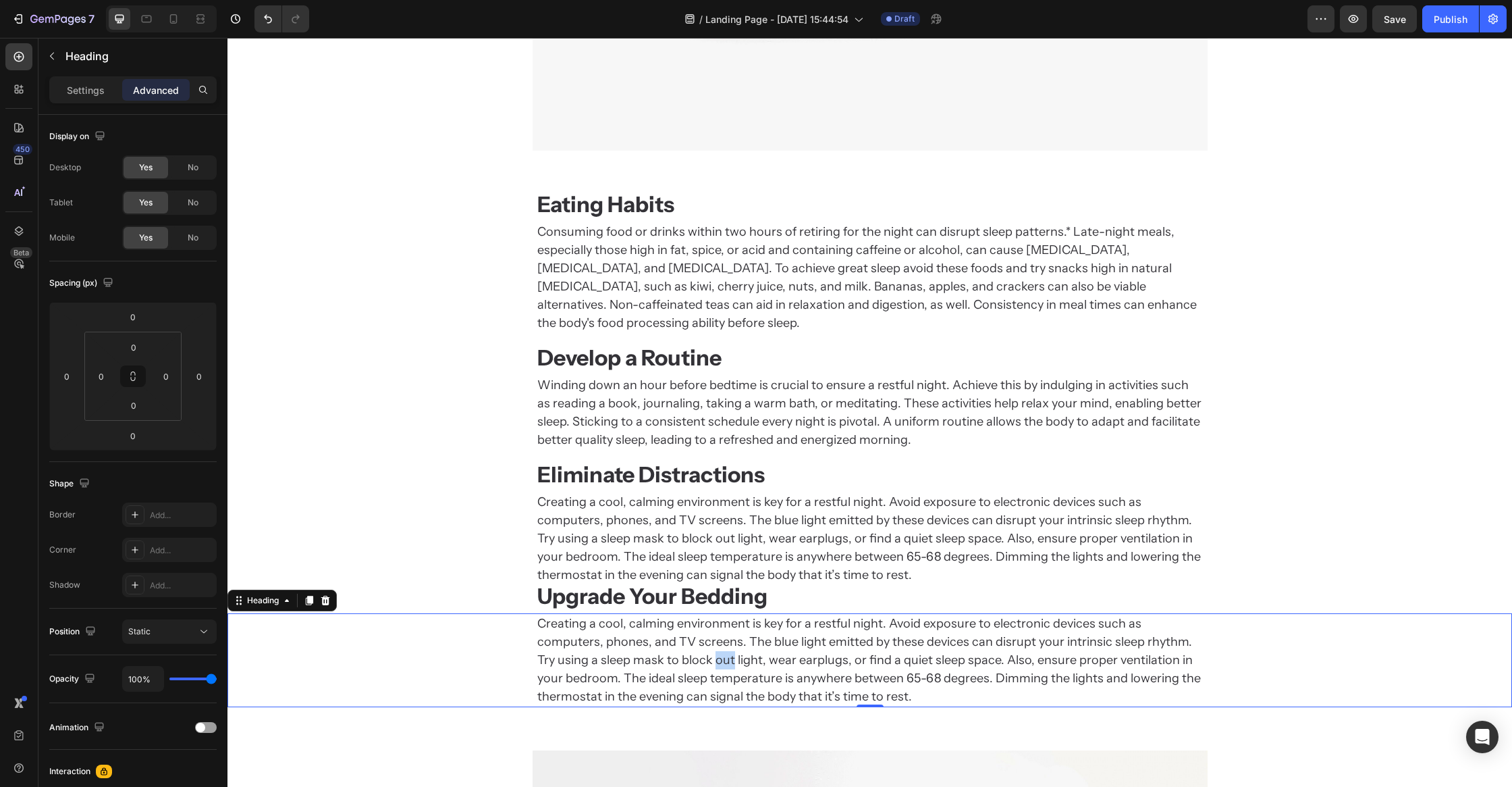
click at [652, 640] on p "Creating a cool, calming environment is key for a restful night. Avoid exposure…" at bounding box center [869, 659] width 666 height 91
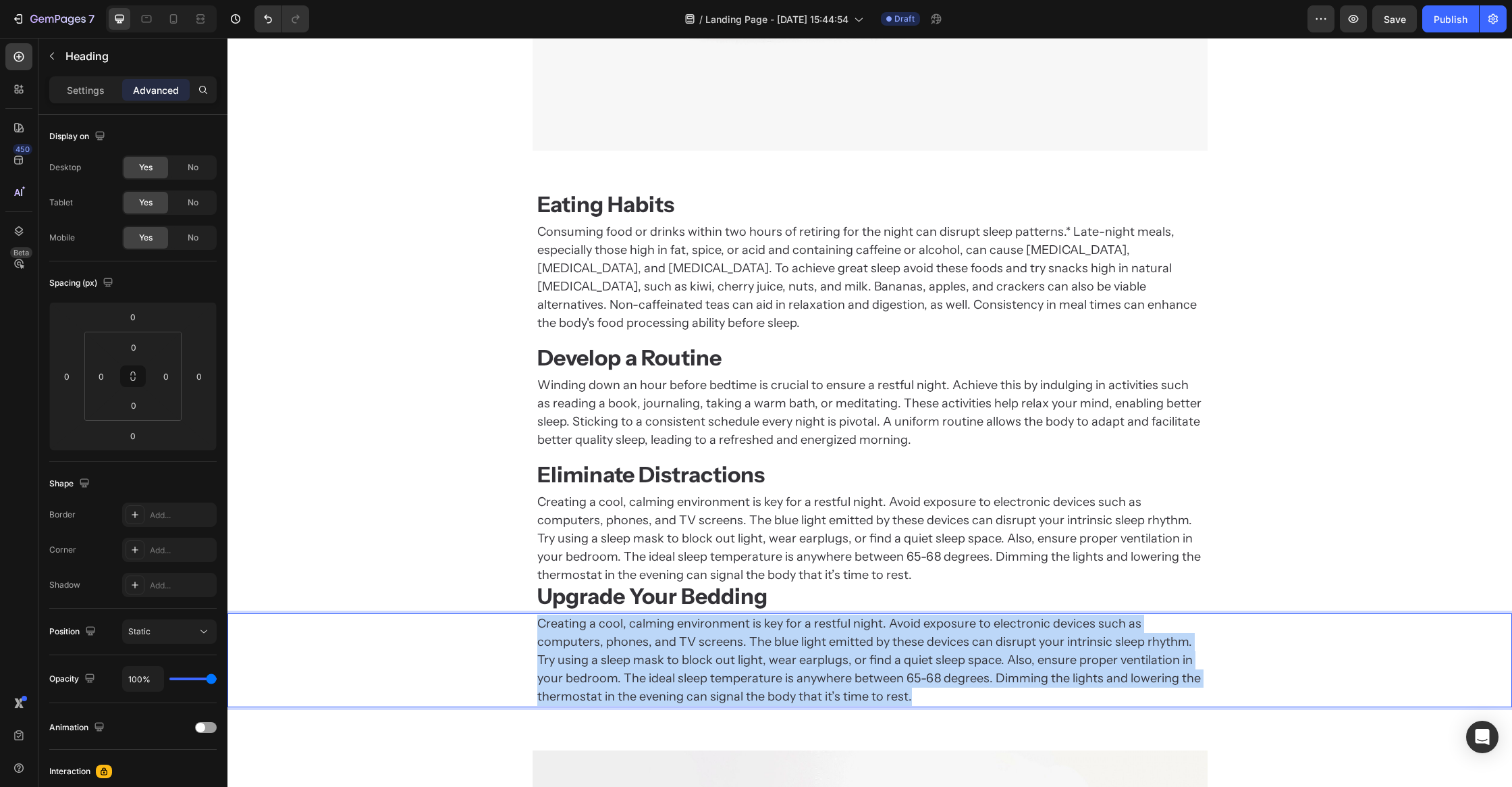
click at [652, 640] on p "Creating a cool, calming environment is key for a restful night. Avoid exposure…" at bounding box center [869, 659] width 666 height 91
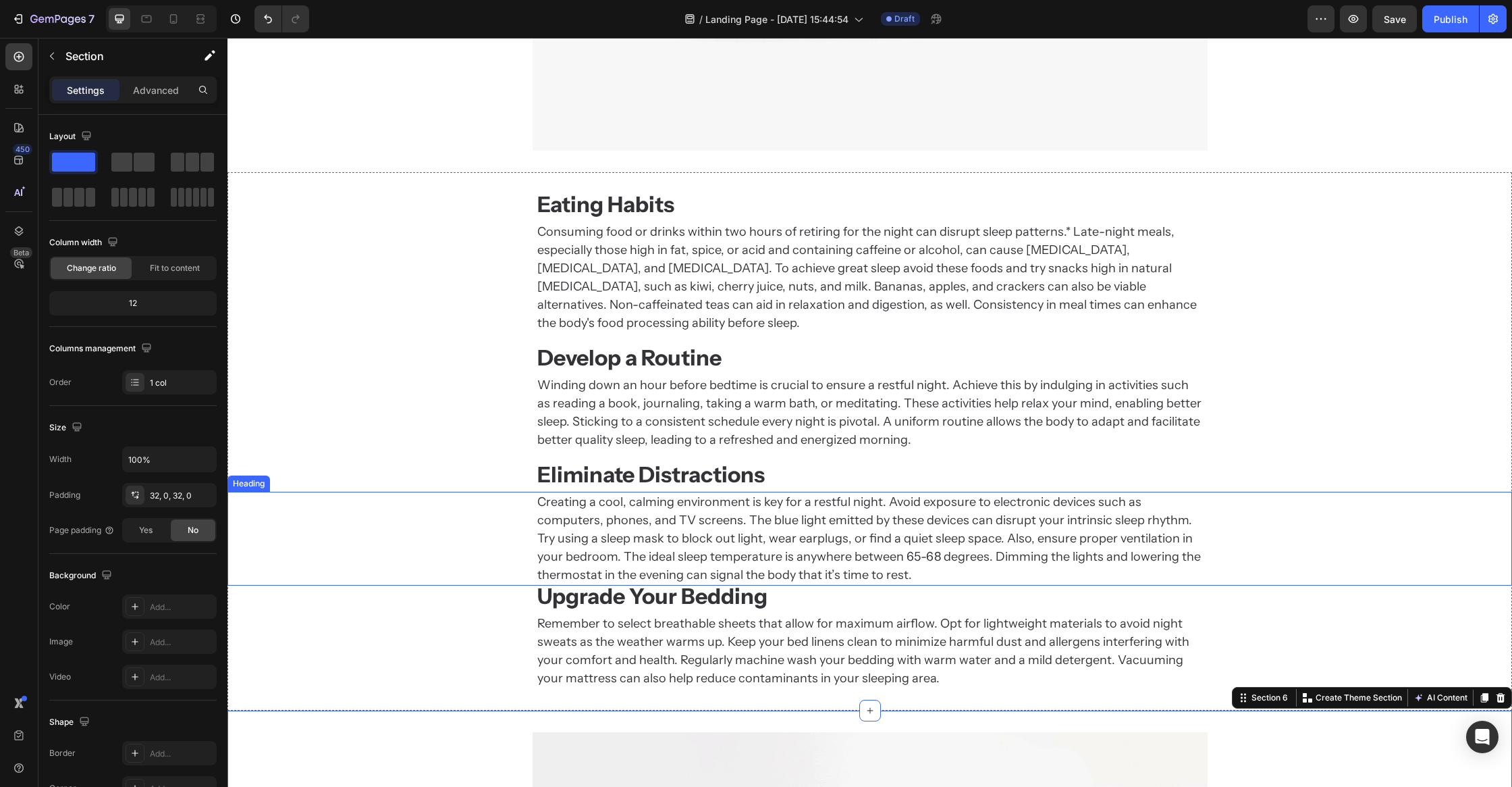
click at [692, 531] on p "Creating a cool, calming environment is key for a restful night. Avoid exposure…" at bounding box center [869, 538] width 666 height 91
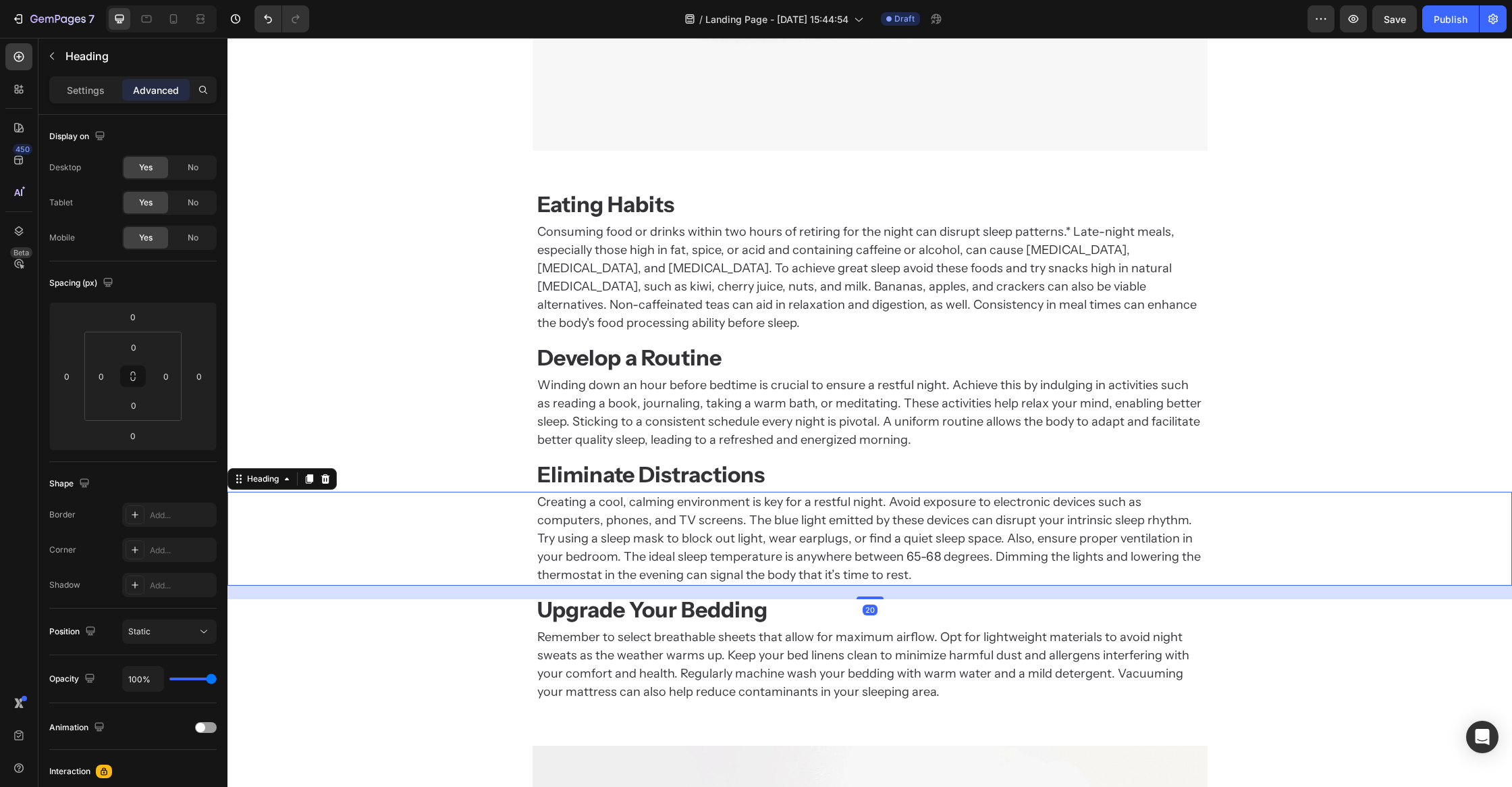
drag, startPoint x: 864, startPoint y: 564, endPoint x: 861, endPoint y: 581, distance: 17.3
click at [875, 596] on div at bounding box center [870, 597] width 27 height 2
type input "19"
click at [376, 702] on div "Eating Habits Heading Consuming food or drinks within two hours of retiring for…" at bounding box center [869, 447] width 1284 height 551
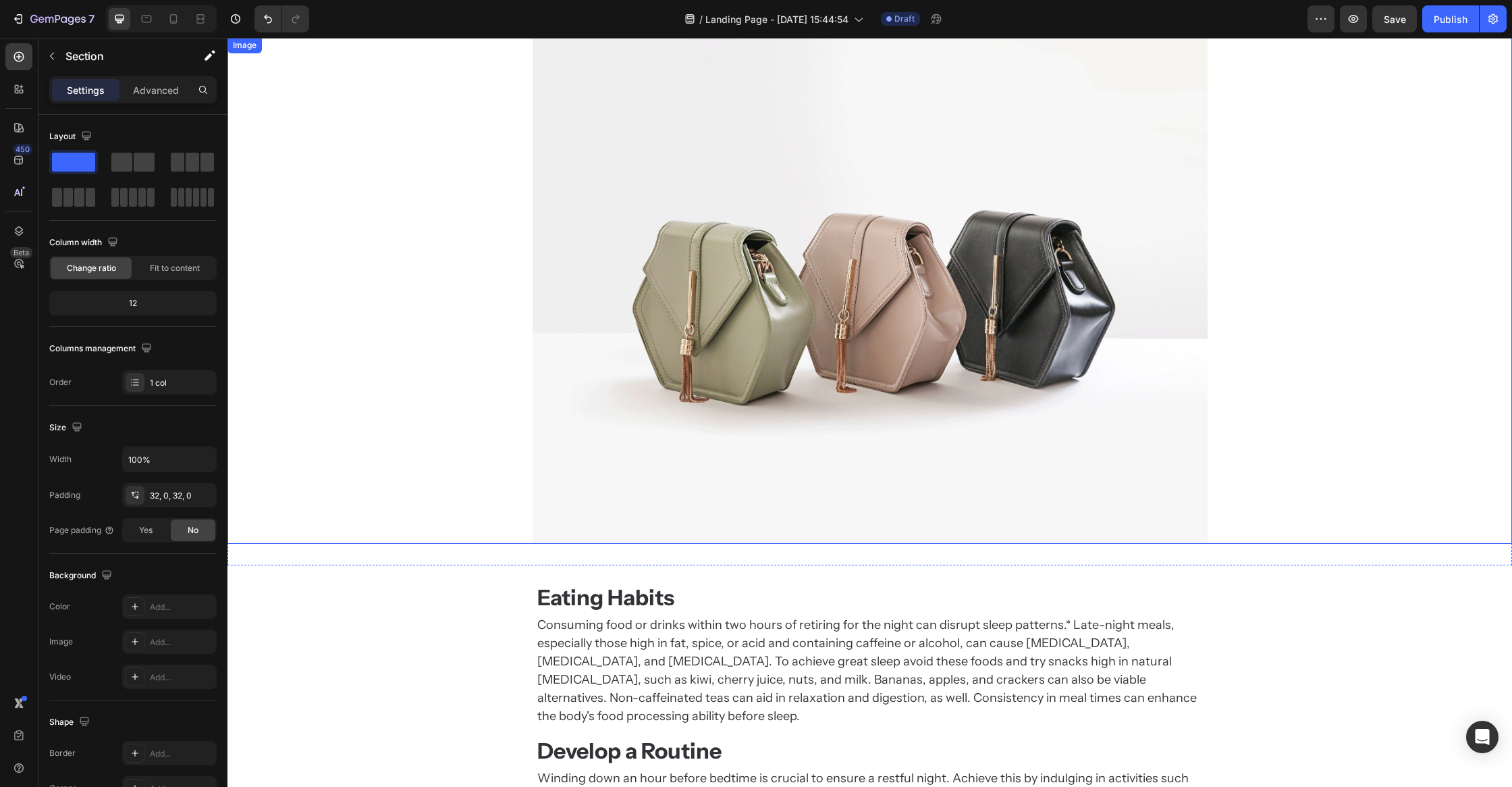
scroll to position [1169, 0]
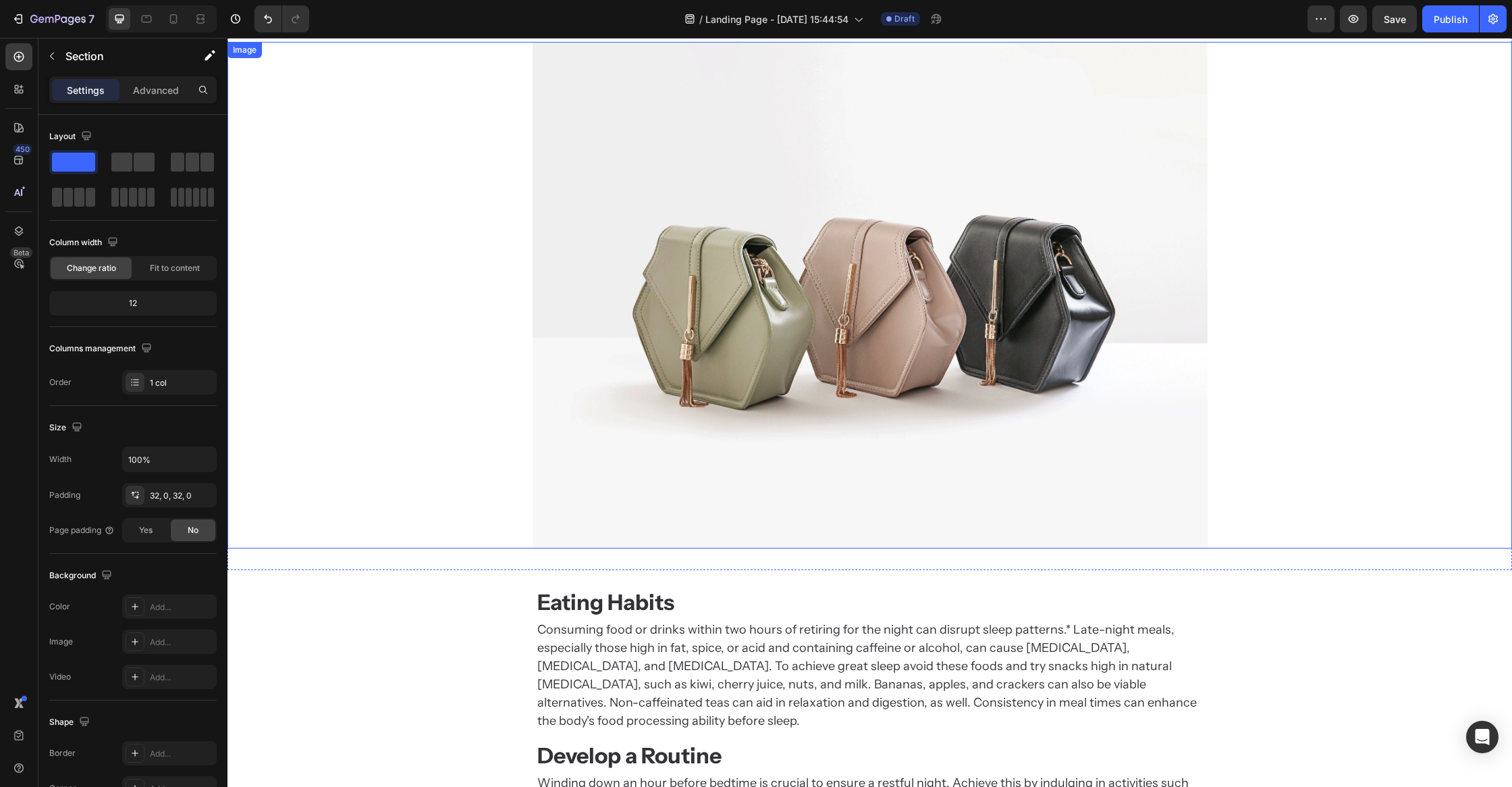
click at [801, 345] on img at bounding box center [870, 295] width 675 height 507
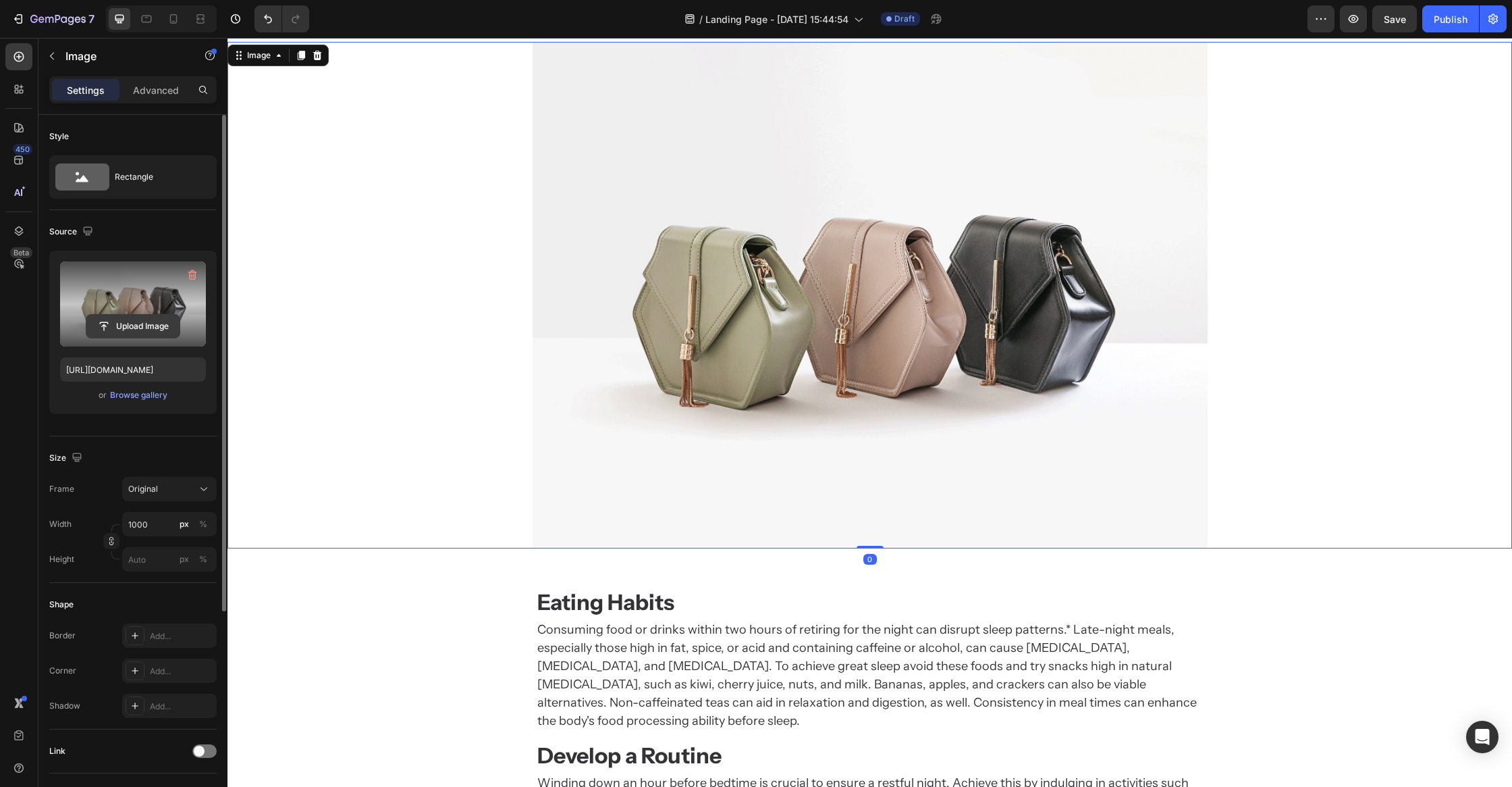
click at [135, 326] on input "file" at bounding box center [133, 326] width 93 height 23
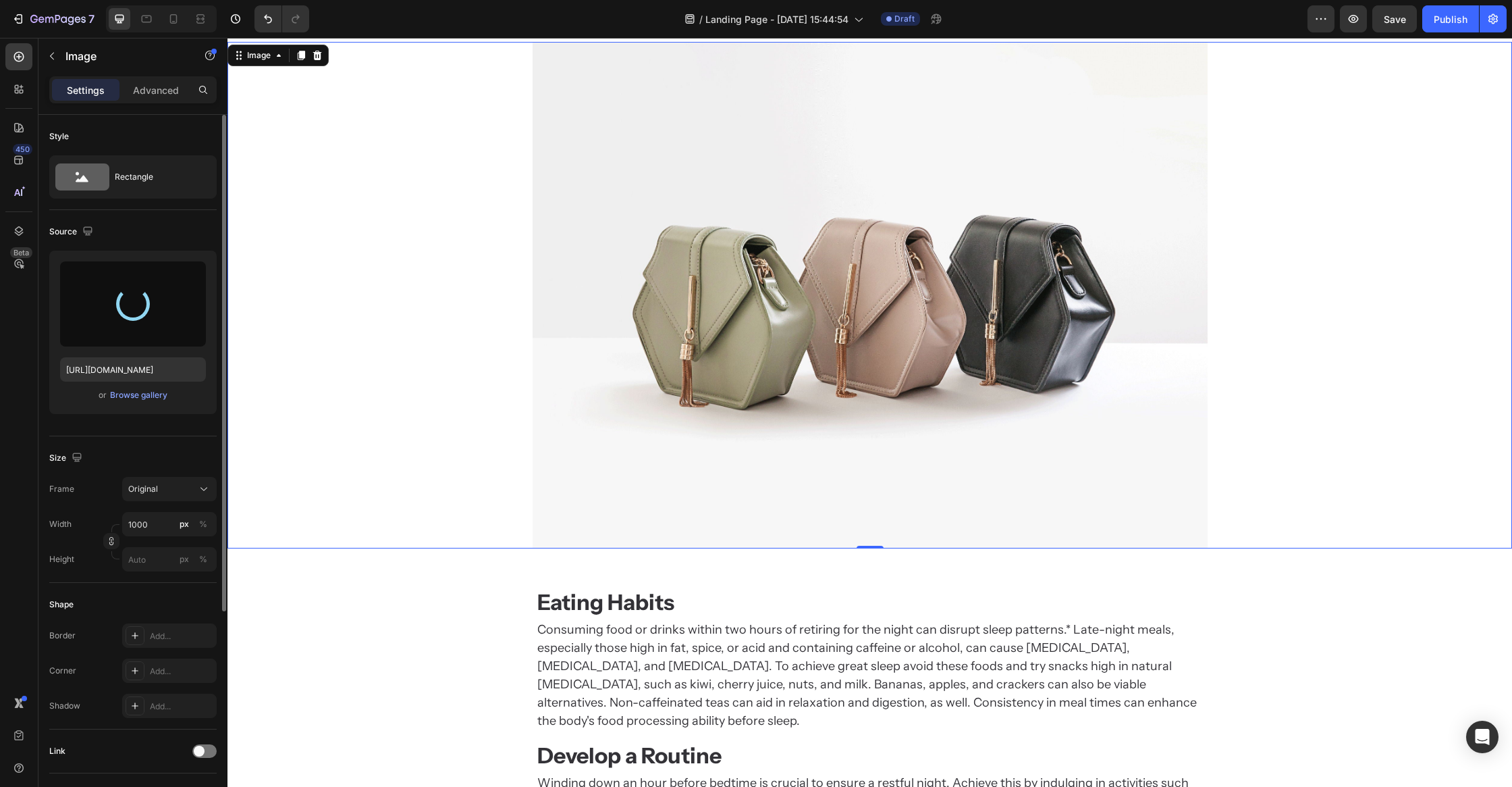
type input "https://cdn.shopify.com/s/files/1/0684/1480/0054/files/gempages_575956228132307…"
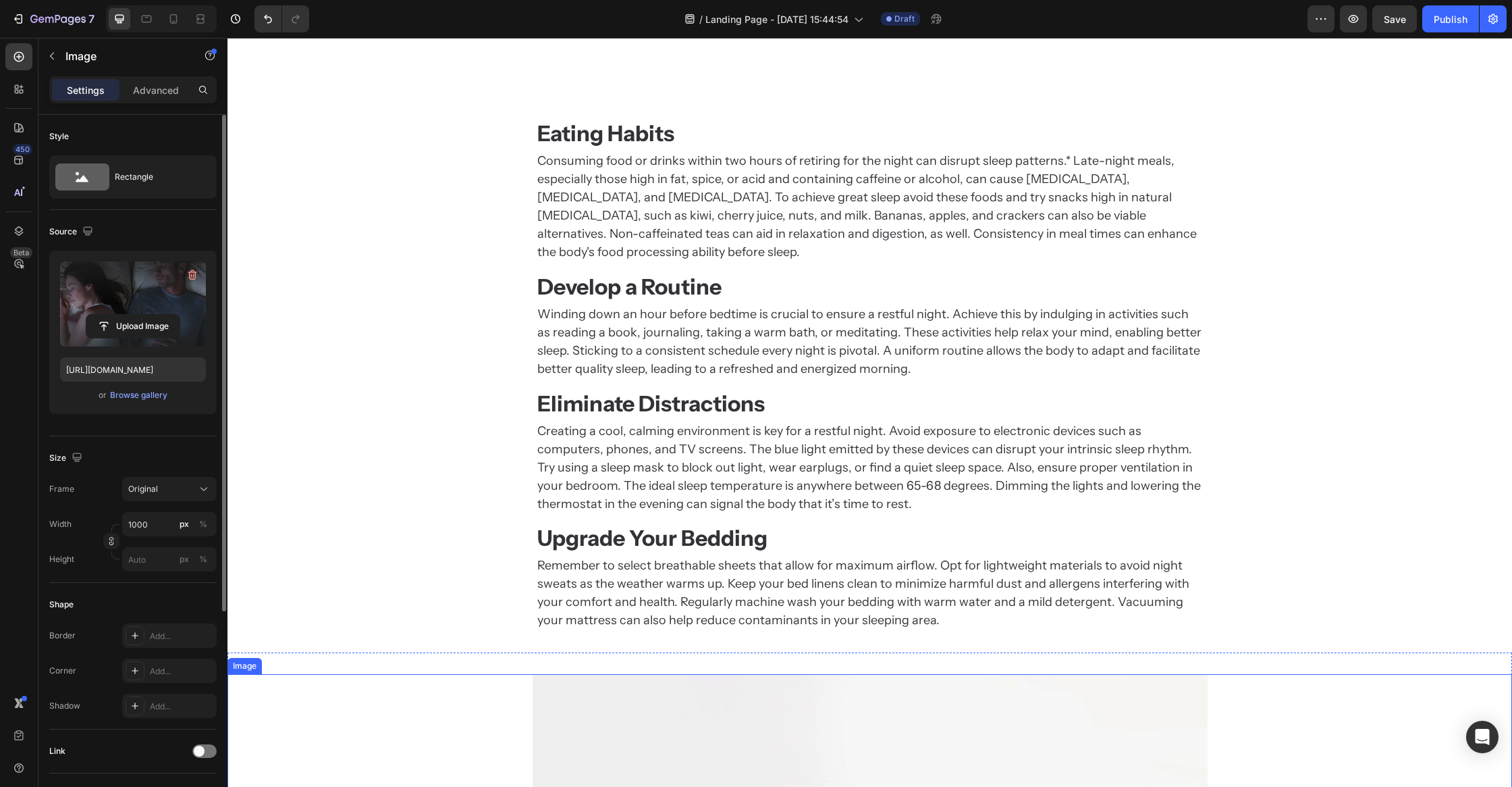
scroll to position [1911, 0]
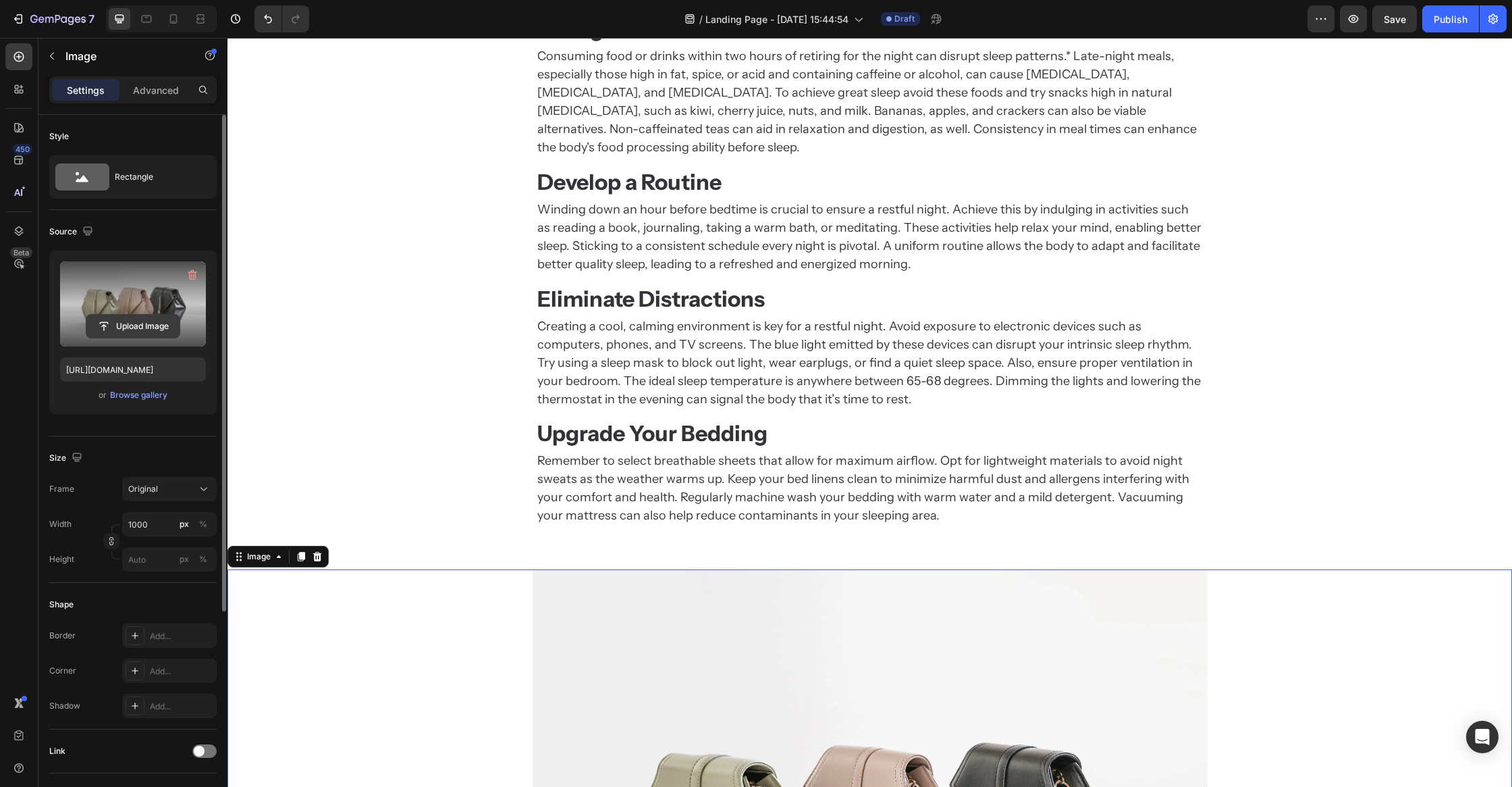
click at [134, 322] on input "file" at bounding box center [133, 326] width 93 height 23
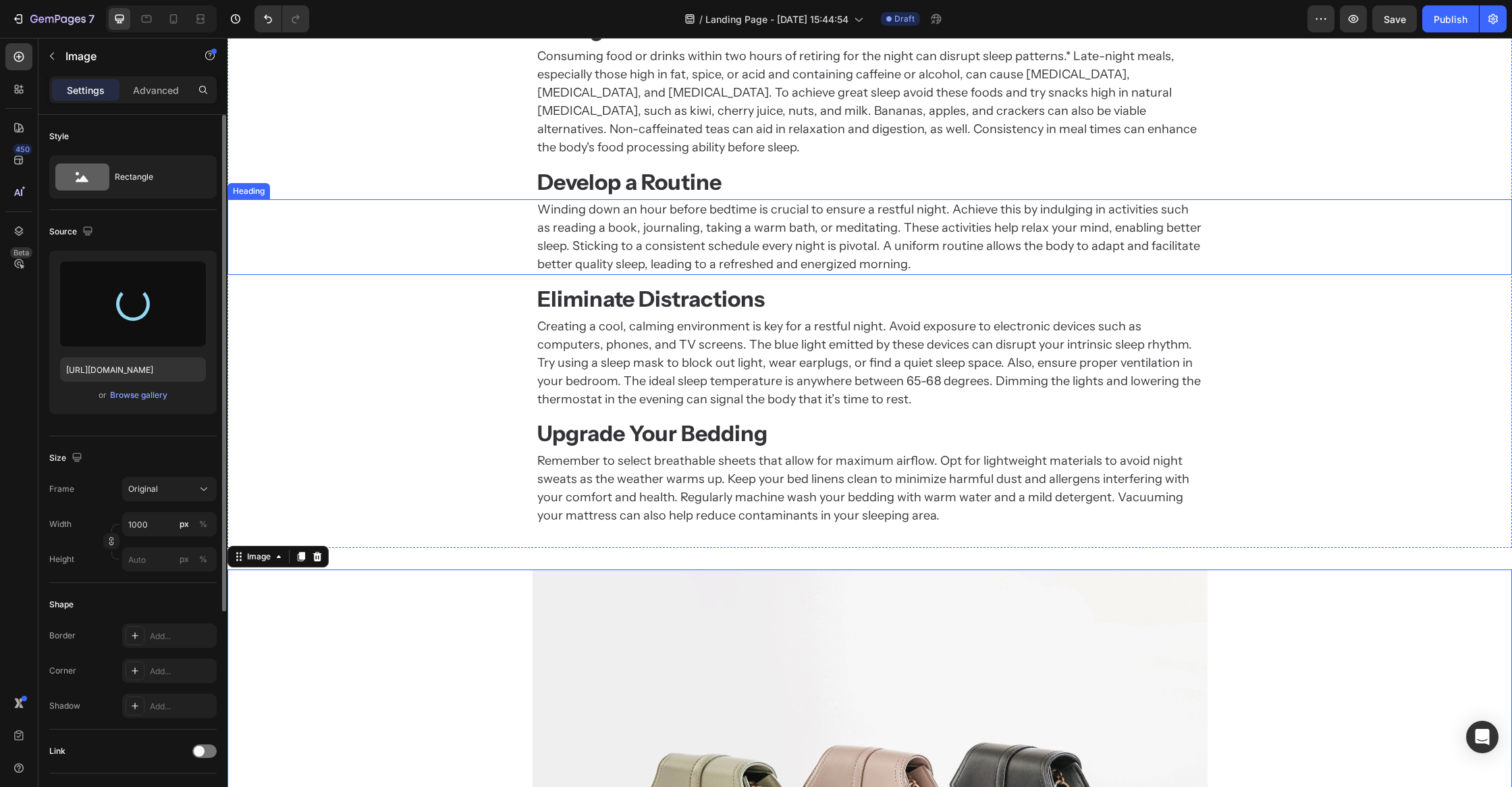
type input "https://cdn.shopify.com/s/files/1/0684/1480/0054/files/gempages_575956228132307…"
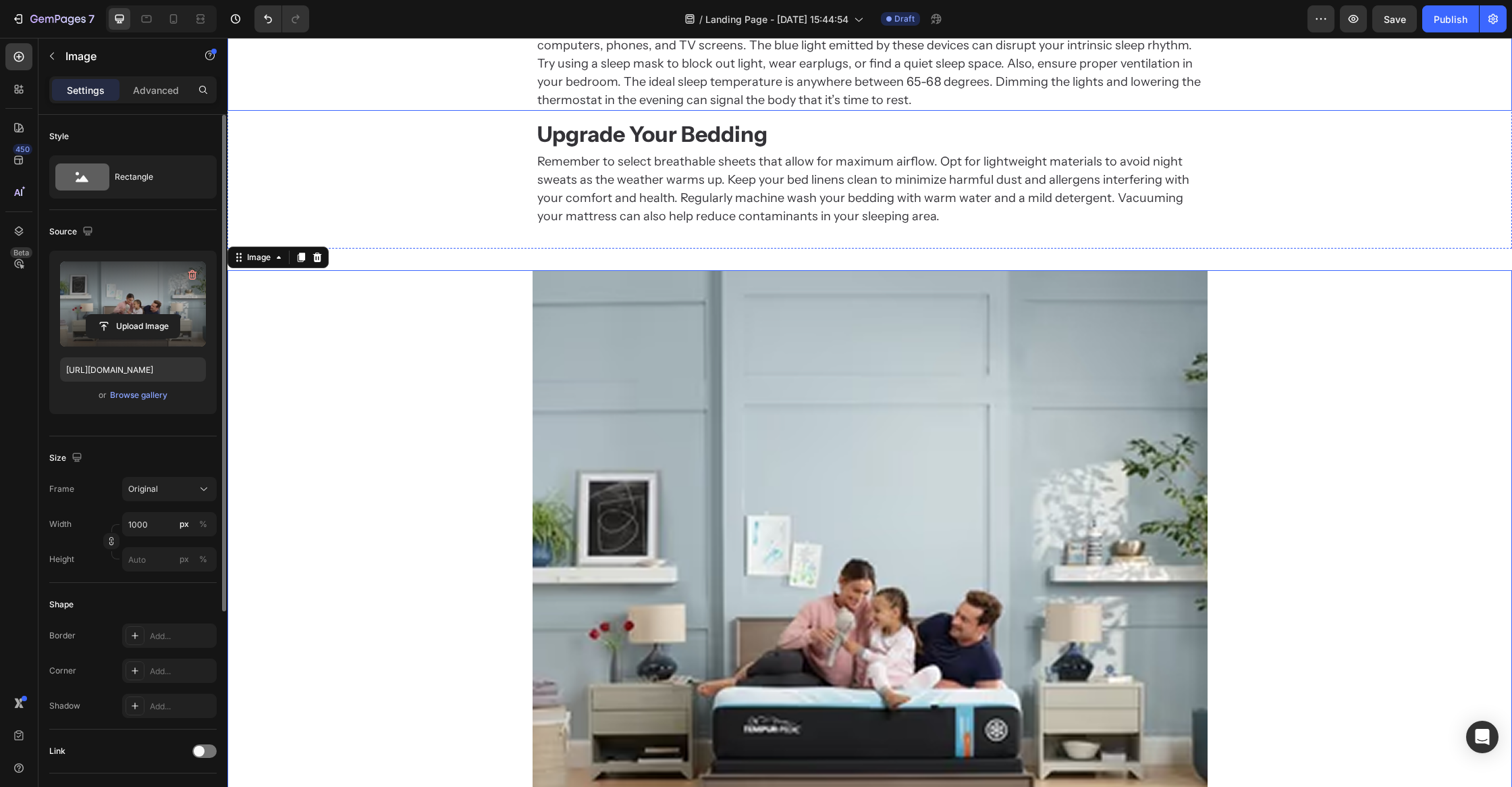
scroll to position [1945, 0]
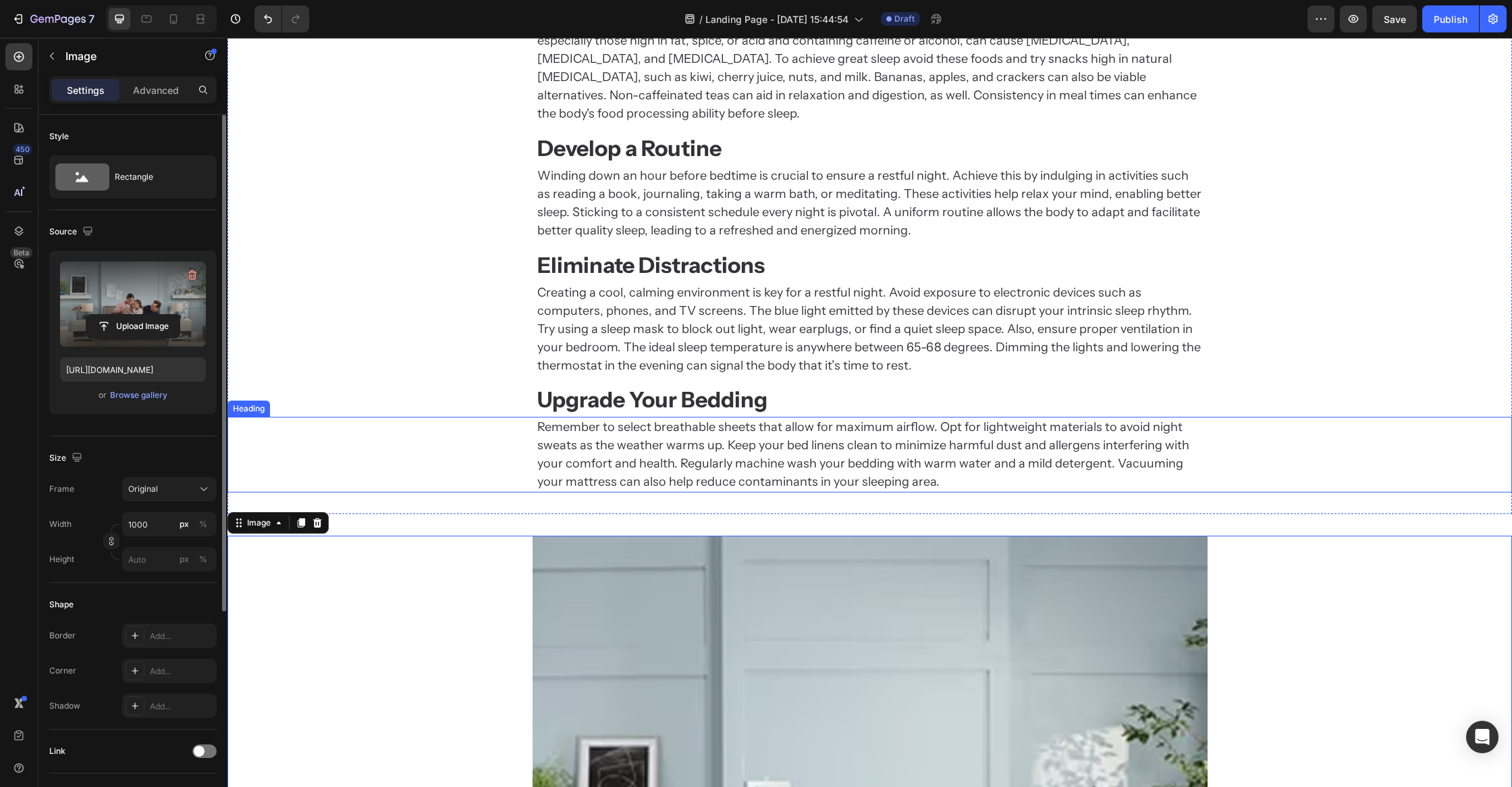
click at [842, 464] on h2 "Remember to select breathable sheets that allow for maximum airflow. Opt for li…" at bounding box center [870, 455] width 668 height 75
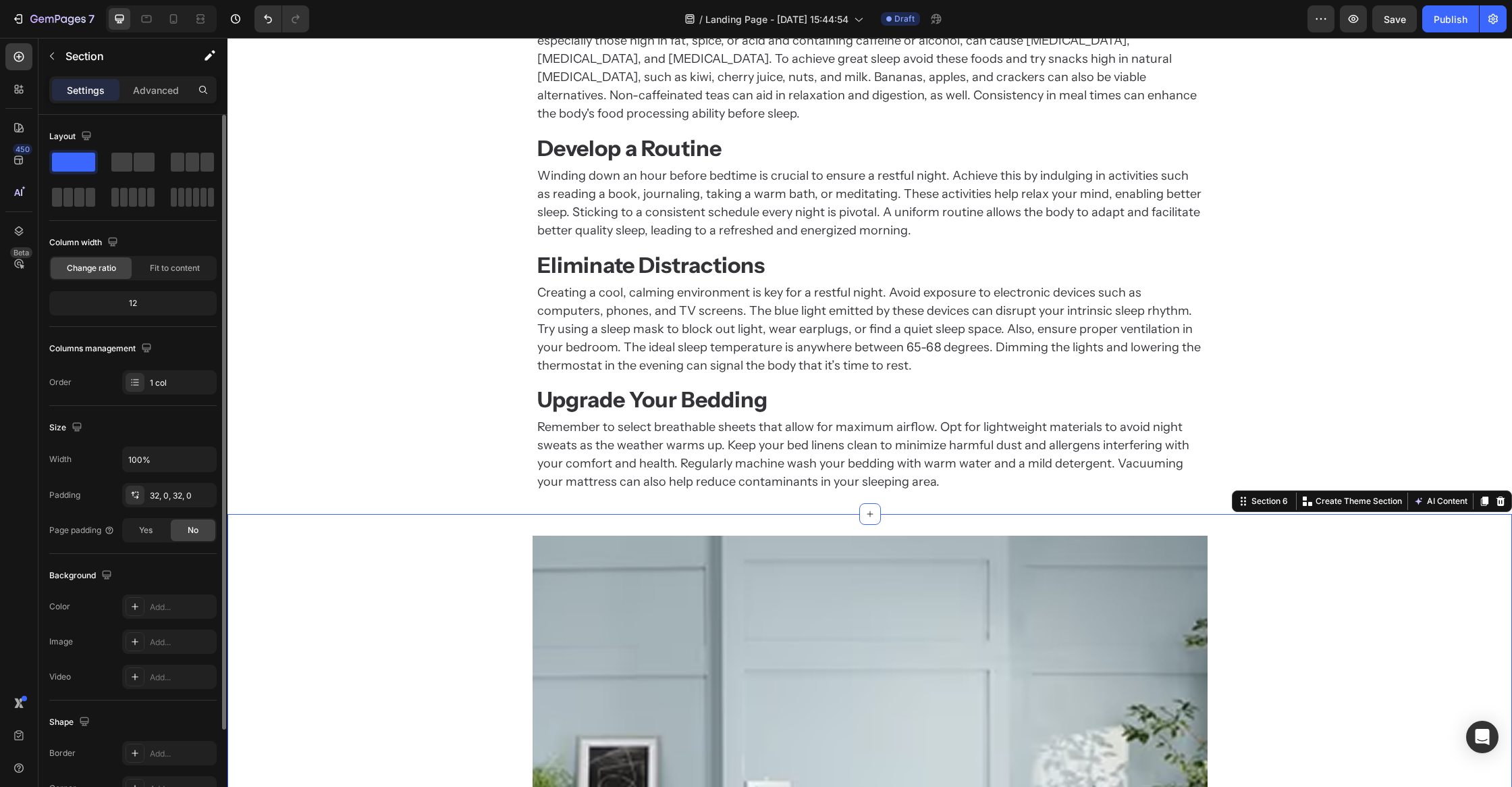
click at [169, 495] on div "32, 0, 32, 0" at bounding box center [169, 495] width 39 height 12
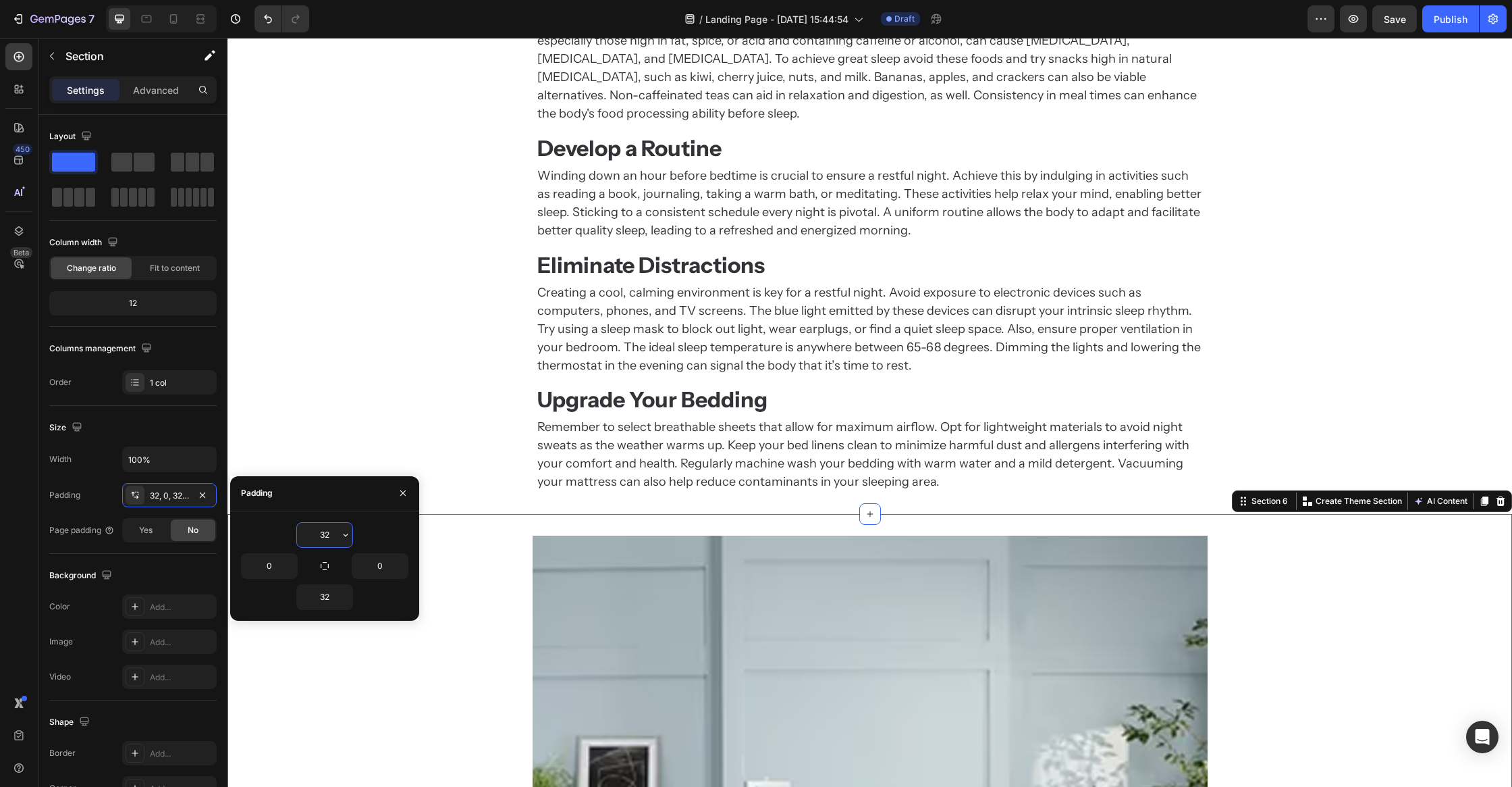
click at [322, 539] on input "32" at bounding box center [325, 535] width 56 height 25
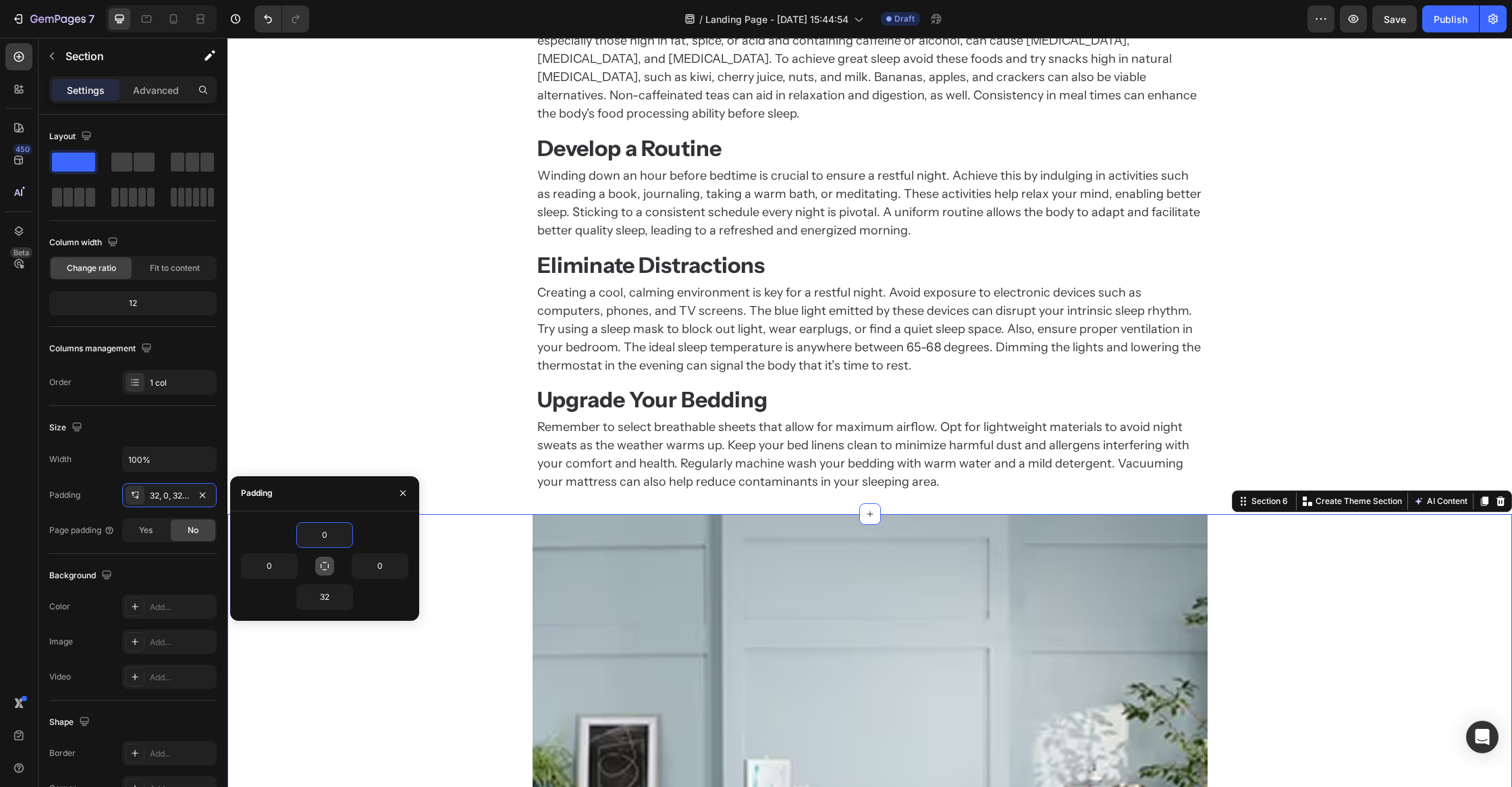
type input "0"
click at [331, 565] on button "button" at bounding box center [324, 566] width 19 height 19
type input "0"
click at [411, 358] on div "Eating Habits Heading Consuming food or drinks within two hours of retiring for…" at bounding box center [869, 238] width 1284 height 508
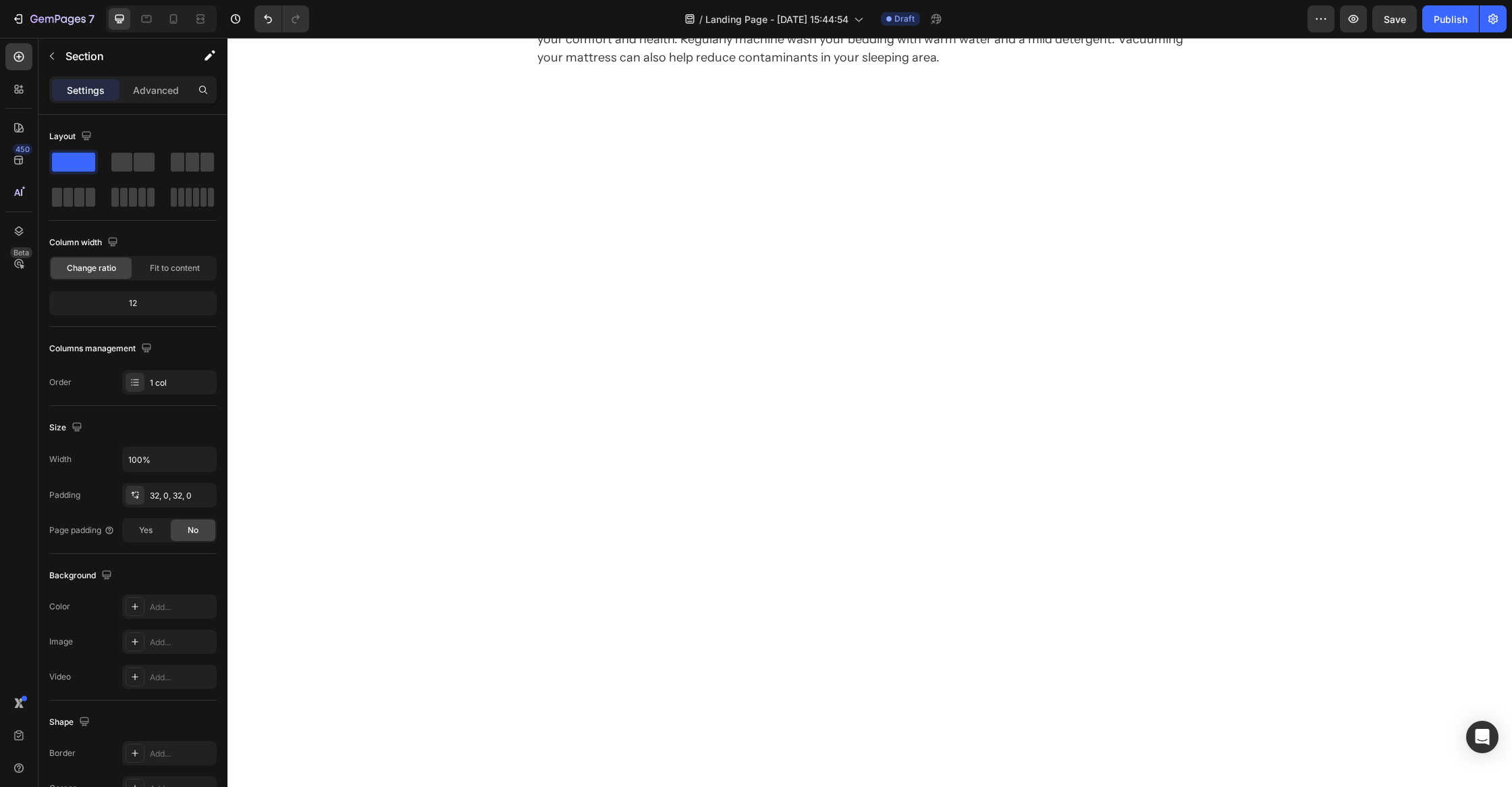
scroll to position [1455, 0]
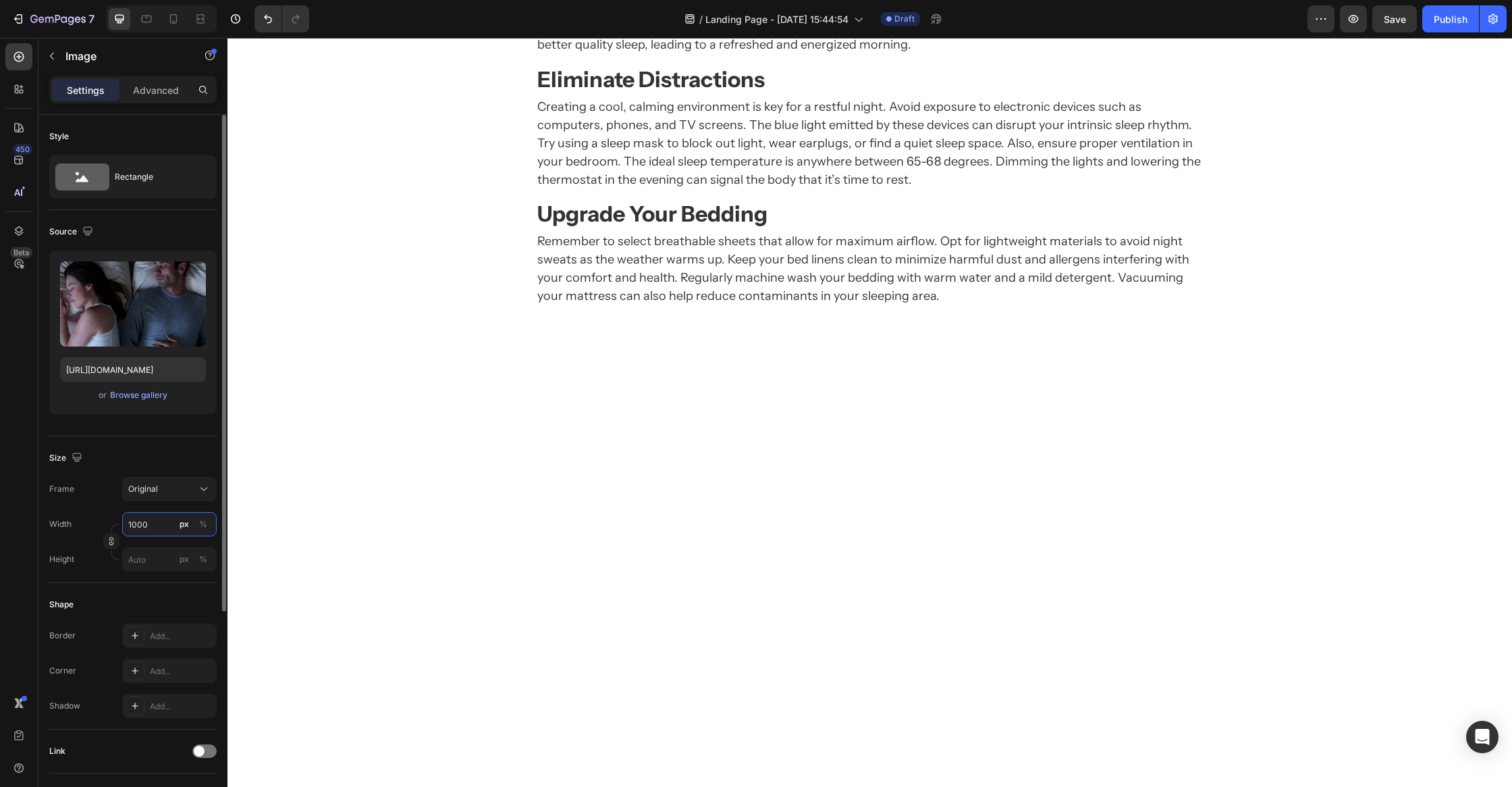
click at [142, 519] on input "1000" at bounding box center [169, 524] width 94 height 25
click at [153, 467] on div "Size" at bounding box center [133, 458] width 168 height 21
click at [152, 519] on input "900" at bounding box center [169, 524] width 94 height 25
type input "1000"
click at [174, 452] on div "Size" at bounding box center [133, 458] width 168 height 21
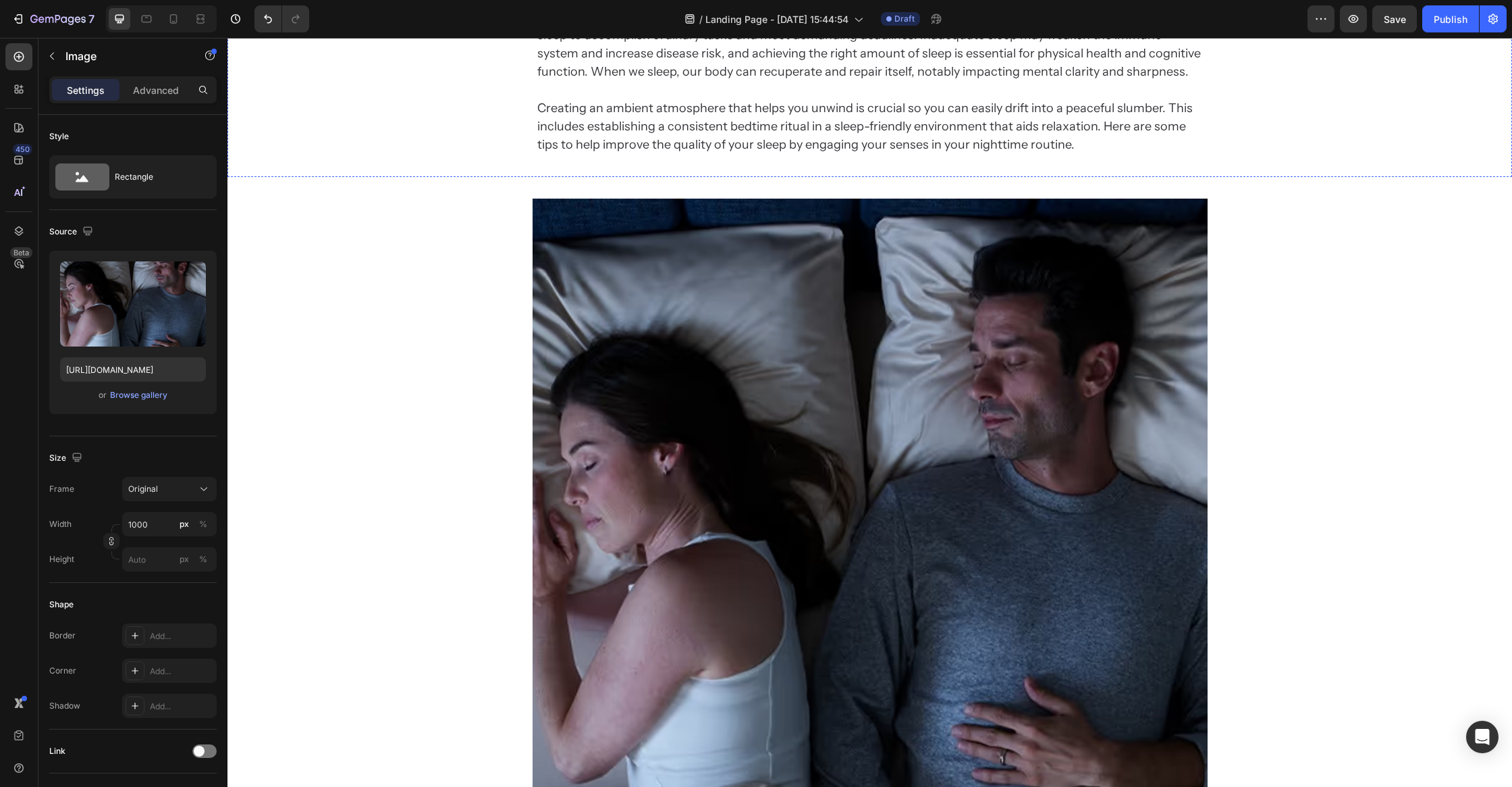
scroll to position [1115, 0]
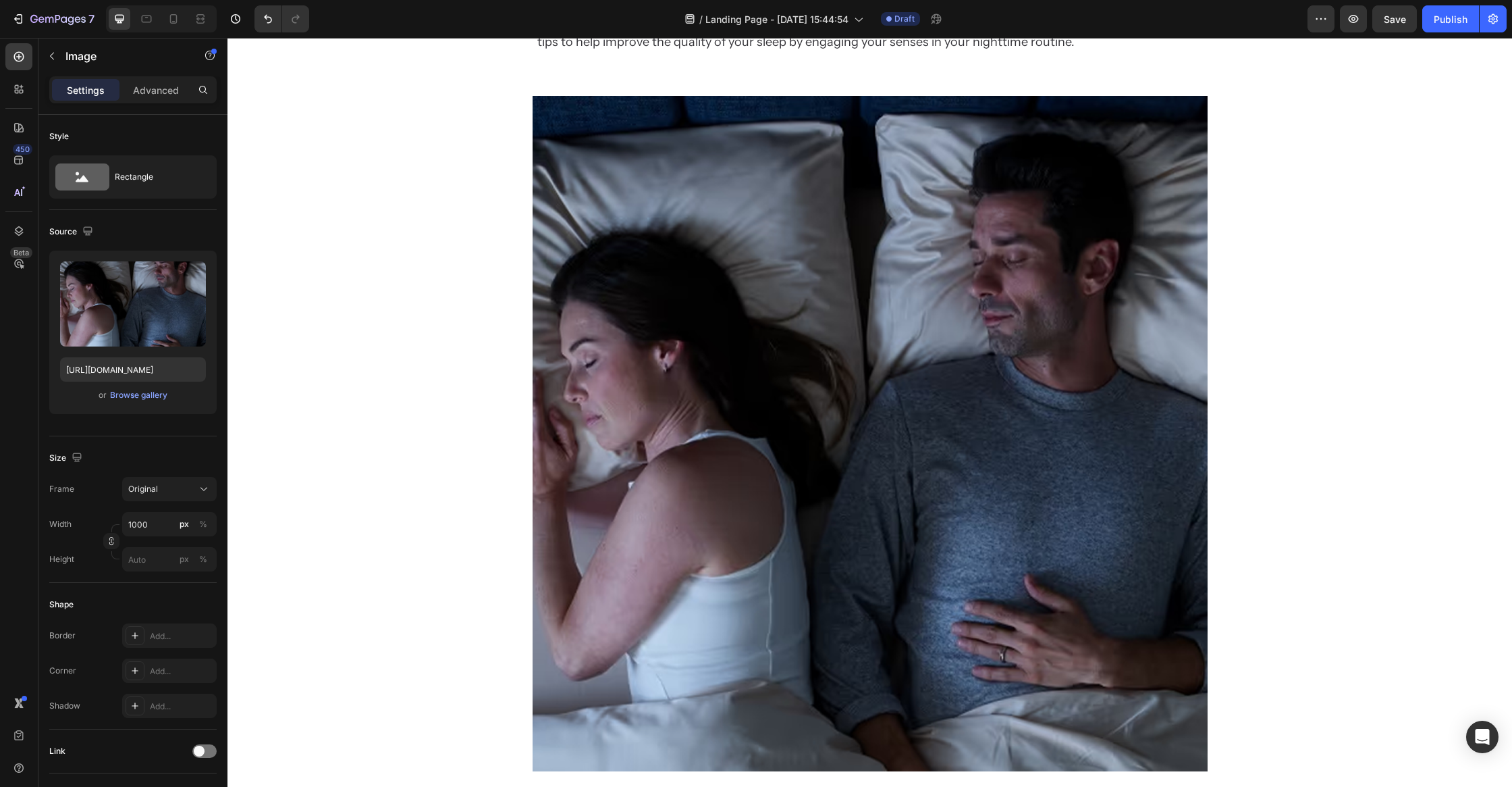
click at [606, 133] on img at bounding box center [870, 433] width 675 height 676
click at [594, 194] on img at bounding box center [870, 433] width 675 height 676
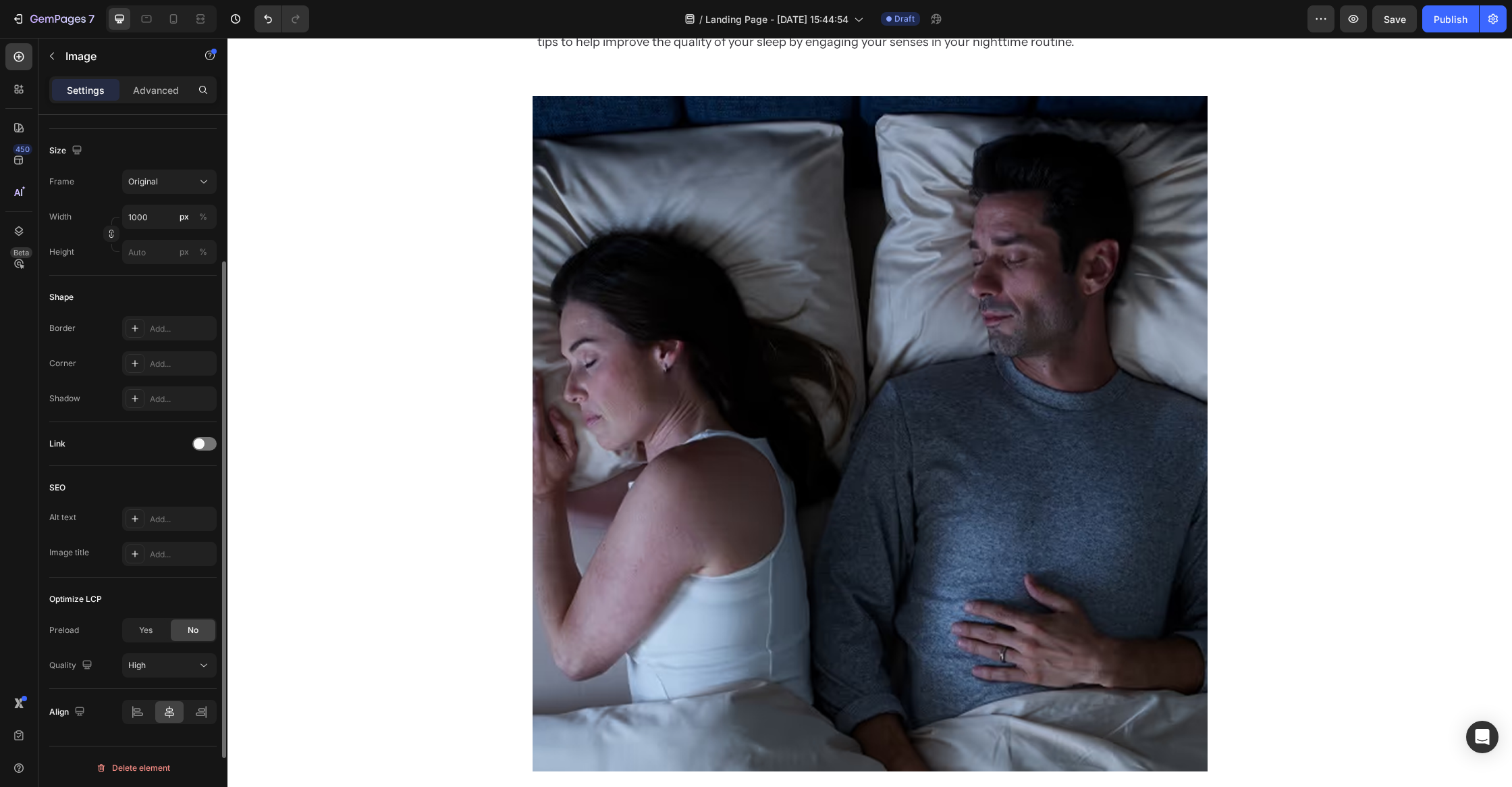
scroll to position [0, 0]
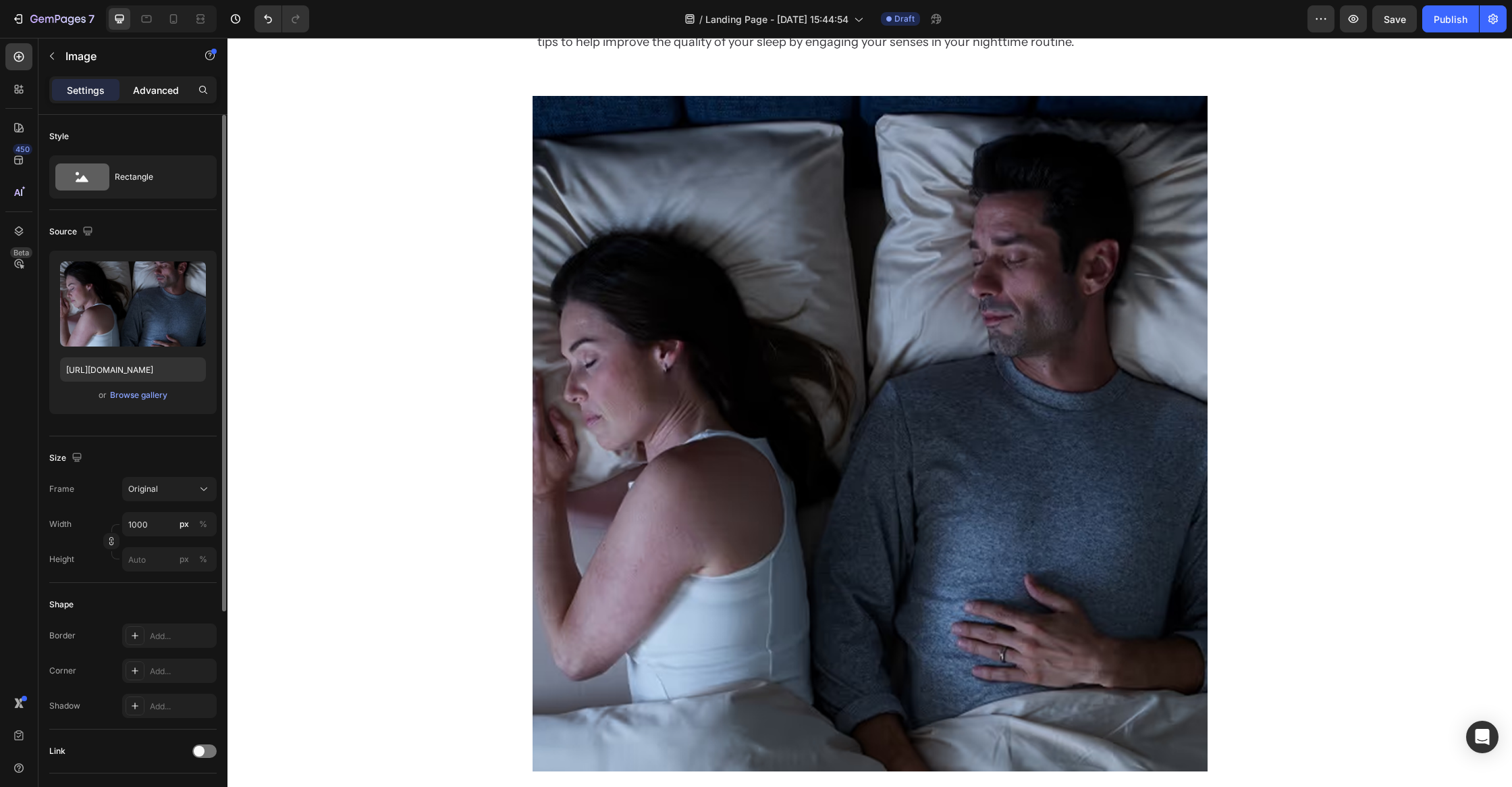
click at [144, 88] on p "Advanced" at bounding box center [156, 89] width 46 height 14
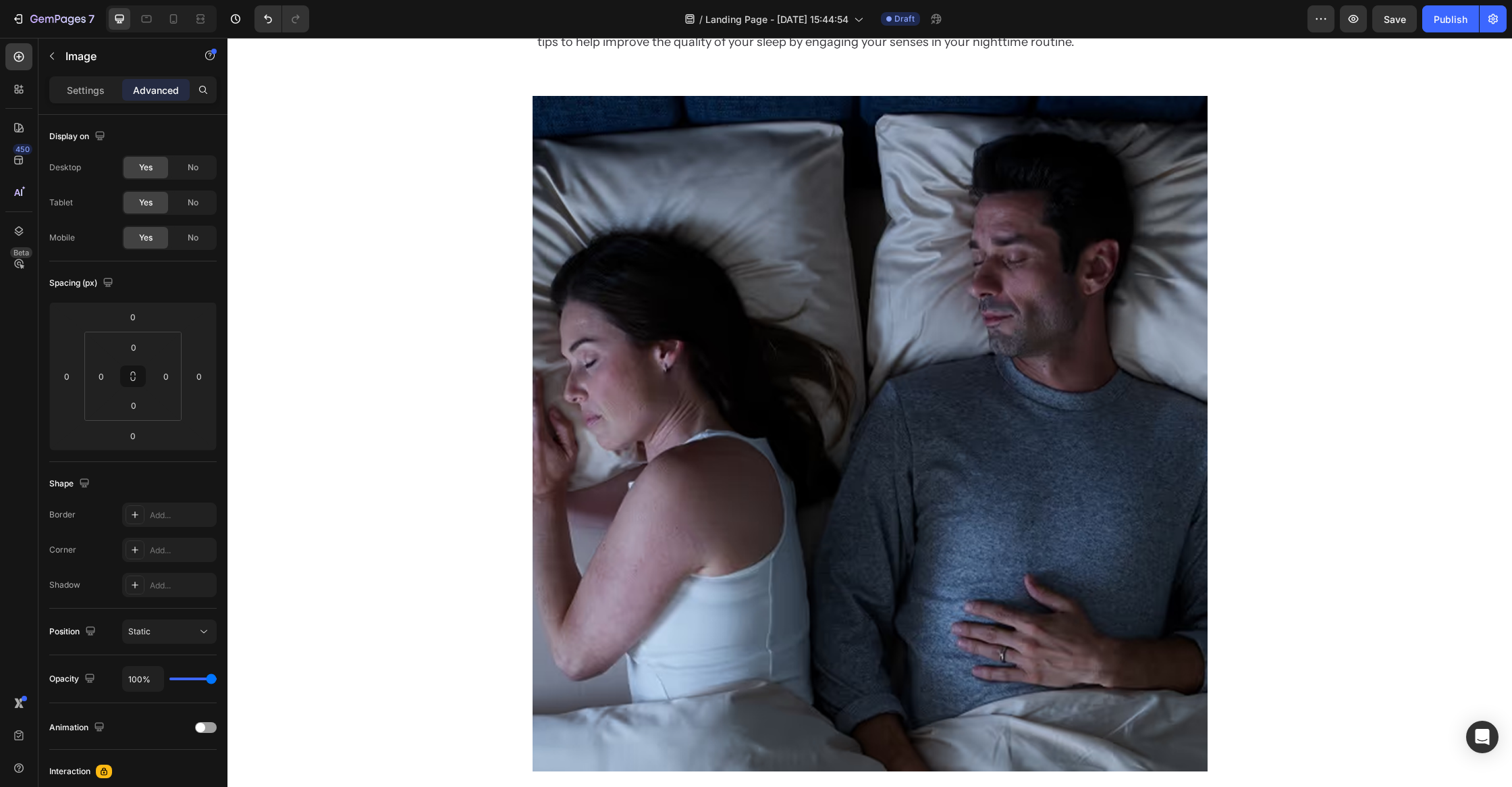
click at [579, 436] on img at bounding box center [870, 433] width 675 height 676
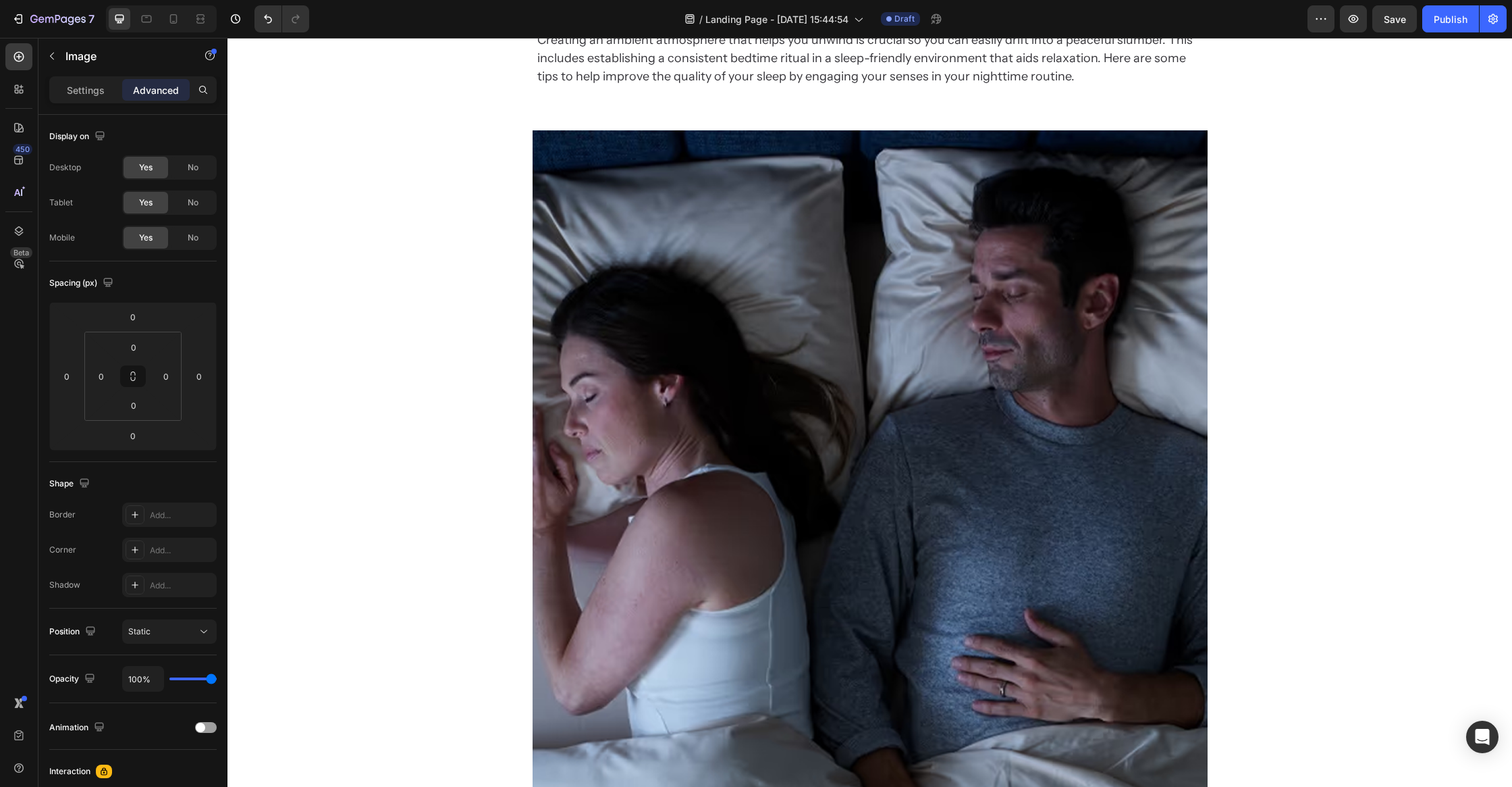
click at [341, 377] on div at bounding box center [869, 468] width 1284 height 676
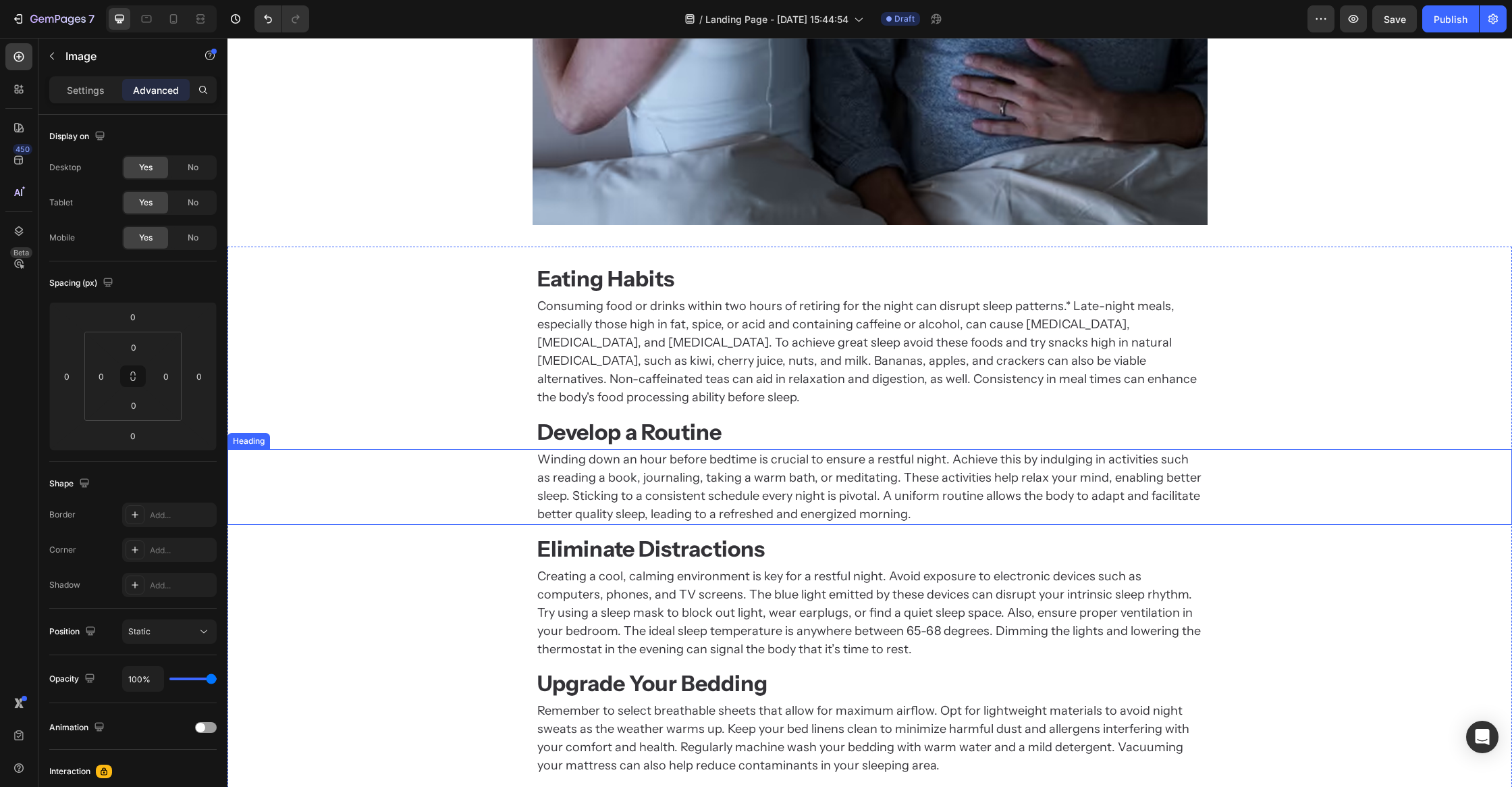
scroll to position [1011, 0]
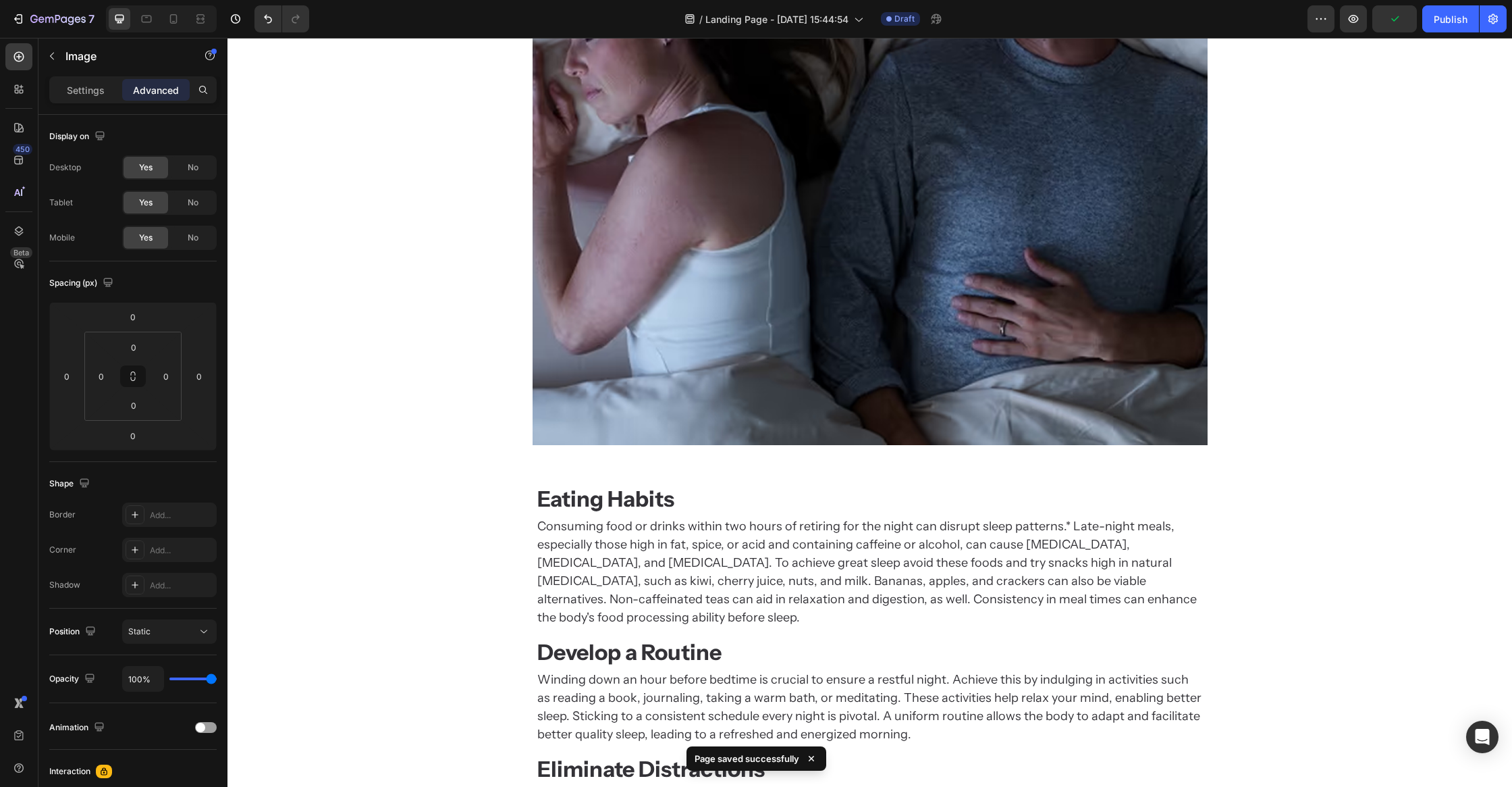
click at [808, 276] on img at bounding box center [870, 107] width 675 height 676
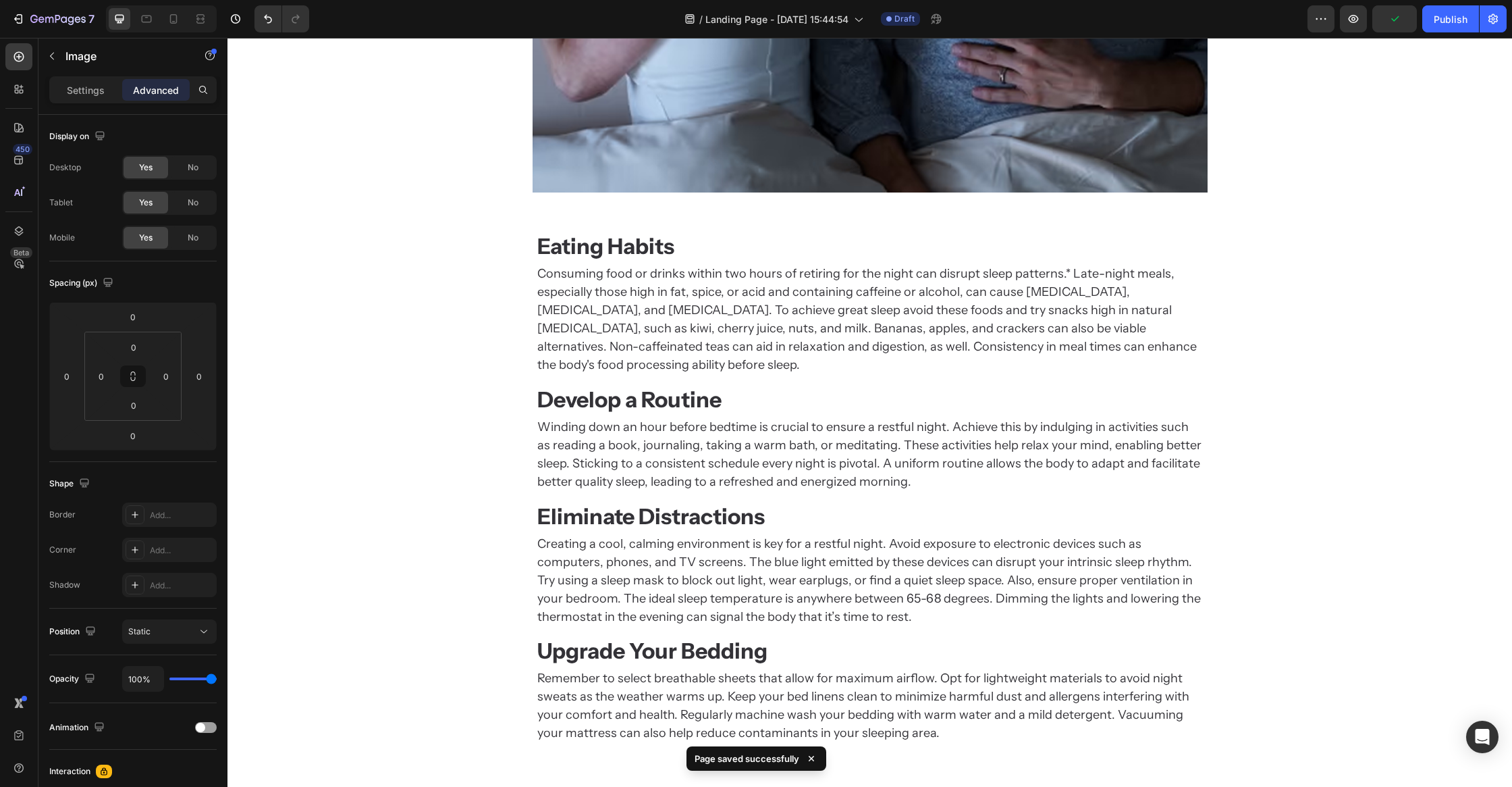
scroll to position [1400, 0]
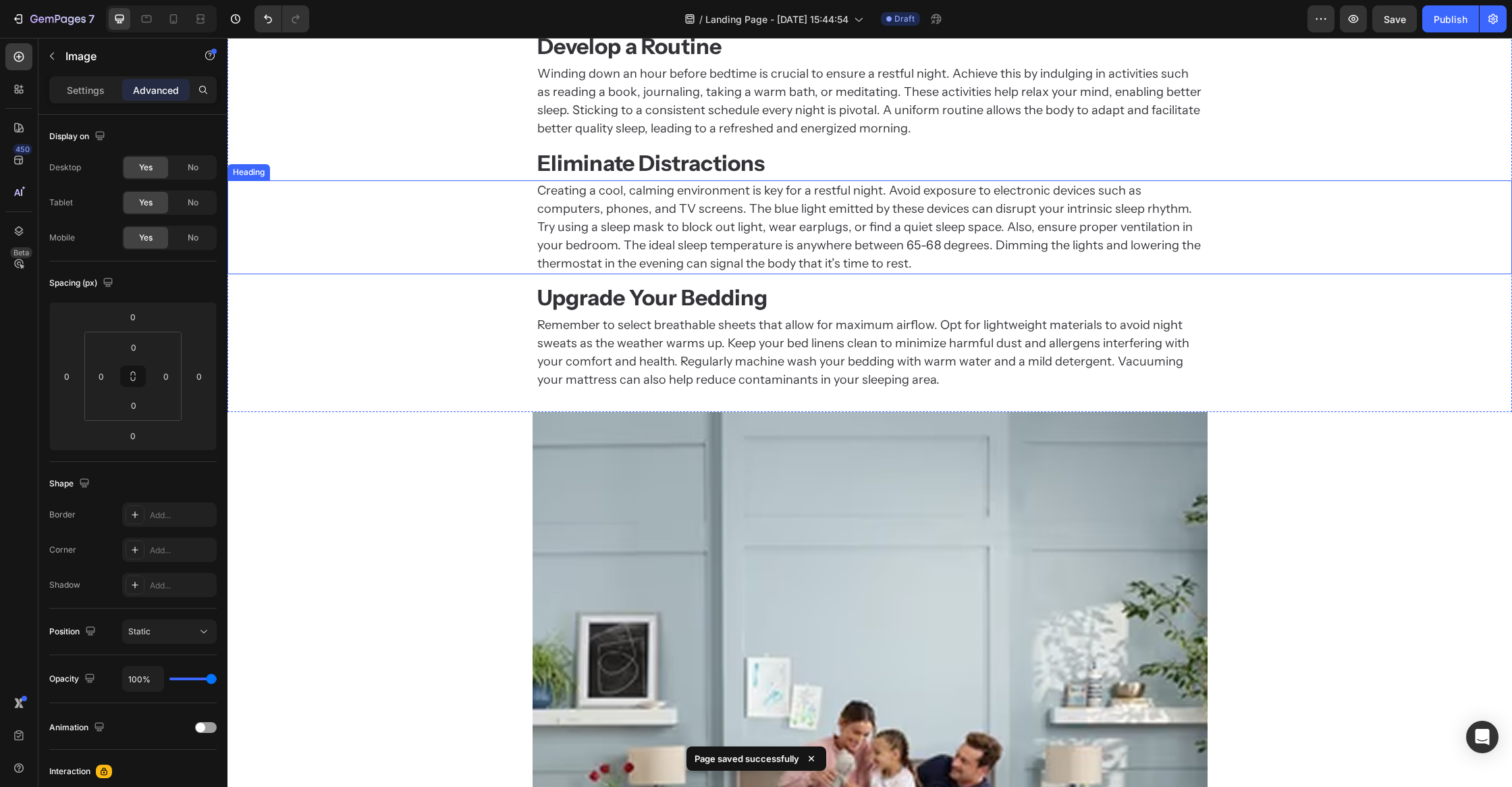
click at [819, 233] on h2 "Creating a cool, calming environment is key for a restful night. Avoid exposure…" at bounding box center [870, 227] width 668 height 94
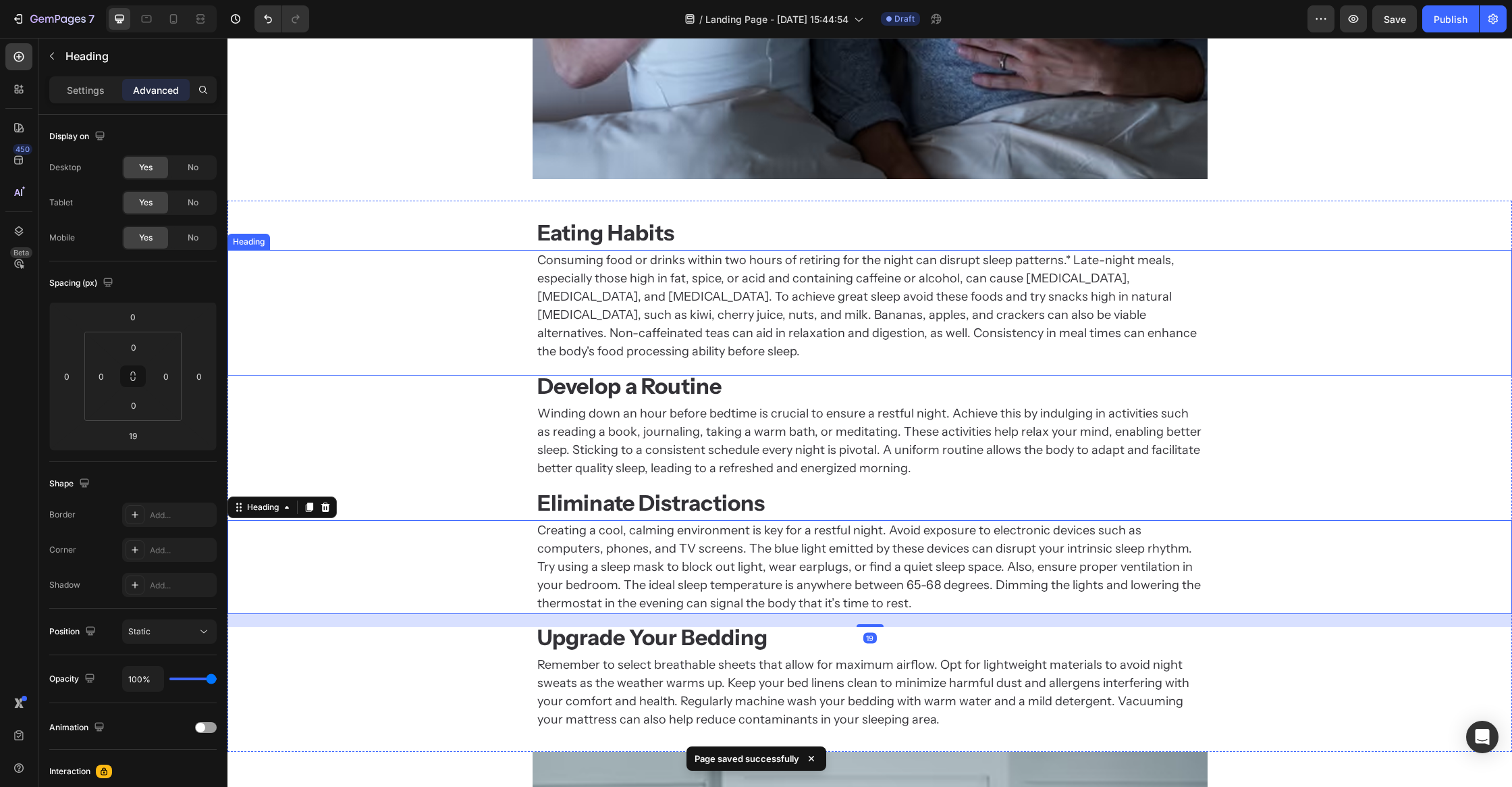
scroll to position [1015, 0]
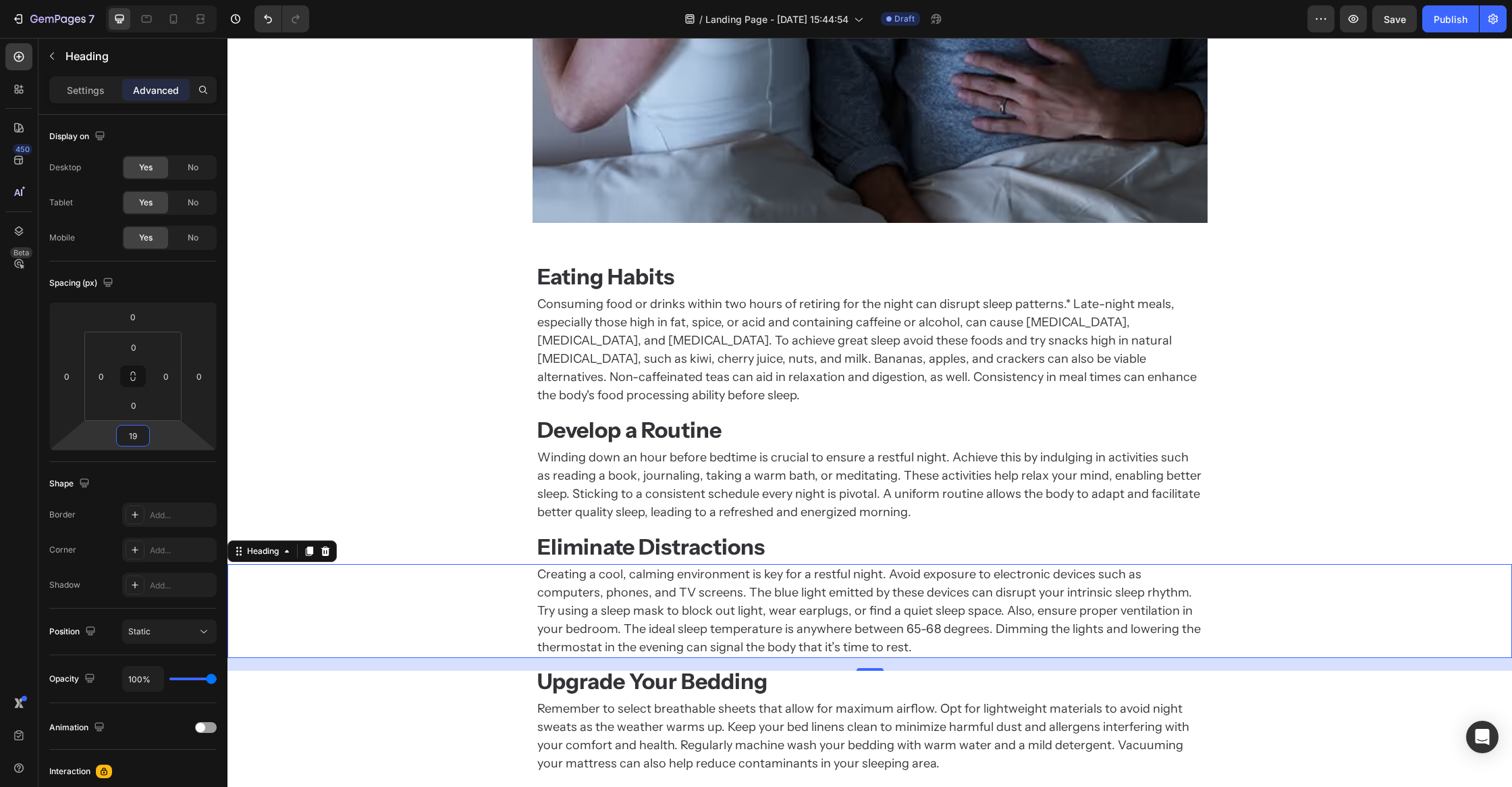
click at [144, 438] on input "19" at bounding box center [133, 436] width 27 height 20
type input "20"
click at [973, 459] on h2 "Winding down an hour before bedtime is crucial to ensure a restful night. Achie…" at bounding box center [870, 485] width 668 height 75
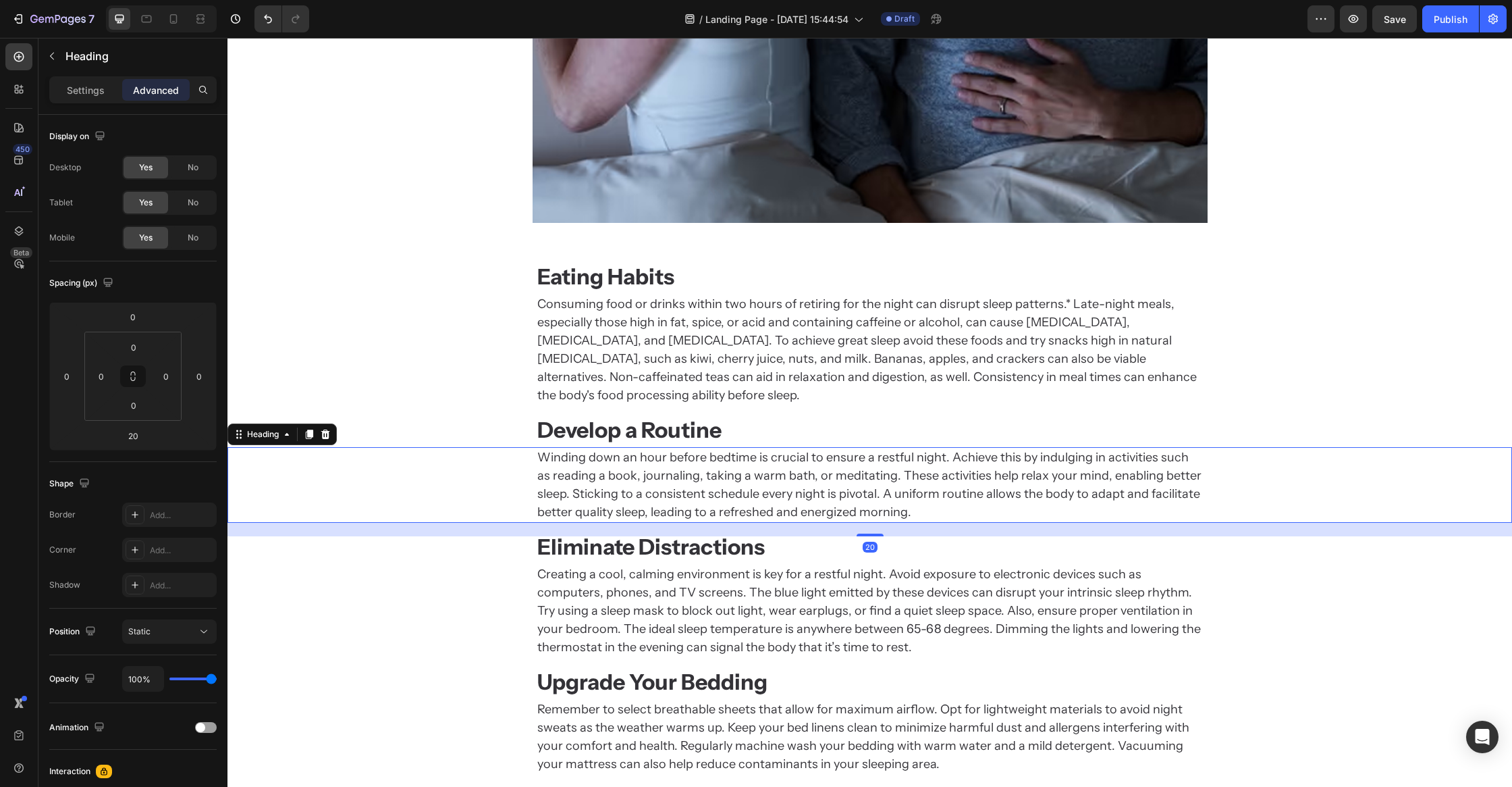
click at [934, 340] on h2 "Consuming food or drinks within two hours of retiring for the night can disrupt…" at bounding box center [870, 350] width 668 height 112
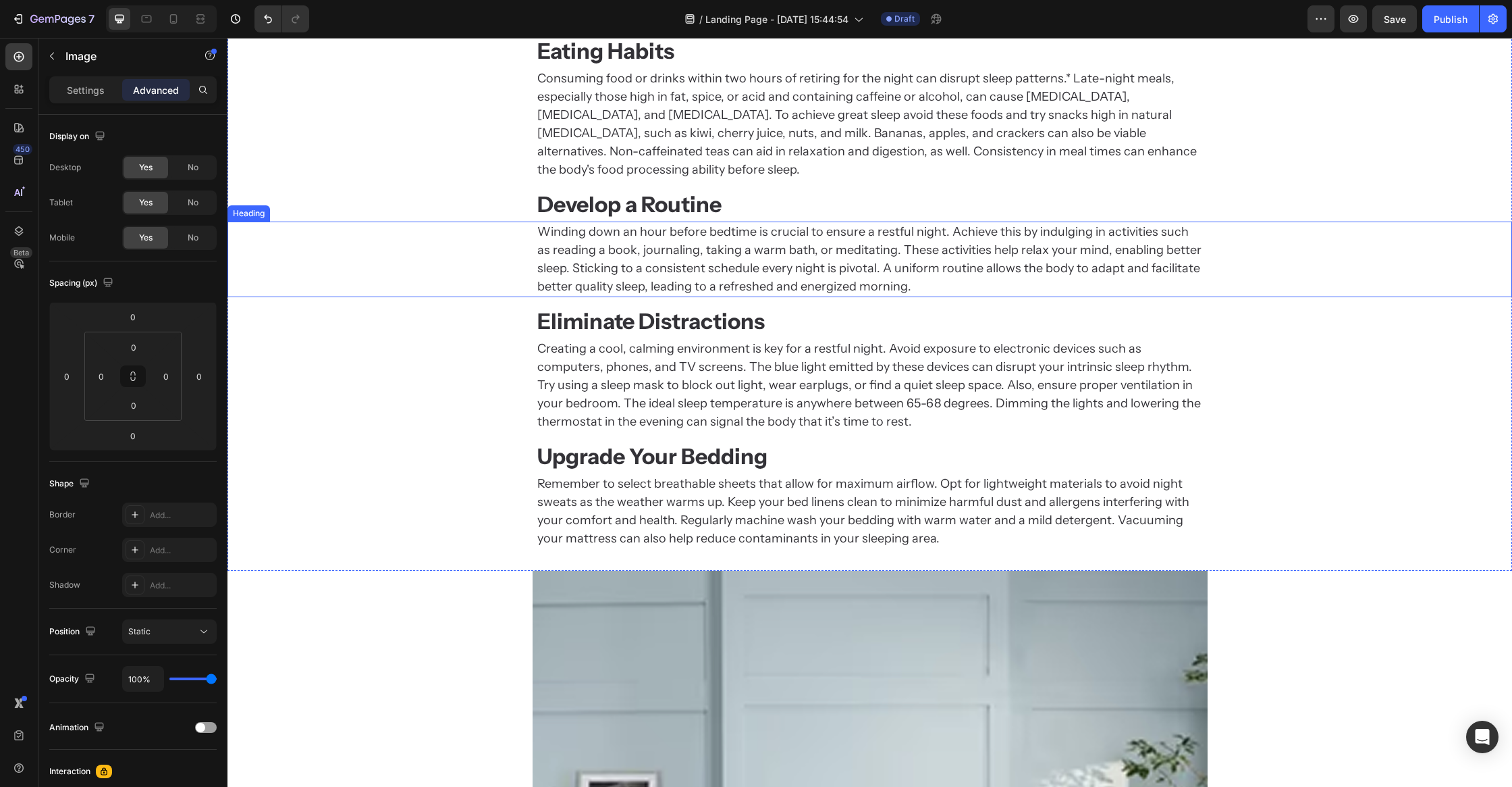
scroll to position [2491, 0]
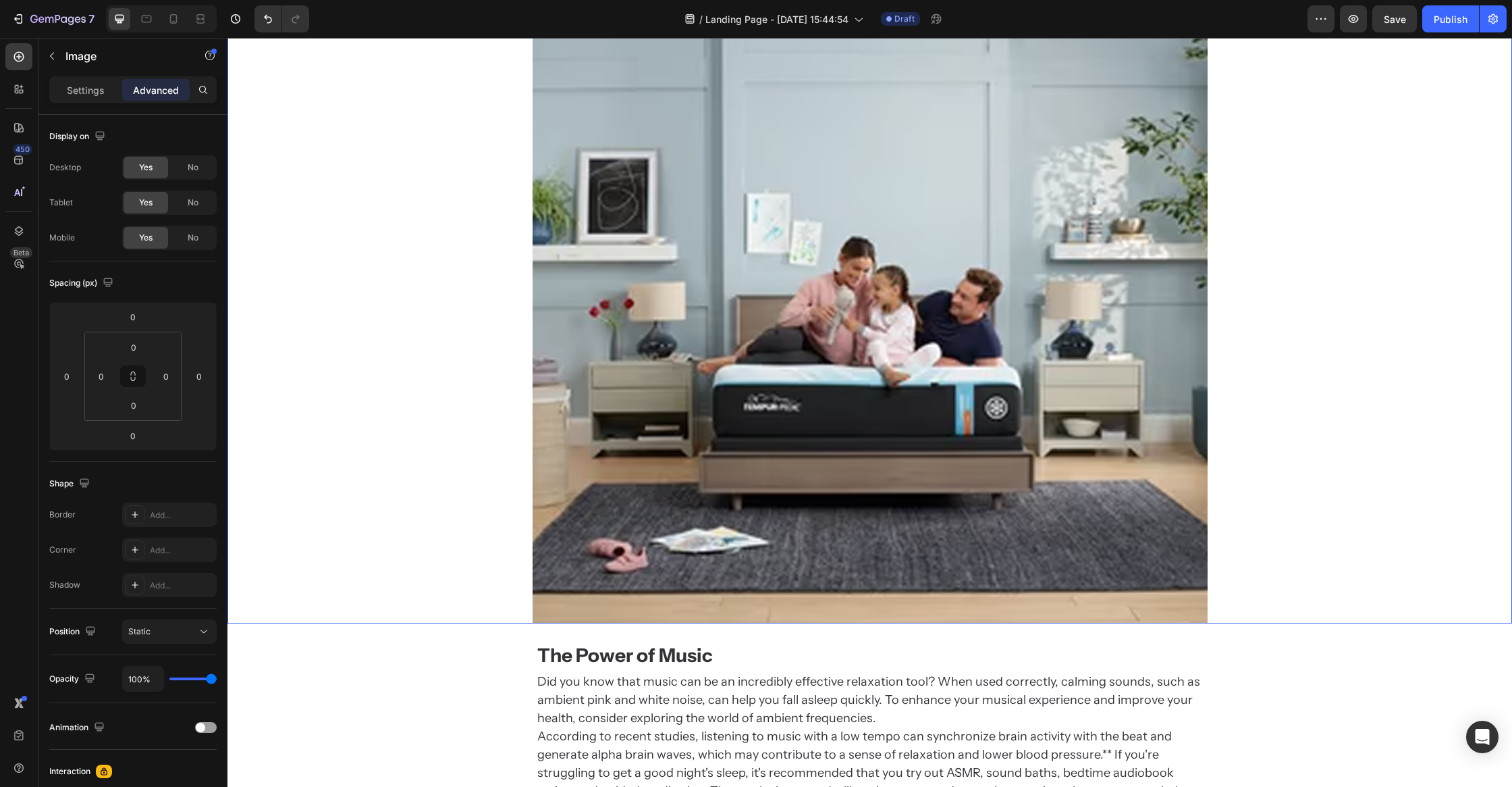
click at [580, 395] on img at bounding box center [870, 285] width 675 height 676
click at [1388, 23] on span "Save" at bounding box center [1395, 19] width 22 height 11
click at [178, 16] on icon at bounding box center [174, 19] width 13 height 13
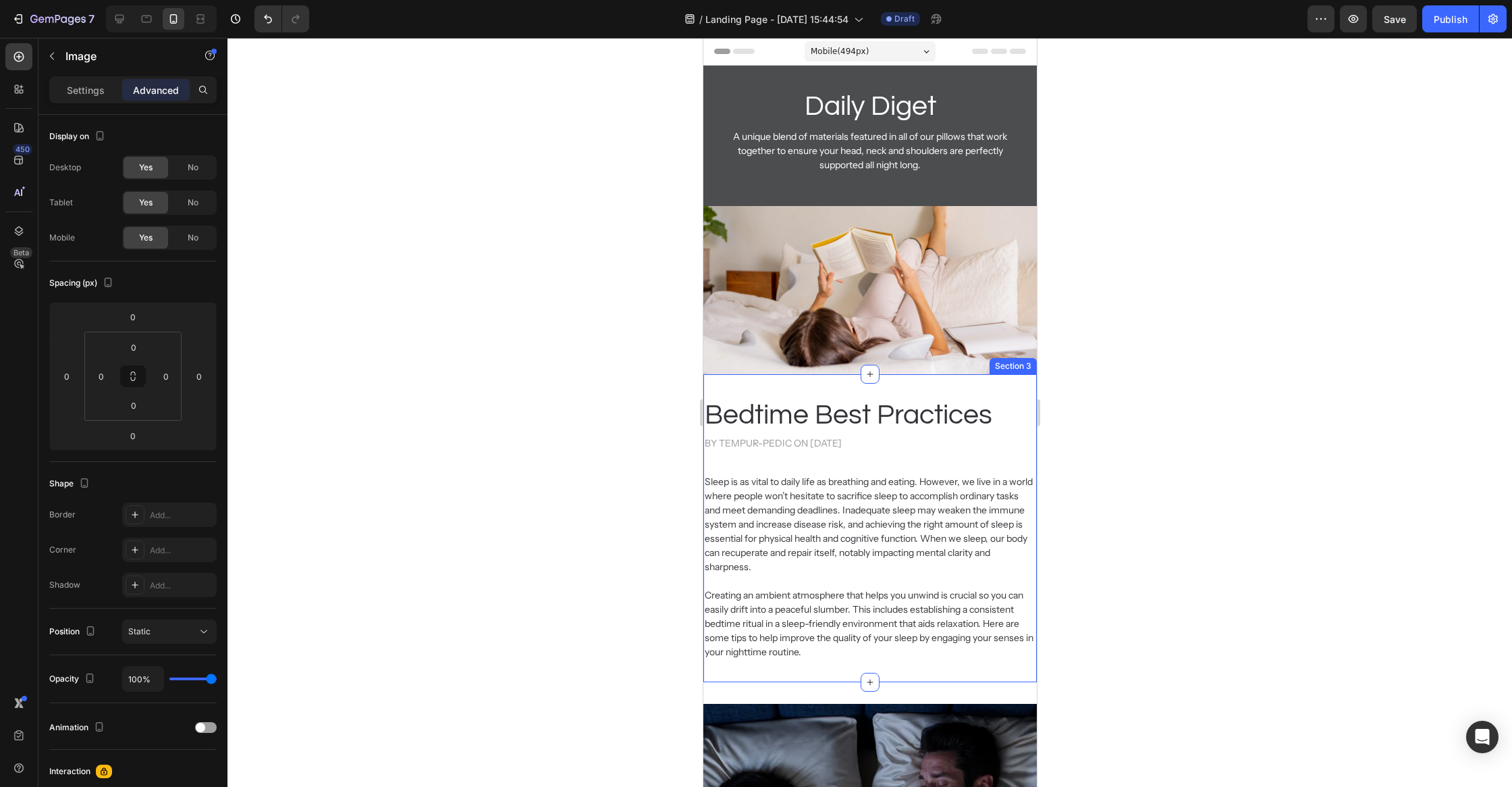
click at [1009, 385] on div "Bedtime Best Practices Heading by Tempur-Pedic on Apr 29, 2024 Heading Sleep is…" at bounding box center [869, 527] width 333 height 307
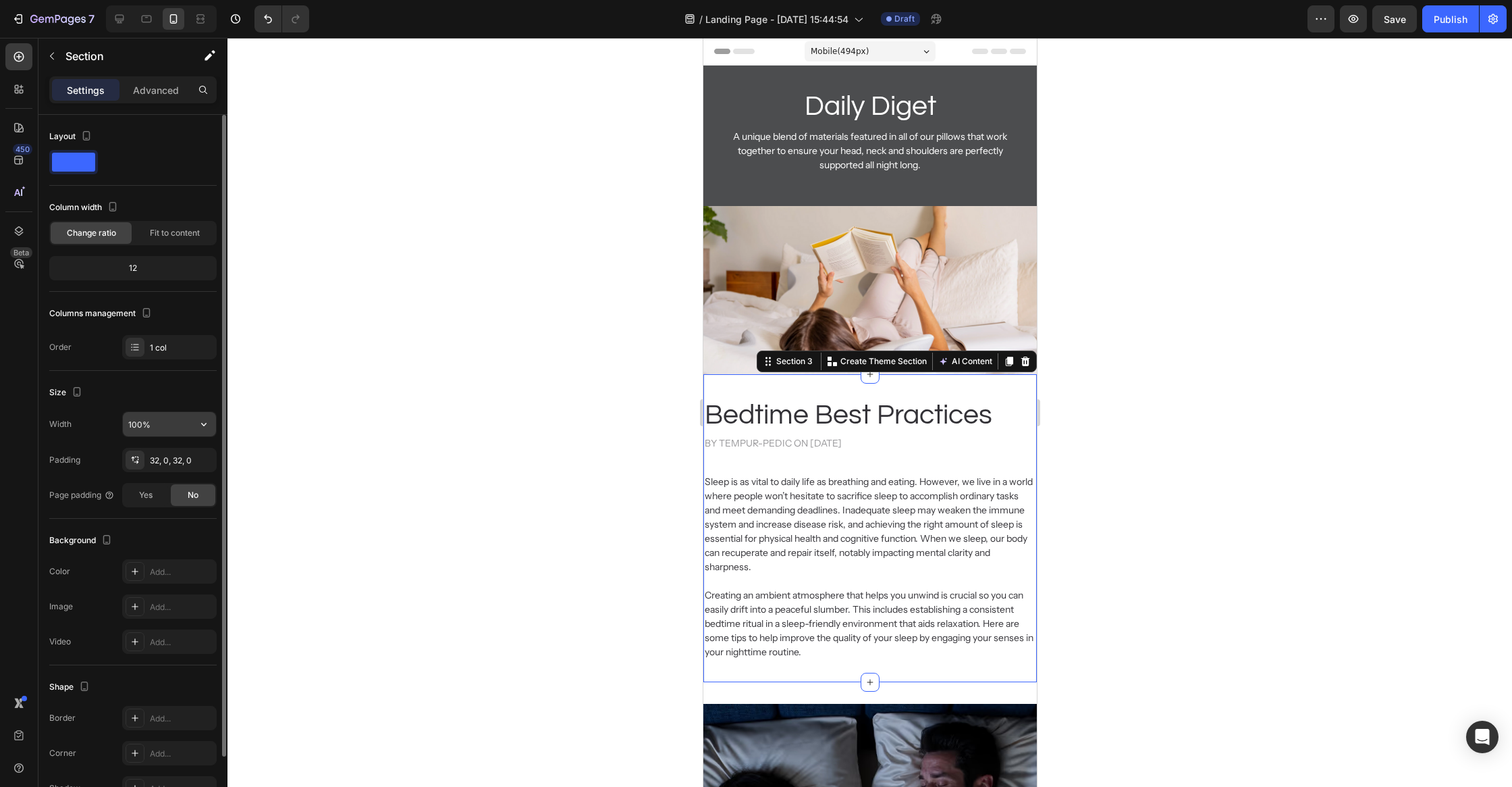
click at [134, 425] on input "100%" at bounding box center [169, 424] width 93 height 25
type input "90%"
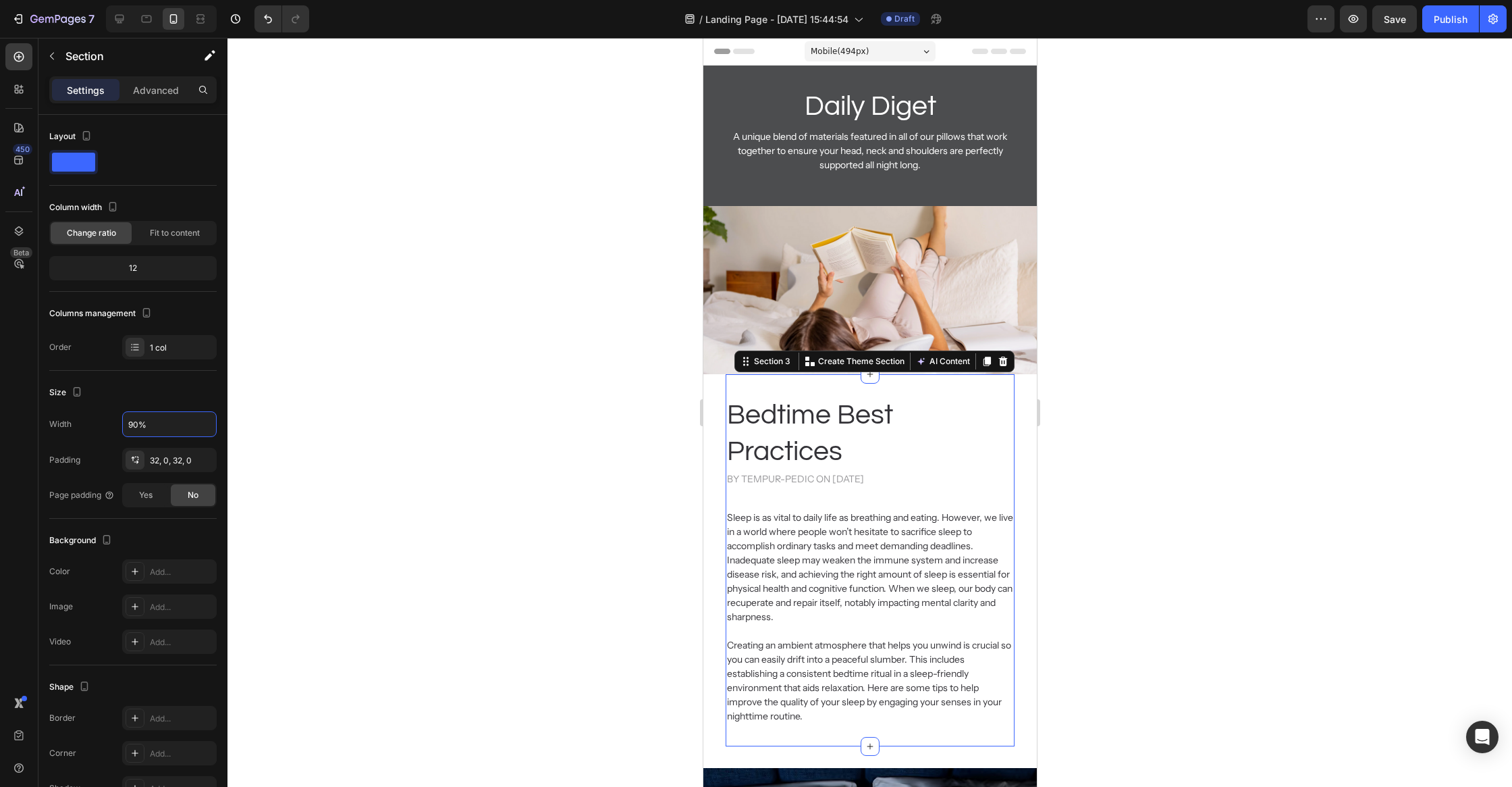
click at [522, 451] on div at bounding box center [869, 412] width 1284 height 749
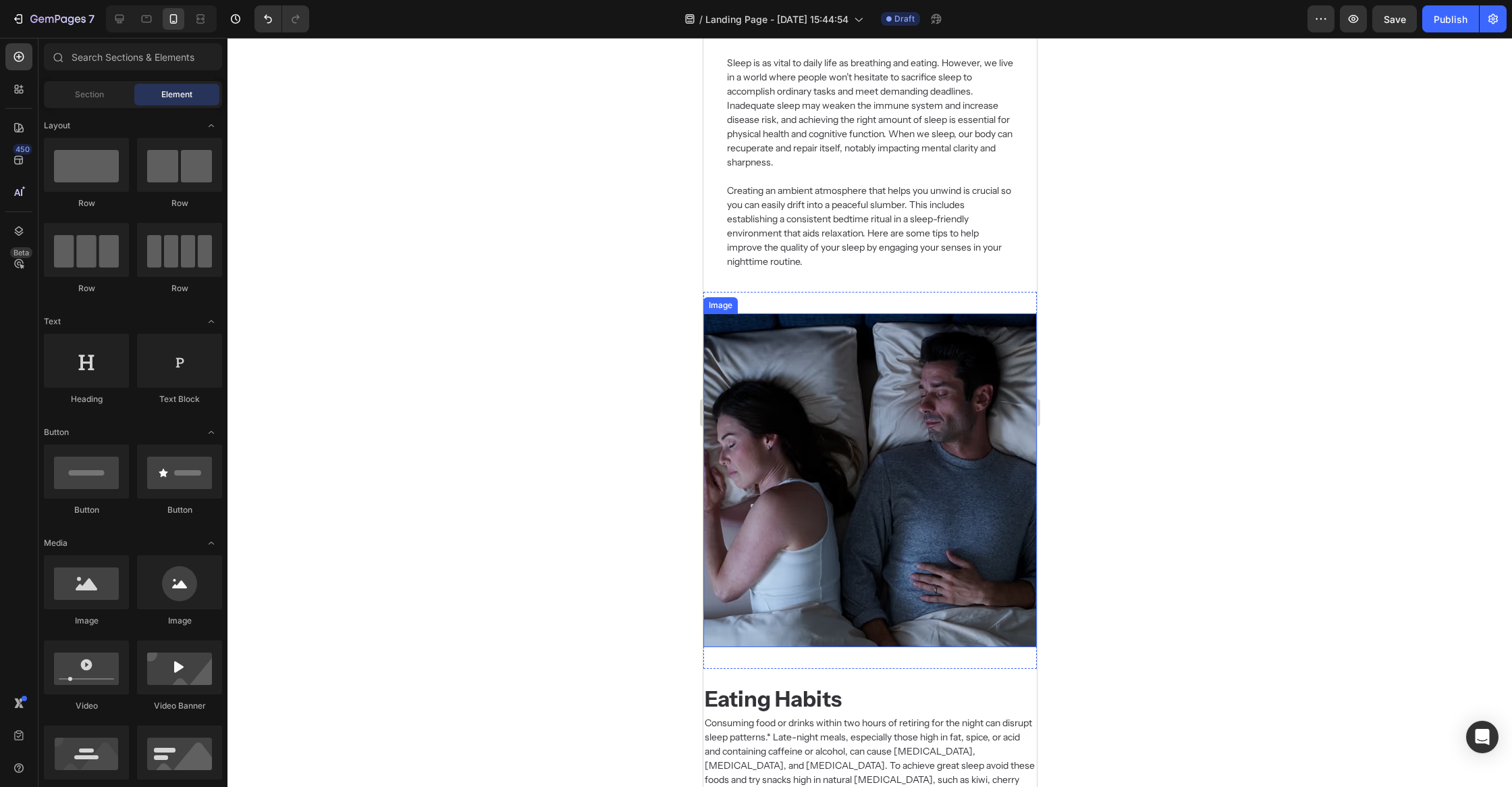
scroll to position [487, 0]
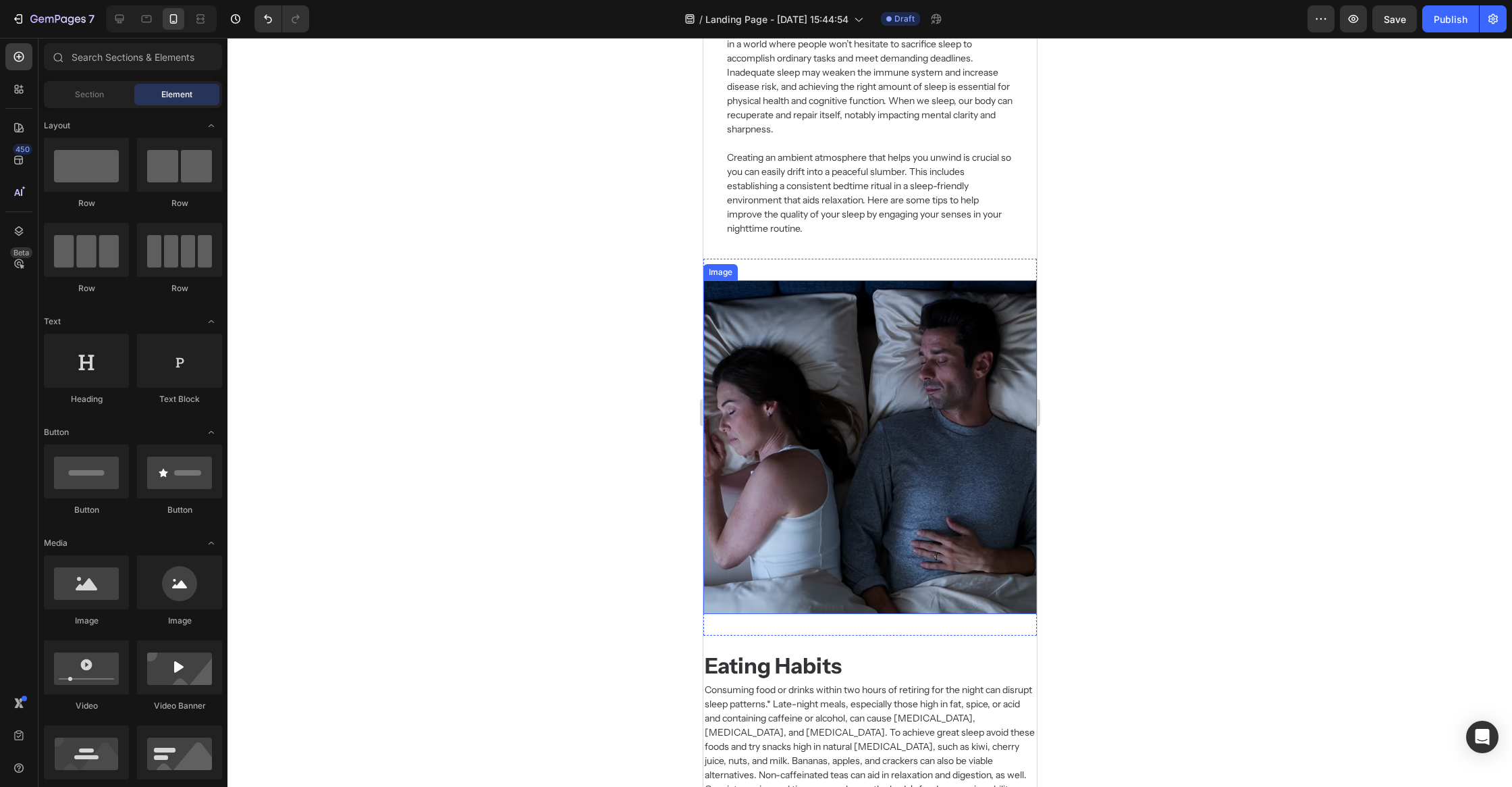
click at [839, 441] on img at bounding box center [869, 446] width 333 height 333
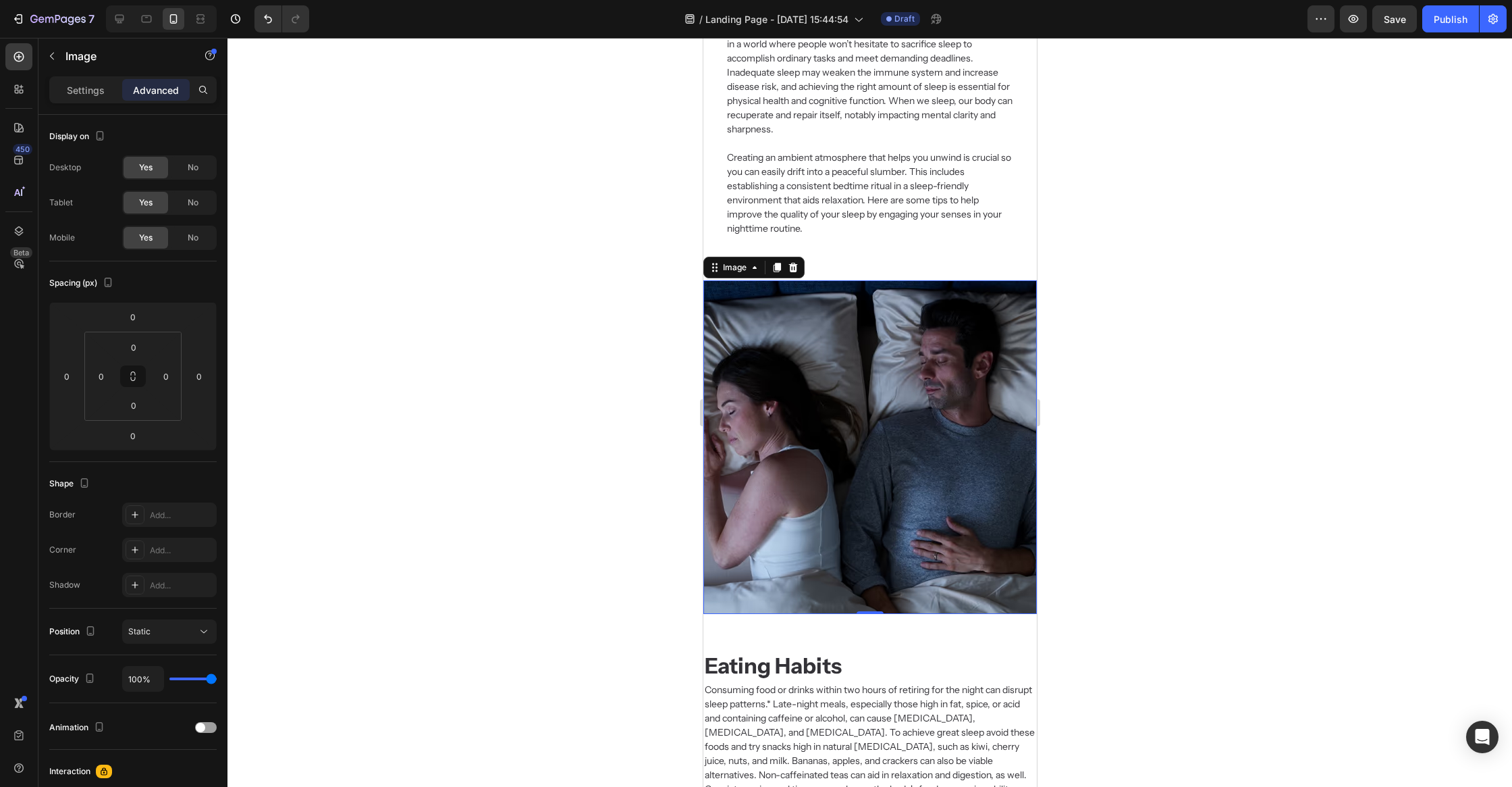
scroll to position [676, 0]
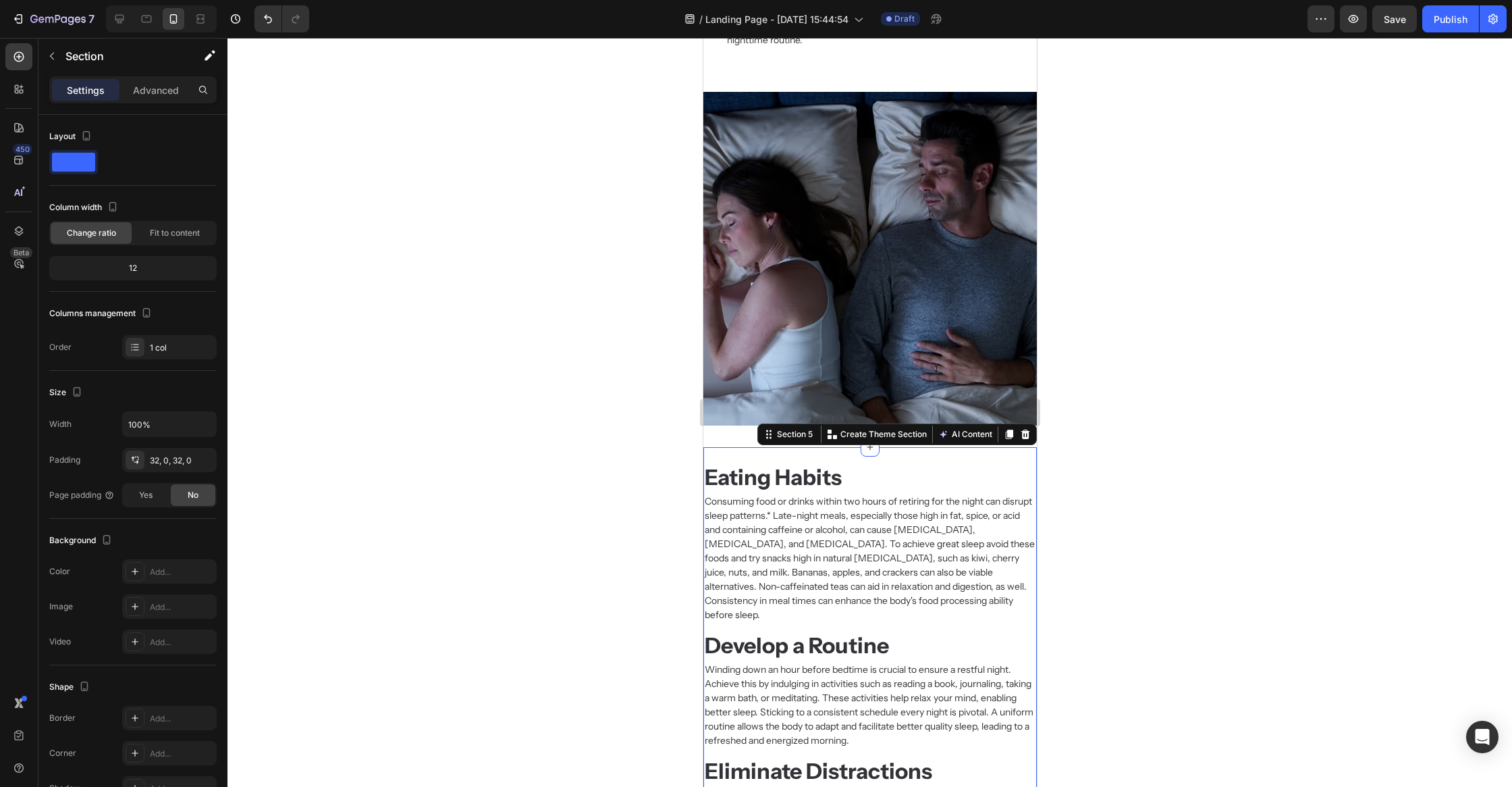
click at [1022, 457] on div "Eating Habits Heading Consuming food or drinks within two hours of retiring for…" at bounding box center [869, 749] width 333 height 603
click at [130, 425] on input "100%" at bounding box center [169, 424] width 93 height 25
click at [134, 424] on input "100%" at bounding box center [169, 424] width 93 height 25
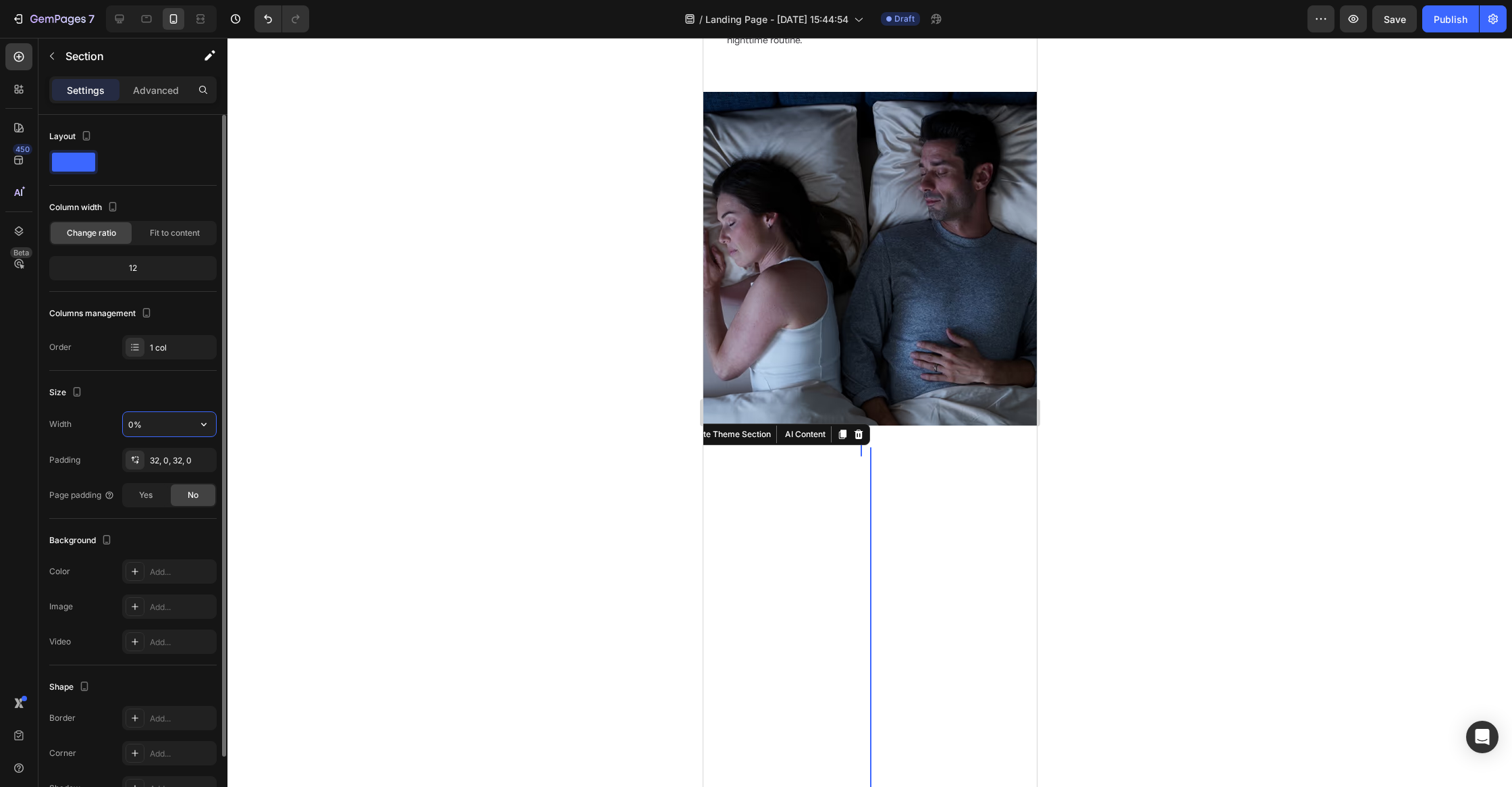
type input "90%"
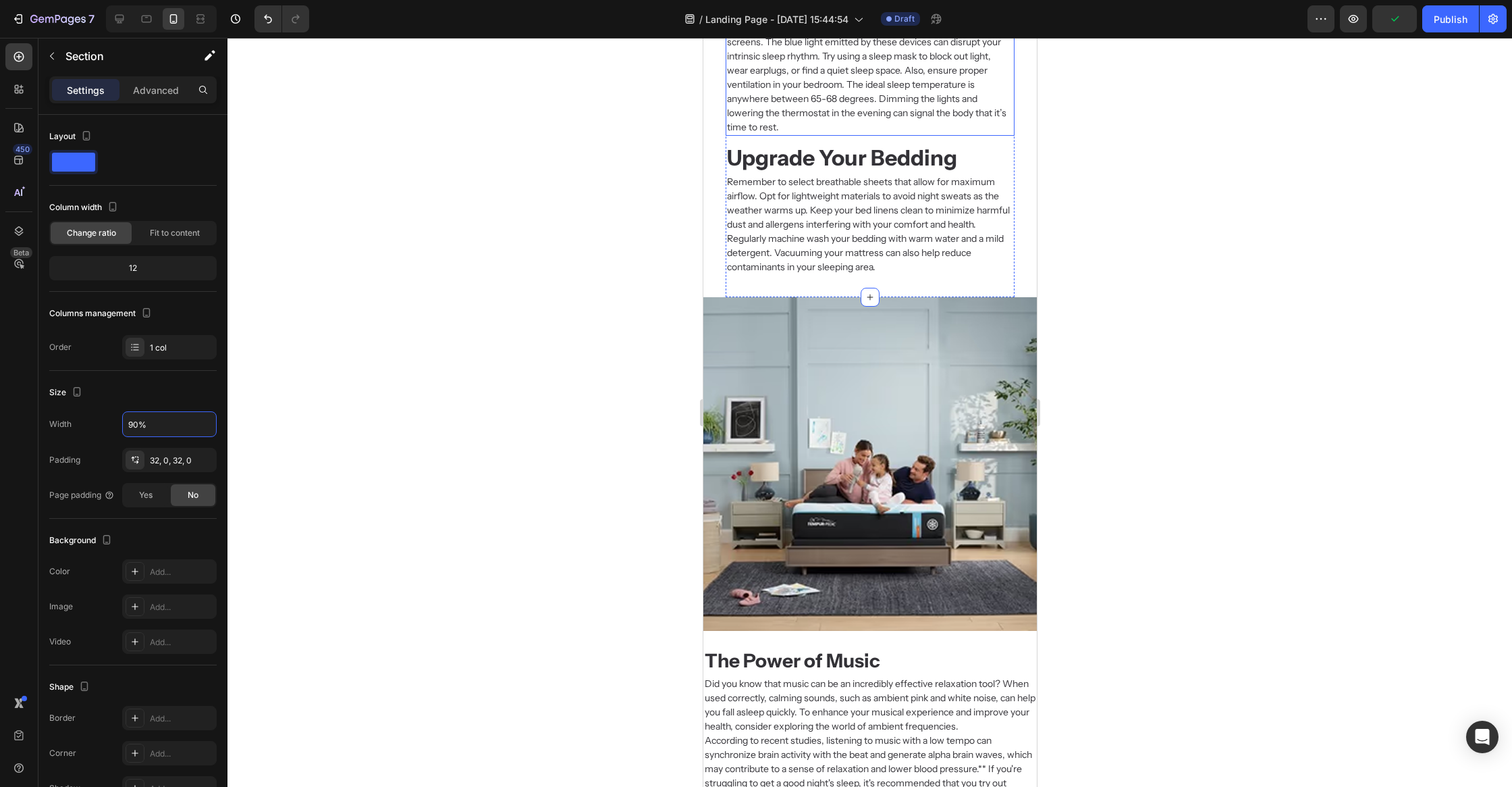
scroll to position [1523, 0]
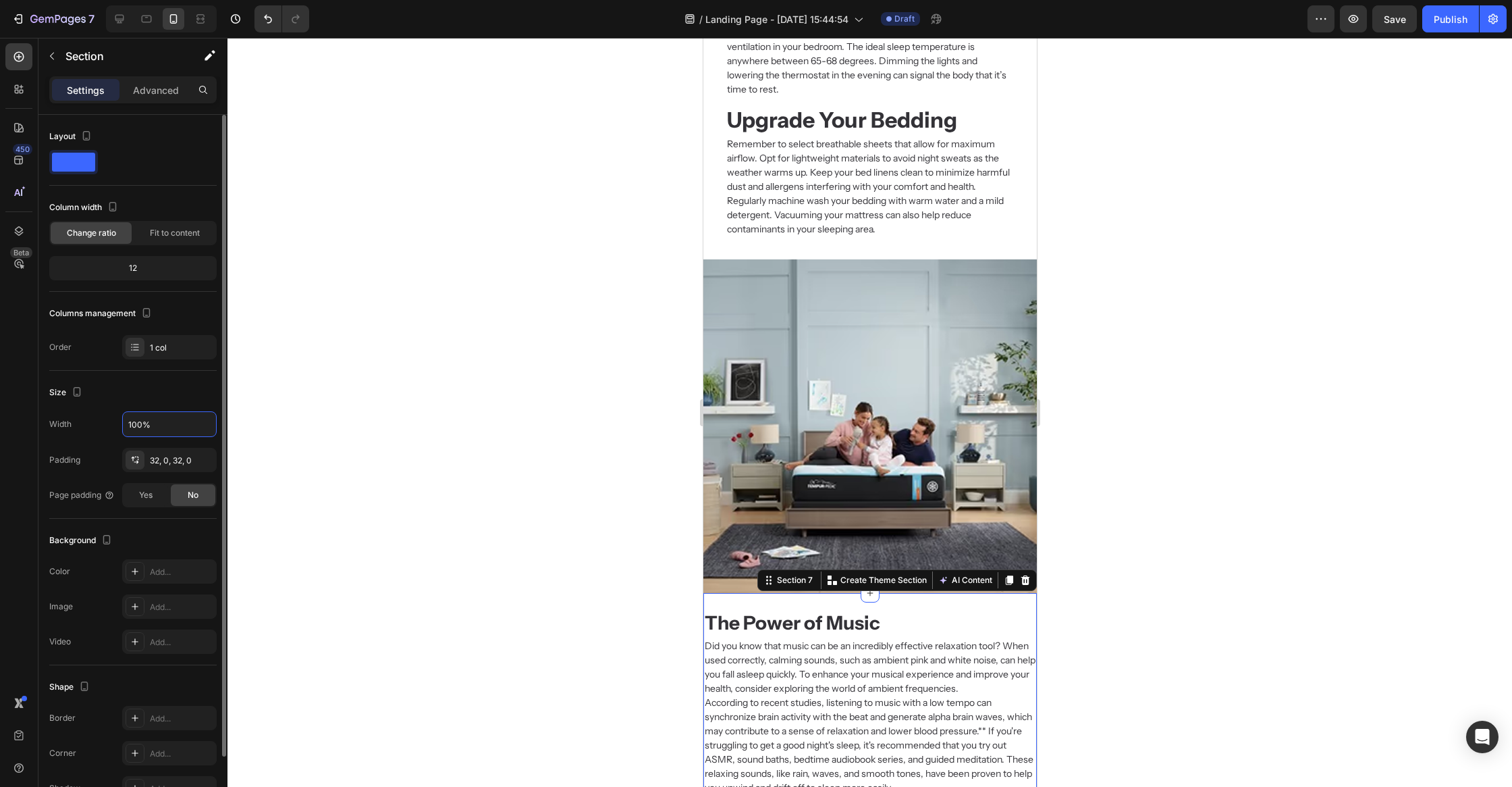
drag, startPoint x: 138, startPoint y: 421, endPoint x: 117, endPoint y: 419, distance: 21.1
click at [117, 419] on div "Width 100%" at bounding box center [133, 423] width 168 height 25
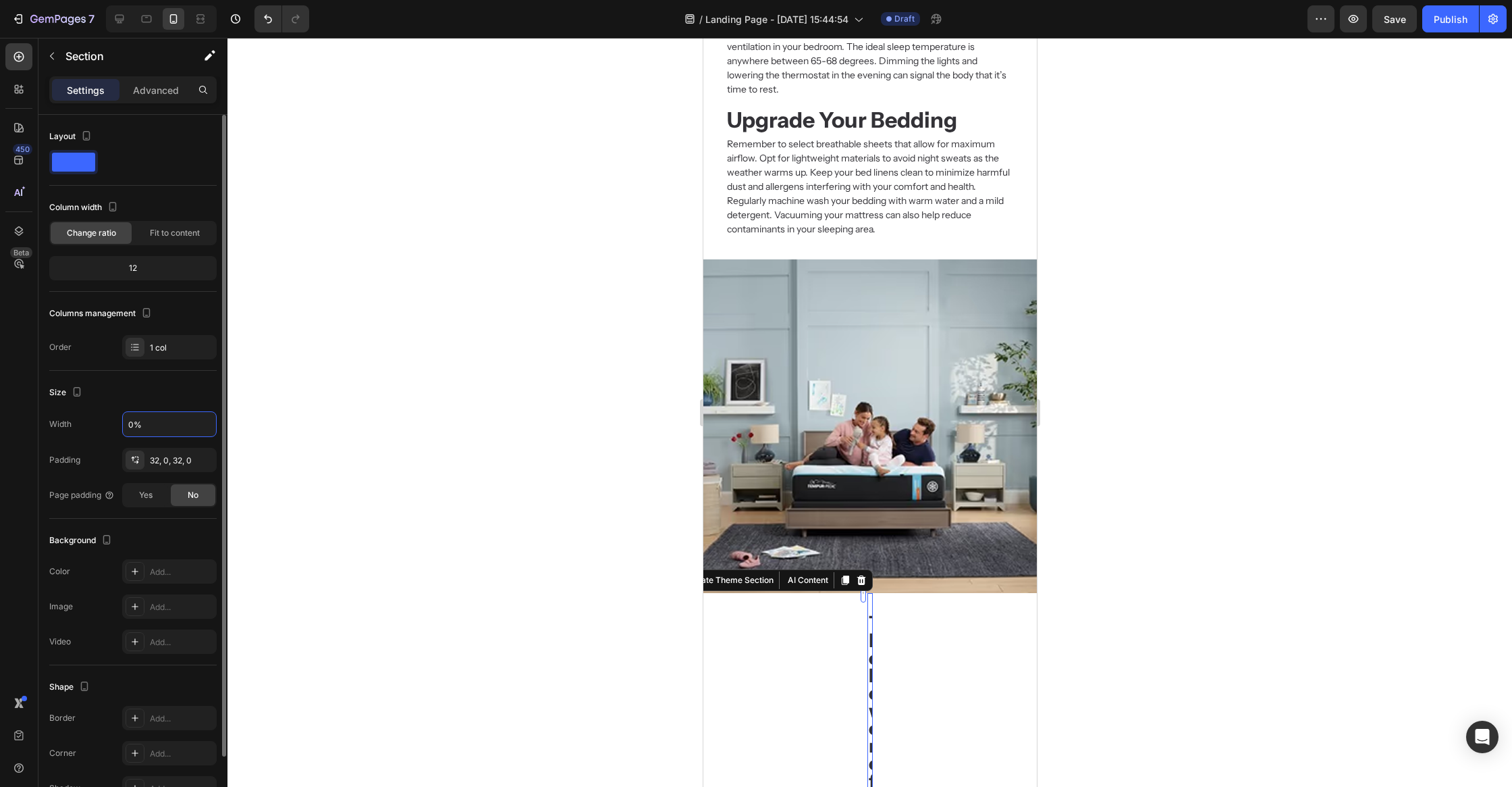
type input "90%"
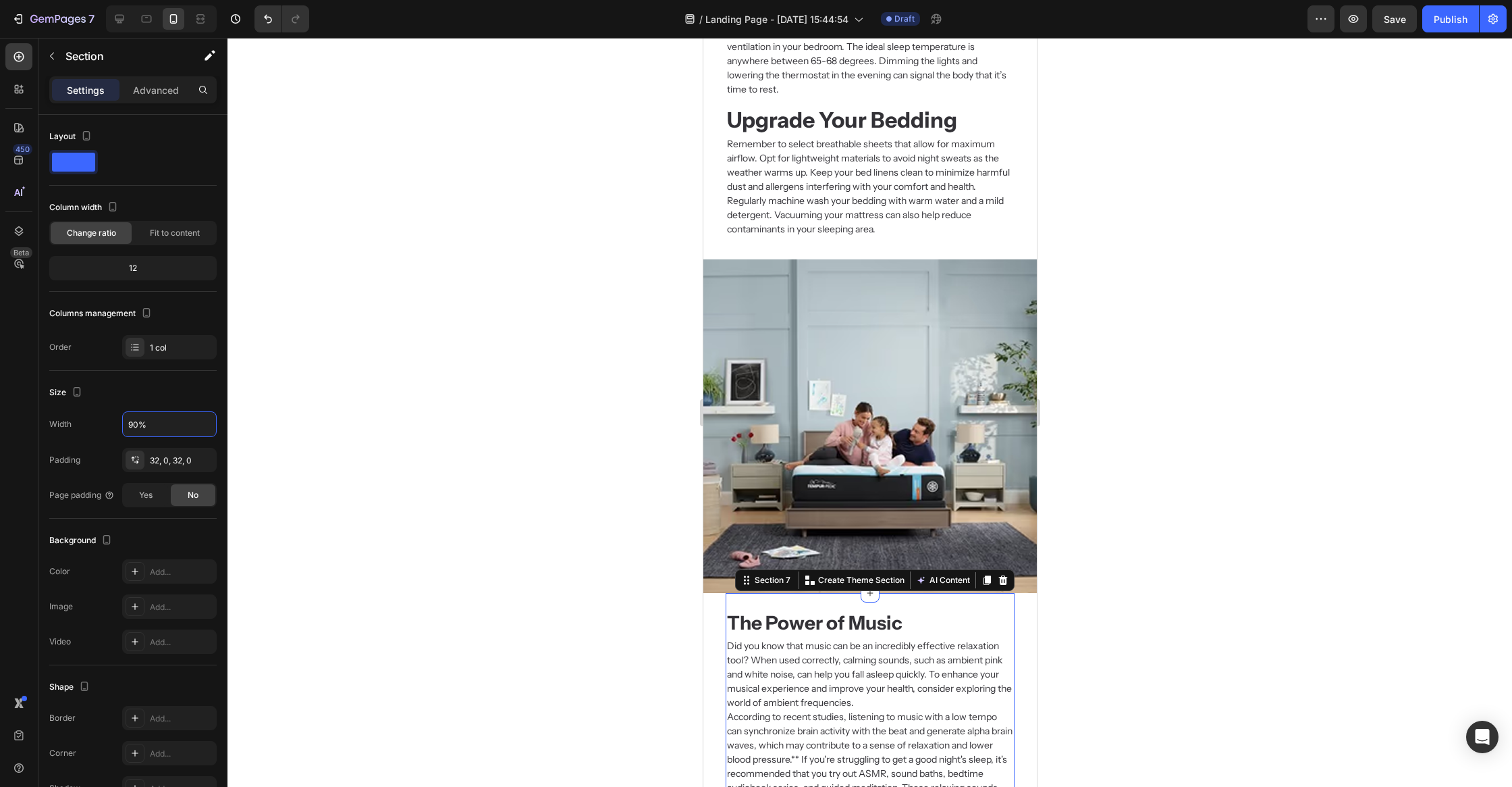
click at [492, 470] on div at bounding box center [869, 412] width 1284 height 749
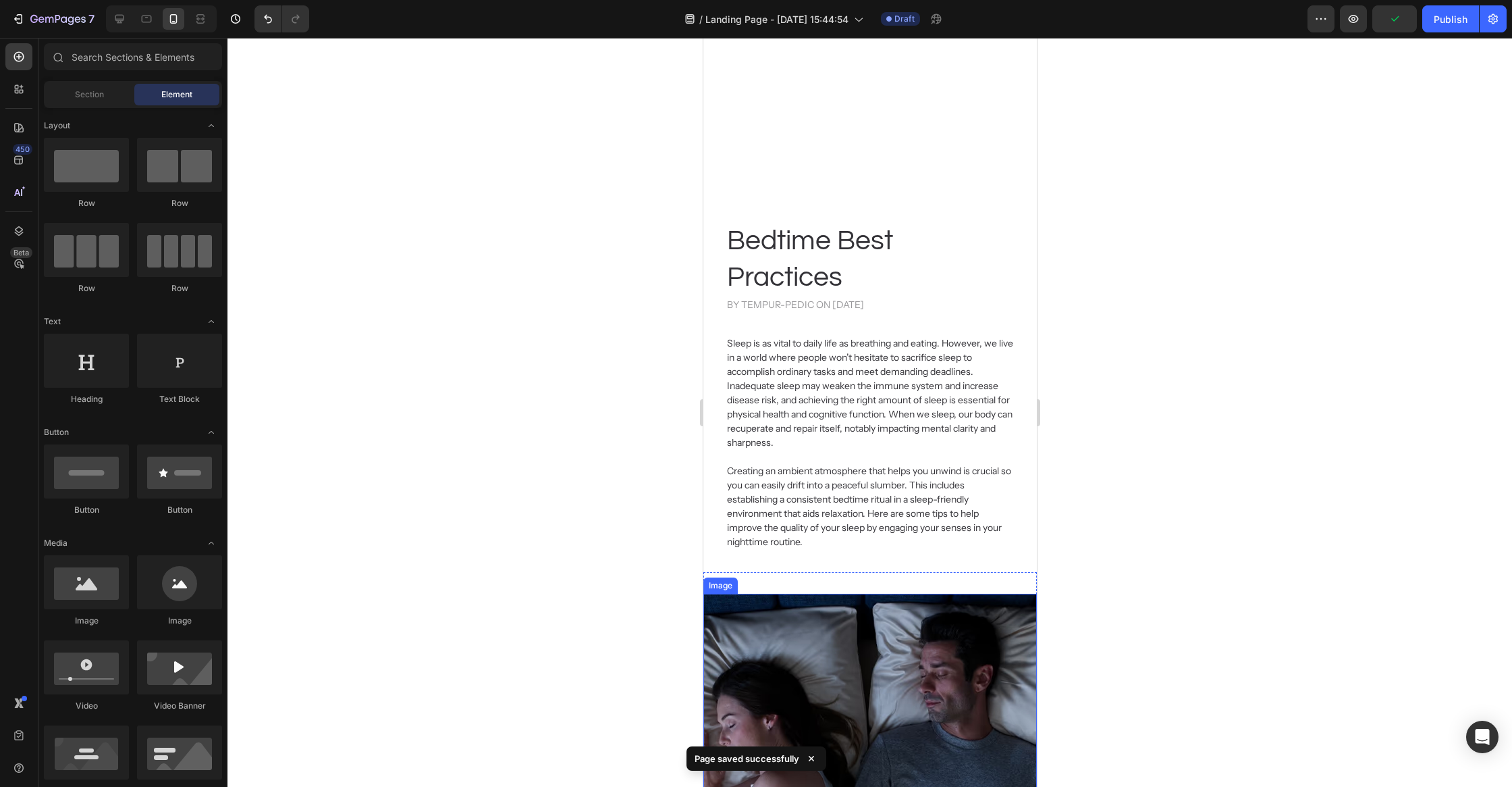
scroll to position [111, 0]
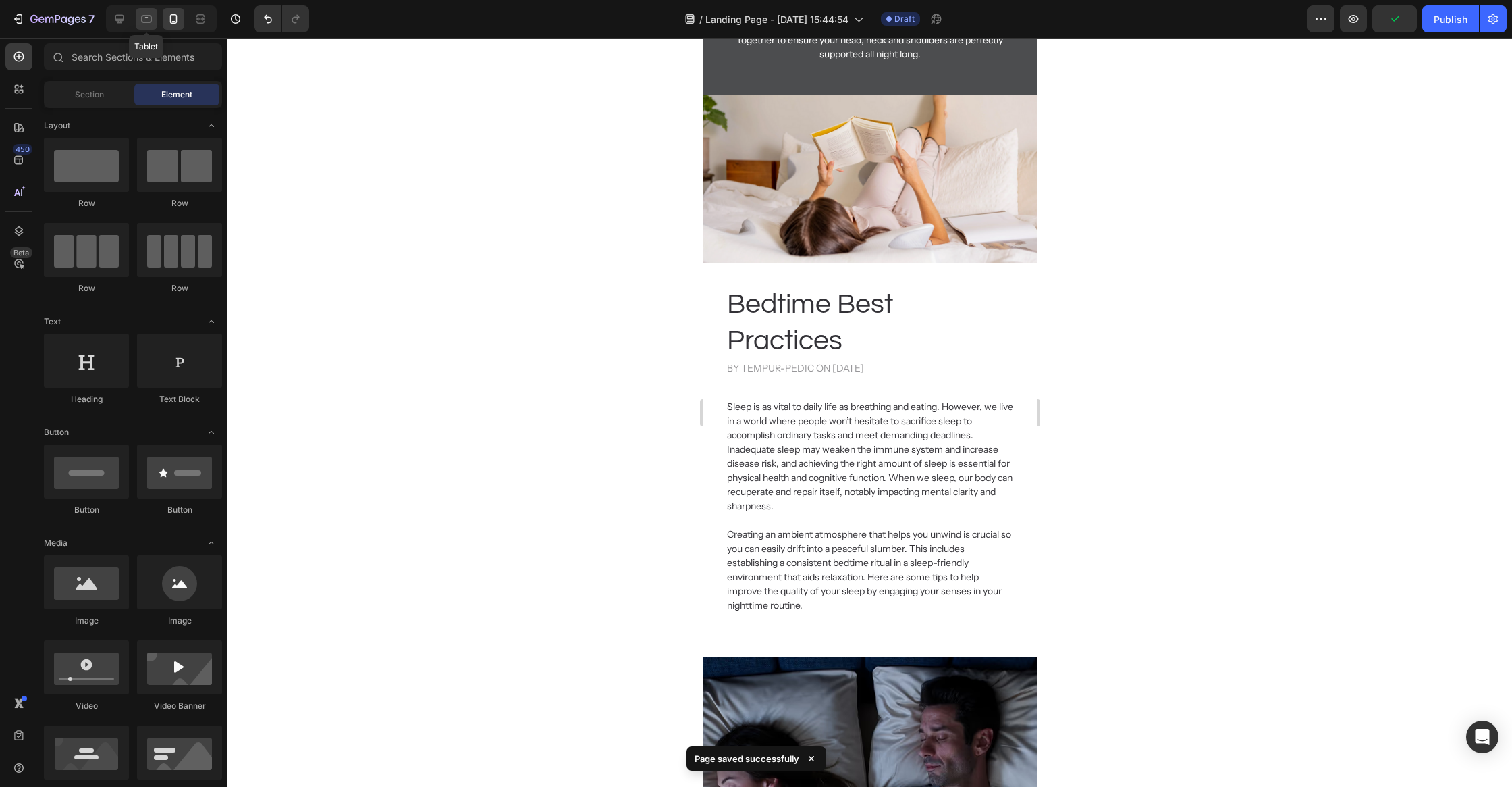
click at [142, 13] on icon at bounding box center [147, 19] width 13 height 13
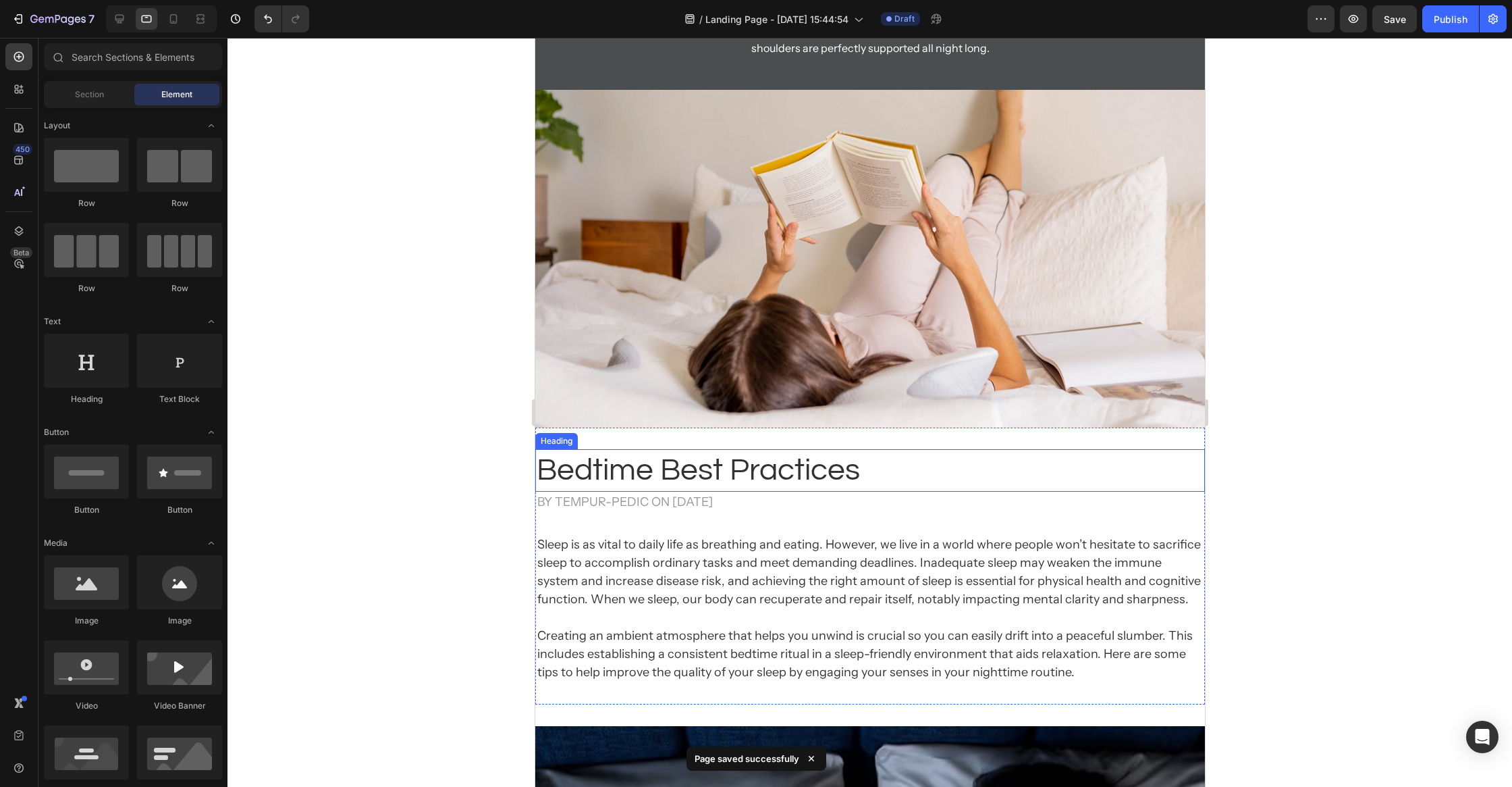
click at [1008, 470] on h2 "Bedtime Best Practices" at bounding box center [869, 470] width 670 height 43
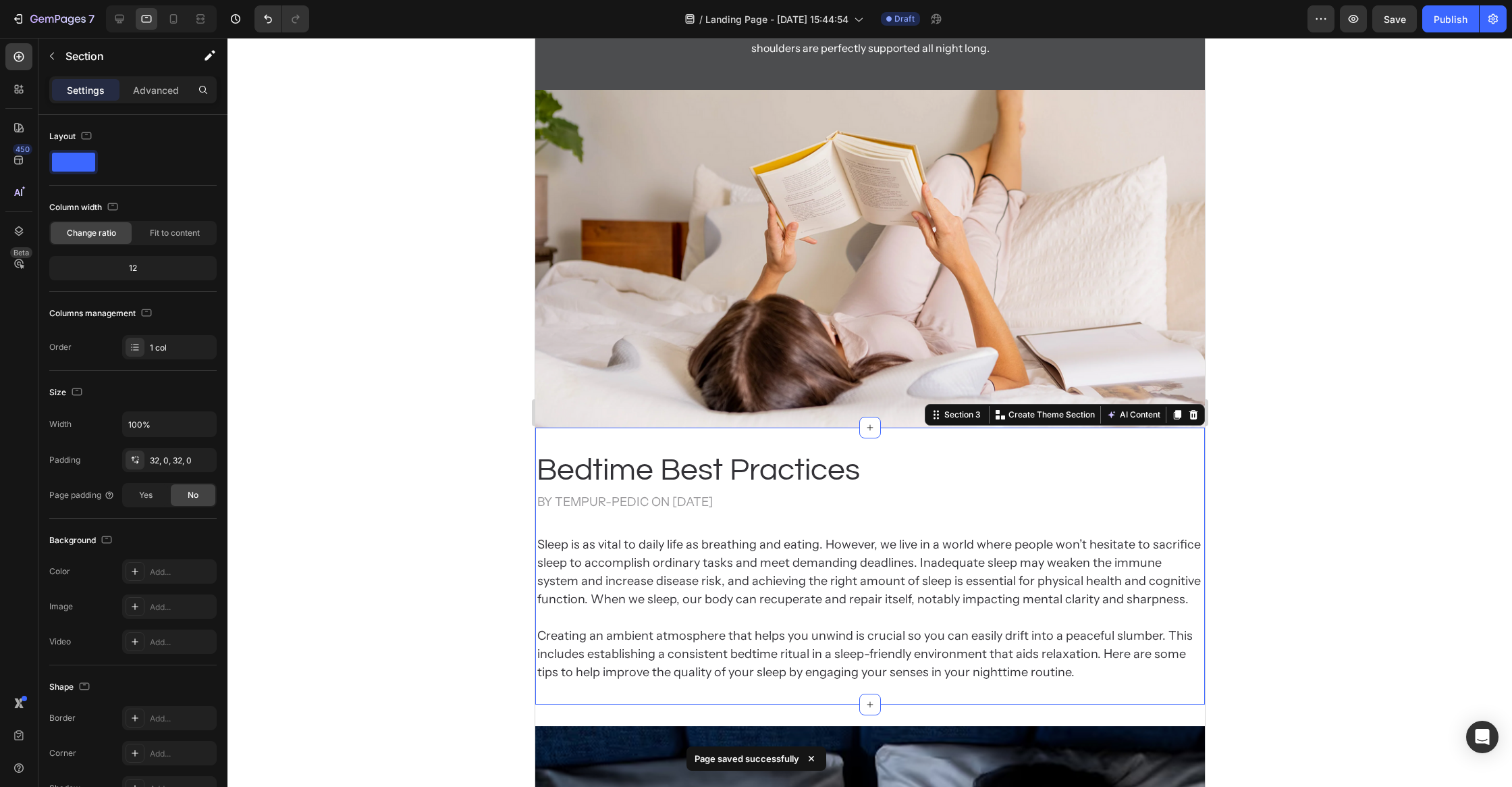
click at [1150, 445] on div "Bedtime Best Practices Heading by Tempur-Pedic on Apr 29, 2024 Heading Sleep is…" at bounding box center [869, 566] width 670 height 278
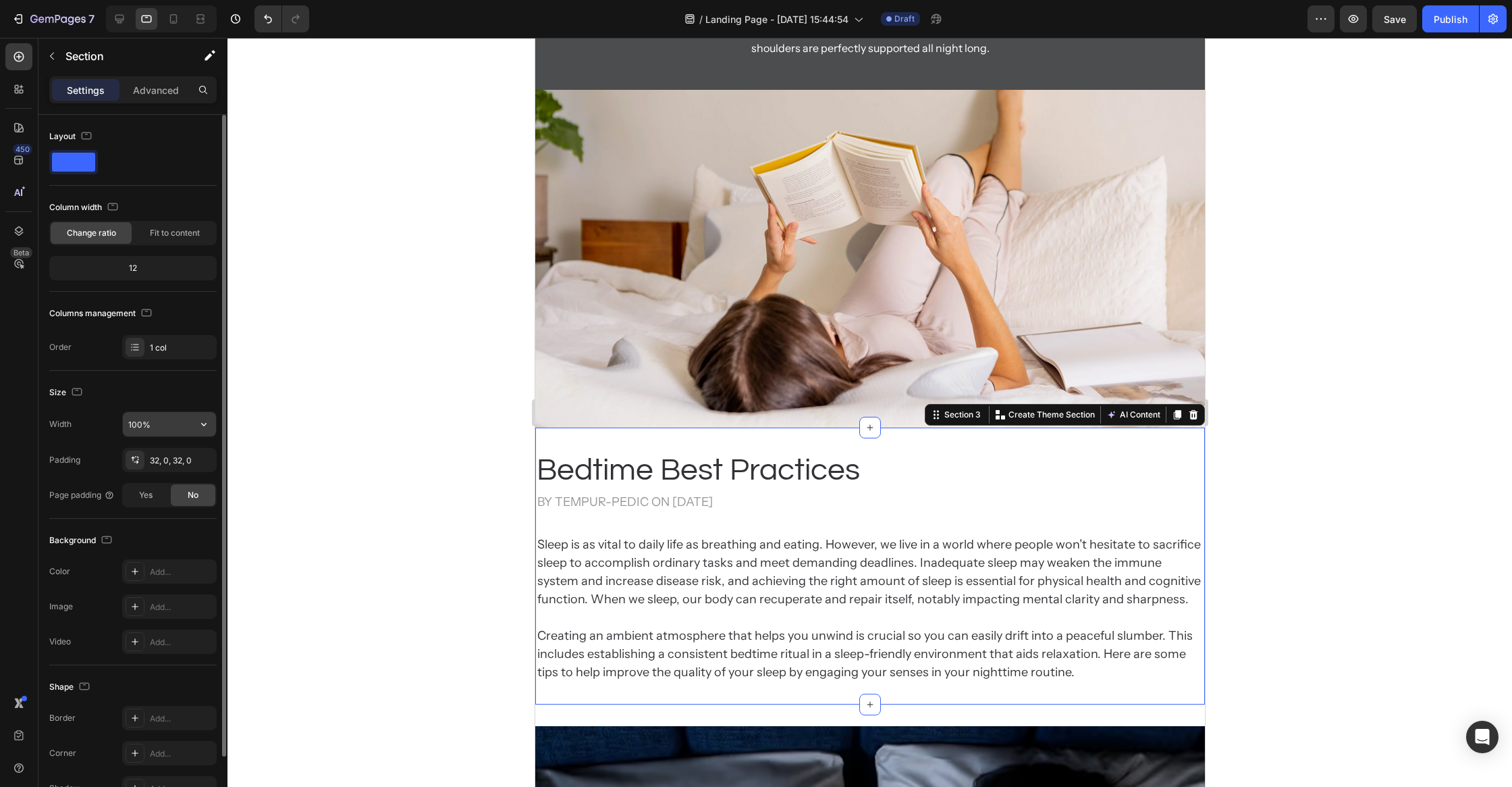
click at [138, 424] on input "100%" at bounding box center [169, 424] width 93 height 25
type input "90%"
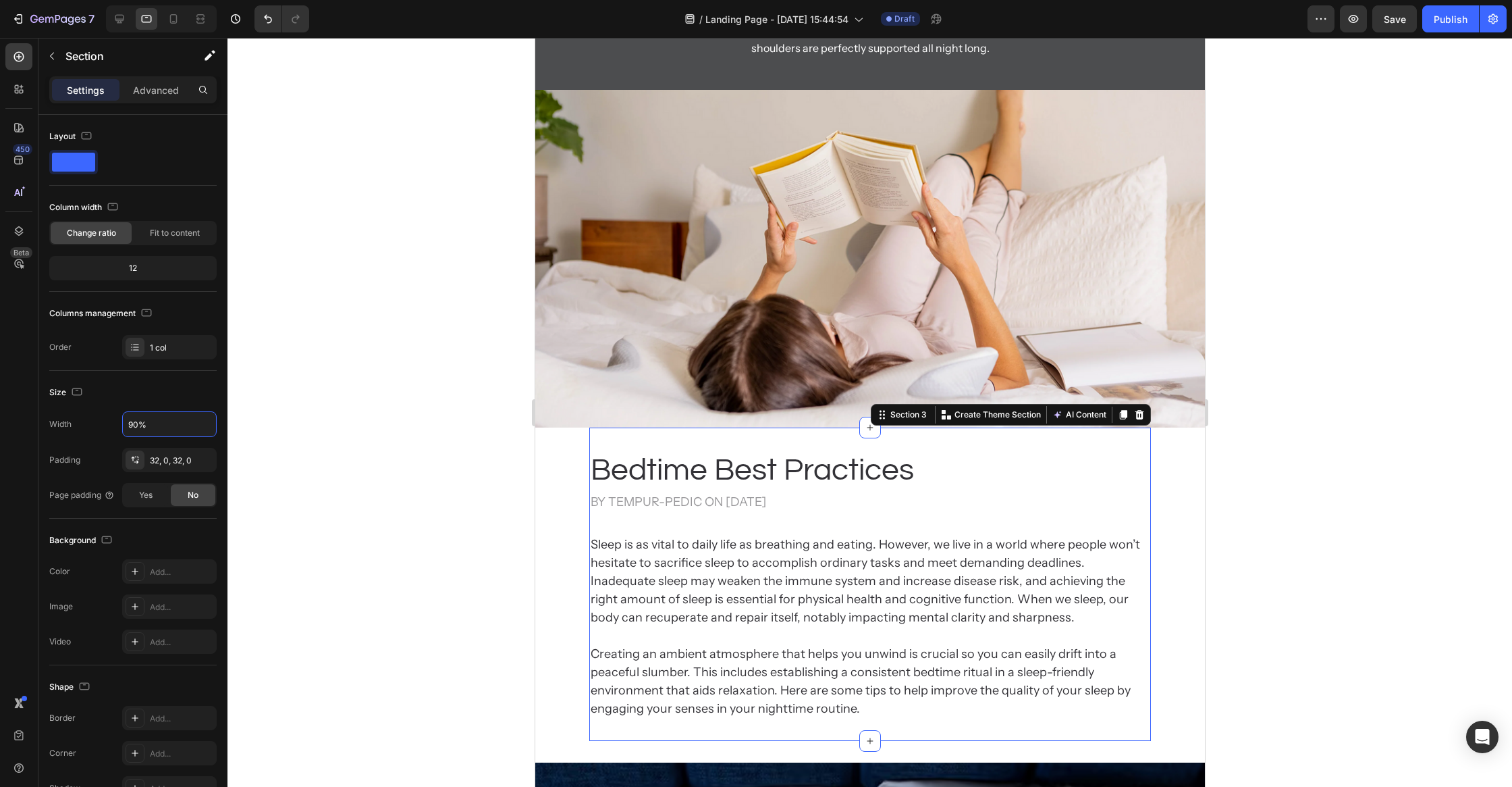
click at [456, 522] on div at bounding box center [869, 412] width 1284 height 749
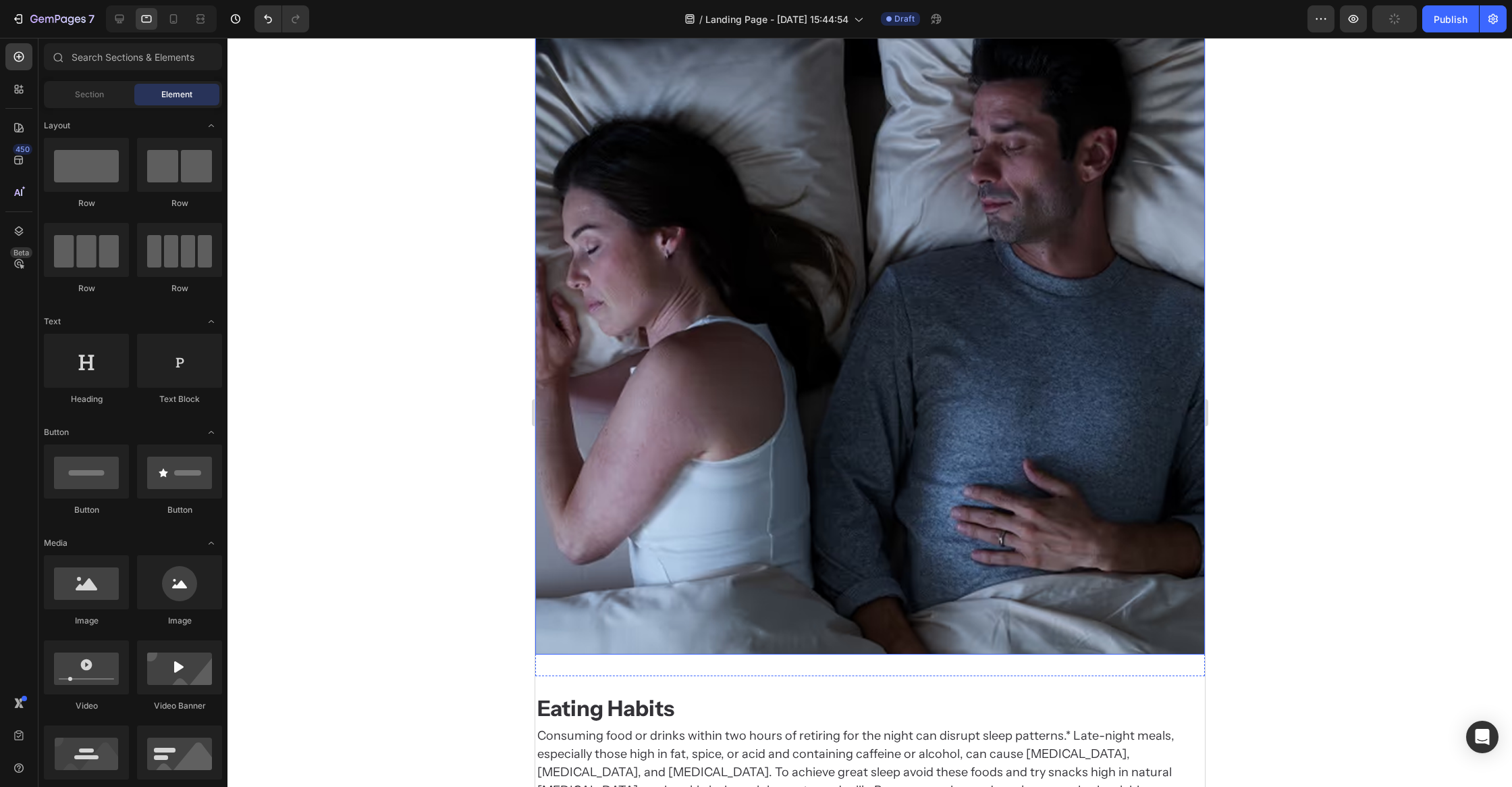
scroll to position [1244, 0]
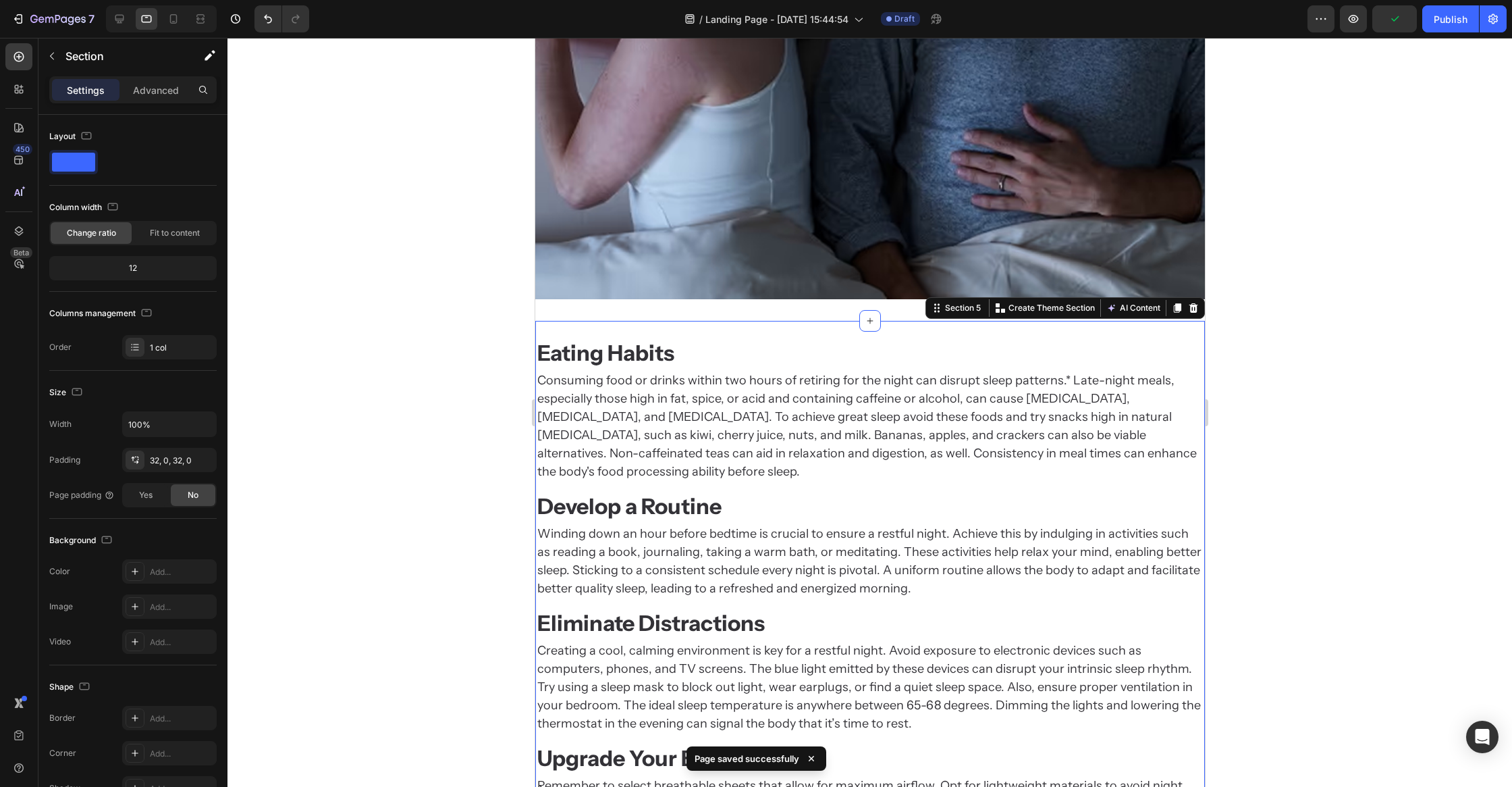
click at [1167, 334] on div "Eating Habits Heading Consuming food or drinks within two hours of retiring for…" at bounding box center [869, 597] width 670 height 552
click at [162, 429] on input "100%" at bounding box center [169, 424] width 93 height 25
type input "90%"
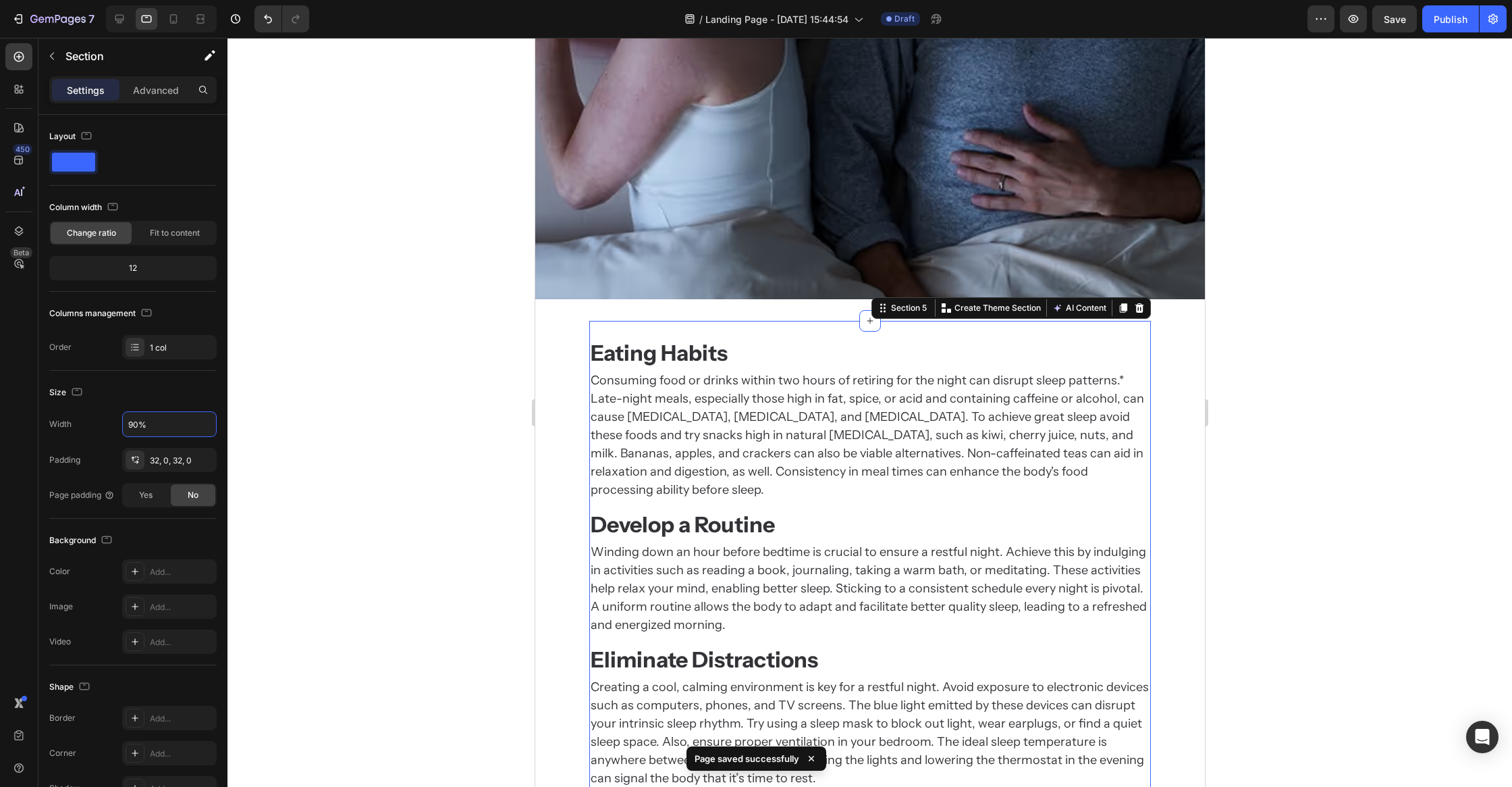
click at [418, 491] on div at bounding box center [869, 412] width 1284 height 749
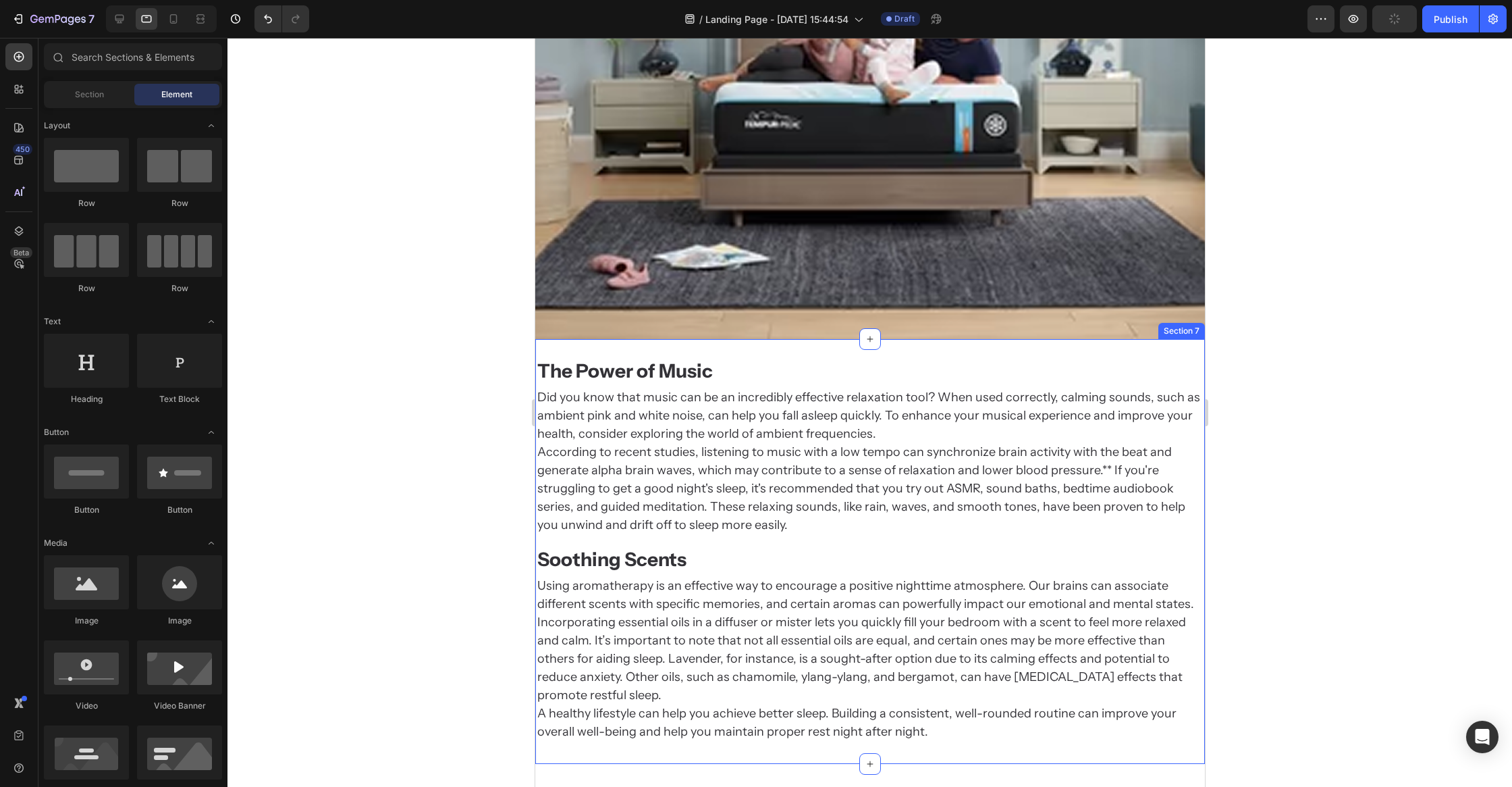
scroll to position [2540, 0]
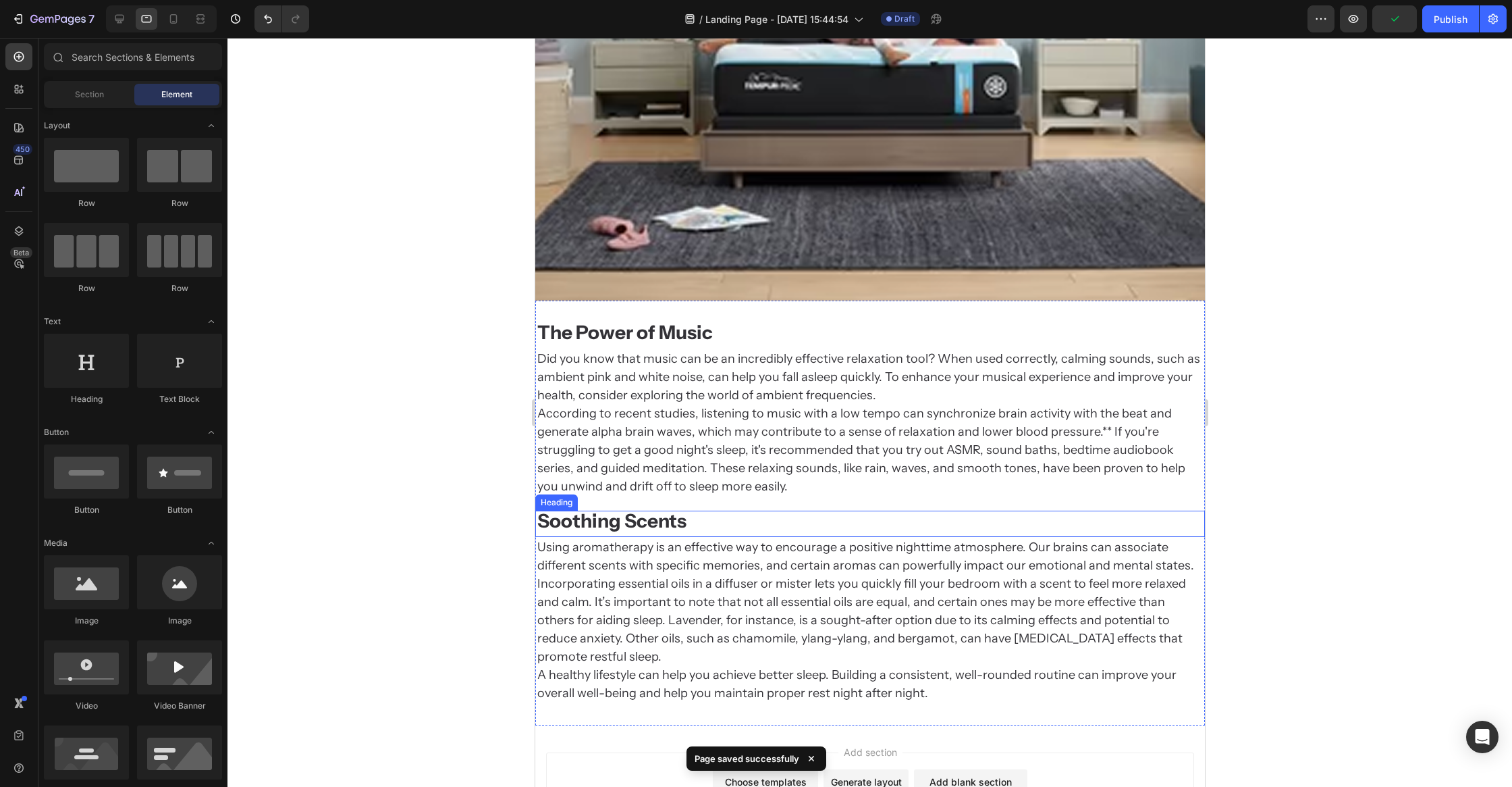
click at [884, 504] on div "The Power of Music Heading Did you know that music can be an incredibly effecti…" at bounding box center [869, 513] width 670 height 382
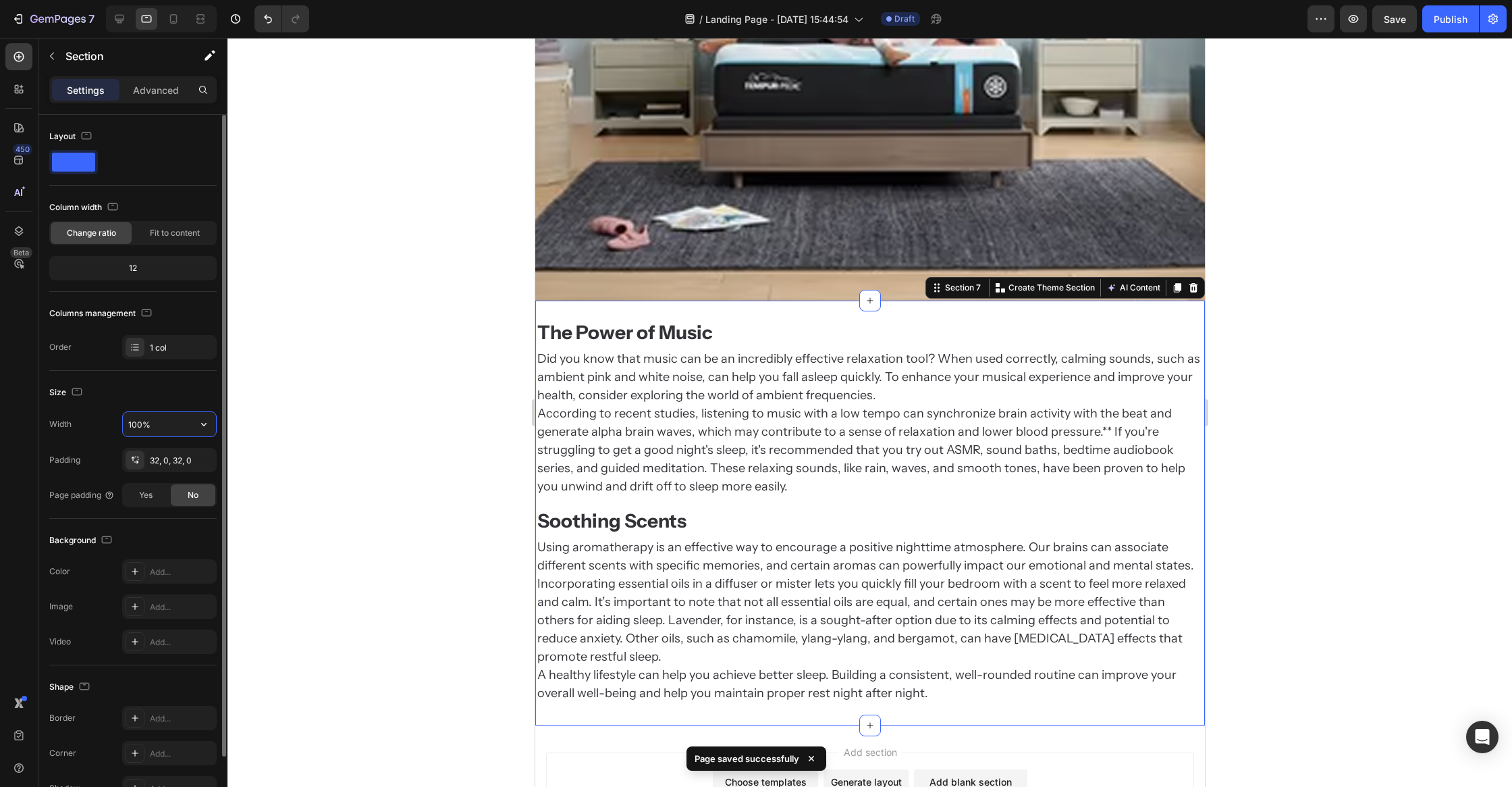
drag, startPoint x: 138, startPoint y: 429, endPoint x: 151, endPoint y: 429, distance: 13.0
click at [138, 428] on input "100%" at bounding box center [169, 424] width 93 height 25
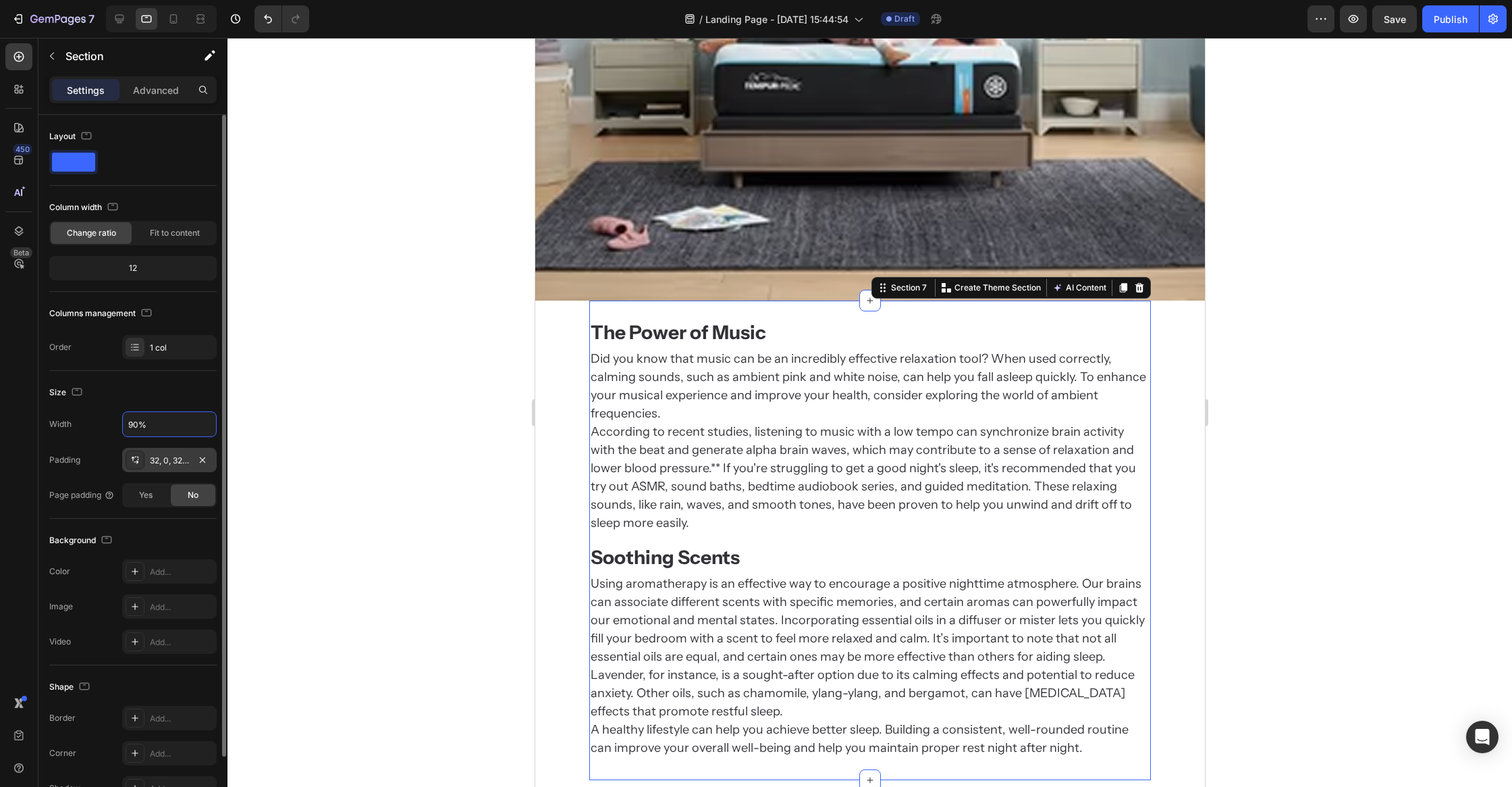
type input "90%"
click at [186, 460] on div "32, 0, 32, 0" at bounding box center [169, 460] width 39 height 12
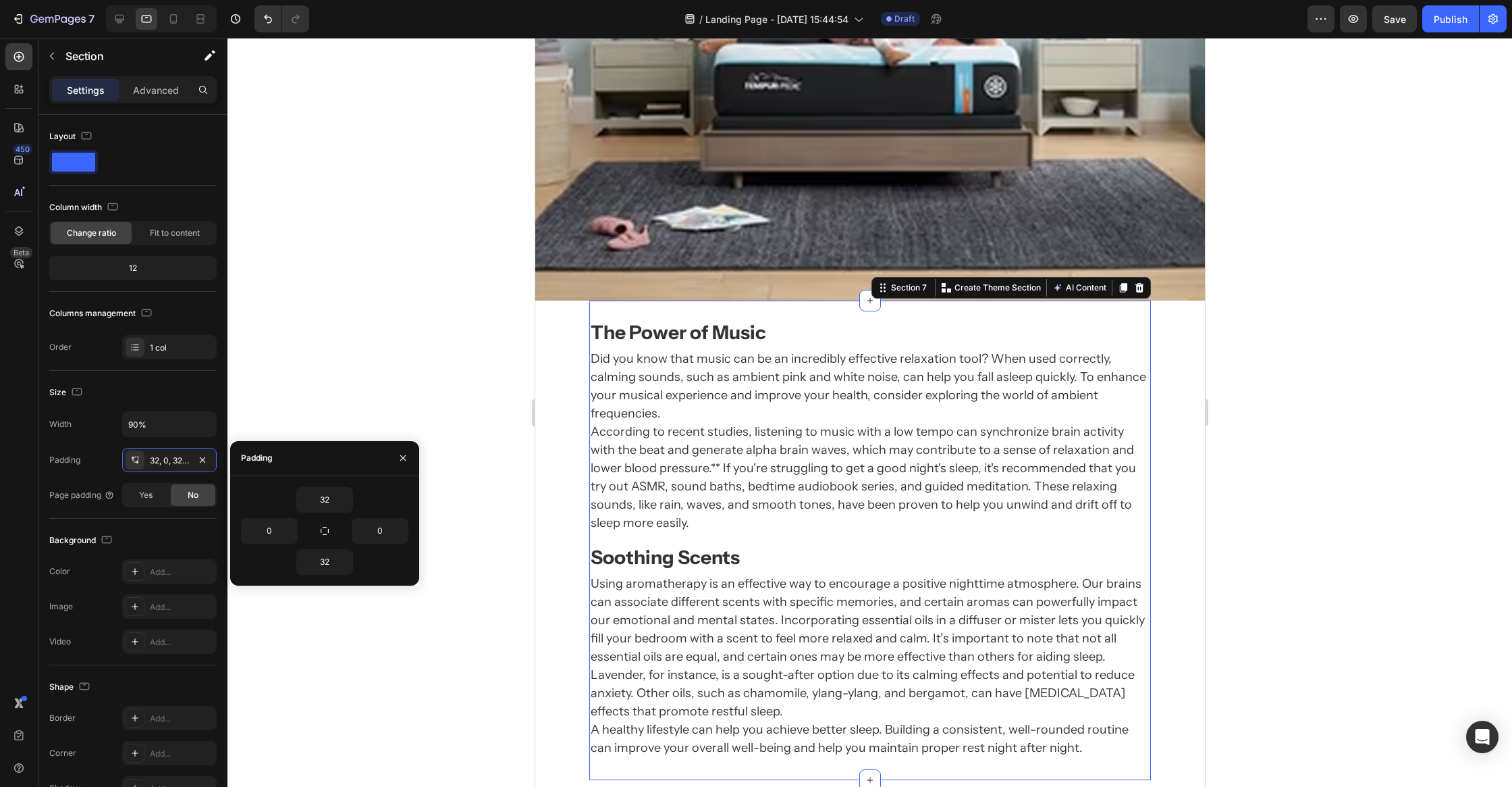
click at [339, 398] on div at bounding box center [869, 412] width 1284 height 749
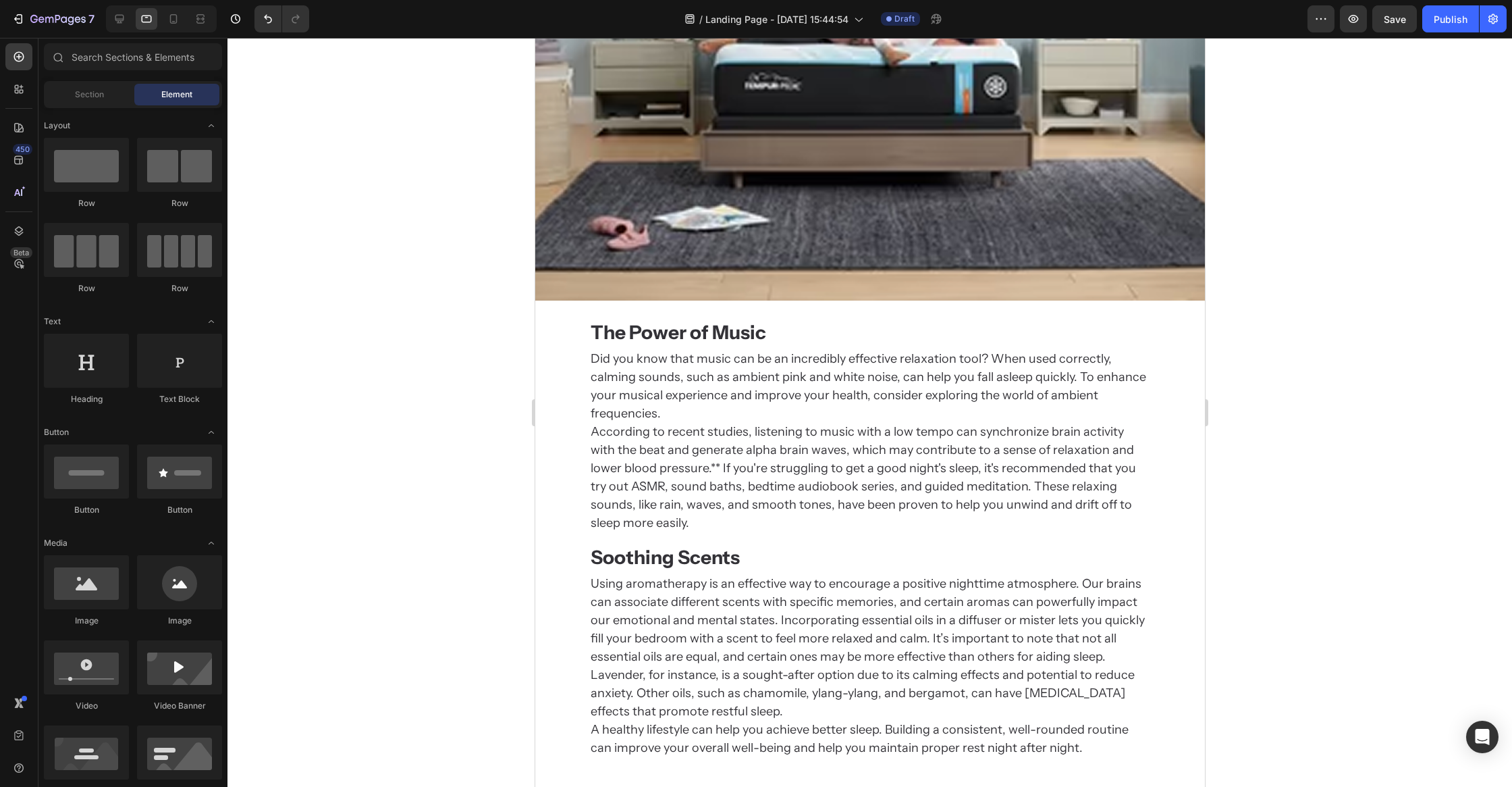
click at [339, 398] on div at bounding box center [869, 412] width 1284 height 749
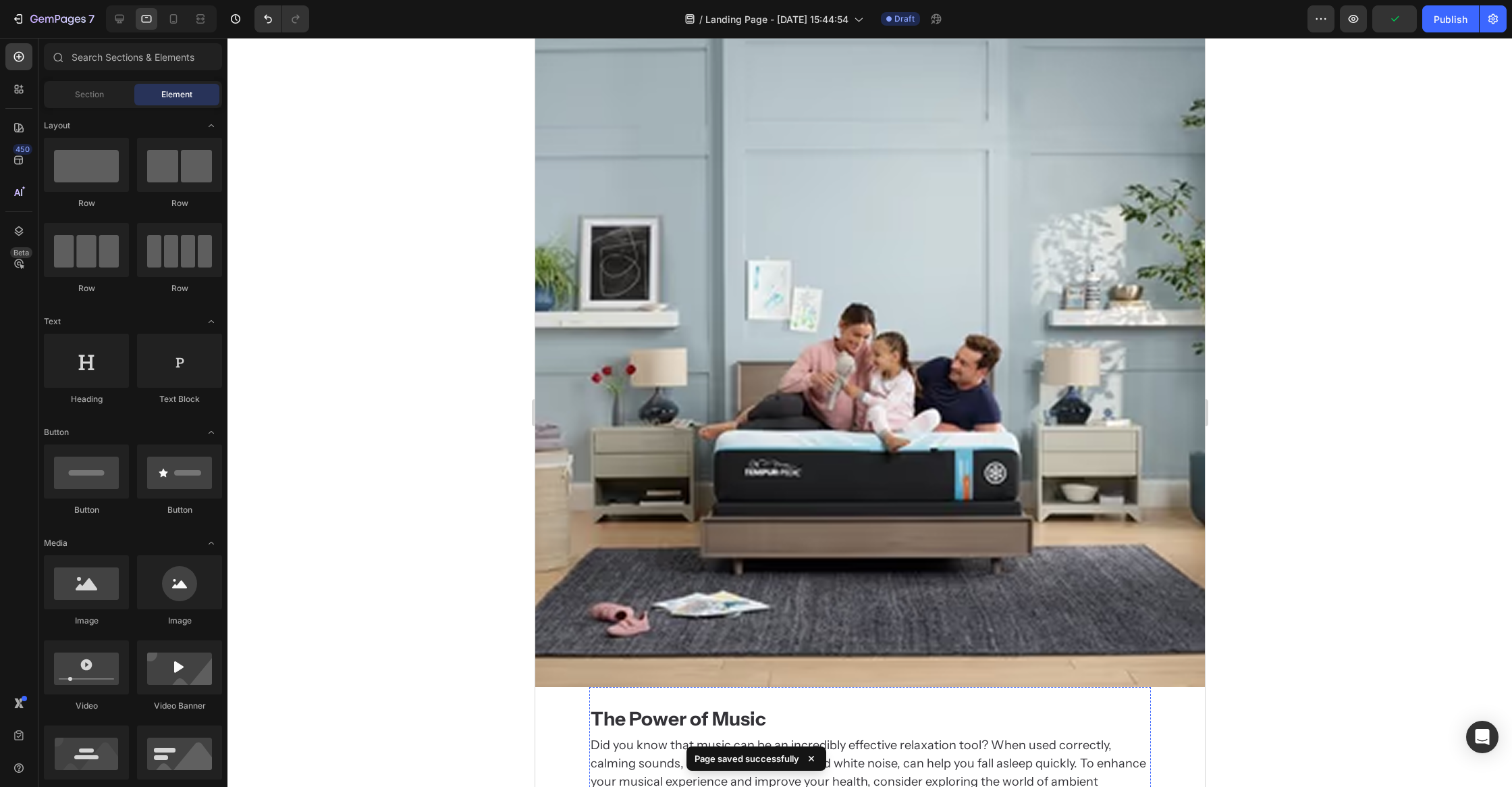
scroll to position [1436, 0]
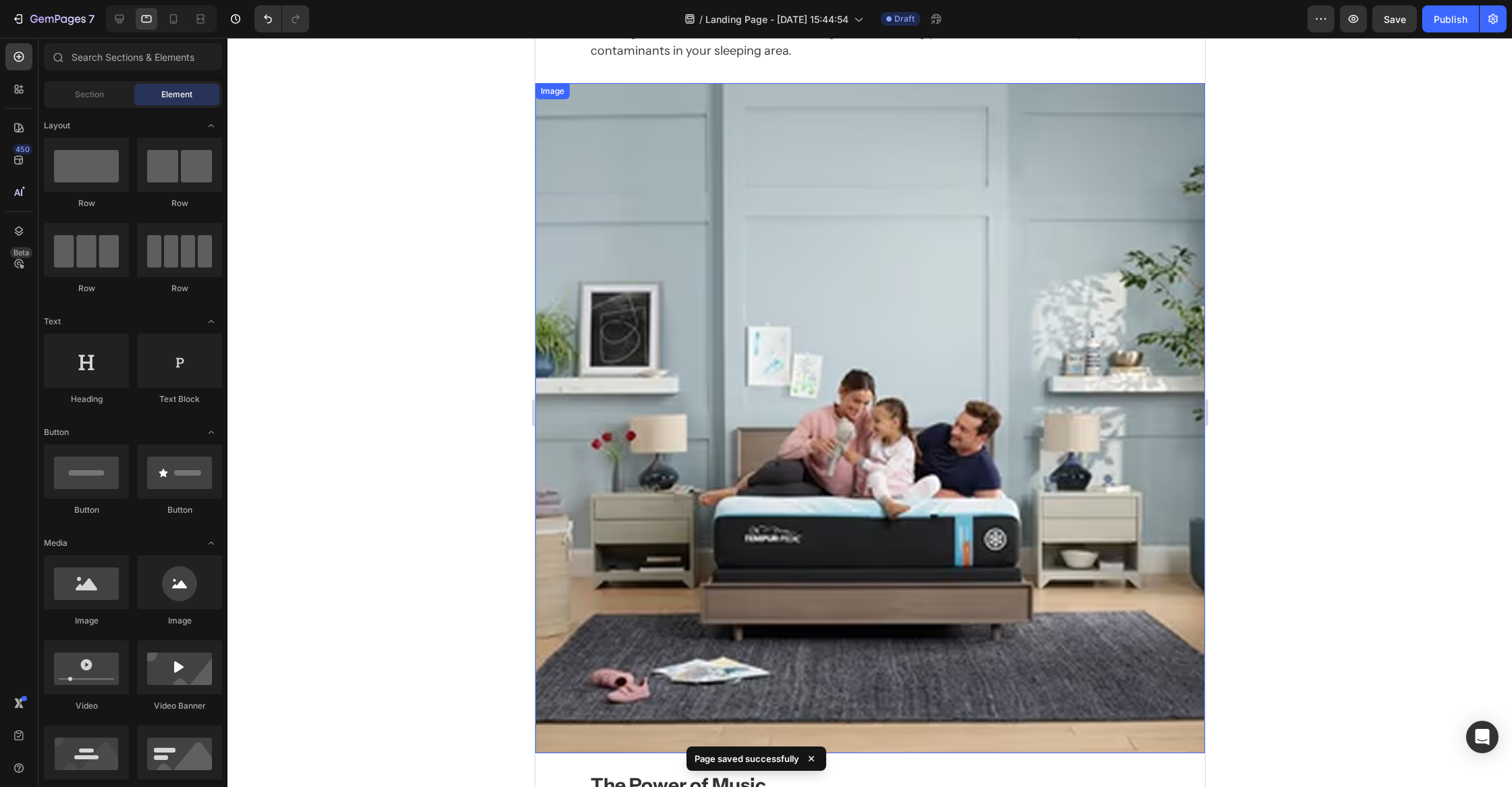
click at [685, 421] on img at bounding box center [869, 418] width 670 height 670
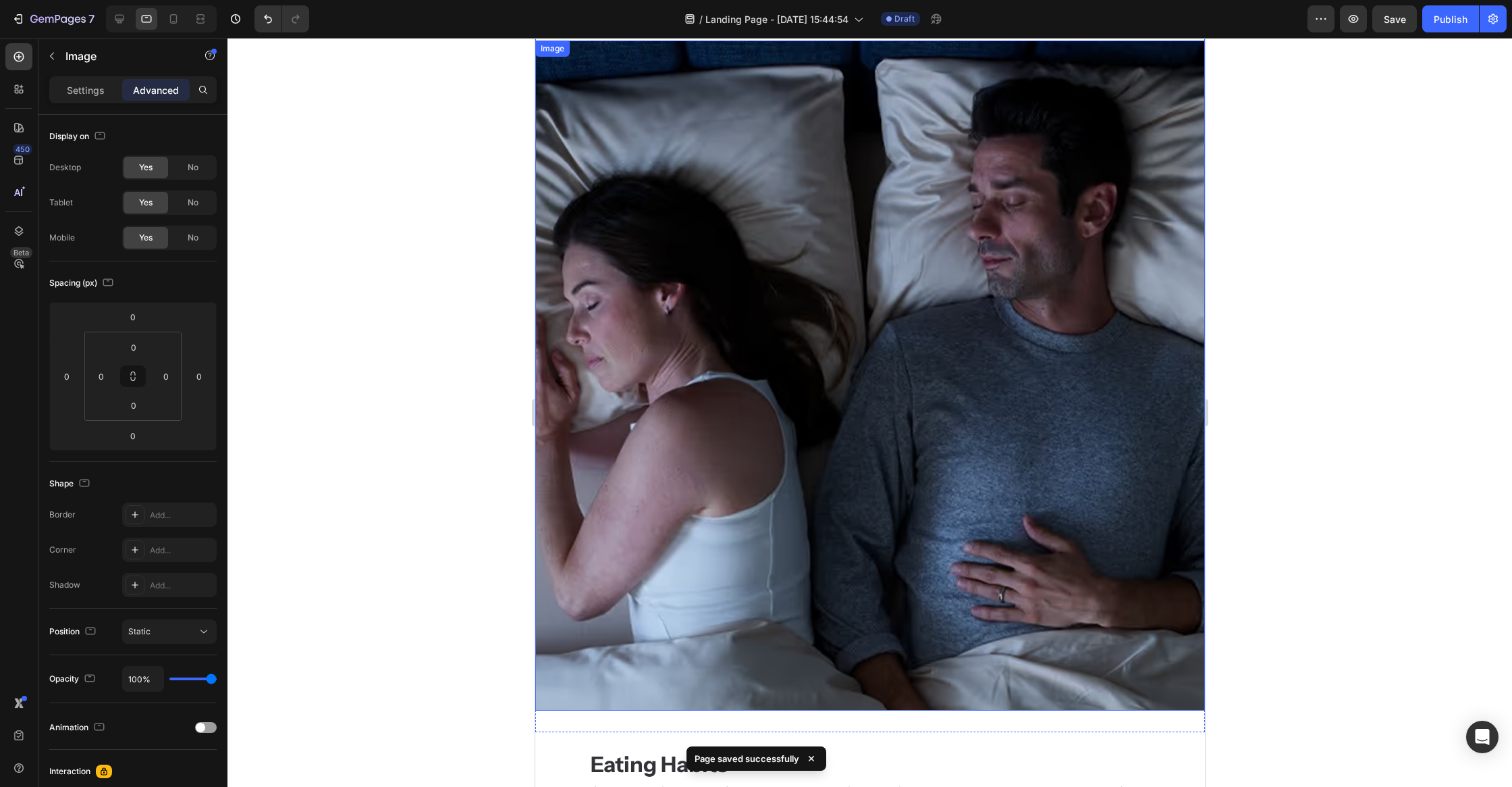
scroll to position [1332, 0]
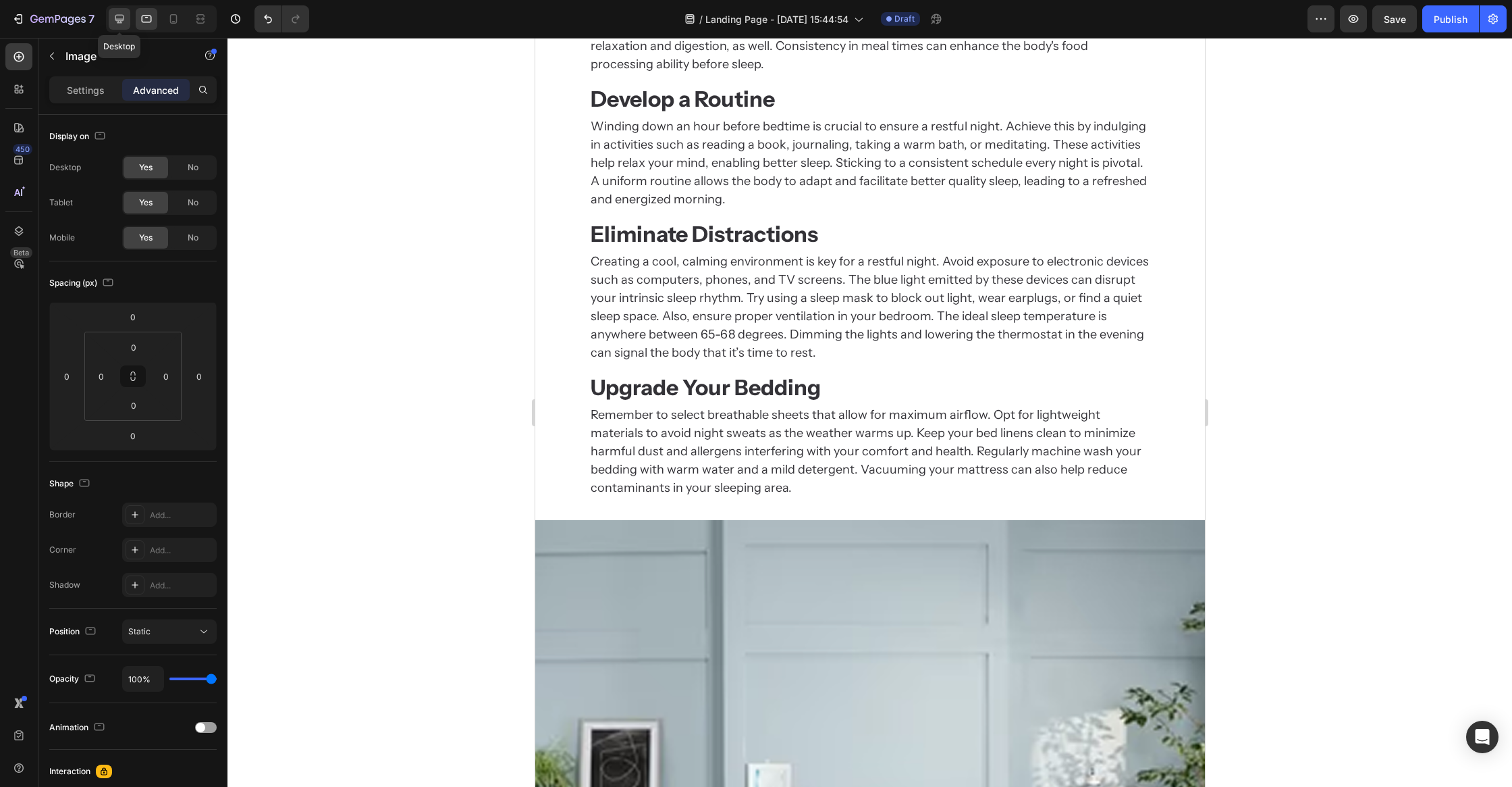
click at [128, 17] on div at bounding box center [120, 19] width 21 height 21
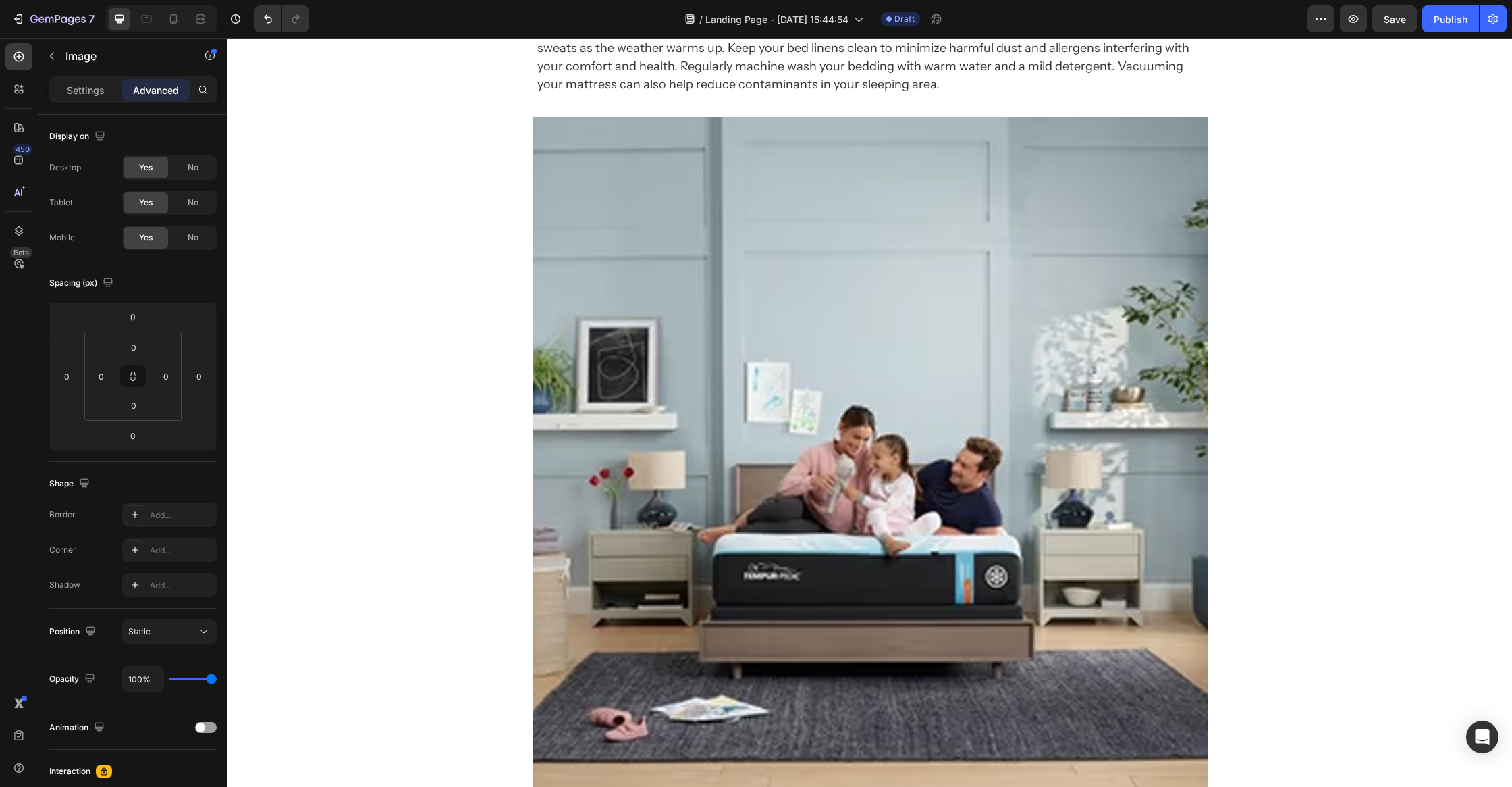
scroll to position [1674, 0]
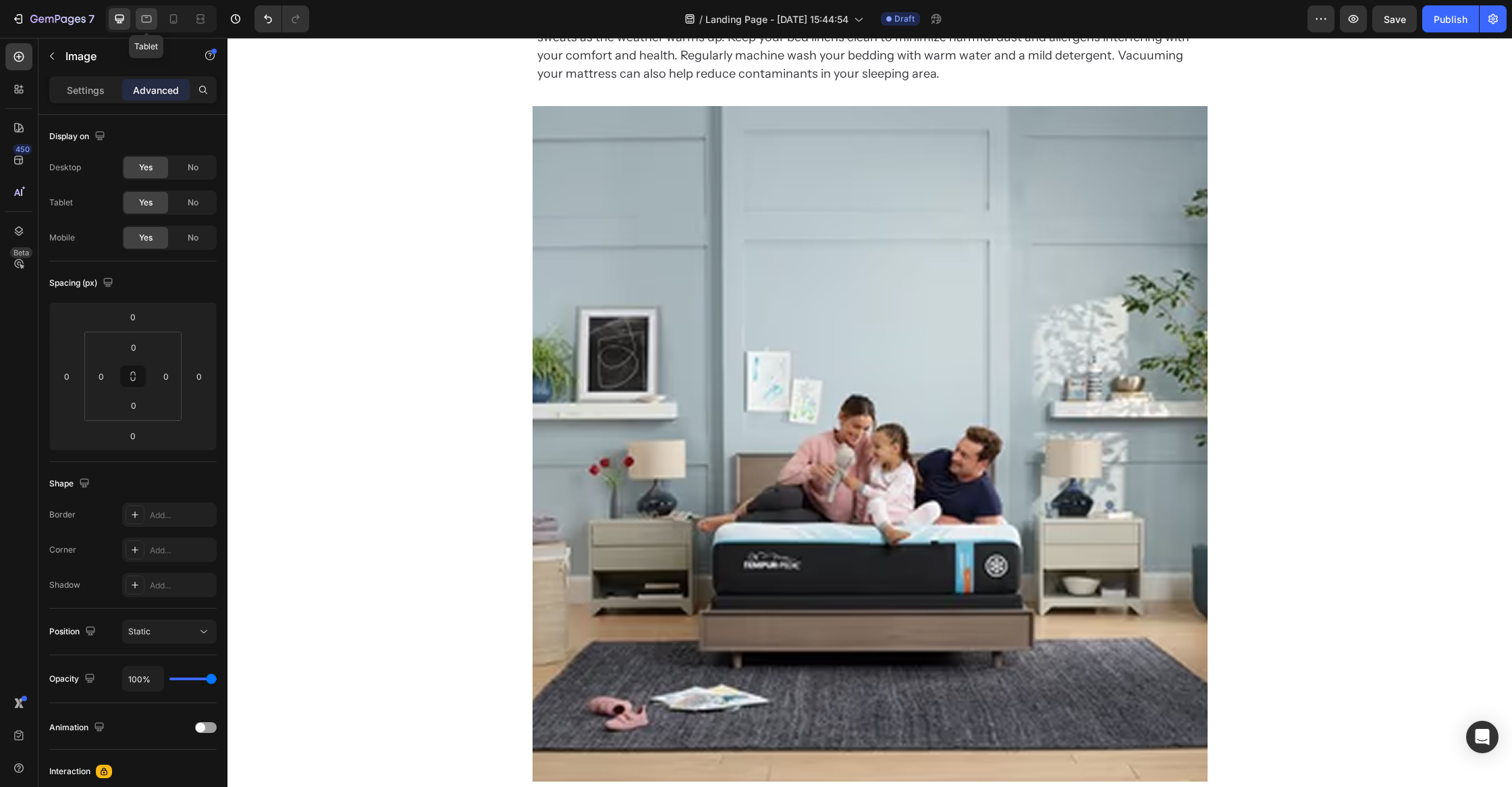
click at [140, 14] on icon at bounding box center [147, 19] width 13 height 13
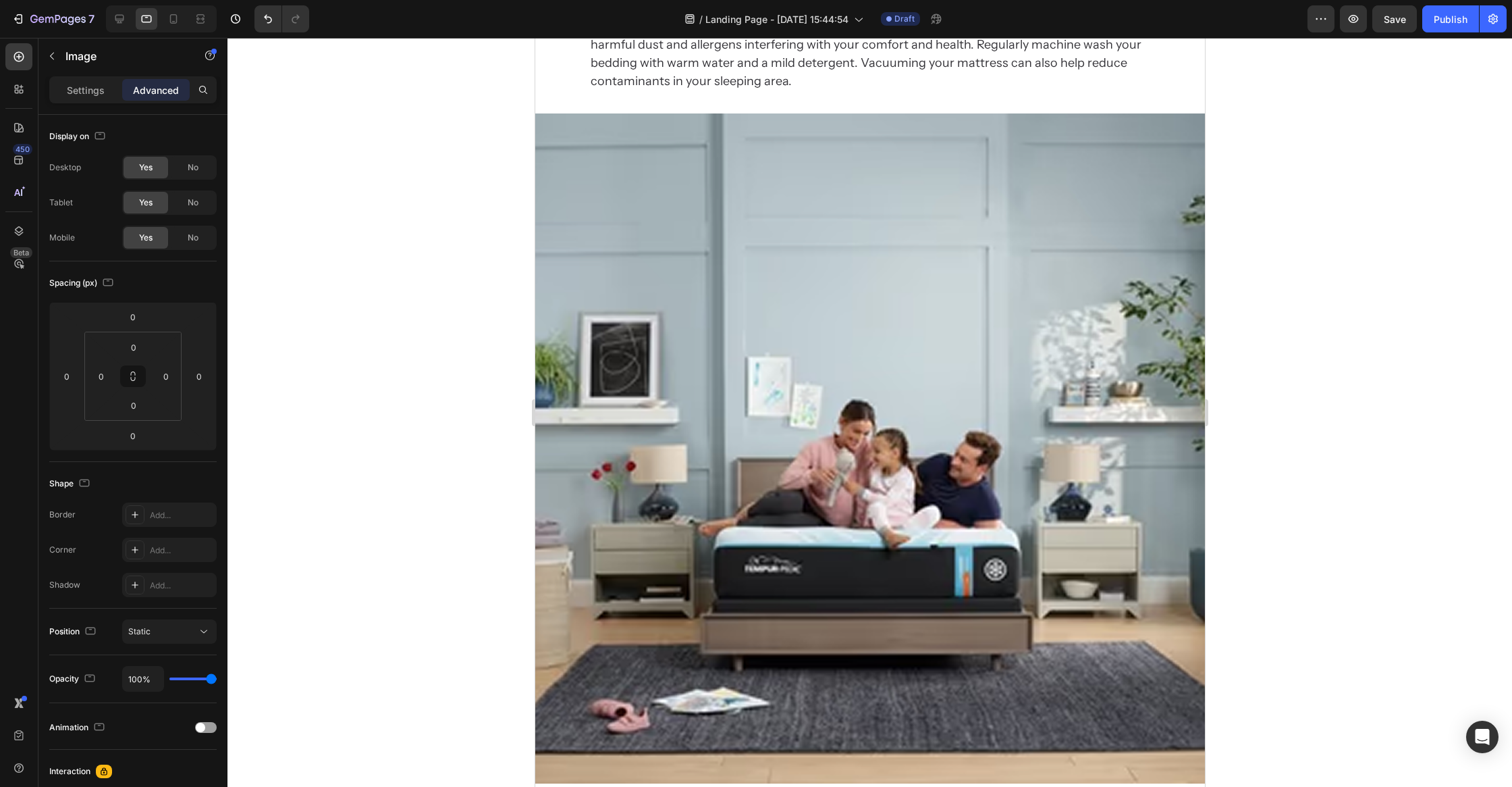
scroll to position [1747, 0]
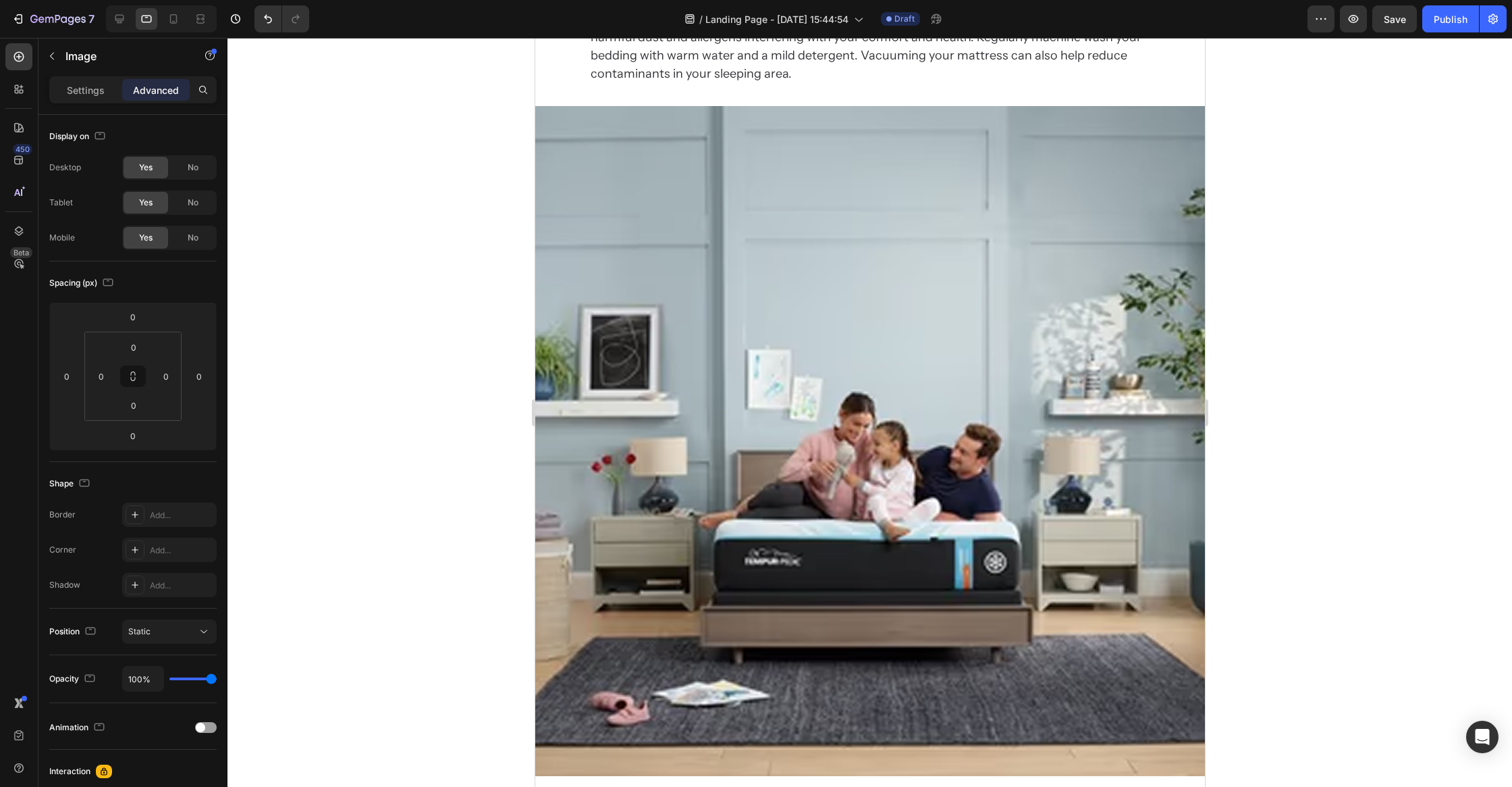
click at [842, 498] on img at bounding box center [869, 441] width 670 height 670
click at [679, 321] on img at bounding box center [869, 441] width 670 height 670
click at [680, 319] on img at bounding box center [869, 441] width 670 height 670
click at [469, 352] on div at bounding box center [869, 412] width 1284 height 749
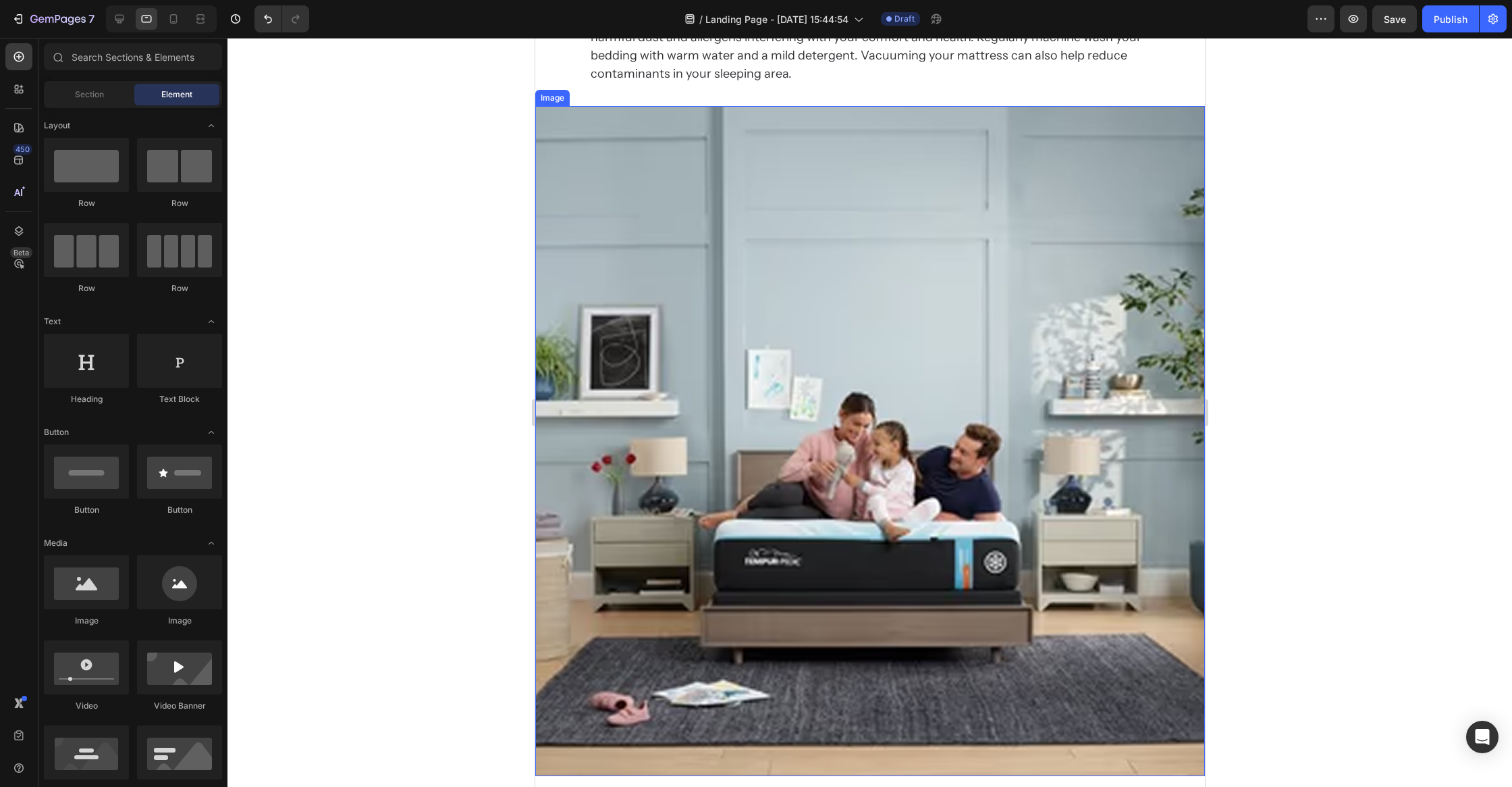
click at [774, 364] on img at bounding box center [869, 441] width 670 height 670
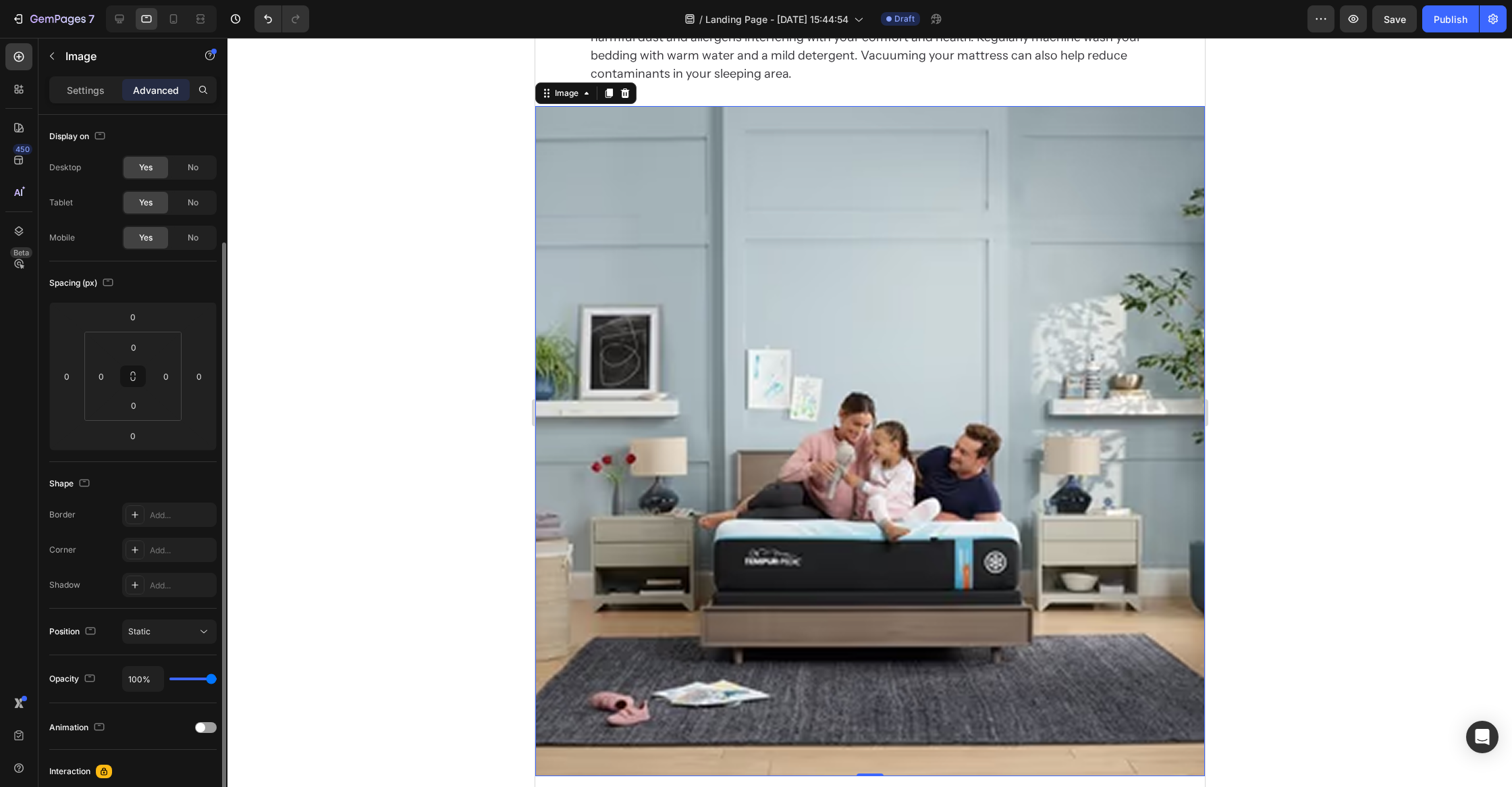
scroll to position [71, 0]
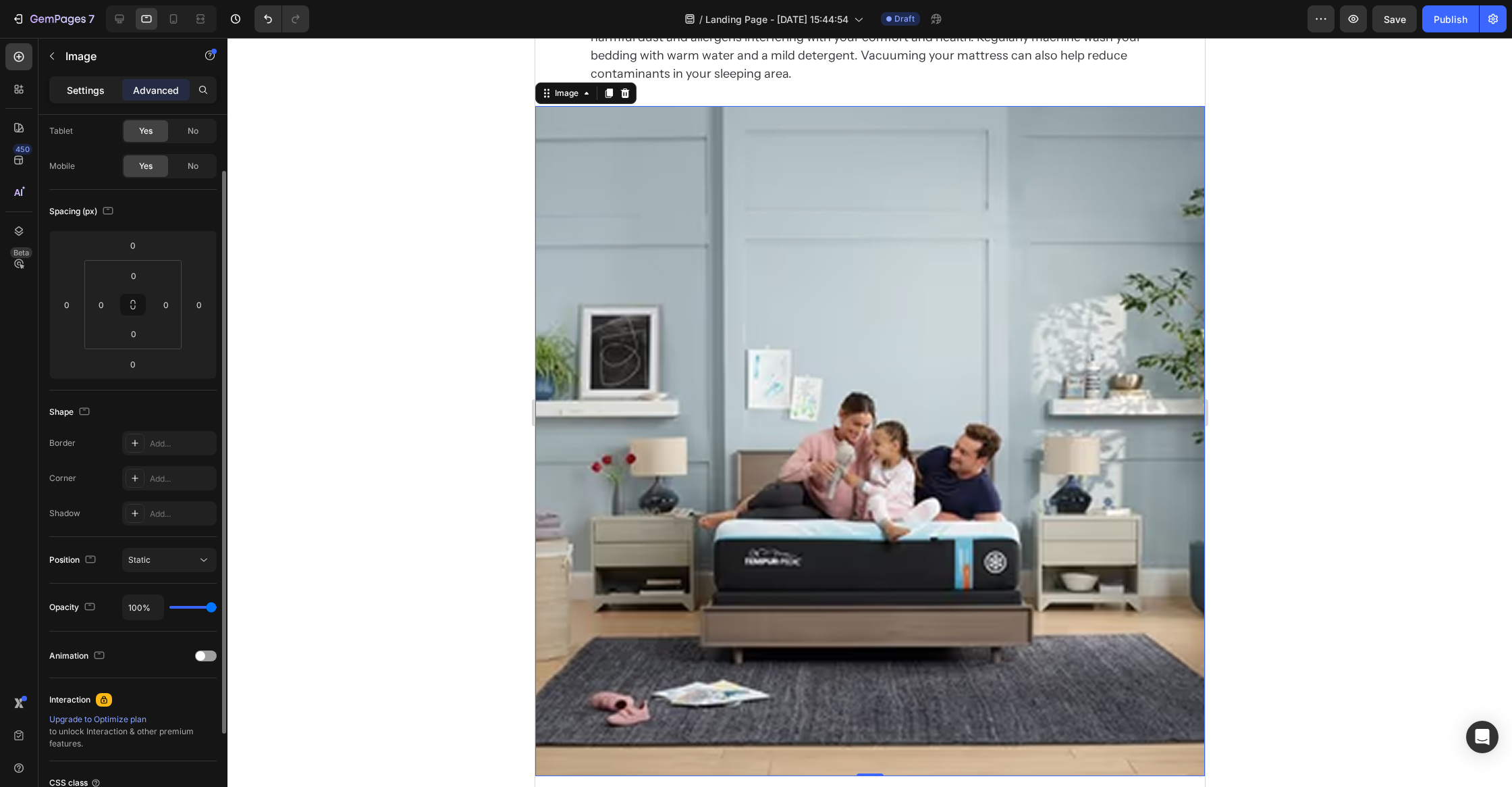
click at [74, 96] on p "Settings" at bounding box center [86, 89] width 38 height 14
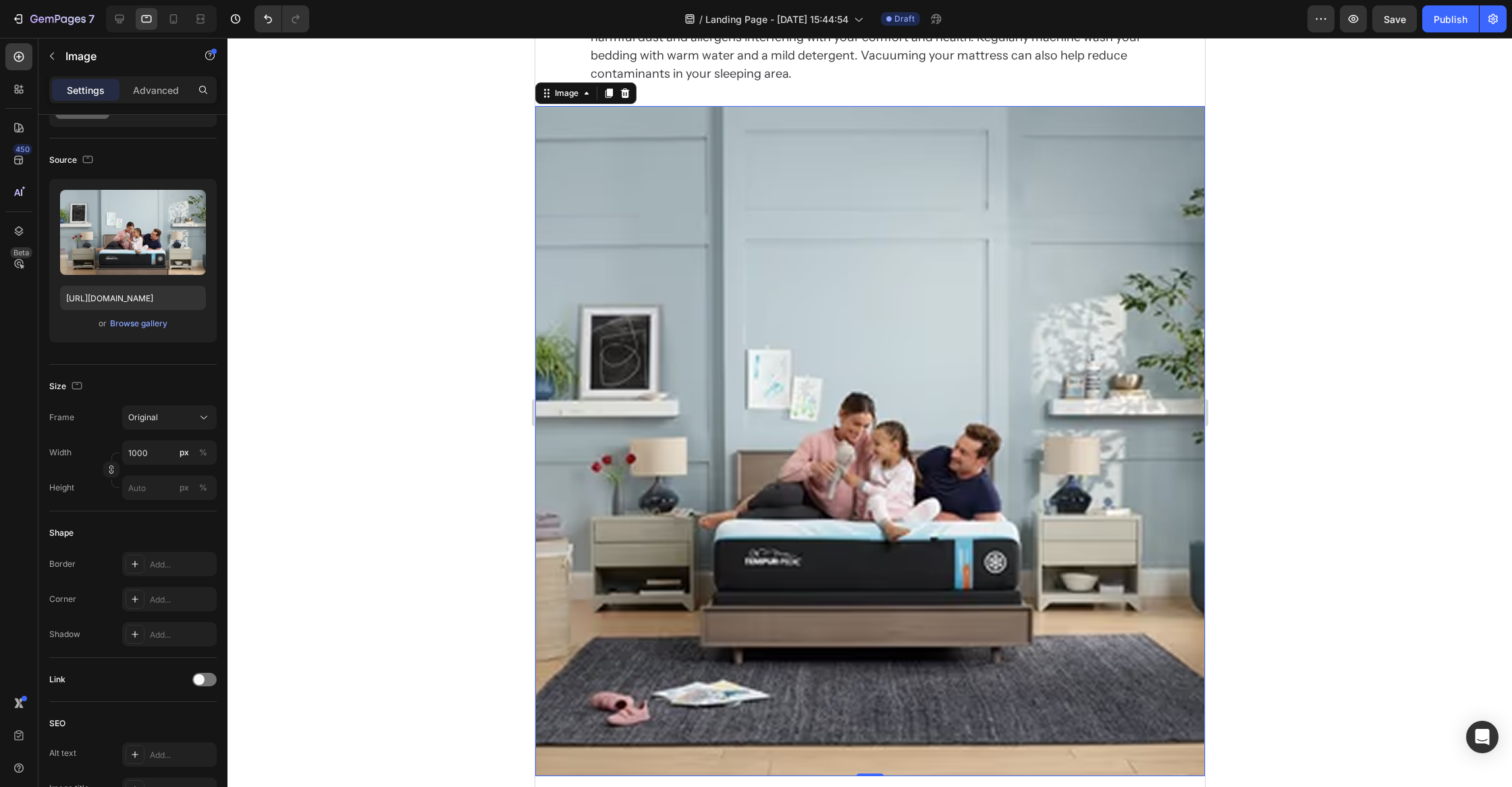
click at [332, 369] on div at bounding box center [869, 412] width 1284 height 749
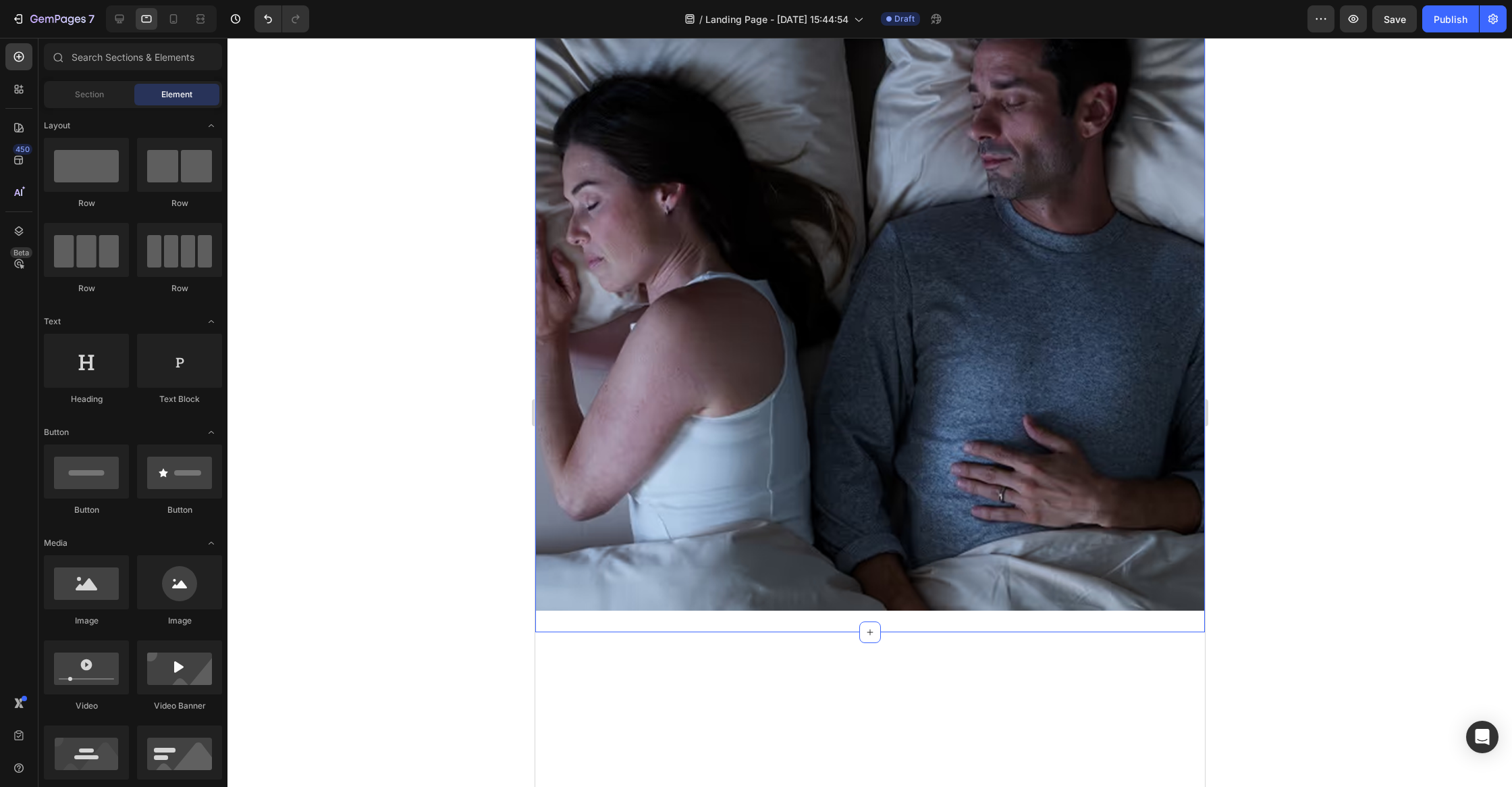
scroll to position [246, 0]
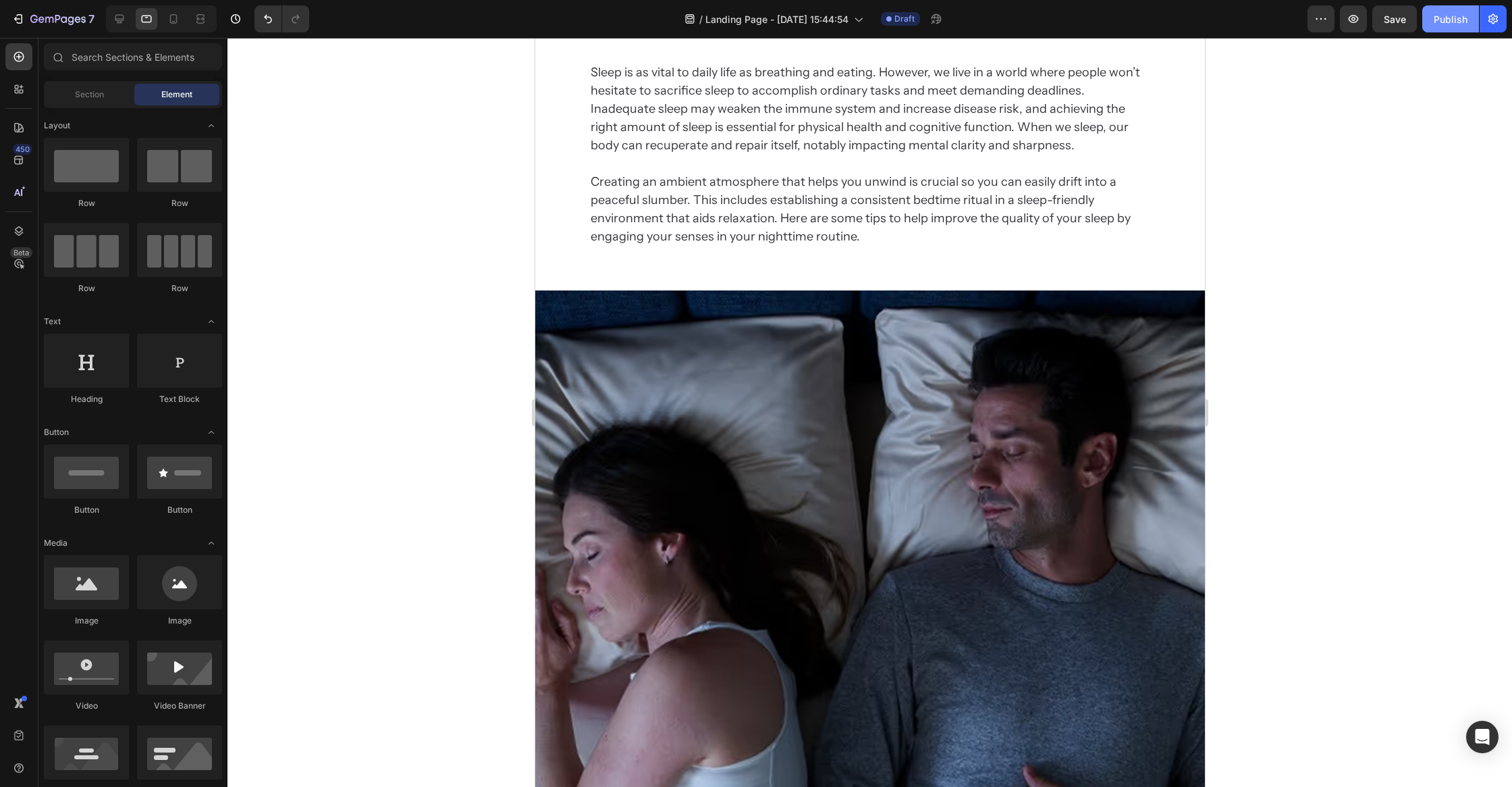
click at [1436, 25] on div "Publish" at bounding box center [1451, 19] width 34 height 14
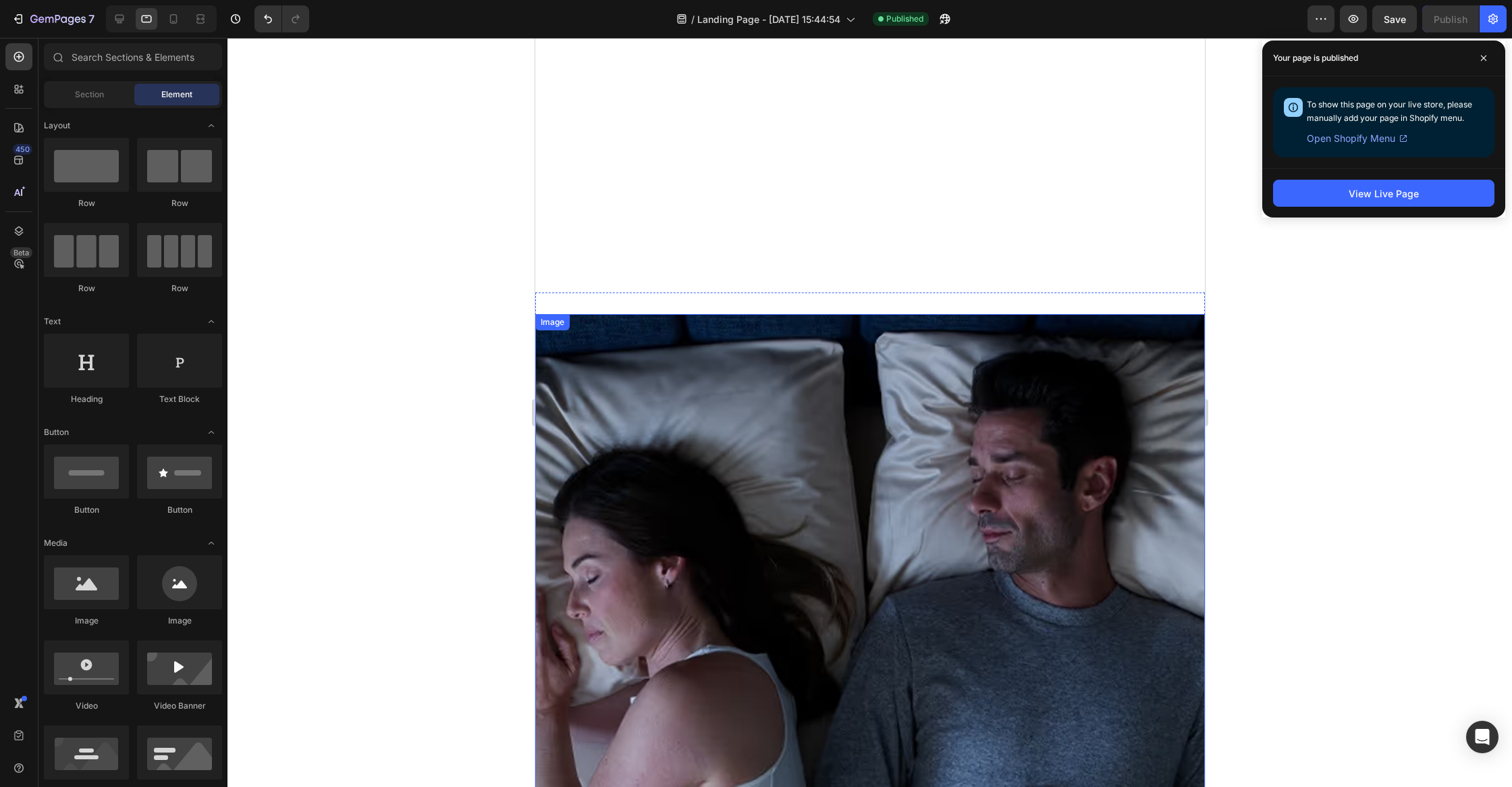
scroll to position [0, 0]
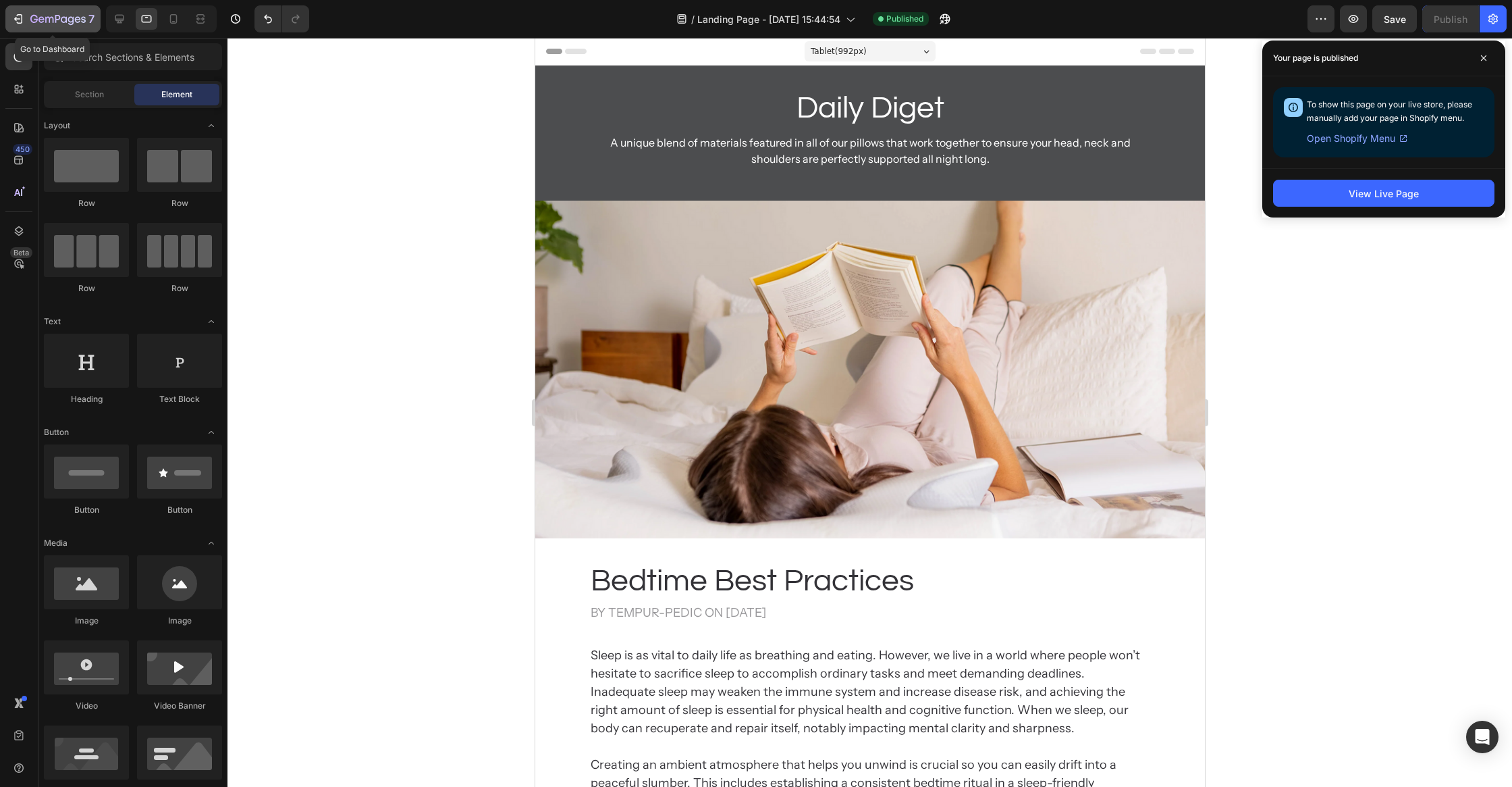
click at [38, 23] on icon "button" at bounding box center [58, 20] width 56 height 11
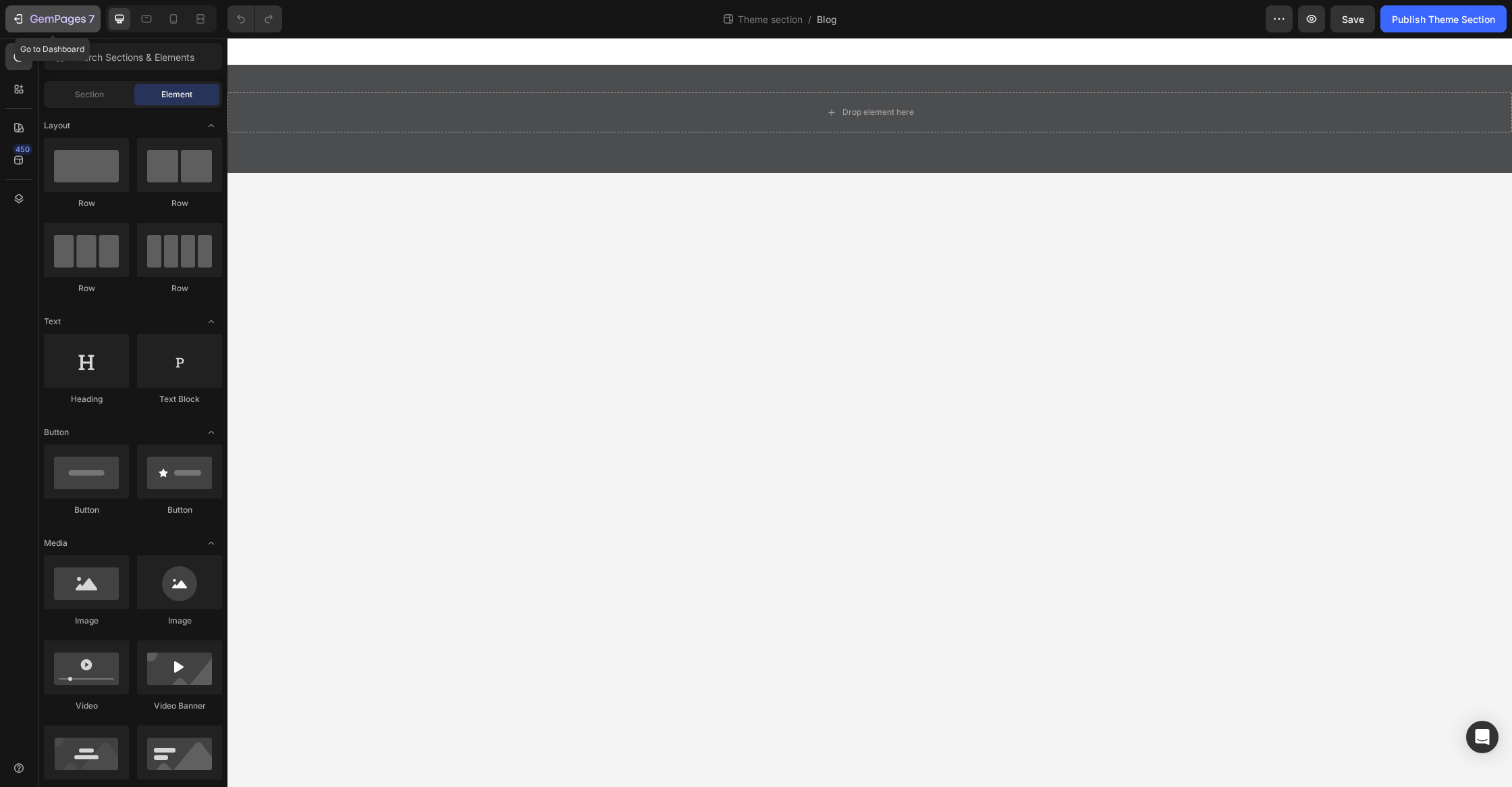
click at [24, 6] on button "7" at bounding box center [53, 19] width 95 height 27
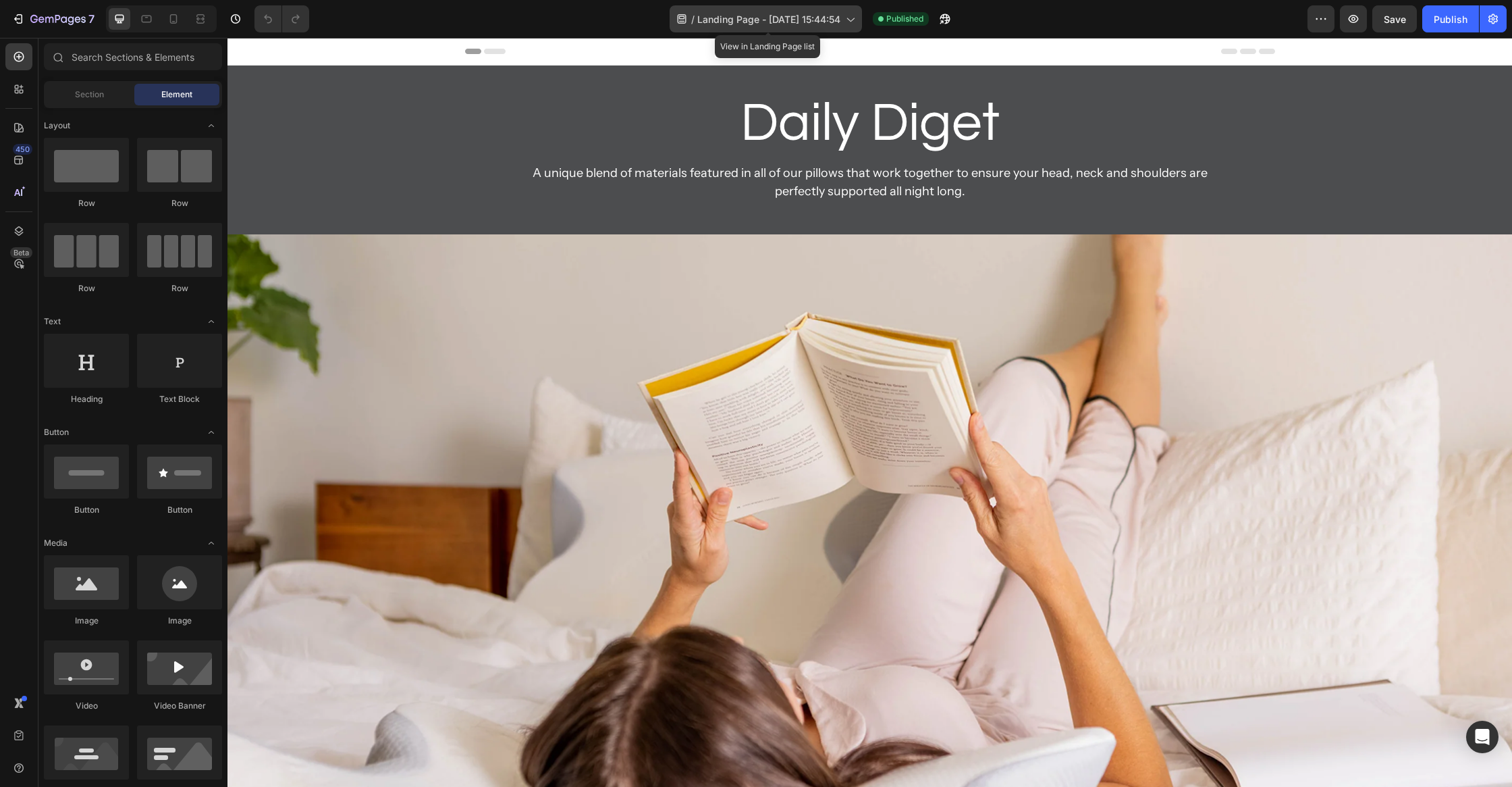
click at [815, 20] on span "Landing Page - [DATE] 15:44:54" at bounding box center [769, 19] width 143 height 14
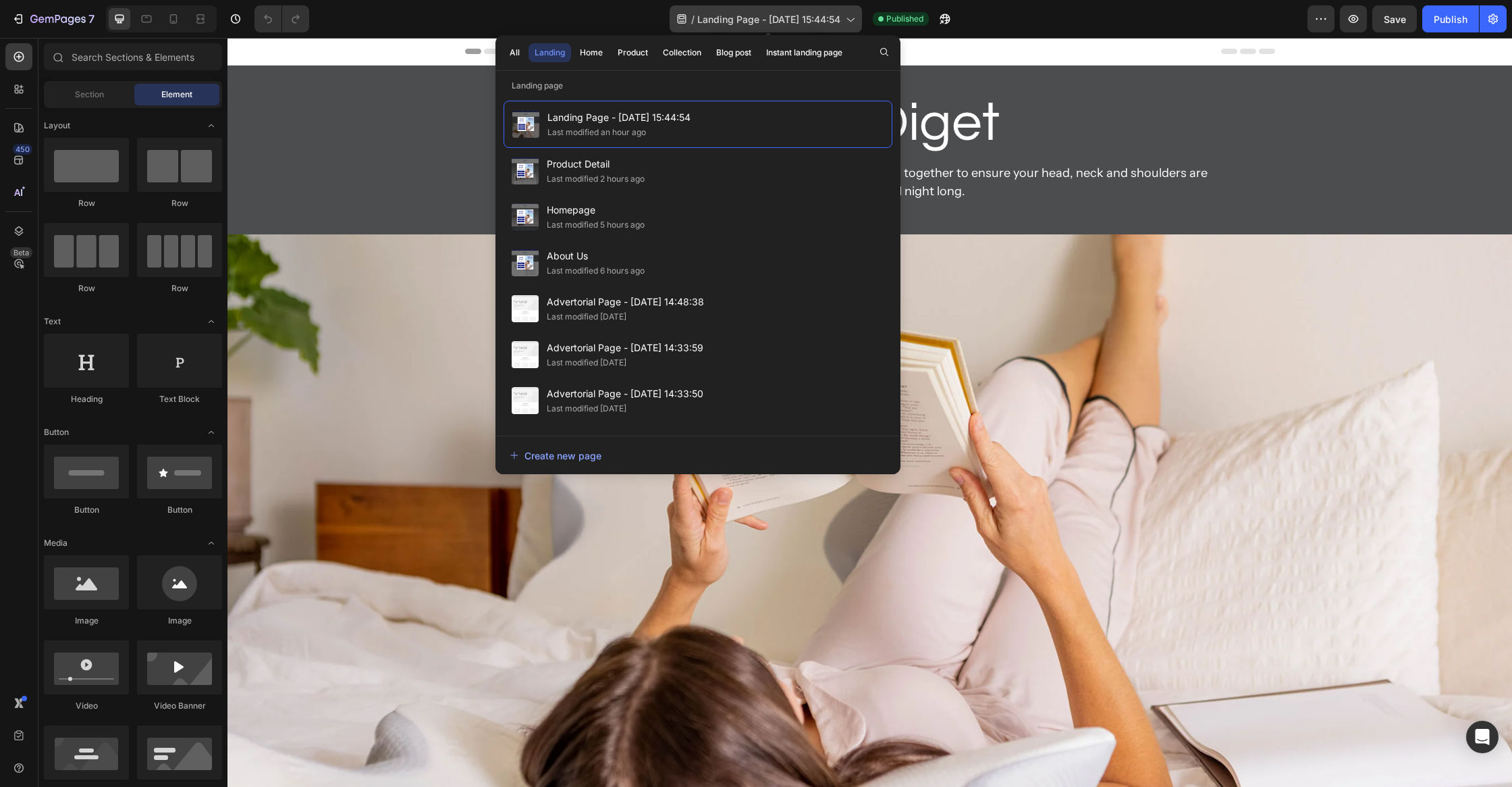
click at [798, 24] on span "Landing Page - [DATE] 15:44:54" at bounding box center [769, 19] width 143 height 14
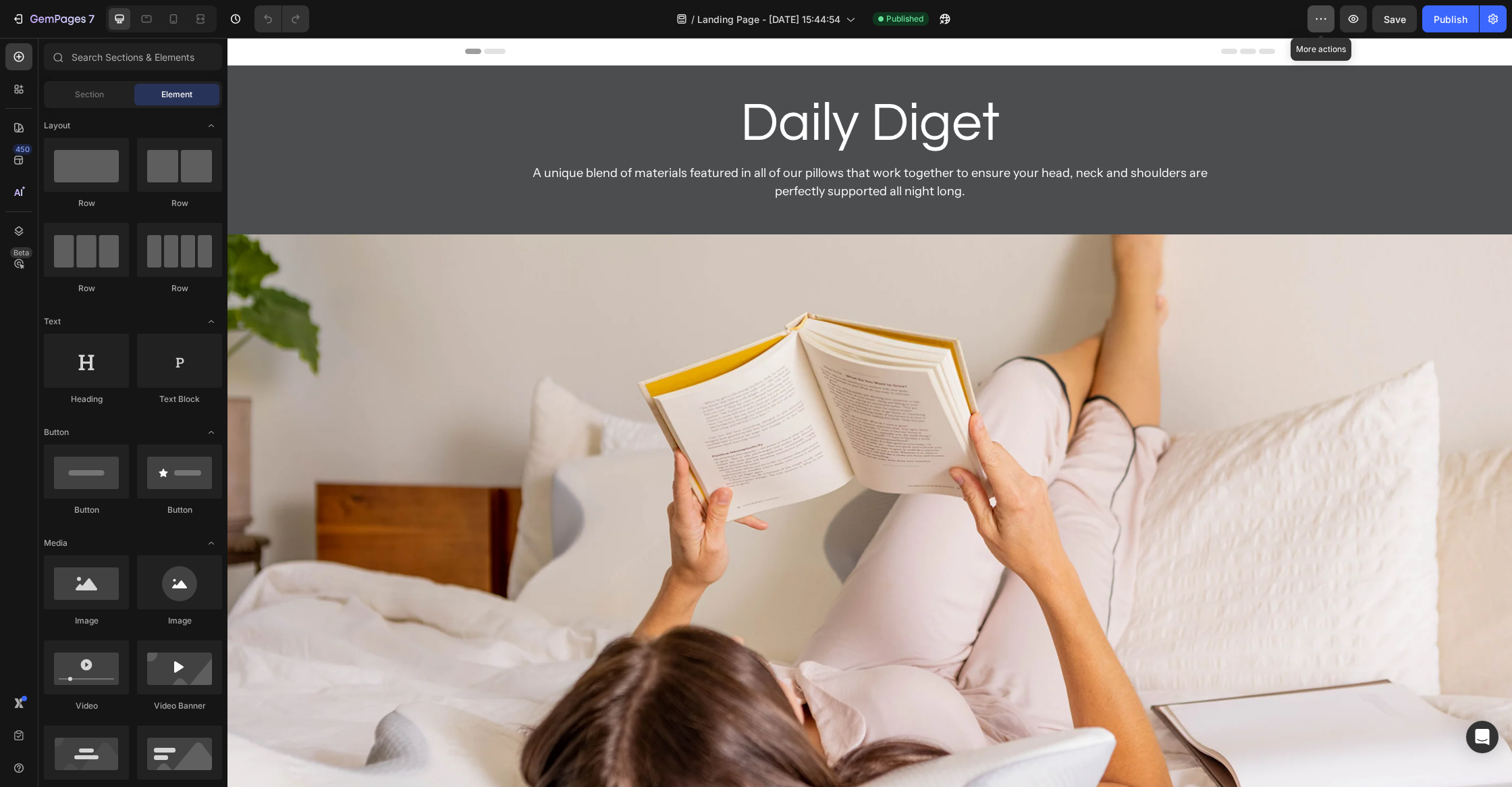
click at [1325, 10] on button "button" at bounding box center [1320, 19] width 27 height 27
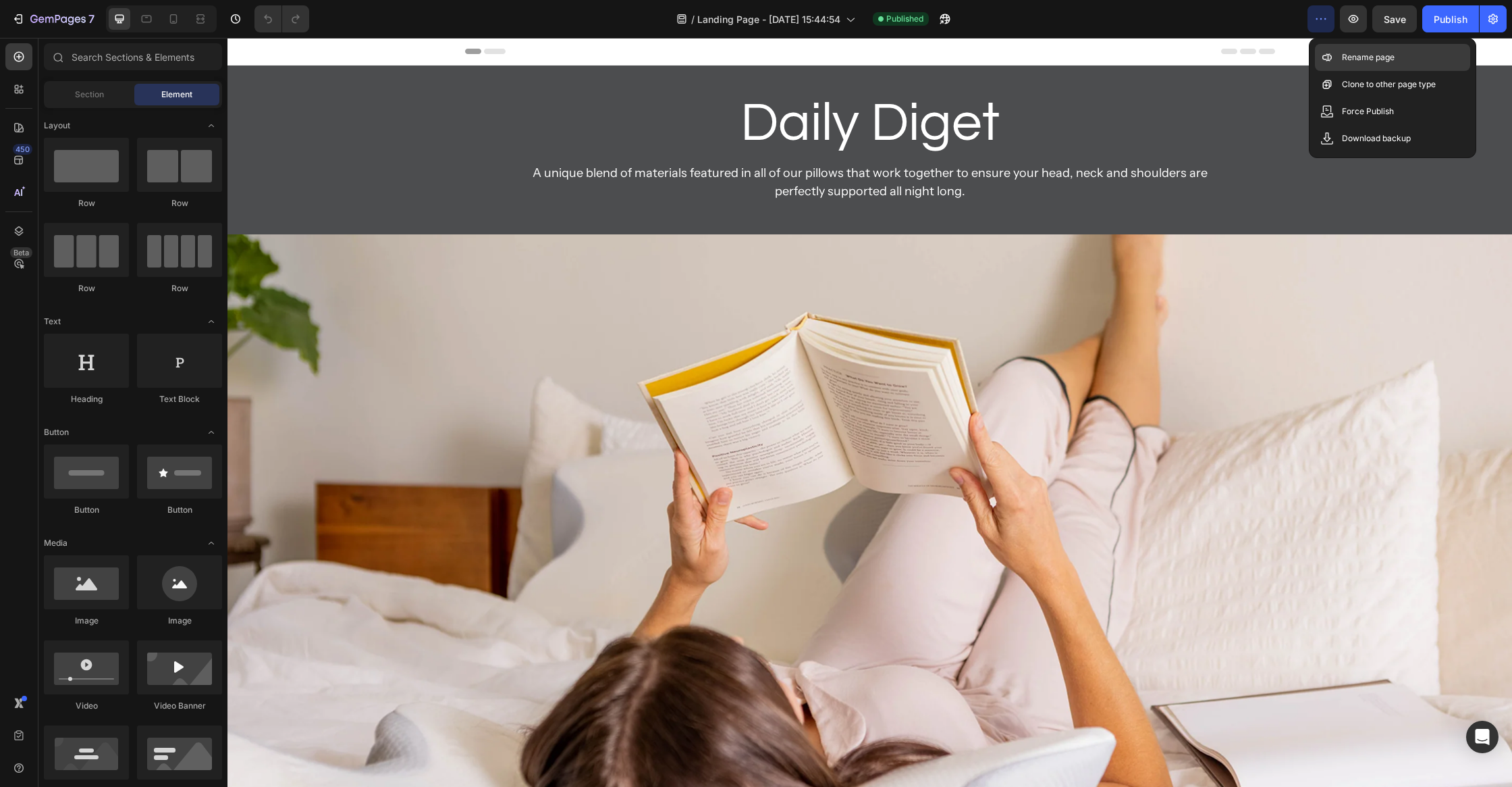
click at [1339, 71] on div "Rename page" at bounding box center [1392, 84] width 156 height 27
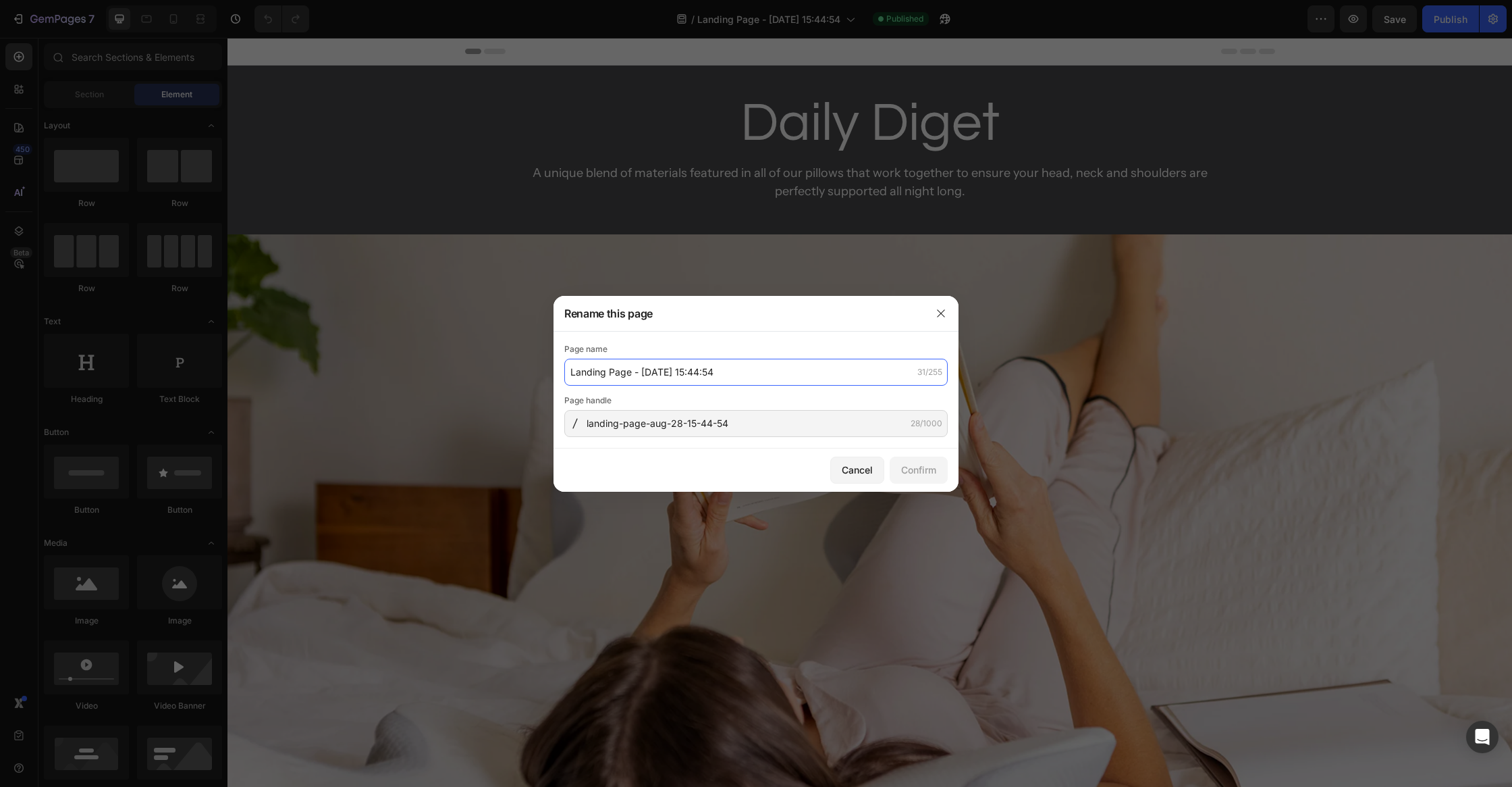
click at [702, 375] on input "Landing Page - [DATE] 15:44:54" at bounding box center [756, 372] width 383 height 27
type input "Blog"
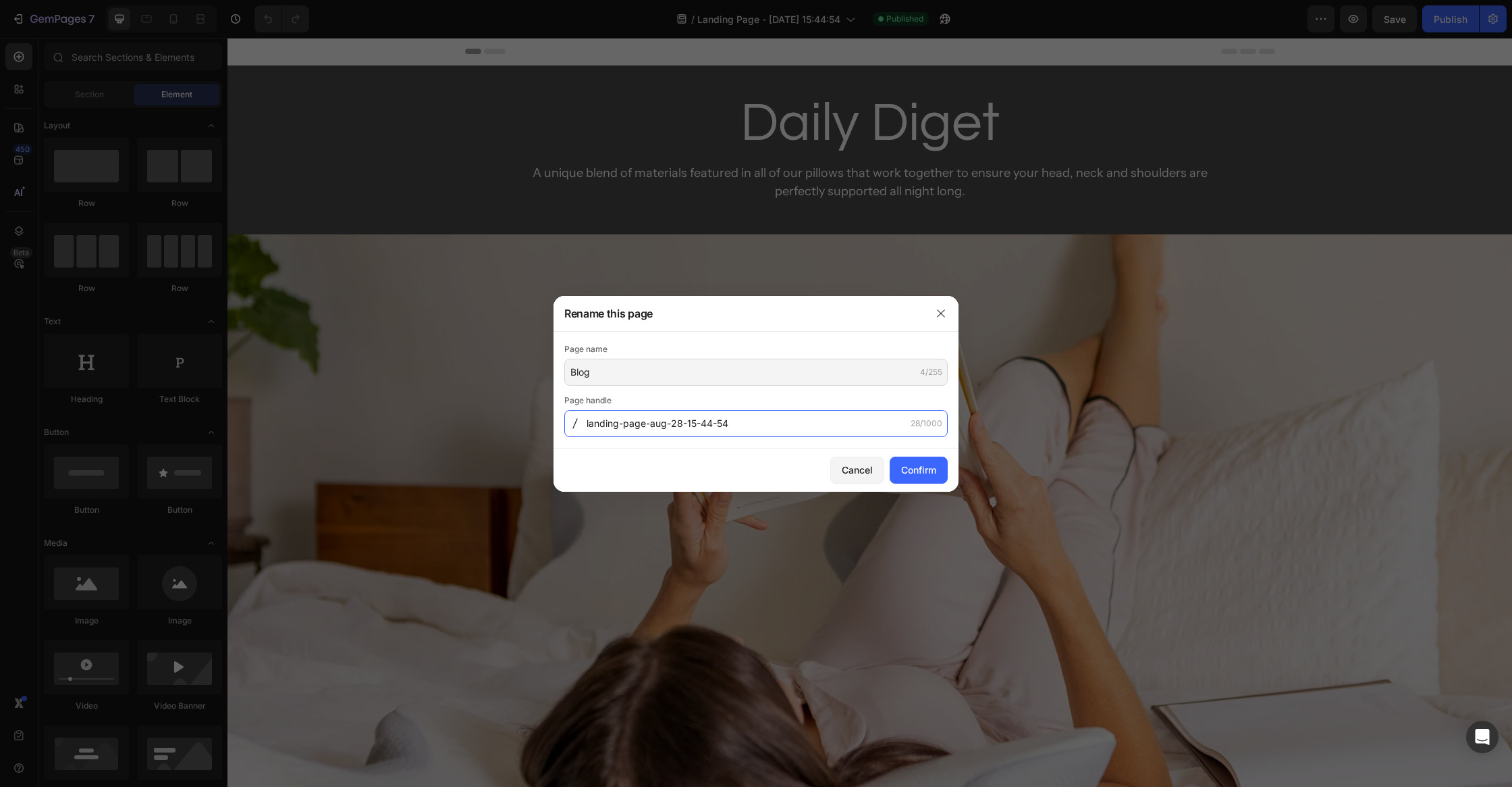
click at [768, 431] on input "landing-page-aug-28-15-44-54" at bounding box center [756, 423] width 383 height 27
type input "Blog"
click at [923, 473] on div "Confirm" at bounding box center [918, 469] width 35 height 14
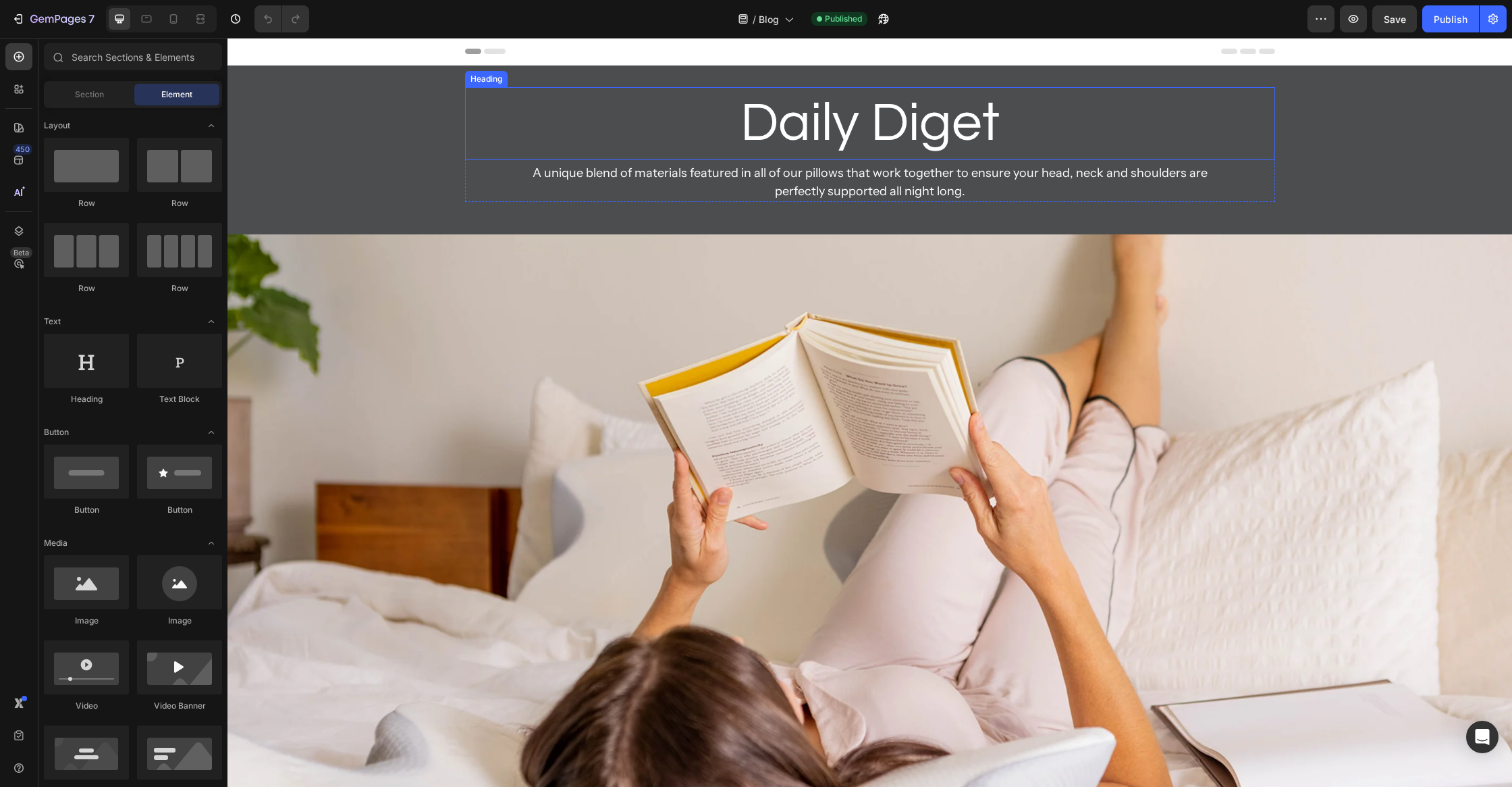
click at [981, 115] on h2 "Daily Diget" at bounding box center [870, 123] width 810 height 73
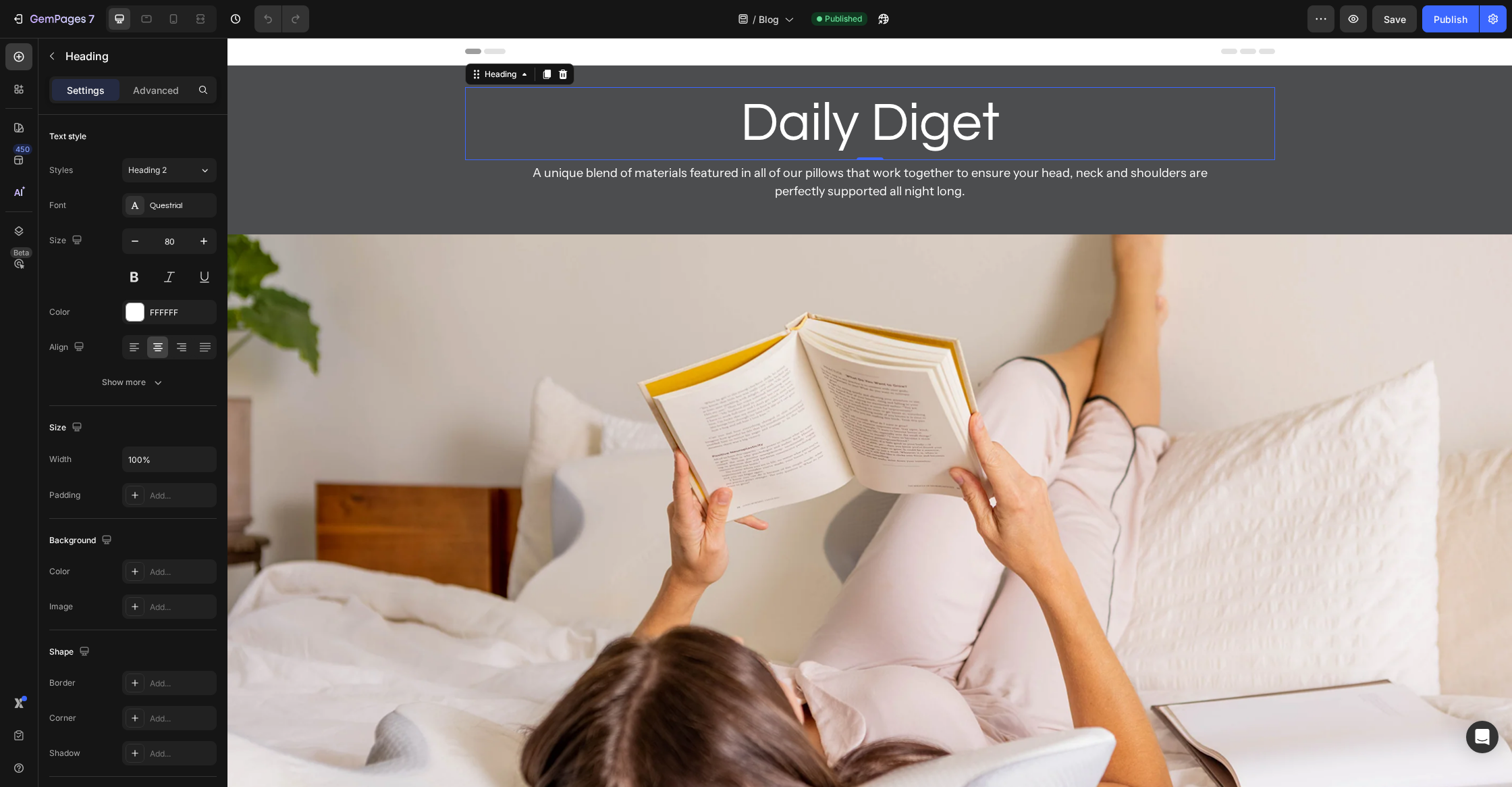
click at [983, 132] on h2 "Daily Diget" at bounding box center [870, 123] width 810 height 73
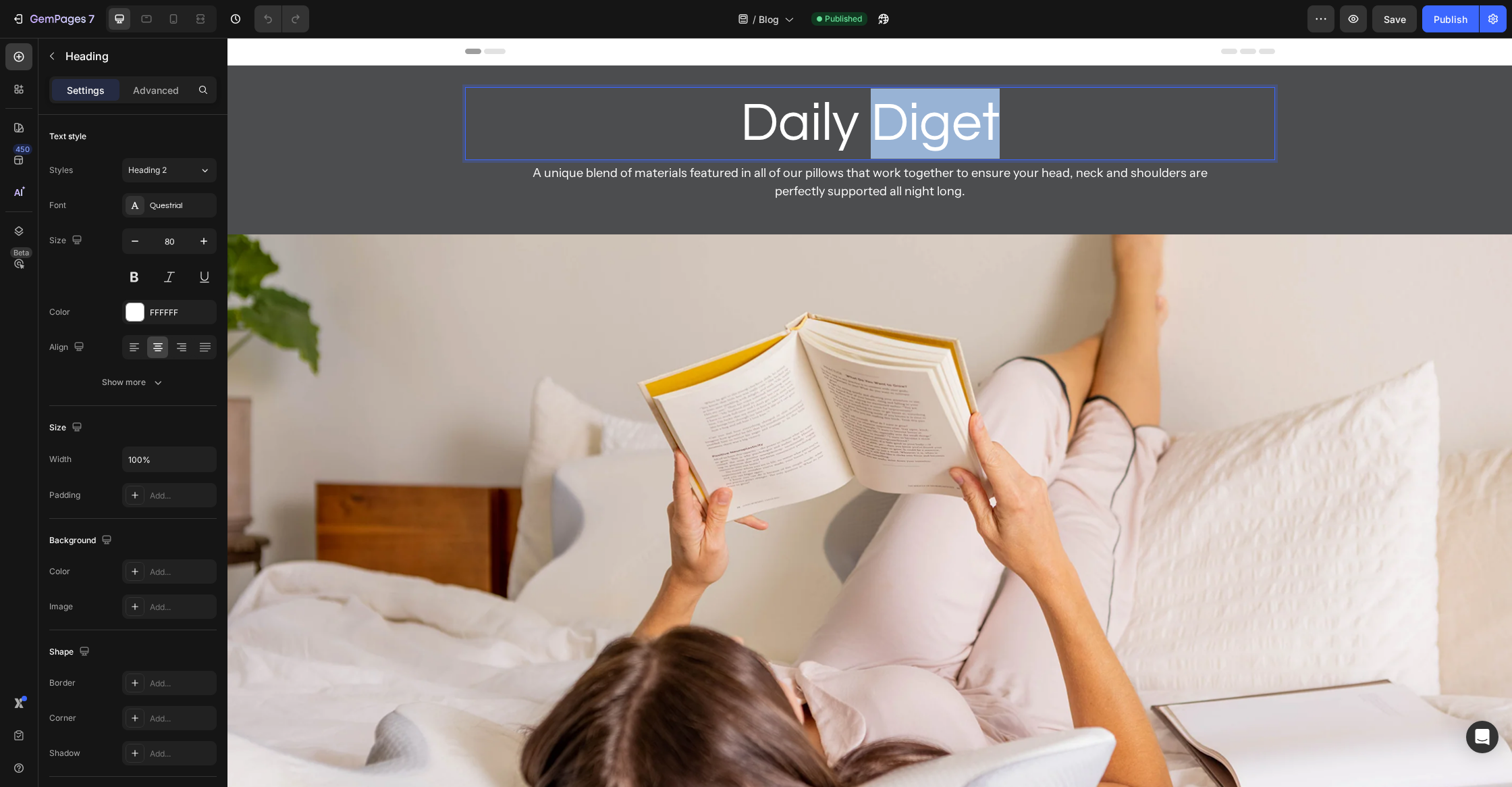
click at [983, 132] on p "Daily Diget" at bounding box center [870, 124] width 807 height 70
click at [982, 129] on p "Daily Diget" at bounding box center [870, 124] width 807 height 70
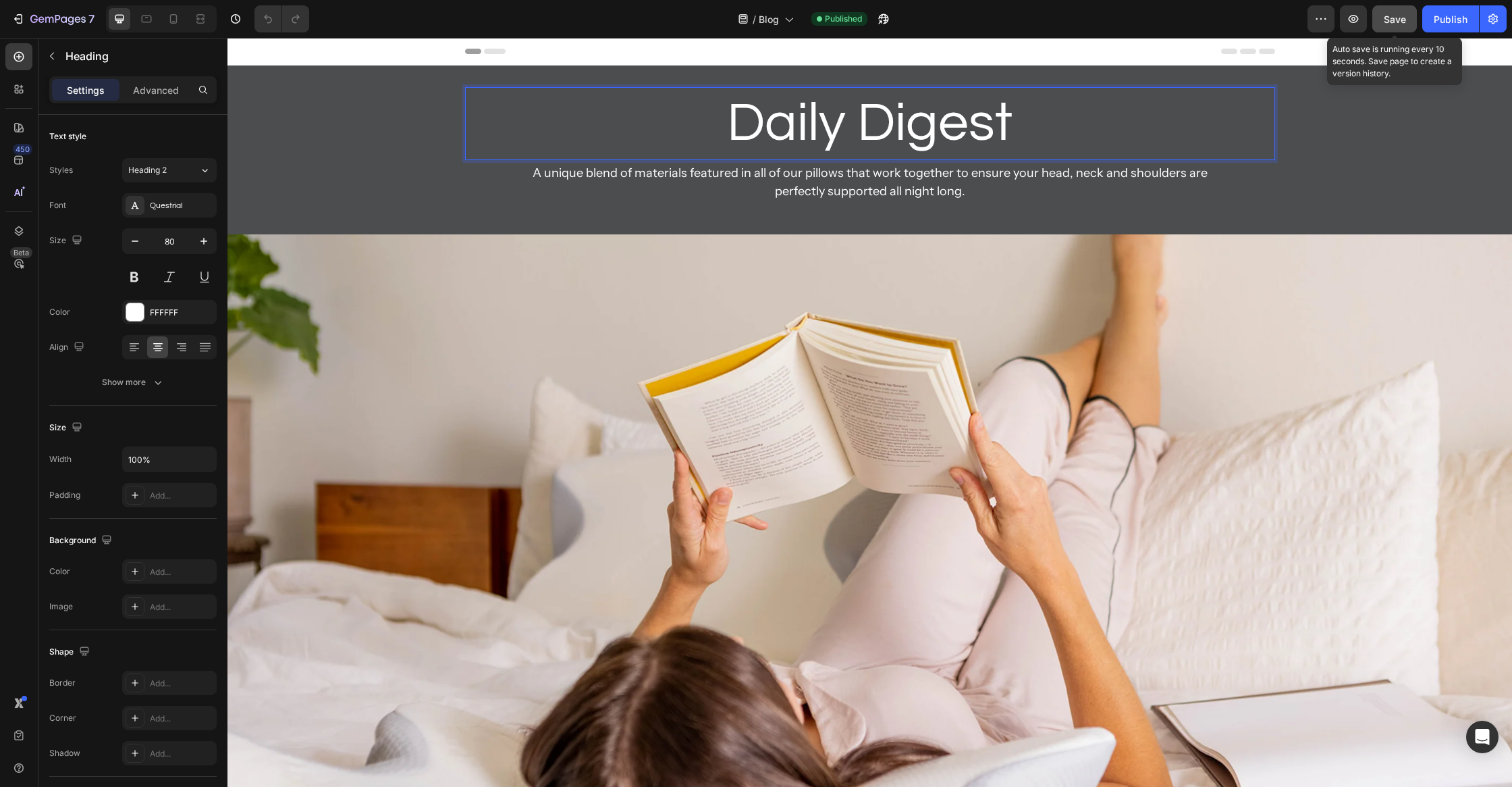
click at [1392, 21] on span "Save" at bounding box center [1395, 19] width 22 height 11
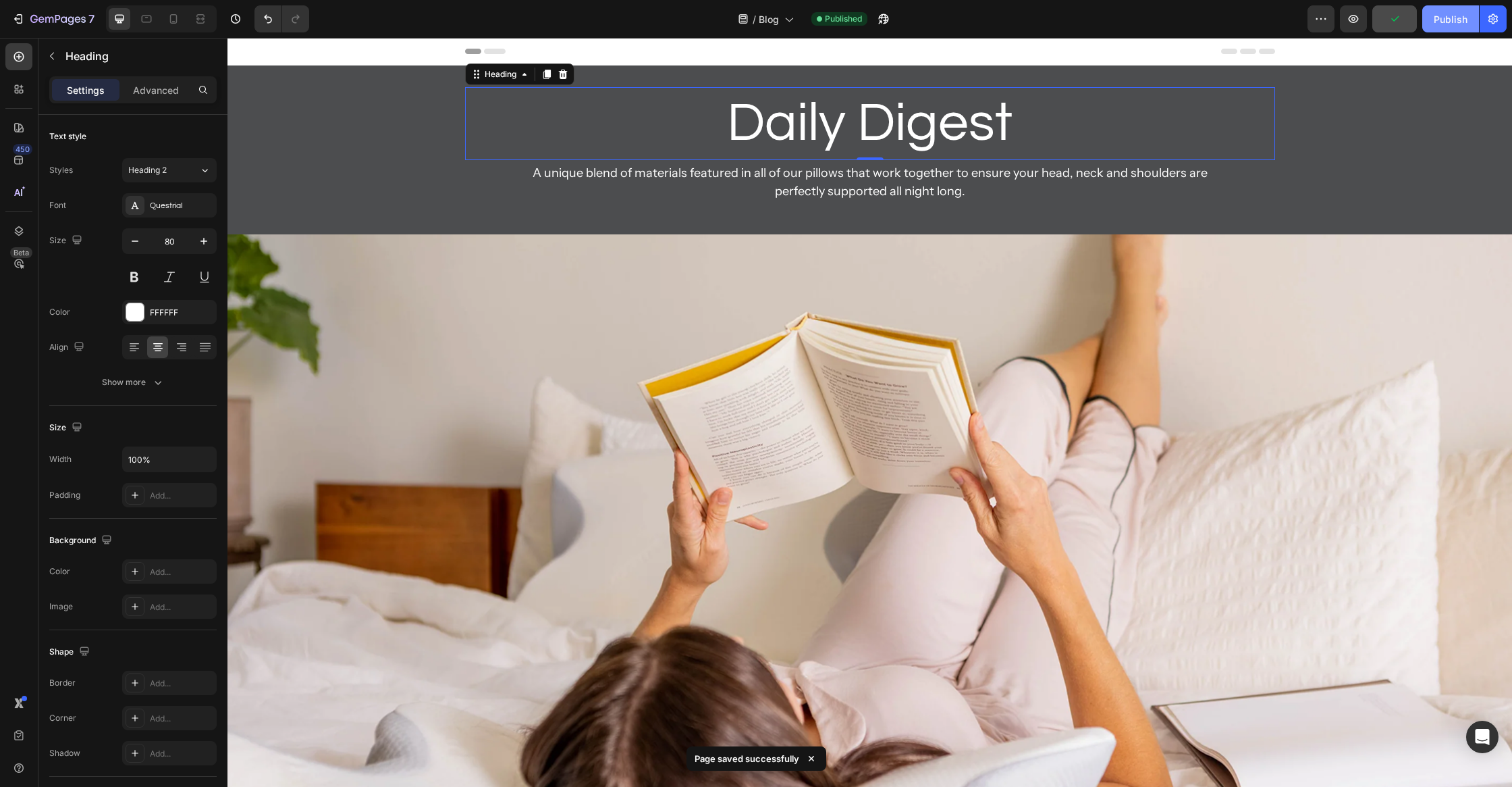
click at [1437, 16] on div "Publish" at bounding box center [1451, 19] width 34 height 14
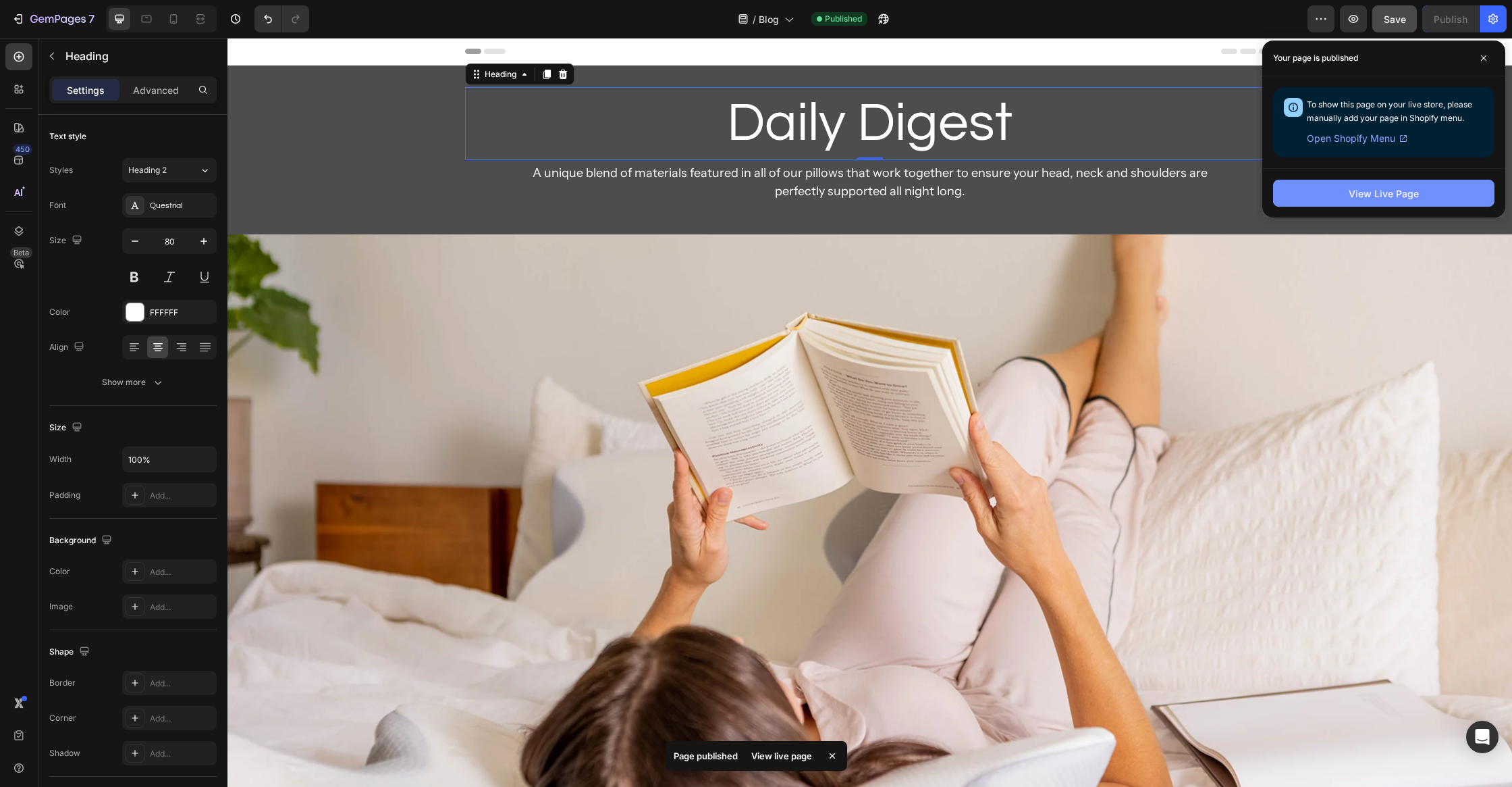
click at [1285, 190] on button "View Live Page" at bounding box center [1383, 192] width 221 height 27
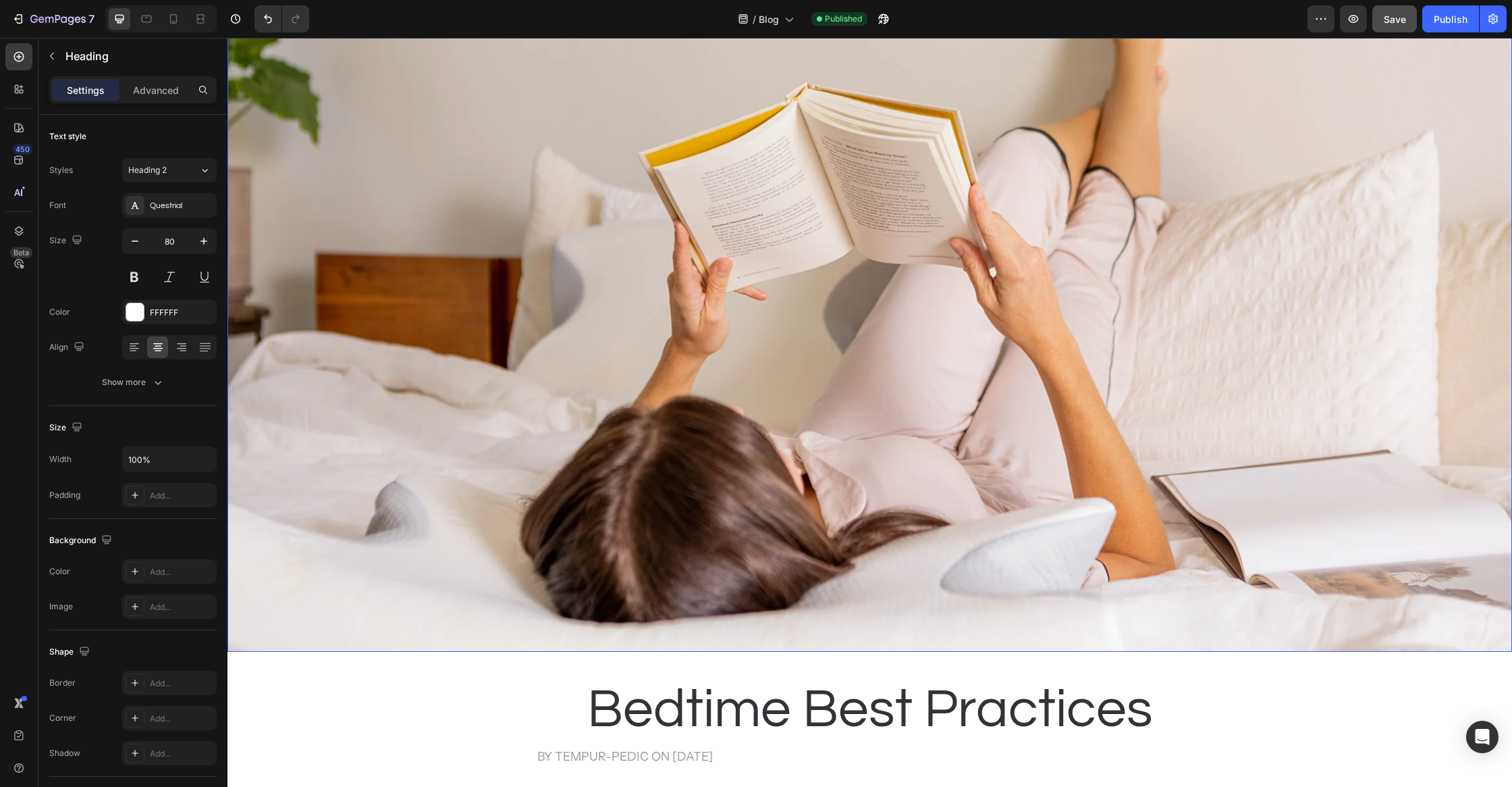
scroll to position [563, 0]
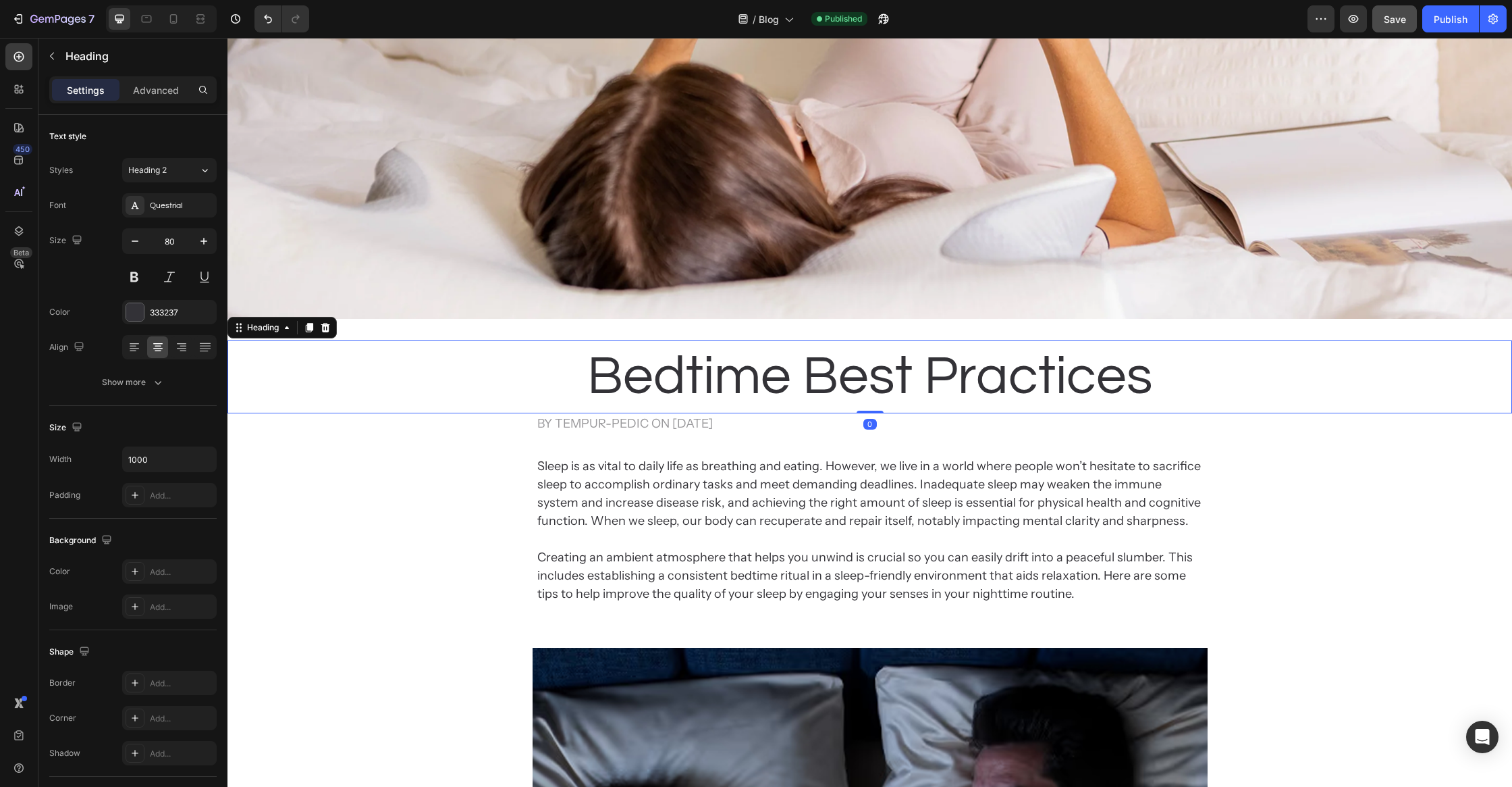
click at [649, 387] on h2 "Bedtime Best Practices" at bounding box center [870, 377] width 675 height 73
click at [128, 343] on icon at bounding box center [134, 347] width 13 height 13
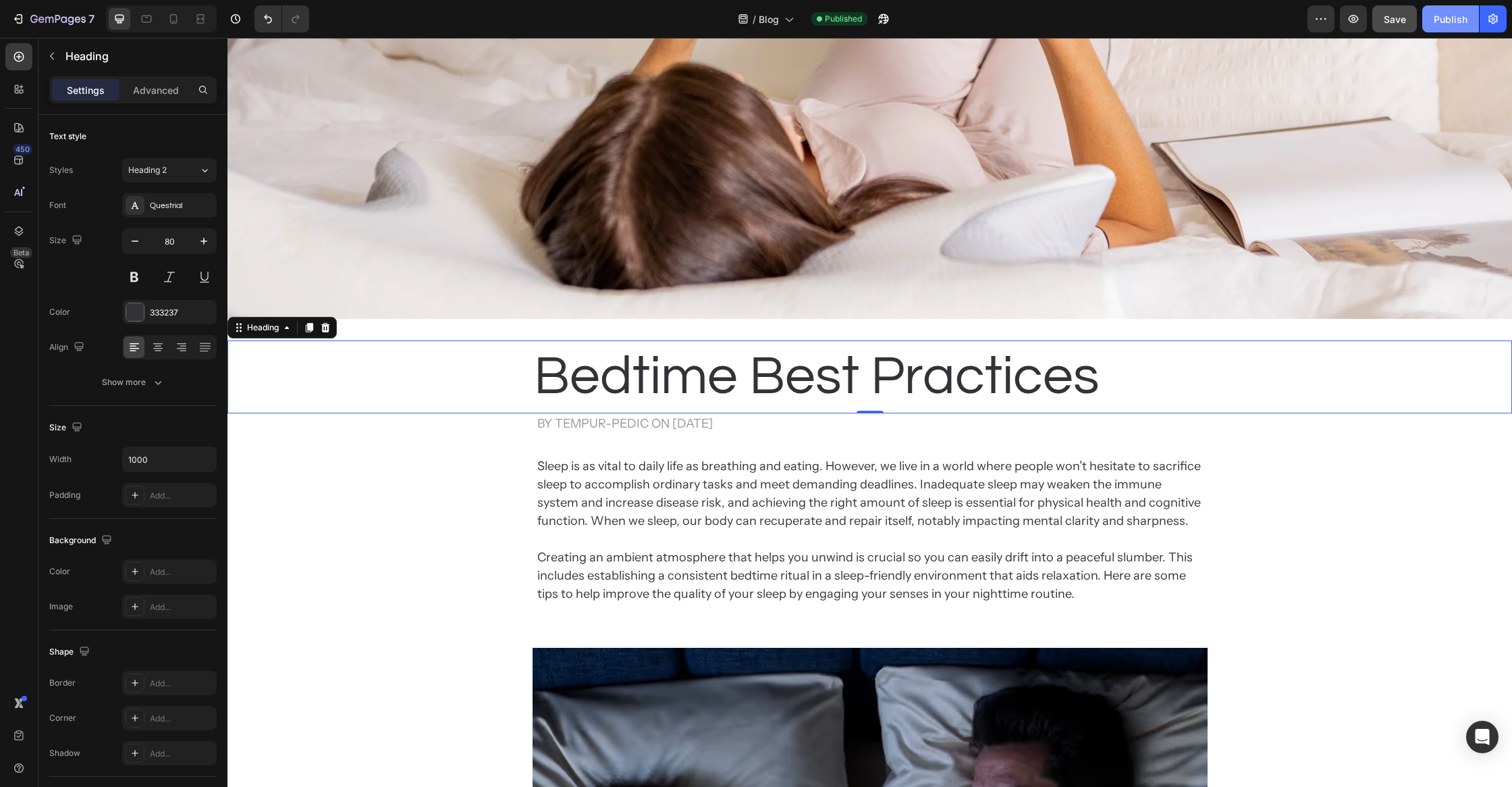
click at [1456, 24] on div "Publish" at bounding box center [1451, 19] width 34 height 14
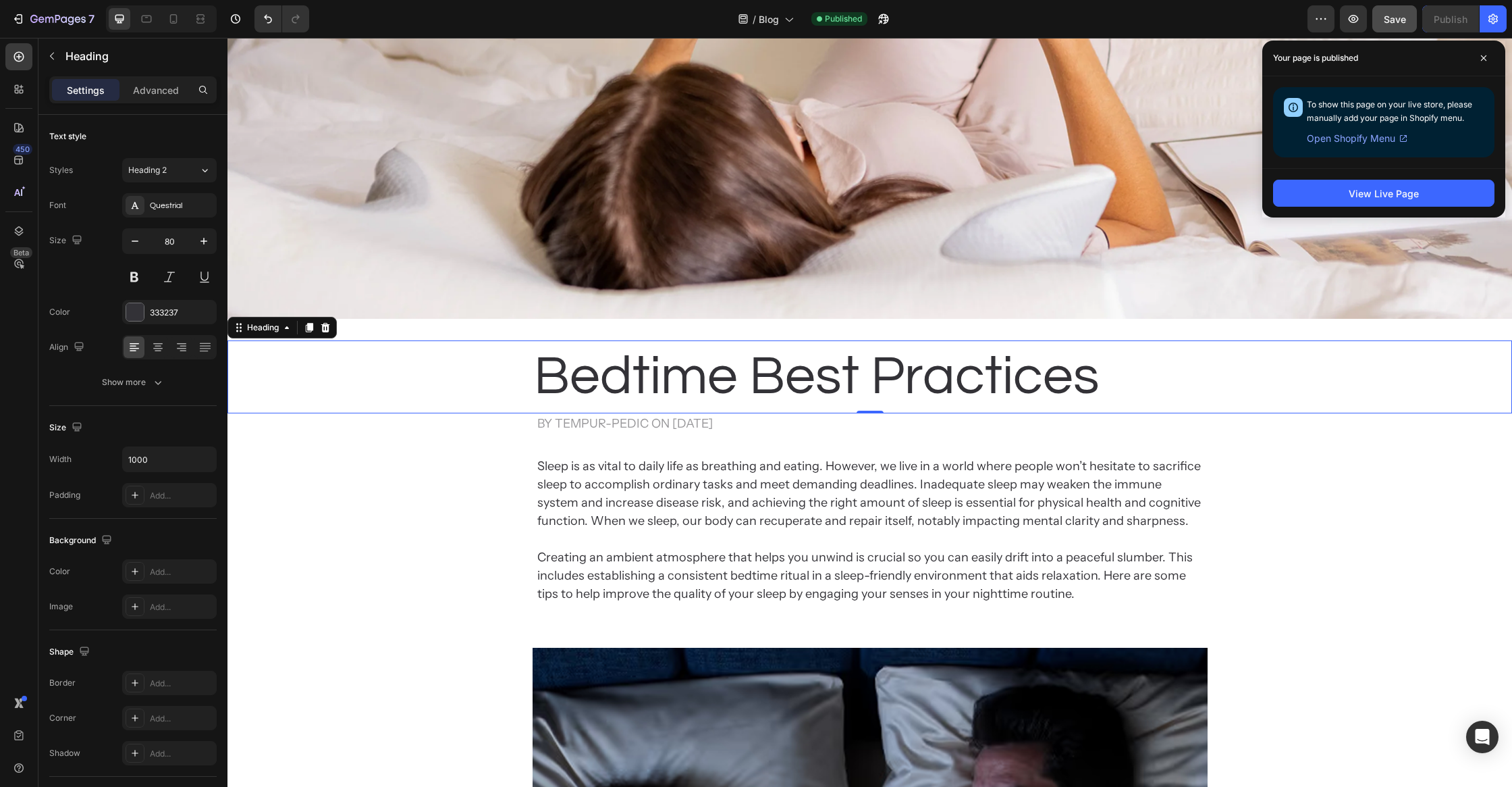
click at [906, 353] on h2 "Bedtime Best Practices" at bounding box center [870, 377] width 675 height 73
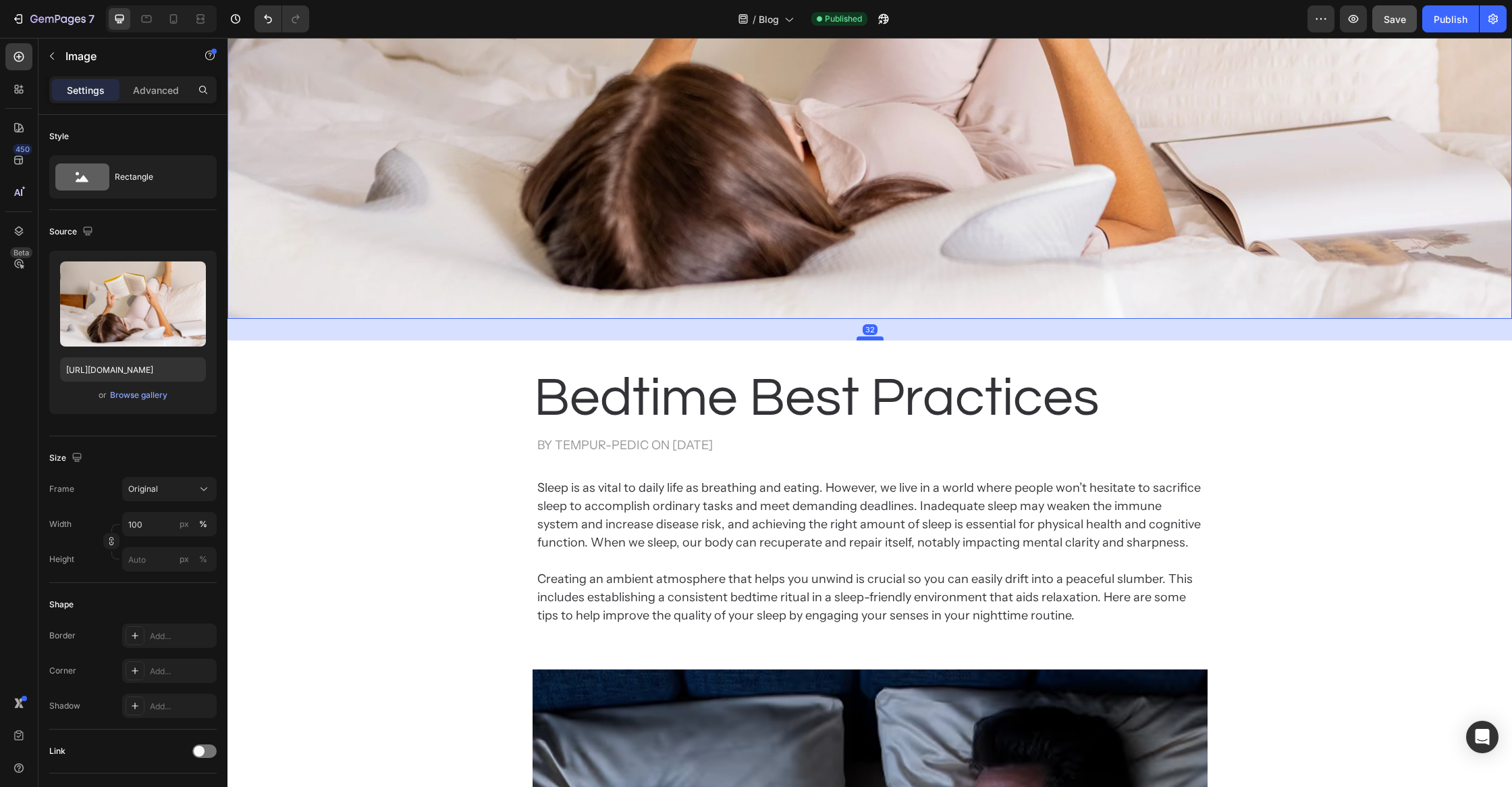
drag, startPoint x: 877, startPoint y: 317, endPoint x: 879, endPoint y: 338, distance: 21.1
click at [879, 338] on div at bounding box center [870, 338] width 27 height 4
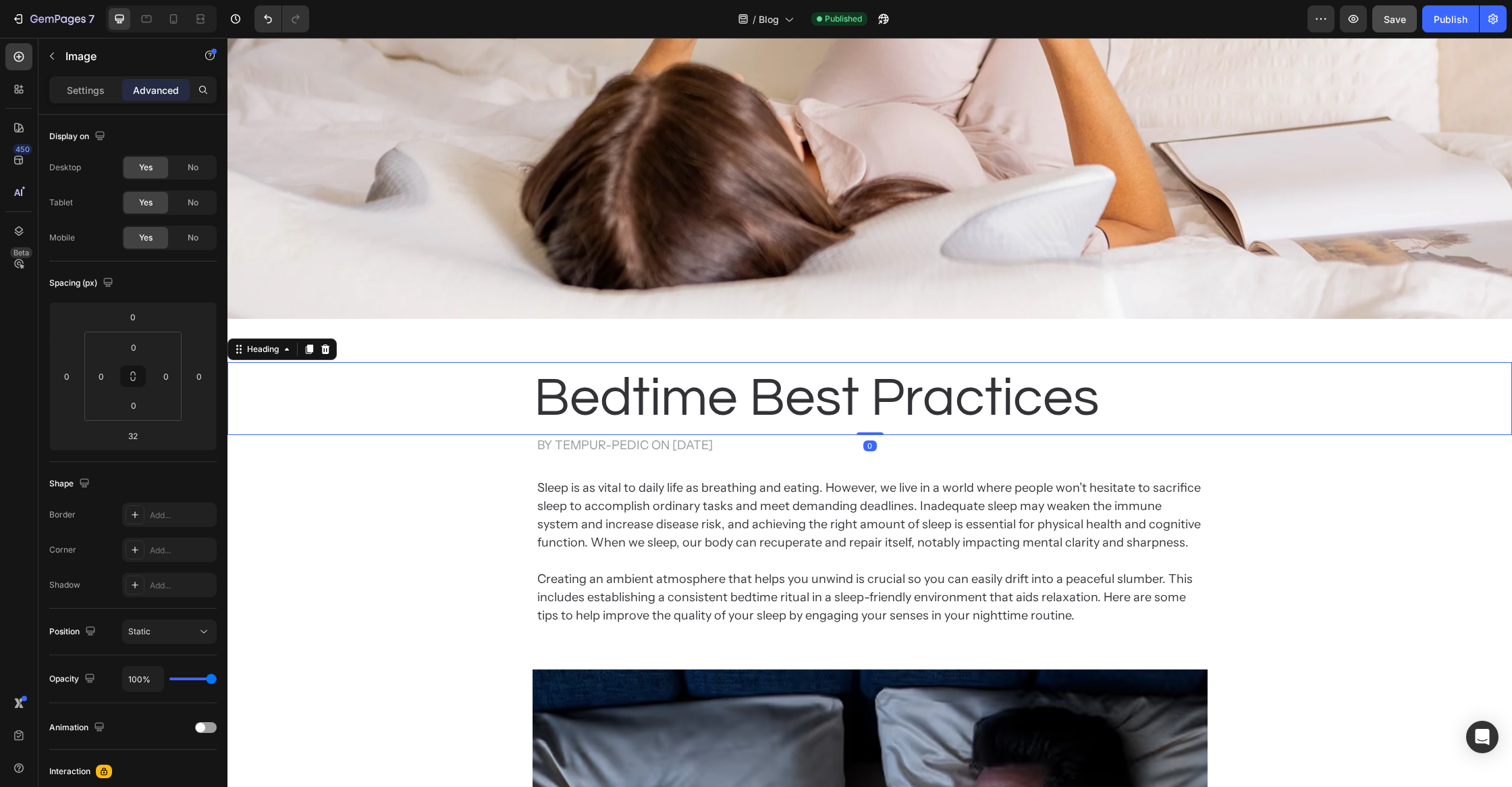
click at [1230, 400] on div "Bedtime Best Practices" at bounding box center [869, 398] width 1284 height 73
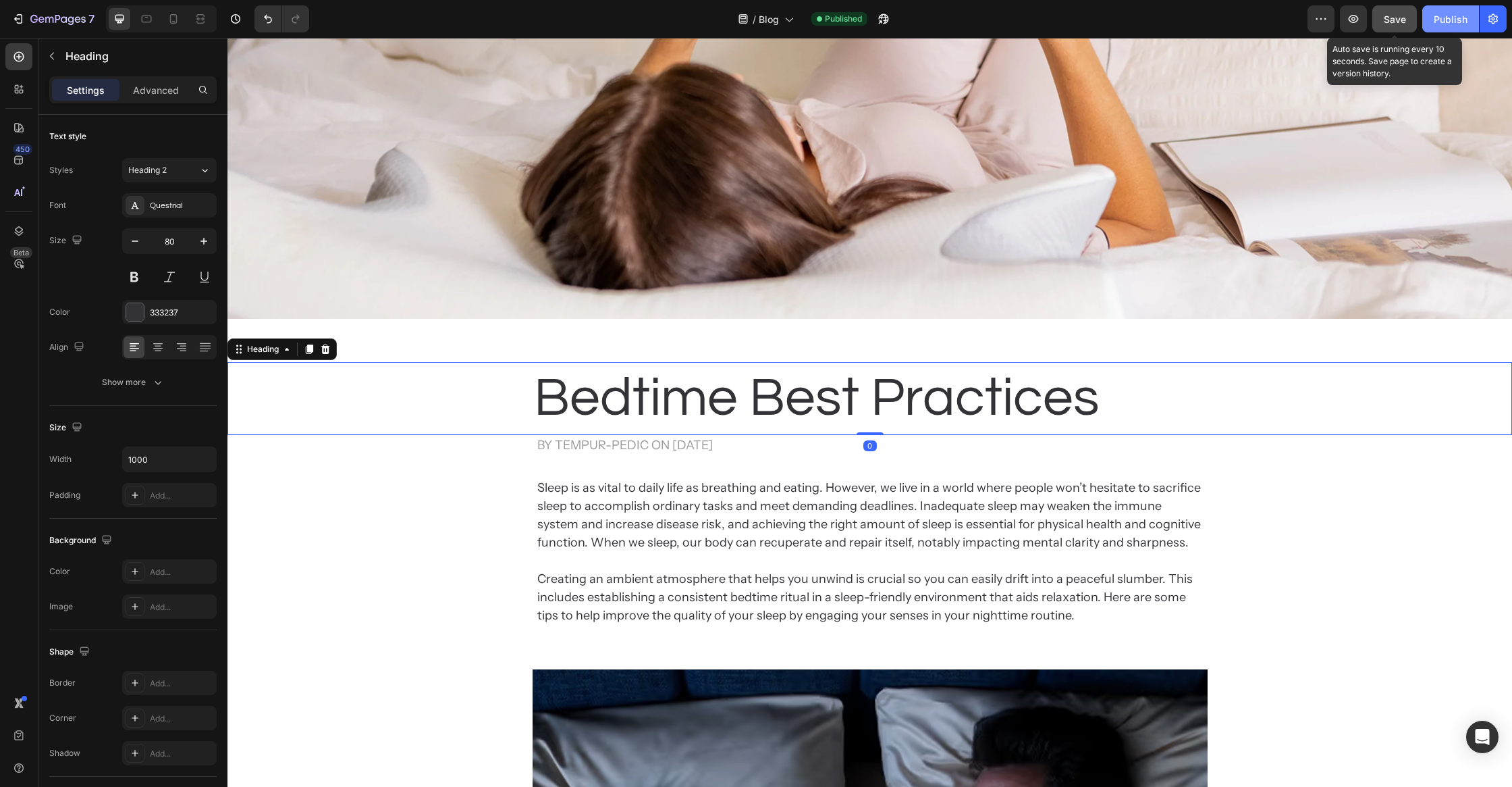
click at [1445, 25] on div "Publish" at bounding box center [1451, 19] width 34 height 14
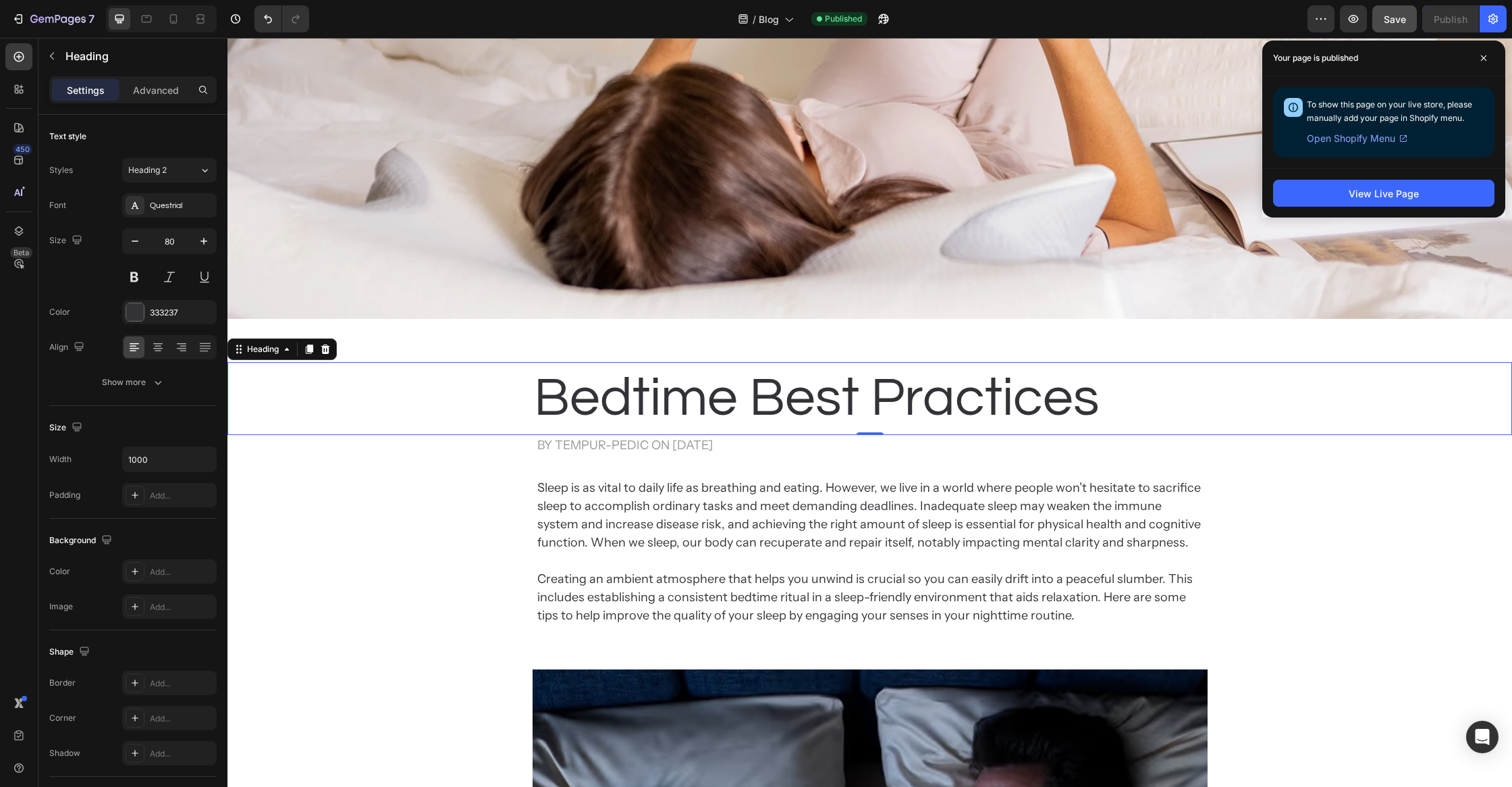
click at [636, 499] on h2 "Sleep is as vital to daily life as breathing and eating. However, we live in a …" at bounding box center [870, 551] width 668 height 148
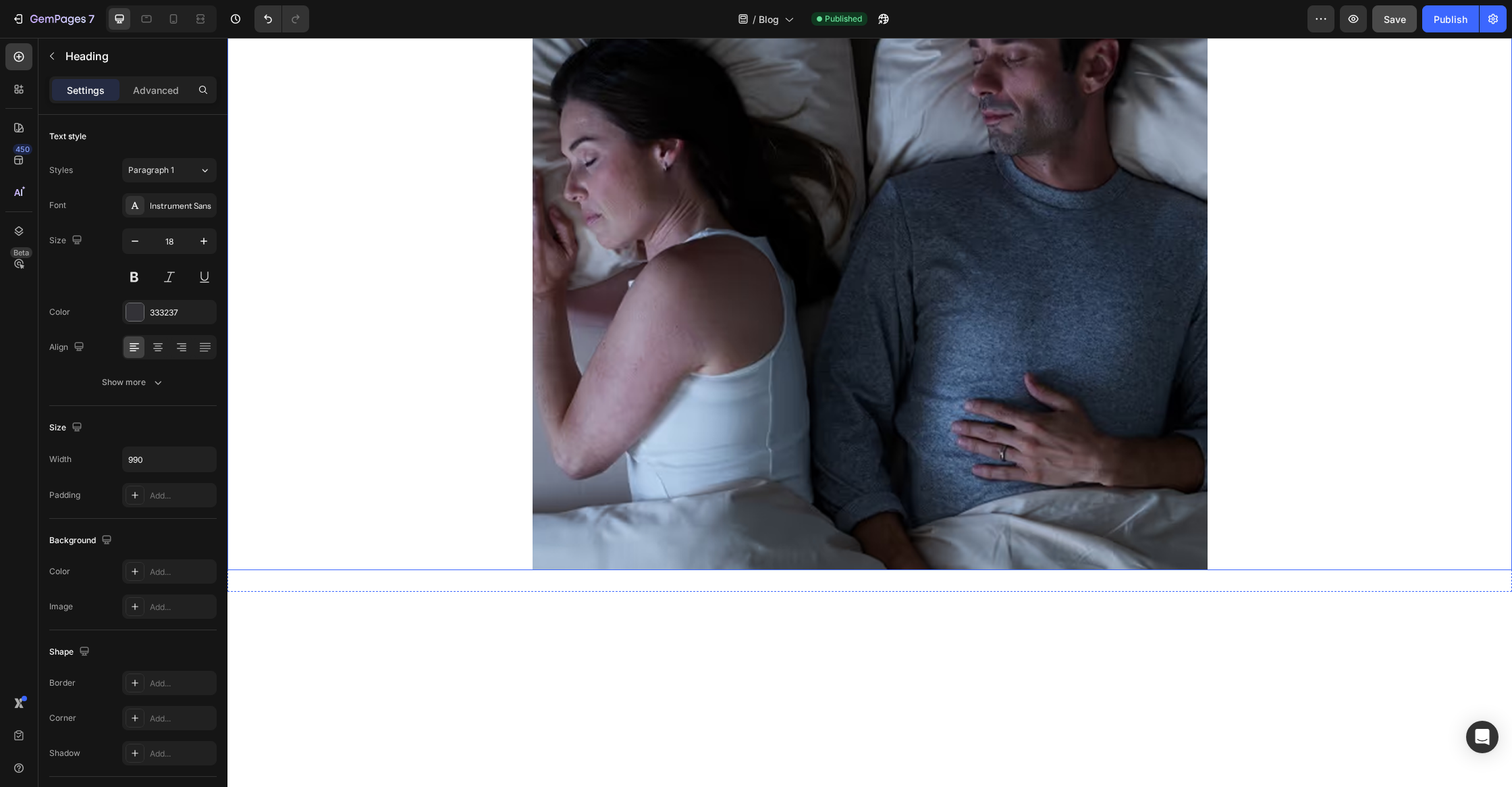
scroll to position [1445, 0]
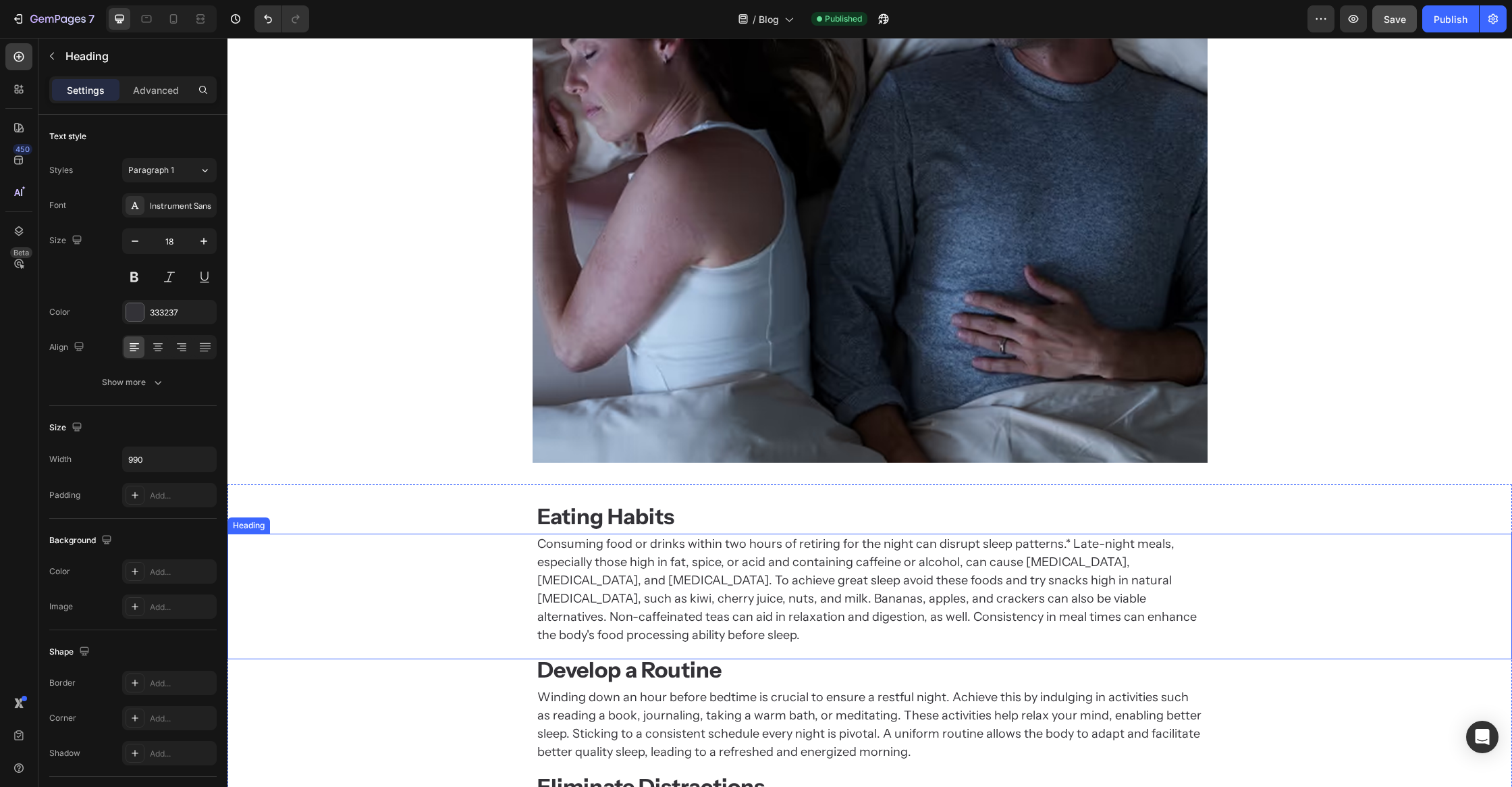
click at [634, 568] on h2 "Consuming food or drinks within two hours of retiring for the night can disrupt…" at bounding box center [870, 590] width 668 height 112
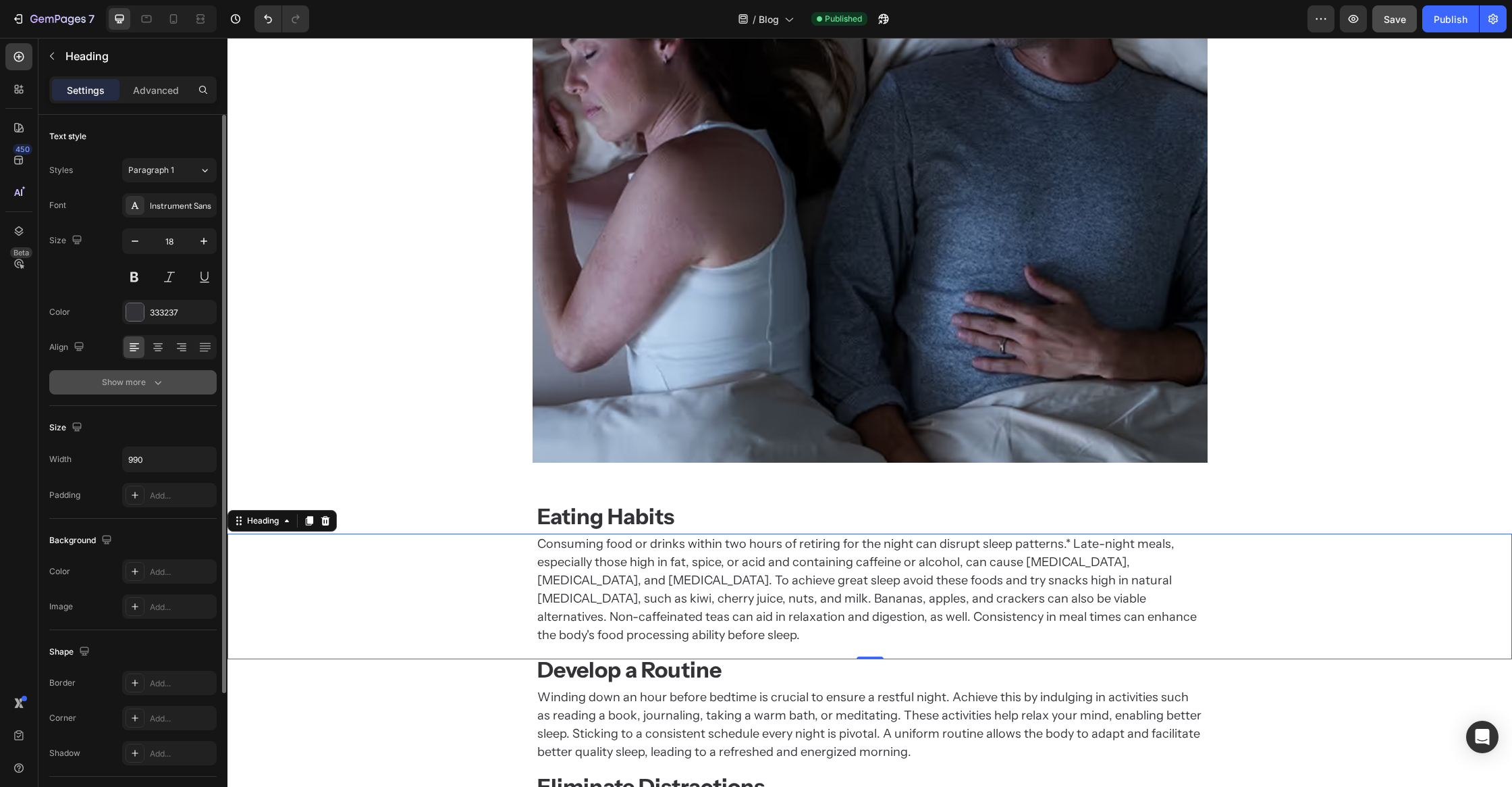
click at [156, 372] on button "Show more" at bounding box center [133, 382] width 168 height 25
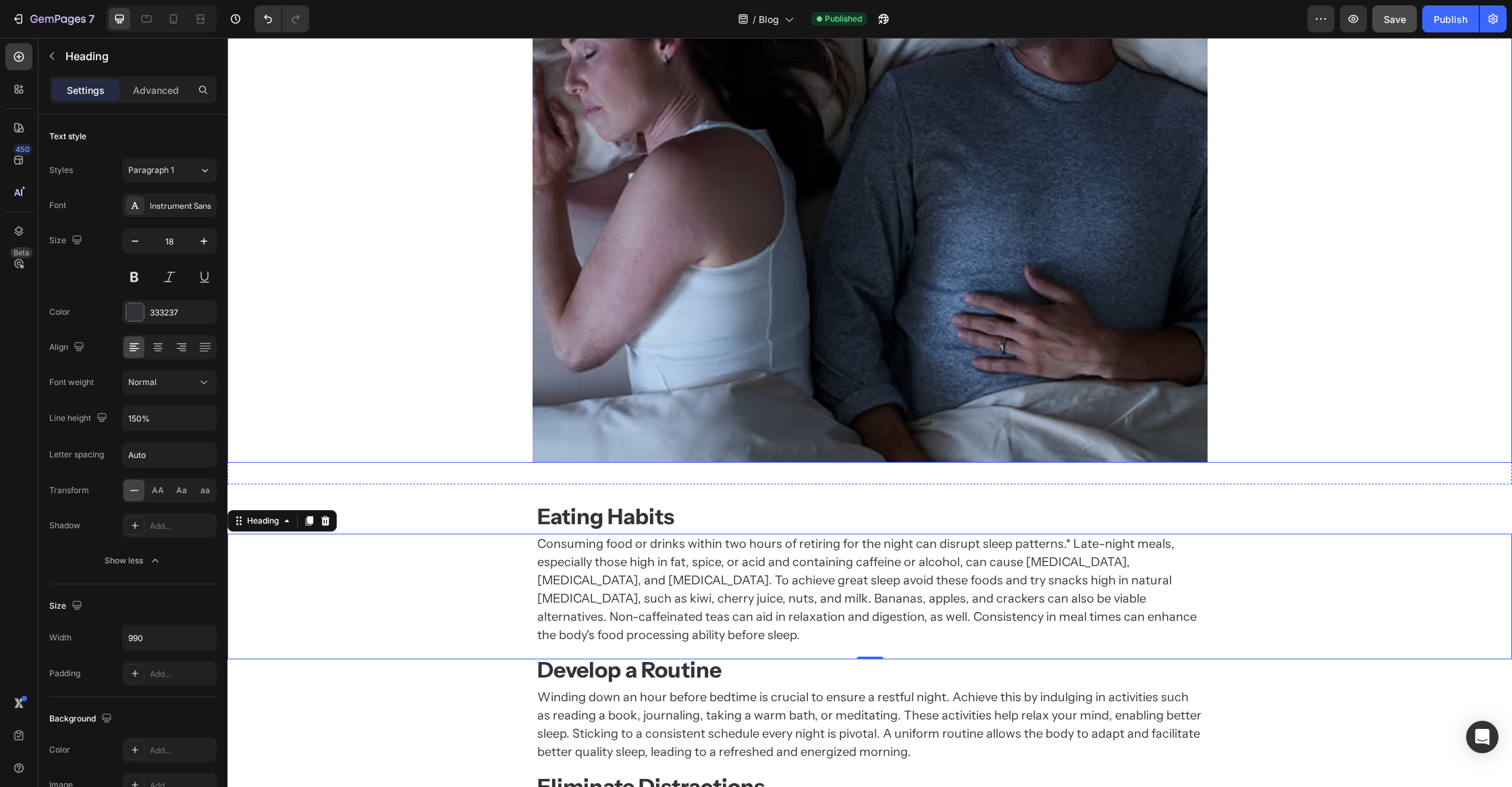
click at [364, 446] on div at bounding box center [869, 124] width 1284 height 676
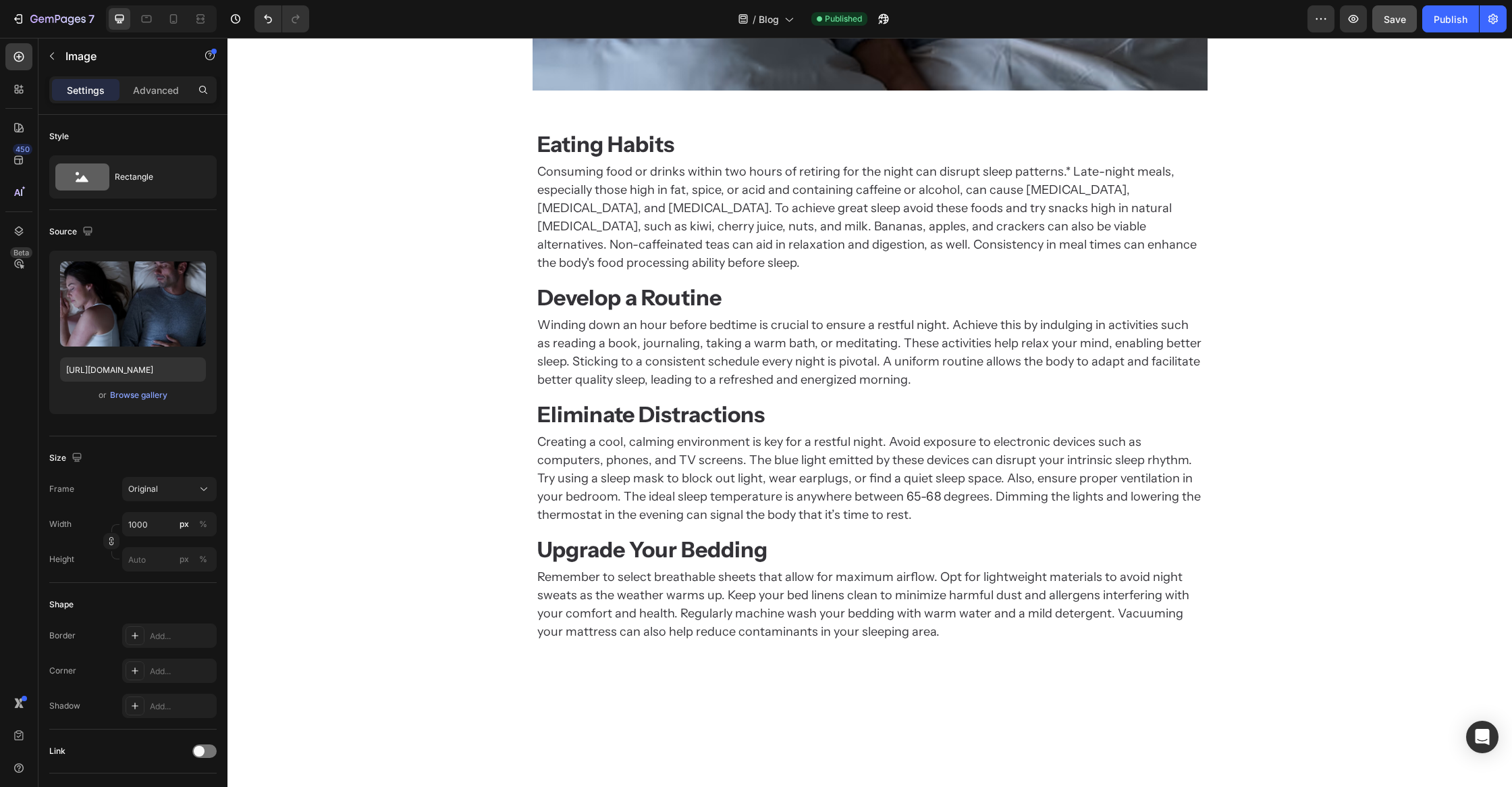
scroll to position [1539, 0]
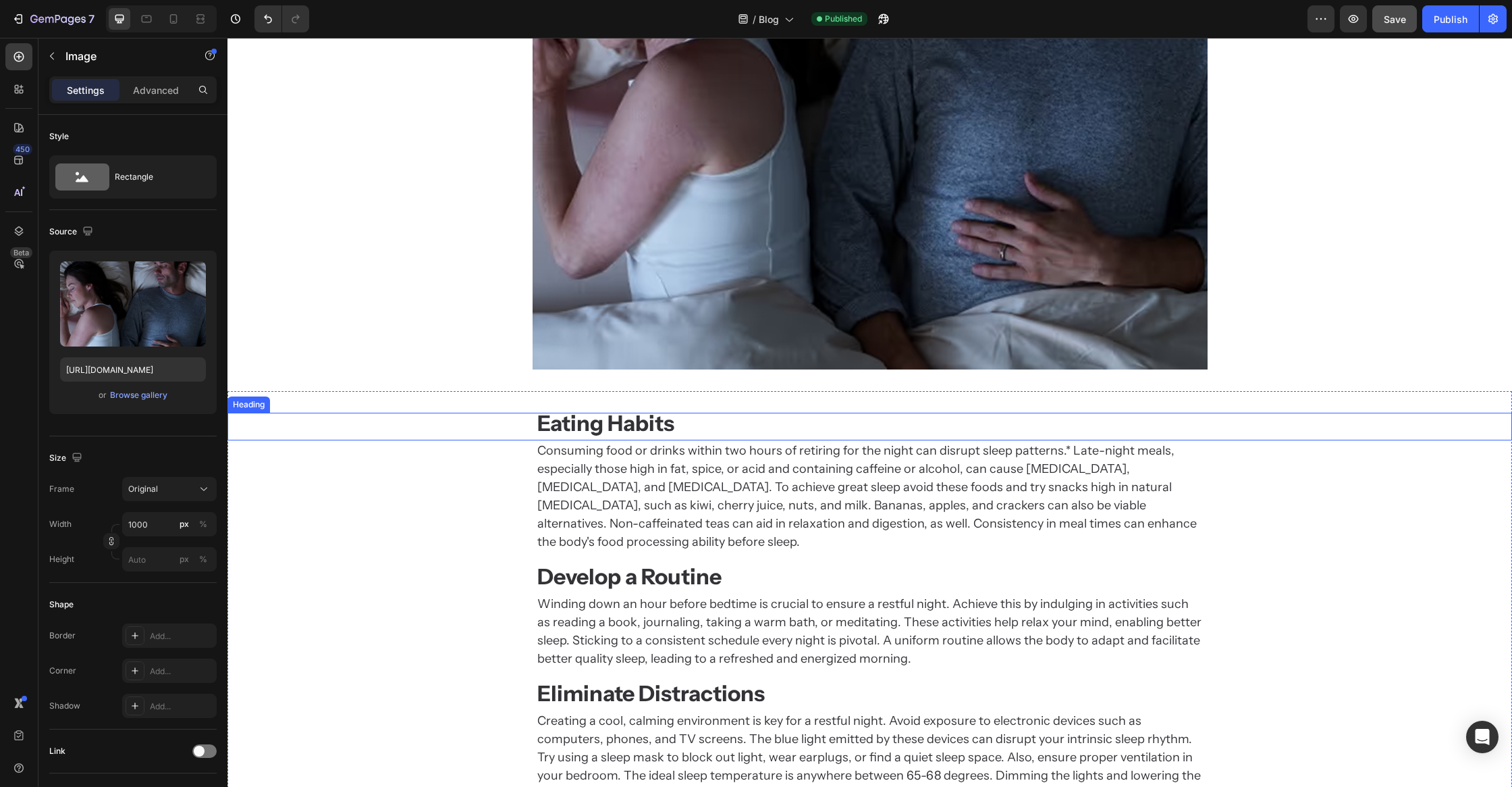
click at [625, 423] on strong "Eating Habits" at bounding box center [605, 423] width 137 height 26
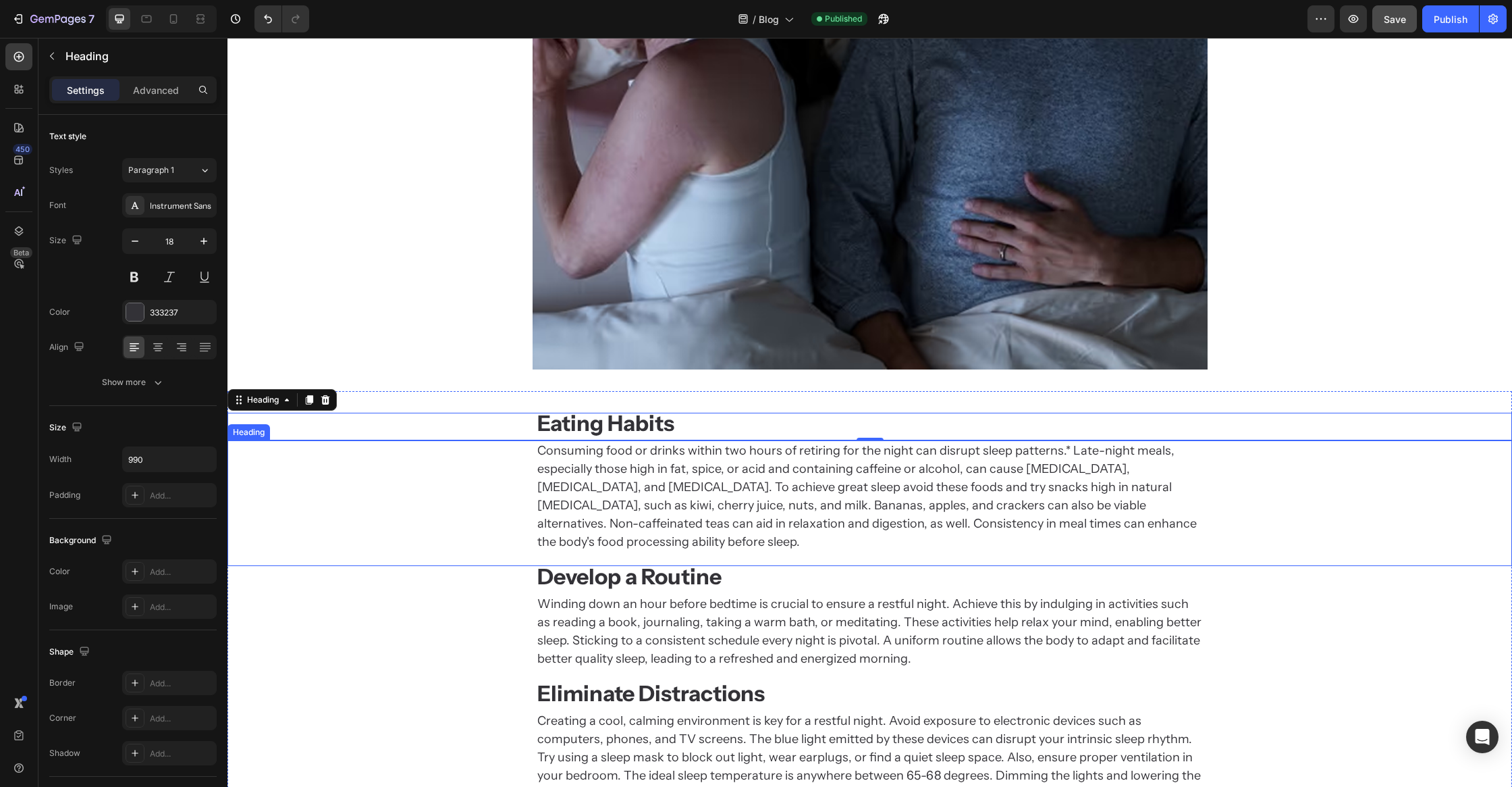
click at [678, 455] on h2 "Consuming food or drinks within two hours of retiring for the night can disrupt…" at bounding box center [870, 496] width 668 height 112
click at [658, 426] on strong "Eating Habits" at bounding box center [605, 423] width 137 height 26
click at [726, 450] on h2 "Consuming food or drinks within two hours of retiring for the night can disrupt…" at bounding box center [870, 496] width 668 height 112
click at [642, 428] on strong "Eating Habits" at bounding box center [605, 423] width 137 height 26
click at [151, 93] on p "Advanced" at bounding box center [156, 89] width 46 height 14
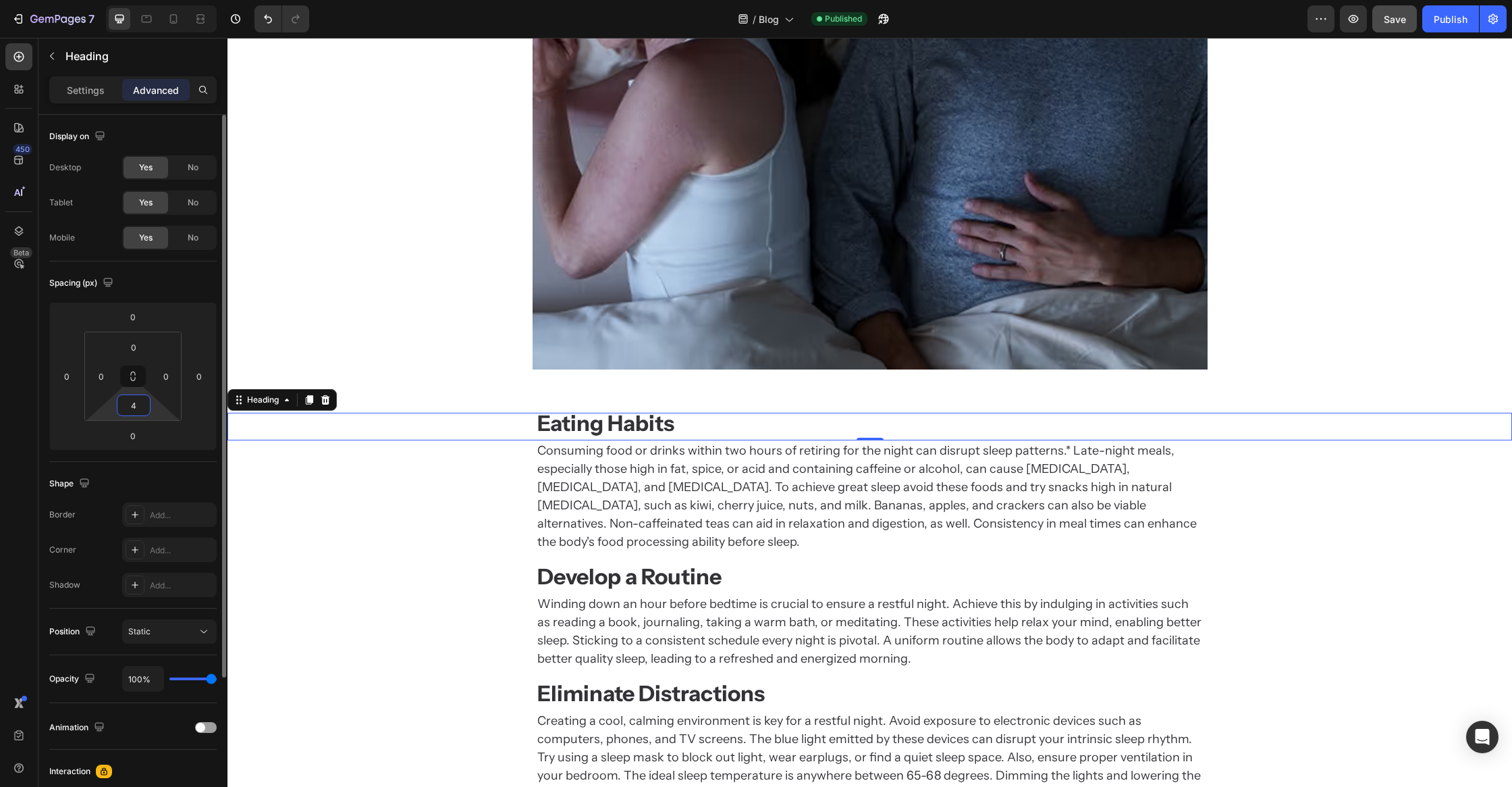
click at [146, 405] on input "4" at bounding box center [133, 405] width 27 height 20
type input "8"
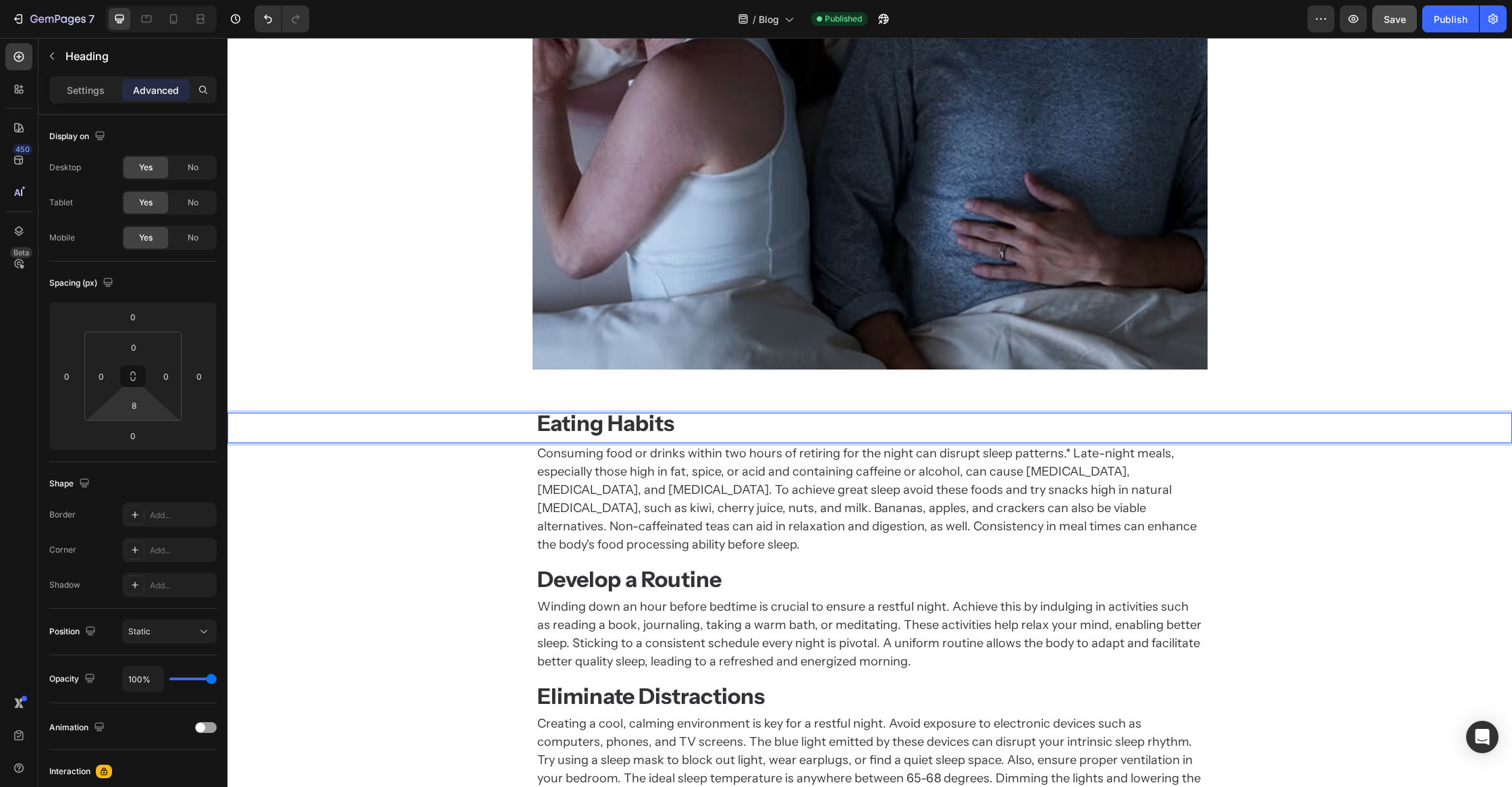
click at [585, 415] on strong "Eating Habits" at bounding box center [605, 423] width 137 height 26
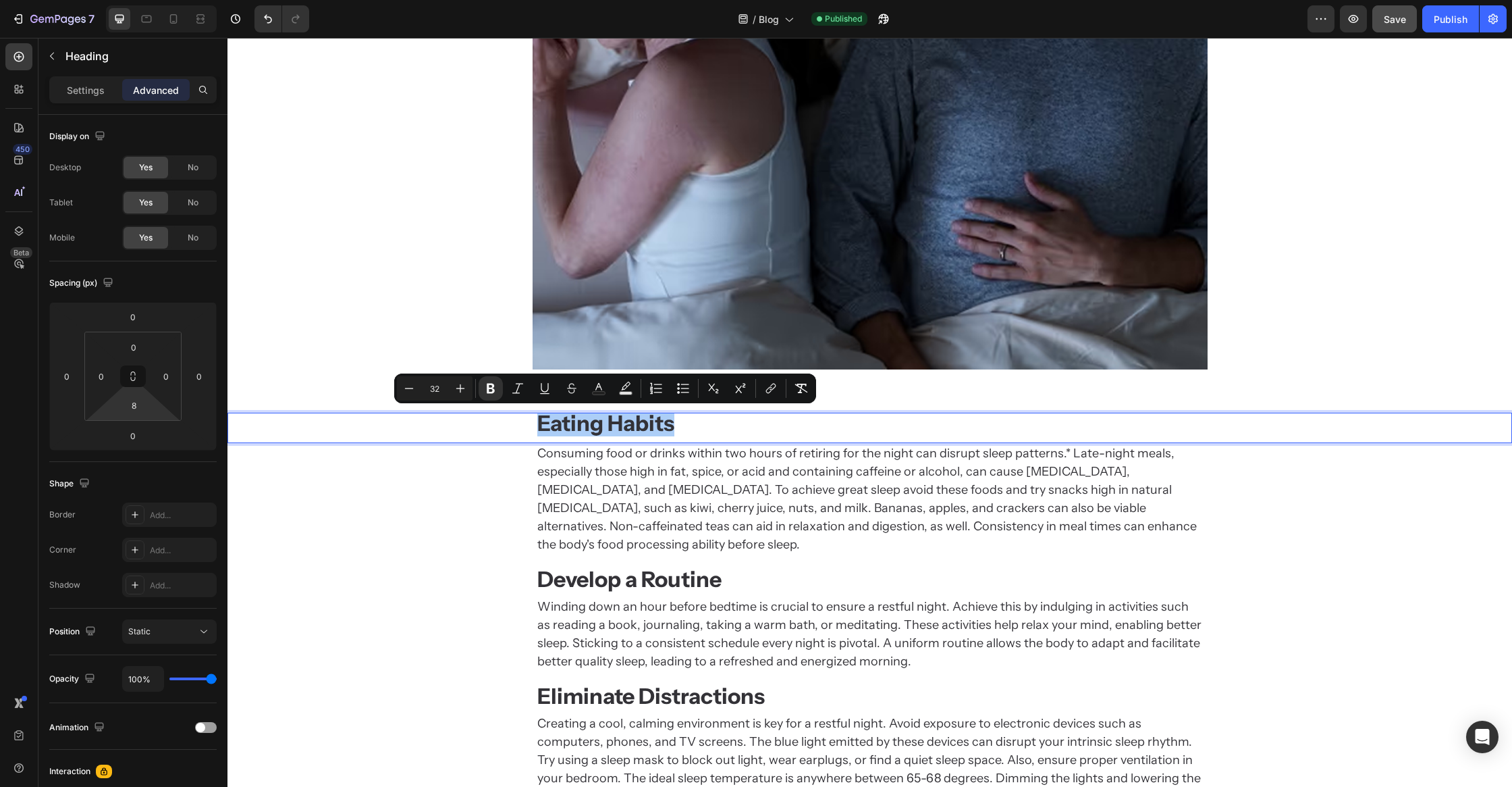
click at [442, 390] on input "32" at bounding box center [435, 388] width 27 height 16
type input "3"
type input "24"
click at [485, 486] on div "Consuming food or drinks within two hours of retiring for the night can disrupt…" at bounding box center [869, 499] width 1284 height 112
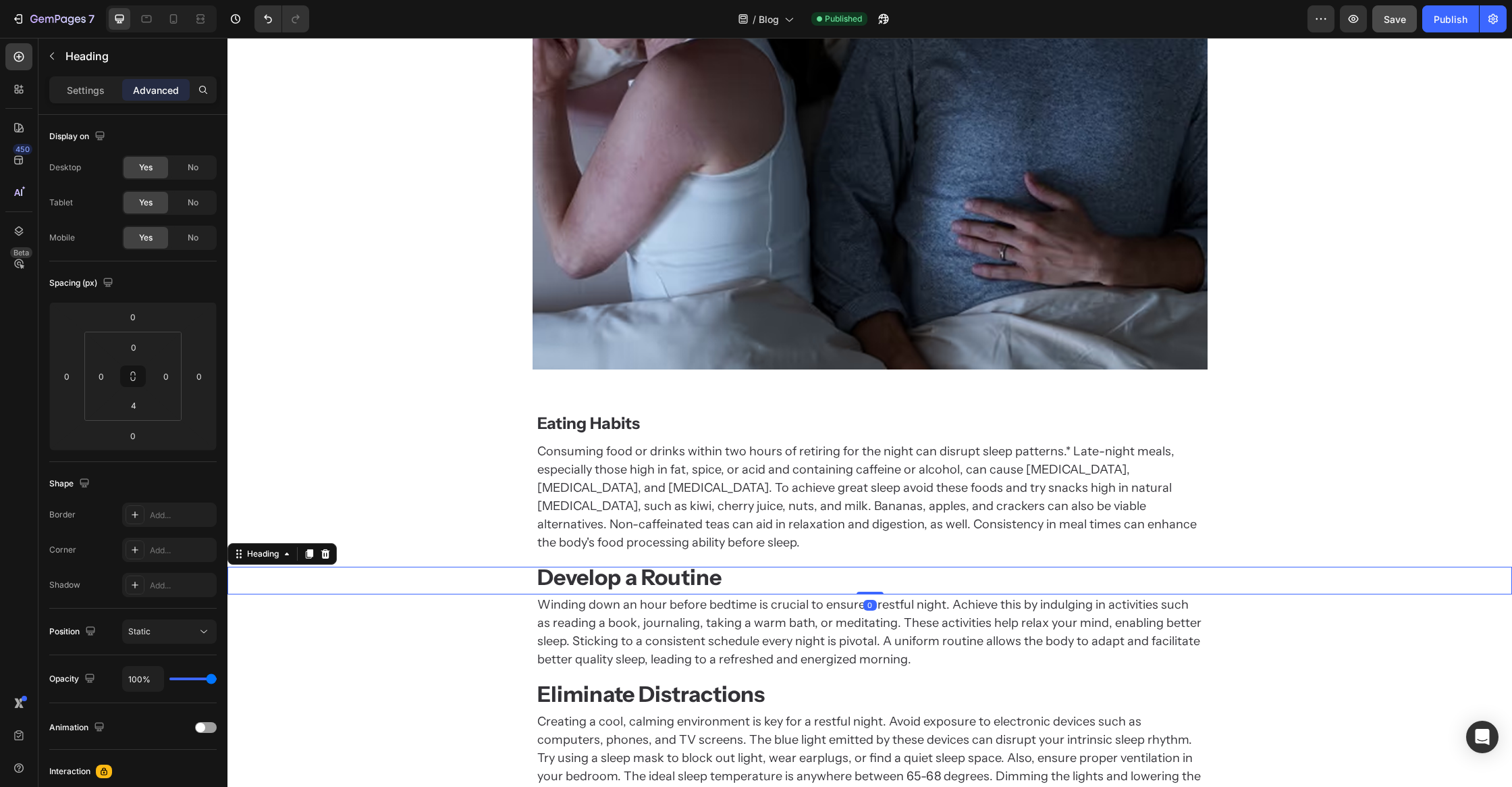
click at [644, 564] on strong "Develop a Routine" at bounding box center [629, 577] width 184 height 26
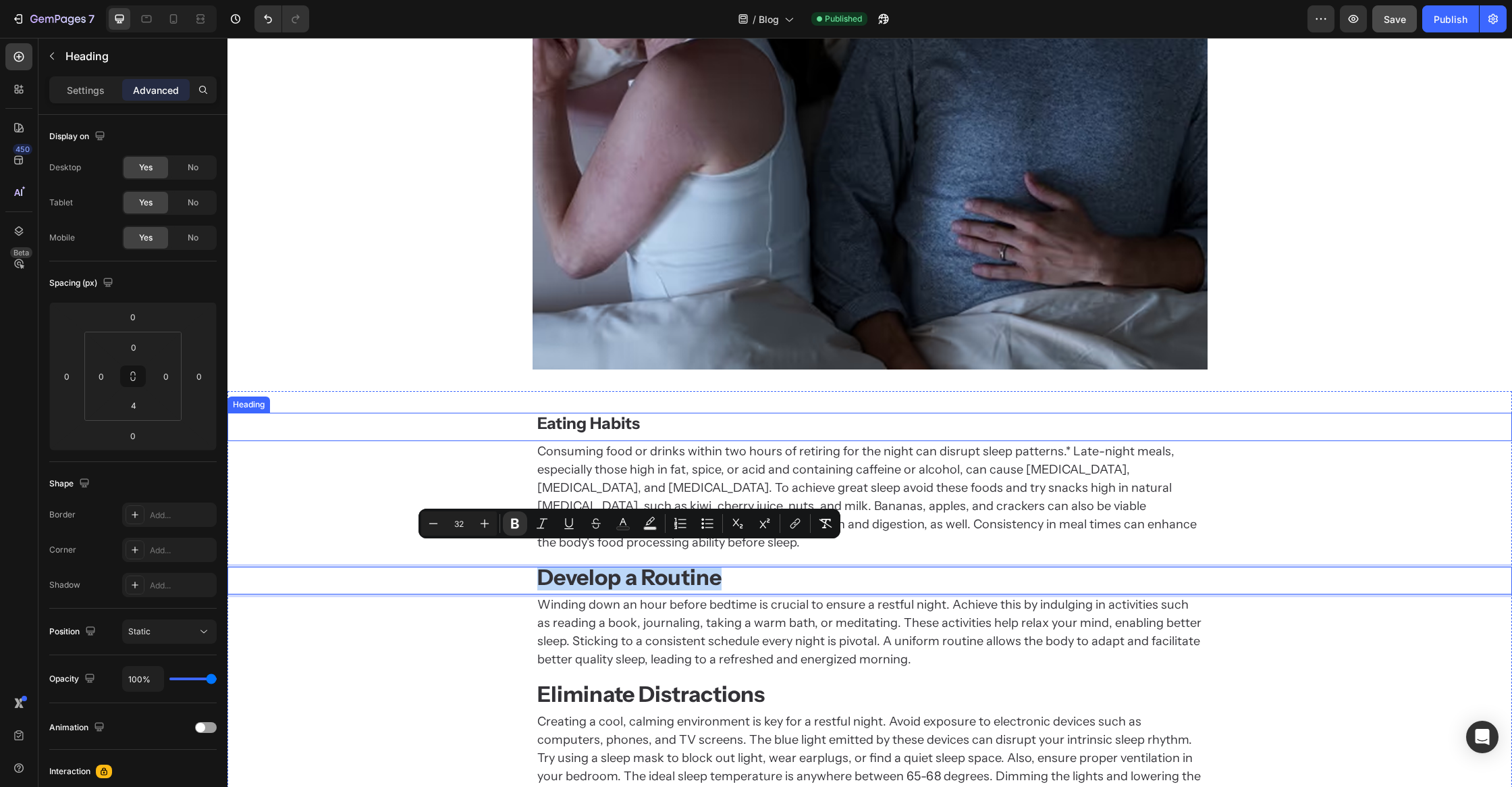
click at [603, 418] on strong "Eating Habits" at bounding box center [588, 423] width 102 height 20
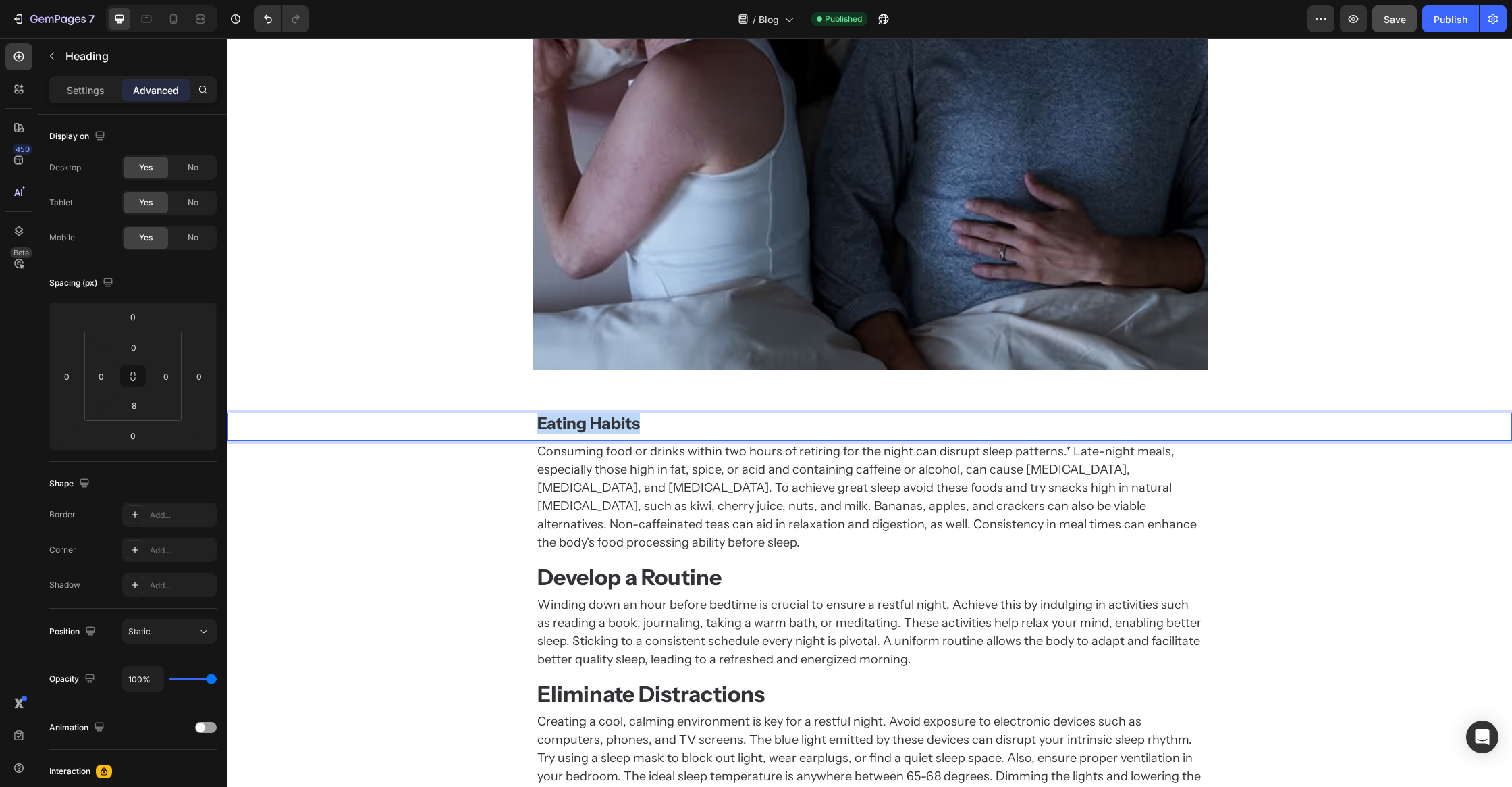
click at [603, 418] on strong "Eating Habits" at bounding box center [588, 423] width 102 height 20
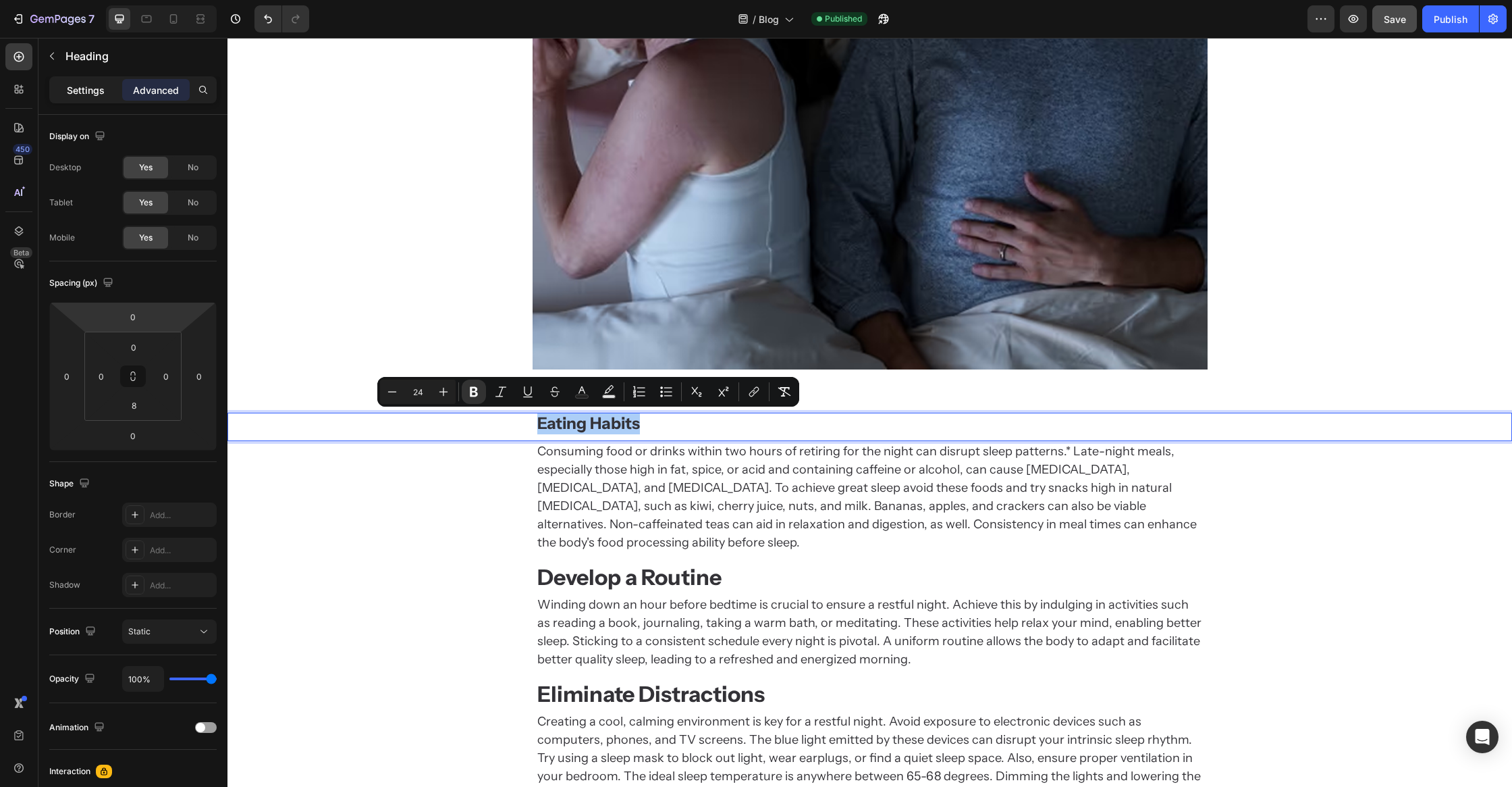
drag, startPoint x: 95, startPoint y: 85, endPoint x: 96, endPoint y: 99, distance: 14.0
click at [95, 85] on p "Settings" at bounding box center [86, 89] width 38 height 14
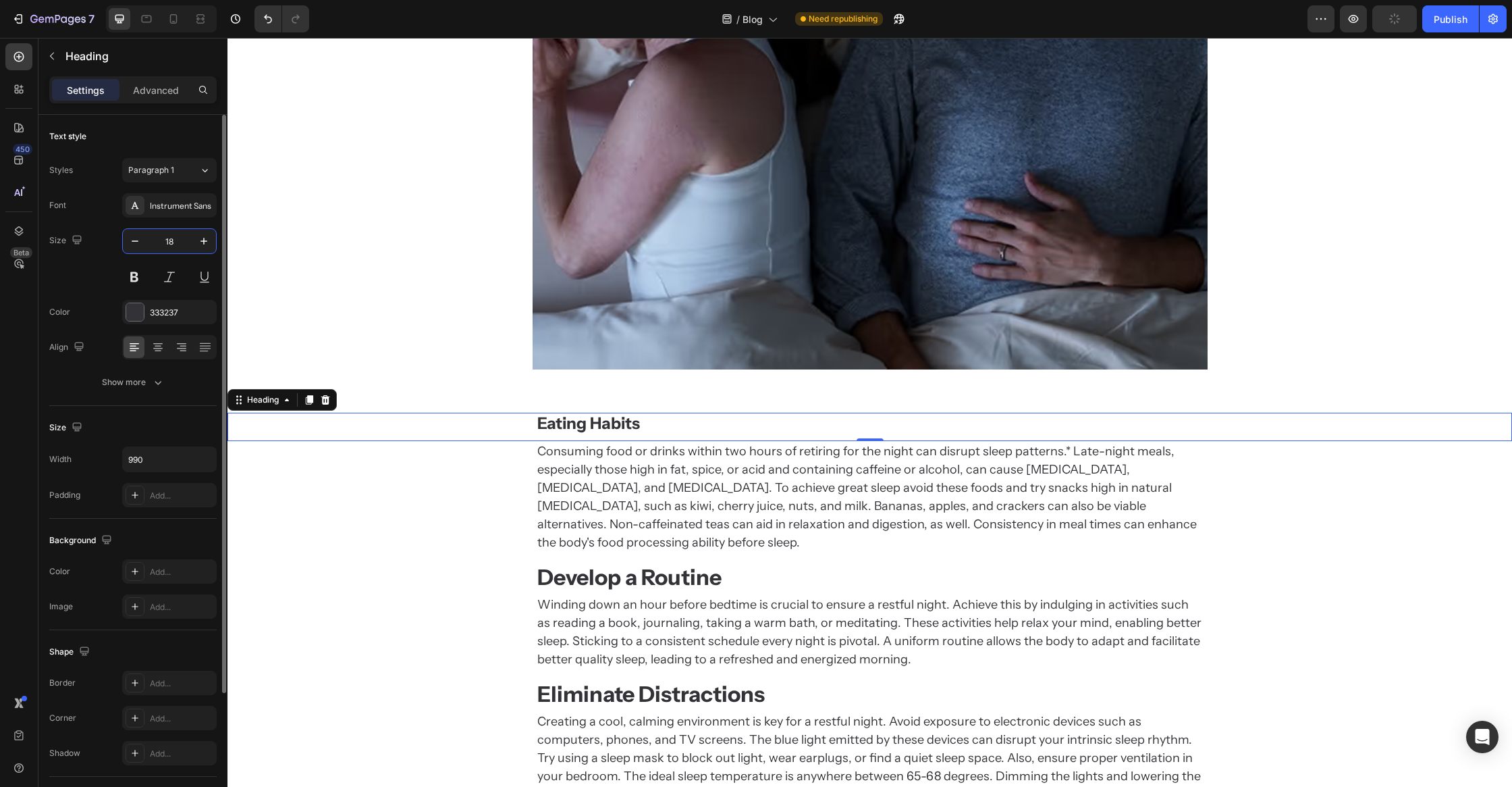
click at [172, 237] on input "18" at bounding box center [169, 242] width 44 height 25
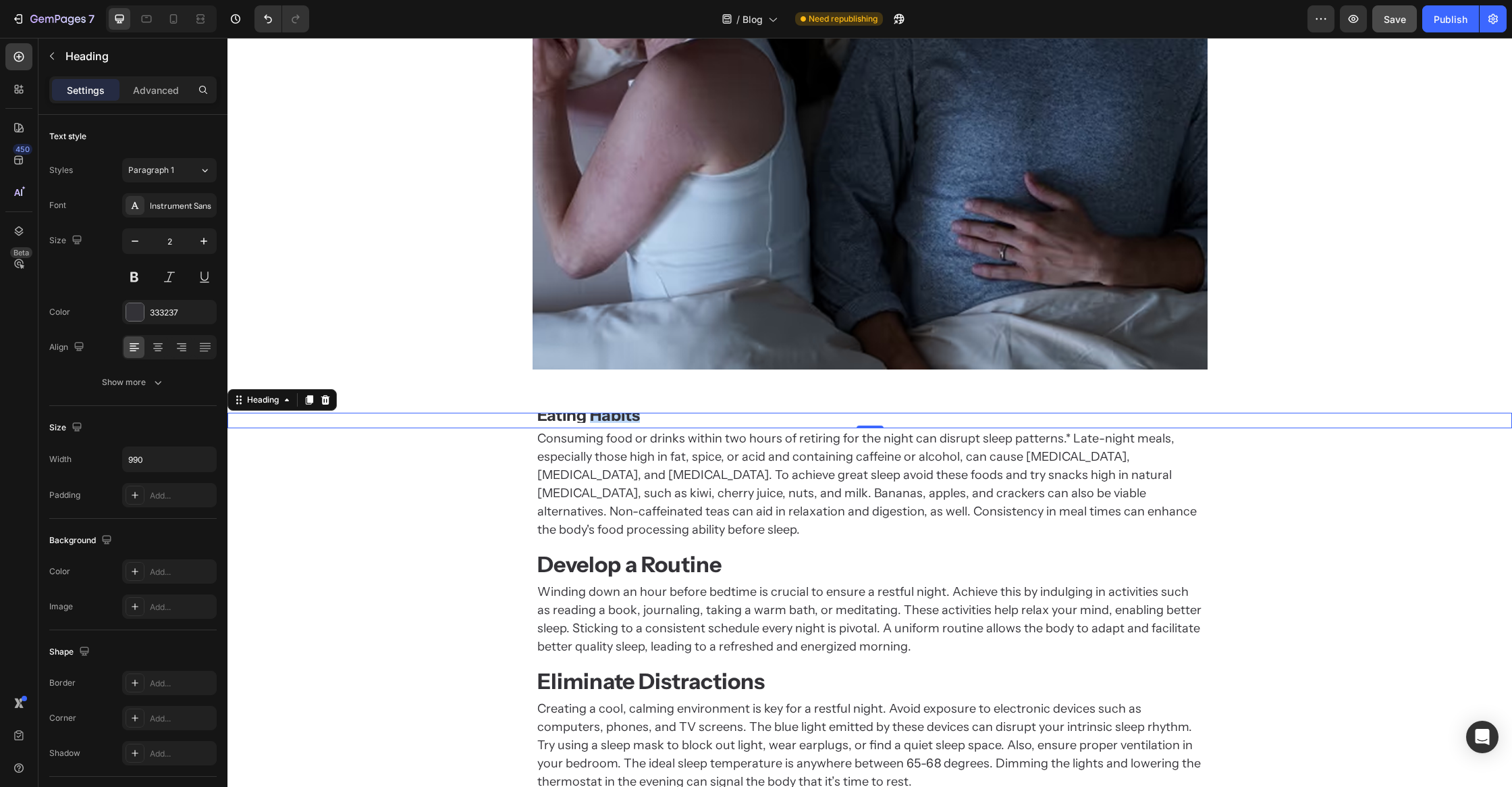
click at [596, 415] on strong "Eating Habits" at bounding box center [588, 415] width 102 height 20
click at [596, 414] on strong "Eating Habits" at bounding box center [588, 415] width 102 height 20
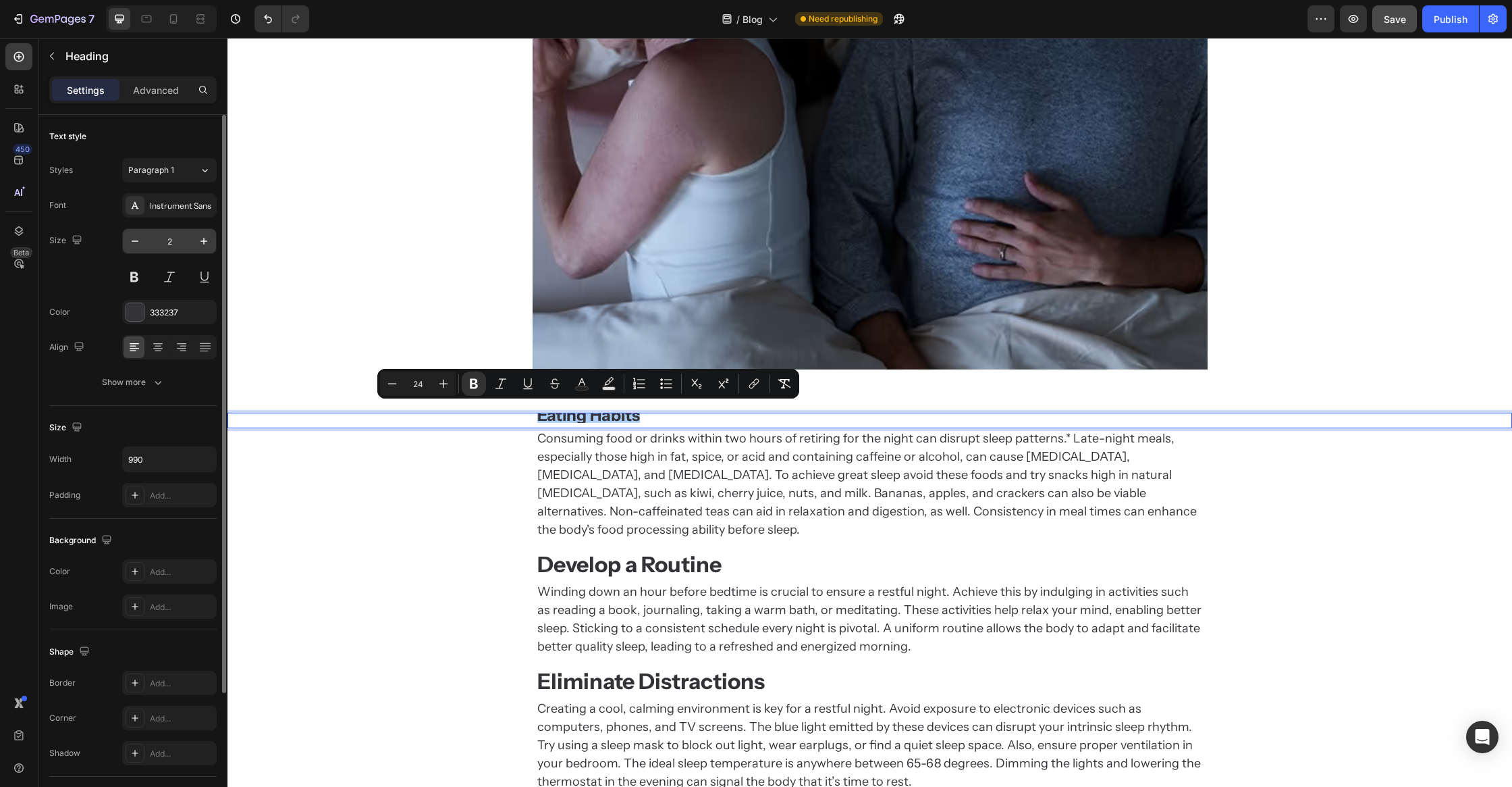
click at [174, 237] on input "2" at bounding box center [169, 242] width 44 height 25
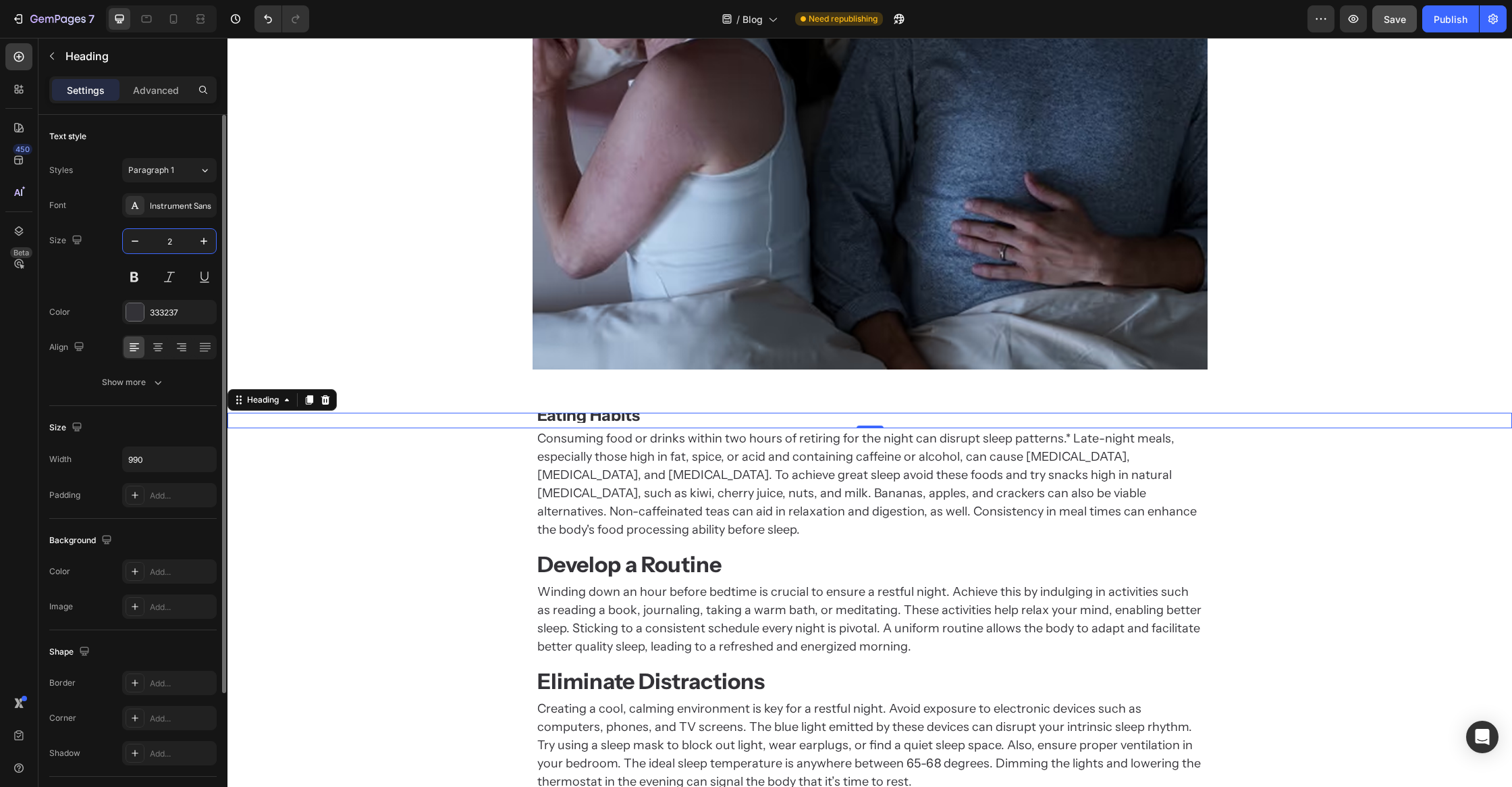
type input "24"
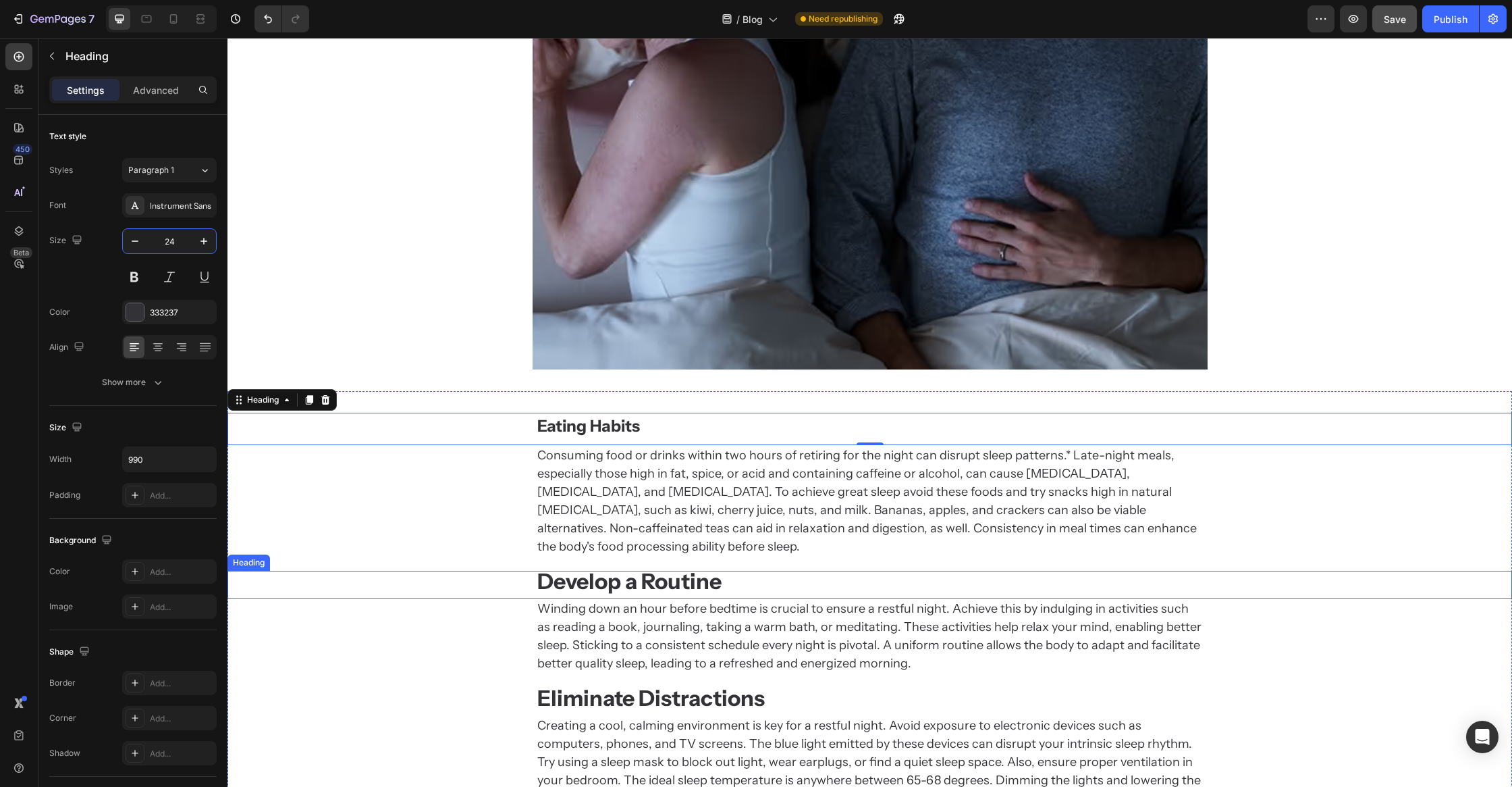
click at [596, 568] on strong "Develop a Routine" at bounding box center [629, 581] width 184 height 26
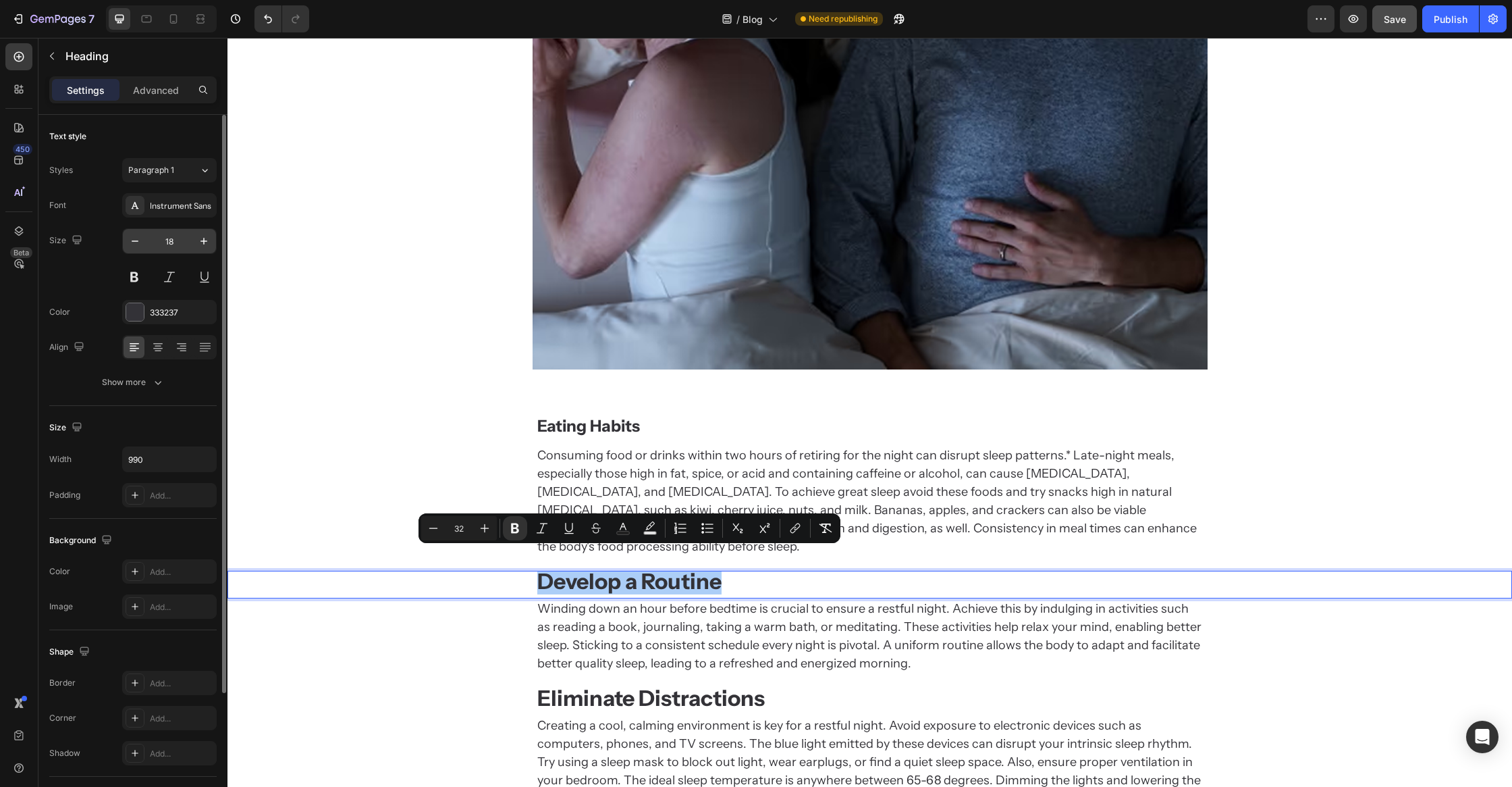
click at [171, 246] on input "18" at bounding box center [169, 242] width 44 height 25
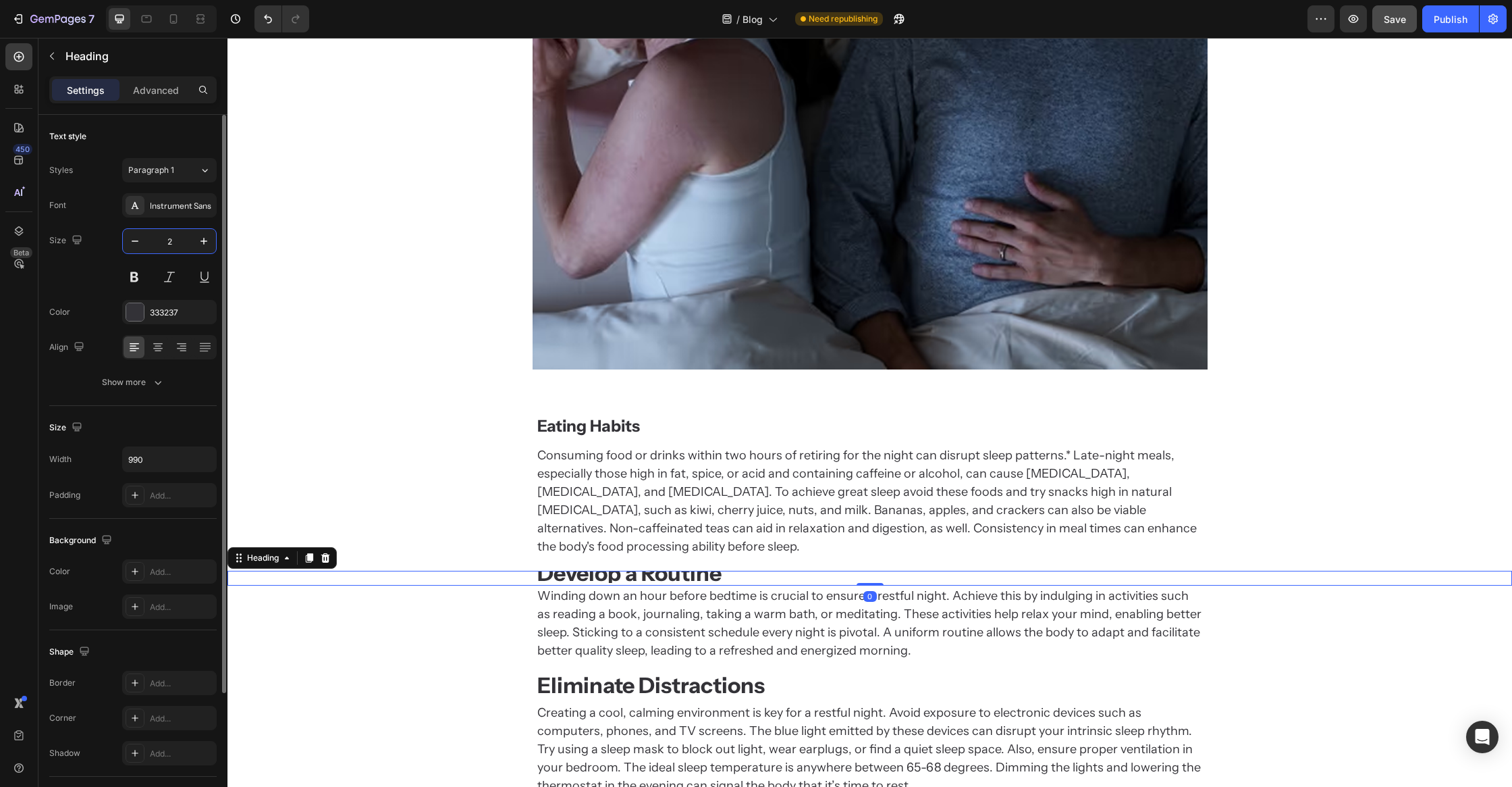
type input "28"
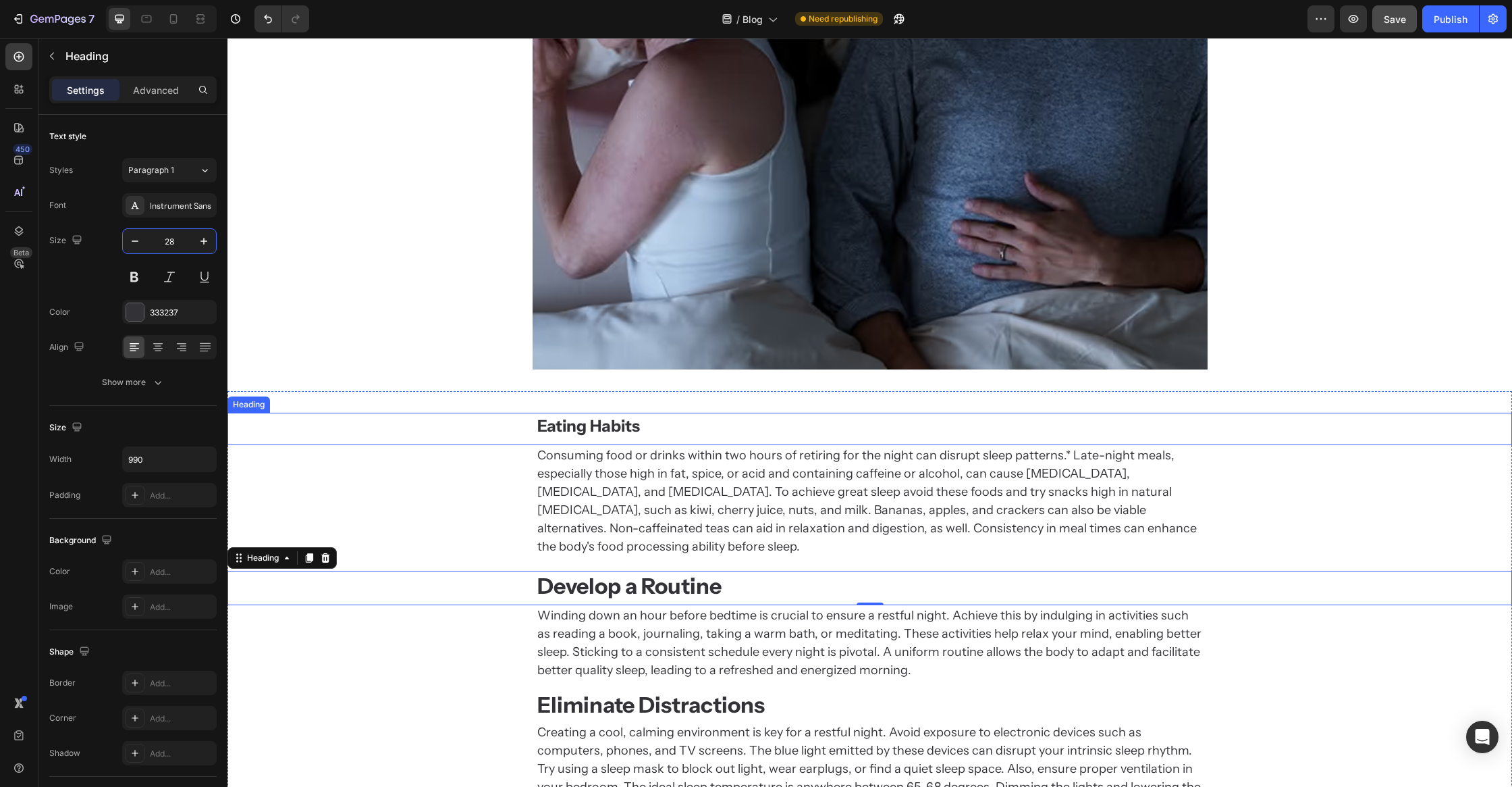
click at [575, 426] on strong "Eating Habits" at bounding box center [588, 426] width 102 height 20
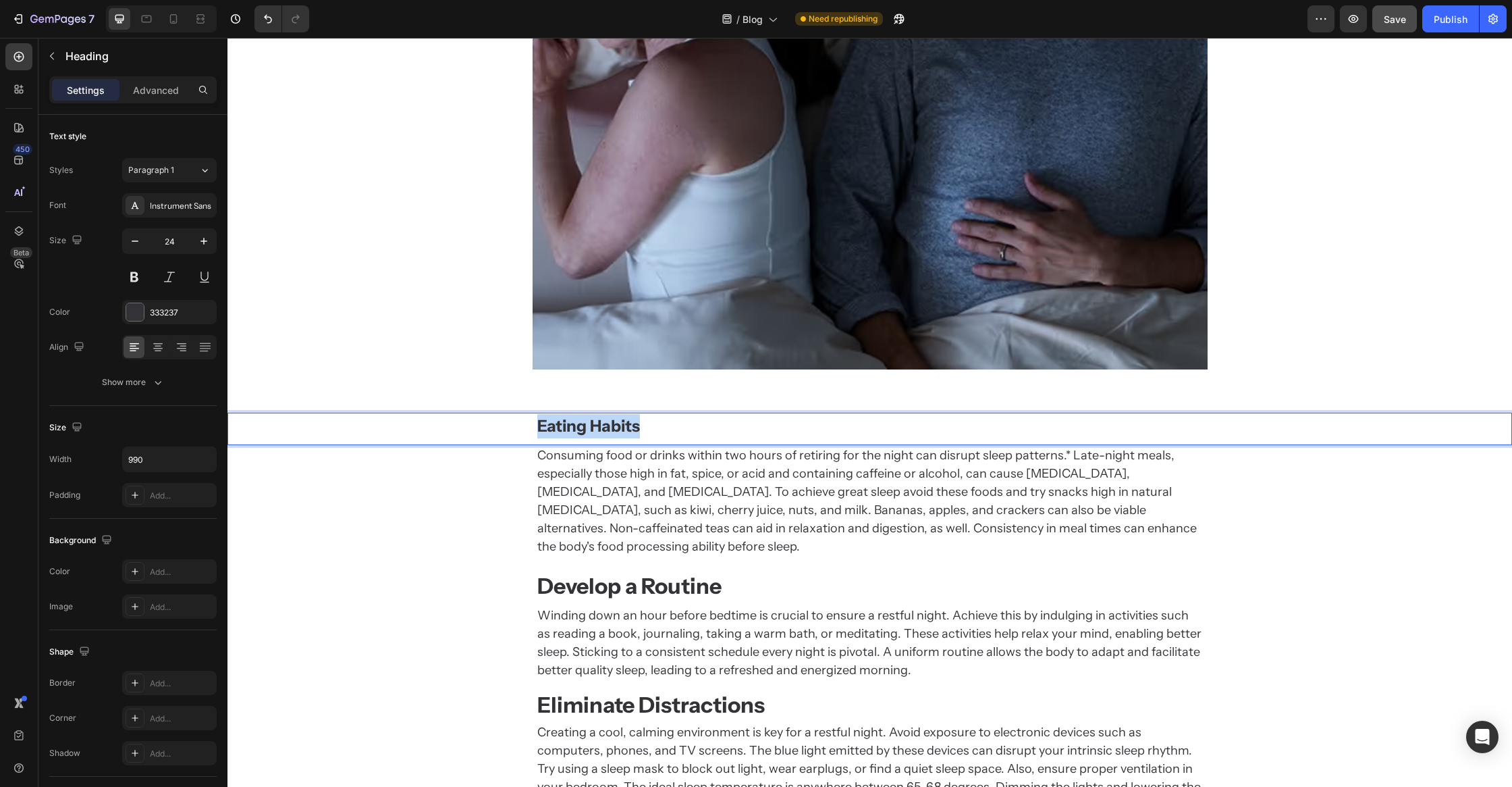
click at [575, 426] on strong "Eating Habits" at bounding box center [588, 426] width 102 height 20
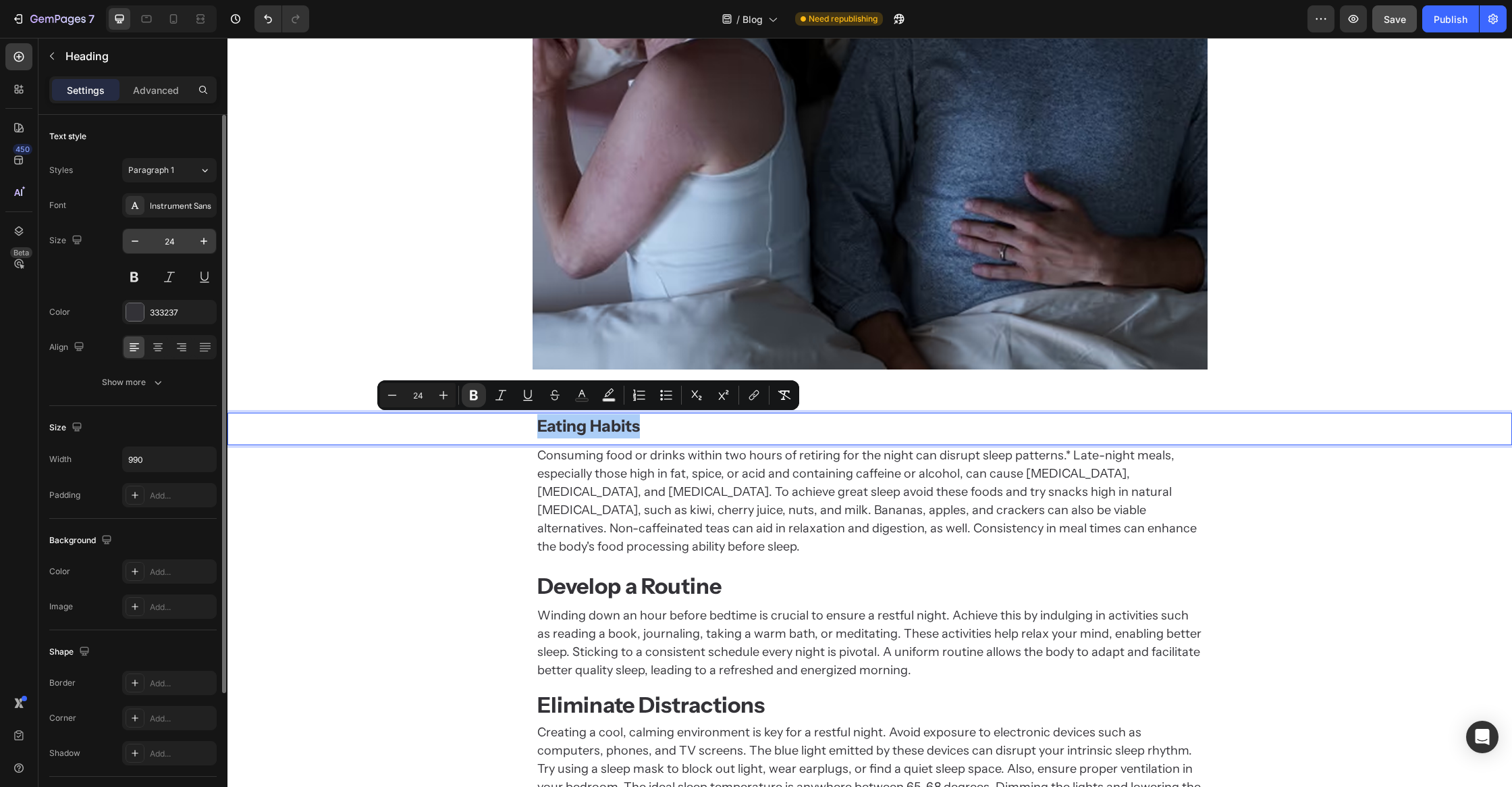
click at [186, 236] on input "24" at bounding box center [169, 242] width 44 height 25
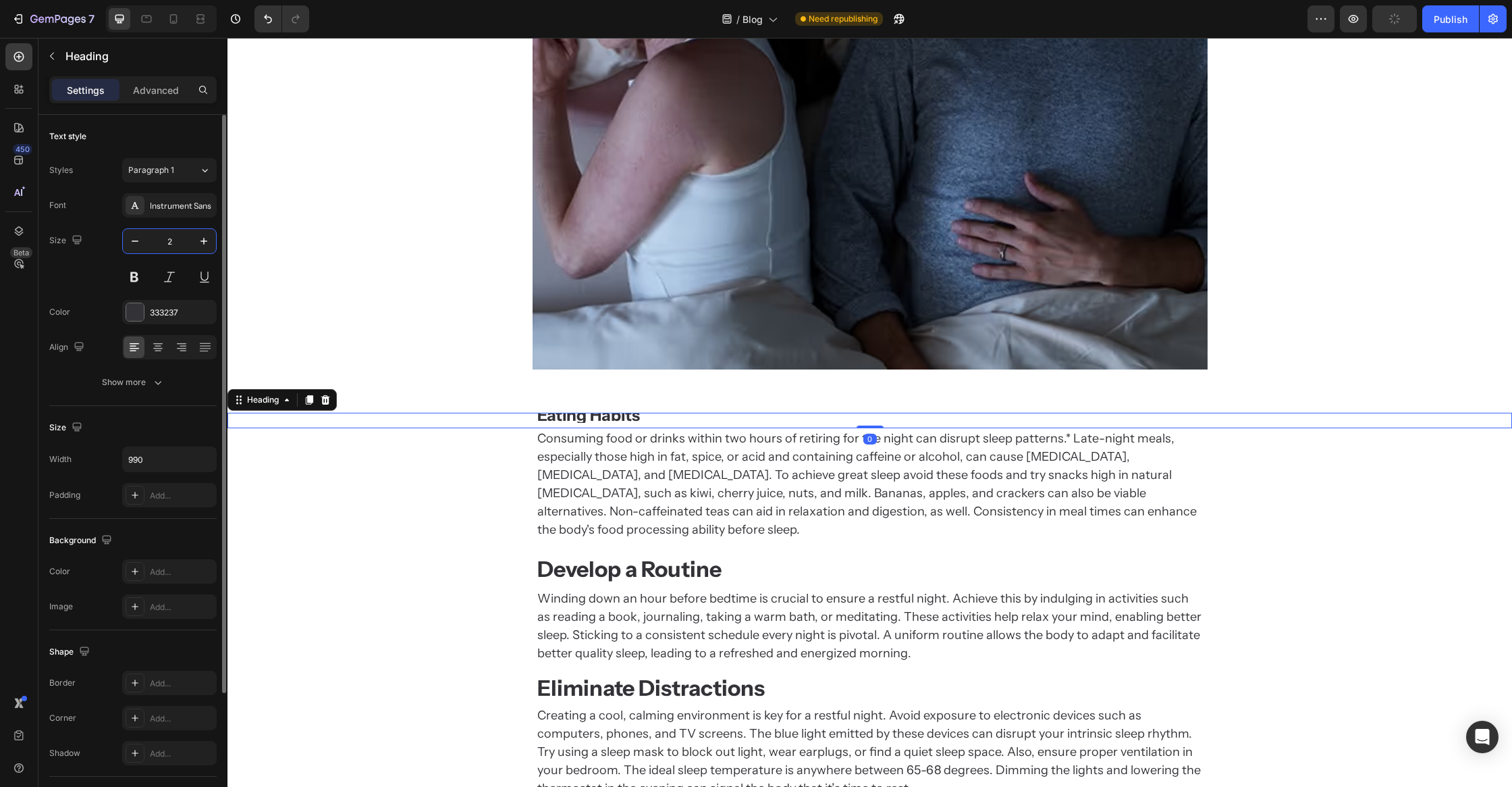
type input "28"
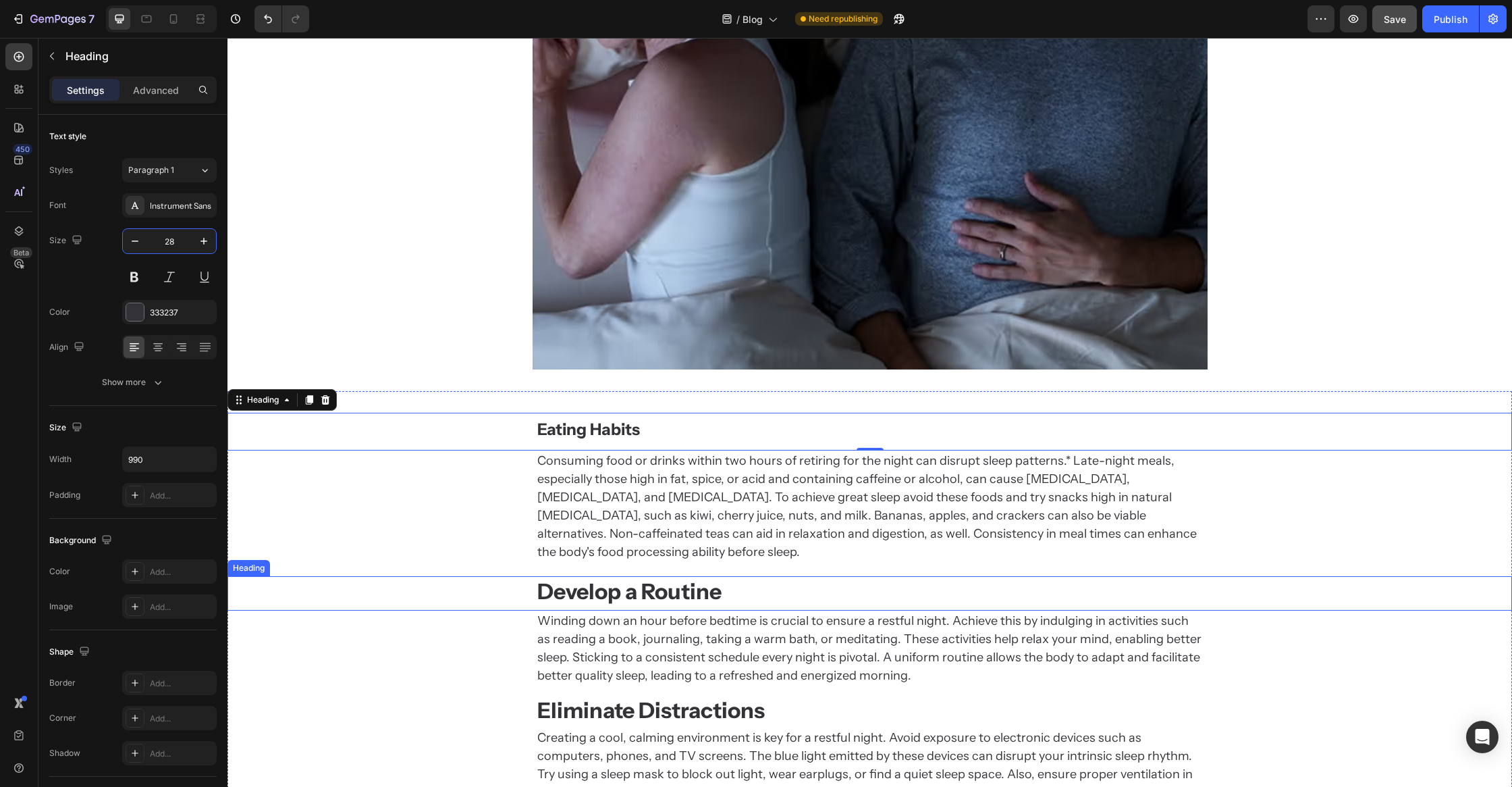
click at [603, 578] on strong "Develop a Routine" at bounding box center [629, 591] width 184 height 26
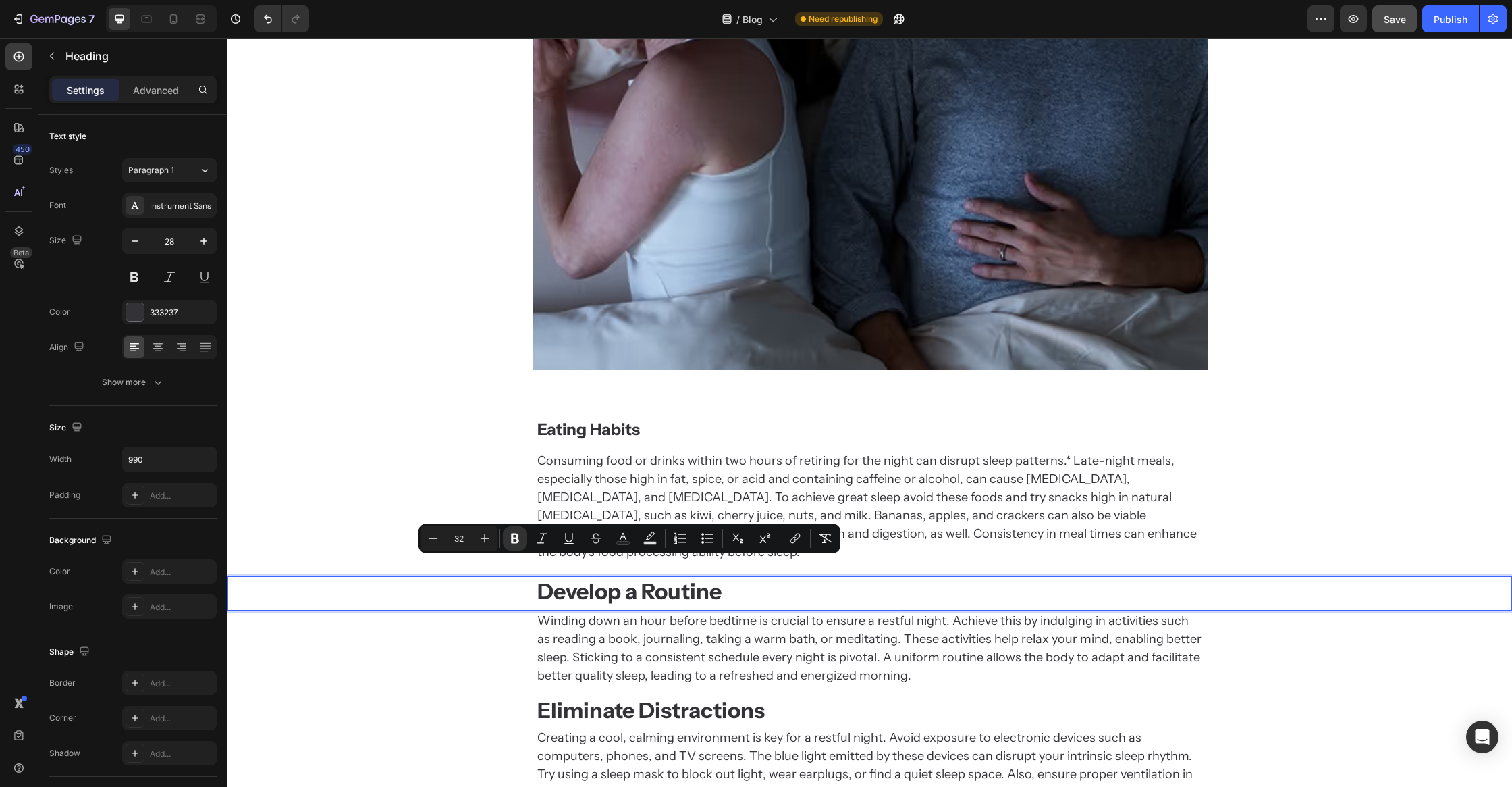
click at [464, 537] on input "32" at bounding box center [458, 538] width 27 height 16
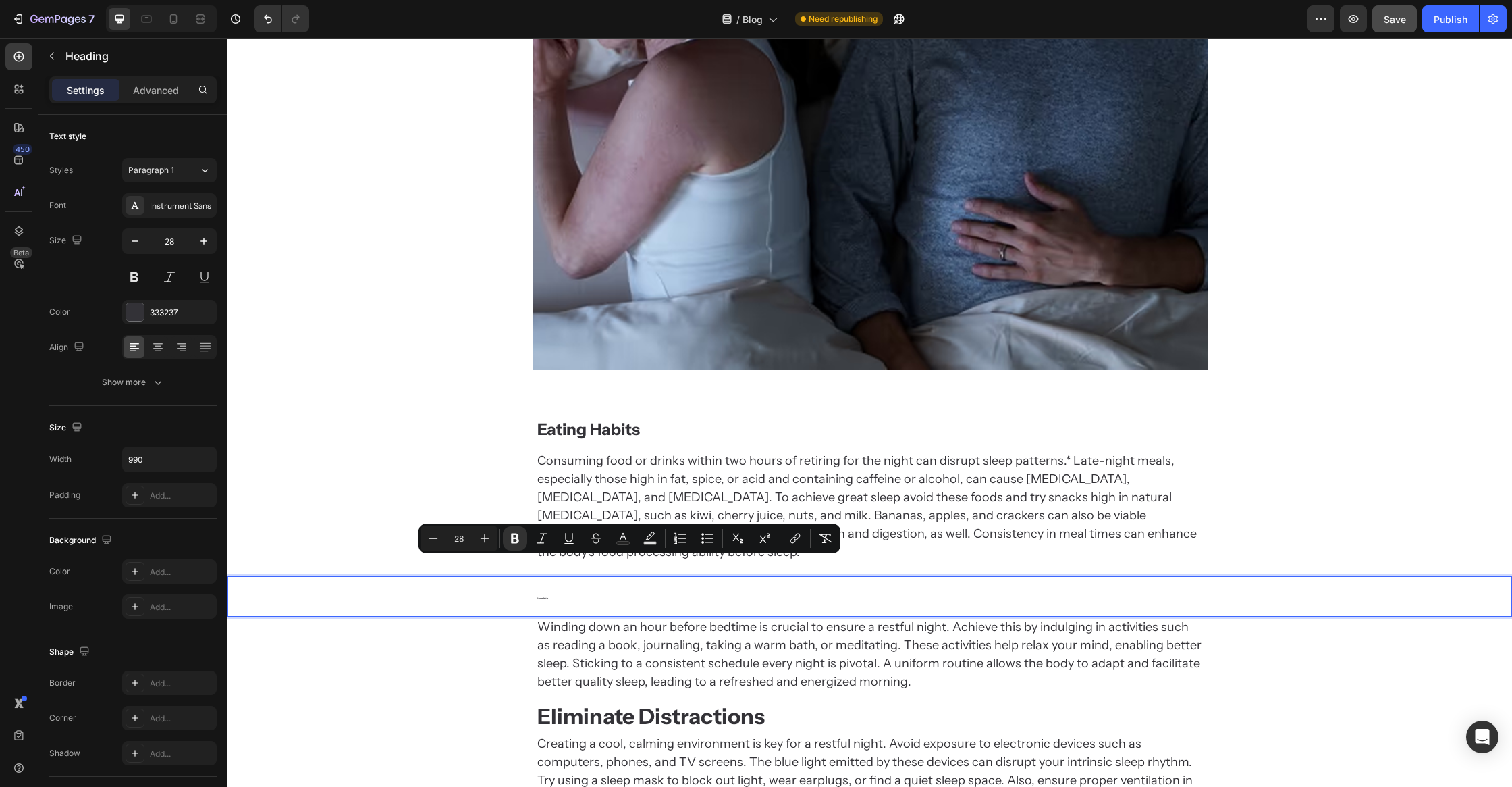
type input "28"
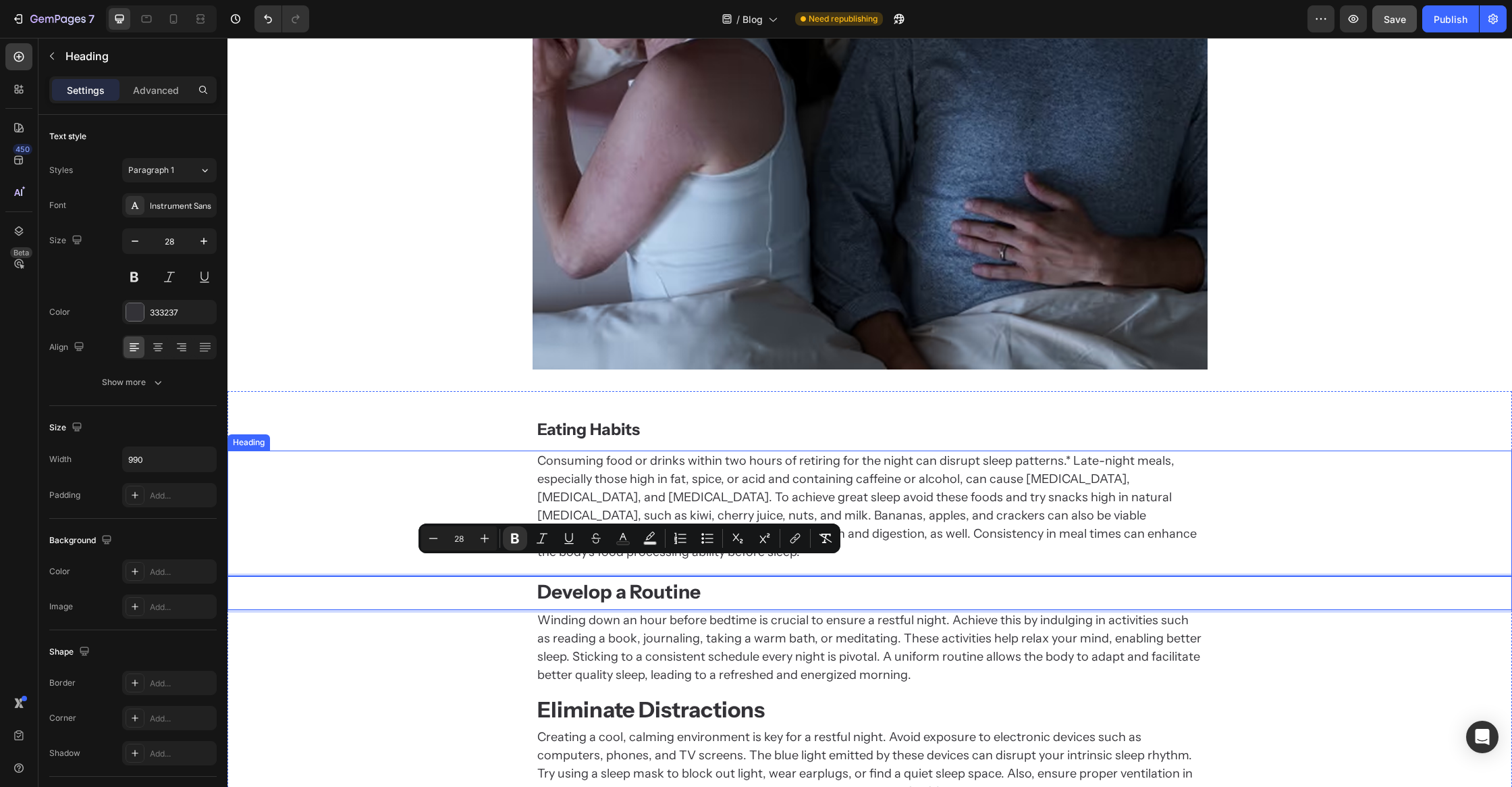
click at [377, 471] on div "Consuming food or drinks within two hours of retiring for the night can disrupt…" at bounding box center [869, 506] width 1284 height 112
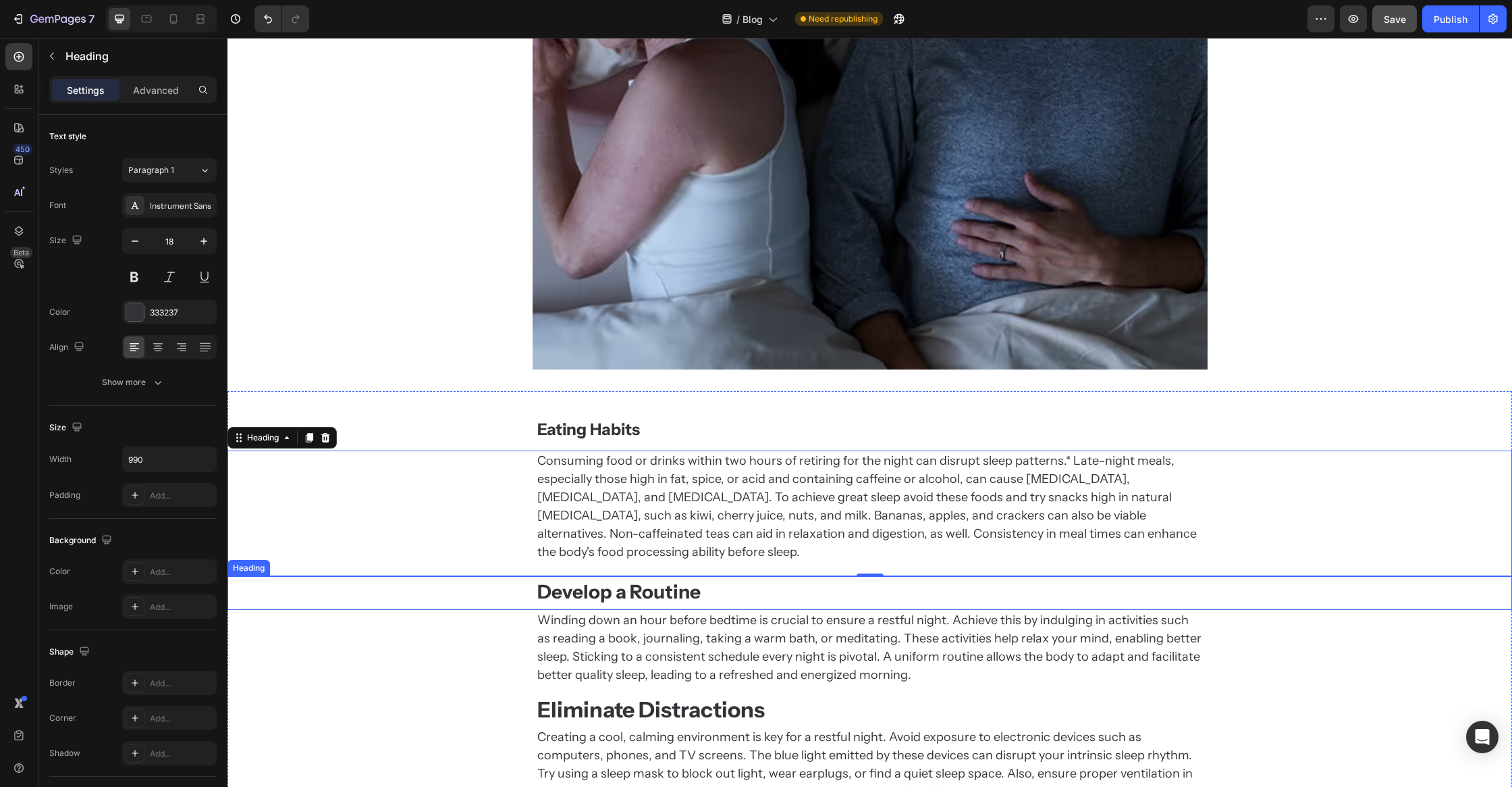
click at [503, 617] on div "Winding down an hour before bedtime is crucial to ensure a restful night. Achie…" at bounding box center [869, 648] width 1284 height 75
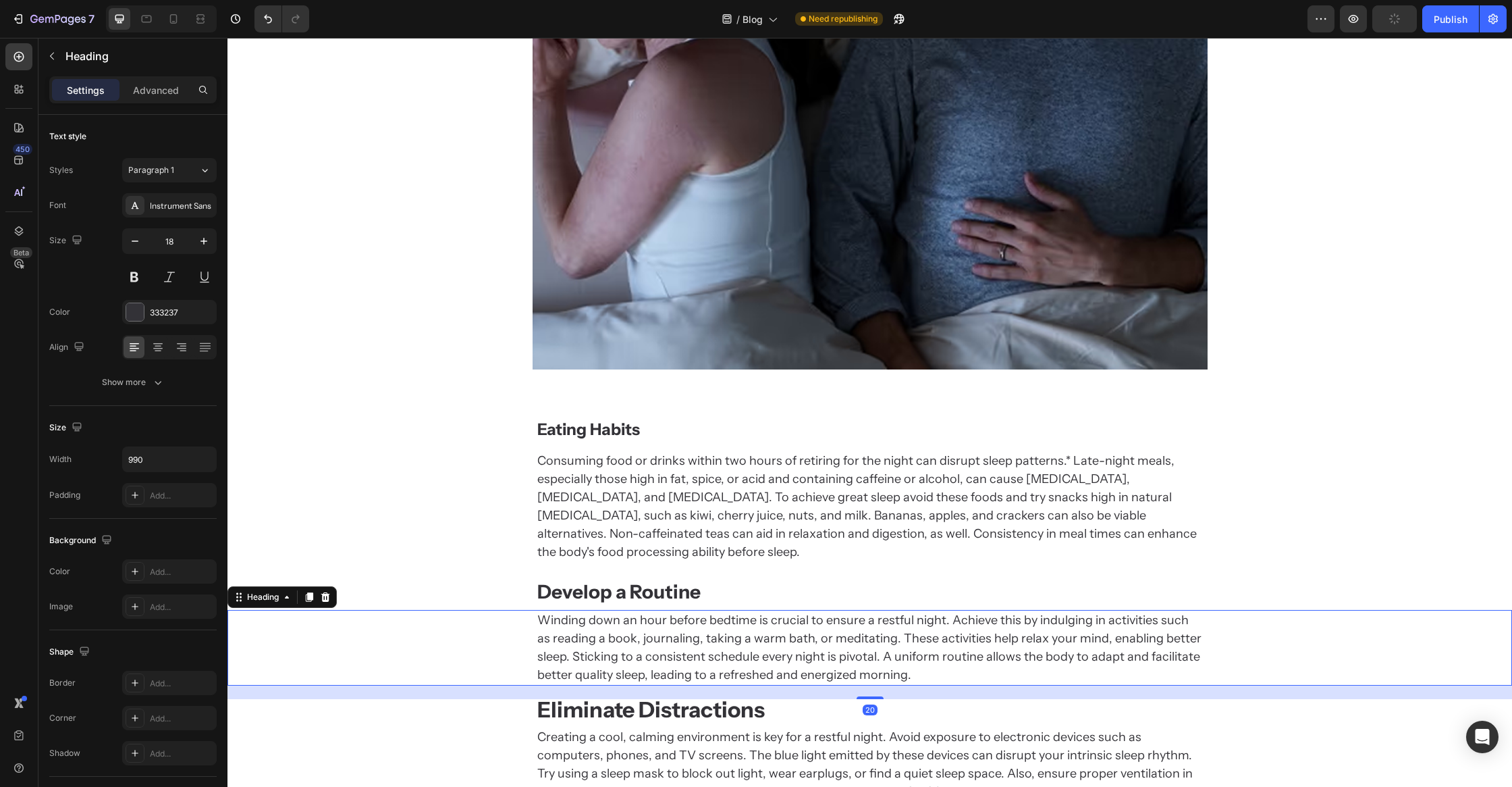
click at [624, 580] on strong "Develop a Routine" at bounding box center [619, 591] width 164 height 23
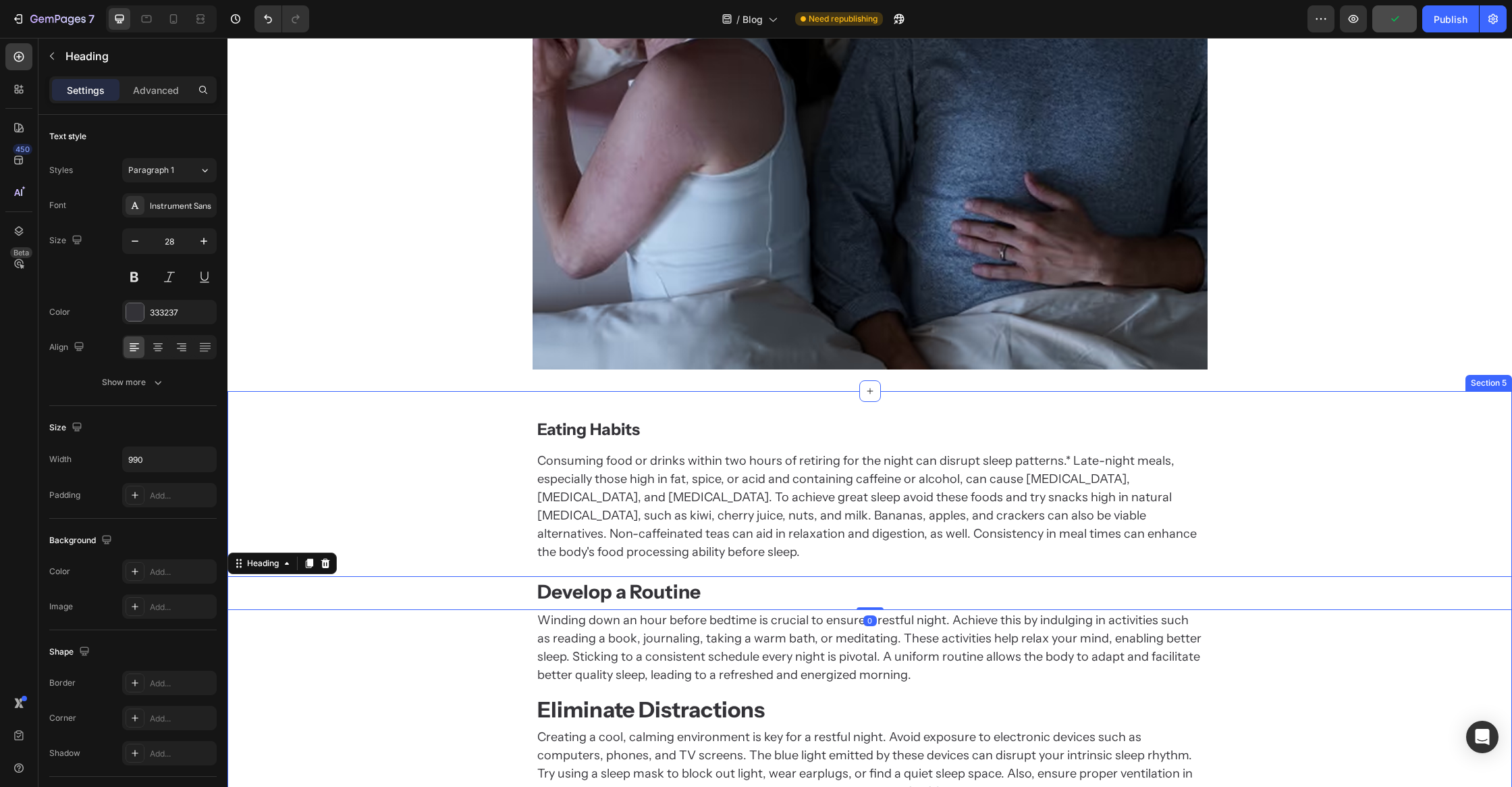
click at [542, 422] on strong "Eating Habits" at bounding box center [588, 429] width 102 height 20
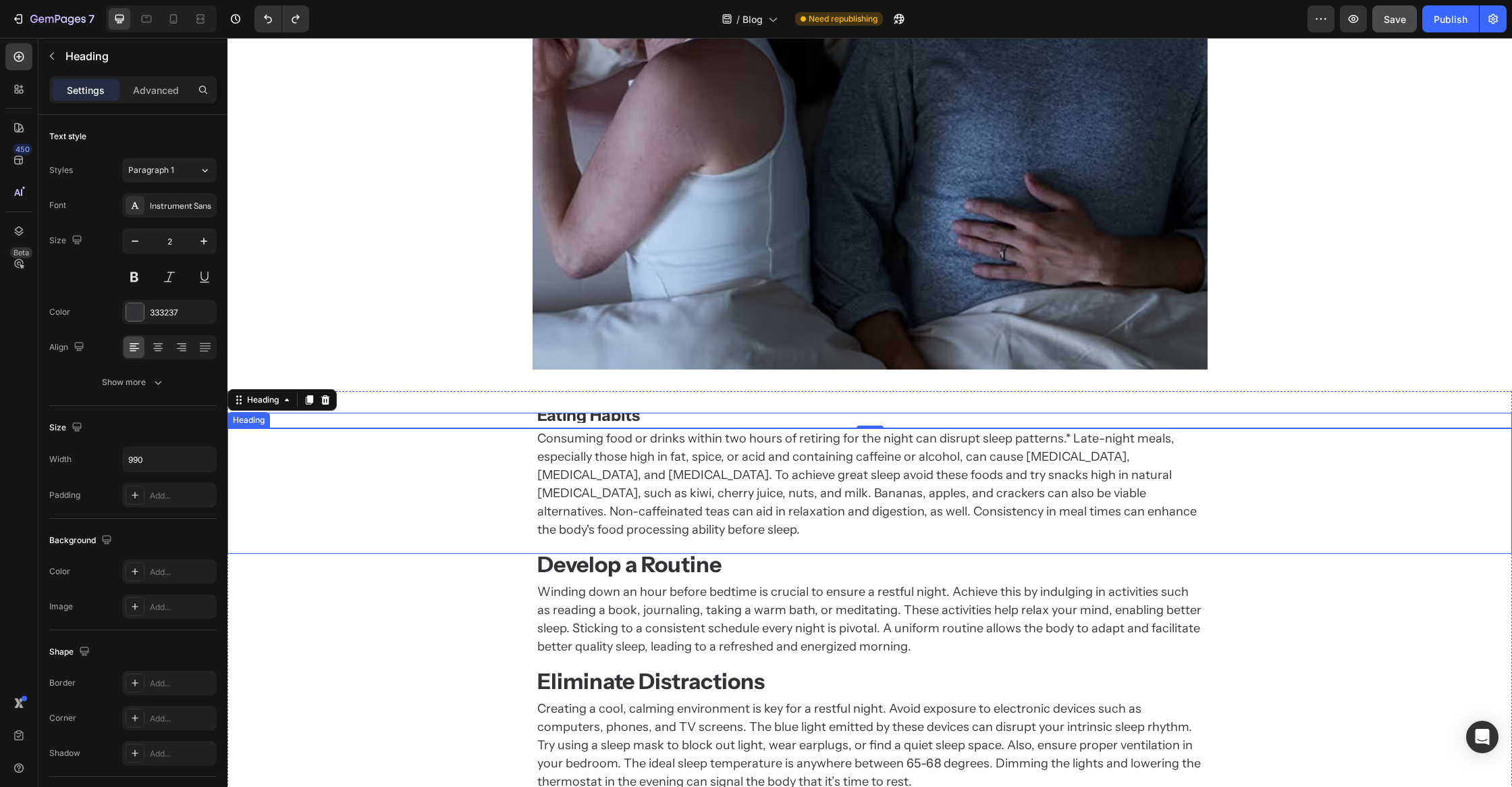
type input "18"
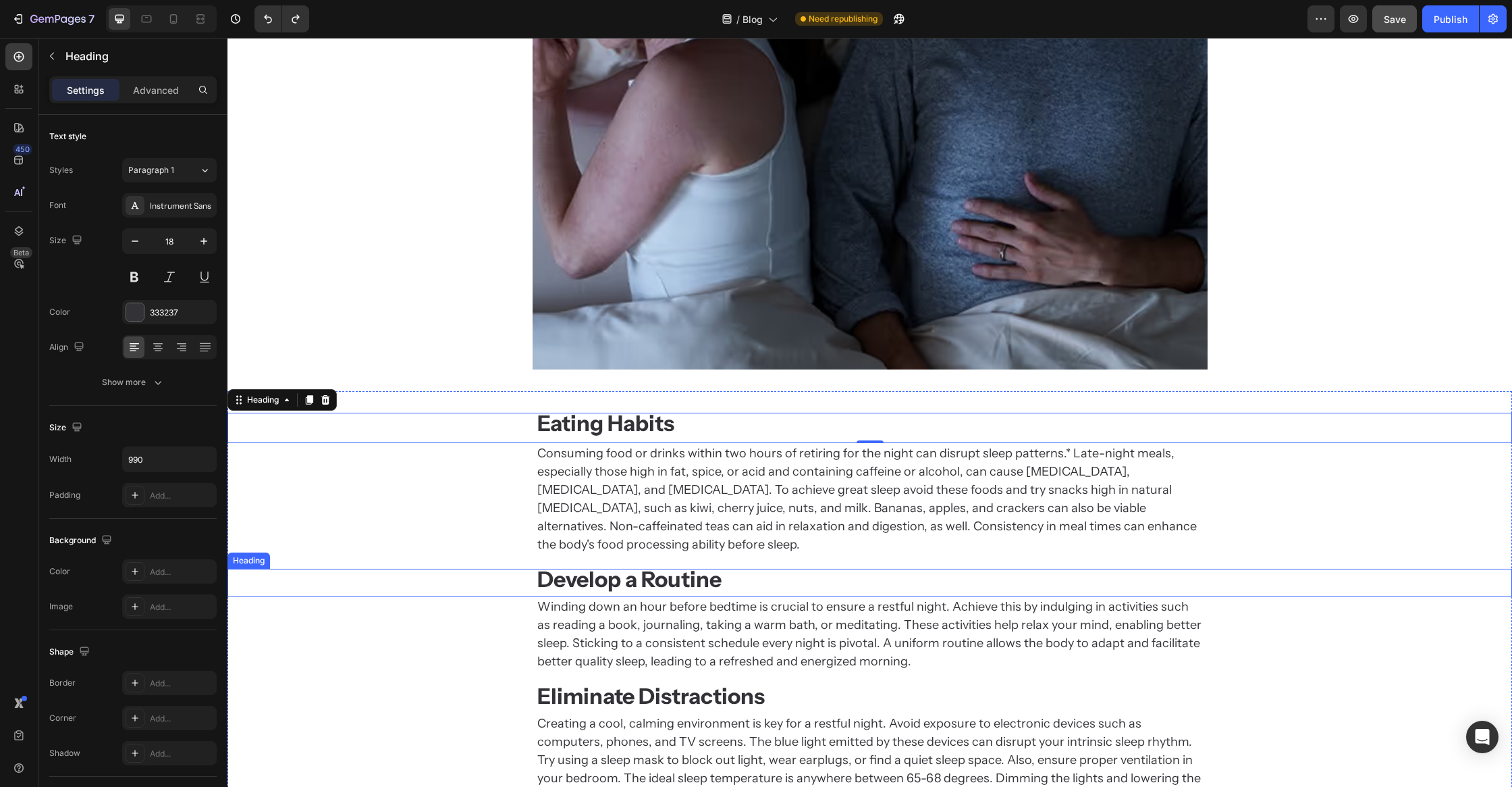
click at [456, 596] on div "Winding down an hour before bedtime is crucial to ensure a restful night. Achie…" at bounding box center [869, 634] width 1284 height 75
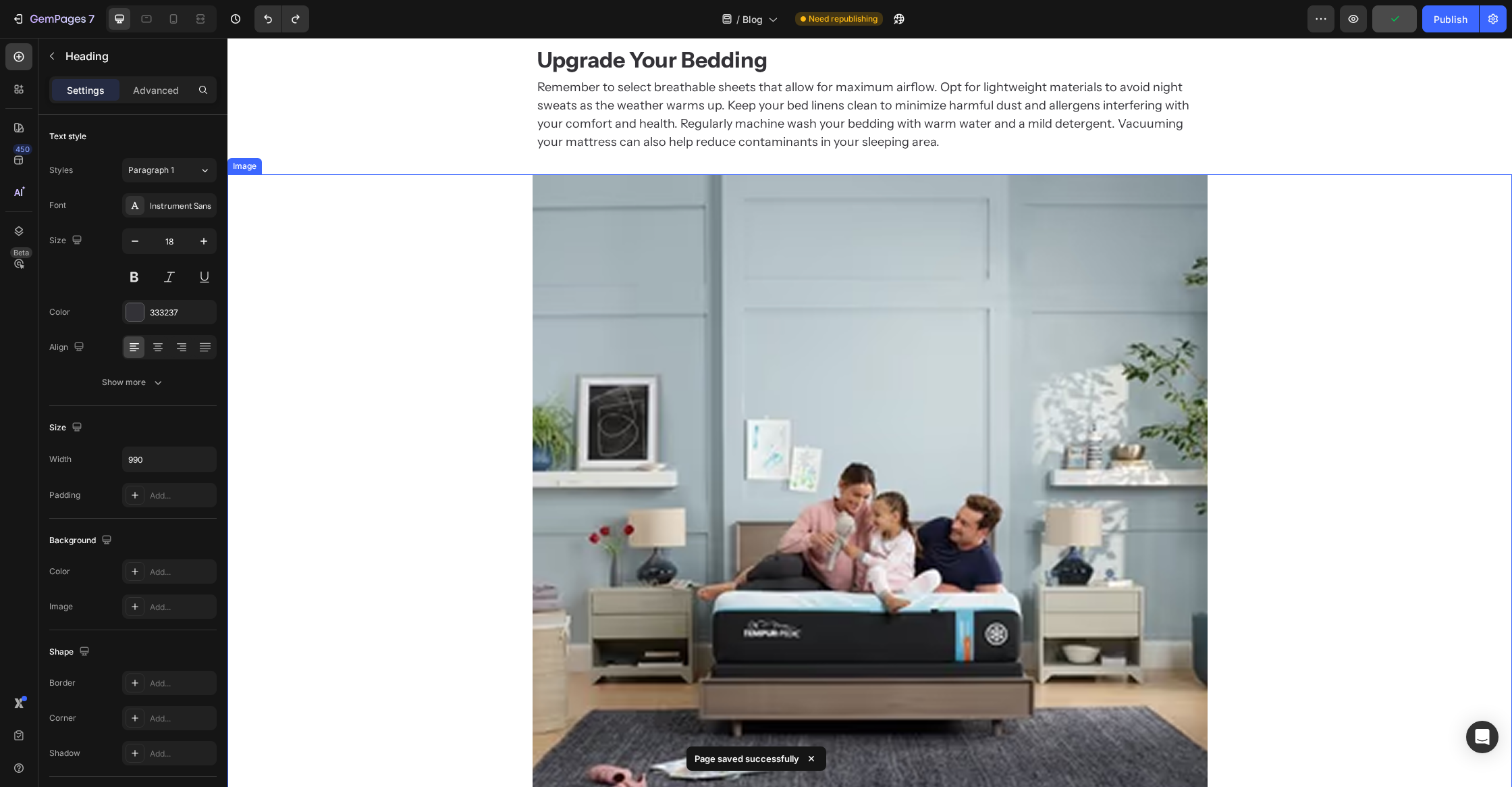
scroll to position [2408, 0]
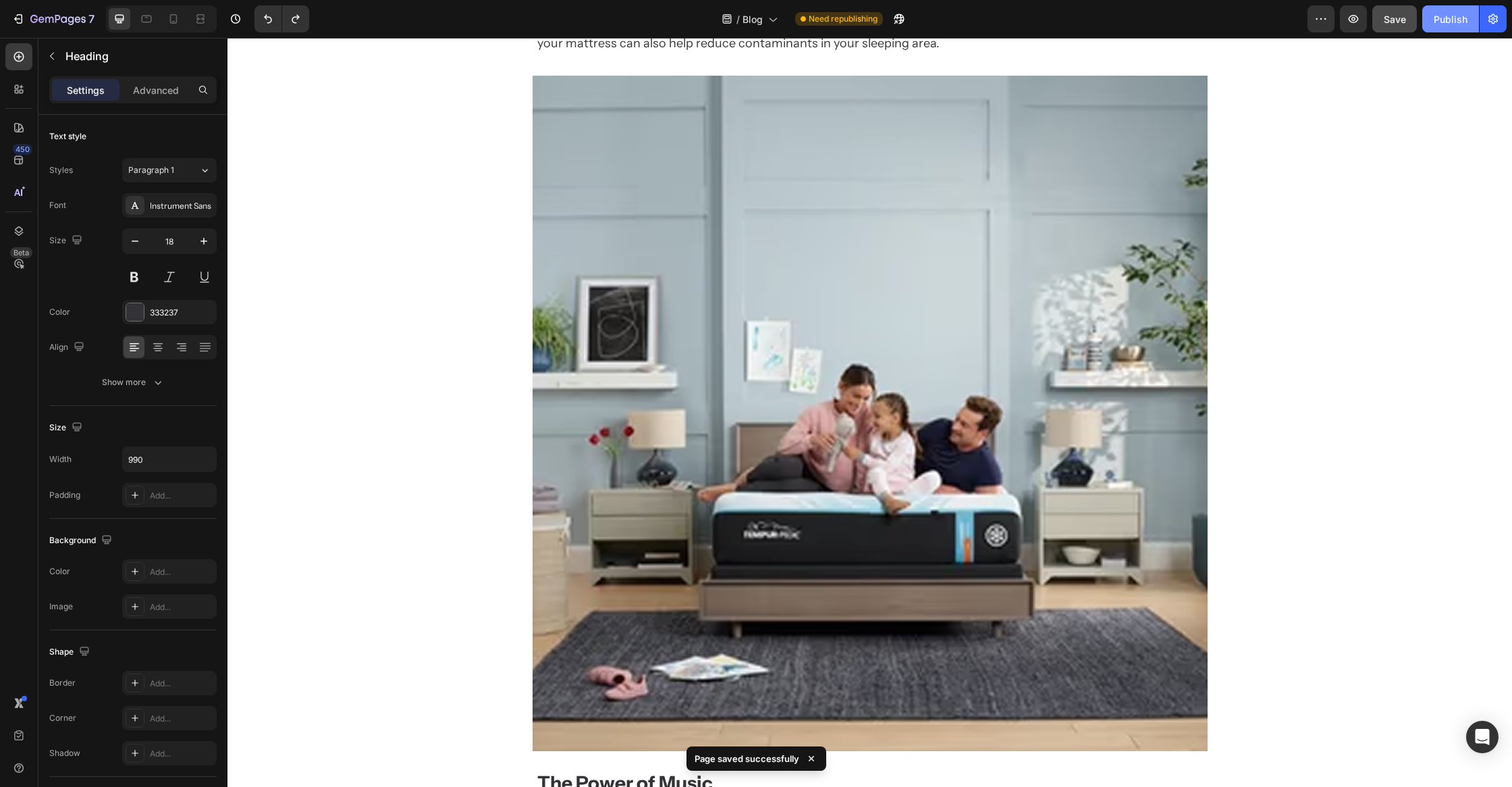
click at [1429, 24] on button "Publish" at bounding box center [1451, 19] width 56 height 27
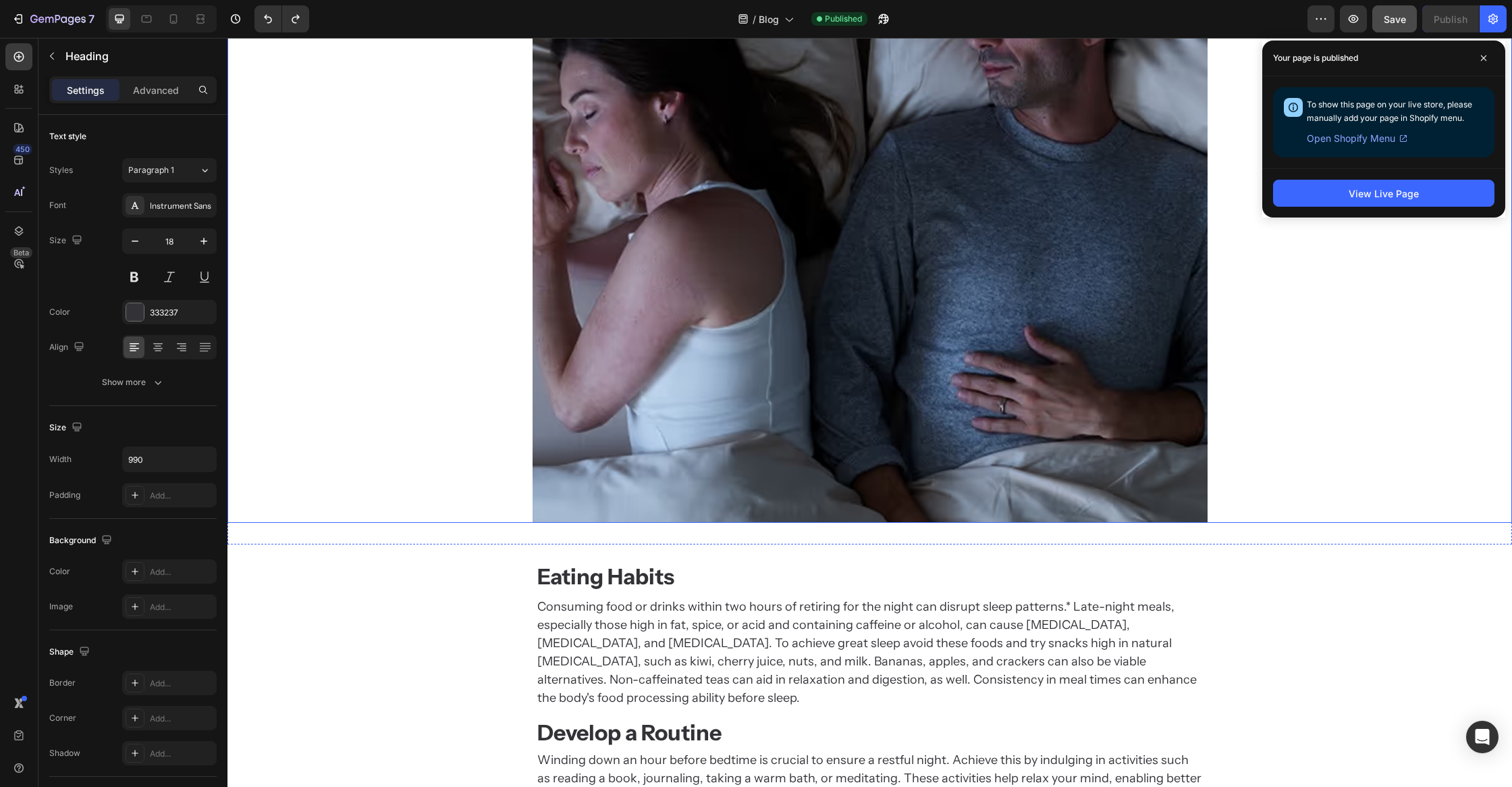
scroll to position [1413, 0]
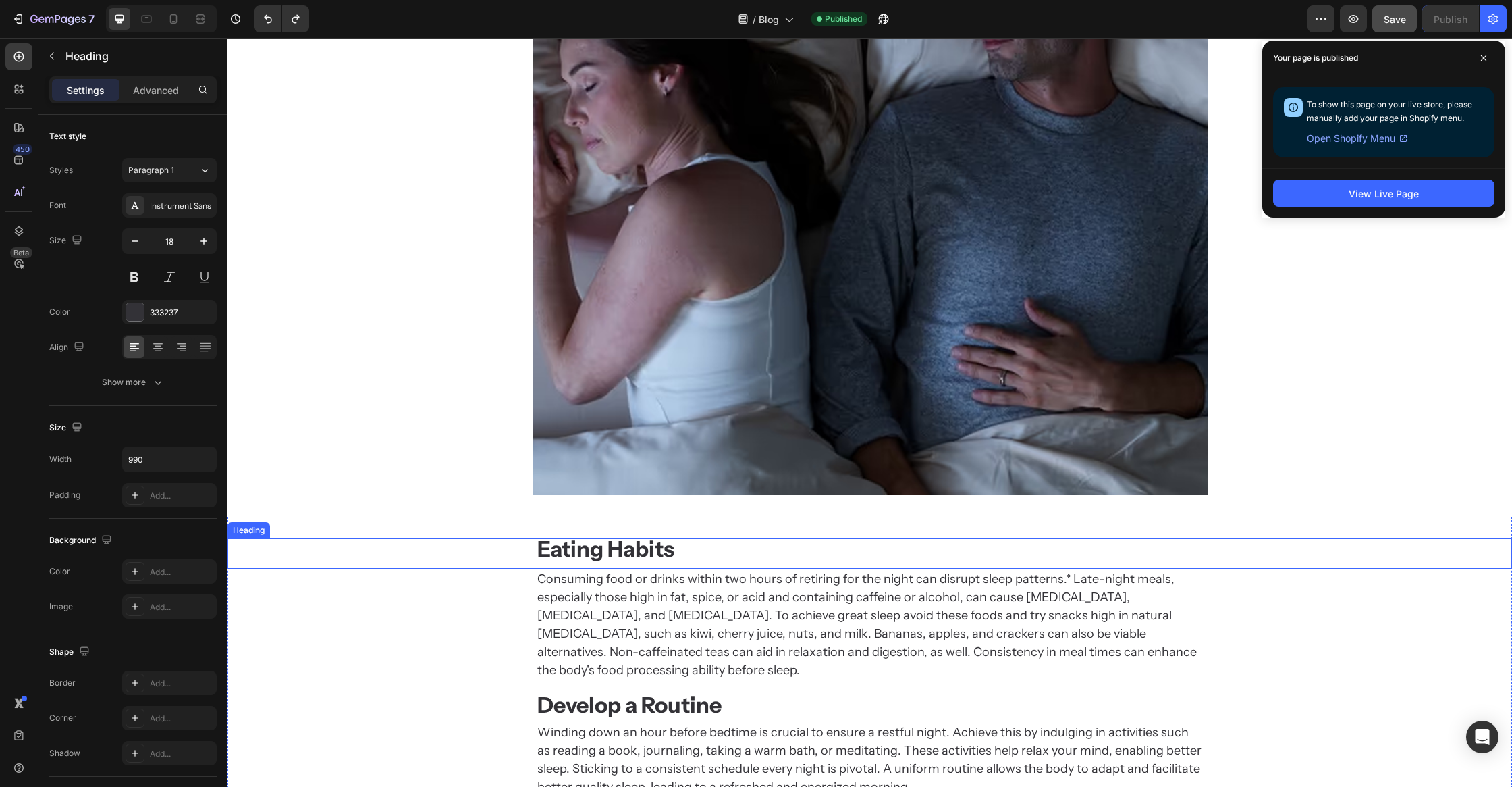
click at [631, 542] on strong "Eating Habits" at bounding box center [605, 549] width 137 height 26
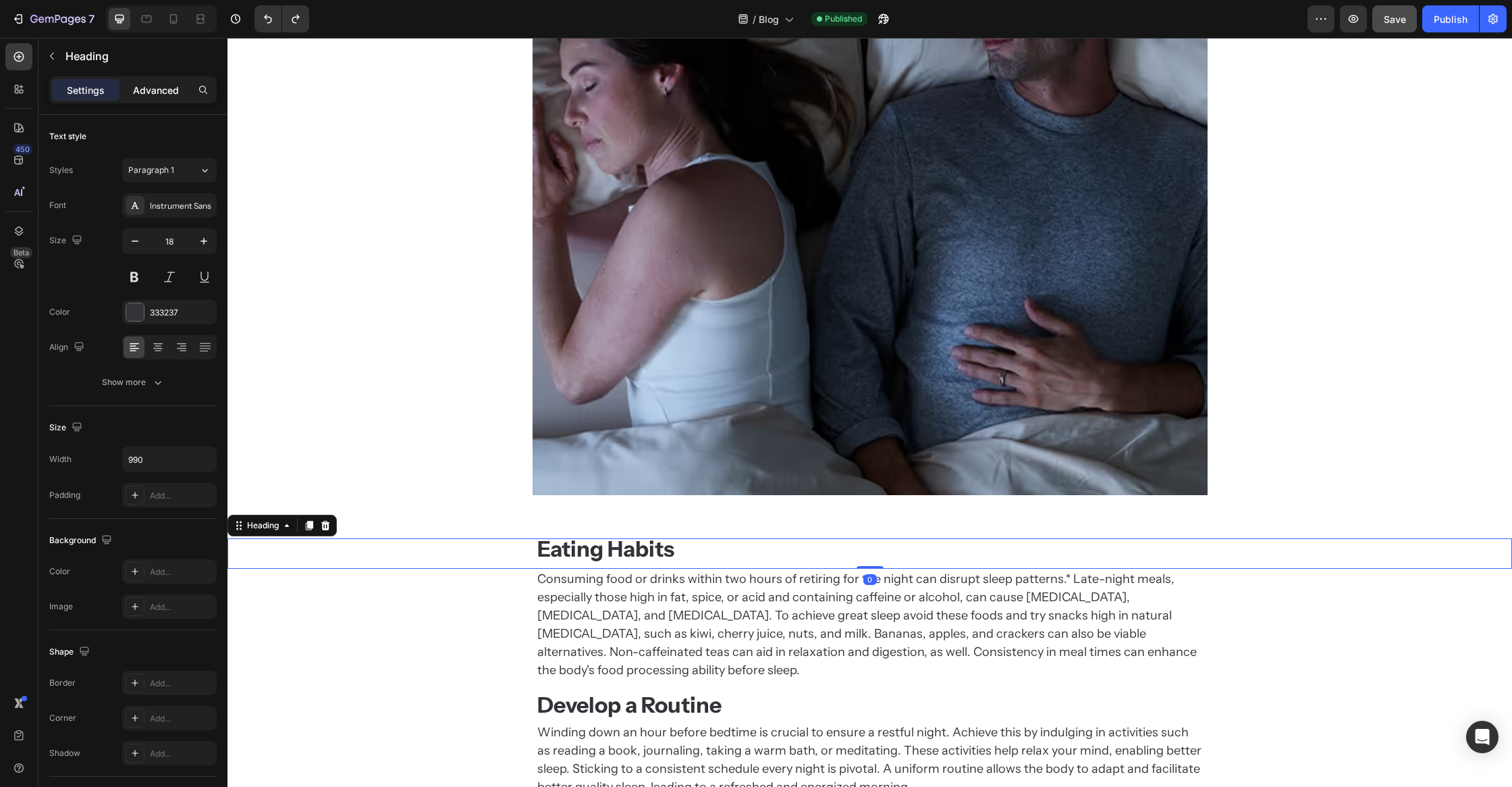
click at [152, 80] on div "Advanced" at bounding box center [156, 89] width 67 height 21
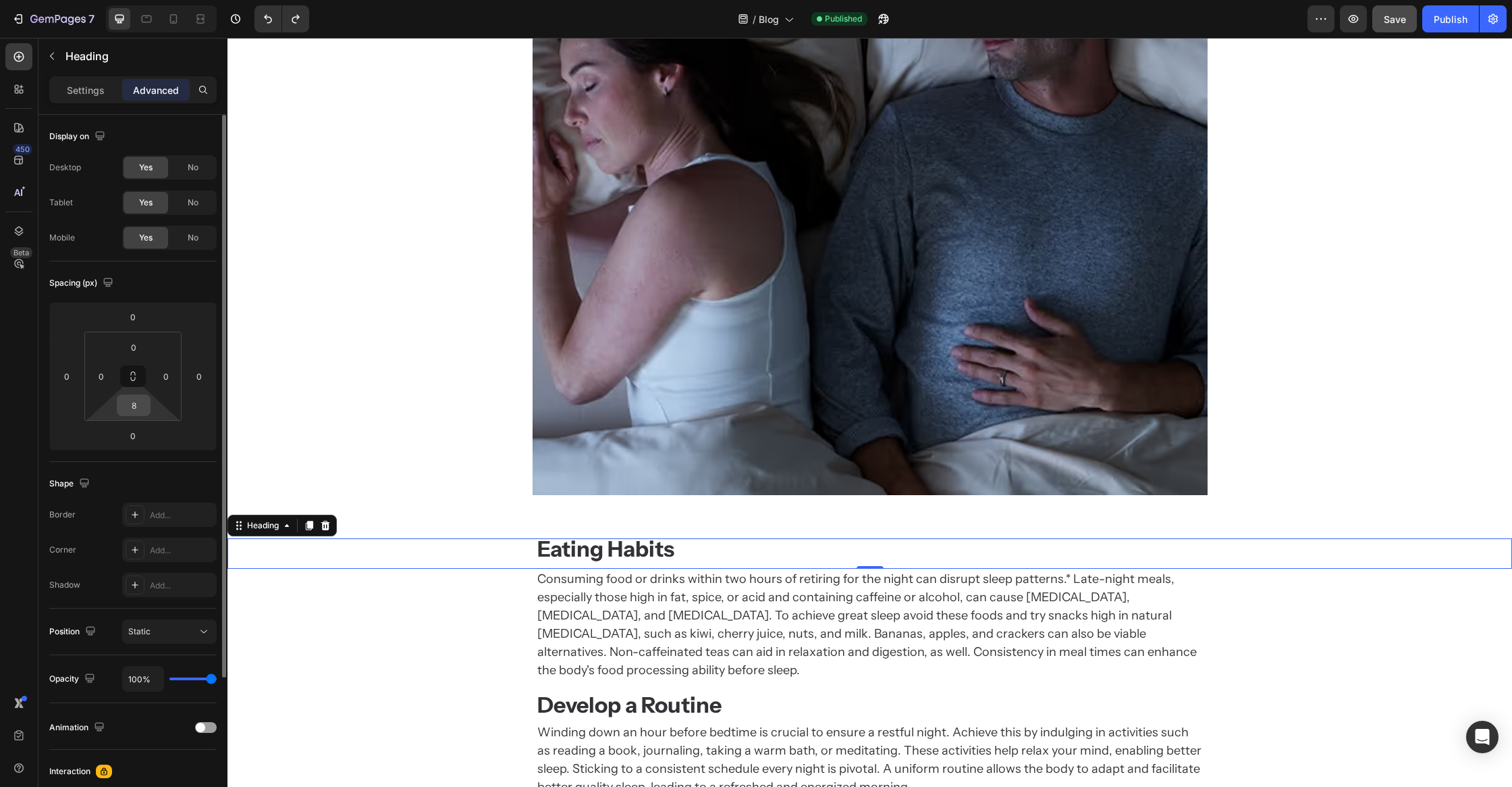
click at [147, 408] on input "8" at bounding box center [133, 405] width 27 height 20
type input "12"
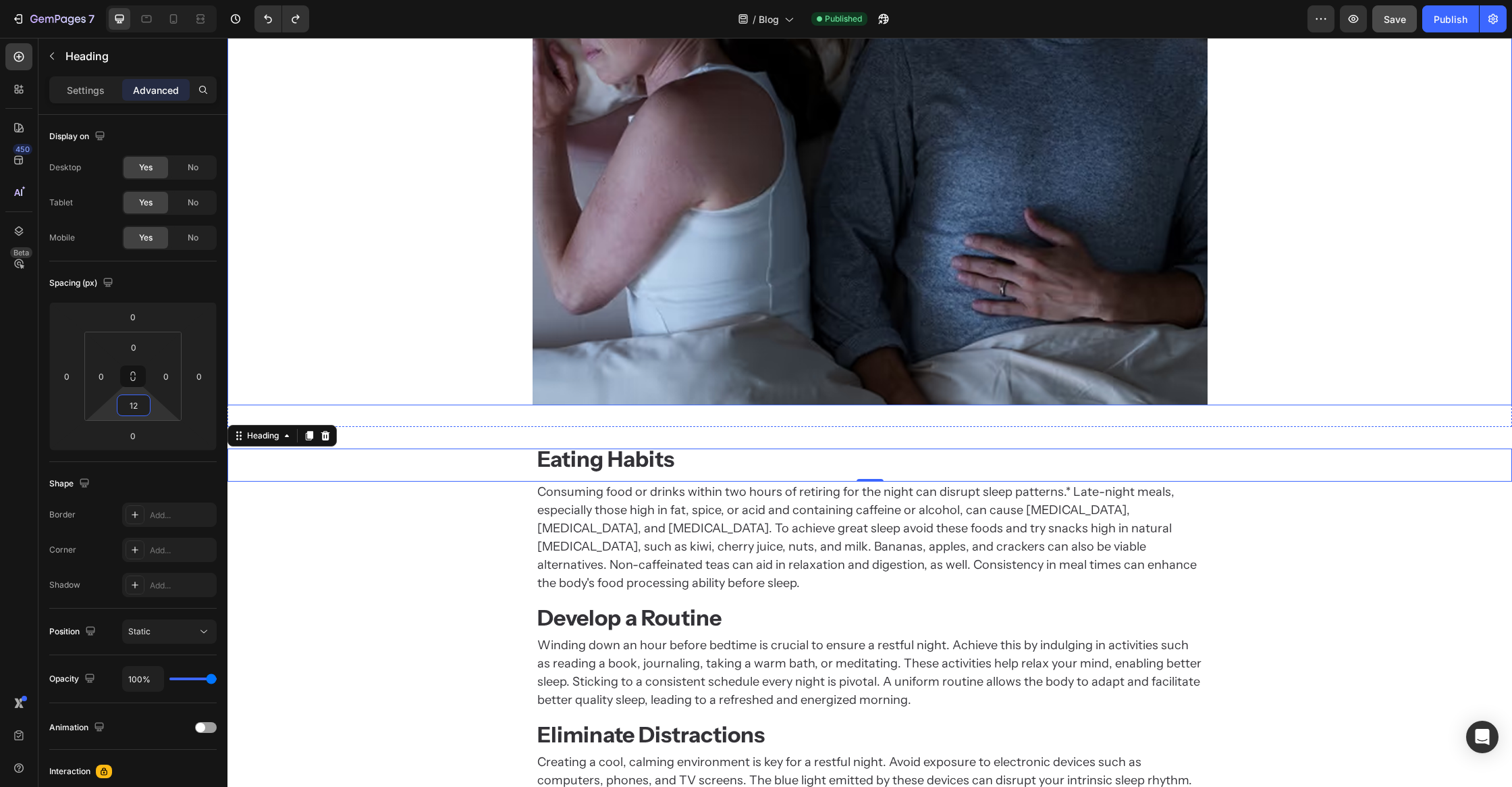
scroll to position [1576, 0]
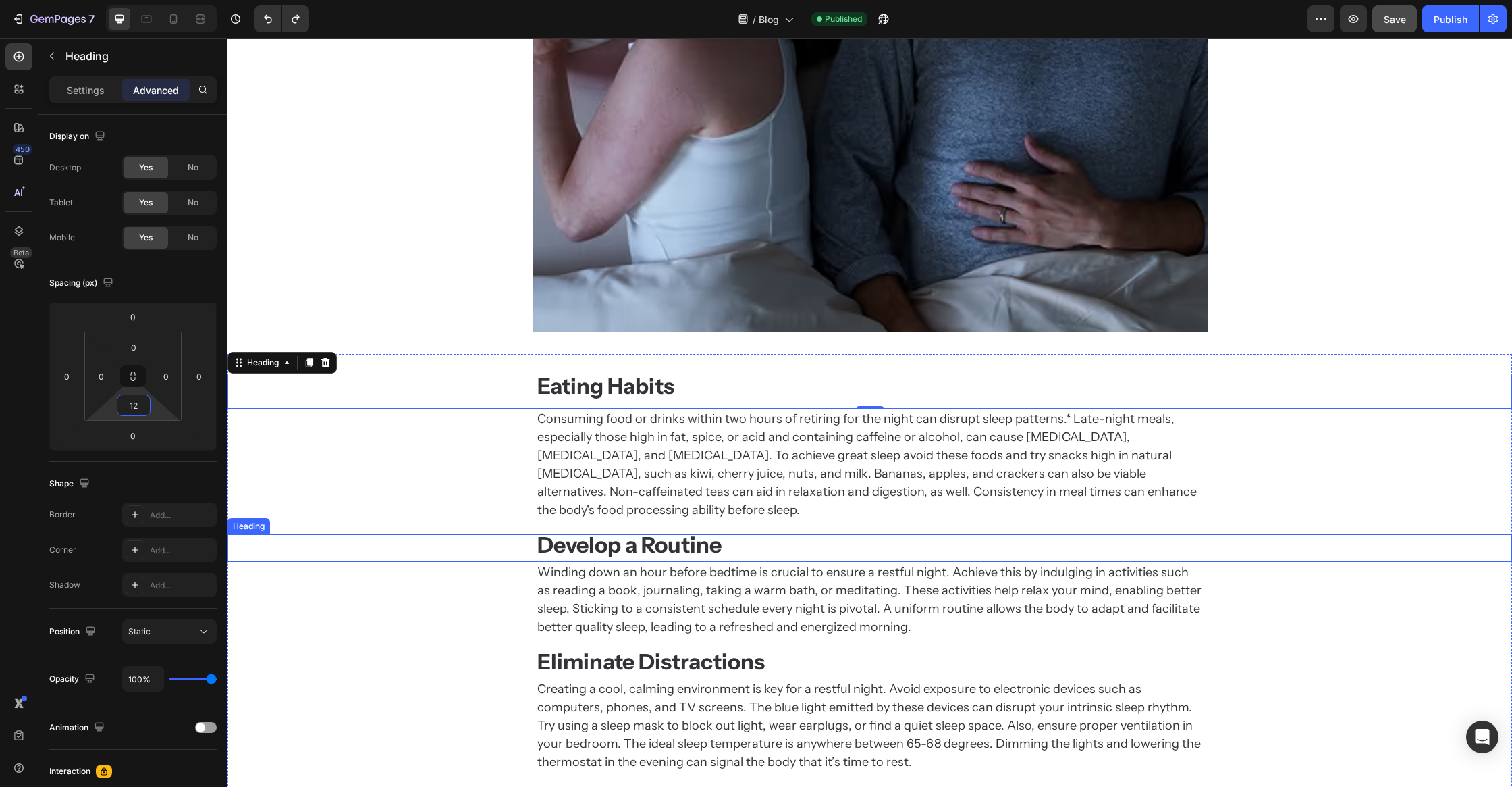
click at [575, 531] on strong "Develop a Routine" at bounding box center [629, 545] width 184 height 26
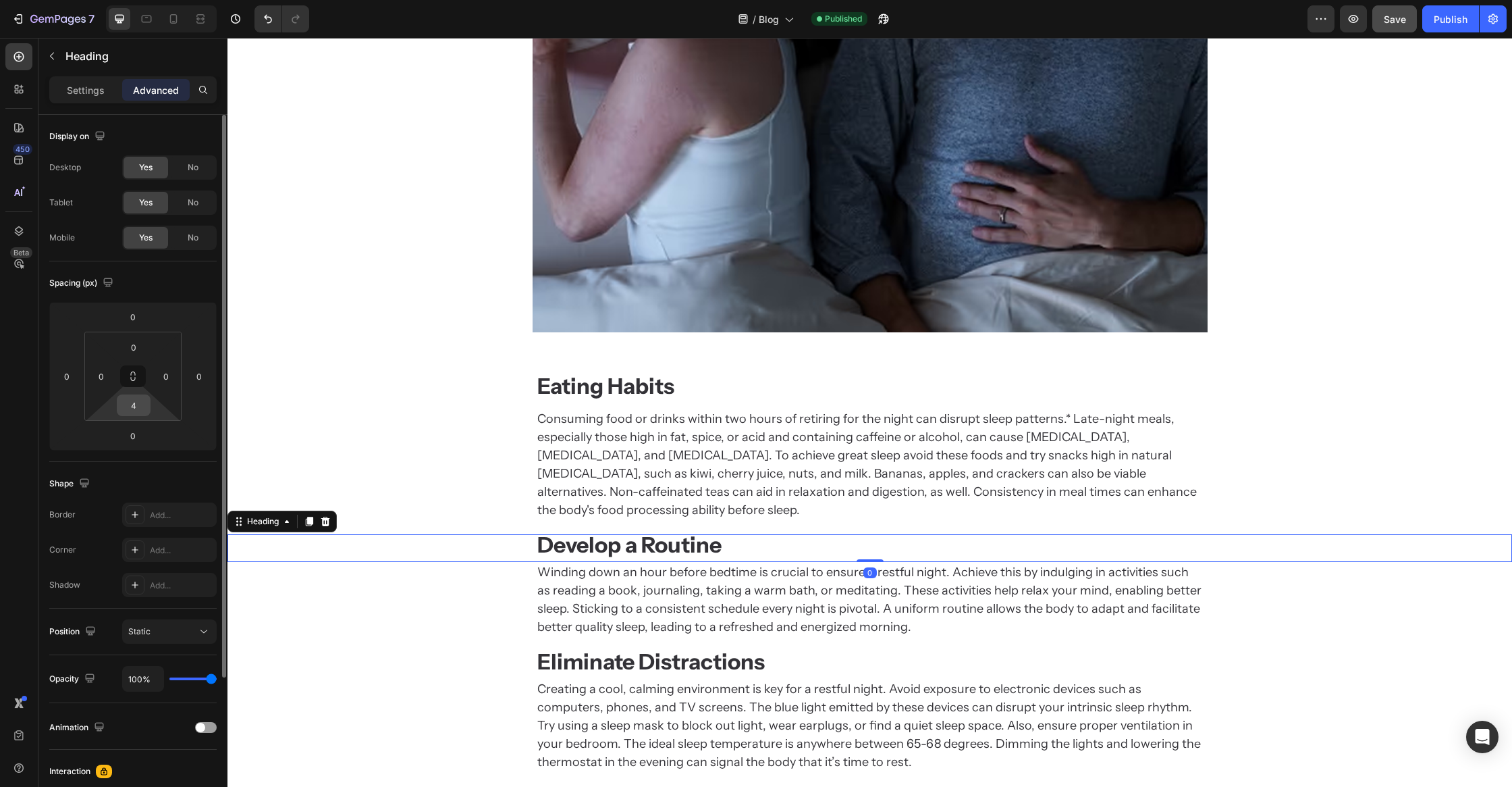
click at [138, 413] on input "4" at bounding box center [133, 405] width 27 height 20
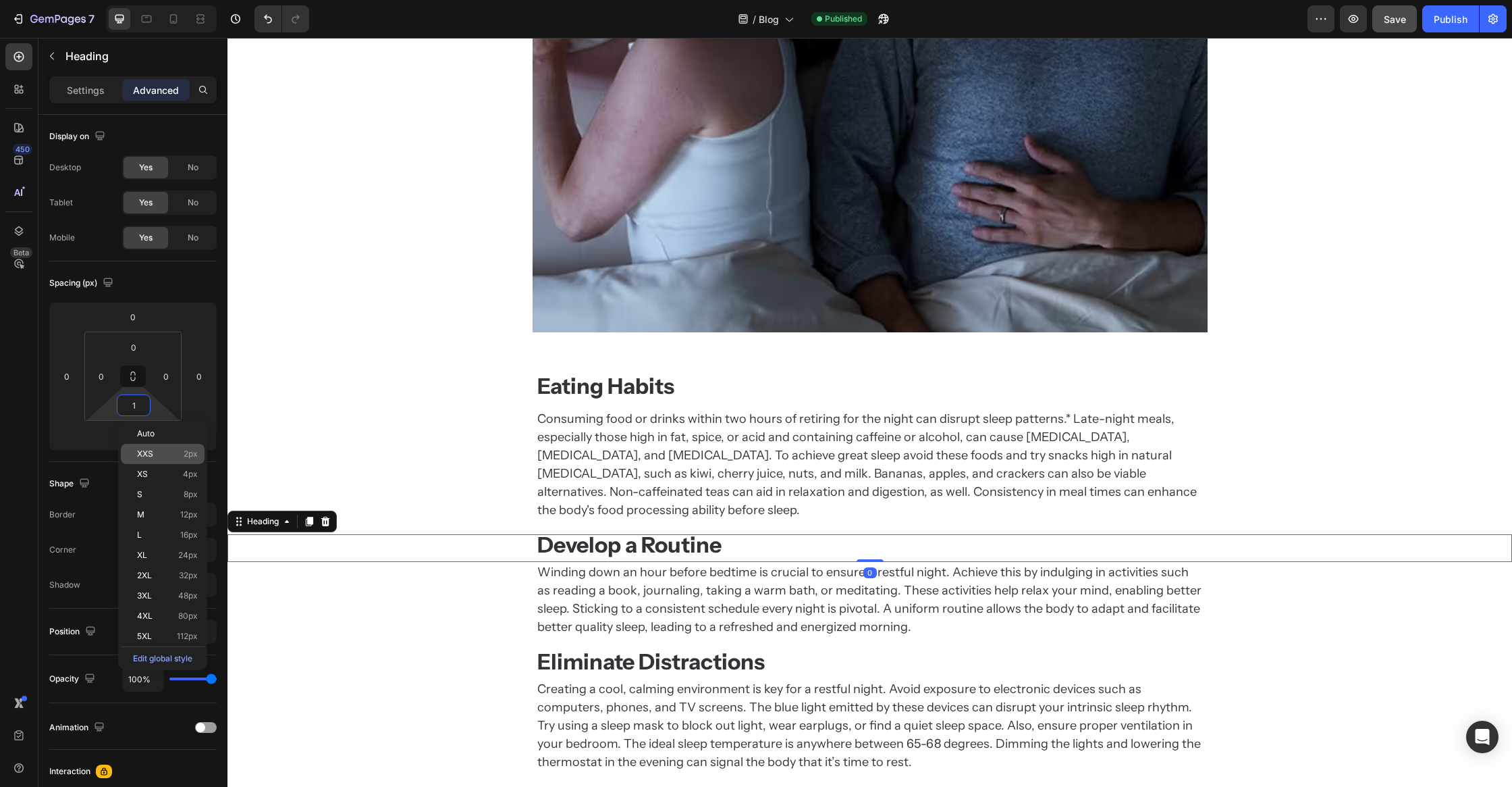
type input "12"
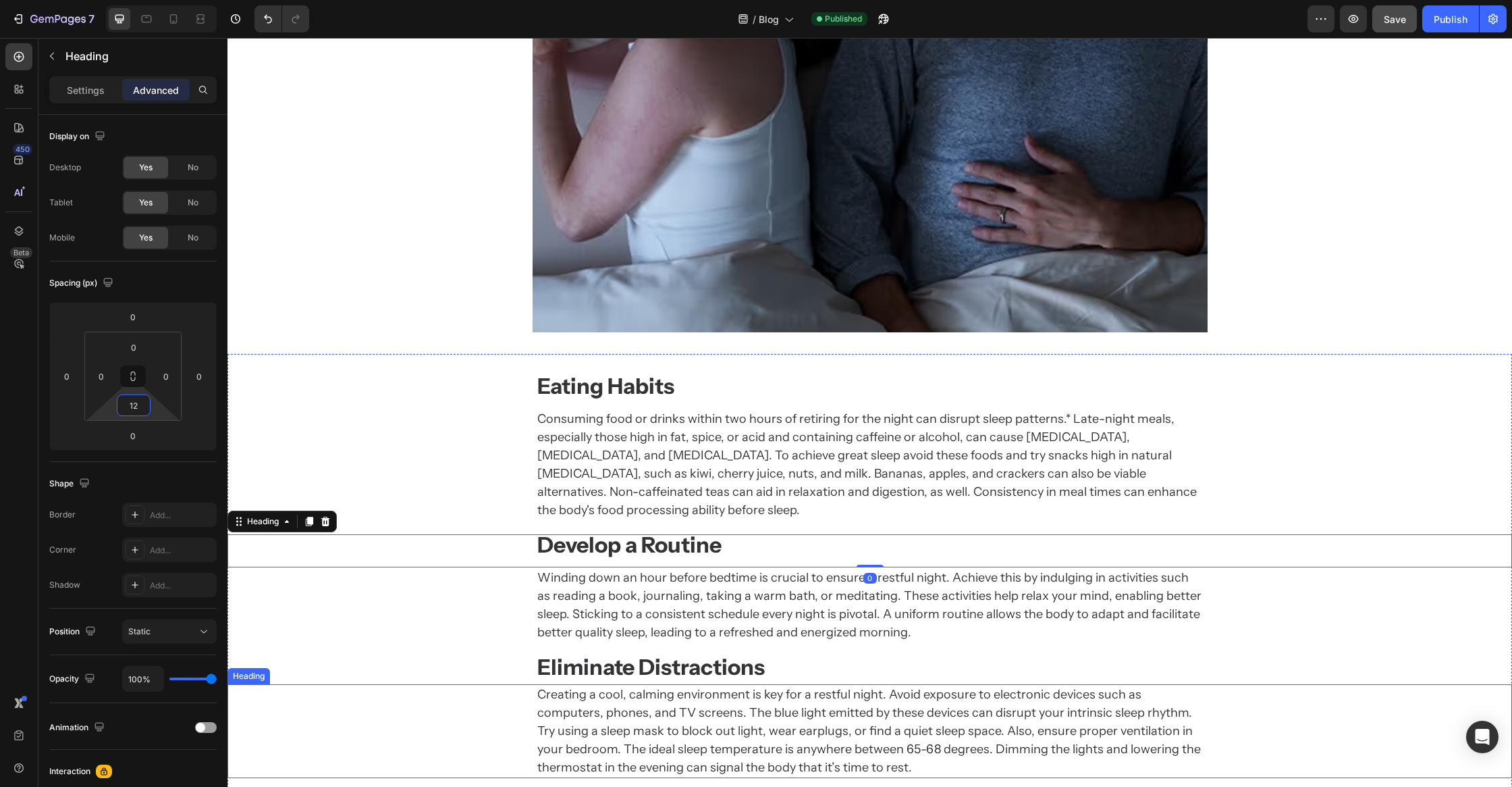
click at [684, 684] on h2 "Creating a cool, calming environment is key for a restful night. Avoid exposure…" at bounding box center [870, 730] width 668 height 94
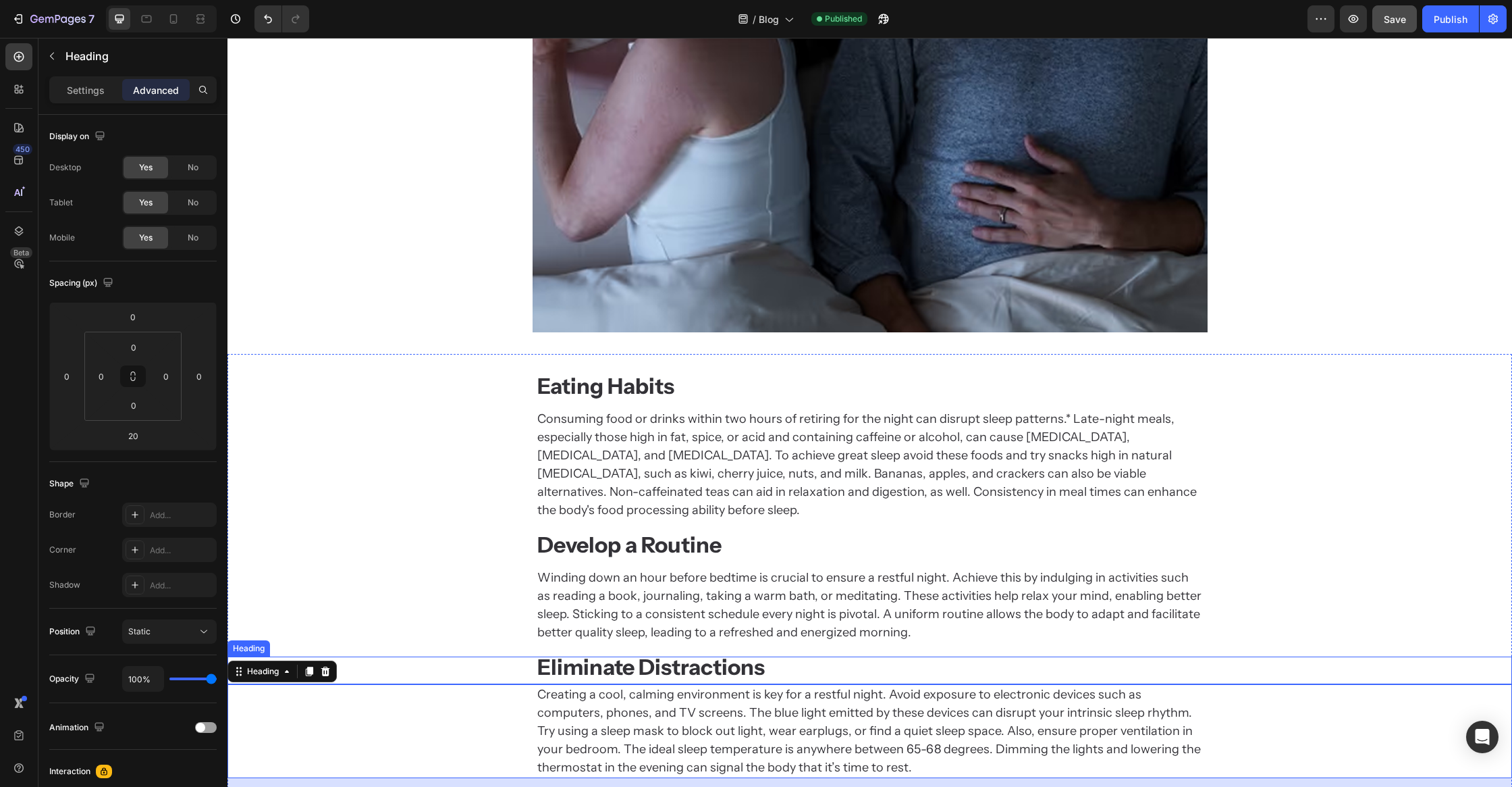
click at [688, 654] on strong "Eliminate Distractions" at bounding box center [651, 667] width 228 height 26
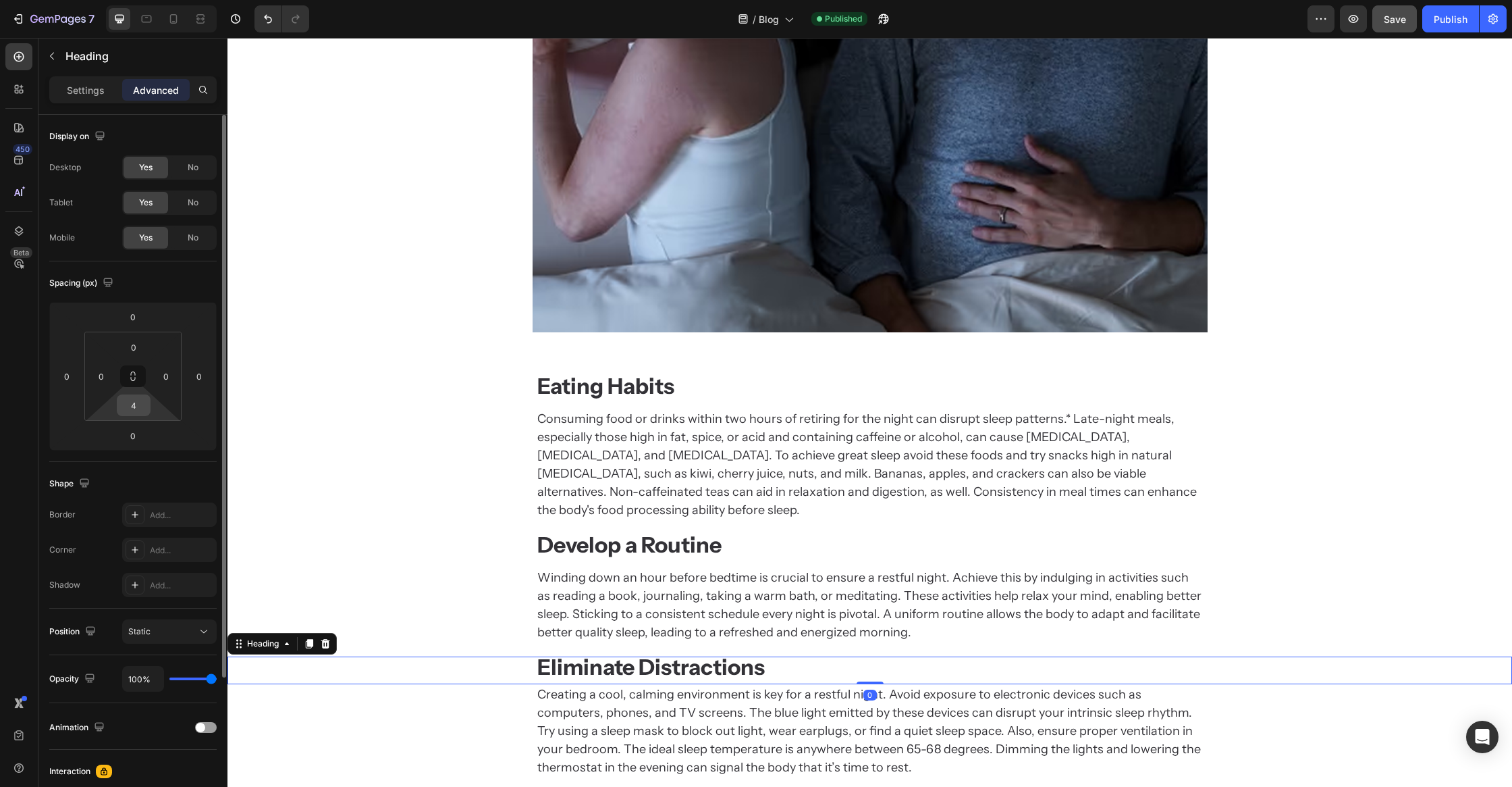
click at [141, 408] on input "4" at bounding box center [133, 405] width 27 height 20
type input "12"
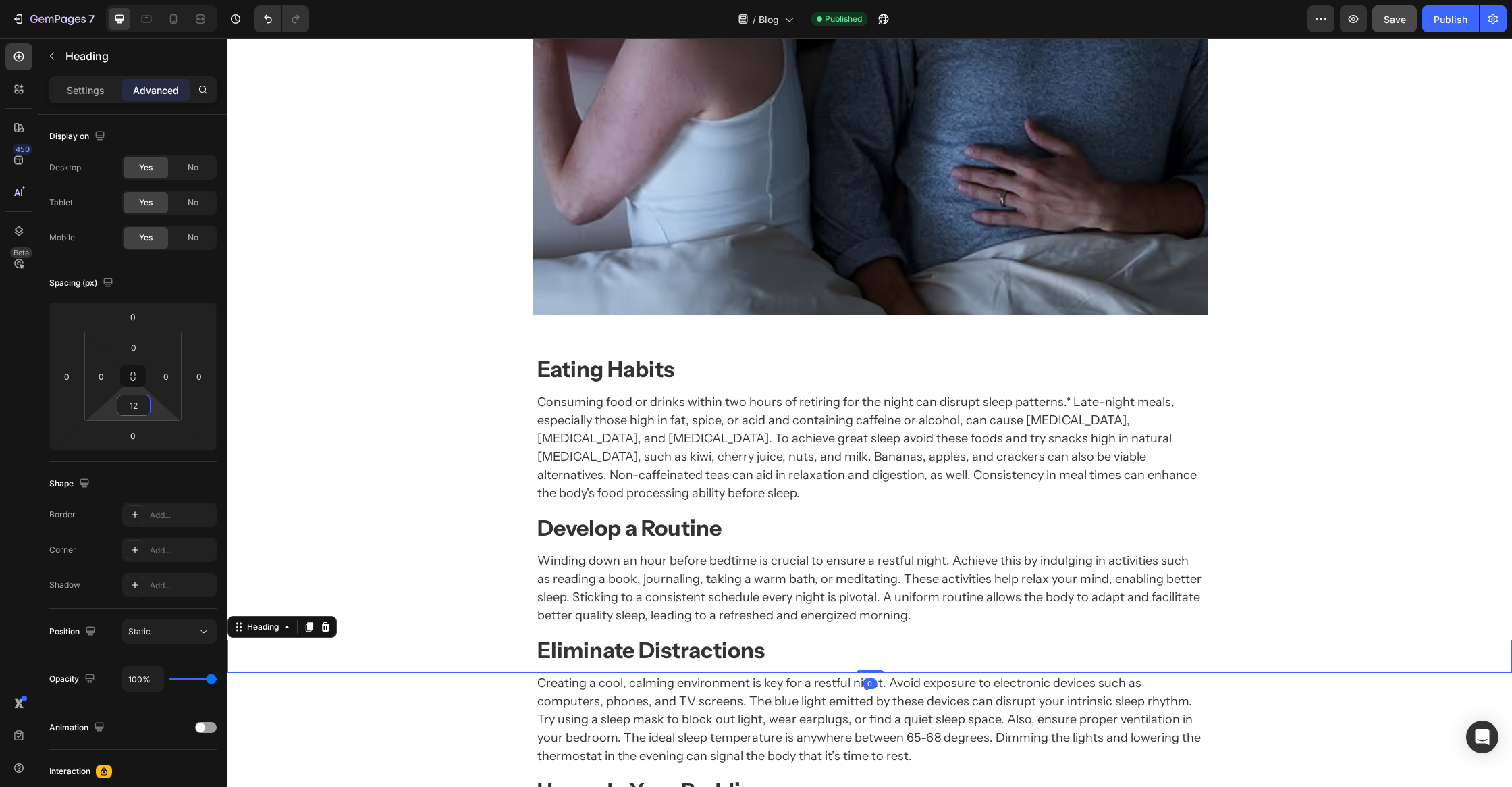
scroll to position [1597, 0]
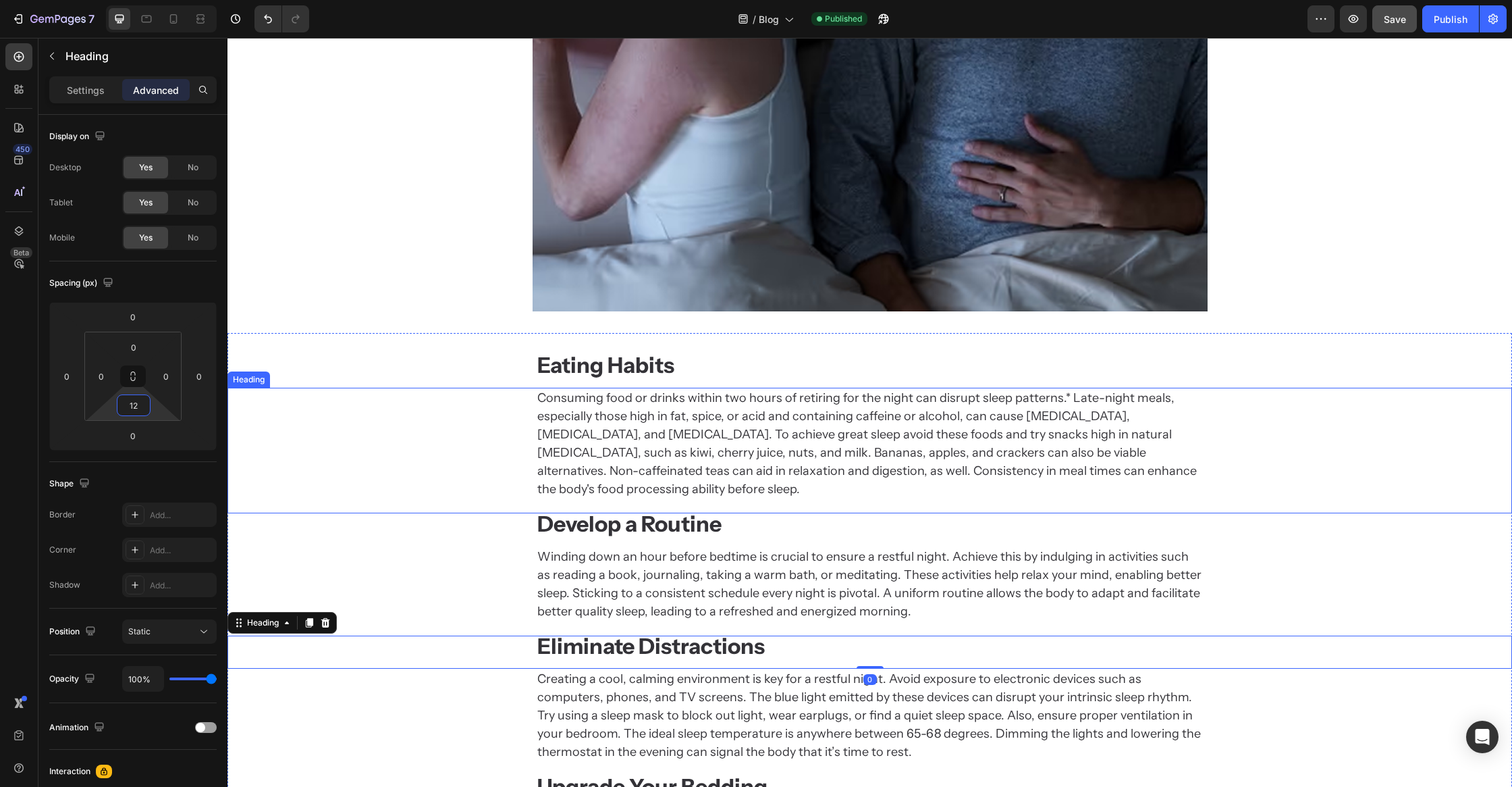
click at [706, 457] on h2 "Consuming food or drinks within two hours of retiring for the night can disrupt…" at bounding box center [870, 443] width 668 height 112
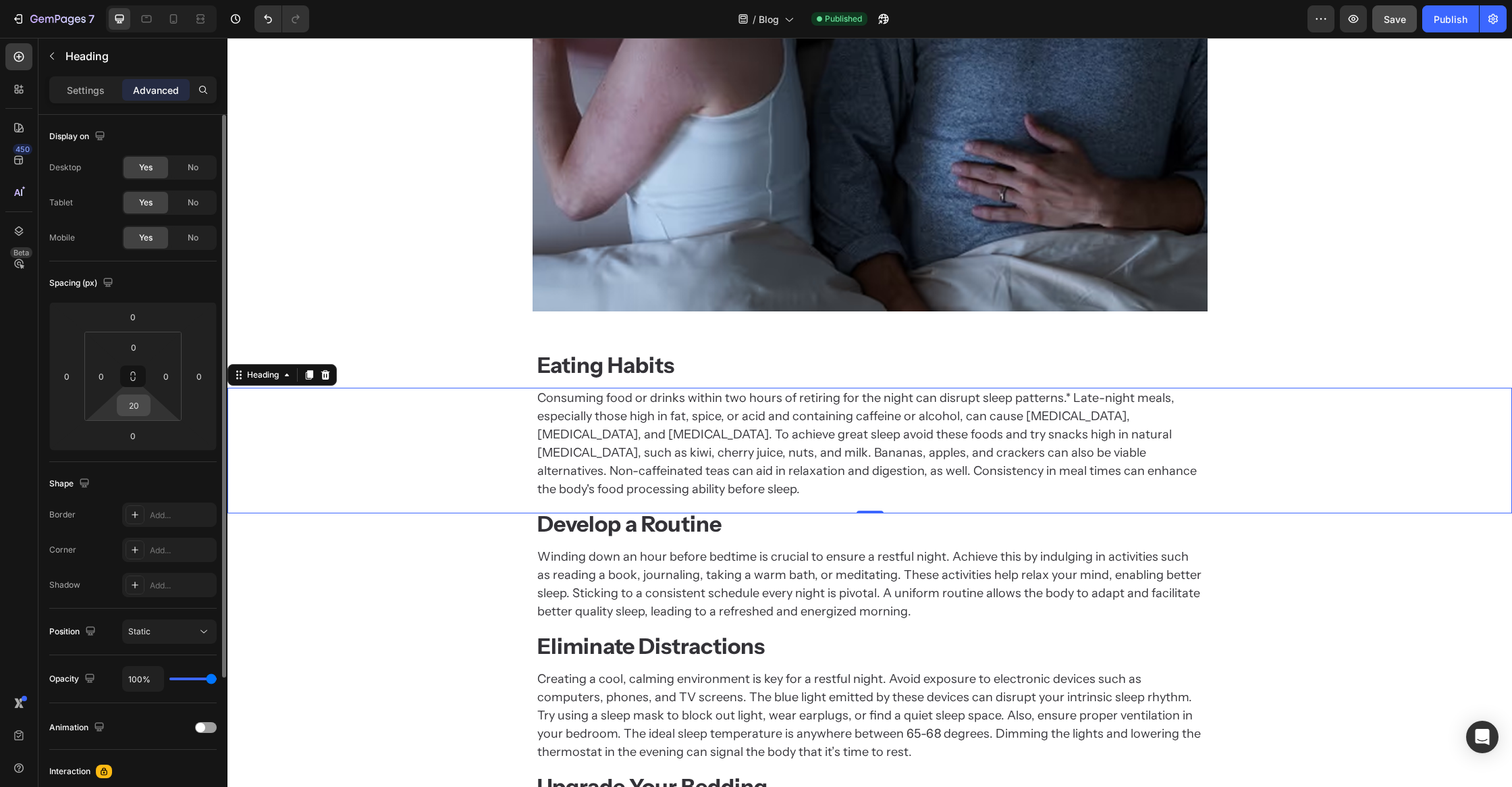
click at [138, 406] on input "20" at bounding box center [133, 405] width 27 height 20
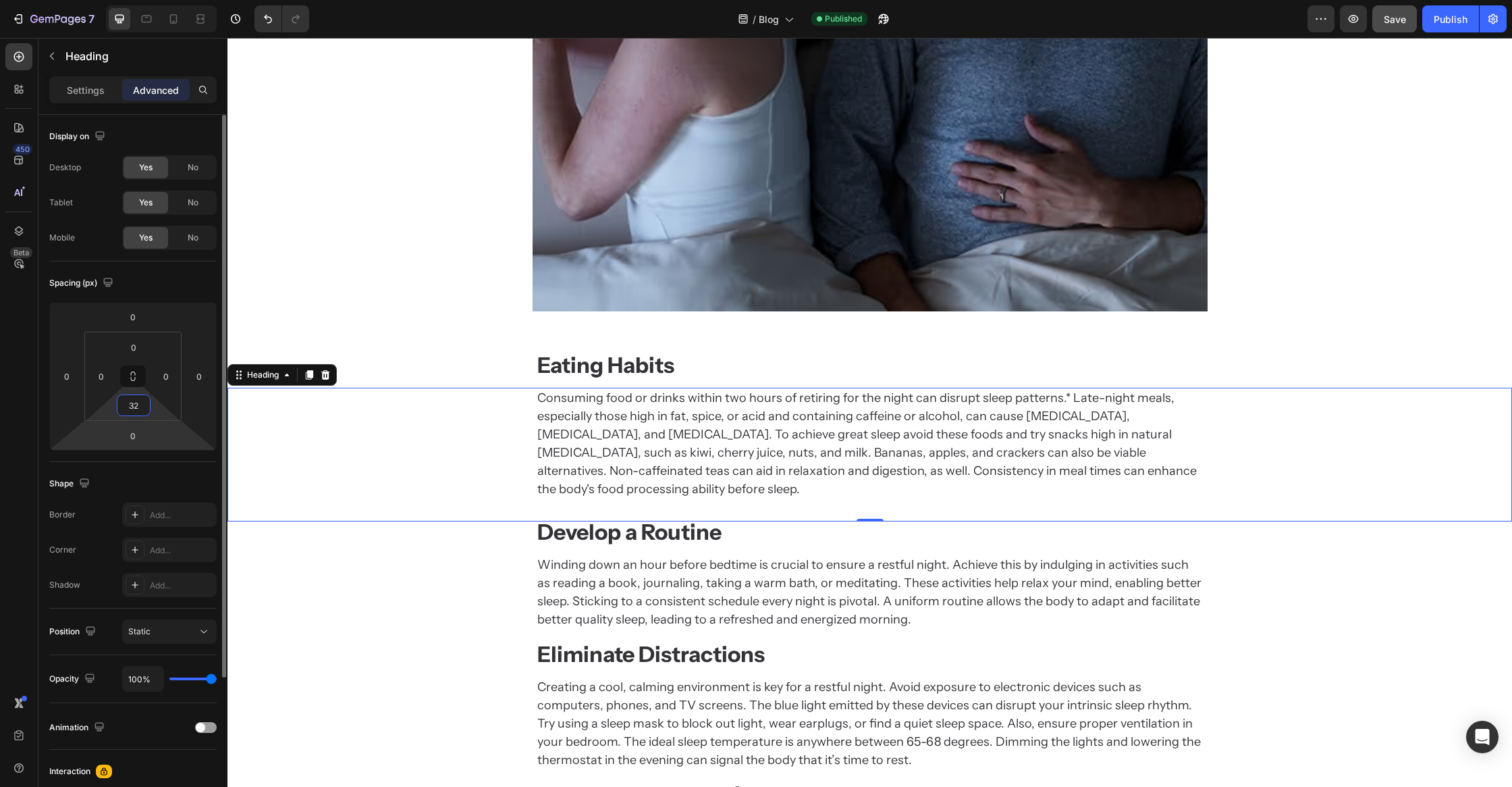
type input "20"
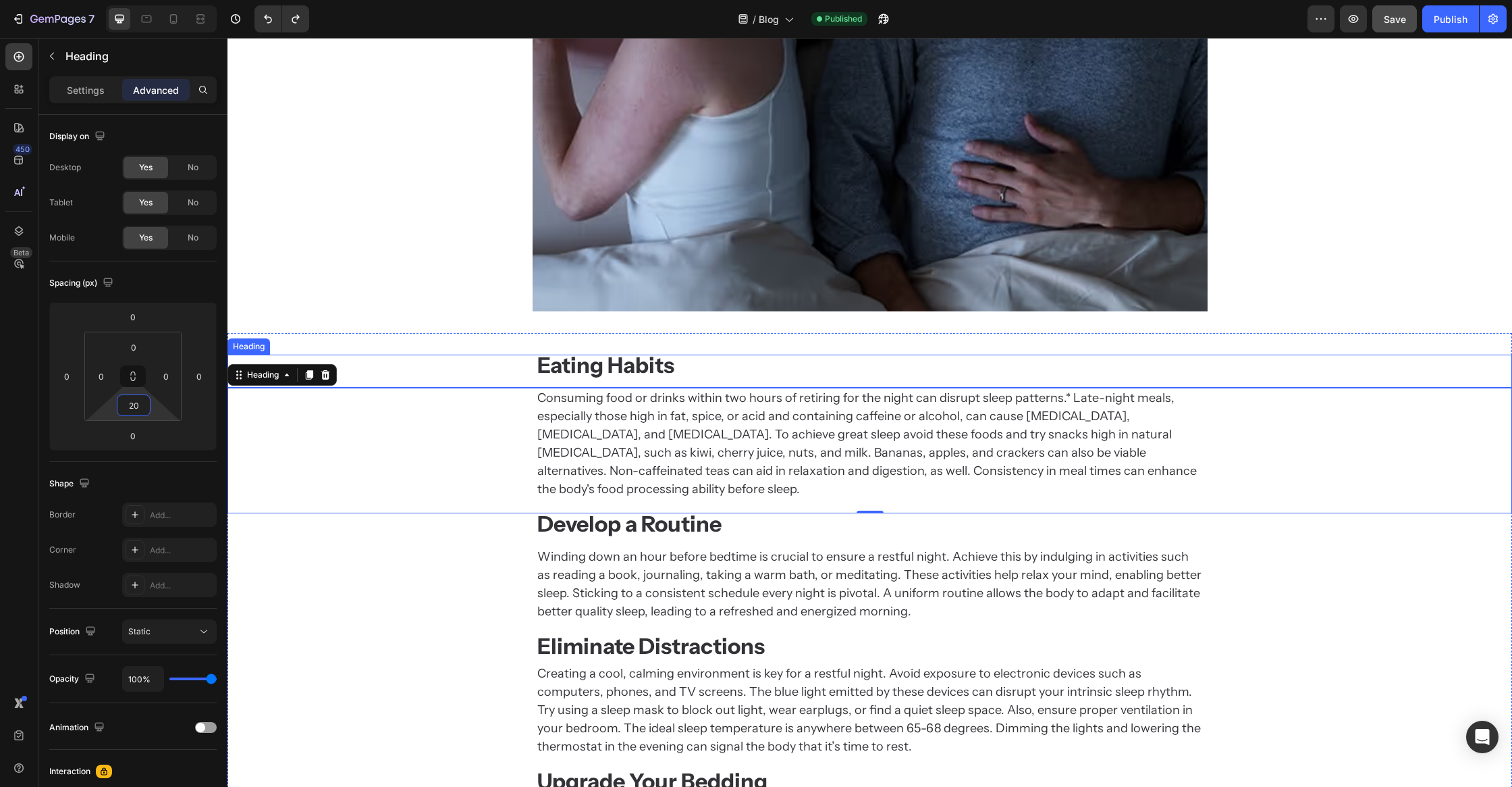
click at [589, 356] on strong "Eating Habits" at bounding box center [605, 365] width 137 height 26
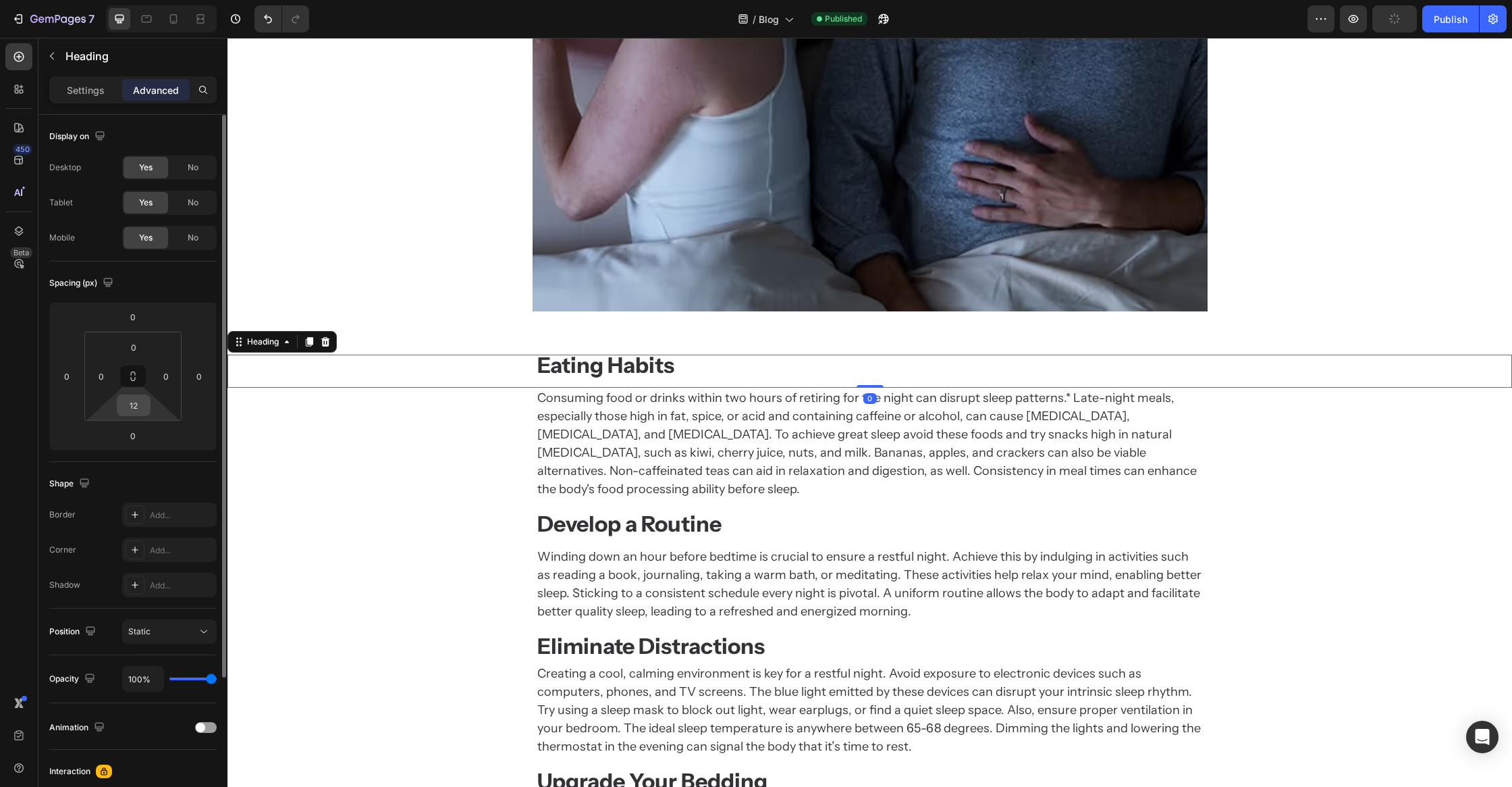
click at [131, 409] on input "12" at bounding box center [133, 405] width 27 height 20
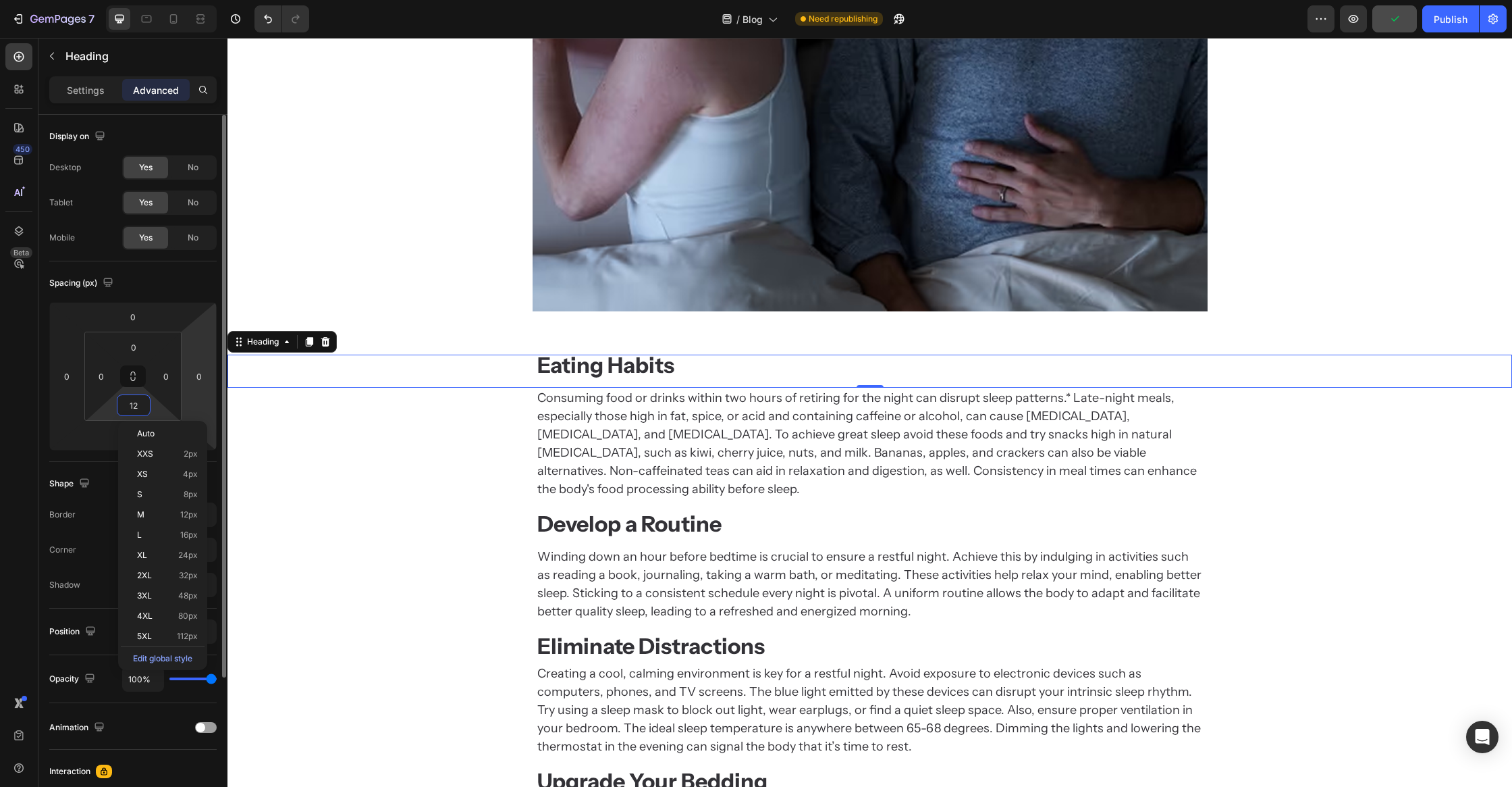
type input "8"
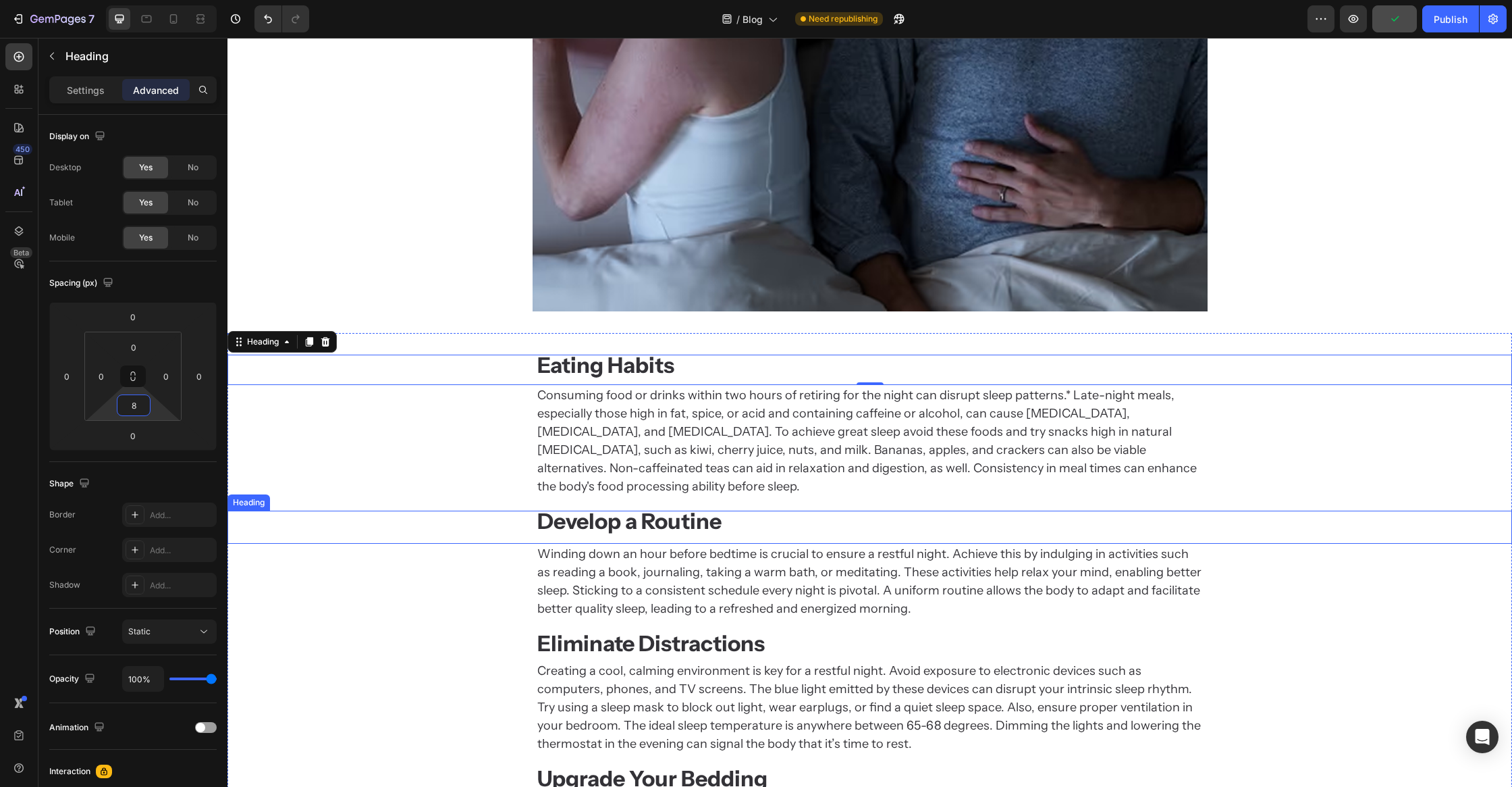
click at [602, 508] on strong "Develop a Routine" at bounding box center [629, 521] width 184 height 26
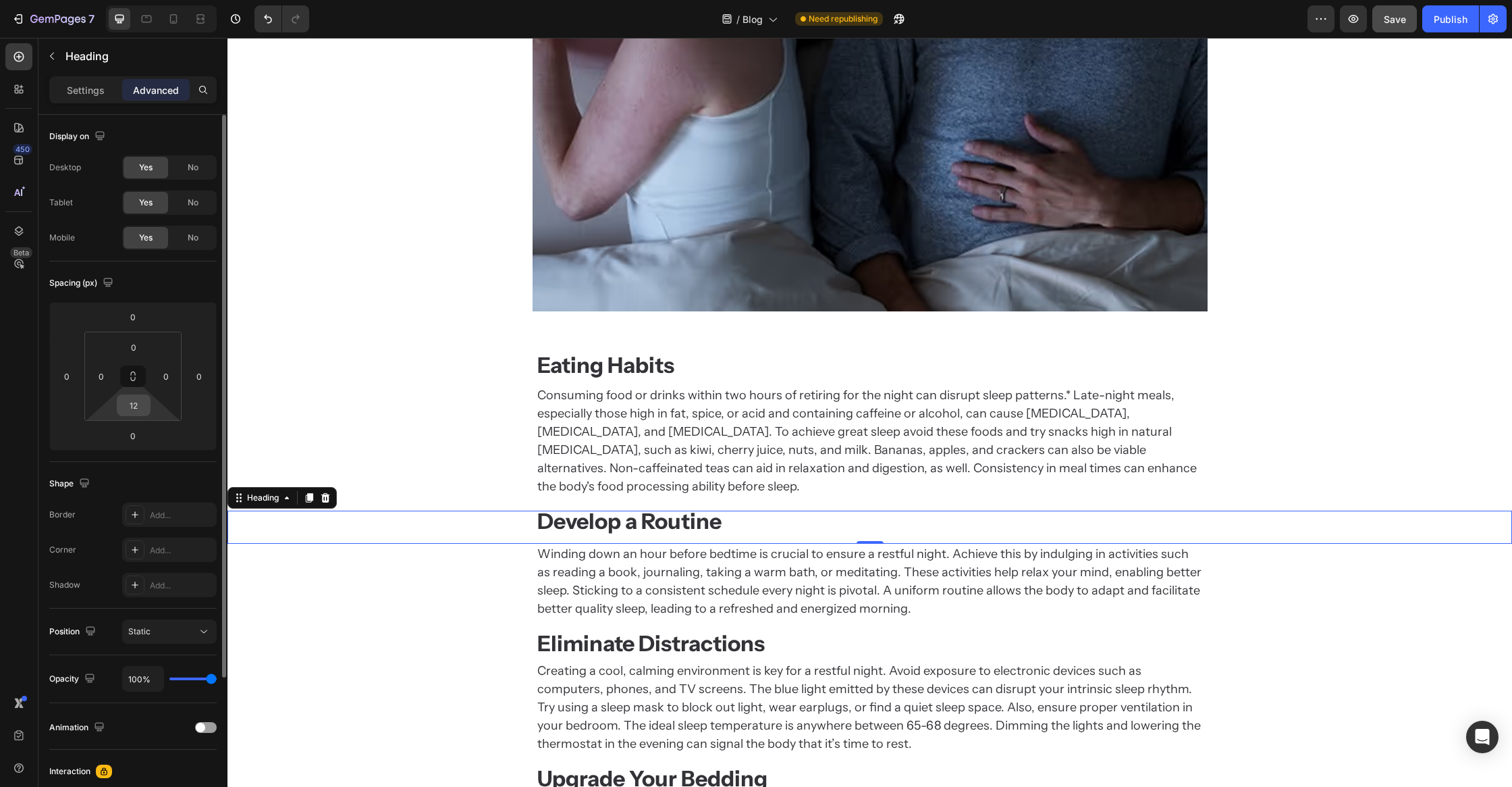
click at [134, 401] on input "12" at bounding box center [133, 405] width 27 height 20
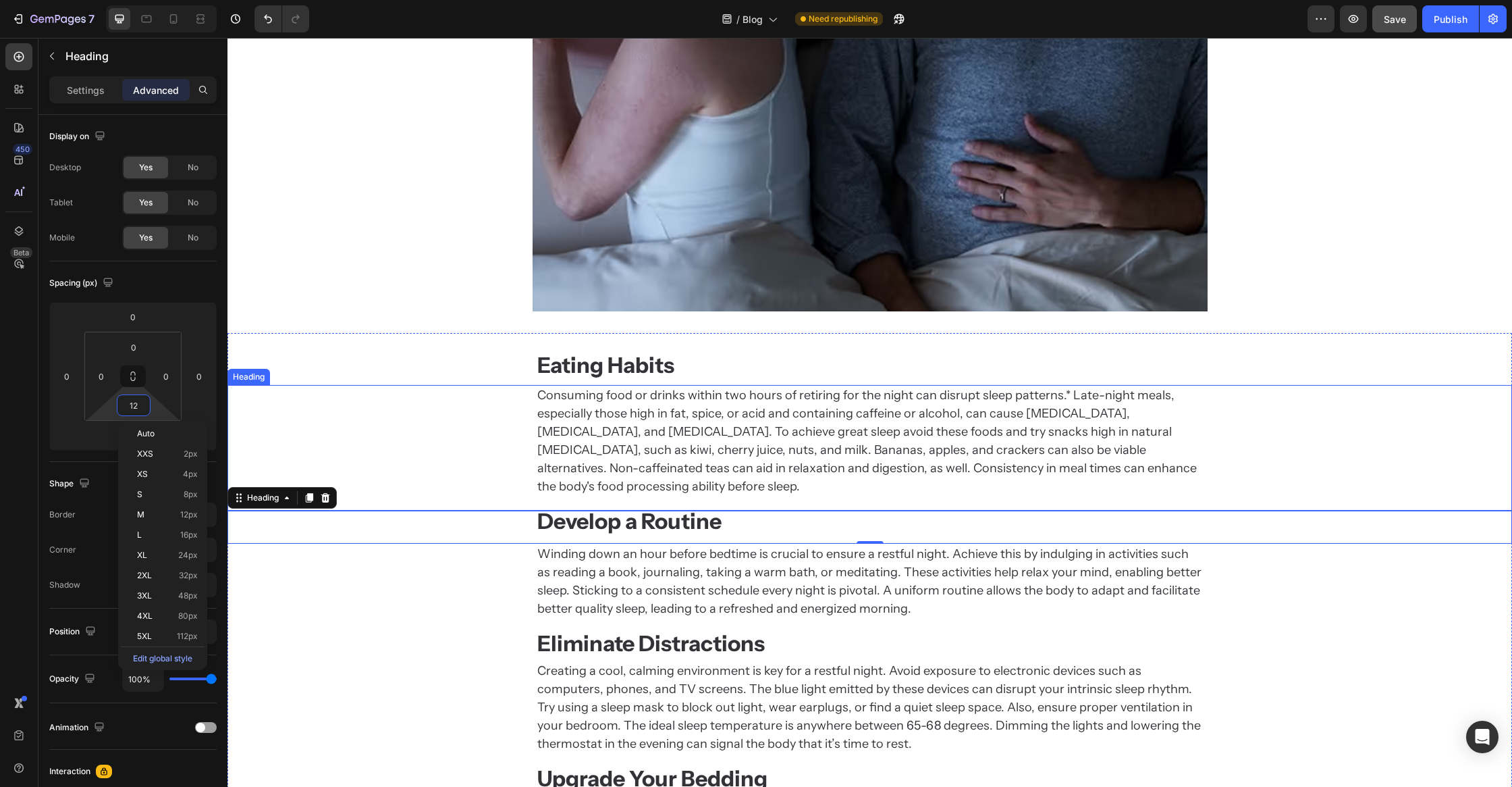
type input "8"
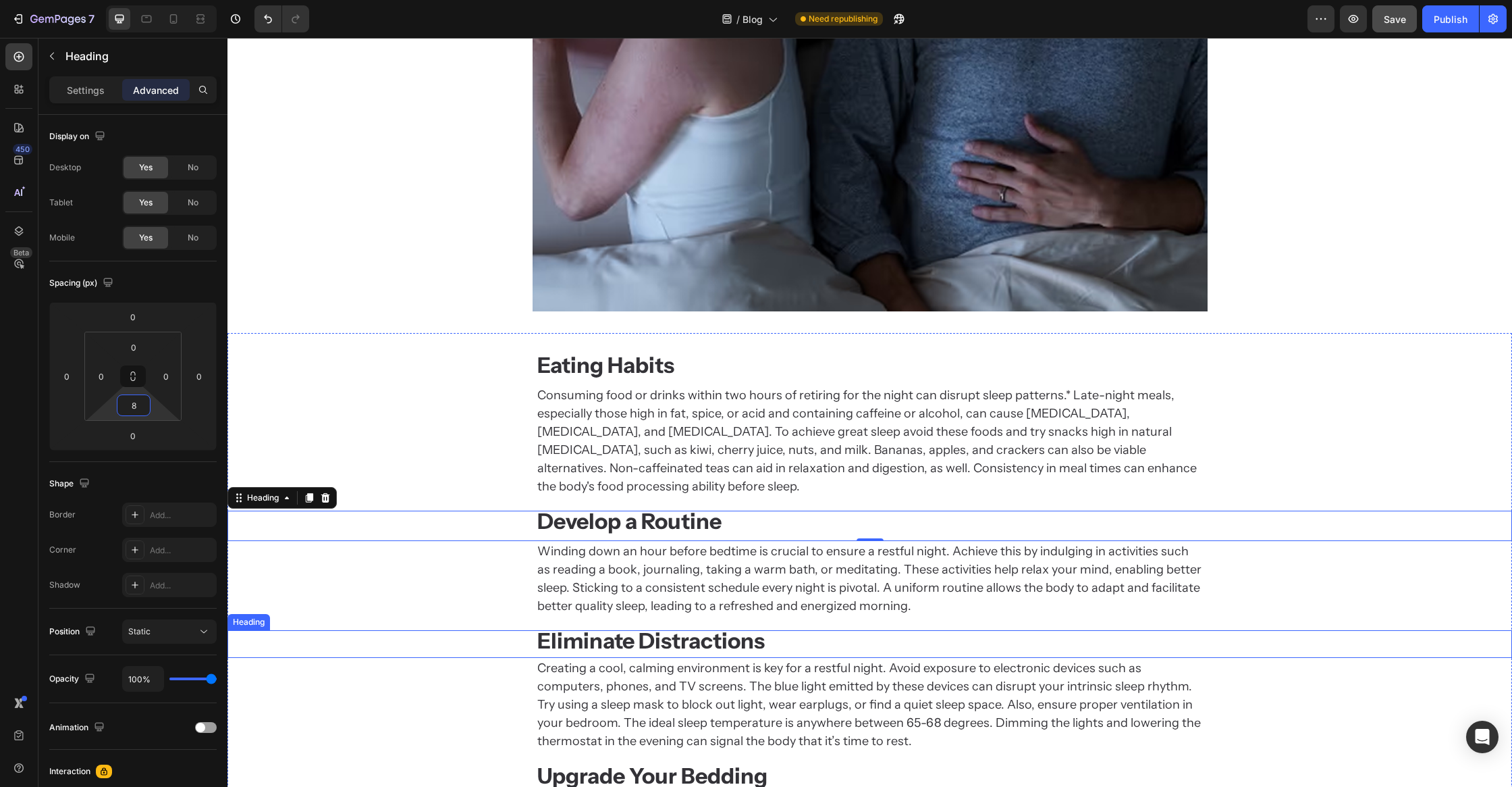
click at [588, 627] on strong "Eliminate Distractions" at bounding box center [651, 640] width 228 height 26
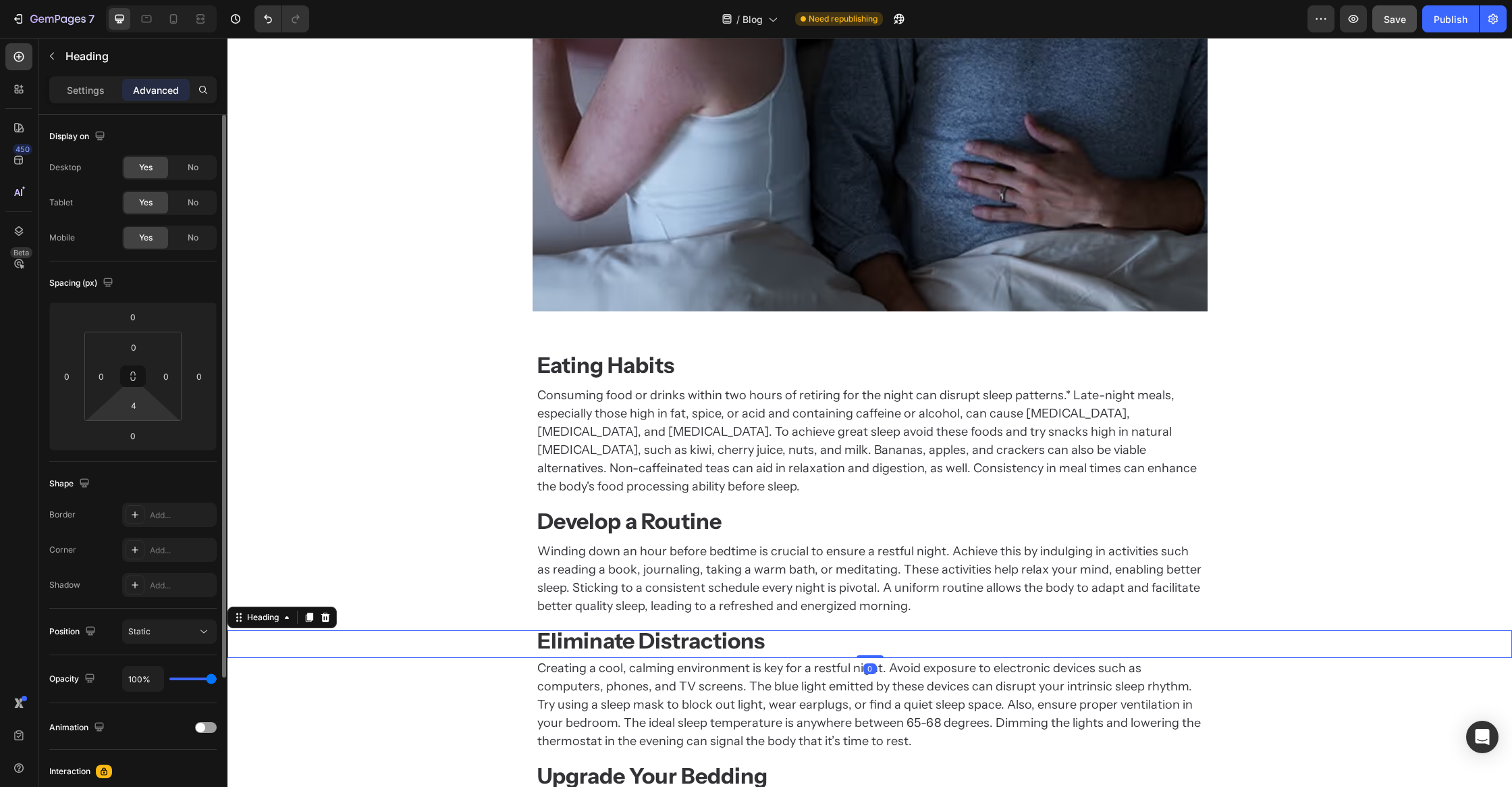
drag, startPoint x: 137, startPoint y: 409, endPoint x: 158, endPoint y: 411, distance: 21.1
click at [137, 409] on input "4" at bounding box center [133, 405] width 27 height 20
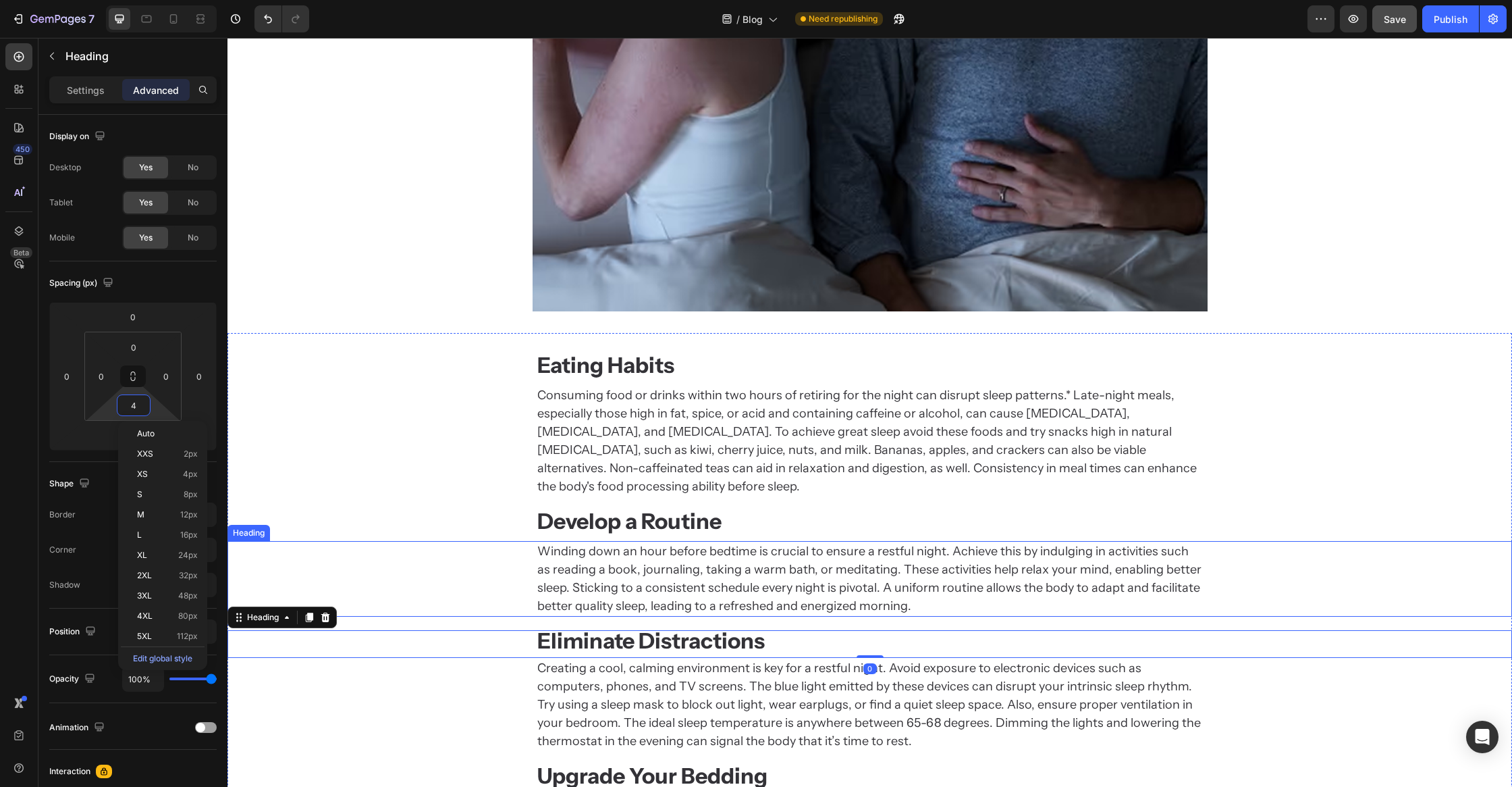
type input "8"
click at [721, 765] on strong "Upgrade Your Bedding" at bounding box center [652, 778] width 230 height 26
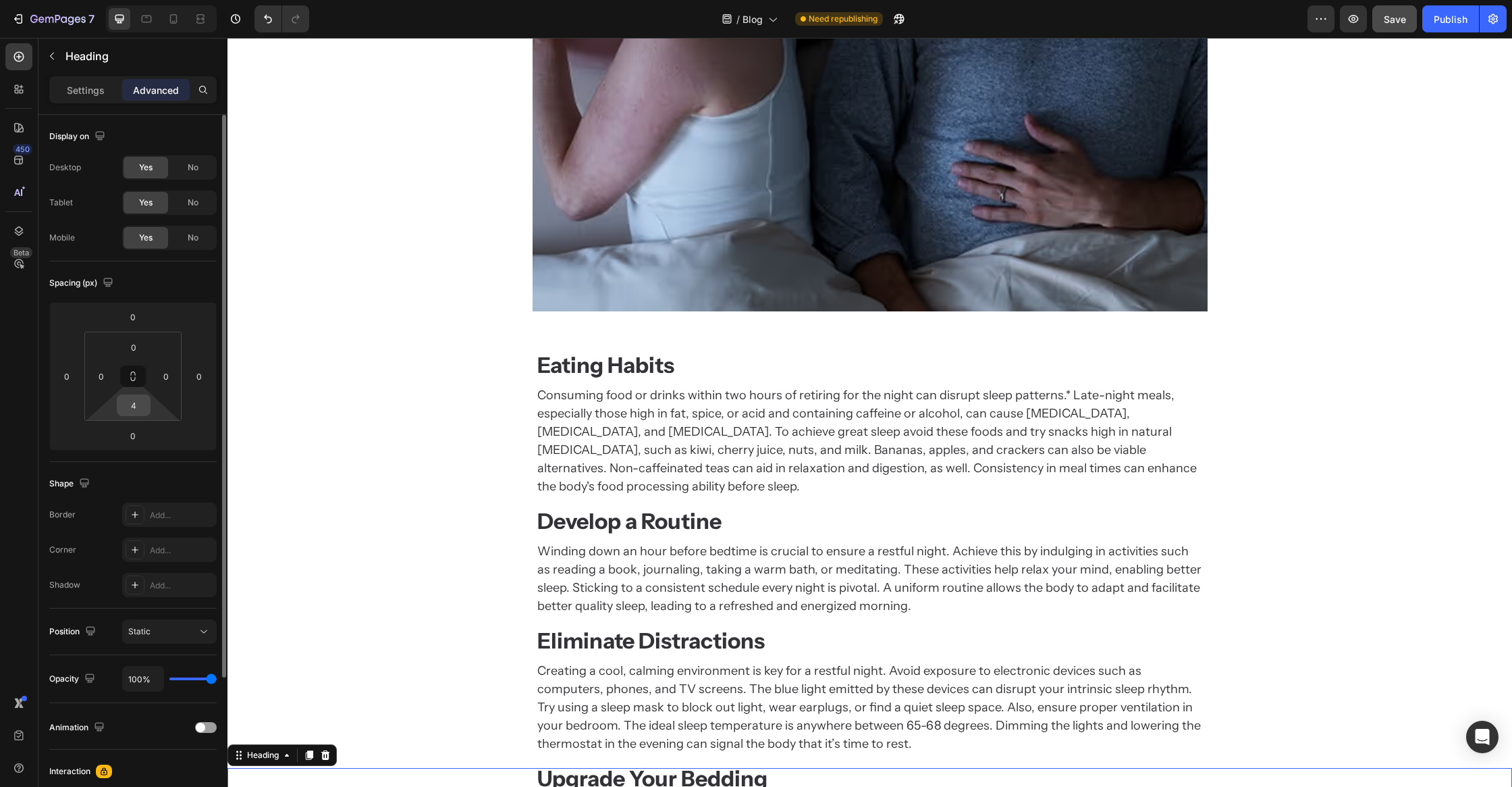
click at [142, 405] on input "4" at bounding box center [133, 405] width 27 height 20
type input "8"
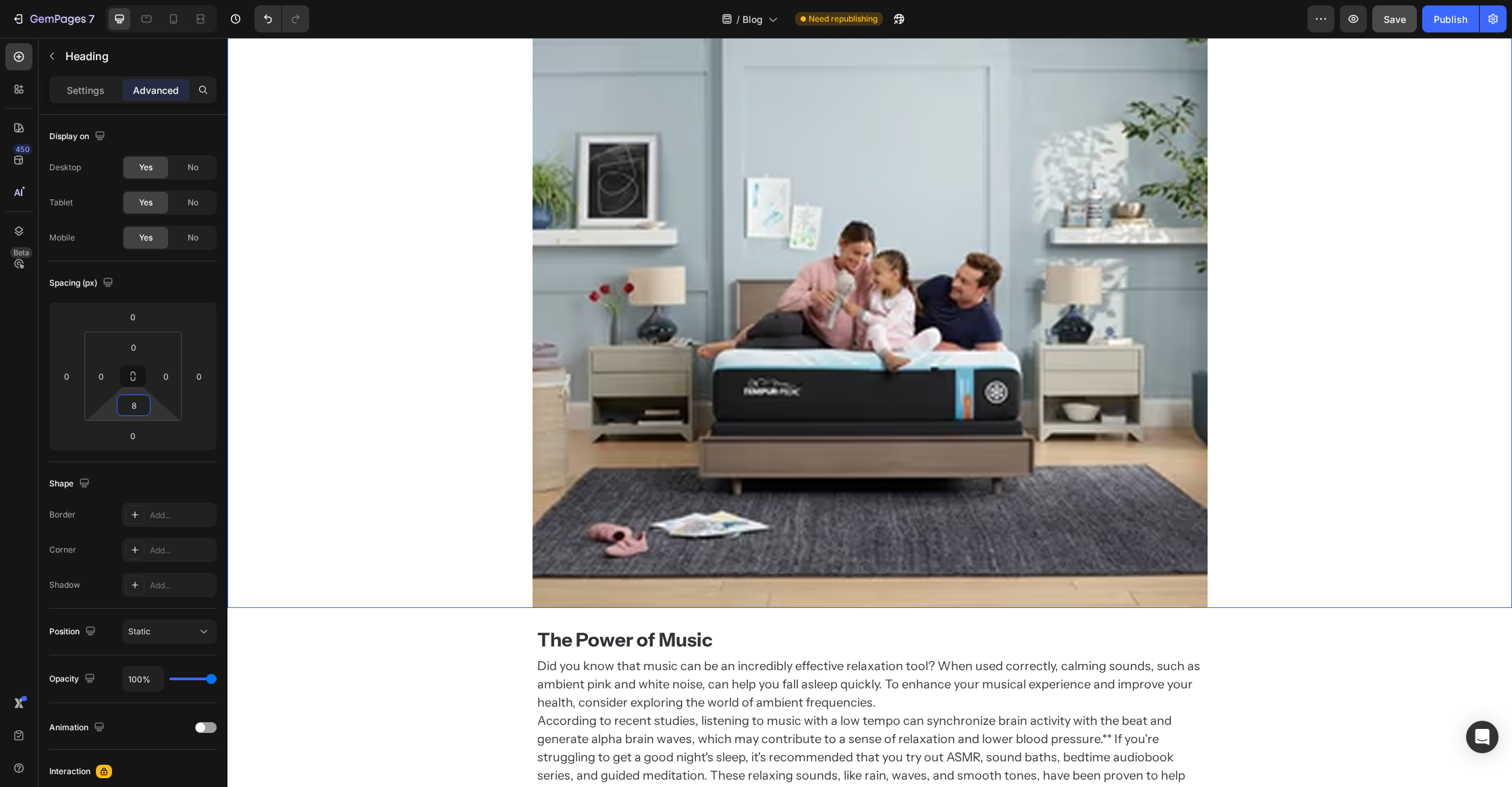
scroll to position [2642, 0]
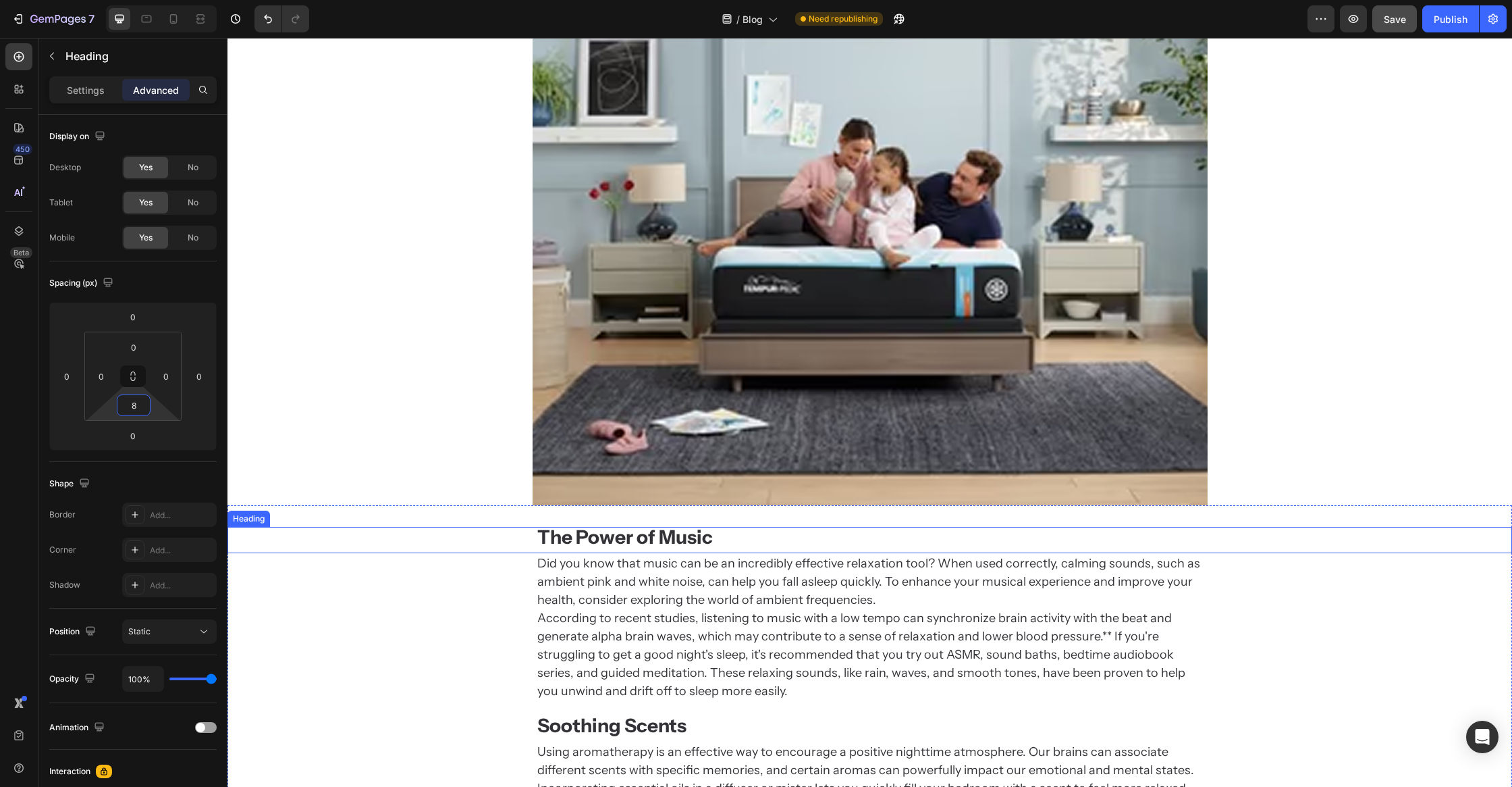
click at [634, 536] on strong "The Power of Music" at bounding box center [625, 537] width 175 height 23
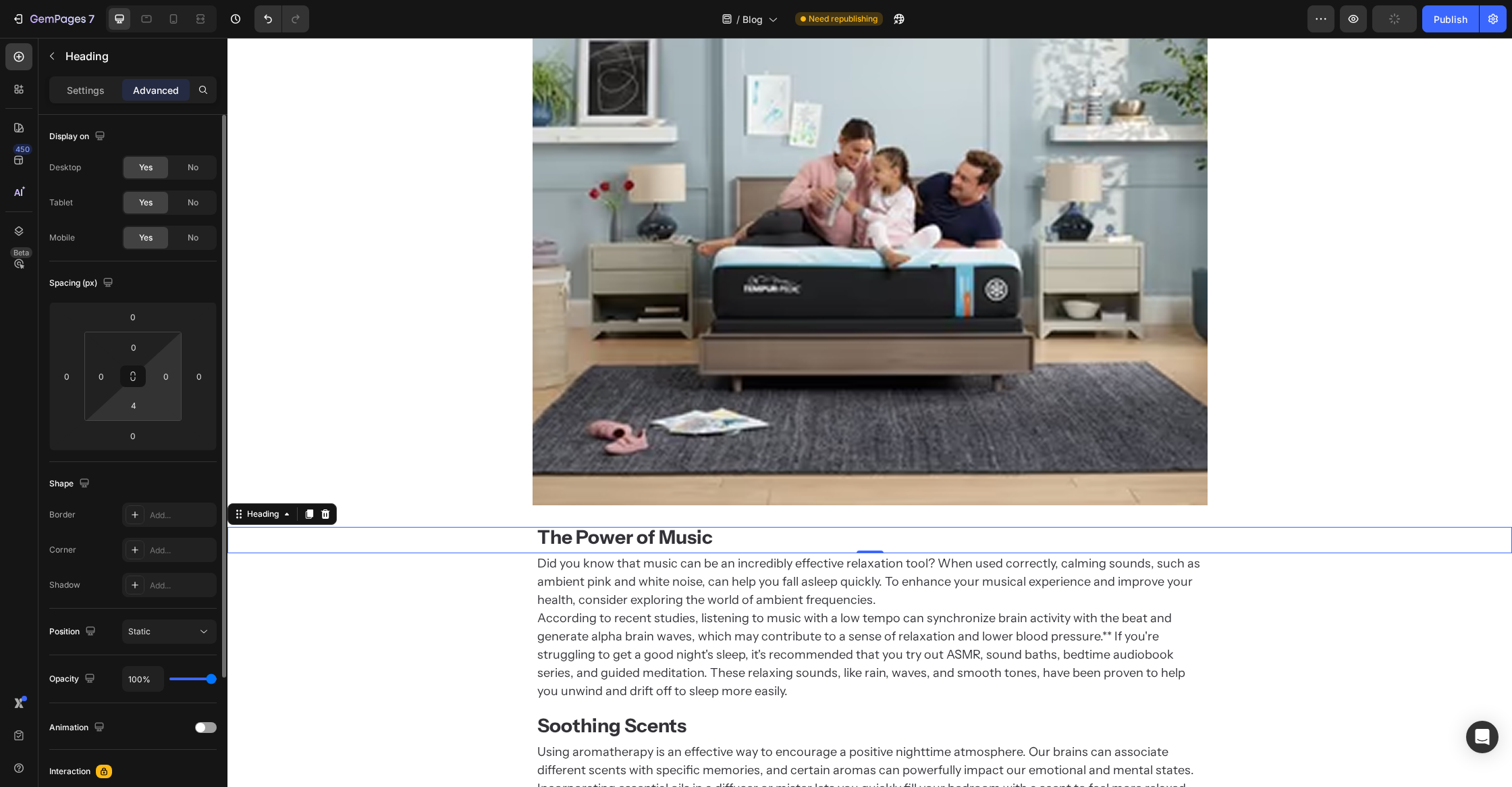
drag, startPoint x: 144, startPoint y: 406, endPoint x: 174, endPoint y: 406, distance: 30.0
click at [144, 406] on input "4" at bounding box center [133, 405] width 27 height 20
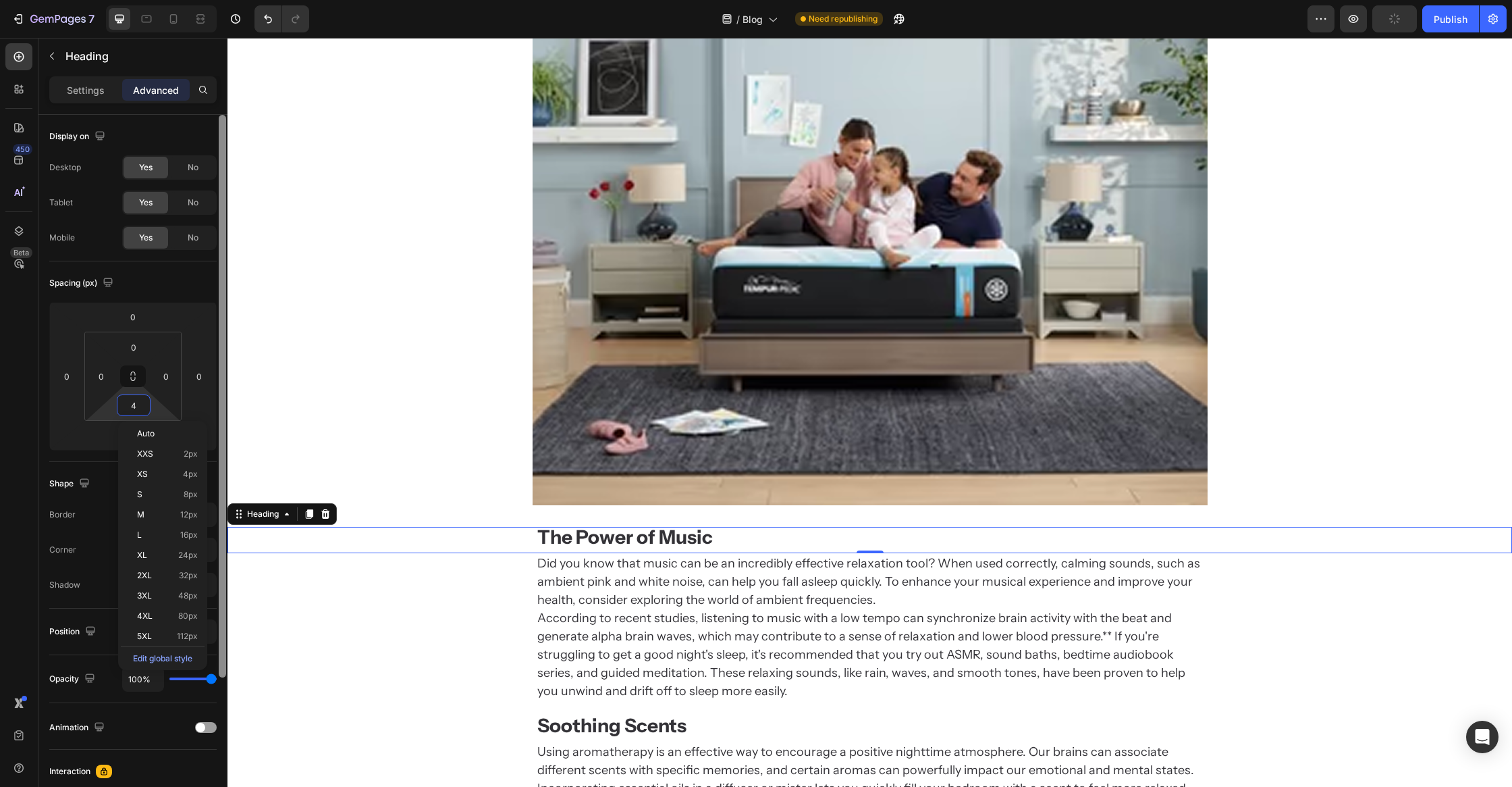
type input "8"
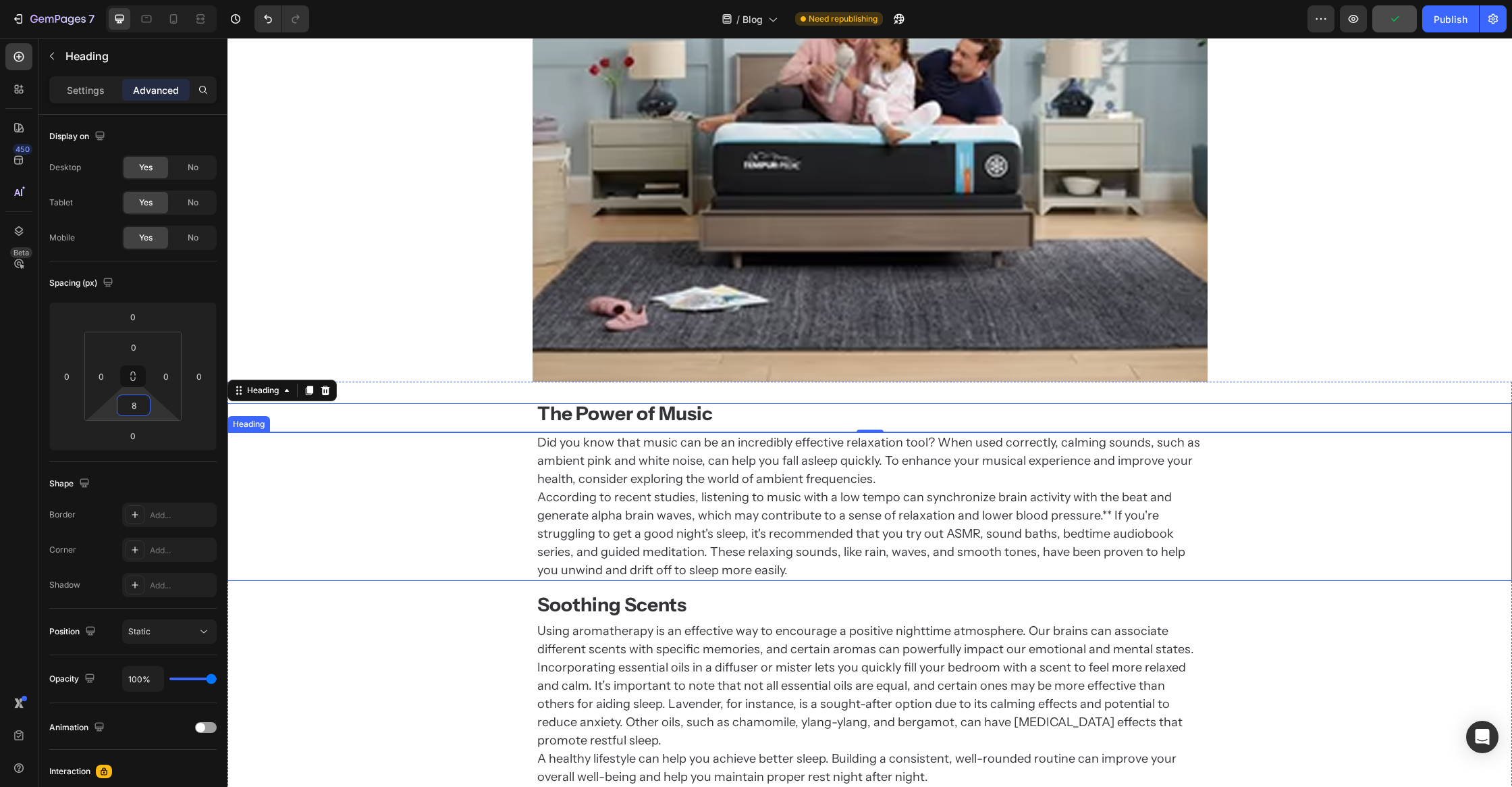
scroll to position [2830, 0]
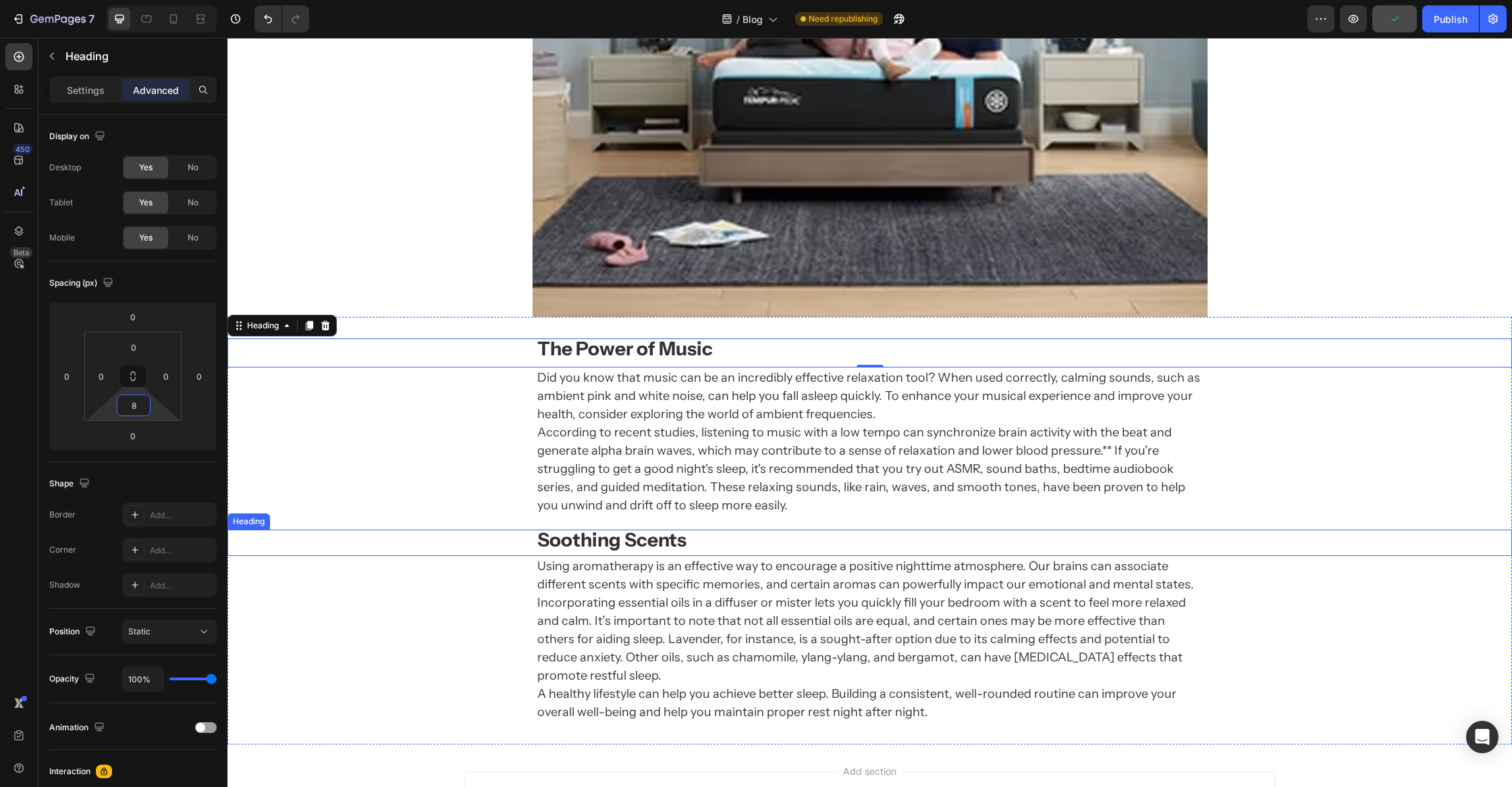
click at [595, 543] on strong "Soothing Scents" at bounding box center [612, 540] width 149 height 23
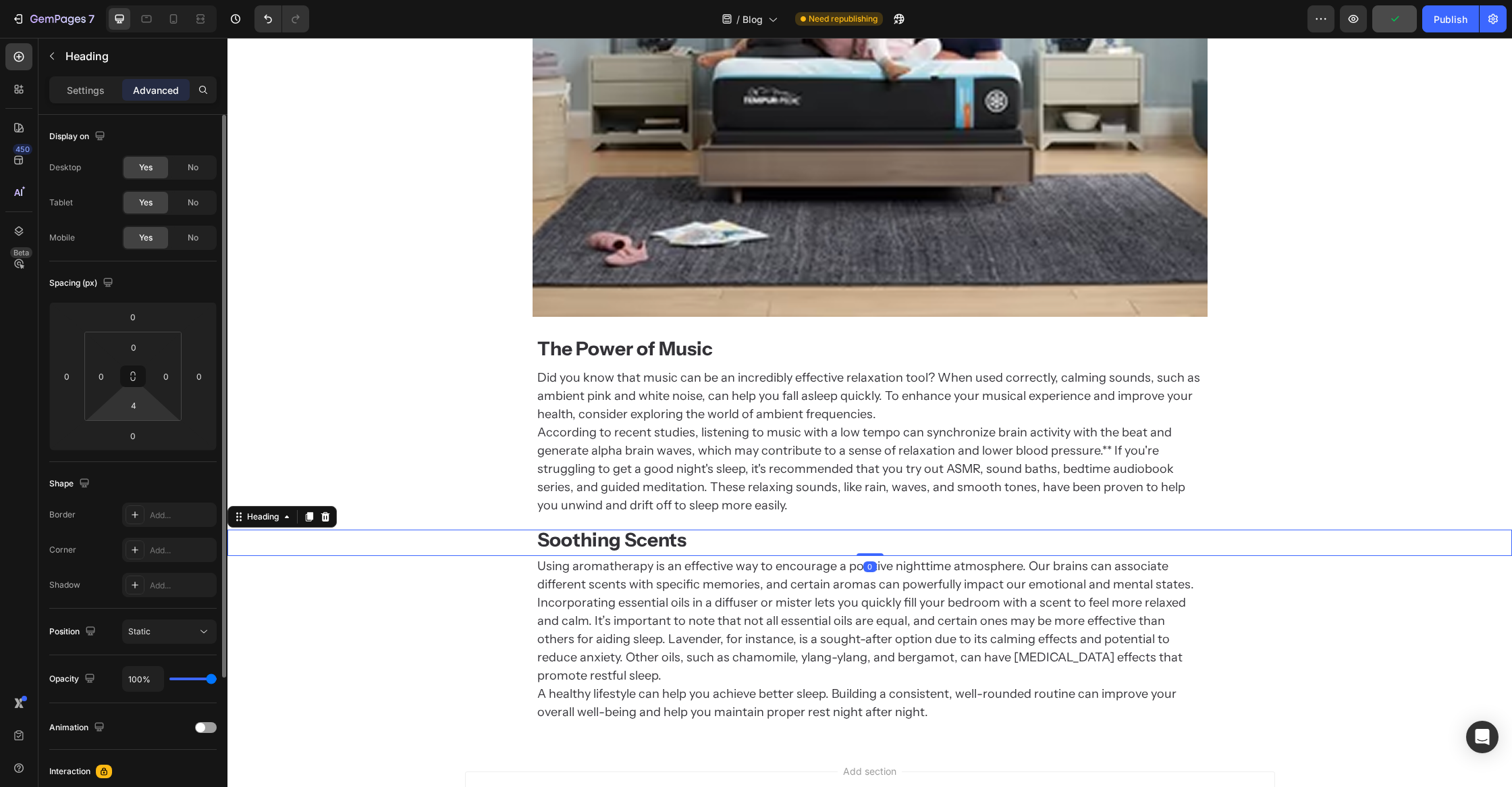
click at [130, 0] on html "7 Version history / Blog Need republishing Preview Publish 450 Beta Sections(18…" at bounding box center [756, 0] width 1512 height 0
type input "8"
click at [325, 349] on div "The Power of Music" at bounding box center [869, 350] width 1284 height 24
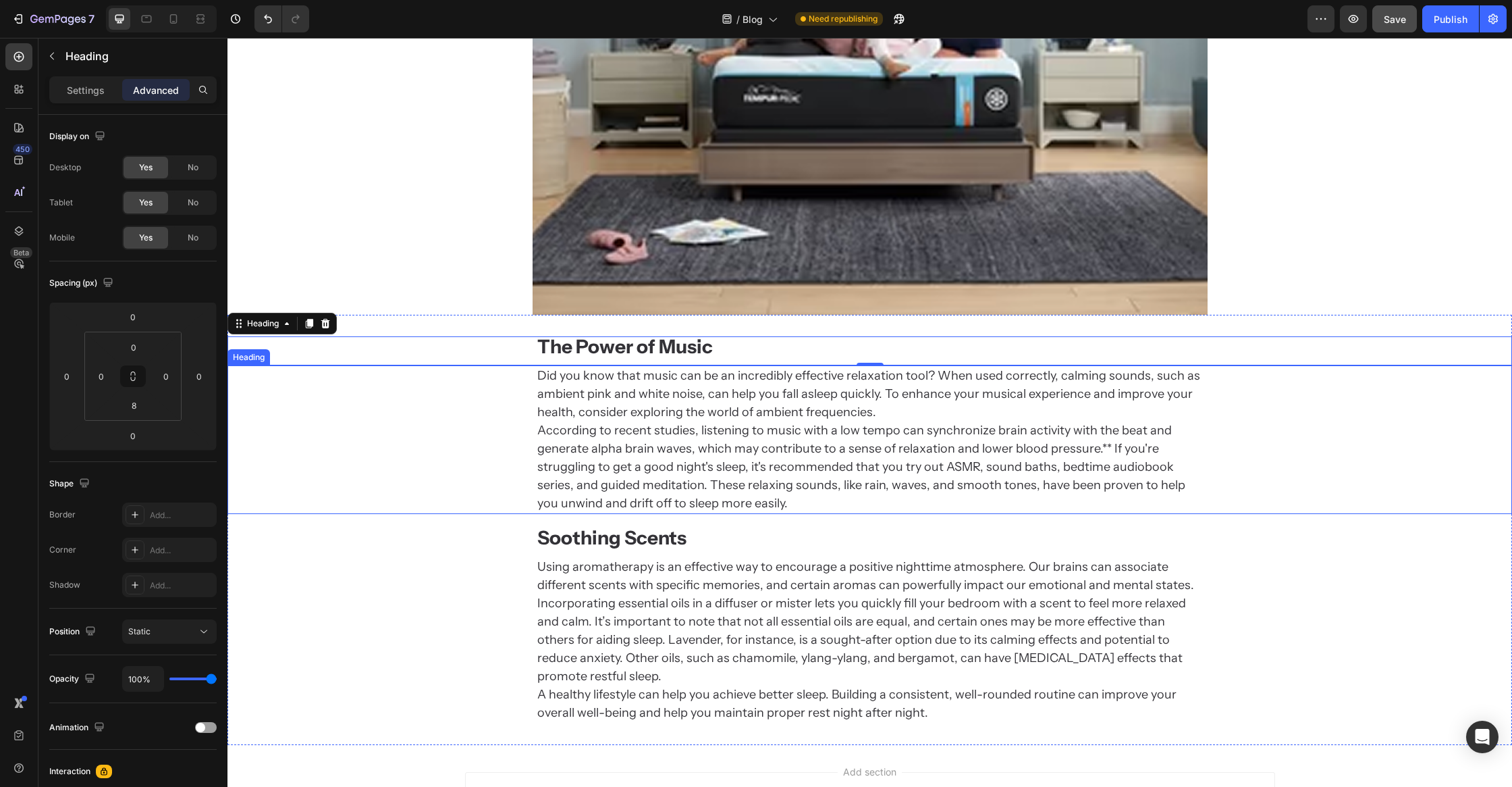
scroll to position [2965, 0]
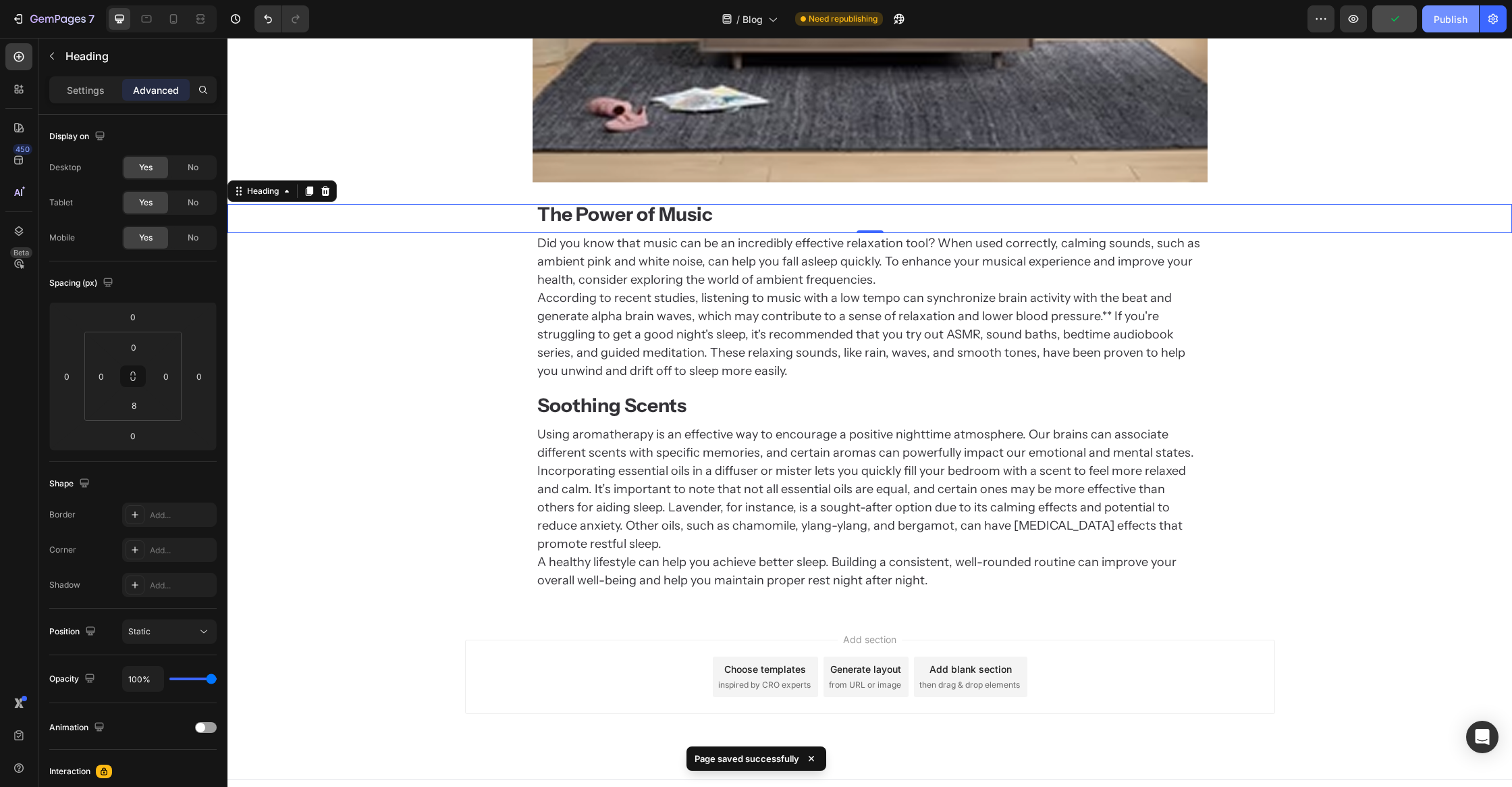
click at [1442, 18] on div "Publish" at bounding box center [1451, 19] width 34 height 14
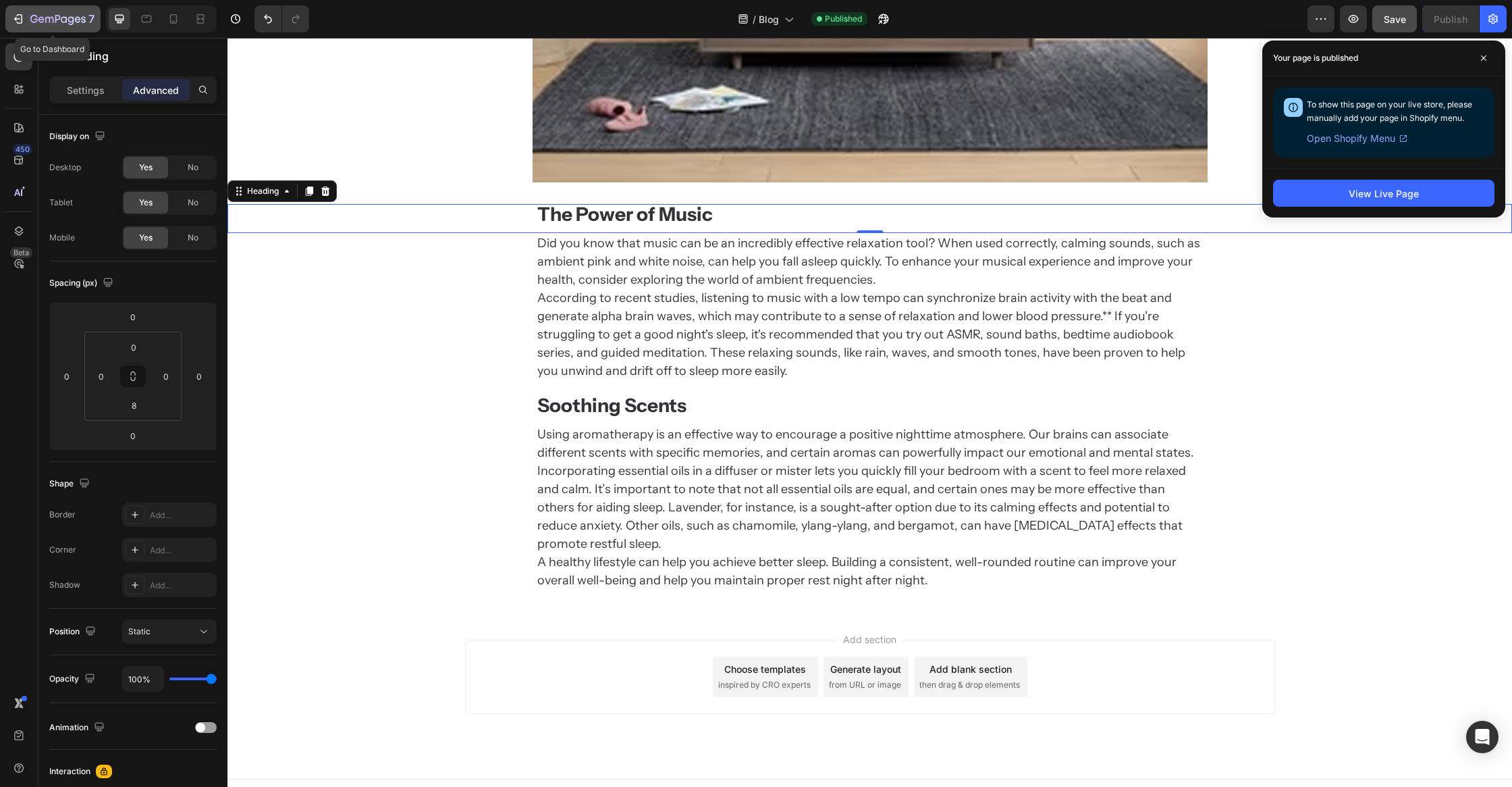
click at [45, 14] on icon "button" at bounding box center [58, 20] width 56 height 11
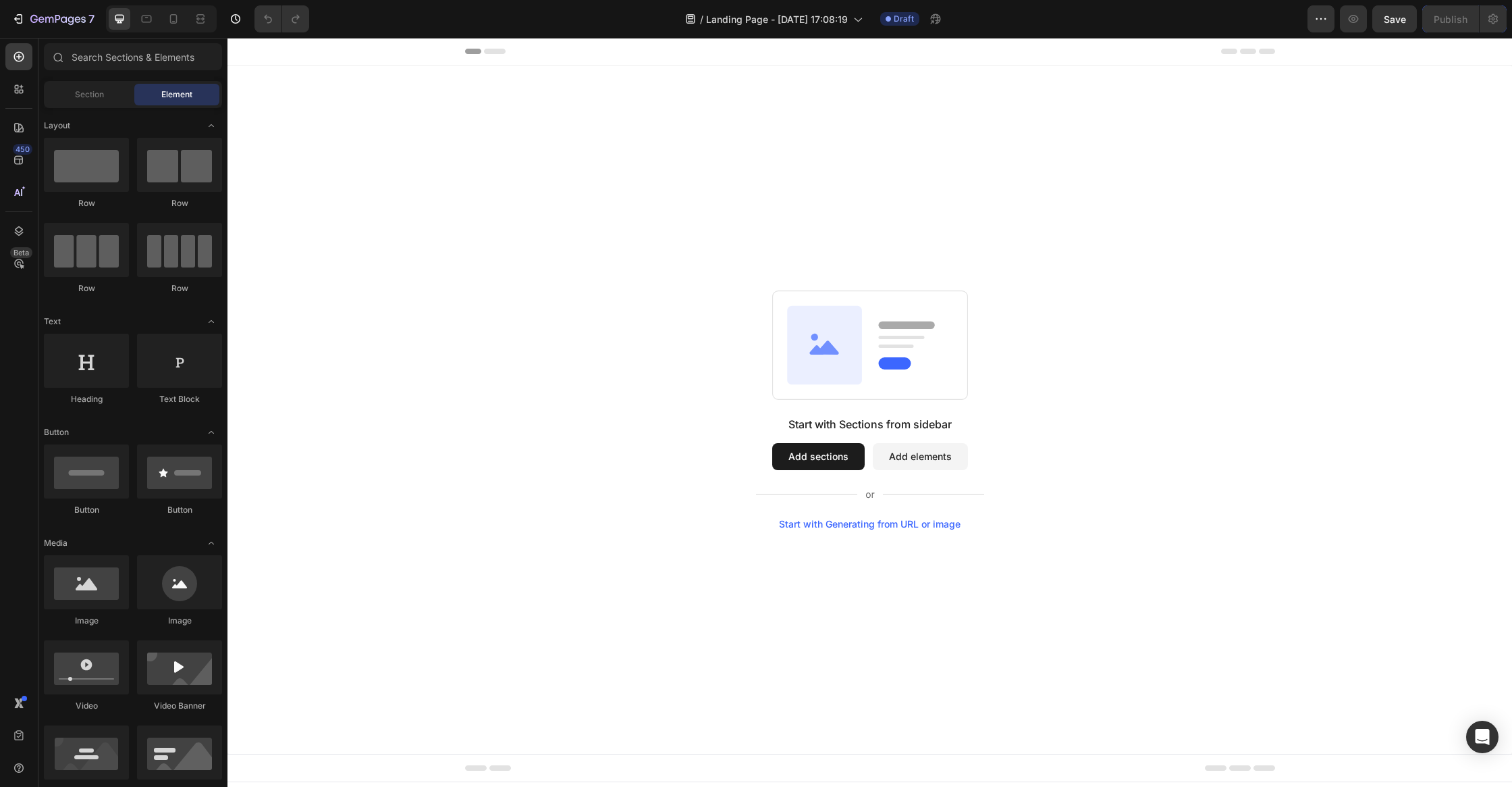
click at [422, 230] on div "Start with Sections from sidebar Add sections Add elements Start with Generatin…" at bounding box center [869, 409] width 1284 height 688
click at [813, 129] on div "Start with Sections from sidebar Add sections Add elements Start with Generatin…" at bounding box center [869, 409] width 1284 height 688
click at [711, 175] on div "Start with Sections from sidebar Add sections Add elements Start with Generatin…" at bounding box center [869, 409] width 1284 height 688
drag, startPoint x: 711, startPoint y: 175, endPoint x: 698, endPoint y: 84, distance: 91.9
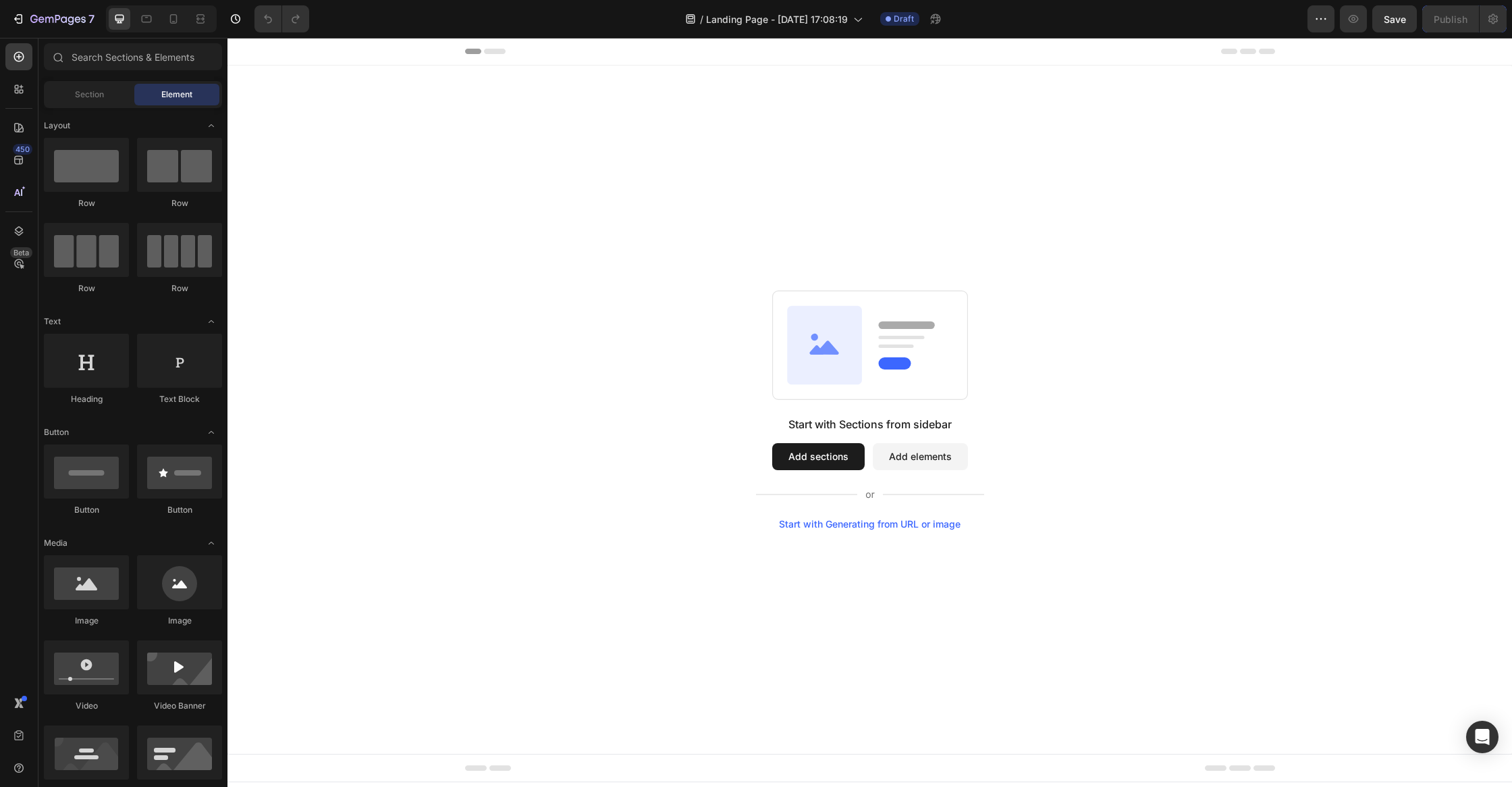
click at [711, 175] on div "Start with Sections from sidebar Add sections Add elements Start with Generatin…" at bounding box center [869, 409] width 1284 height 688
click at [702, 62] on div "Header" at bounding box center [870, 51] width 810 height 27
click at [691, 89] on div "Start with Sections from sidebar Add sections Add elements Start with Generatin…" at bounding box center [869, 409] width 1284 height 688
click at [691, 90] on div "Start with Sections from sidebar Add sections Add elements Start with Generatin…" at bounding box center [869, 409] width 1284 height 688
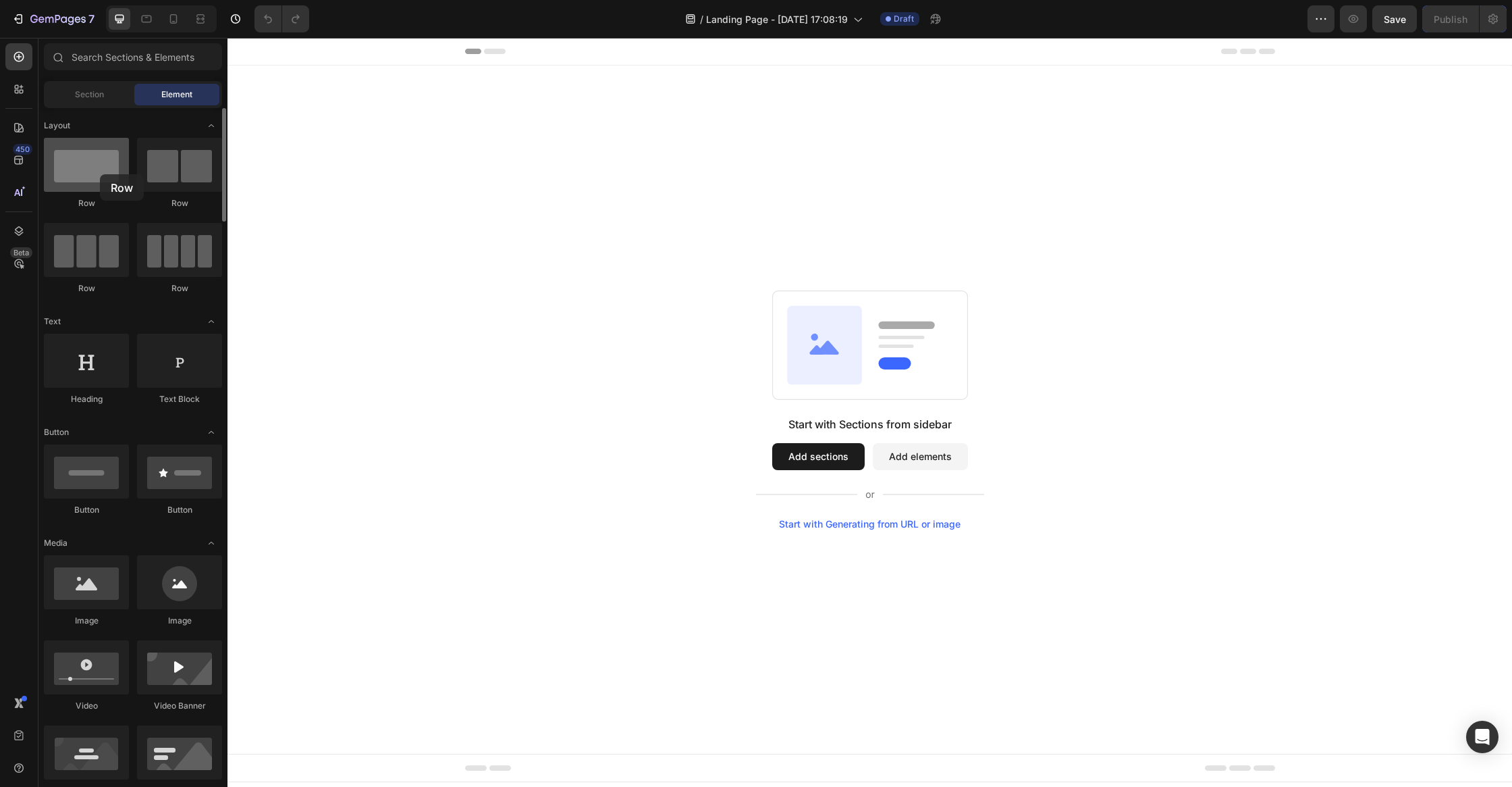
click at [100, 174] on div at bounding box center [87, 165] width 85 height 54
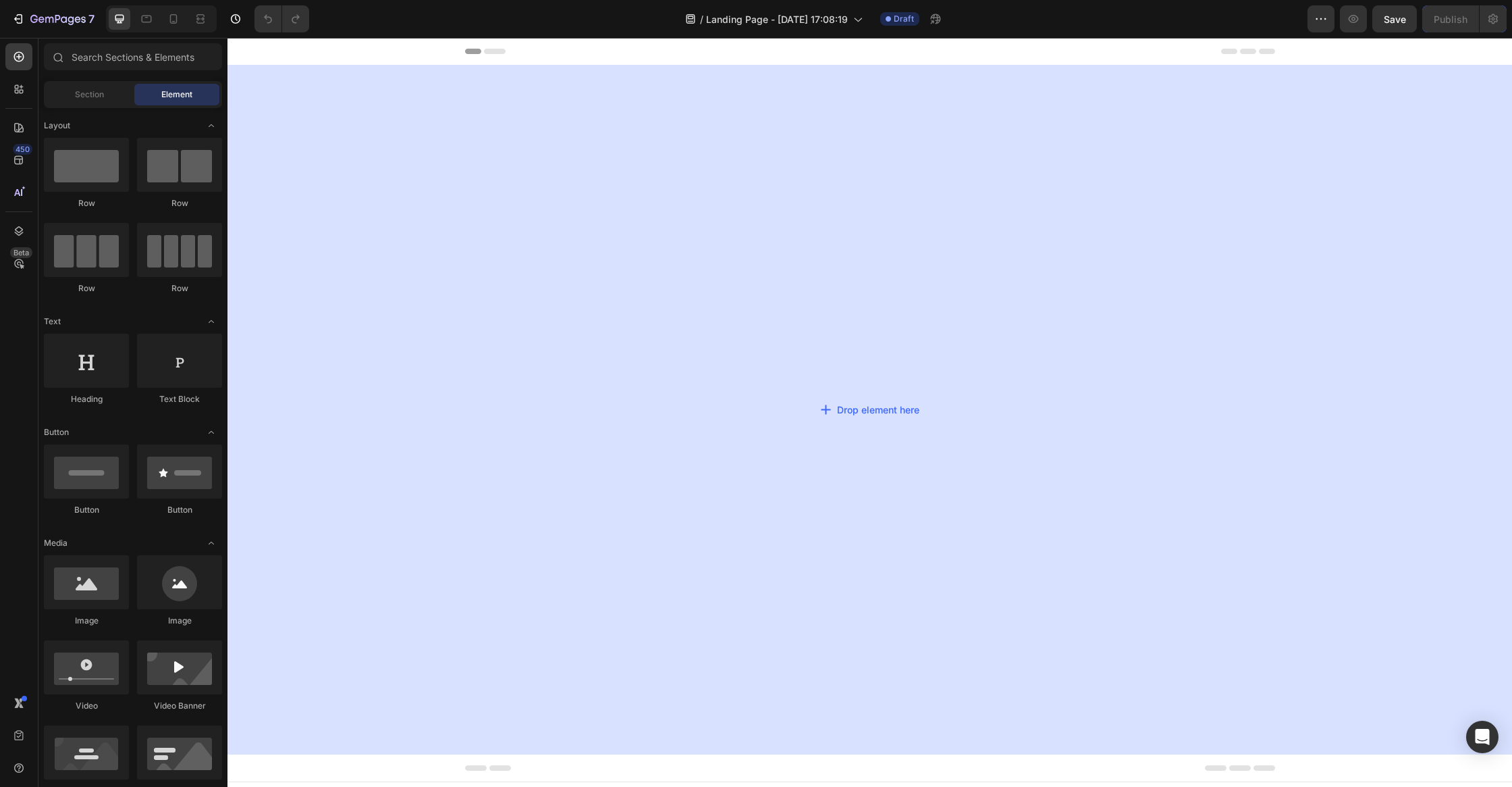
drag, startPoint x: 291, startPoint y: 219, endPoint x: 886, endPoint y: 151, distance: 598.9
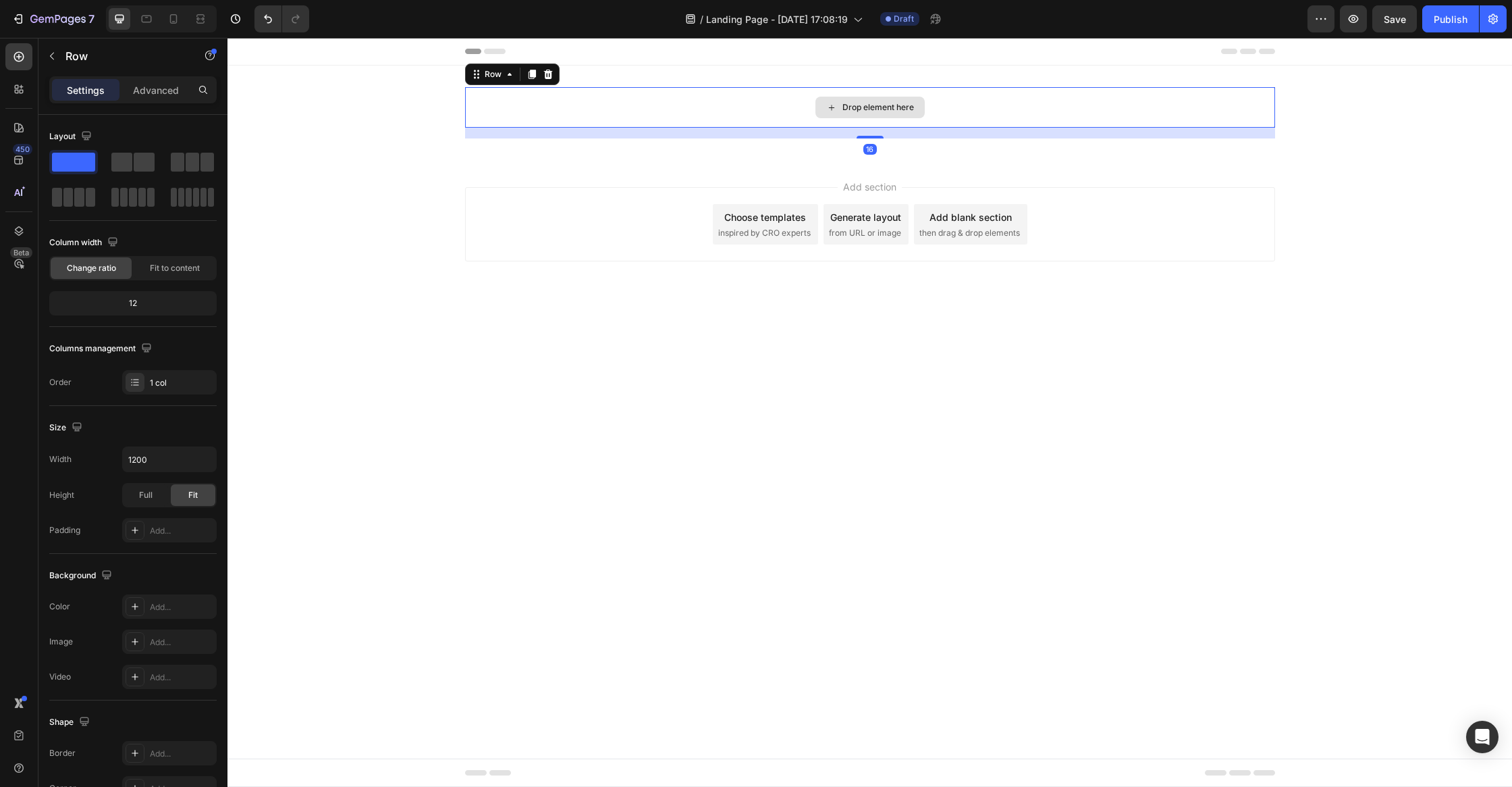
click at [900, 112] on div "Drop element here" at bounding box center [878, 107] width 71 height 11
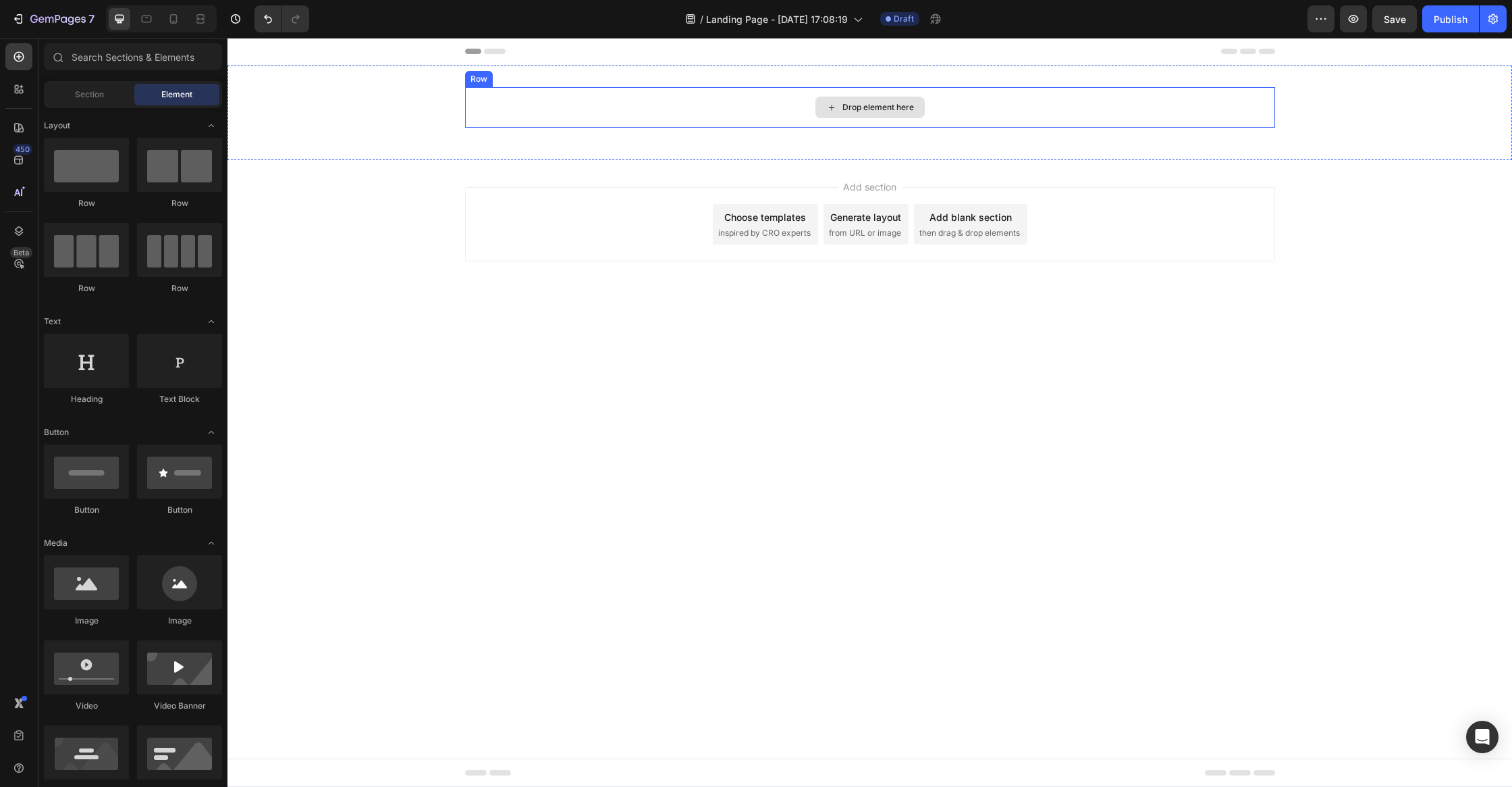
click at [1027, 115] on div "Drop element here" at bounding box center [870, 106] width 810 height 40
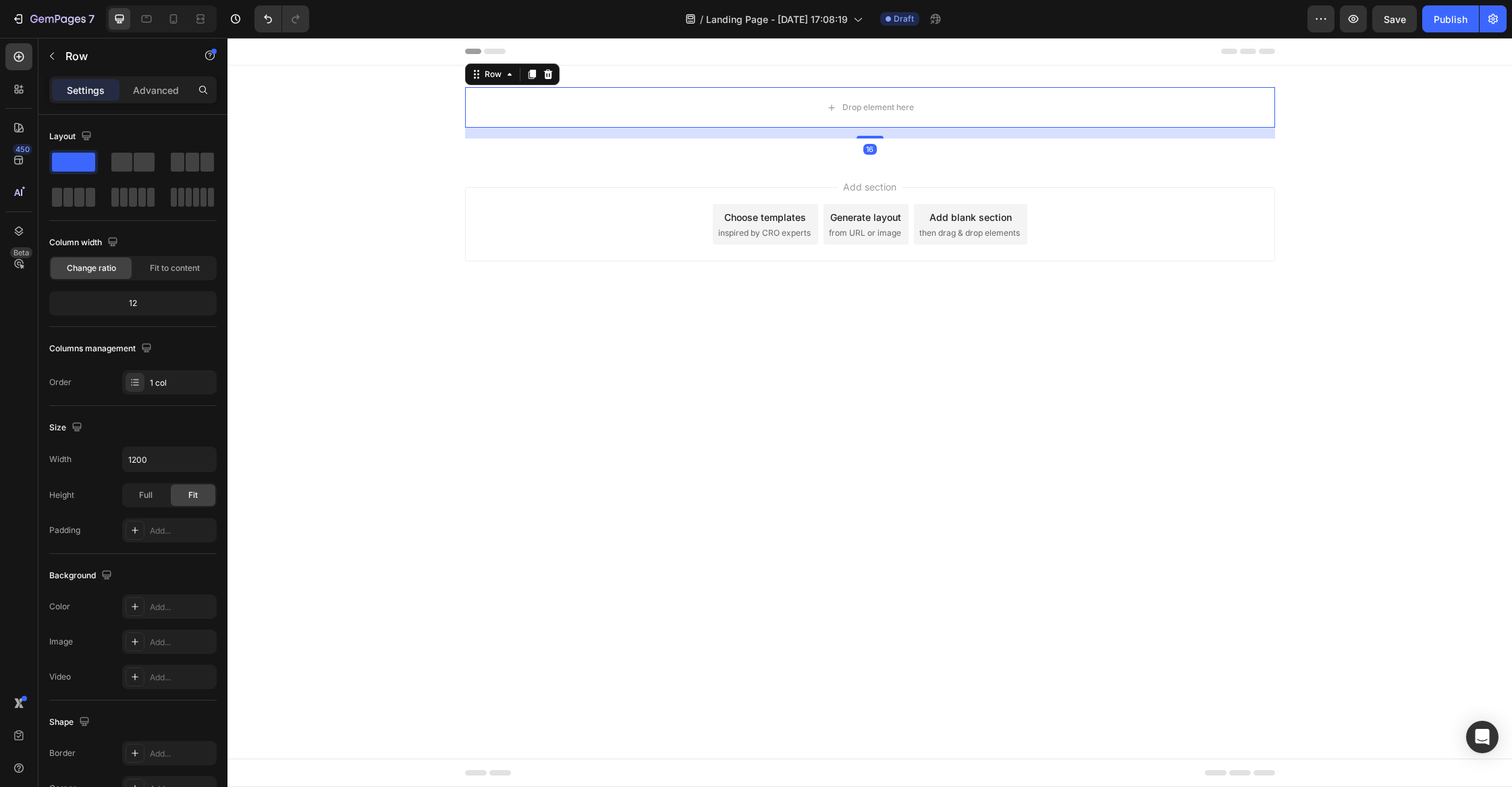
click at [553, 73] on icon at bounding box center [548, 74] width 11 height 11
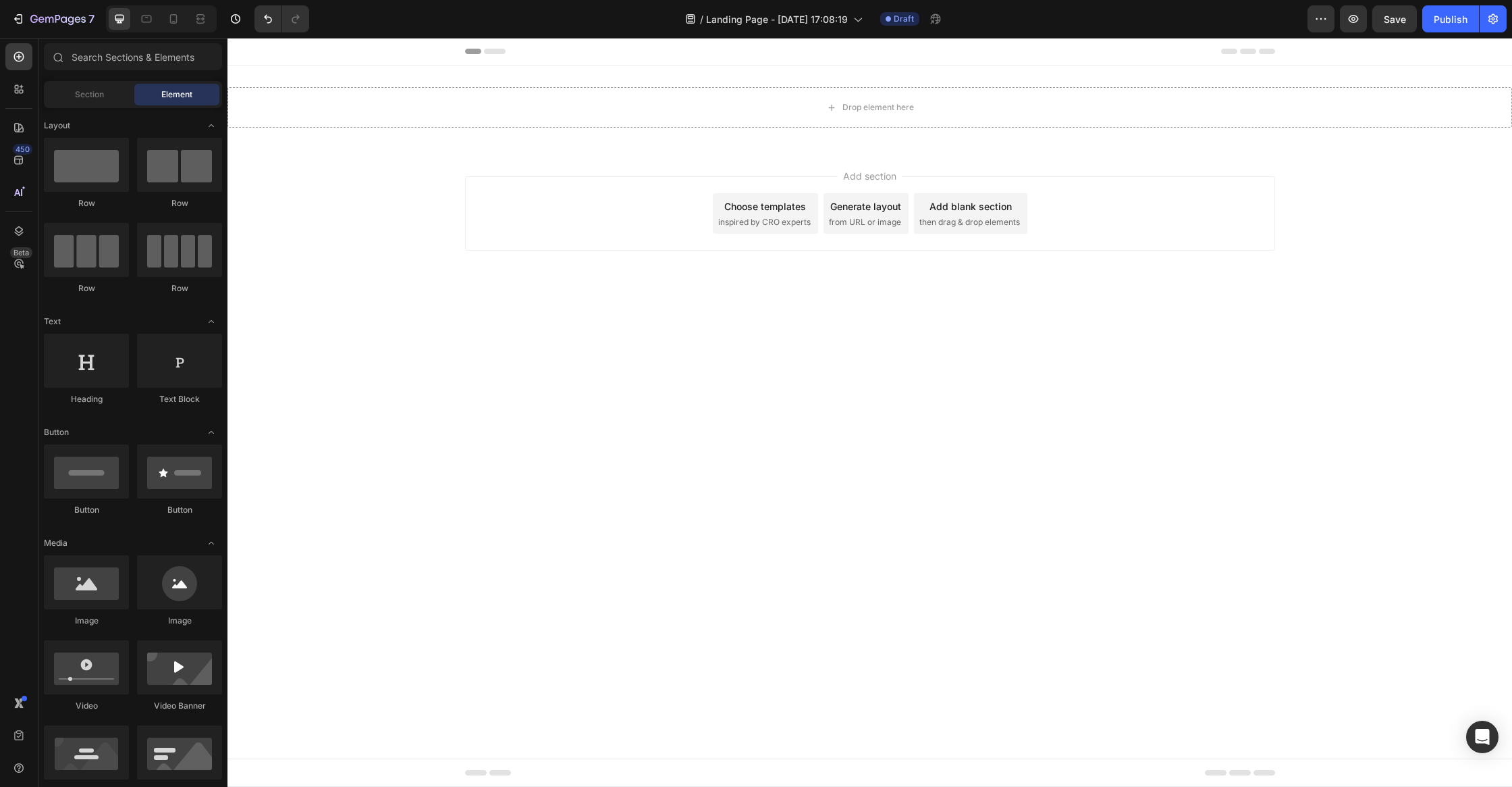
click at [486, 132] on div "Drop element here Section 1" at bounding box center [869, 107] width 1284 height 84
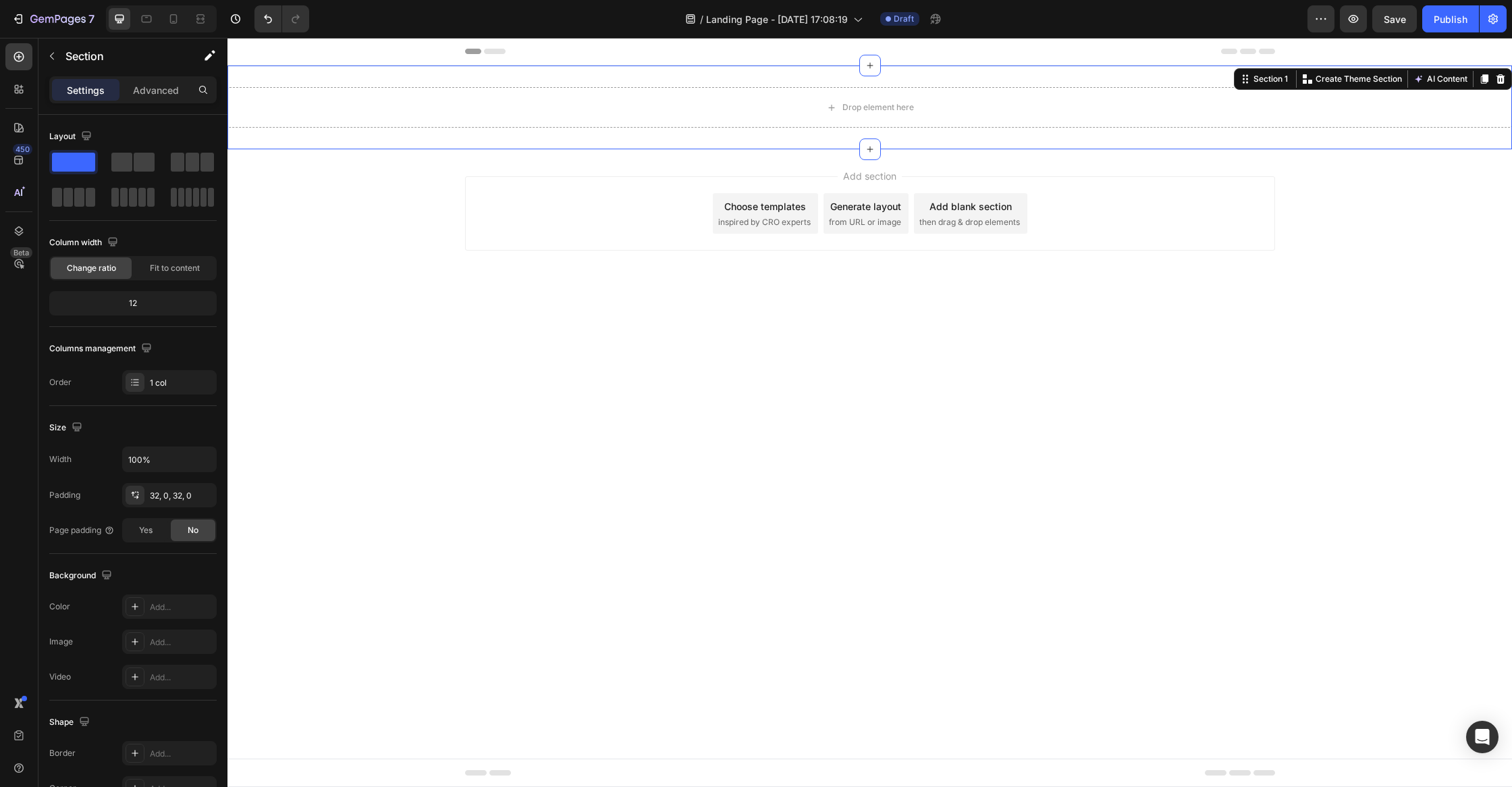
click at [503, 96] on div "Drop element here" at bounding box center [869, 106] width 1284 height 40
click at [1088, 76] on div "Drop element here Section 1 You can create reusable sections Create Theme Secti…" at bounding box center [869, 107] width 1284 height 84
click at [1078, 218] on div "Add section Choose templates inspired by CRO experts Generate layout from URL o…" at bounding box center [870, 213] width 810 height 75
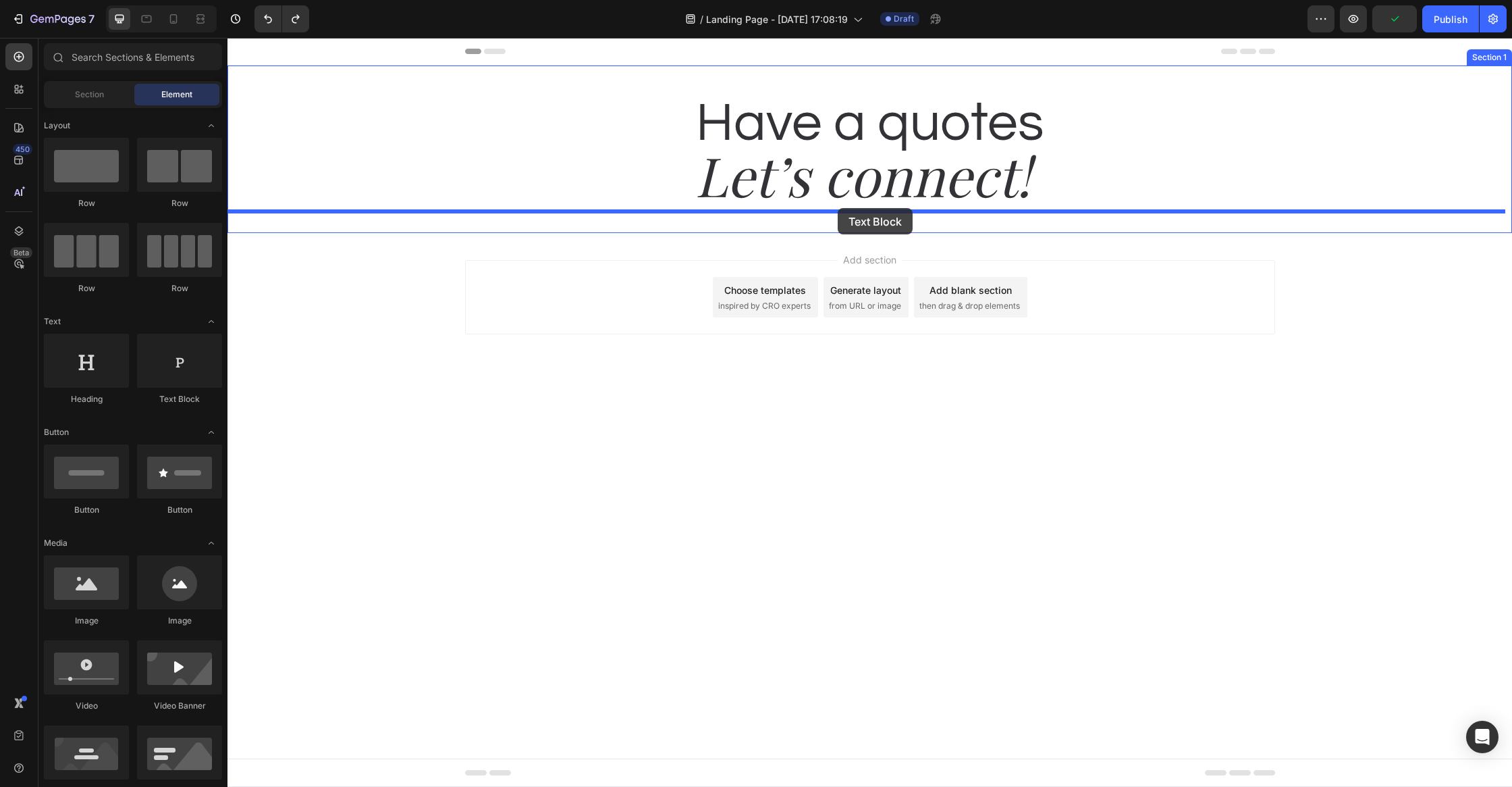
drag, startPoint x: 411, startPoint y: 421, endPoint x: 837, endPoint y: 208, distance: 476.3
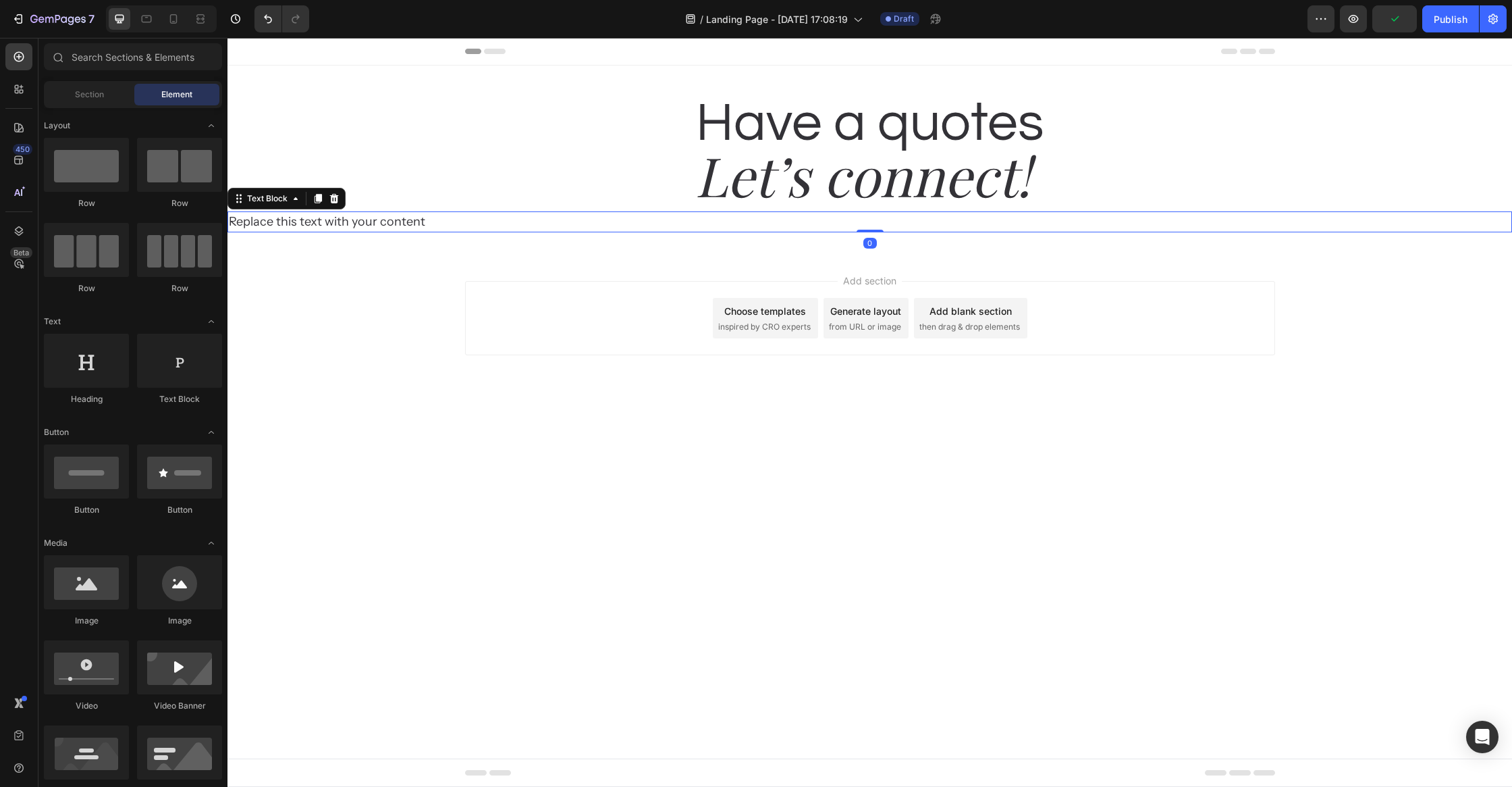
click at [1313, 539] on body "Header Have a quotes Heading Let’s connect! Heading Replace this text with your…" at bounding box center [869, 412] width 1284 height 749
click at [1192, 120] on h2 "Have a quotes" at bounding box center [869, 123] width 1284 height 73
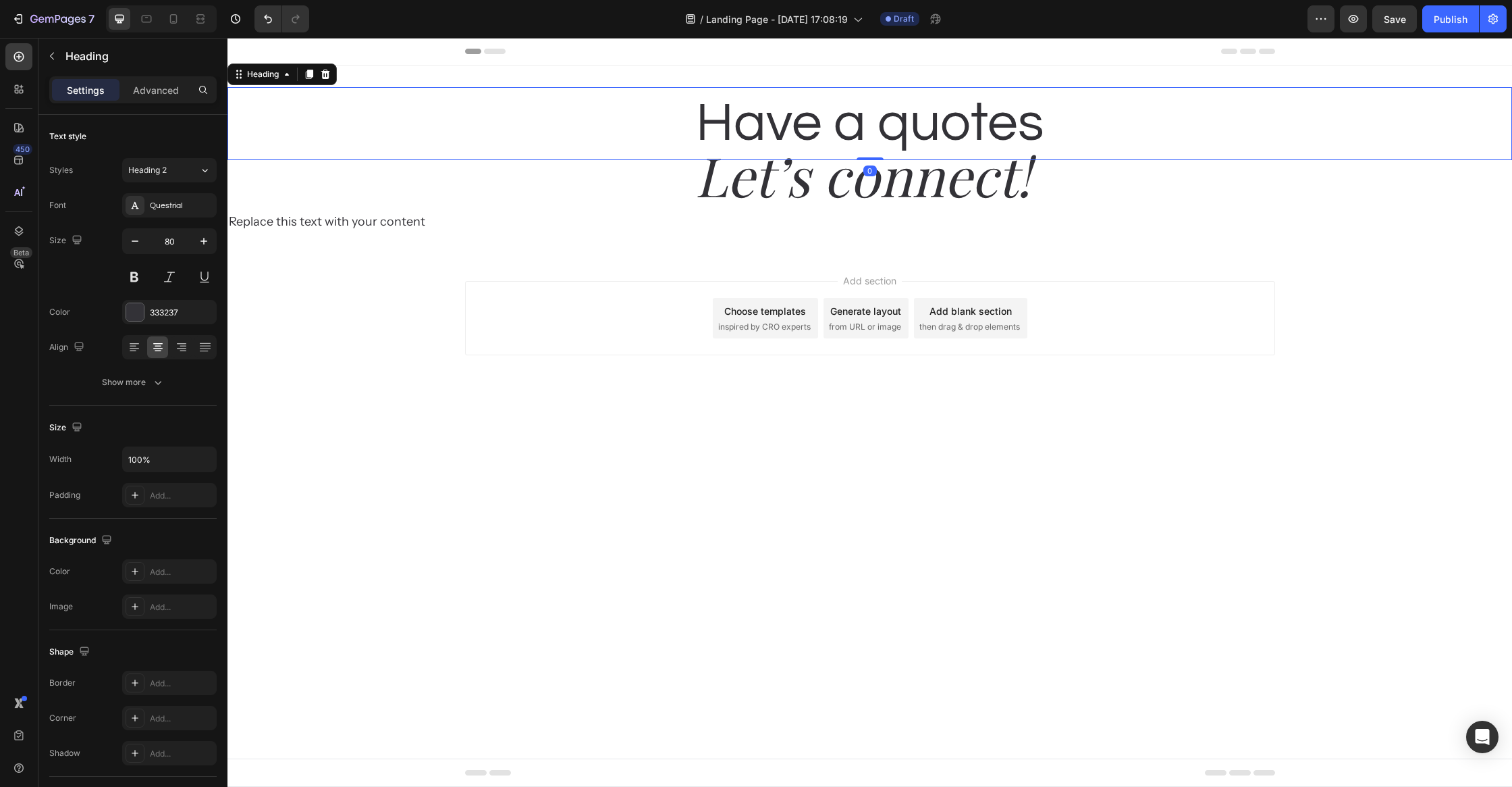
click at [1213, 66] on div "Have a quotes Heading 0 Let’s connect! Heading Replace this text with your cont…" at bounding box center [869, 160] width 1284 height 188
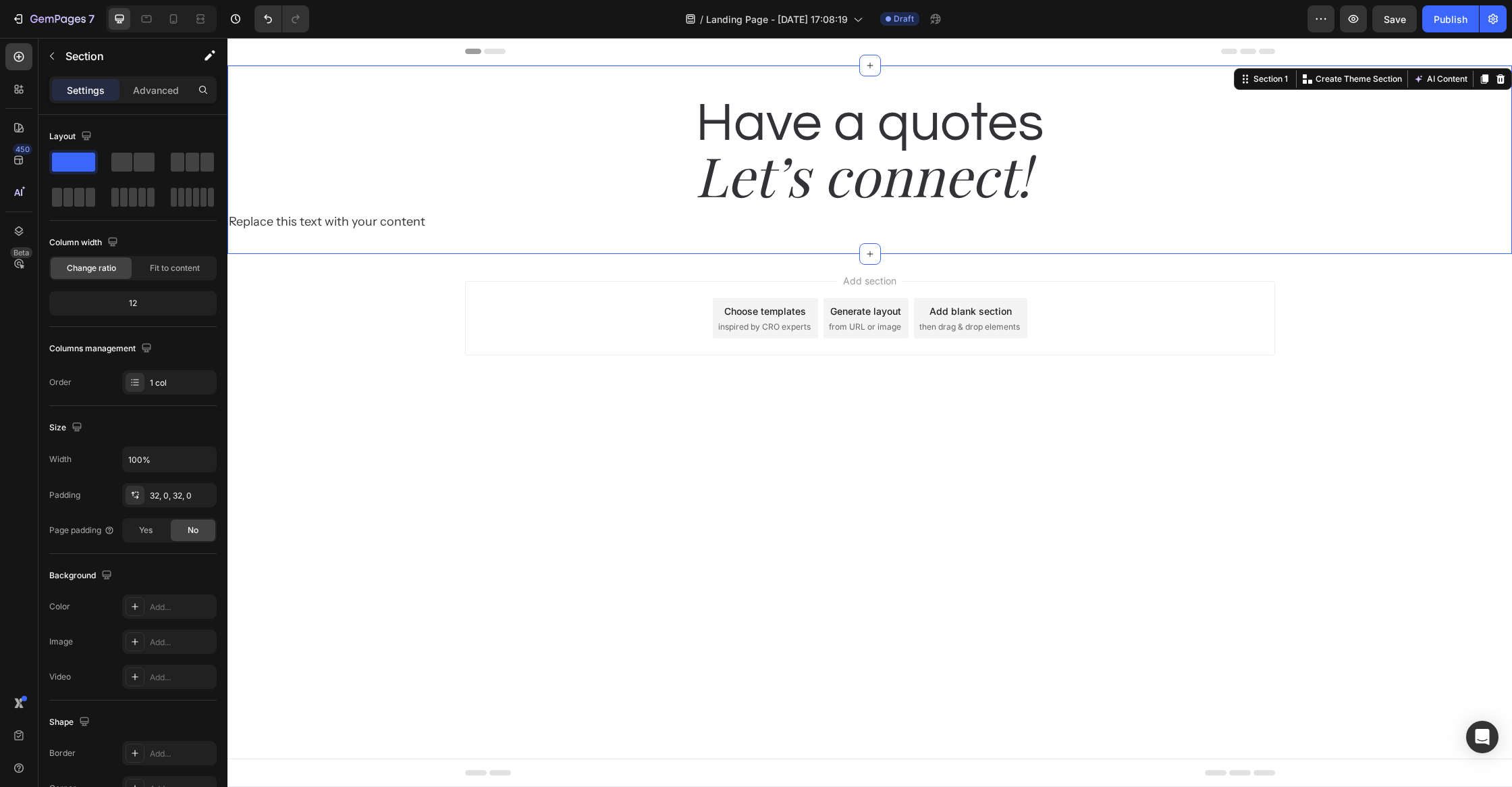
click at [1500, 75] on icon at bounding box center [1501, 79] width 9 height 10
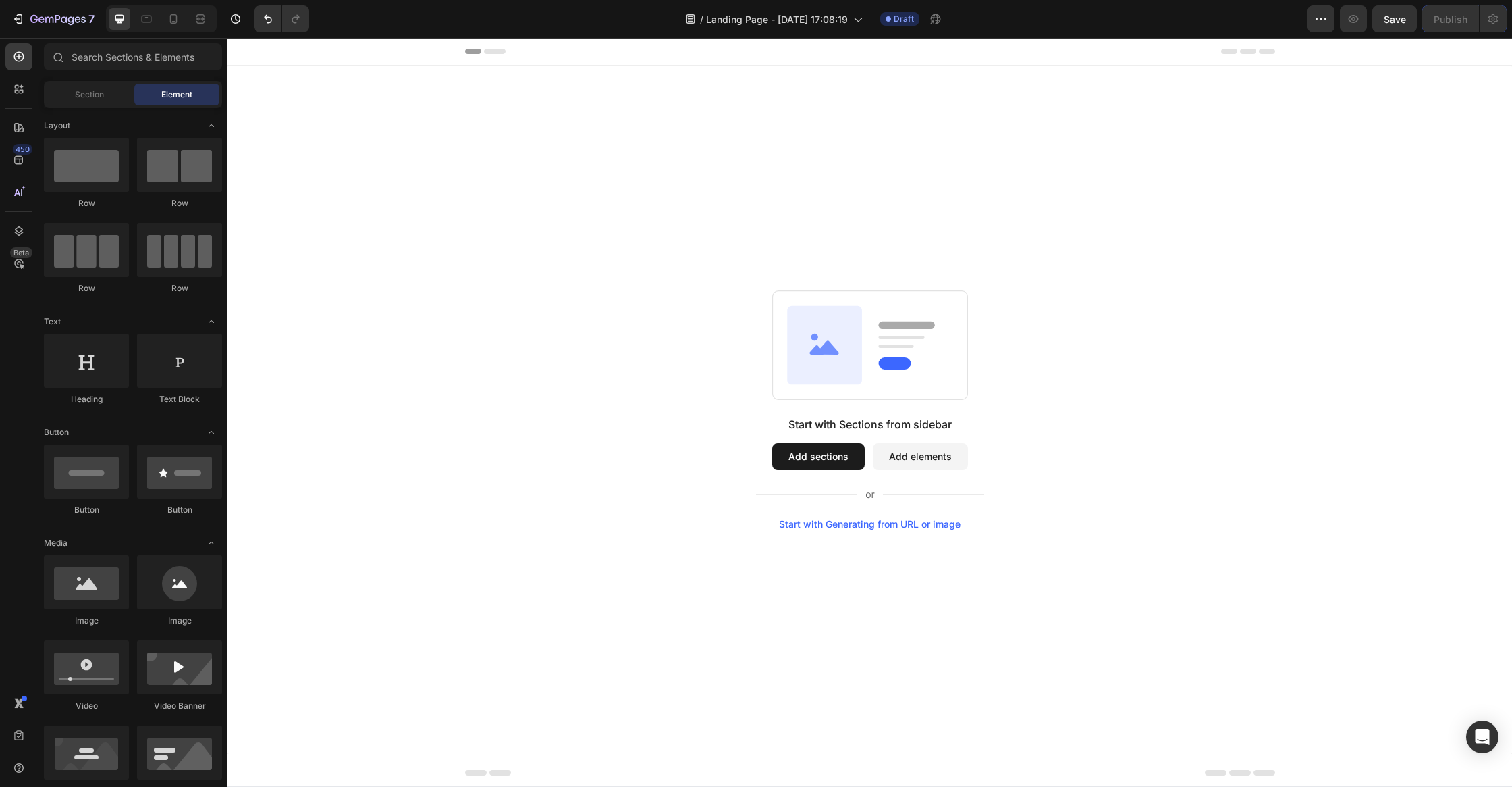
drag, startPoint x: 76, startPoint y: 95, endPoint x: 95, endPoint y: 167, distance: 74.5
click at [77, 95] on span "Section" at bounding box center [89, 94] width 29 height 12
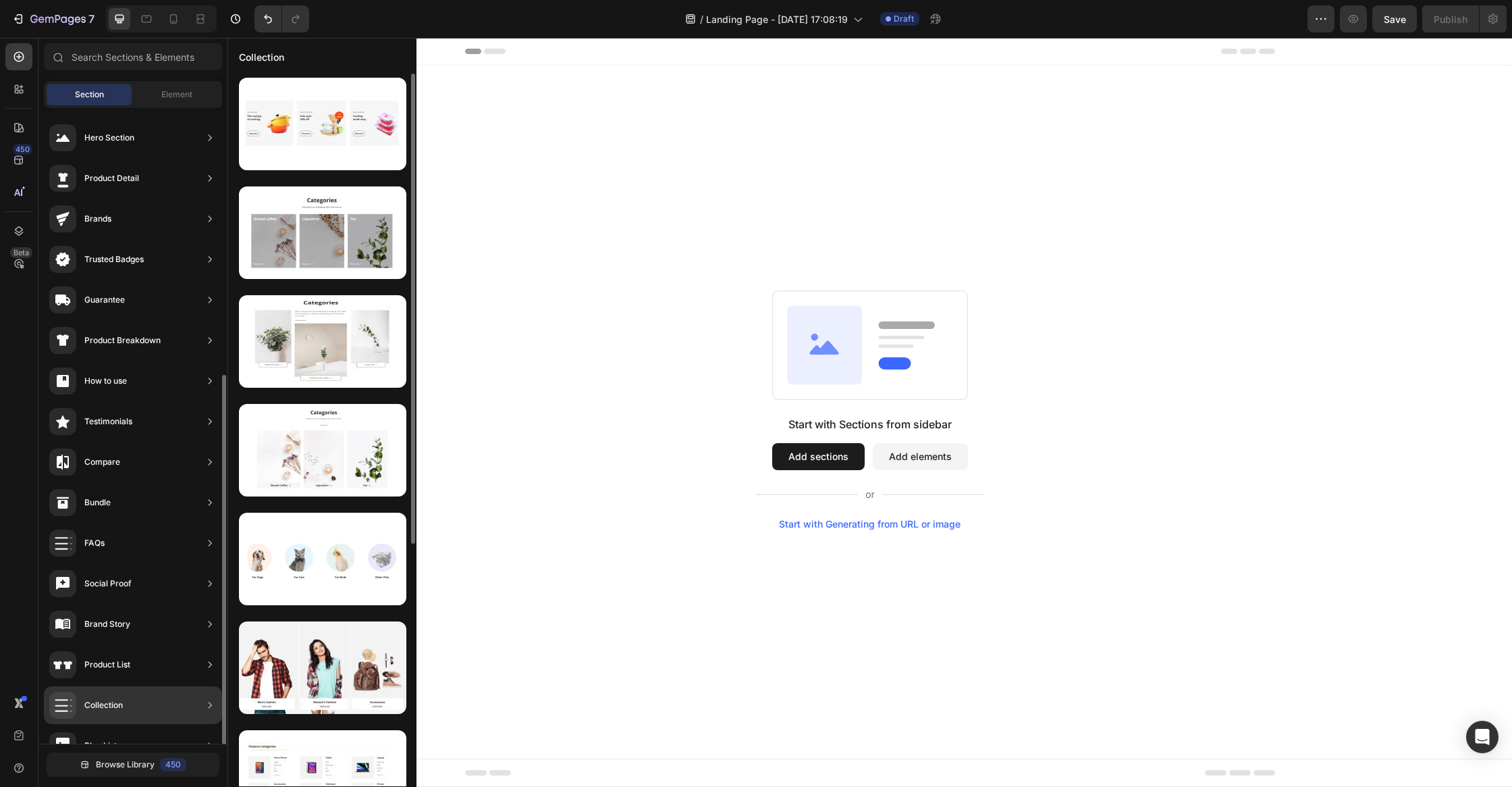
scroll to position [147, 0]
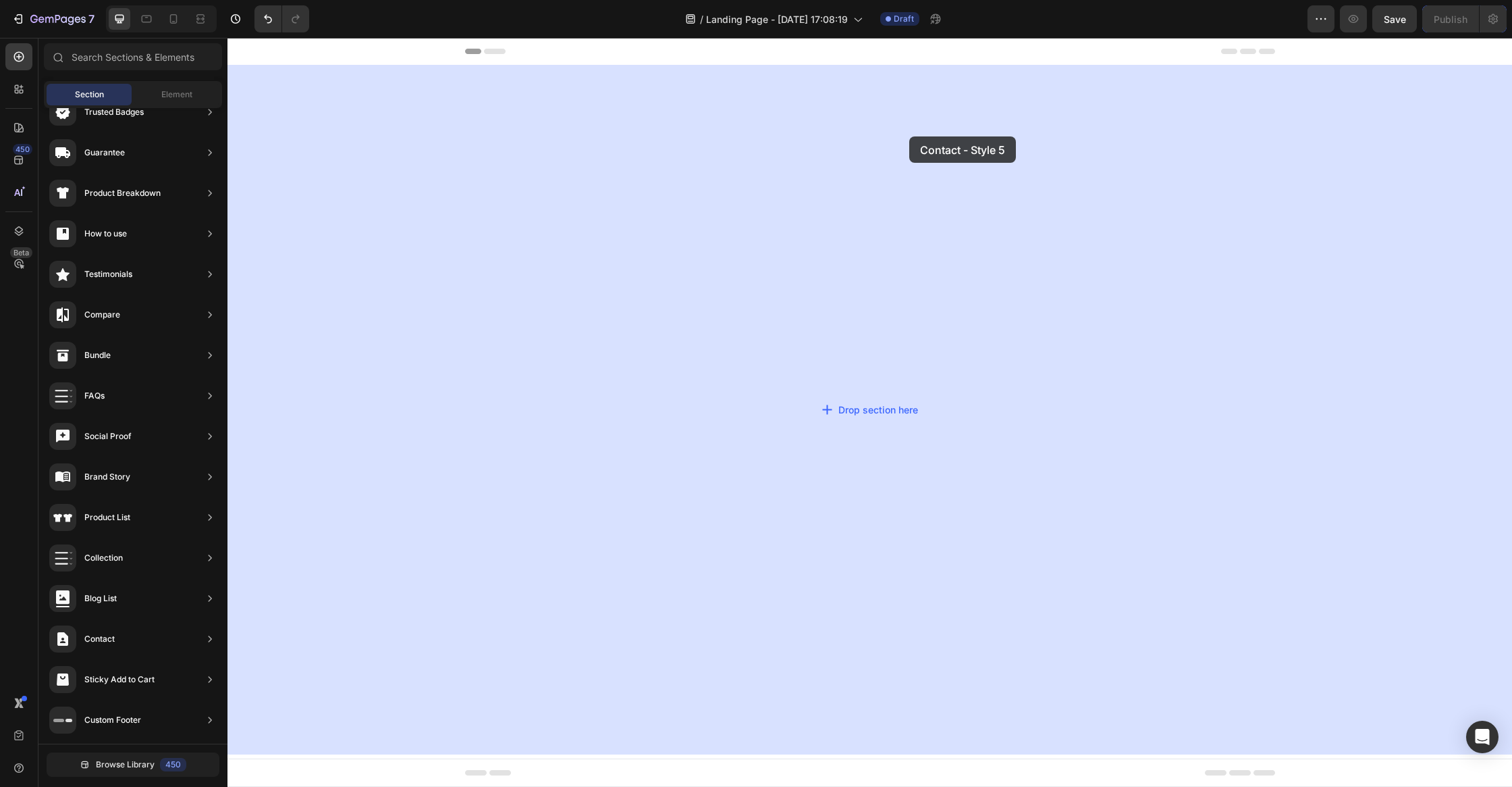
drag, startPoint x: 582, startPoint y: 287, endPoint x: 904, endPoint y: 148, distance: 350.7
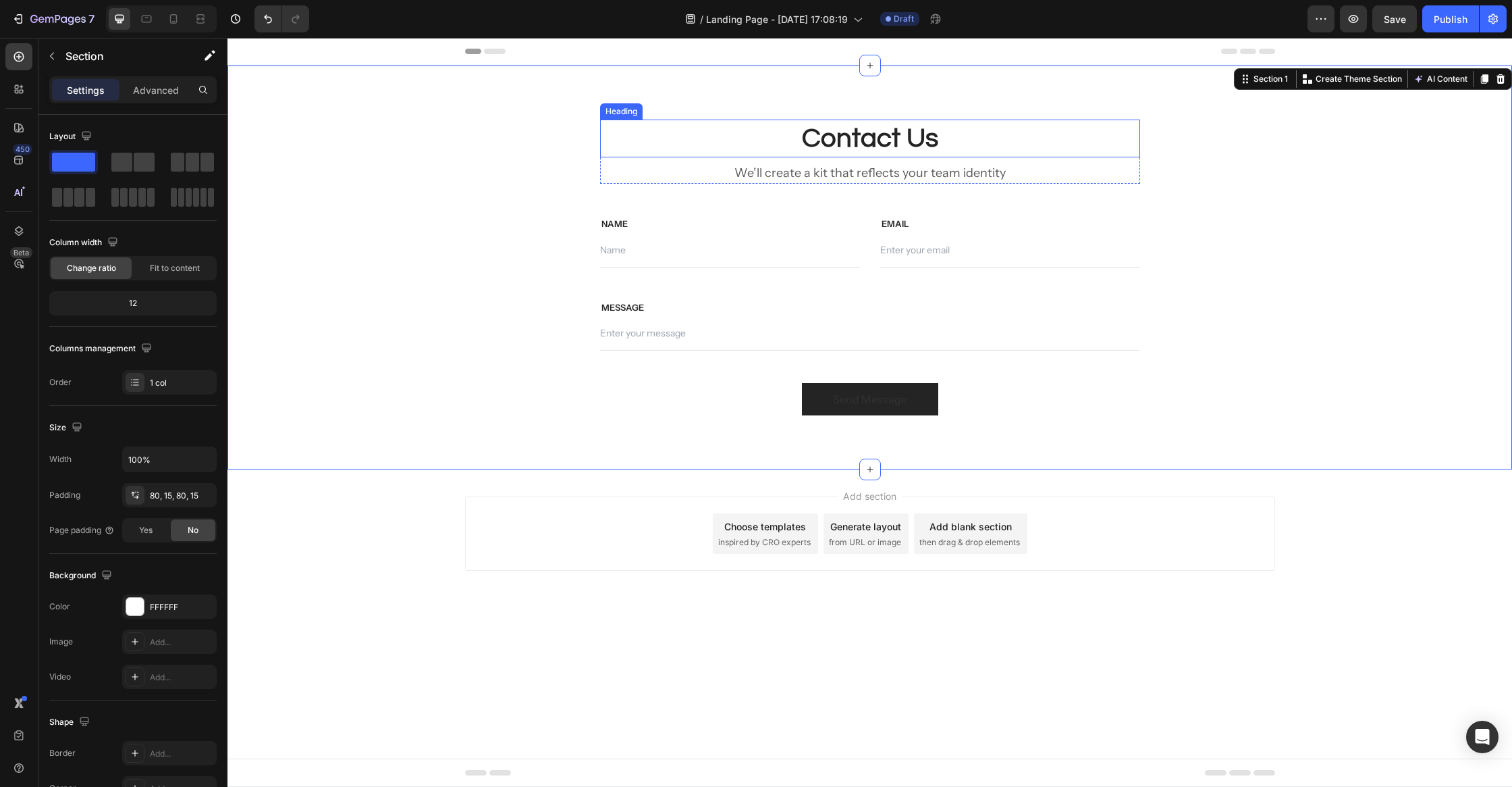
click at [877, 133] on p "Contact Us" at bounding box center [870, 138] width 537 height 35
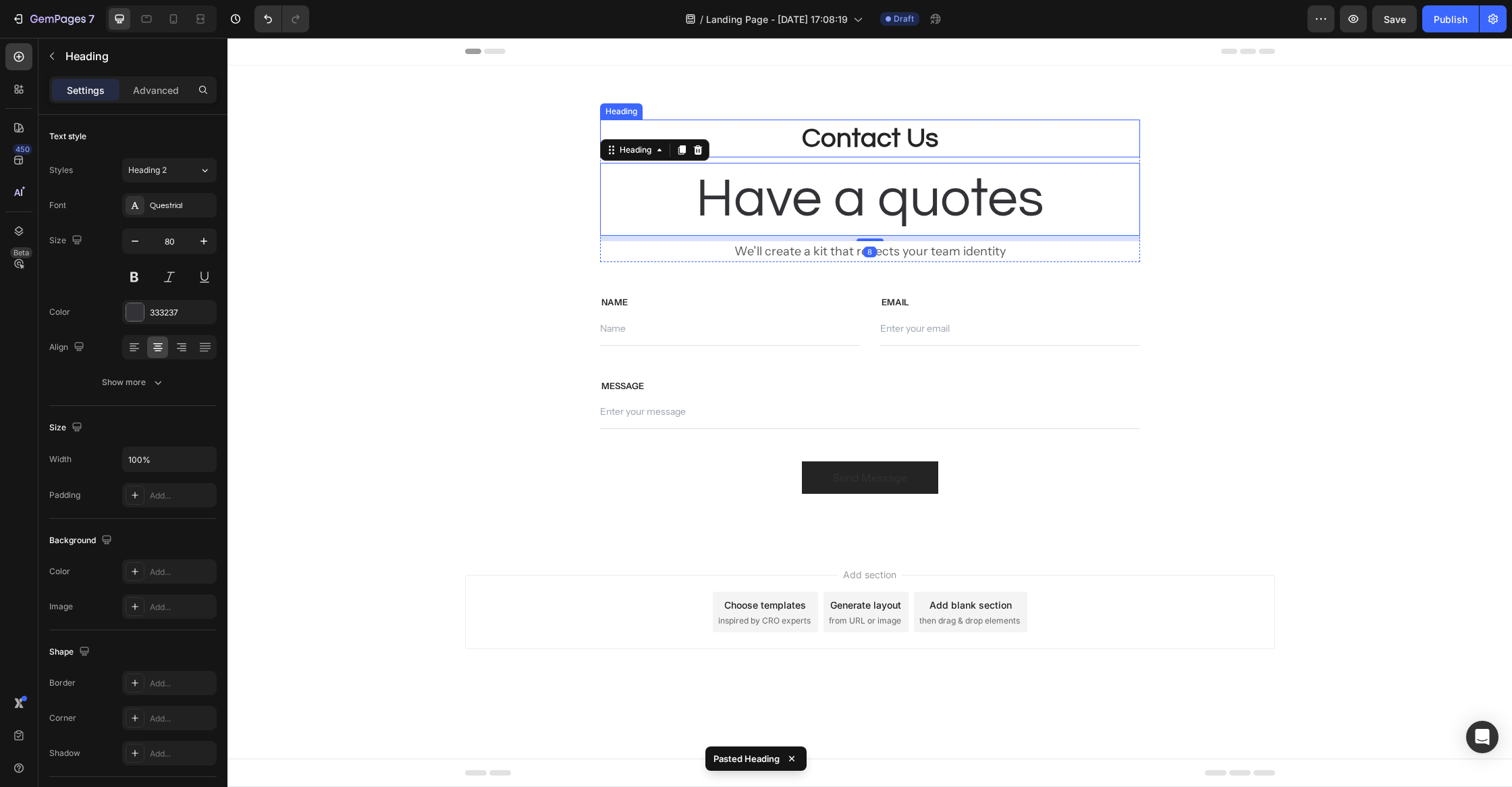
click at [905, 140] on p "Contact Us" at bounding box center [870, 138] width 537 height 35
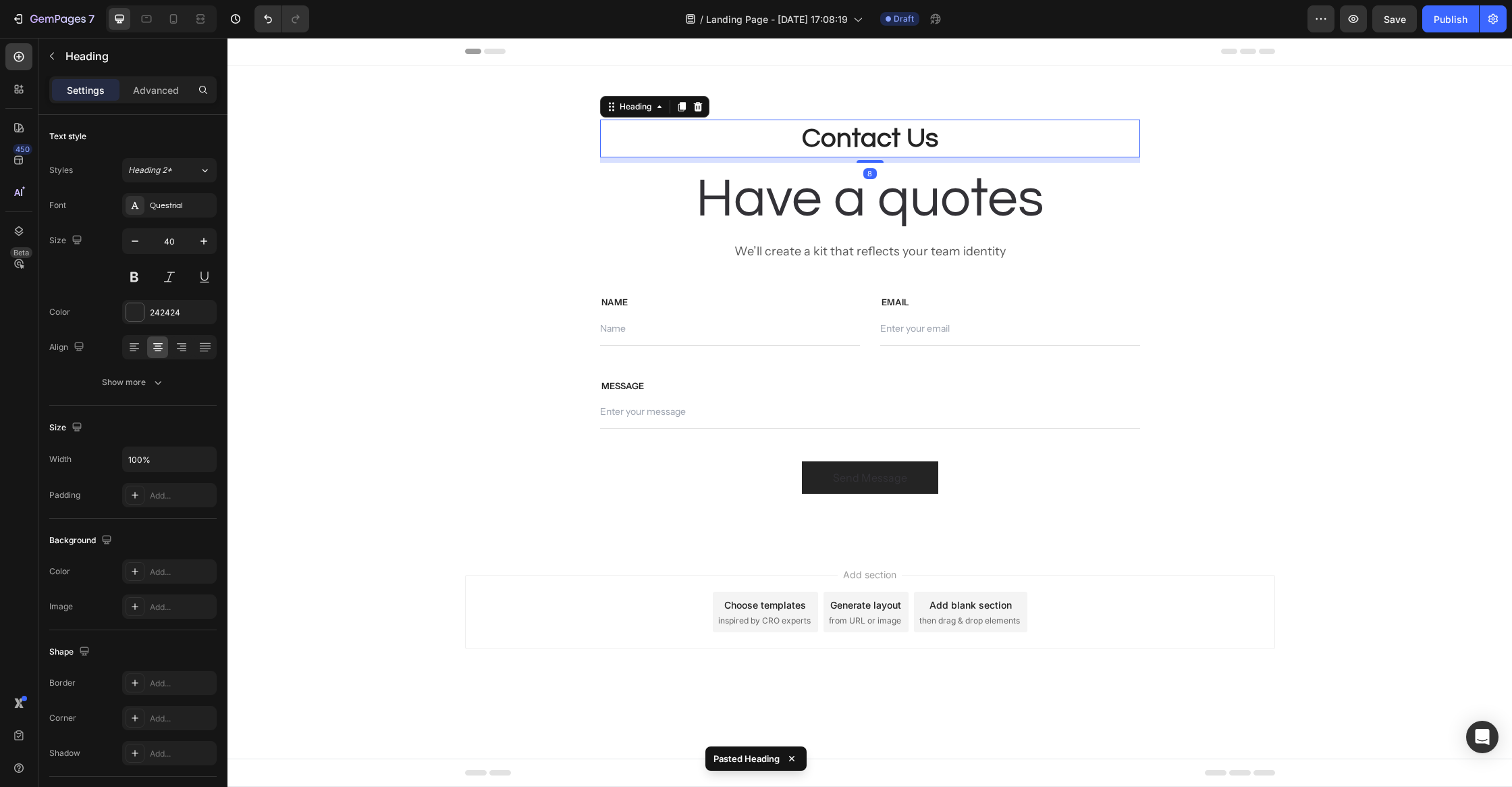
click at [705, 106] on div at bounding box center [698, 106] width 16 height 16
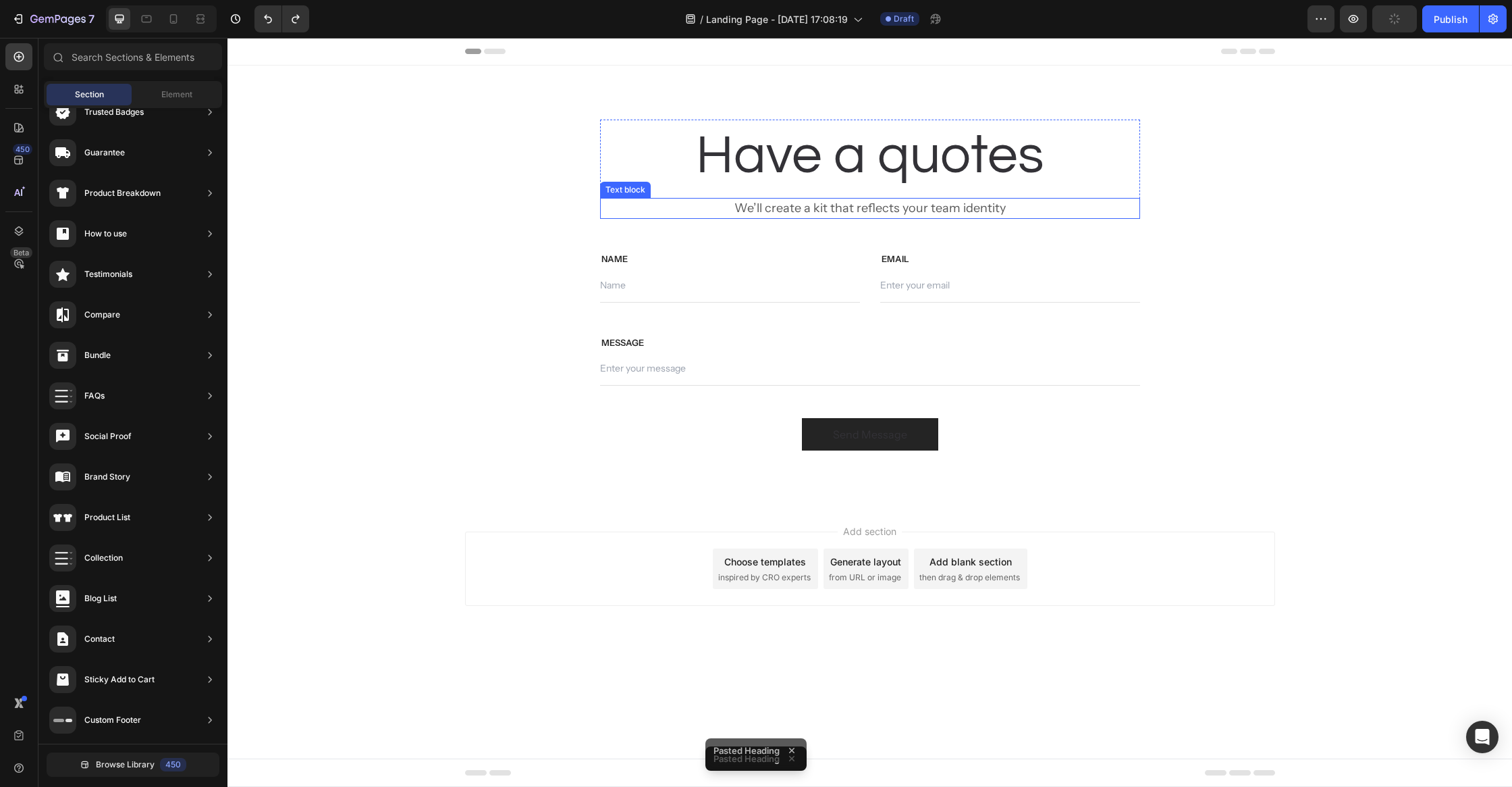
click at [872, 175] on h2 "Have a quotes" at bounding box center [870, 156] width 540 height 73
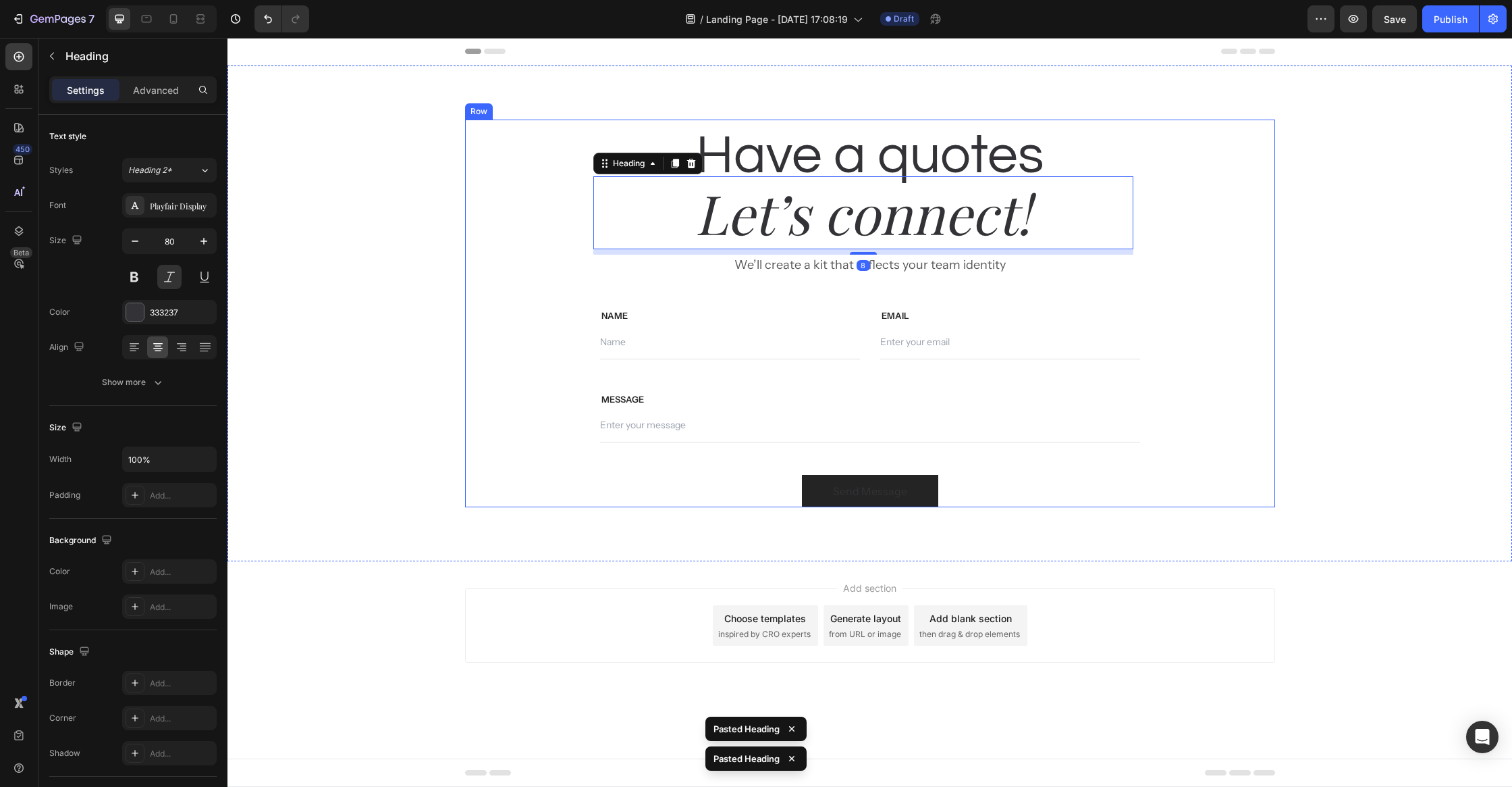
click at [1284, 198] on div "Have a quotes Heading Let’s connect! Heading 8 We’ll create a kit that reflects…" at bounding box center [869, 313] width 1265 height 387
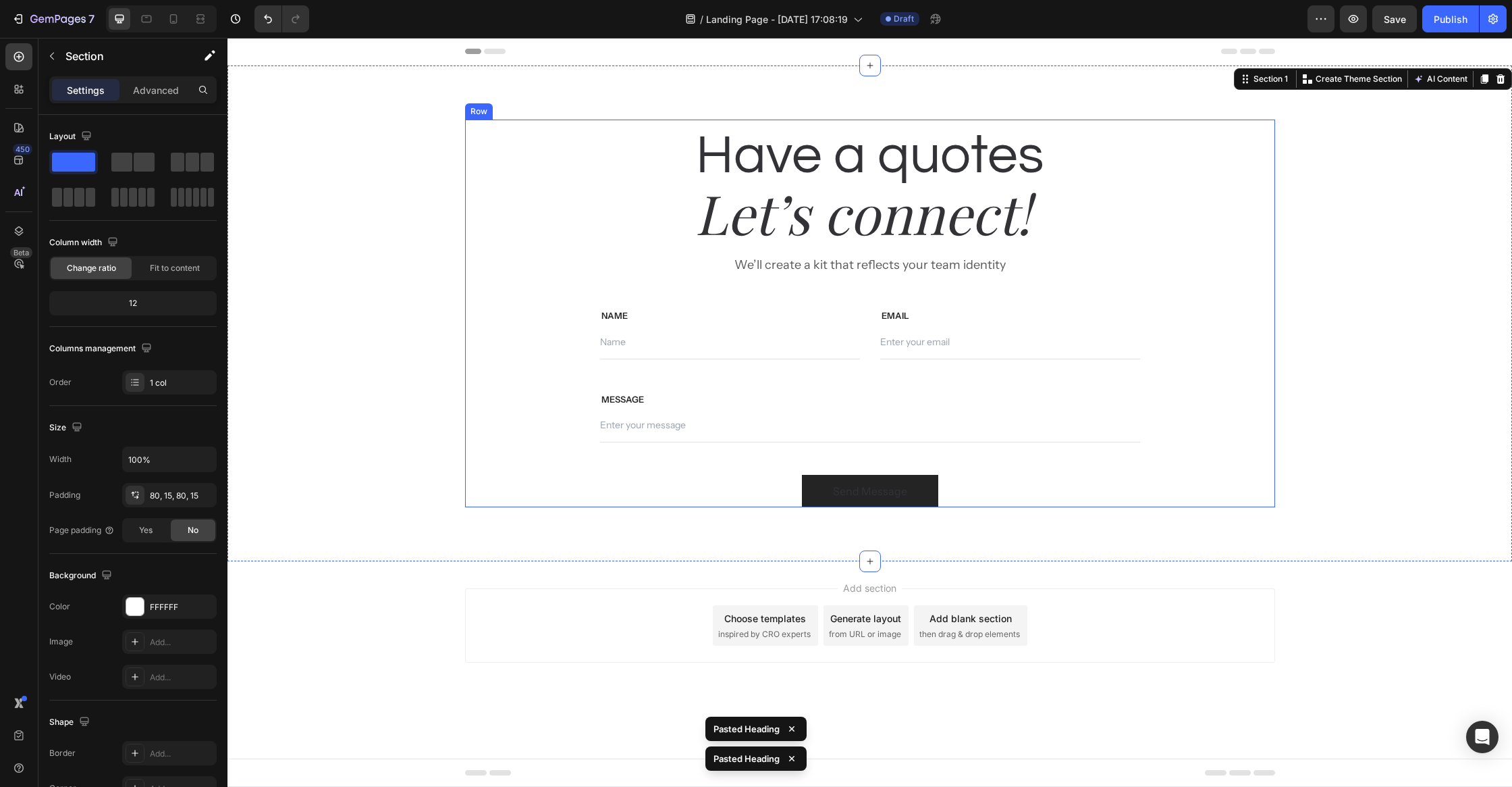
click at [933, 224] on h2 "Let’s connect!" at bounding box center [864, 212] width 540 height 73
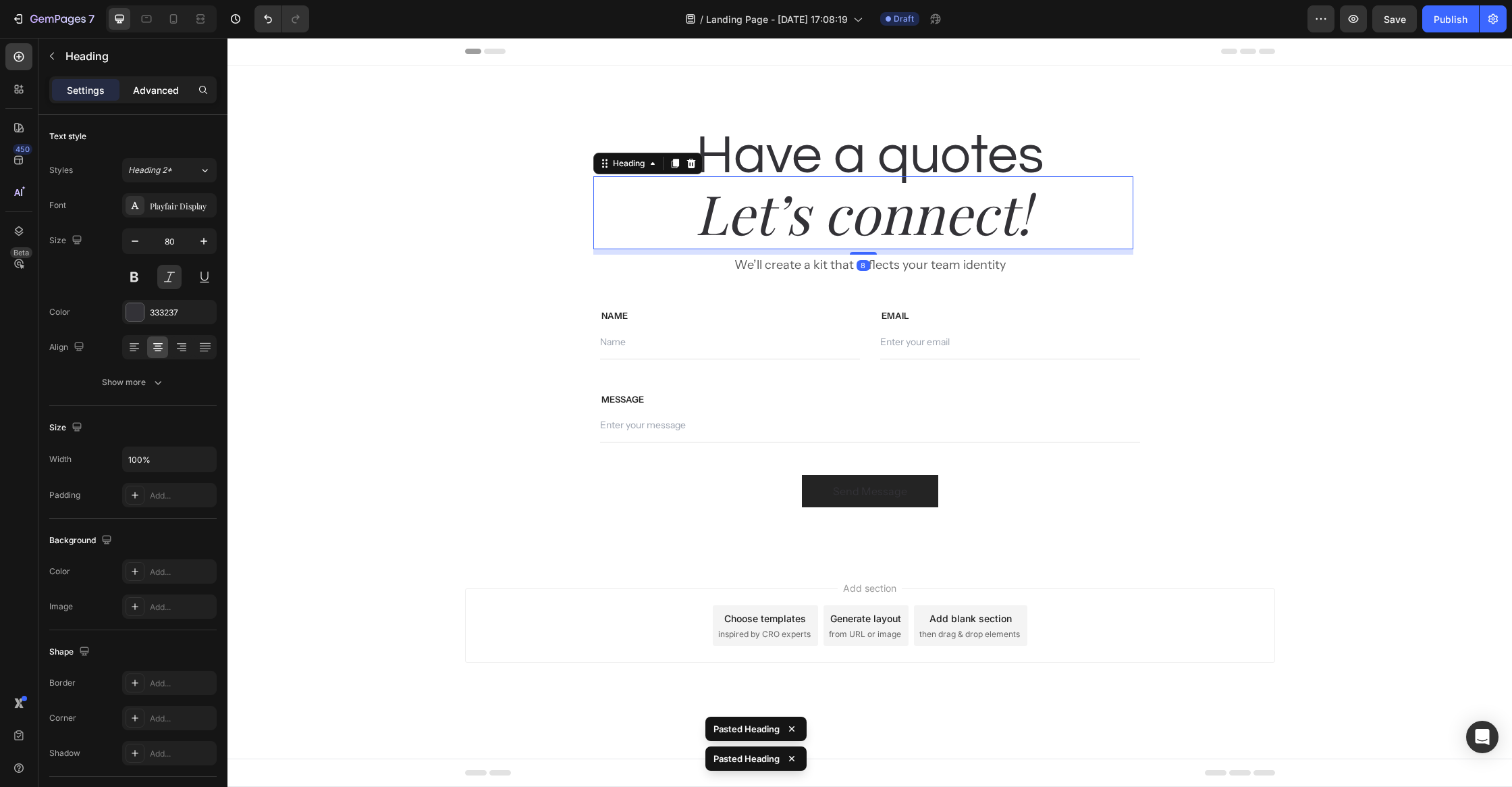
click at [163, 84] on p "Advanced" at bounding box center [156, 89] width 46 height 14
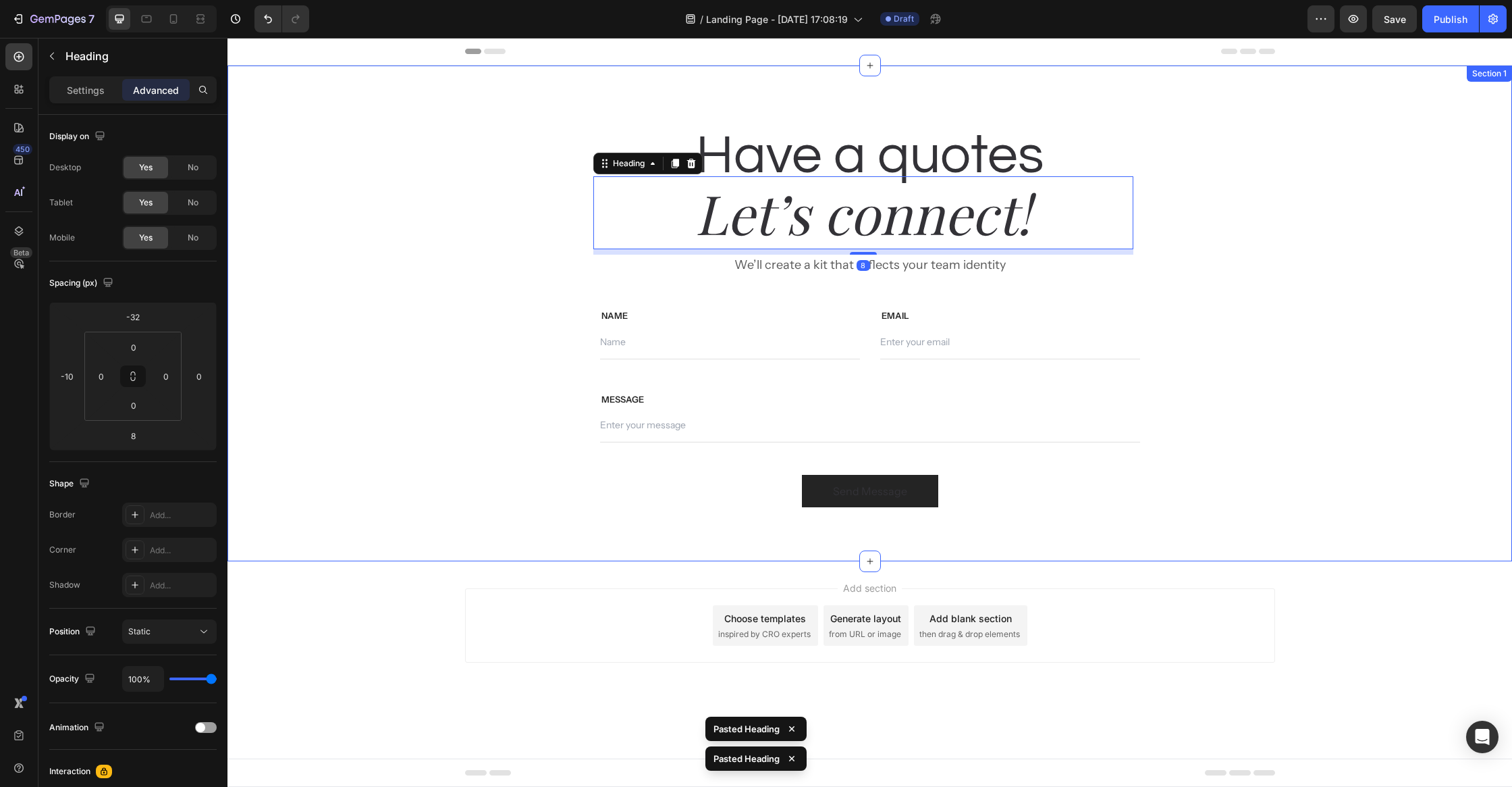
click at [359, 237] on div "Have a quotes Heading Let’s connect! Heading 8 We’ll create a kit that reflects…" at bounding box center [869, 313] width 1265 height 387
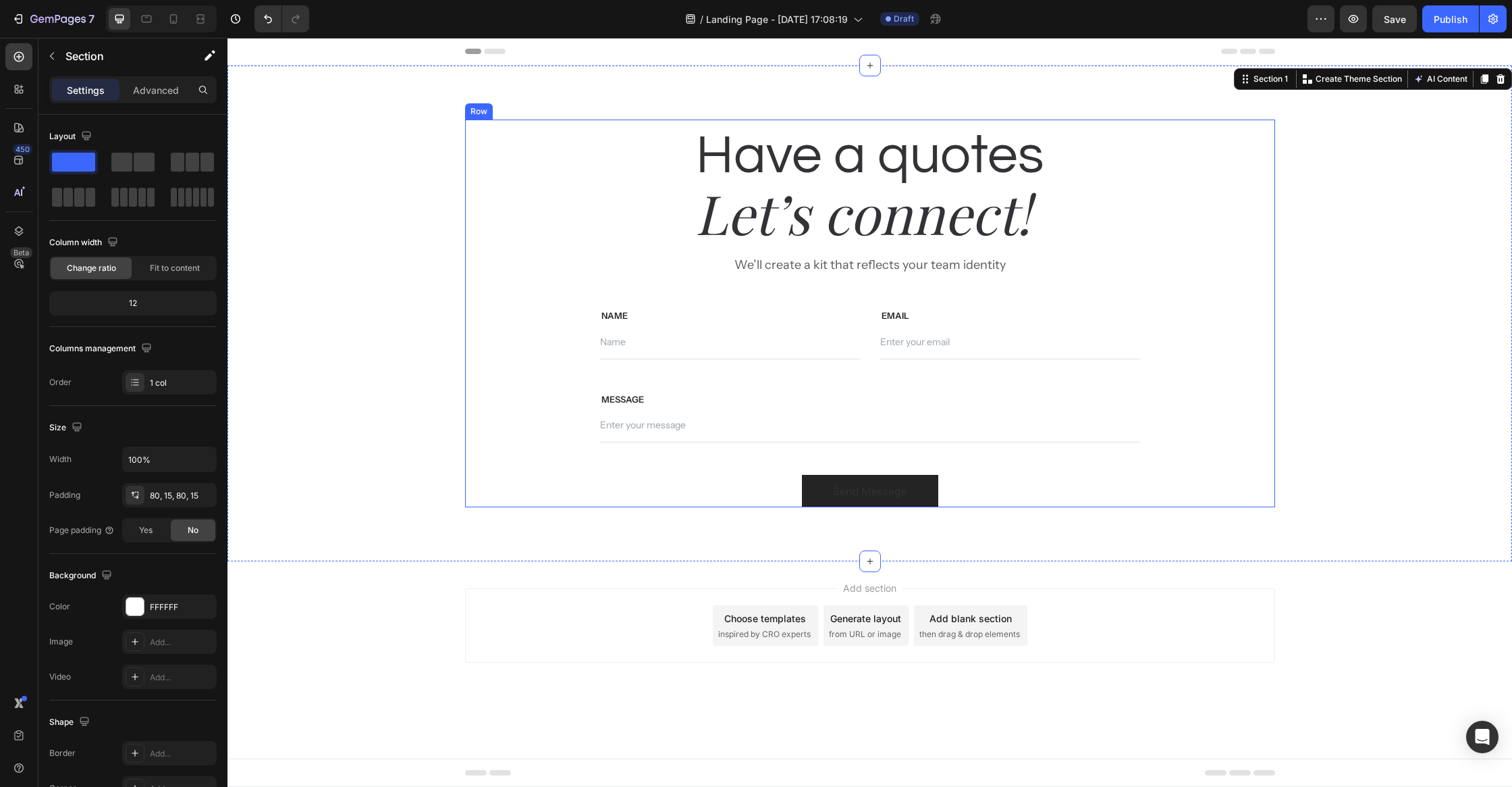
click at [828, 260] on p "We’ll create a kit that reflects your team identity" at bounding box center [870, 265] width 537 height 18
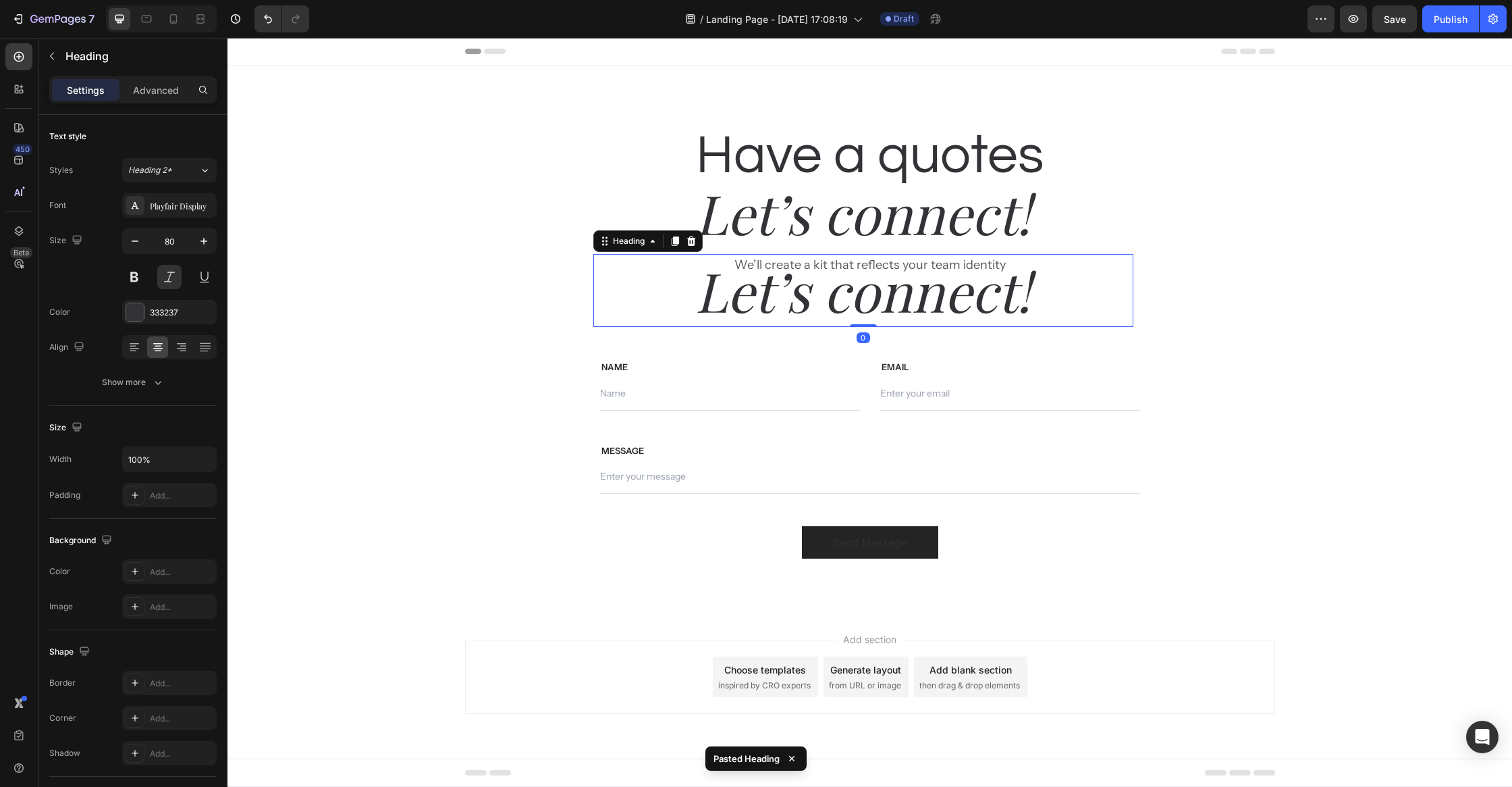
click at [869, 264] on h2 "Let’s connect!" at bounding box center [864, 290] width 540 height 73
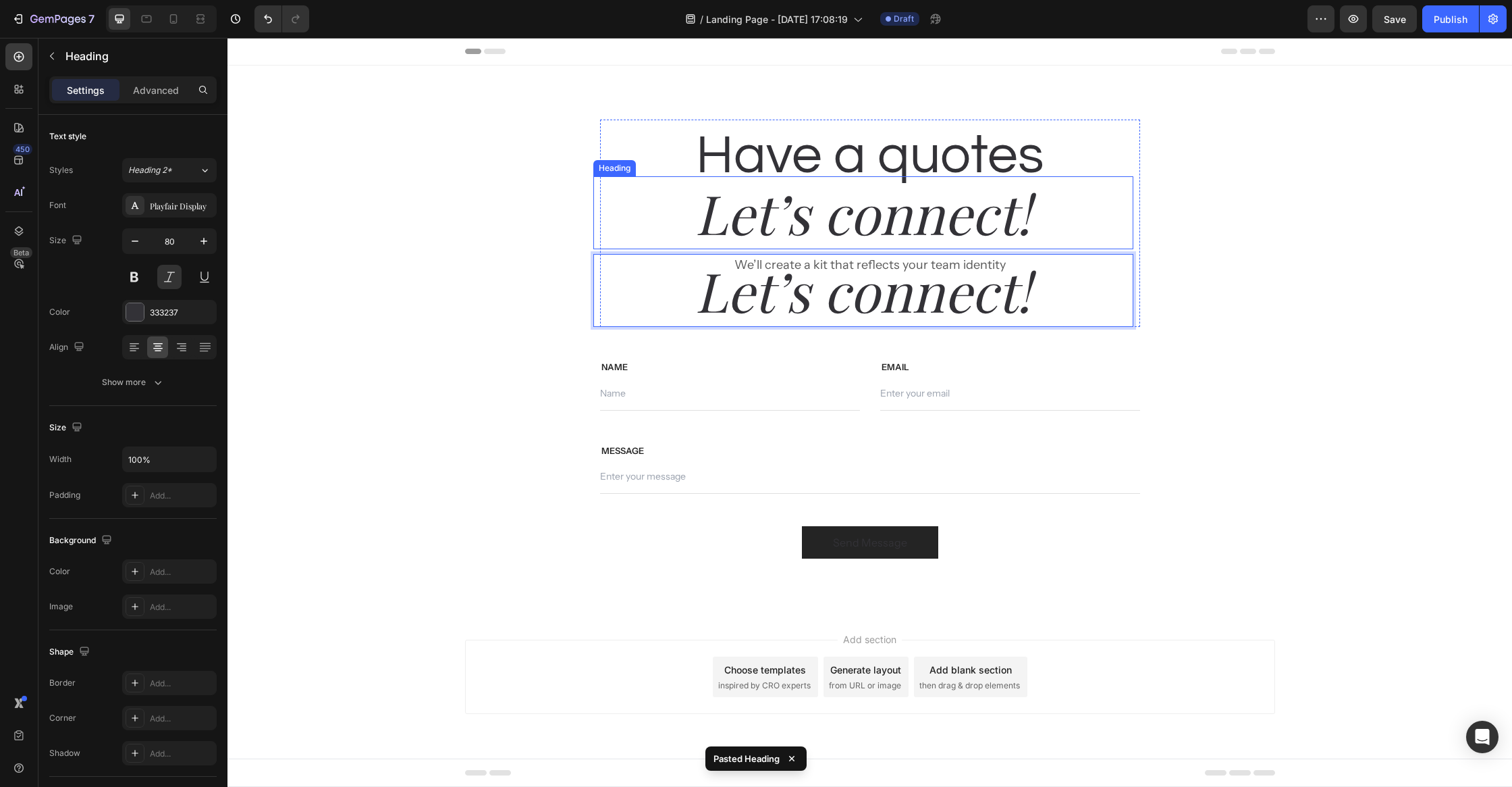
click at [1265, 285] on div "Have a quotes Heading Let’s connect! Heading We’ll create a kit that reflects y…" at bounding box center [870, 339] width 810 height 439
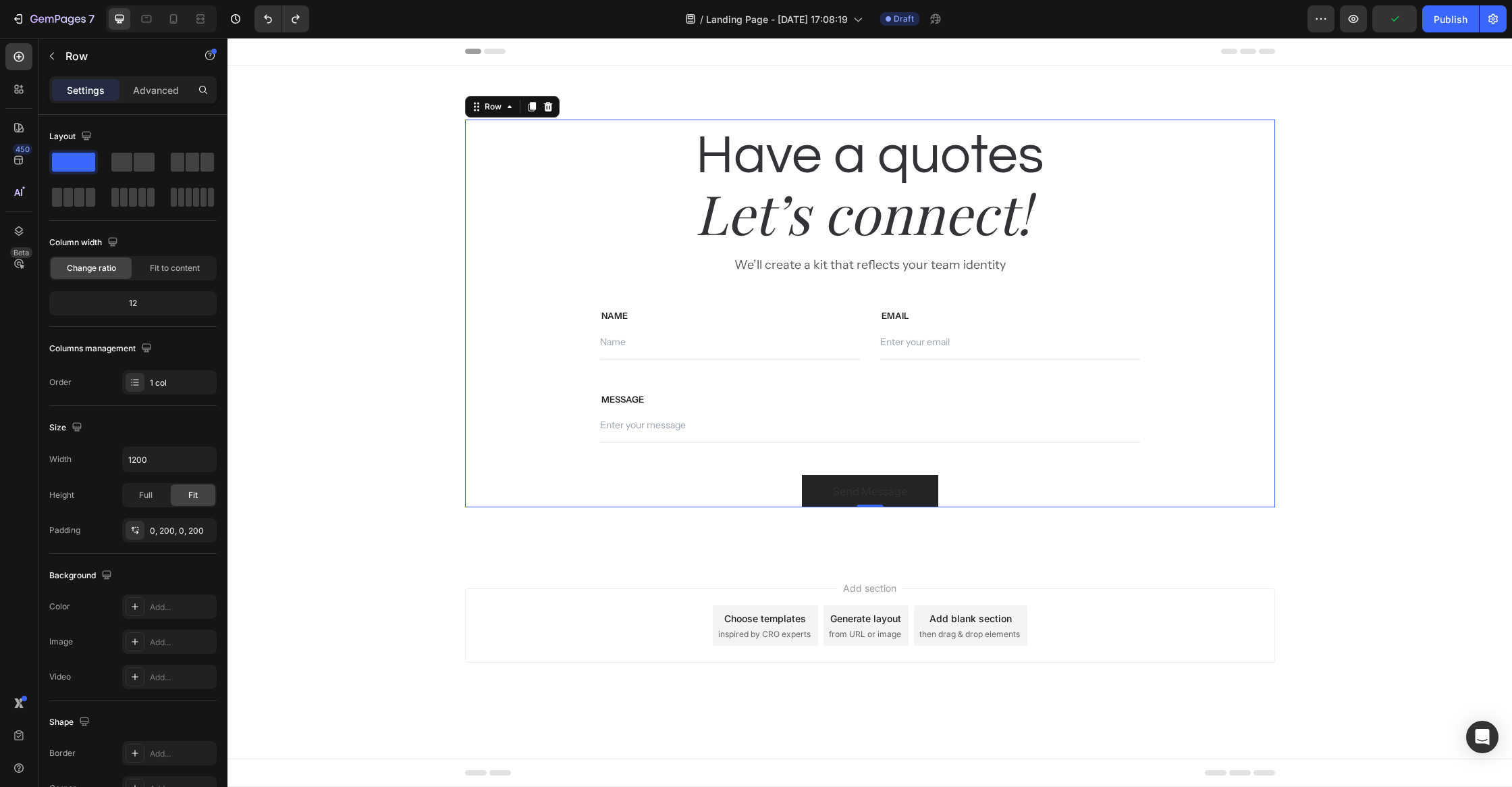
click at [833, 269] on p "We’ll create a kit that reflects your team identity" at bounding box center [870, 265] width 537 height 18
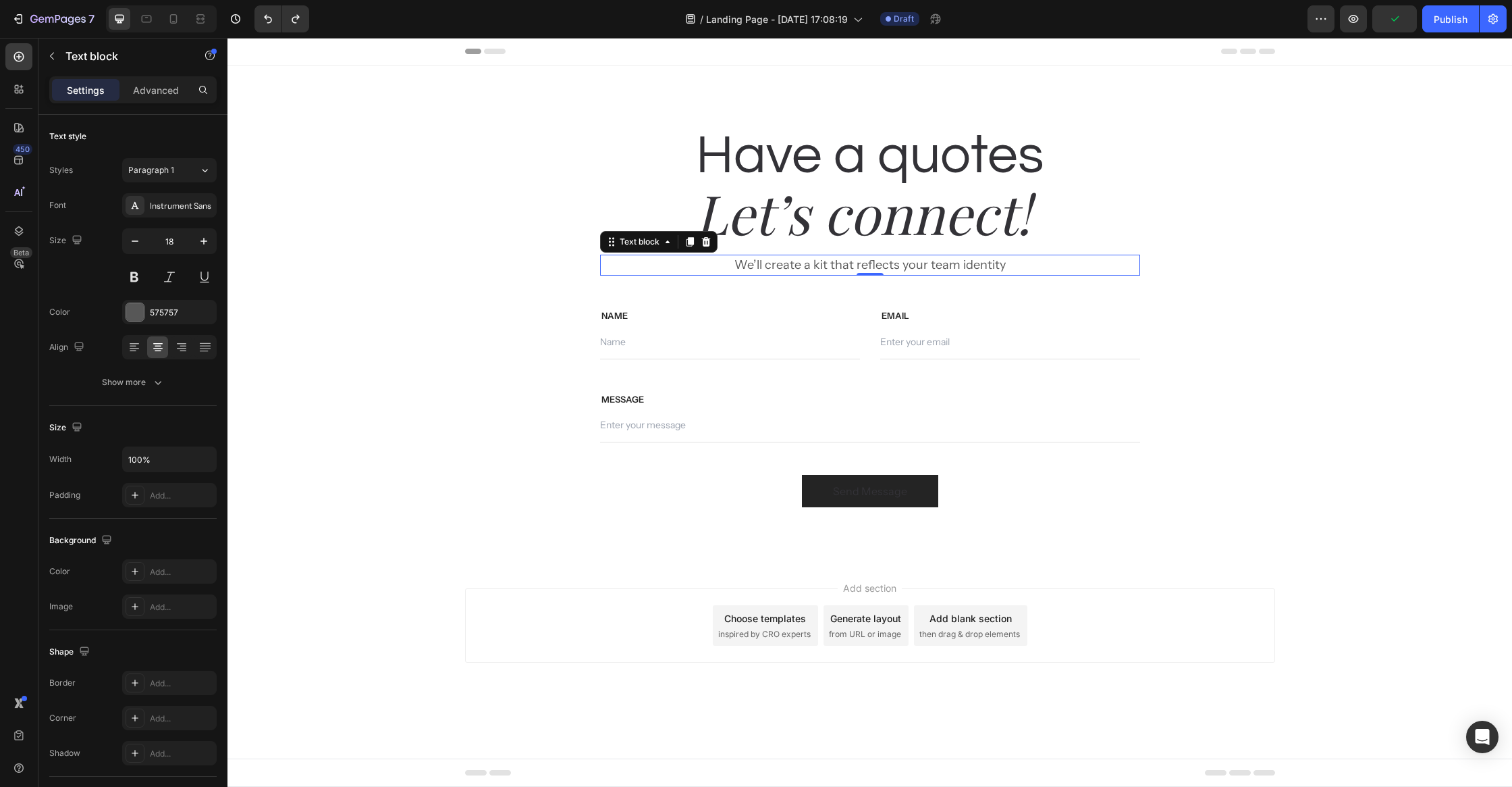
click at [833, 269] on p "We’ll create a kit that reflects your team identity" at bounding box center [870, 265] width 537 height 18
click at [833, 269] on p "We’ll create a kit that reflects your team identity" at bounding box center [870, 265] width 537 height 18
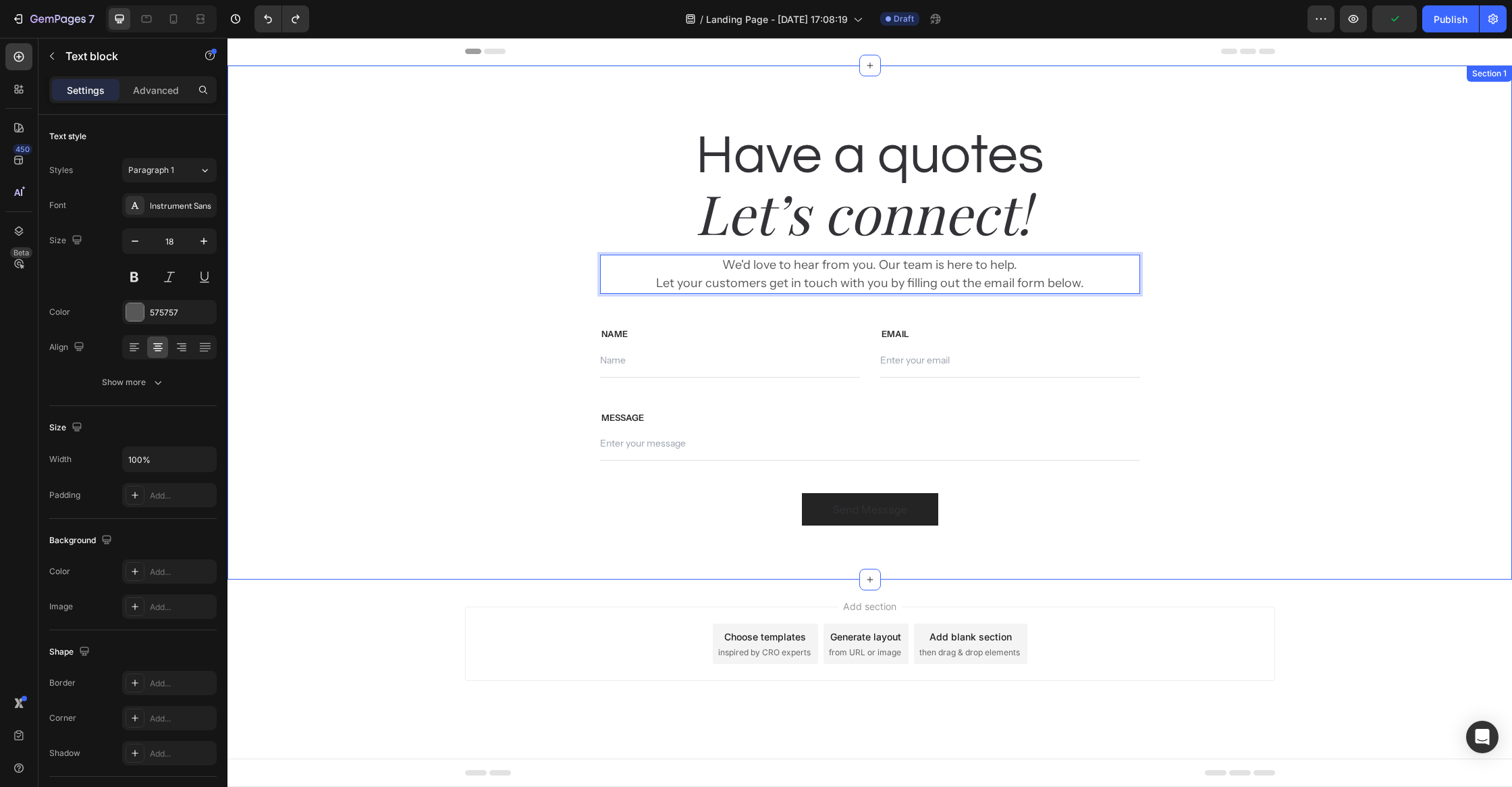
click at [1392, 397] on div "Have a quotes Heading Let’s connect! Heading We'd love to hear from you. Our te…" at bounding box center [869, 323] width 1265 height 406
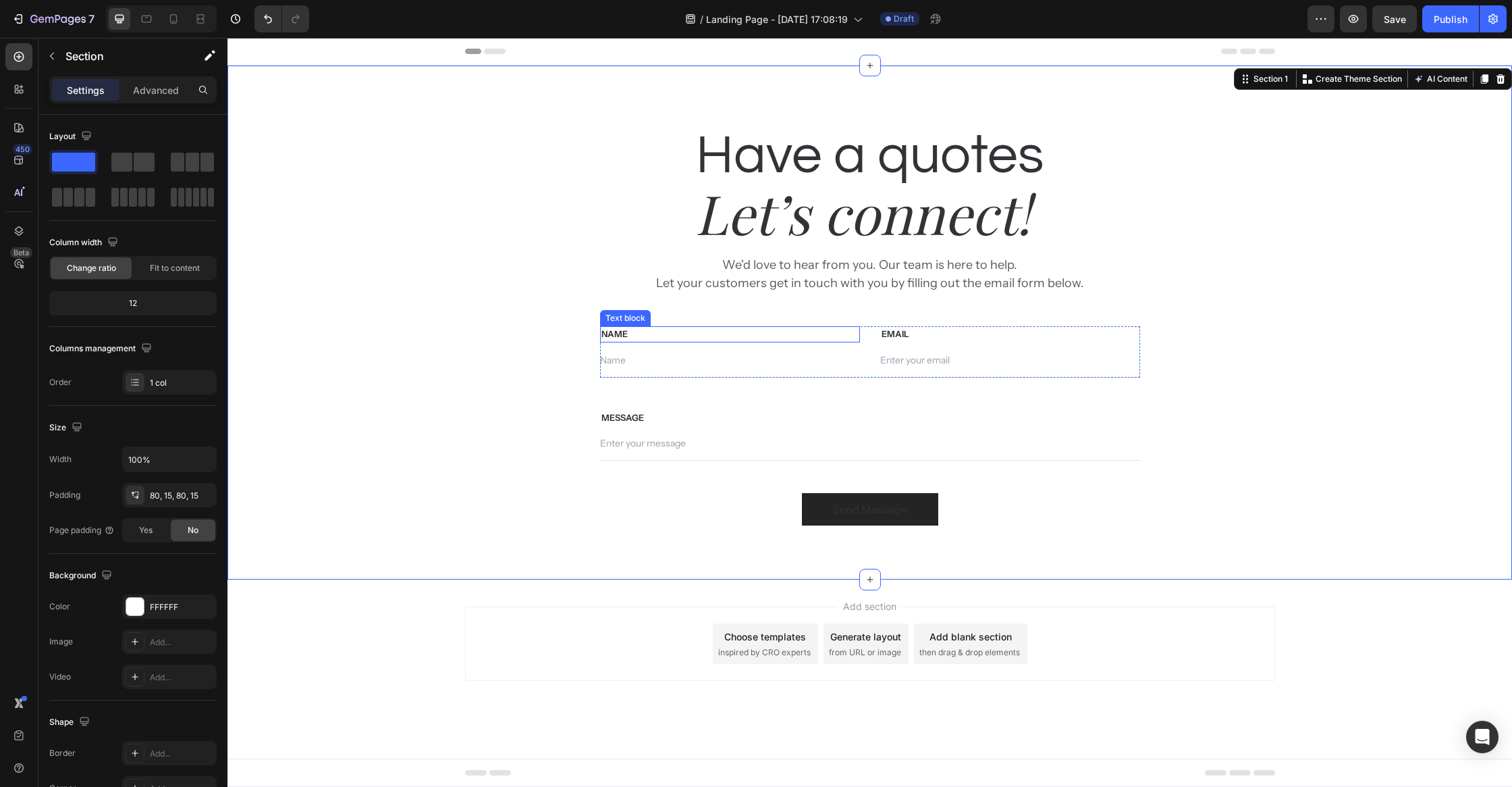
click at [857, 332] on p "NAME" at bounding box center [730, 334] width 257 height 13
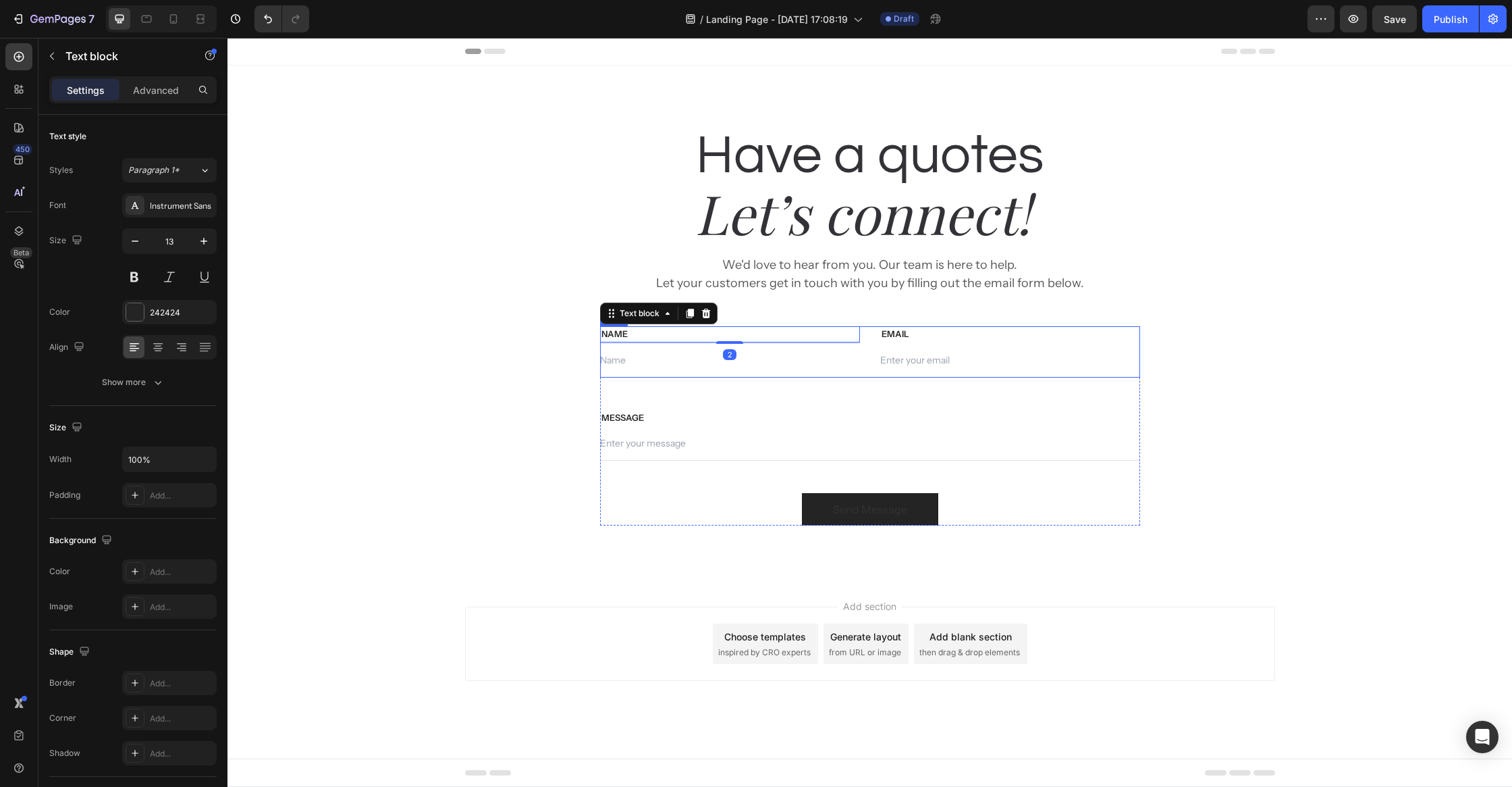
click at [863, 333] on div "NAME Text block 2 Text Field EMAIL Text block Email Field Row" at bounding box center [870, 351] width 540 height 52
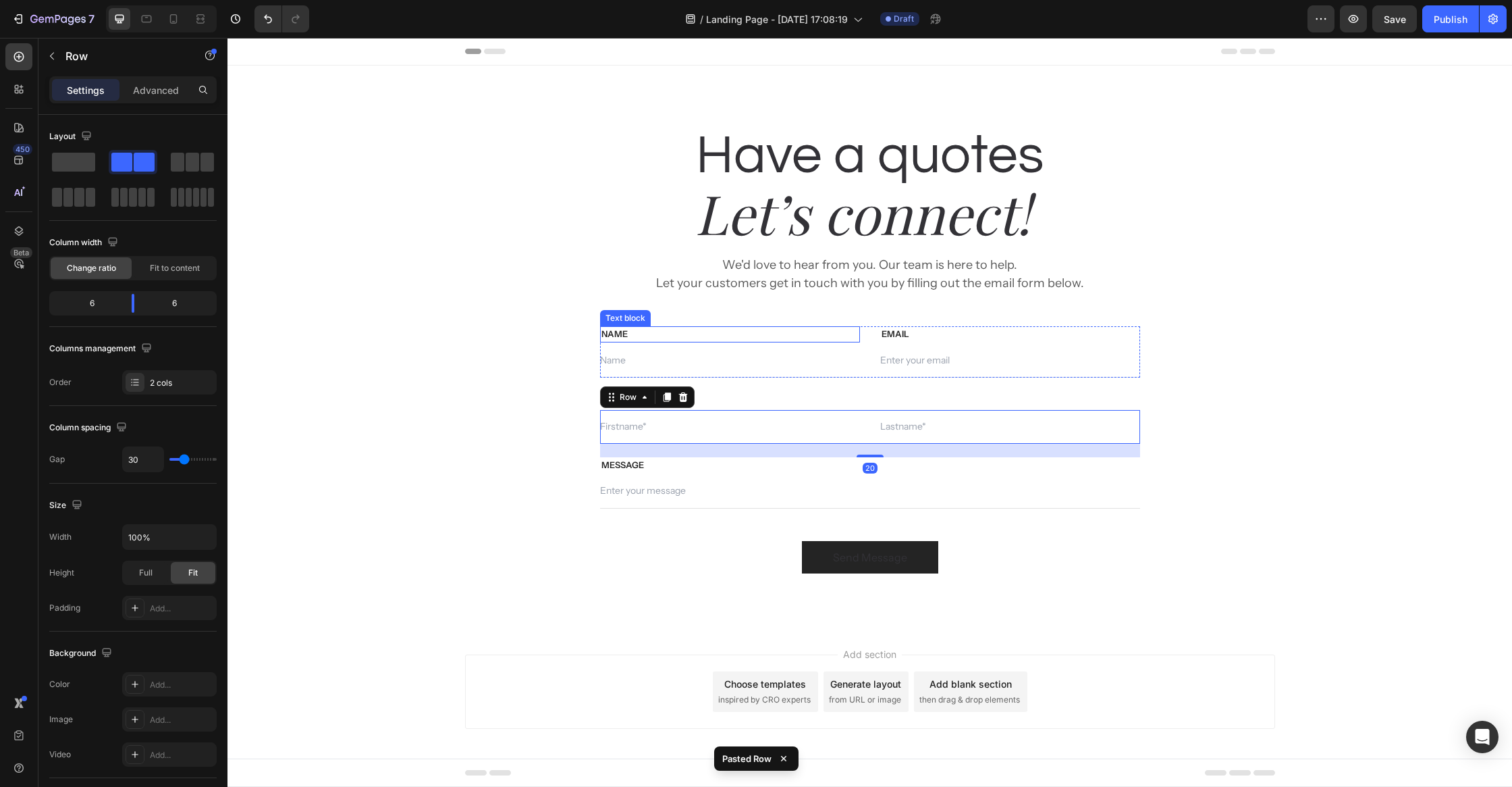
click at [855, 333] on p "NAME" at bounding box center [730, 334] width 257 height 13
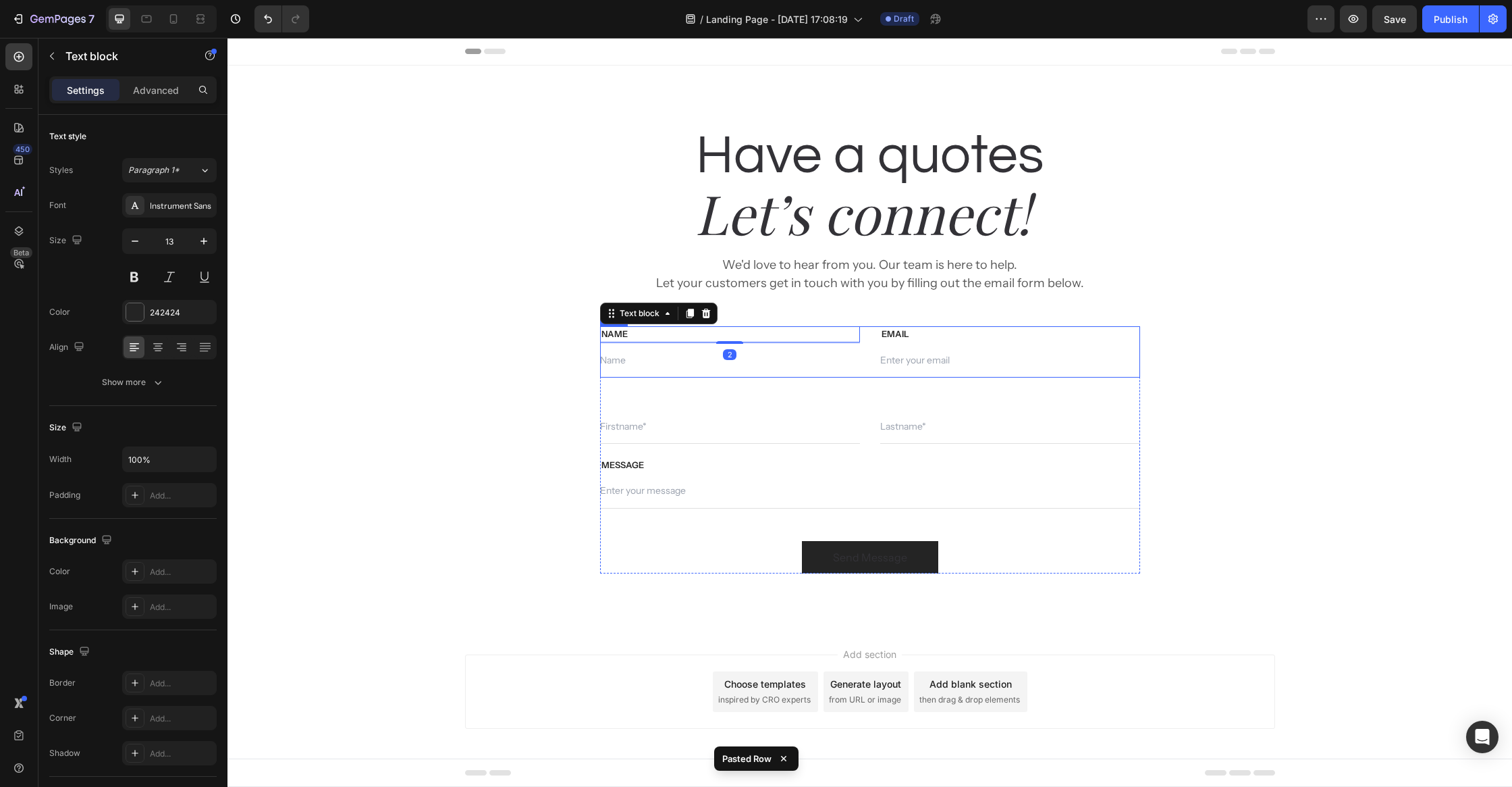
click at [865, 329] on div "NAME Text block 2 Text Field EMAIL Text block Email Field Row" at bounding box center [870, 351] width 540 height 52
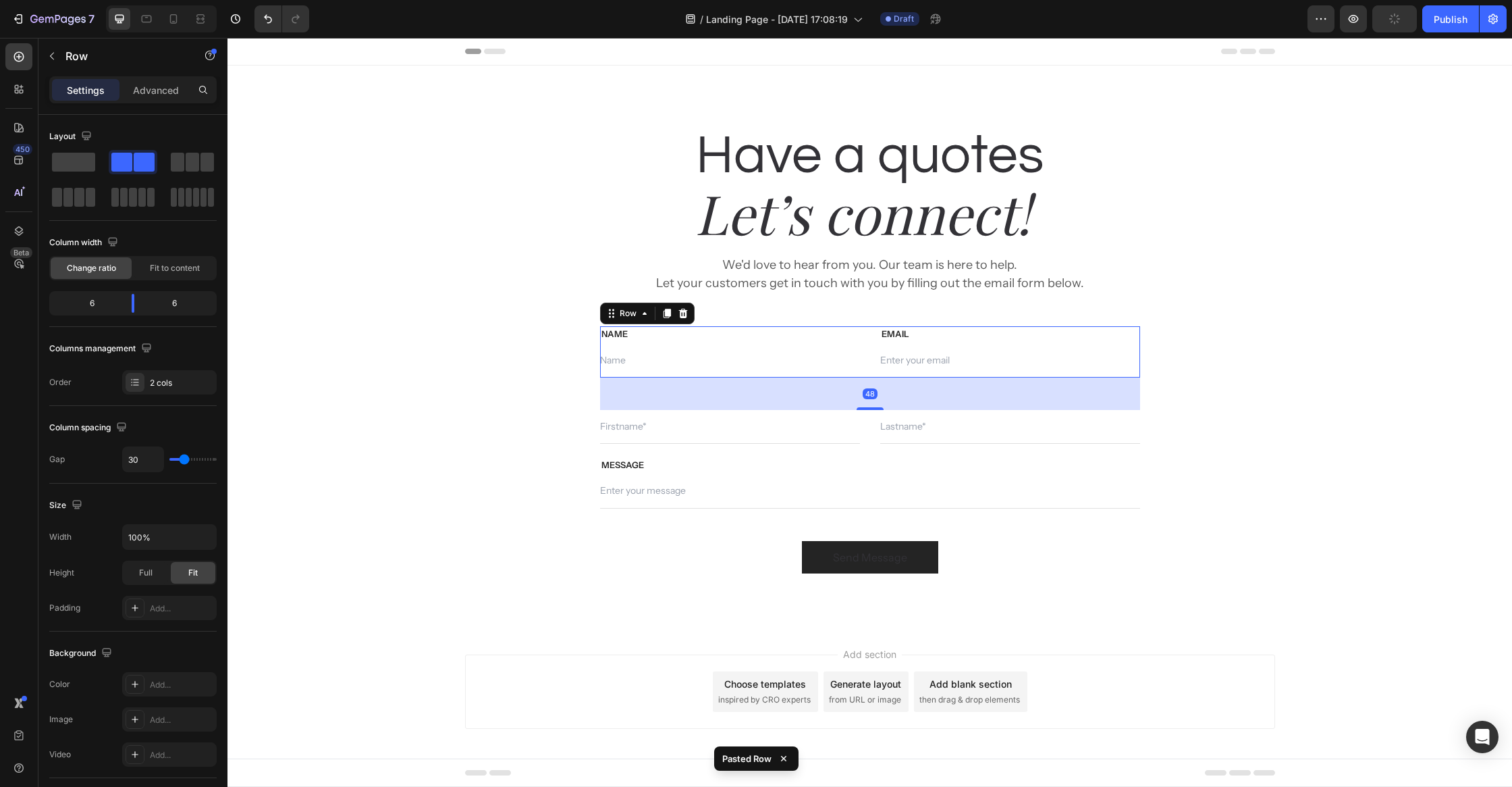
click at [679, 313] on icon at bounding box center [683, 314] width 9 height 10
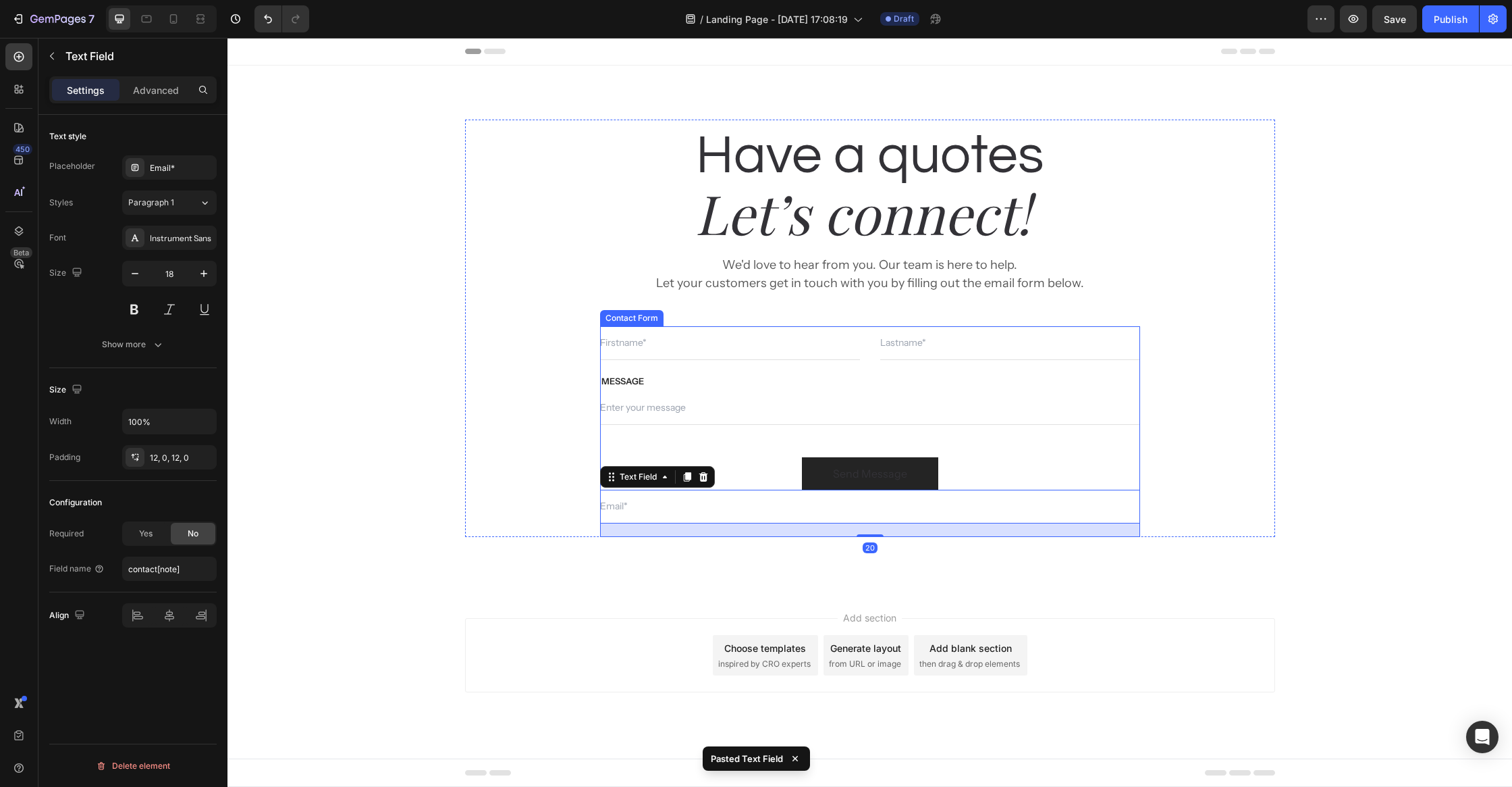
click at [779, 421] on input "text" at bounding box center [870, 407] width 540 height 34
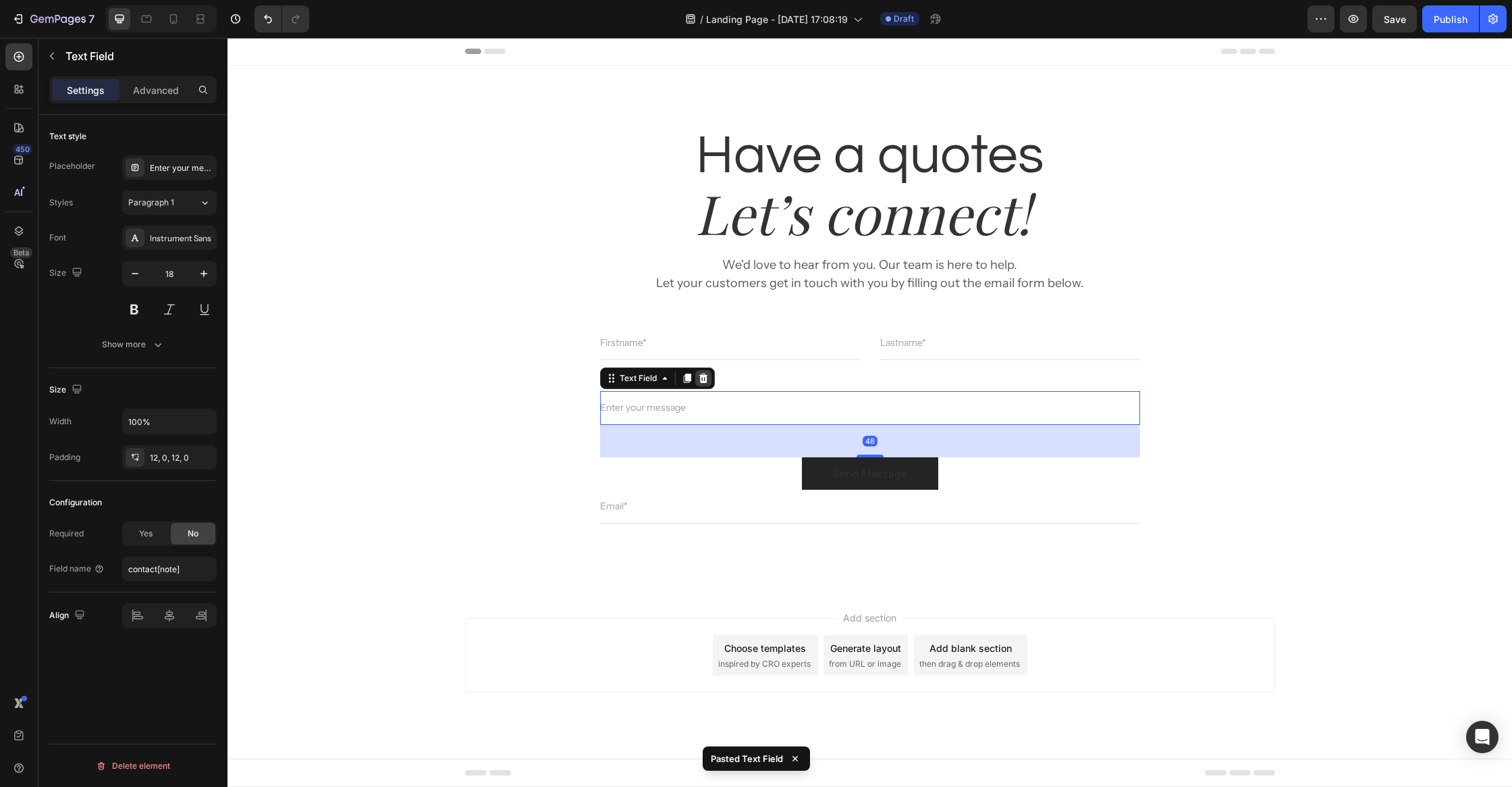
click at [699, 380] on icon at bounding box center [703, 378] width 11 height 11
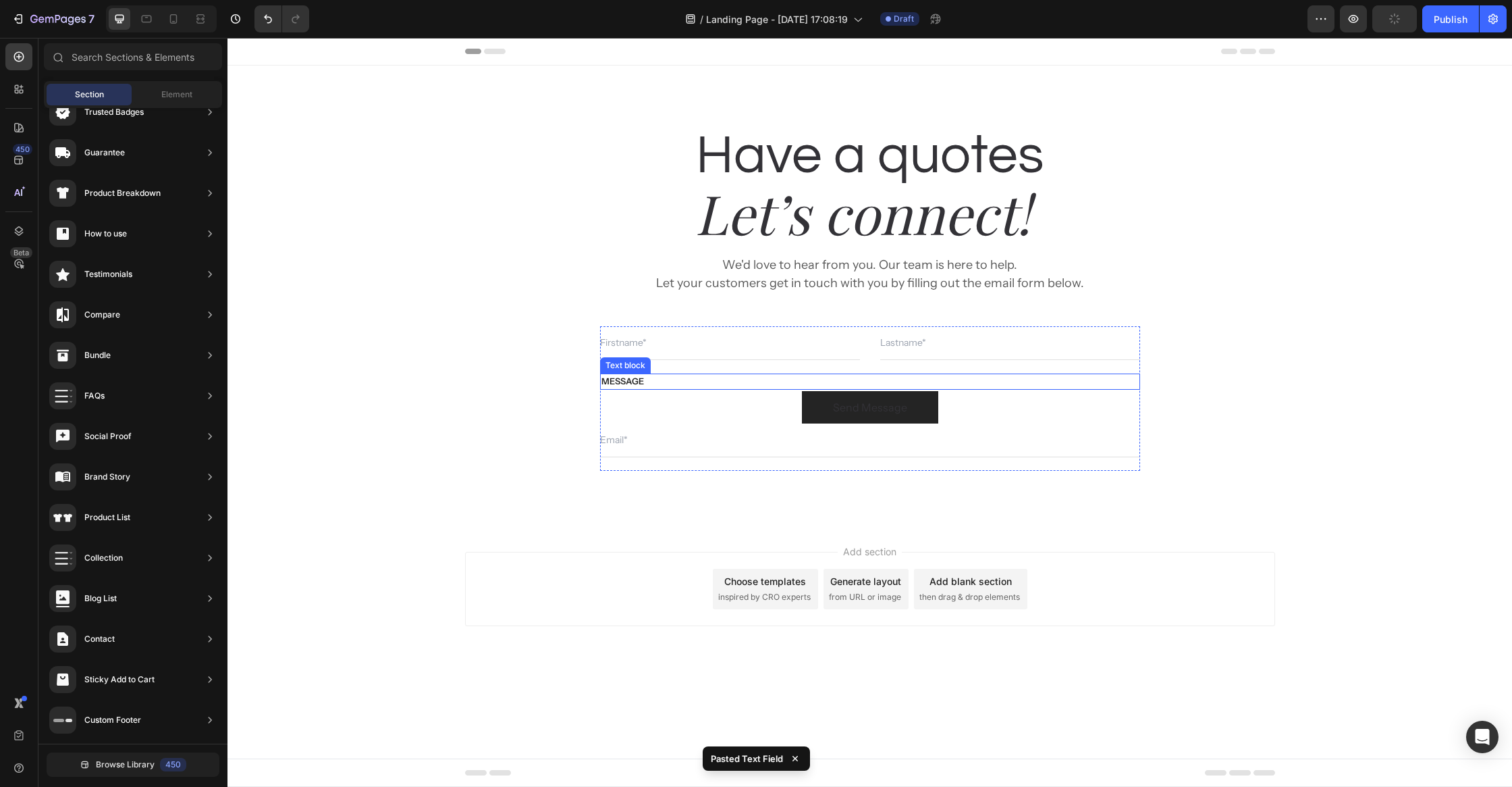
click at [695, 379] on p "MESSAGE" at bounding box center [870, 382] width 537 height 13
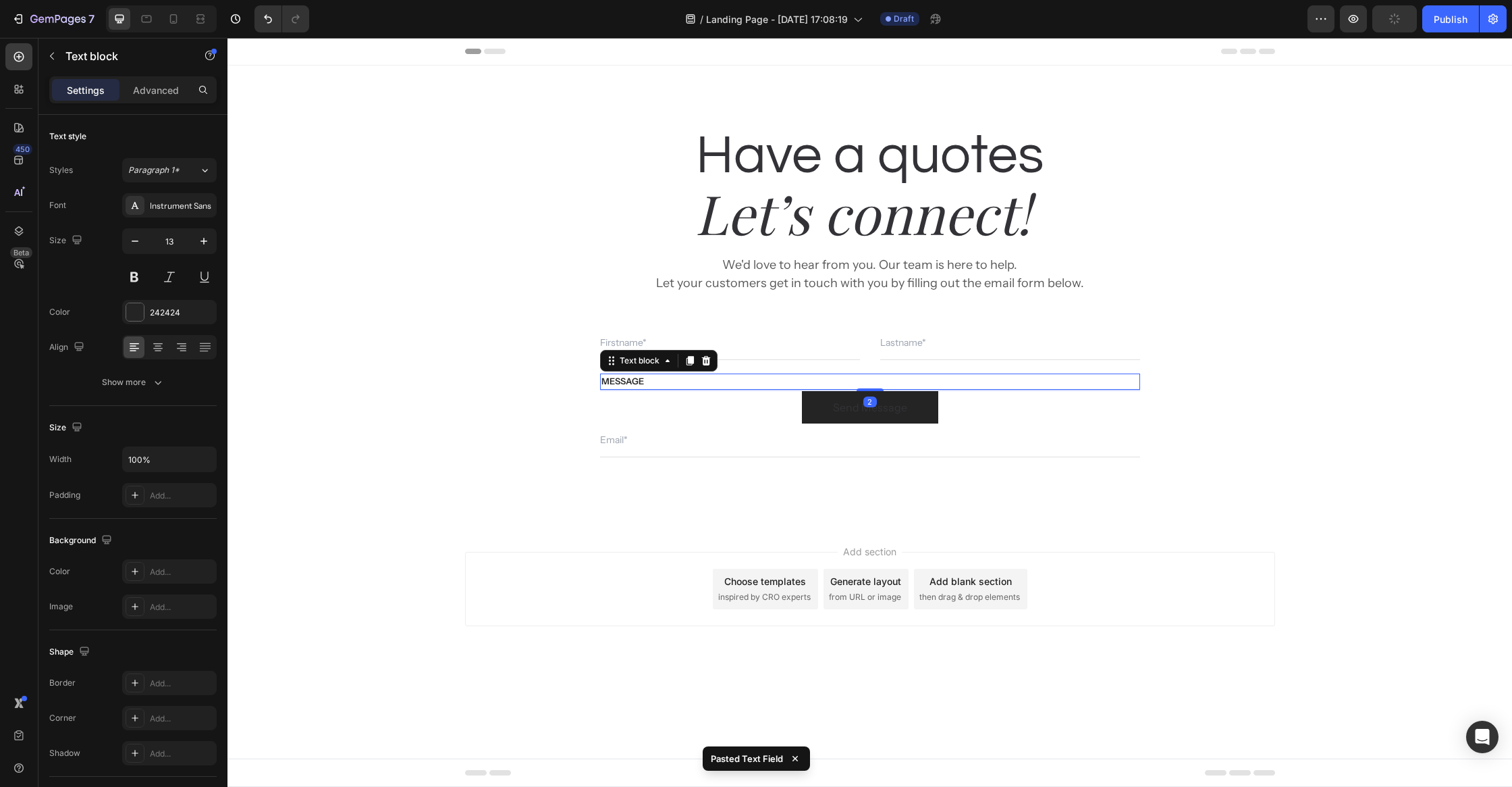
click at [703, 363] on icon at bounding box center [706, 361] width 9 height 10
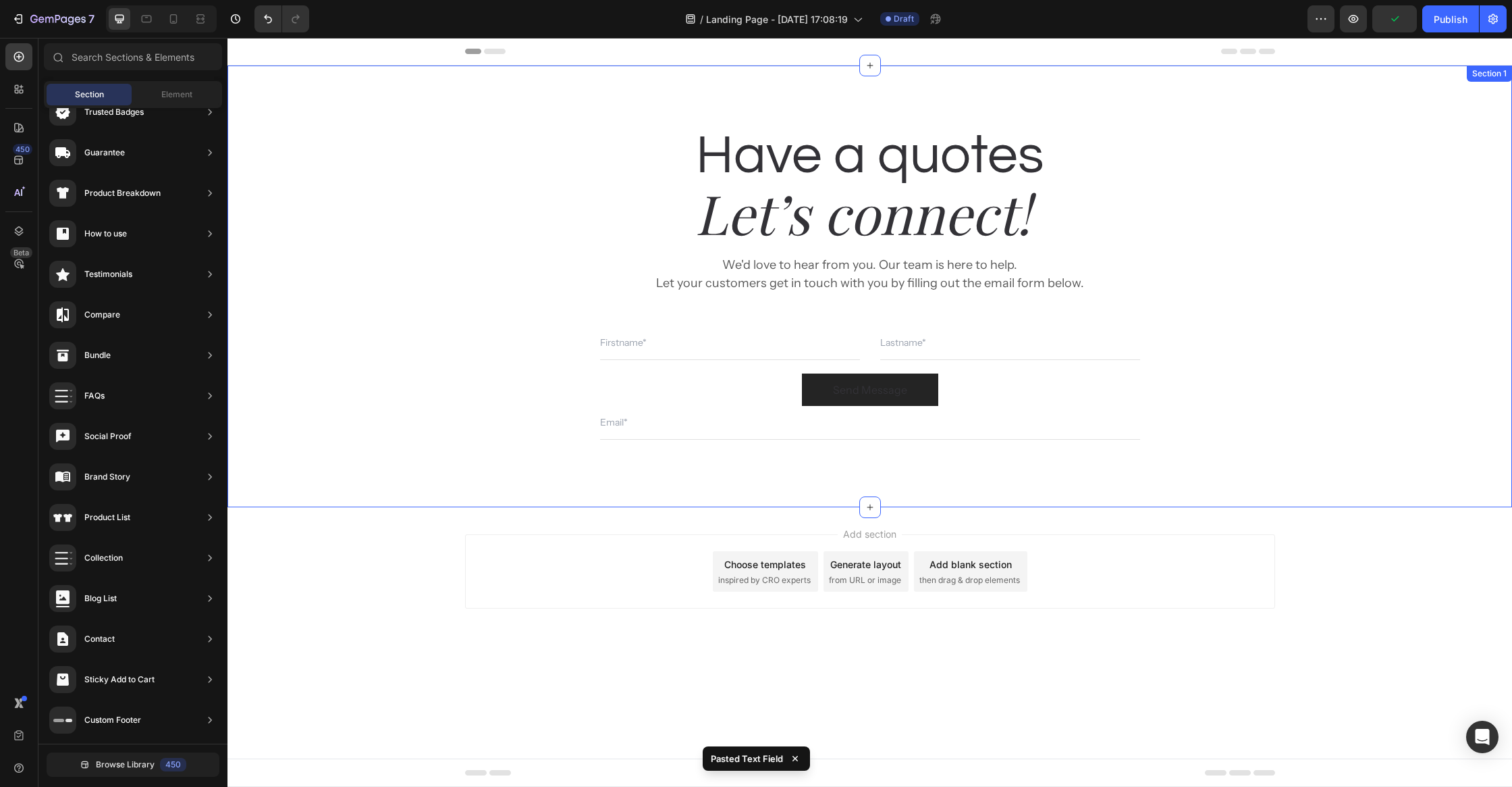
click at [594, 487] on div "Have a quotes Heading Let’s connect! Heading We'd love to hear from you. Our te…" at bounding box center [869, 286] width 1284 height 441
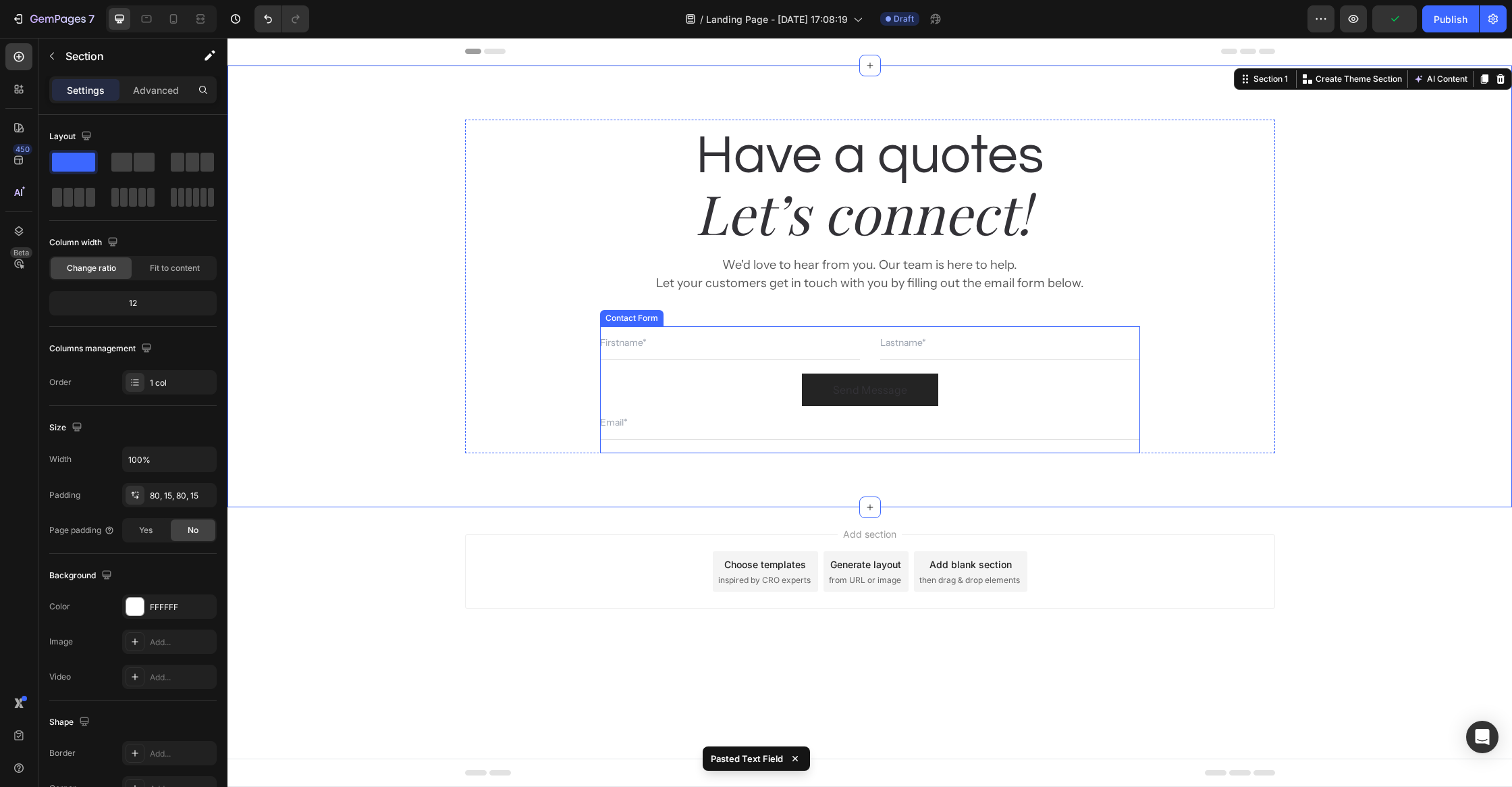
click at [667, 424] on input "text" at bounding box center [870, 423] width 540 height 34
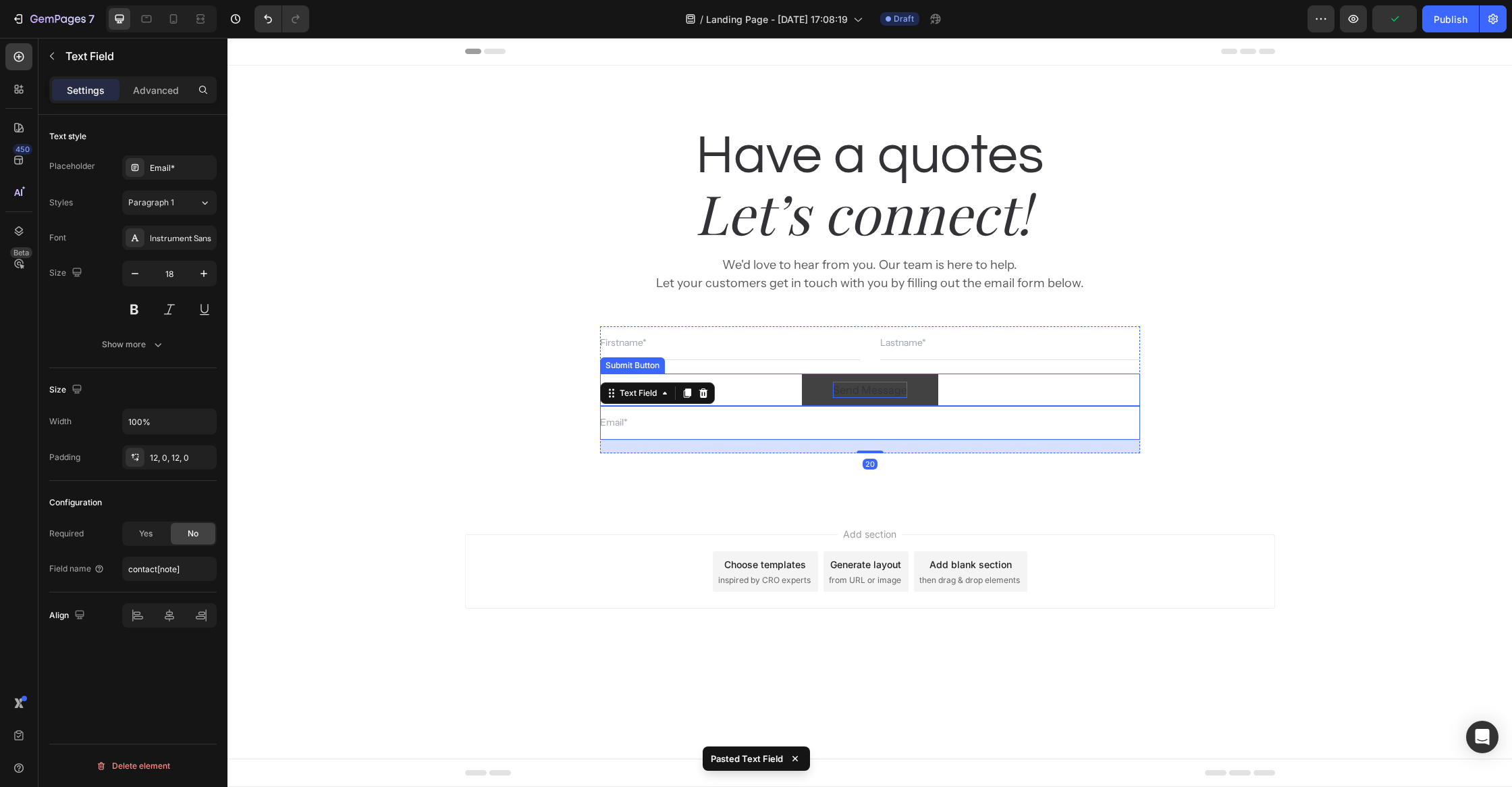
click at [851, 391] on div "Send Message" at bounding box center [870, 390] width 74 height 16
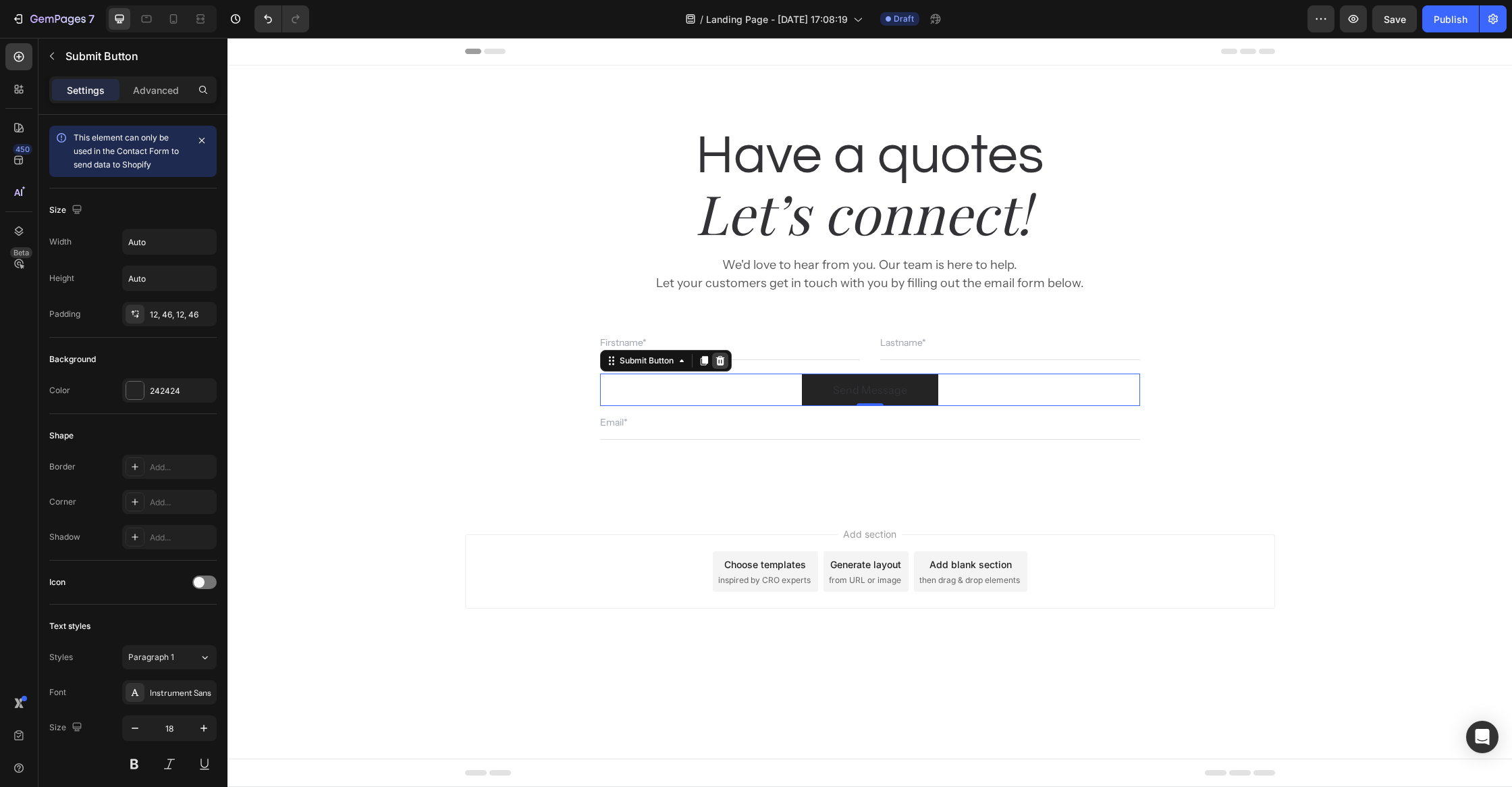
click at [727, 360] on div at bounding box center [720, 360] width 16 height 16
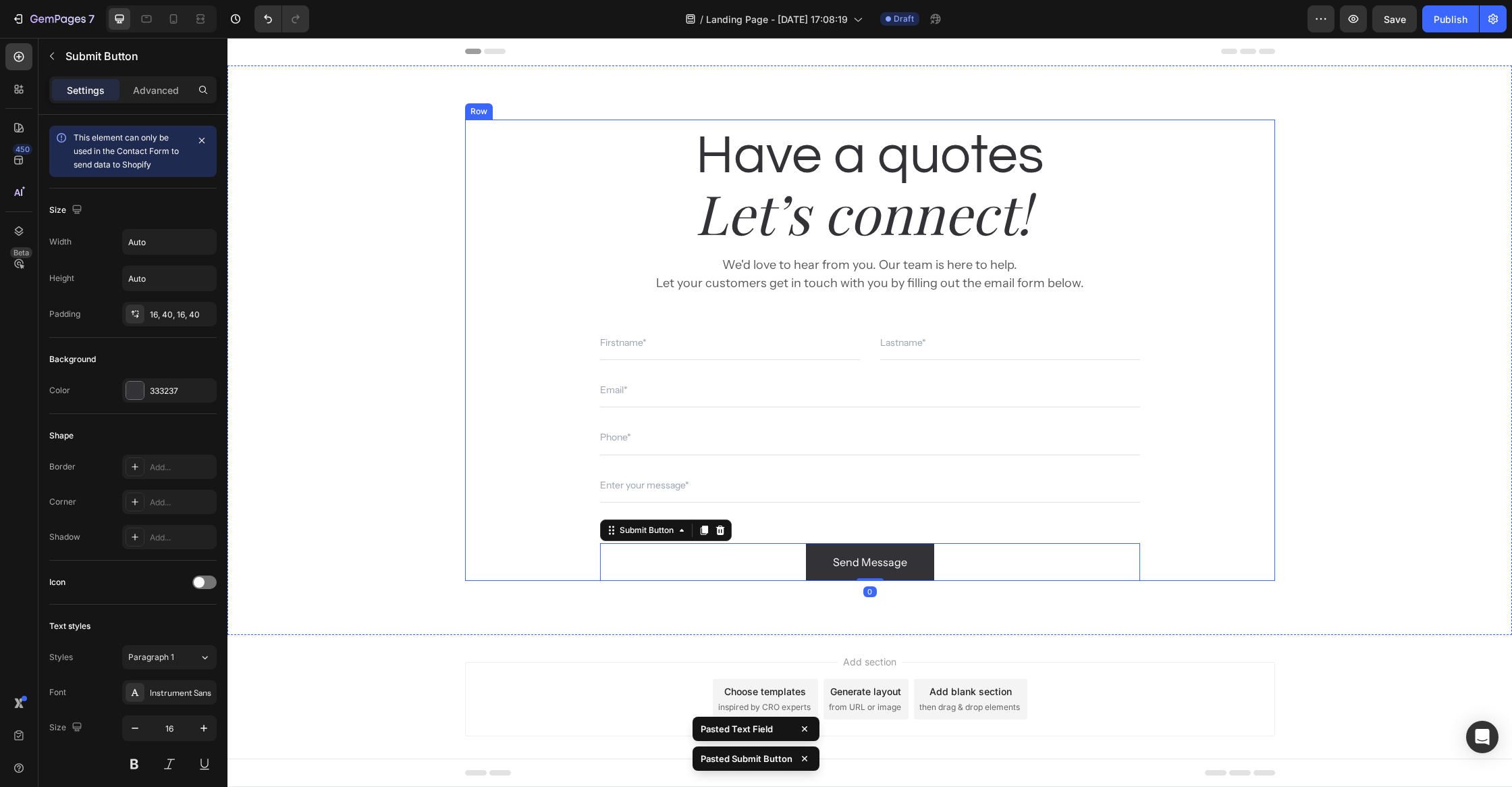
click at [1306, 370] on div "Have a quotes Heading Let’s connect! Heading We'd love to hear from you. Our te…" at bounding box center [869, 350] width 1265 height 461
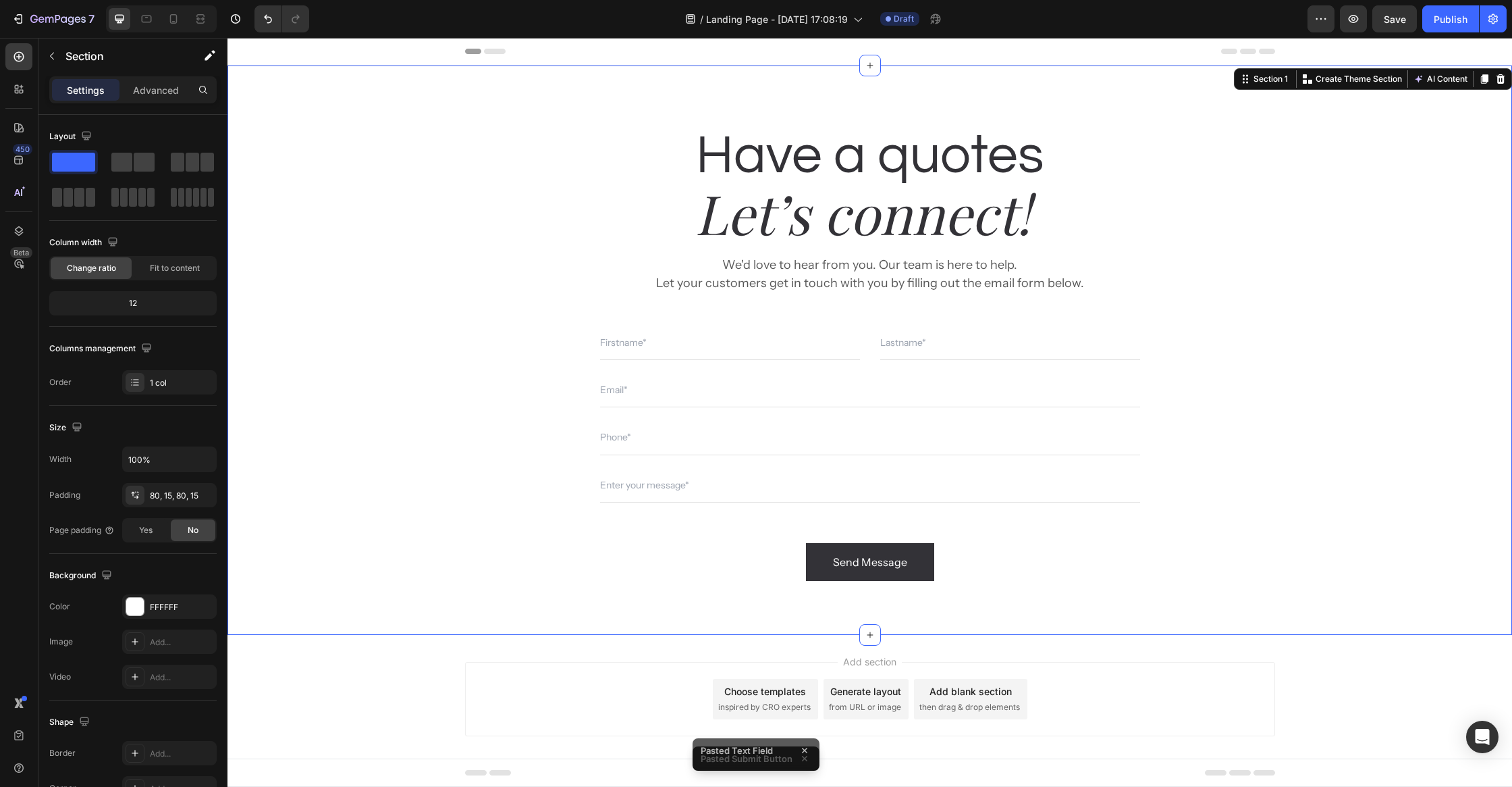
click at [1259, 639] on div "Add section Choose templates inspired by CRO experts Generate layout from URL o…" at bounding box center [869, 717] width 1284 height 166
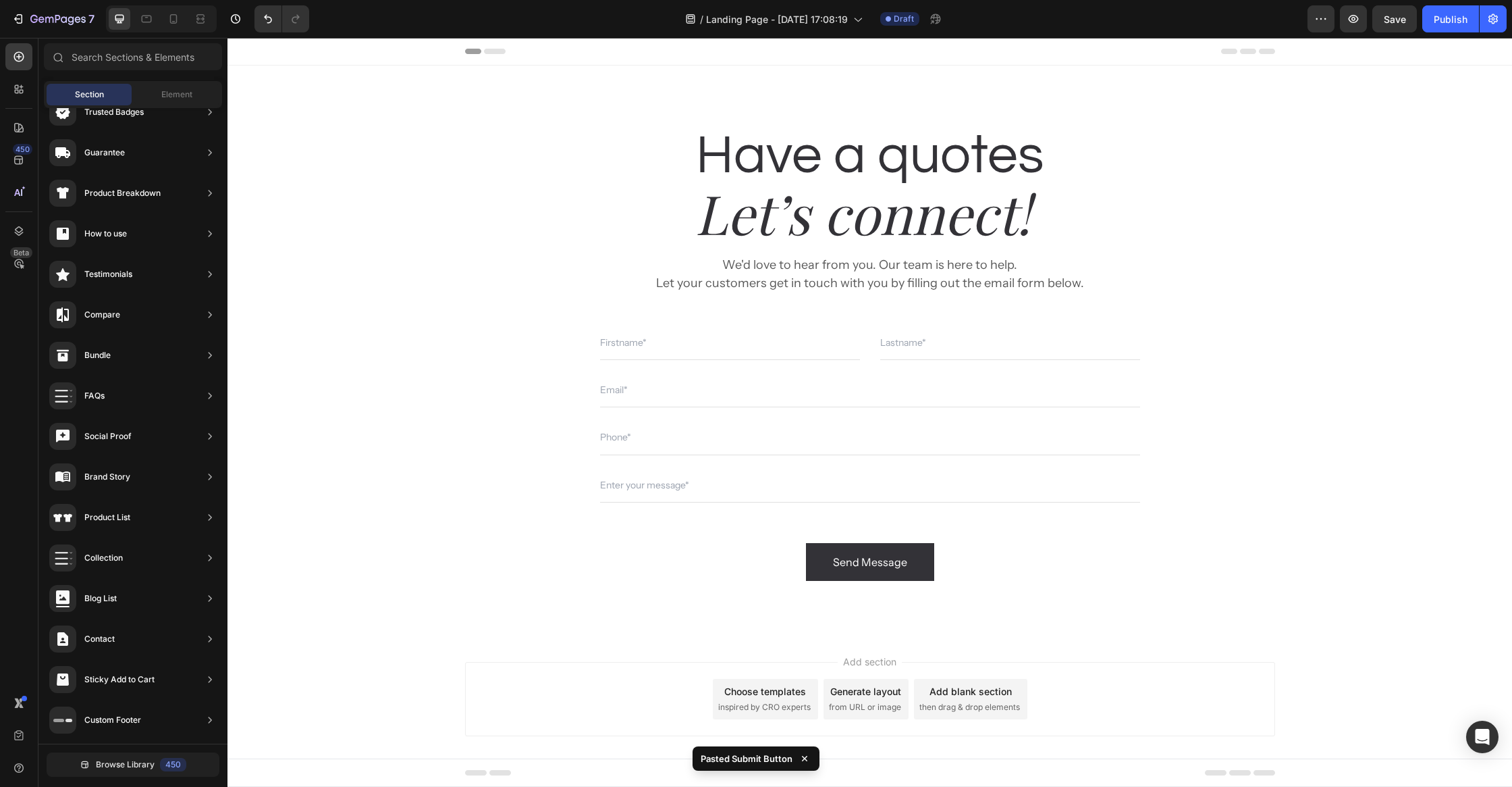
click at [1195, 56] on div "Header" at bounding box center [870, 51] width 810 height 27
click at [1307, 21] on div "/ Landing Page - [DATE] 17:08:19 Draft" at bounding box center [814, 19] width 988 height 27
click at [1320, 25] on button "button" at bounding box center [1320, 19] width 27 height 27
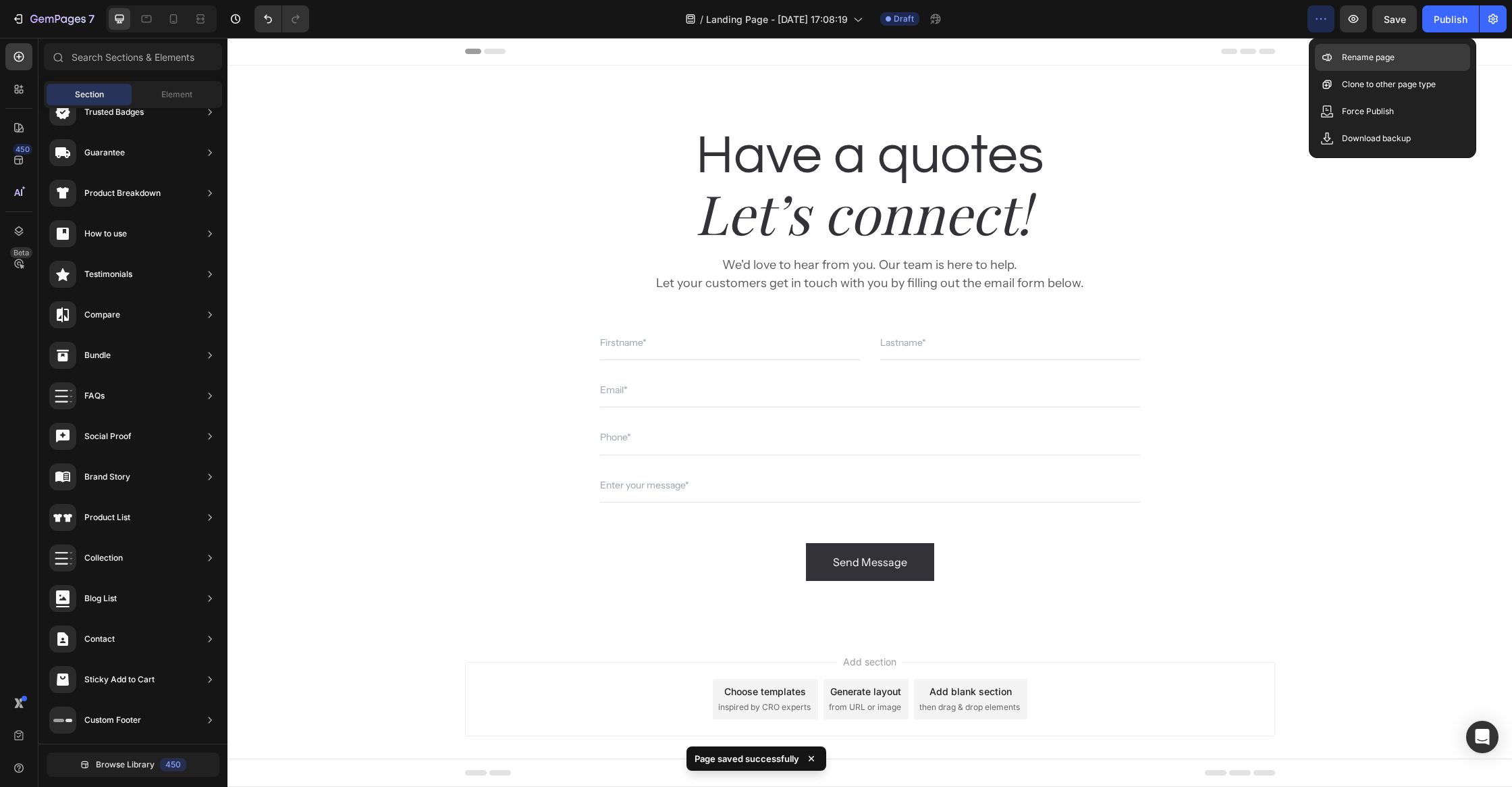
click at [1391, 61] on p "Rename page" at bounding box center [1368, 57] width 52 height 13
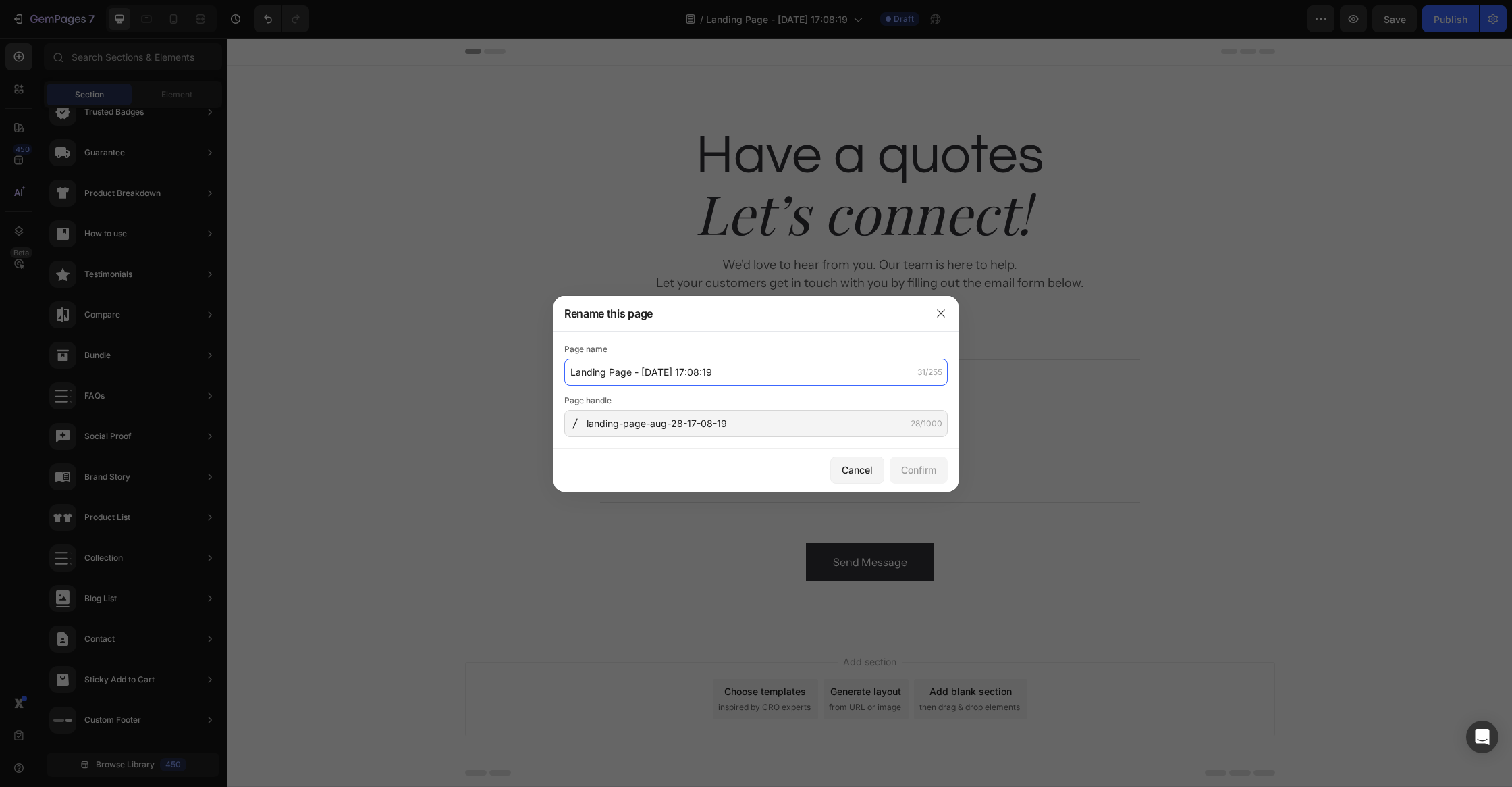
click at [715, 376] on input "Landing Page - [DATE] 17:08:19" at bounding box center [756, 372] width 383 height 27
type input "Contact"
click at [913, 470] on div "Confirm" at bounding box center [918, 469] width 35 height 14
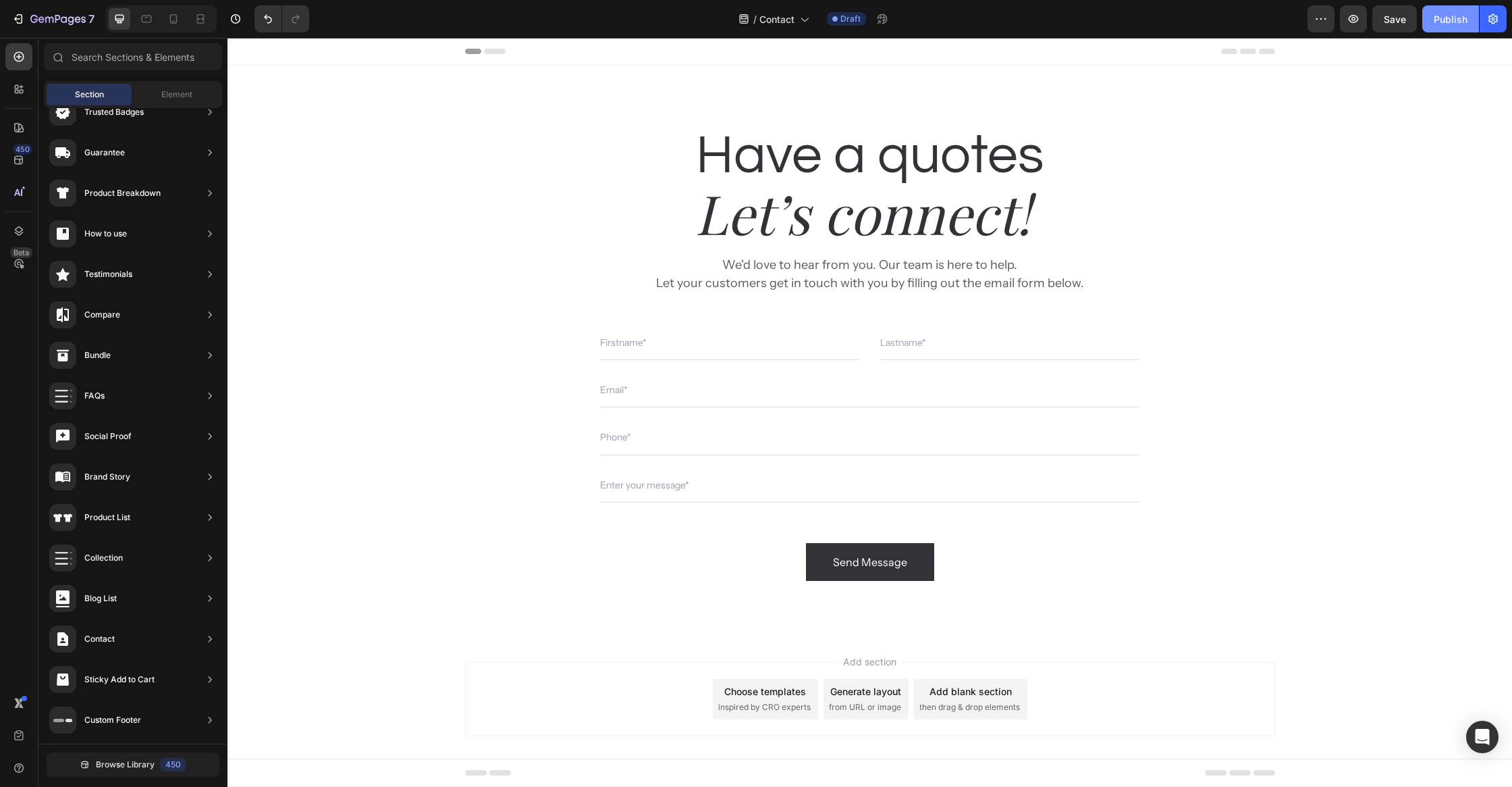
click at [1438, 20] on div "Publish" at bounding box center [1451, 19] width 34 height 14
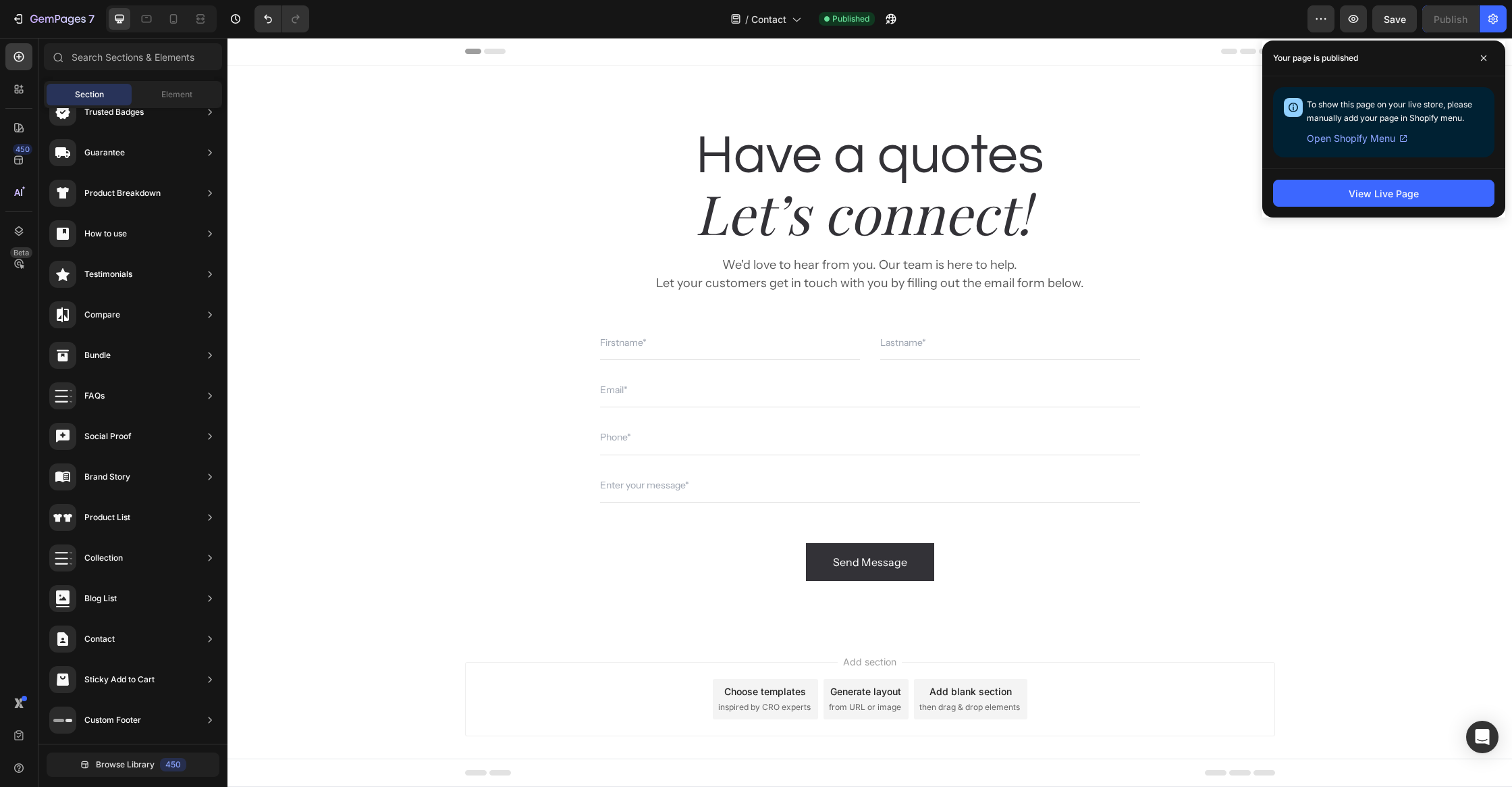
click at [1478, 57] on span at bounding box center [1483, 58] width 21 height 21
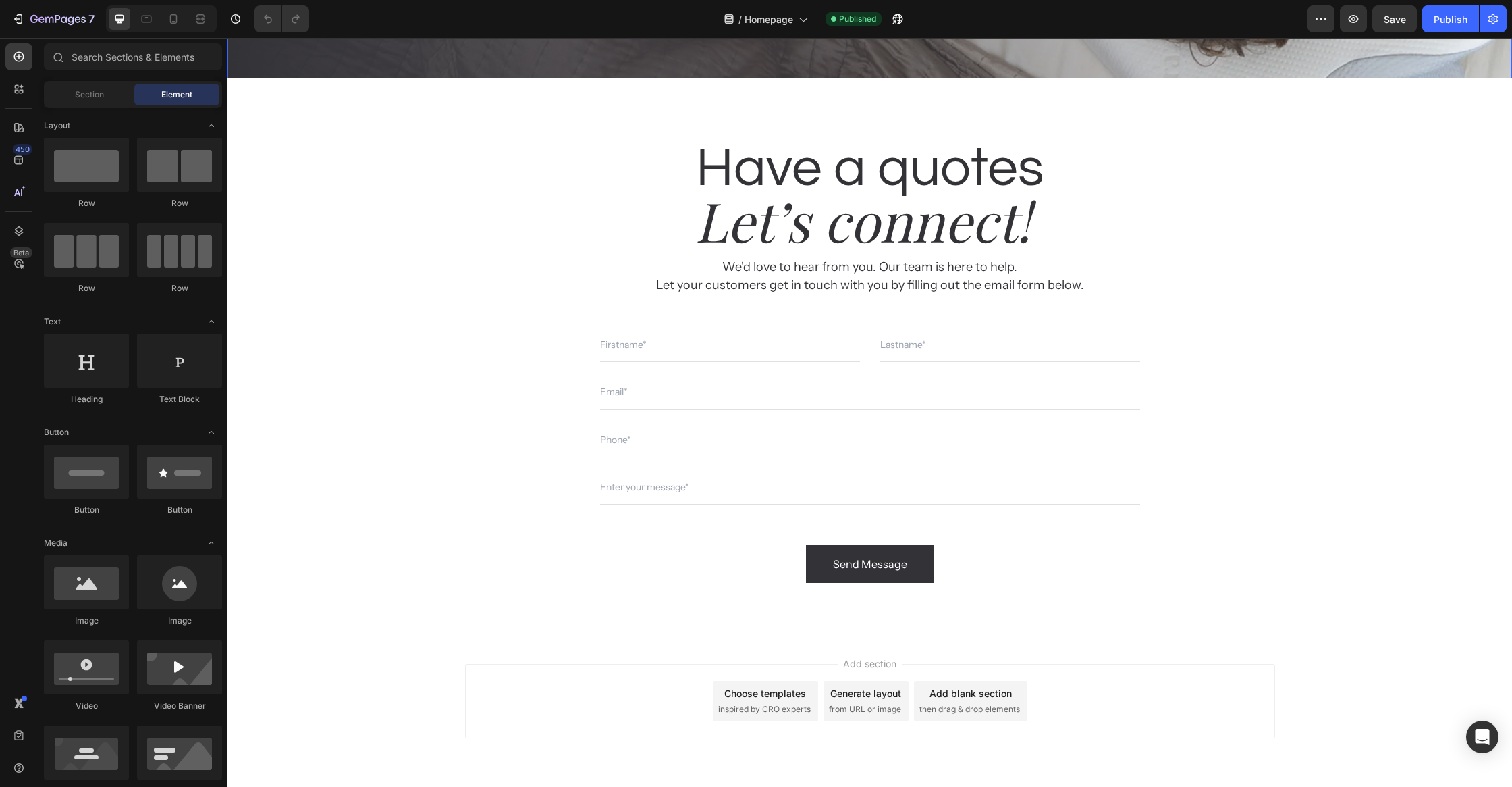
scroll to position [5758, 0]
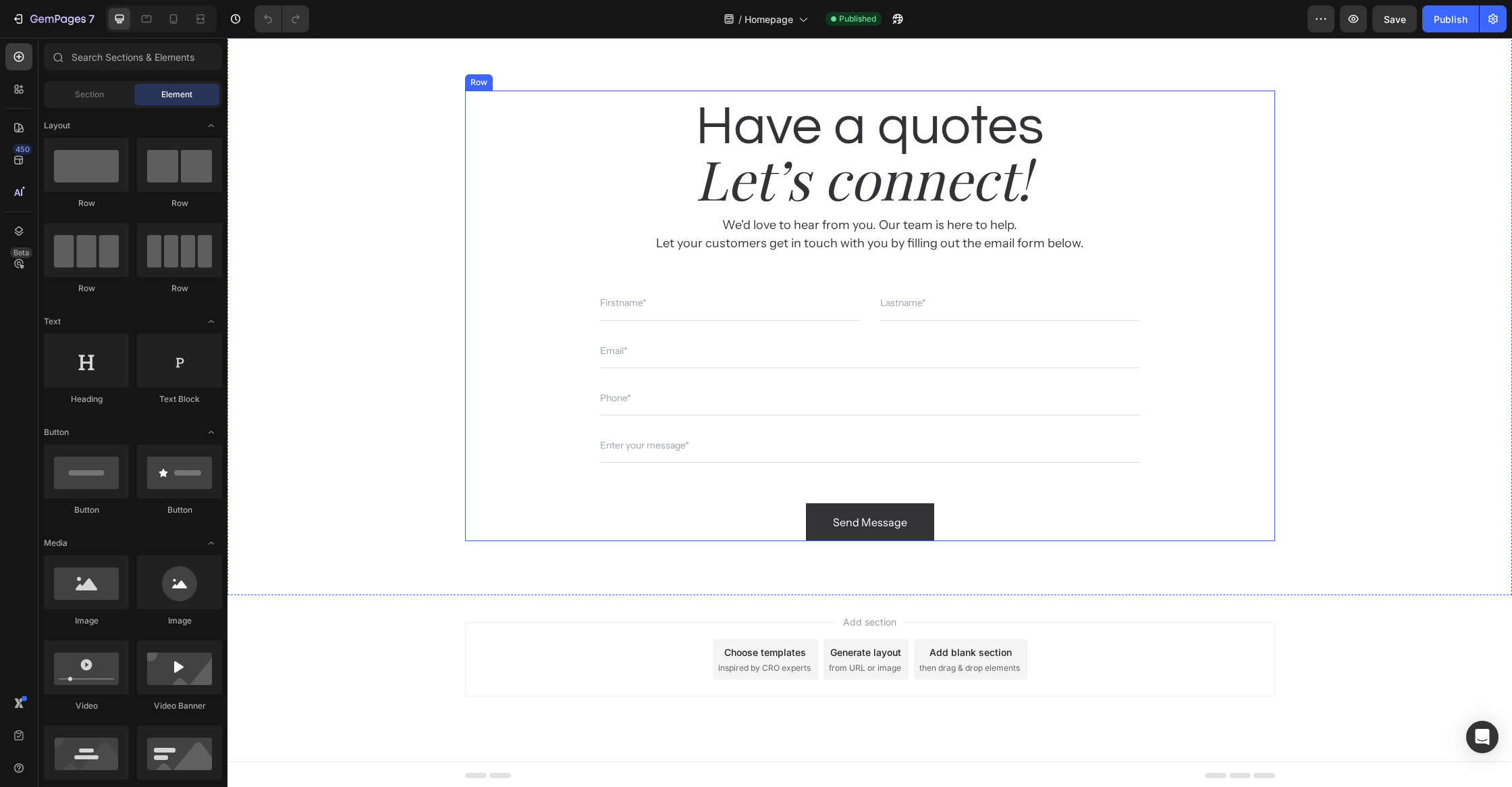
click at [1156, 99] on div "Have a quotes Heading Let’s connect! Heading We'd love to hear from you. Our te…" at bounding box center [870, 316] width 810 height 450
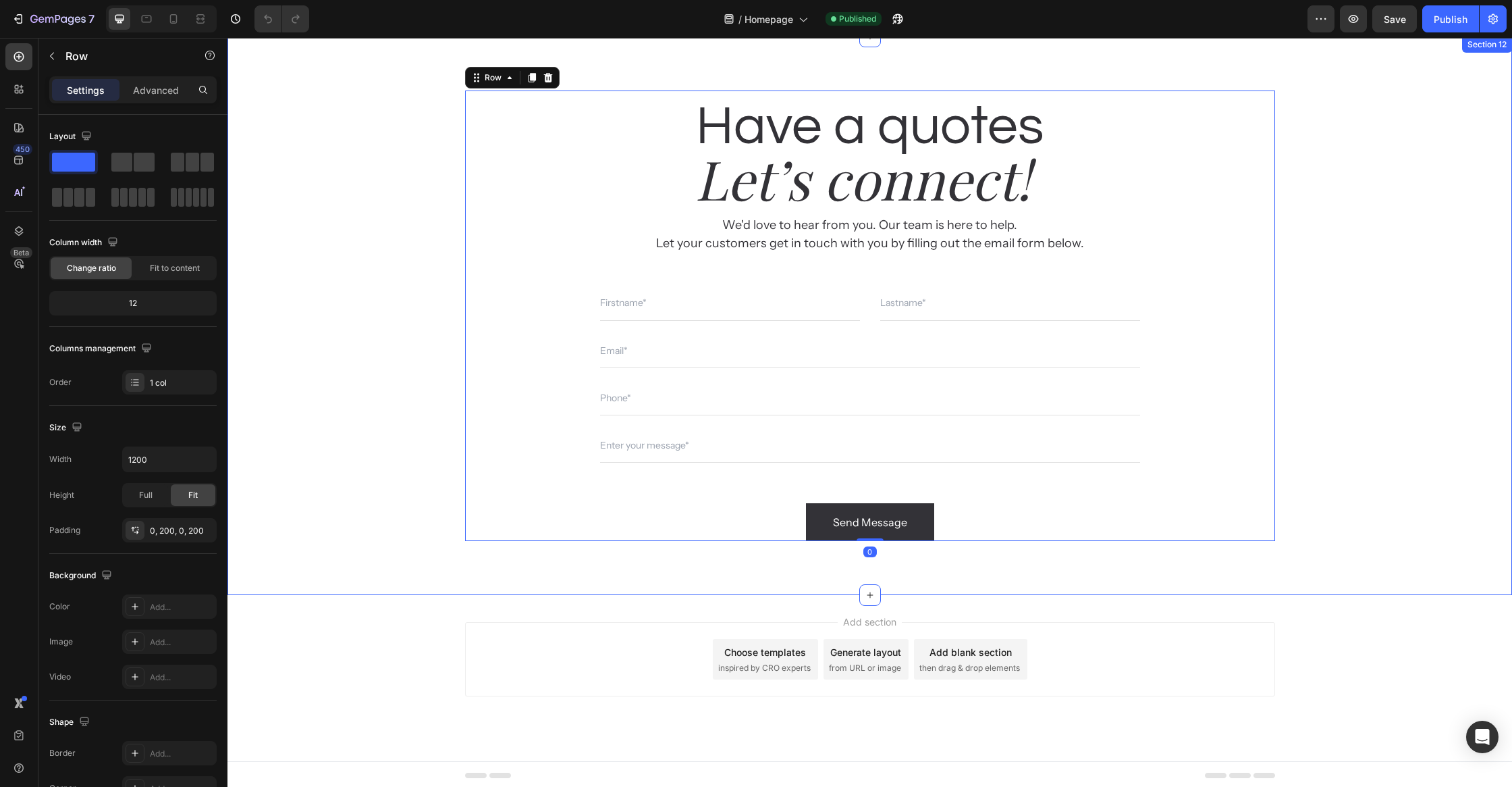
click at [1274, 64] on div "Have a quotes Heading Let’s connect! Heading We'd love to hear from you. Our te…" at bounding box center [869, 316] width 1284 height 559
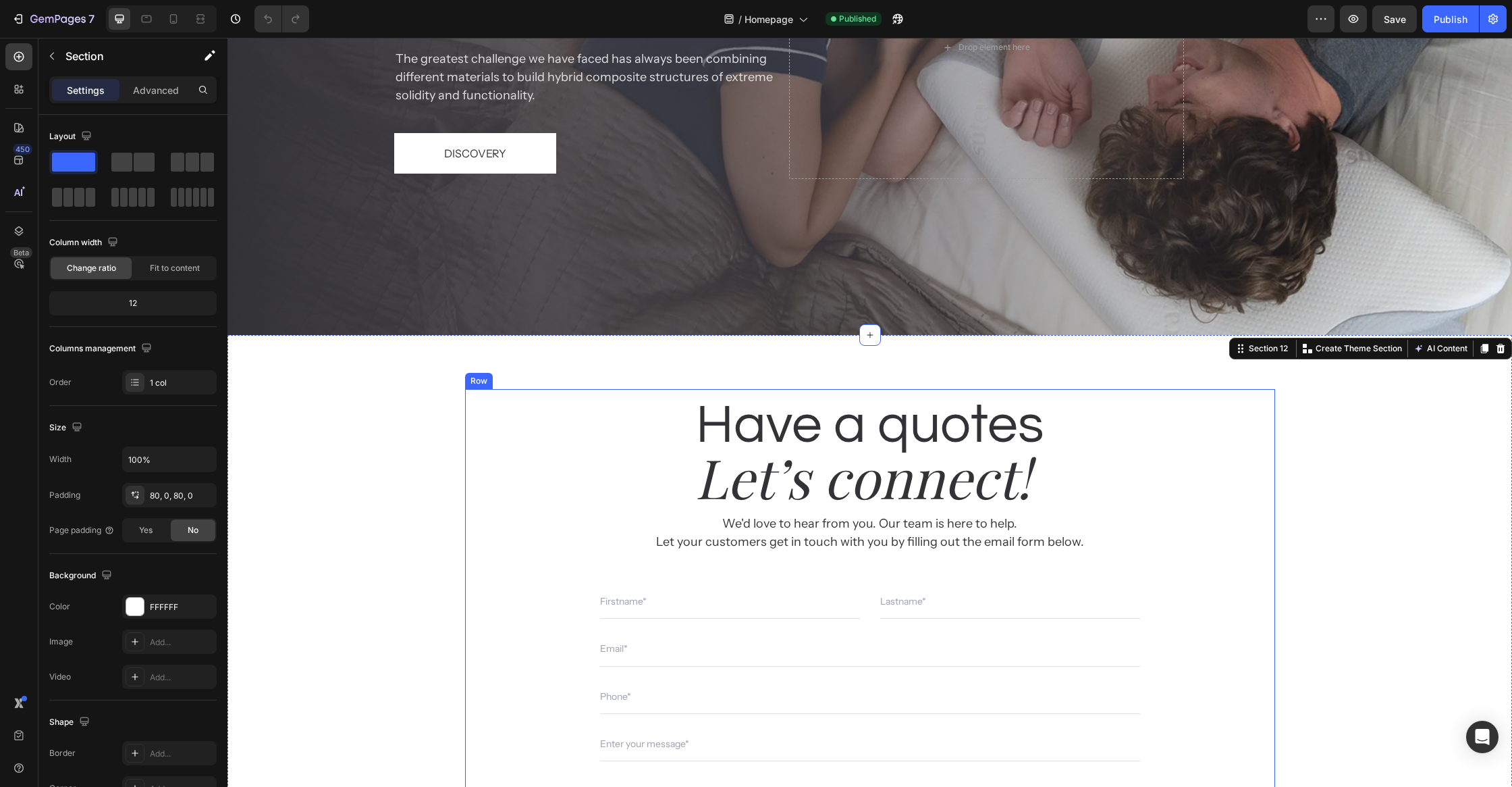
scroll to position [5362, 0]
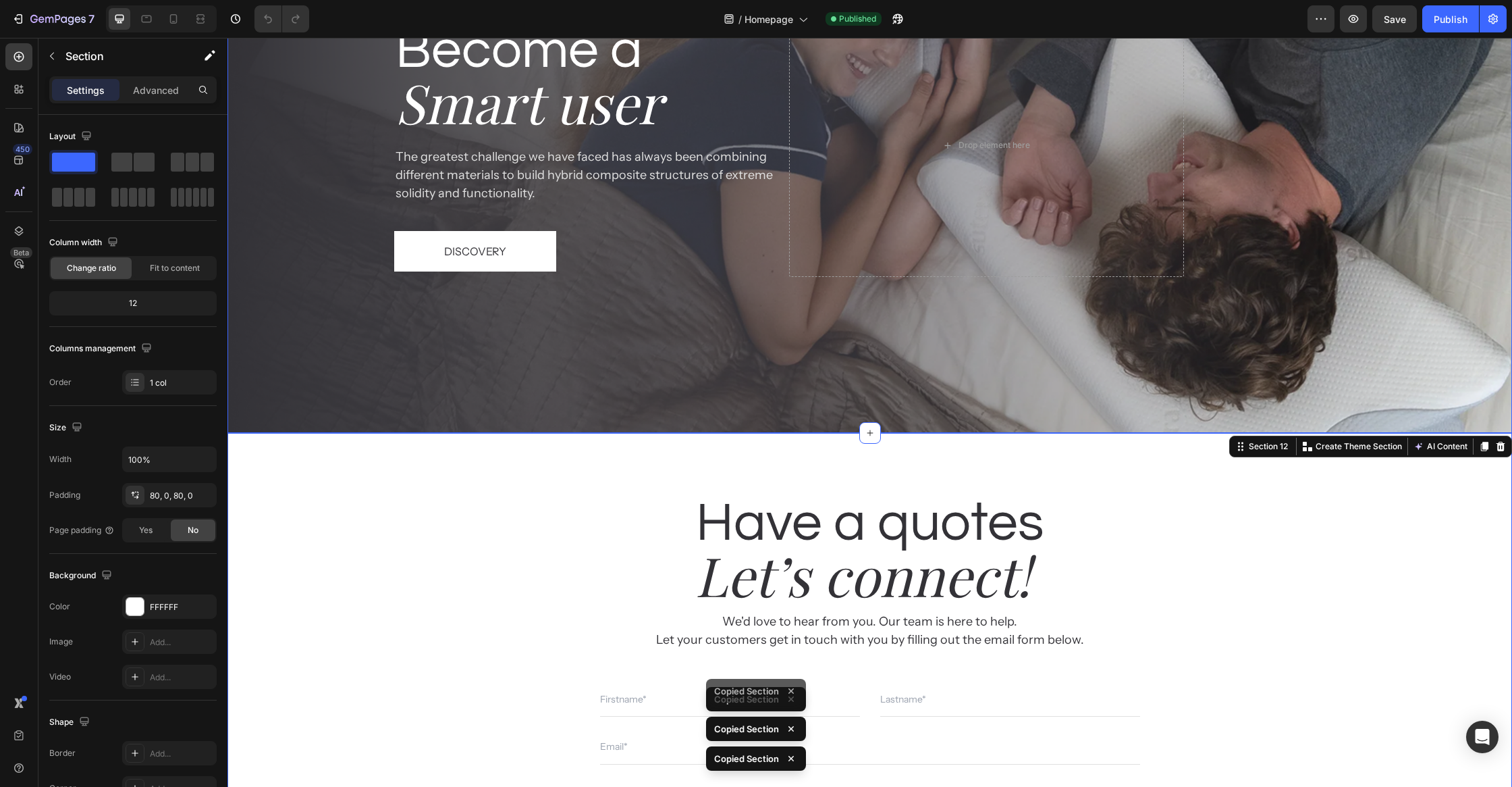
click at [434, 480] on div "Have a quotes Heading Let’s connect! Heading We'd love to hear from you. Our te…" at bounding box center [869, 712] width 1284 height 559
click at [441, 464] on div "Have a quotes Heading Let’s connect! Heading We'd love to hear from you. Our te…" at bounding box center [869, 712] width 1284 height 559
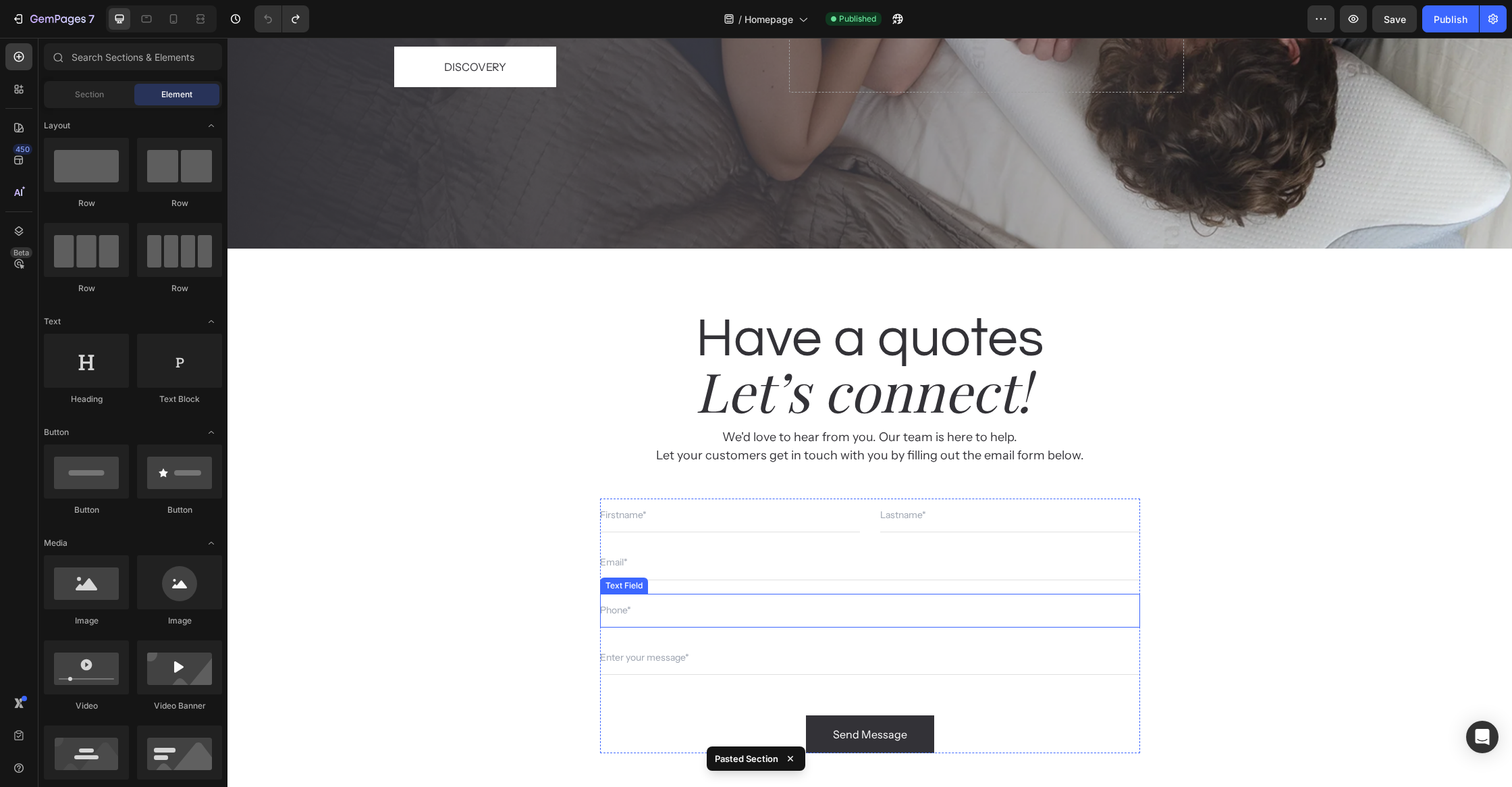
scroll to position [5403, 0]
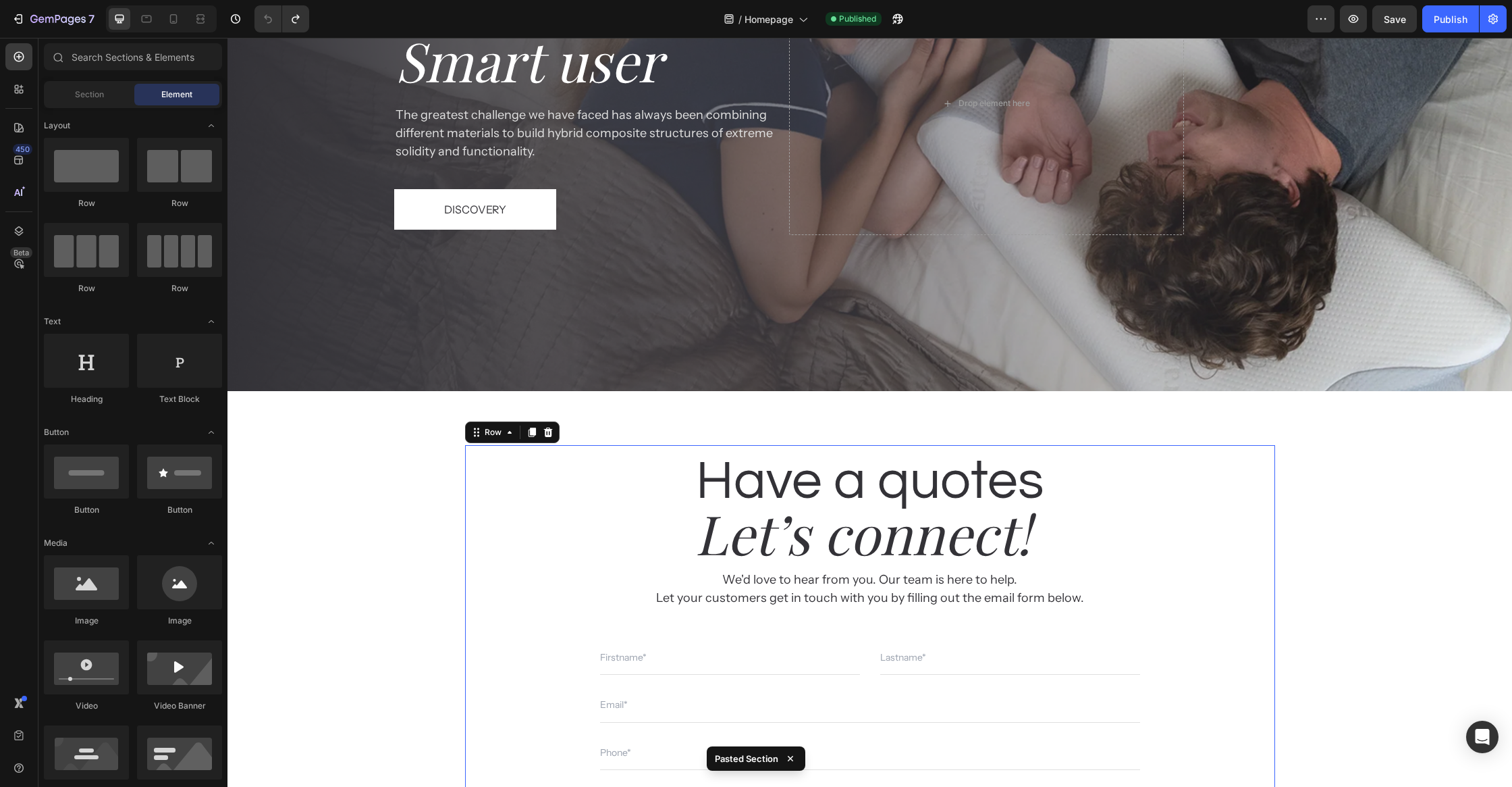
click at [1261, 447] on div "Have a quotes Heading Let’s connect! Heading We'd love to hear from you. Our te…" at bounding box center [870, 670] width 810 height 450
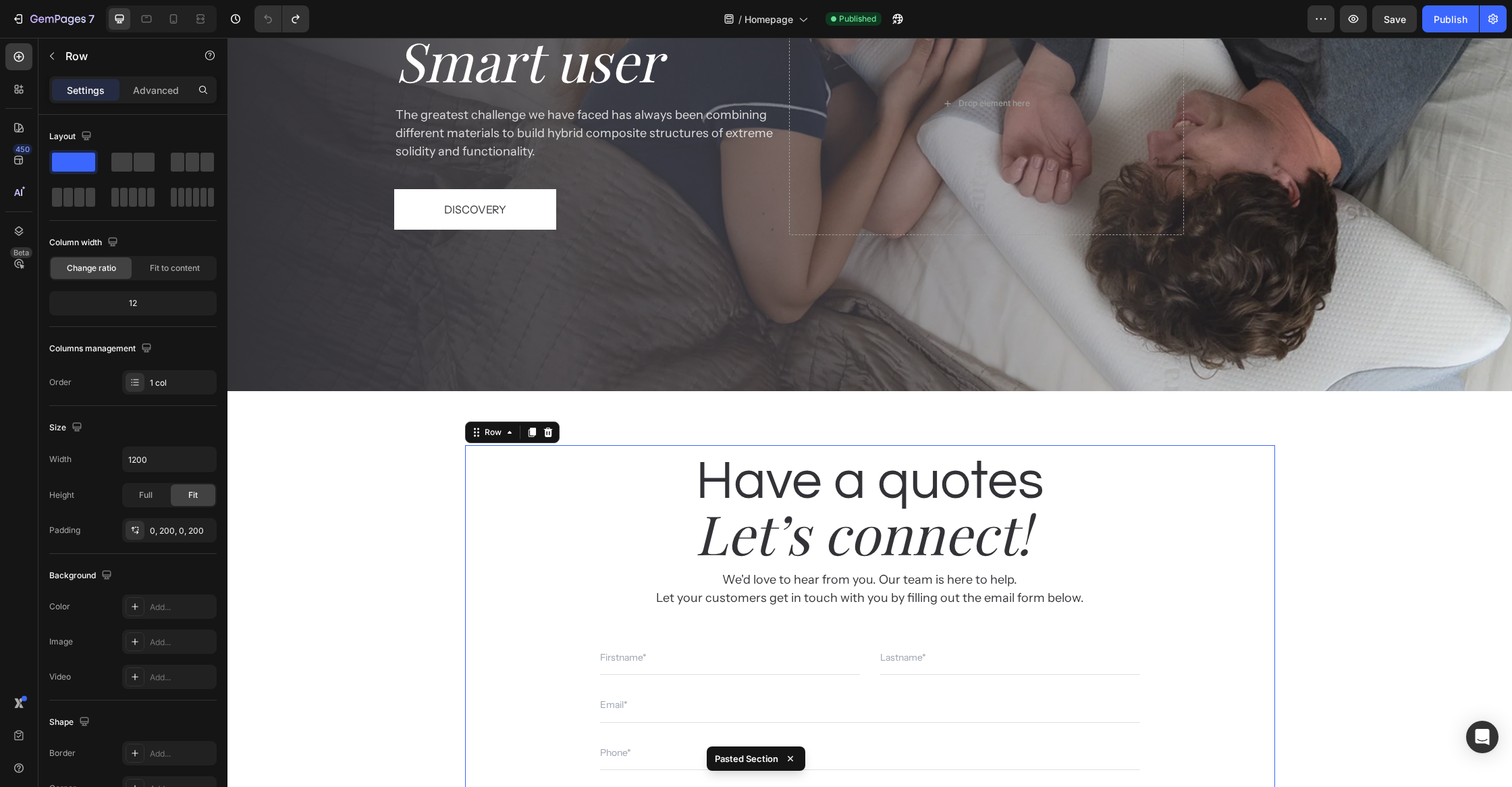
click at [1196, 457] on div "Have a quotes Heading Let’s connect! Heading We'd love to hear from you. Our te…" at bounding box center [870, 670] width 810 height 450
click at [970, 492] on h2 "Have a quotes" at bounding box center [870, 481] width 540 height 73
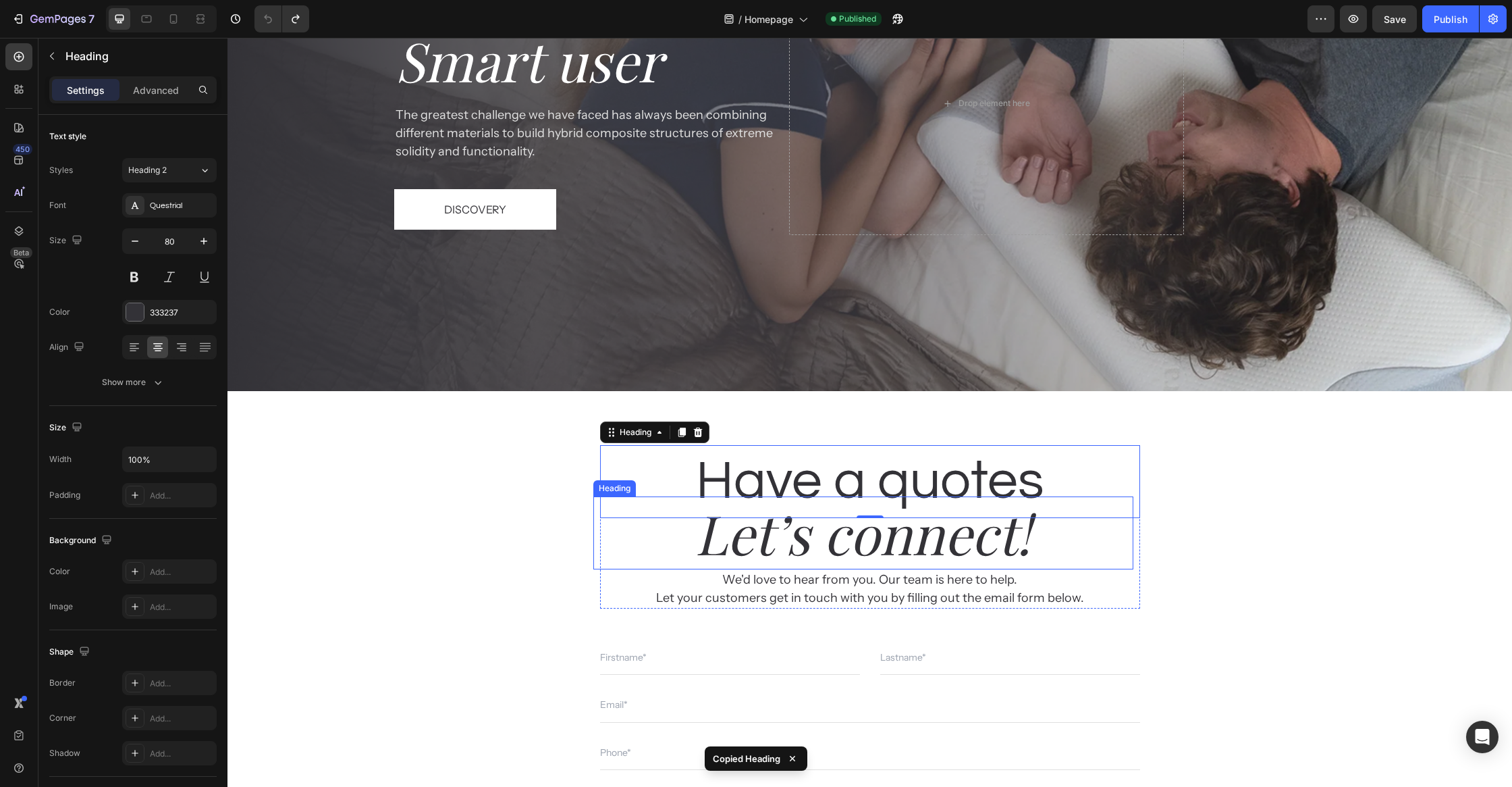
click at [722, 554] on h2 "Let’s connect!" at bounding box center [864, 532] width 540 height 73
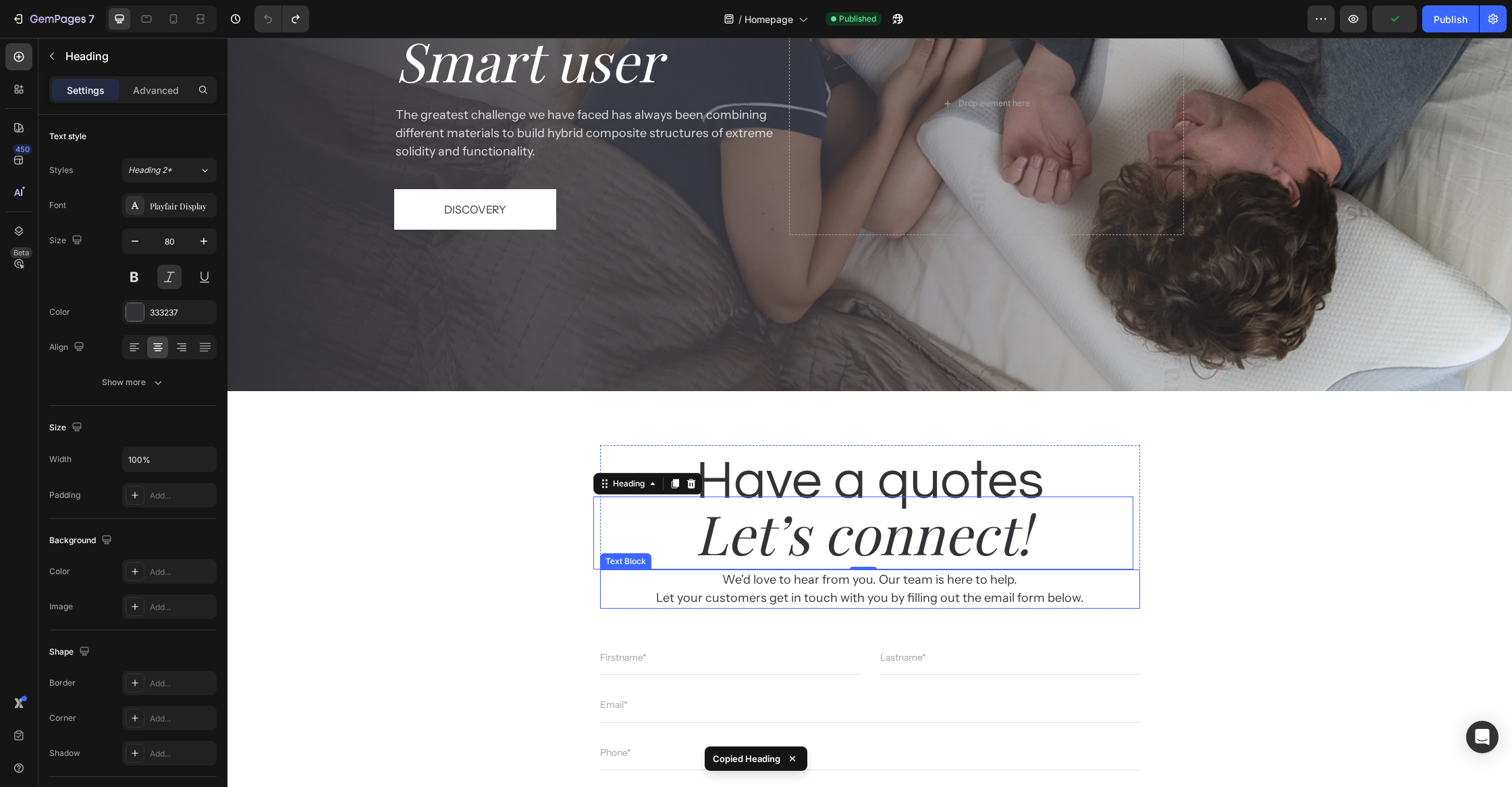
click at [780, 587] on p "We'd love to hear from you. Our team is here to help." at bounding box center [870, 580] width 537 height 18
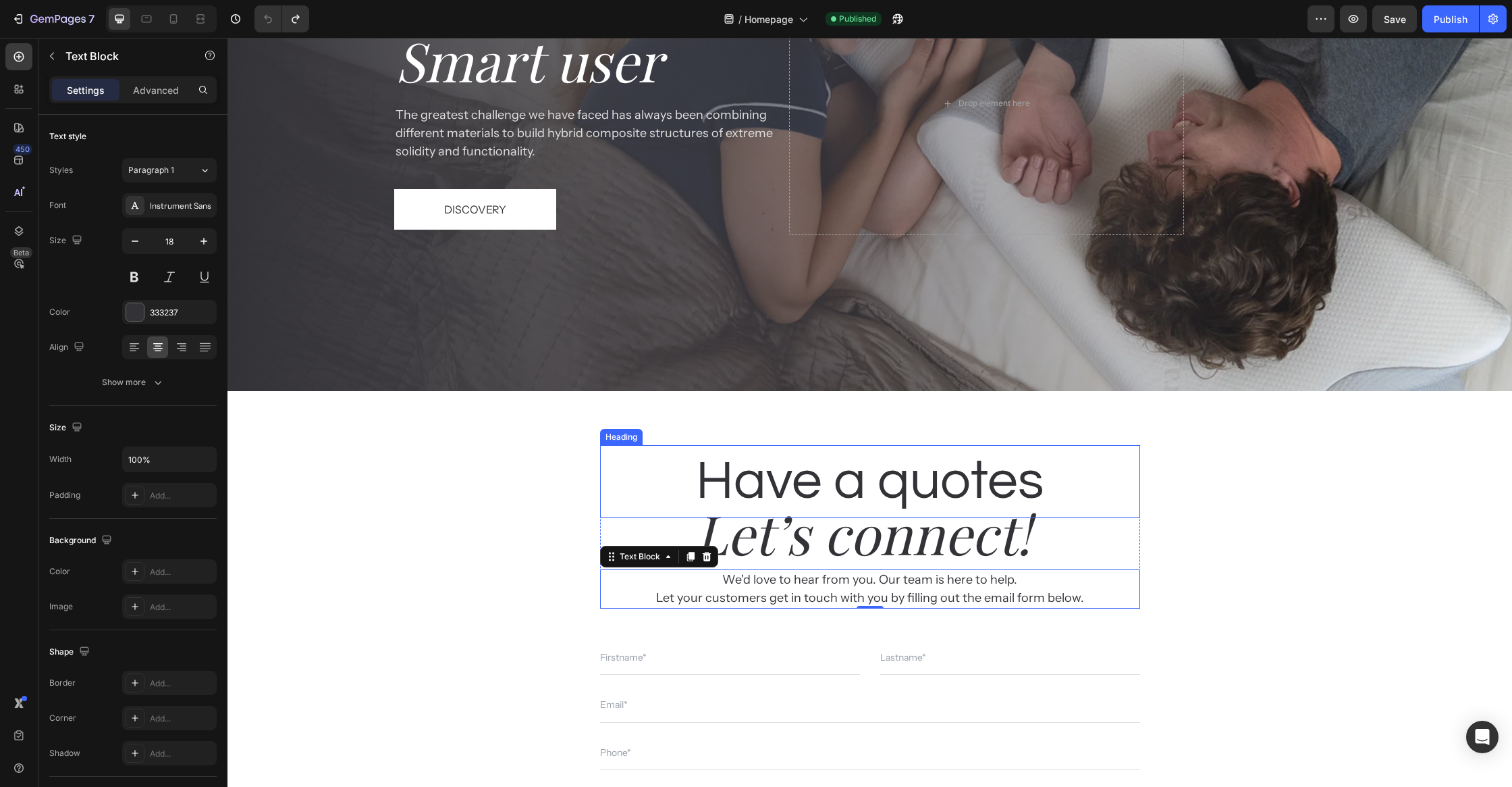
click at [783, 460] on h2 "Have a quotes" at bounding box center [870, 481] width 540 height 73
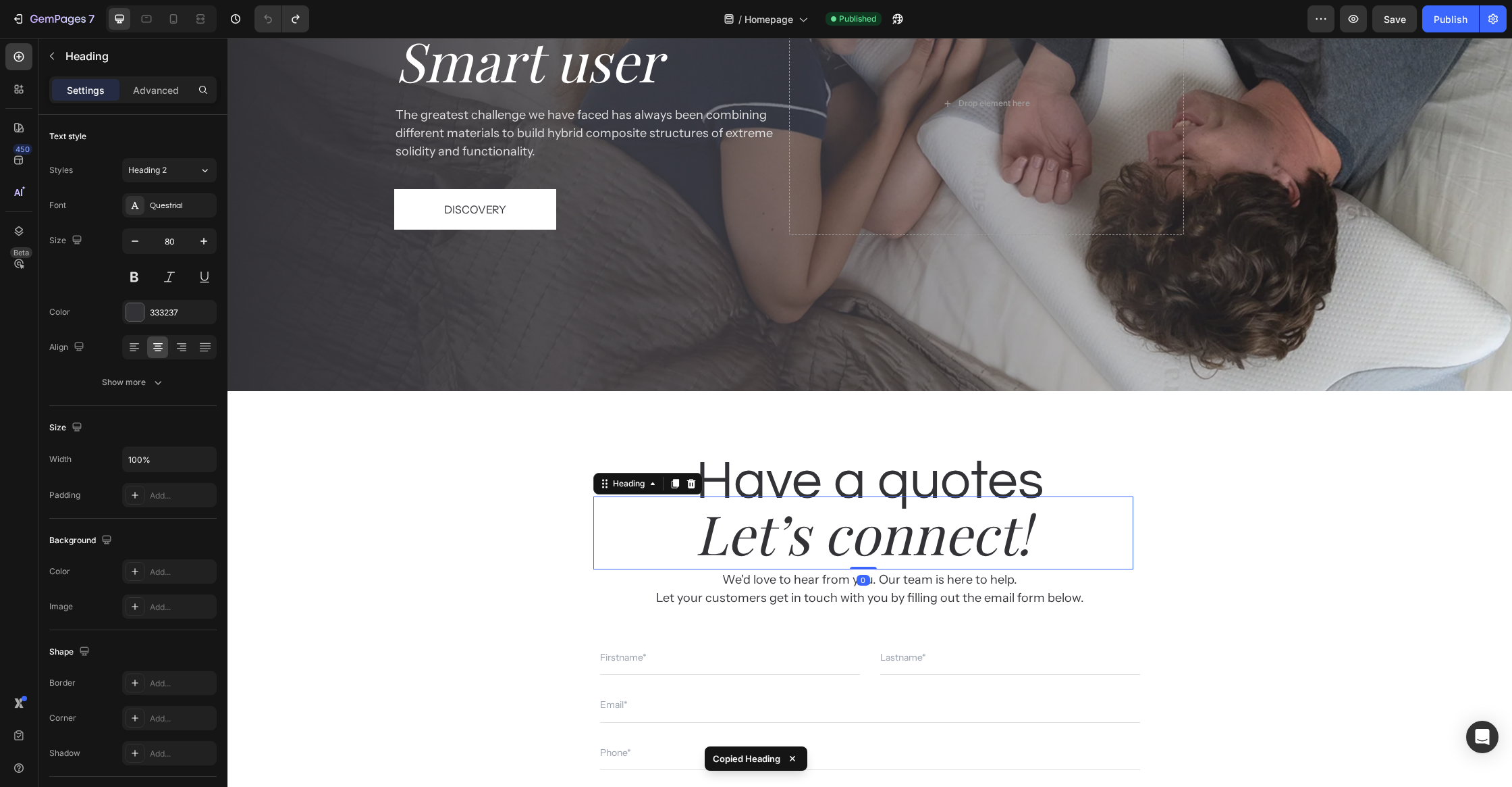
click at [824, 550] on h2 "Let’s connect!" at bounding box center [864, 532] width 540 height 73
click at [757, 587] on p "We'd love to hear from you. Our team is here to help." at bounding box center [870, 580] width 537 height 18
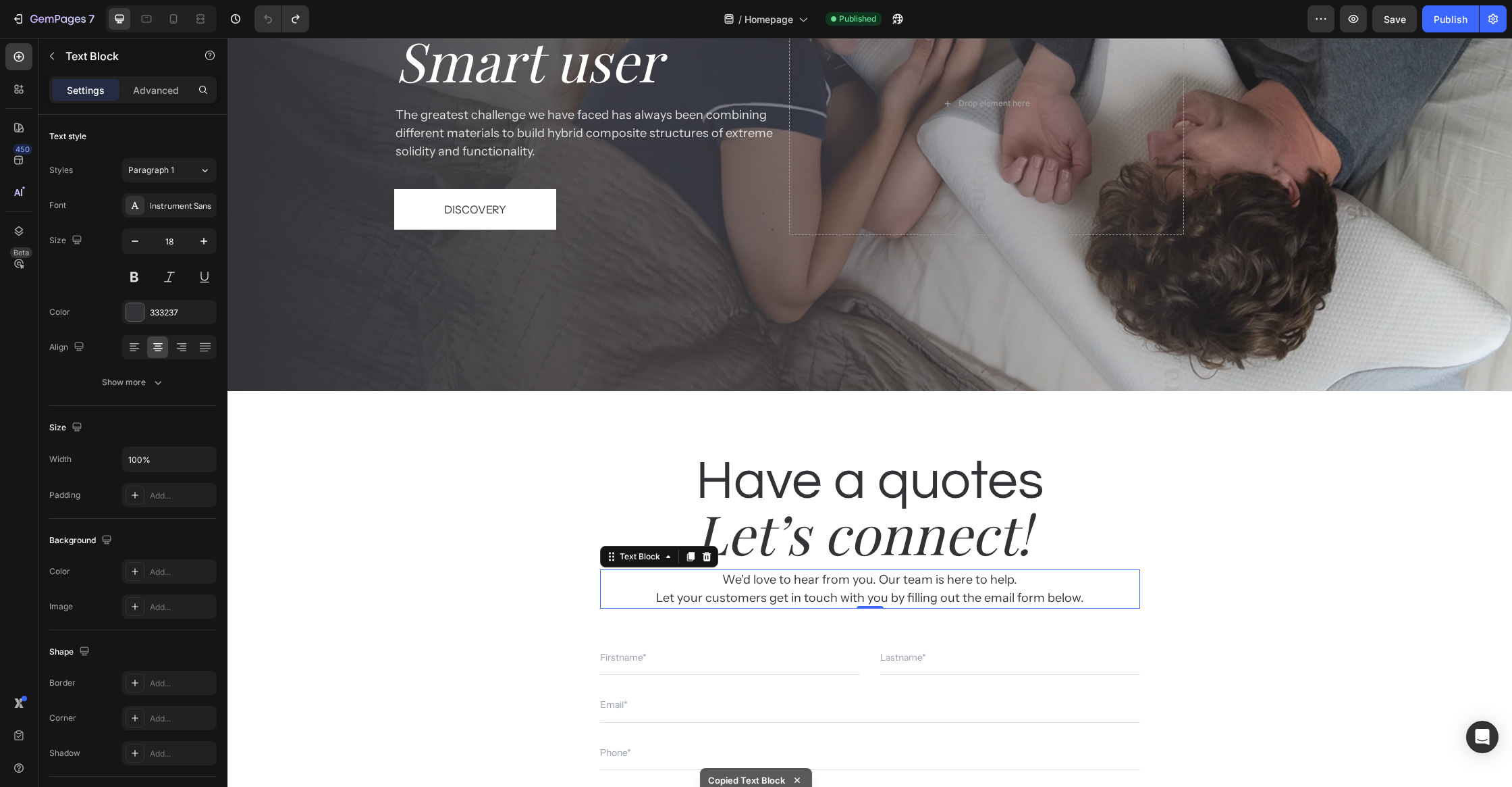
click at [808, 586] on p "We'd love to hear from you. Our team is here to help." at bounding box center [870, 580] width 537 height 18
click at [808, 585] on p "We'd love to hear from you. Our team is here to help." at bounding box center [870, 580] width 537 height 18
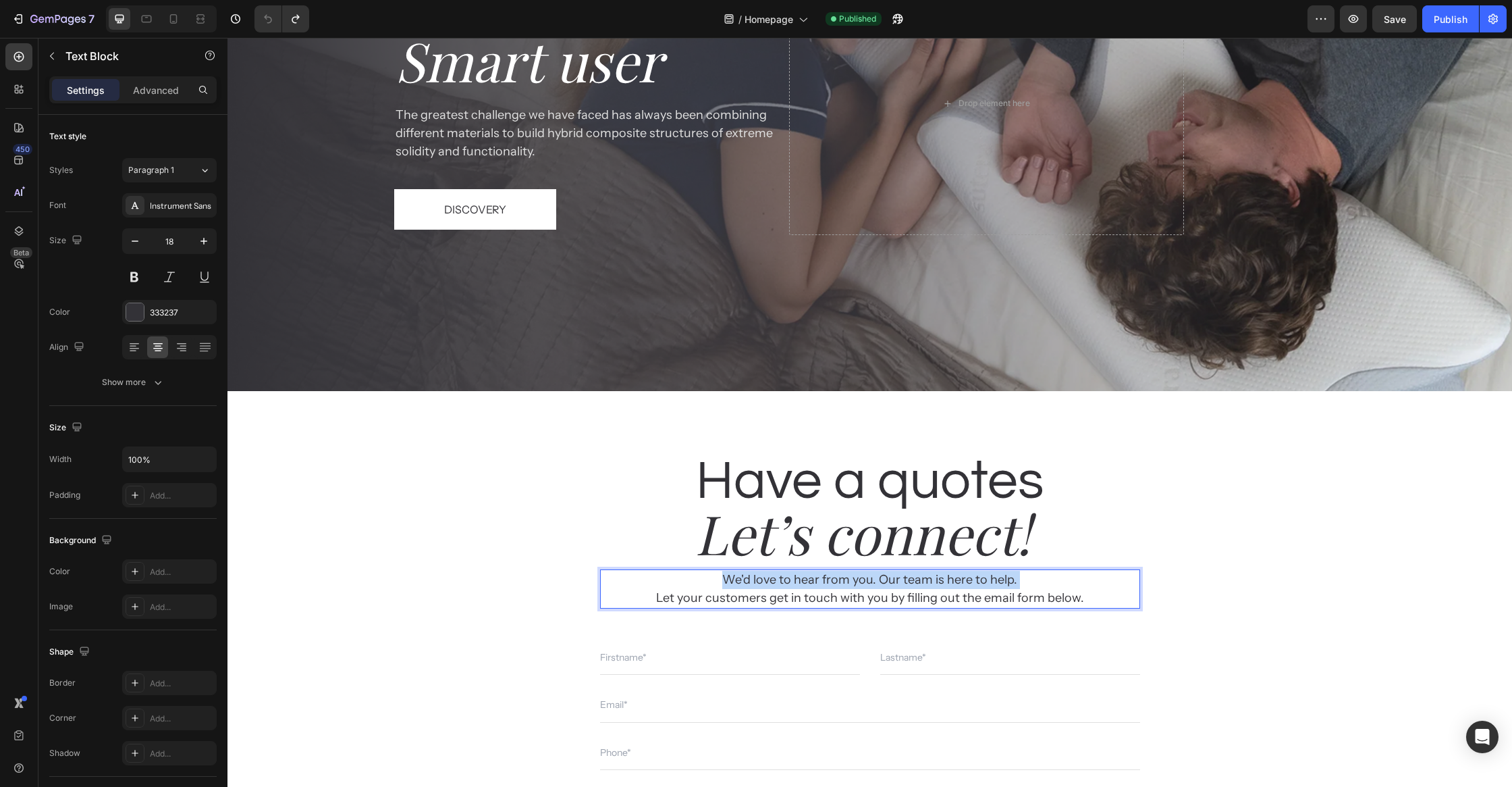
click at [808, 585] on p "We'd love to hear from you. Our team is here to help." at bounding box center [870, 580] width 537 height 18
copy div "We'd love to hear from you. Our team is here to help.  Let your customers get i…"
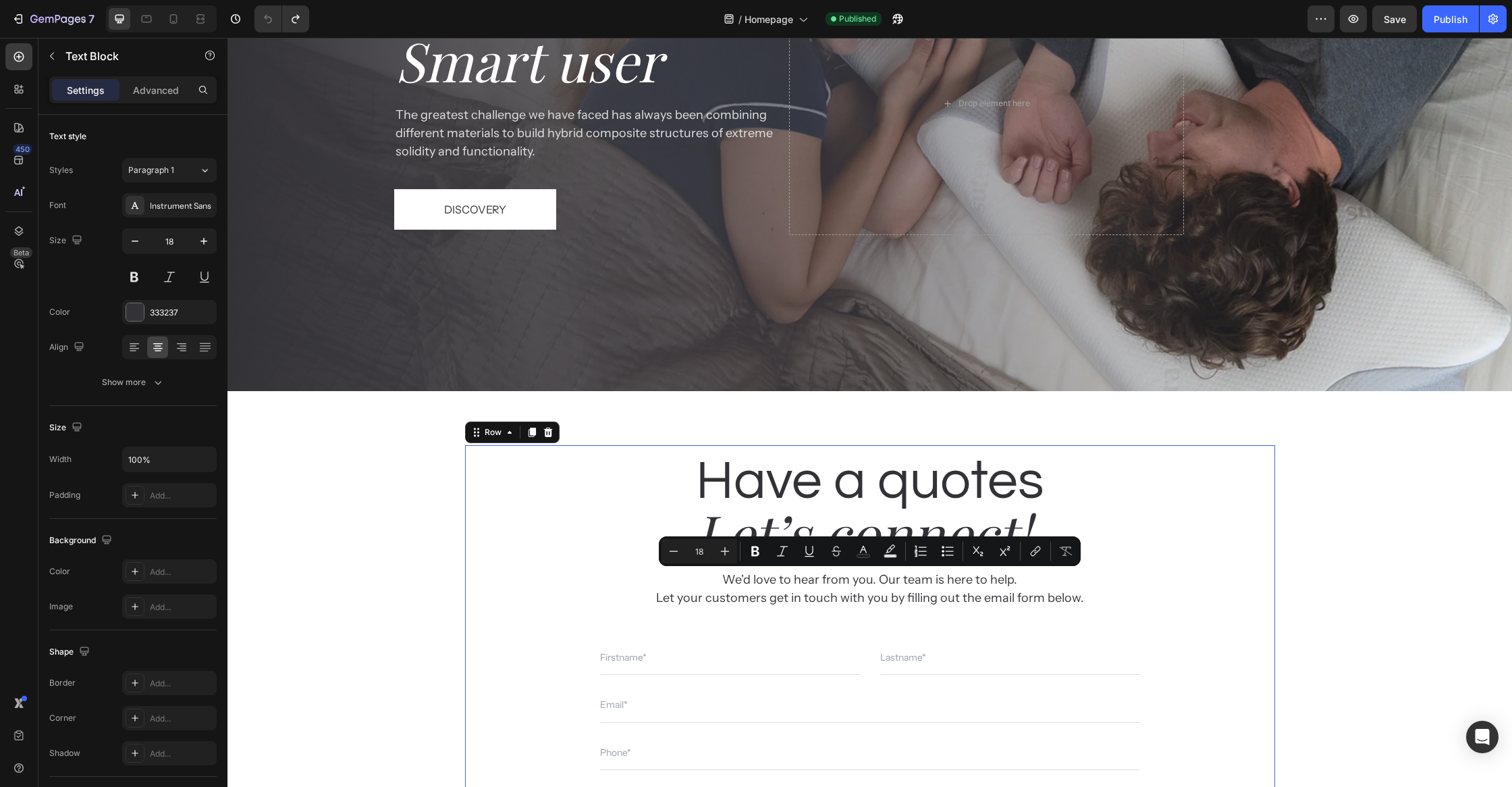
click at [707, 613] on div "Have a quotes Heading Let’s connect! Heading We'd love to hear from you. Our te…" at bounding box center [870, 670] width 540 height 450
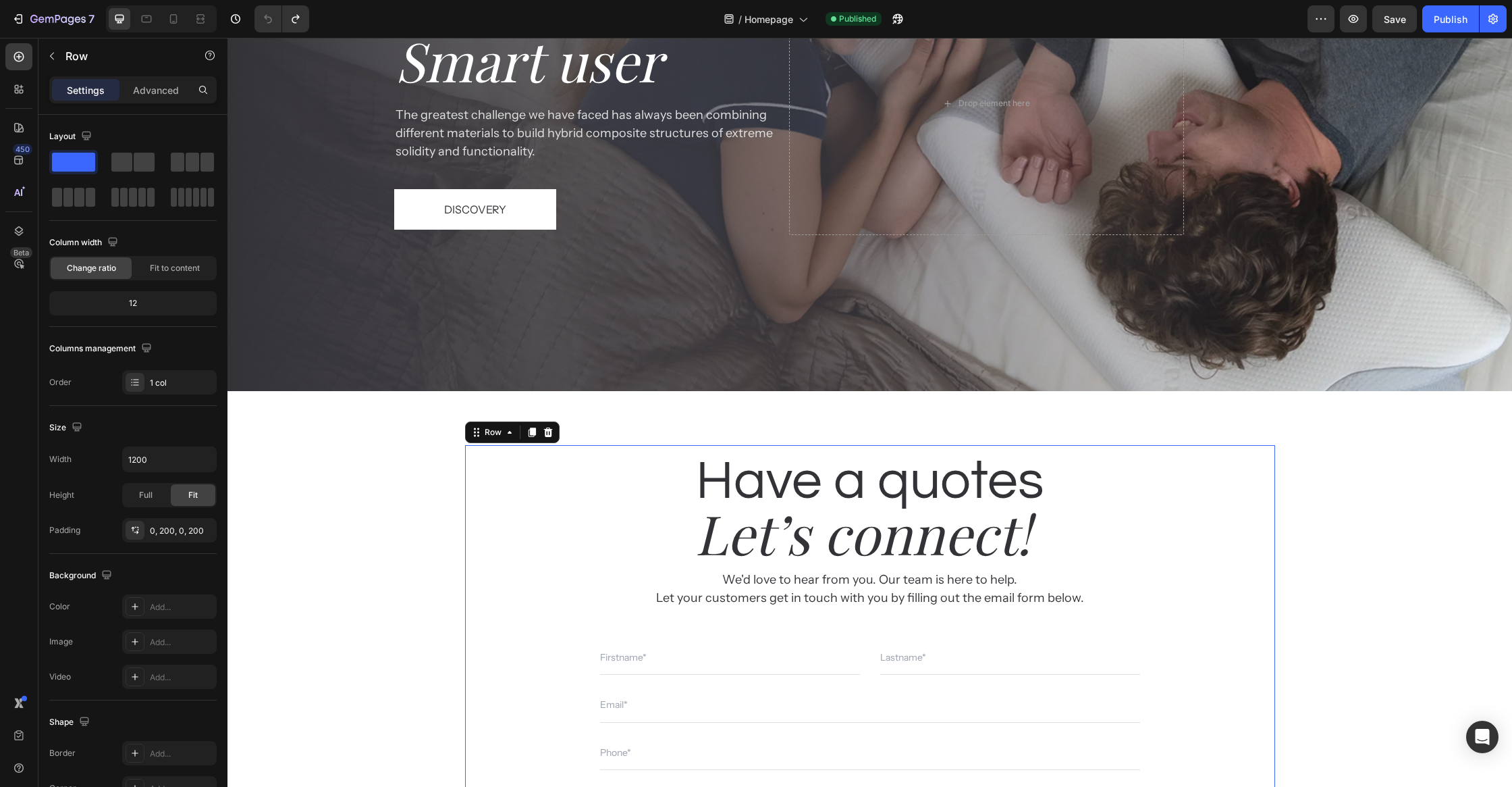
click at [810, 626] on div "Have a quotes Heading Let’s connect! Heading We'd love to hear from you. Our te…" at bounding box center [870, 670] width 540 height 450
click at [843, 634] on div "Have a quotes Heading Let’s connect! Heading We'd love to hear from you. Our te…" at bounding box center [870, 670] width 540 height 450
click at [868, 658] on div "Text Field Email Field Row" at bounding box center [870, 658] width 540 height 34
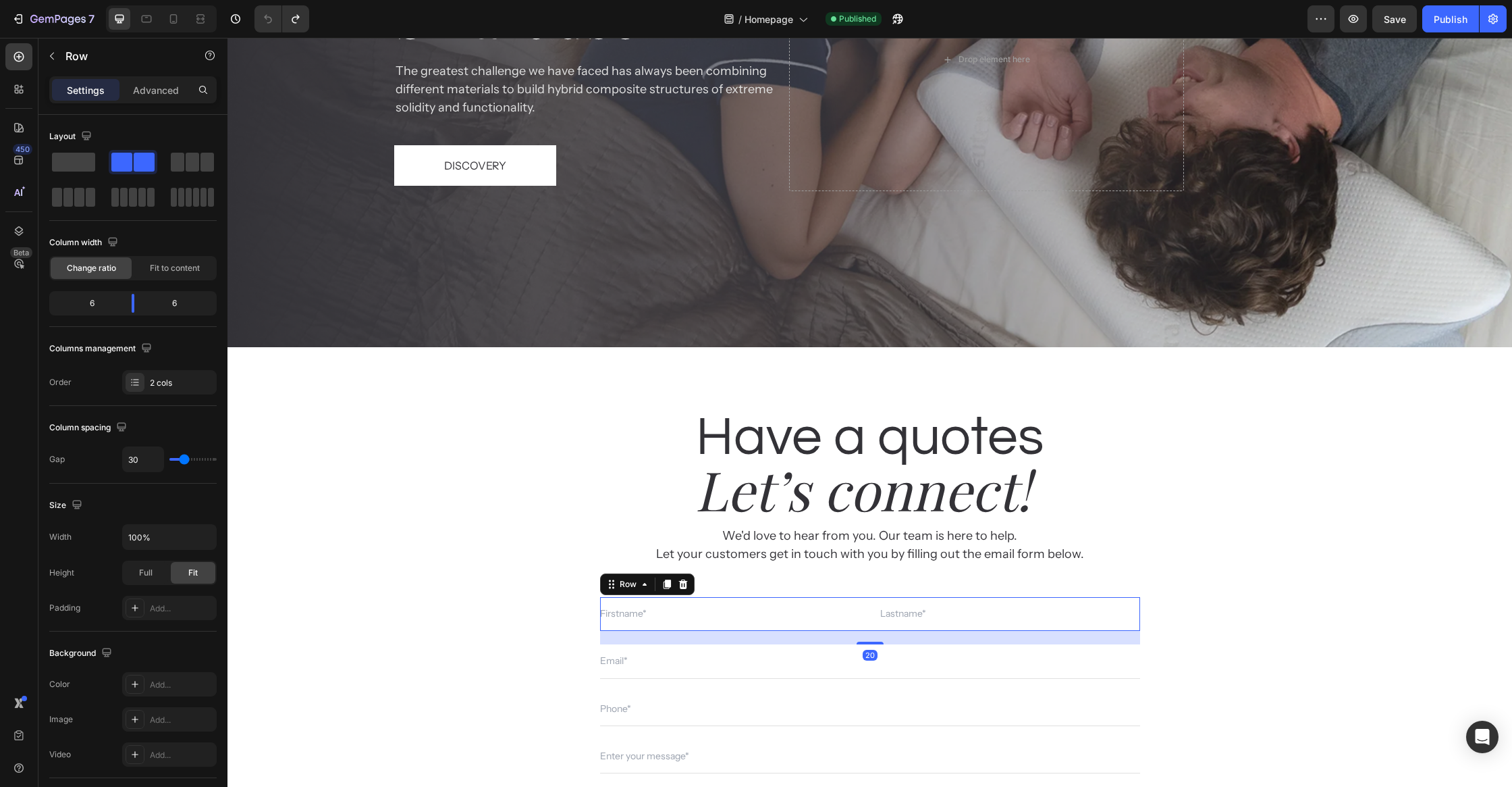
scroll to position [5548, 0]
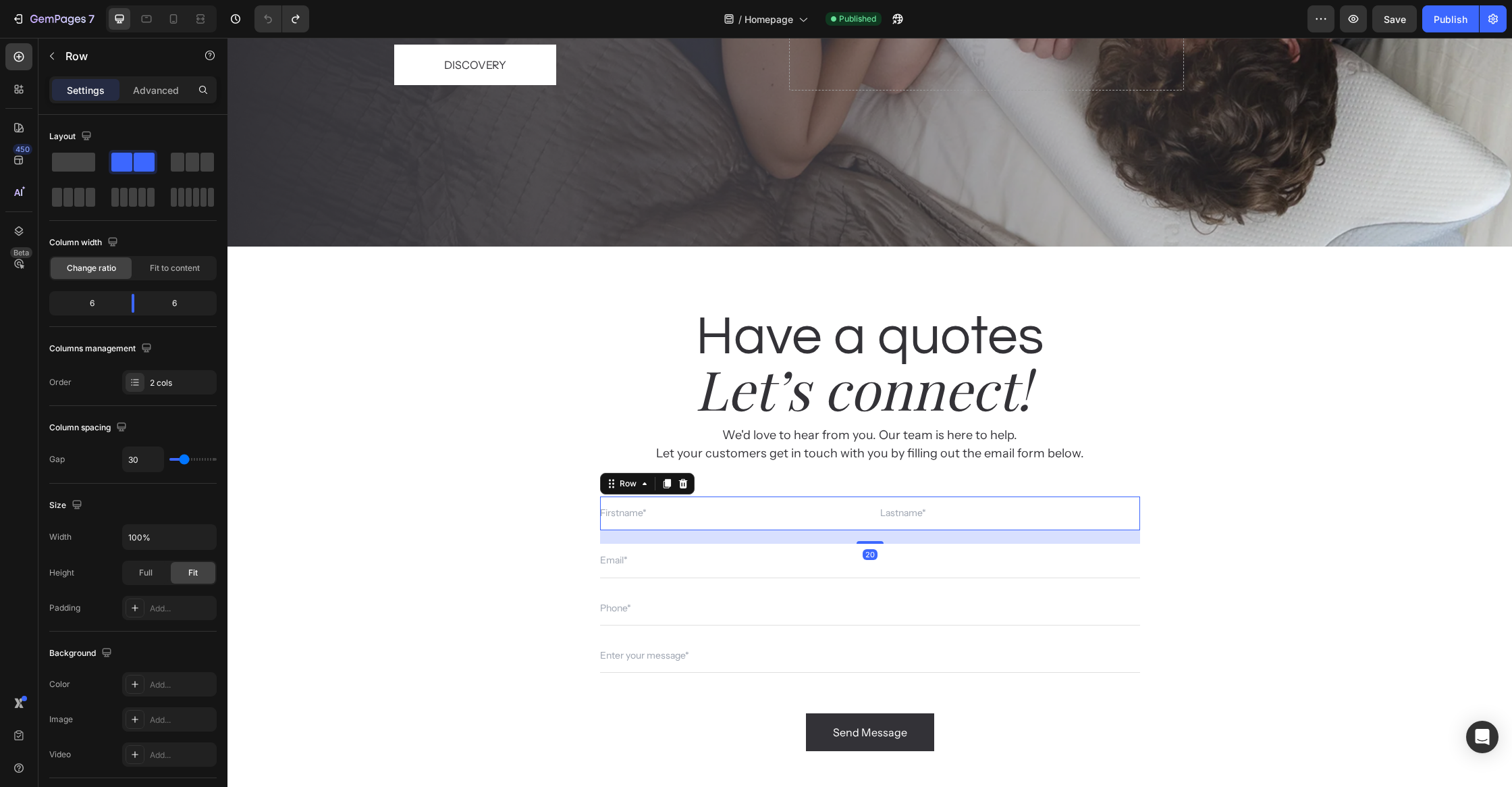
copy div "We'd love to hear from you. Our team is here to help.  Let your customers get i…"
click at [875, 555] on div "20" at bounding box center [870, 554] width 15 height 11
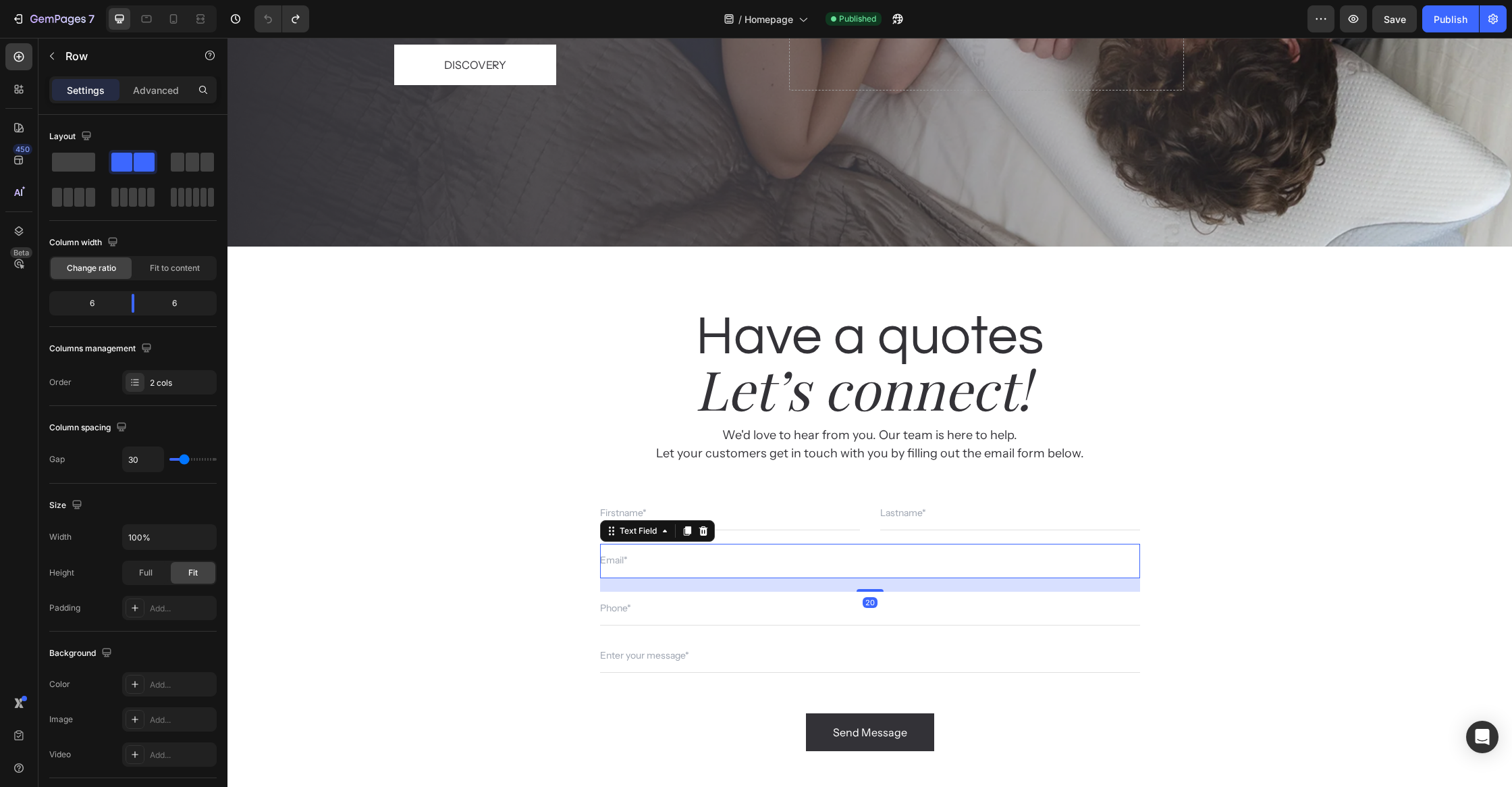
click at [876, 567] on input "text" at bounding box center [870, 560] width 540 height 34
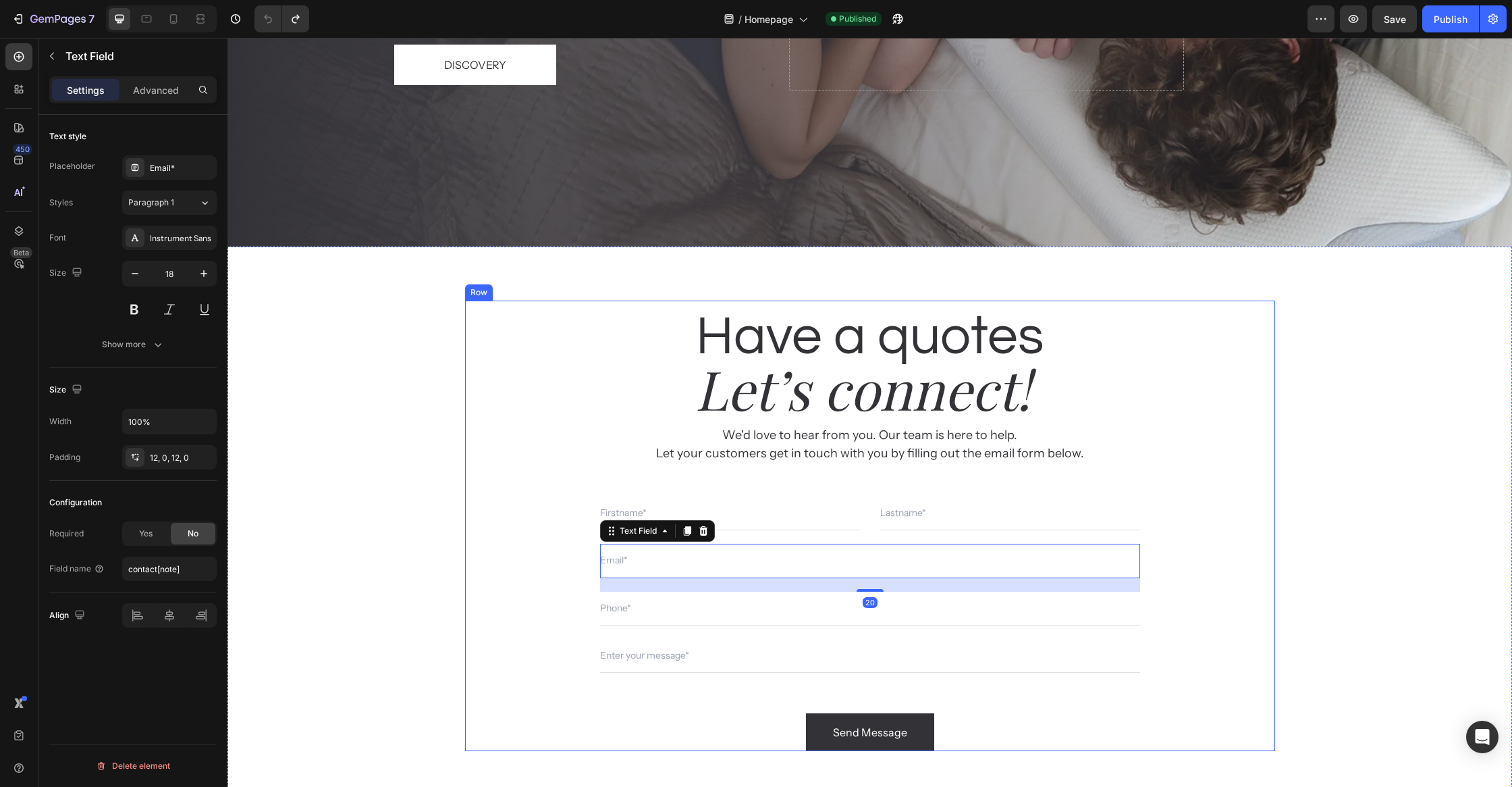
click at [1257, 563] on div "Have a quotes Heading Let’s connect! Heading We'd love to hear from you. Our te…" at bounding box center [870, 526] width 810 height 450
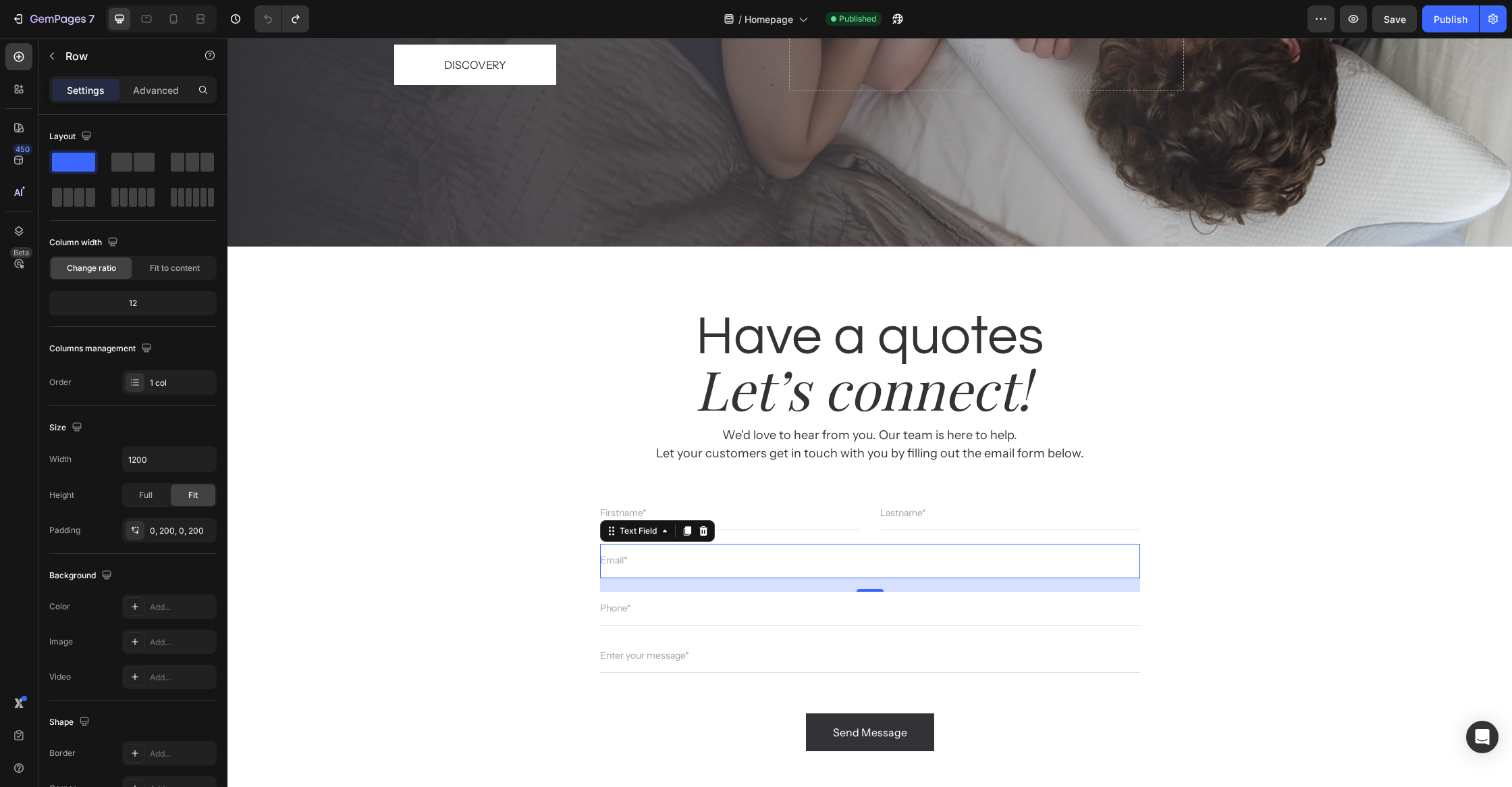
click at [1119, 560] on input "text" at bounding box center [870, 560] width 540 height 34
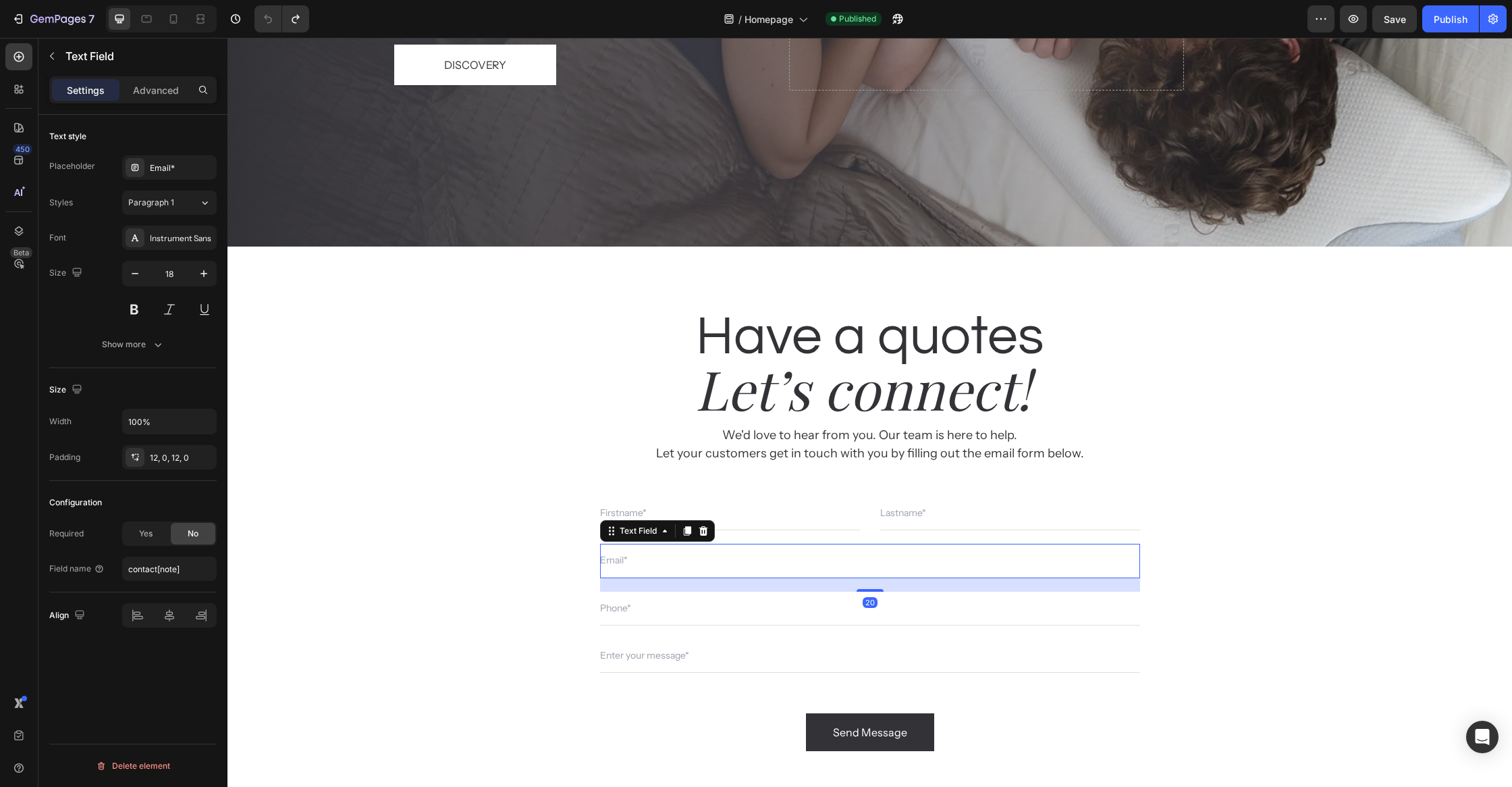
click at [1145, 592] on div "Have a quotes Heading Let’s connect! Heading We'd love to hear from you. Our te…" at bounding box center [870, 526] width 810 height 450
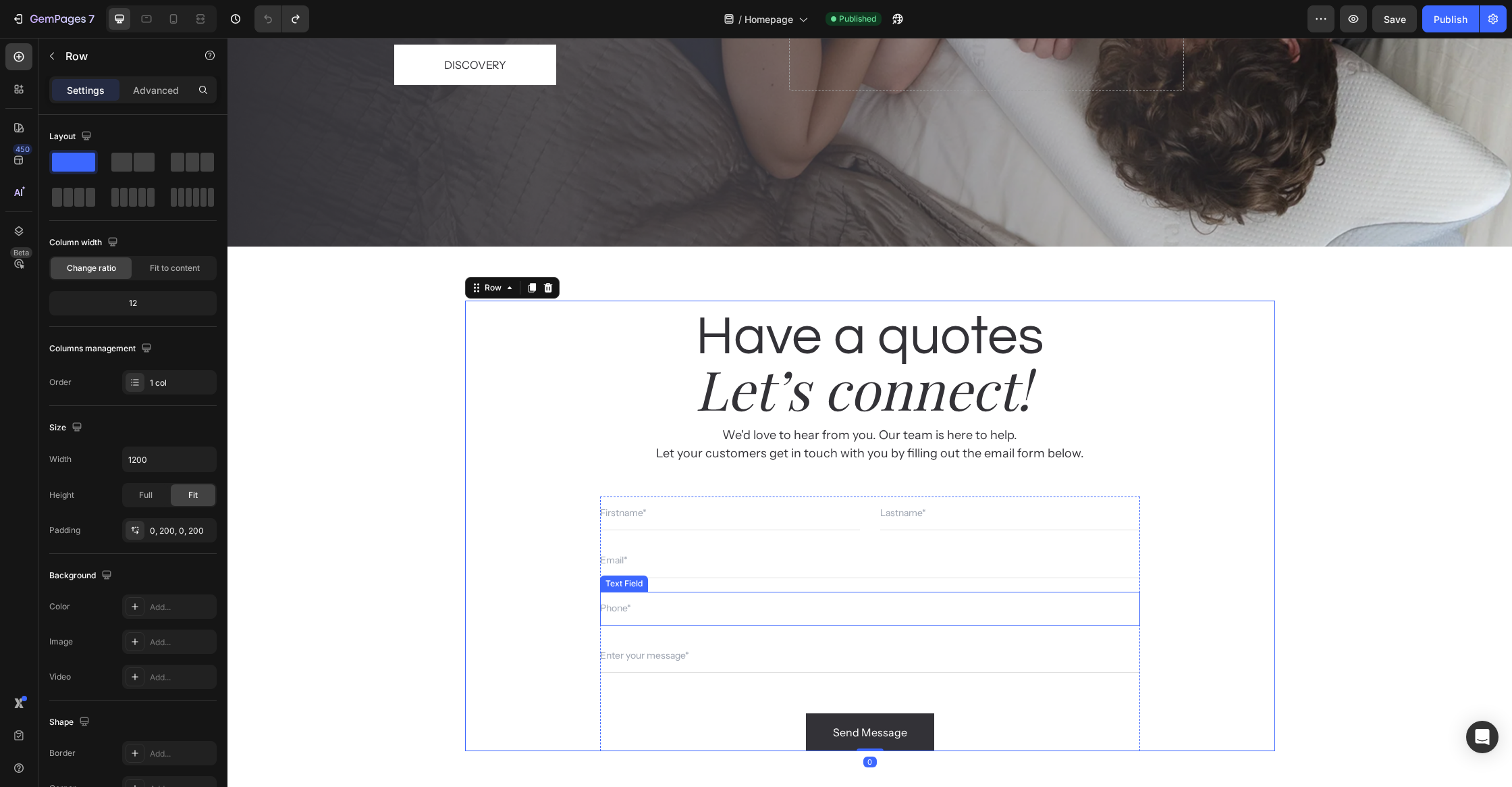
click at [1138, 596] on input "text" at bounding box center [870, 608] width 540 height 34
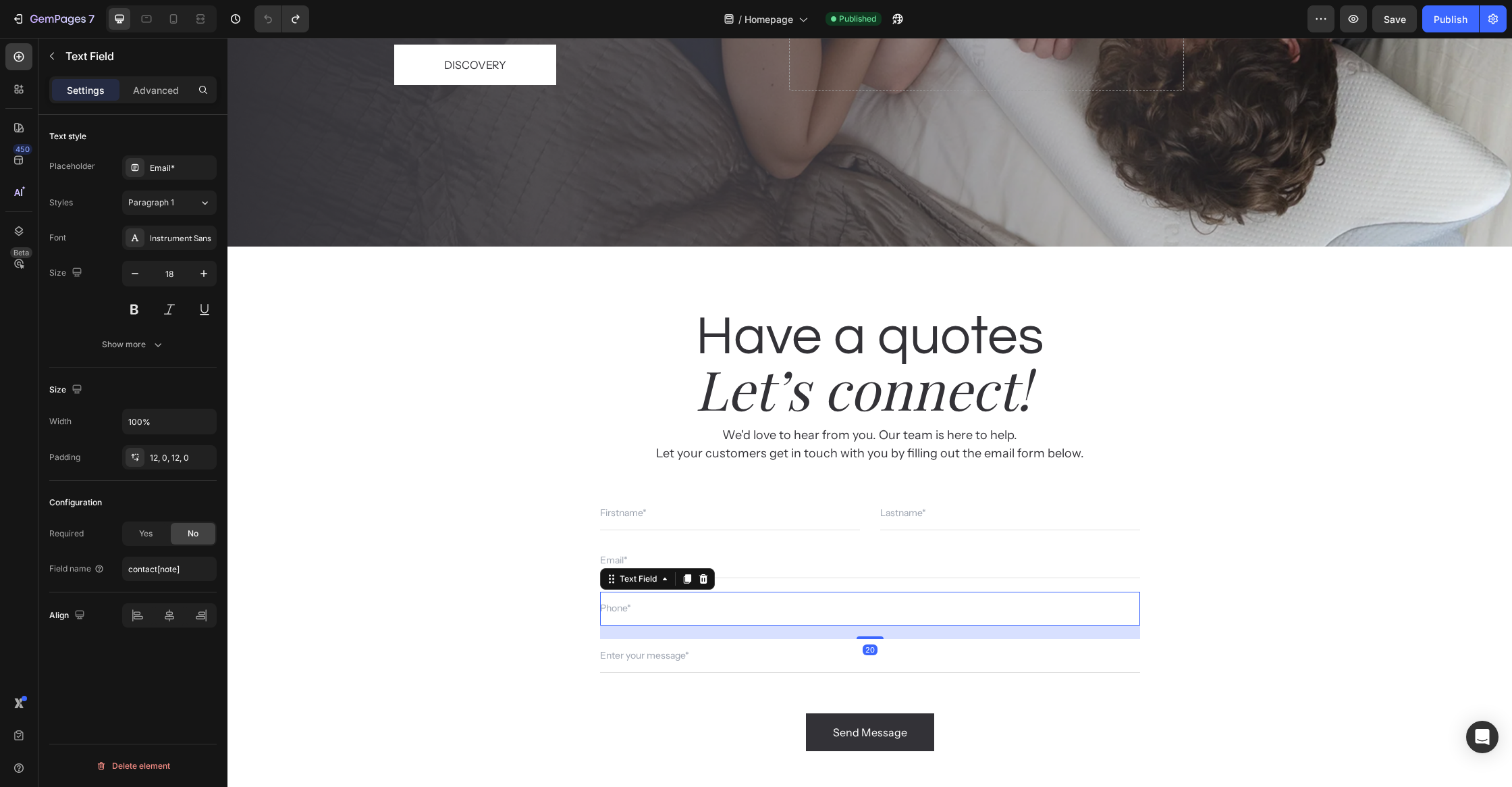
click at [959, 569] on input "text" at bounding box center [870, 560] width 540 height 34
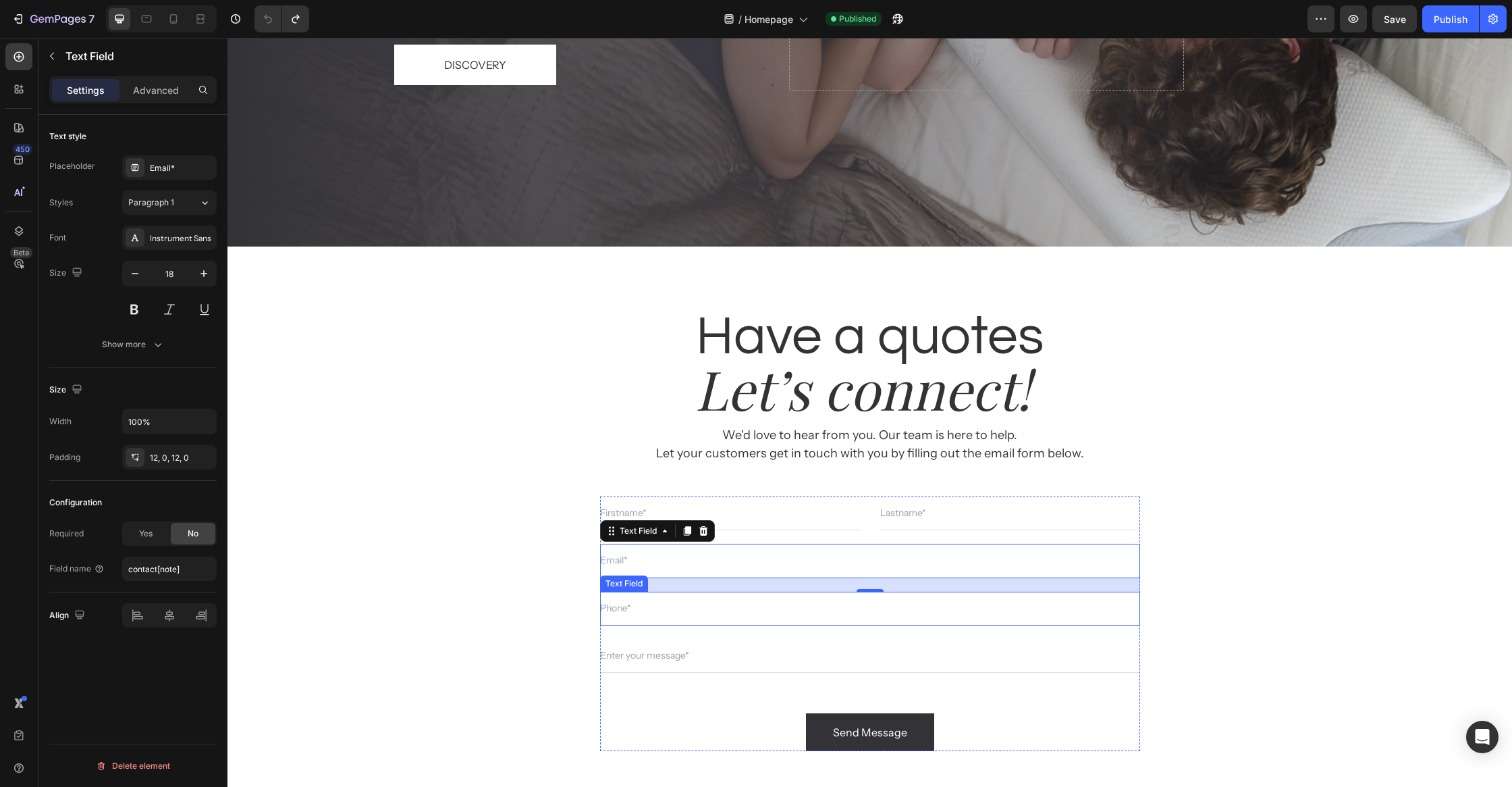
click at [746, 618] on input "text" at bounding box center [870, 608] width 540 height 34
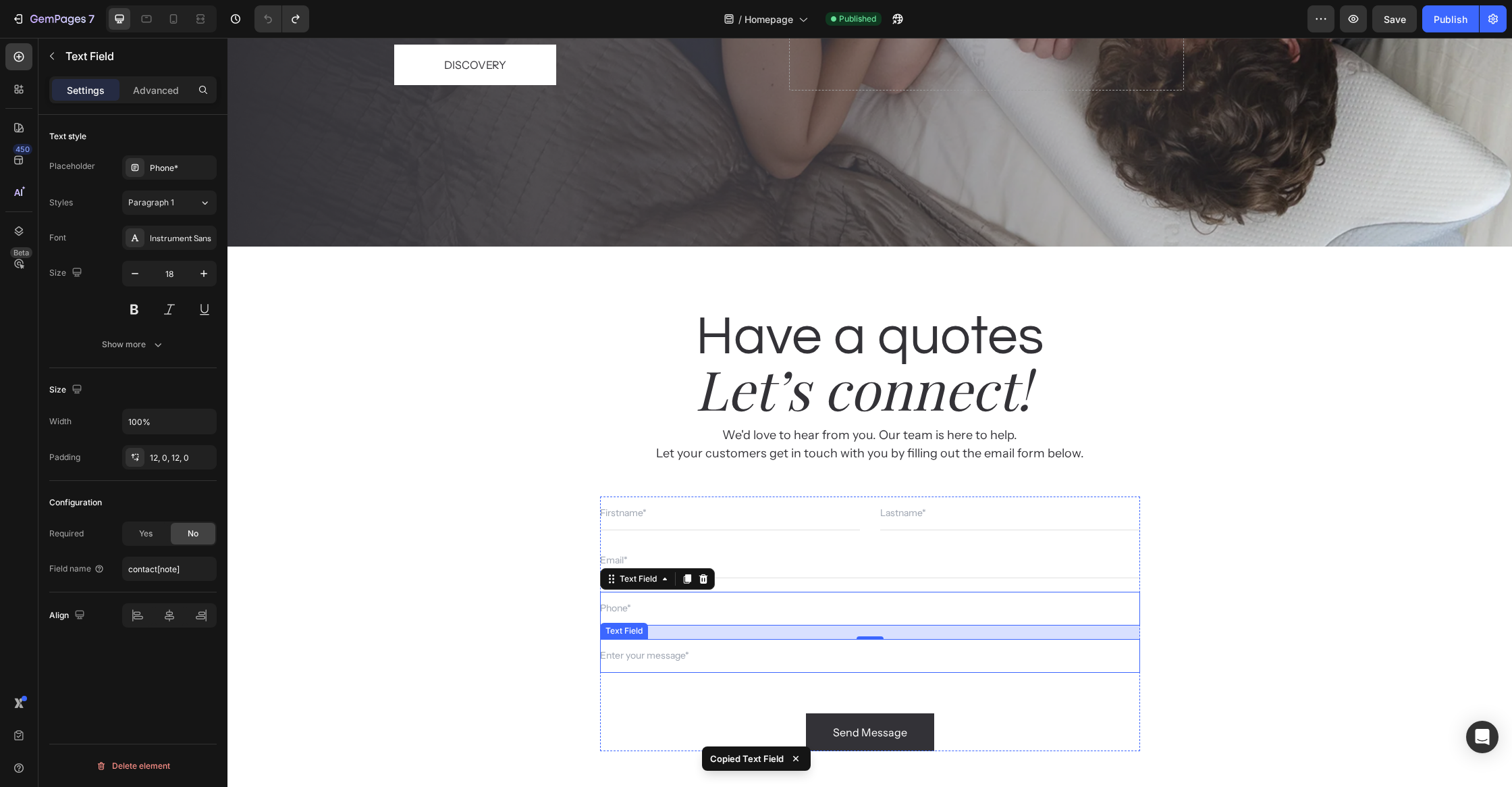
click at [667, 658] on input "text" at bounding box center [870, 655] width 540 height 34
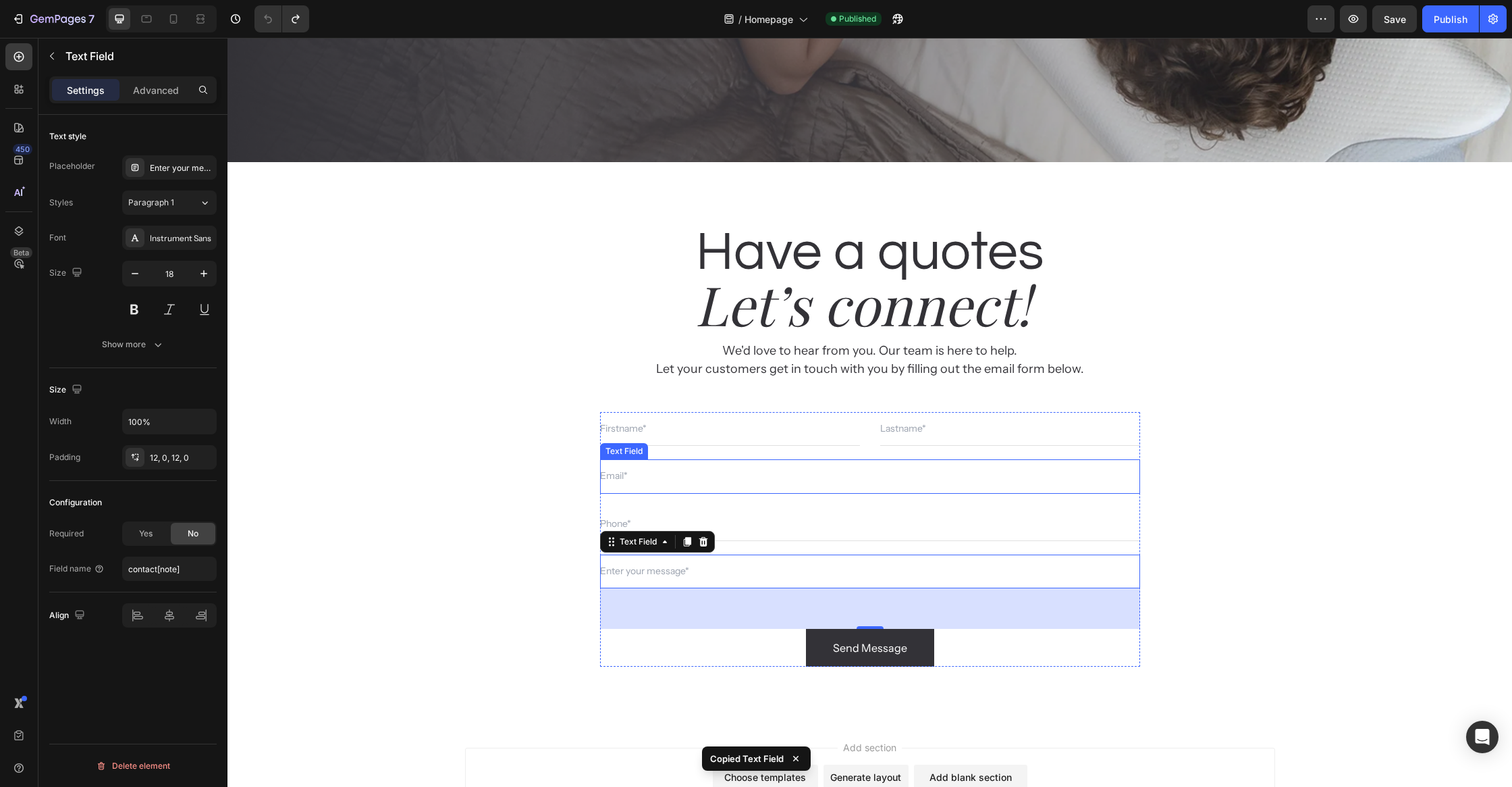
scroll to position [5669, 0]
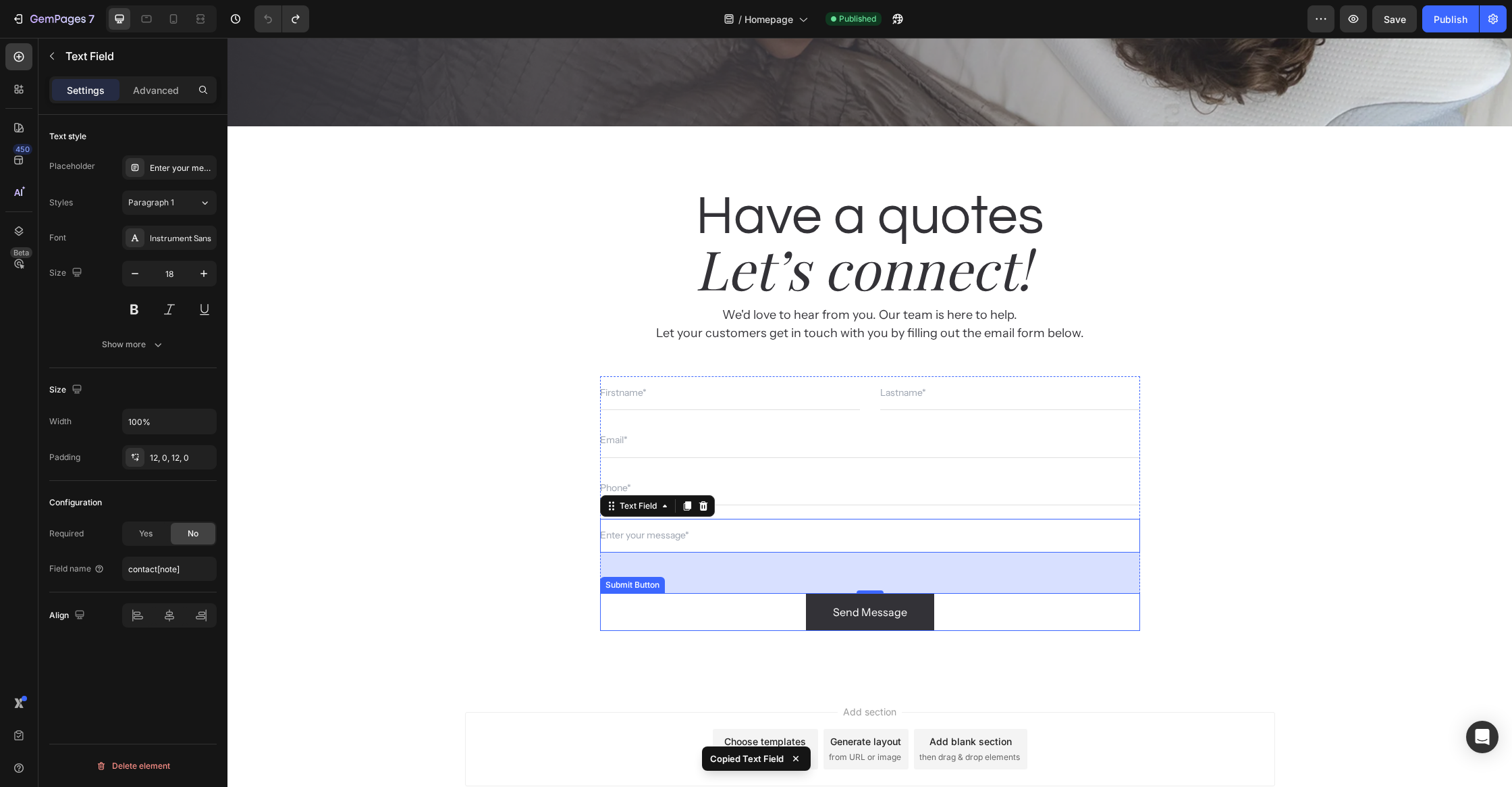
click at [955, 609] on div "Send Message Submit Button" at bounding box center [870, 612] width 540 height 38
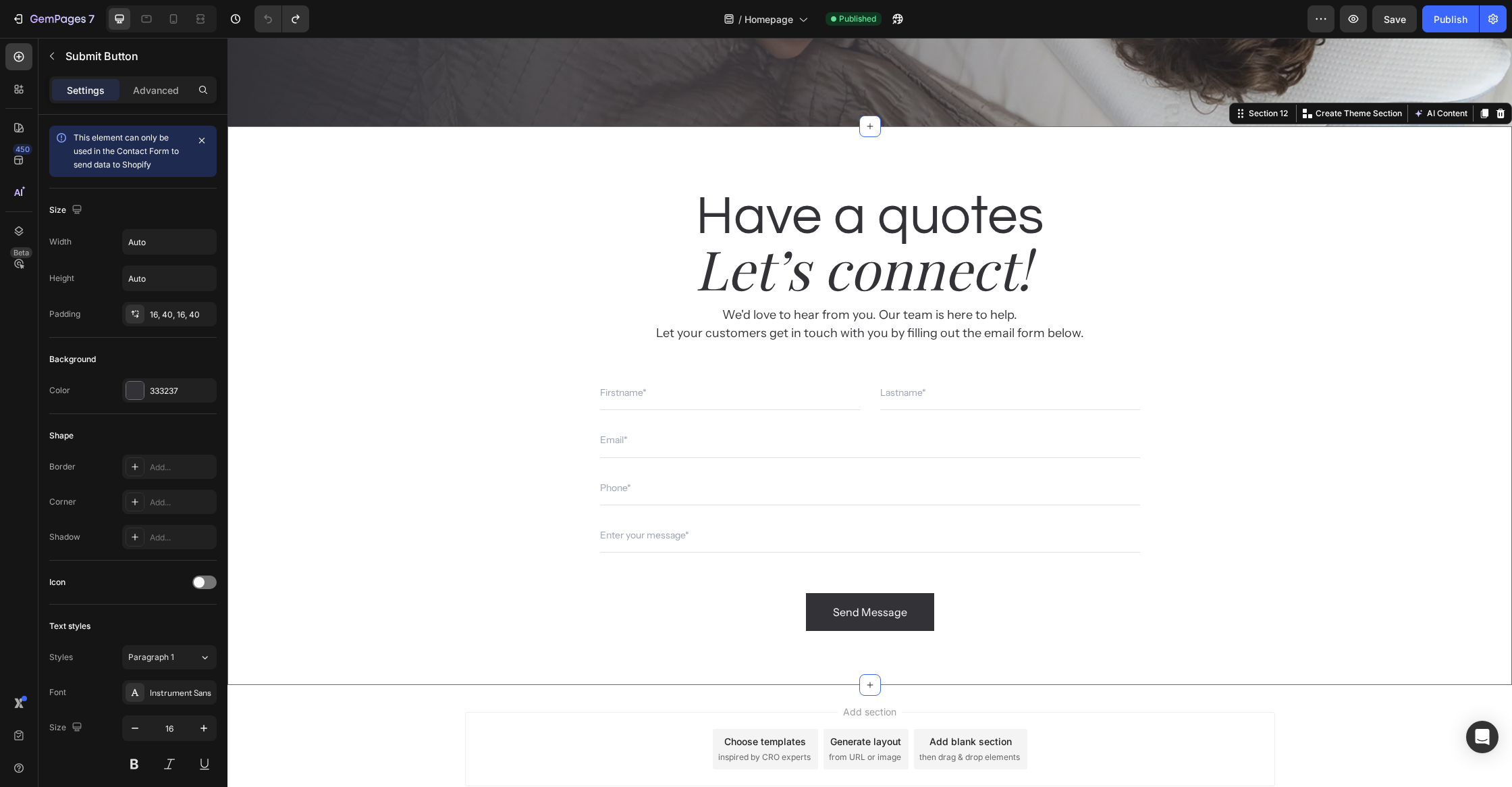
click at [551, 150] on div "Have a quotes Heading Let’s connect! Heading We'd love to hear from you. Our te…" at bounding box center [869, 405] width 1284 height 559
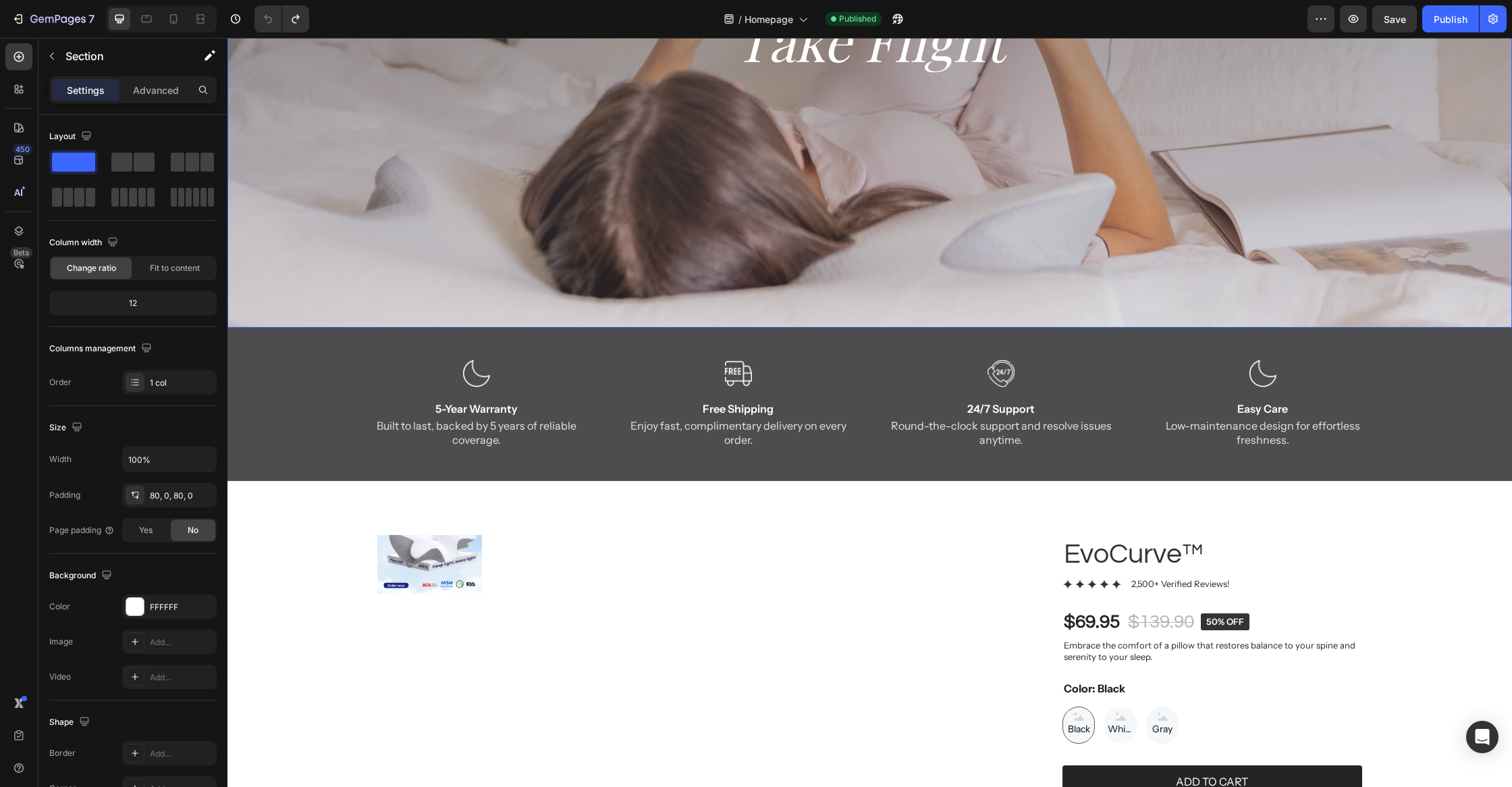
scroll to position [405, 0]
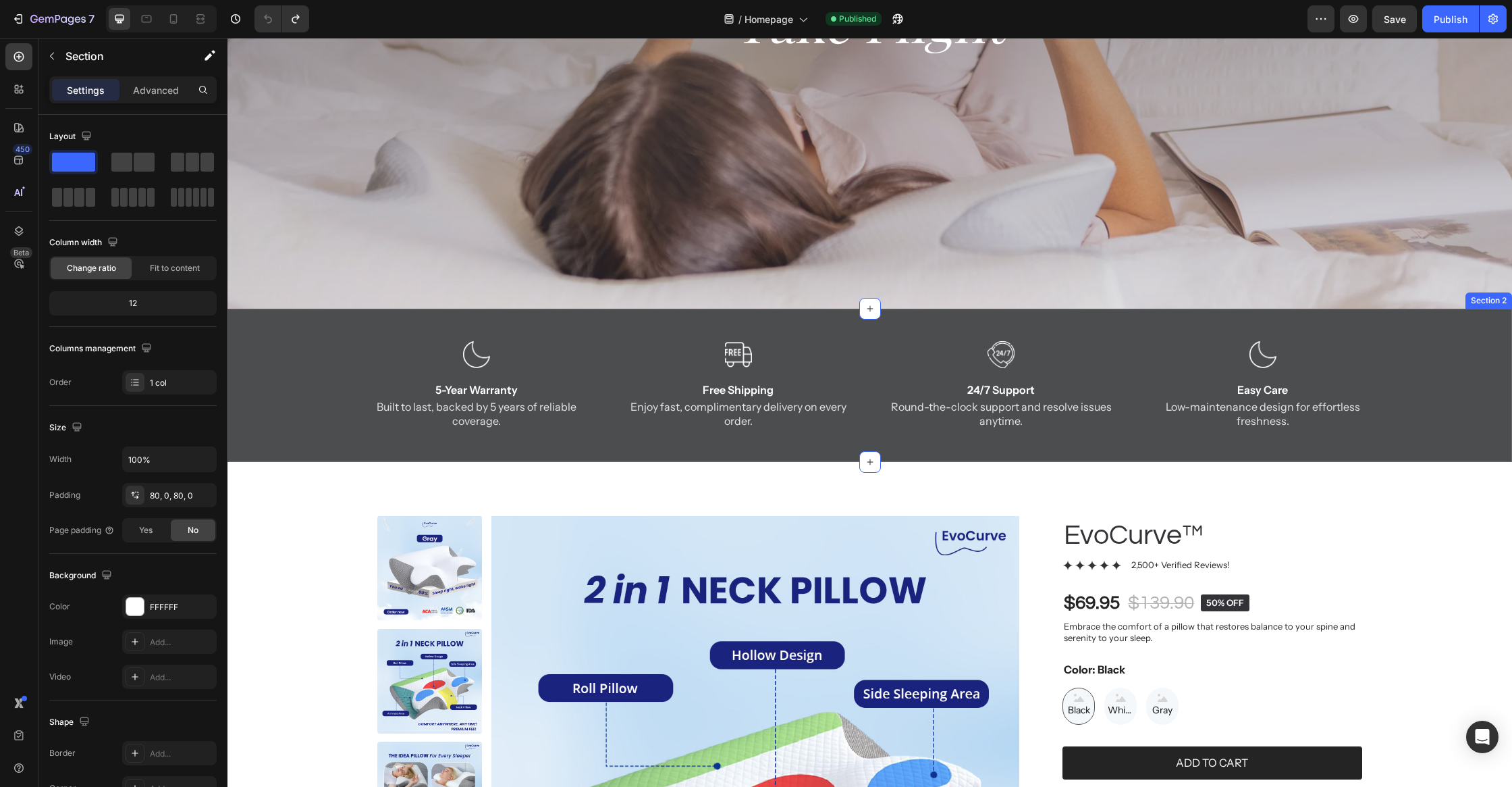
click at [858, 456] on div "Image 5-Year Warranty Text Block Built to last, backed by 5 years of reliable c…" at bounding box center [869, 400] width 1284 height 120
click at [761, 458] on div "Image 5-Year Warranty Text Block Built to last, backed by 5 years of reliable c…" at bounding box center [869, 400] width 1284 height 120
click at [139, 94] on p "Advanced" at bounding box center [156, 89] width 46 height 14
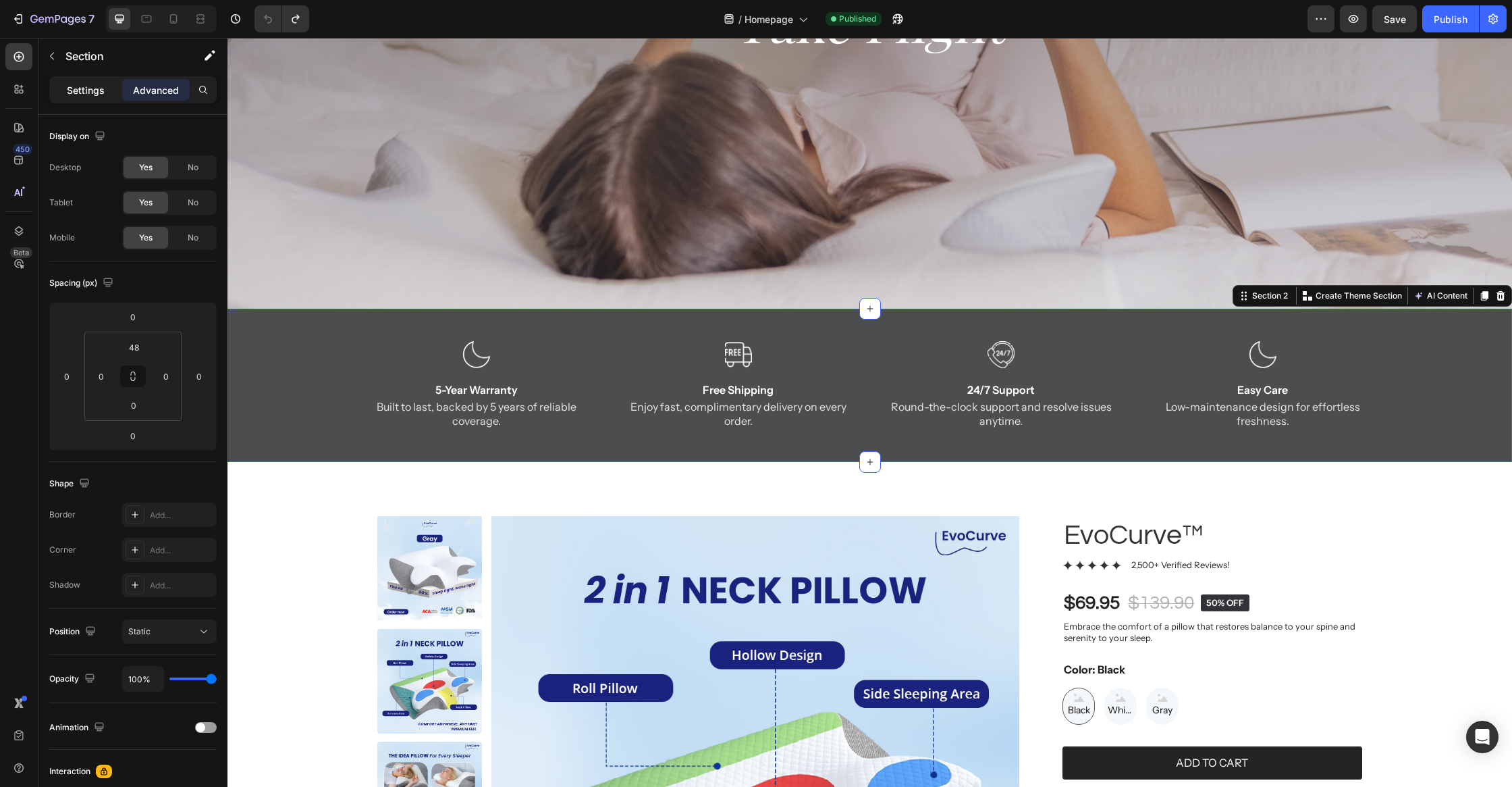
click at [94, 85] on p "Settings" at bounding box center [86, 89] width 38 height 14
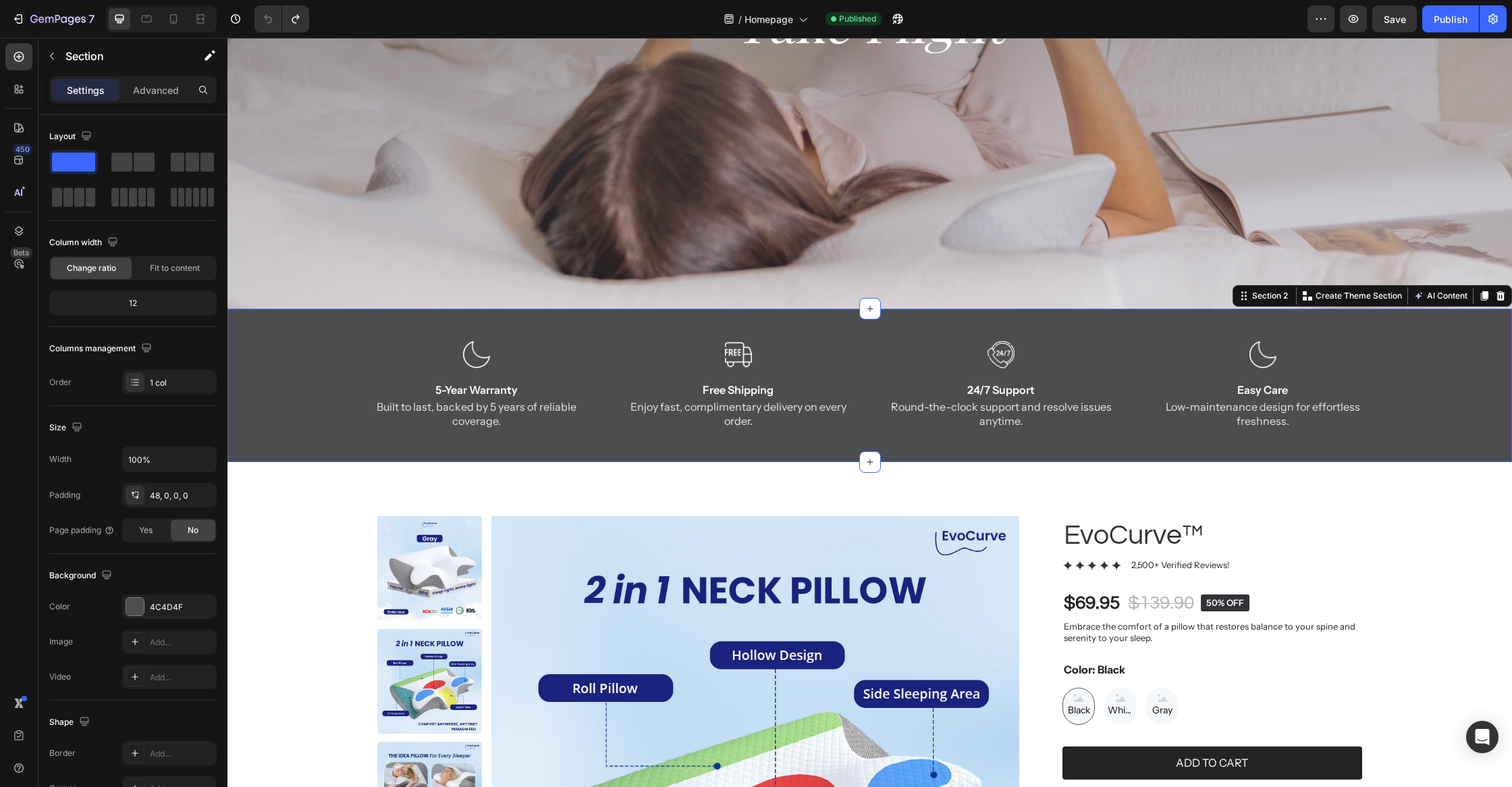
click at [383, 16] on div "/ Homepage Published" at bounding box center [814, 19] width 988 height 27
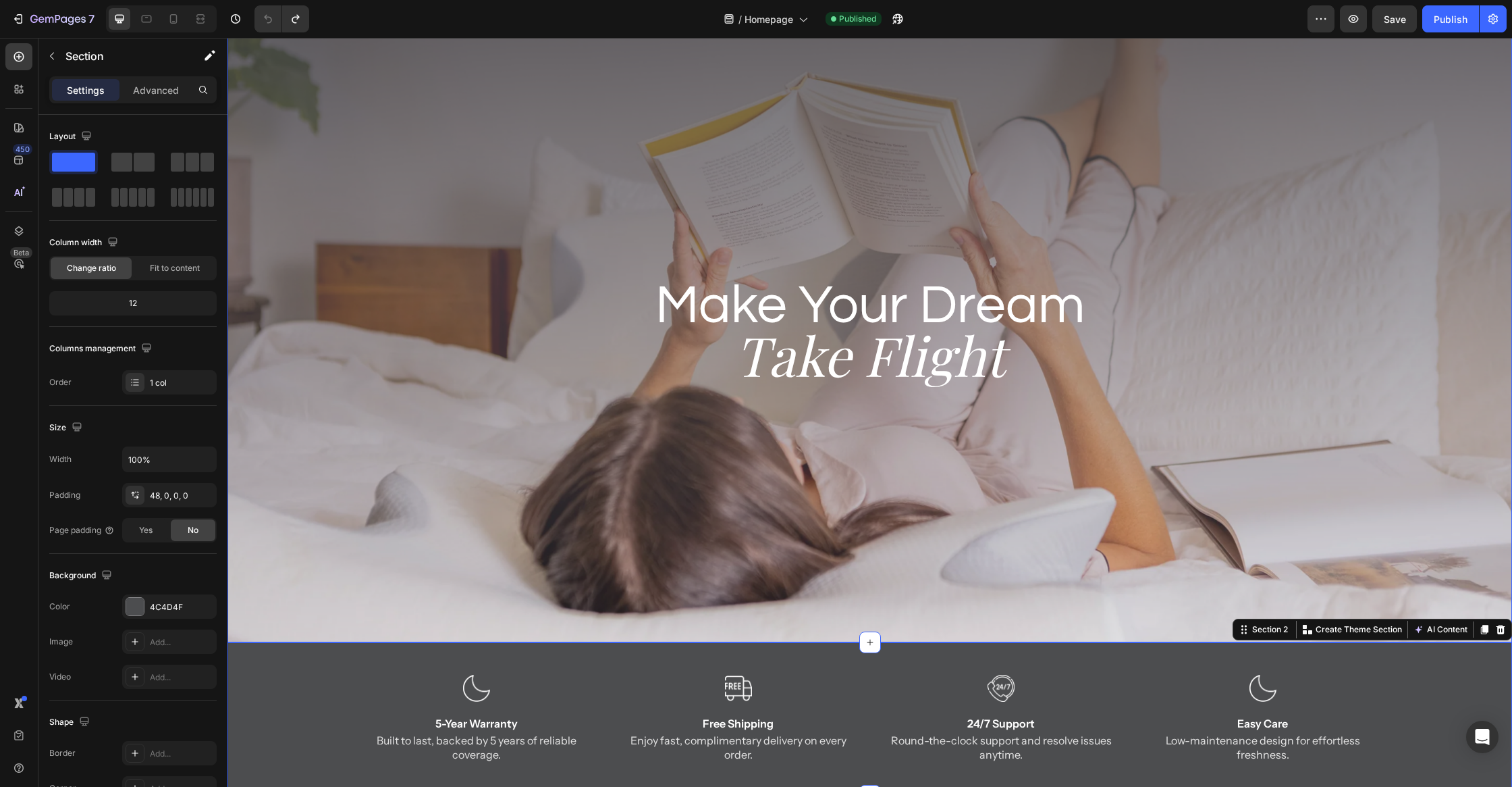
scroll to position [0, 0]
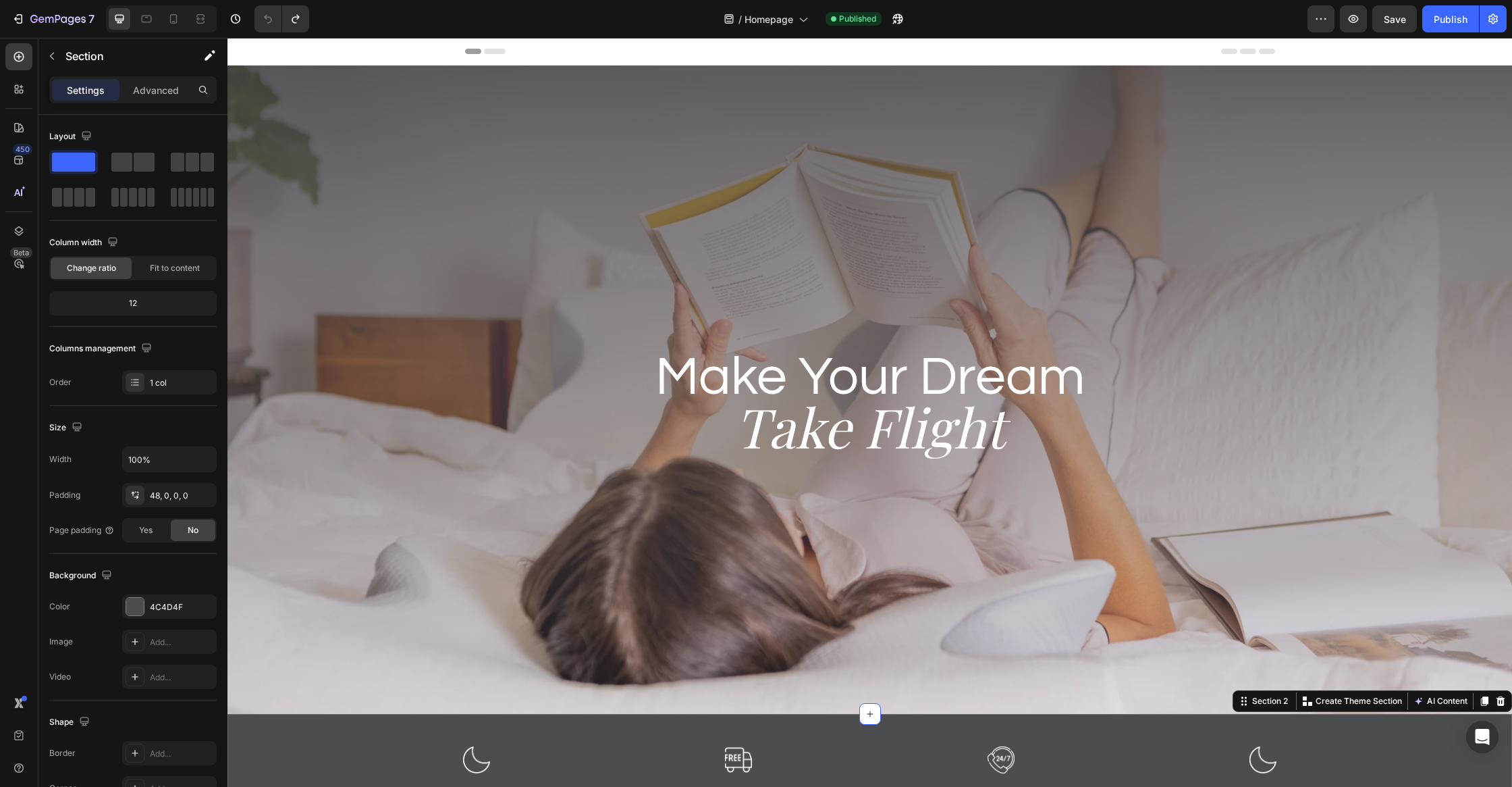
click at [368, 46] on div "Header" at bounding box center [869, 52] width 1284 height 28
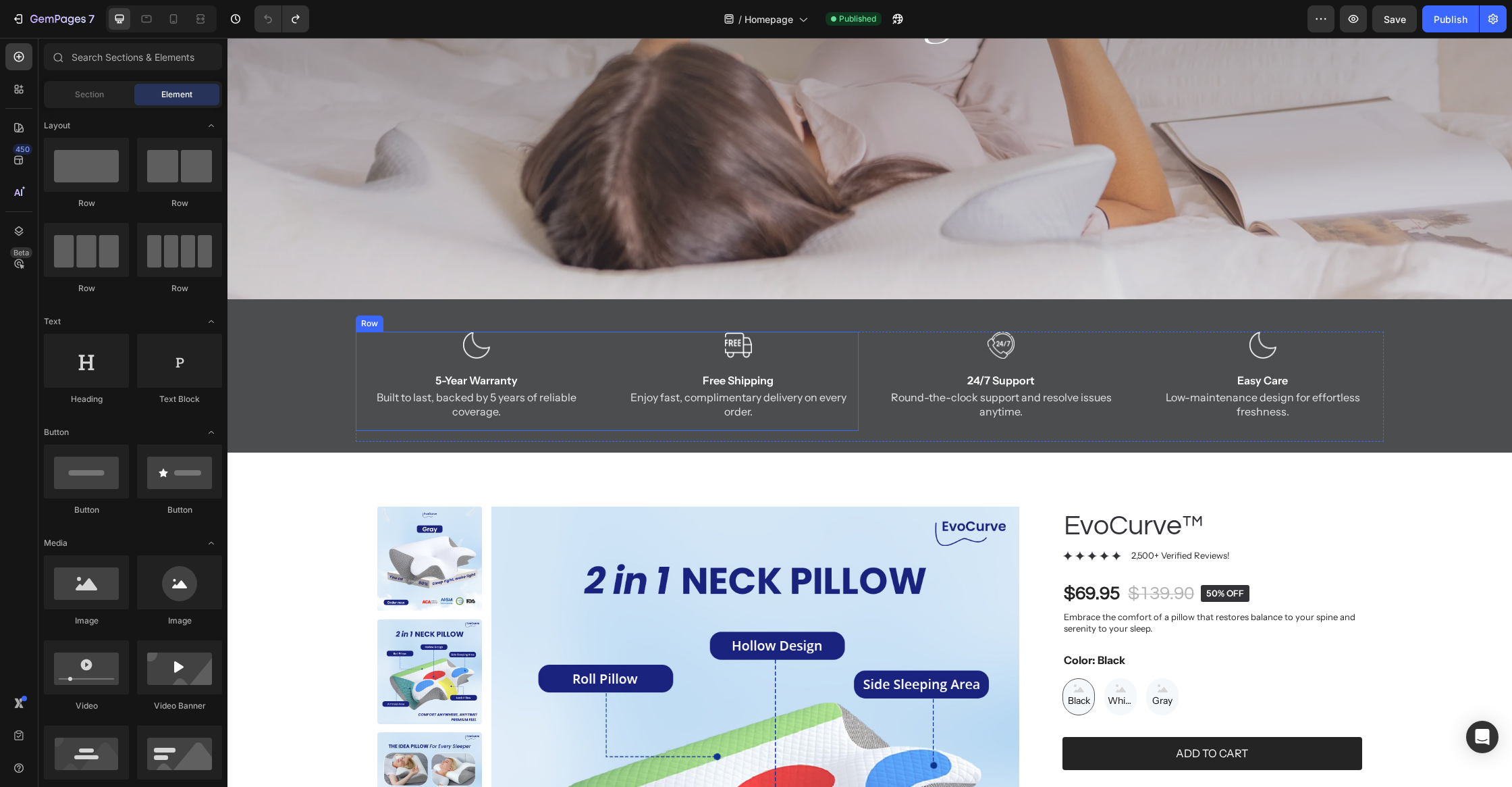
scroll to position [314, 0]
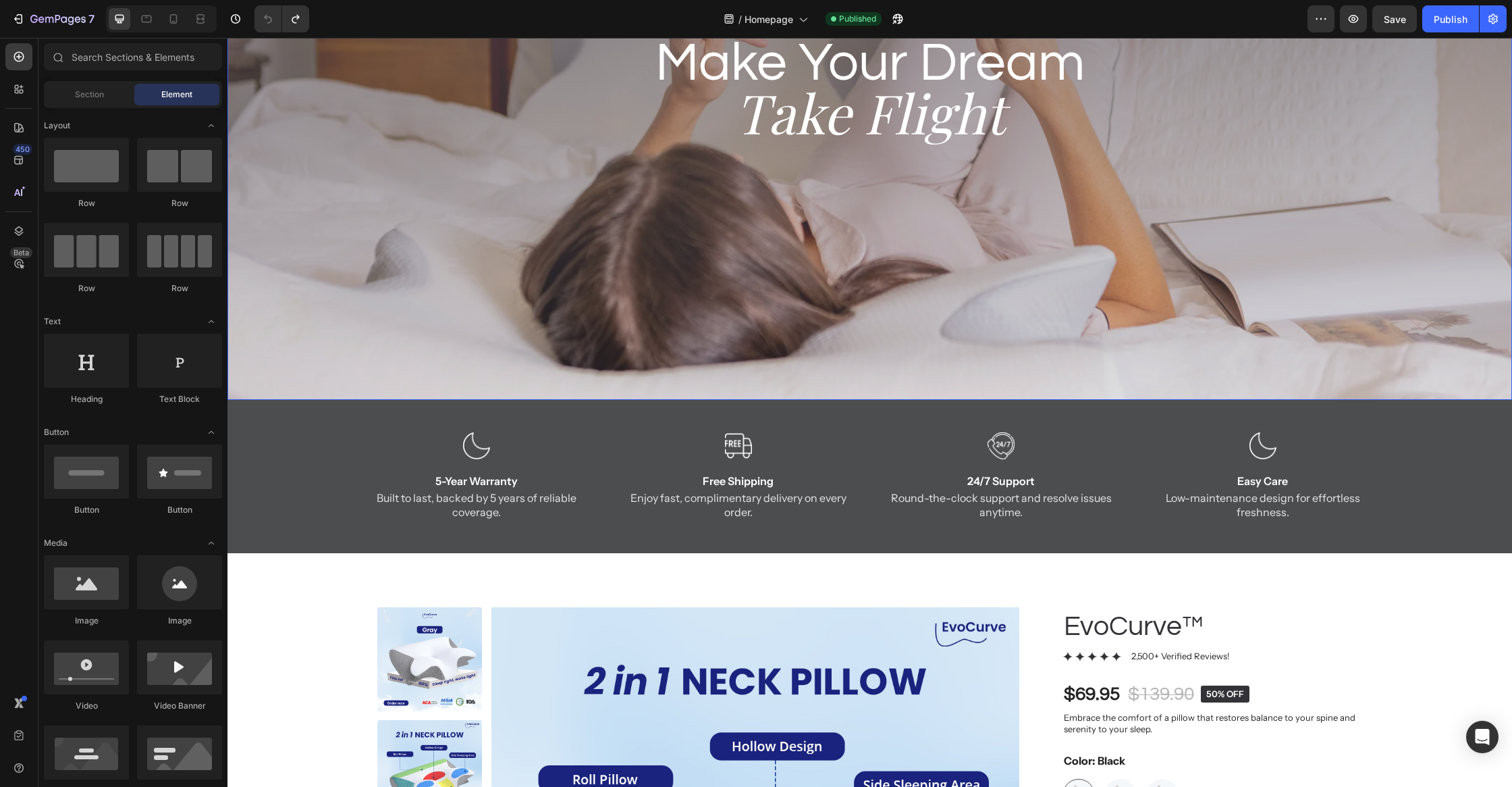
click at [650, 414] on div "Image 5-Year Warranty Text Block Built to last, backed by 5 years of reliable c…" at bounding box center [869, 476] width 1284 height 152
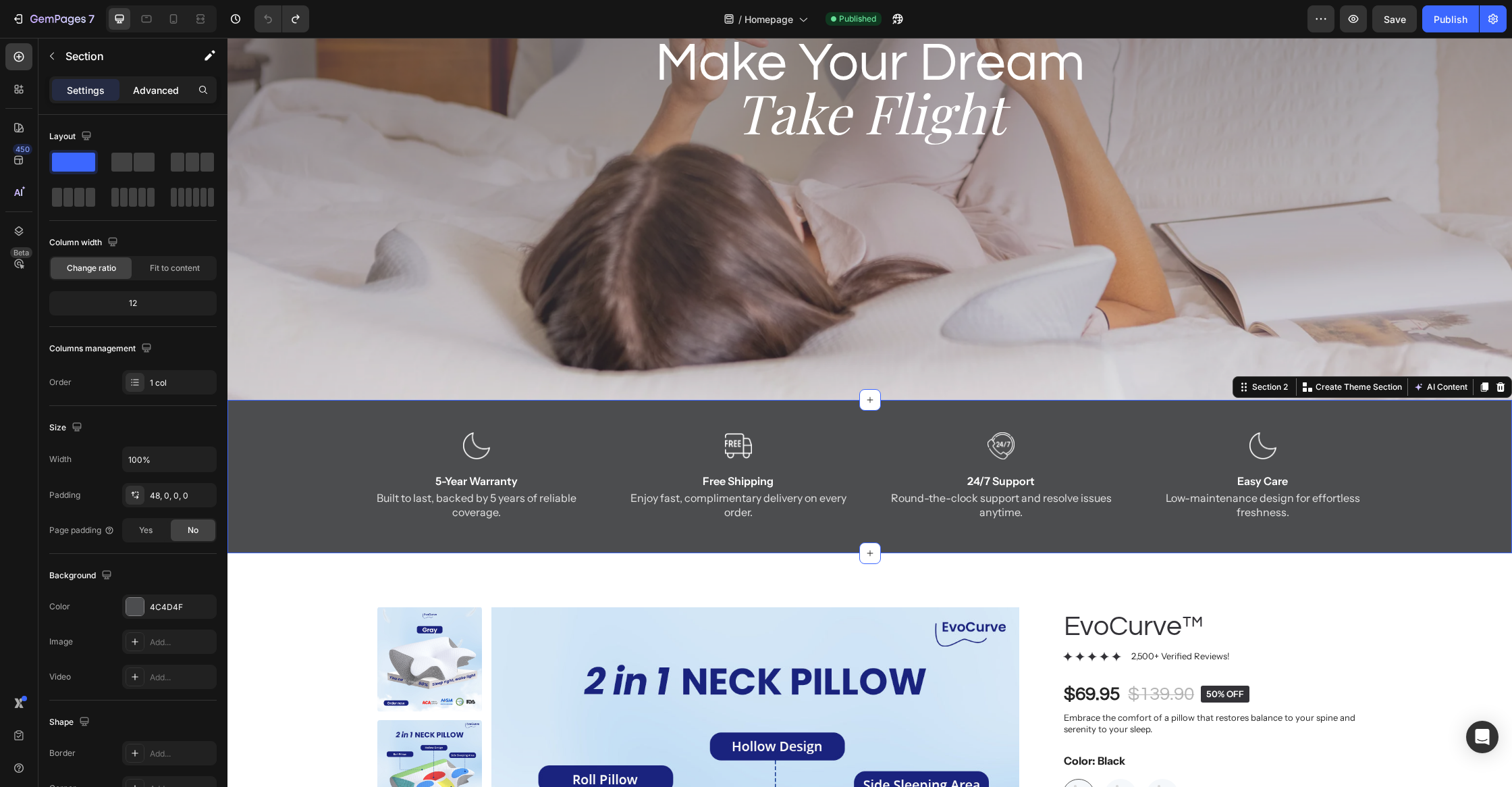
click at [135, 88] on p "Advanced" at bounding box center [156, 89] width 46 height 14
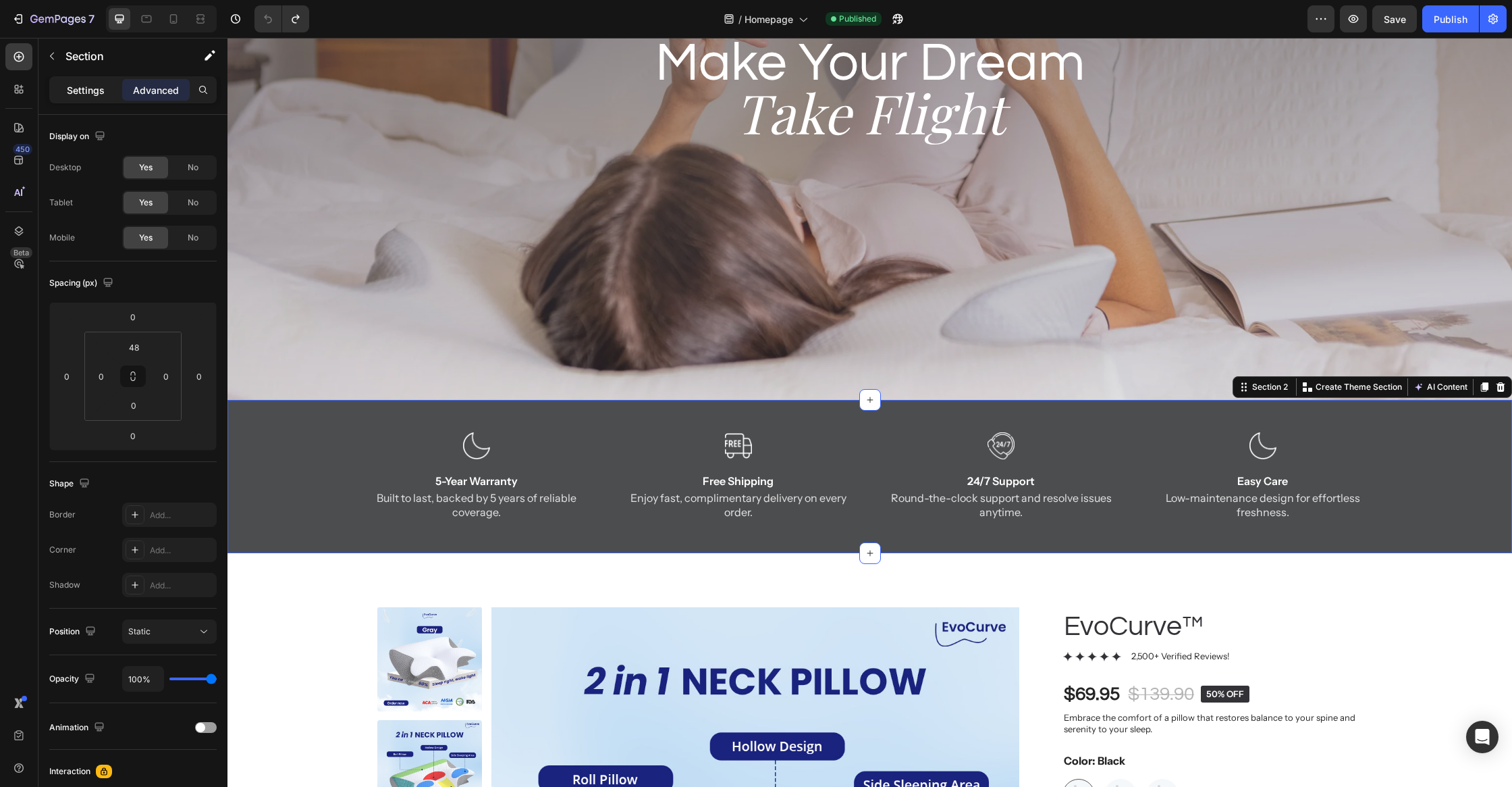
click at [80, 92] on p "Settings" at bounding box center [86, 89] width 38 height 14
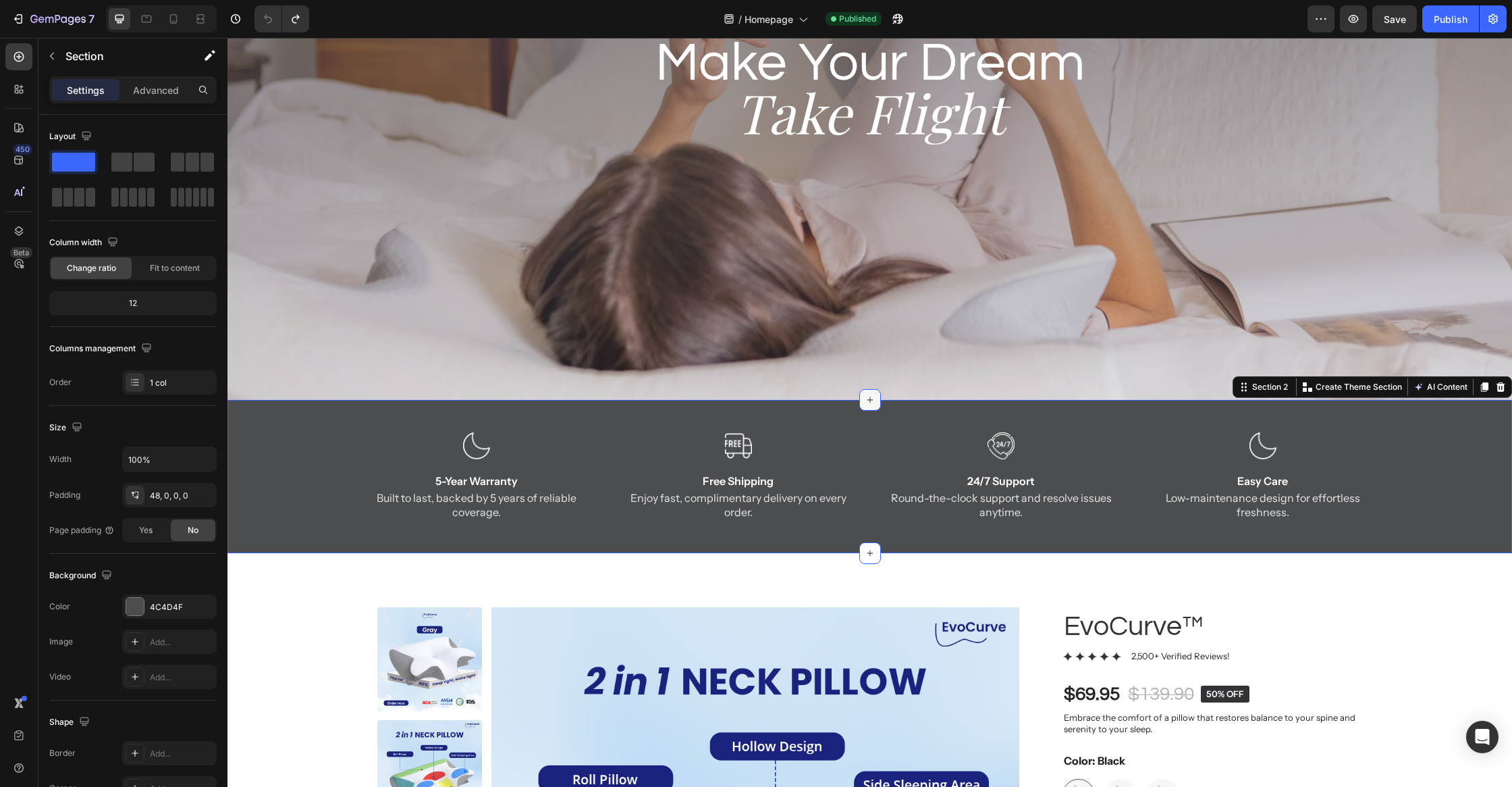
click at [879, 401] on div at bounding box center [870, 400] width 21 height 21
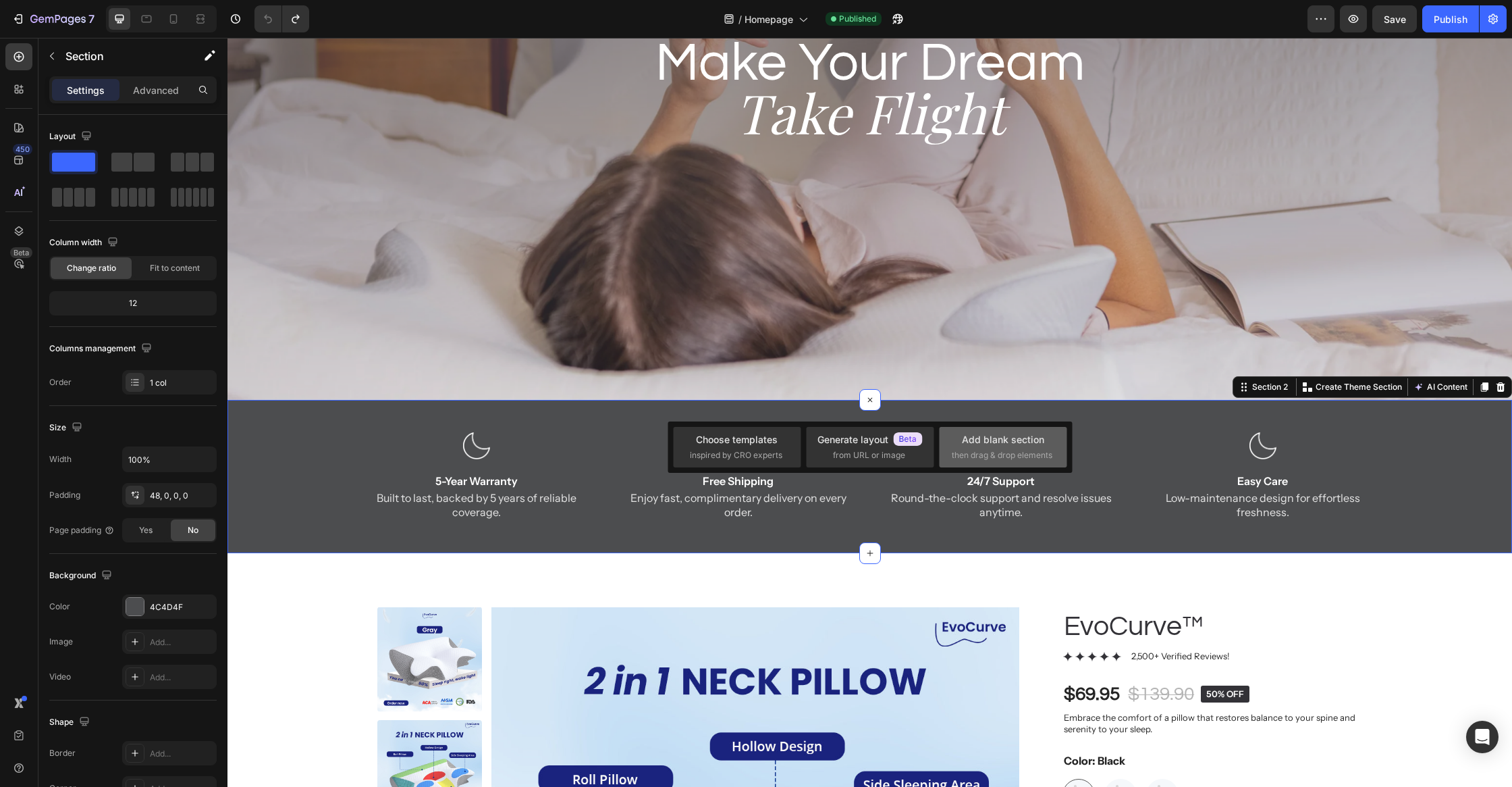
click at [992, 440] on div "Add blank section" at bounding box center [1003, 439] width 83 height 14
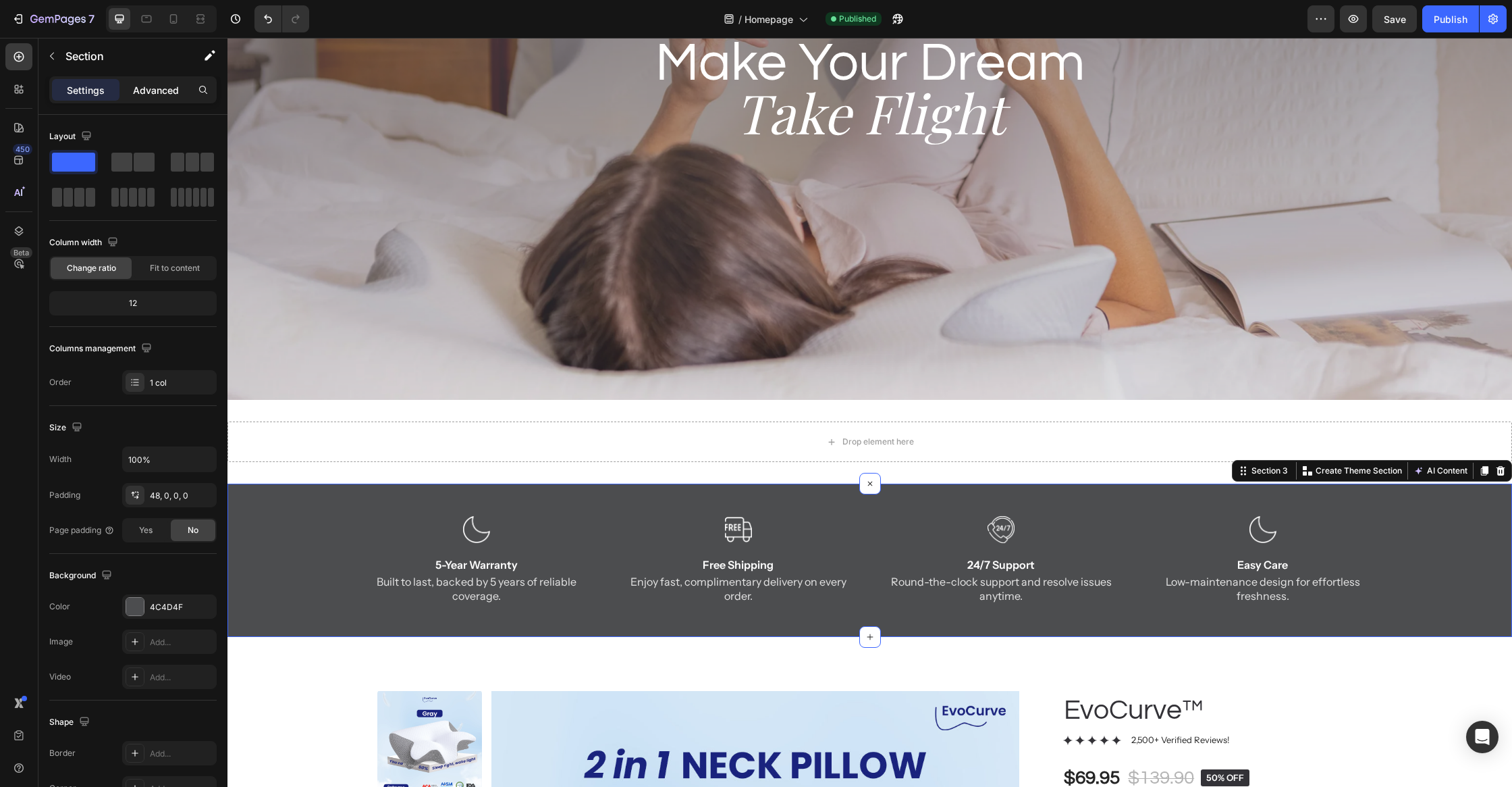
click at [153, 100] on div "Advanced" at bounding box center [156, 89] width 67 height 21
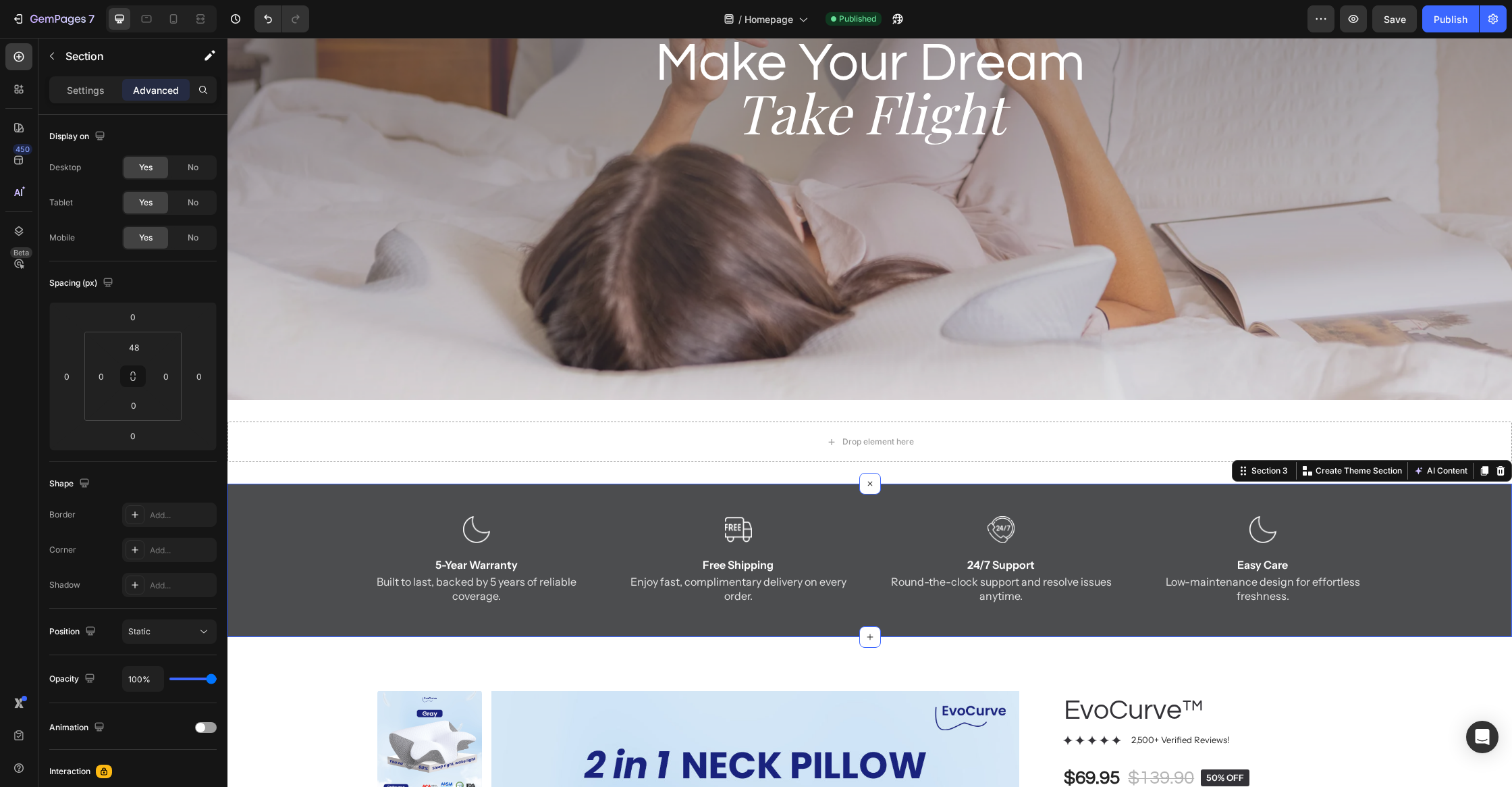
click at [78, 100] on div "Settings Advanced" at bounding box center [133, 89] width 168 height 27
click at [64, 98] on div "Settings" at bounding box center [86, 89] width 67 height 21
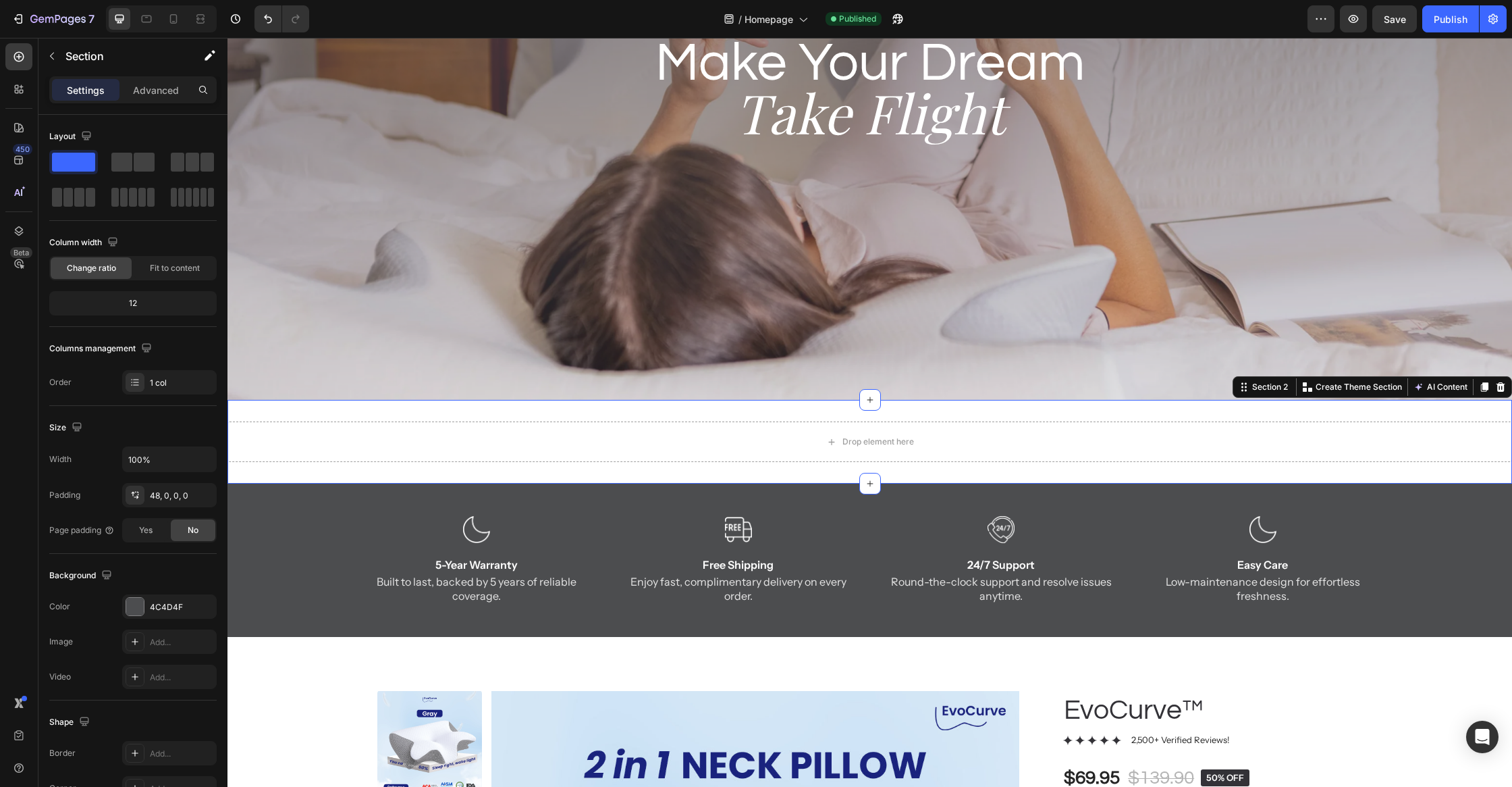
click at [363, 422] on div "Drop element here" at bounding box center [869, 441] width 1284 height 40
click at [366, 437] on div "Drop element here" at bounding box center [869, 441] width 1284 height 40
click at [136, 83] on p "Advanced" at bounding box center [156, 89] width 46 height 14
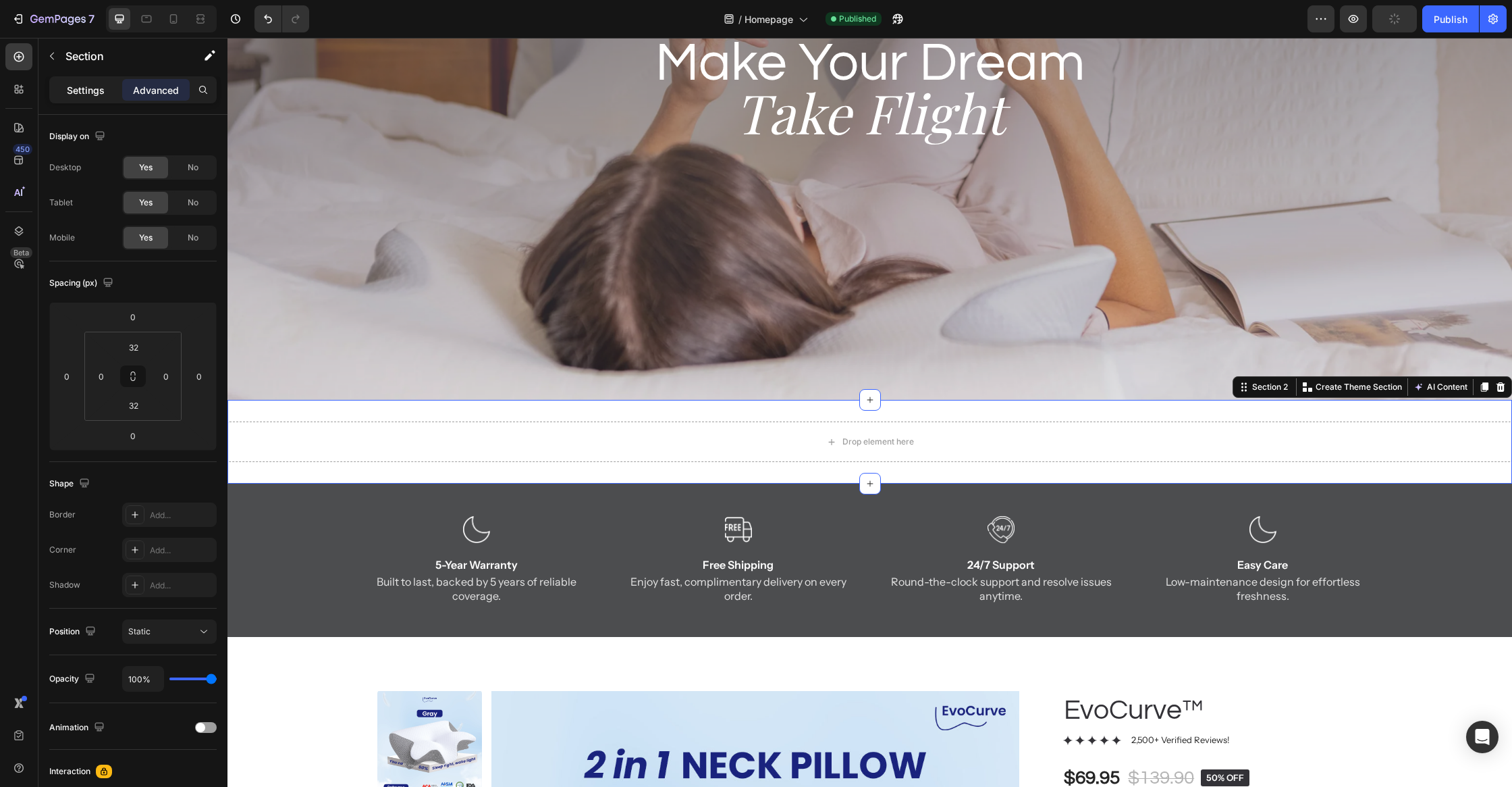
click at [80, 95] on p "Settings" at bounding box center [86, 89] width 38 height 14
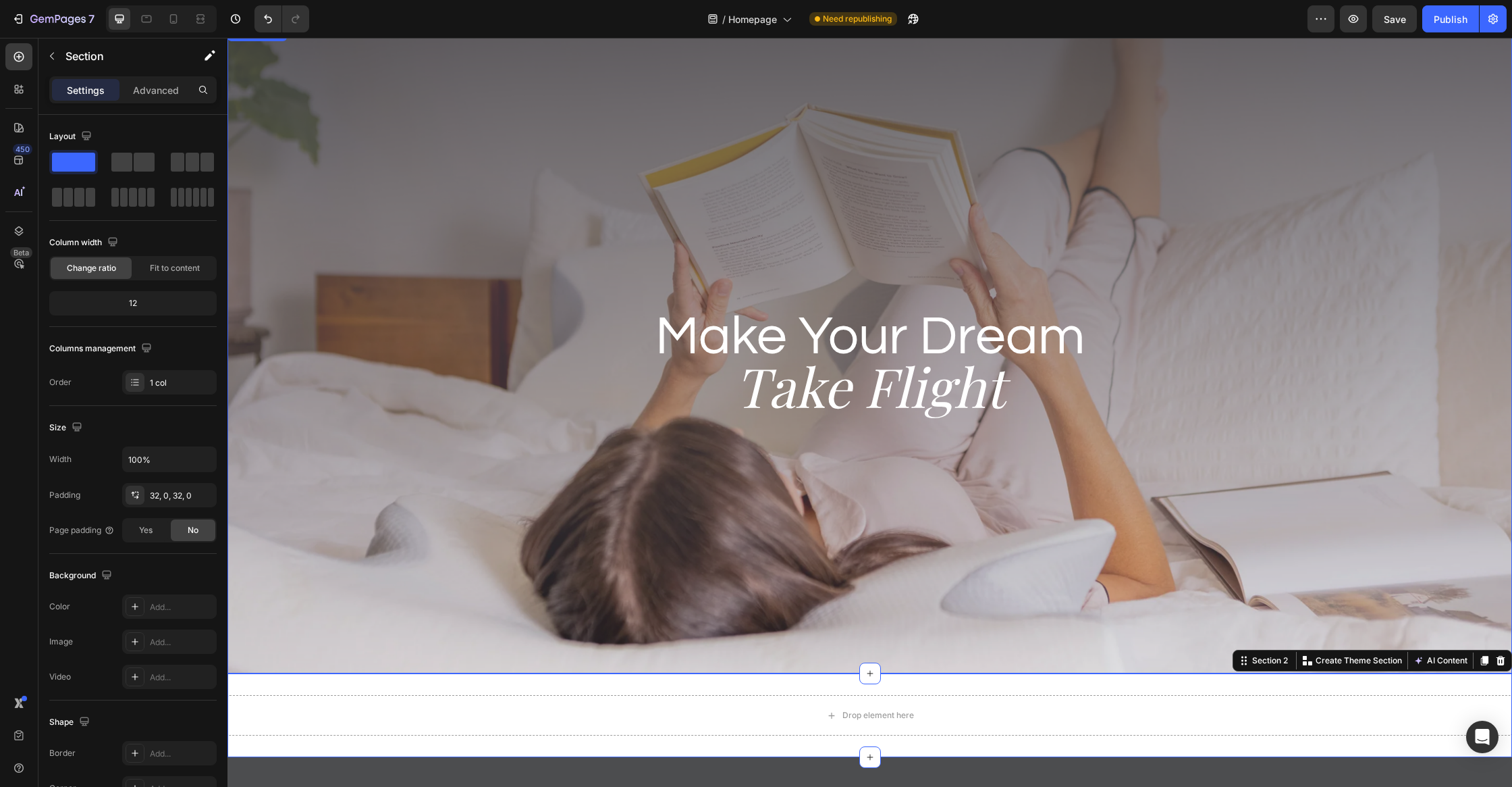
scroll to position [0, 0]
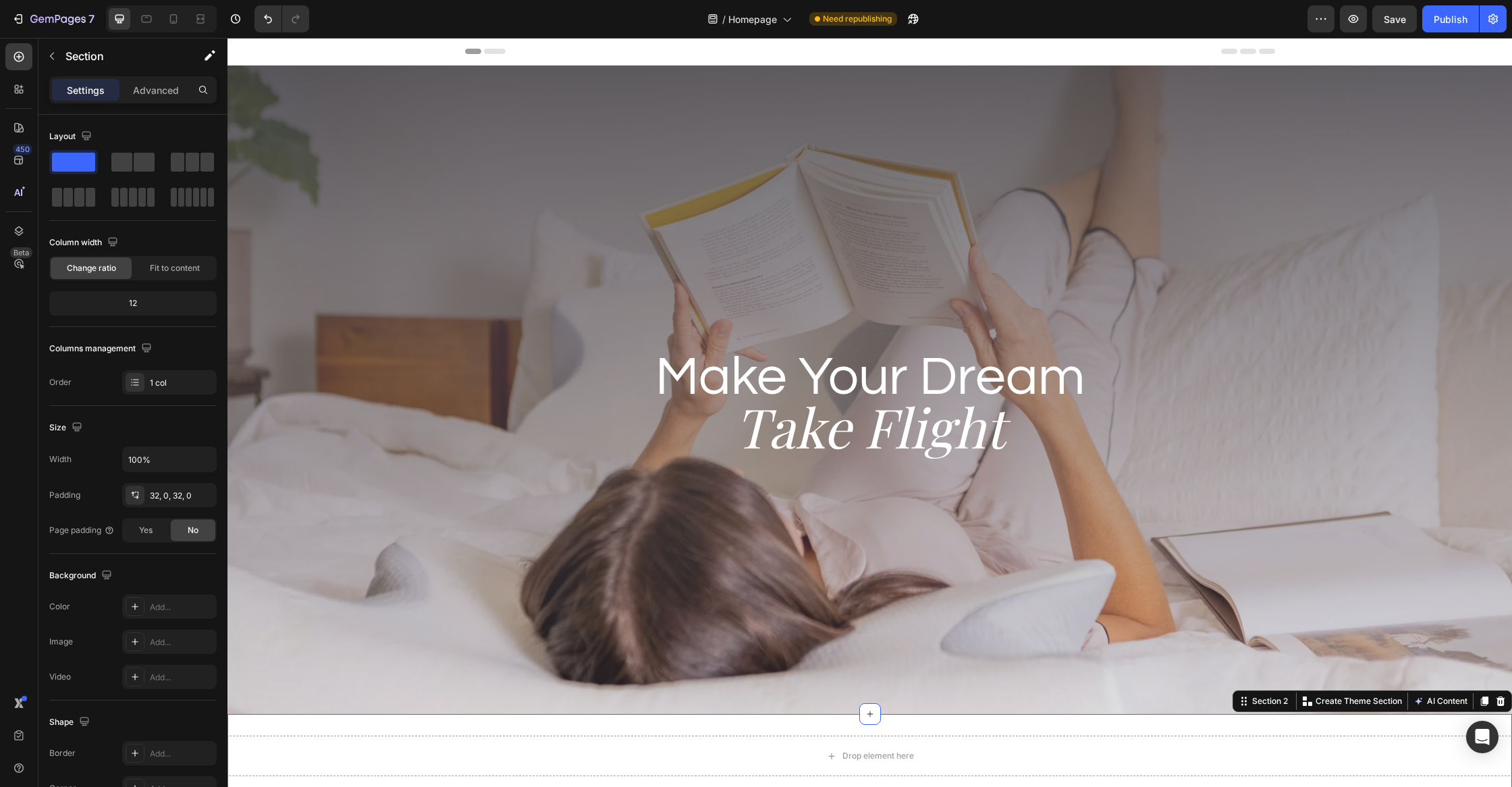
click at [548, 52] on div "Header" at bounding box center [870, 51] width 810 height 27
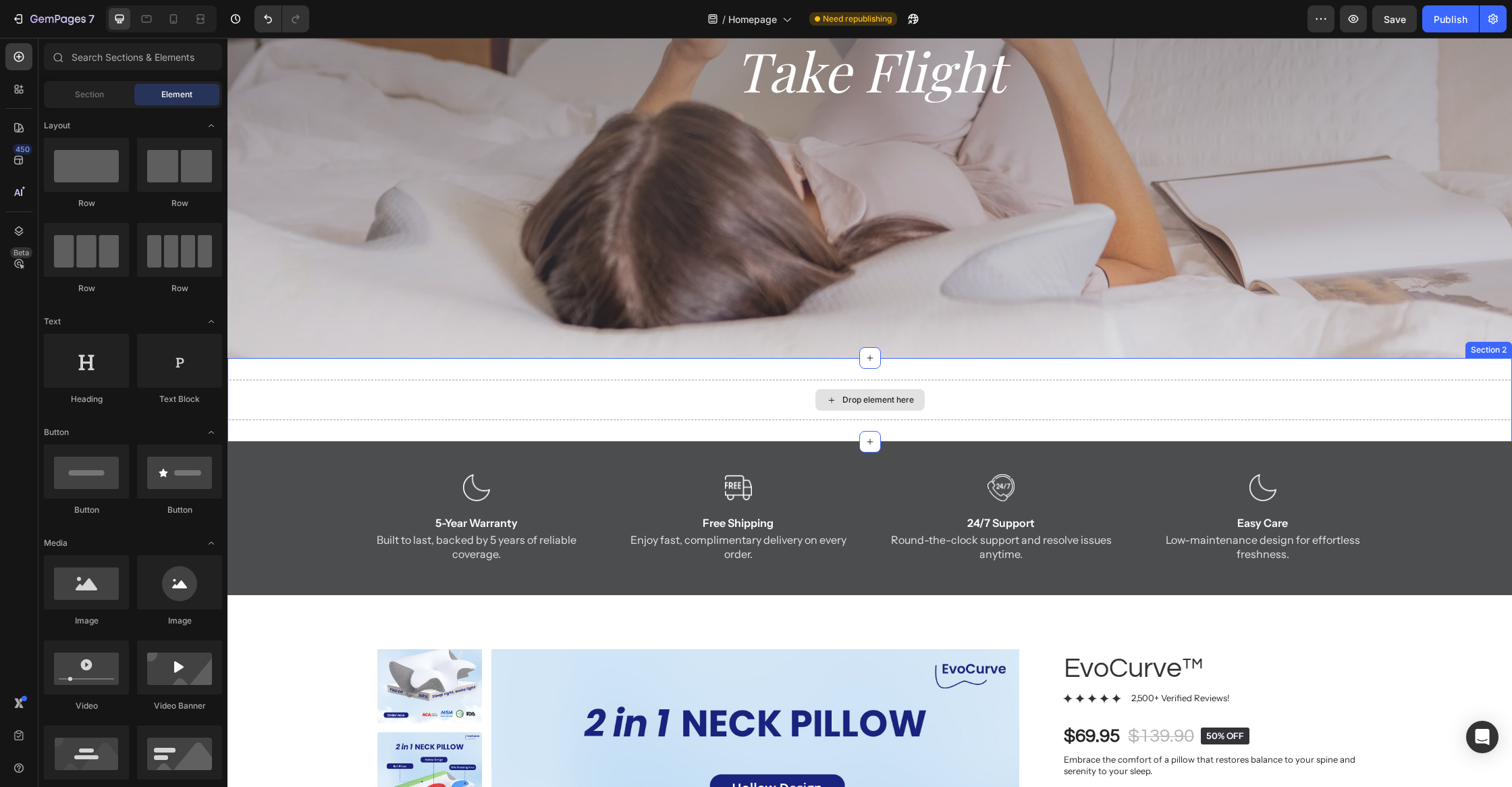
scroll to position [503, 0]
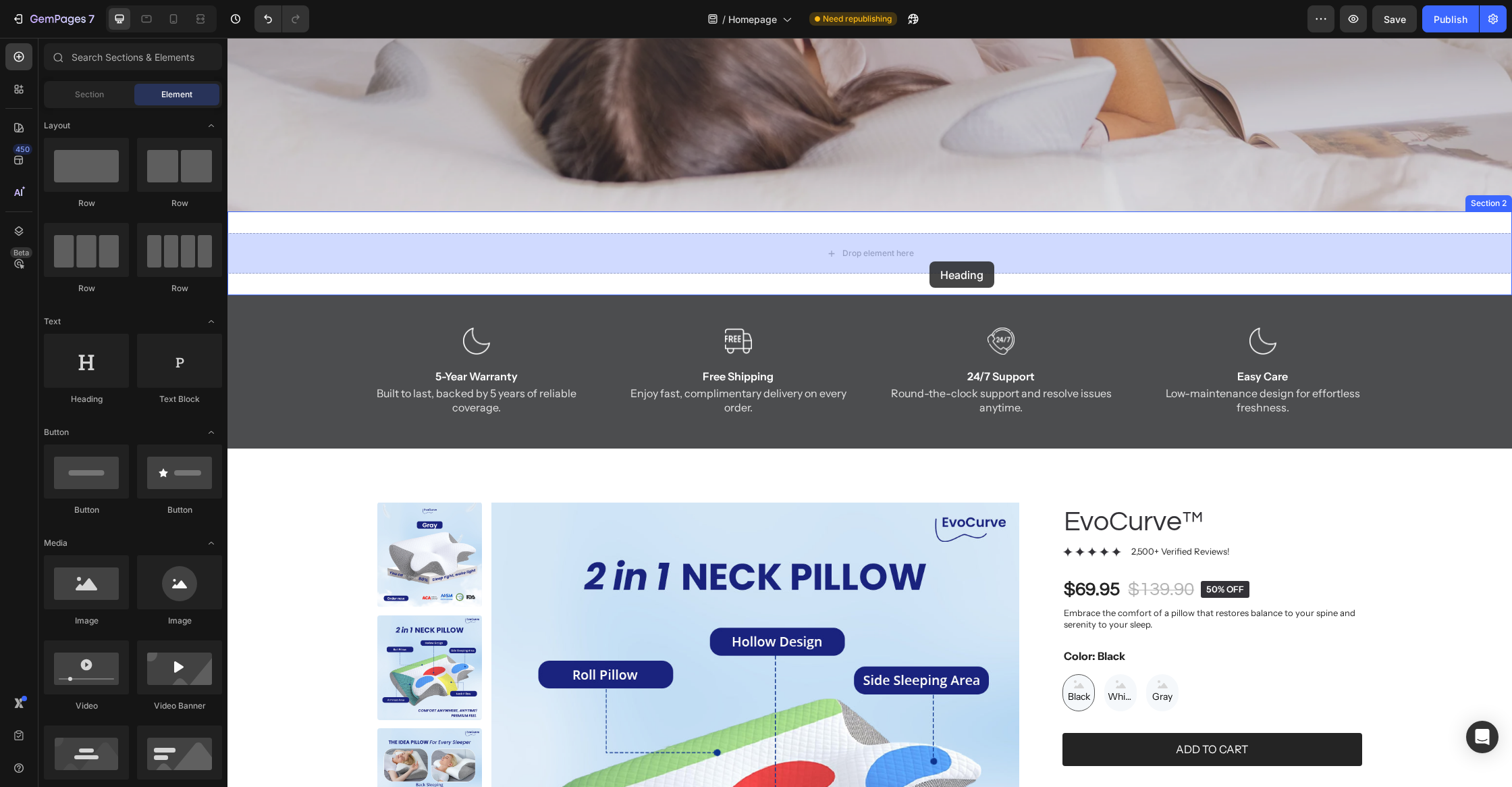
drag, startPoint x: 431, startPoint y: 402, endPoint x: 930, endPoint y: 261, distance: 518.5
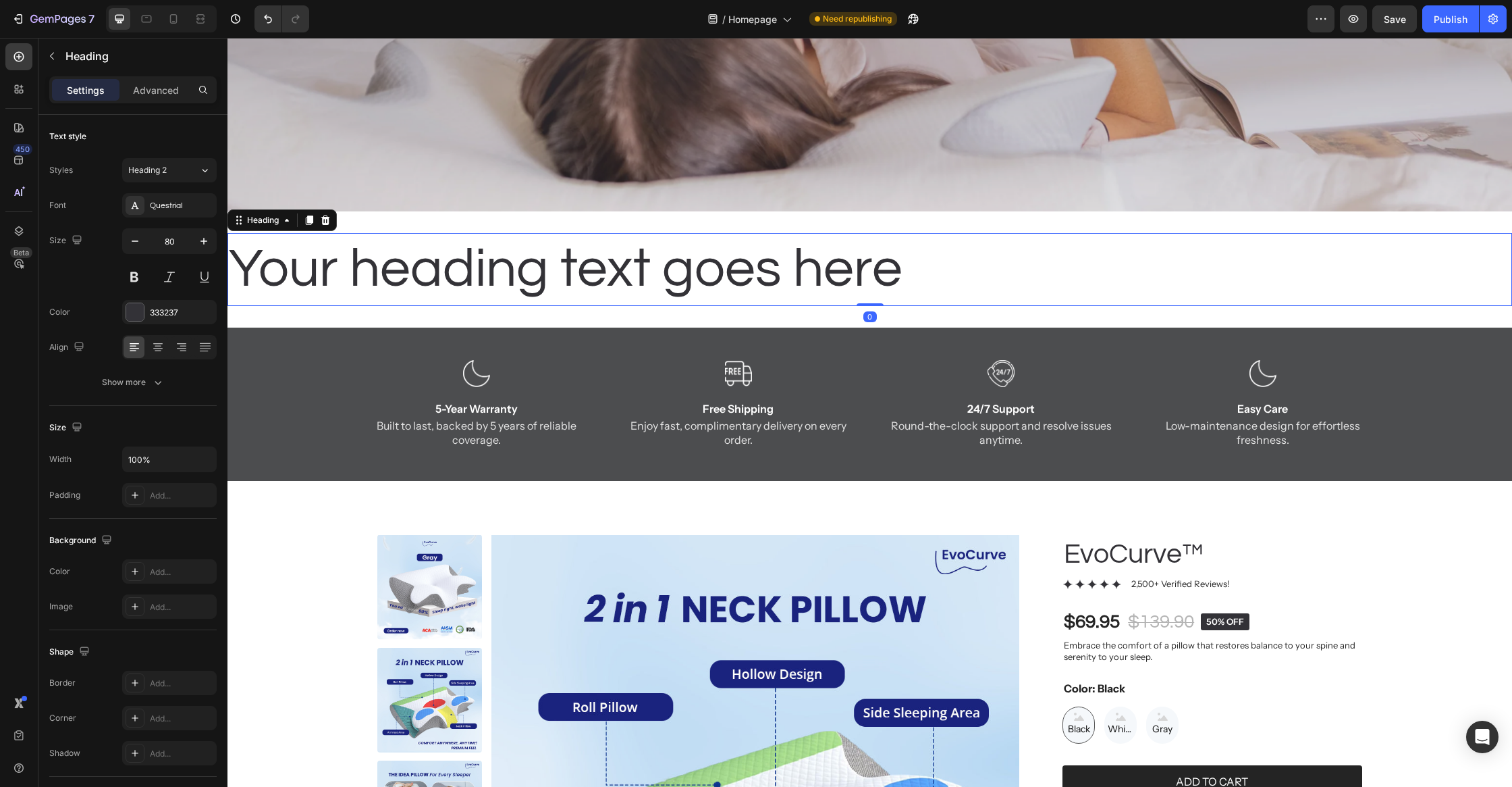
click at [468, 281] on h2 "Your heading text goes here" at bounding box center [869, 269] width 1284 height 73
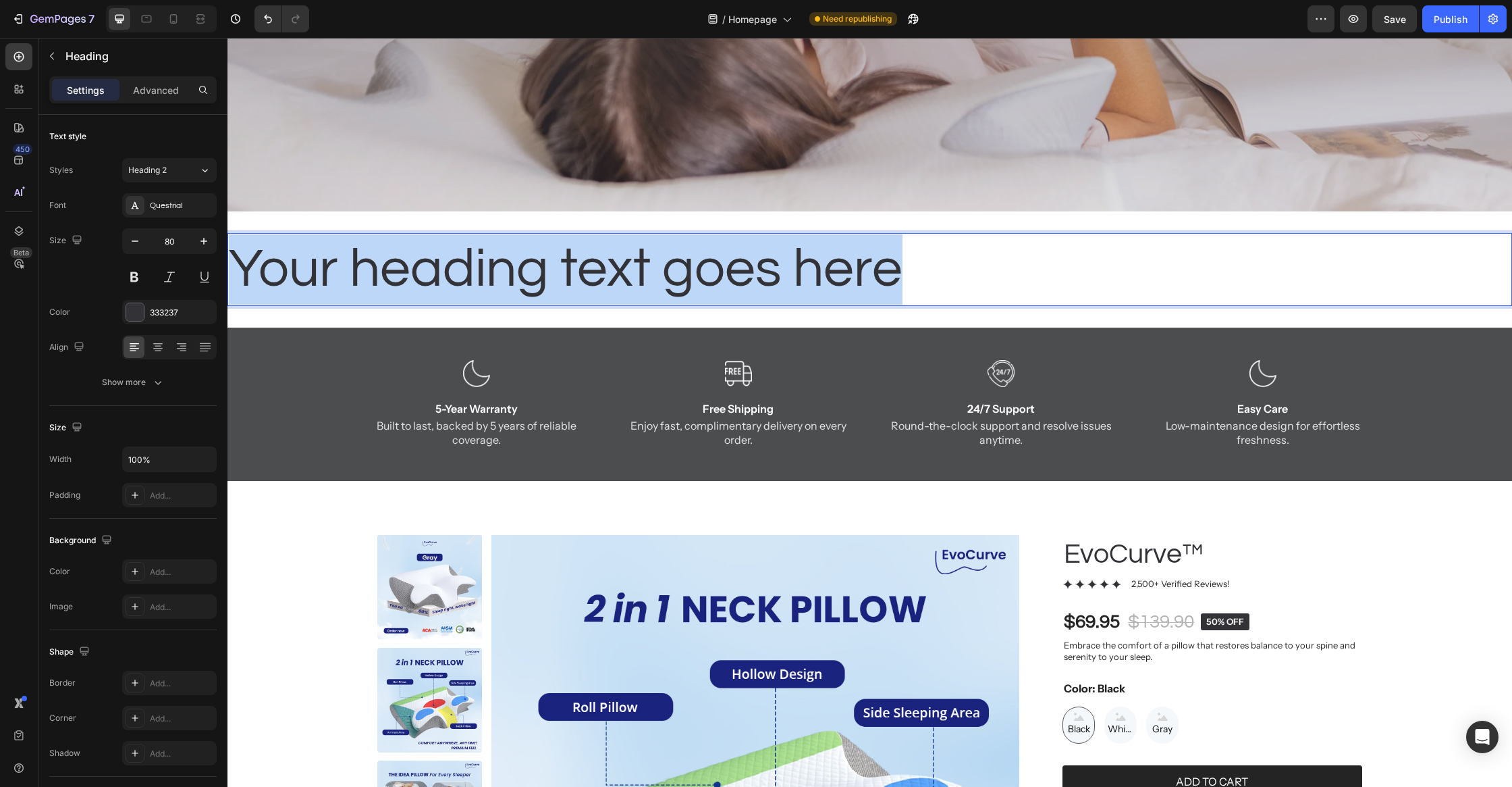
click at [468, 281] on p "Your heading text goes here" at bounding box center [870, 269] width 1282 height 70
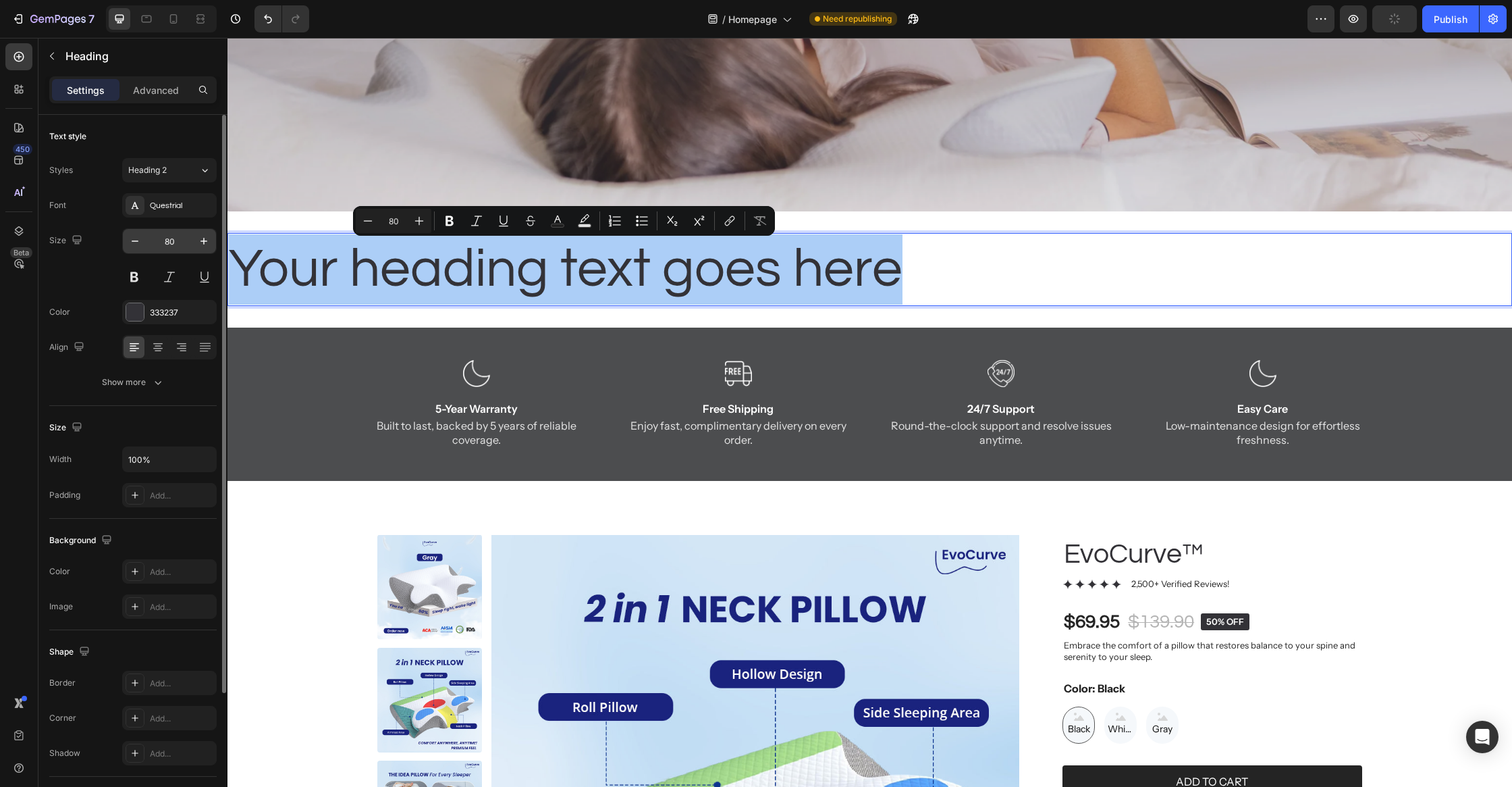
click at [169, 237] on input "80" at bounding box center [169, 242] width 44 height 25
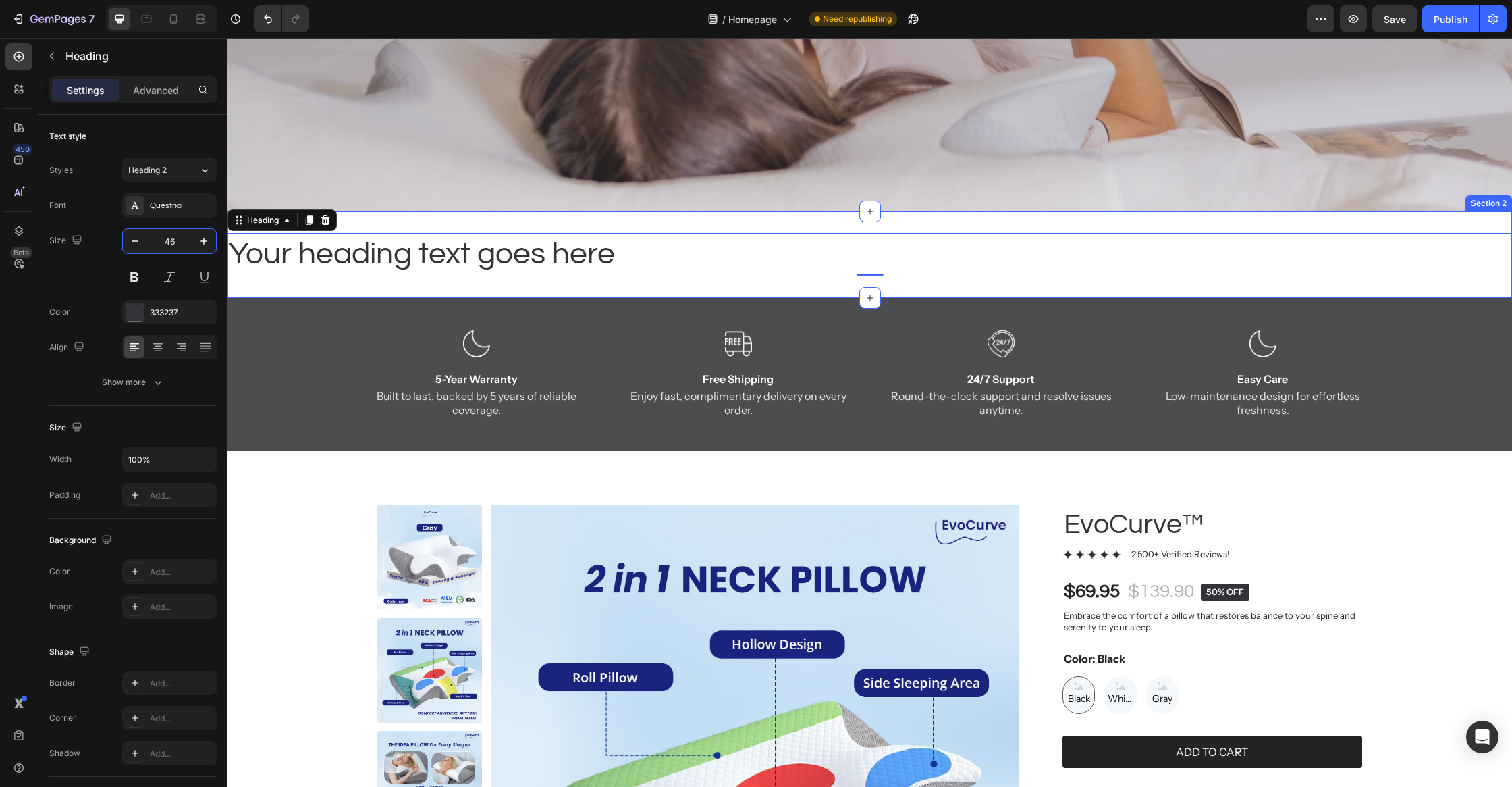
type input "46"
click at [552, 271] on p "Your heading text goes here" at bounding box center [870, 254] width 1282 height 40
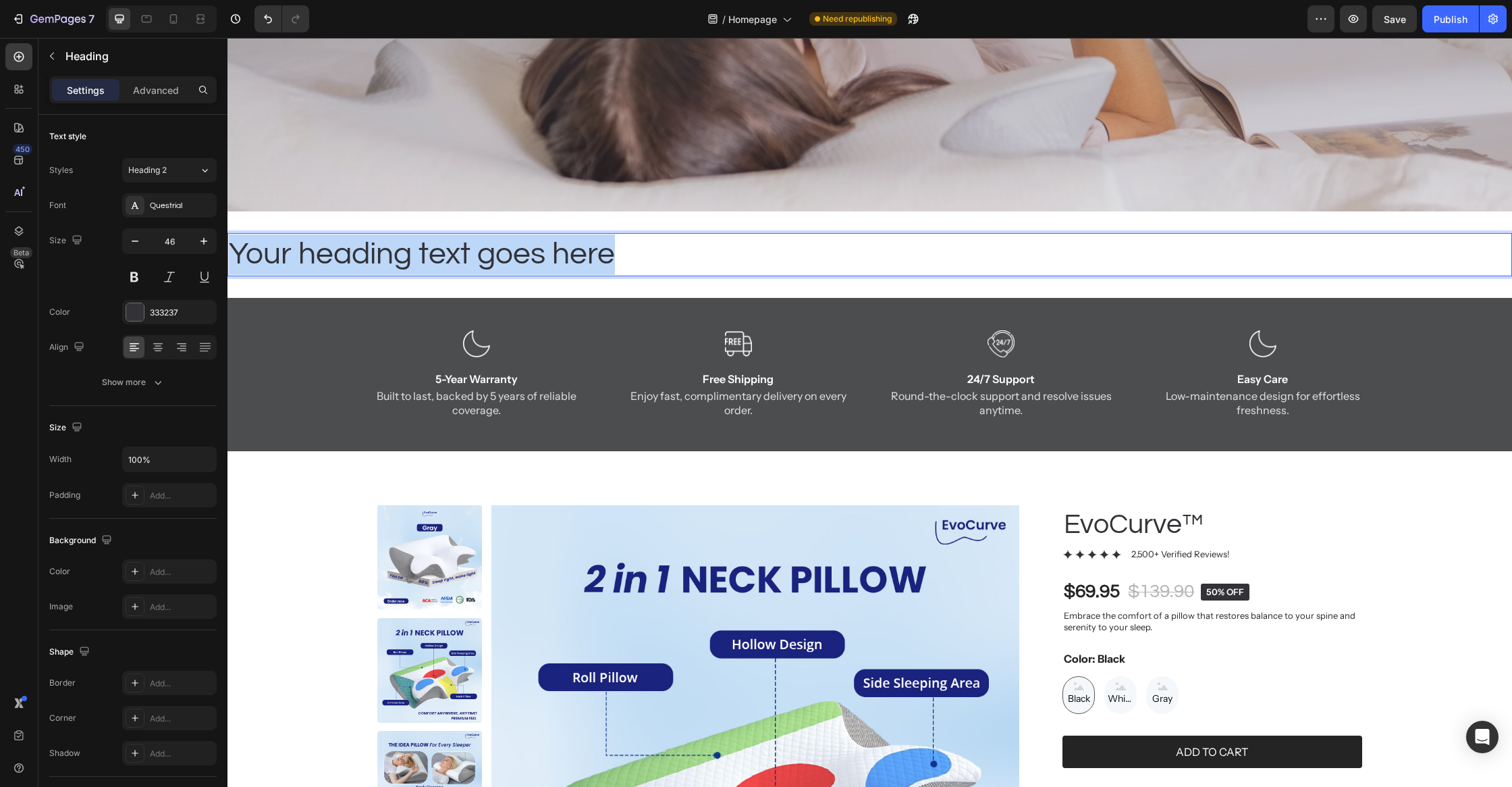
click at [552, 271] on p "Your heading text goes here" at bounding box center [870, 254] width 1282 height 40
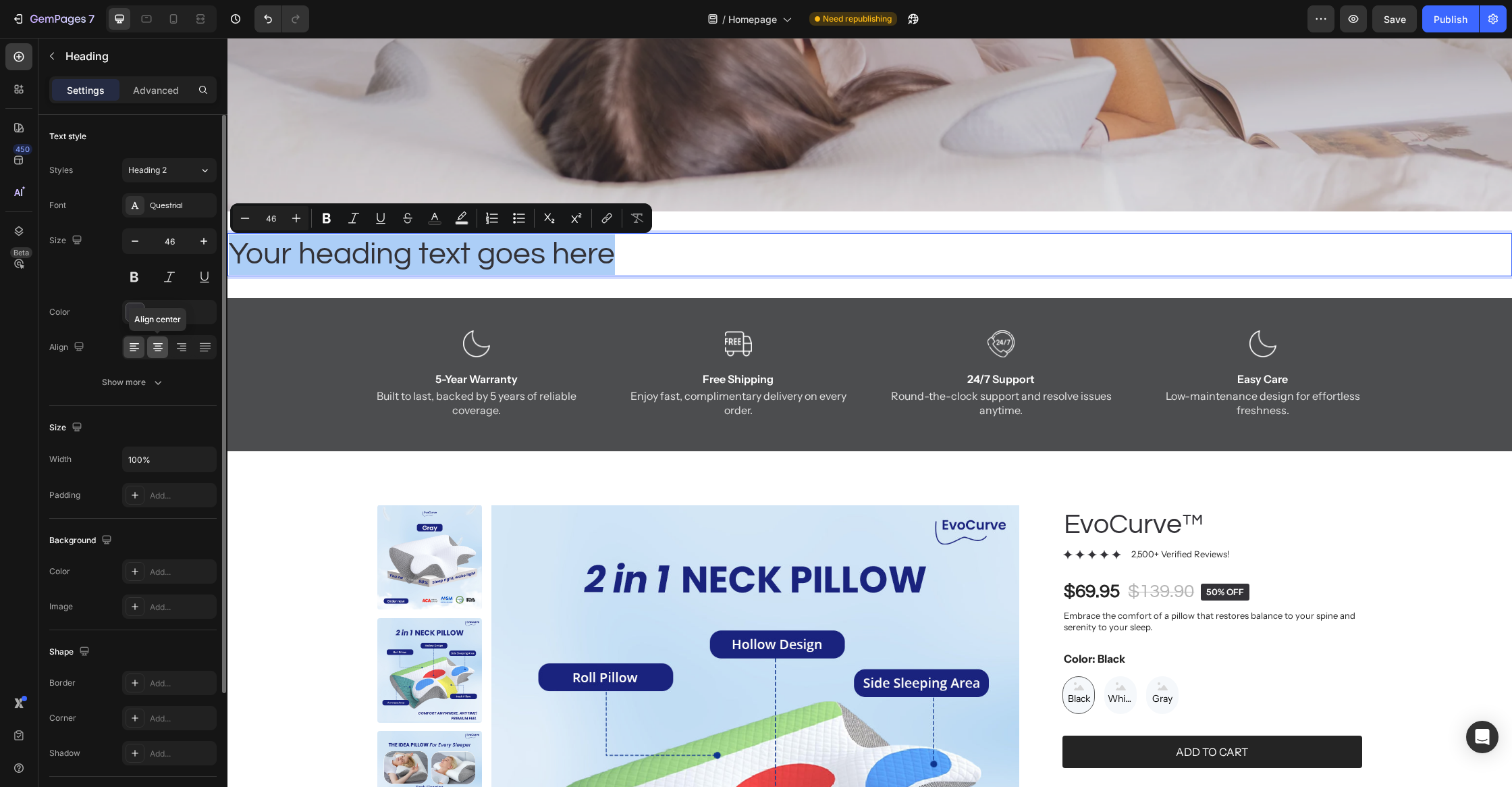
click at [165, 345] on div at bounding box center [158, 347] width 21 height 21
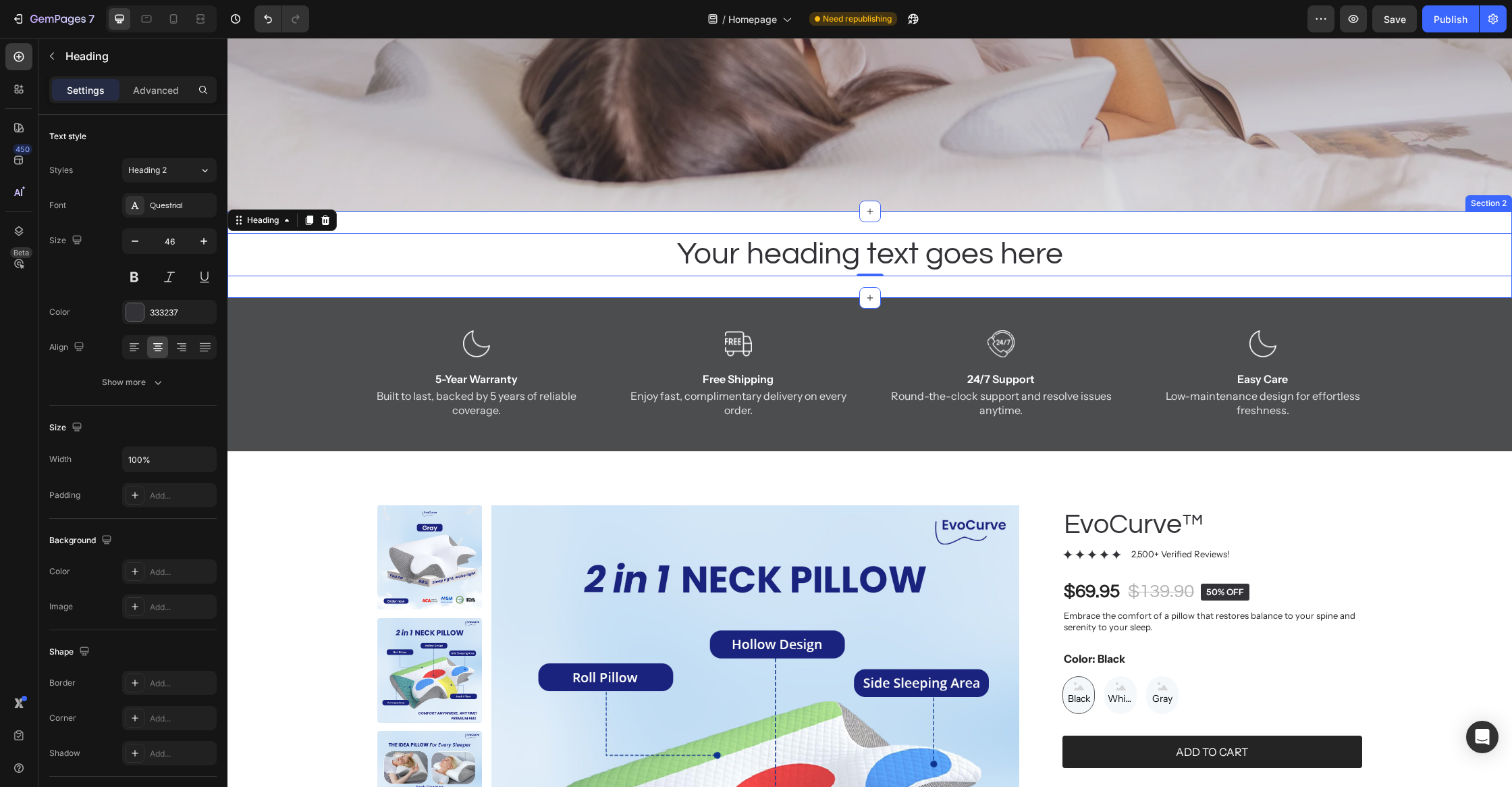
click at [483, 284] on div "Your heading text goes here Heading 0 Section 2" at bounding box center [869, 255] width 1284 height 87
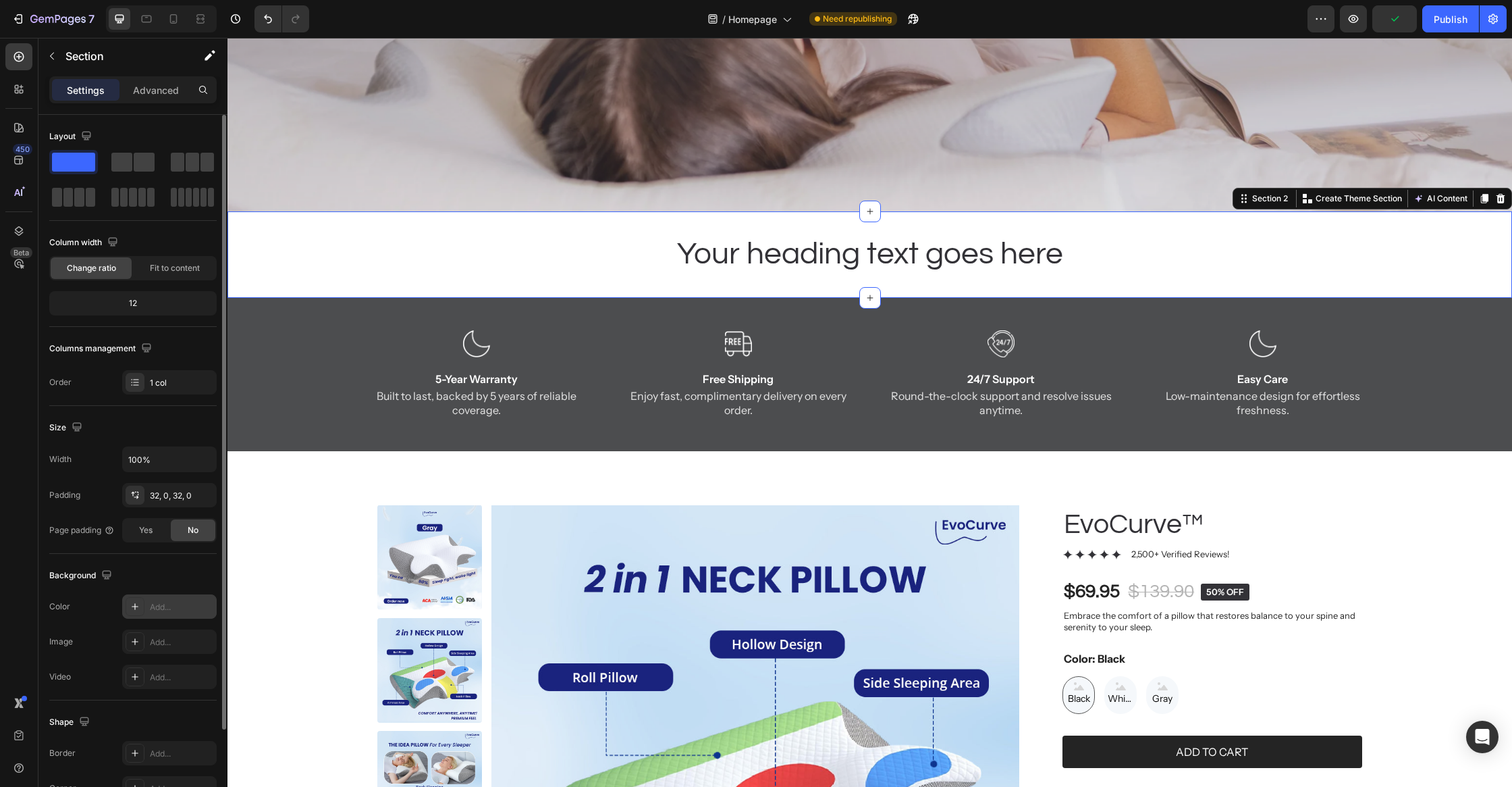
click at [175, 603] on div "Add..." at bounding box center [182, 607] width 64 height 12
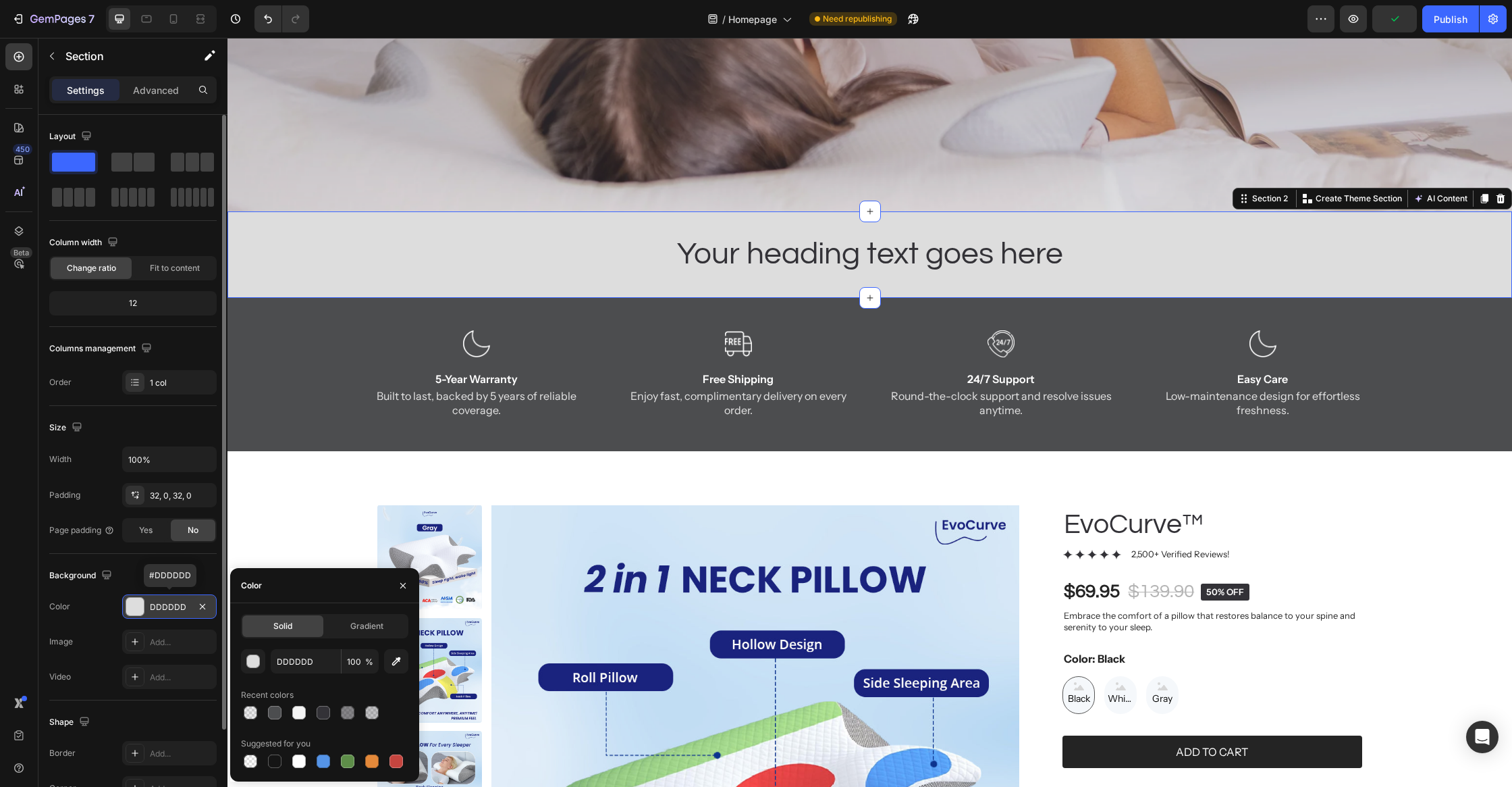
click at [179, 607] on div "DDDDDD" at bounding box center [169, 607] width 39 height 12
click at [291, 672] on input "DDDDDD" at bounding box center [306, 662] width 70 height 25
click at [291, 672] on input "DDDDDD" at bounding box center [306, 662] width 70 height 25
paste input "0087EE"
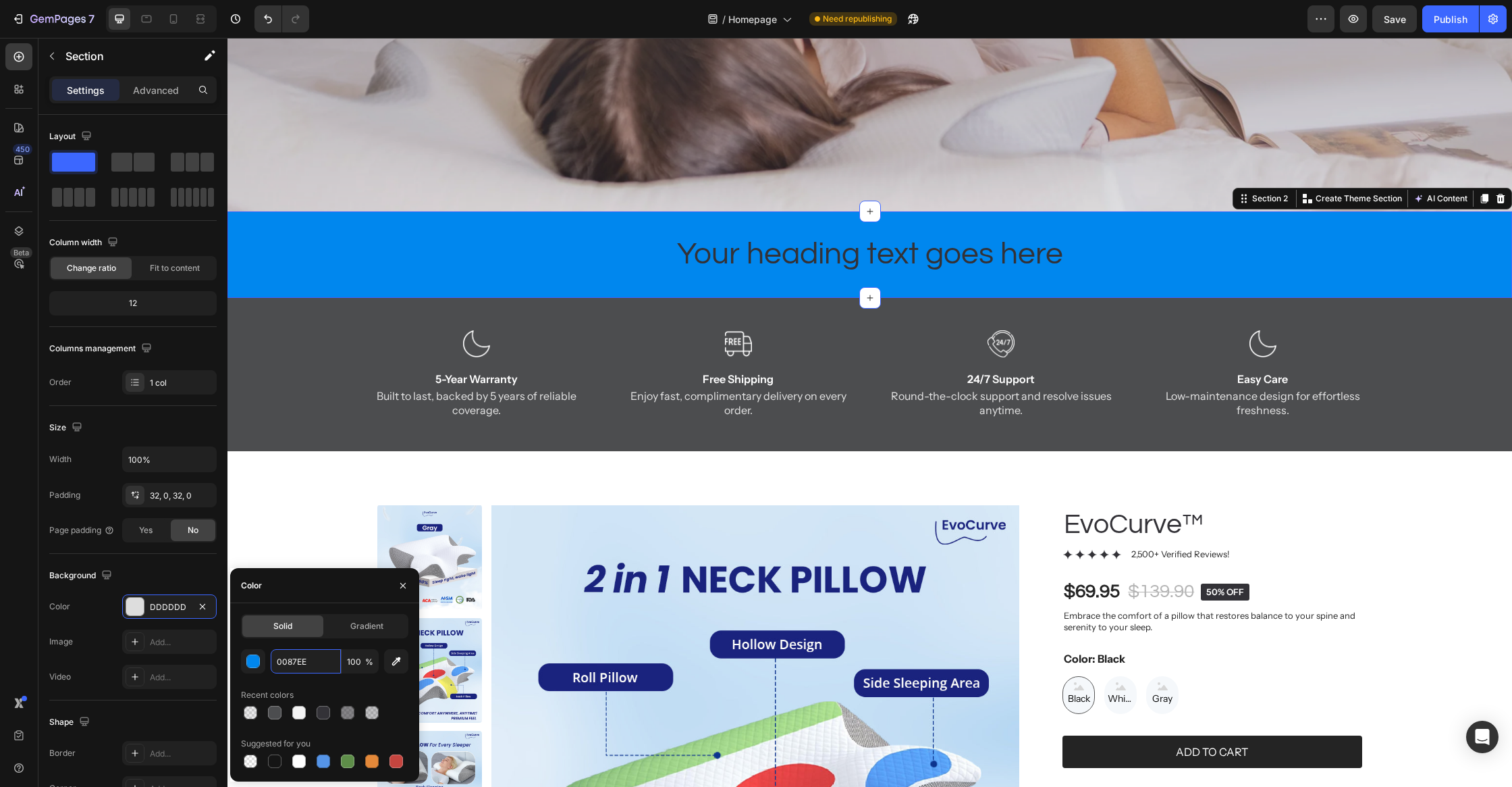
type input "0087EE"
click at [304, 591] on div "Color" at bounding box center [324, 586] width 189 height 35
click at [438, 292] on div "Your heading text goes here Heading Section 2 You can create reusable sections …" at bounding box center [869, 255] width 1284 height 87
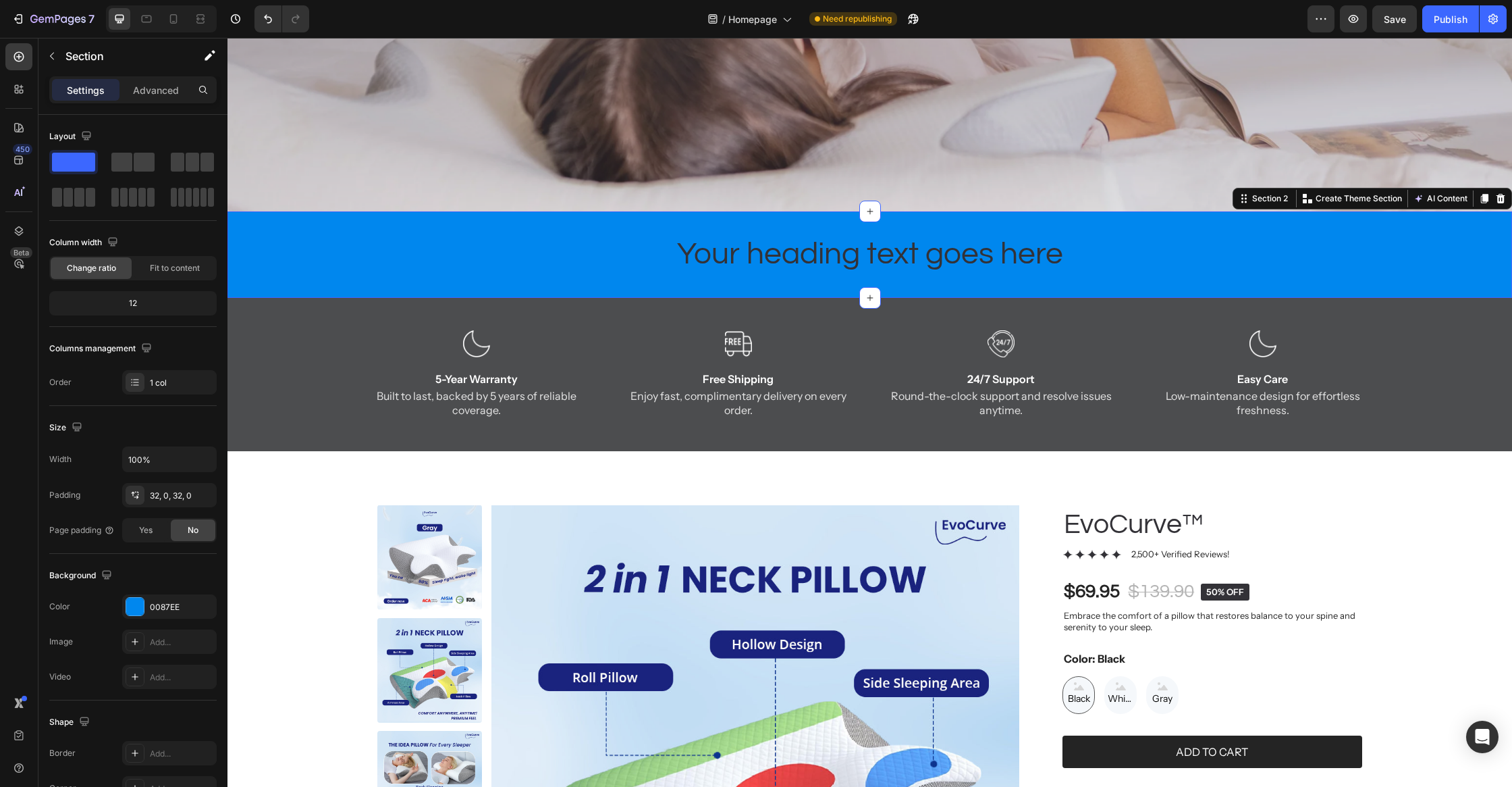
click at [748, 260] on p "Your heading text goes here" at bounding box center [870, 254] width 1282 height 40
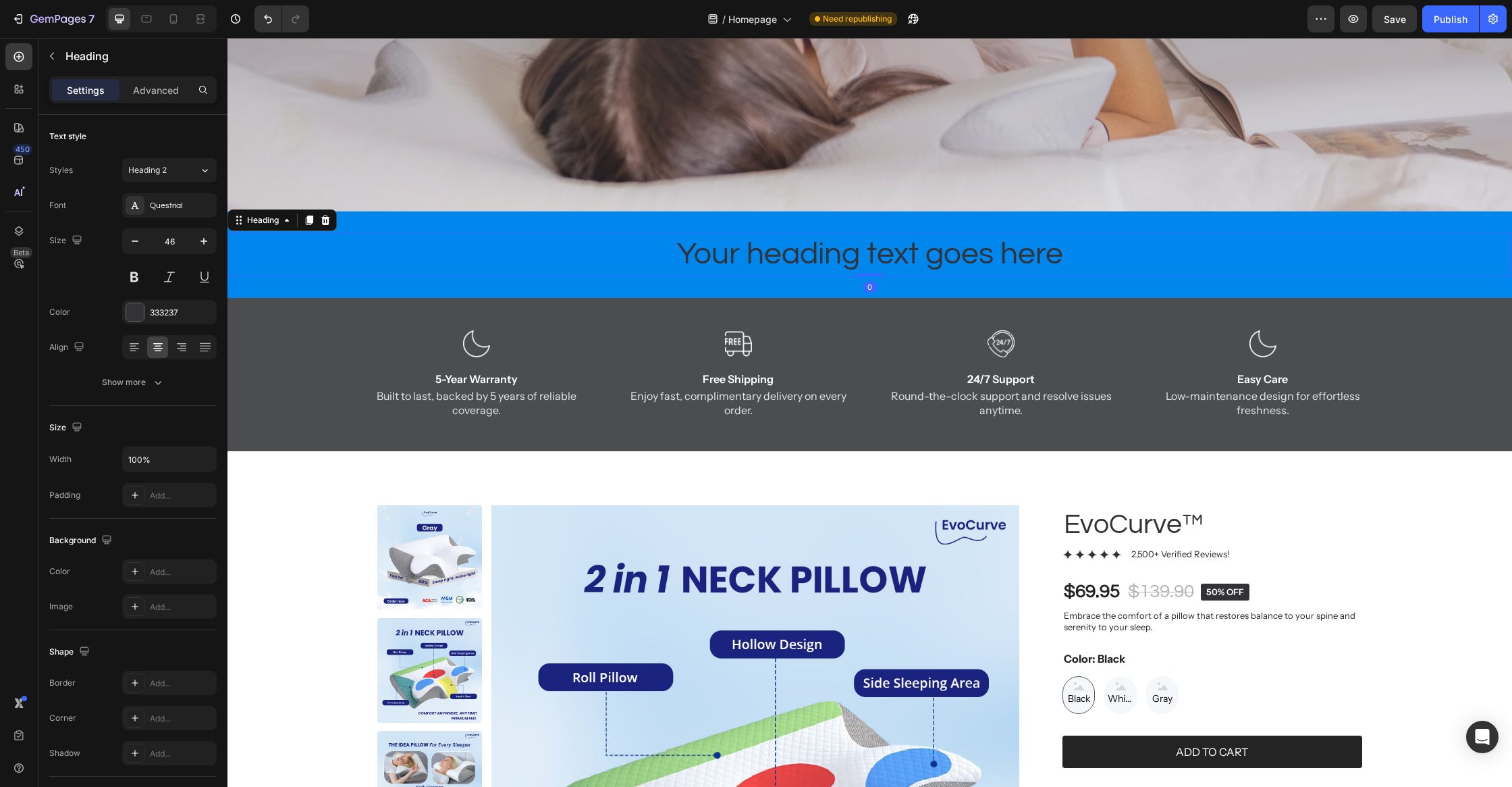
click at [364, 11] on div "/ Homepage Need republishing" at bounding box center [814, 19] width 988 height 27
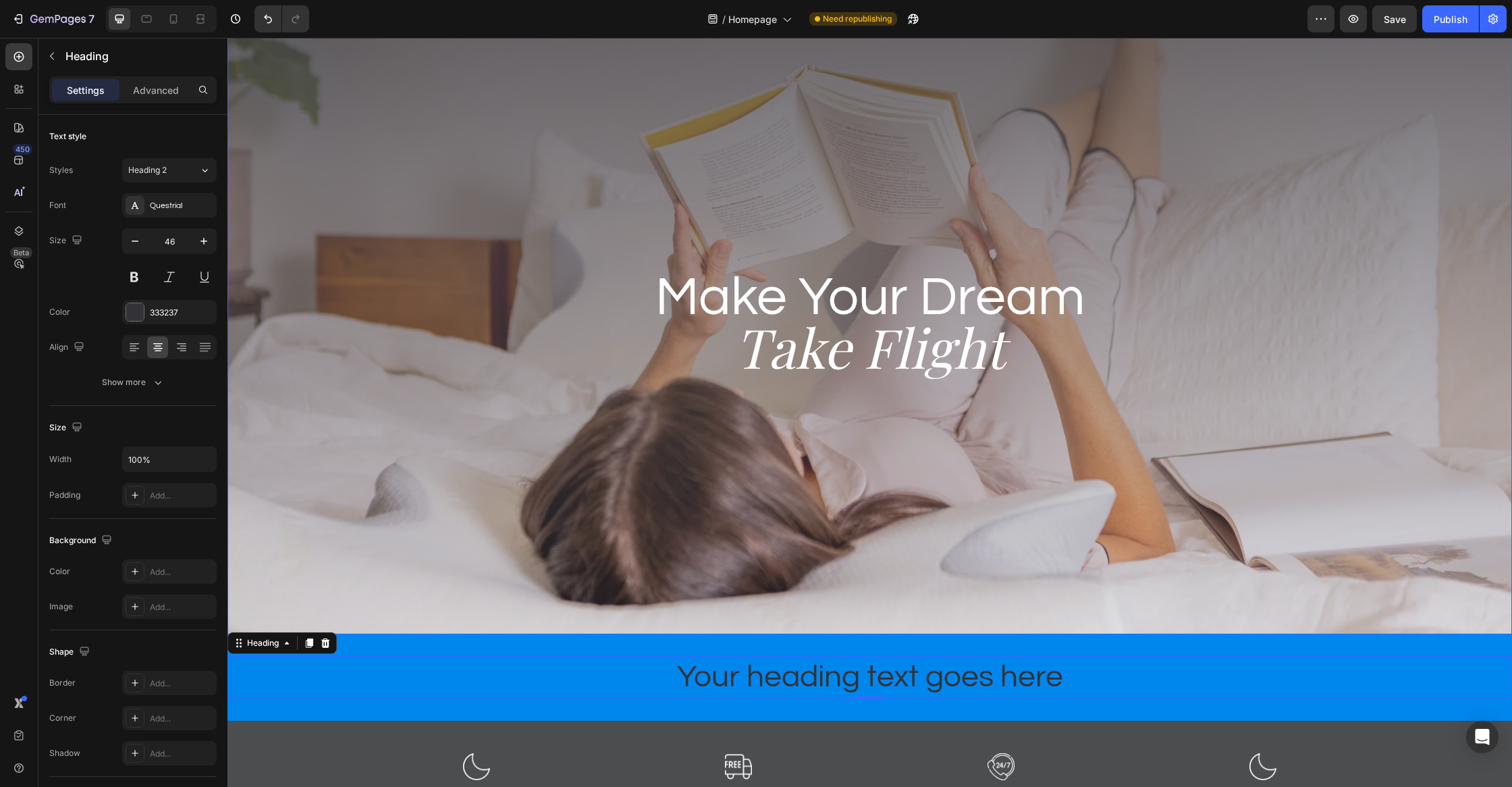
scroll to position [0, 0]
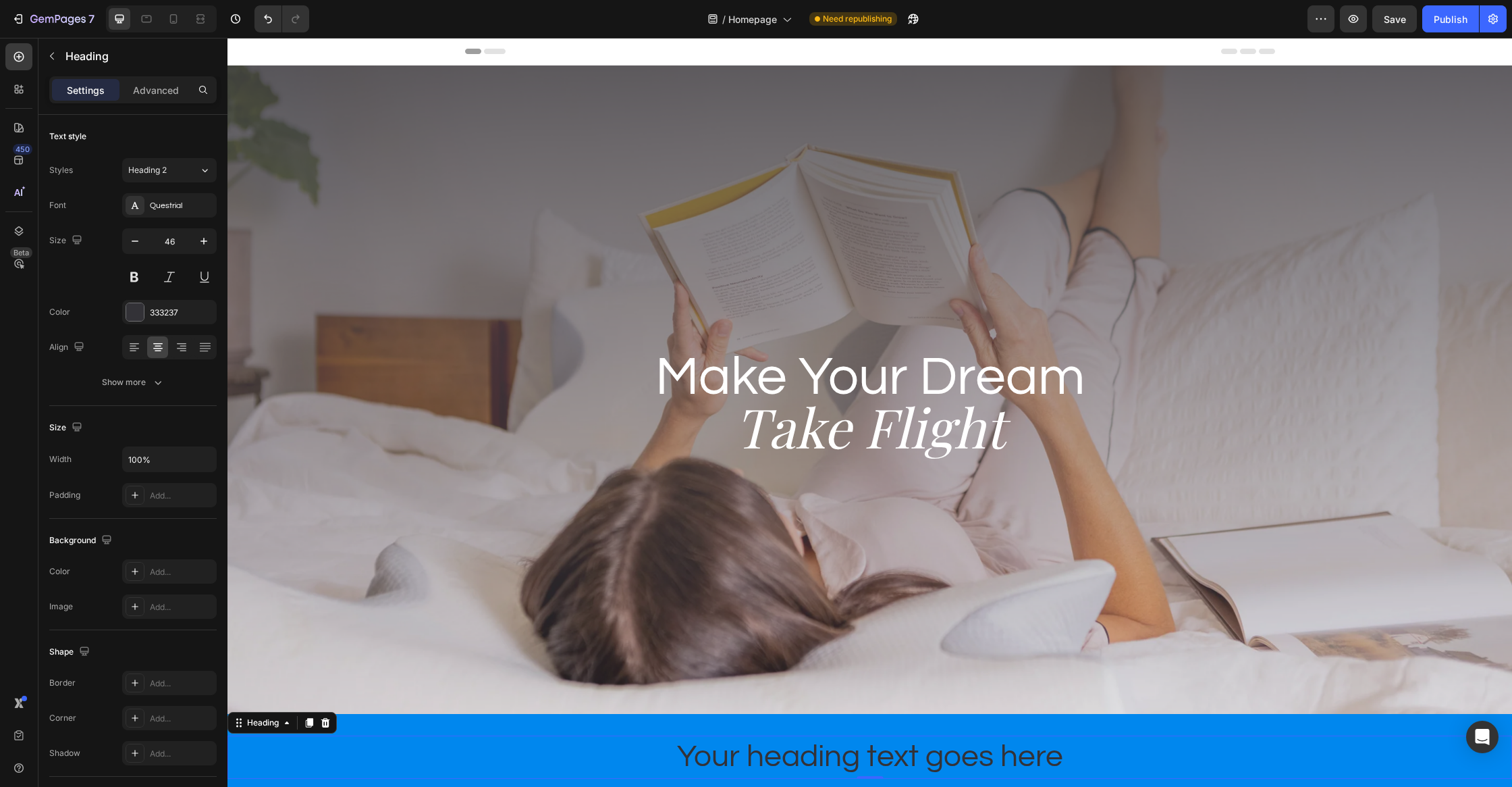
click at [432, 55] on div "Header" at bounding box center [869, 52] width 1284 height 28
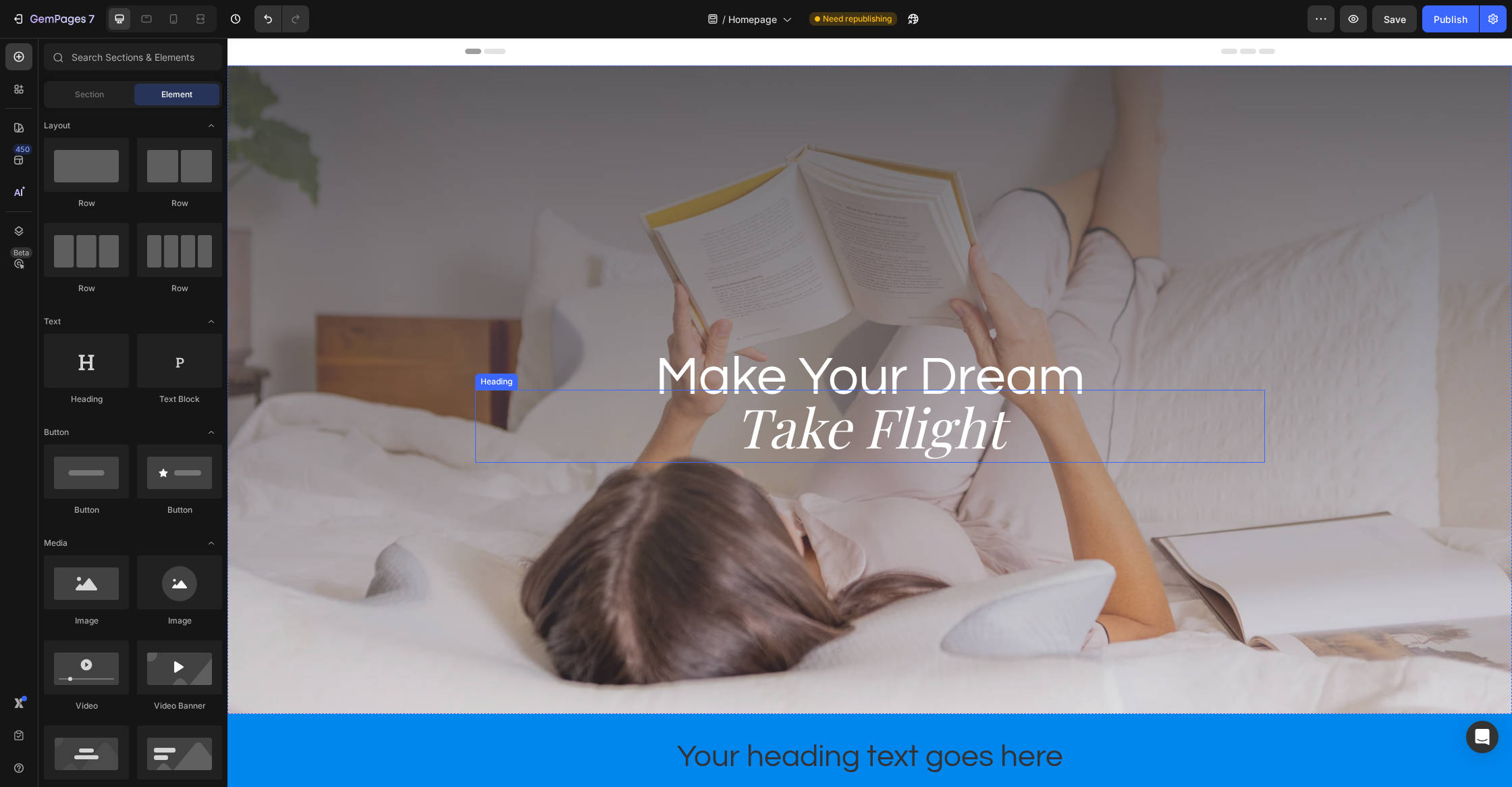
scroll to position [291, 0]
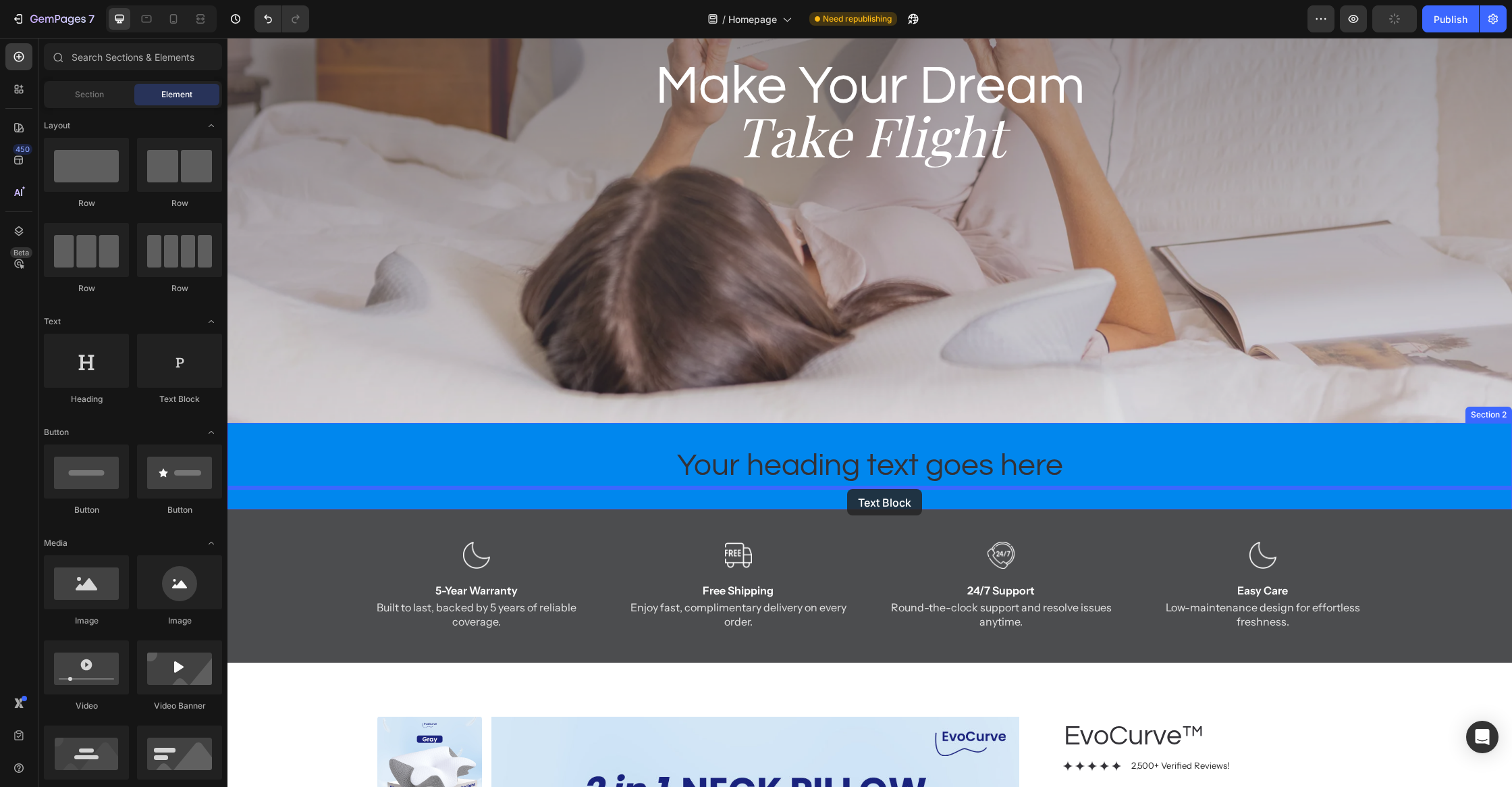
drag, startPoint x: 413, startPoint y: 412, endPoint x: 848, endPoint y: 489, distance: 441.8
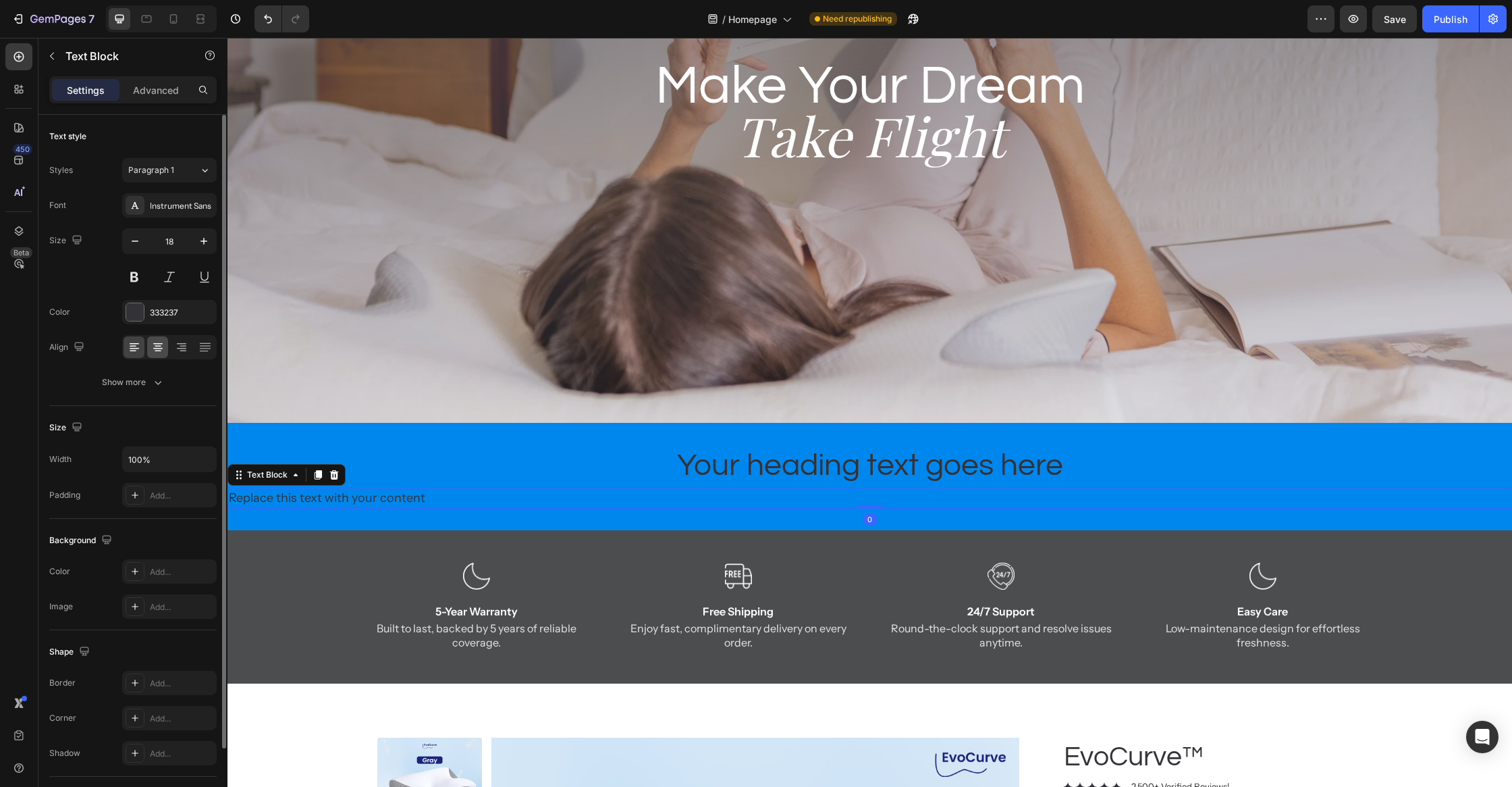
click at [156, 351] on icon at bounding box center [158, 347] width 13 height 13
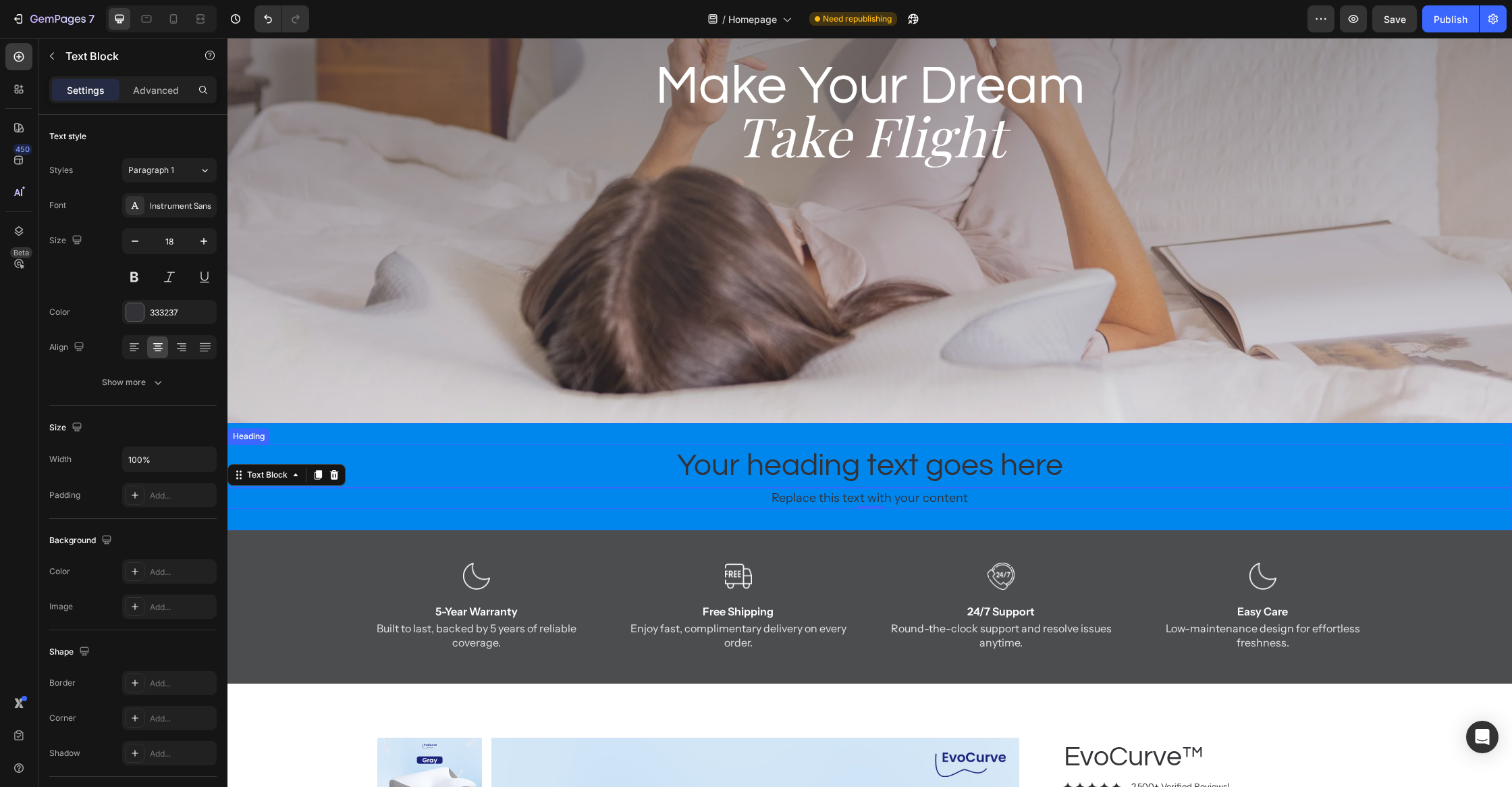
click at [833, 469] on p "Your heading text goes here" at bounding box center [870, 465] width 1282 height 40
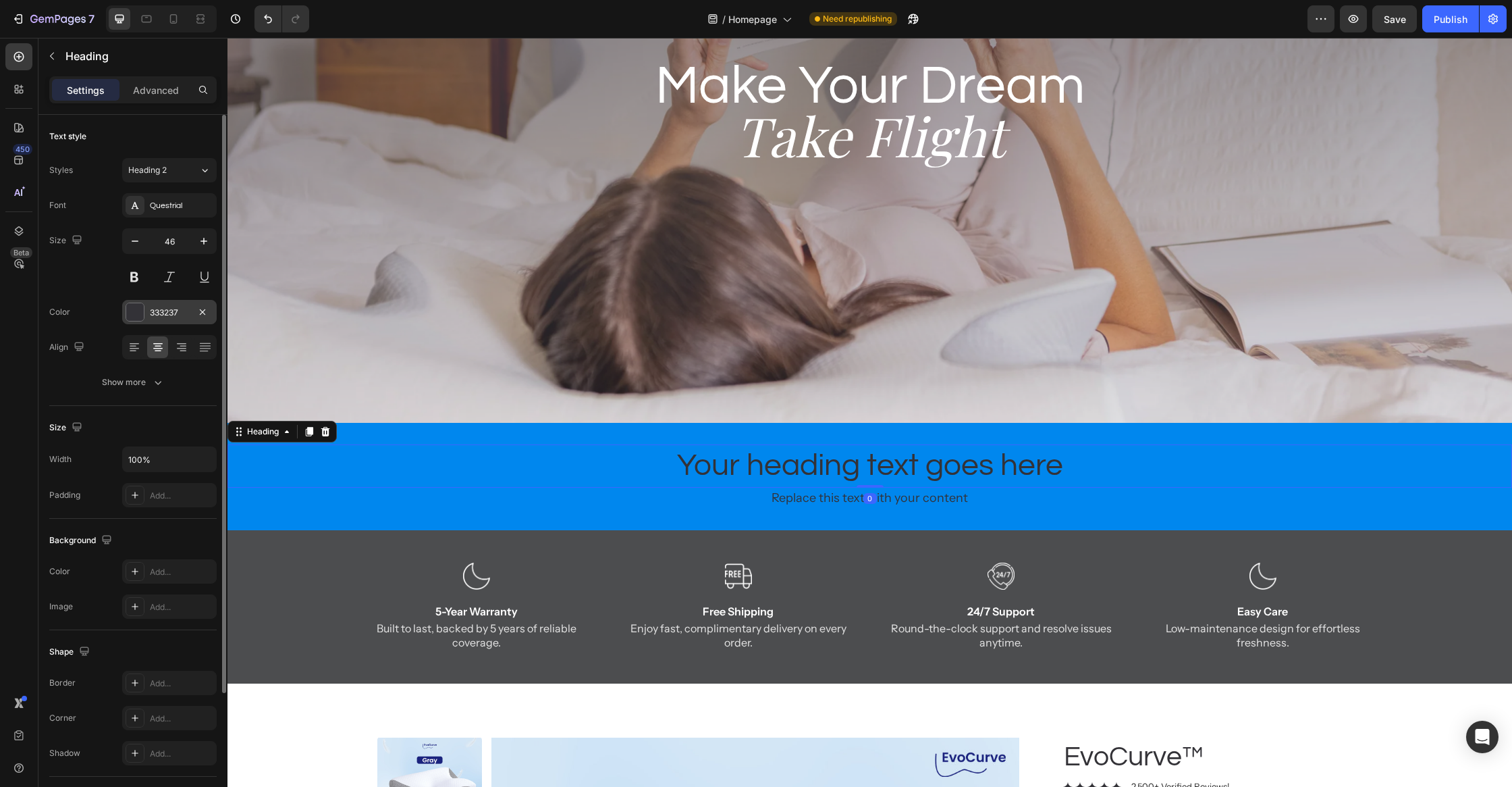
click at [137, 313] on div at bounding box center [134, 311] width 17 height 17
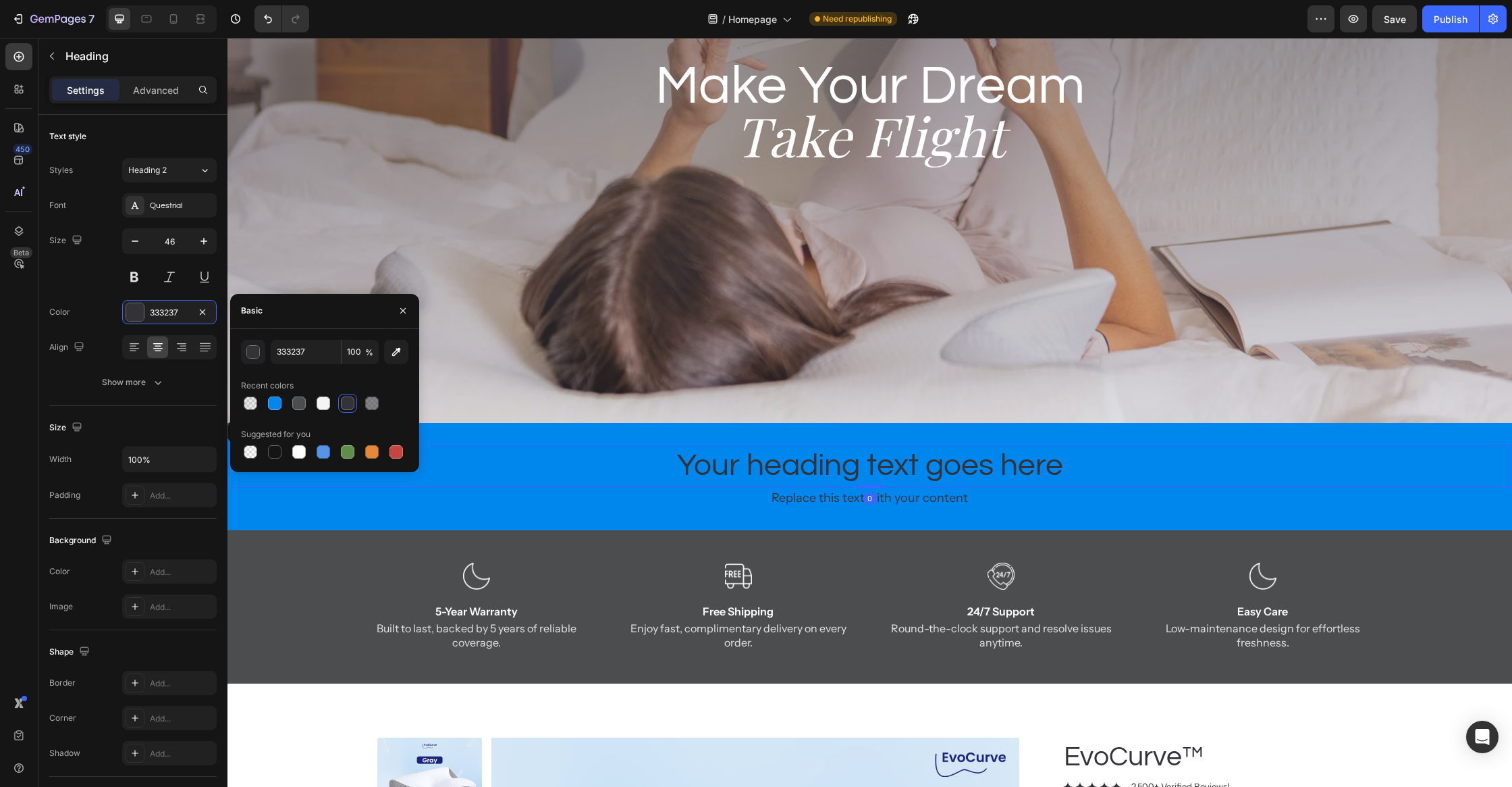
drag, startPoint x: 298, startPoint y: 452, endPoint x: 415, endPoint y: 464, distance: 117.6
click at [299, 451] on div at bounding box center [299, 451] width 13 height 13
type input "FFFFFF"
click at [775, 503] on div "Replace this text with your content" at bounding box center [869, 498] width 1284 height 21
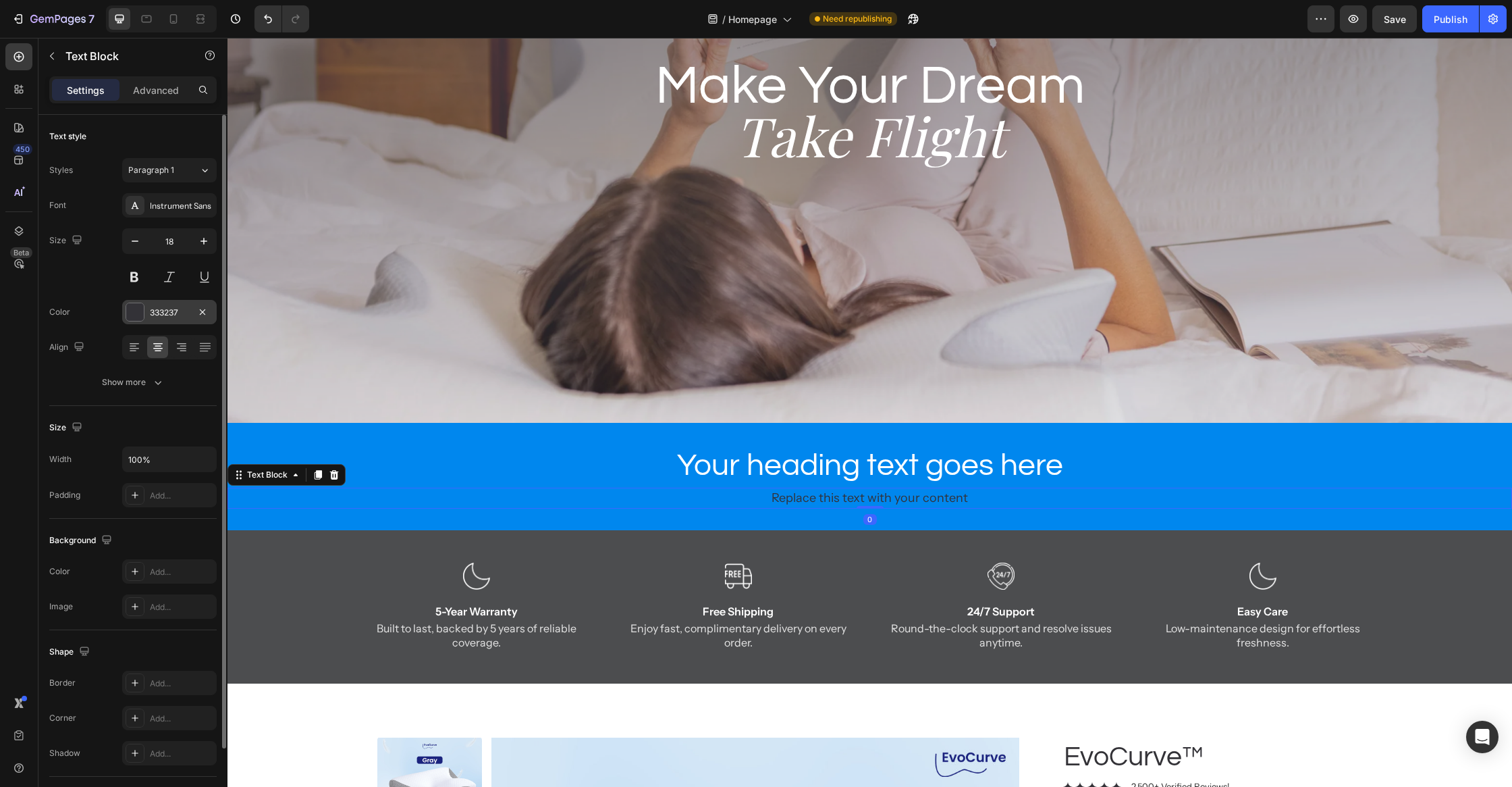
click at [129, 310] on div at bounding box center [134, 311] width 17 height 17
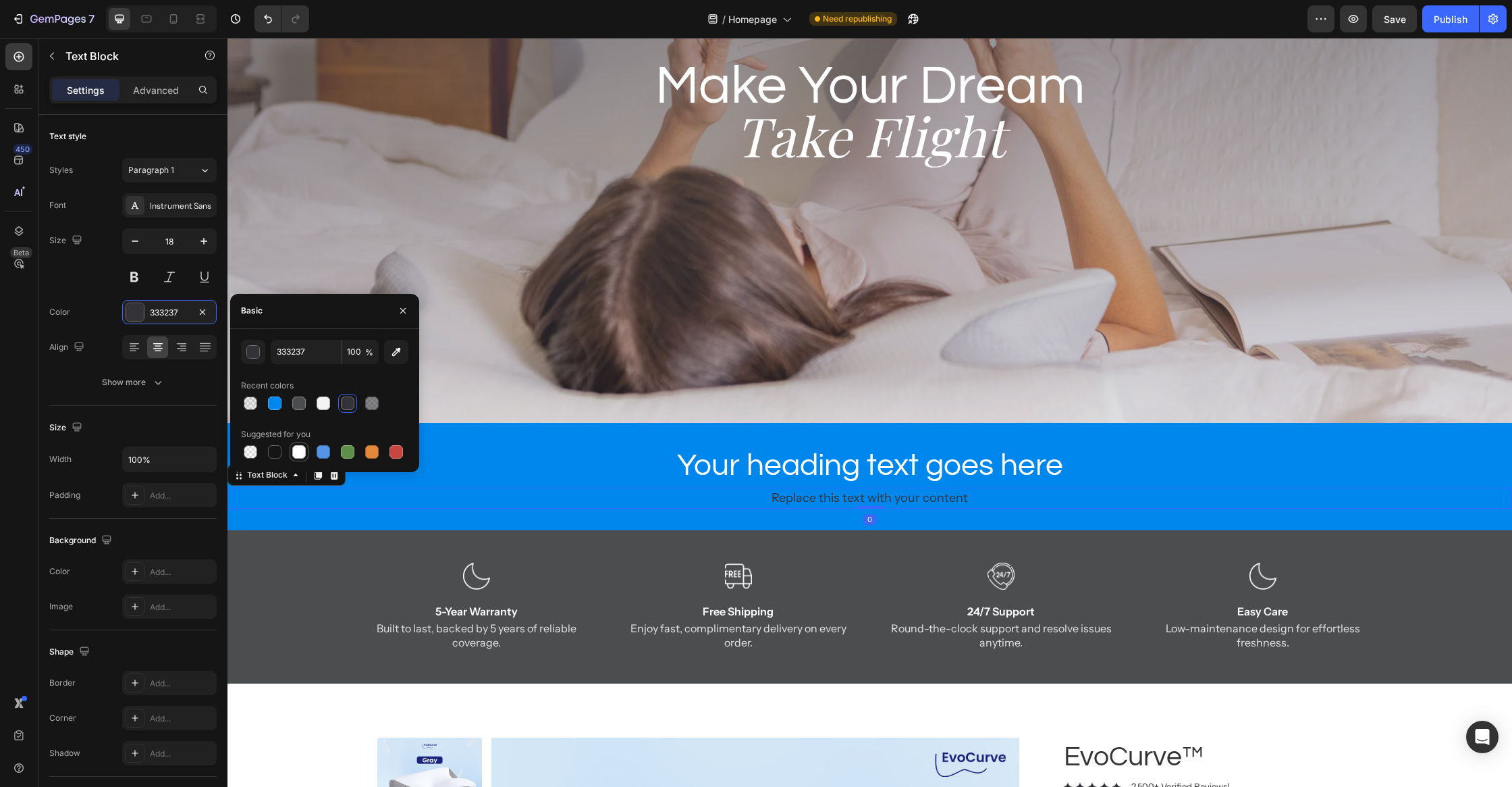
click at [295, 456] on div at bounding box center [299, 451] width 13 height 13
type input "FFFFFF"
click at [882, 499] on div "Replace this text with your content" at bounding box center [869, 498] width 1284 height 21
click at [882, 499] on p "Replace this text with your content" at bounding box center [870, 498] width 1282 height 18
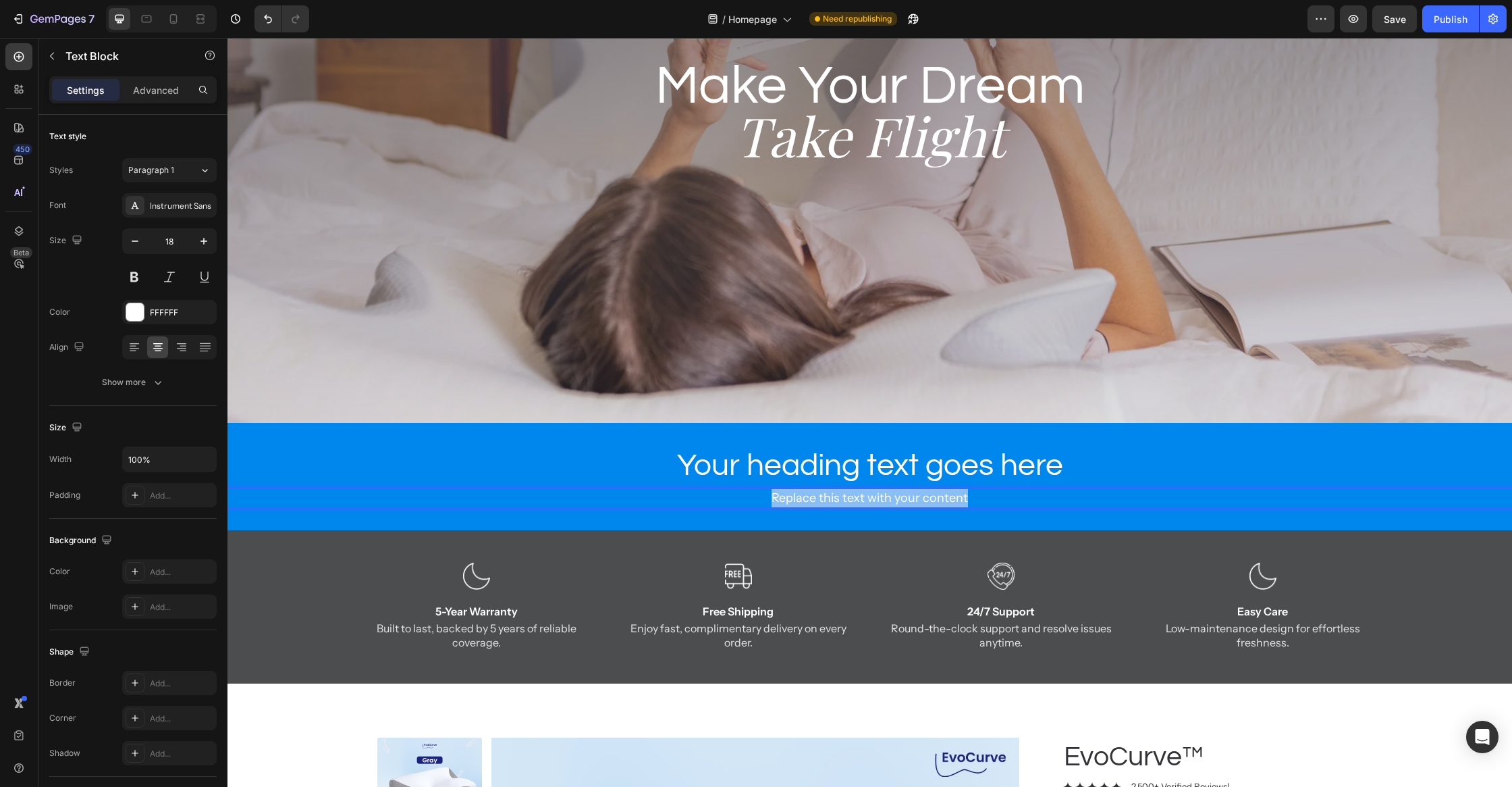
click at [882, 499] on p "Replace this text with your content" at bounding box center [870, 498] width 1282 height 18
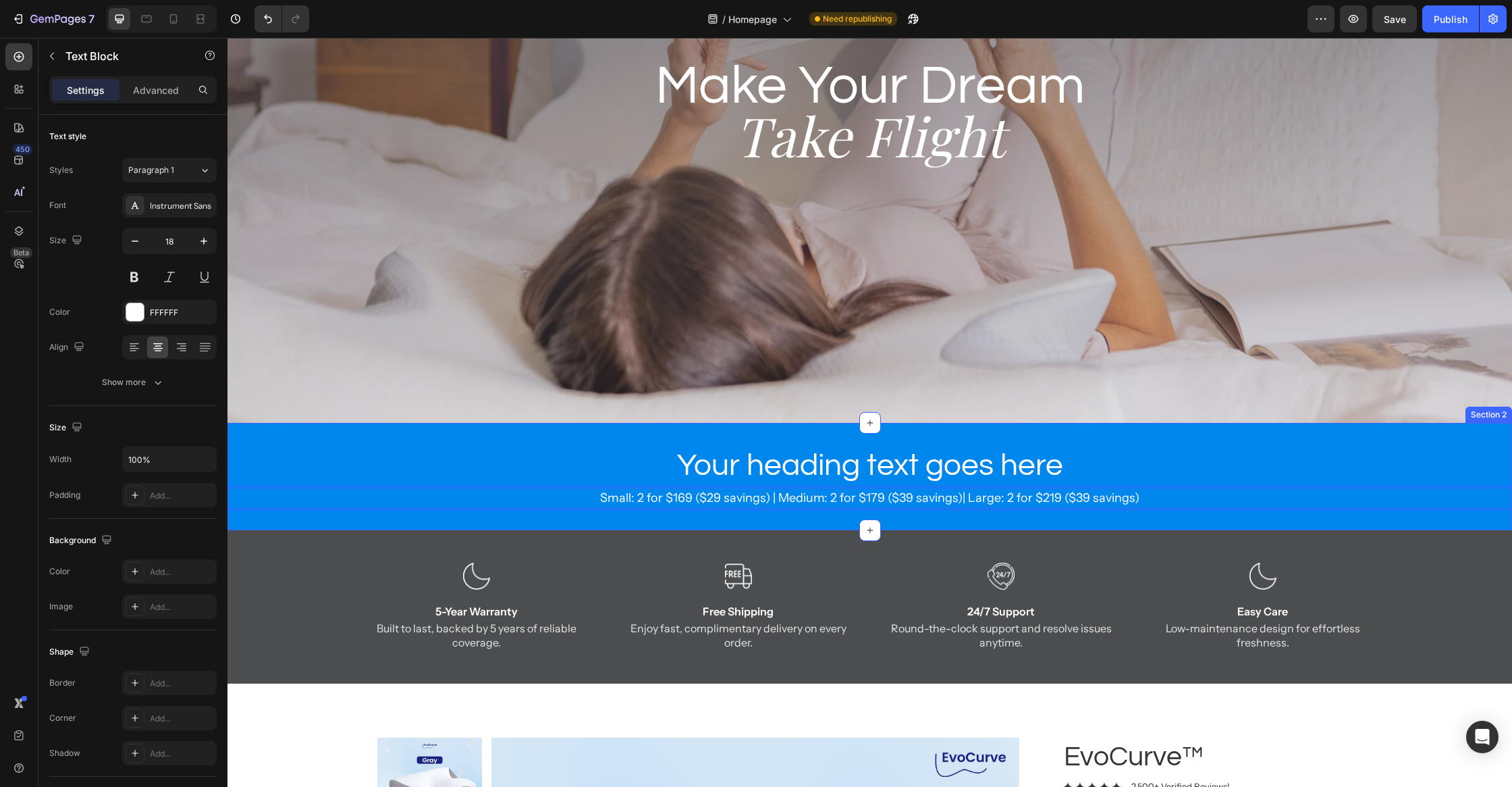
click at [761, 464] on p "Your heading text goes here" at bounding box center [870, 465] width 1282 height 40
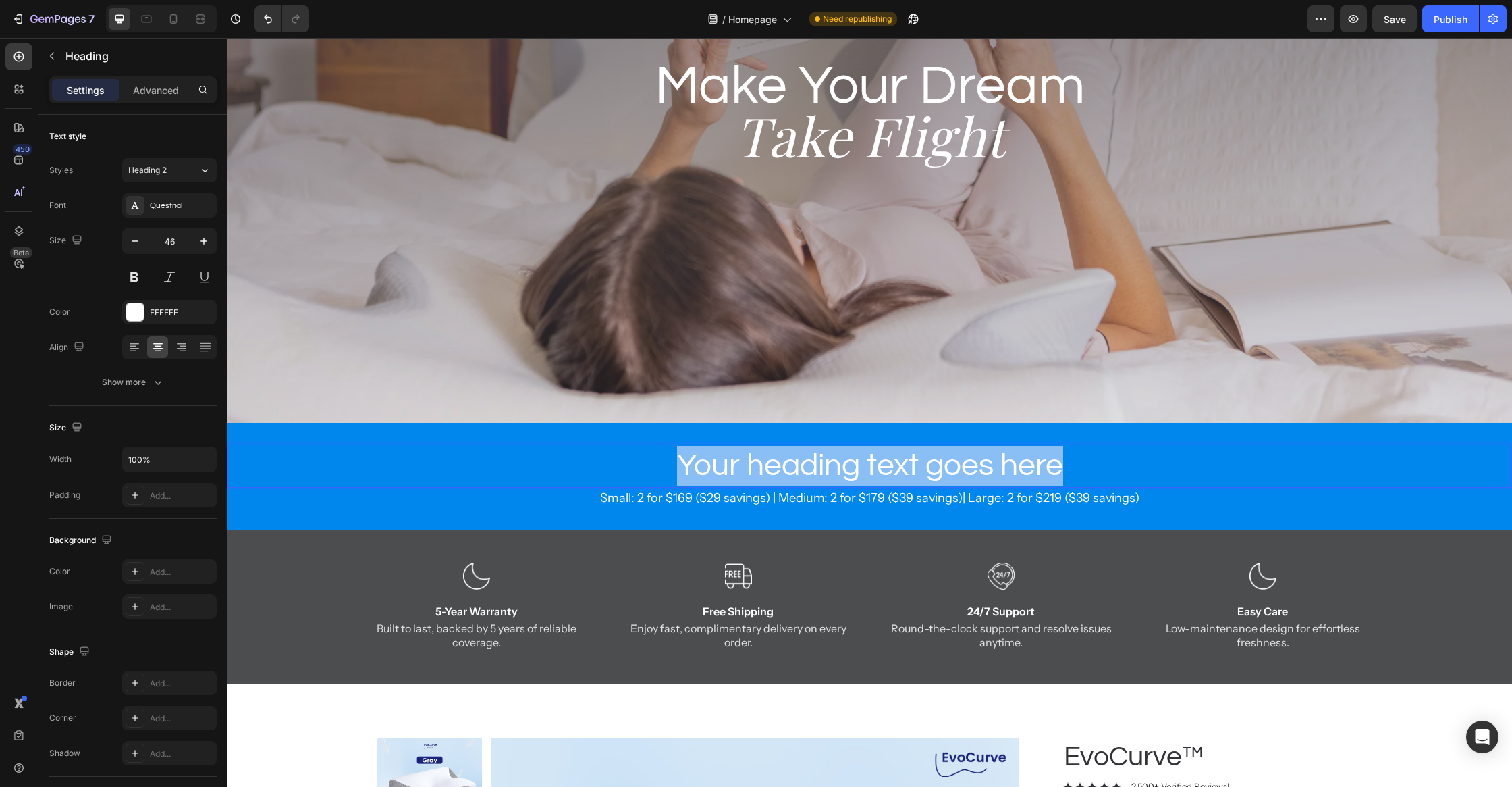
click at [761, 464] on p "Your heading text goes here" at bounding box center [870, 465] width 1282 height 40
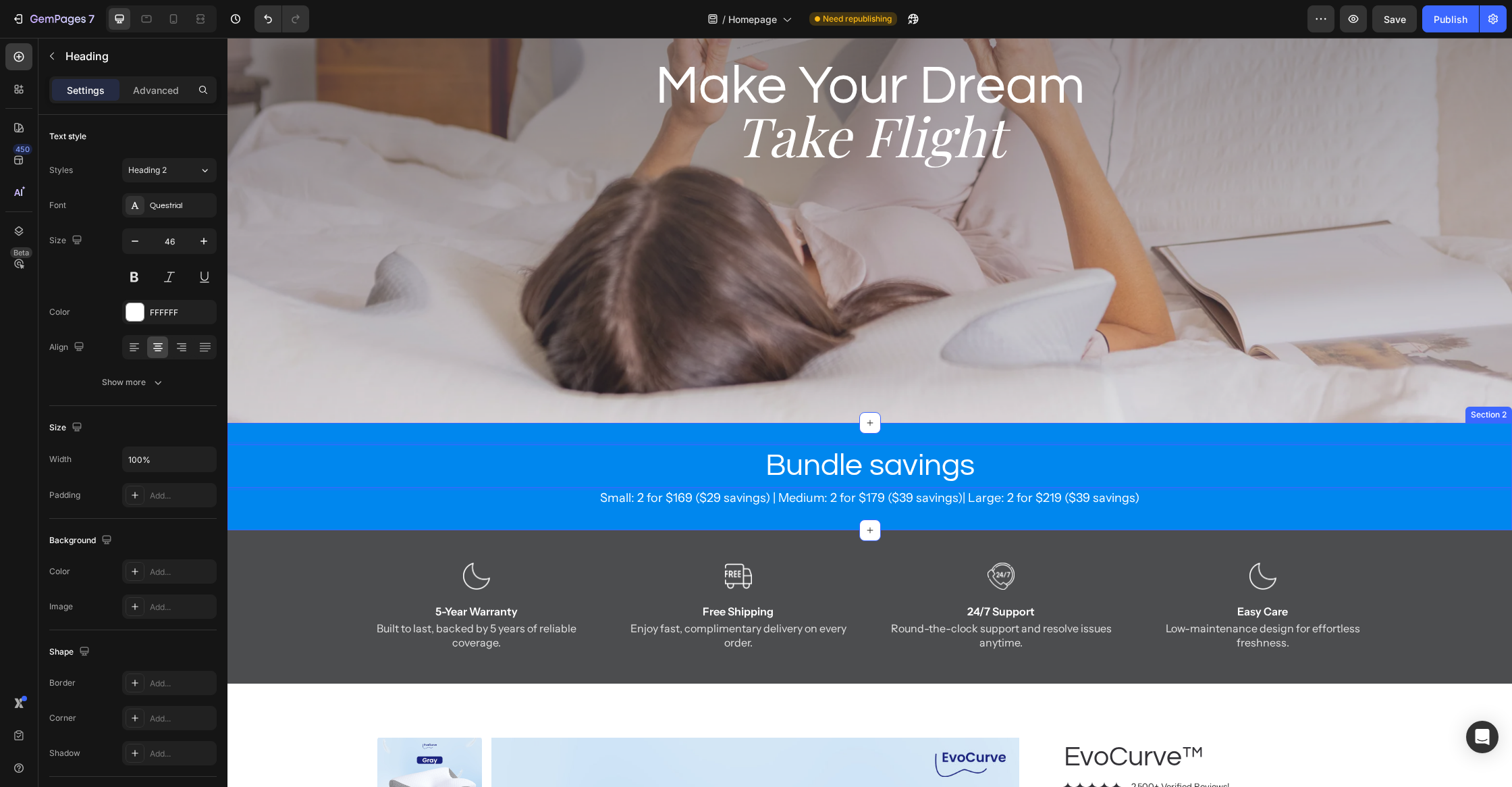
click at [535, 510] on div "Bundle savings Heading 0 Small: 2 for $169 ($29 savings) | Medium: 2 for $179 (…" at bounding box center [869, 476] width 1284 height 107
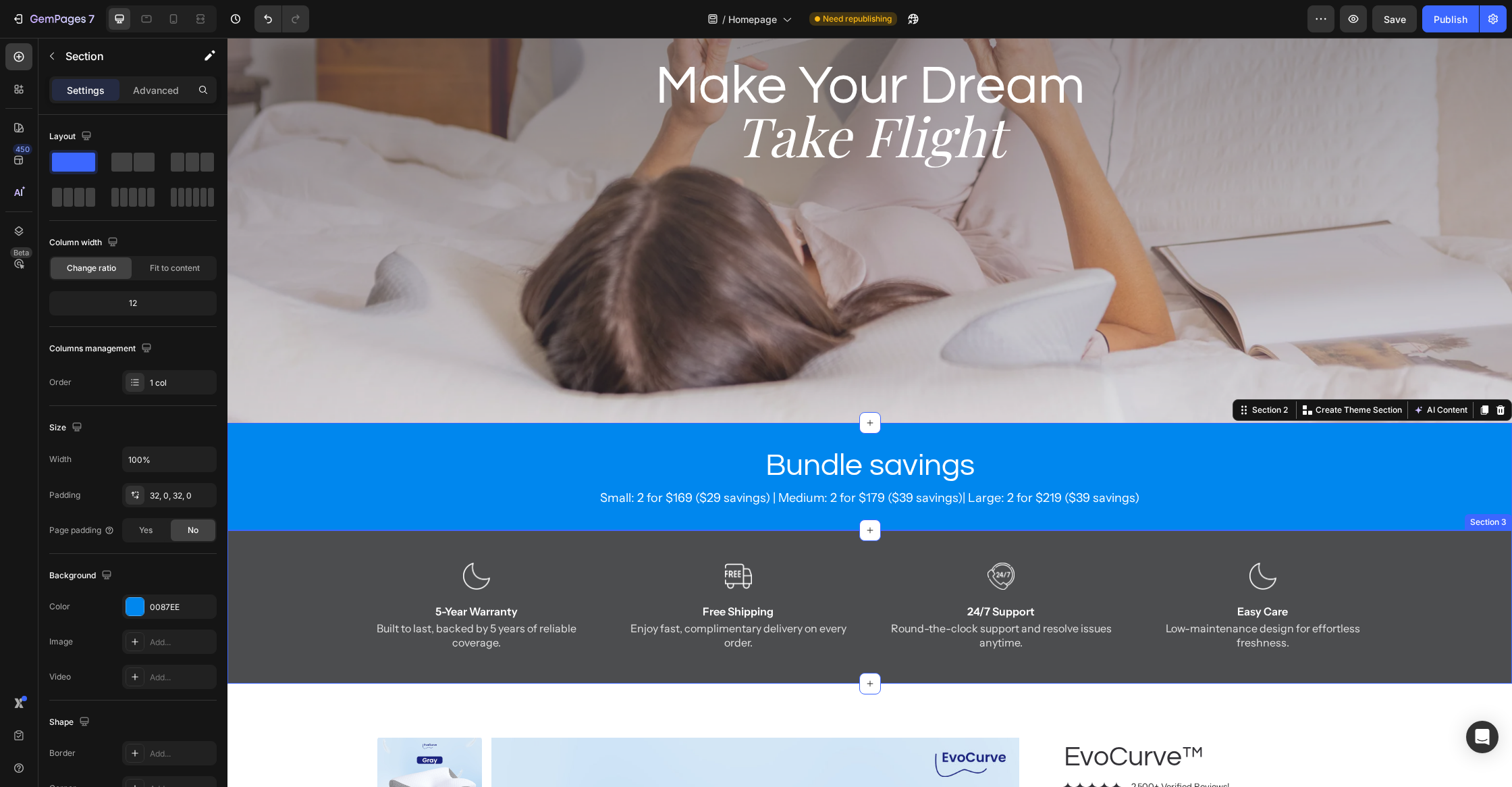
click at [314, 545] on div "Image 5-Year Warranty Text Block Built to last, backed by 5 years of reliable c…" at bounding box center [869, 606] width 1284 height 152
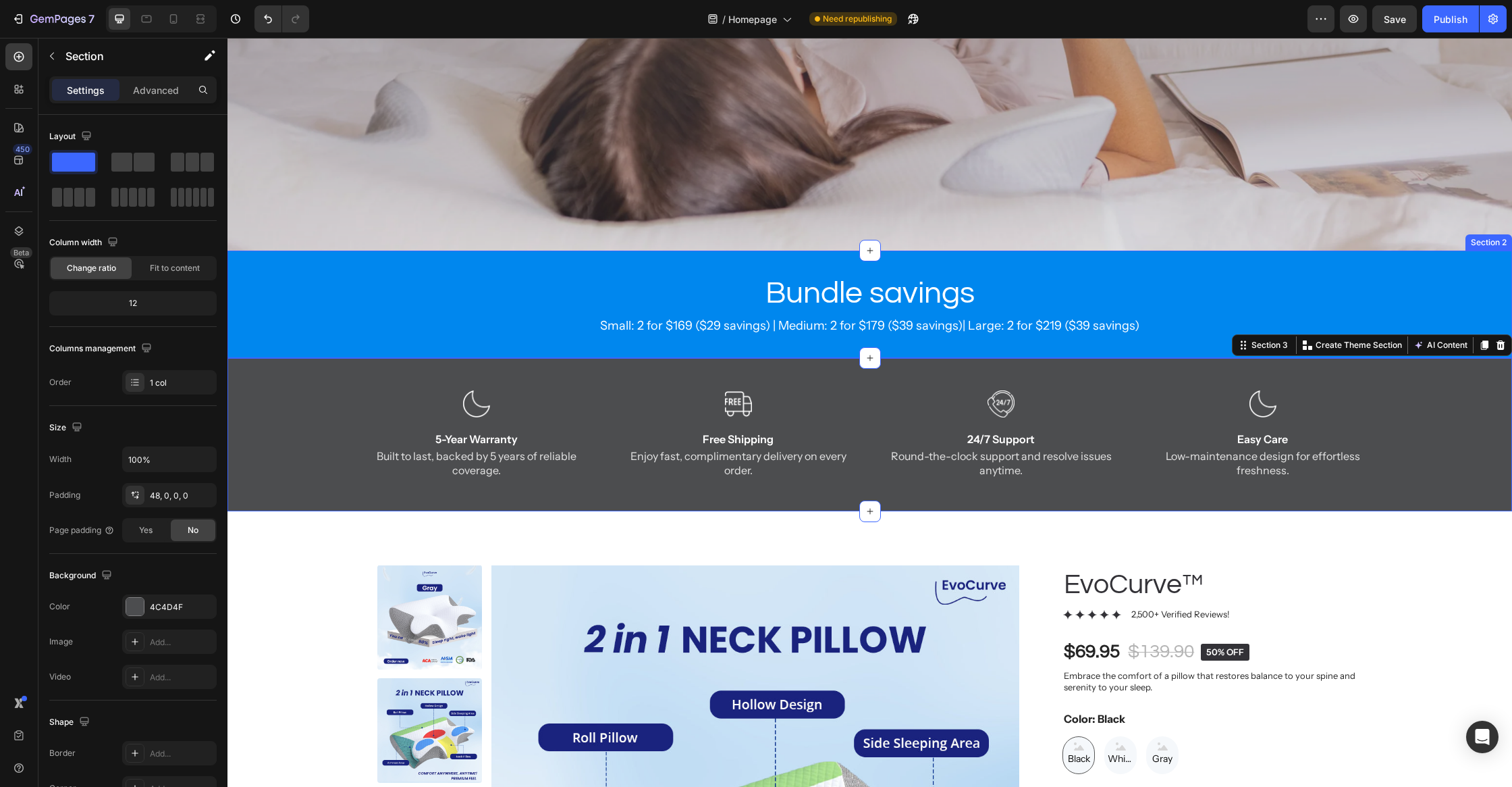
scroll to position [565, 0]
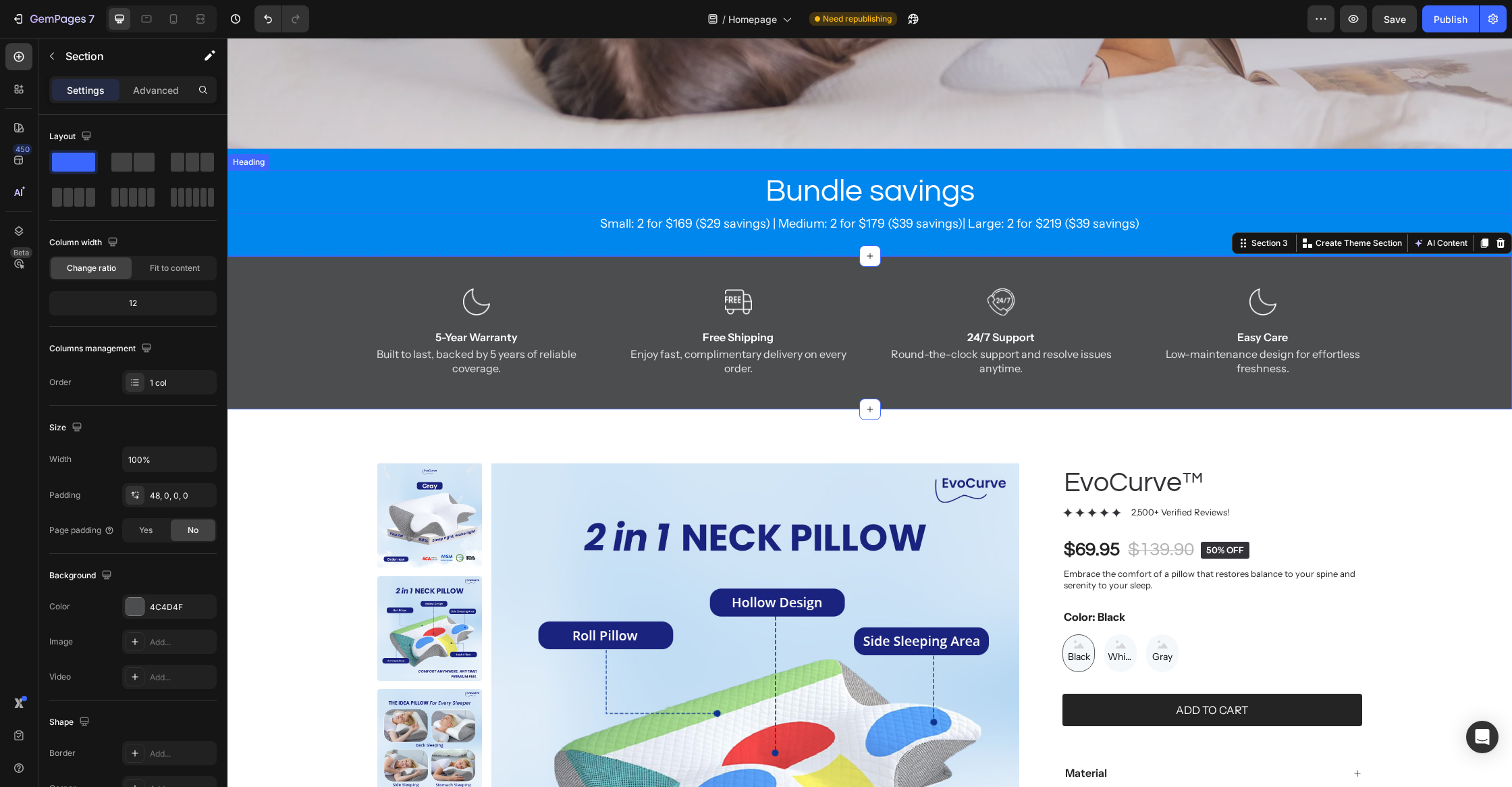
click at [614, 186] on p "Bundle savings" at bounding box center [870, 191] width 1282 height 40
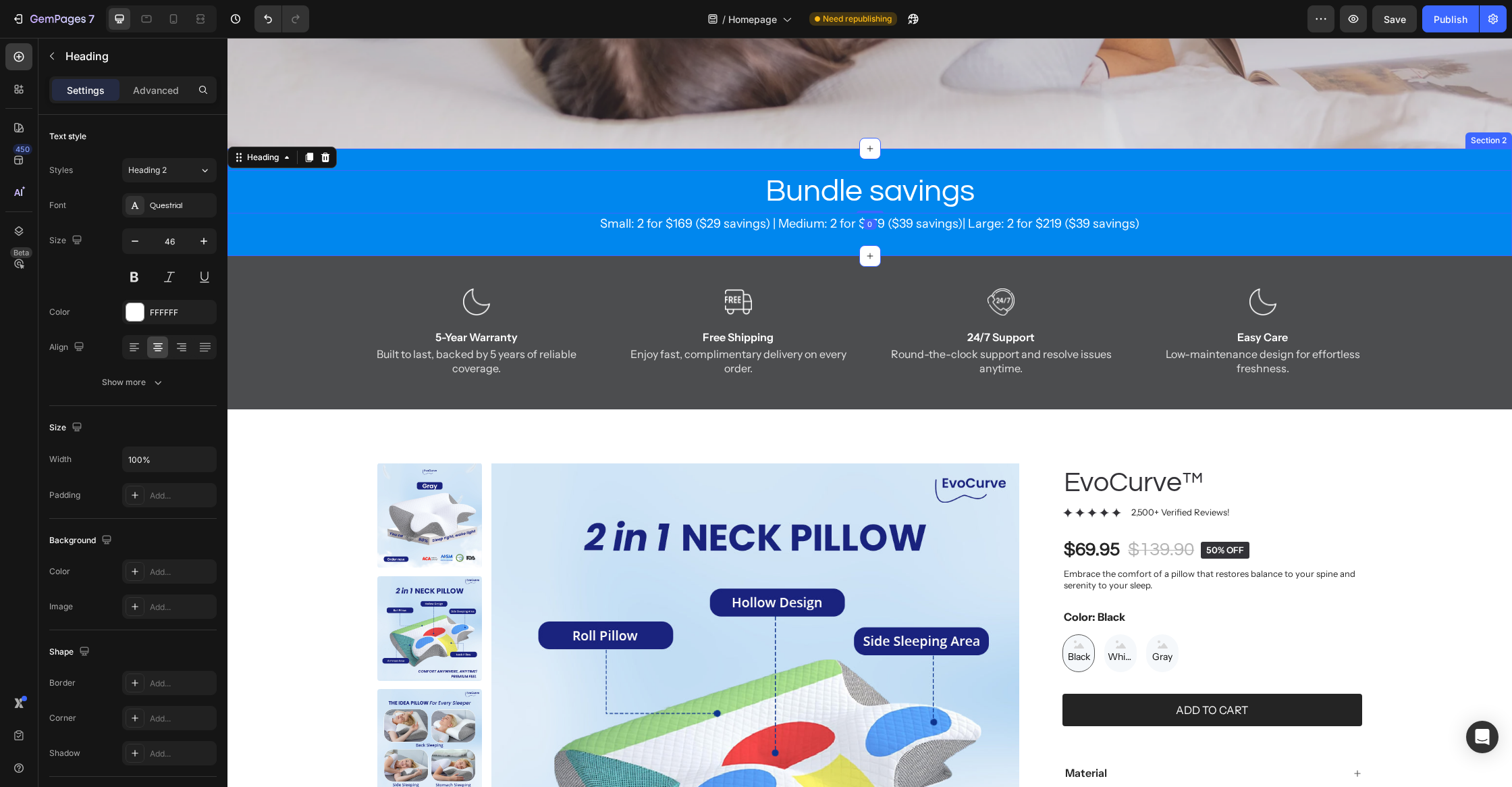
click at [613, 160] on div "Bundle savings Heading 0 Small: 2 for $169 ($29 savings) | Medium: 2 for $179 (…" at bounding box center [869, 201] width 1284 height 107
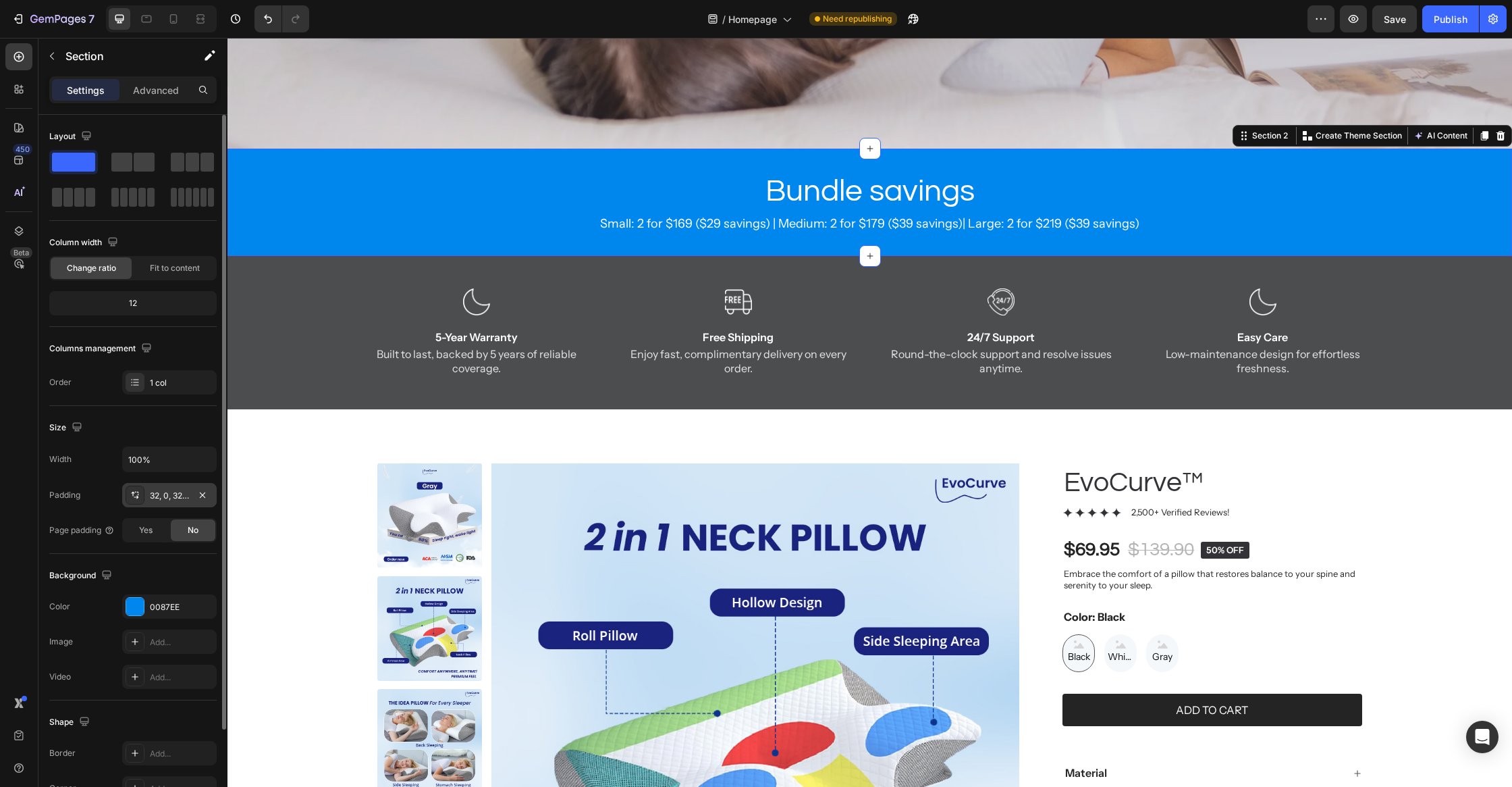
click at [166, 499] on div "32, 0, 32, 0" at bounding box center [169, 495] width 39 height 12
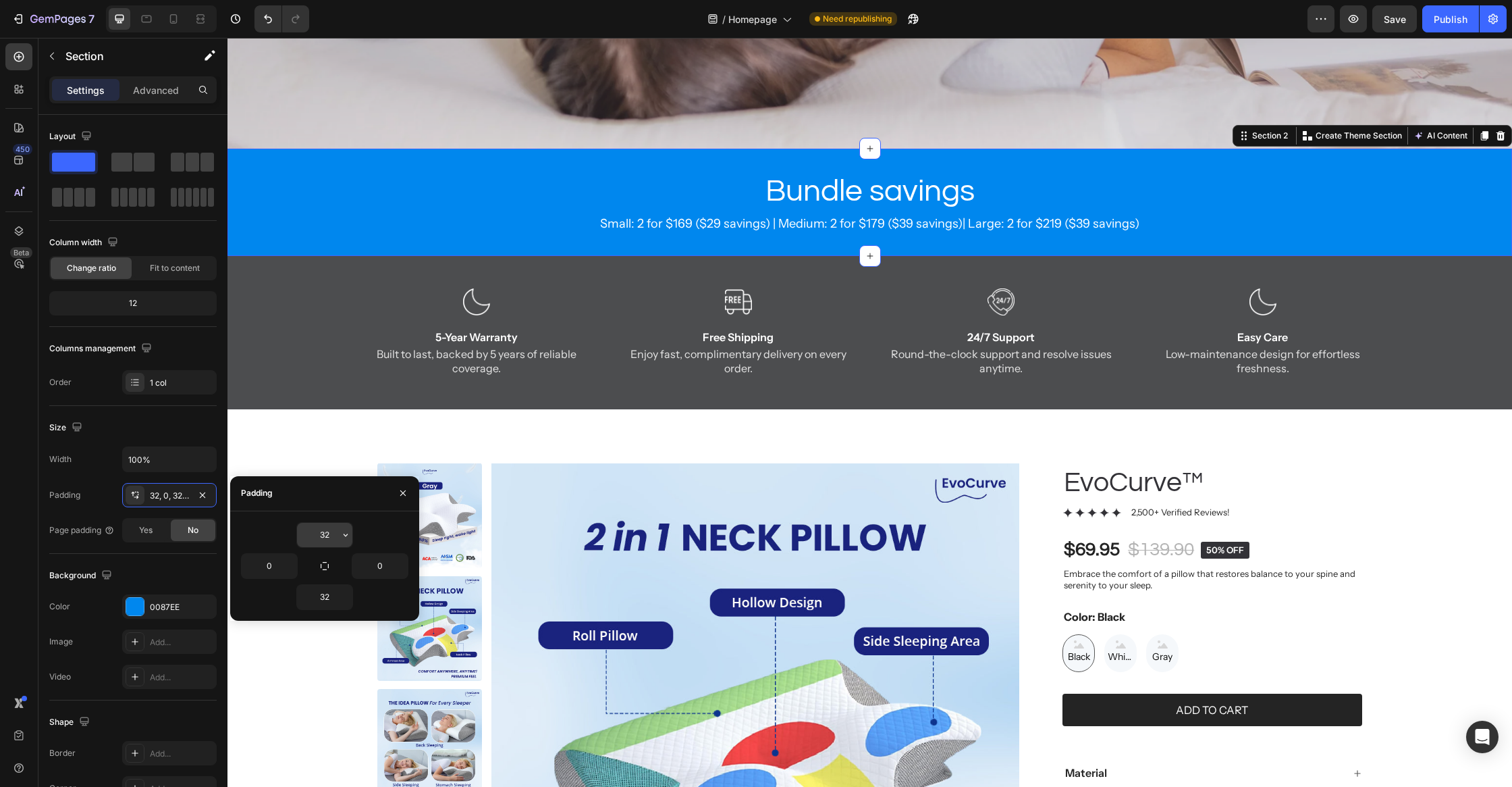
click at [331, 531] on input "32" at bounding box center [325, 535] width 56 height 25
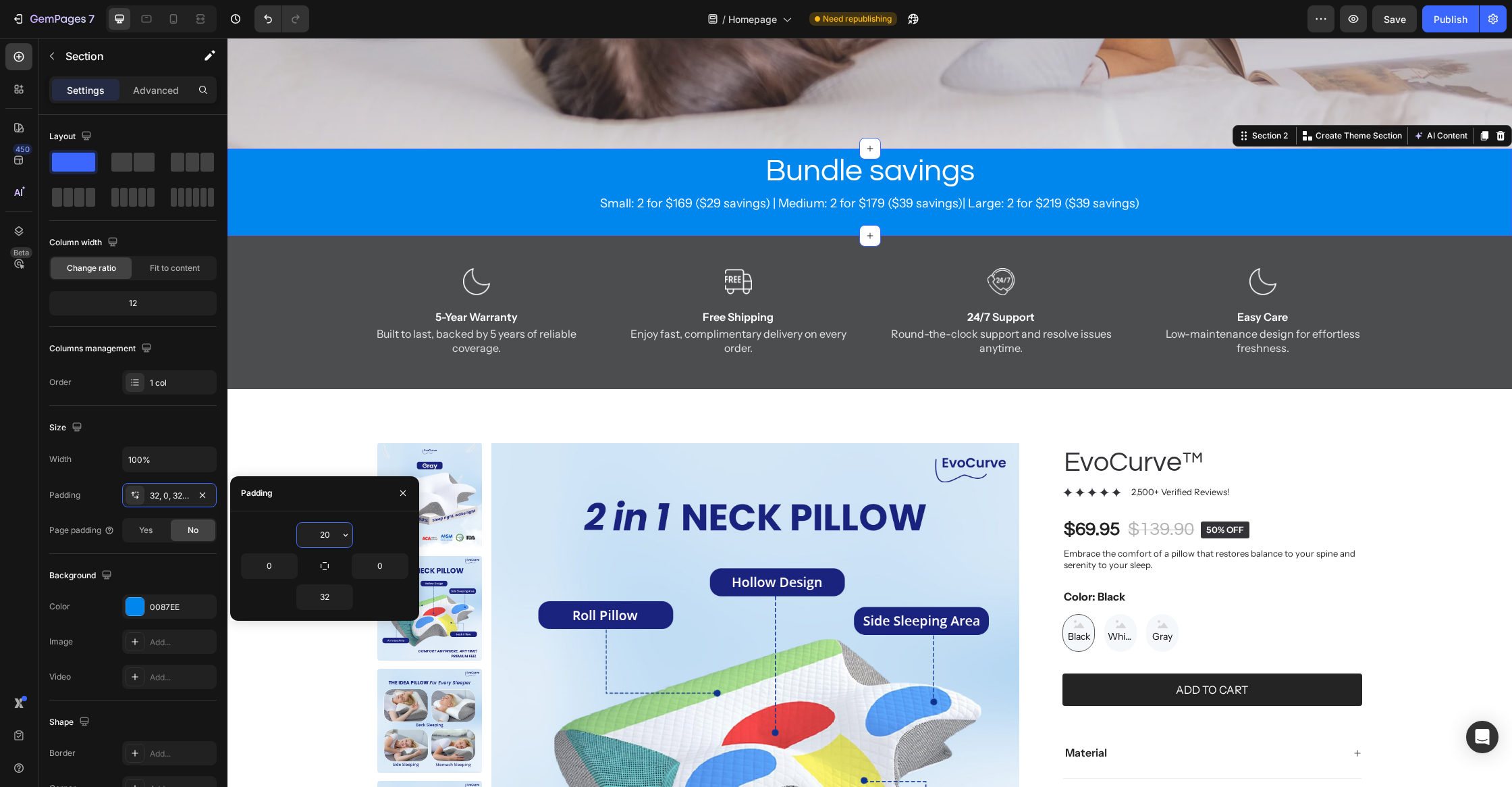
type input "20"
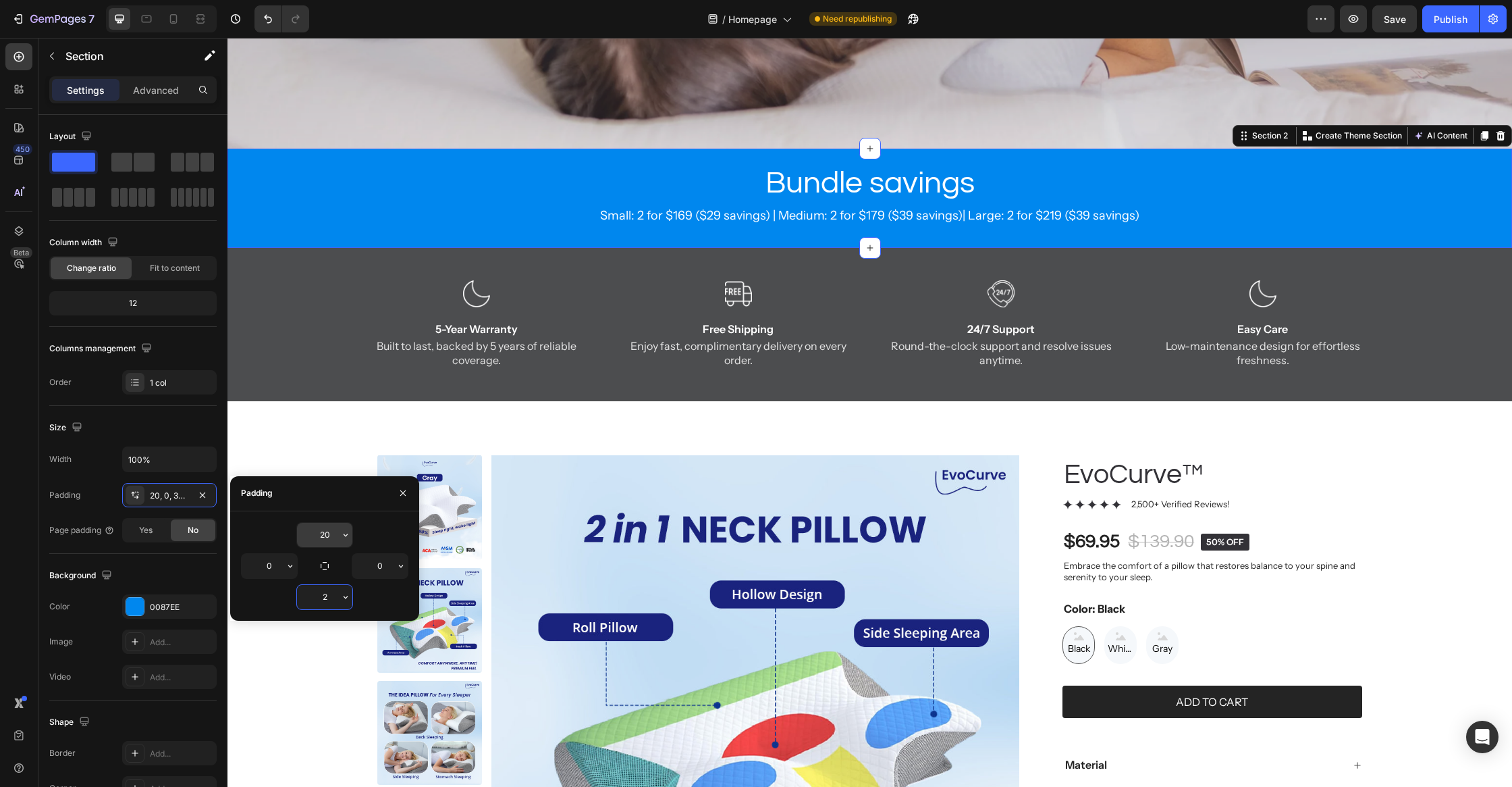
type input "20"
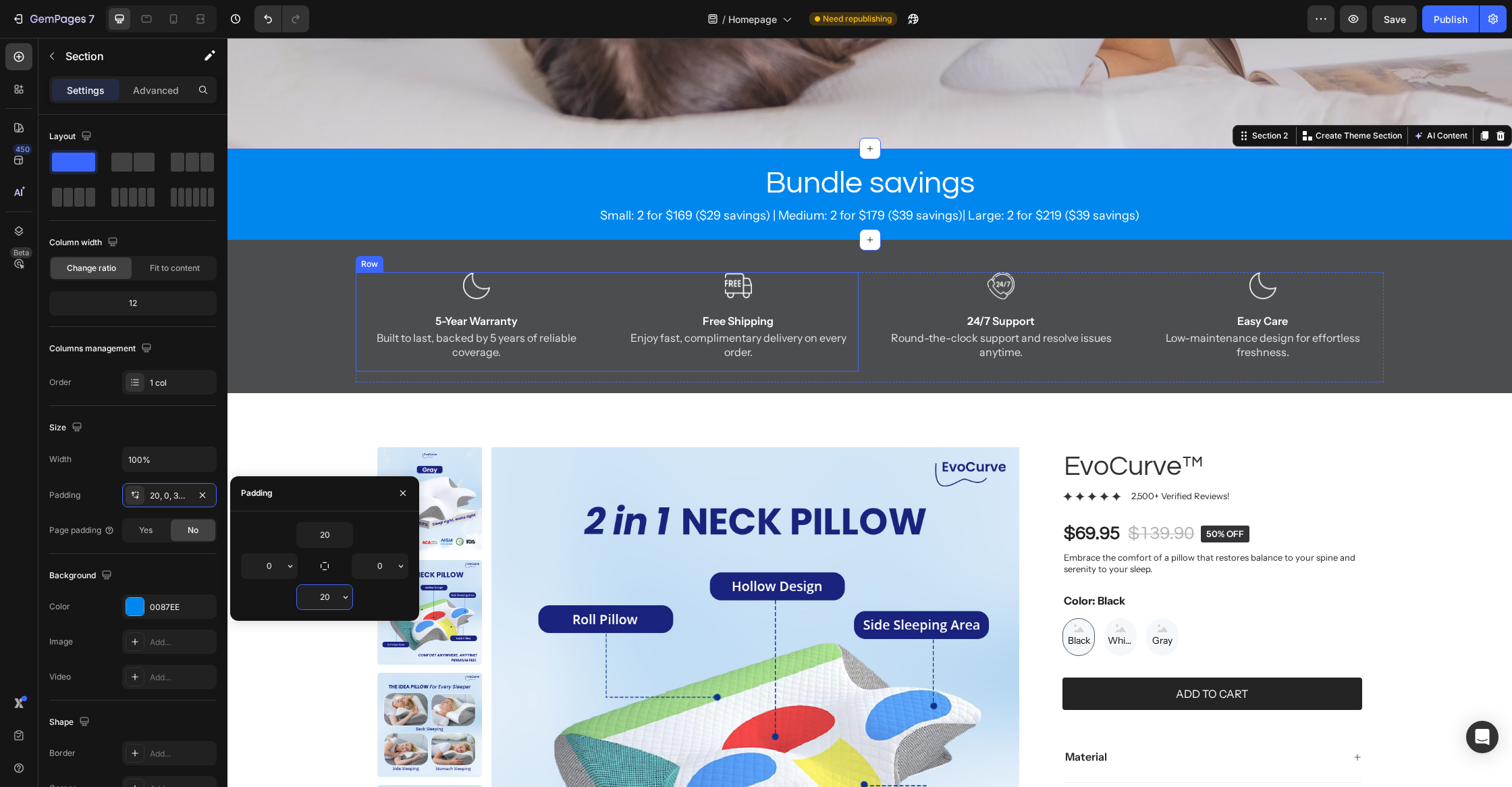
click at [319, 290] on div "Image 5-Year Warranty Text Block Built to last, backed by 5 years of reliable c…" at bounding box center [869, 332] width 1284 height 120
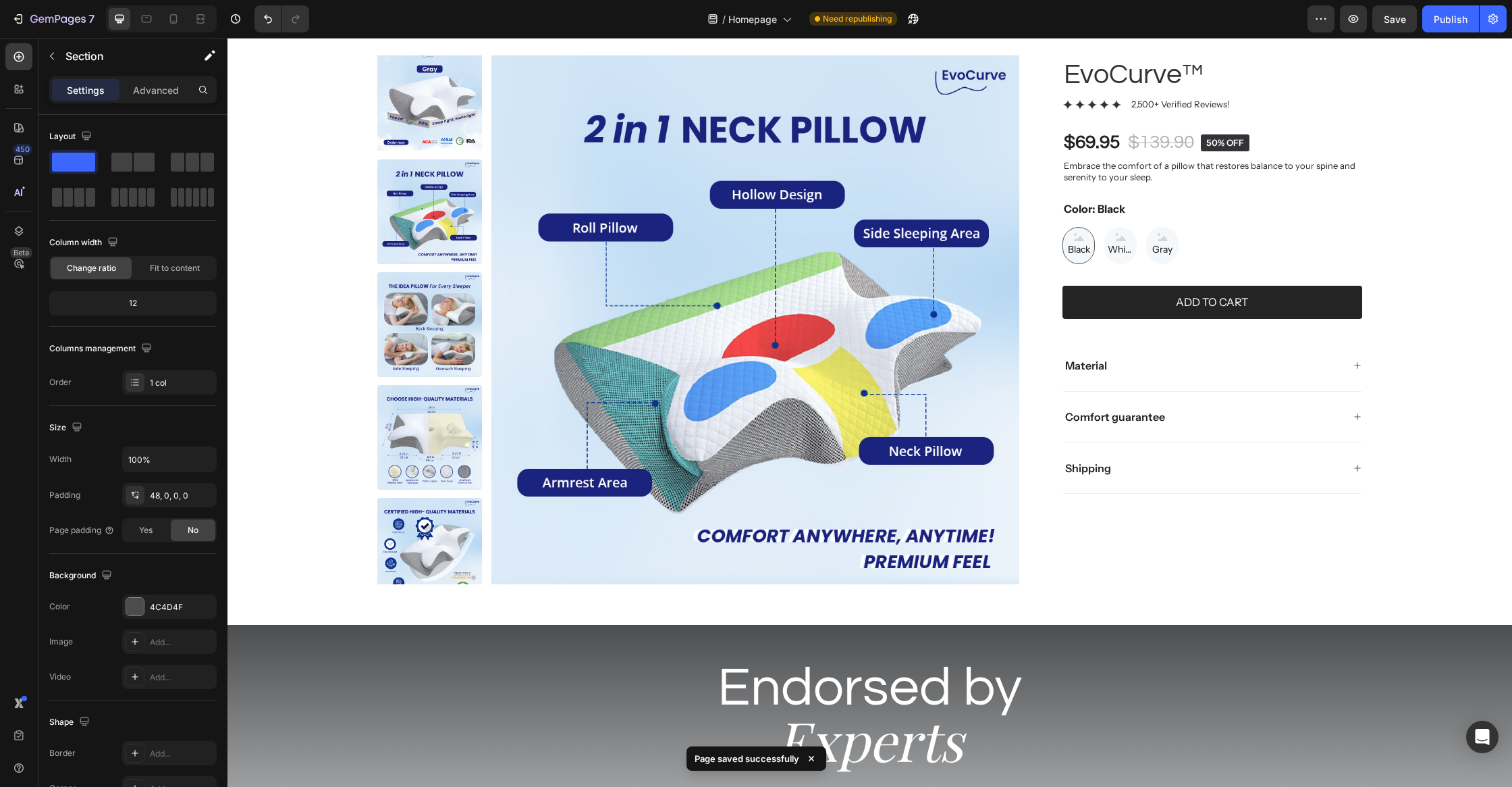
scroll to position [269, 0]
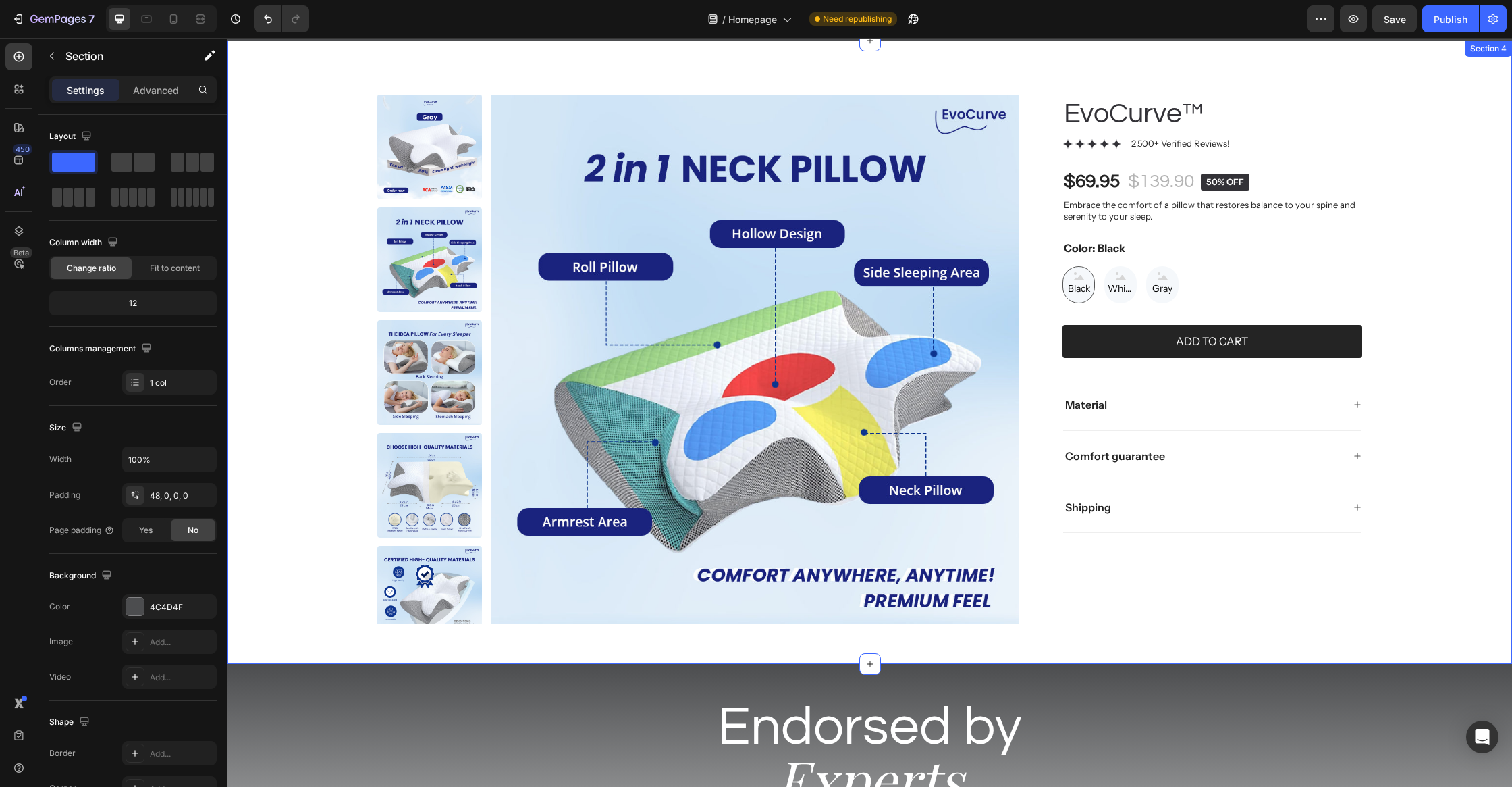
click at [1440, 33] on div "7 Version history / Homepage Need republishing Preview Save Publish" at bounding box center [756, 19] width 1512 height 38
click at [1445, 20] on div "Publish" at bounding box center [1451, 19] width 34 height 14
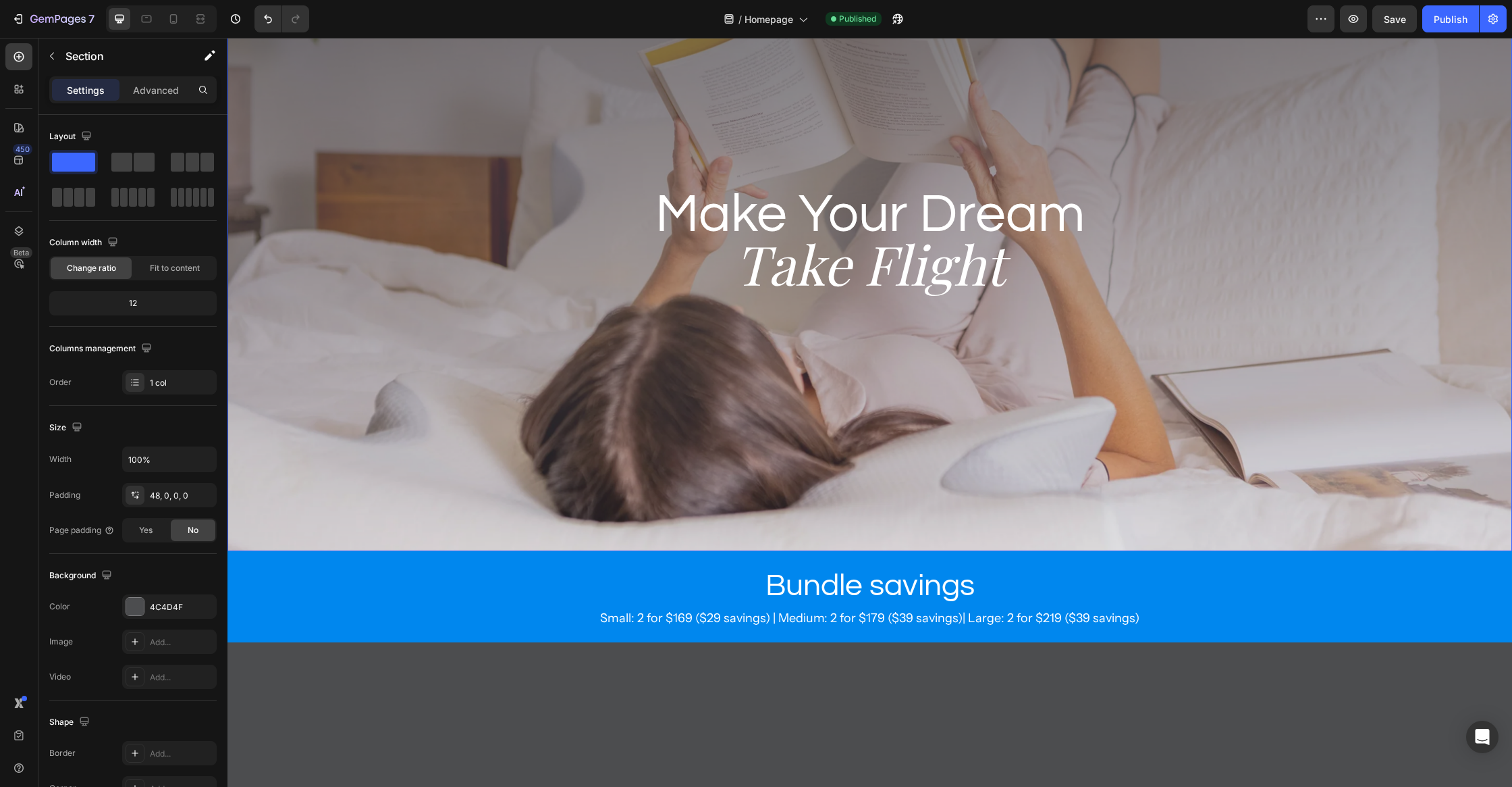
scroll to position [374, 0]
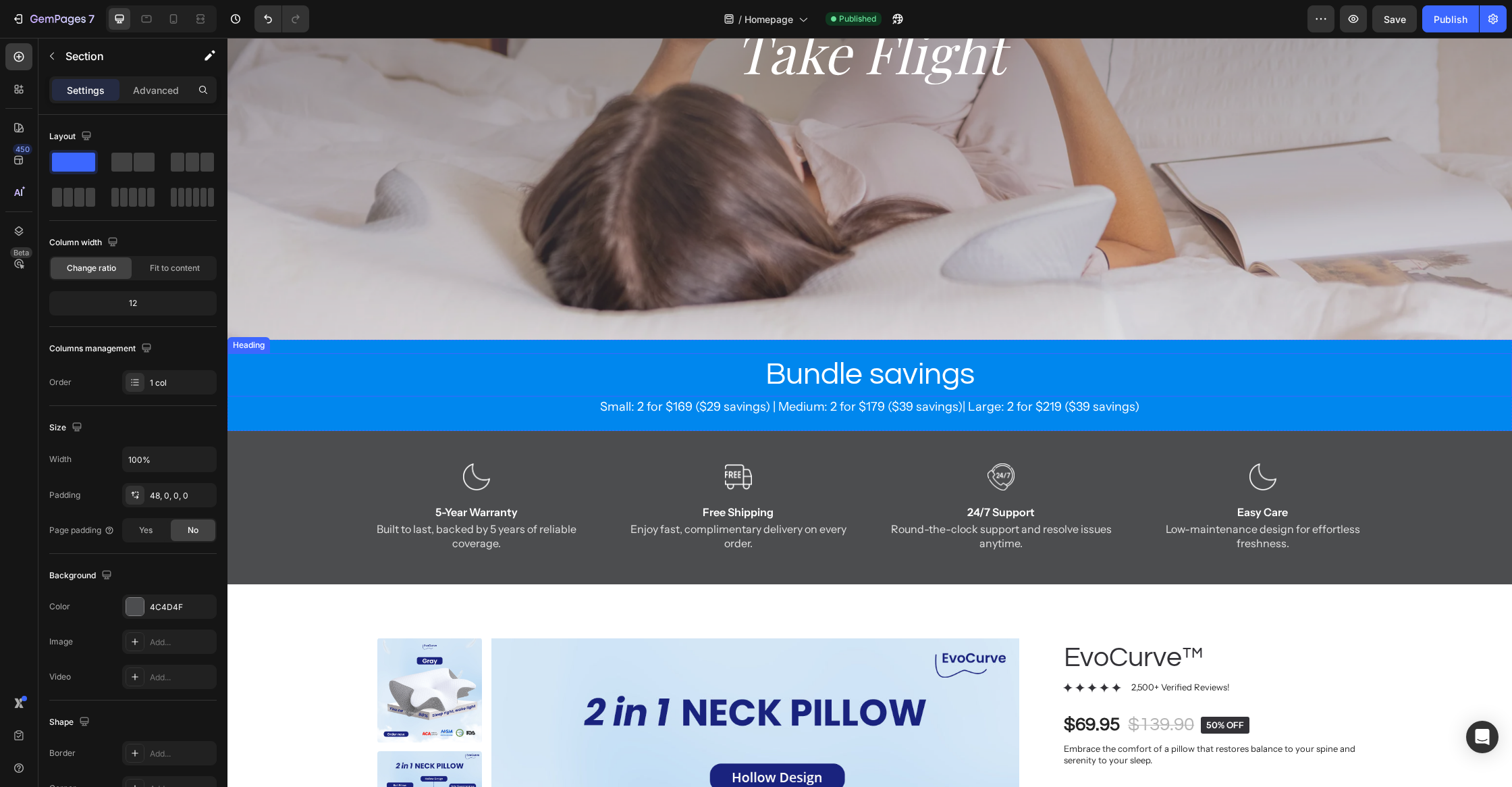
click at [298, 391] on h2 "Bundle savings" at bounding box center [869, 374] width 1284 height 43
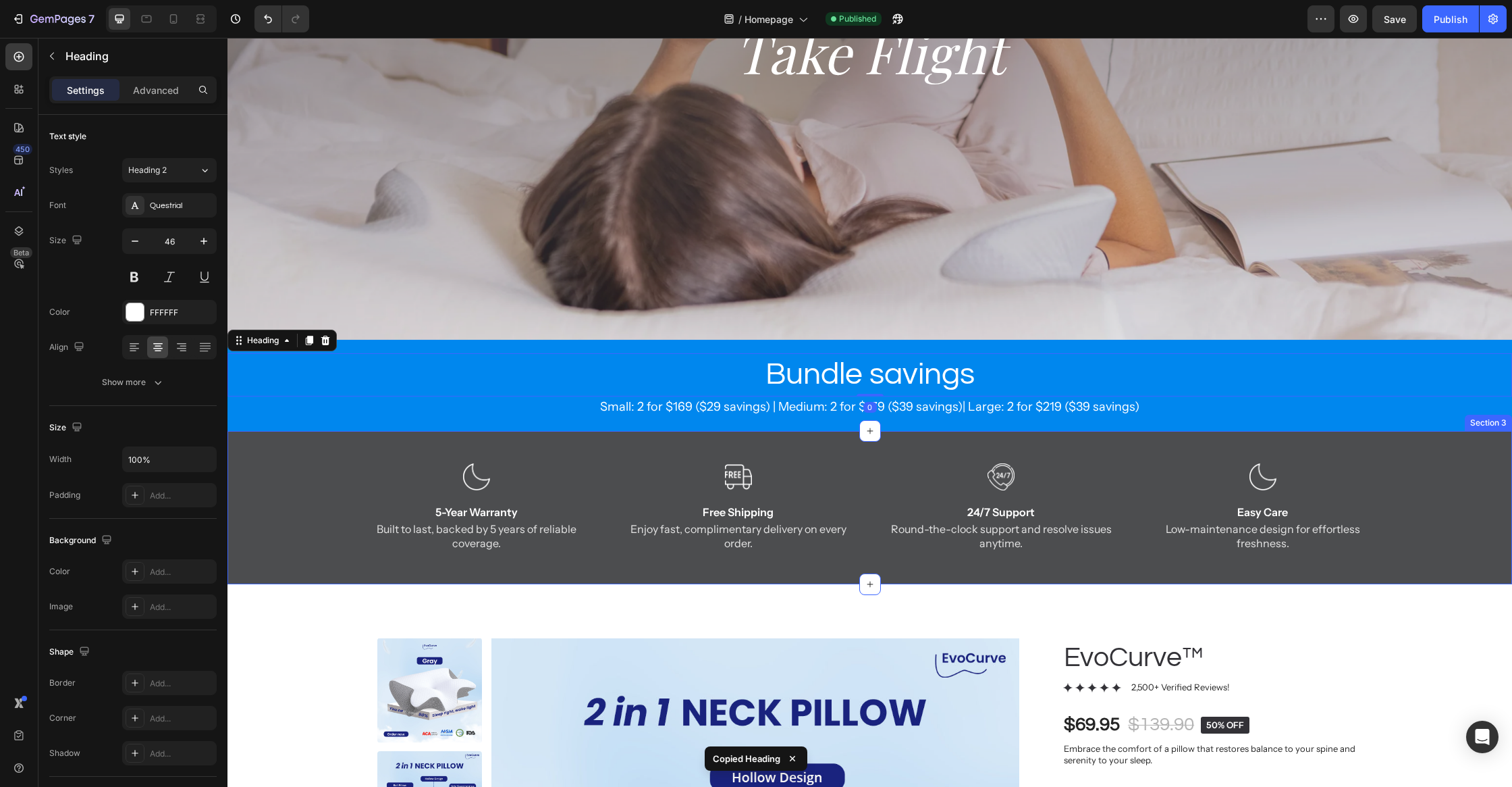
click at [272, 422] on div "Bundle savings Heading 0 Small: 2 for $169 ($29 savings) | Medium: 2 for $179 (…" at bounding box center [869, 385] width 1284 height 91
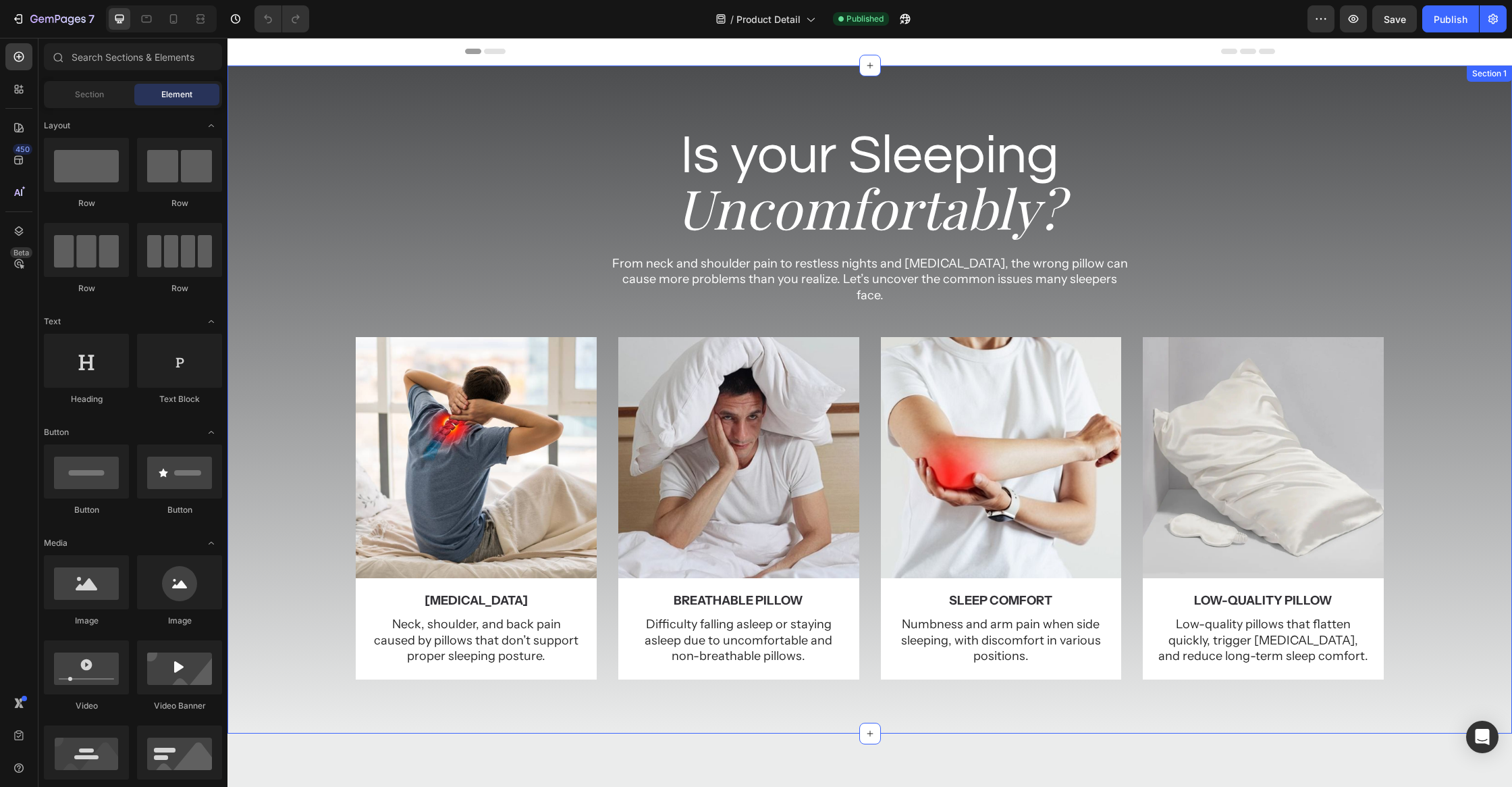
click at [598, 71] on div "Is your Sleeping Heading Uncomfortably? Heading From neck and shoulder pain to …" at bounding box center [869, 400] width 1284 height 668
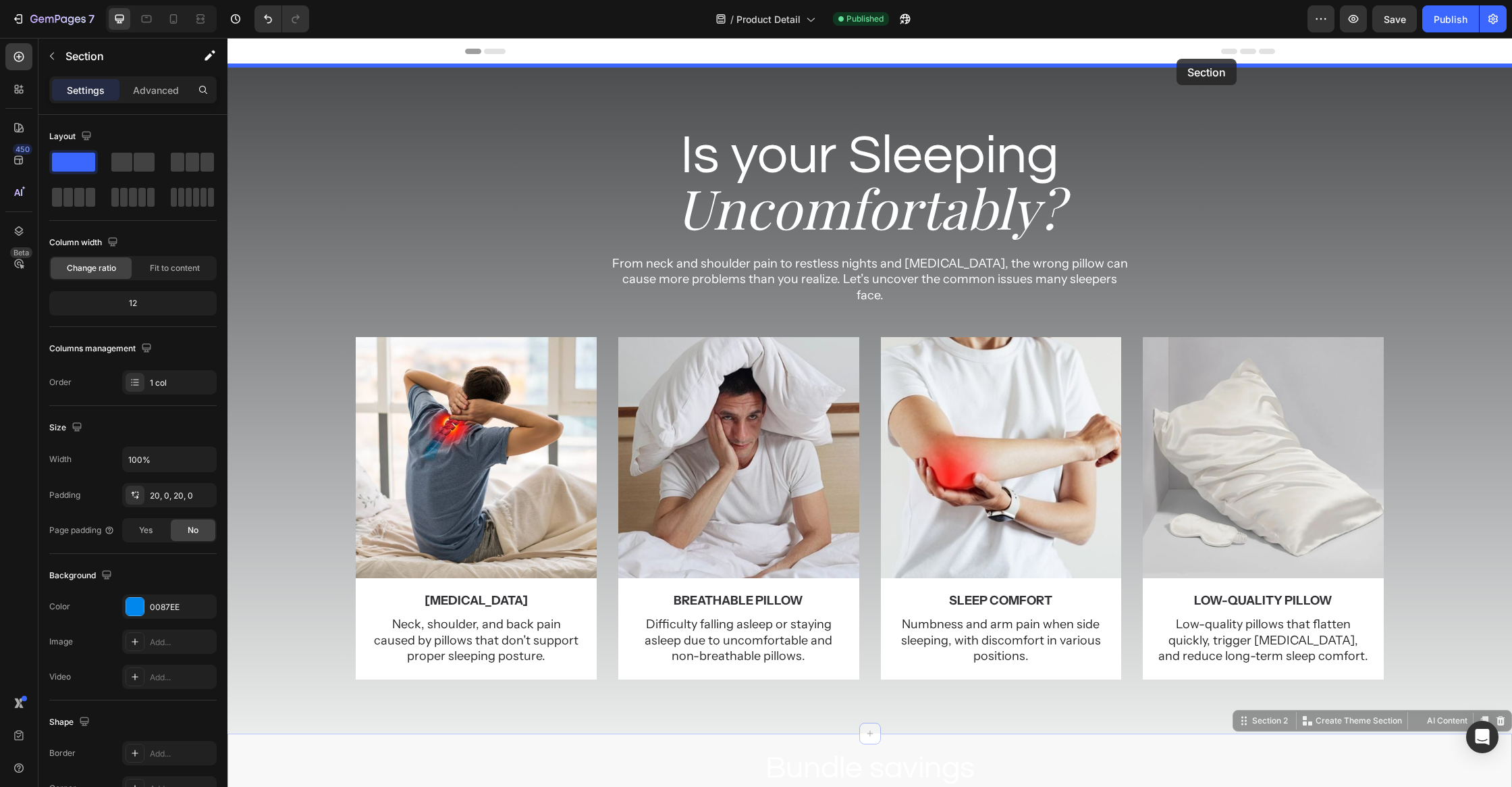
drag, startPoint x: 1501, startPoint y: 406, endPoint x: 1176, endPoint y: 59, distance: 475.4
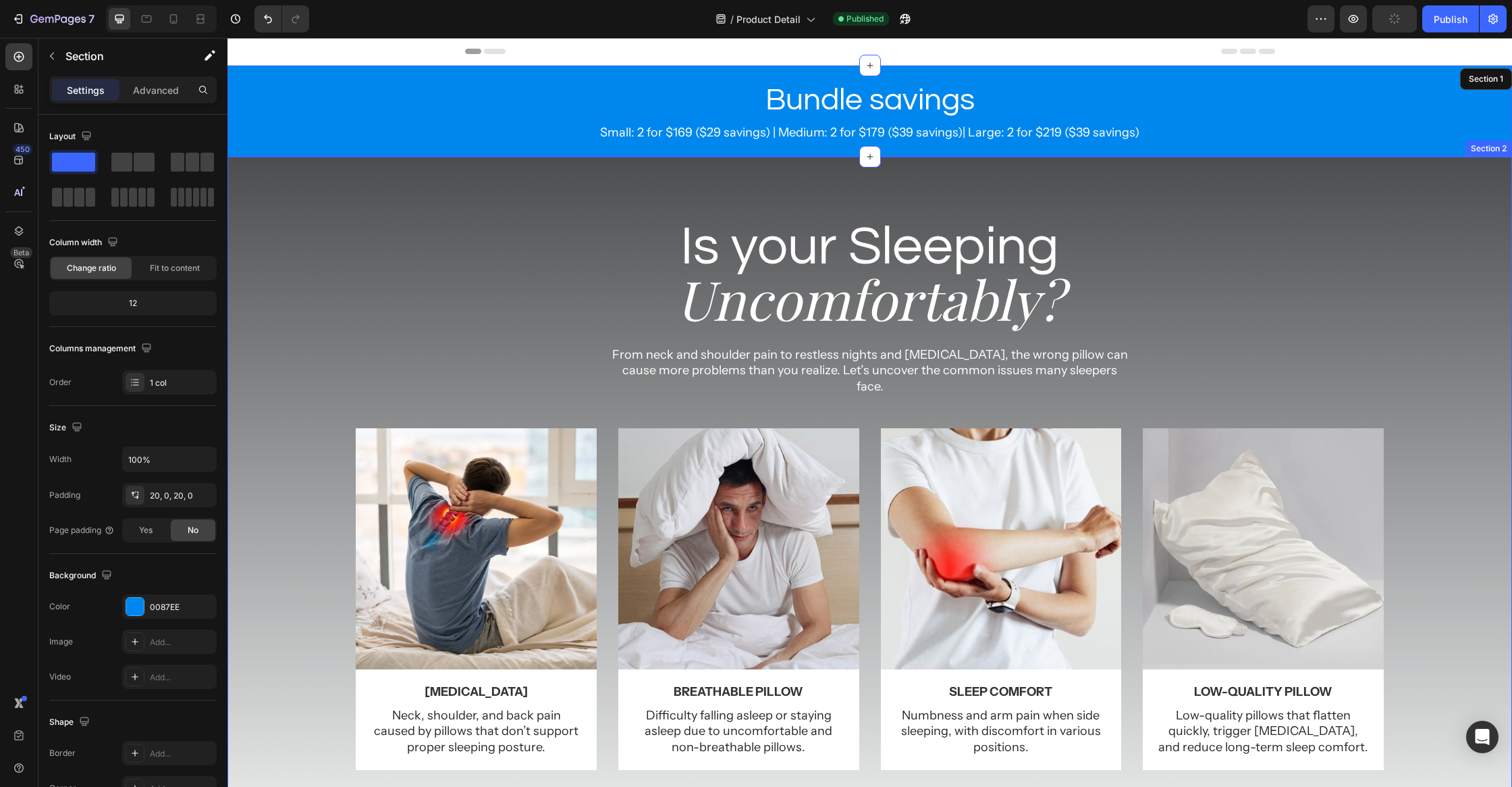
click at [1438, 295] on div "Is your Sleeping Heading Uncomfortably? Heading From neck and shoulder pain to …" at bounding box center [869, 501] width 1284 height 581
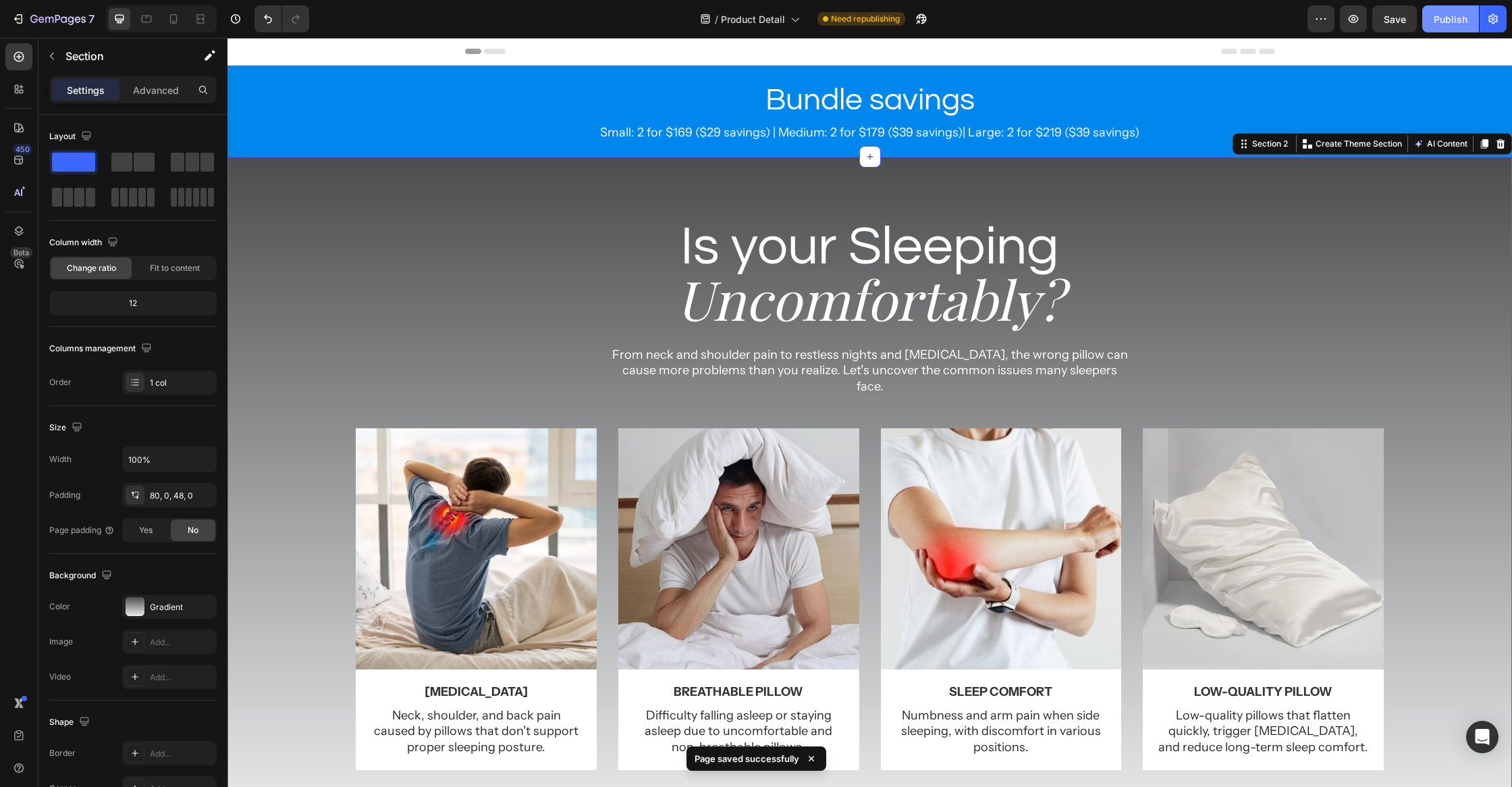
click at [1438, 20] on div "Publish" at bounding box center [1451, 19] width 34 height 14
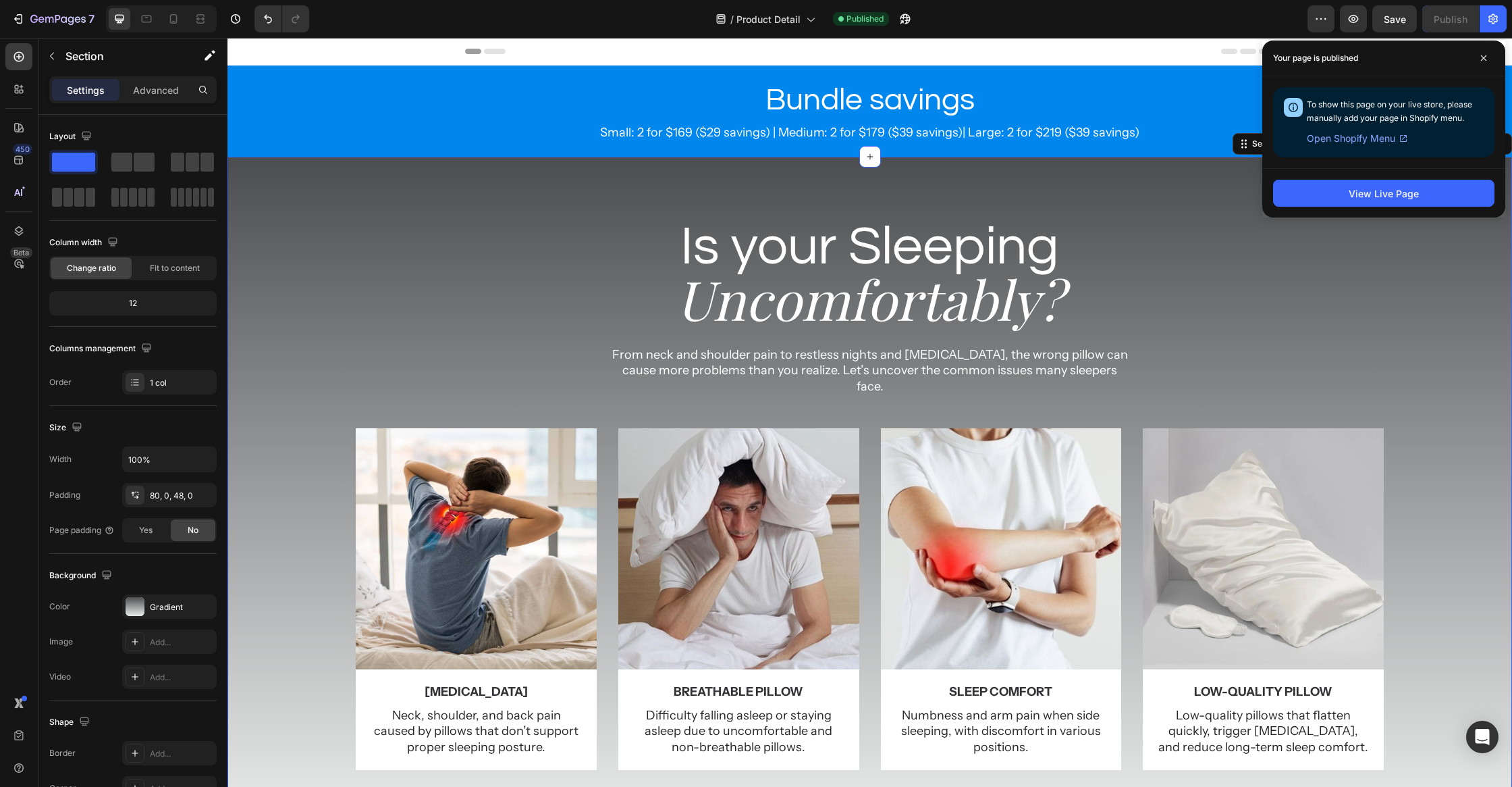
click at [1345, 323] on div "Is your Sleeping Heading Uncomfortably? Heading From neck and shoulder pain to …" at bounding box center [869, 501] width 1284 height 581
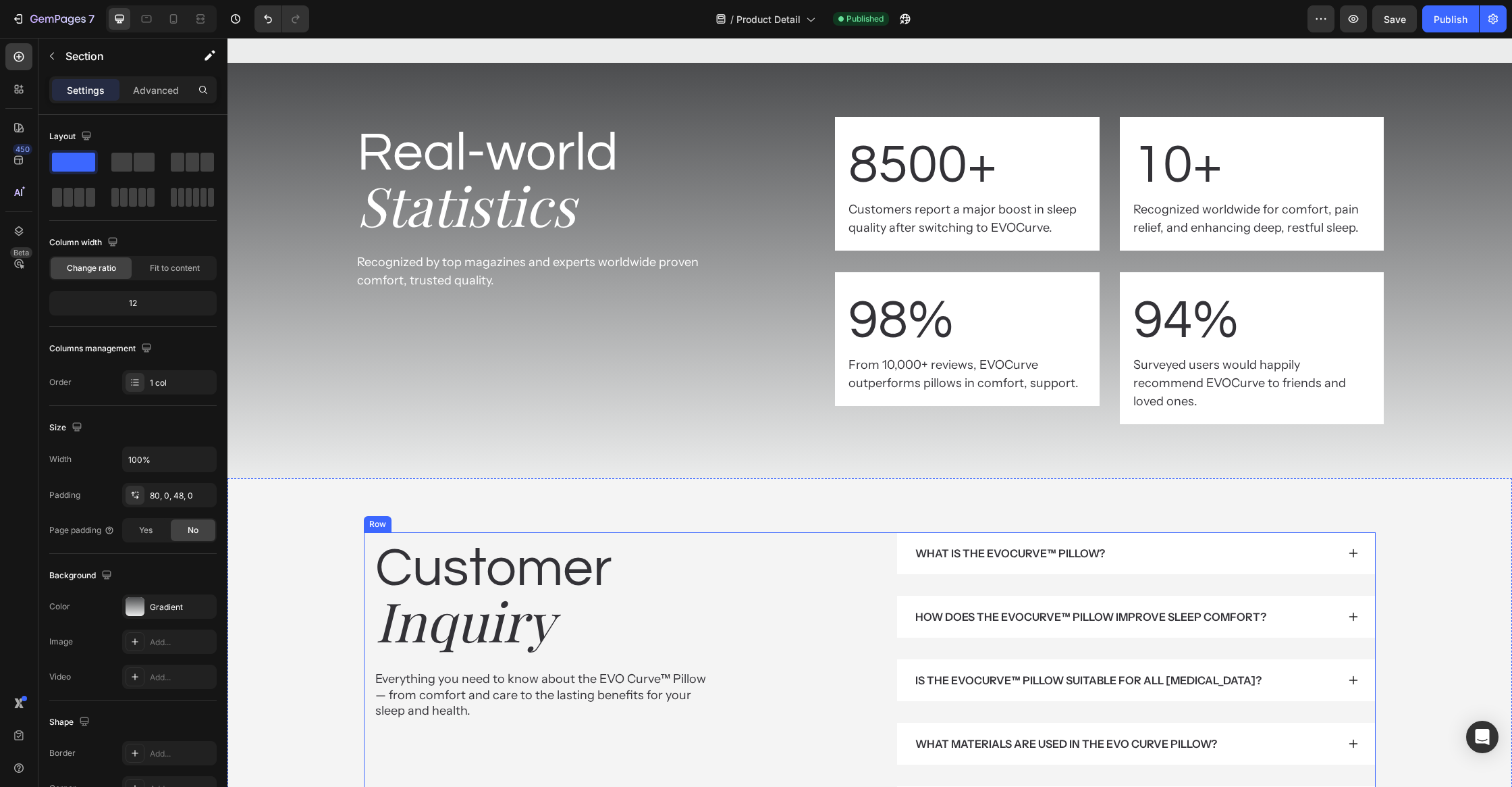
scroll to position [7022, 0]
